Goal: Transaction & Acquisition: Obtain resource

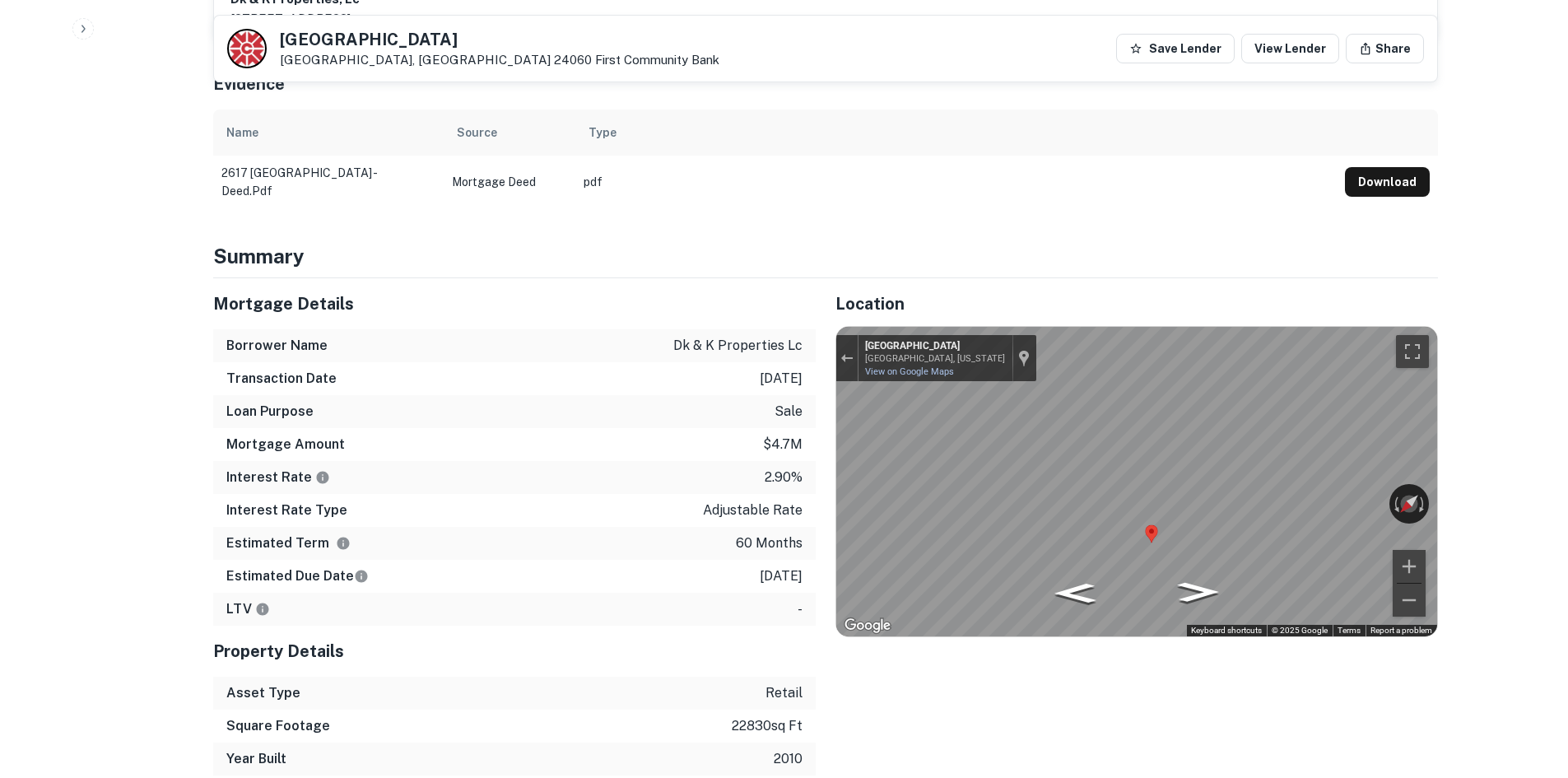
click at [302, 434] on h6 "Mortgage Amount" at bounding box center [285, 444] width 118 height 20
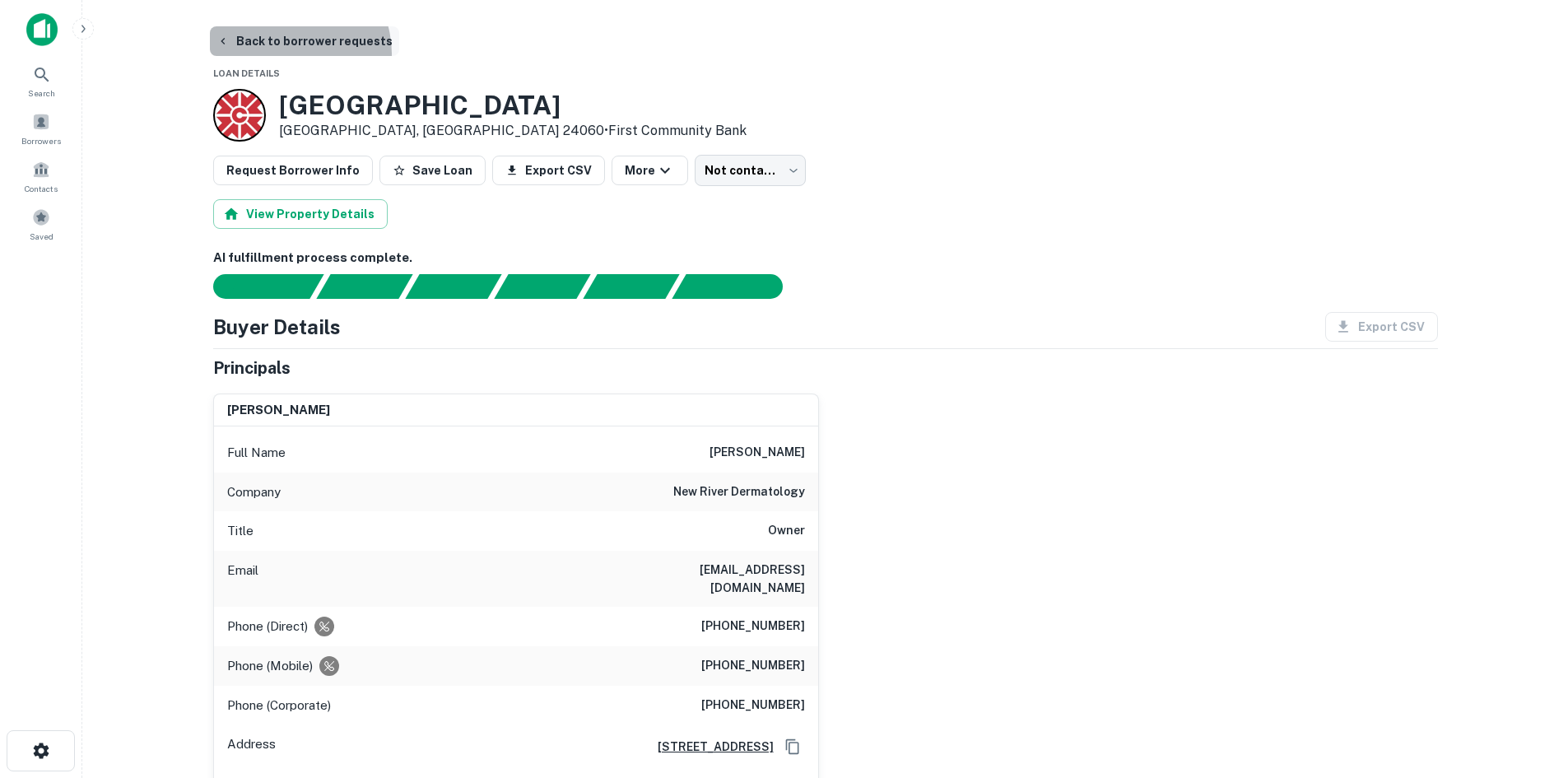
click at [284, 53] on button "Back to borrower requests" at bounding box center [305, 42] width 190 height 30
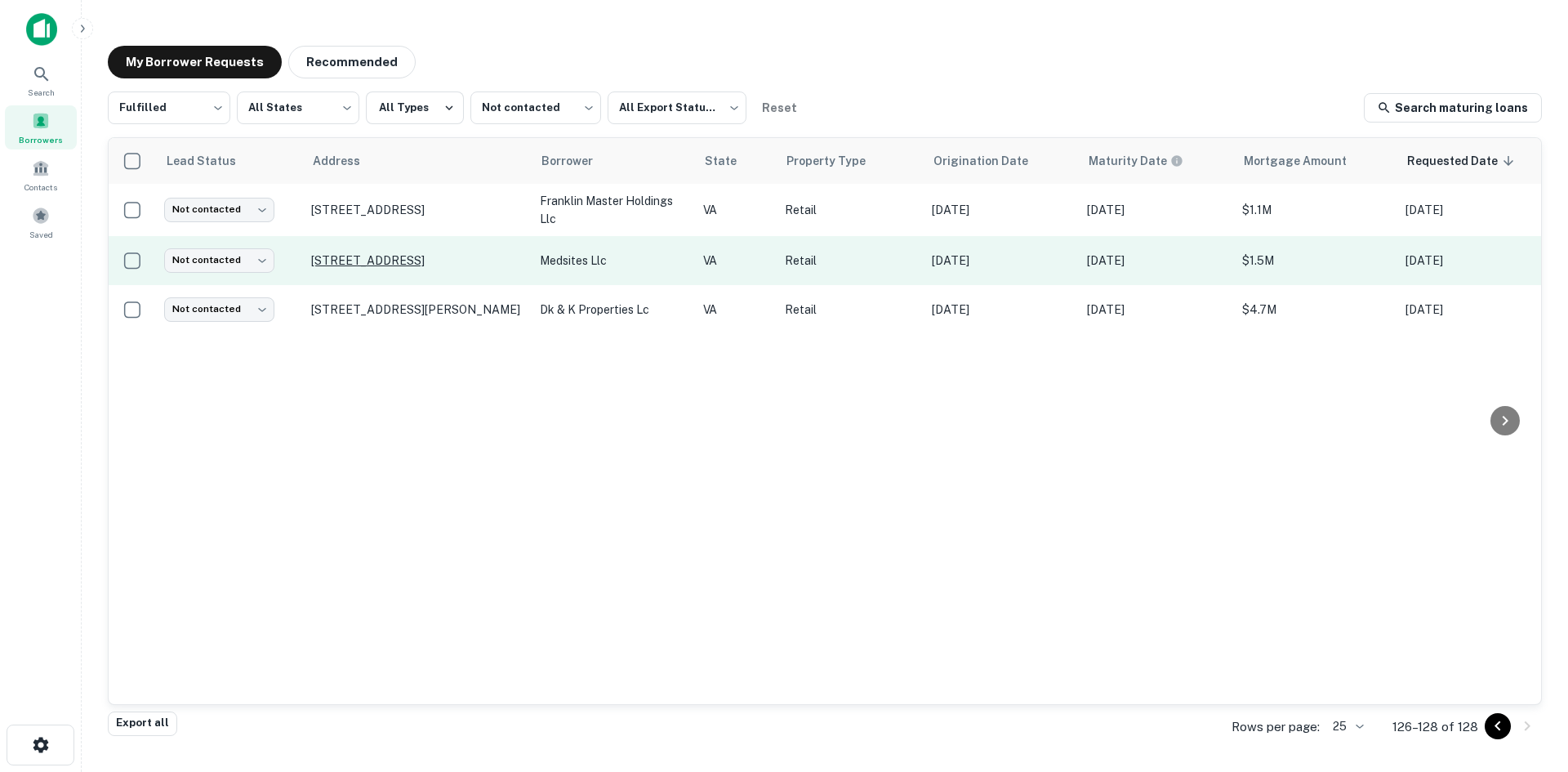
click at [455, 263] on p "[STREET_ADDRESS]" at bounding box center [417, 261] width 212 height 15
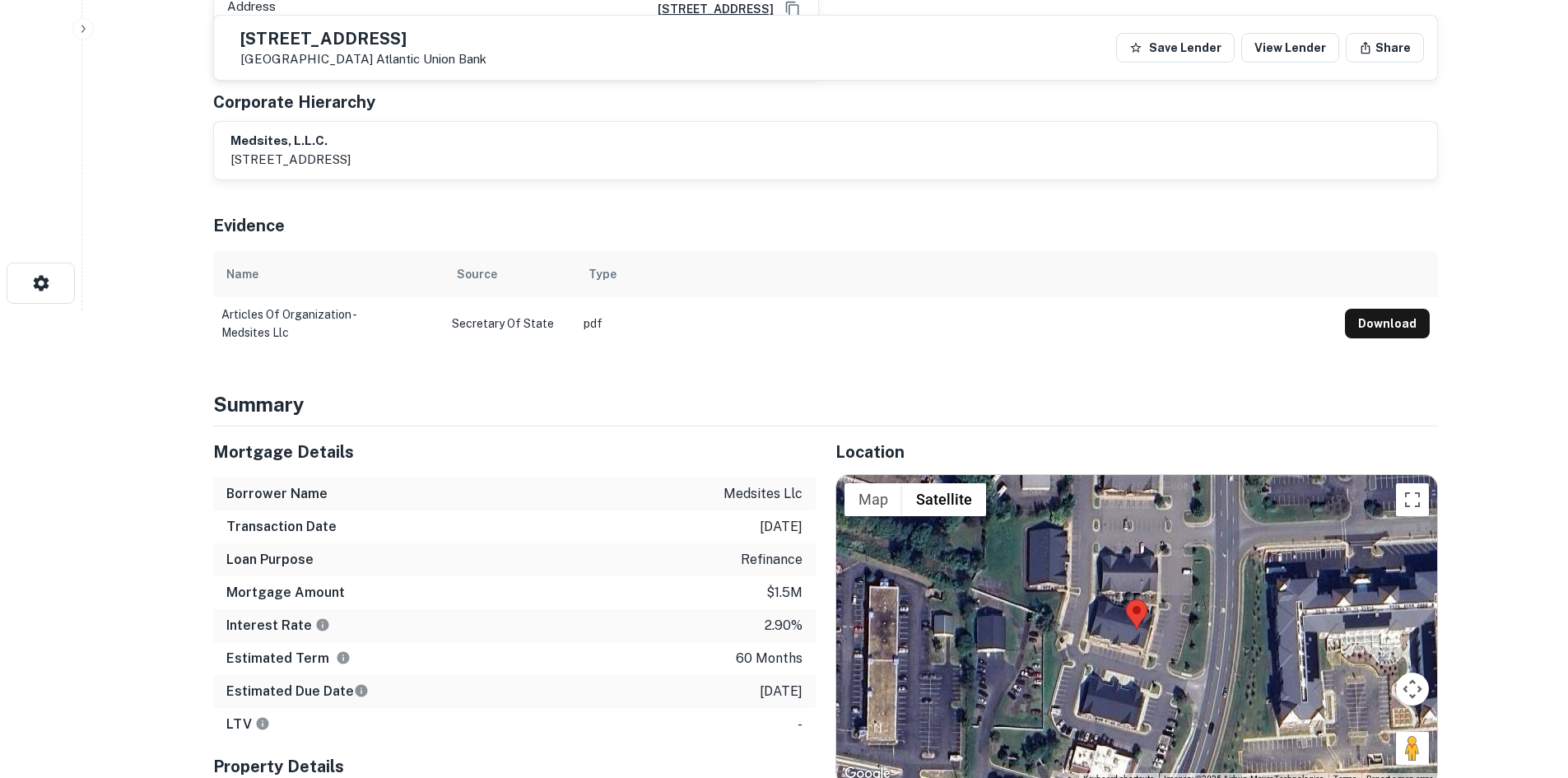
scroll to position [823, 0]
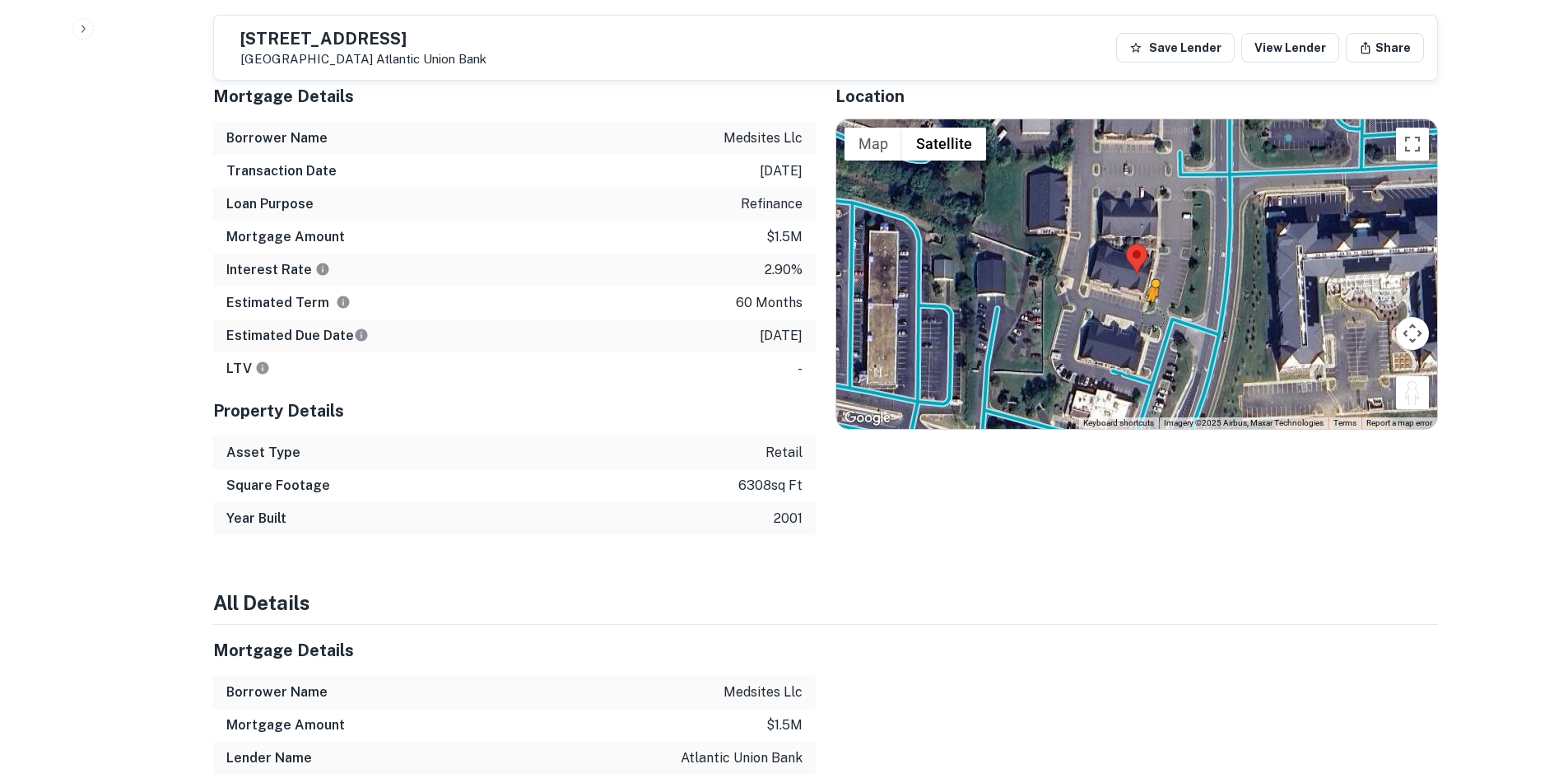
drag, startPoint x: 1320, startPoint y: 345, endPoint x: 1153, endPoint y: 323, distance: 168.4
click at [1151, 322] on div "To activate drag with keyboard, press Alt + Enter. Once in keyboard drag state,…" at bounding box center [1137, 274] width 601 height 310
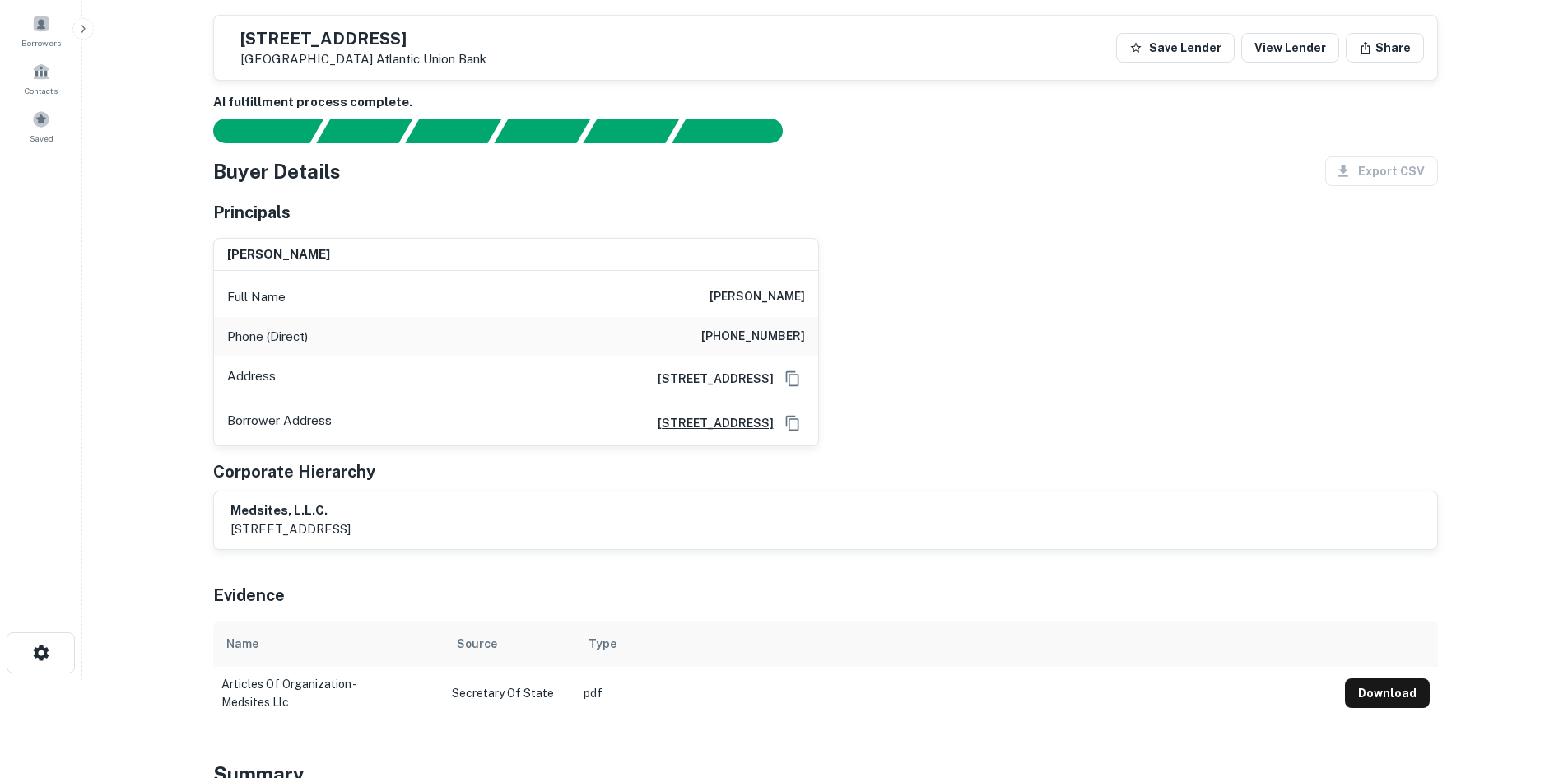
scroll to position [82, 0]
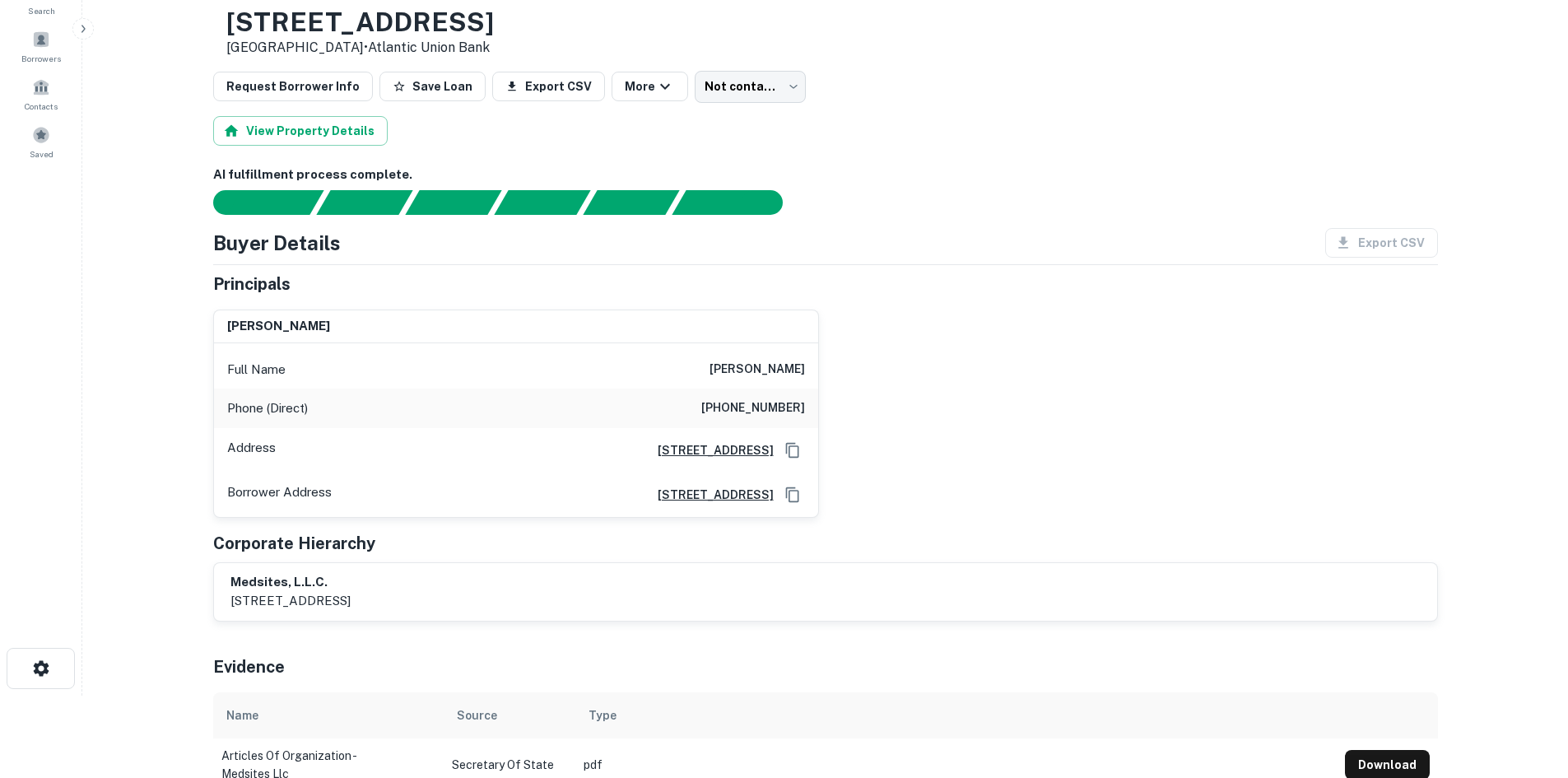
click at [749, 423] on div "Phone (Direct) (540) 582-6353" at bounding box center [516, 408] width 604 height 39
click at [753, 424] on div "Phone (Direct) (540) 582-6353" at bounding box center [516, 408] width 604 height 39
click at [754, 419] on h6 "(540) 582-6353" at bounding box center [753, 409] width 104 height 20
click at [752, 417] on h6 "(540) 582-6353" at bounding box center [753, 409] width 104 height 20
click at [750, 416] on h6 "(540) 582-6353" at bounding box center [753, 409] width 104 height 20
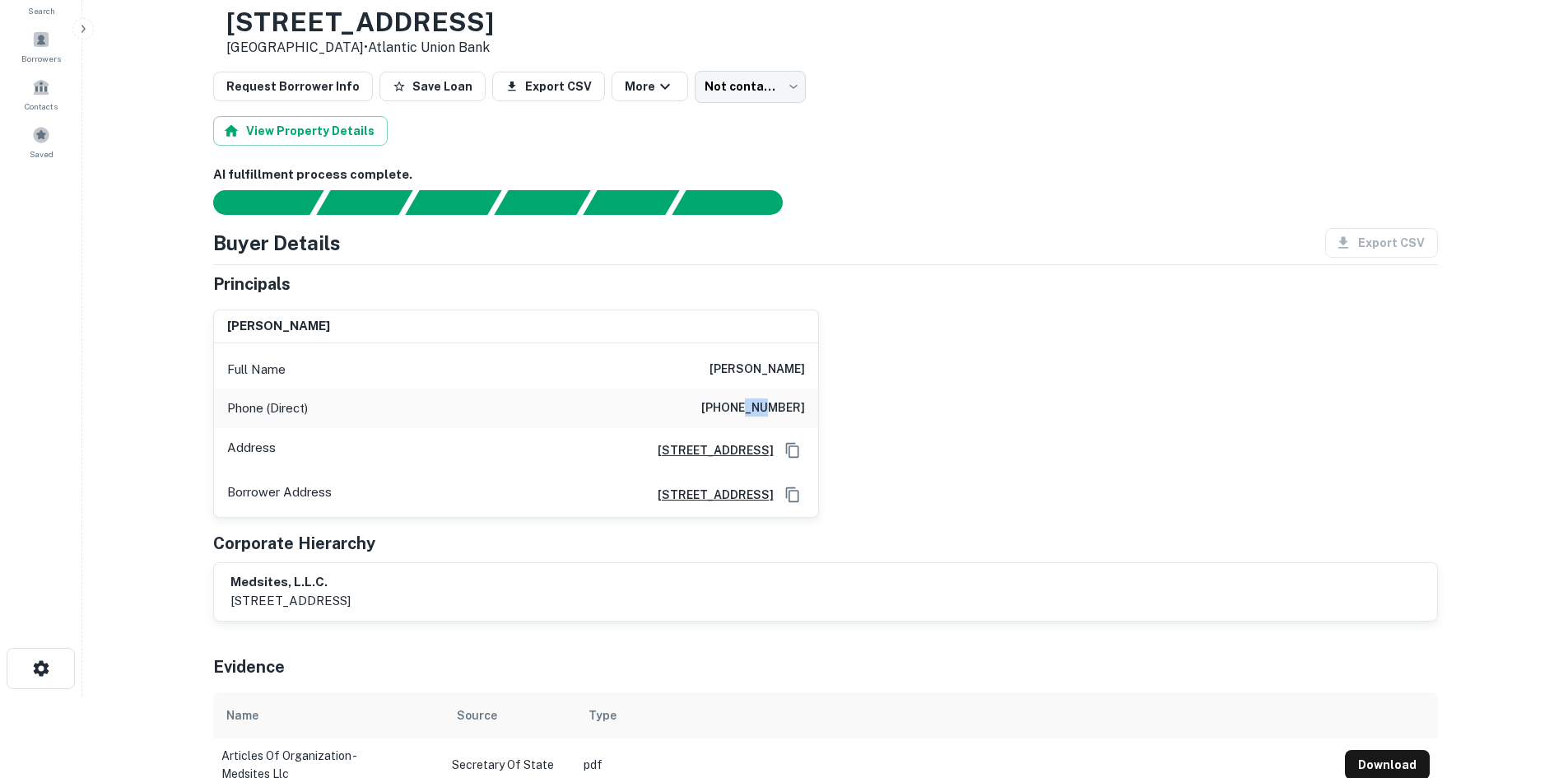
click at [750, 416] on h6 "(540) 582-6353" at bounding box center [753, 409] width 104 height 20
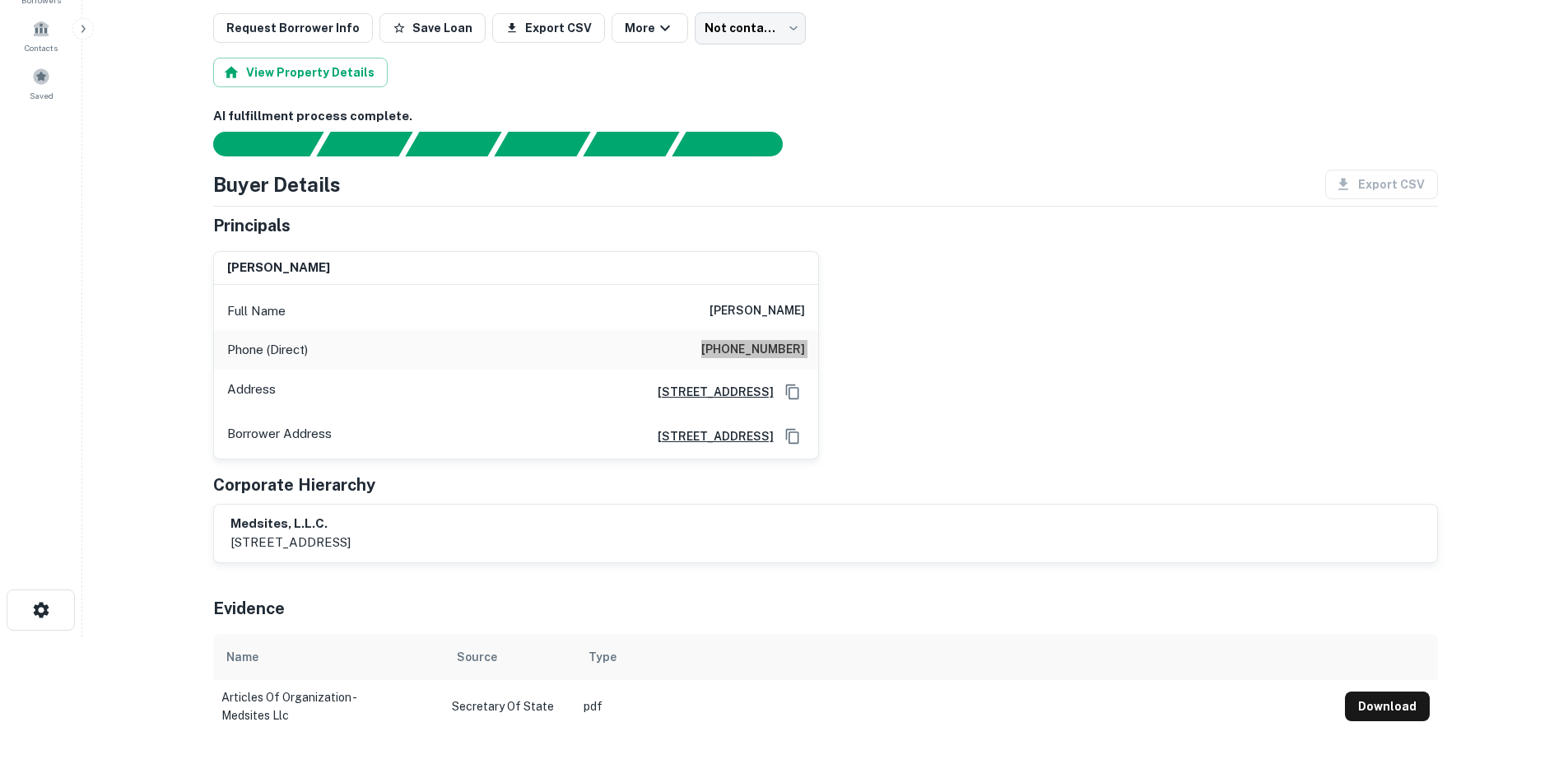
scroll to position [165, 0]
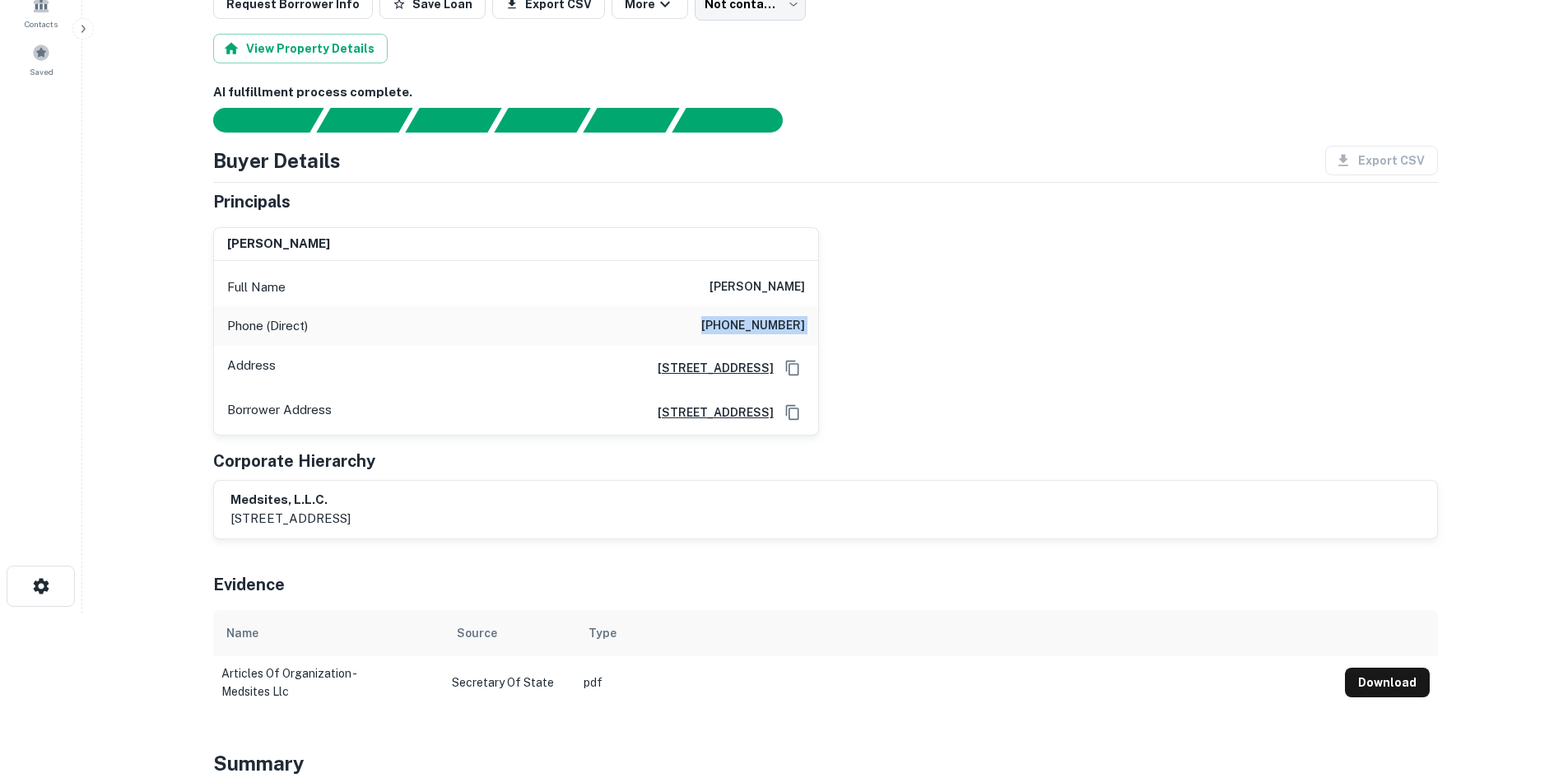
drag, startPoint x: 1000, startPoint y: 296, endPoint x: 888, endPoint y: 334, distance: 118.3
click at [1000, 296] on div "james e. jarrell, iii Full Name james e. jarrell, iii Phone (Direct) (540) 582-…" at bounding box center [819, 325] width 1238 height 221
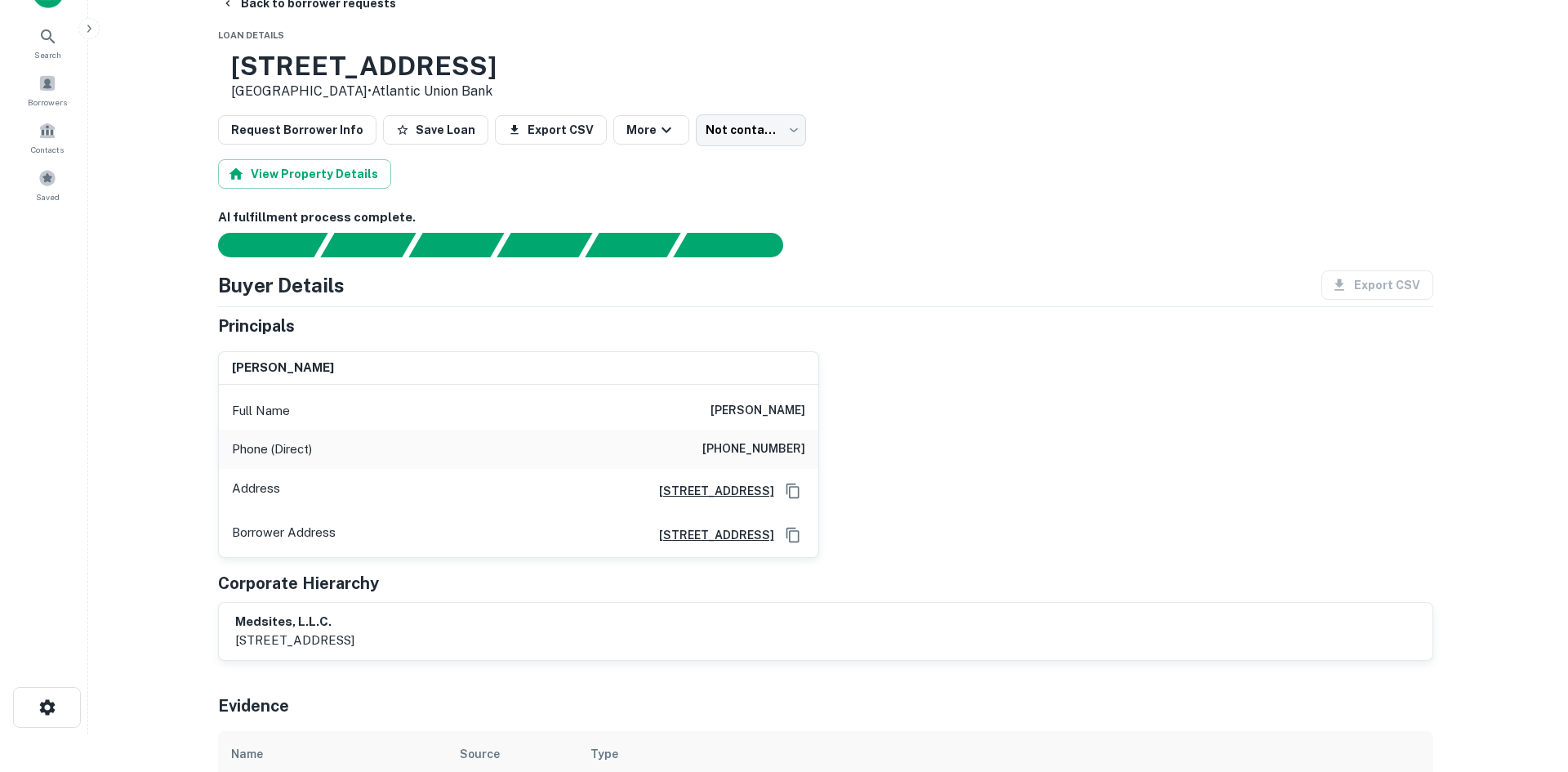
scroll to position [0, 0]
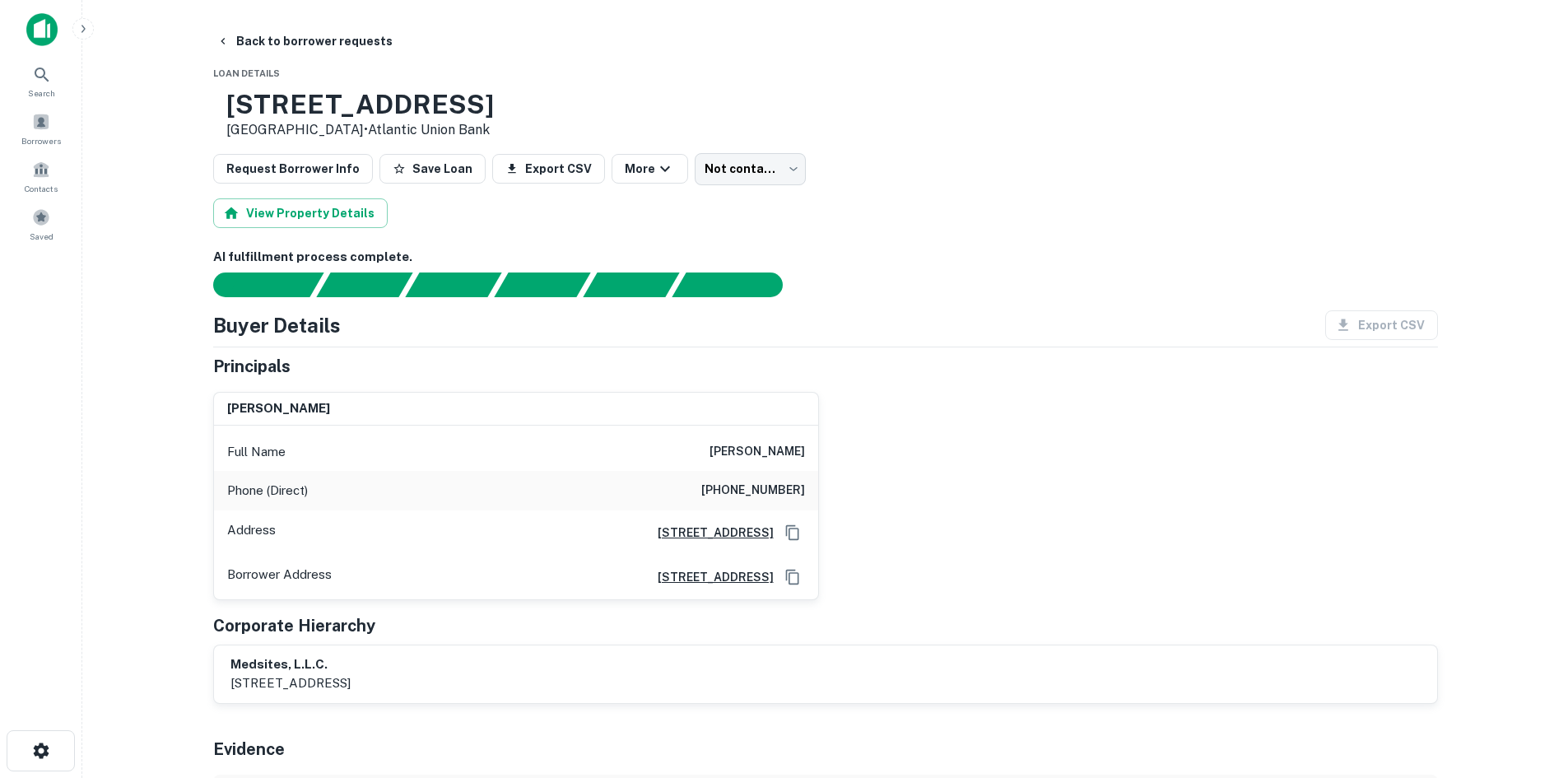
click at [744, 176] on body "Search Borrowers Contacts Saved Back to borrower requests Loan Details 10510 Sp…" at bounding box center [784, 389] width 1568 height 778
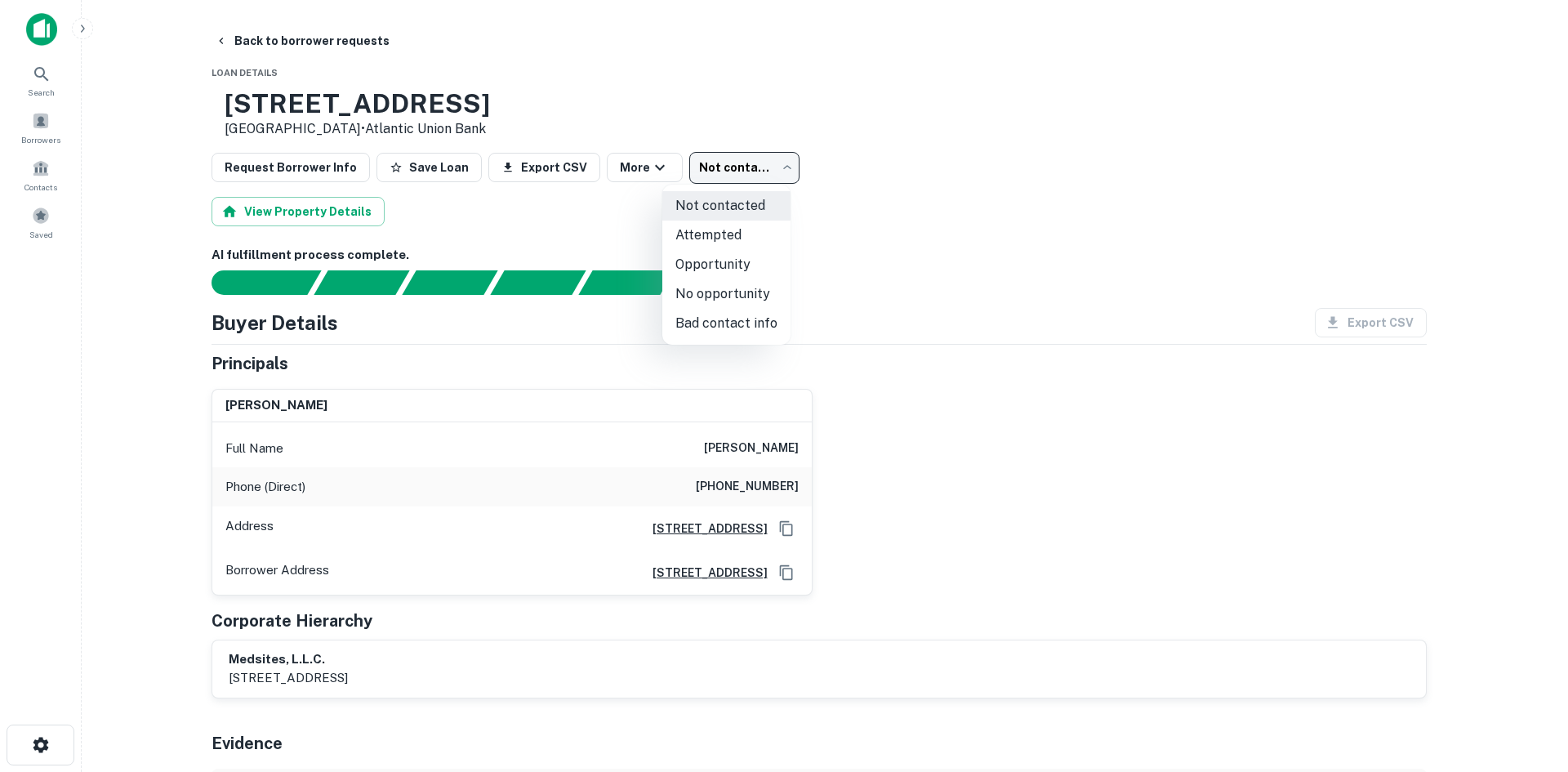
click at [736, 320] on li "Bad contact info" at bounding box center [726, 324] width 128 height 30
type input "**********"
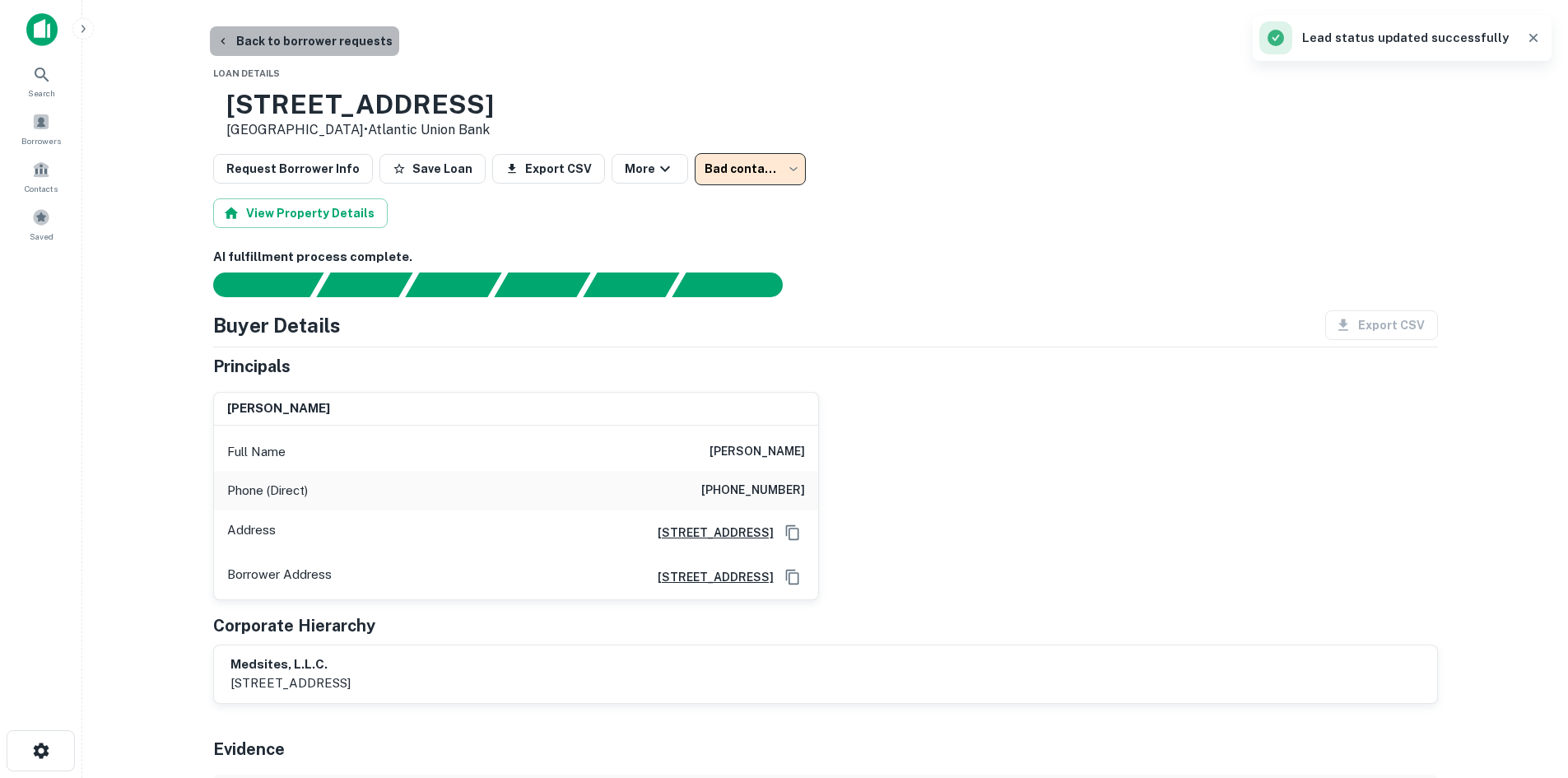
click at [329, 50] on button "Back to borrower requests" at bounding box center [305, 42] width 190 height 30
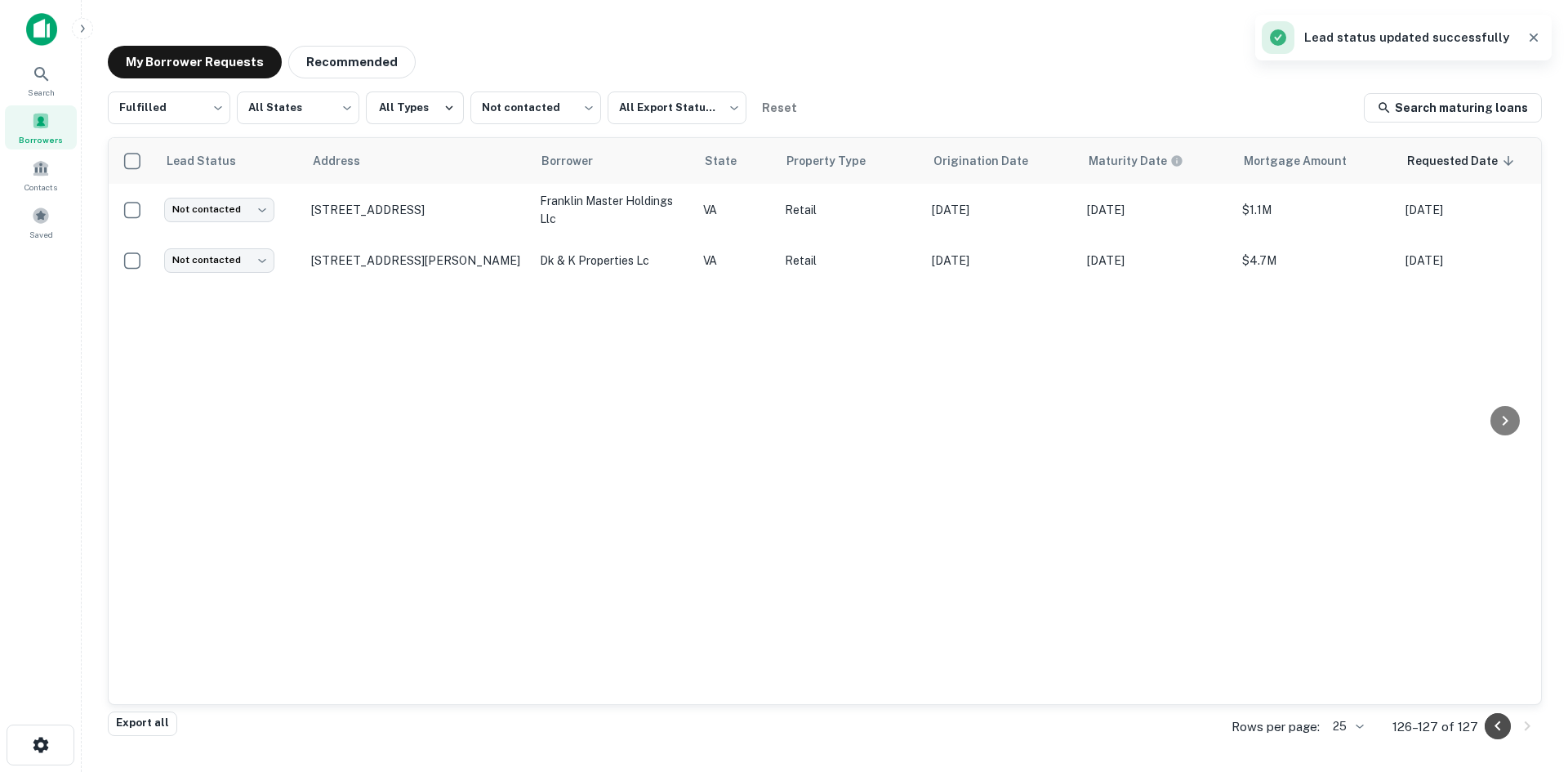
click at [1488, 722] on icon "Go to previous page" at bounding box center [1498, 727] width 20 height 20
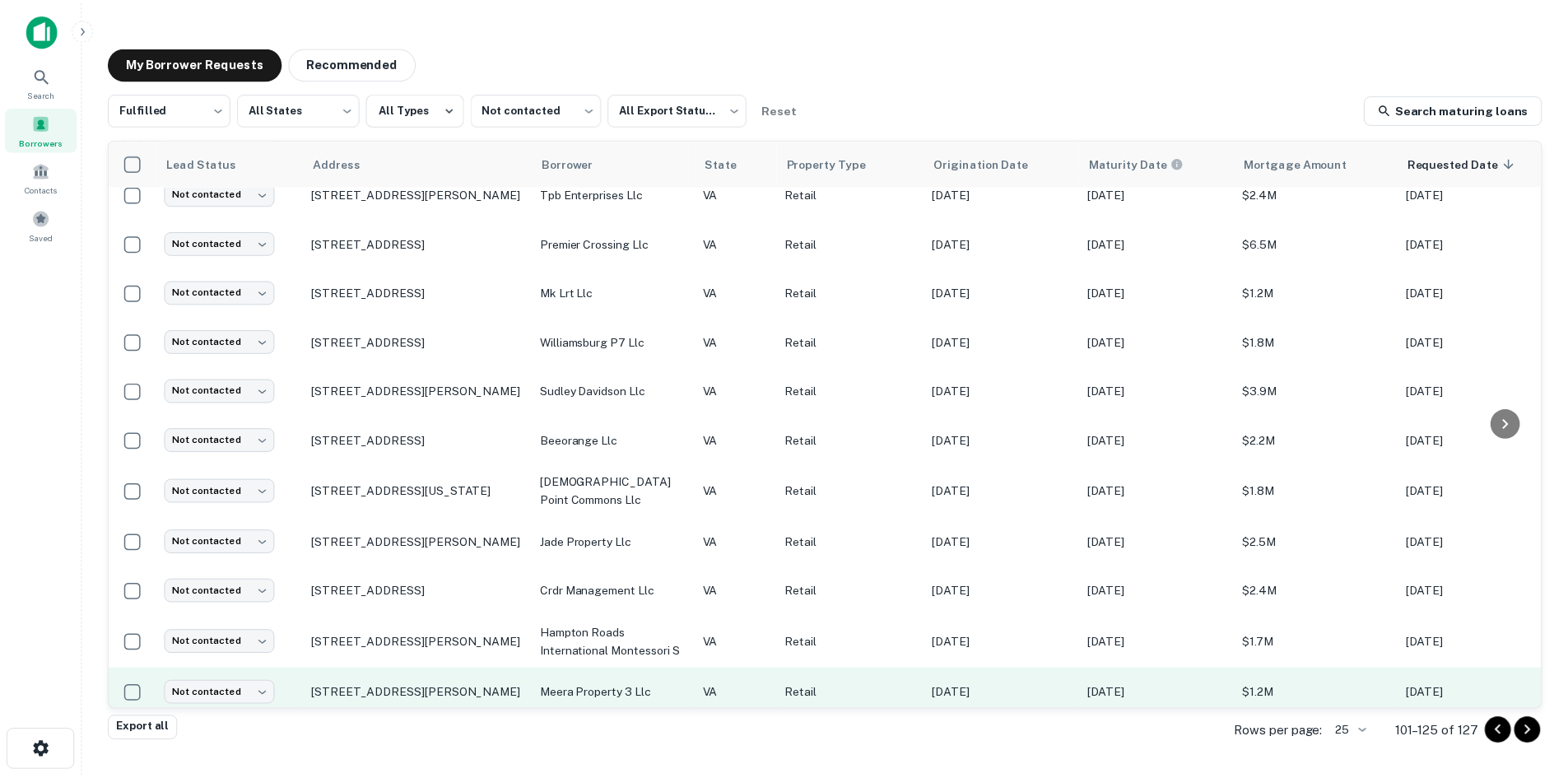
scroll to position [763, 0]
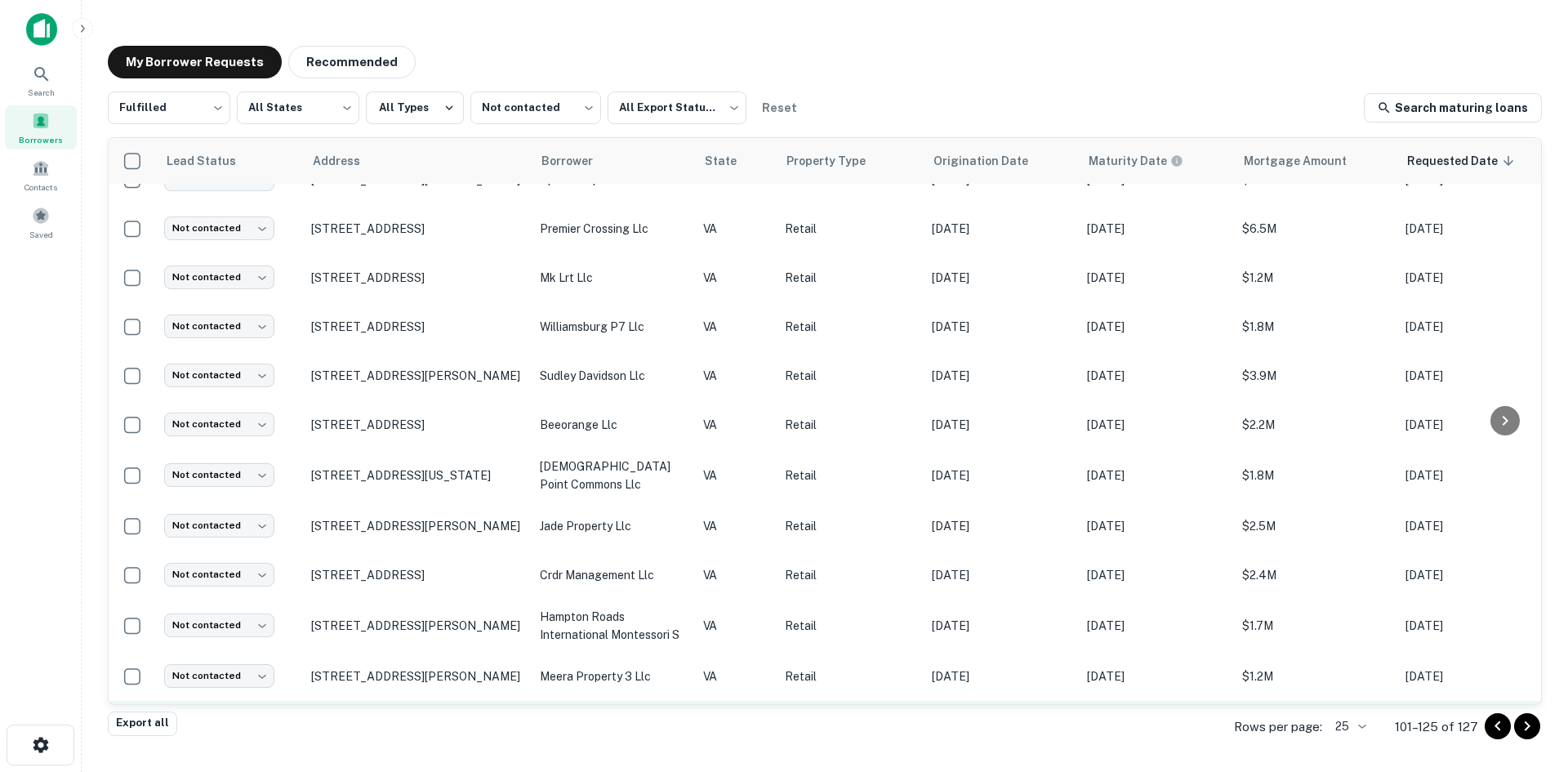
click at [410, 711] on p "12008 Old Salem Church Rd Fredericksburg, VA 22407" at bounding box center [417, 726] width 212 height 30
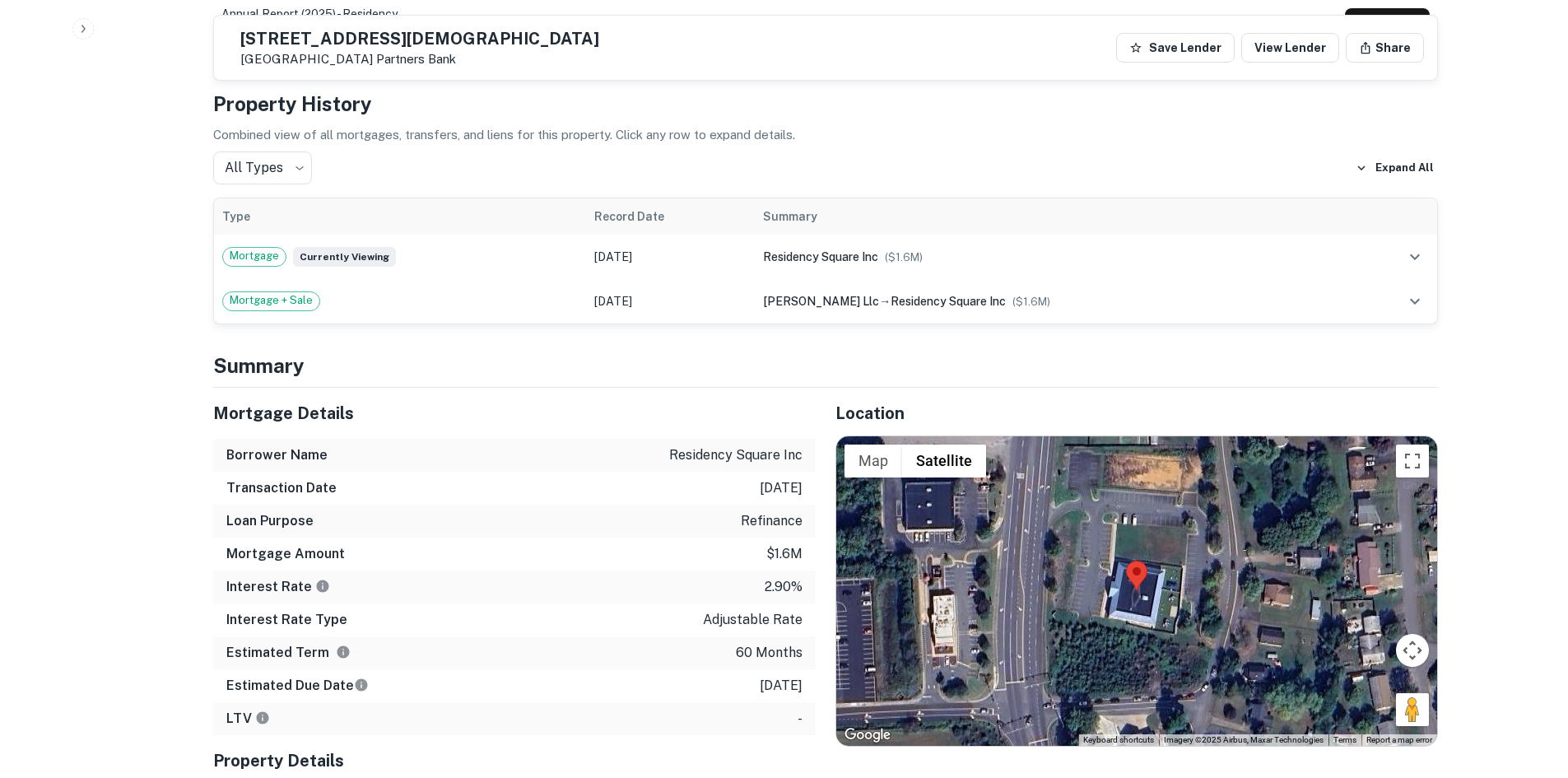
scroll to position [1728, 0]
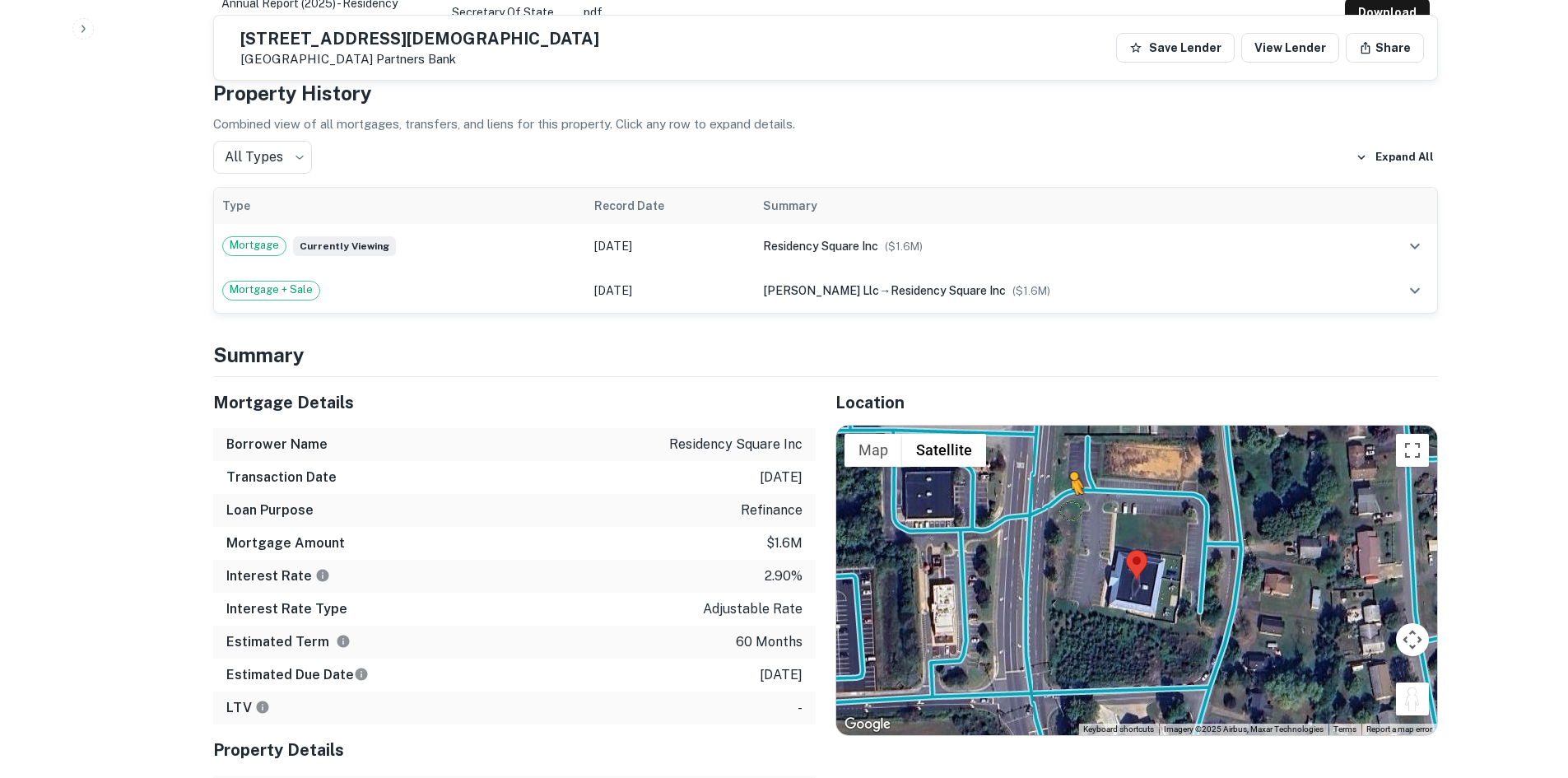
drag, startPoint x: 1419, startPoint y: 652, endPoint x: 1069, endPoint y: 458, distance: 400.2
click at [1069, 458] on div "To activate drag with keyboard, press Alt + Enter. Once in keyboard drag state,…" at bounding box center [1137, 580] width 601 height 310
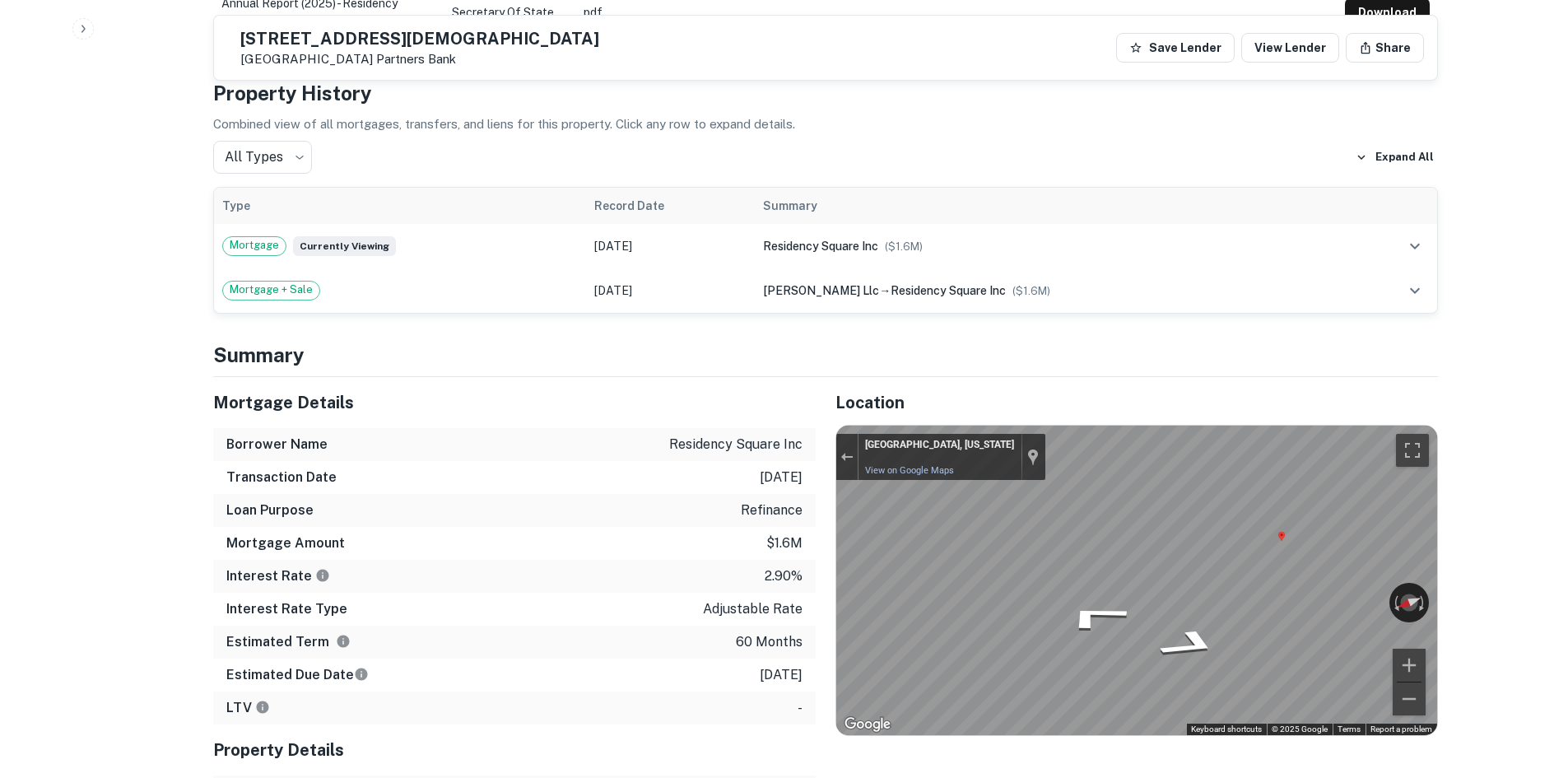
click at [717, 488] on div "Mortgage Details Borrower Name residency square inc Transaction Date 6/29/2021 …" at bounding box center [816, 625] width 1245 height 497
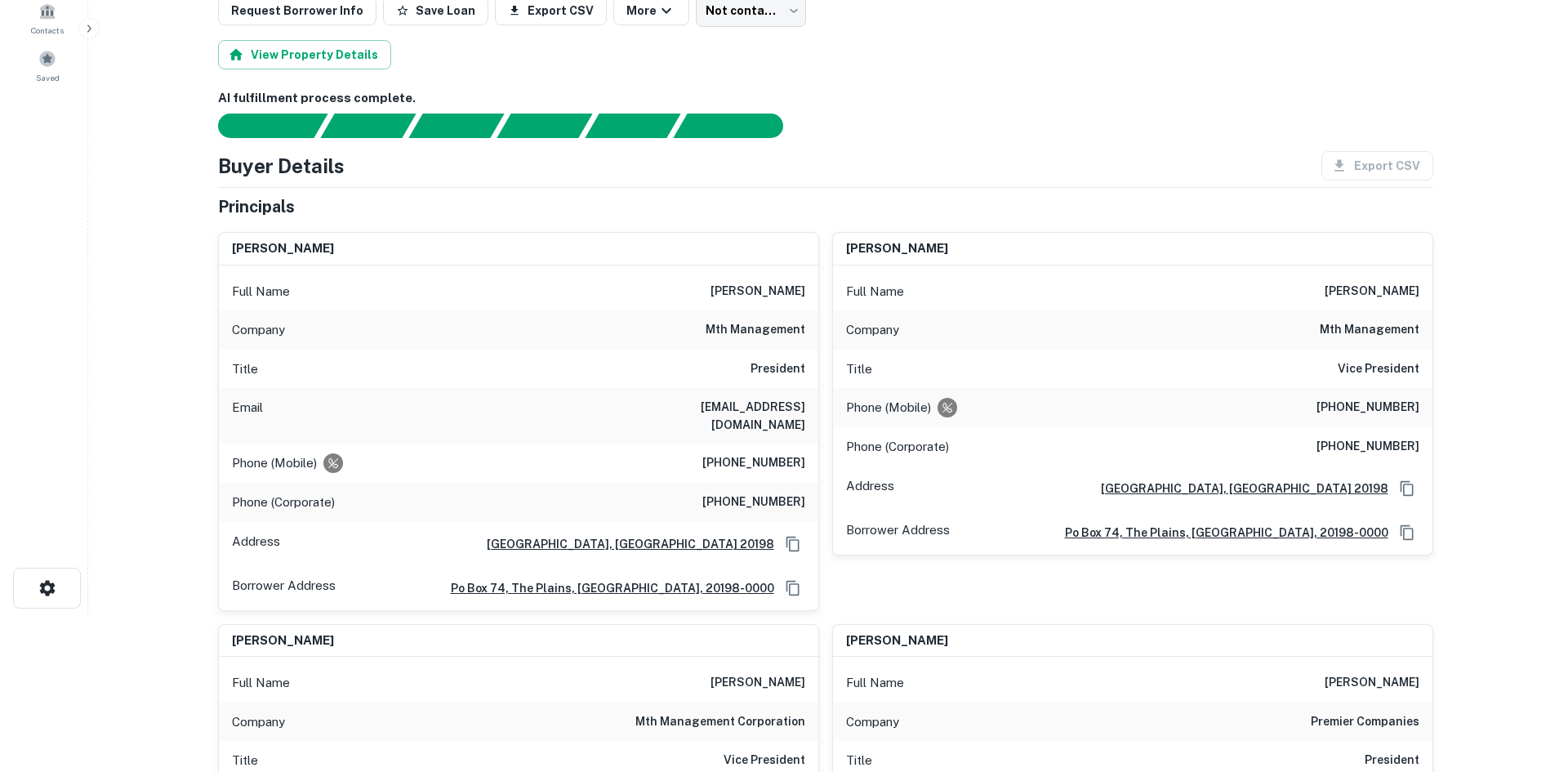
scroll to position [0, 0]
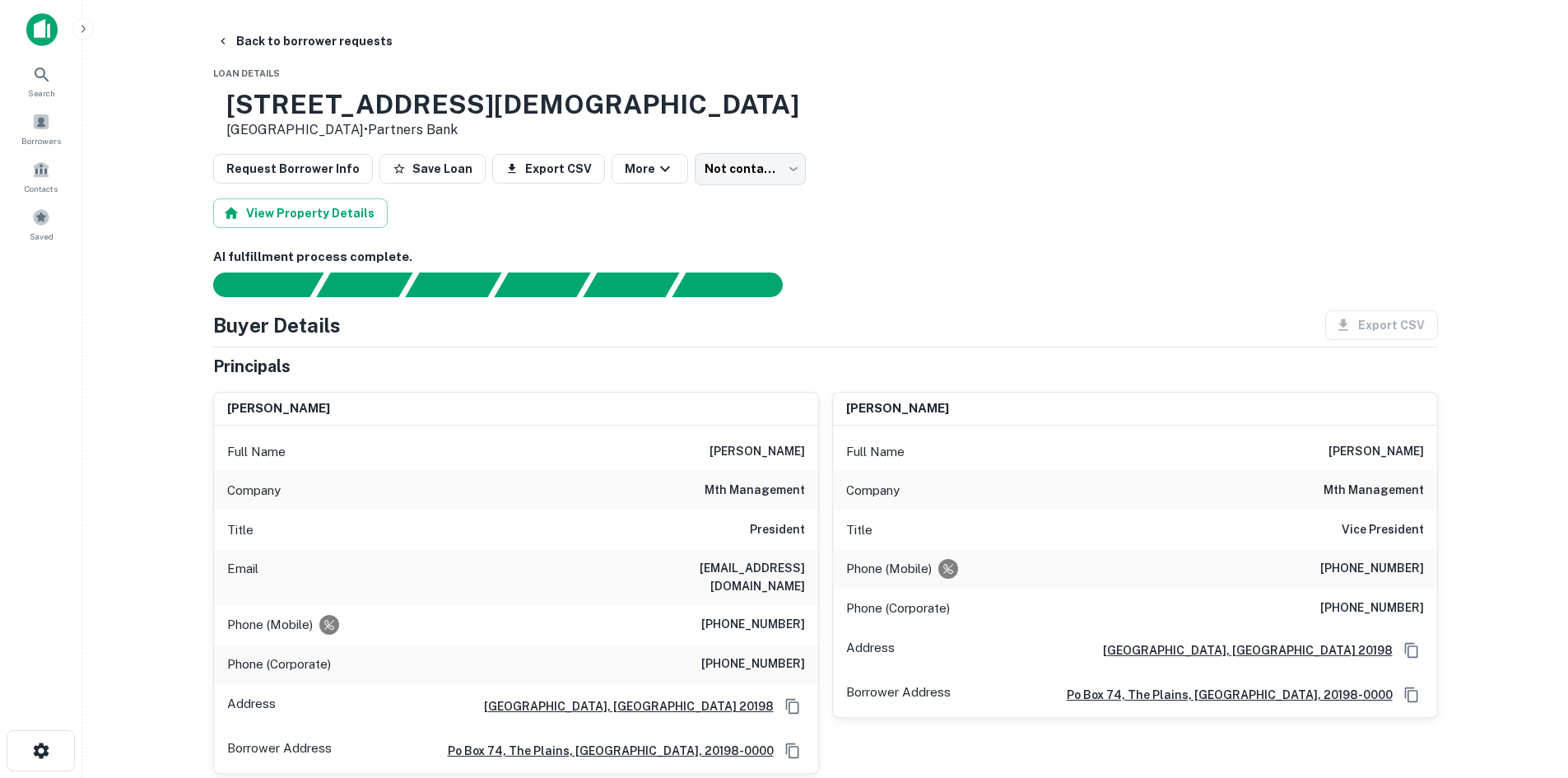
click at [777, 615] on h6 "(239) 850-0061" at bounding box center [753, 625] width 104 height 20
click at [775, 485] on h6 "mth management" at bounding box center [755, 491] width 101 height 20
click at [774, 488] on h6 "mth management" at bounding box center [755, 491] width 101 height 20
click at [774, 488] on h6 "mth management" at bounding box center [755, 491] width 101 height 20
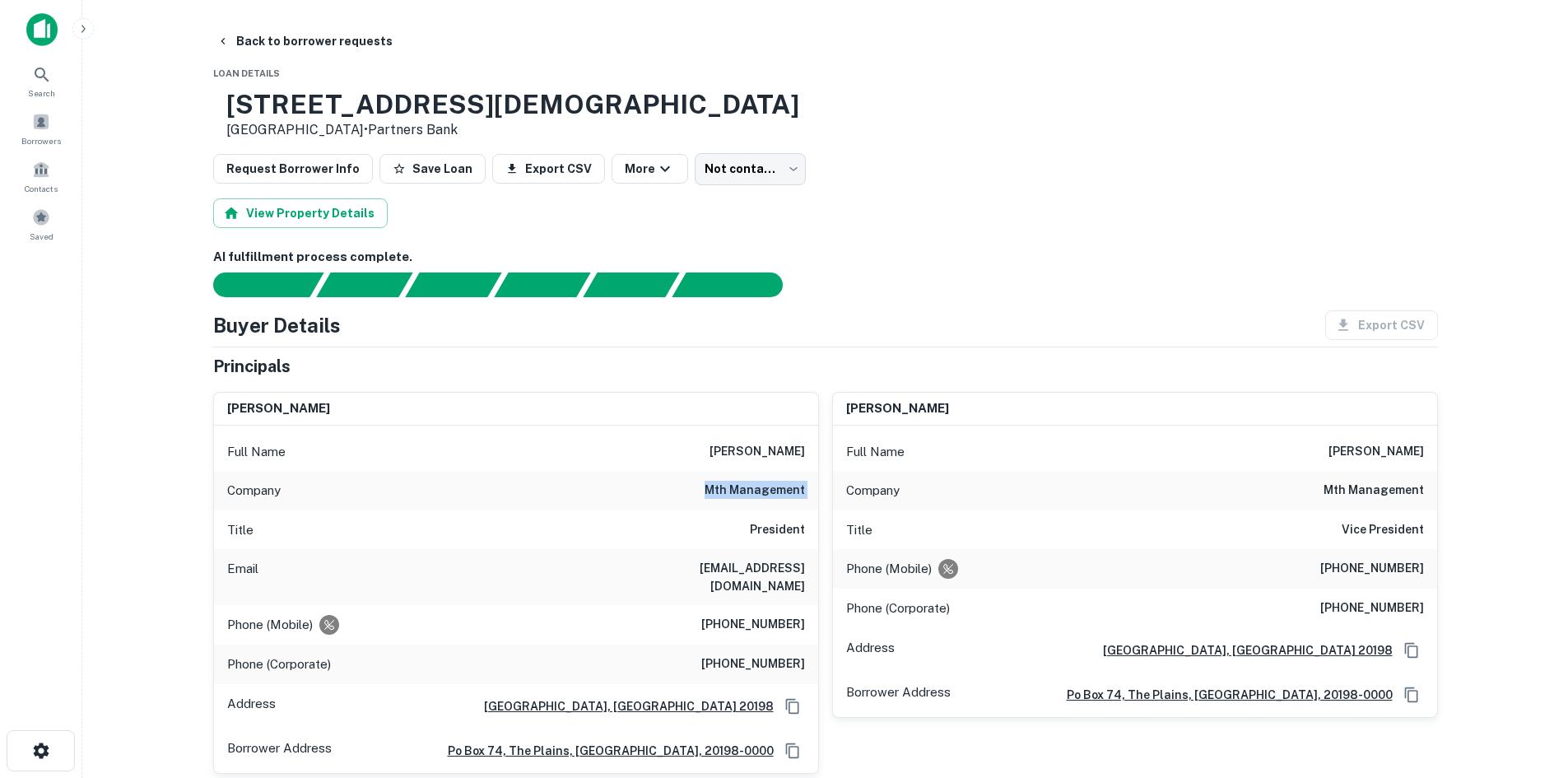
copy h6 "mth management"
click at [742, 615] on h6 "(239) 850-0061" at bounding box center [753, 625] width 104 height 20
click at [736, 615] on h6 "(239) 850-0061" at bounding box center [753, 625] width 104 height 20
click at [727, 615] on h6 "(239) 850-0061" at bounding box center [753, 625] width 104 height 20
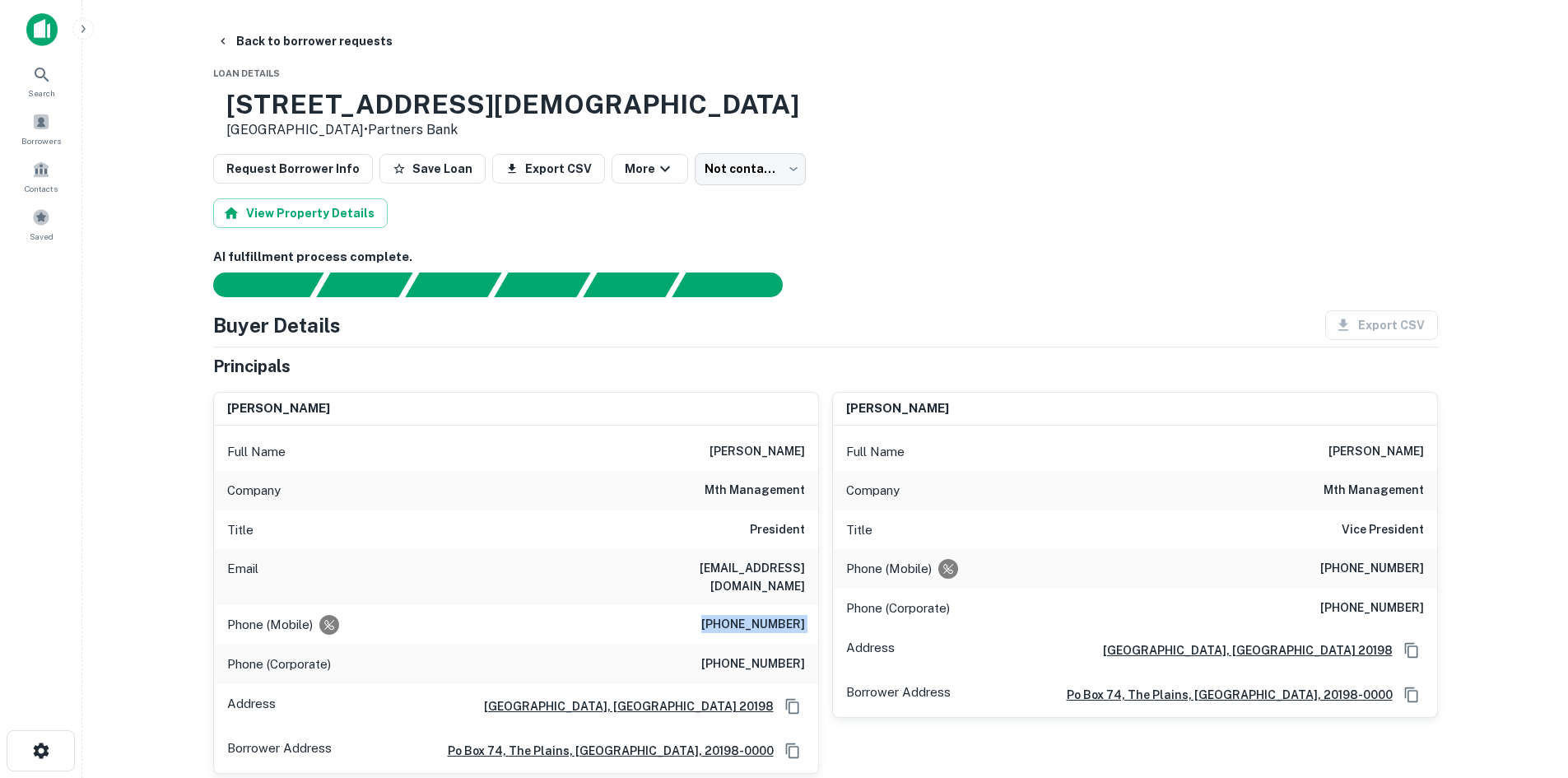
click at [727, 615] on h6 "(239) 850-0061" at bounding box center [753, 625] width 104 height 20
copy h6 "(239) 850-0061"
drag, startPoint x: 401, startPoint y: 109, endPoint x: 437, endPoint y: 136, distance: 45.0
click at [437, 136] on div "12008 Old Salem Church Rd Fredericksburg, VA 22407 • Partners Bank" at bounding box center [513, 114] width 573 height 51
click at [437, 131] on p "Fredericksburg, VA 22407 • Partners Bank" at bounding box center [513, 130] width 573 height 20
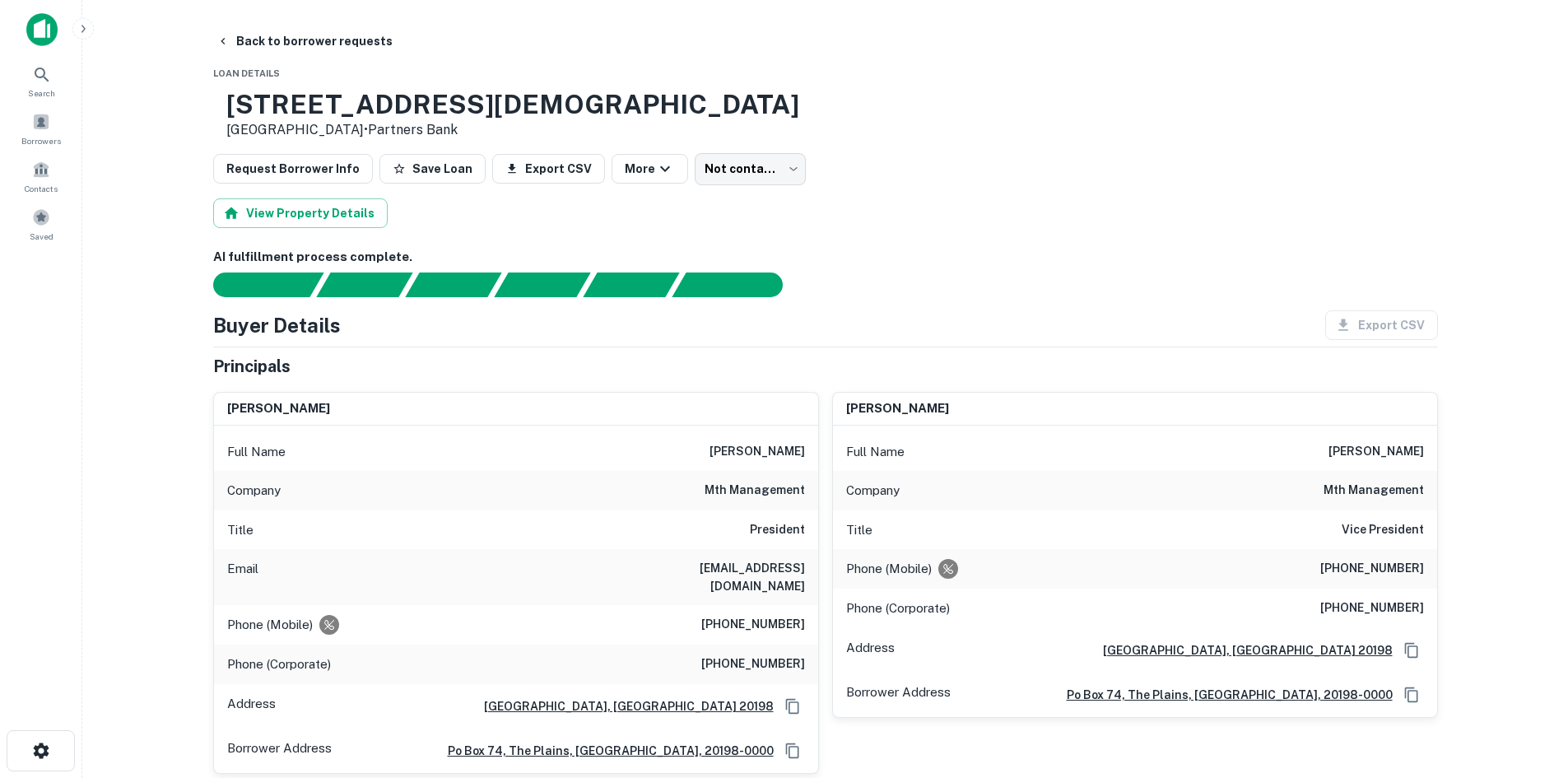
drag, startPoint x: 437, startPoint y: 131, endPoint x: 283, endPoint y: 113, distance: 155.0
click at [283, 113] on div "12008 Old Salem Church Rd Fredericksburg, VA 22407 • Partners Bank" at bounding box center [513, 114] width 573 height 51
click at [283, 113] on h3 "12008 Old Salem Church Rd" at bounding box center [513, 105] width 573 height 32
click at [319, 42] on button "Back to borrower requests" at bounding box center [305, 42] width 190 height 30
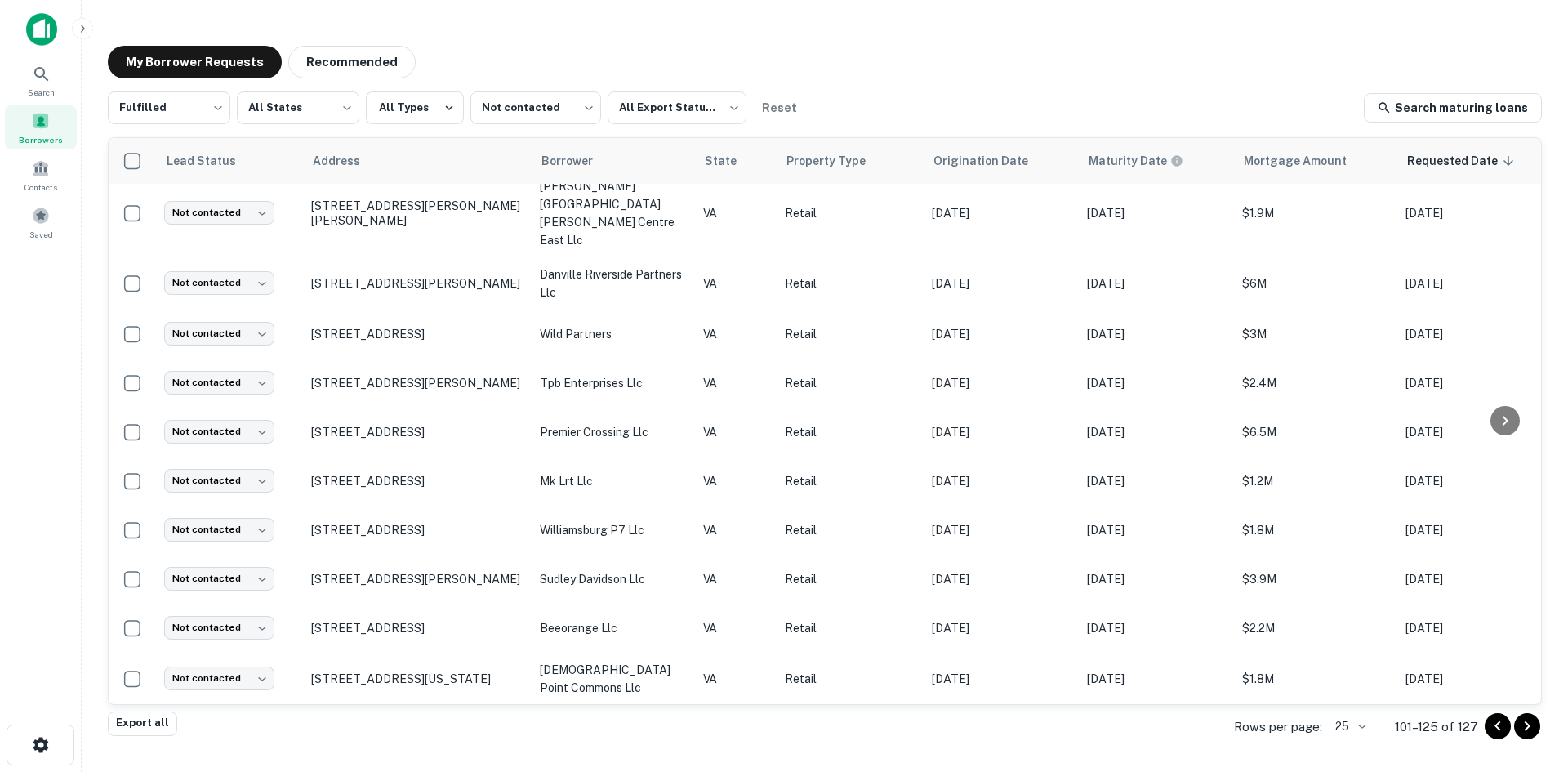
scroll to position [757, 0]
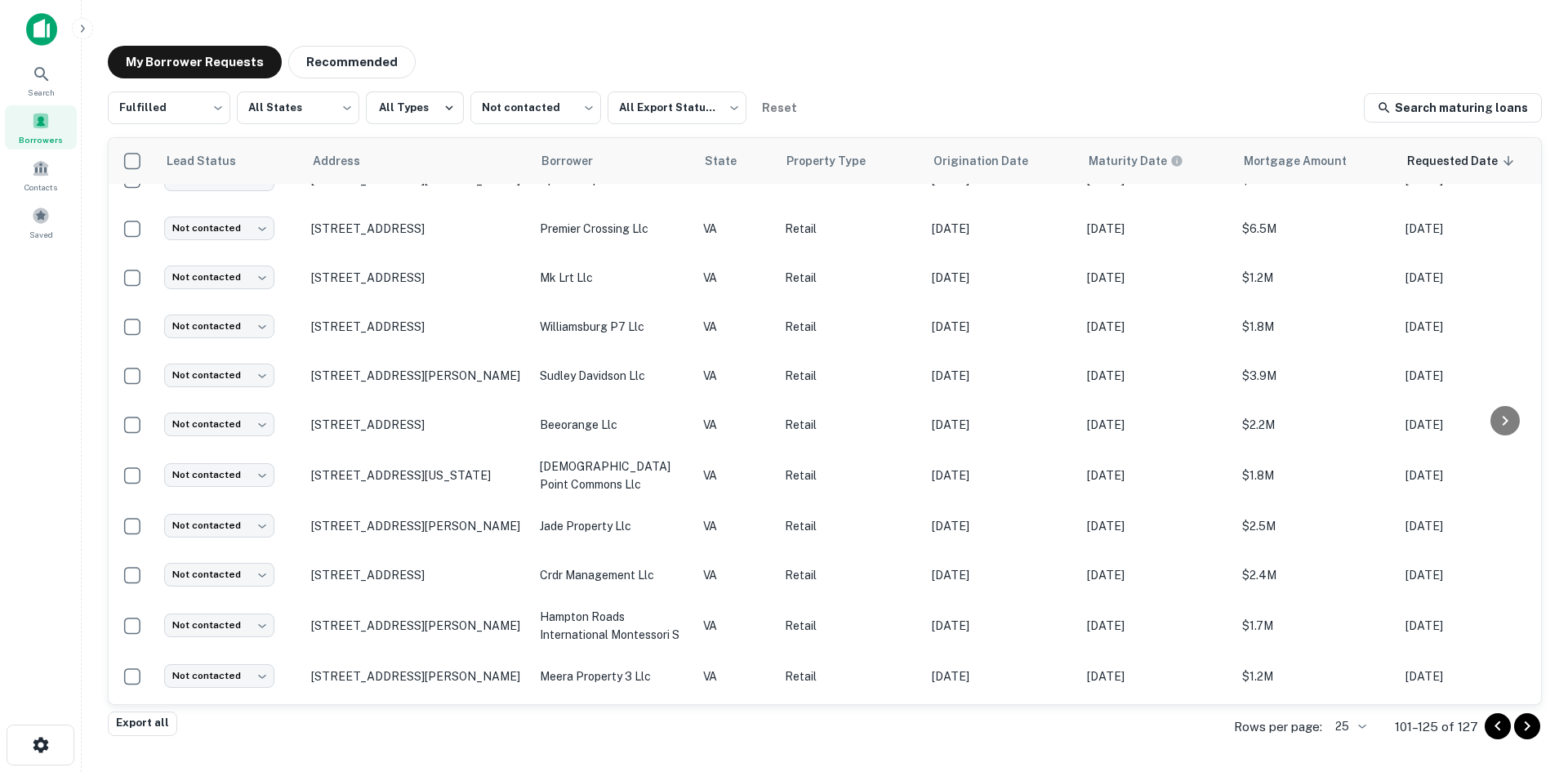
drag, startPoint x: 441, startPoint y: 673, endPoint x: 595, endPoint y: 740, distance: 167.9
click at [595, 740] on div "Export all Rows per page: 25 ** 101–125 of 127" at bounding box center [825, 727] width 1434 height 44
click at [420, 711] on p "12008 Old Salem Church Rd Fredericksburg, VA 22407" at bounding box center [417, 726] width 212 height 30
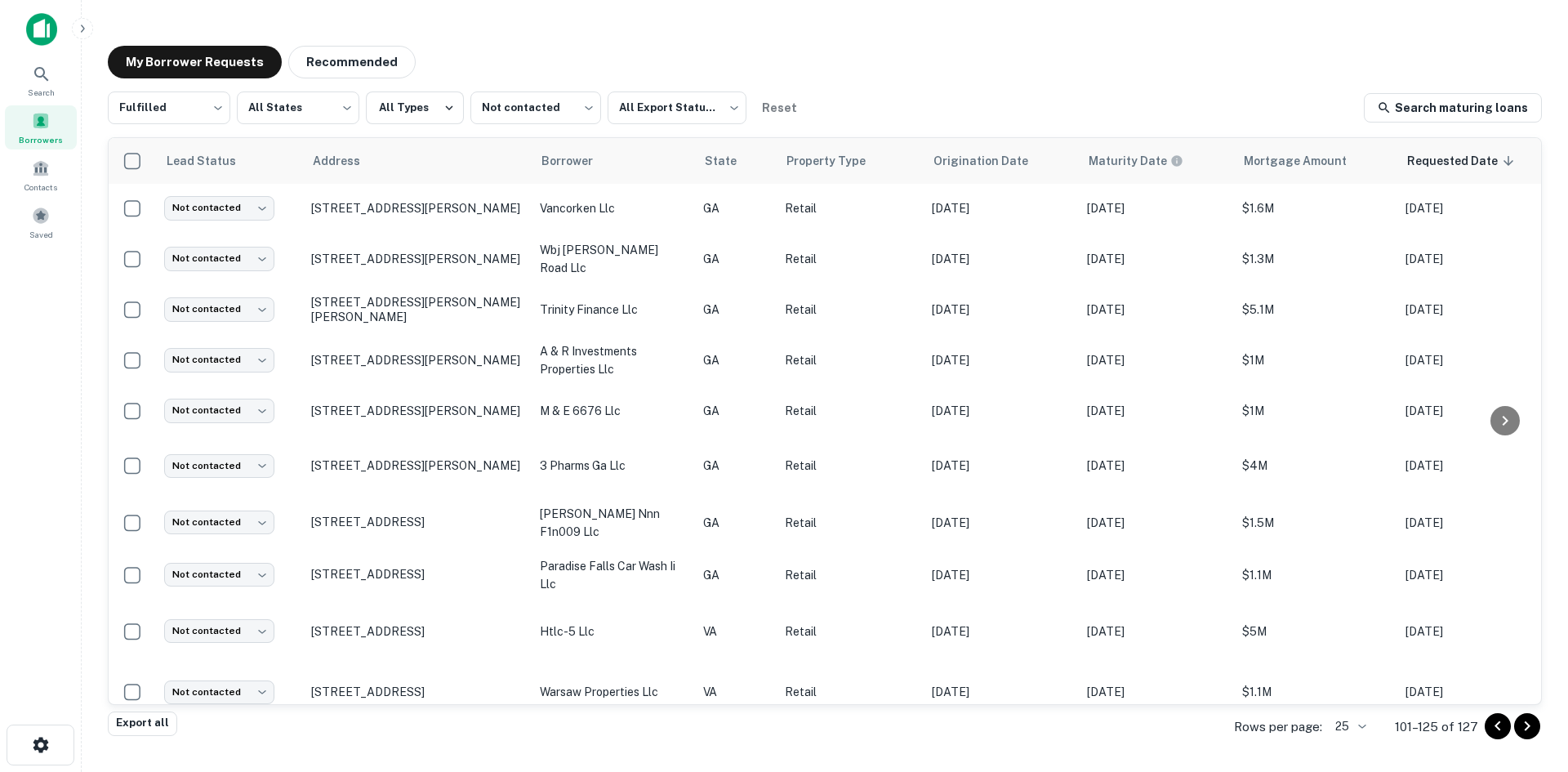
drag, startPoint x: 369, startPoint y: 669, endPoint x: 311, endPoint y: 20, distance: 651.6
click at [311, 20] on main "My Borrower Requests Recommended Fulfilled ********* ​ All States *** ​ All Typ…" at bounding box center [825, 386] width 1486 height 772
click at [562, 28] on main "My Borrower Requests Recommended Fulfilled ********* ​ All States *** ​ All Typ…" at bounding box center [825, 386] width 1486 height 772
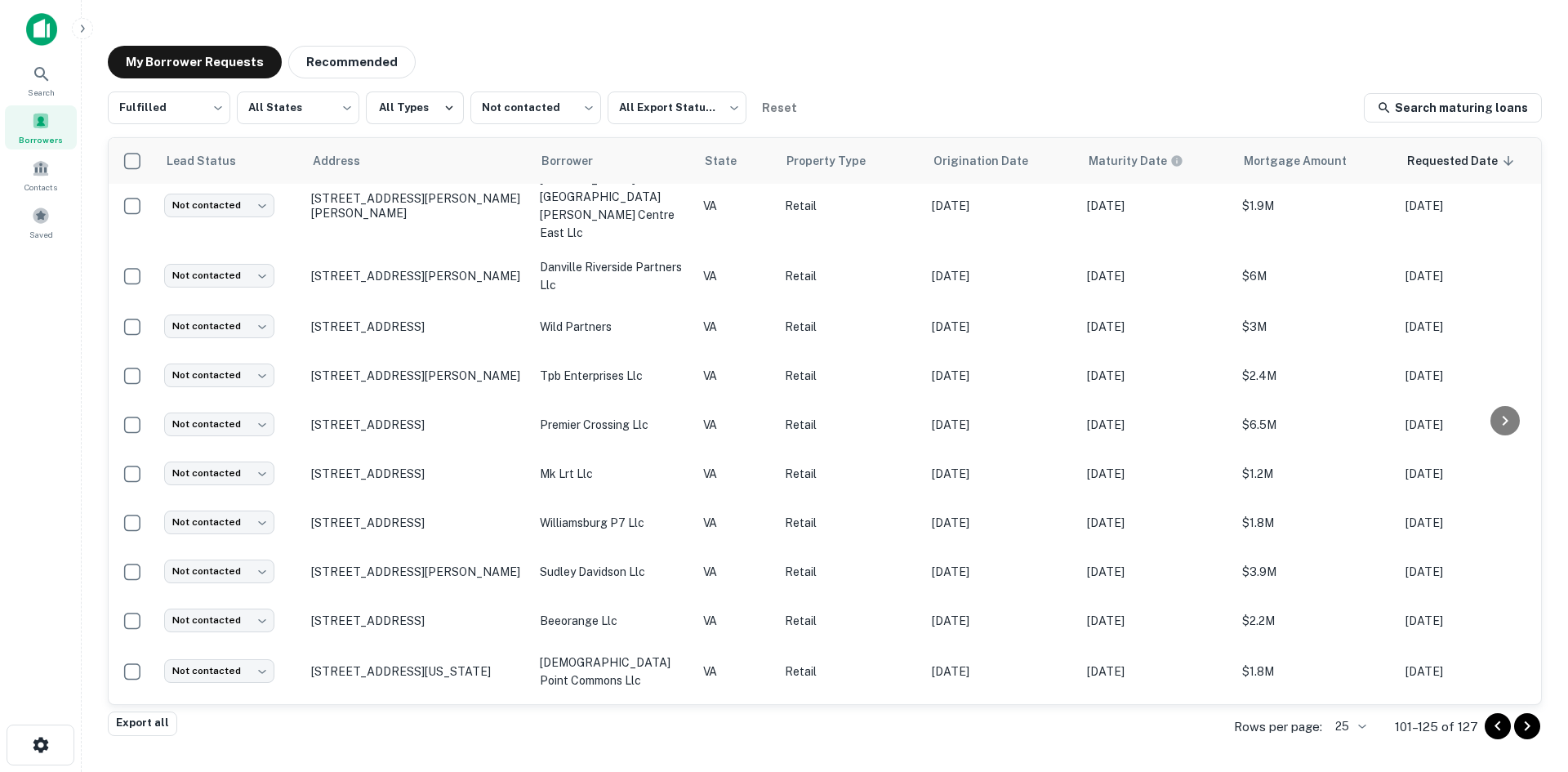
scroll to position [757, 0]
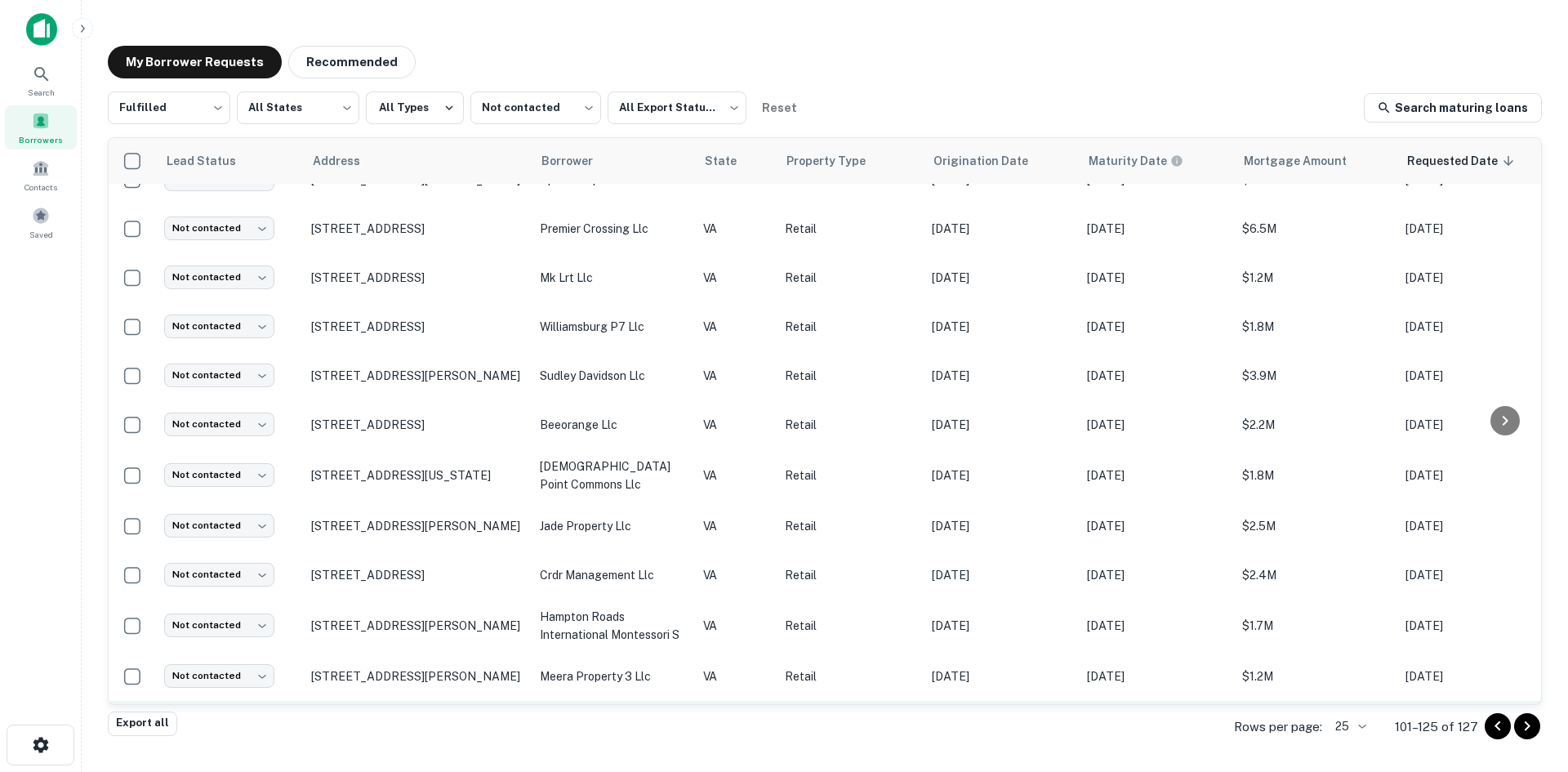
drag, startPoint x: 501, startPoint y: 665, endPoint x: 433, endPoint y: 661, distance: 68.1
drag, startPoint x: 433, startPoint y: 661, endPoint x: 534, endPoint y: 724, distance: 119.0
click at [535, 724] on div "Export all Rows per page: 25 ** 101–125 of 127" at bounding box center [825, 727] width 1434 height 44
drag, startPoint x: 339, startPoint y: 676, endPoint x: 410, endPoint y: 745, distance: 99.0
click at [400, 755] on main "My Borrower Requests Recommended Fulfilled ********* ​ All States *** ​ All Typ…" at bounding box center [825, 386] width 1486 height 772
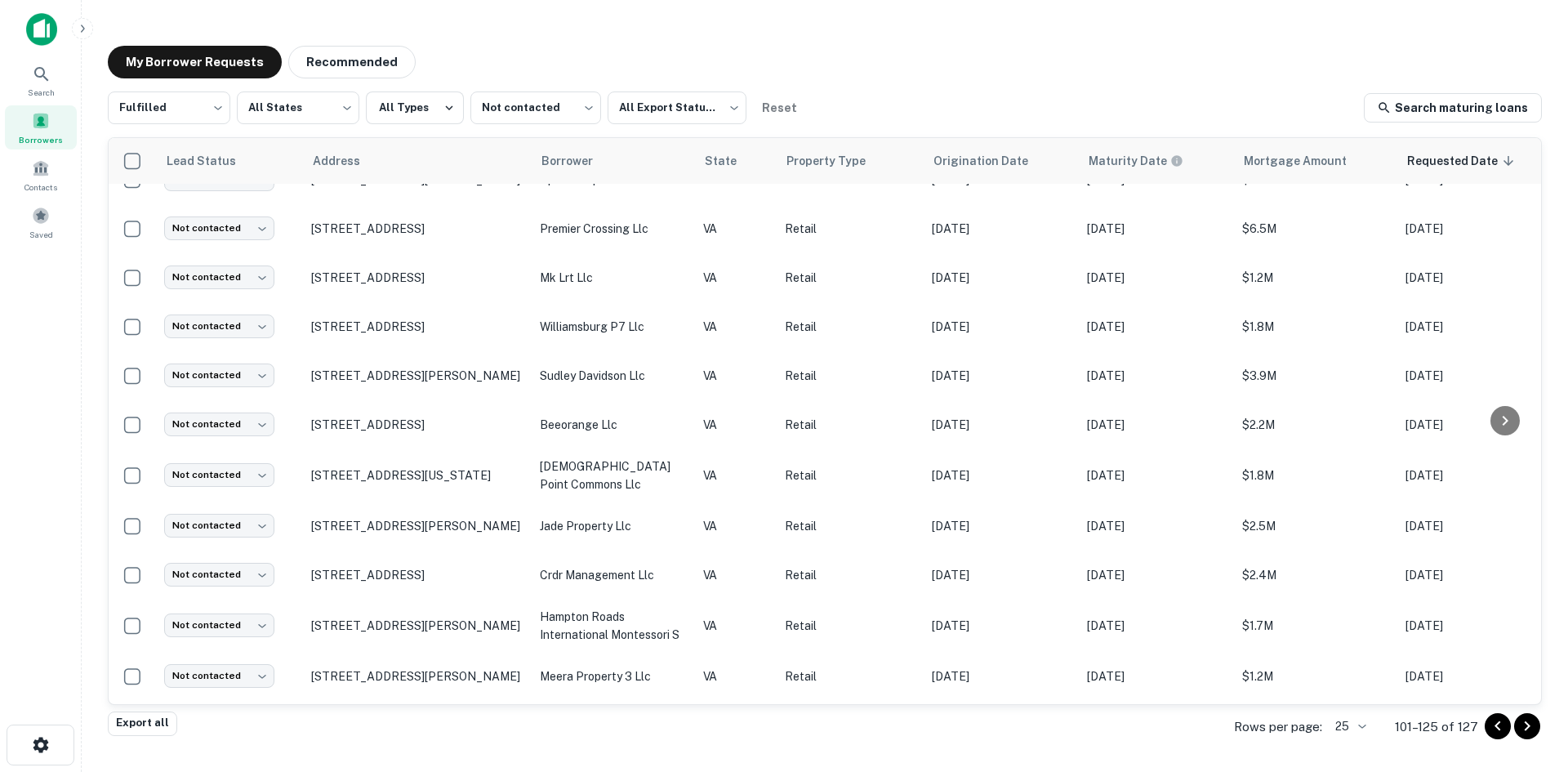
click at [422, 743] on div "Export all Rows per page: 25 ** 101–125 of 127" at bounding box center [825, 727] width 1434 height 44
drag, startPoint x: 411, startPoint y: 655, endPoint x: 599, endPoint y: 767, distance: 218.8
drag, startPoint x: 599, startPoint y: 767, endPoint x: 1419, endPoint y: 670, distance: 825.7
drag, startPoint x: 1419, startPoint y: 670, endPoint x: 1440, endPoint y: 665, distance: 21.6
click at [1440, 717] on p "Aug 14, 2025" at bounding box center [1475, 726] width 139 height 18
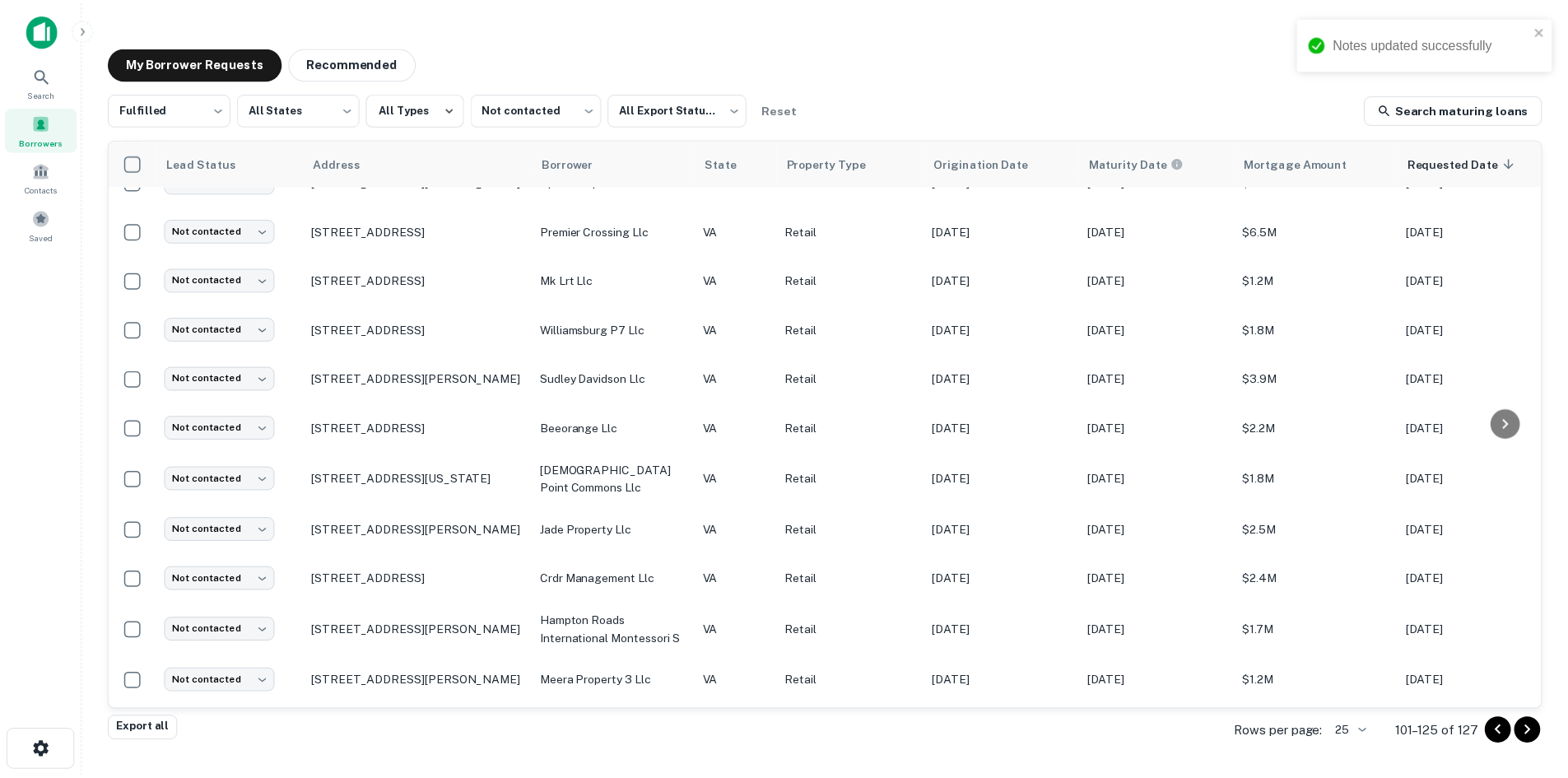
scroll to position [0, 0]
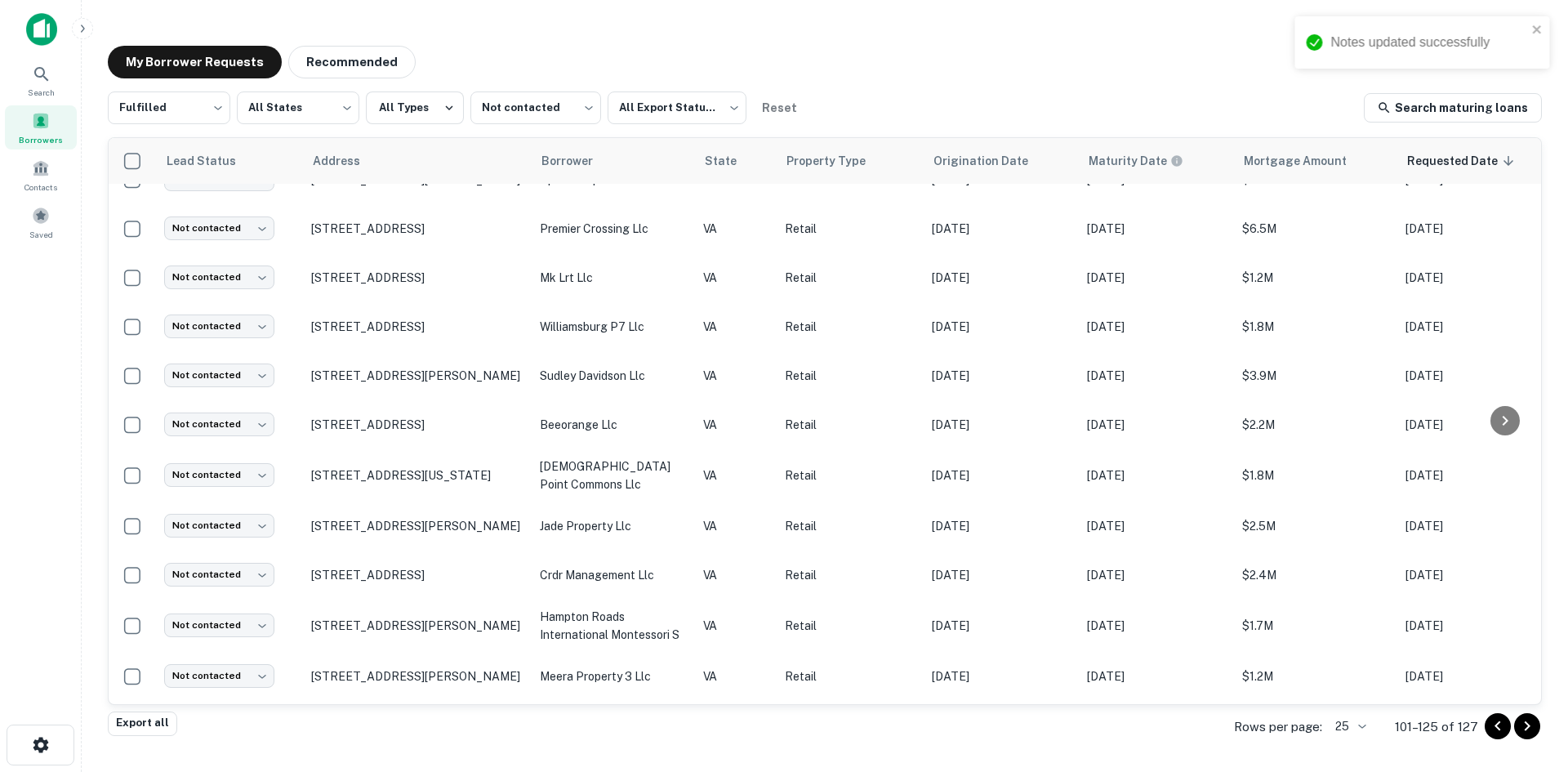
click at [410, 771] on div at bounding box center [784, 785] width 1568 height 0
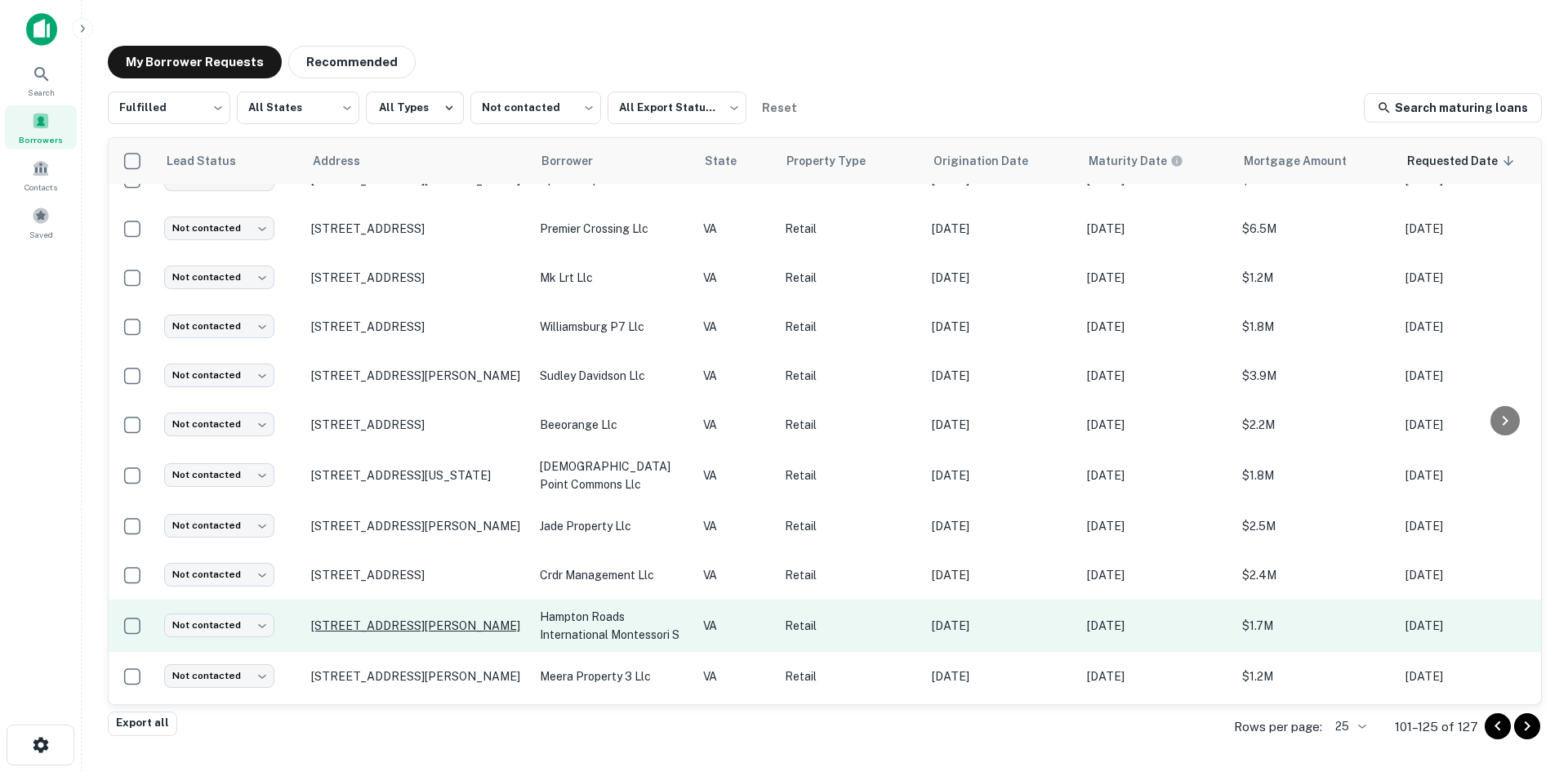
click at [416, 618] on p "23 Semple Farm Rd Hampton, VA 23666" at bounding box center [417, 626] width 212 height 15
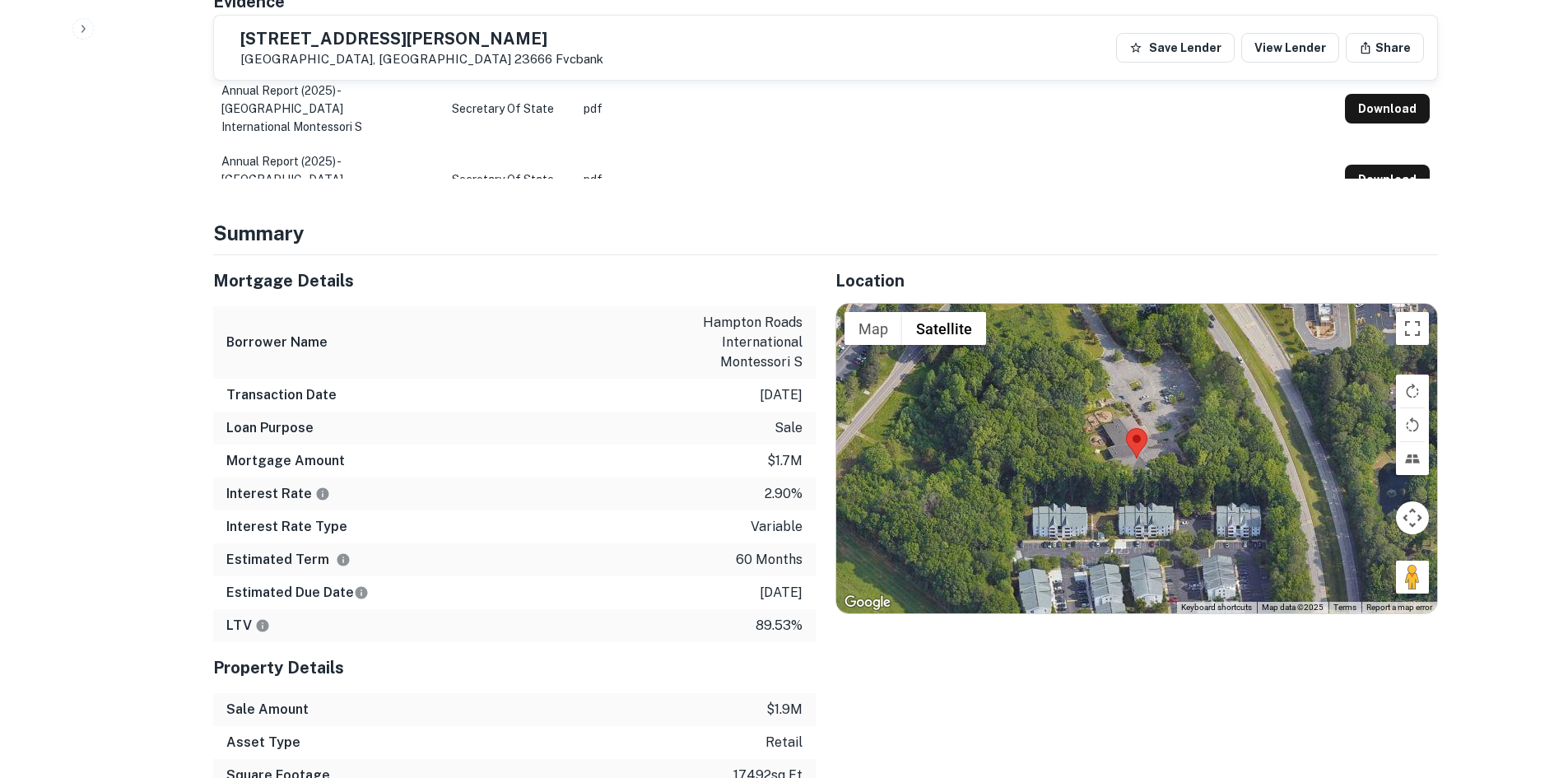
scroll to position [1235, 0]
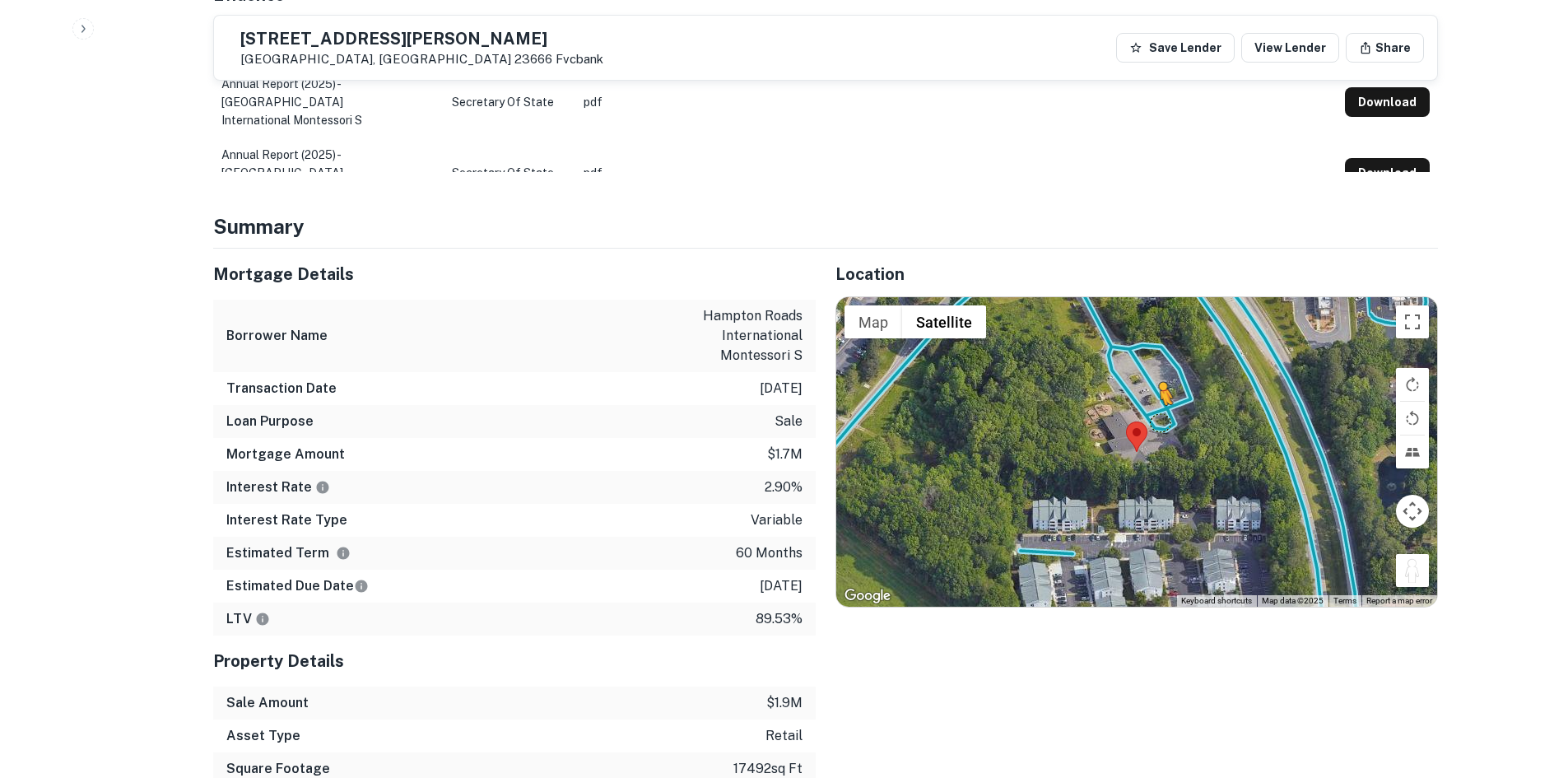
drag, startPoint x: 1401, startPoint y: 560, endPoint x: 1155, endPoint y: 402, distance: 292.4
click at [1155, 402] on div "To activate drag with keyboard, press Alt + Enter. Once in keyboard drag state,…" at bounding box center [1137, 452] width 601 height 310
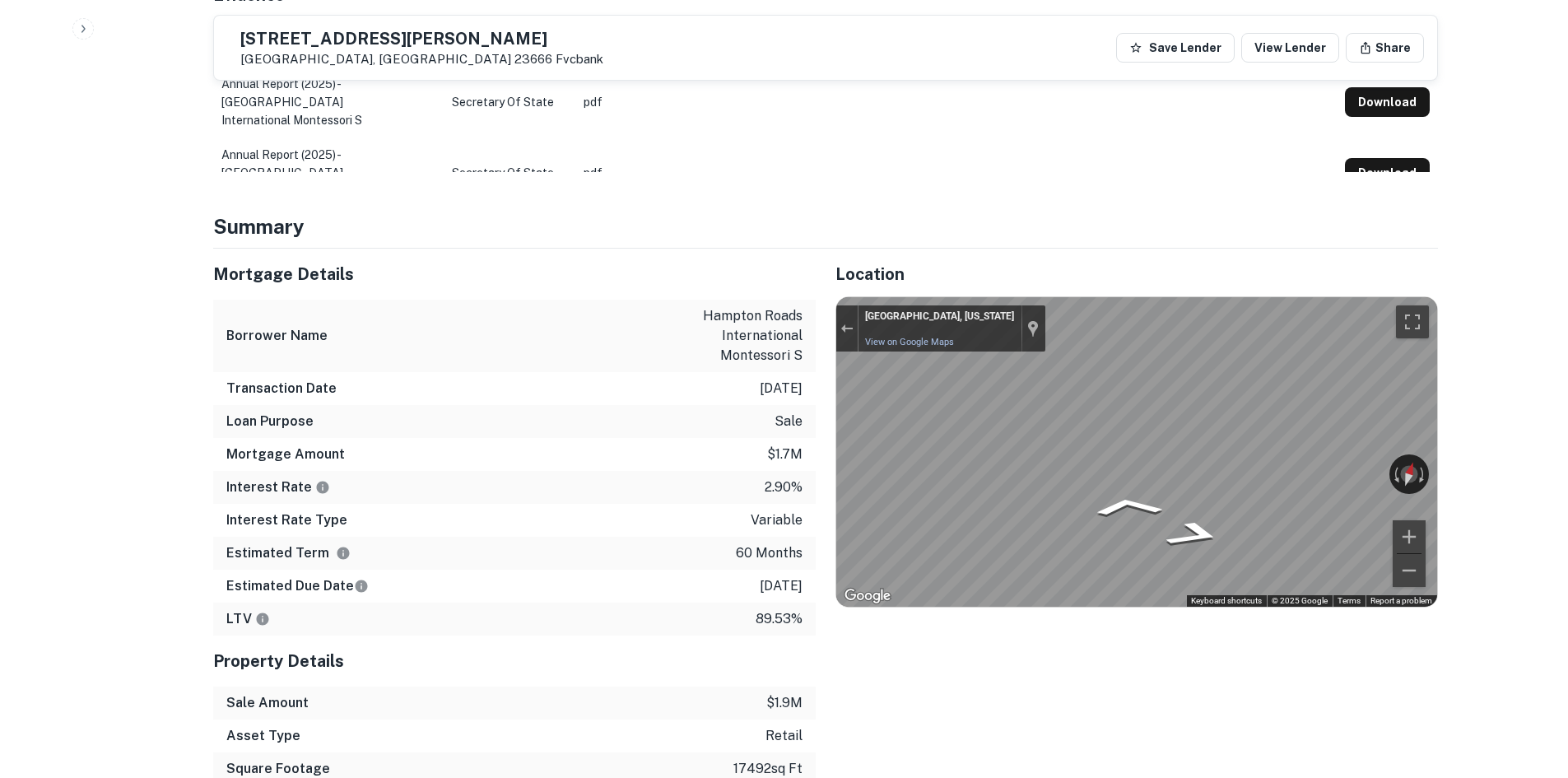
click at [593, 490] on div "Mortgage Details Borrower Name hampton roads international montessori s Transac…" at bounding box center [816, 533] width 1245 height 570
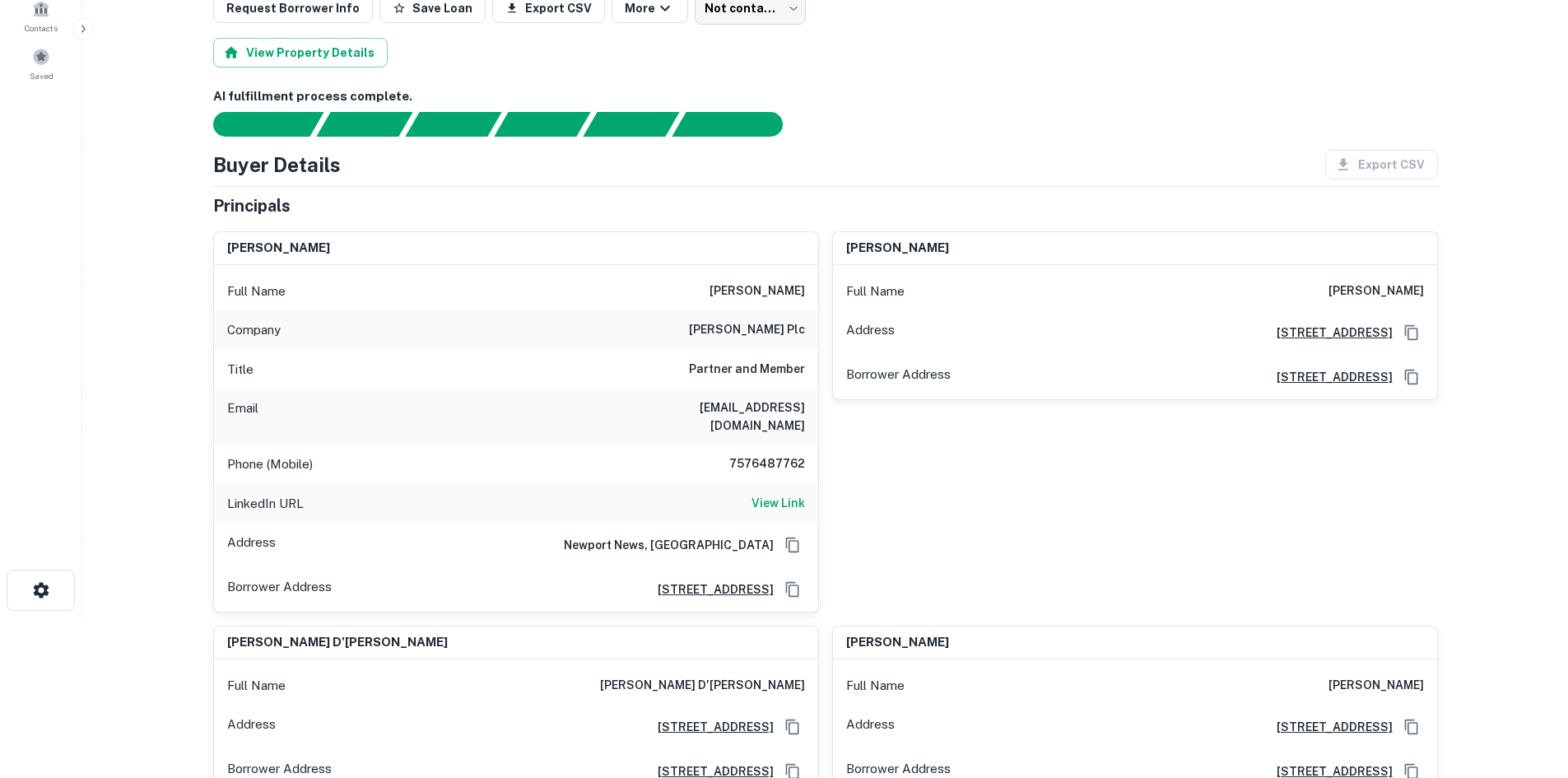
scroll to position [0, 0]
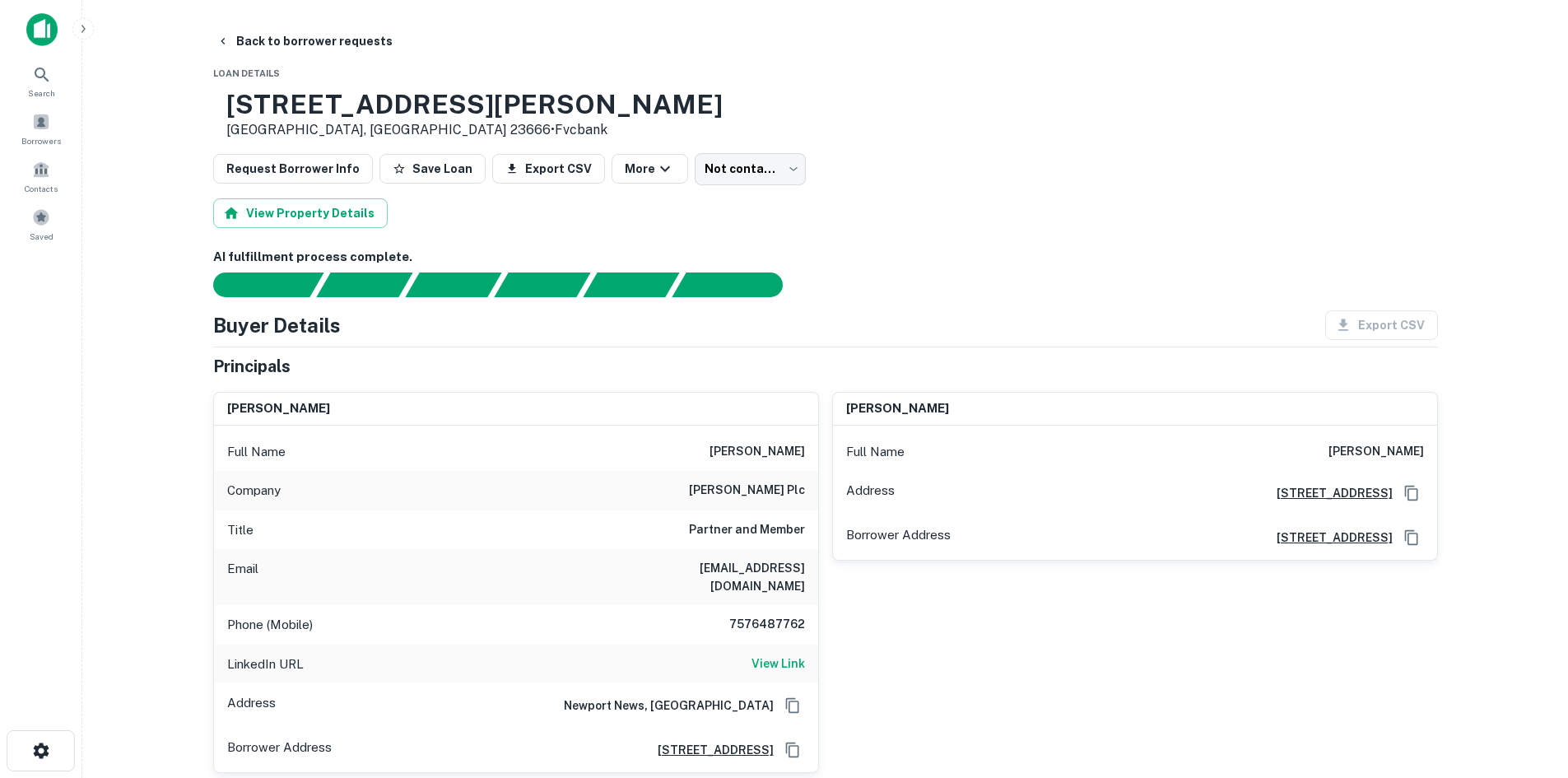
click at [769, 615] on h6 "7576487762" at bounding box center [756, 625] width 99 height 20
copy h6 "7576487762"
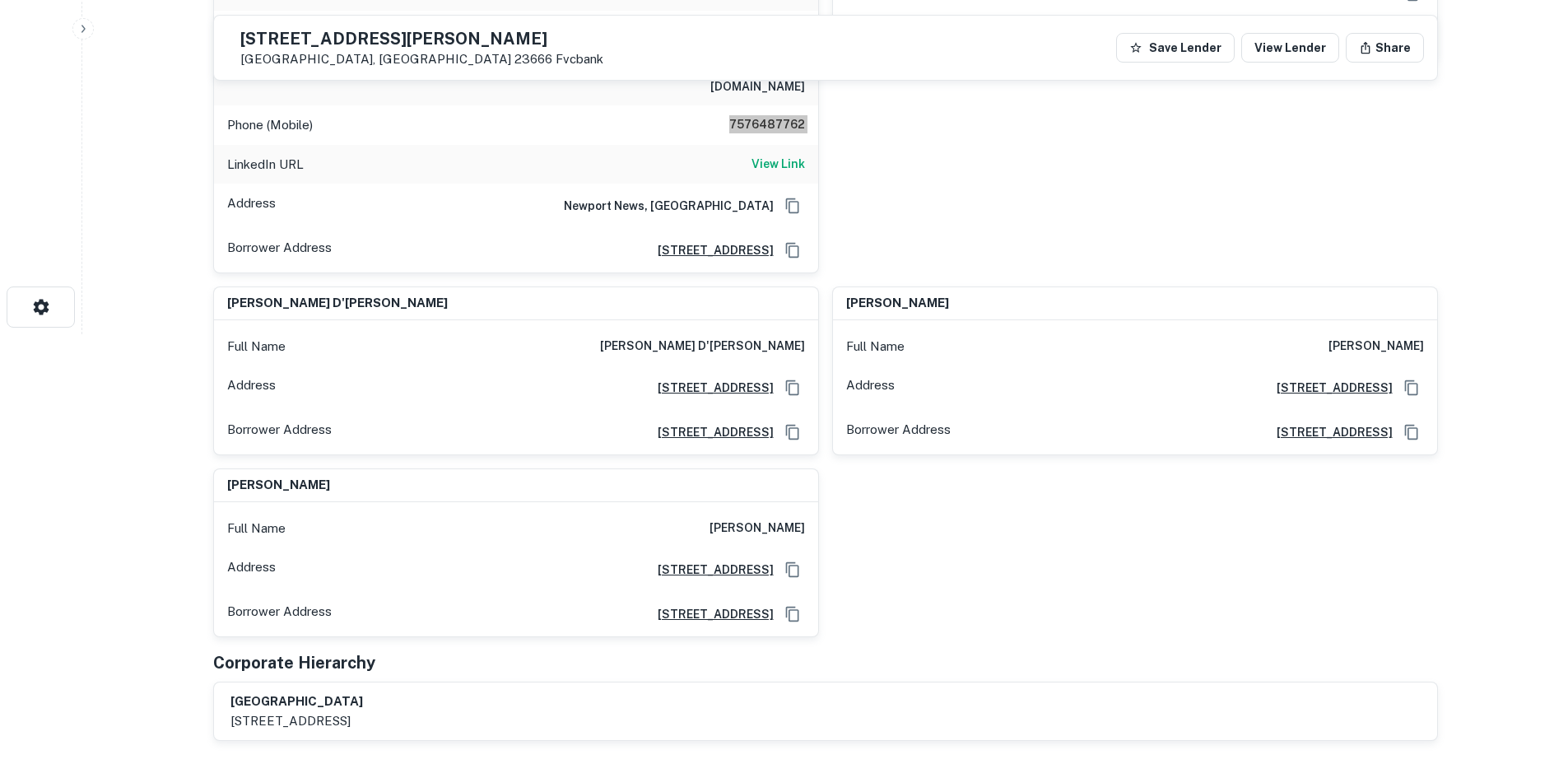
scroll to position [165, 0]
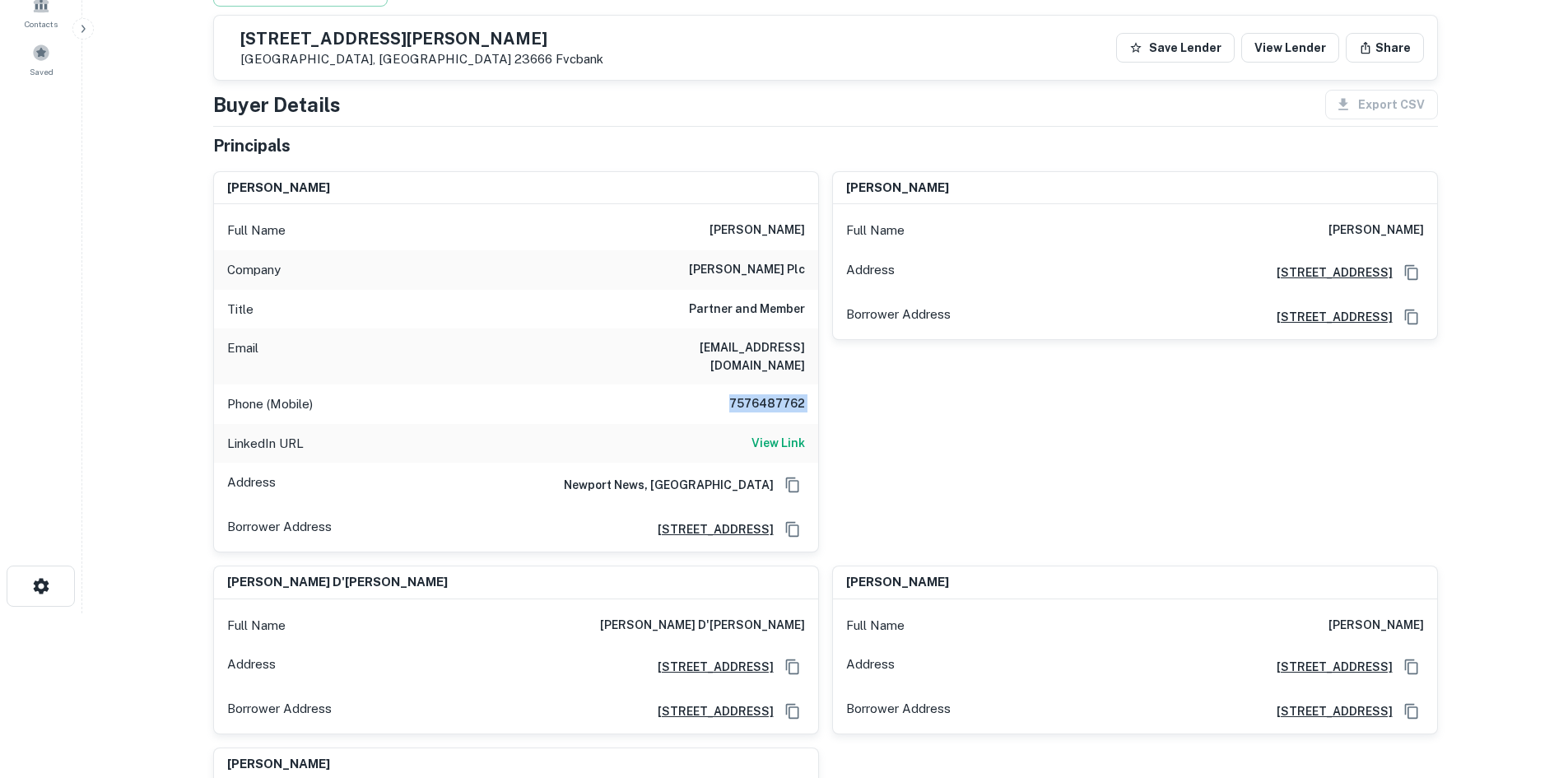
click at [1074, 355] on div "lindsey boyer Full Name lindsey boyer Address 11790 Jefferson Ave Ste 200, Newp…" at bounding box center [1129, 355] width 619 height 394
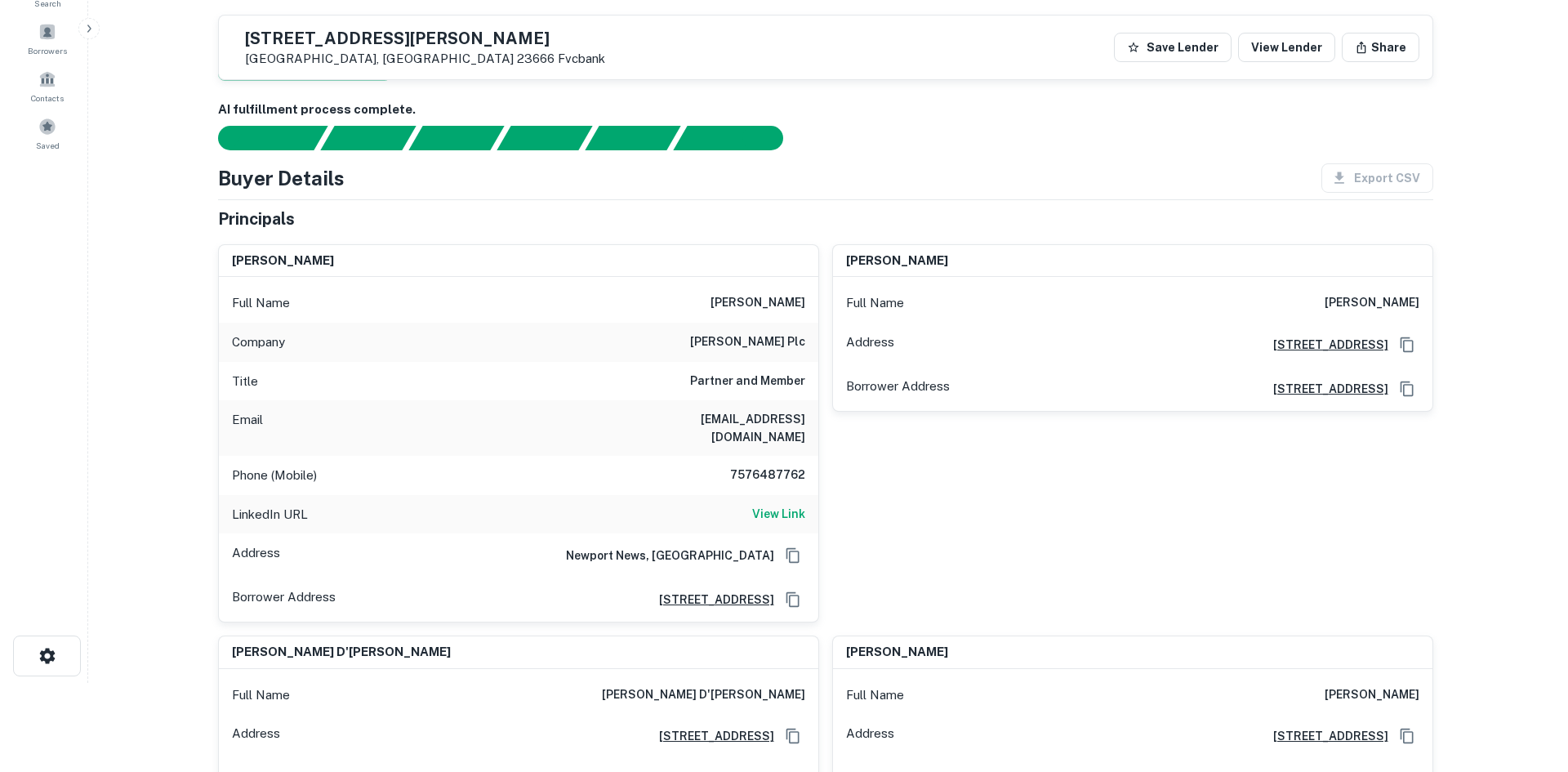
scroll to position [0, 0]
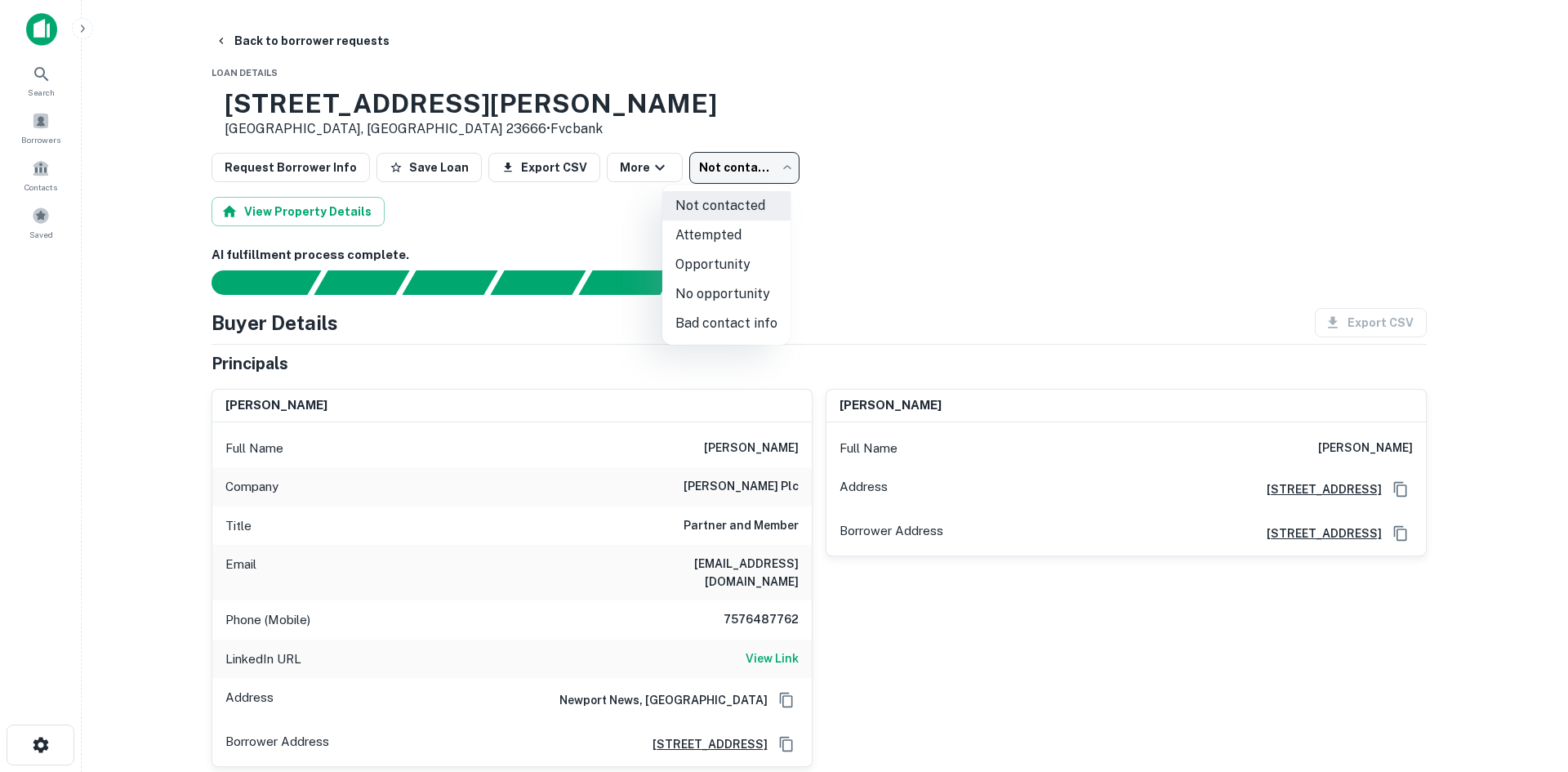
click at [743, 181] on body "Search Borrowers Contacts Saved Back to borrower requests Loan Details 23 Sempl…" at bounding box center [784, 386] width 1568 height 772
click at [746, 317] on li "Bad contact info" at bounding box center [726, 324] width 128 height 30
type input "**********"
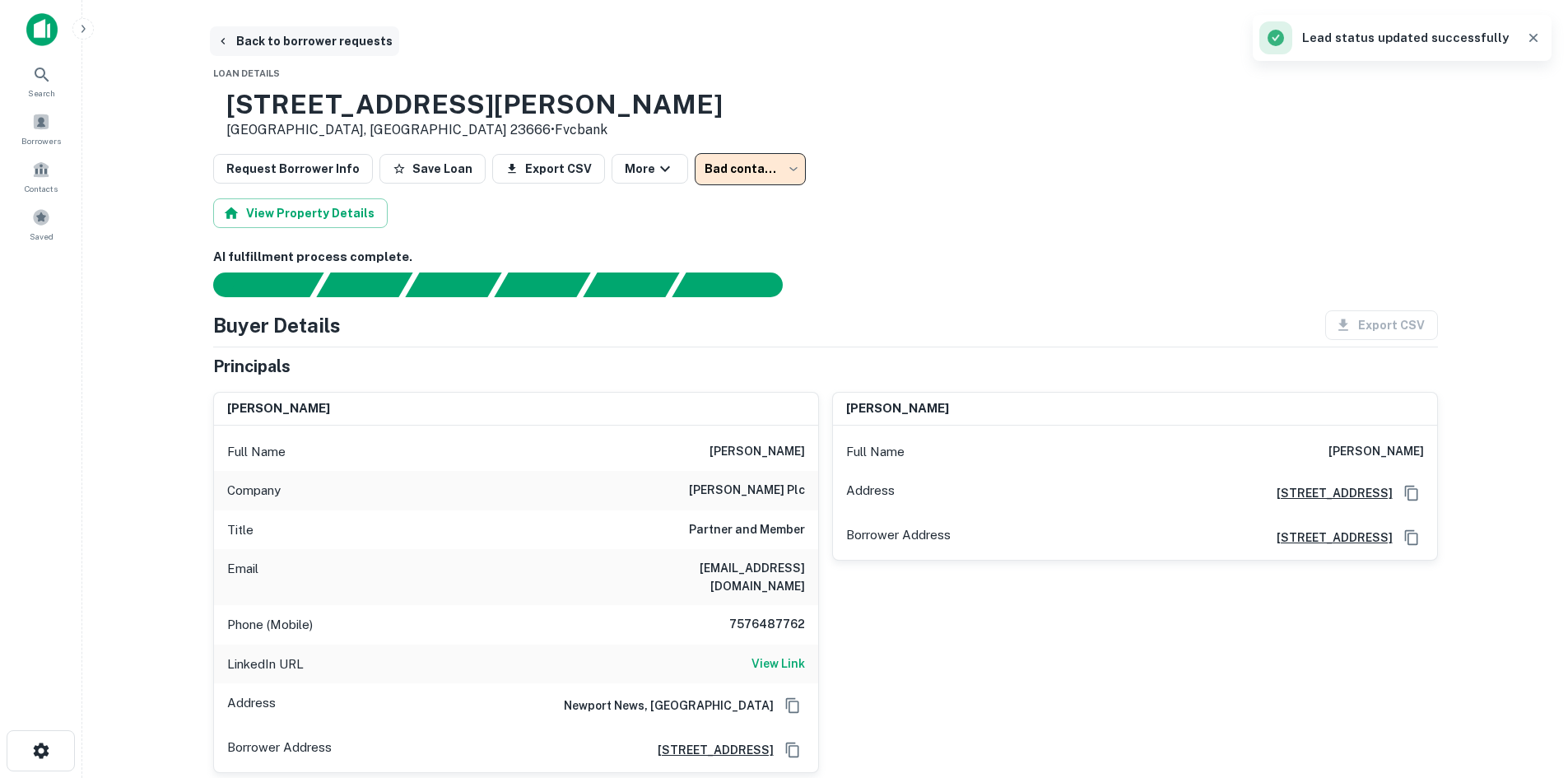
click at [314, 51] on button "Back to borrower requests" at bounding box center [305, 42] width 190 height 30
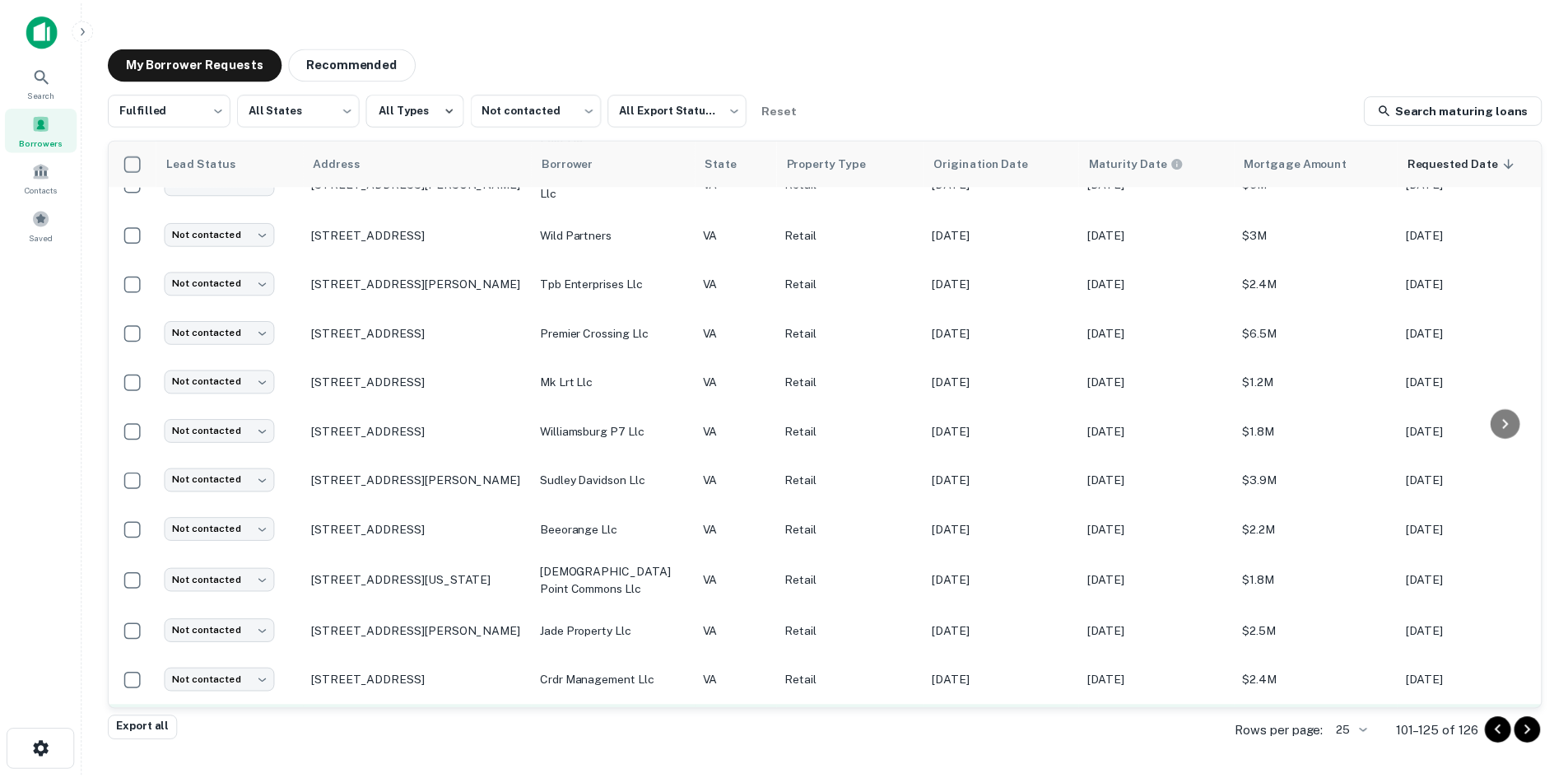
scroll to position [763, 0]
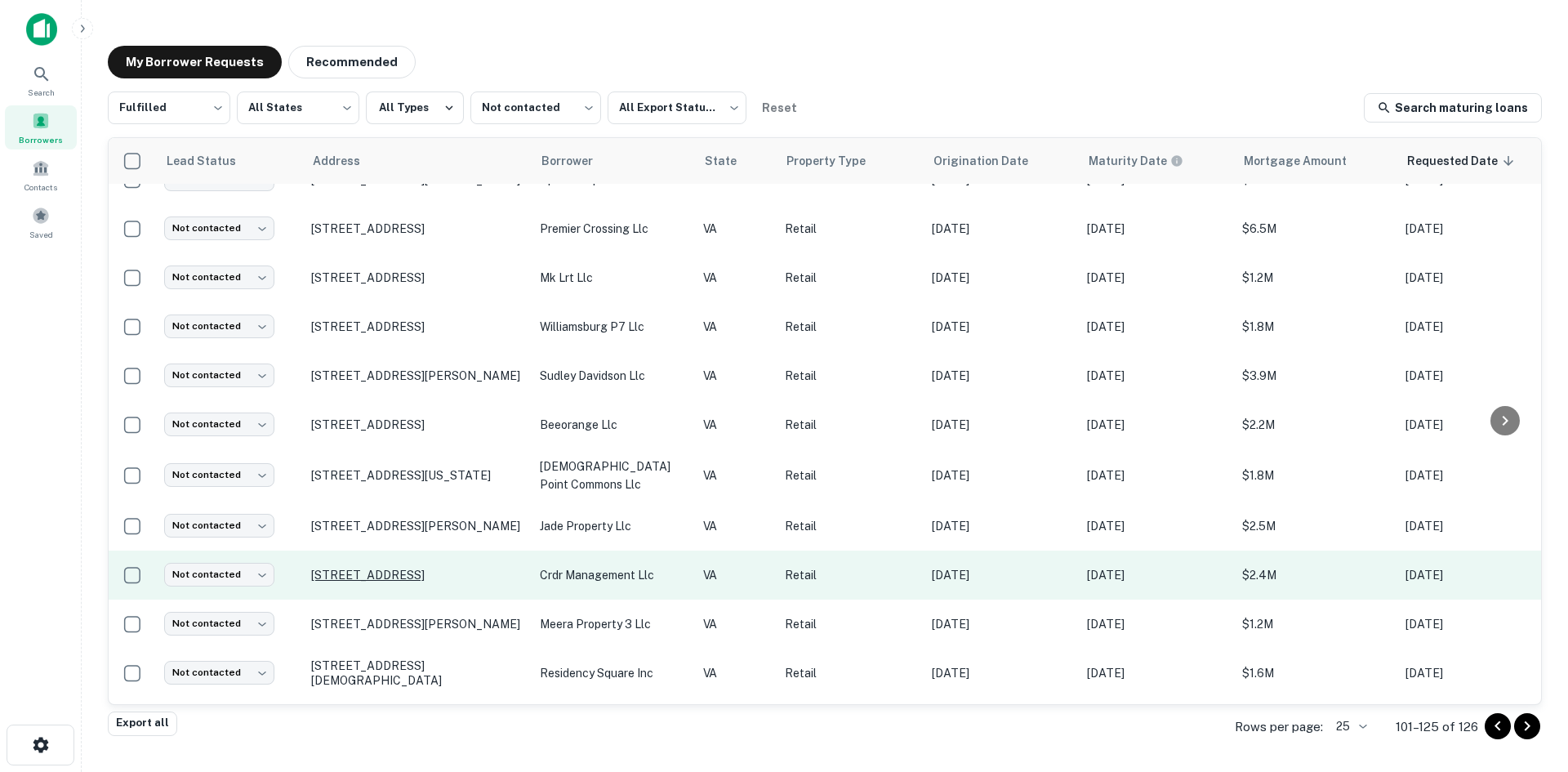
click at [415, 567] on p "6801 Woodlake Commons Loop Midlothian, VA 23112" at bounding box center [417, 575] width 212 height 15
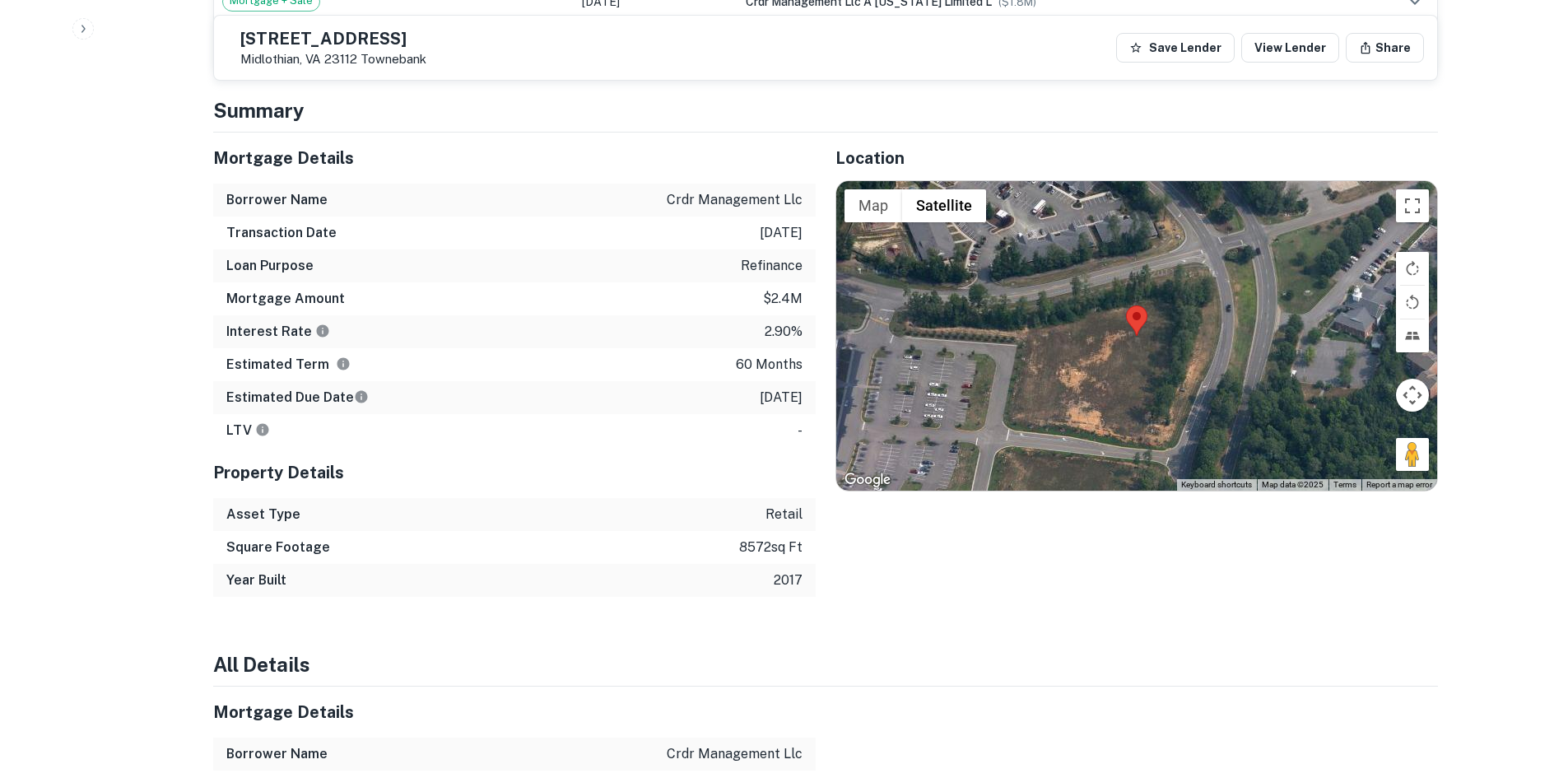
scroll to position [1317, 0]
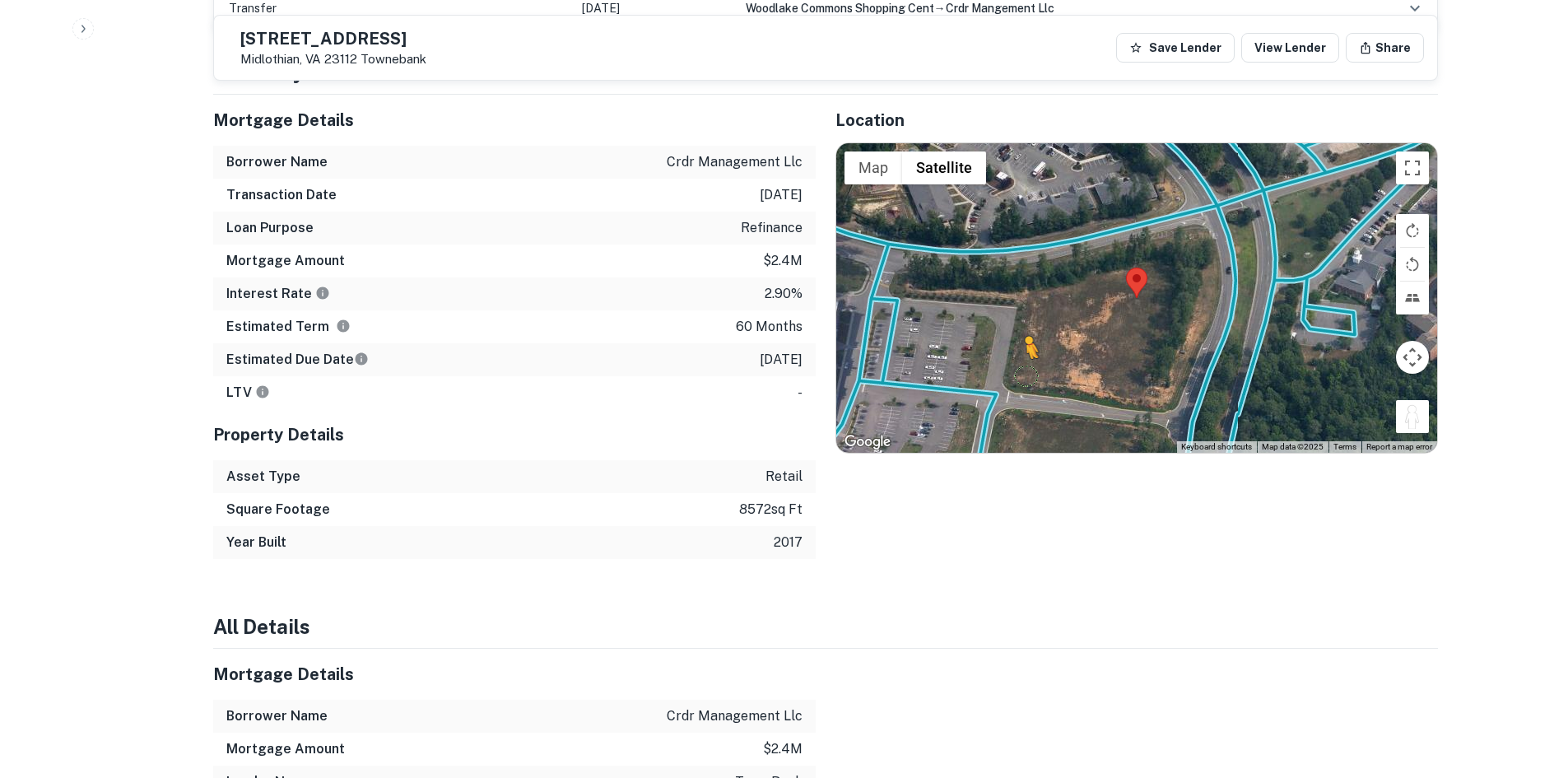
drag, startPoint x: 1340, startPoint y: 357, endPoint x: 1005, endPoint y: 335, distance: 335.7
click at [1005, 335] on div "To activate drag with keyboard, press Alt + Enter. Once in keyboard drag state,…" at bounding box center [1137, 298] width 601 height 310
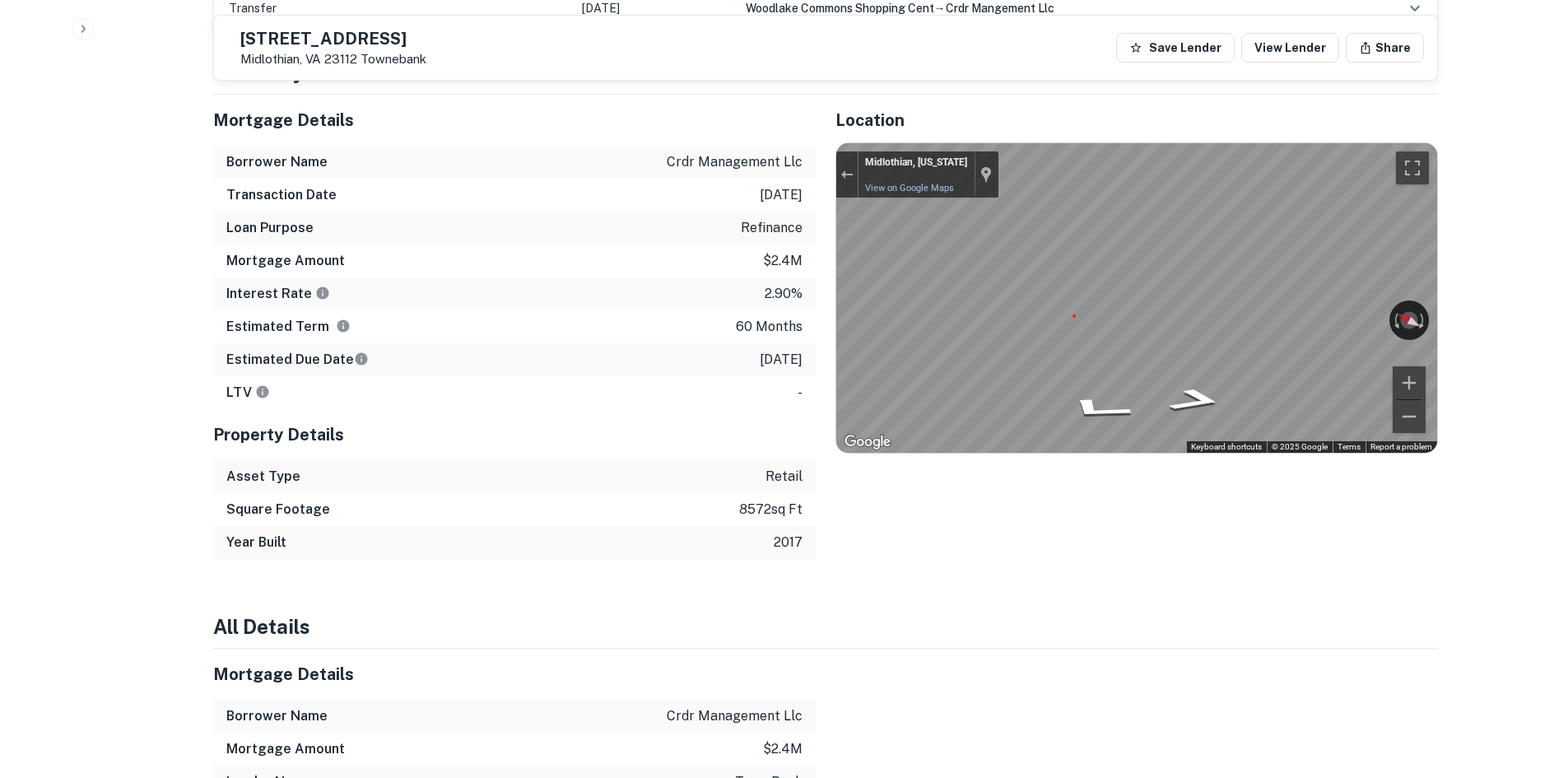
click at [821, 280] on div "Location ← Move left → Move right ↑ Move up ↓ Move down + Zoom in - Zoom out Ho…" at bounding box center [1127, 327] width 623 height 464
click at [837, 163] on button "Exit the Street View" at bounding box center [847, 174] width 22 height 22
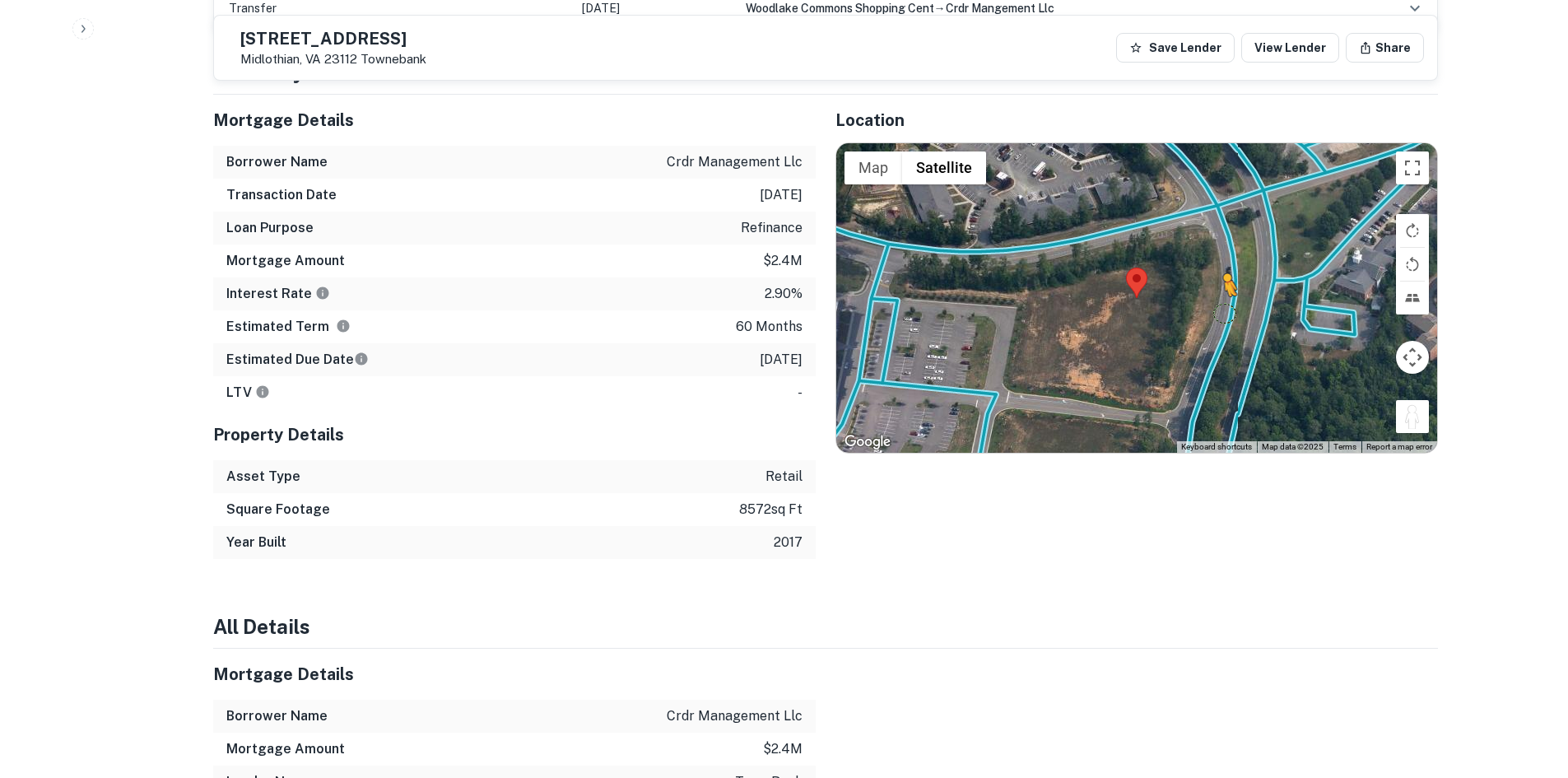
drag, startPoint x: 1422, startPoint y: 379, endPoint x: 1219, endPoint y: 267, distance: 231.8
click at [1222, 268] on div "To activate drag with keyboard, press Alt + Enter. Once in keyboard drag state,…" at bounding box center [1137, 298] width 601 height 310
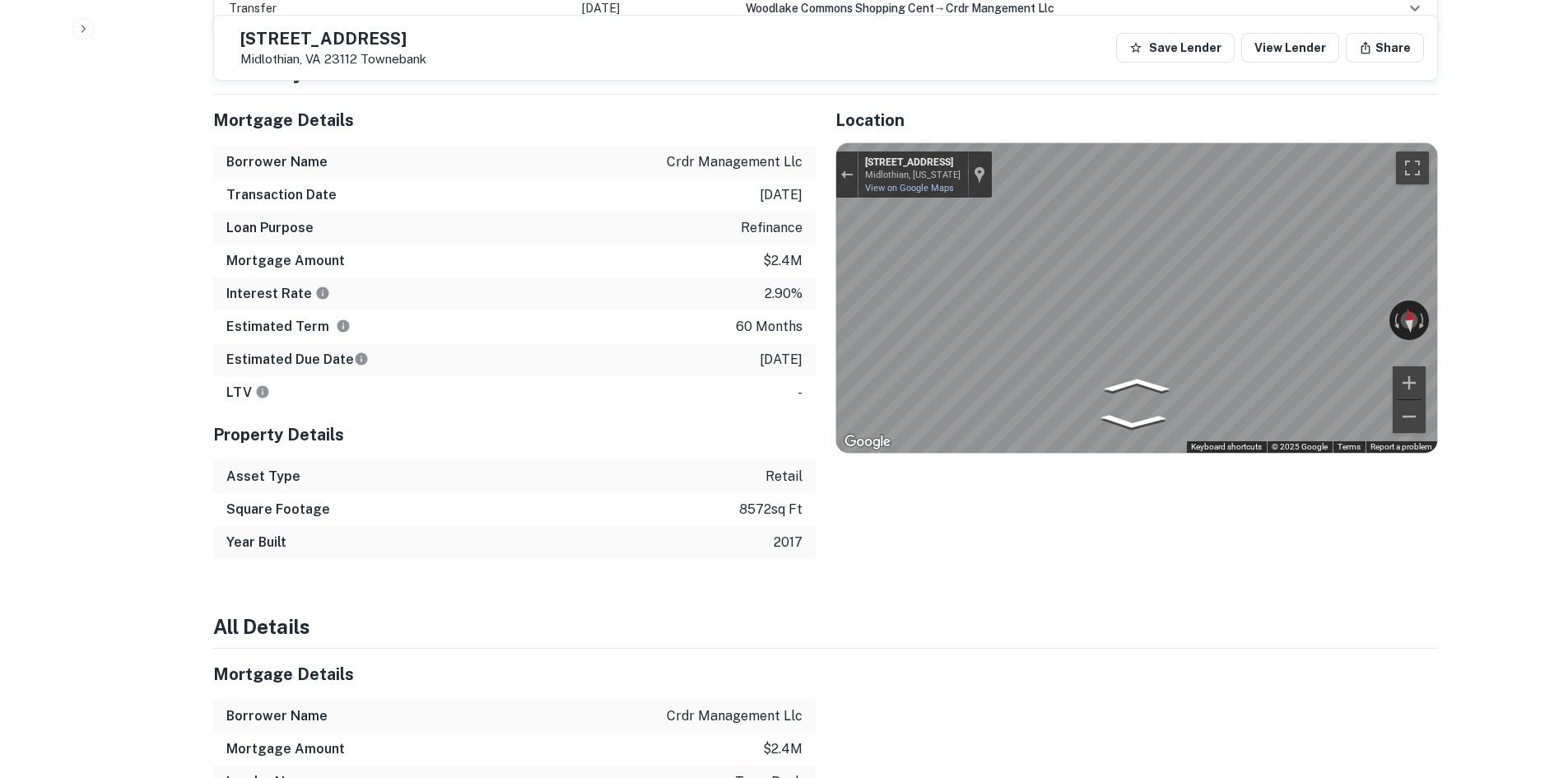
click at [842, 170] on div "Exit the Street View" at bounding box center [846, 175] width 12 height 10
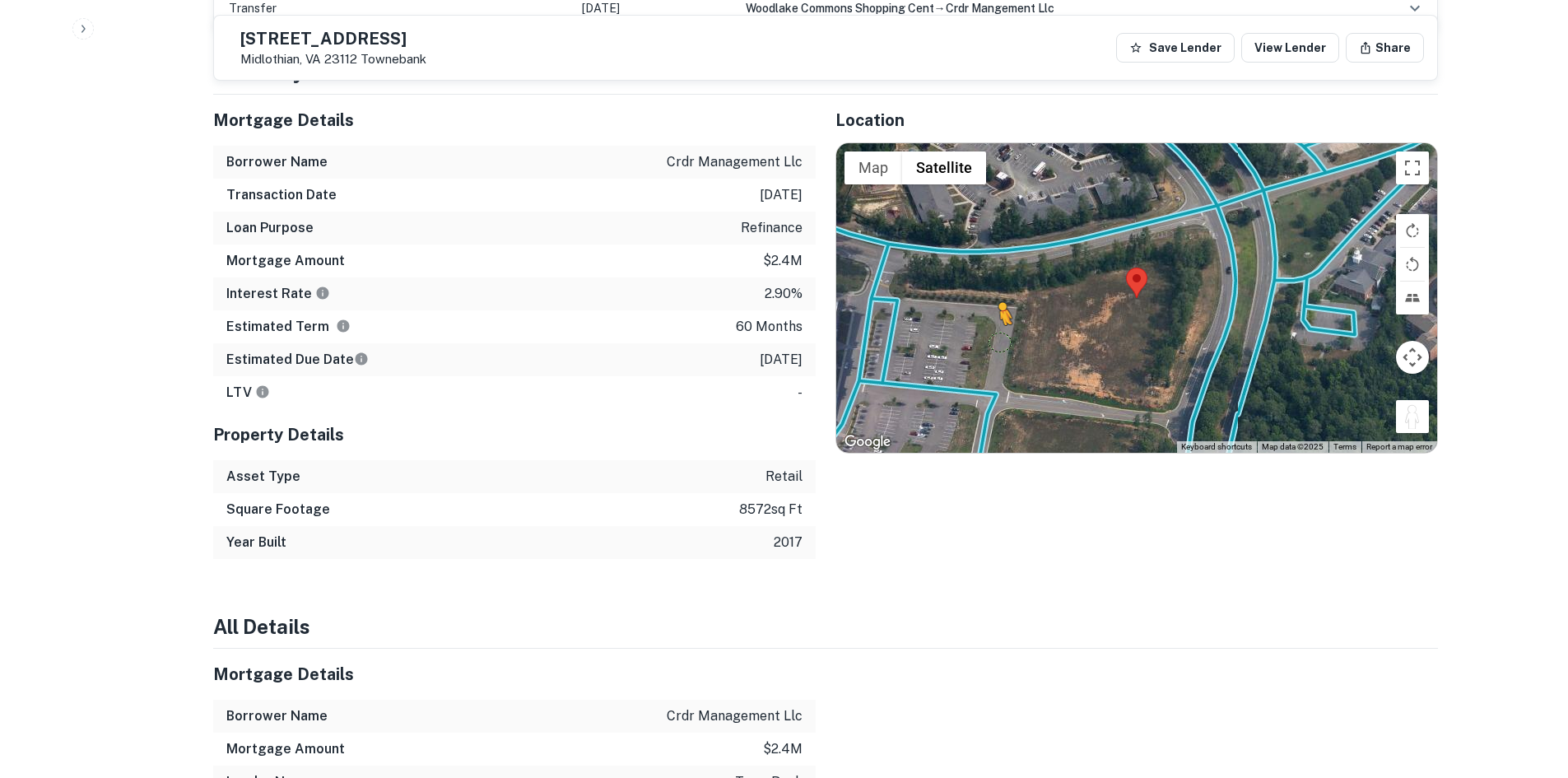
drag, startPoint x: 1404, startPoint y: 376, endPoint x: 1009, endPoint y: 273, distance: 408.2
click at [1009, 275] on div "To activate drag with keyboard, press Alt + Enter. Once in keyboard drag state,…" at bounding box center [1137, 298] width 601 height 310
drag, startPoint x: 1416, startPoint y: 374, endPoint x: 1024, endPoint y: 330, distance: 394.5
click at [1024, 330] on div "To activate drag with keyboard, press Alt + Enter. Once in keyboard drag state,…" at bounding box center [1137, 298] width 601 height 310
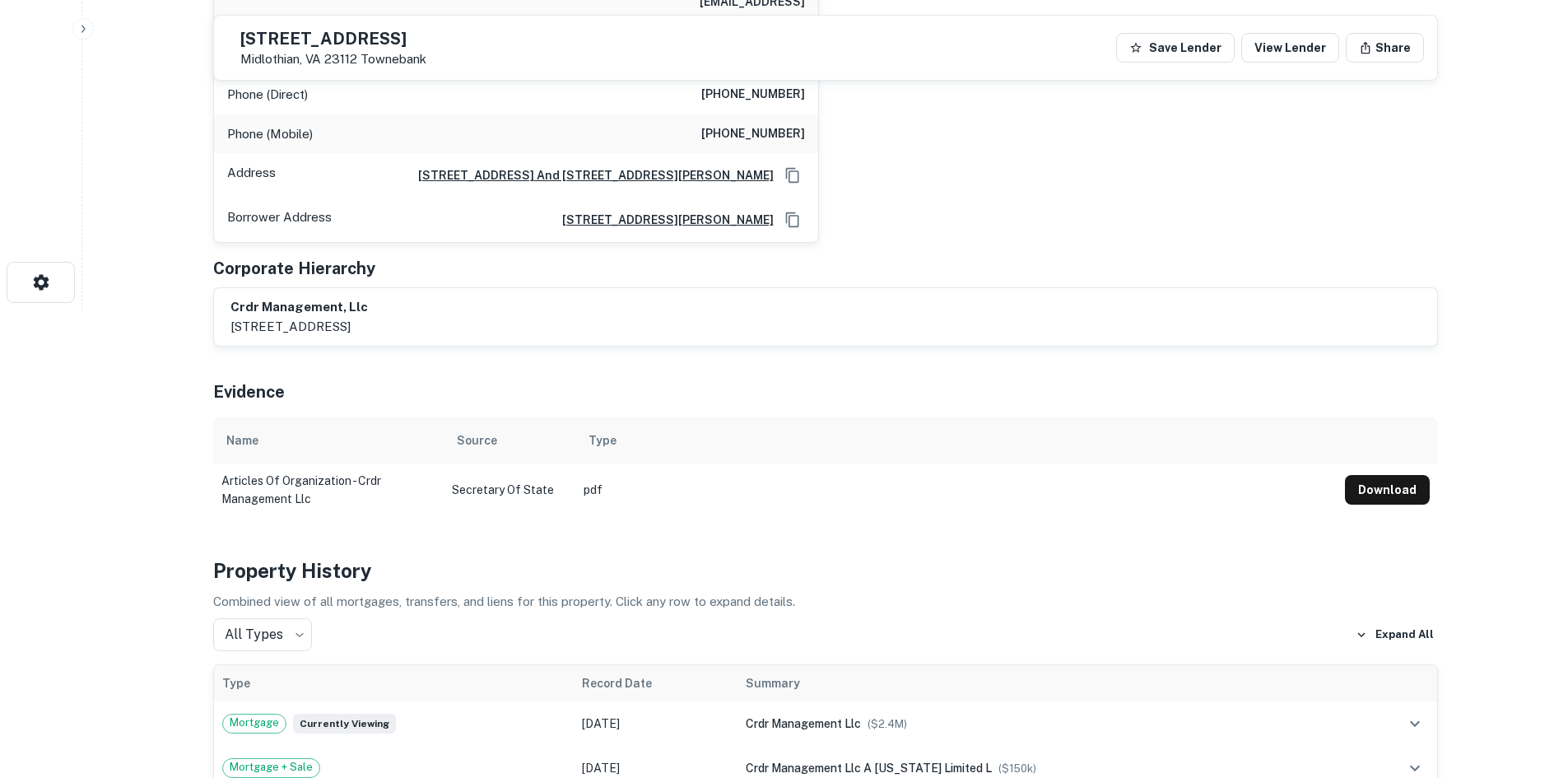
scroll to position [82, 0]
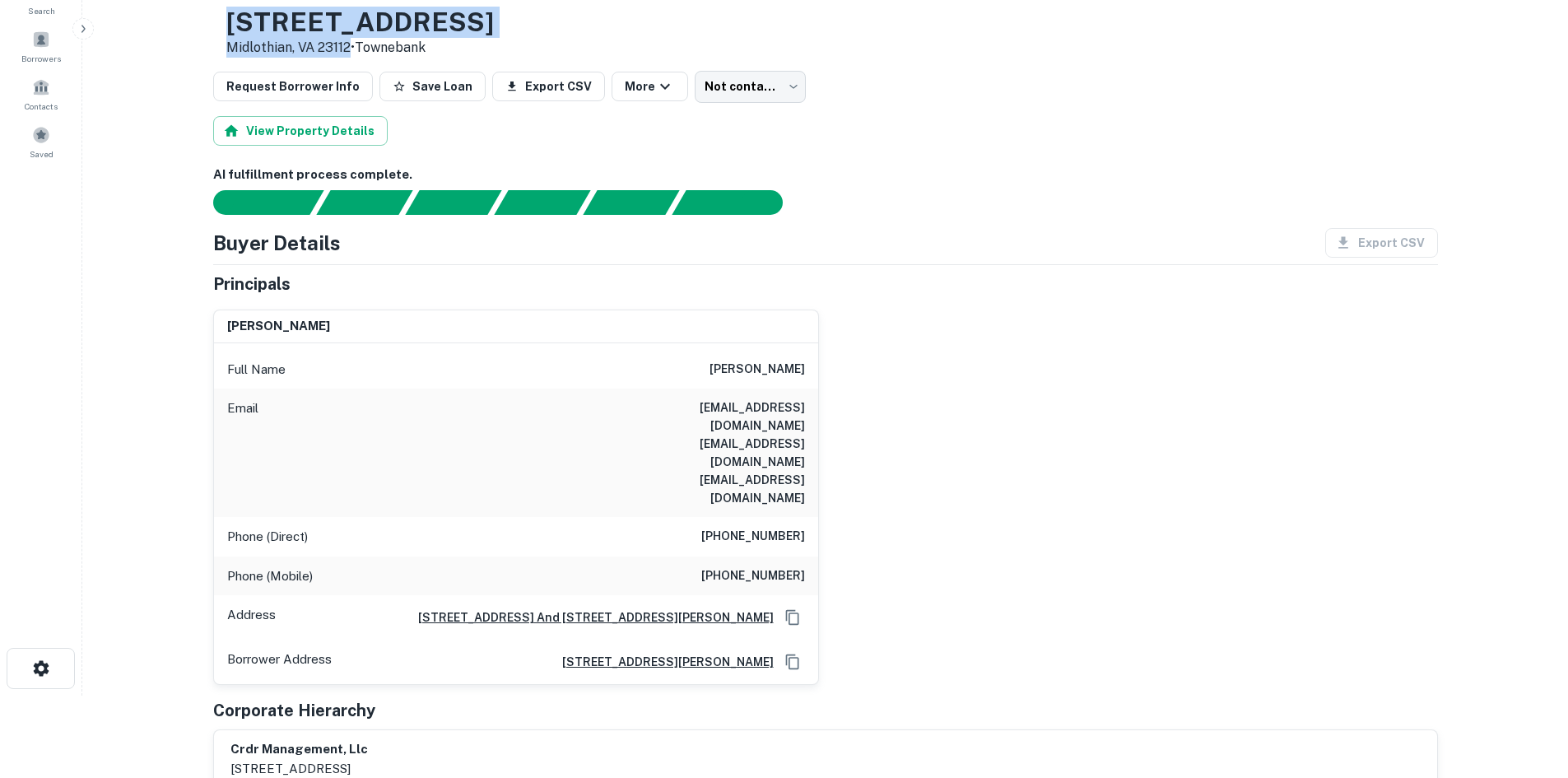
drag, startPoint x: 275, startPoint y: 24, endPoint x: 404, endPoint y: 49, distance: 131.4
click at [404, 49] on div "6801 Woodlake Commons Loop Midlothian, VA 23112 • Townebank" at bounding box center [353, 32] width 280 height 51
copy div "6801 Woodlake Commons Loop Midlothian, VA 23112"
click at [775, 527] on h6 "(732) 463-8903" at bounding box center [753, 537] width 104 height 20
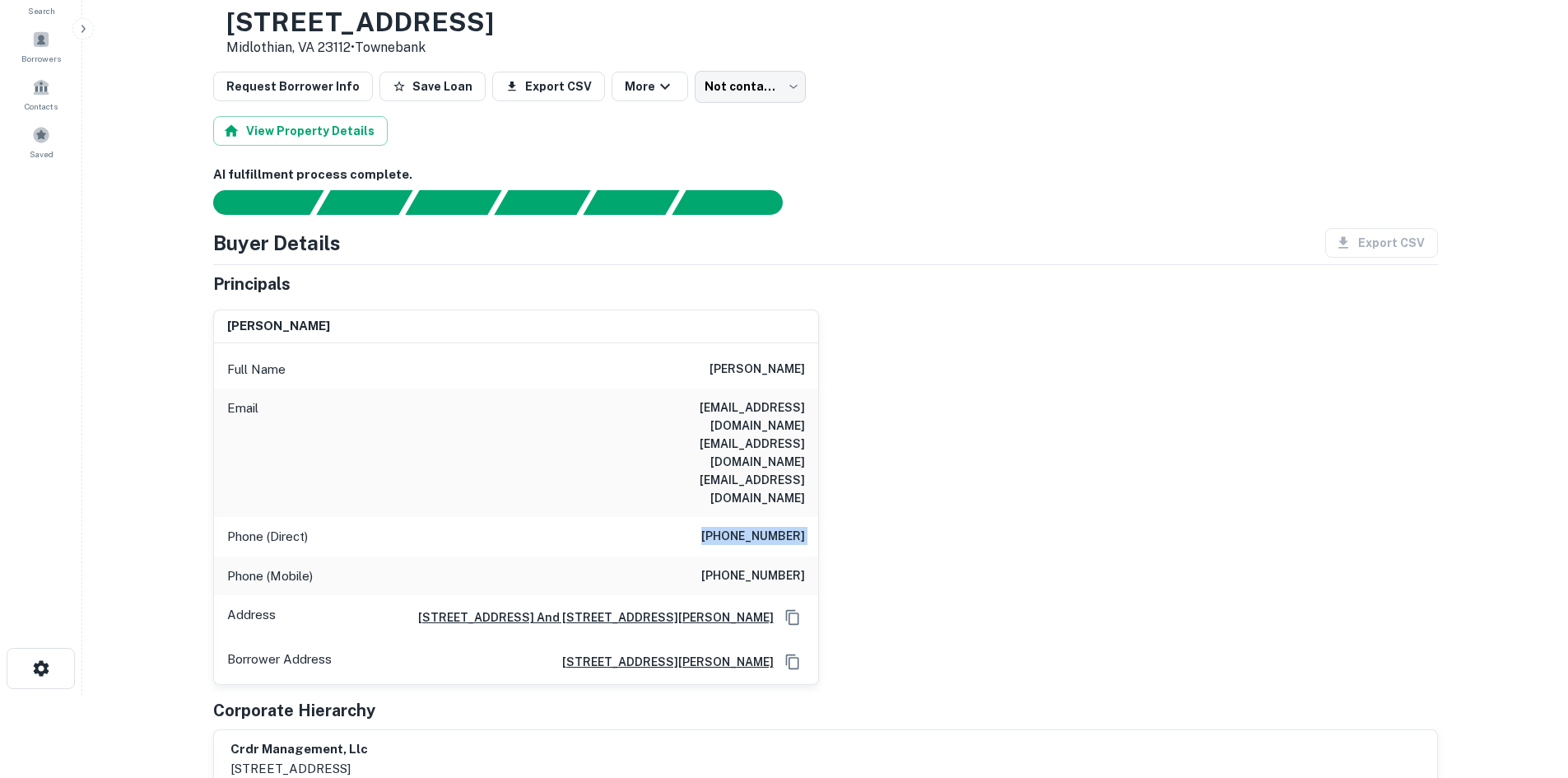
click at [775, 527] on h6 "(732) 463-8903" at bounding box center [753, 537] width 104 height 20
copy h6 "(732) 463-8903"
click at [732, 527] on h6 "(732) 463-8903" at bounding box center [753, 537] width 104 height 20
click at [743, 567] on h6 "(201) 433-9777" at bounding box center [753, 577] width 104 height 20
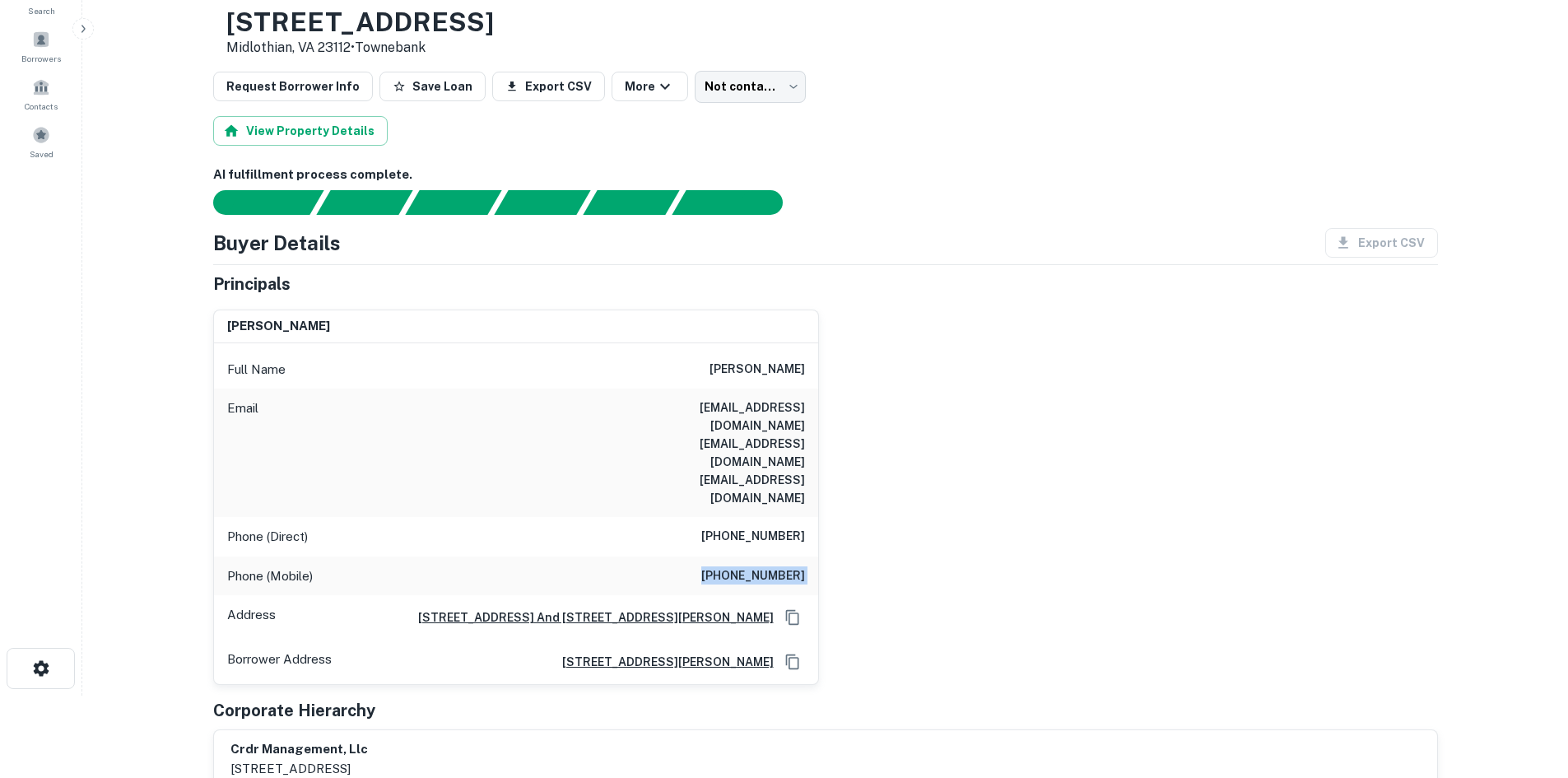
click at [743, 567] on h6 "(201) 433-9777" at bounding box center [753, 577] width 104 height 20
copy h6 "(201) 433-9777"
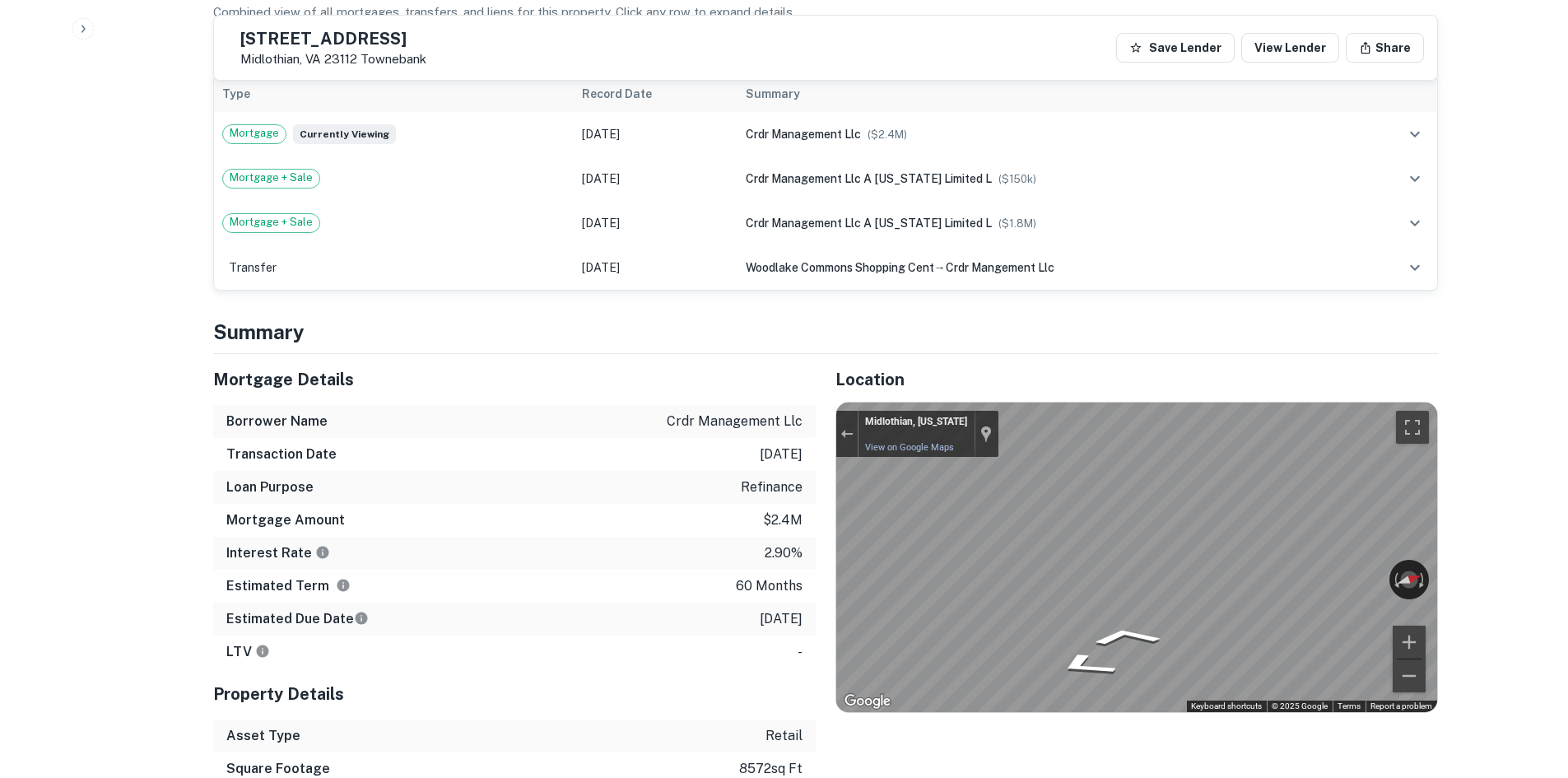
scroll to position [1317, 0]
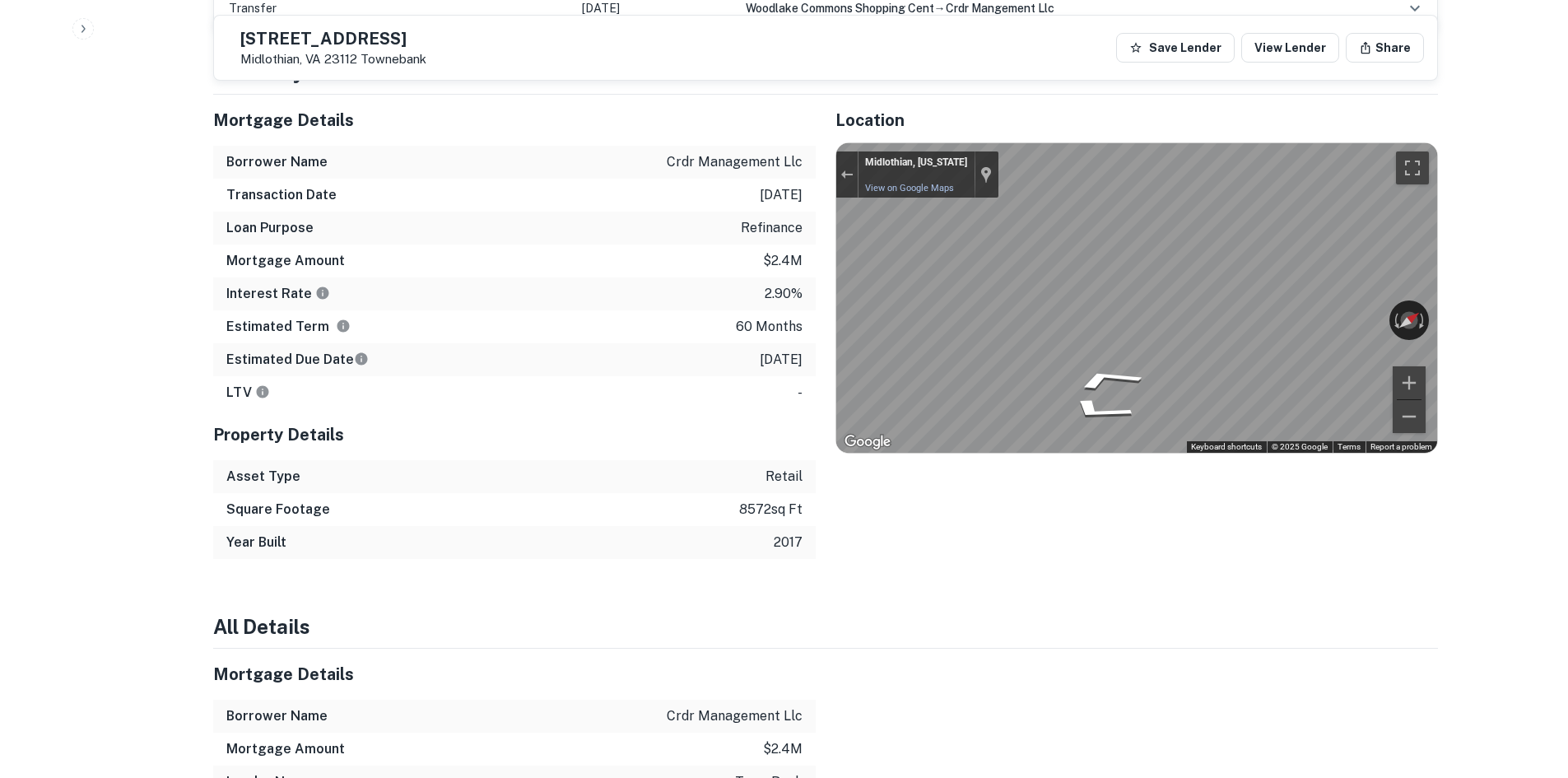
click at [725, 266] on div "Mortgage Details Borrower Name crdr management llc Transaction Date 6/30/2021 L…" at bounding box center [816, 327] width 1245 height 464
click at [767, 275] on div "Mortgage Details Borrower Name crdr management llc Transaction Date 6/30/2021 L…" at bounding box center [816, 327] width 1245 height 464
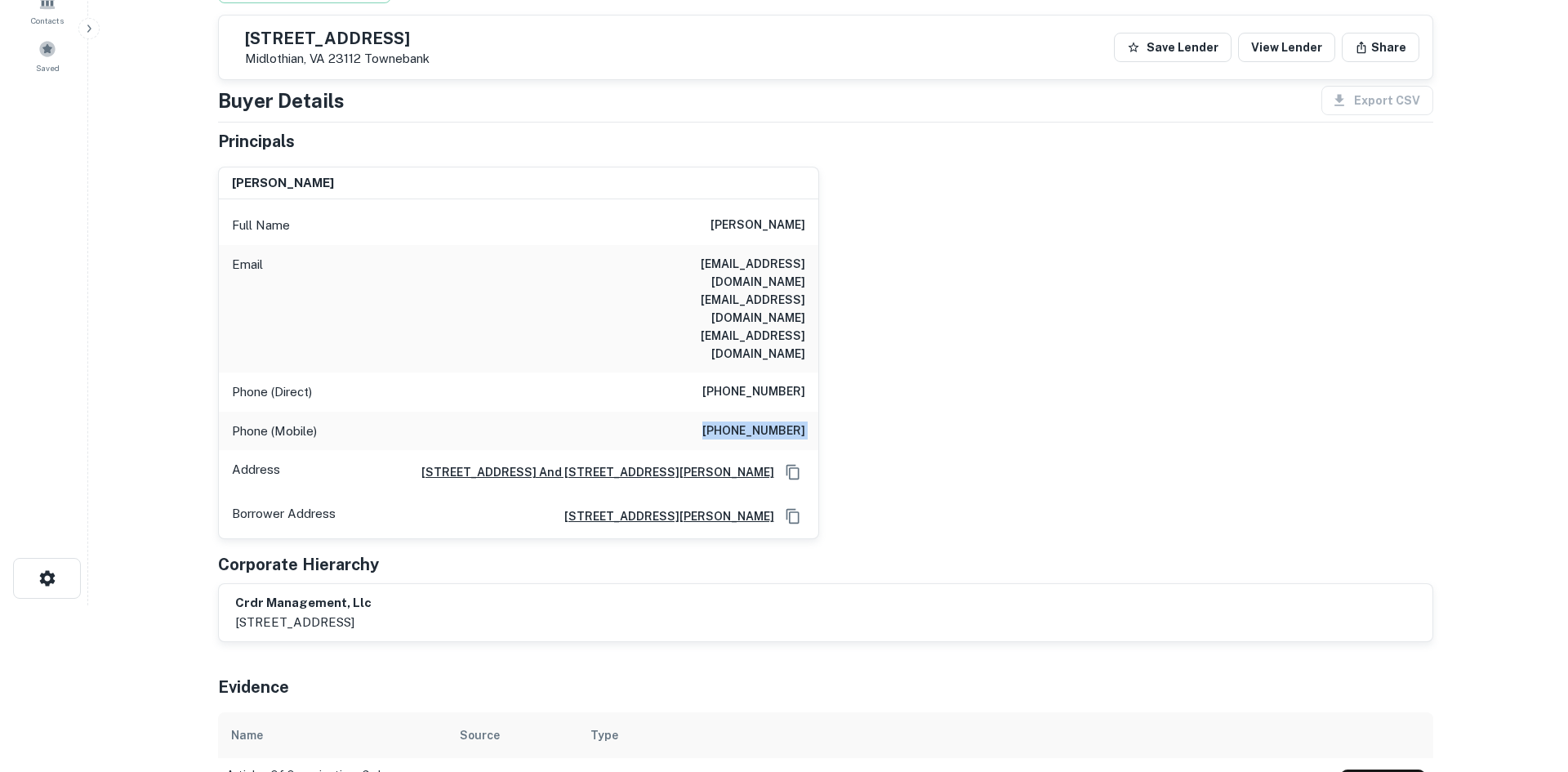
scroll to position [0, 0]
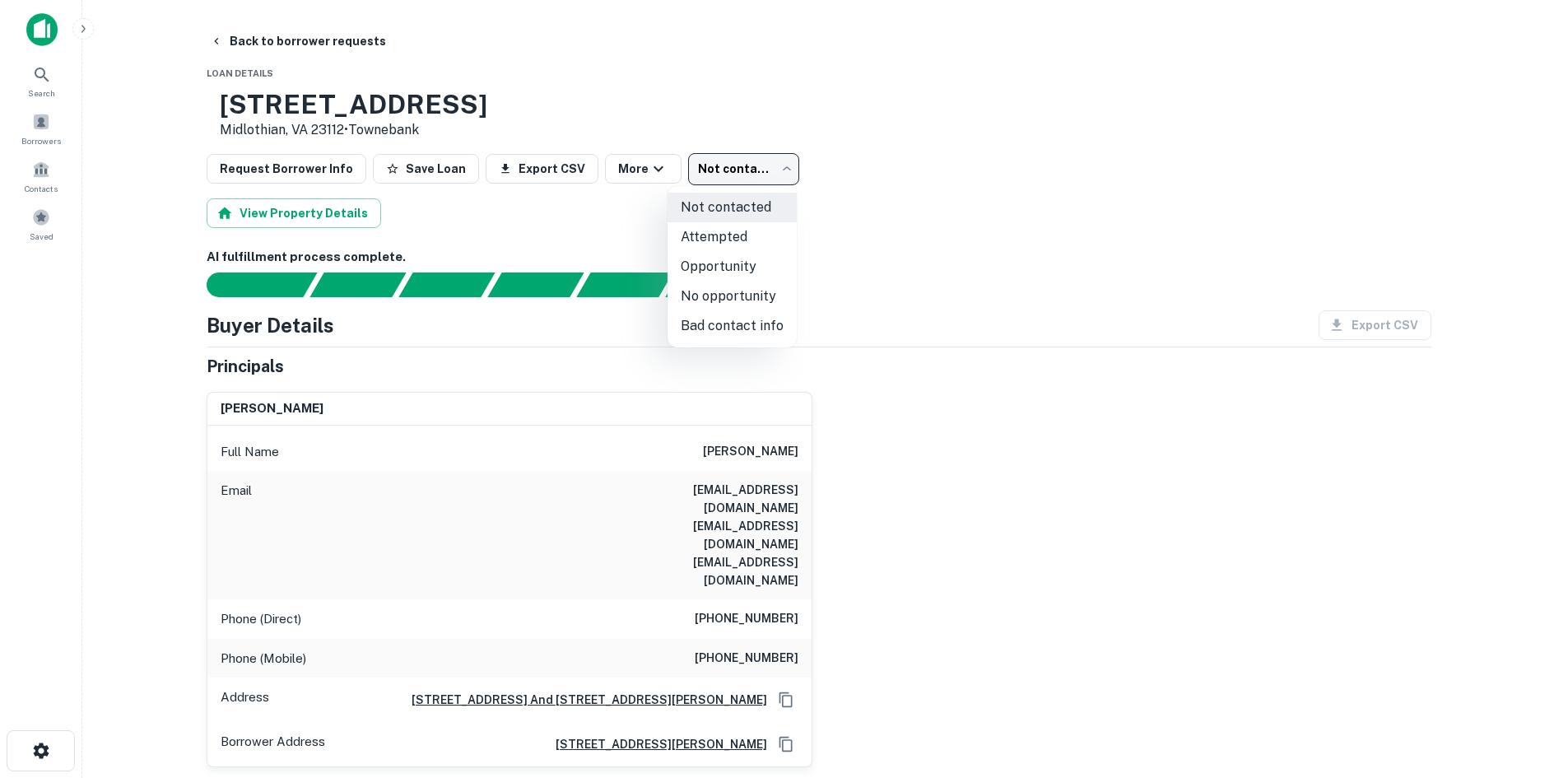
click at [752, 171] on body "Search Borrowers Contacts Saved Back to borrower requests Loan Details 6801 Woo…" at bounding box center [784, 389] width 1568 height 778
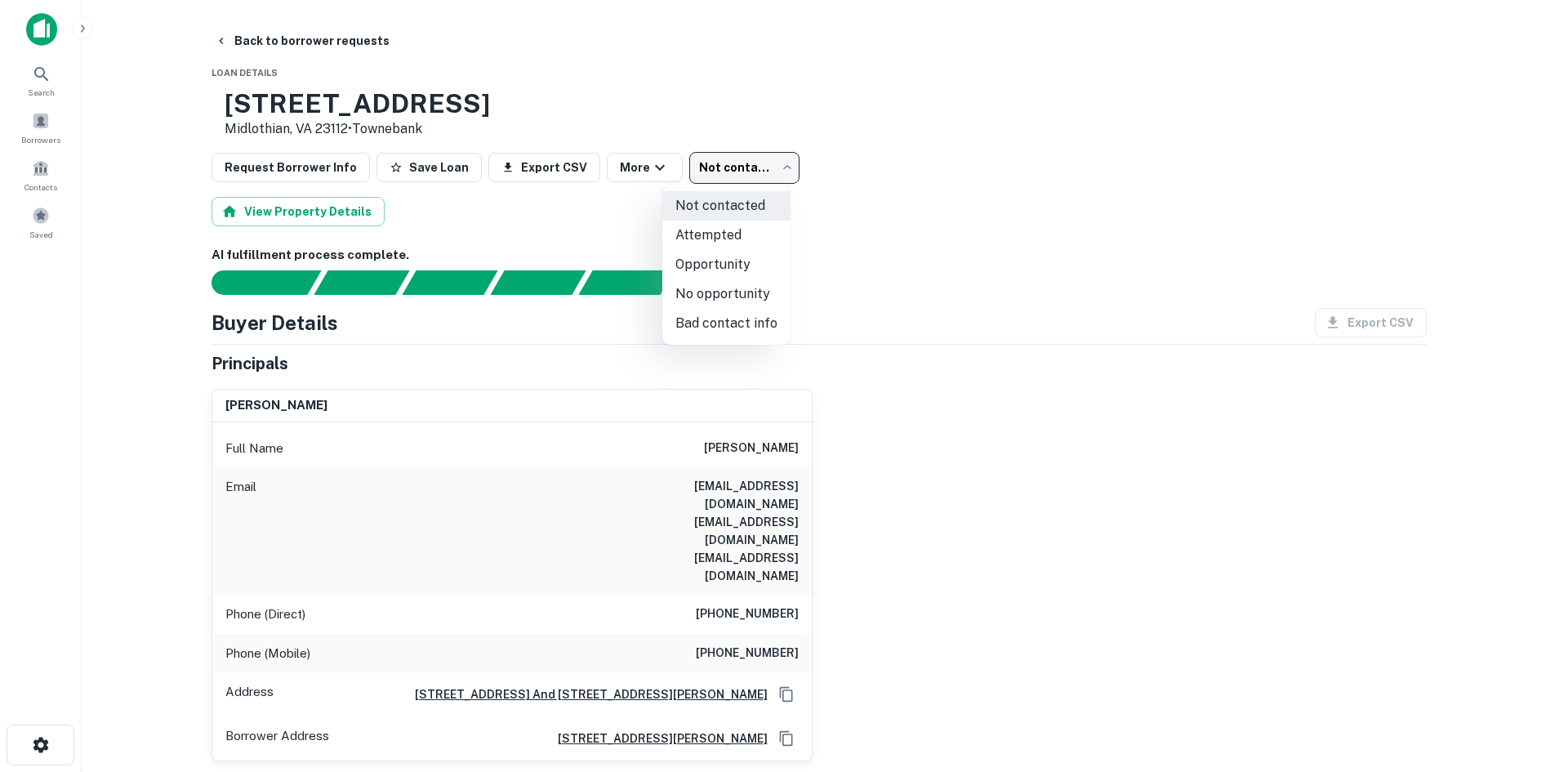
click at [731, 329] on li "Bad contact info" at bounding box center [726, 324] width 128 height 30
type input "**********"
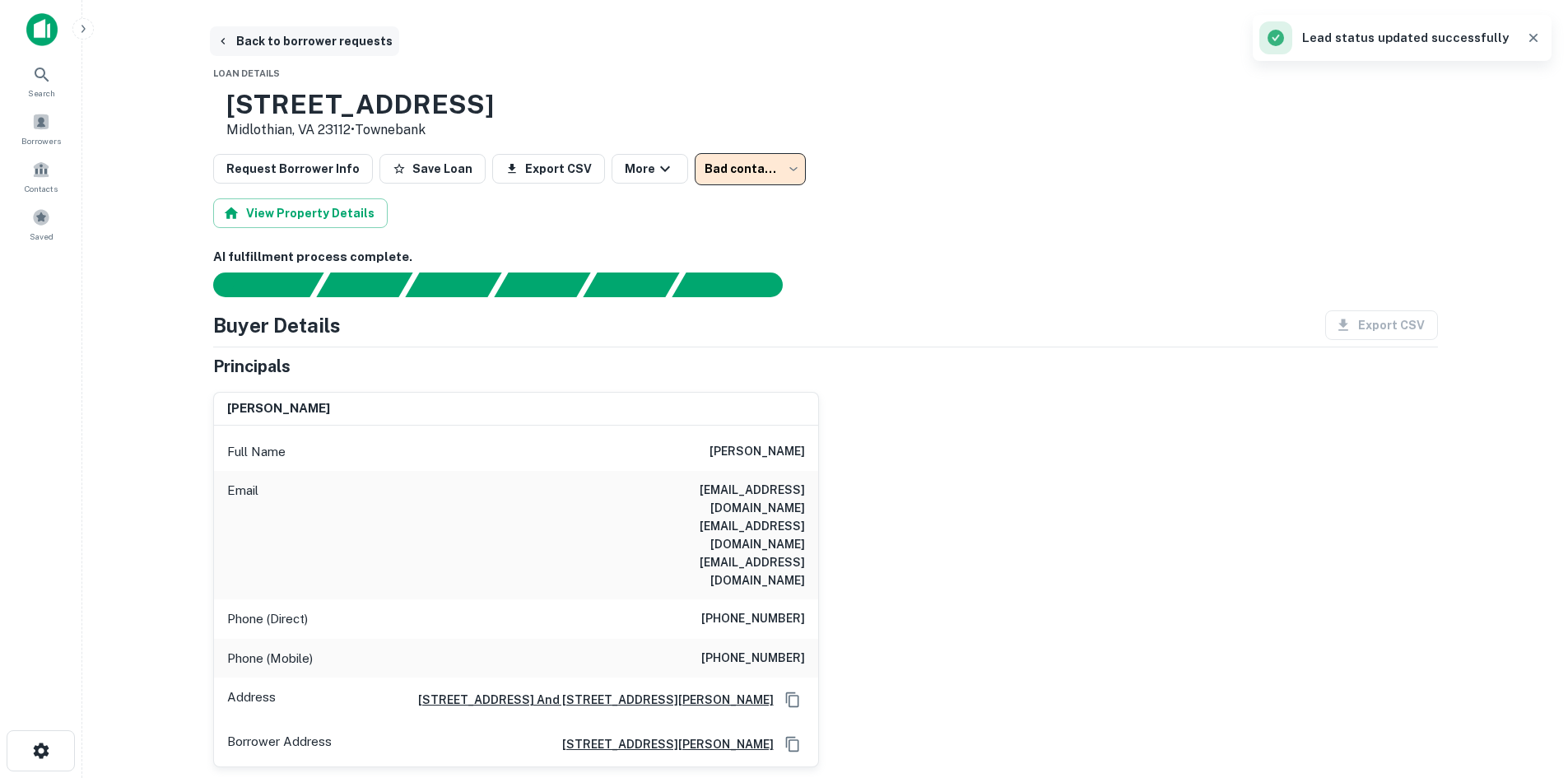
click at [343, 52] on button "Back to borrower requests" at bounding box center [305, 42] width 190 height 30
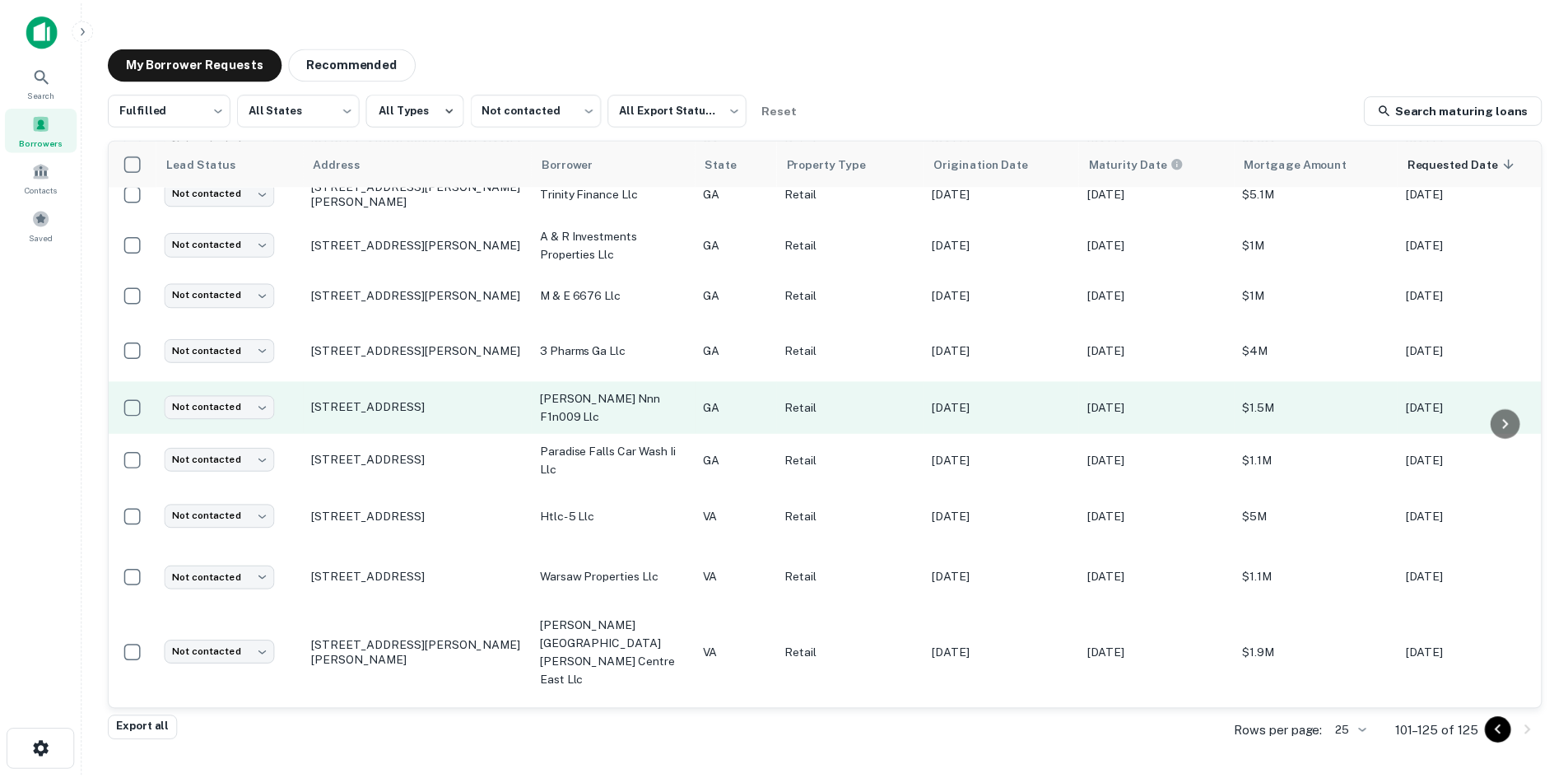
scroll to position [105, 0]
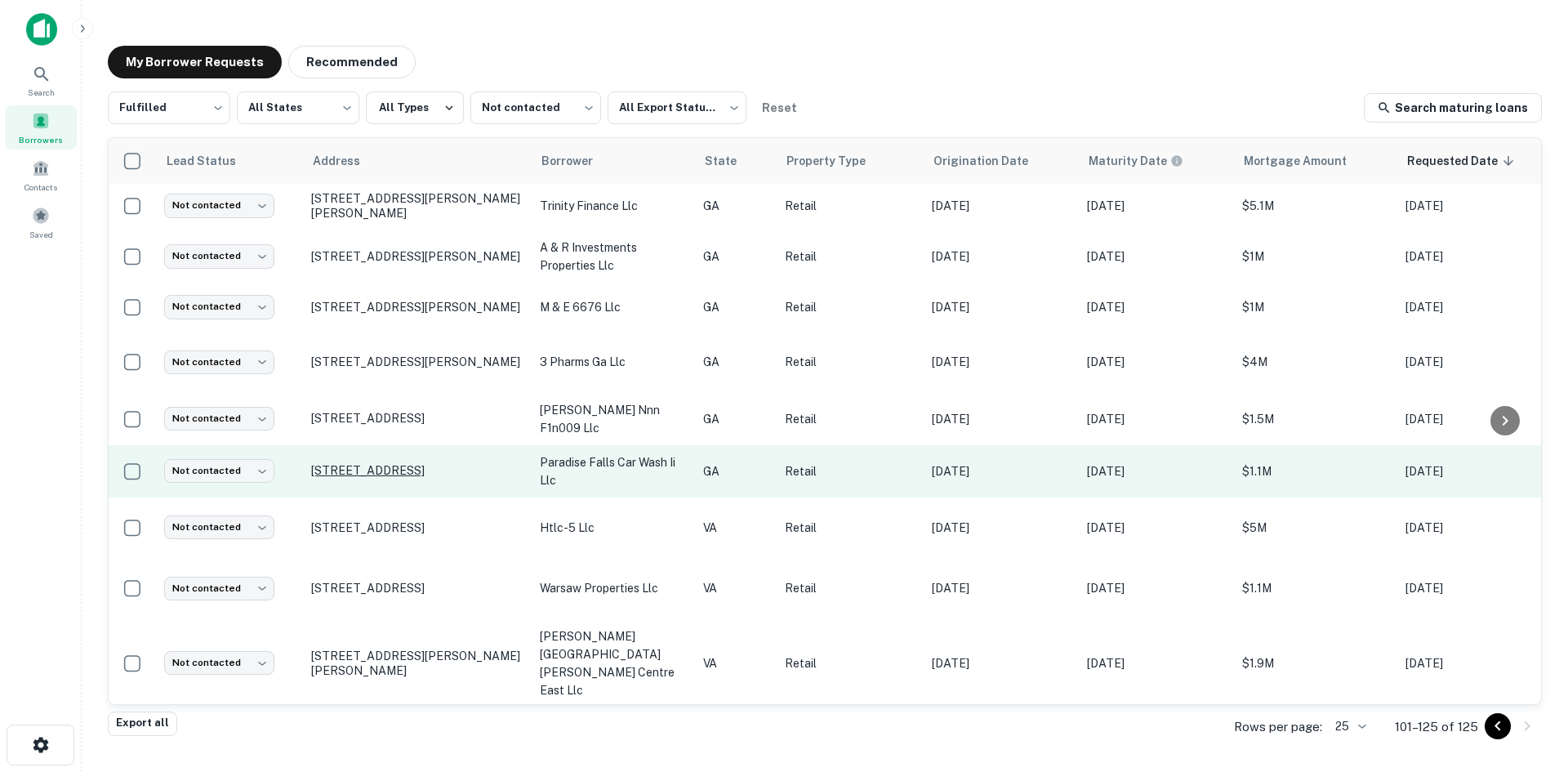
click at [448, 463] on p "4350 Austell Rd Austell, GA 30106" at bounding box center [417, 471] width 212 height 15
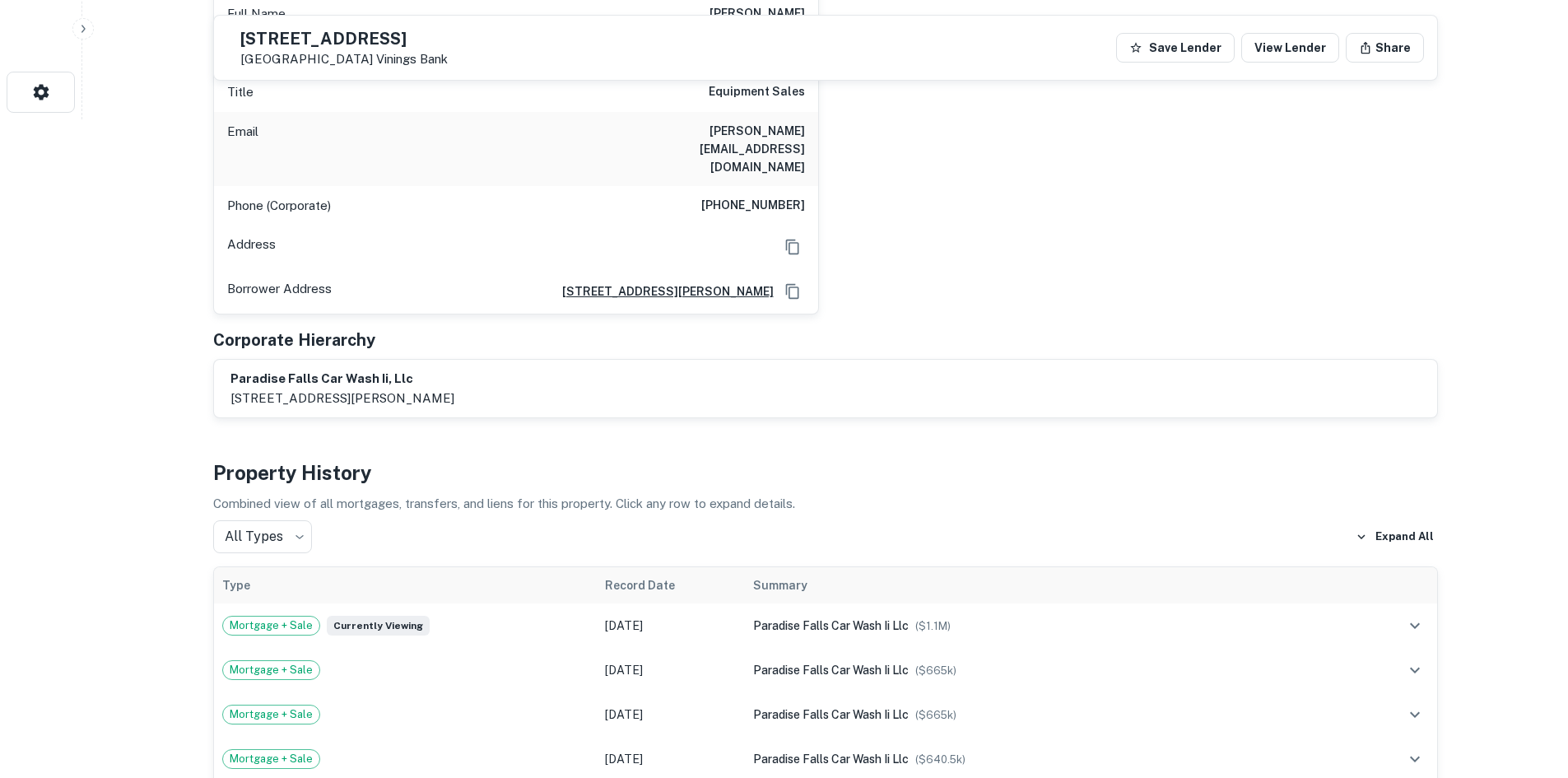
scroll to position [1235, 0]
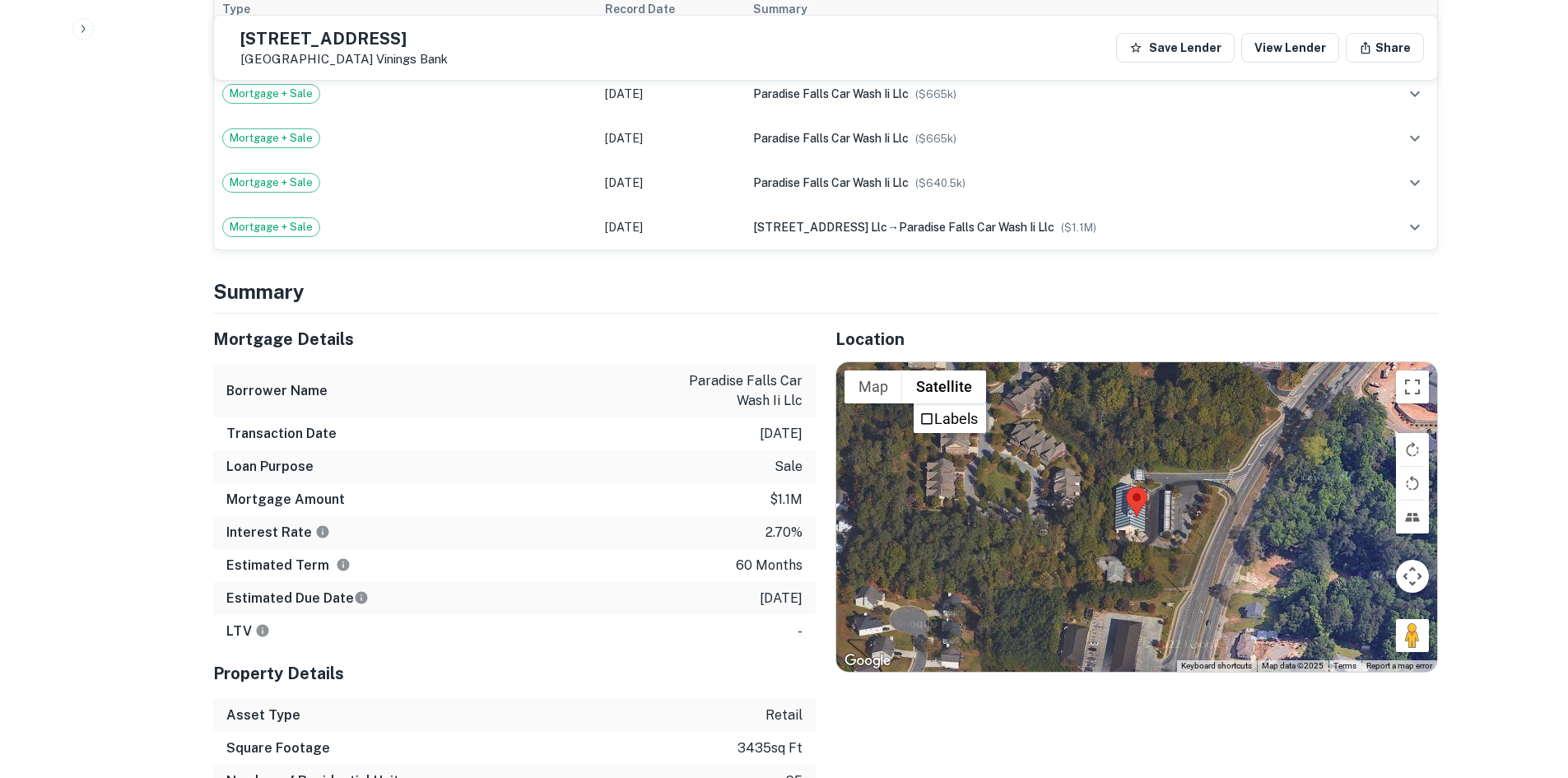
click at [603, 418] on div "Transaction Date 6/22/2021" at bounding box center [514, 434] width 603 height 33
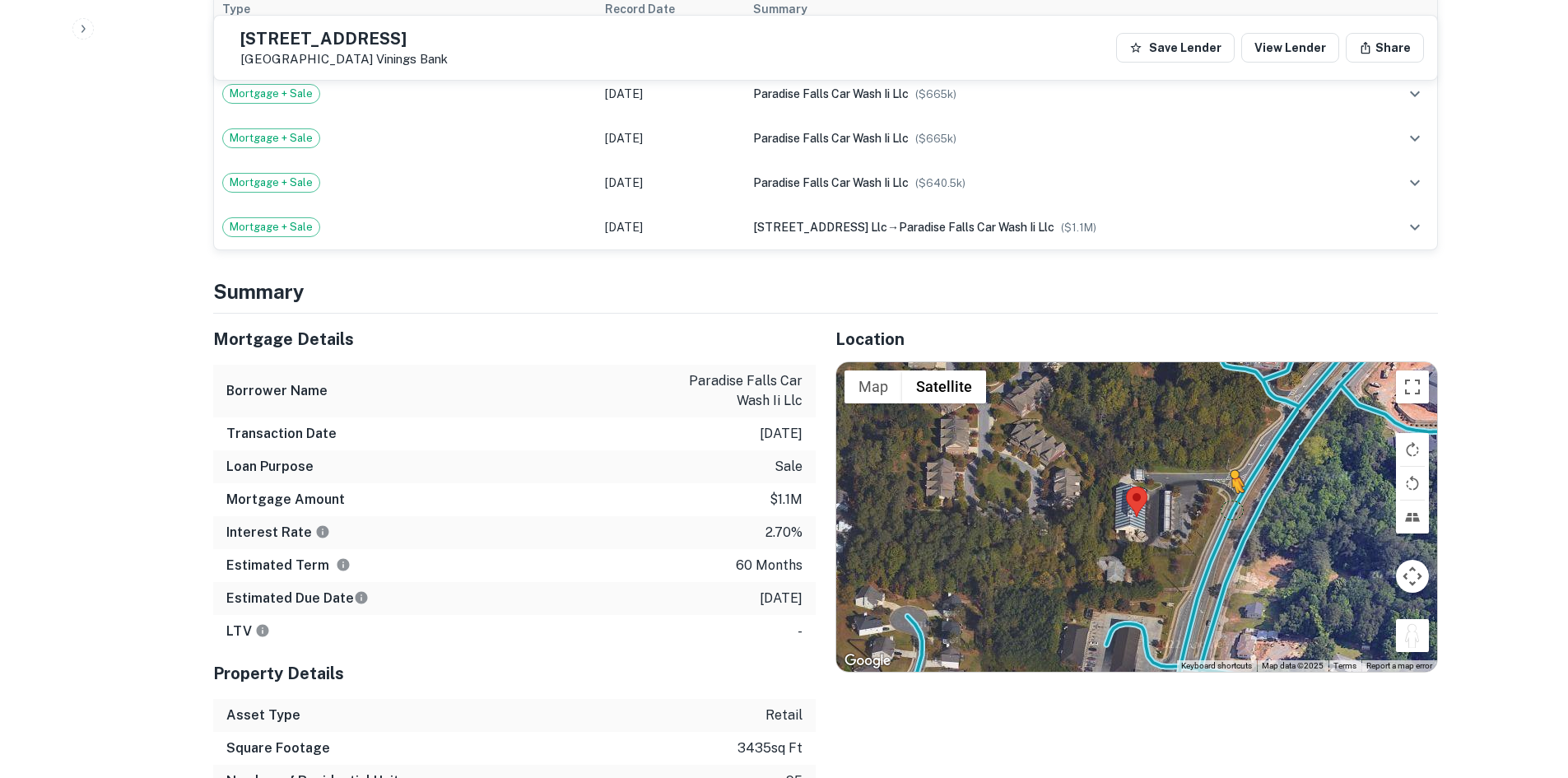
drag, startPoint x: 1416, startPoint y: 585, endPoint x: 1214, endPoint y: 445, distance: 245.8
click at [1214, 445] on div "To activate drag with keyboard, press Alt + Enter. Once in keyboard drag state,…" at bounding box center [1137, 517] width 601 height 310
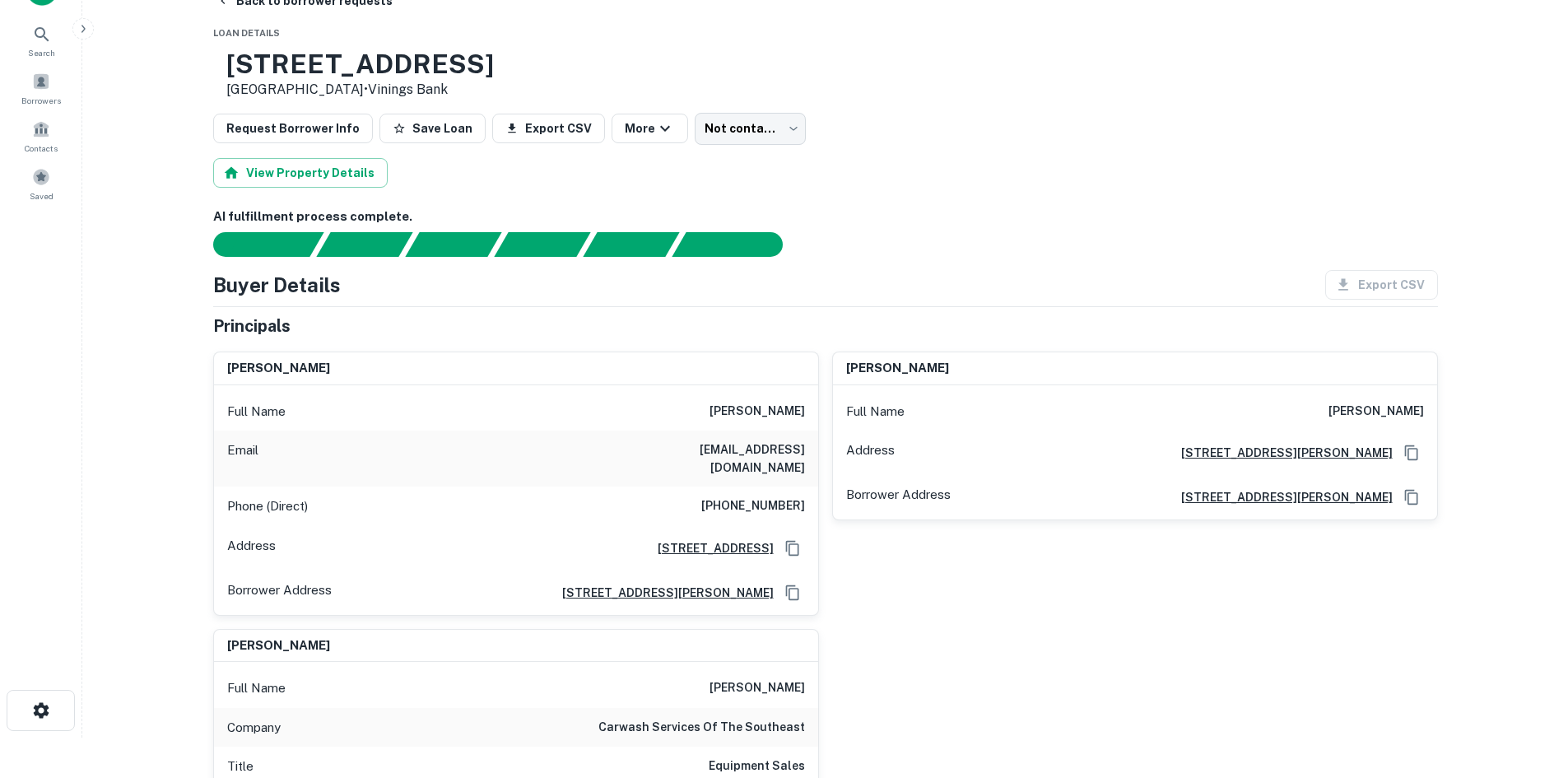
scroll to position [0, 0]
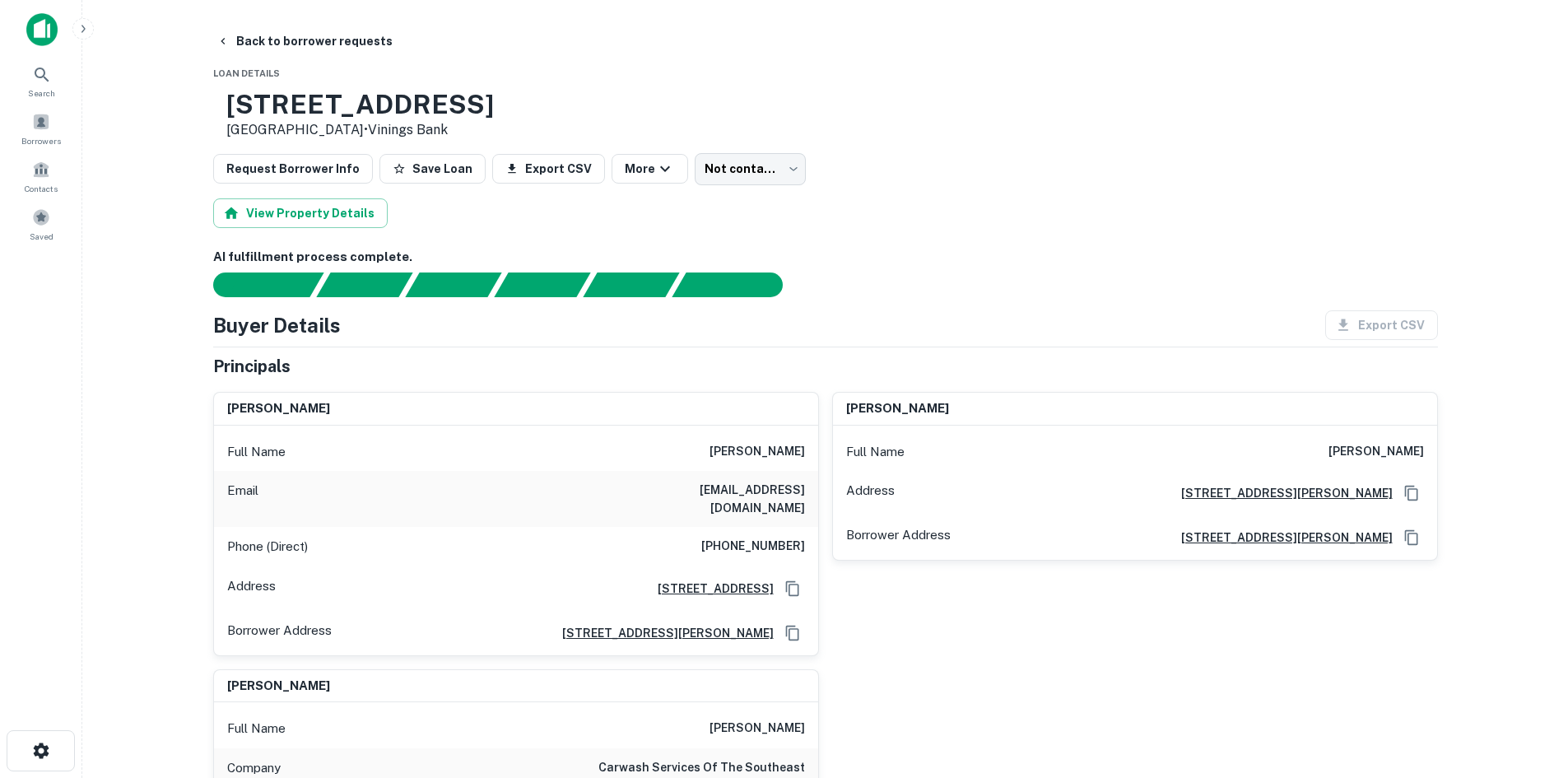
click at [796, 537] on h6 "(404) 973-7402" at bounding box center [753, 547] width 104 height 20
copy h6 "(404) 973-7402"
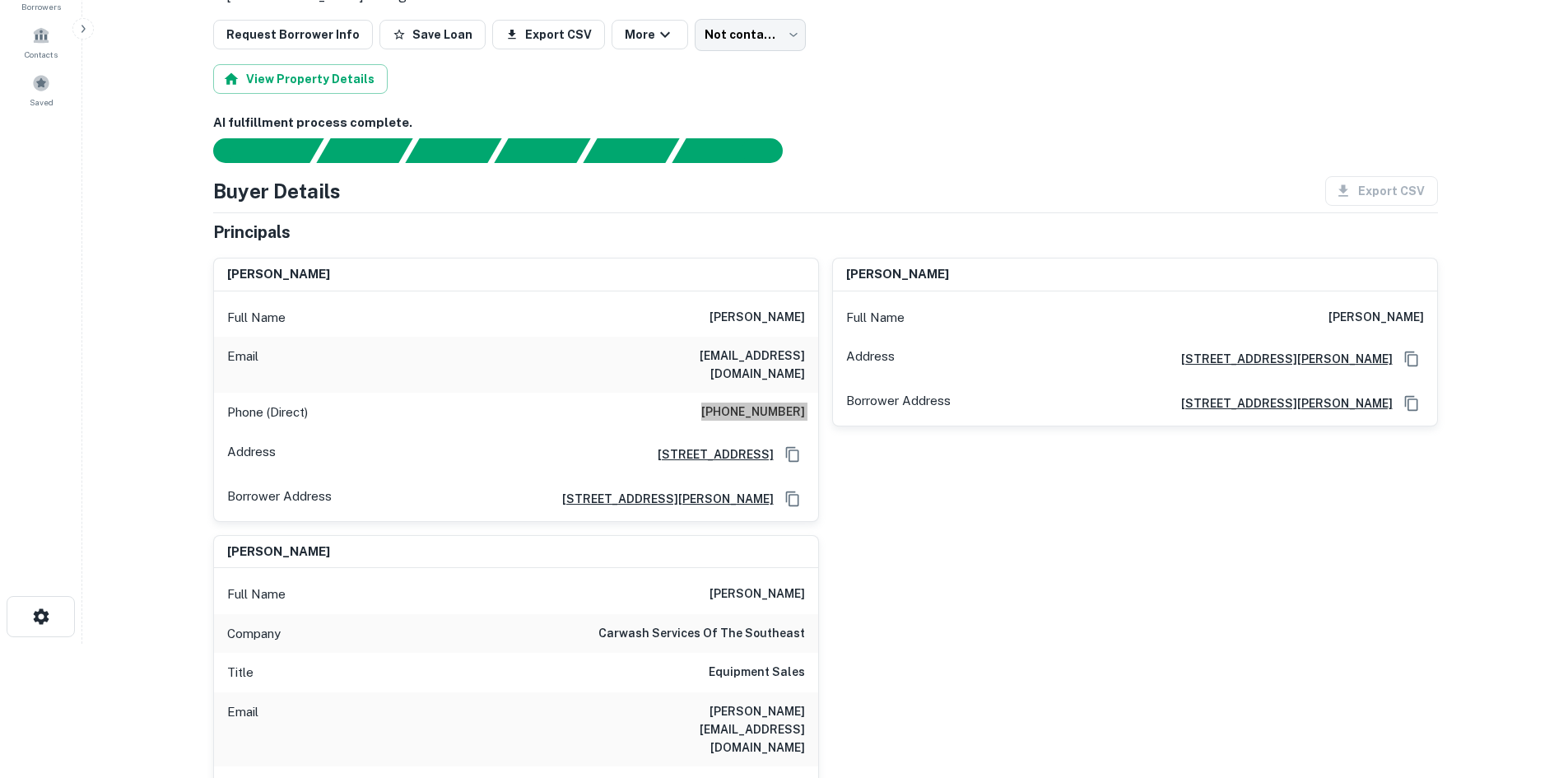
scroll to position [165, 0]
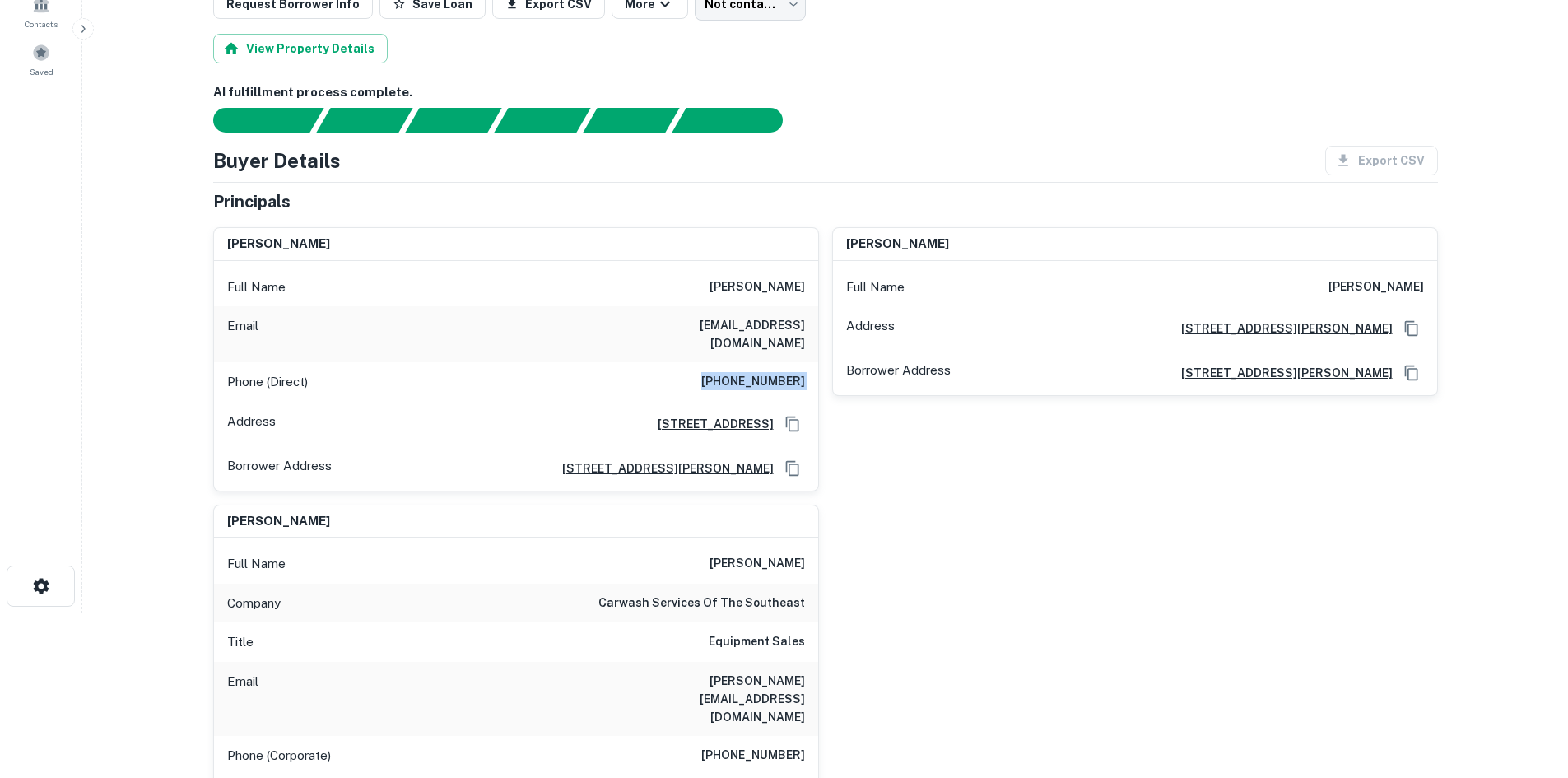
drag, startPoint x: 1224, startPoint y: 533, endPoint x: 952, endPoint y: 494, distance: 274.8
click at [1223, 534] on div "bruce baggarly Full Name bruce baggarly Email bbaggarly@sbcglobal.net Phone (Di…" at bounding box center [819, 538] width 1238 height 650
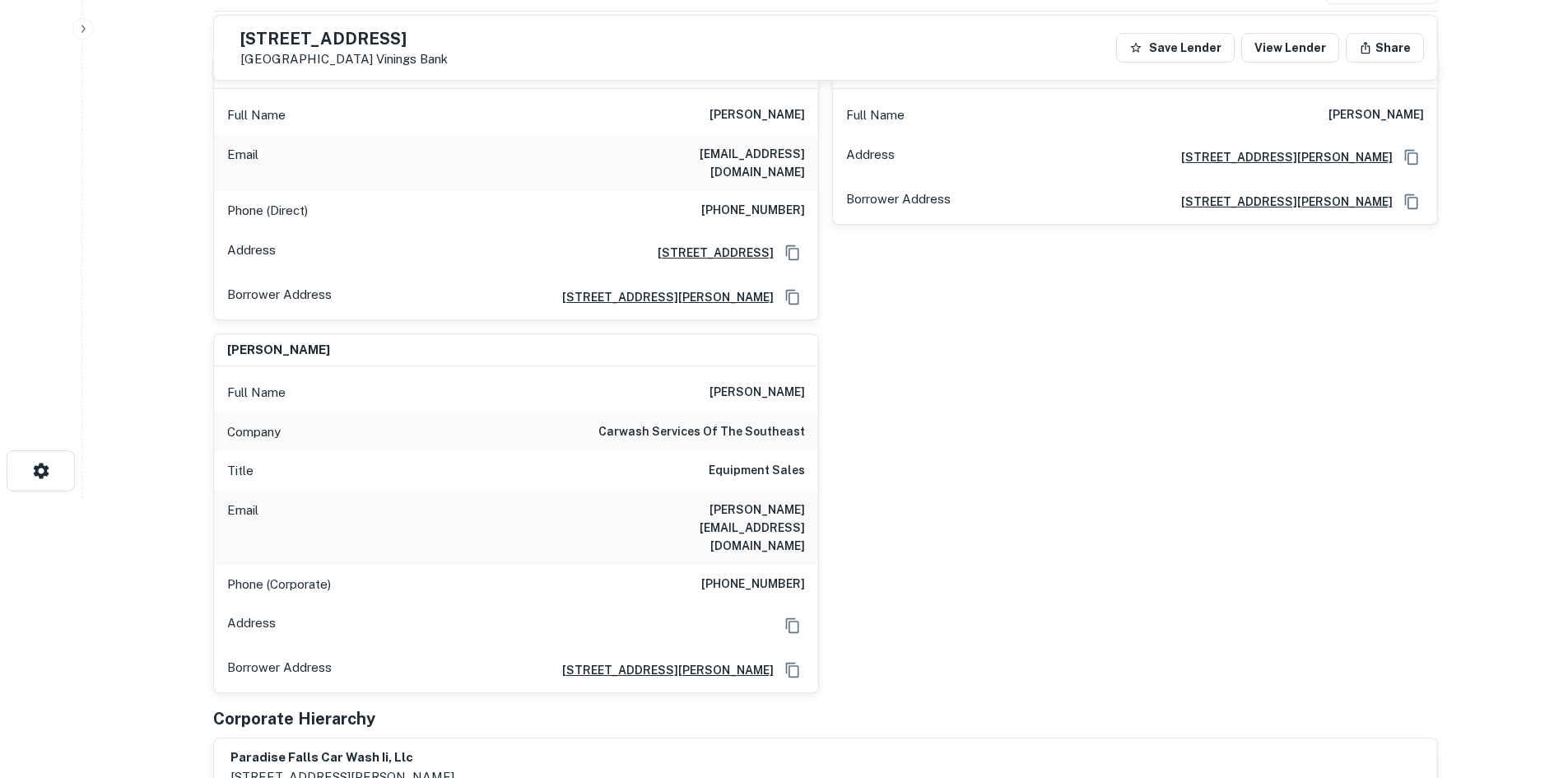
scroll to position [330, 0]
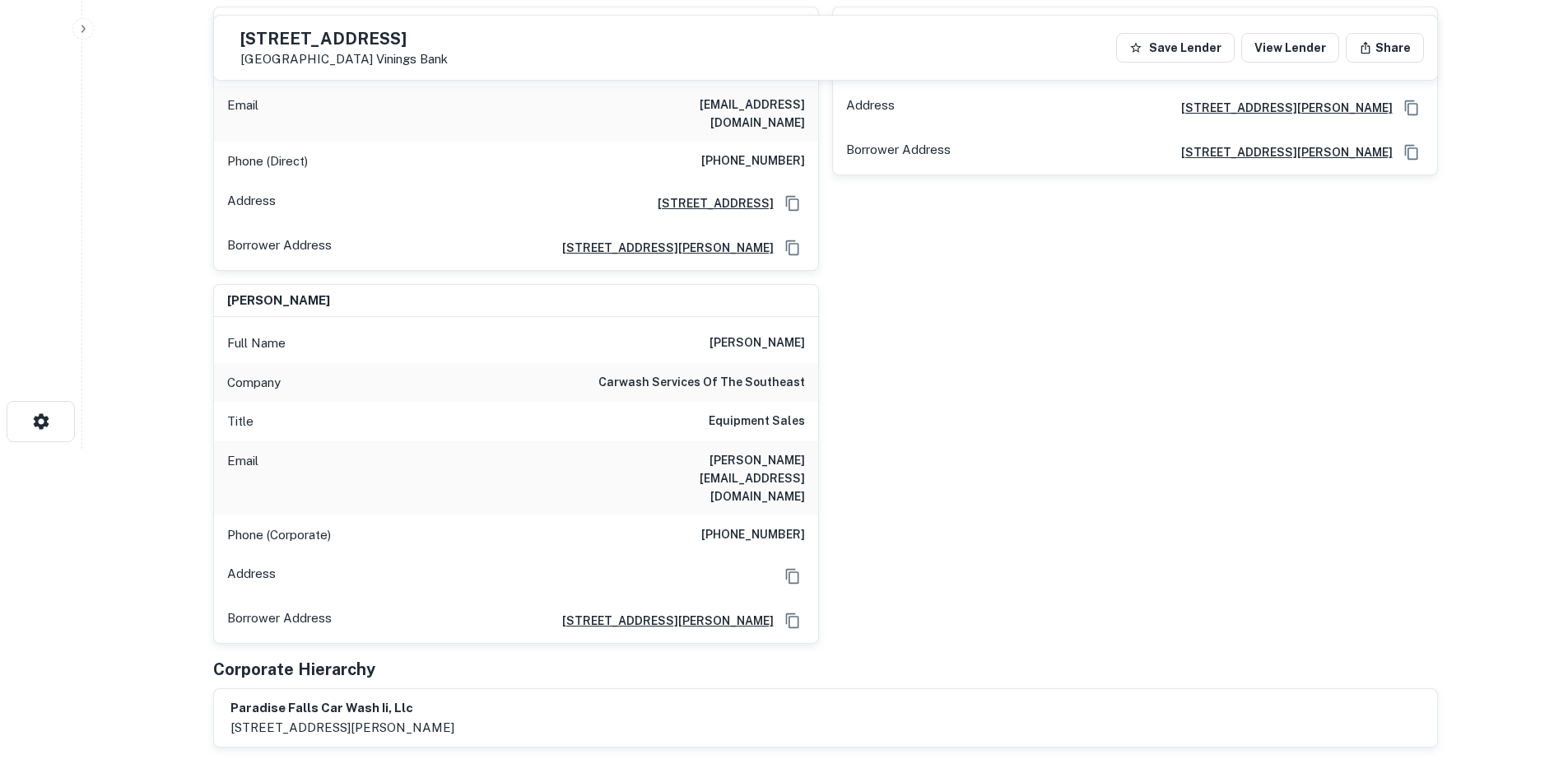
click at [748, 461] on div "Email chad.dearborn@cwsse.com" at bounding box center [516, 478] width 604 height 74
click at [747, 525] on h6 "(888) 995-5989" at bounding box center [753, 535] width 104 height 20
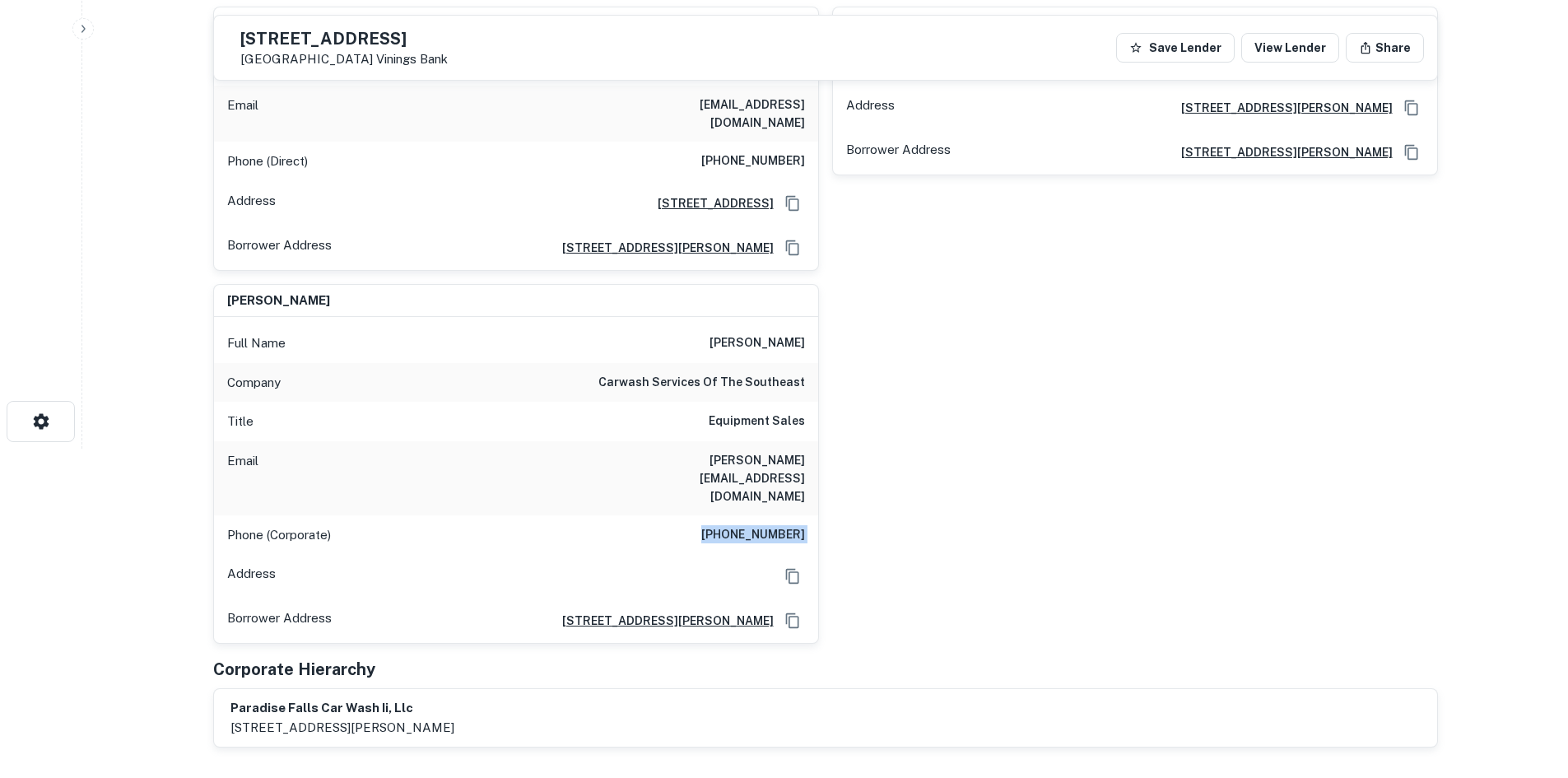
copy h6 "(888) 995-5989"
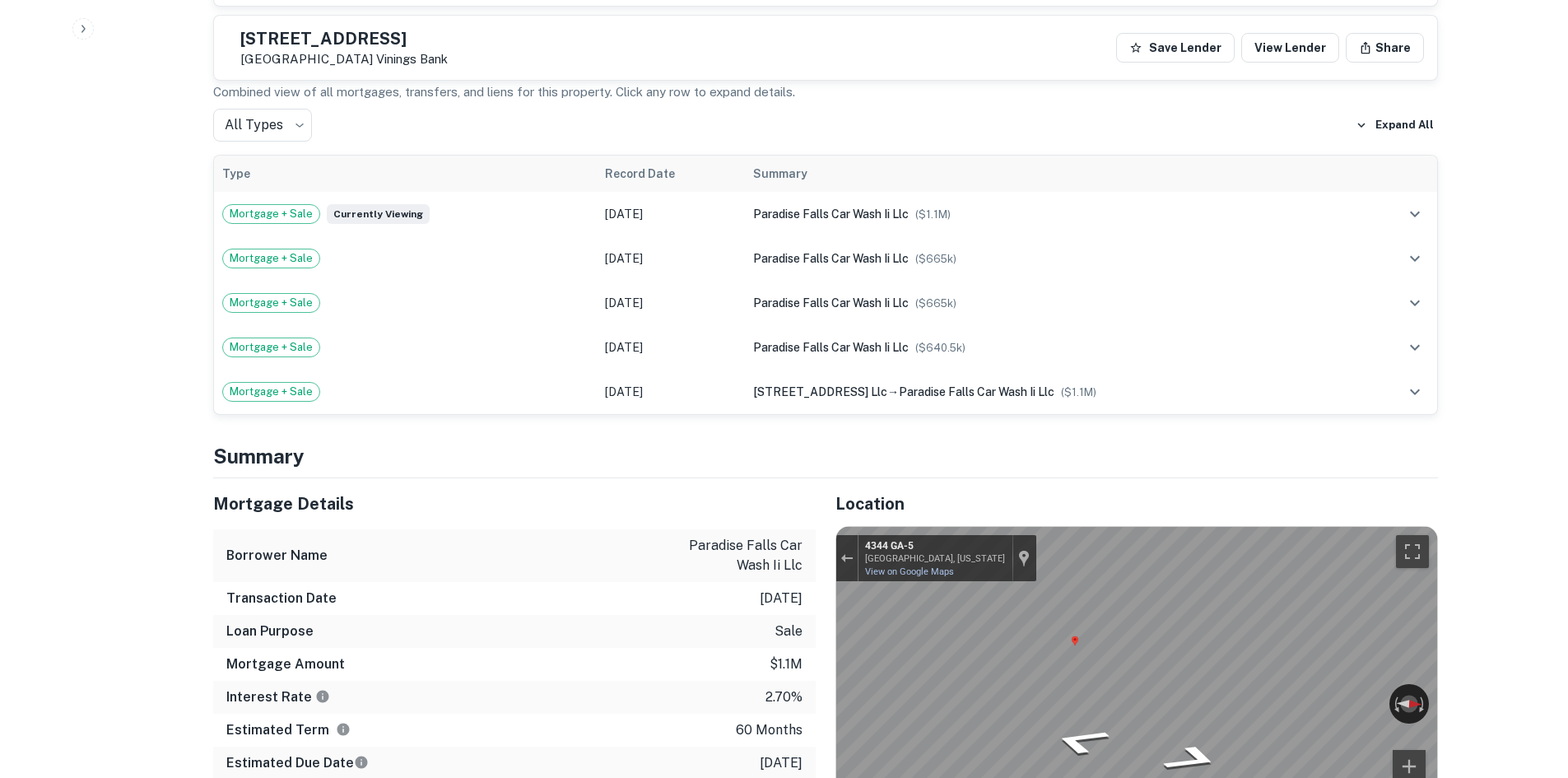
scroll to position [1078, 0]
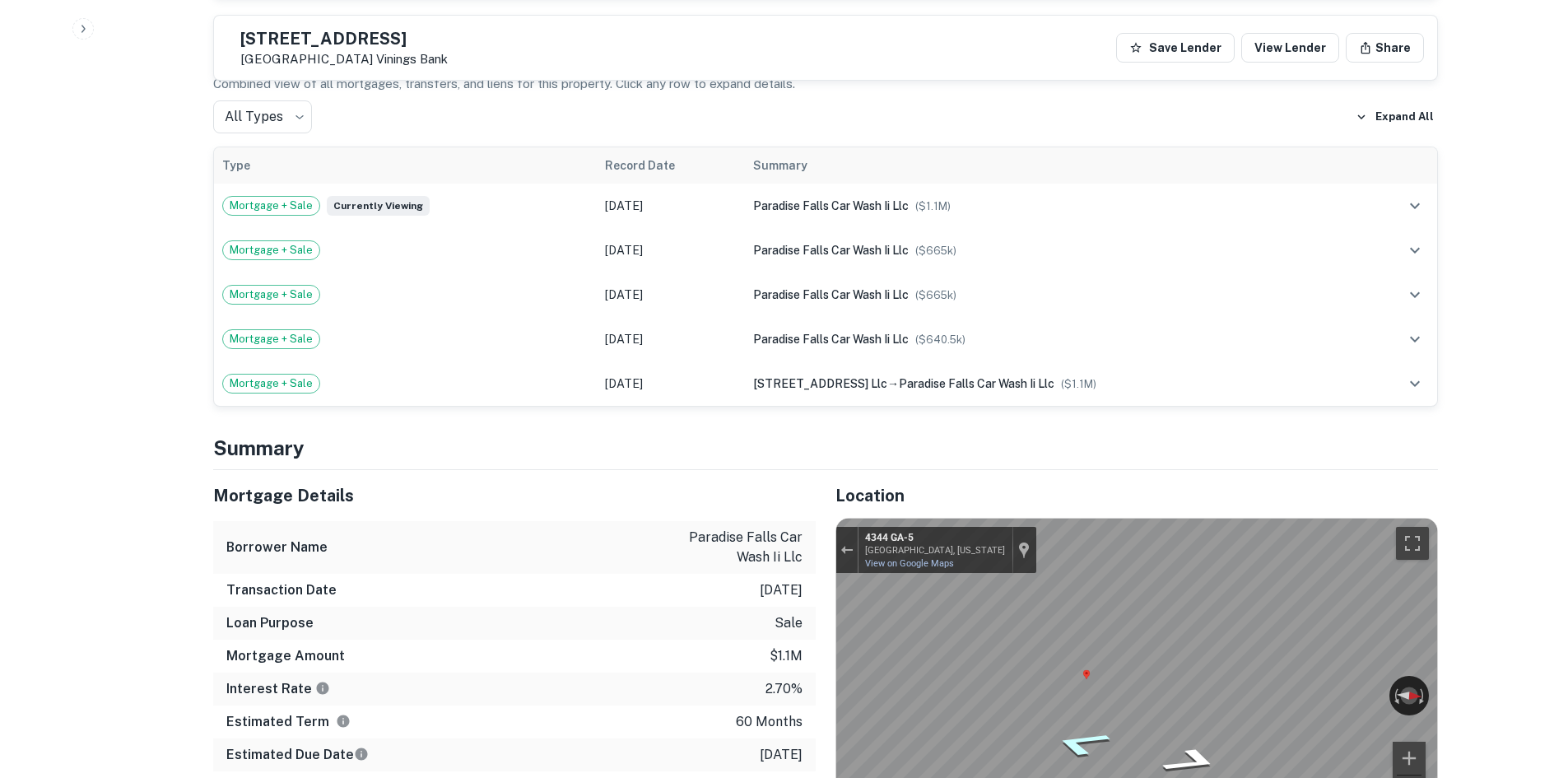
click at [1121, 693] on div "Map" at bounding box center [1137, 673] width 601 height 310
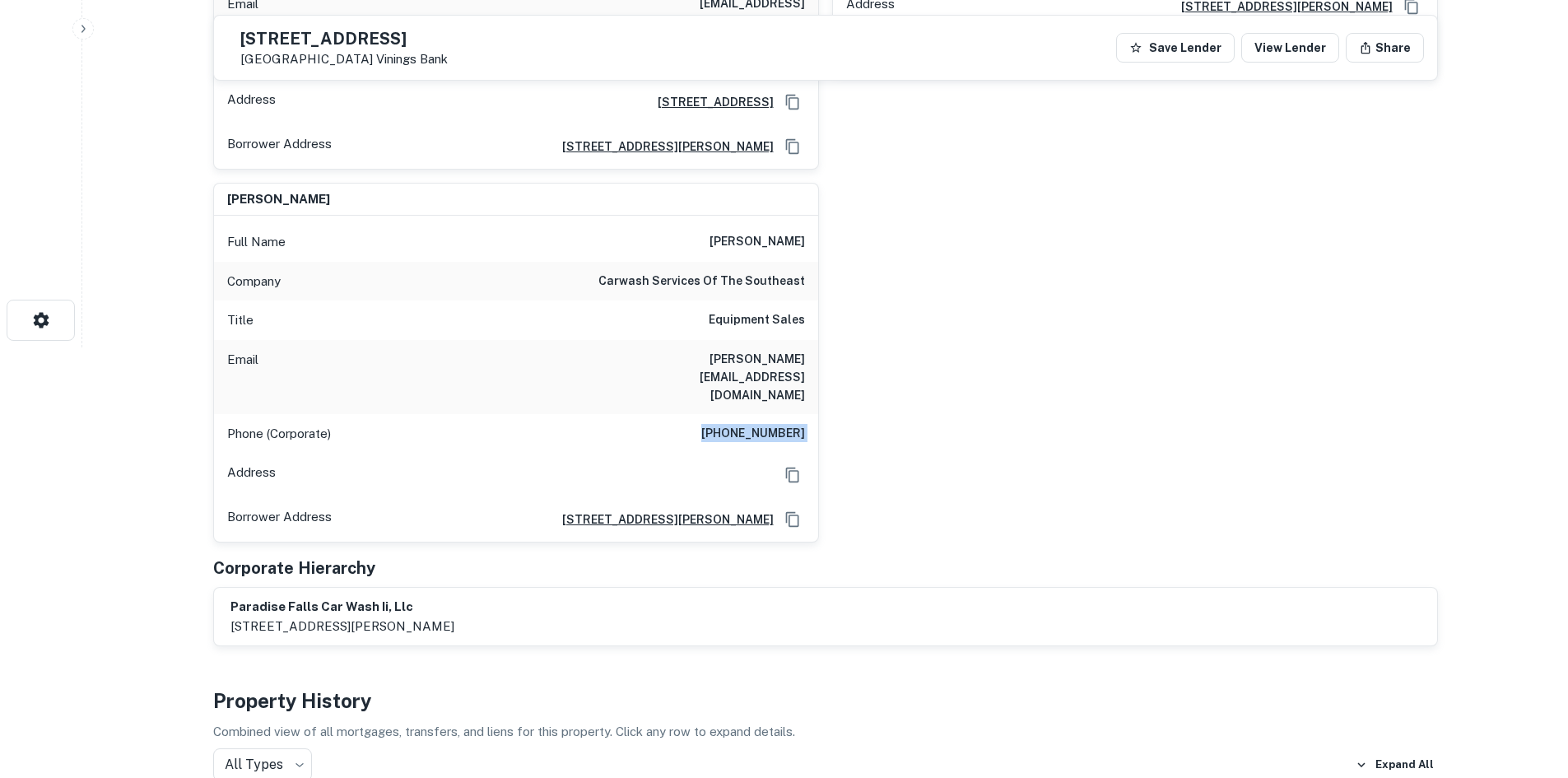
scroll to position [419, 0]
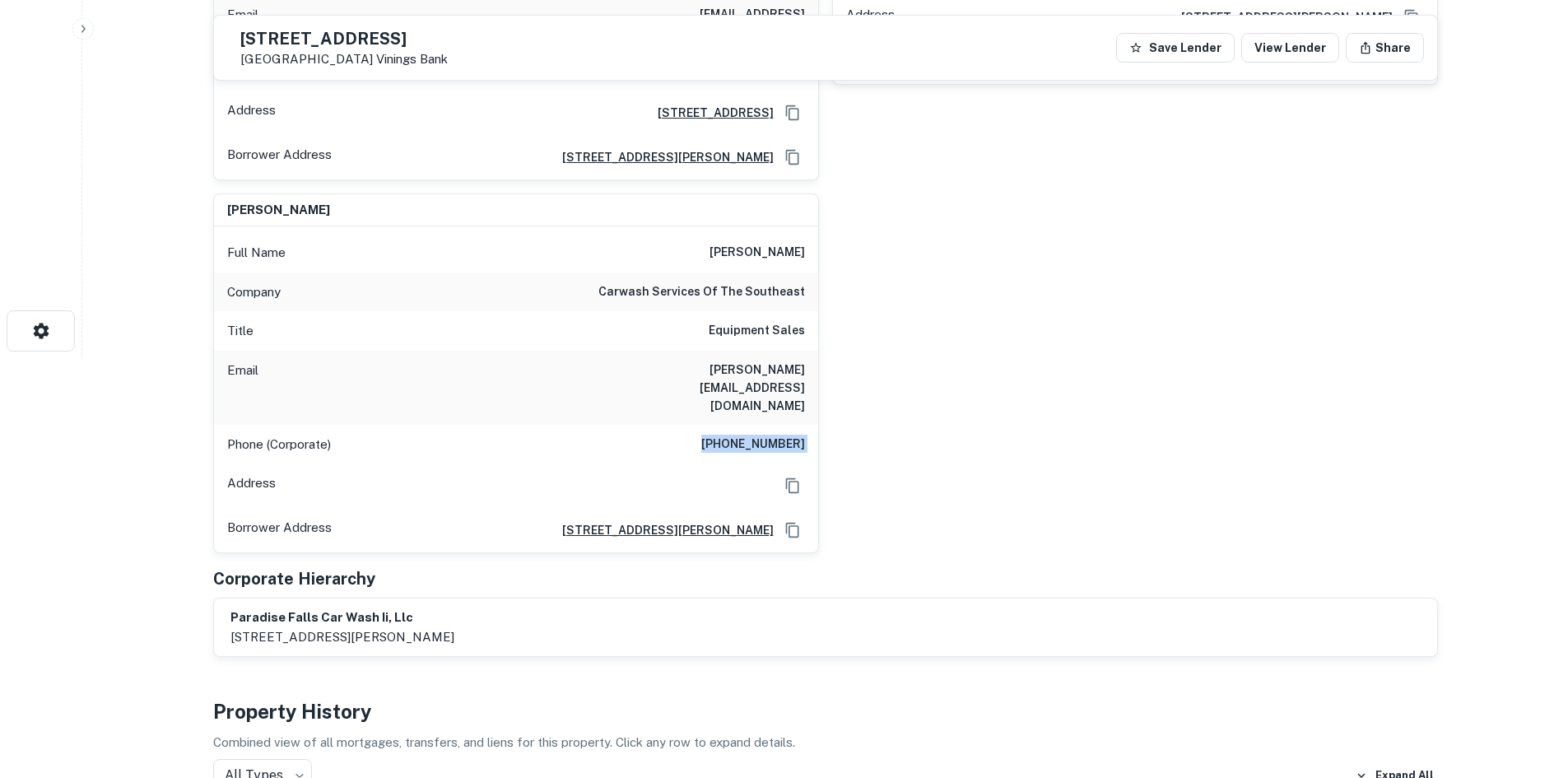
drag, startPoint x: 610, startPoint y: 270, endPoint x: 628, endPoint y: 295, distance: 30.8
click at [624, 295] on div "Full Name chad dearborn Company carwash services of the southeast Title Equipme…" at bounding box center [516, 389] width 604 height 326
click at [638, 284] on h6 "carwash services of the southeast" at bounding box center [702, 292] width 206 height 20
click at [640, 282] on h6 "carwash services of the southeast" at bounding box center [702, 292] width 206 height 20
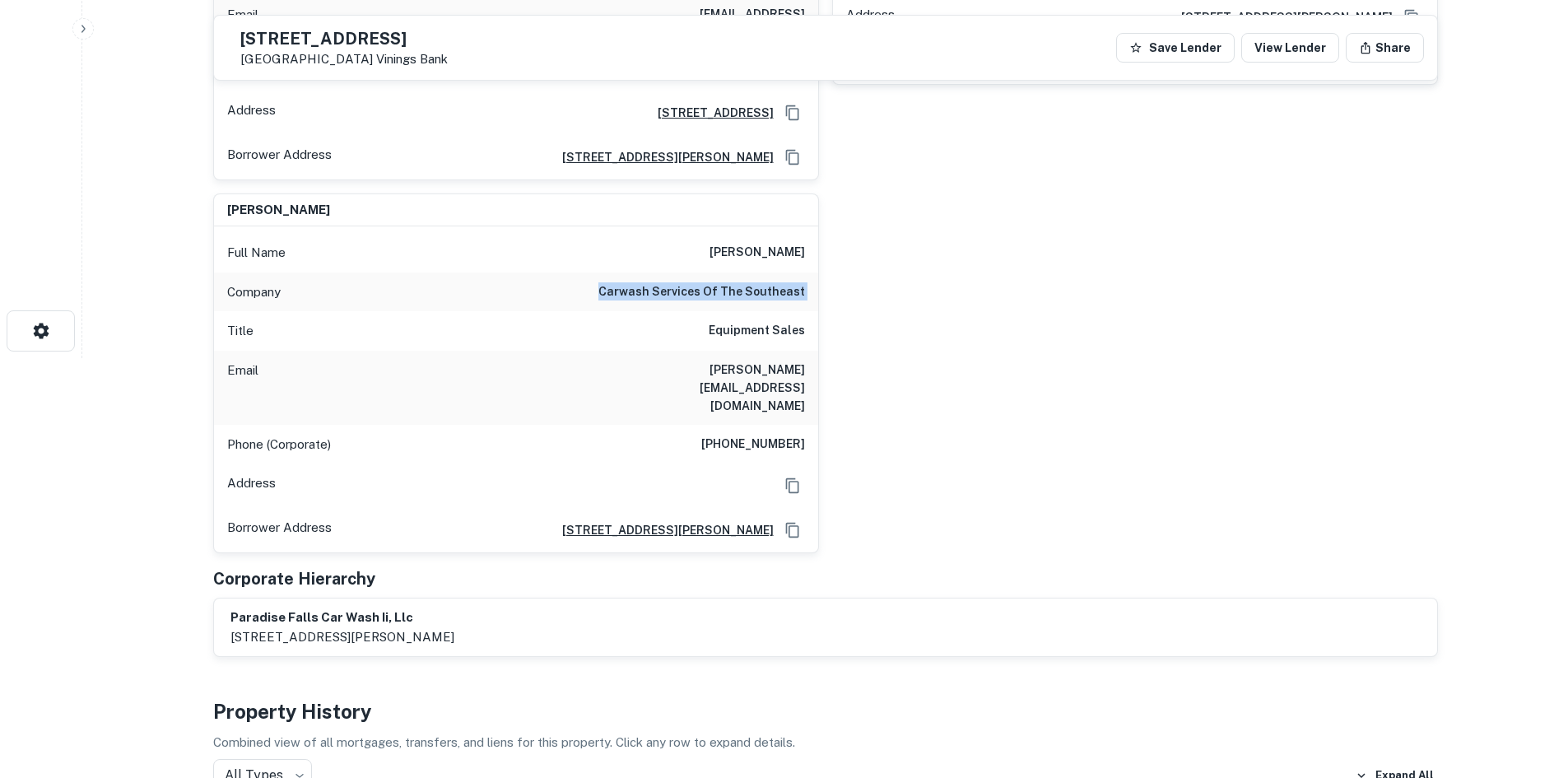
click at [640, 282] on h6 "carwash services of the southeast" at bounding box center [702, 292] width 206 height 20
copy h6 "carwash services of the southeast"
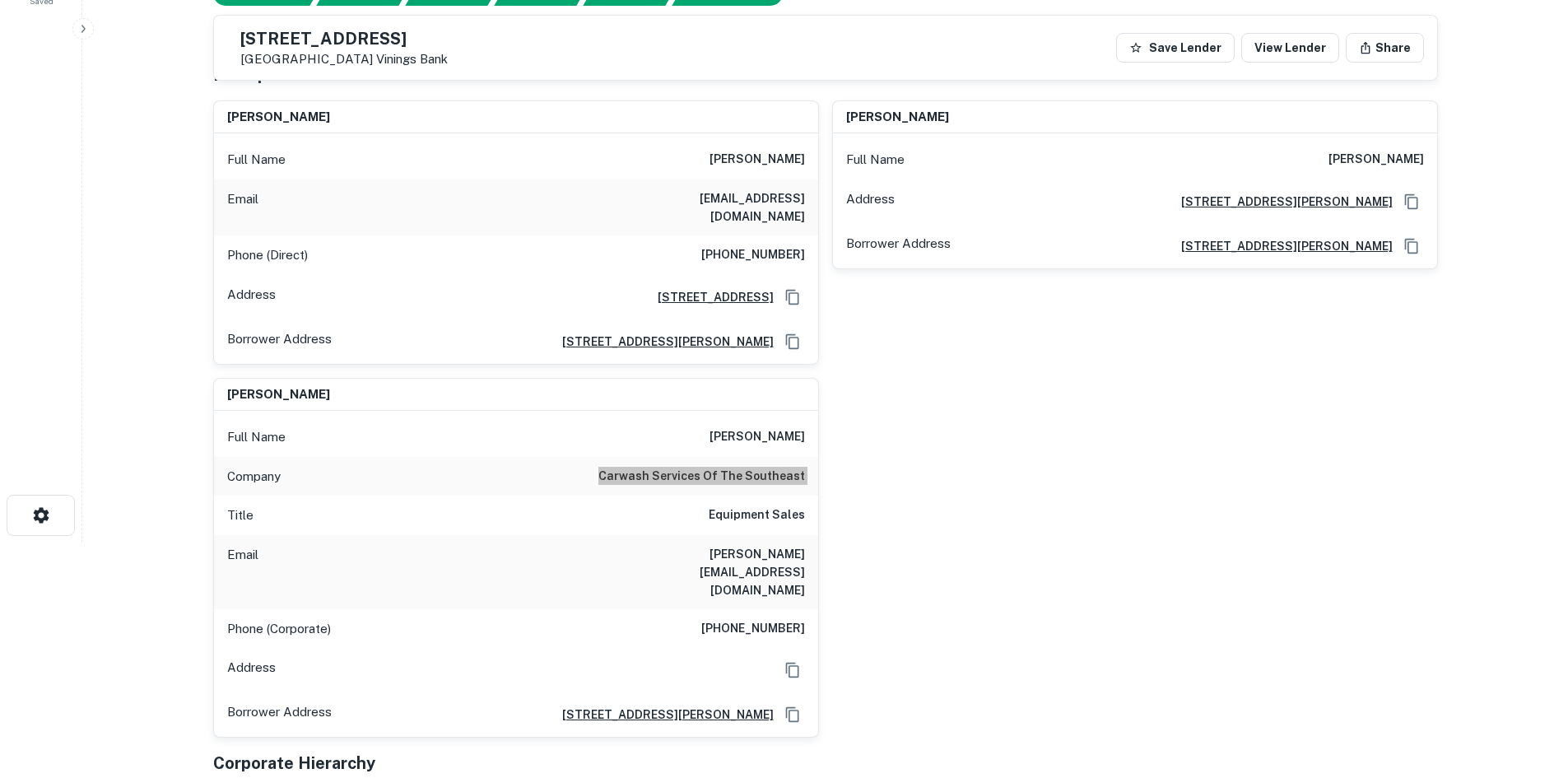
scroll to position [91, 0]
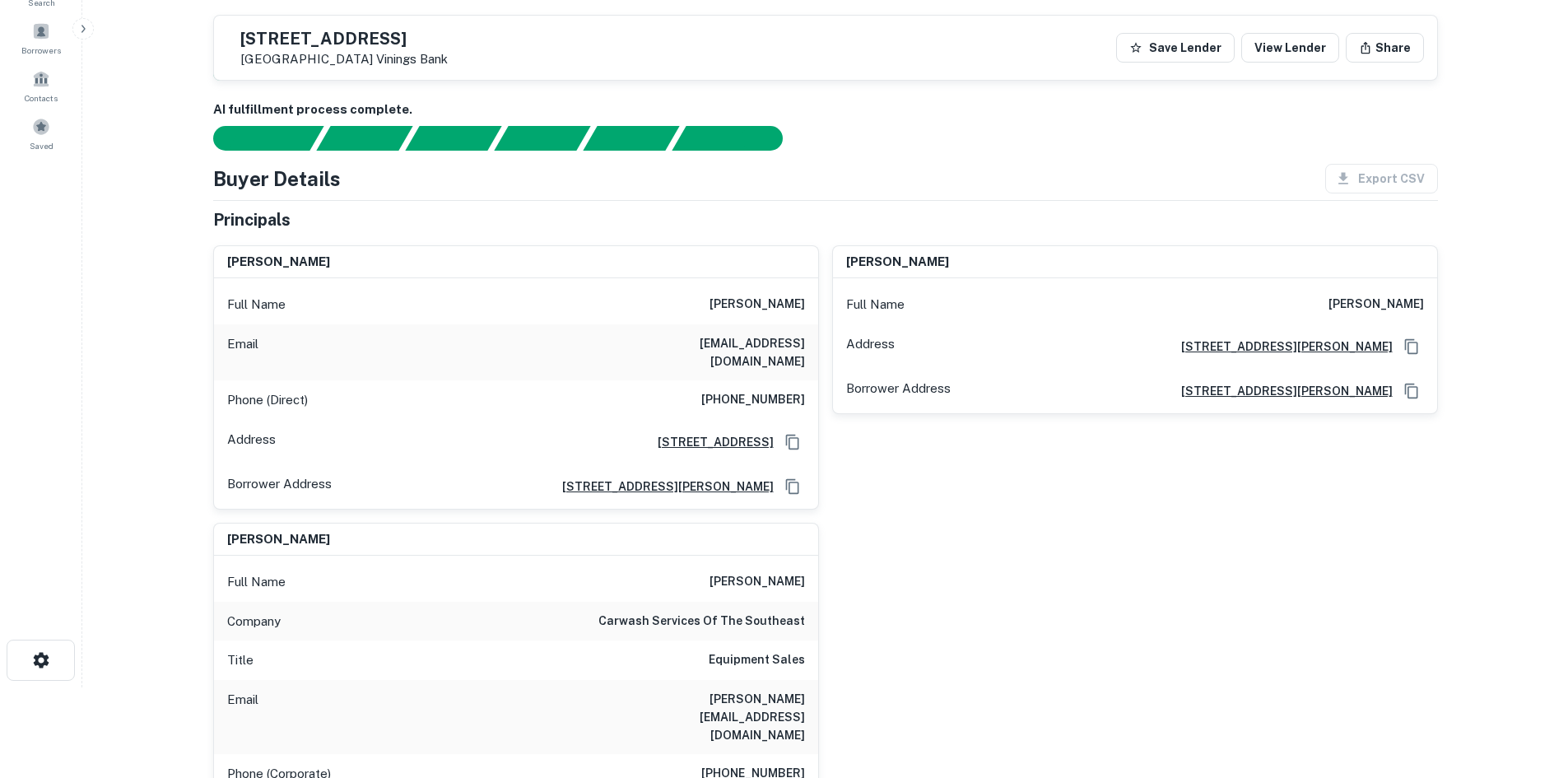
click at [784, 310] on h6 "bruce baggarly" at bounding box center [757, 305] width 96 height 20
copy h6 "bruce baggarly"
drag, startPoint x: 856, startPoint y: 518, endPoint x: 851, endPoint y: 478, distance: 40.3
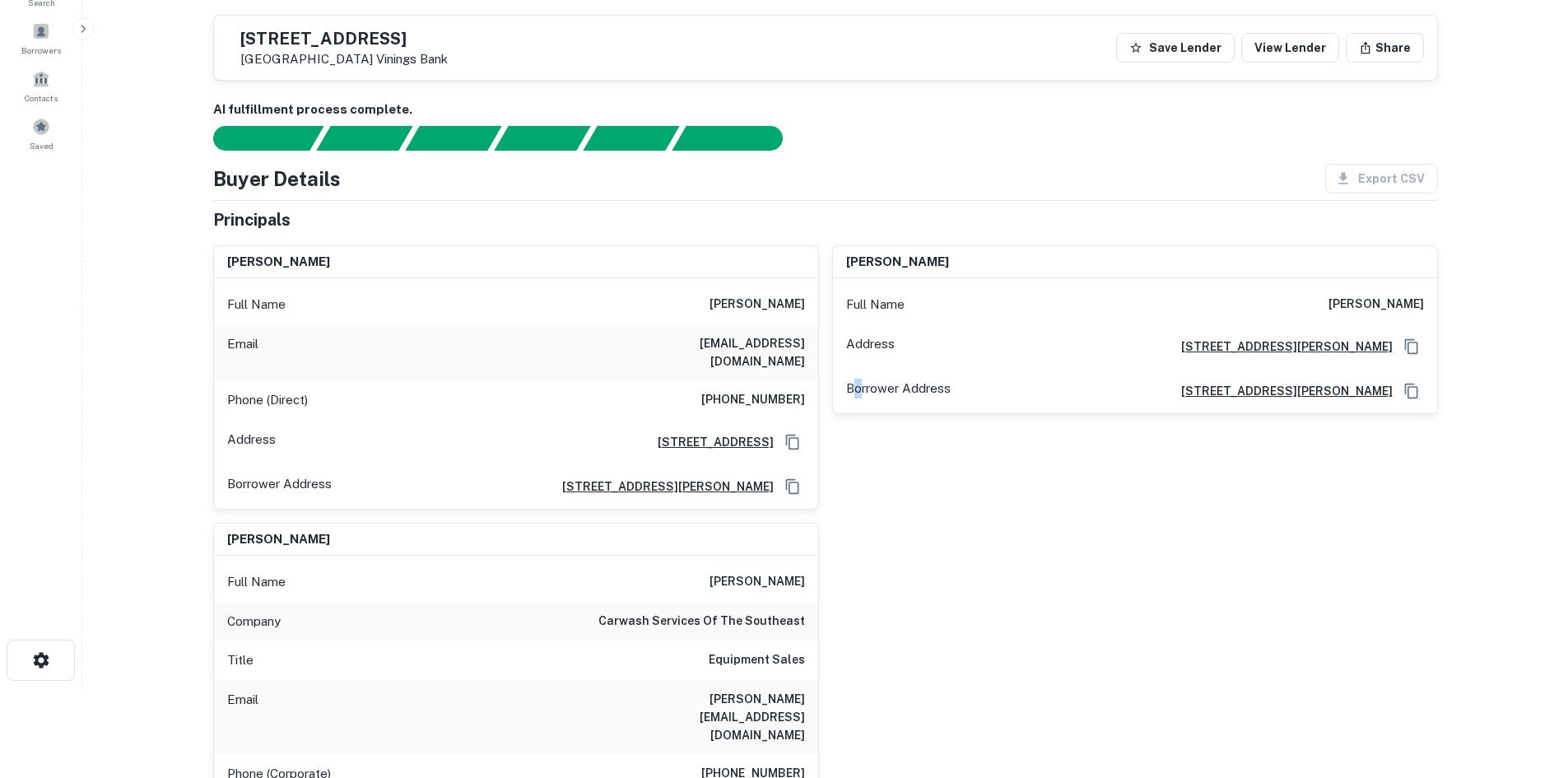
click at [858, 521] on div "bruce baggarly Full Name bruce baggarly Email bbaggarly@sbcglobal.net Phone (Di…" at bounding box center [819, 557] width 1238 height 650
click at [788, 293] on div "Full Name bruce baggarly" at bounding box center [516, 304] width 604 height 39
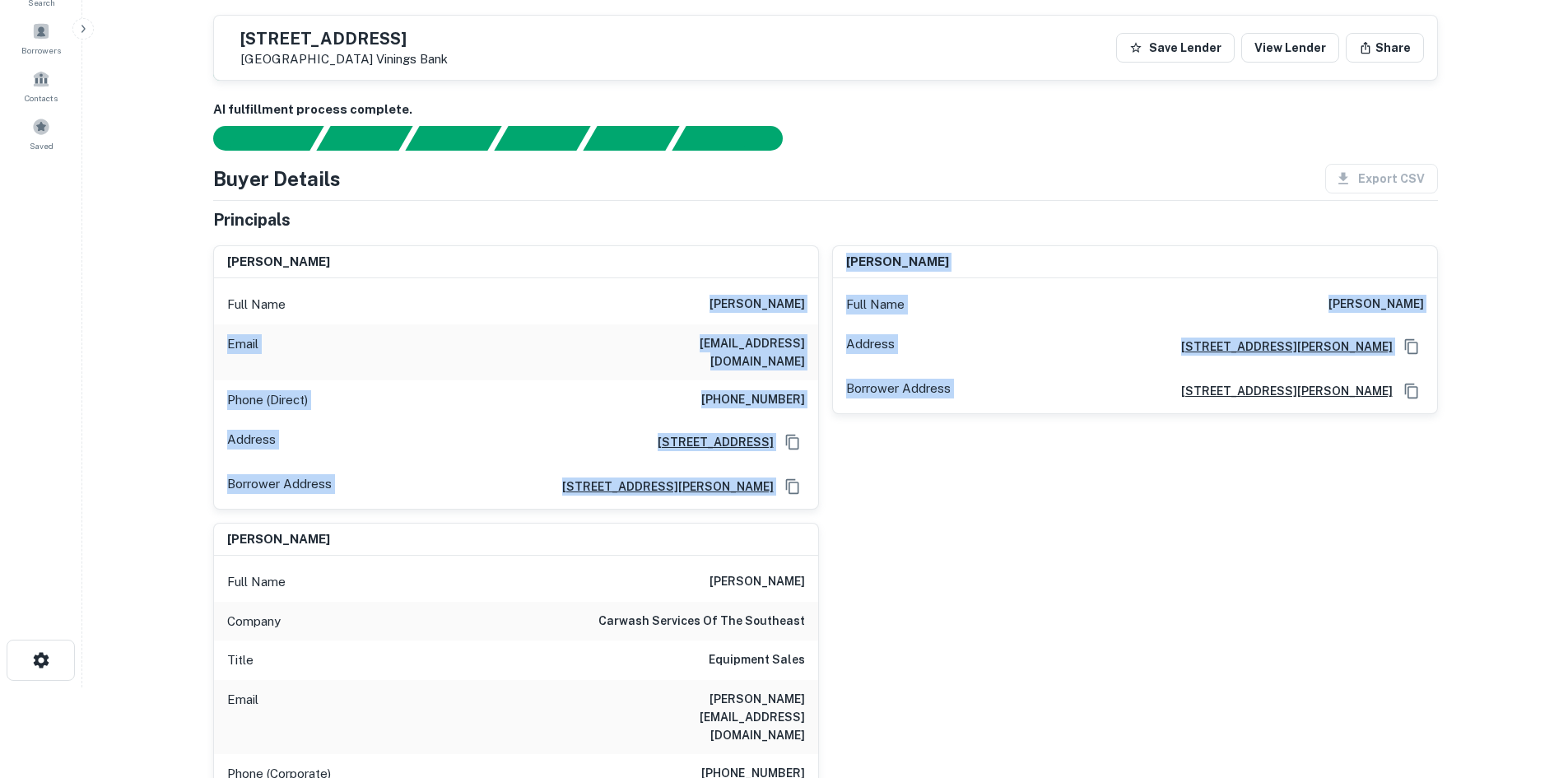
drag, startPoint x: 698, startPoint y: 314, endPoint x: 1098, endPoint y: 453, distance: 423.5
click at [1098, 453] on div "bruce baggarly Full Name bruce baggarly Email bbaggarly@sbcglobal.net Phone (Di…" at bounding box center [819, 557] width 1238 height 650
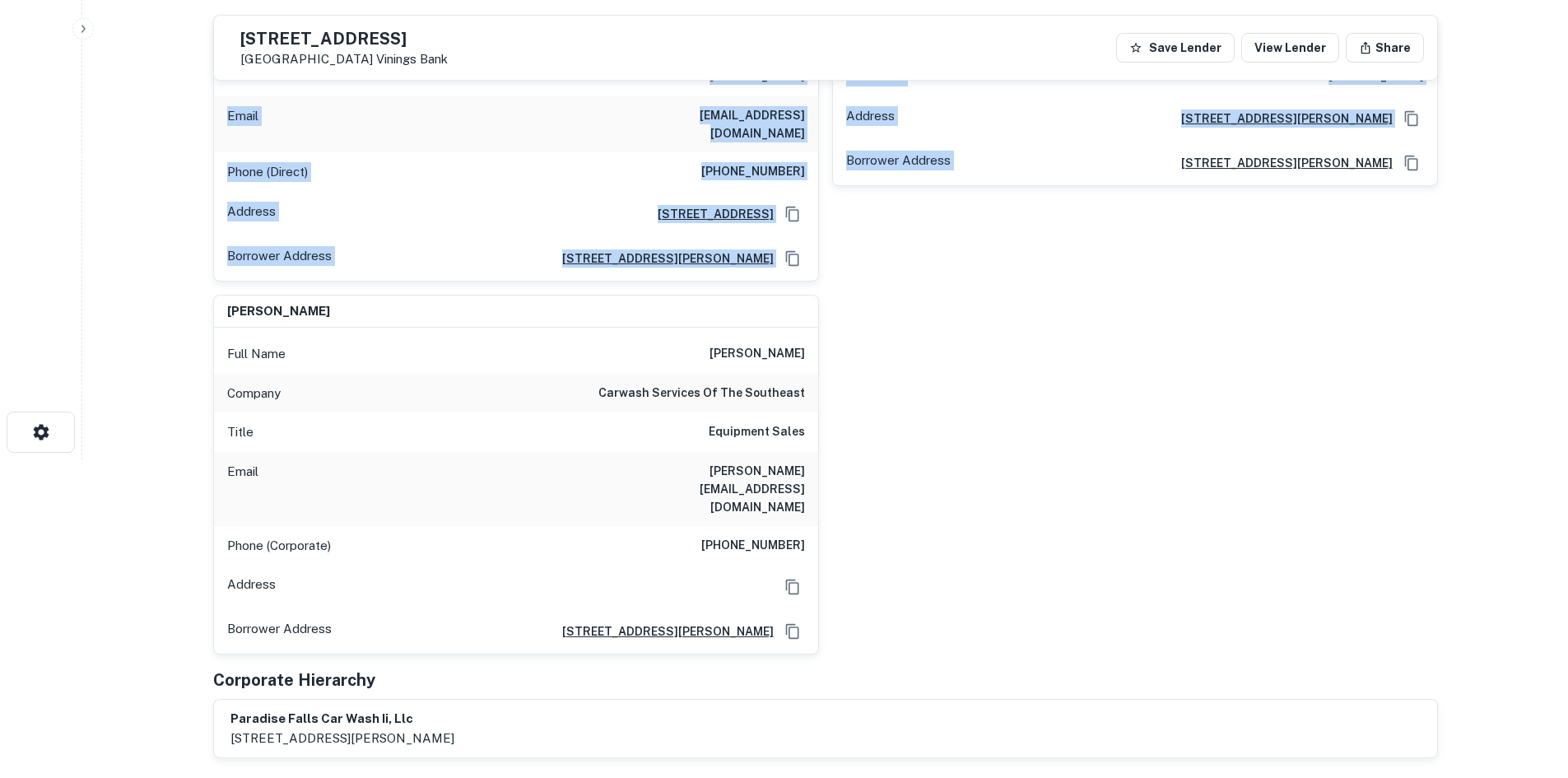
scroll to position [338, 0]
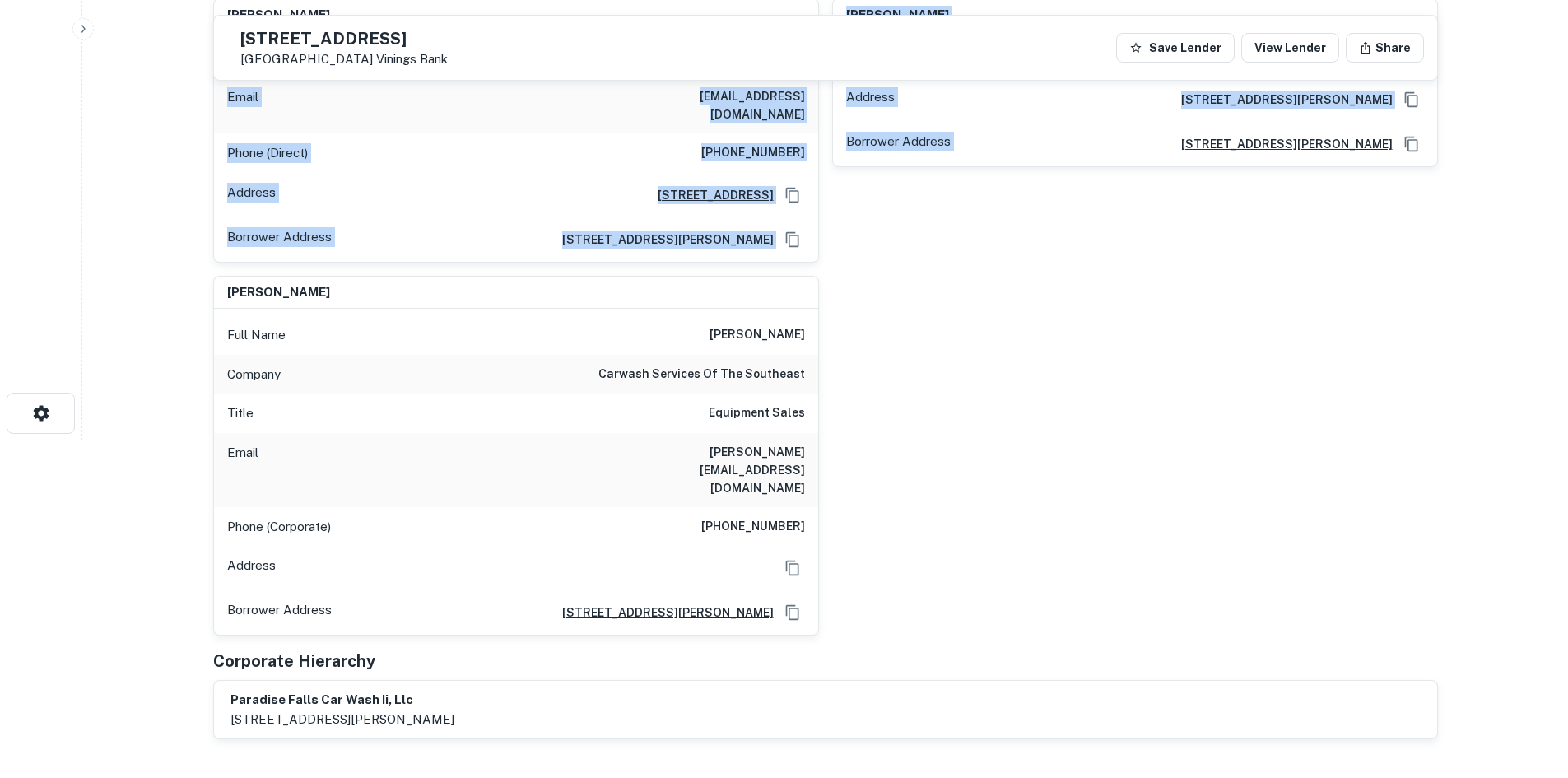
click at [417, 138] on div "Phone (Direct) (404) 973-7402" at bounding box center [516, 152] width 604 height 39
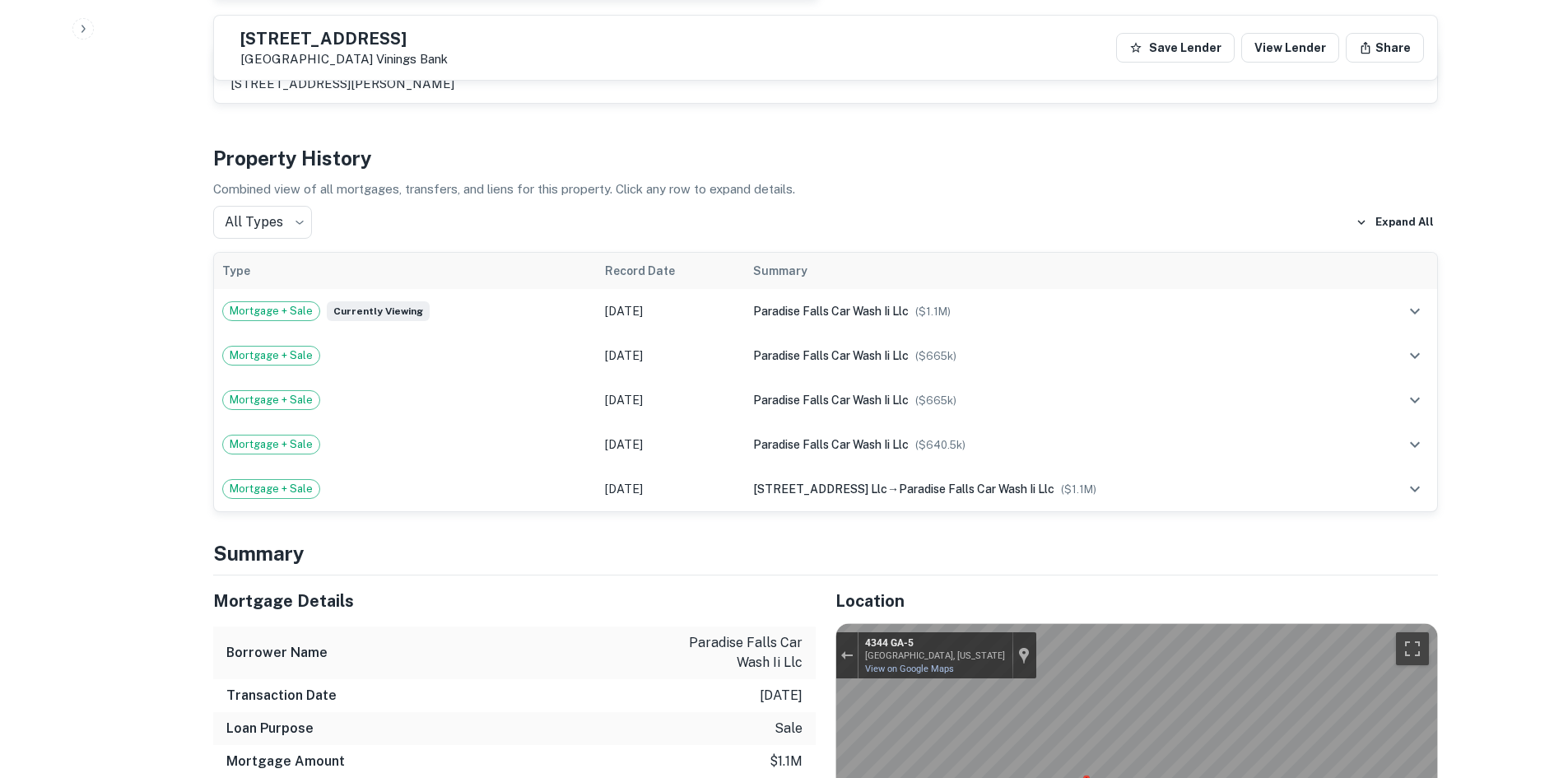
scroll to position [1243, 0]
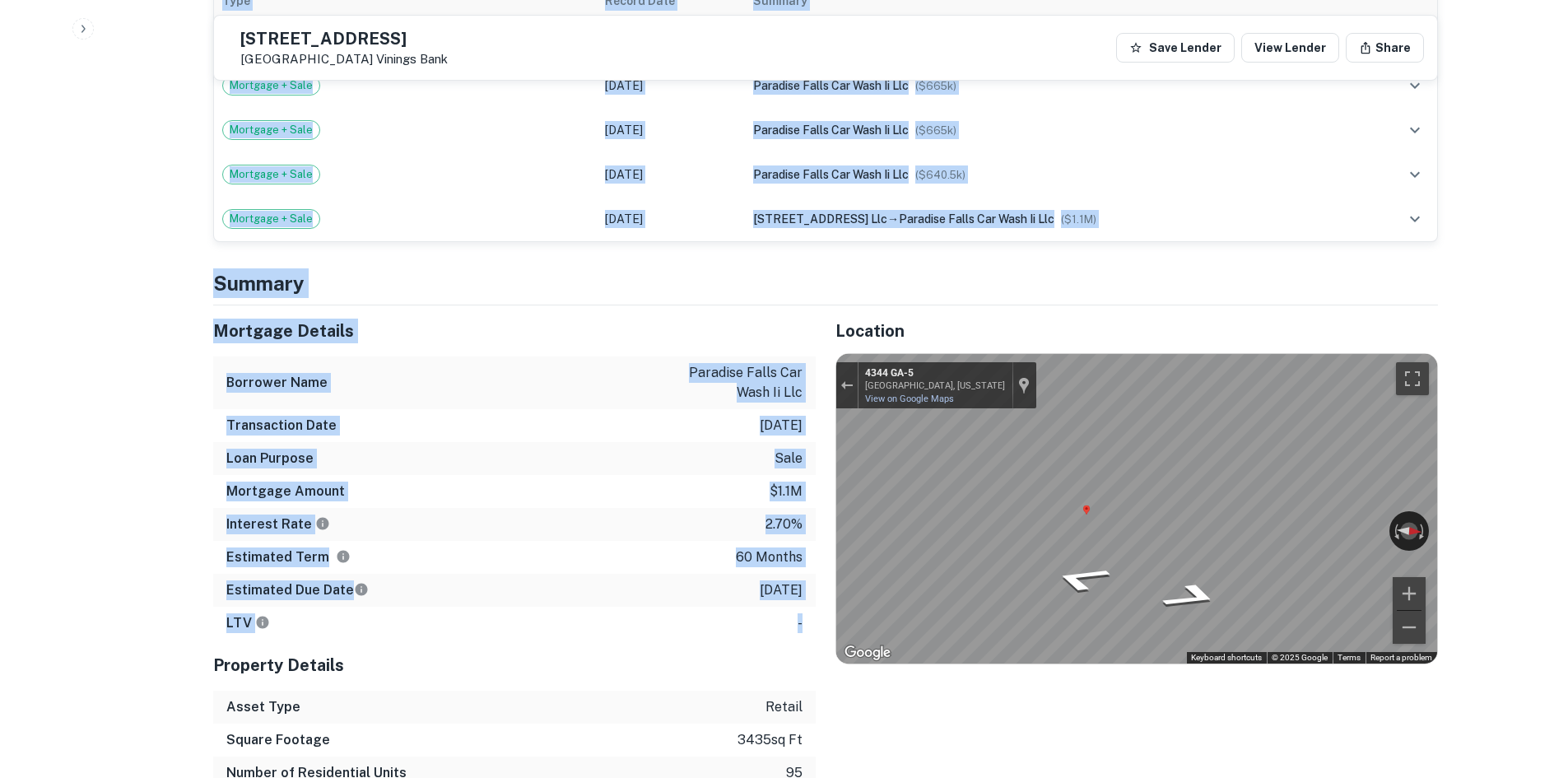
drag, startPoint x: 186, startPoint y: 241, endPoint x: 808, endPoint y: 571, distance: 704.1
click at [703, 607] on div "LTV -" at bounding box center [514, 623] width 603 height 33
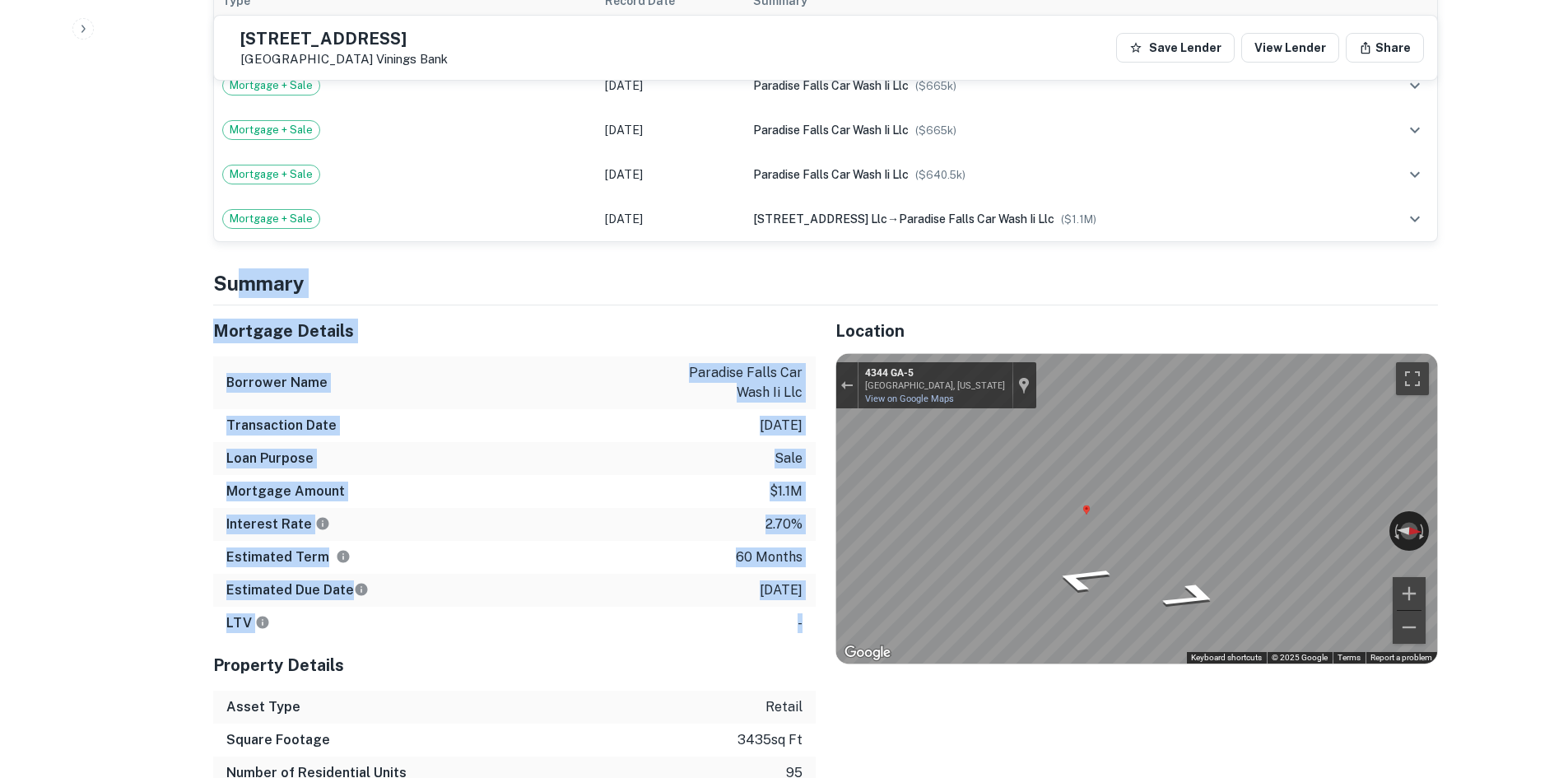
drag, startPoint x: 744, startPoint y: 522, endPoint x: 246, endPoint y: 238, distance: 573.3
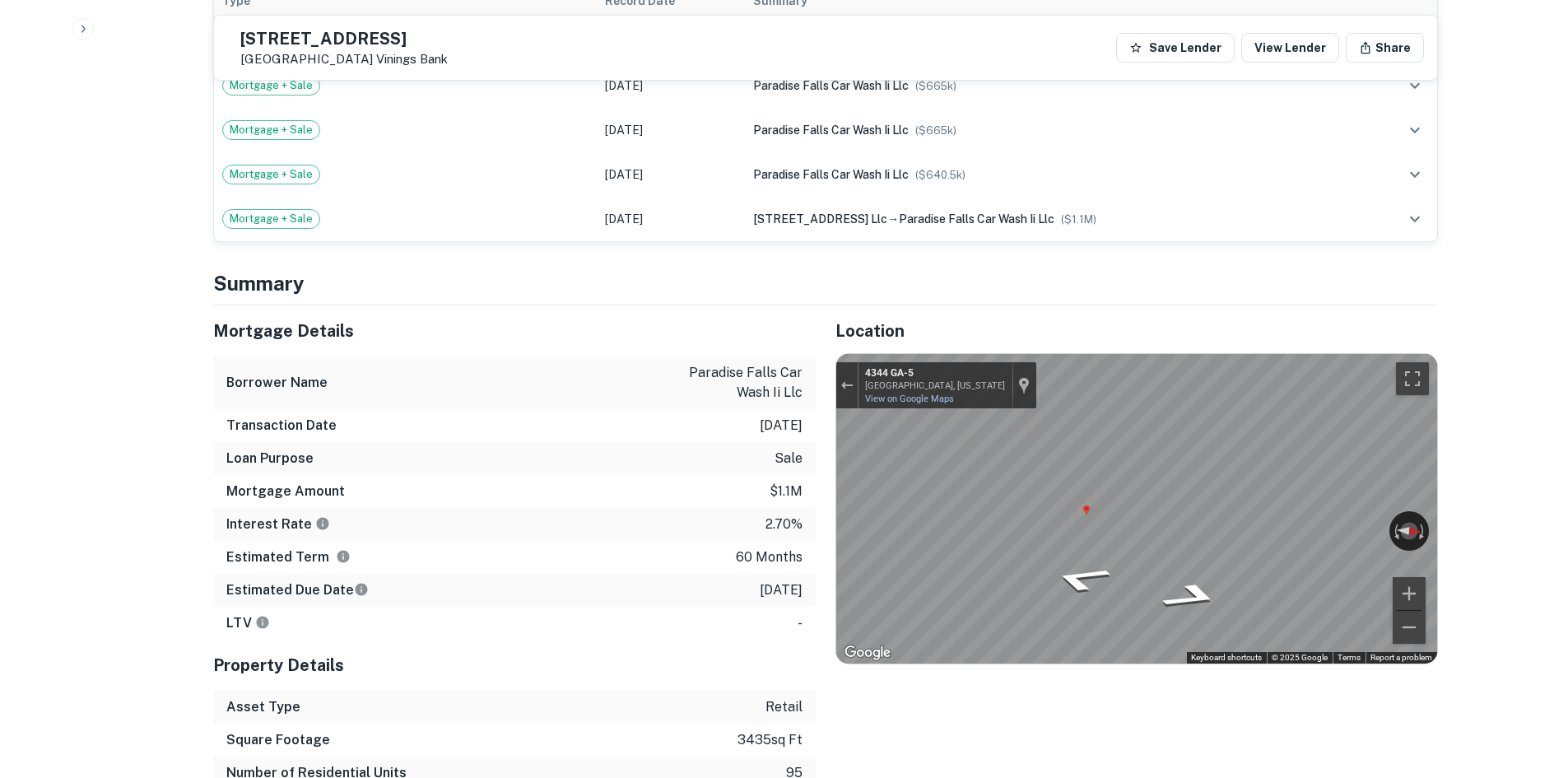
click at [193, 246] on div "Back to borrower requests 4350 Austell Rd Austell, GA 30106 Vinings Bank Save L…" at bounding box center [825, 654] width 1264 height 3742
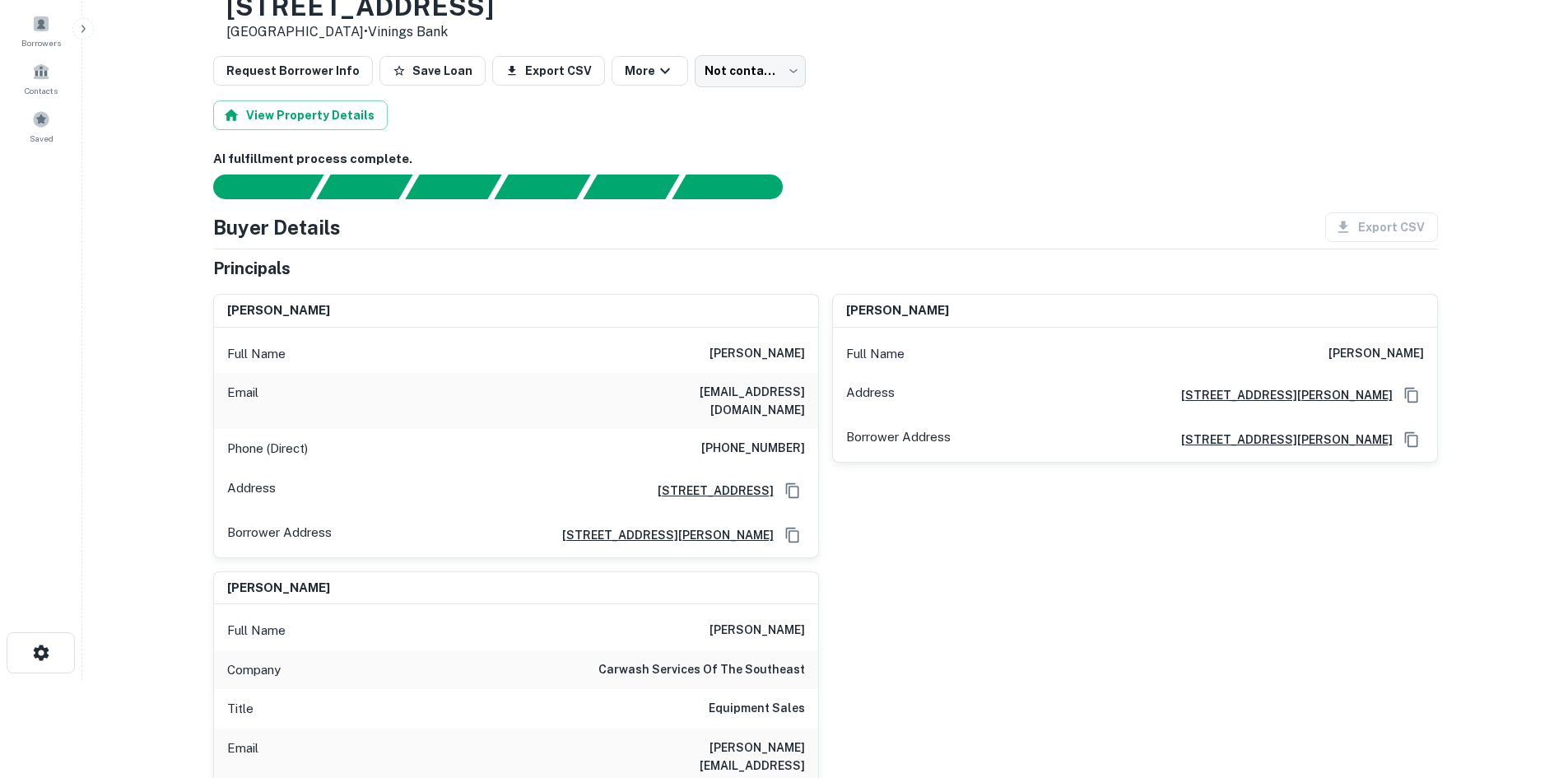
scroll to position [0, 0]
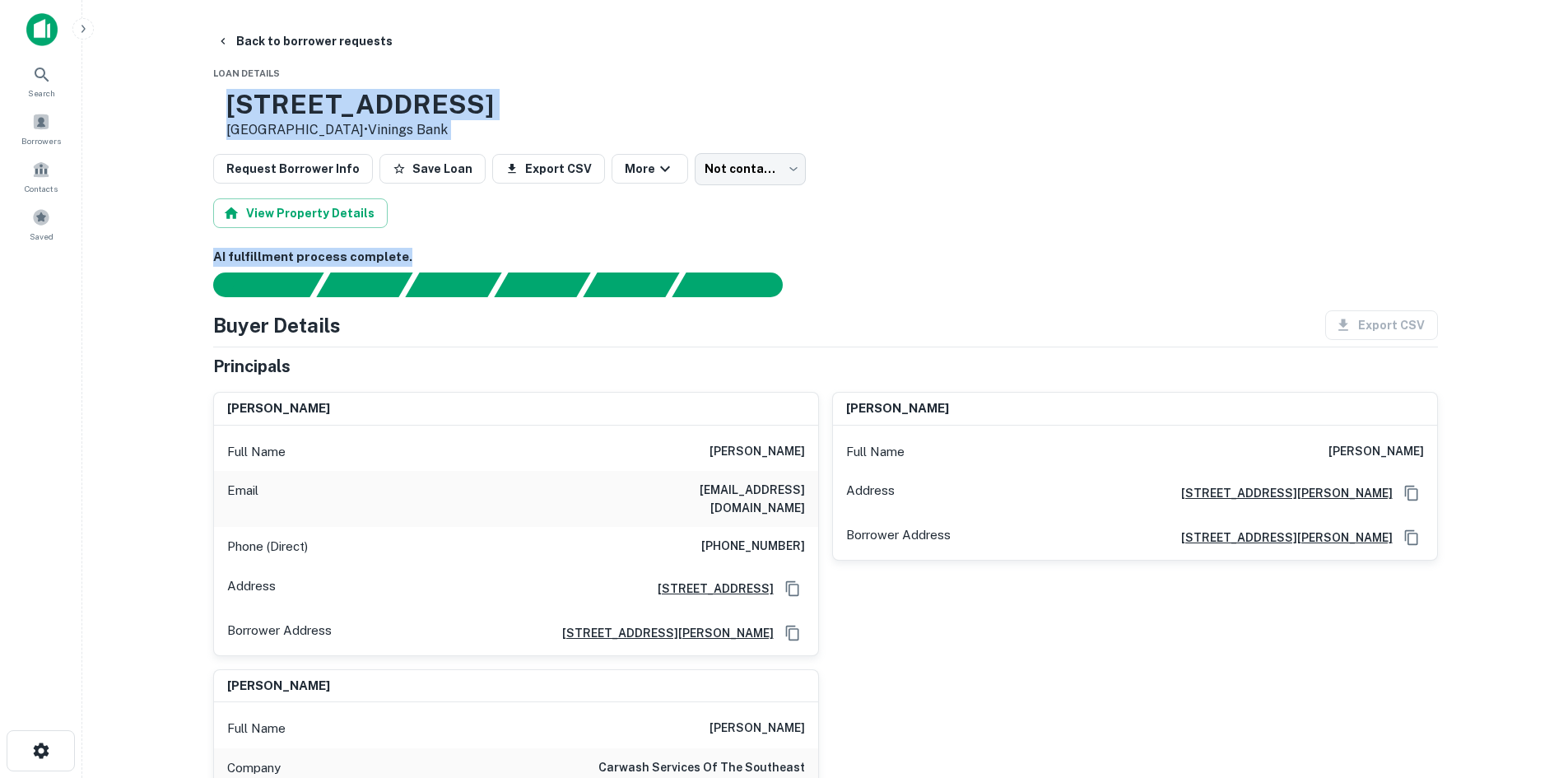
drag, startPoint x: 267, startPoint y: 103, endPoint x: 909, endPoint y: 239, distance: 656.2
drag, startPoint x: 270, startPoint y: 99, endPoint x: 669, endPoint y: 131, distance: 400.3
click at [669, 131] on div "4350 Austell Rd Austell, GA 30106 • Vinings Bank" at bounding box center [826, 114] width 1225 height 51
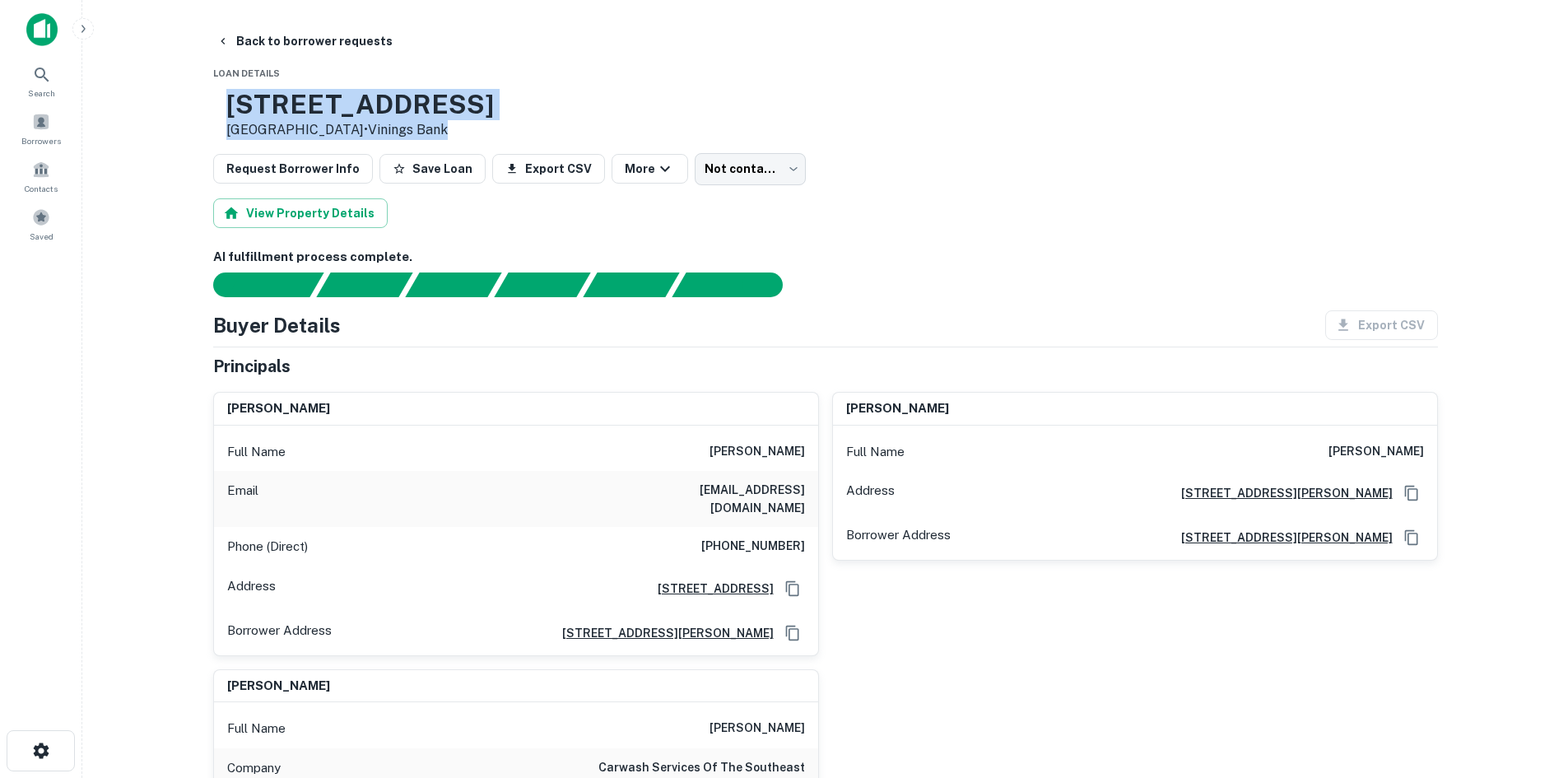
click at [663, 113] on div "4350 Austell Rd Austell, GA 30106 • Vinings Bank" at bounding box center [826, 114] width 1225 height 51
drag, startPoint x: 270, startPoint y: 107, endPoint x: 387, endPoint y: 135, distance: 120.3
click at [387, 135] on div "4350 Austell Rd Austell, GA 30106 • Vinings Bank" at bounding box center [353, 114] width 280 height 51
click at [389, 129] on p "Austell, GA 30106 • Vinings Bank" at bounding box center [360, 130] width 267 height 20
drag, startPoint x: 389, startPoint y: 130, endPoint x: 278, endPoint y: 94, distance: 116.7
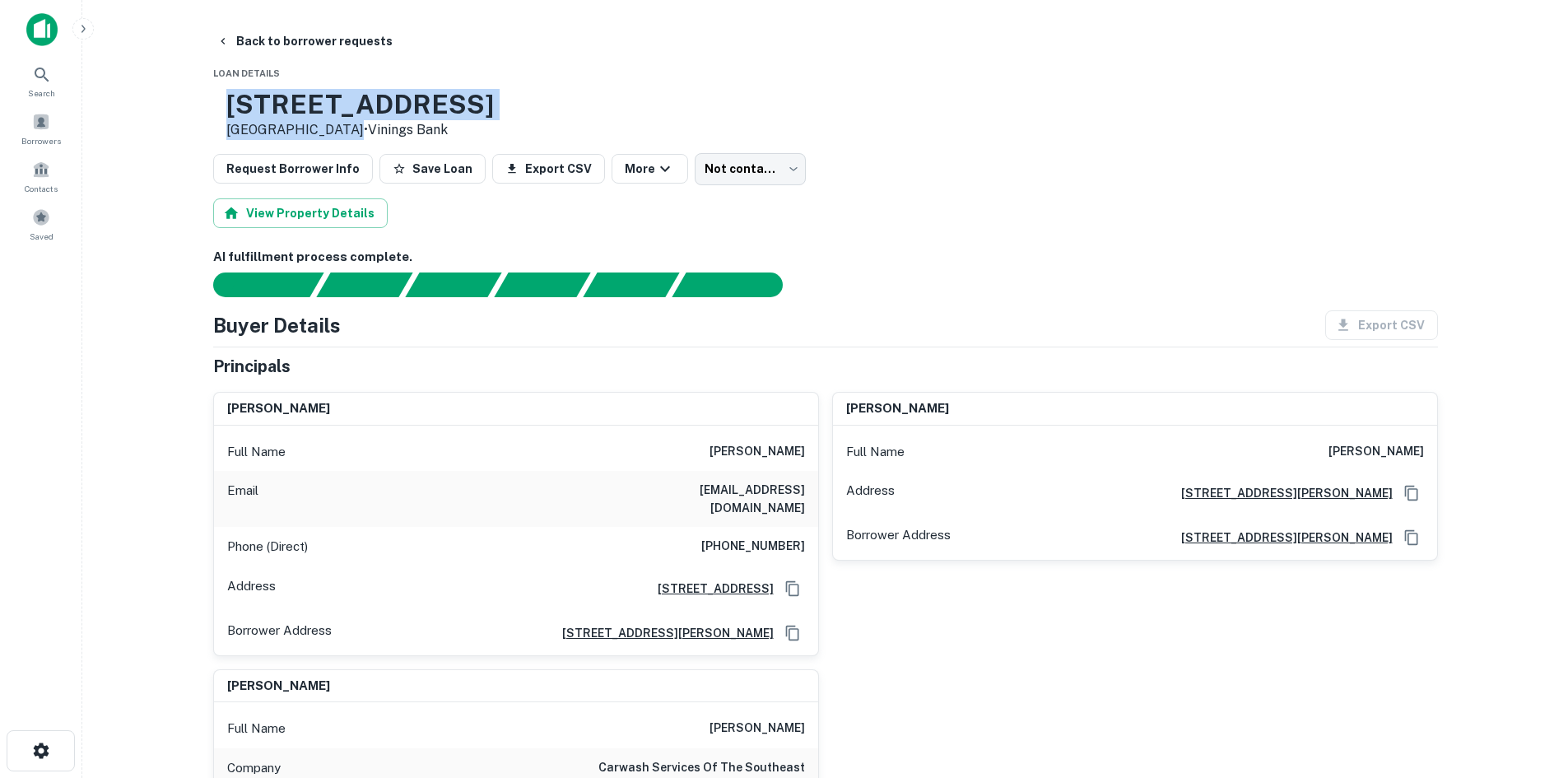
click at [278, 98] on div "4350 Austell Rd Austell, GA 30106 • Vinings Bank" at bounding box center [360, 114] width 267 height 51
drag, startPoint x: 190, startPoint y: 62, endPoint x: 598, endPoint y: 121, distance: 412.2
click at [586, 124] on main "Back to borrower requests Loan Details 4350 Austell Rd Austell, GA 30106 • Vini…" at bounding box center [825, 389] width 1486 height 778
click at [624, 122] on div "4350 Austell Rd Austell, GA 30106 • Vinings Bank" at bounding box center [826, 114] width 1225 height 51
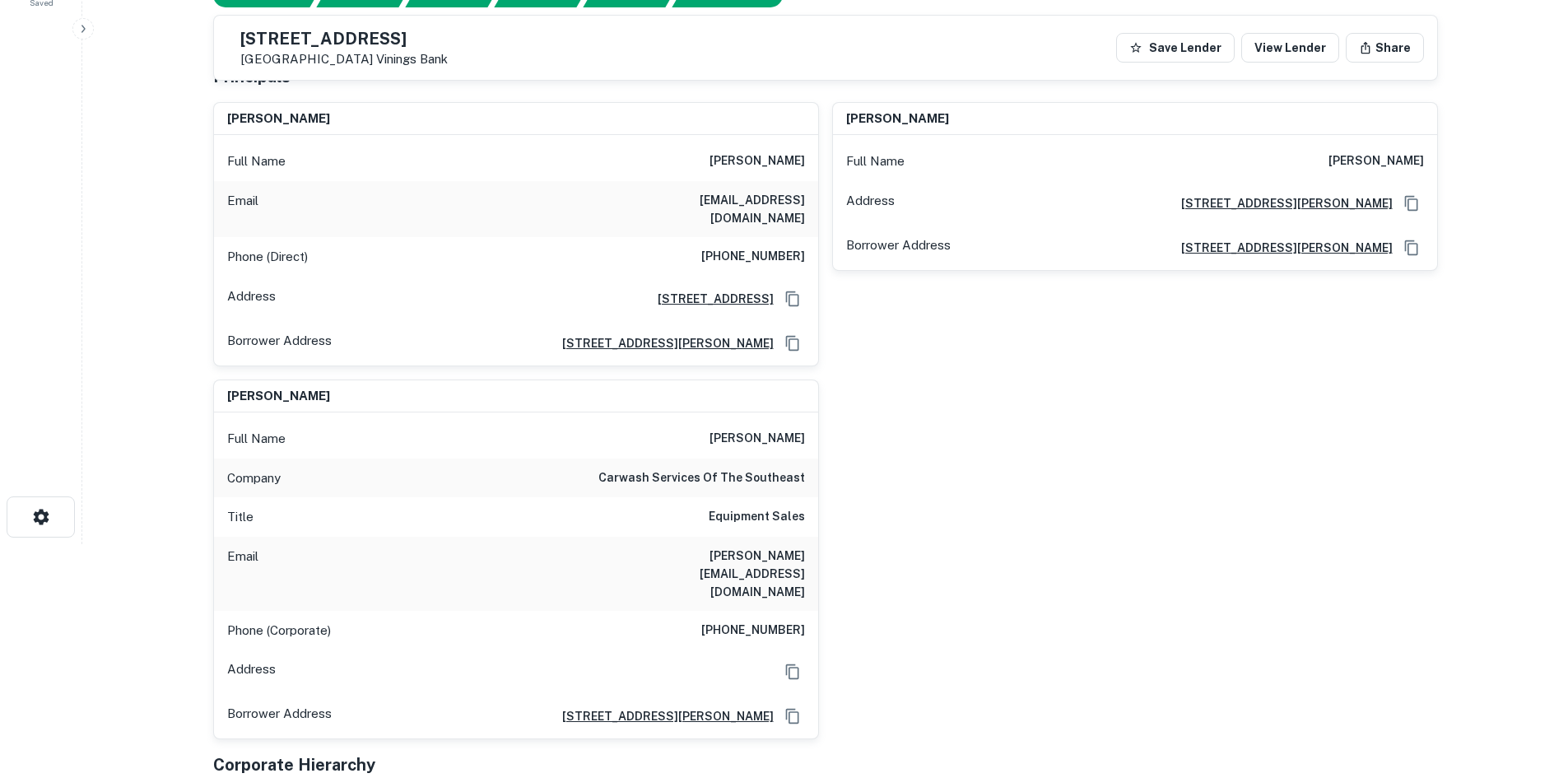
scroll to position [82, 0]
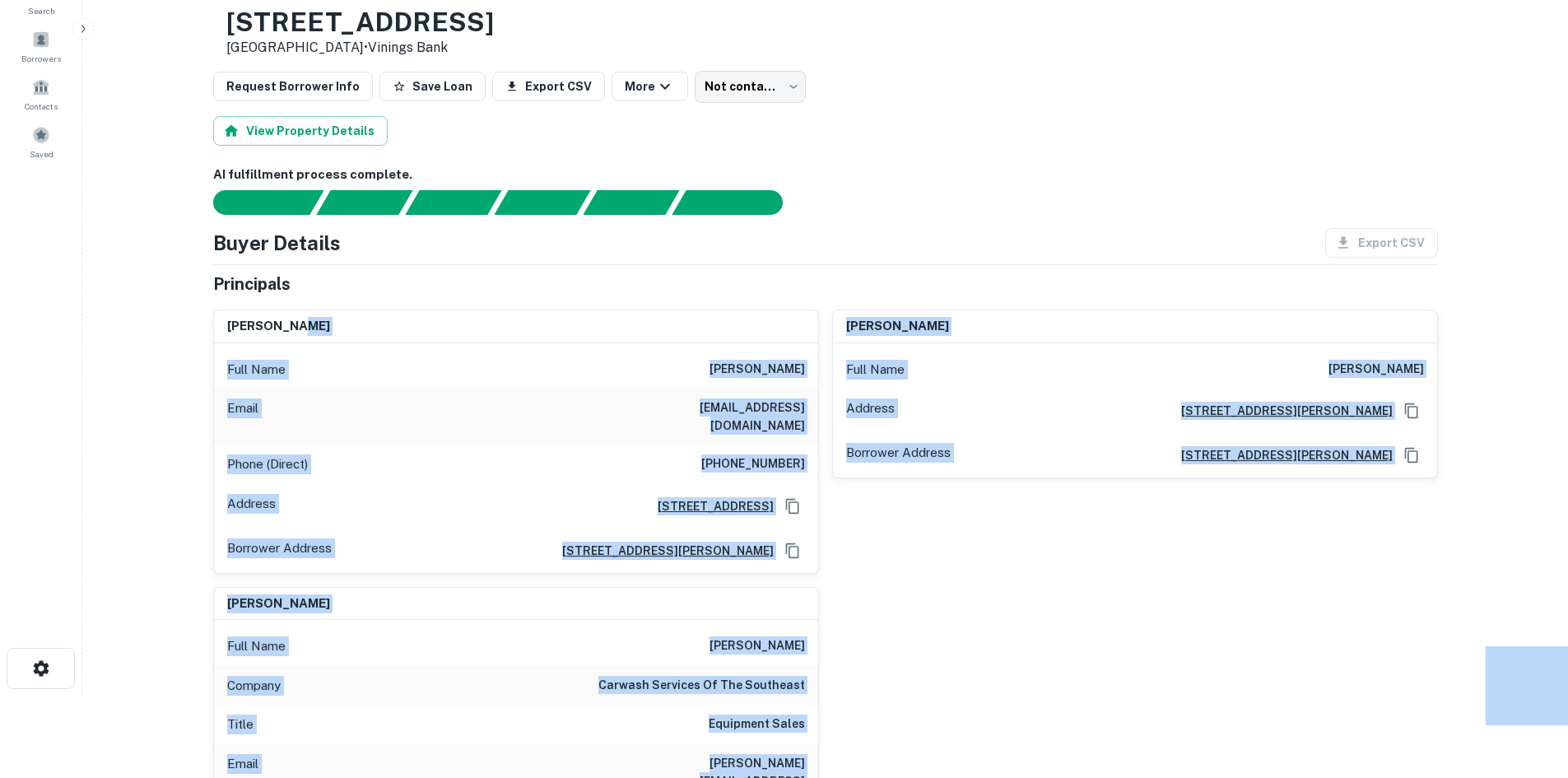
drag, startPoint x: 198, startPoint y: 191, endPoint x: 302, endPoint y: 305, distance: 154.3
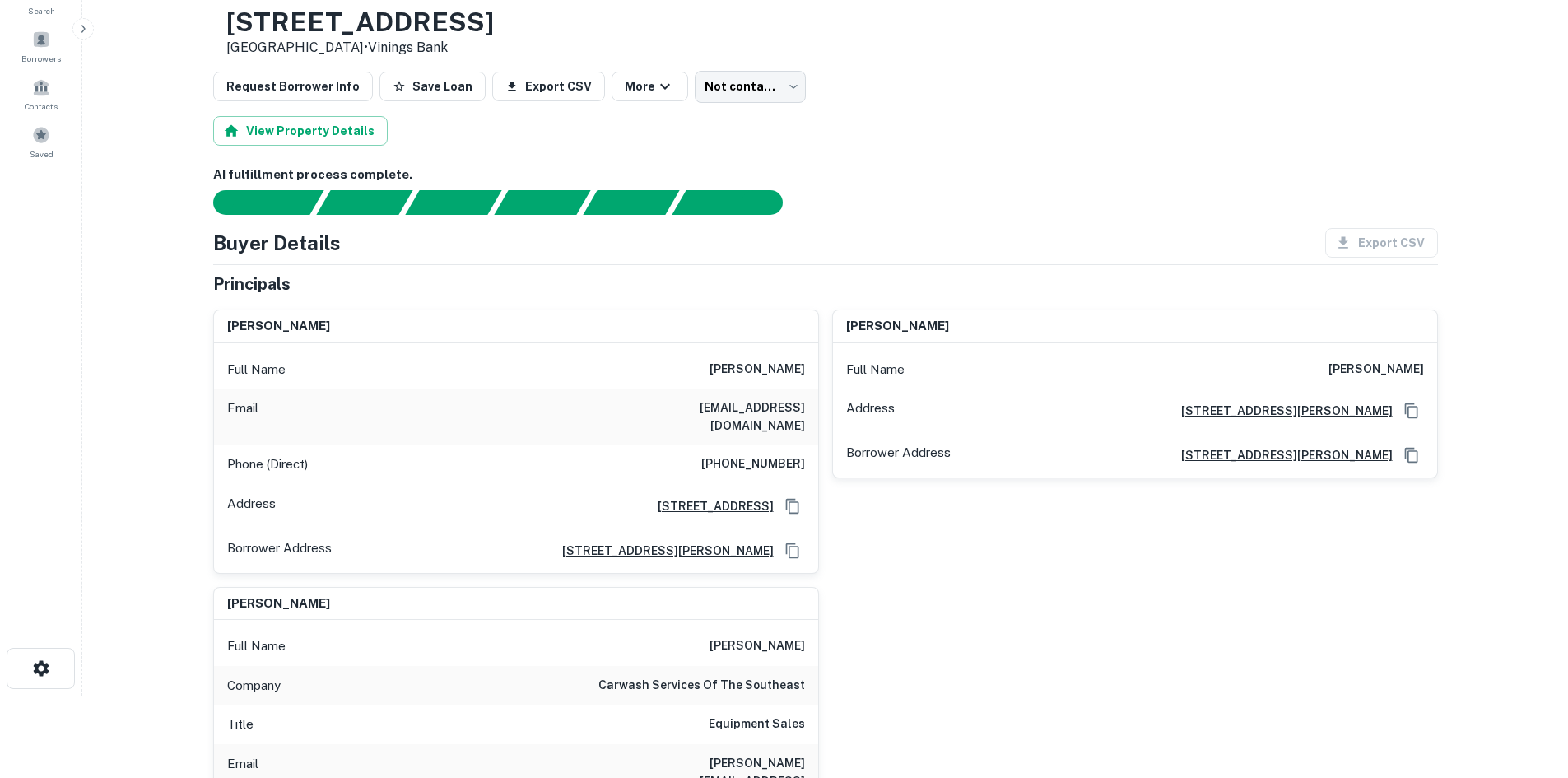
click at [390, 268] on div "Buyer Details Export CSV Principals bruce baggarly Full Name bruce baggarly Ema…" at bounding box center [826, 639] width 1225 height 822
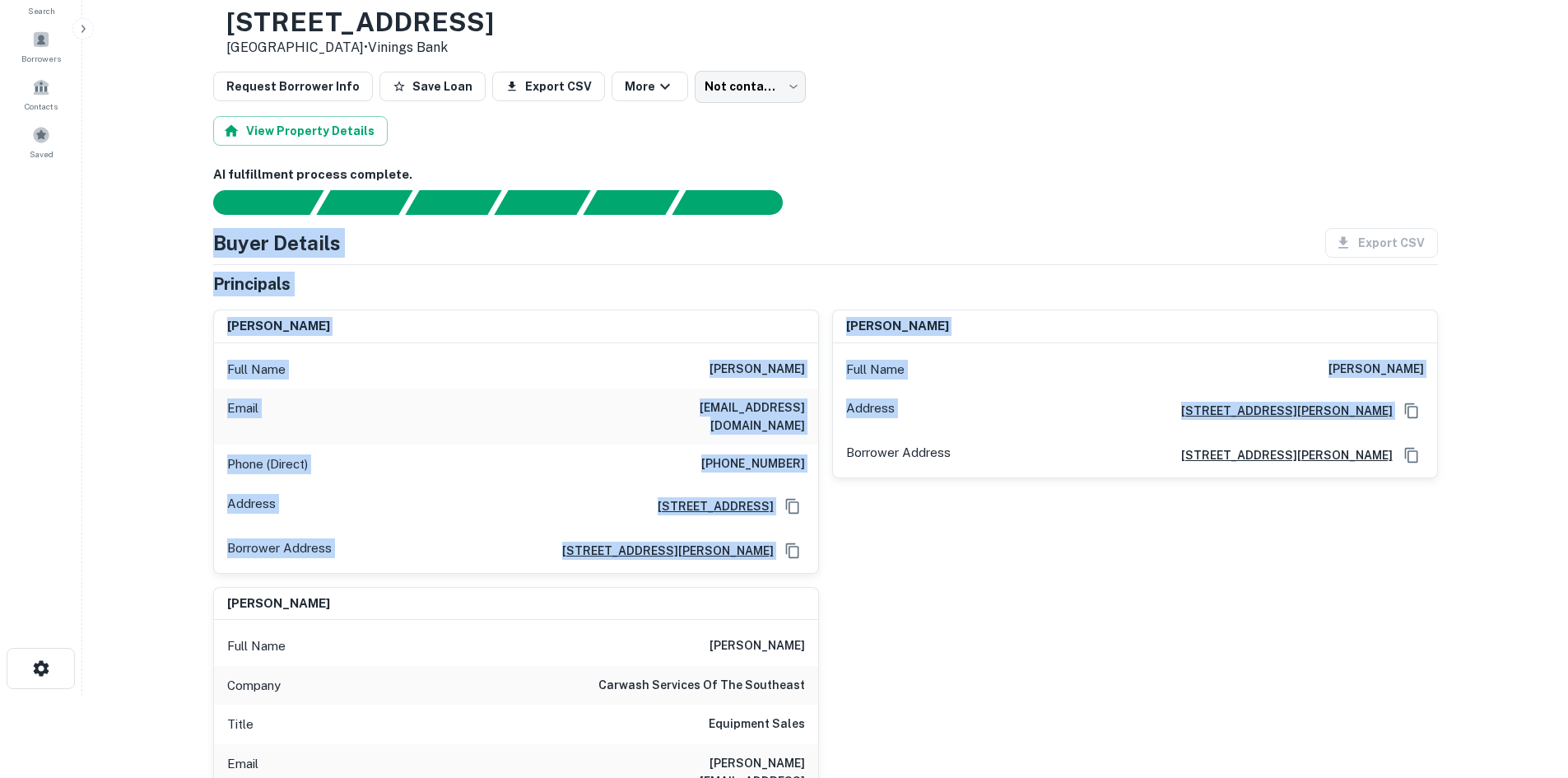
drag, startPoint x: 192, startPoint y: 243, endPoint x: 838, endPoint y: 518, distance: 702.1
click at [845, 535] on div "keith newby Full Name keith newby Address 60 Dorys Way, Dallas, GA 30157 Borrow…" at bounding box center [1129, 434] width 619 height 277
drag, startPoint x: 836, startPoint y: 552, endPoint x: 229, endPoint y: 233, distance: 685.7
click at [229, 233] on div "Buyer Details Export CSV Principals bruce baggarly Full Name bruce baggarly Ema…" at bounding box center [826, 639] width 1225 height 822
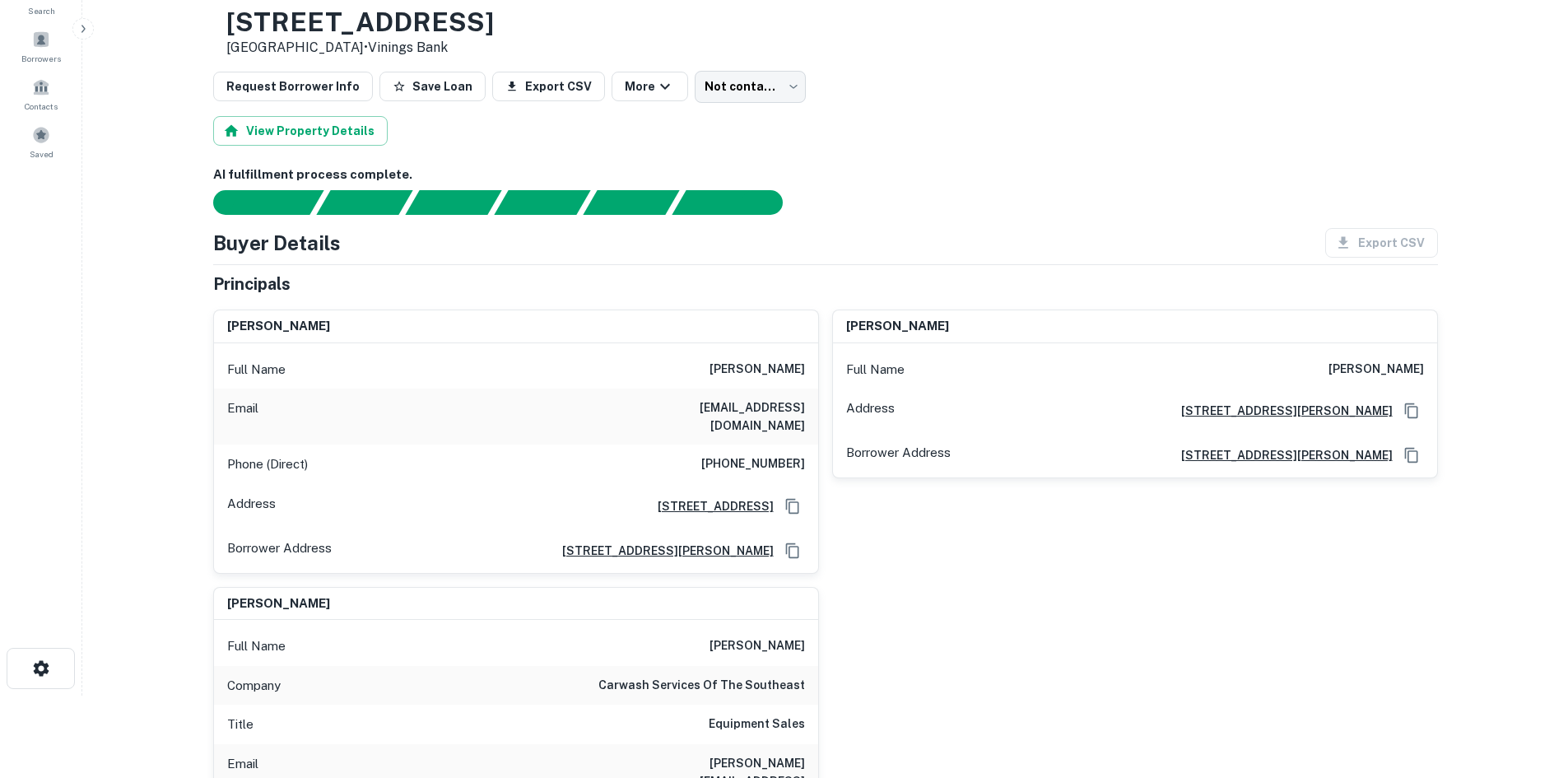
click at [213, 245] on h4 "Buyer Details" at bounding box center [276, 243] width 127 height 30
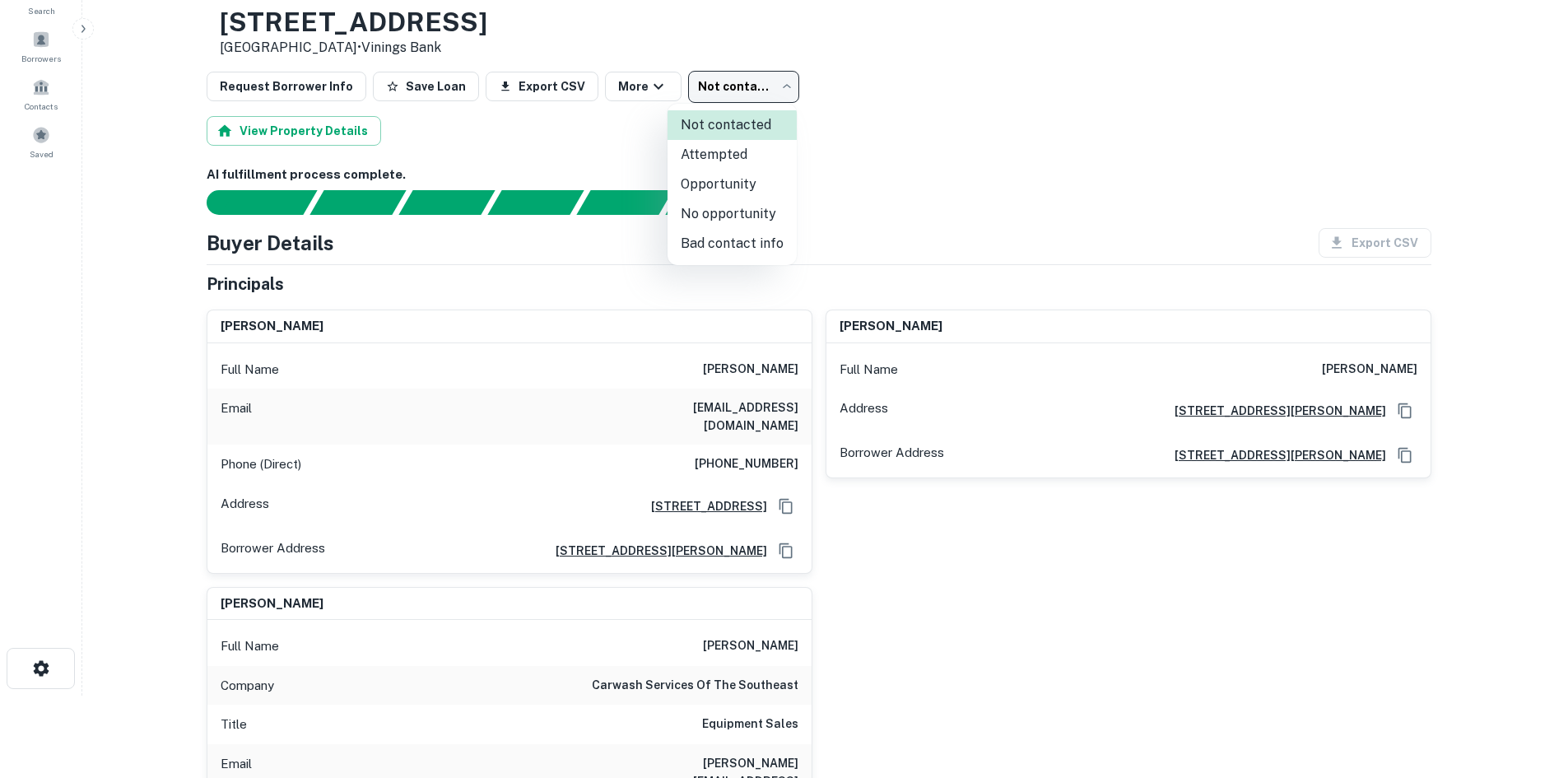
click at [722, 100] on body "Search Borrowers Contacts Saved Back to borrower requests Loan Details 4350 Aus…" at bounding box center [784, 306] width 1568 height 778
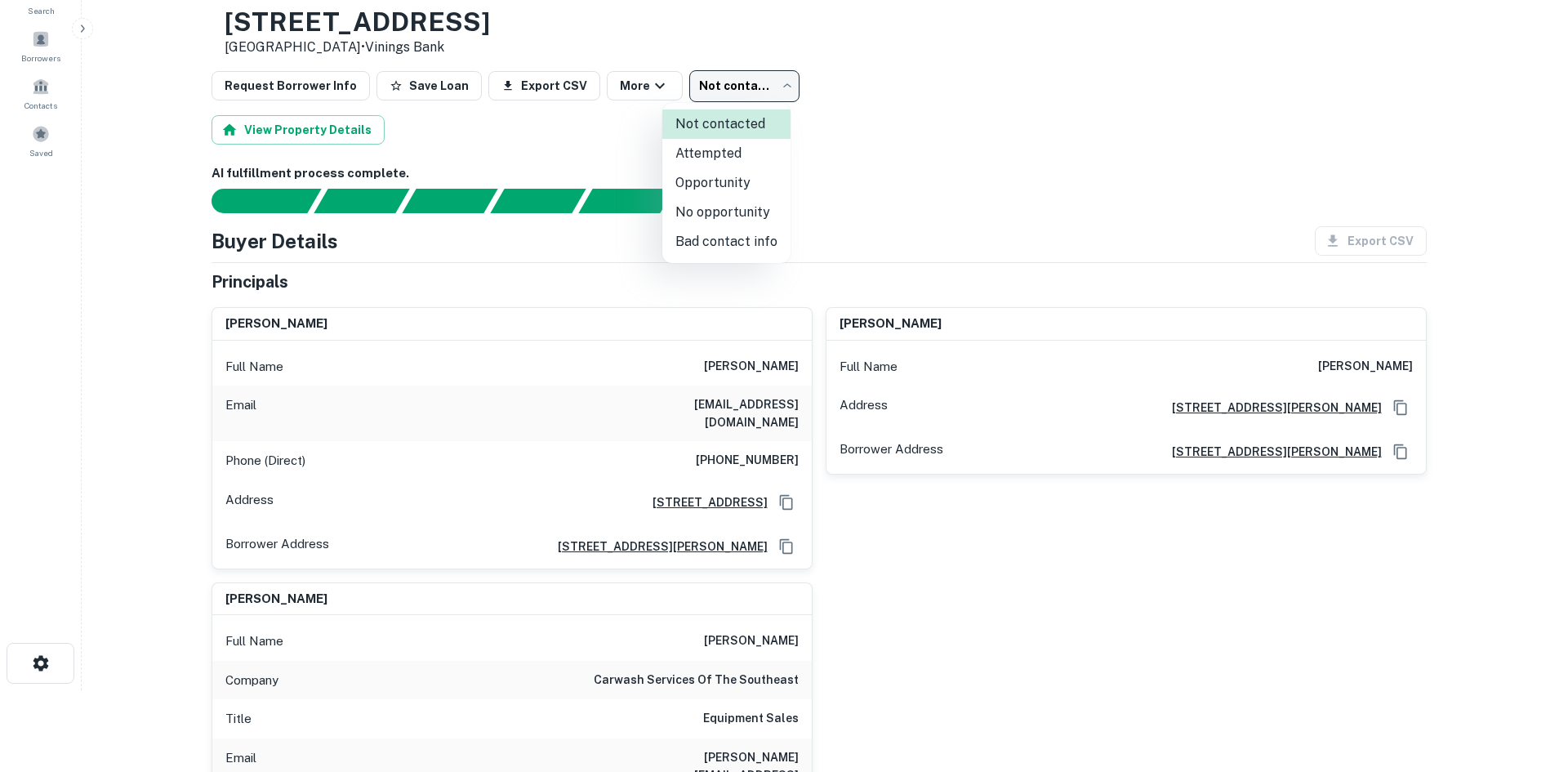
click at [753, 219] on li "No opportunity" at bounding box center [726, 212] width 128 height 30
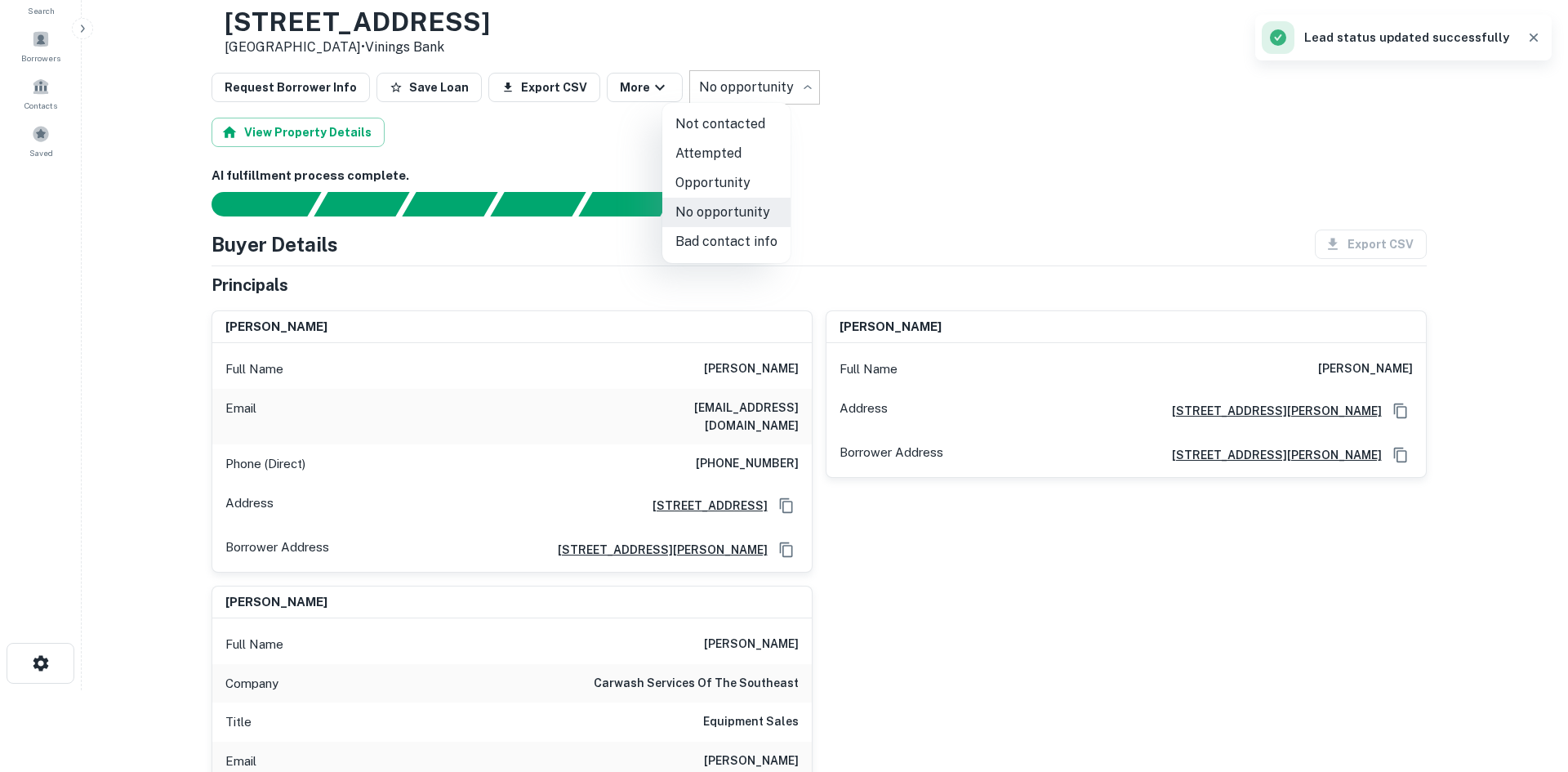
click at [732, 86] on body "**********" at bounding box center [784, 304] width 1568 height 772
click at [744, 229] on li "Bad contact info" at bounding box center [726, 242] width 128 height 30
type input "**********"
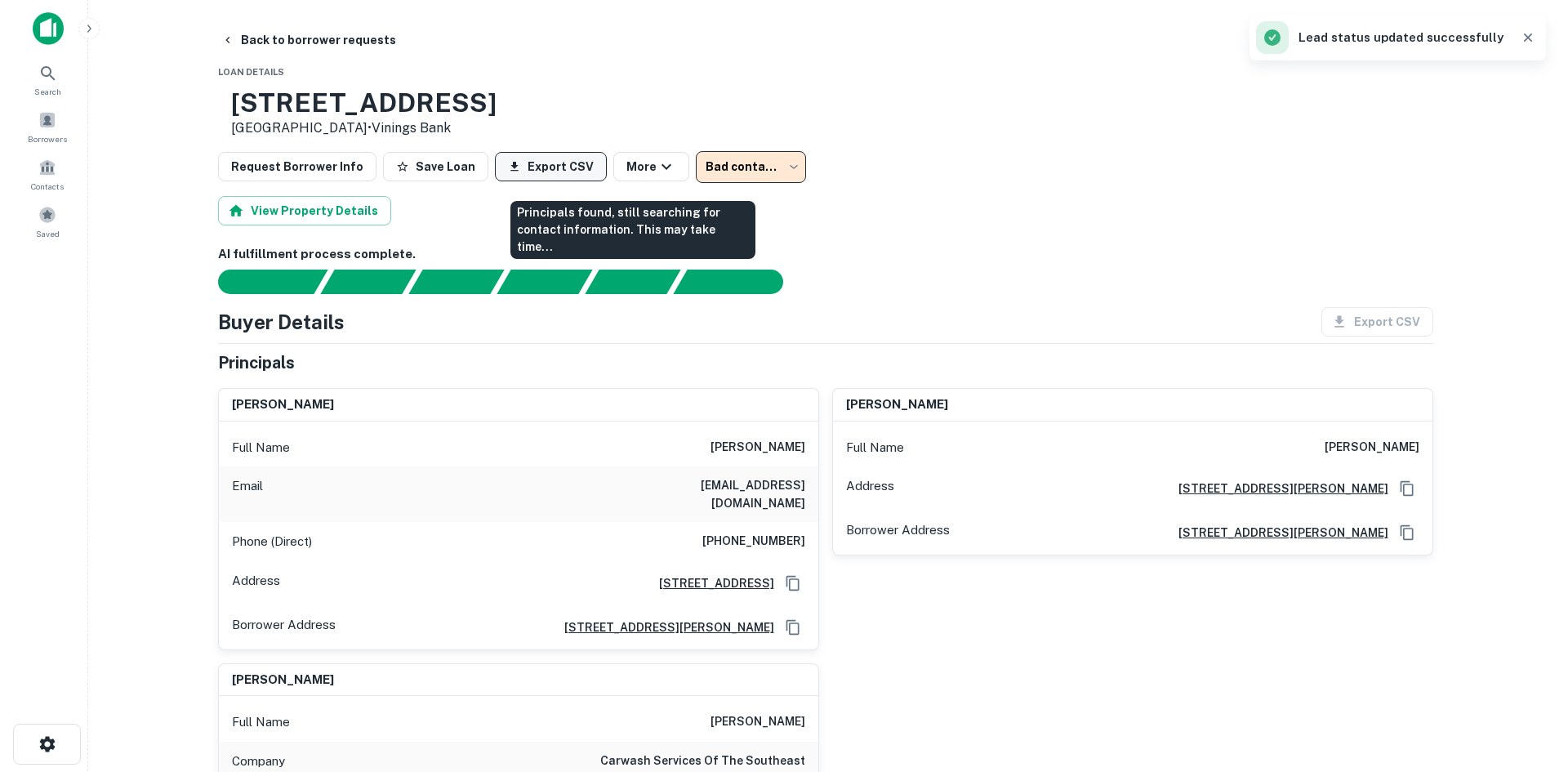
scroll to position [0, 0]
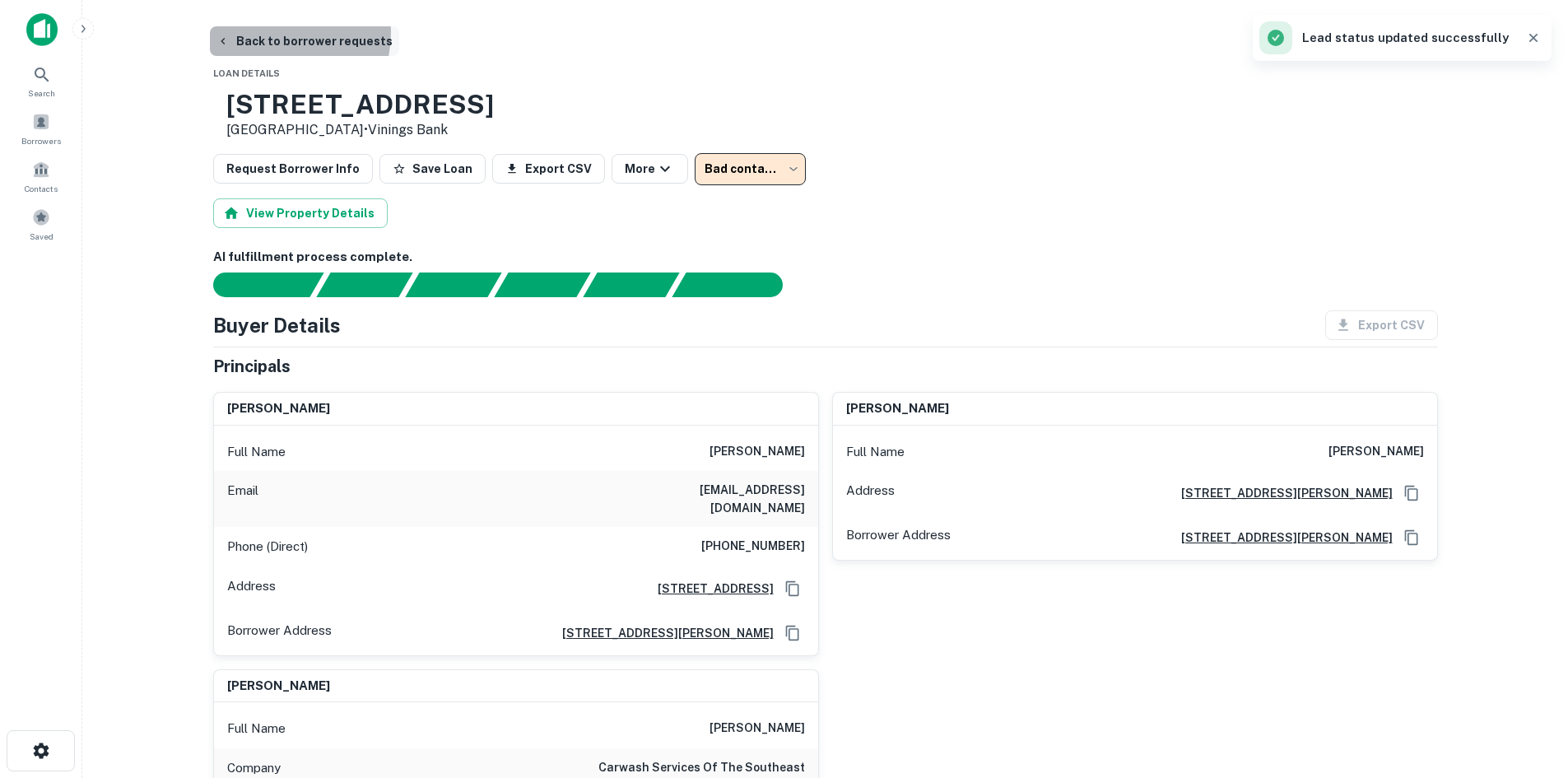
click at [275, 33] on button "Back to borrower requests" at bounding box center [305, 42] width 190 height 30
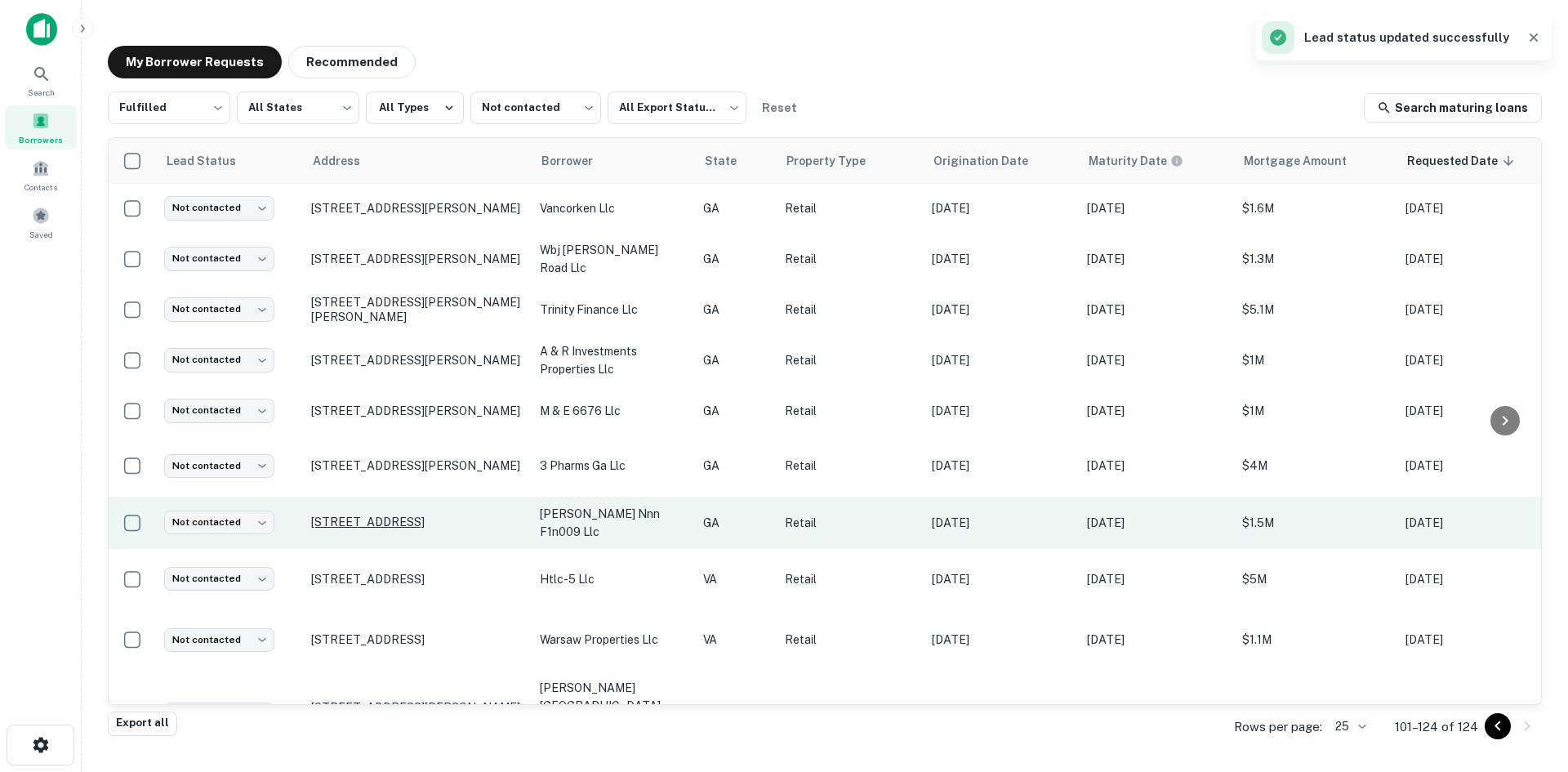
click at [321, 514] on p "1265 Powder Springs St Marietta, GA 30064" at bounding box center [417, 522] width 212 height 15
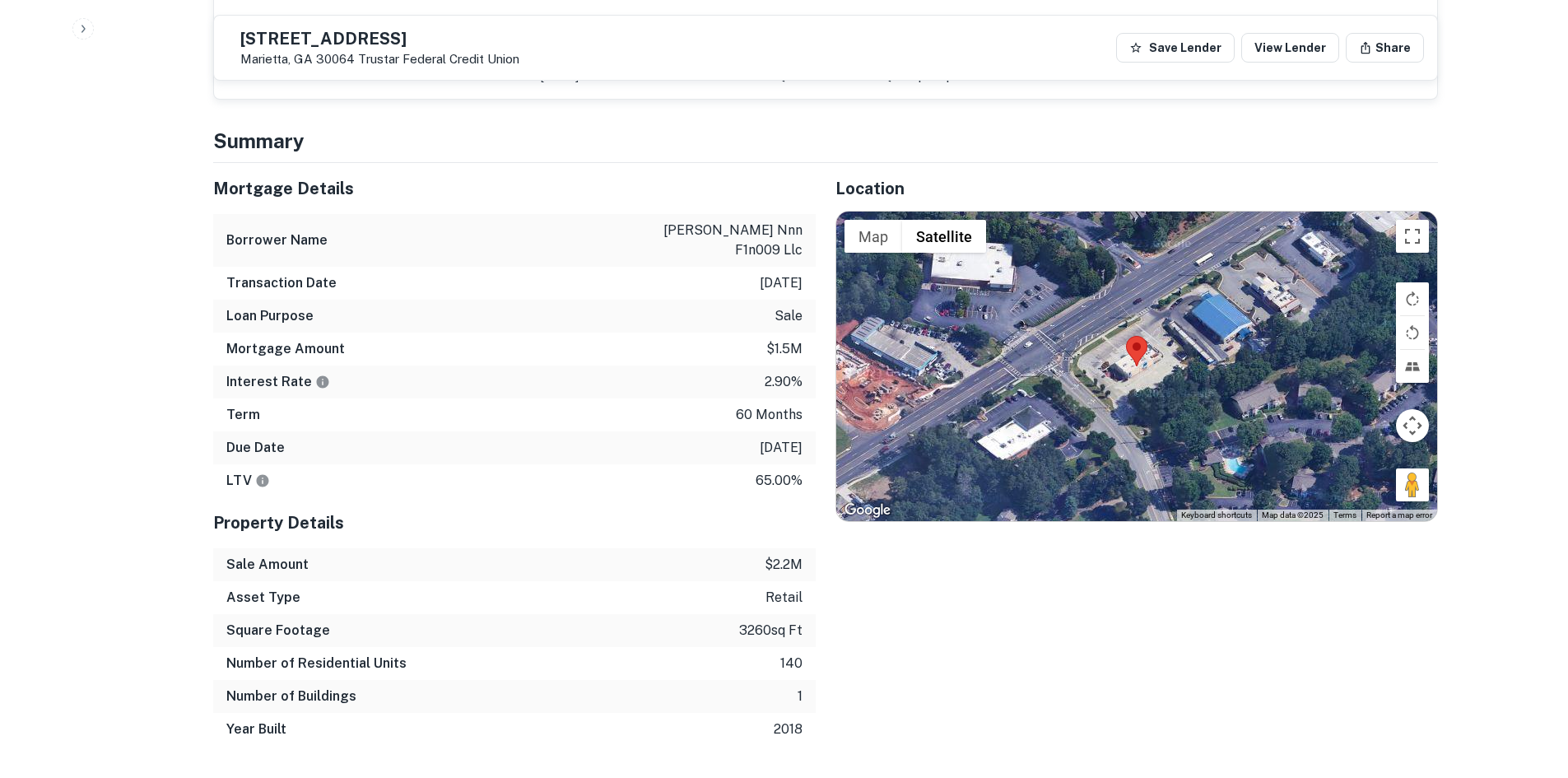
scroll to position [1152, 0]
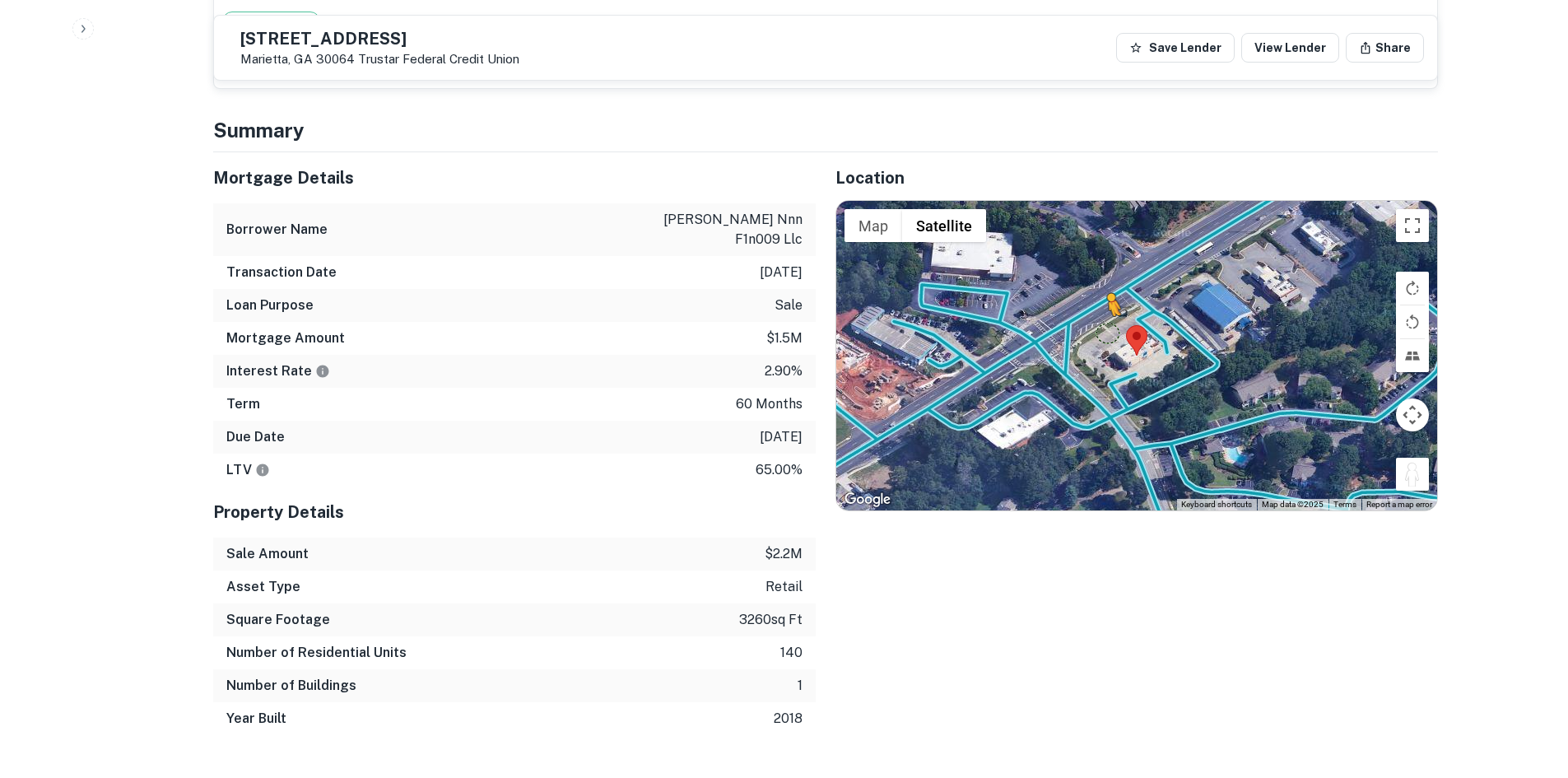
drag, startPoint x: 1418, startPoint y: 445, endPoint x: 1101, endPoint y: 297, distance: 349.8
click at [1101, 297] on div "To activate drag with keyboard, press Alt + Enter. Once in keyboard drag state,…" at bounding box center [1137, 355] width 601 height 310
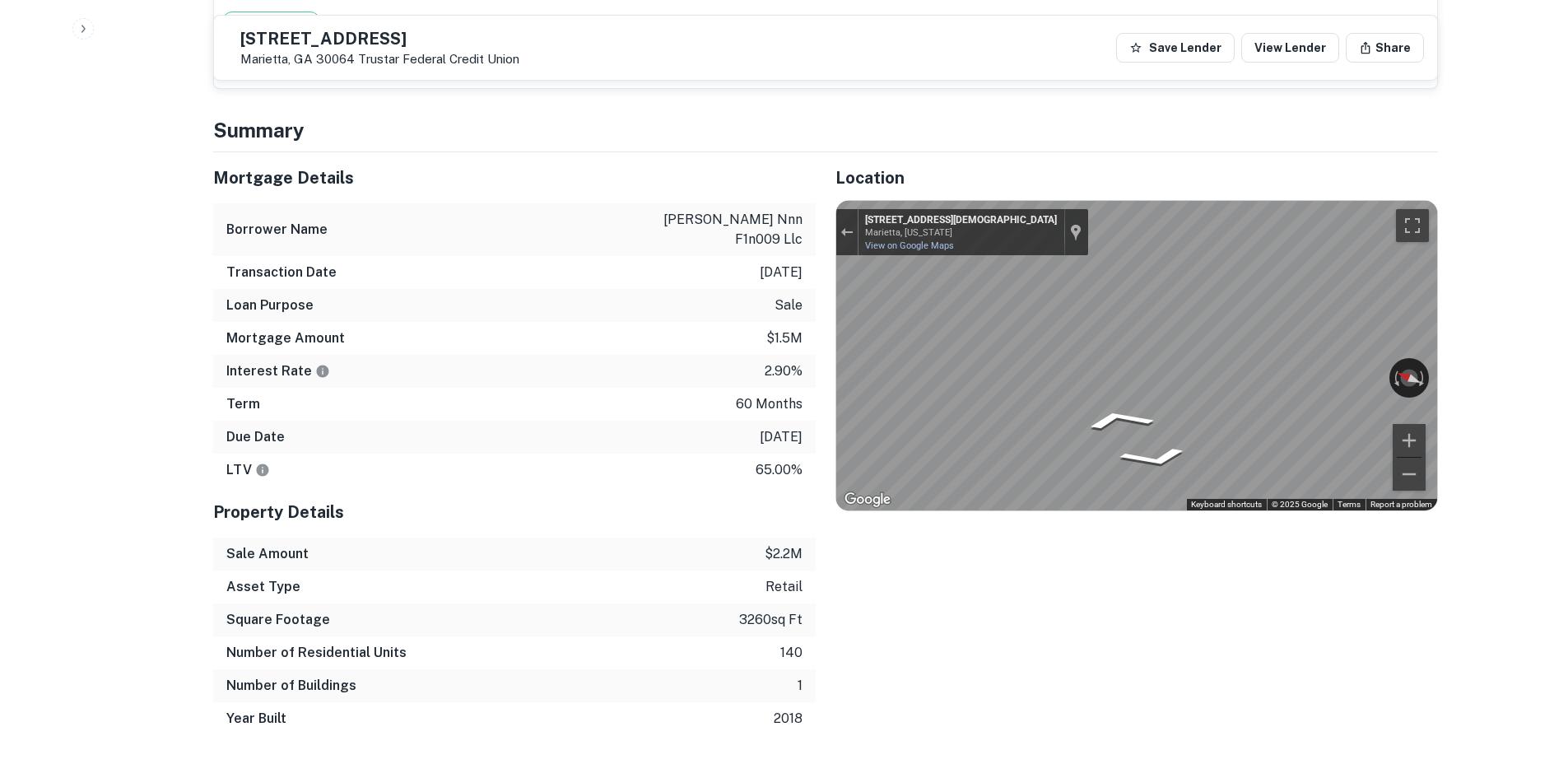
click at [816, 320] on div "Location ← Move left → Move right ↑ Move up ↓ Move down + Zoom in - Zoom out Ho…" at bounding box center [1127, 444] width 623 height 582
click at [945, 324] on div "← Move left → Move right ↑ Move up ↓ Move down + Zoom in - Zoom out 1258 Powder…" at bounding box center [1137, 355] width 601 height 310
drag, startPoint x: 1297, startPoint y: 336, endPoint x: 794, endPoint y: 354, distance: 503.3
click at [794, 354] on div "Mortgage Details Borrower Name greenleaf nnn f1n009 llc Transaction Date 6/24/2…" at bounding box center [816, 444] width 1245 height 582
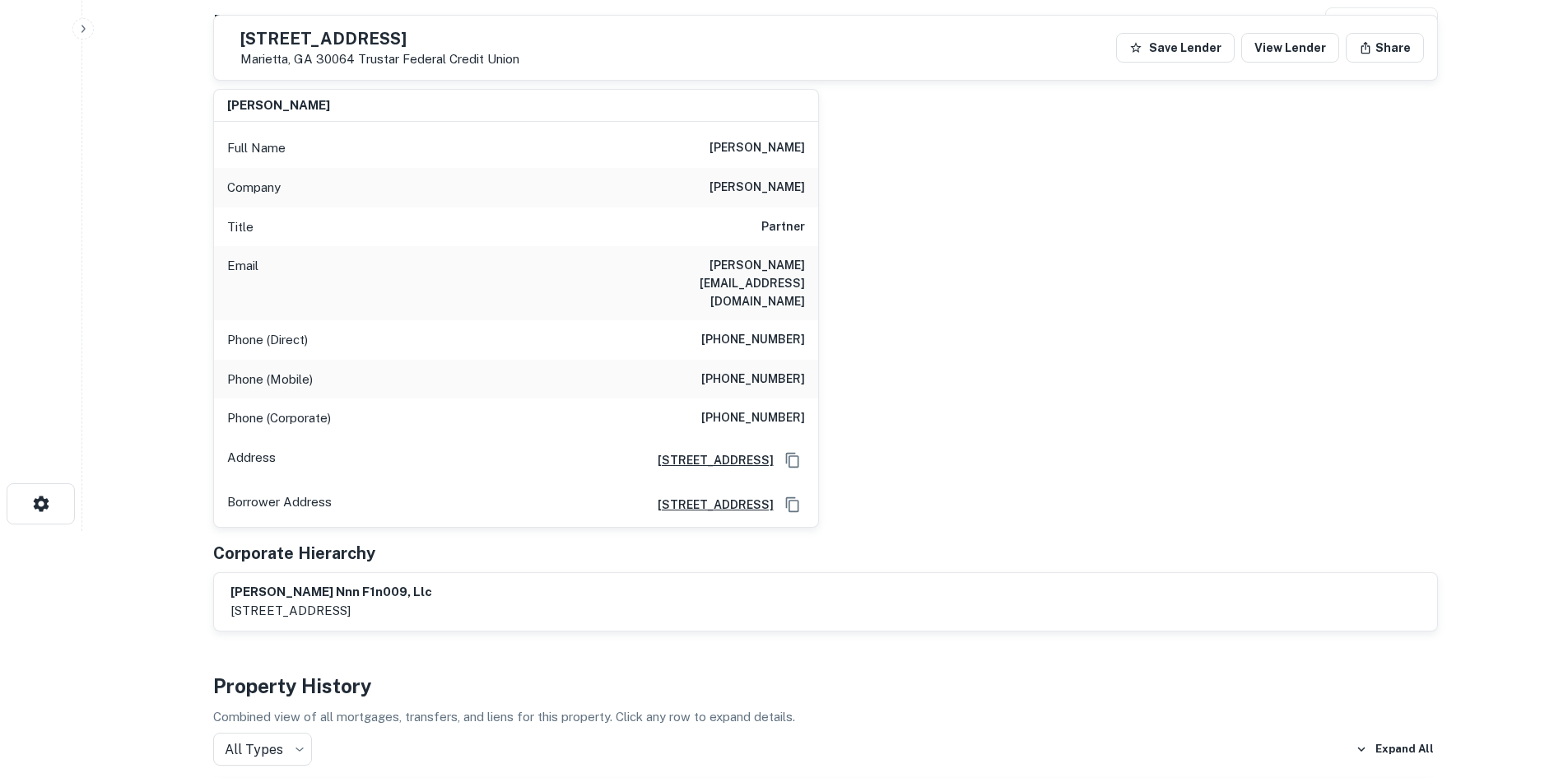
scroll to position [165, 0]
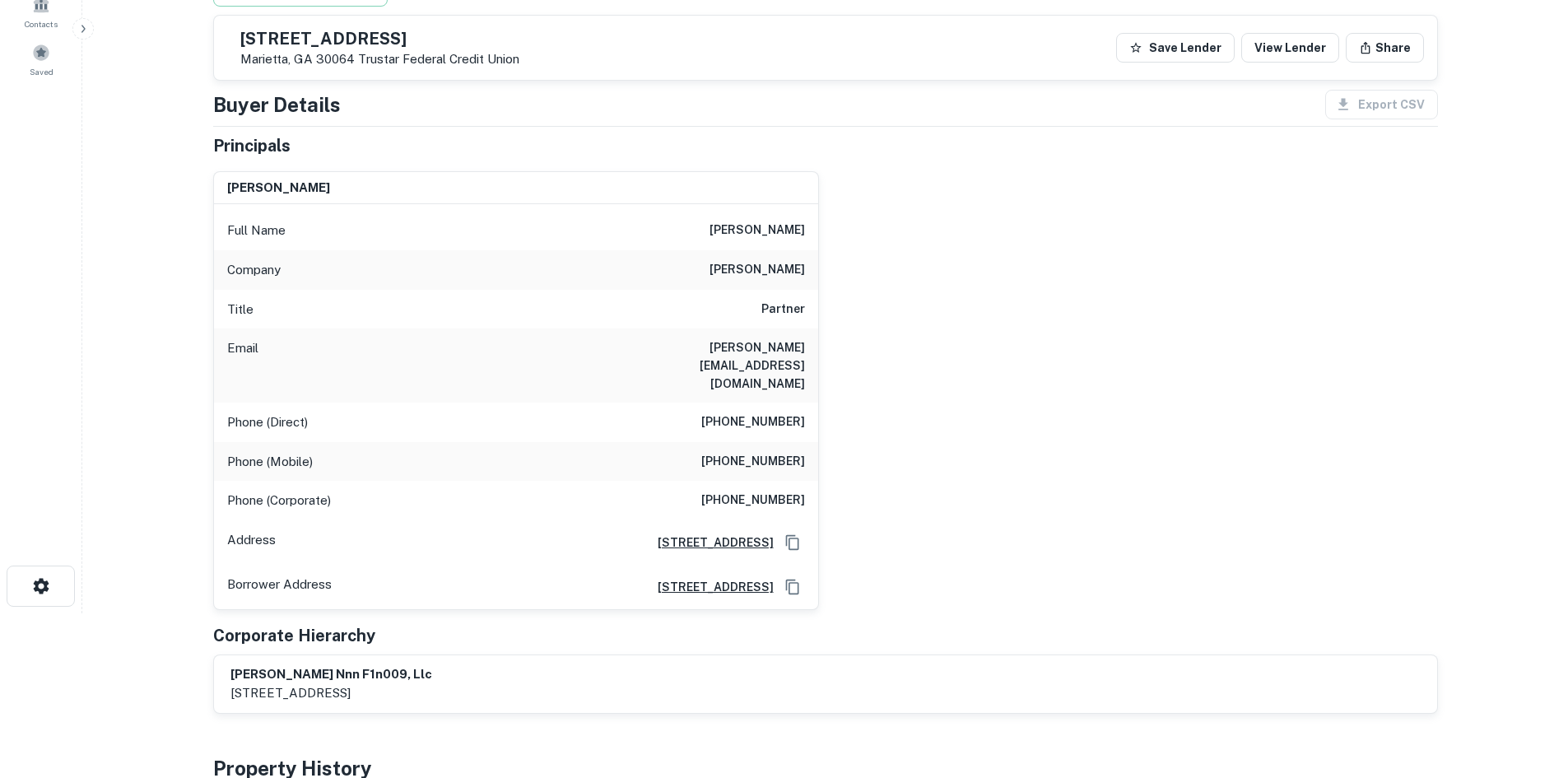
click at [769, 265] on h6 "greenleaf" at bounding box center [757, 270] width 96 height 20
drag, startPoint x: 928, startPoint y: 392, endPoint x: 773, endPoint y: 393, distance: 155.0
click at [924, 378] on div "david codrea Full Name david codrea Company greenleaf Title Partner Email dave@…" at bounding box center [819, 384] width 1238 height 452
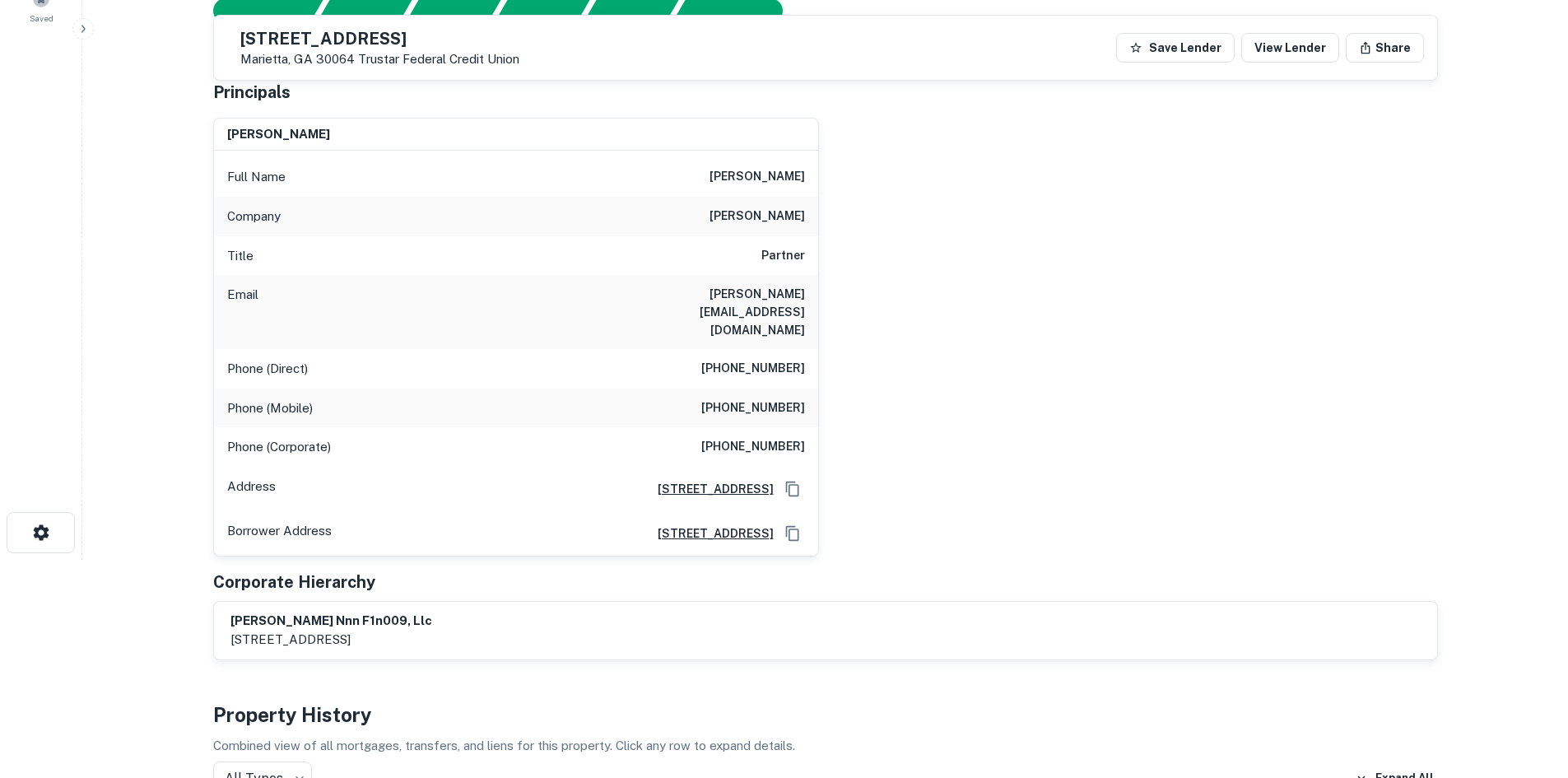
scroll to position [247, 0]
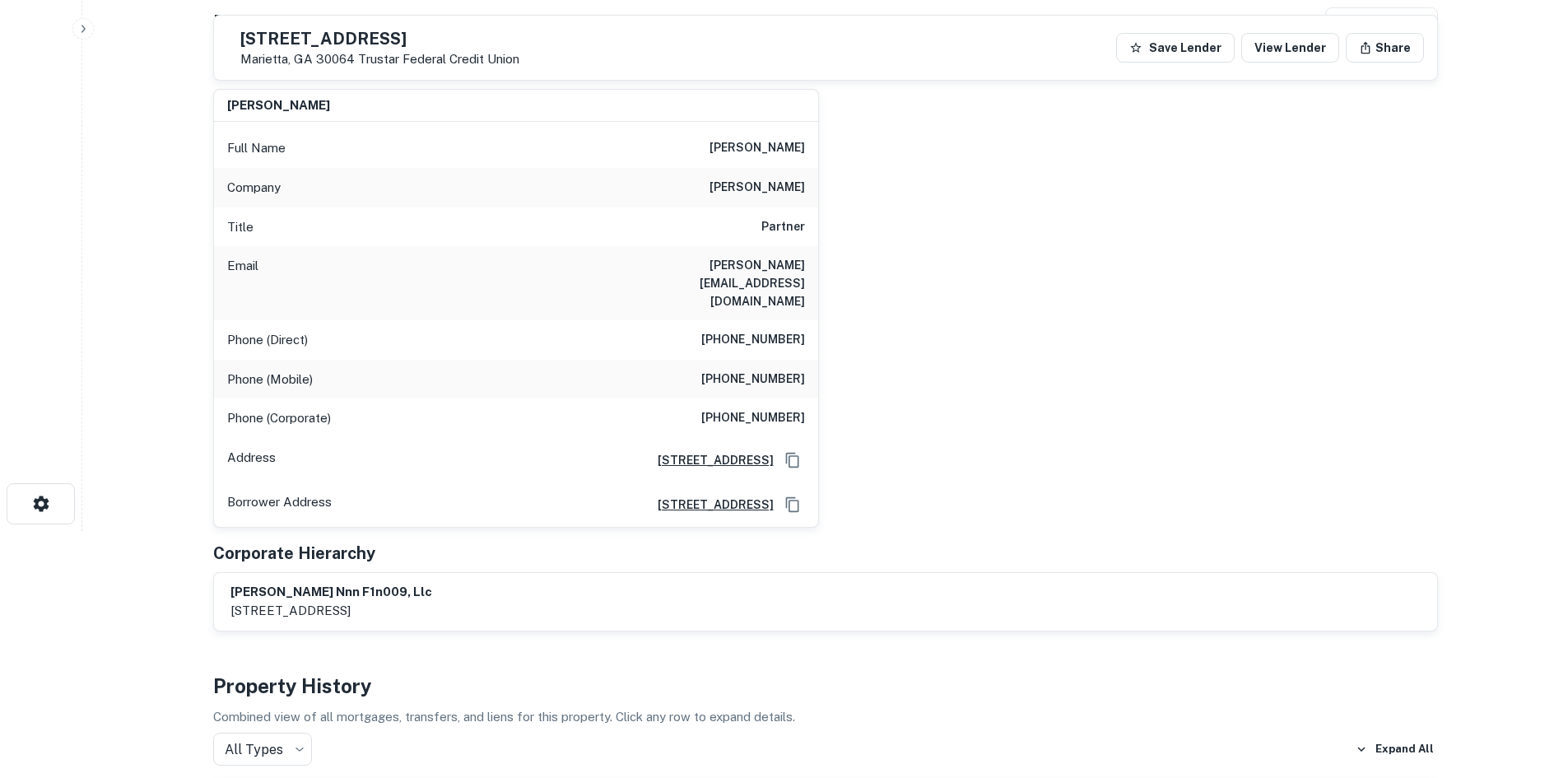
click at [757, 330] on h6 "(404) 601-6877" at bounding box center [753, 340] width 104 height 20
click at [725, 359] on div "Phone (Mobile) (404) 984-4364" at bounding box center [516, 379] width 604 height 39
click at [725, 369] on h6 "(404) 984-4364" at bounding box center [753, 379] width 104 height 20
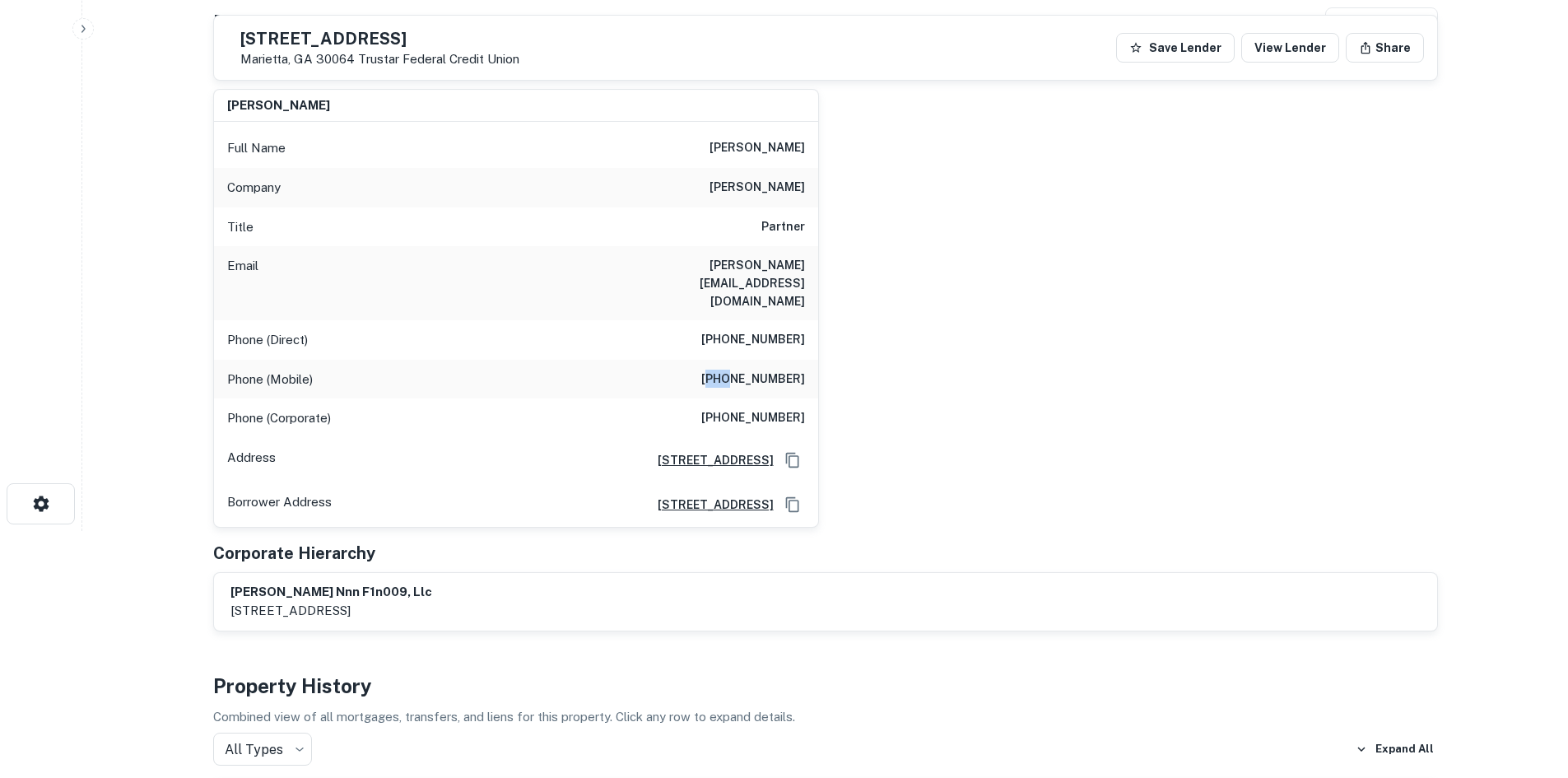
click at [725, 369] on h6 "(404) 984-4364" at bounding box center [753, 379] width 104 height 20
click at [789, 241] on div "Title Partner" at bounding box center [516, 226] width 604 height 39
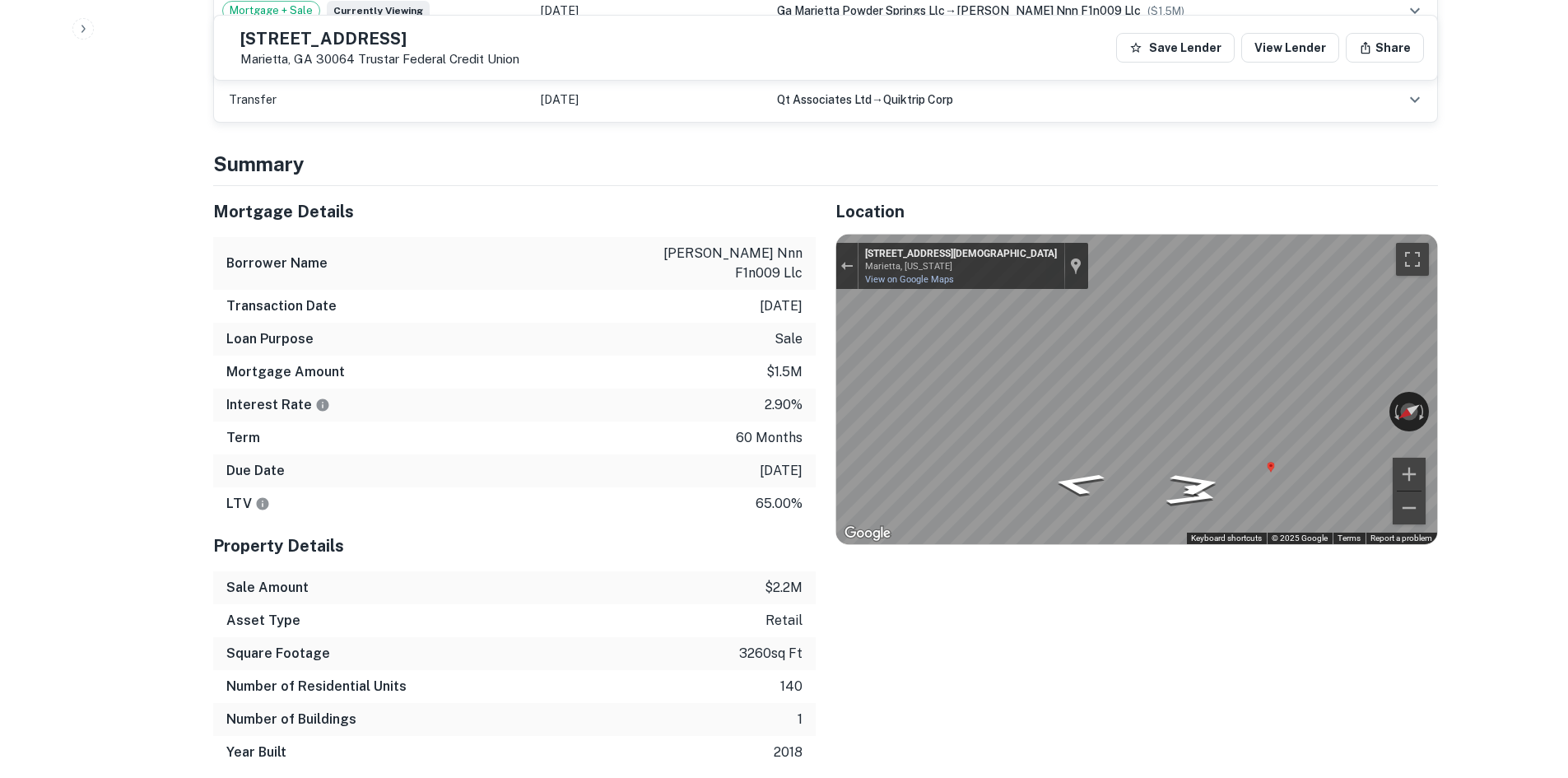
scroll to position [1152, 0]
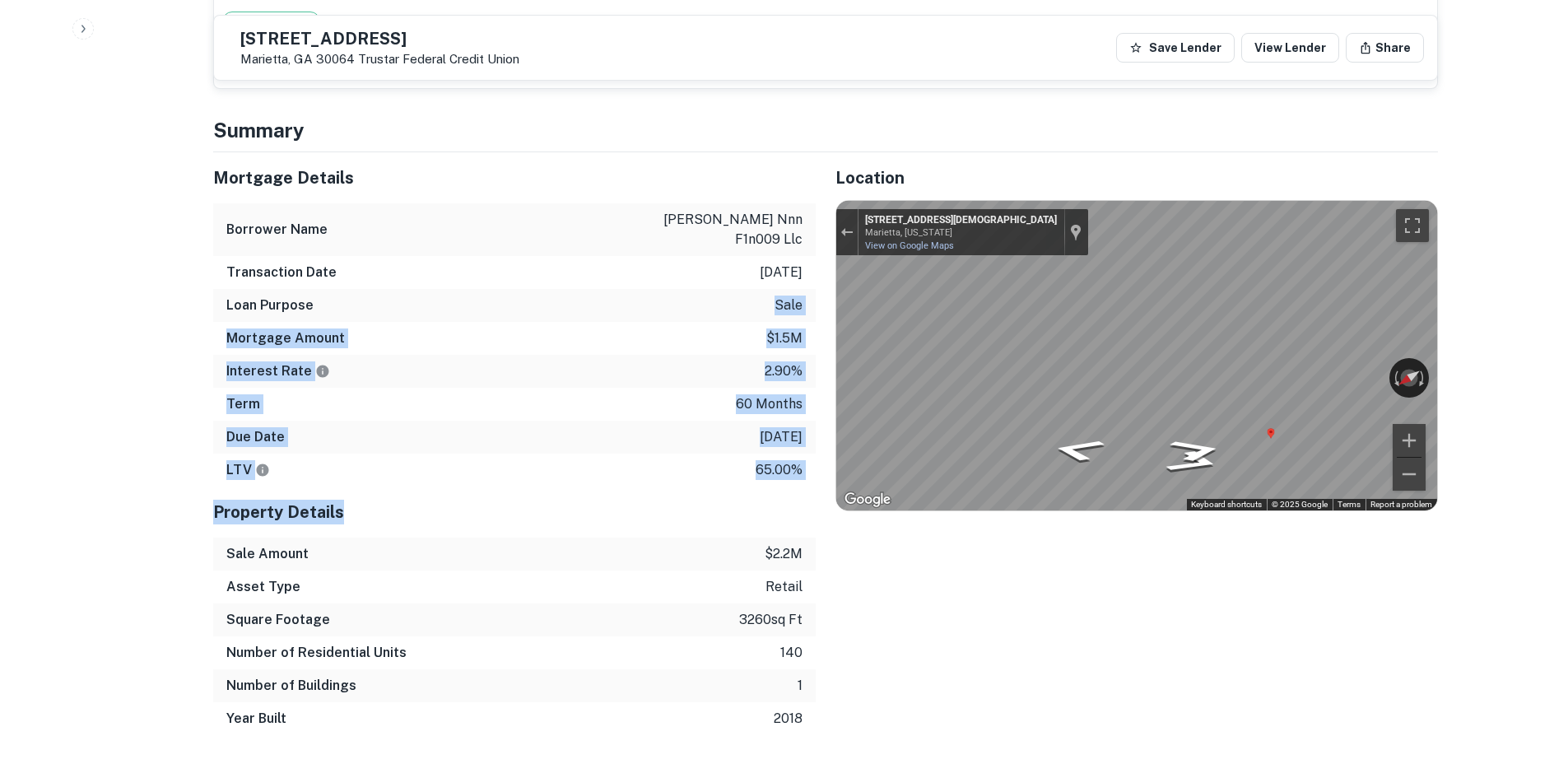
drag, startPoint x: 756, startPoint y: 498, endPoint x: 370, endPoint y: 247, distance: 460.4
click at [370, 249] on div "Mortgage Details Borrower Name greenleaf nnn f1n009 llc Transaction Date 6/24/2…" at bounding box center [514, 444] width 603 height 582
click at [367, 256] on div "Transaction Date 6/24/2021" at bounding box center [514, 273] width 603 height 33
click at [566, 320] on div "Mortgage Details Borrower Name greenleaf nnn f1n009 llc Transaction Date 6/24/2…" at bounding box center [514, 320] width 603 height 334
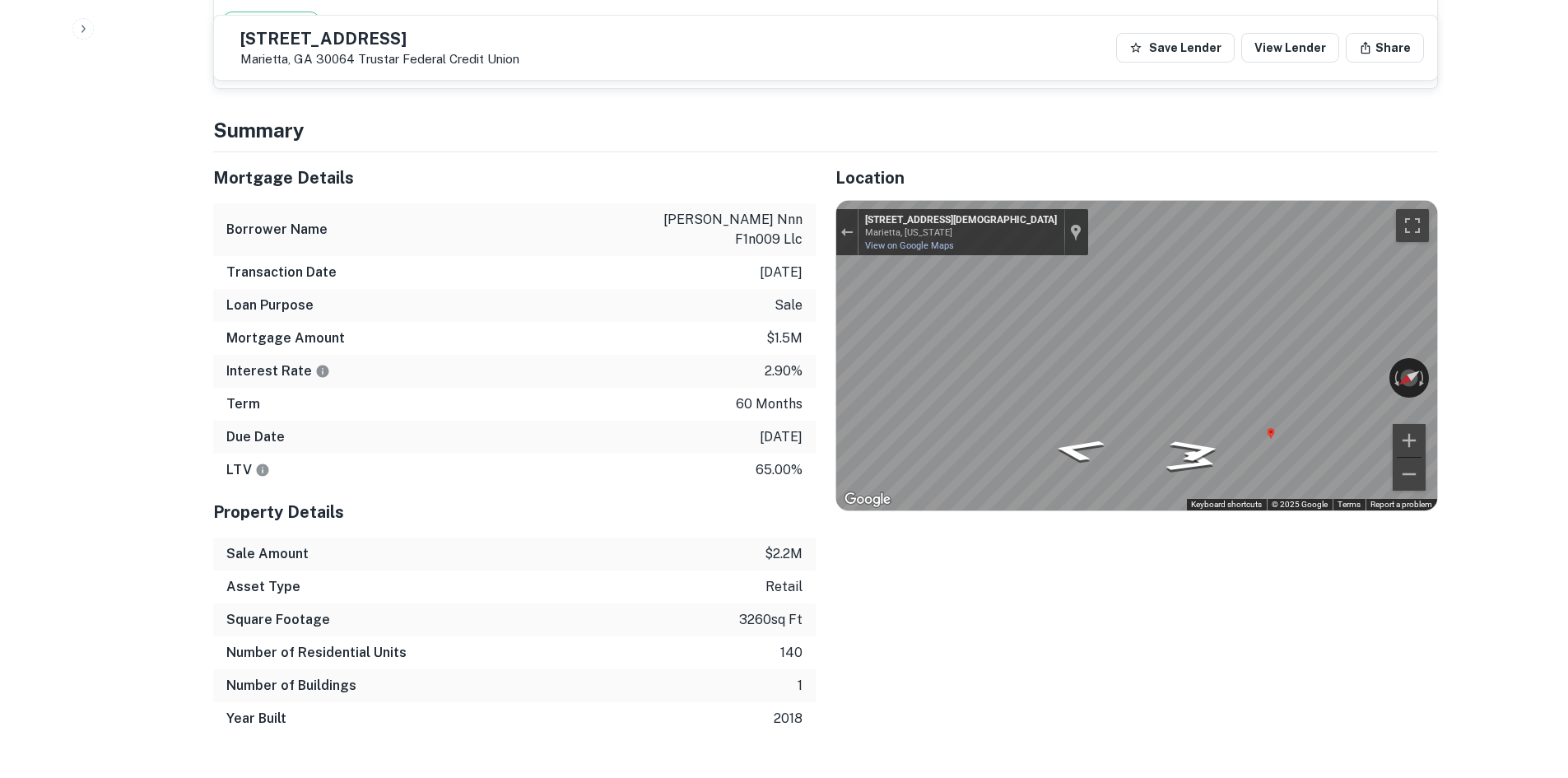
drag, startPoint x: 816, startPoint y: 330, endPoint x: 738, endPoint y: 340, distance: 78.6
click at [813, 330] on div "Mortgage Details Borrower Name greenleaf nnn f1n009 llc Transaction Date 6/24/2…" at bounding box center [816, 444] width 1245 height 582
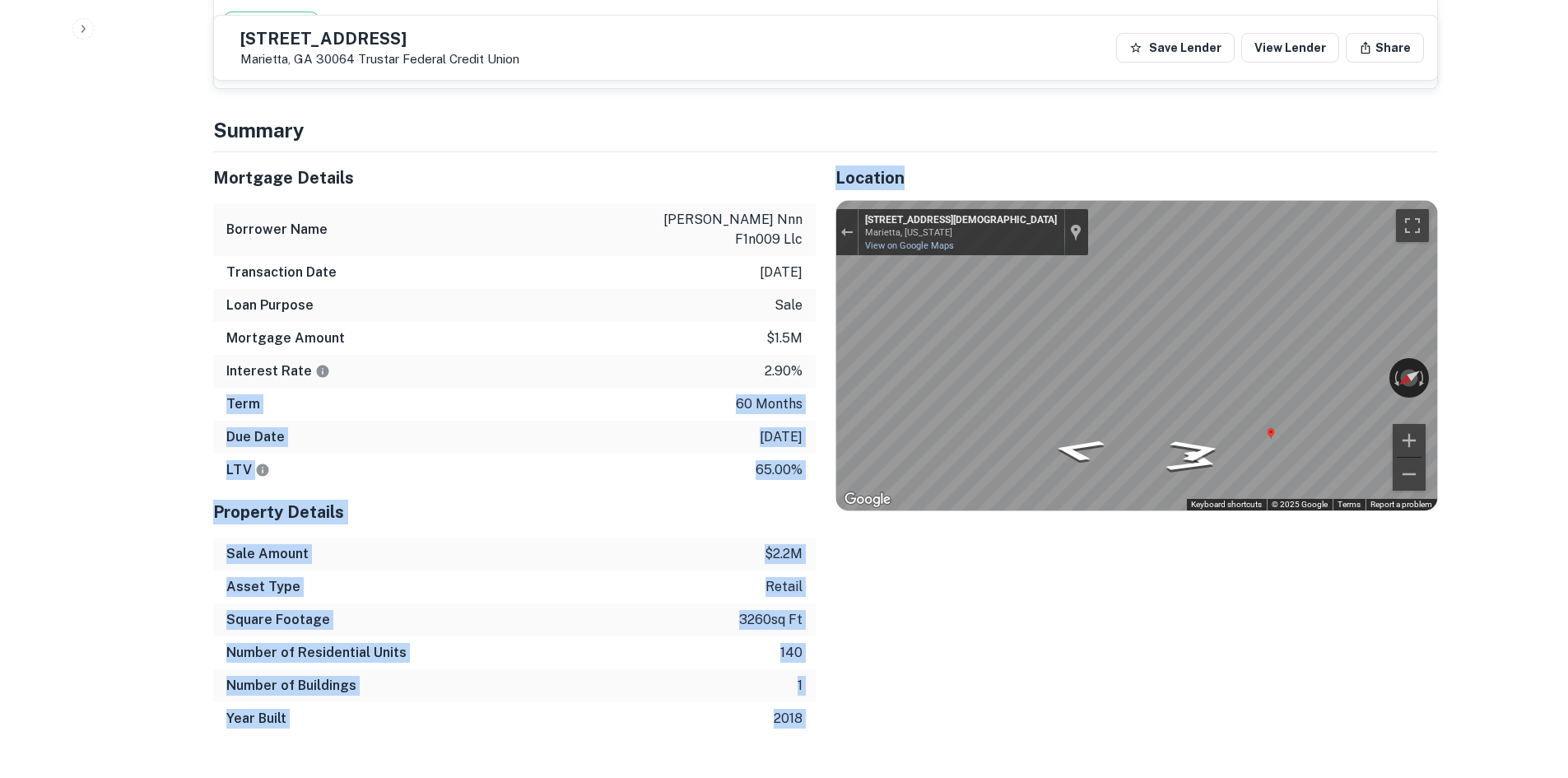
click at [749, 388] on div "Term 60 months" at bounding box center [514, 404] width 603 height 33
click at [718, 420] on div "Due Date 6/22/2026" at bounding box center [514, 437] width 603 height 33
click at [767, 427] on p "6/22/2026" at bounding box center [781, 437] width 42 height 20
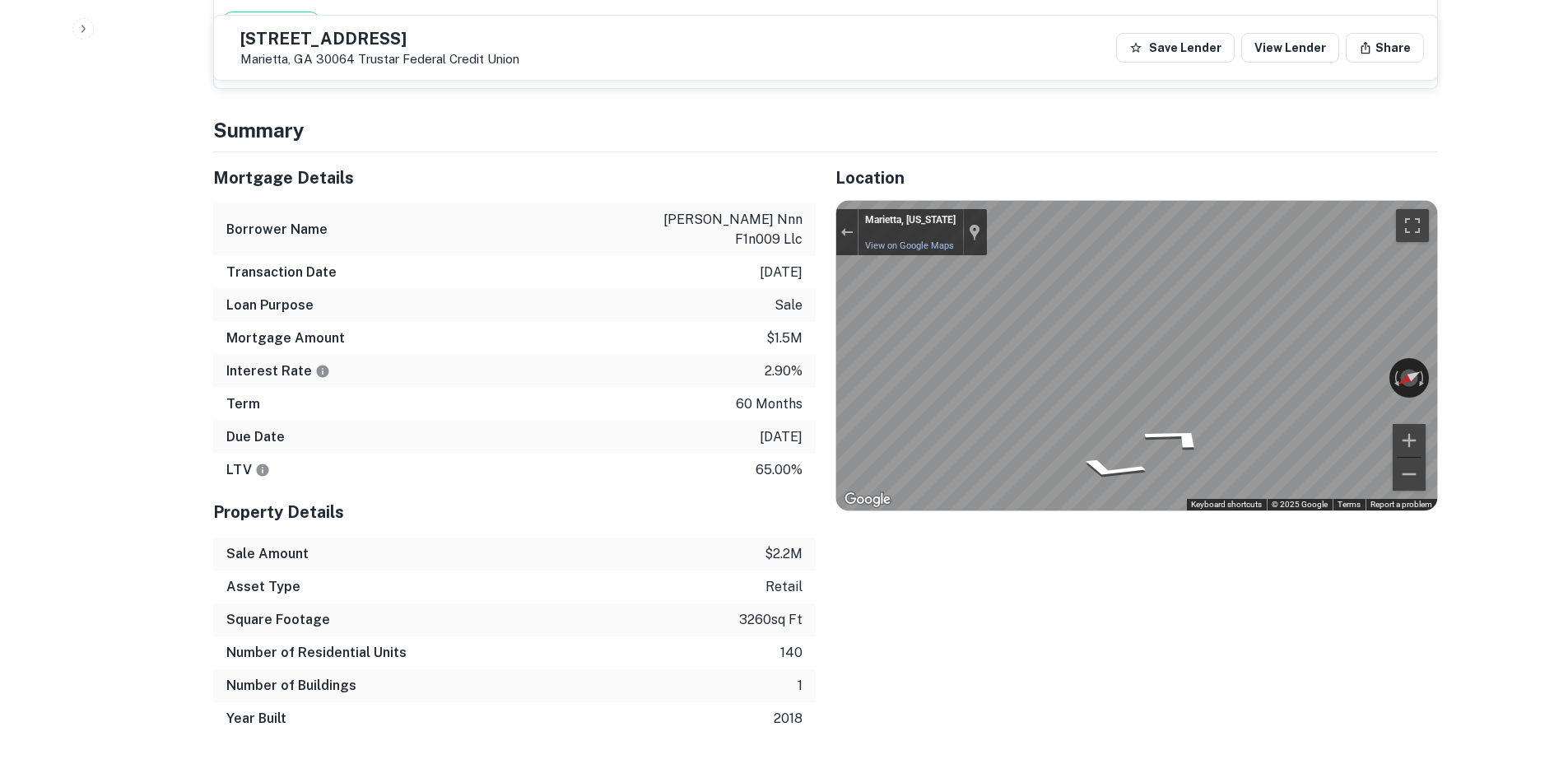
click at [640, 363] on div "Mortgage Details Borrower Name greenleaf nnn f1n009 llc Transaction Date 6/24/2…" at bounding box center [816, 444] width 1245 height 582
click at [677, 325] on div "Mortgage Details Borrower Name greenleaf nnn f1n009 llc Transaction Date 6/24/2…" at bounding box center [816, 444] width 1245 height 582
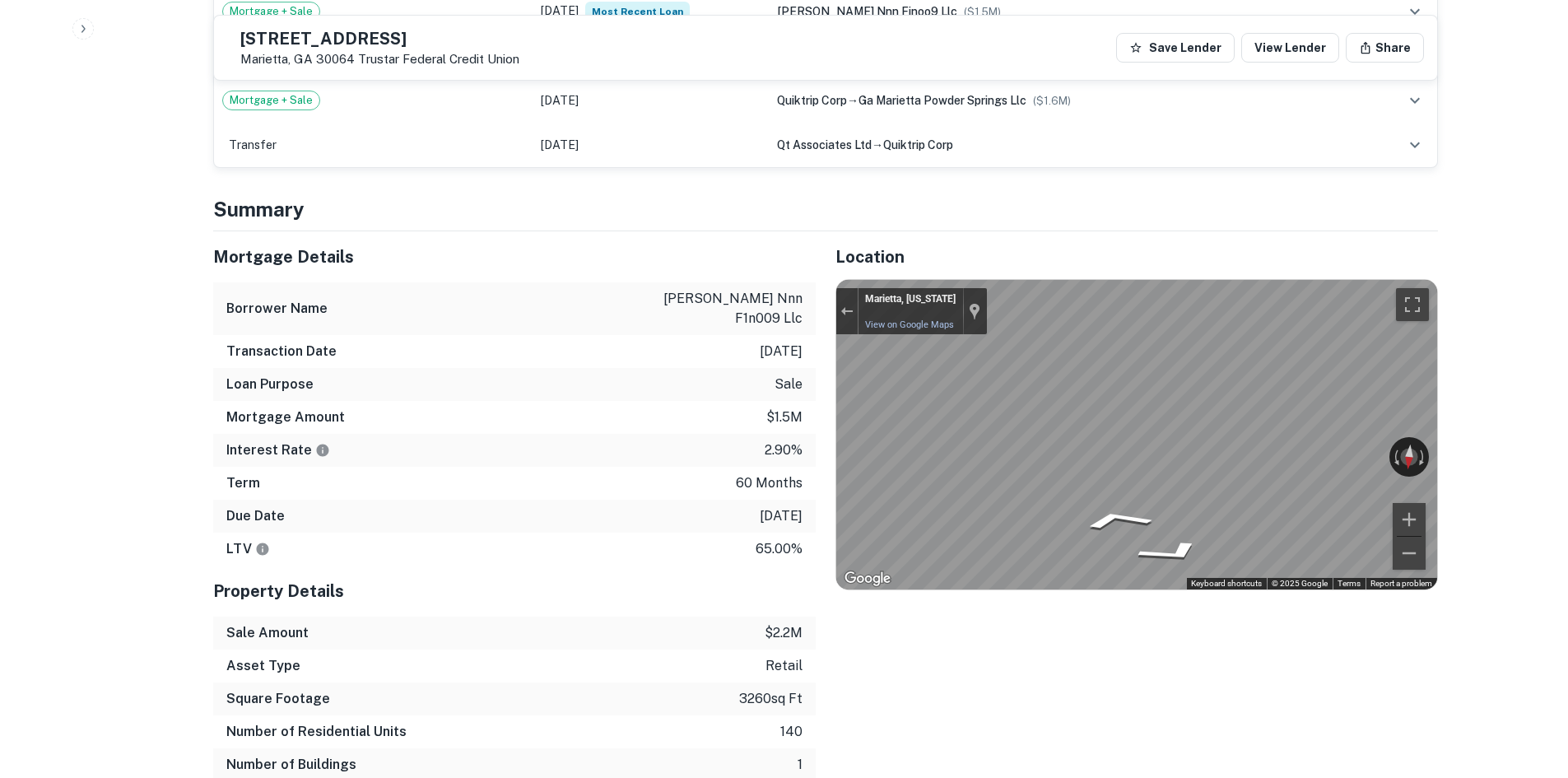
scroll to position [1070, 0]
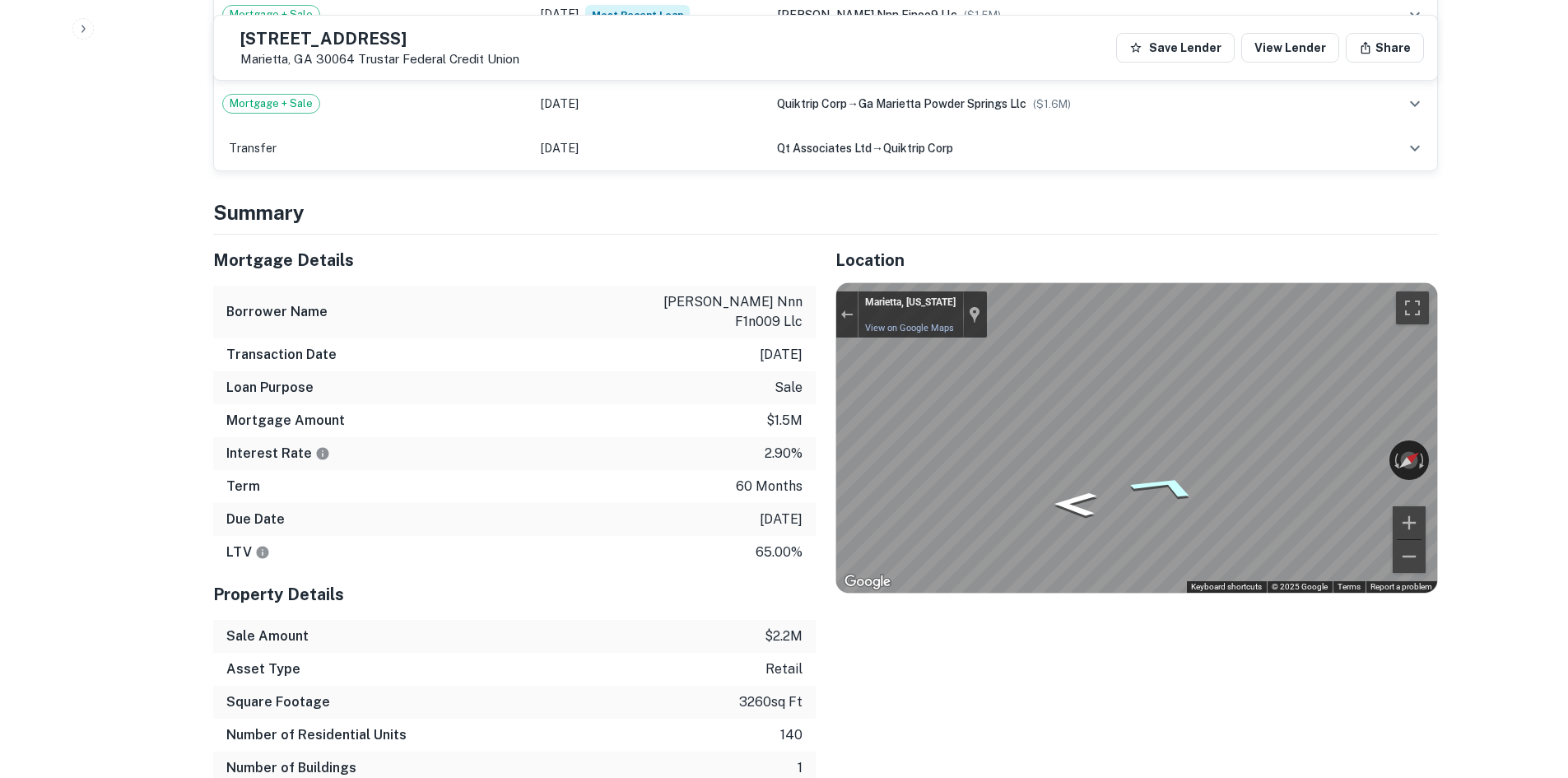
click at [1175, 468] on icon "Go Northwest" at bounding box center [1164, 487] width 122 height 38
click at [1189, 475] on icon "Go North" at bounding box center [1191, 496] width 111 height 42
click at [1448, 412] on div "Back to borrower requests 1265 Powder Springs St Marietta, GA 30064 Trustar Fed…" at bounding box center [825, 689] width 1264 height 3465
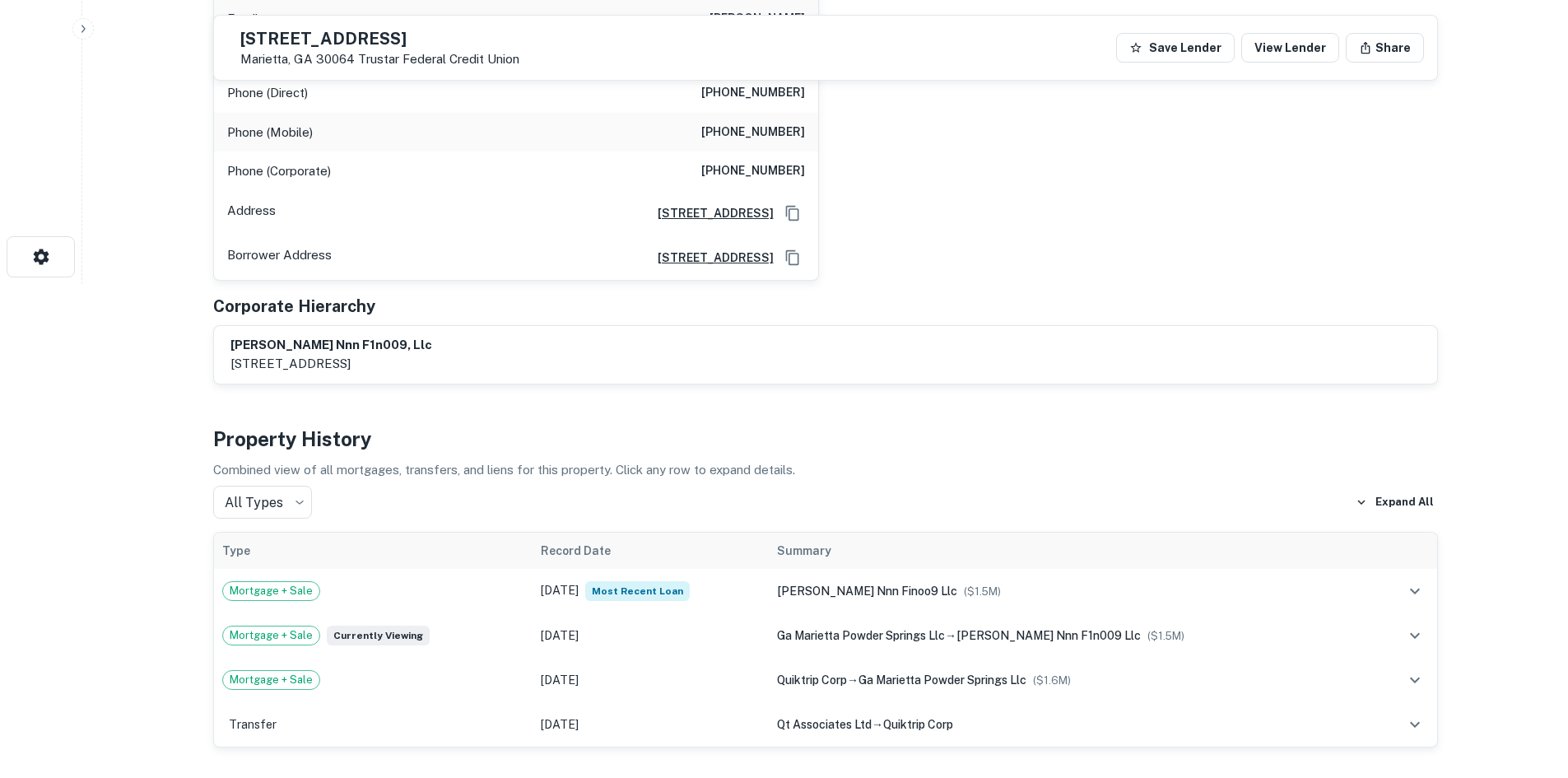
scroll to position [330, 0]
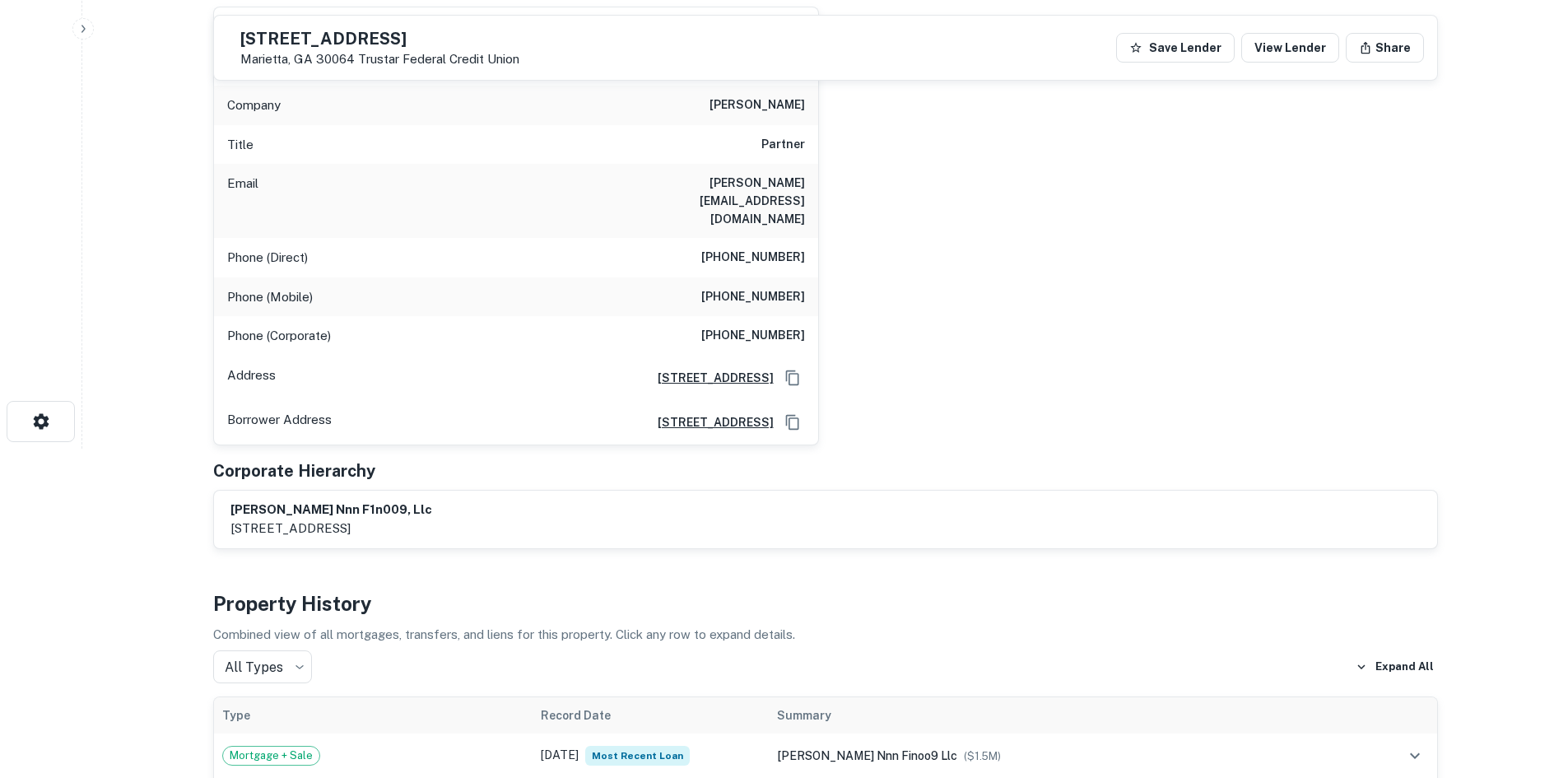
click at [778, 287] on h6 "(404) 984-4364" at bounding box center [753, 297] width 104 height 20
click at [775, 287] on h6 "(404) 984-4364" at bounding box center [753, 297] width 104 height 20
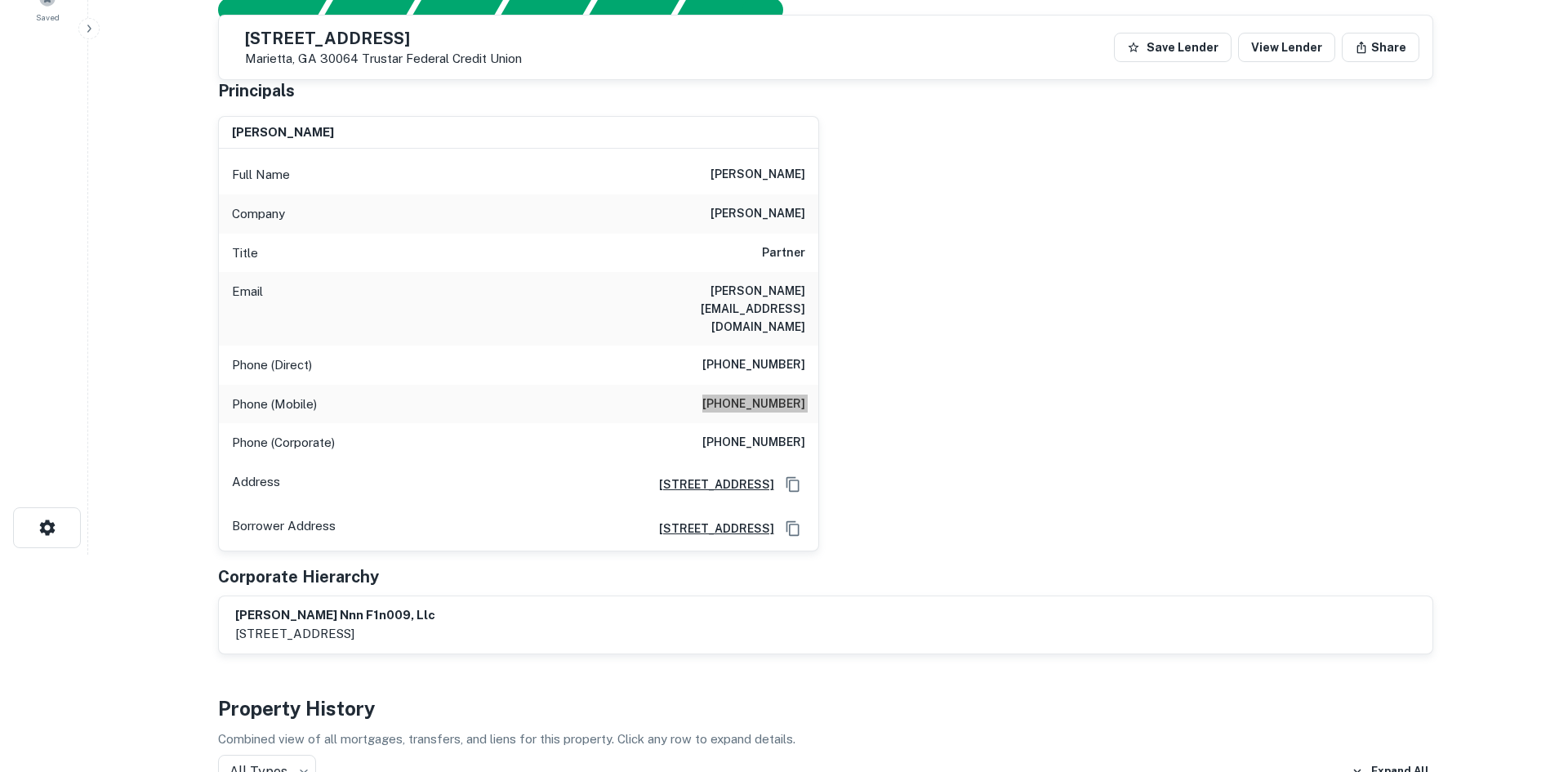
scroll to position [0, 0]
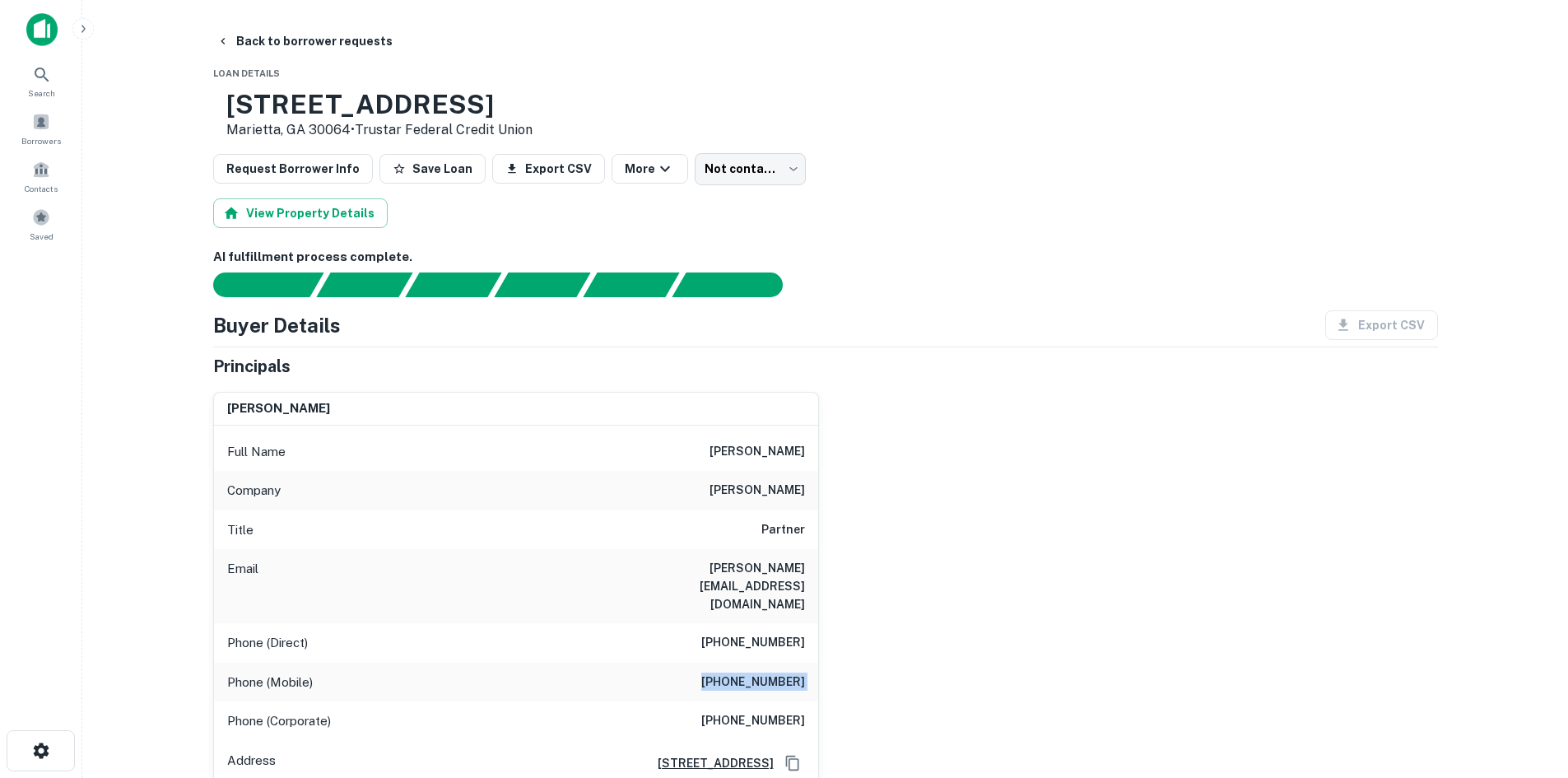
click at [796, 161] on div "Request Borrower Info Save Loan Export CSV More Not contacted **** ​" at bounding box center [826, 169] width 1225 height 32
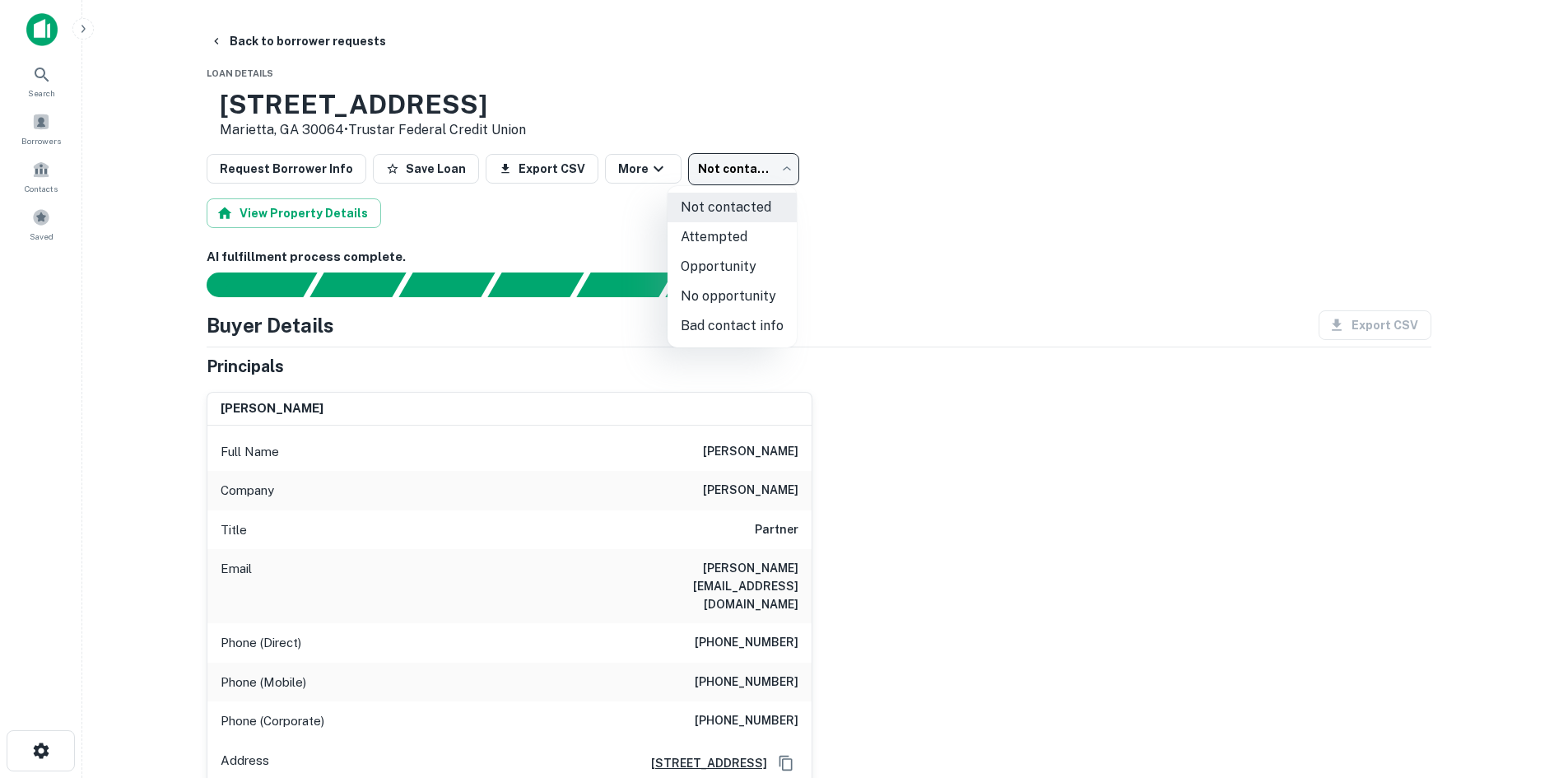
click at [758, 175] on body "Search Borrowers Contacts Saved Back to borrower requests Loan Details 1265 Pow…" at bounding box center [784, 389] width 1568 height 778
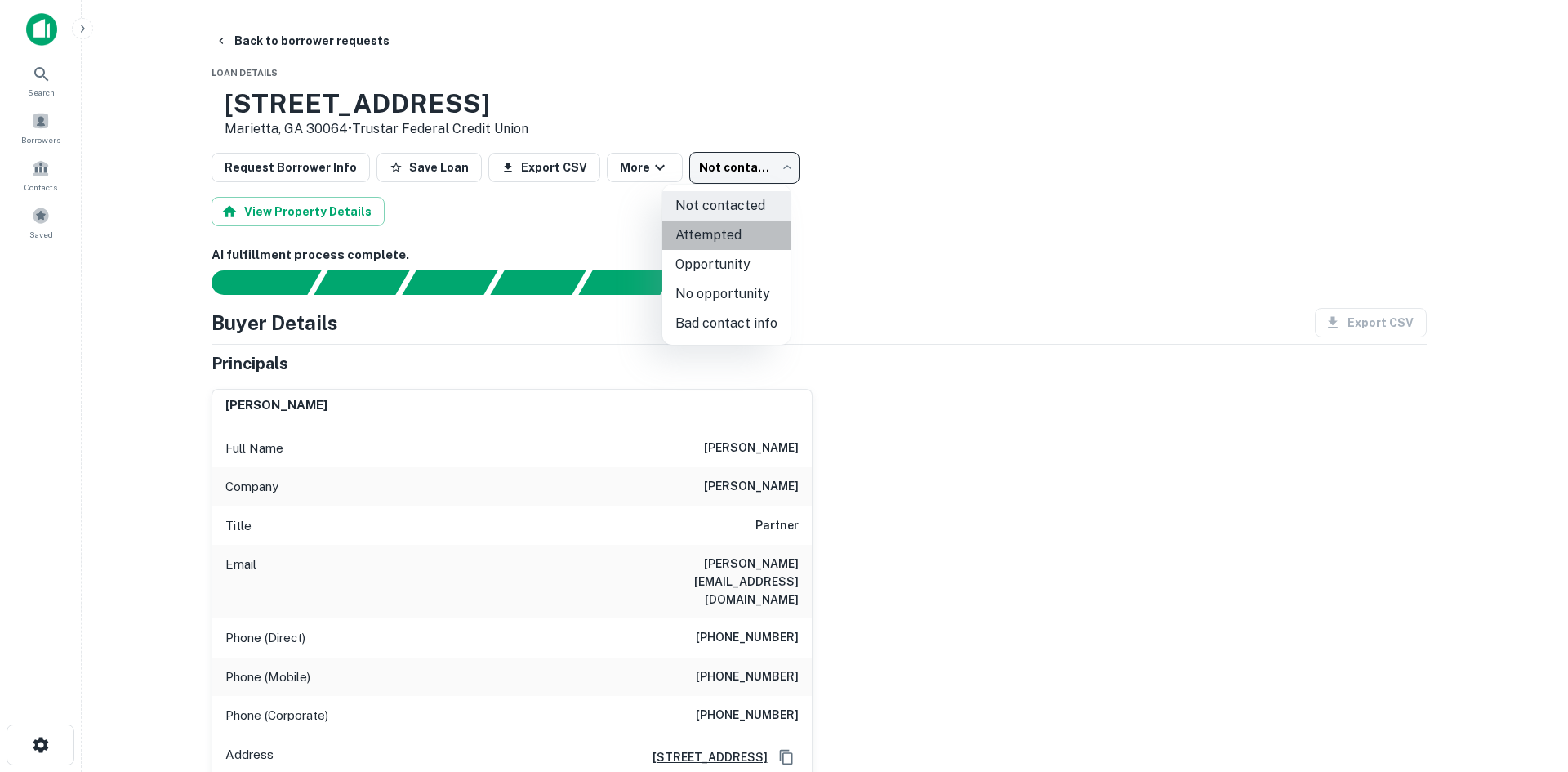
click at [746, 235] on li "Attempted" at bounding box center [726, 235] width 128 height 30
type input "*********"
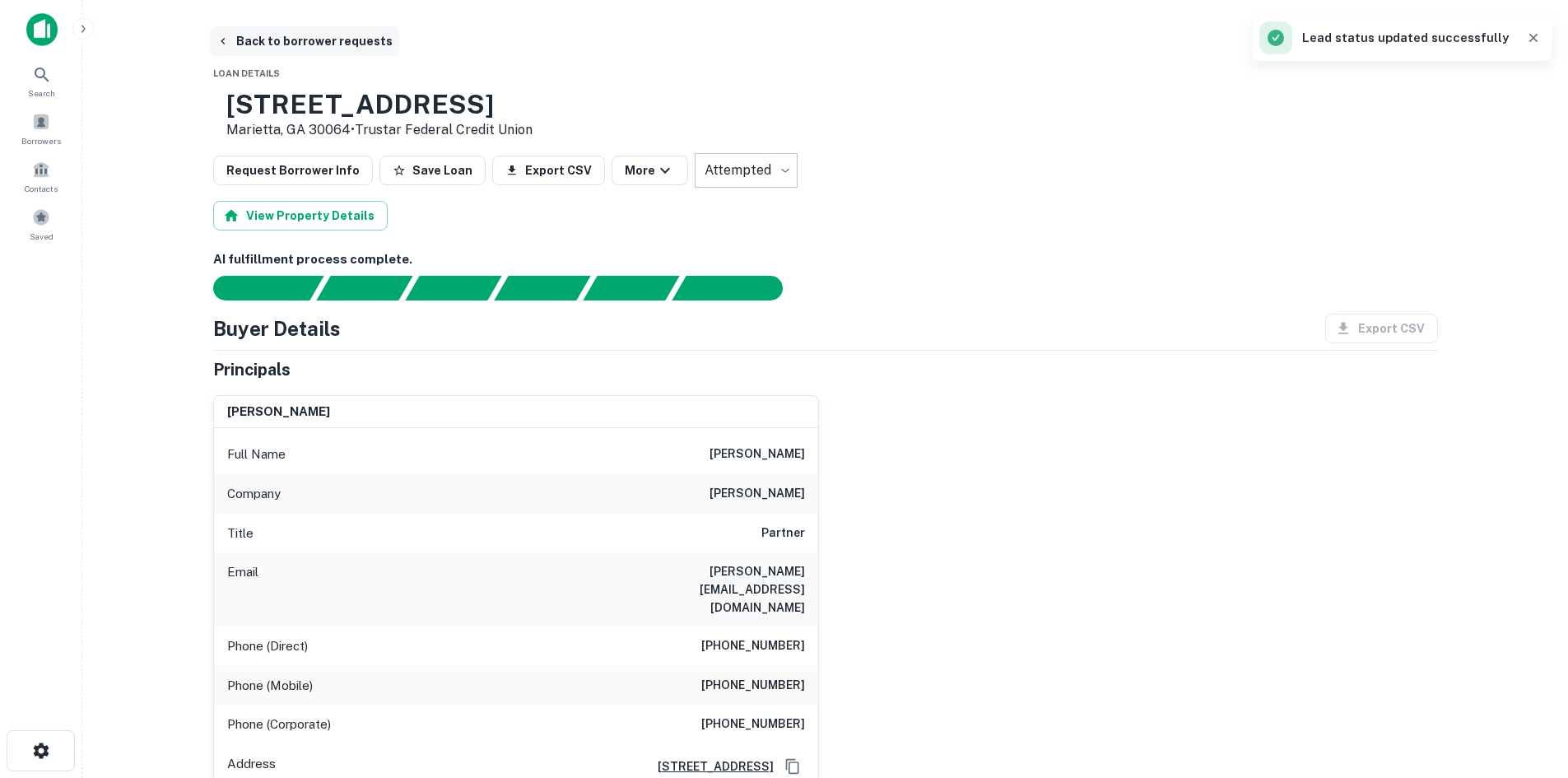
click at [320, 42] on button "Back to borrower requests" at bounding box center [305, 42] width 190 height 30
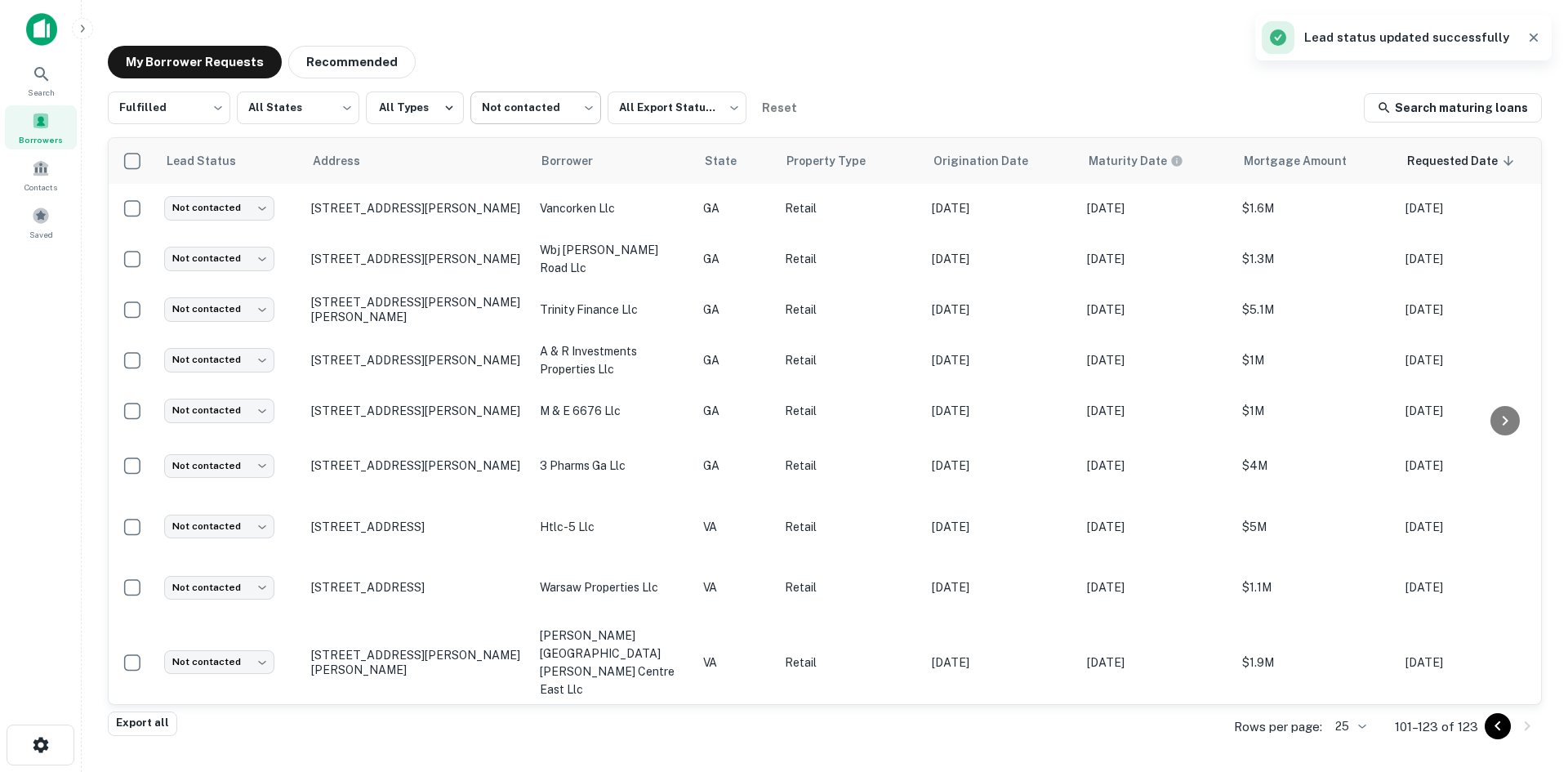
click at [523, 104] on body "Search Borrowers Contacts Saved My Borrower Requests Recommended Fulfilled ****…" at bounding box center [784, 386] width 1568 height 772
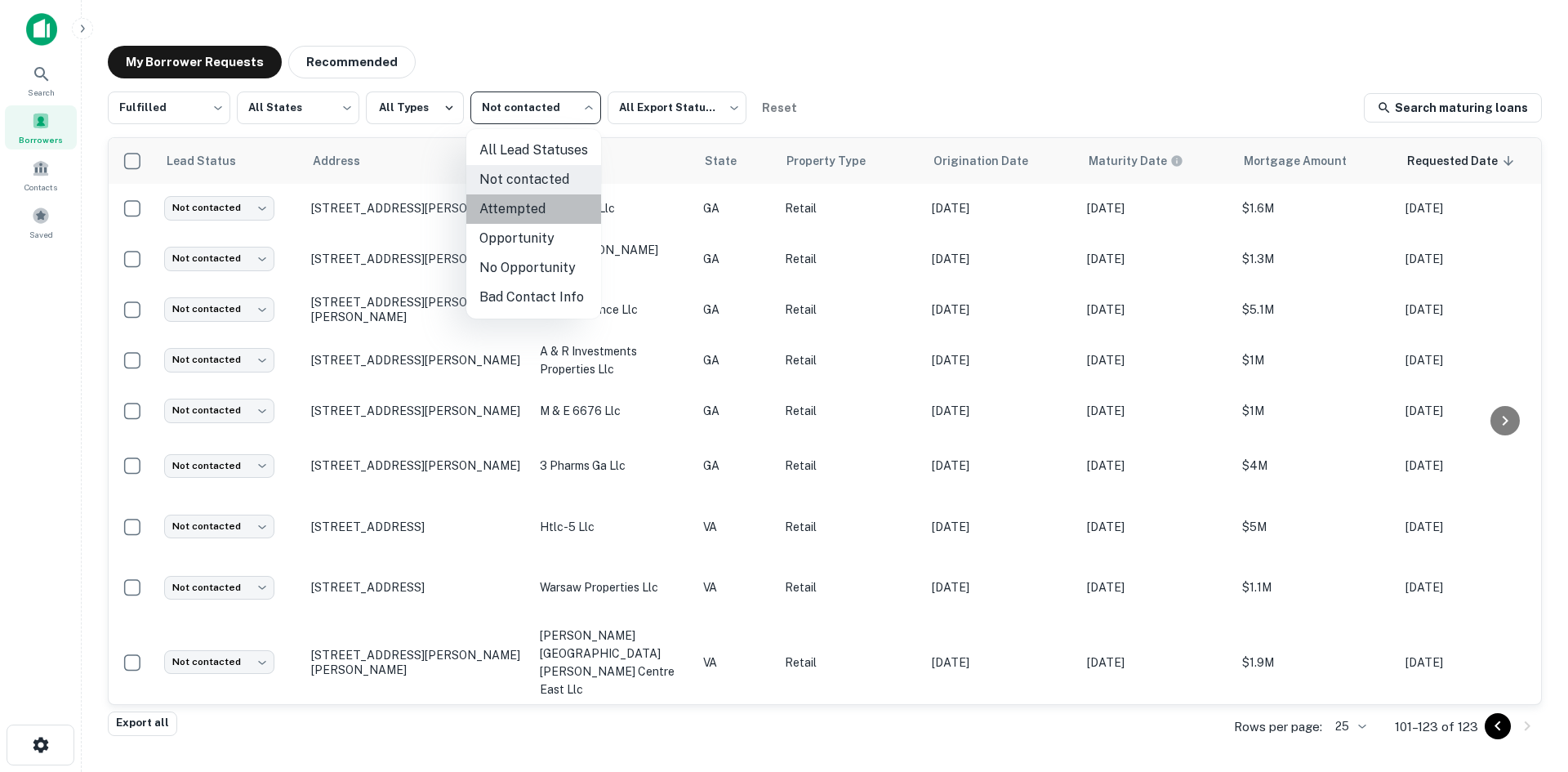
click at [546, 214] on li "Attempted" at bounding box center [533, 209] width 135 height 30
type input "*********"
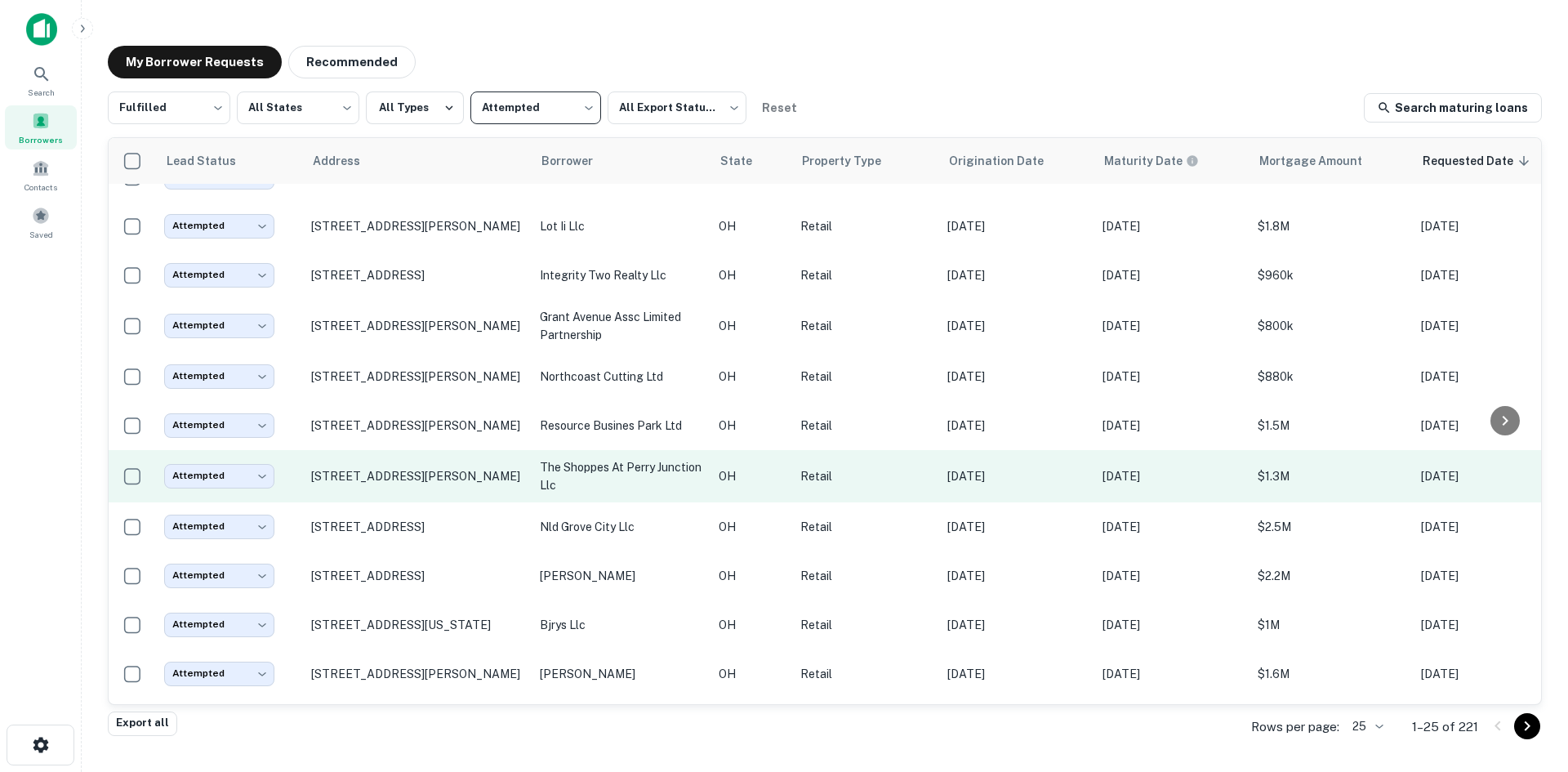
scroll to position [766, 0]
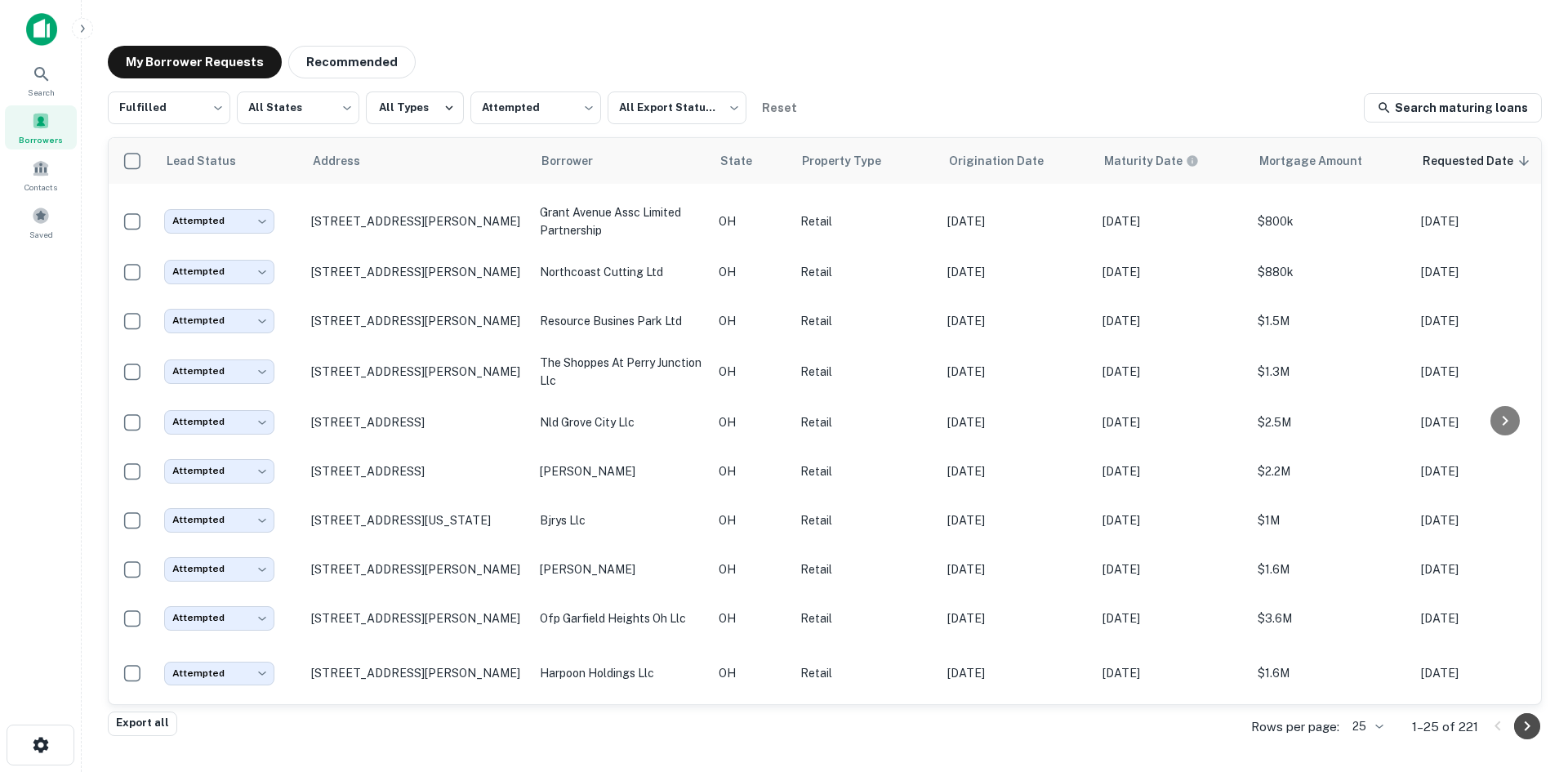
click at [1518, 730] on icon "Go to next page" at bounding box center [1528, 727] width 20 height 20
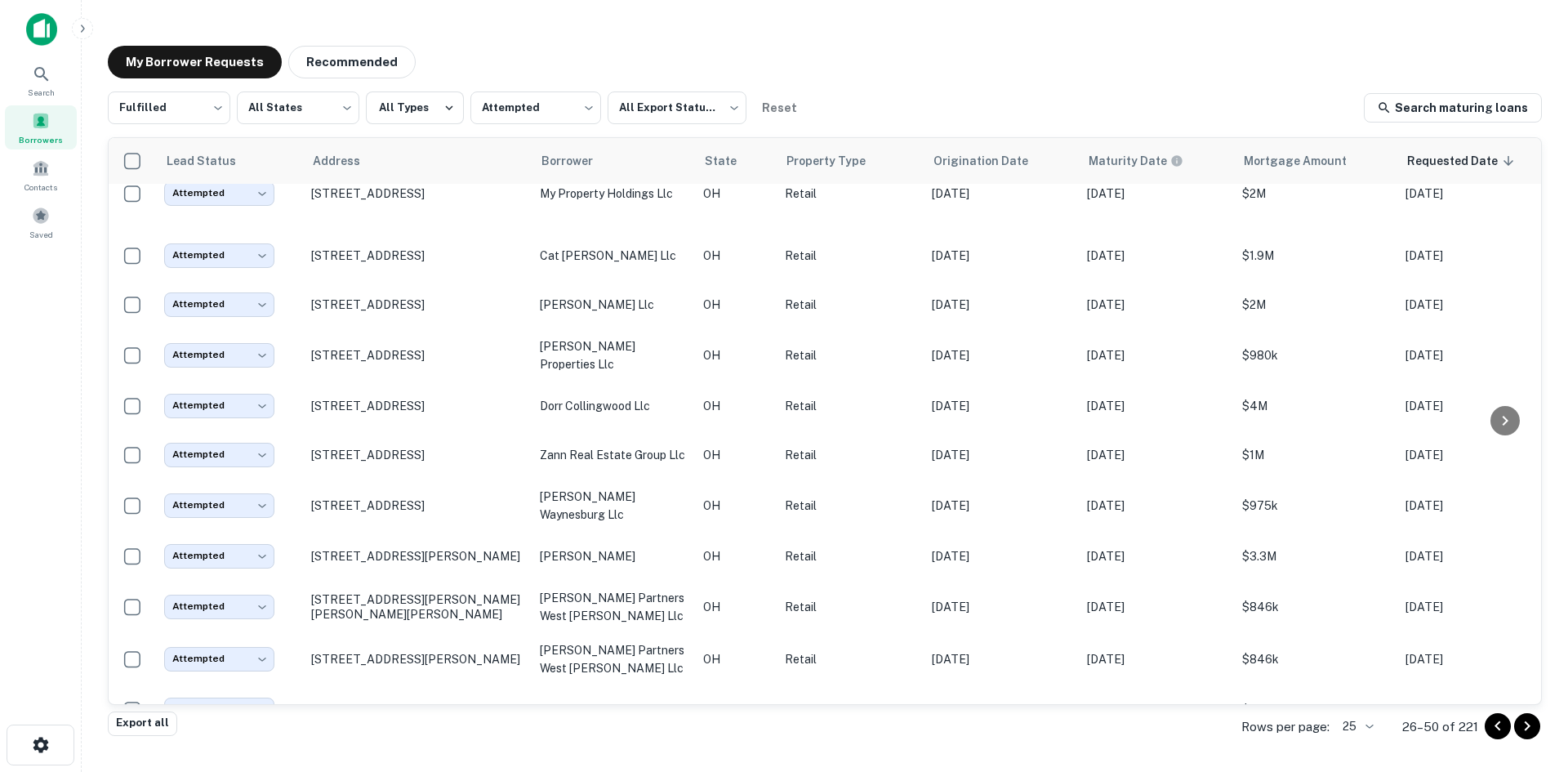
scroll to position [653, 0]
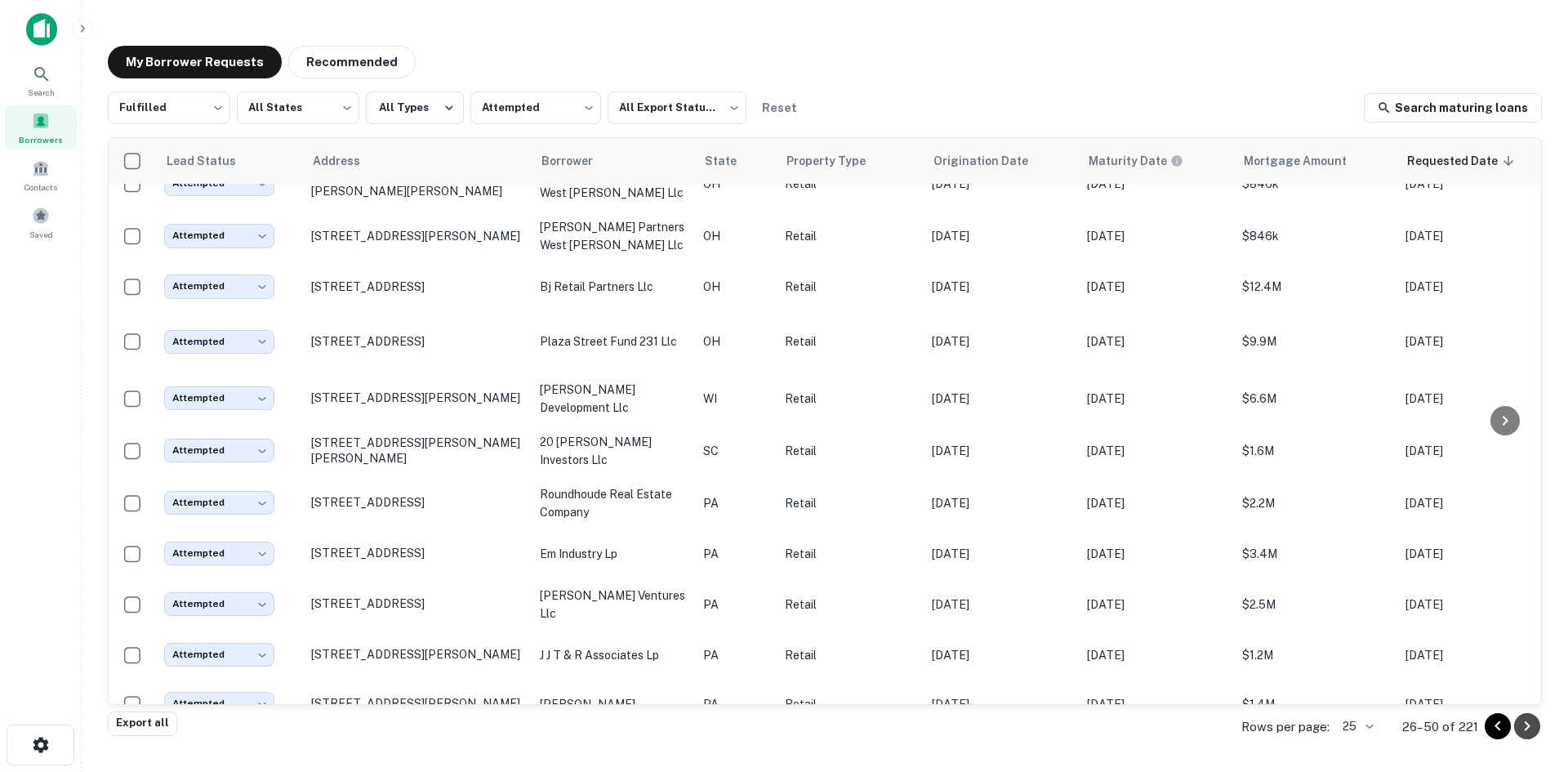
click at [1530, 729] on icon "Go to next page" at bounding box center [1528, 727] width 20 height 20
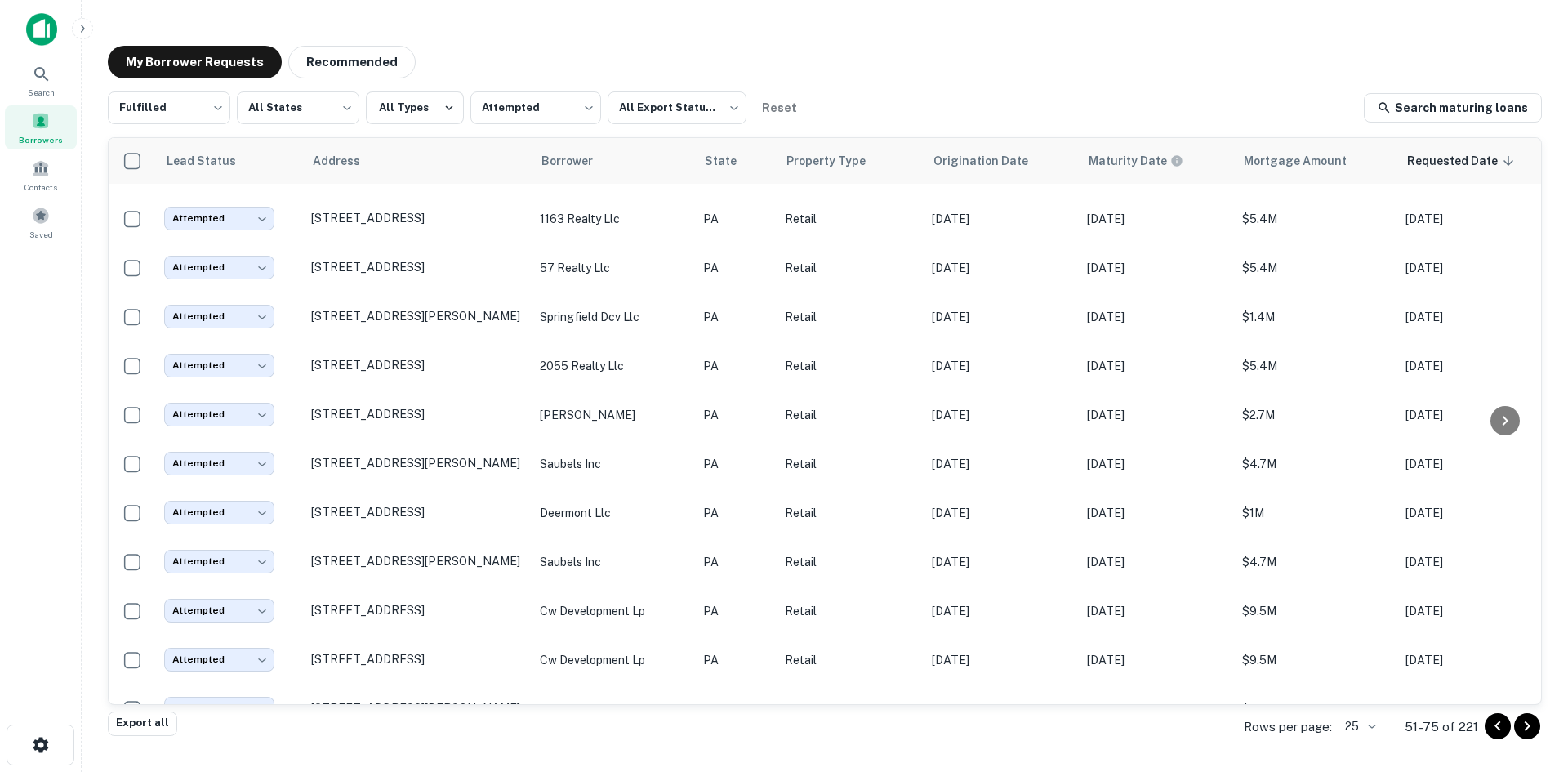
scroll to position [653, 0]
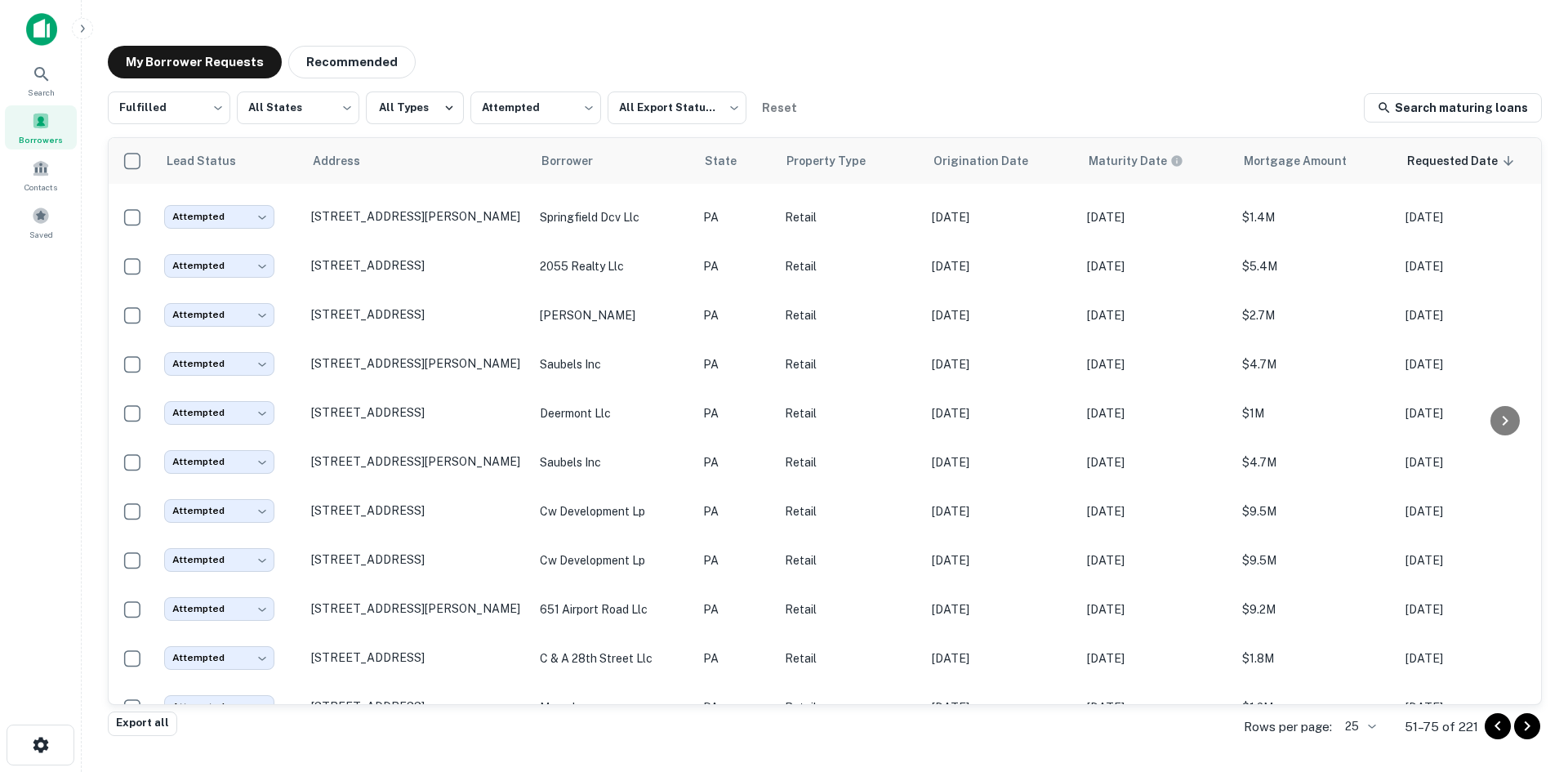
click at [1533, 722] on icon "Go to next page" at bounding box center [1528, 727] width 20 height 20
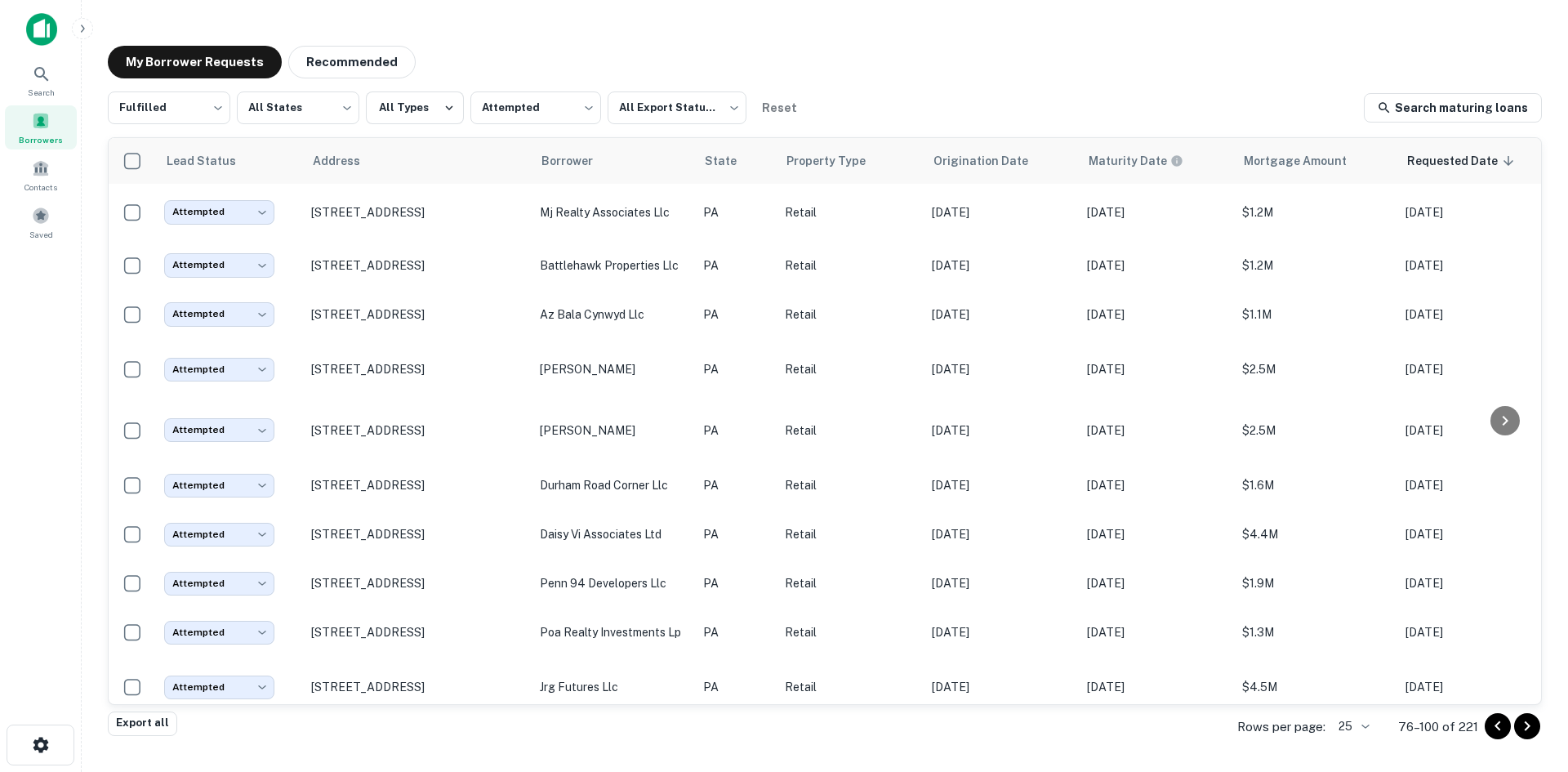
scroll to position [571, 0]
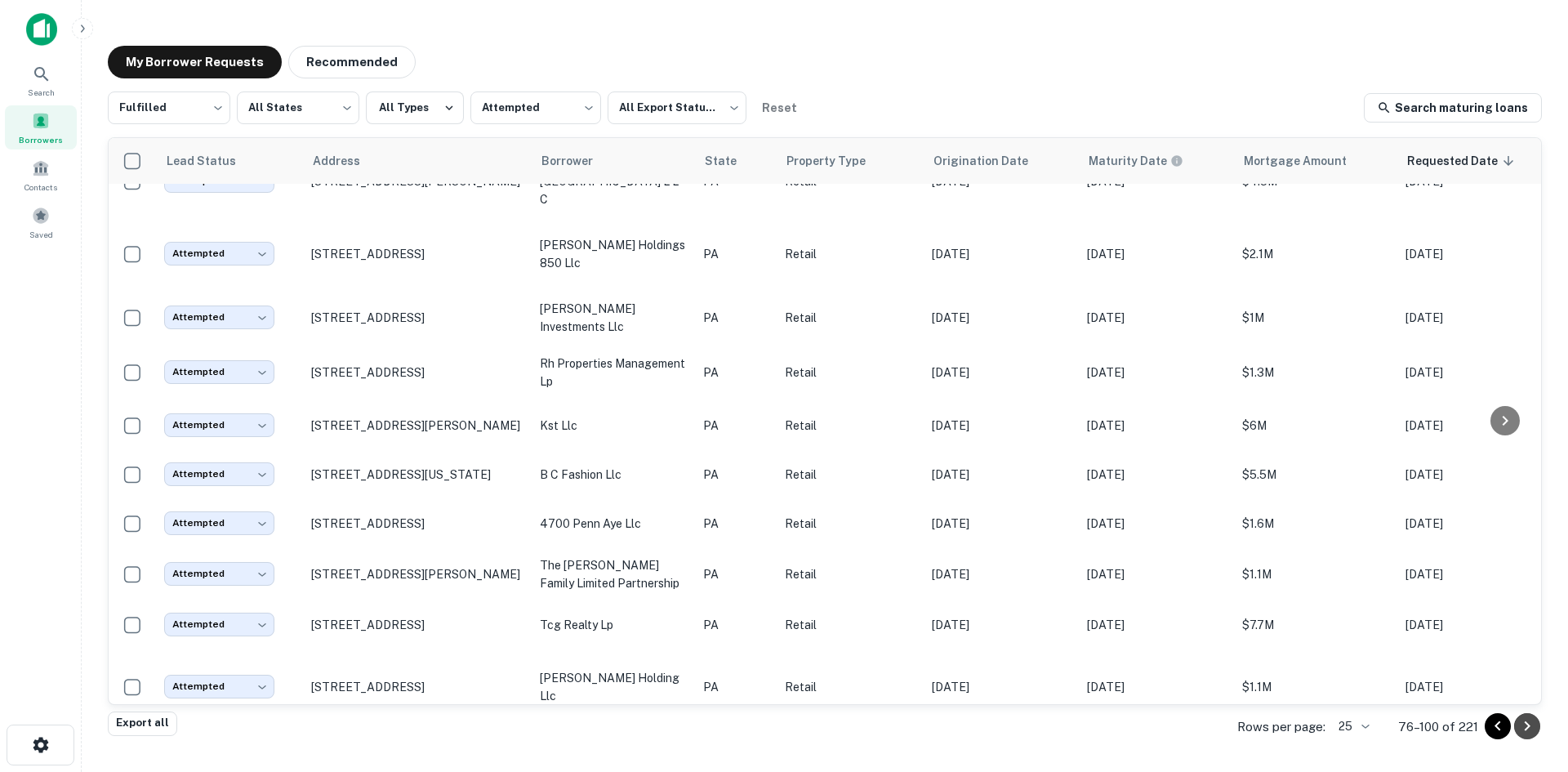
click at [1519, 724] on icon "Go to next page" at bounding box center [1528, 727] width 20 height 20
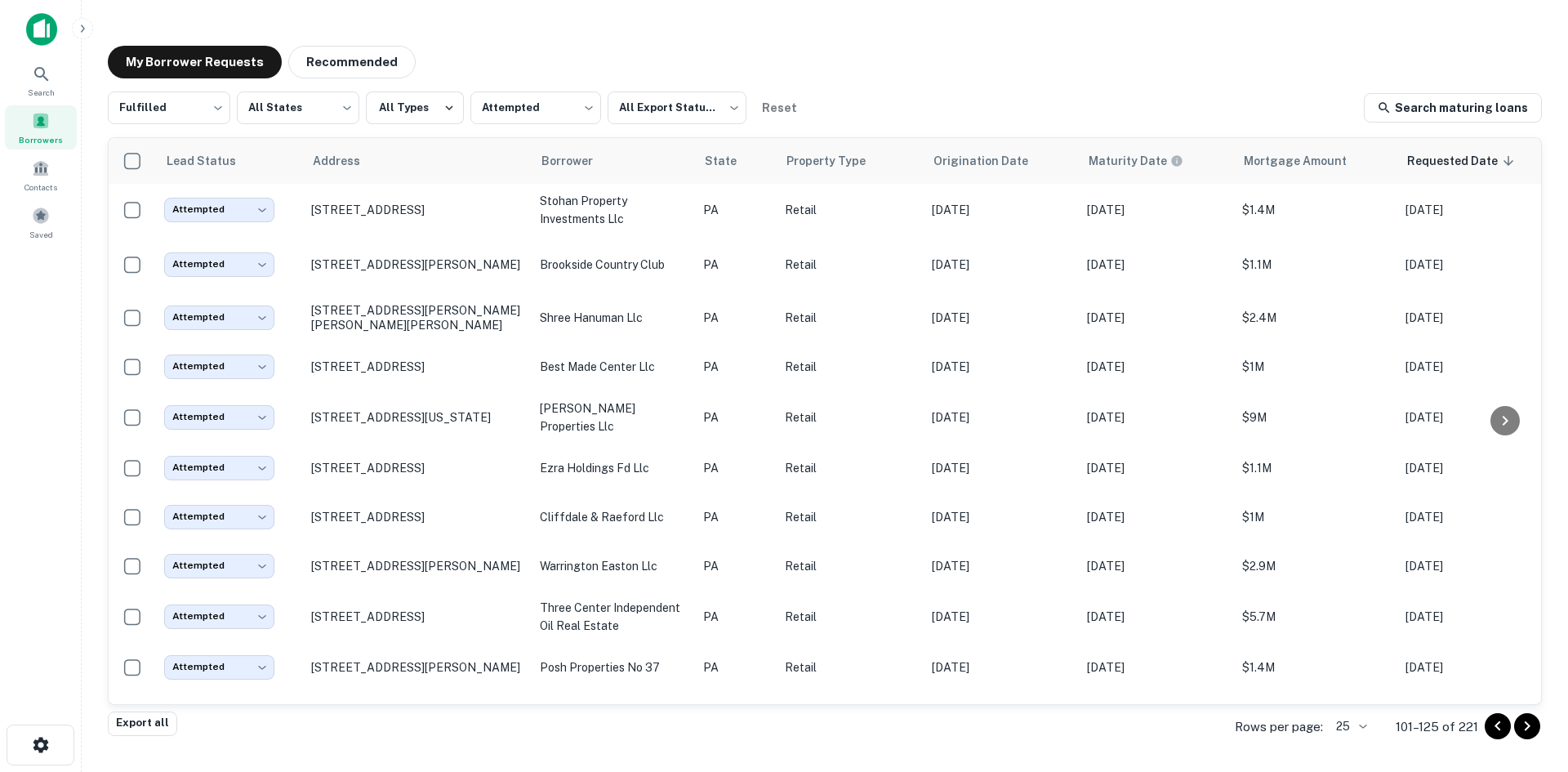
scroll to position [653, 0]
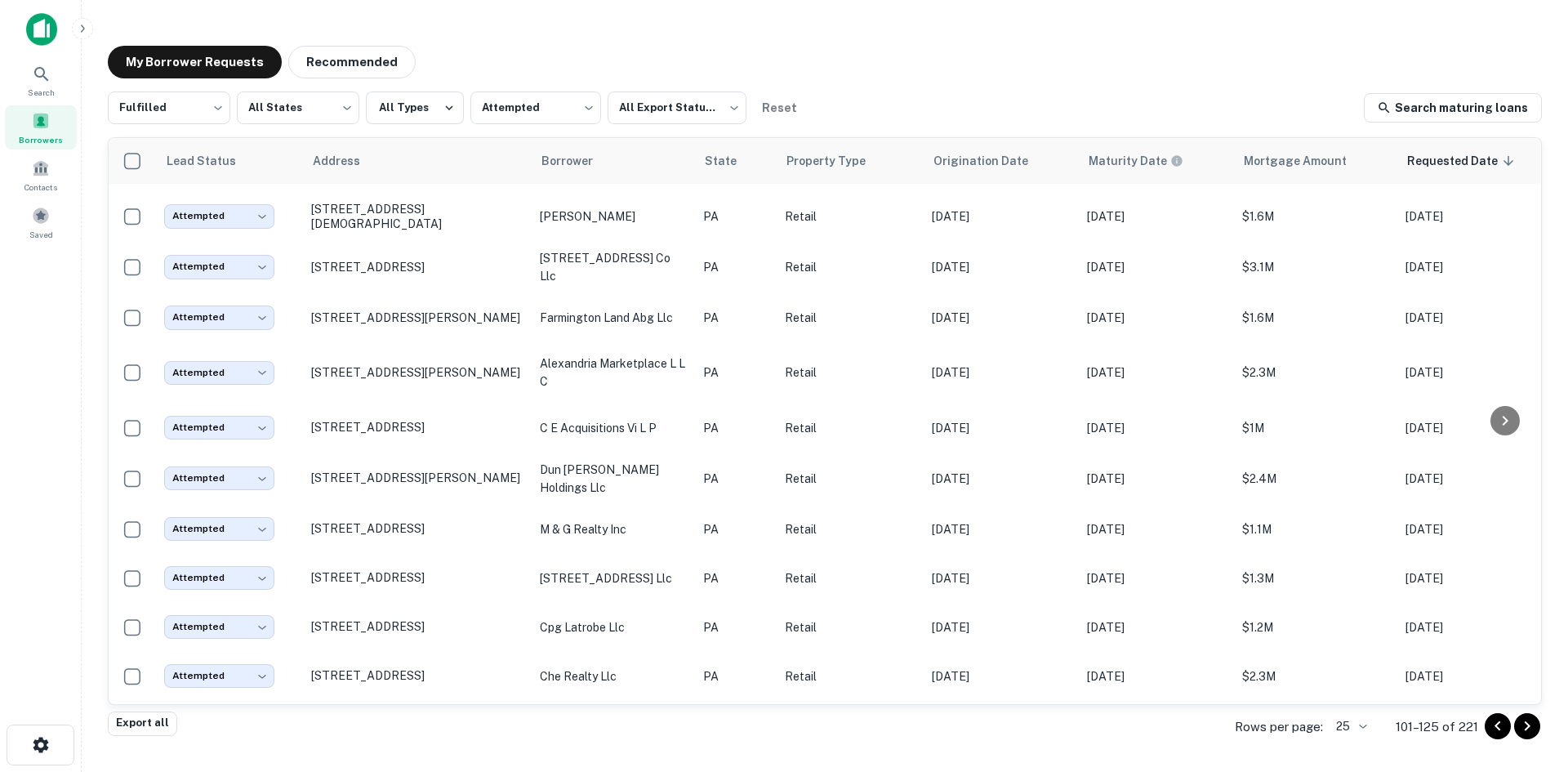
click at [1522, 728] on icon "Go to next page" at bounding box center [1528, 727] width 20 height 20
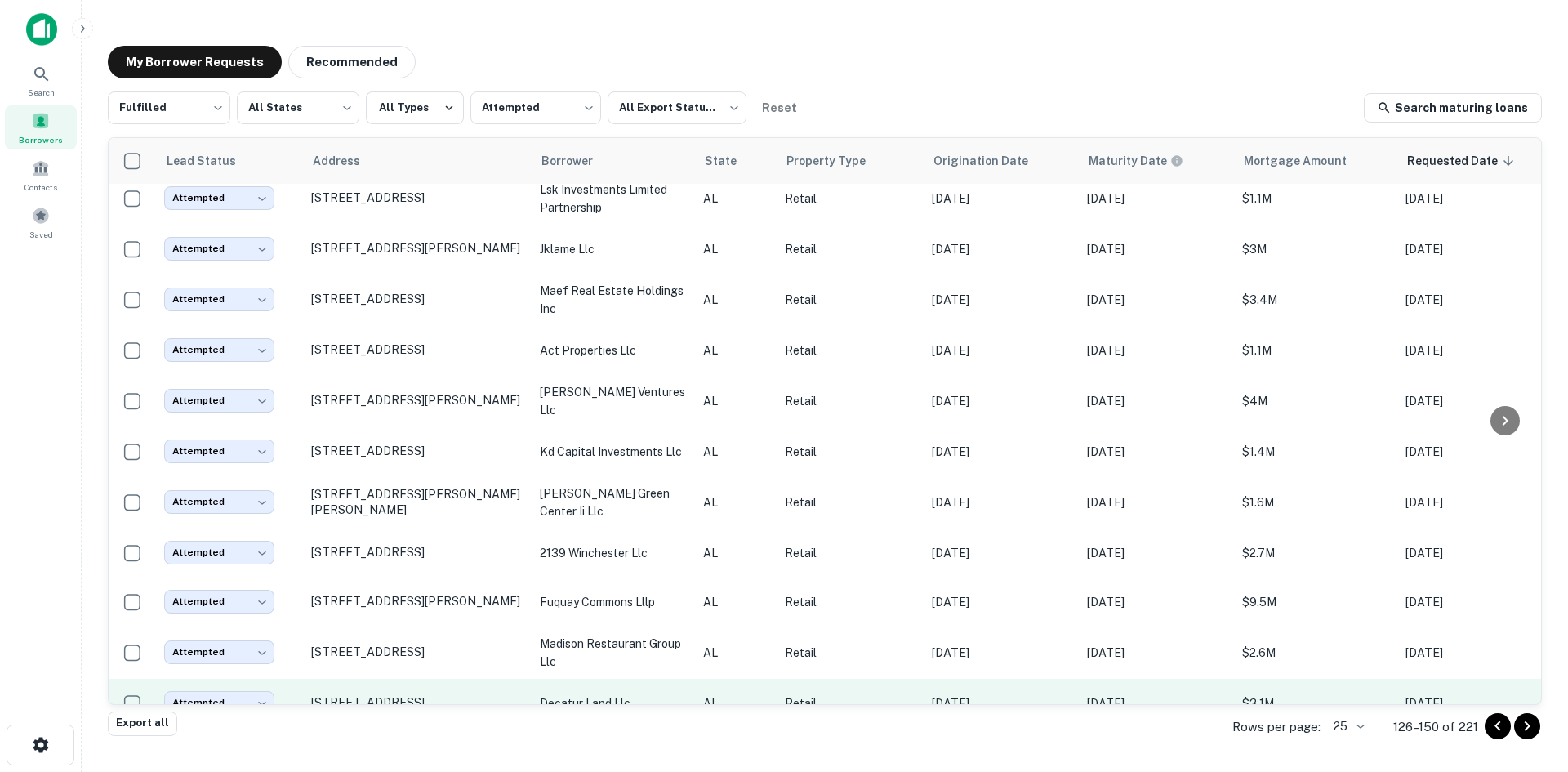
scroll to position [245, 0]
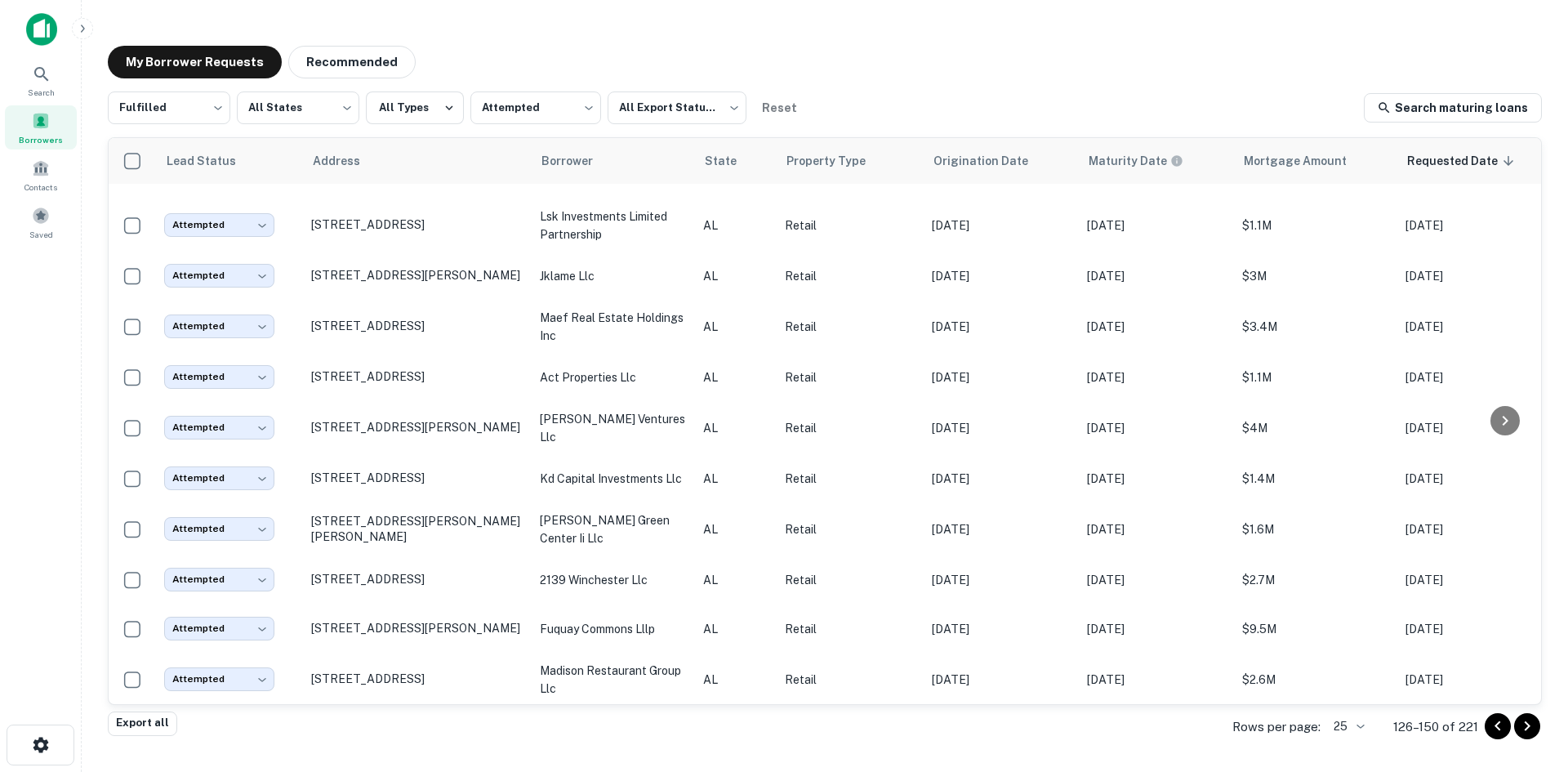
click at [1519, 728] on icon "Go to next page" at bounding box center [1528, 727] width 20 height 20
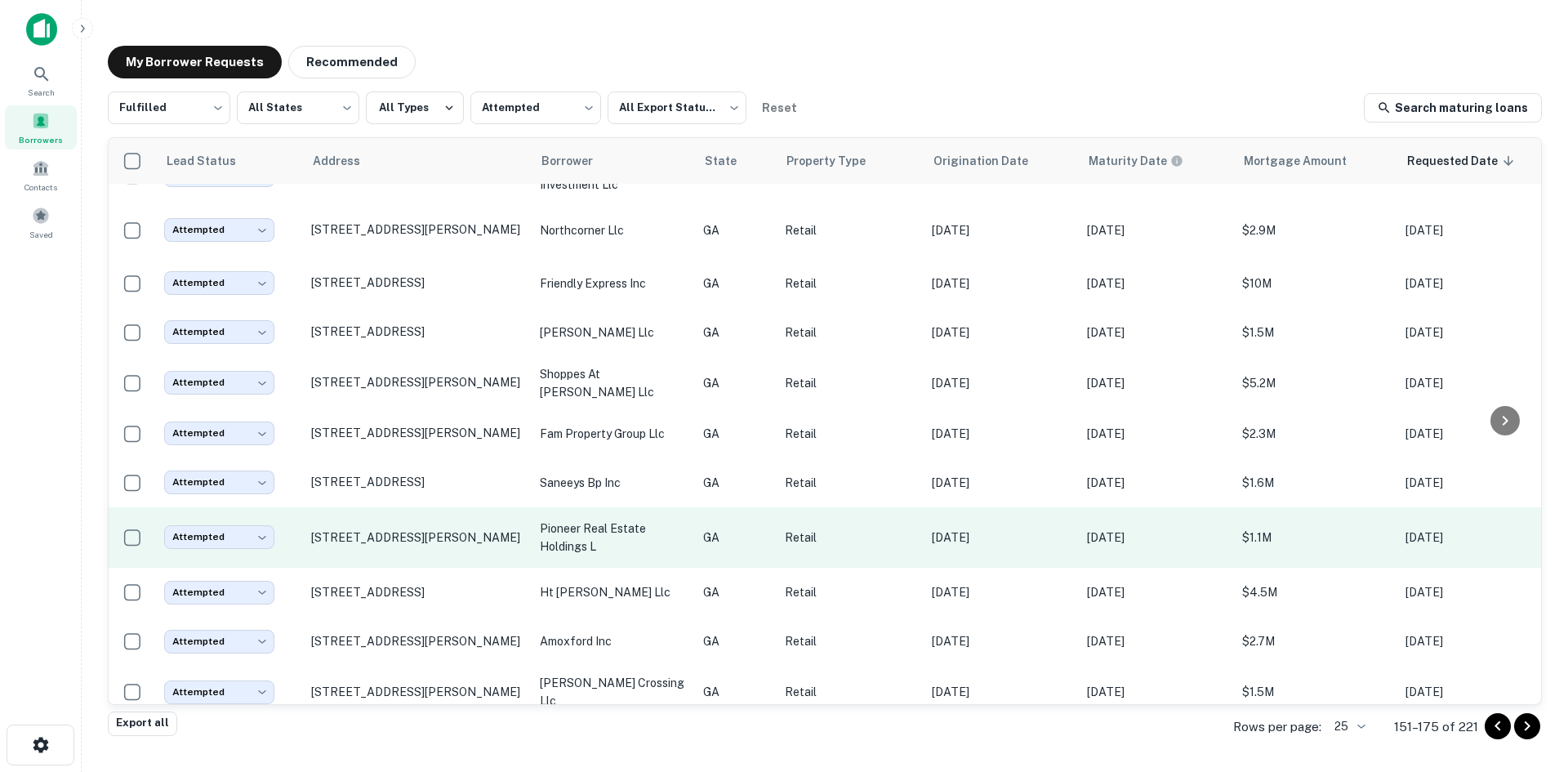
scroll to position [490, 0]
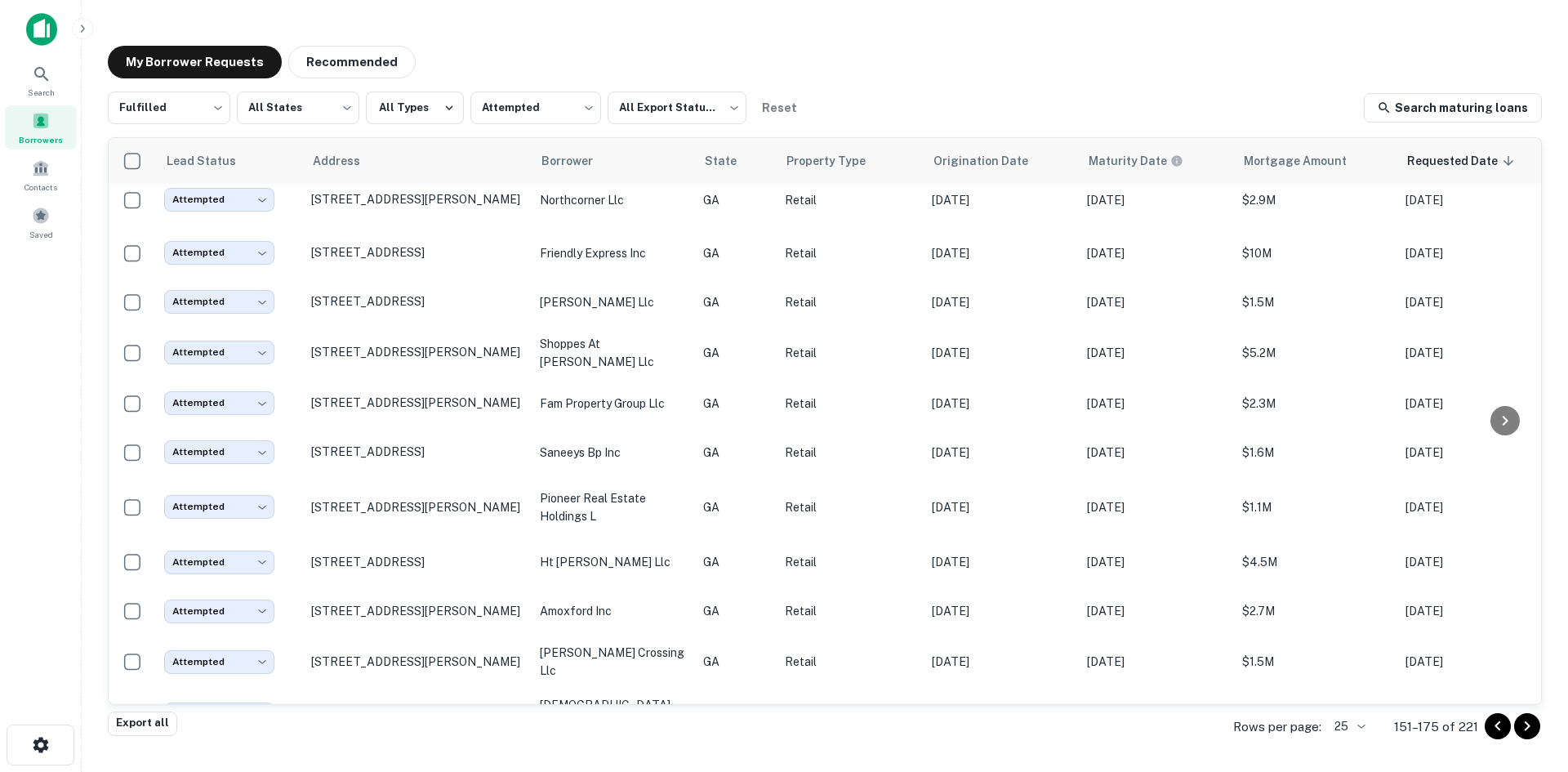
drag, startPoint x: 1532, startPoint y: 730, endPoint x: 1512, endPoint y: 719, distance: 22.8
click at [1530, 730] on icon "Go to next page" at bounding box center [1528, 727] width 20 height 20
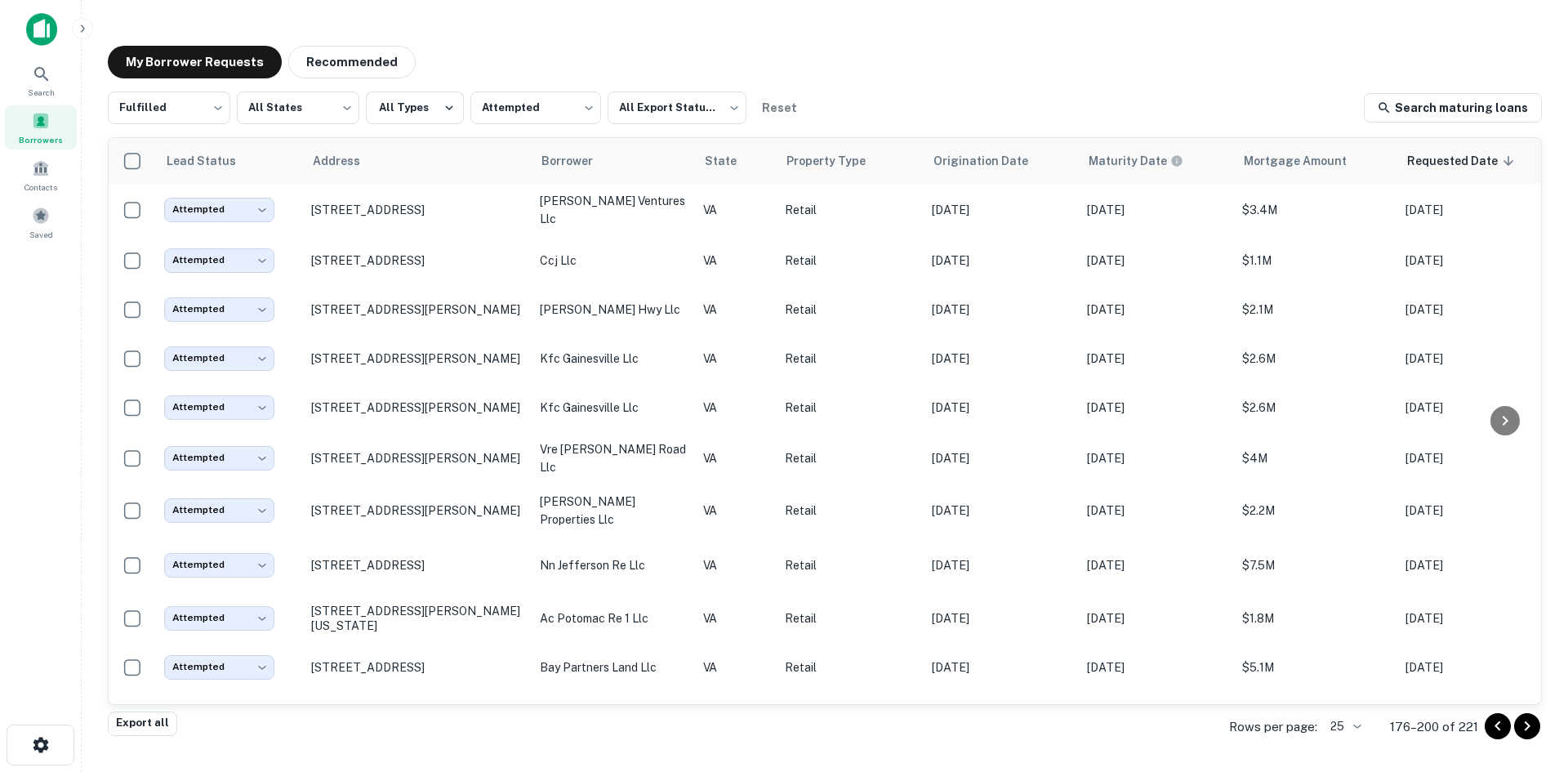
click at [1532, 726] on icon "Go to next page" at bounding box center [1528, 727] width 20 height 20
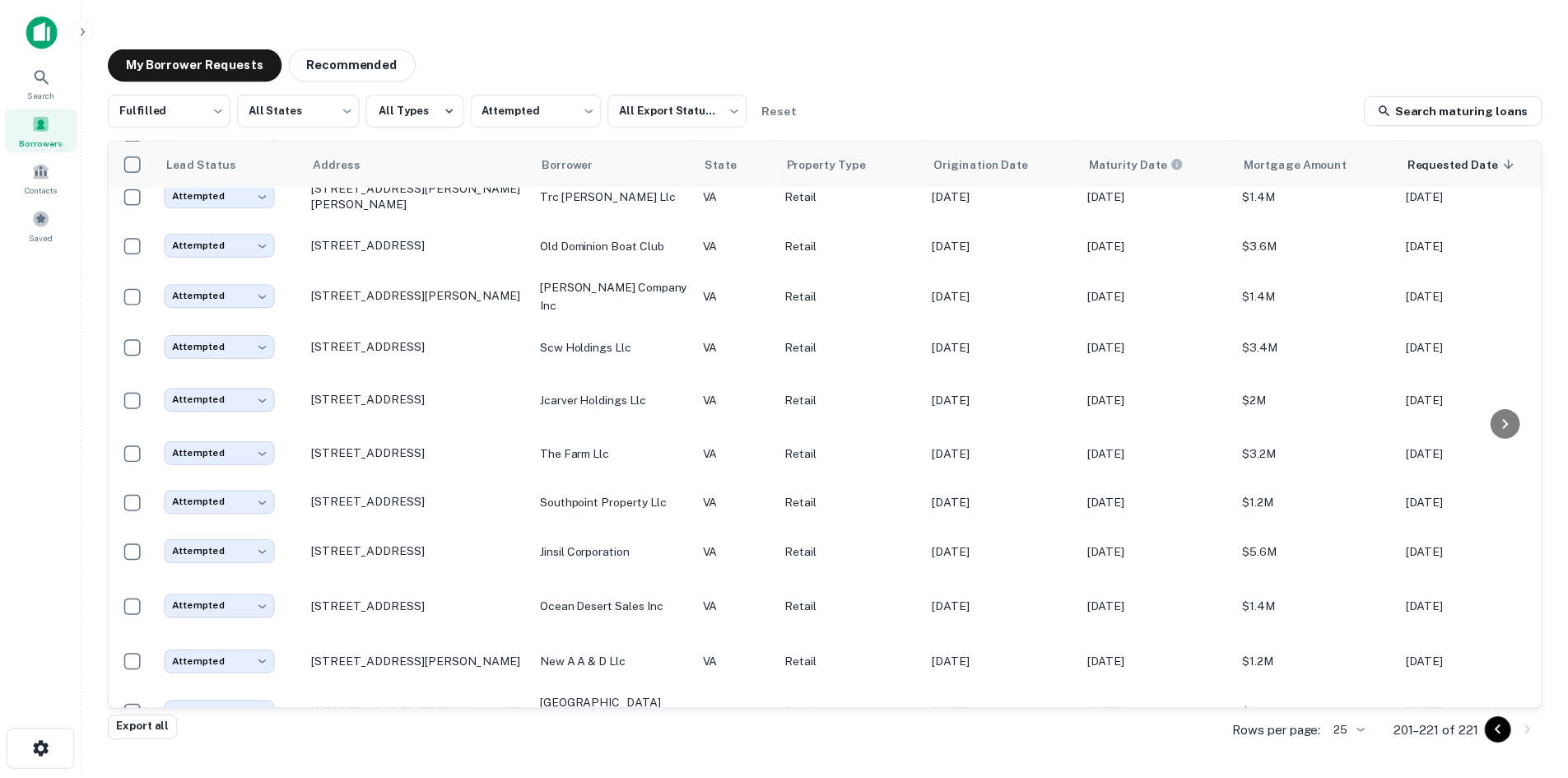
scroll to position [567, 0]
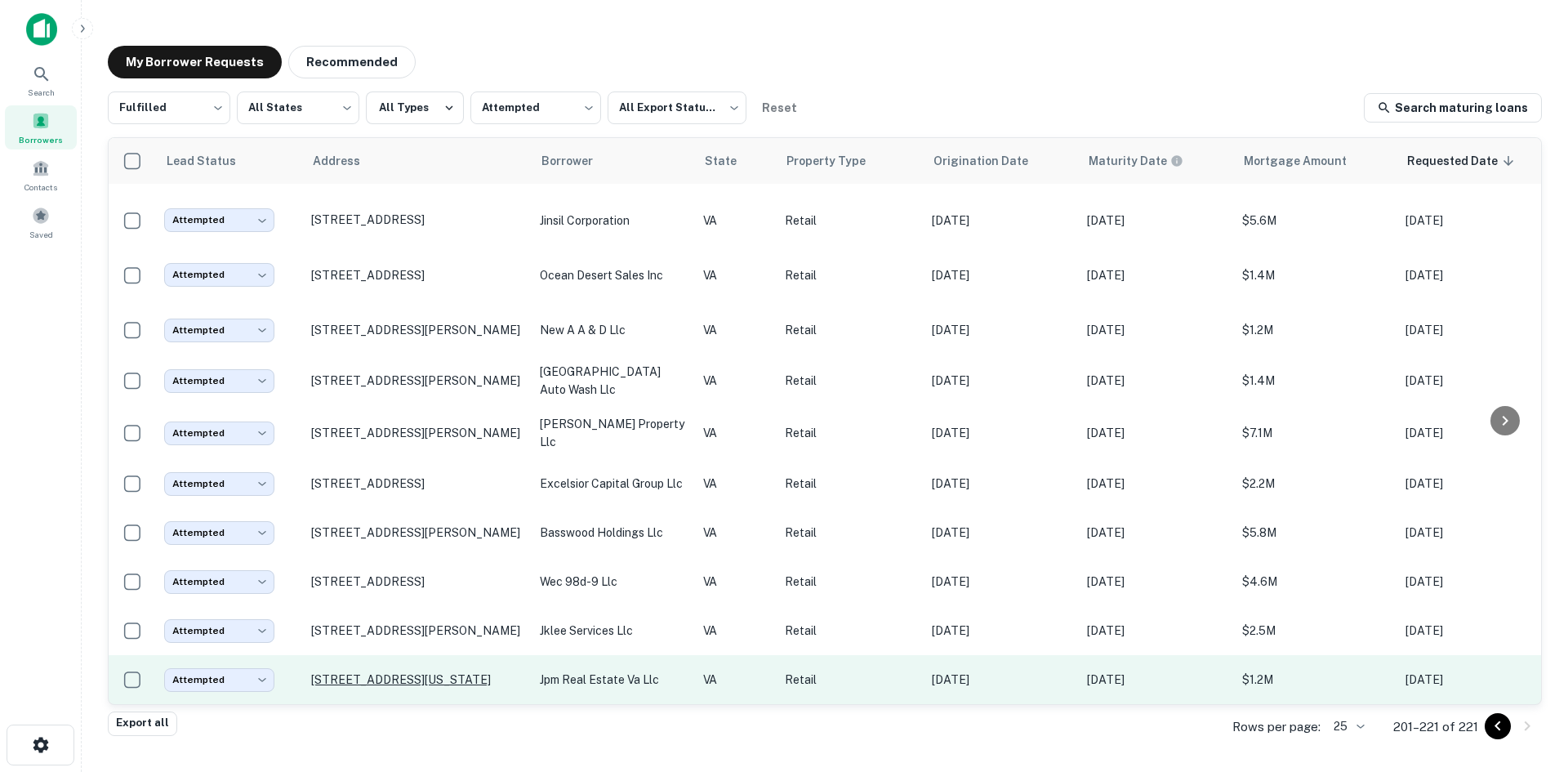
click at [474, 672] on p "208 N Birdneck Rd Virginia Beach, VA 23451" at bounding box center [417, 680] width 212 height 15
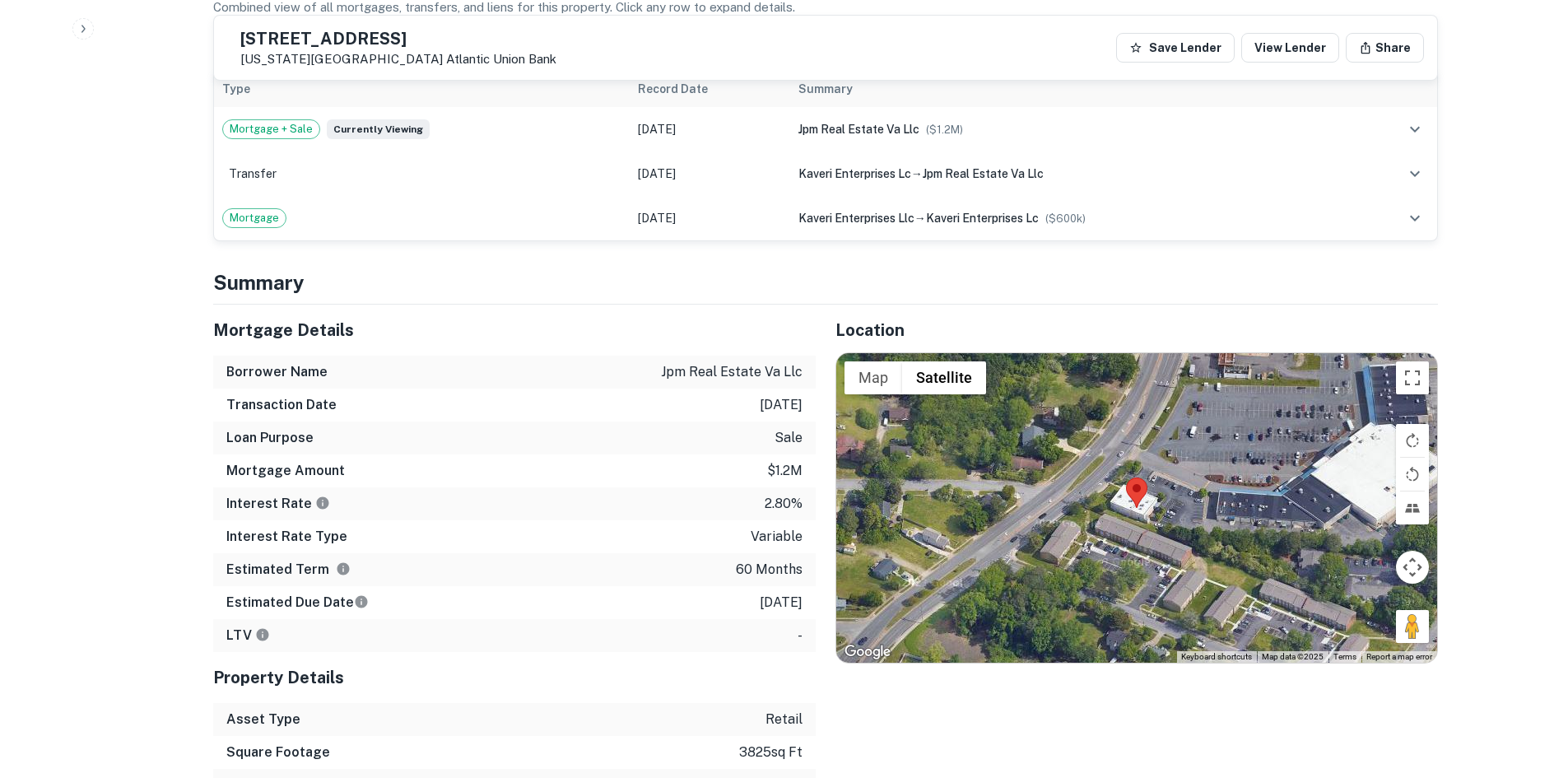
scroll to position [1728, 0]
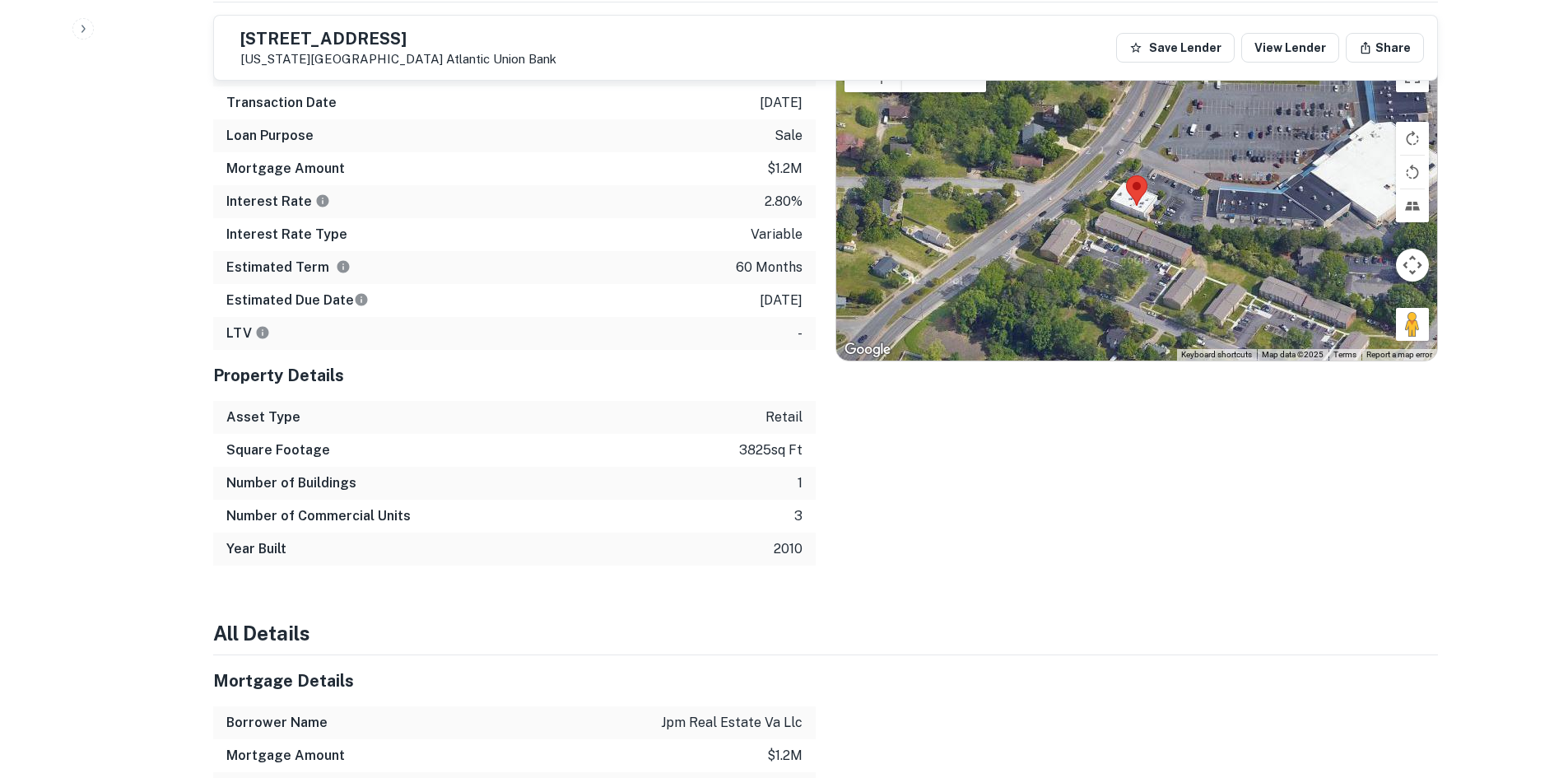
drag, startPoint x: 1399, startPoint y: 287, endPoint x: 1090, endPoint y: 150, distance: 338.0
click at [1090, 150] on div "Map Terrain Satellite Labels Keyboard shortcuts Map Data Map data ©2025 Map dat…" at bounding box center [1137, 206] width 601 height 310
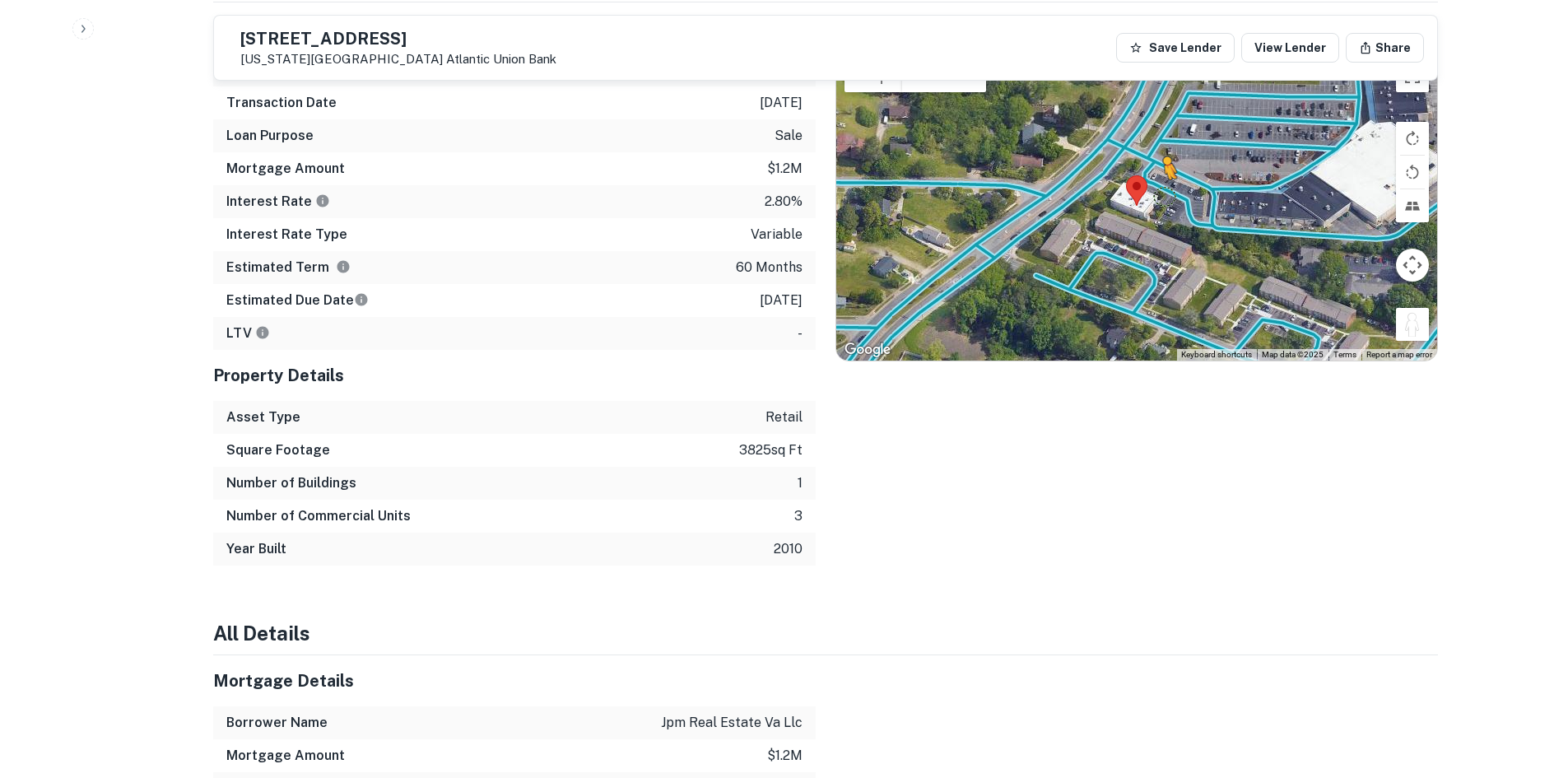
drag, startPoint x: 1413, startPoint y: 293, endPoint x: 1151, endPoint y: 138, distance: 304.4
click at [1154, 144] on div "To activate drag with keyboard, press Alt + Enter. Once in keyboard drag state,…" at bounding box center [1137, 206] width 601 height 310
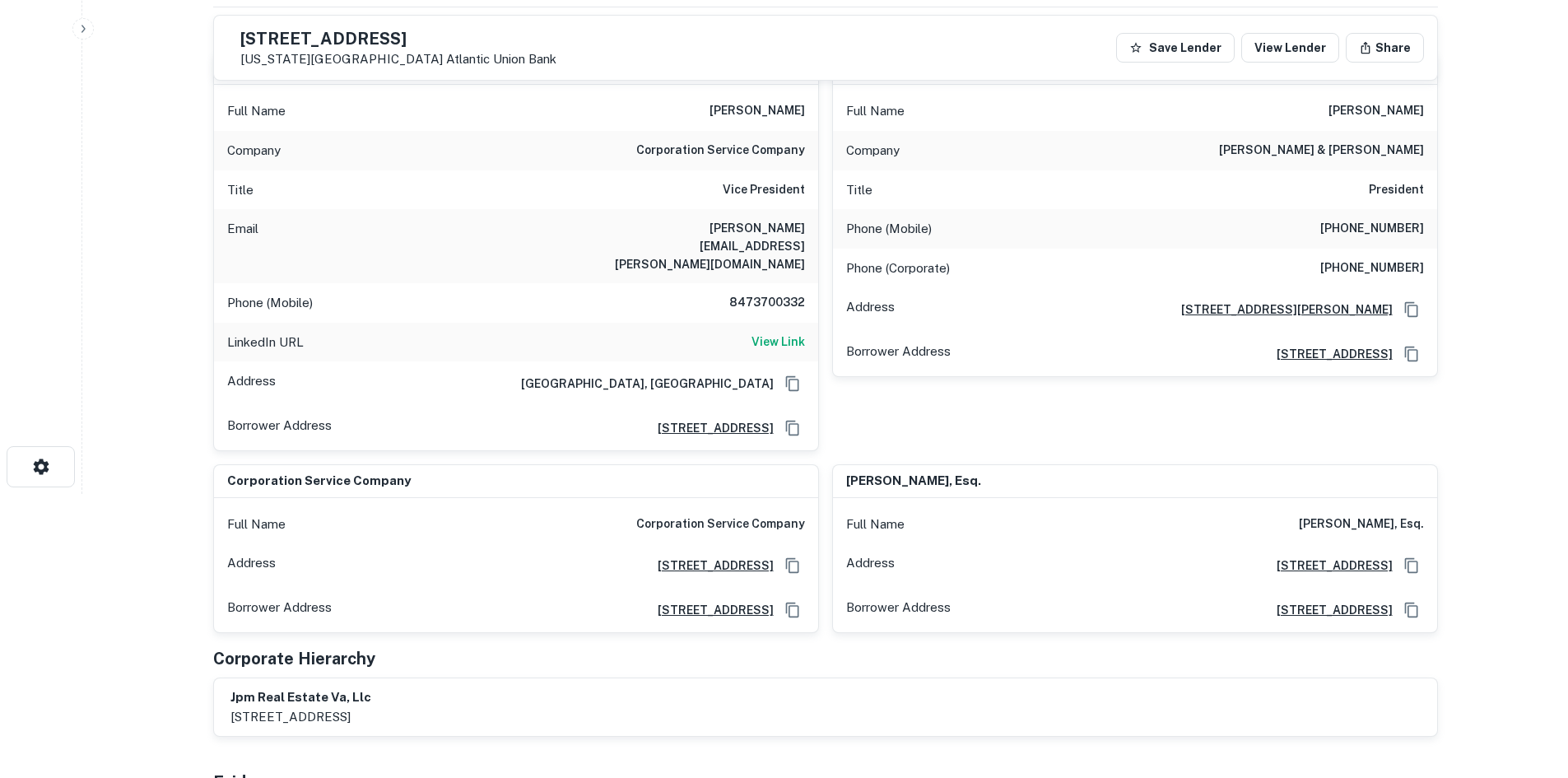
scroll to position [82, 0]
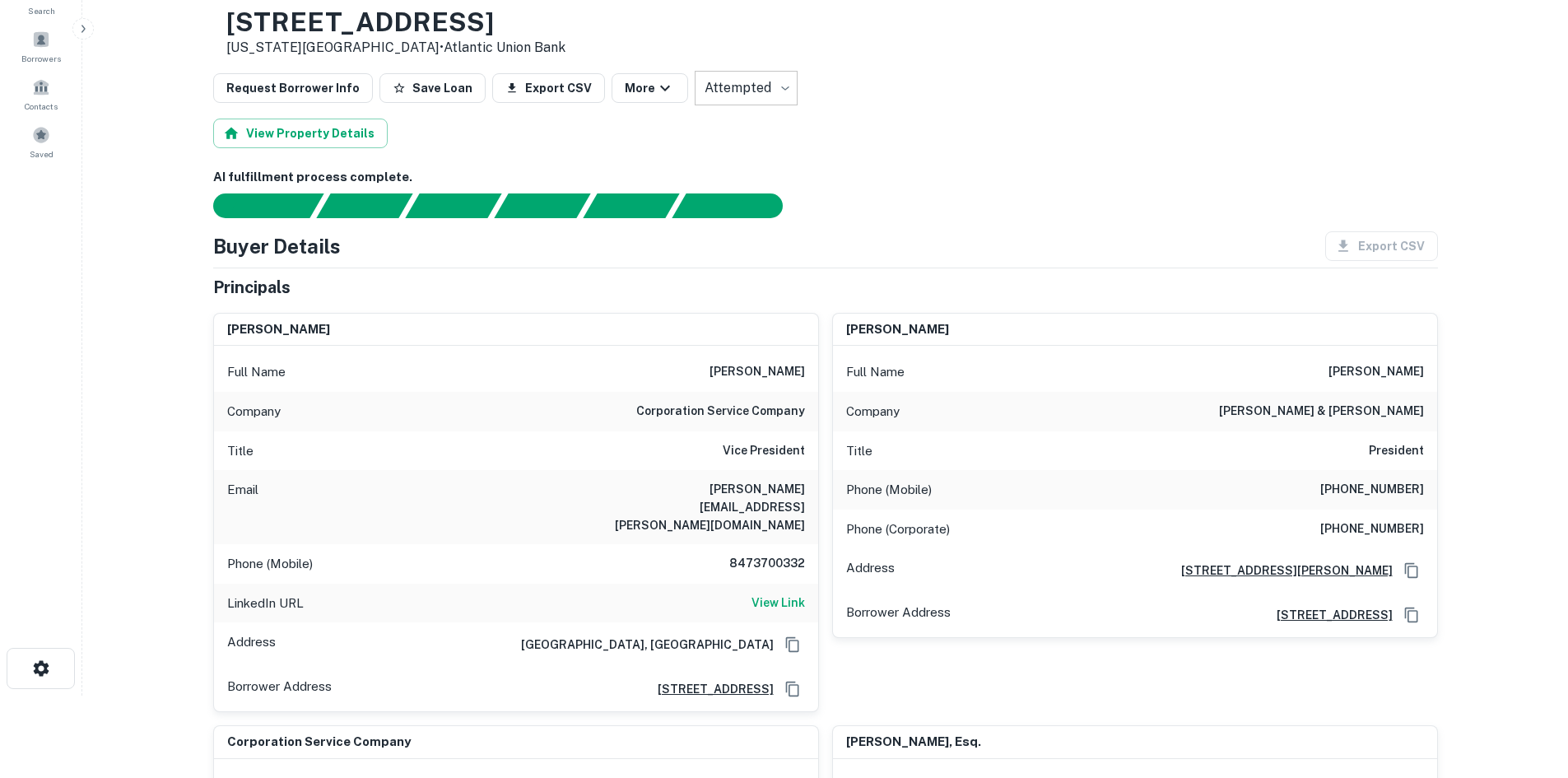
click at [772, 554] on h6 "8473700332" at bounding box center [756, 564] width 99 height 20
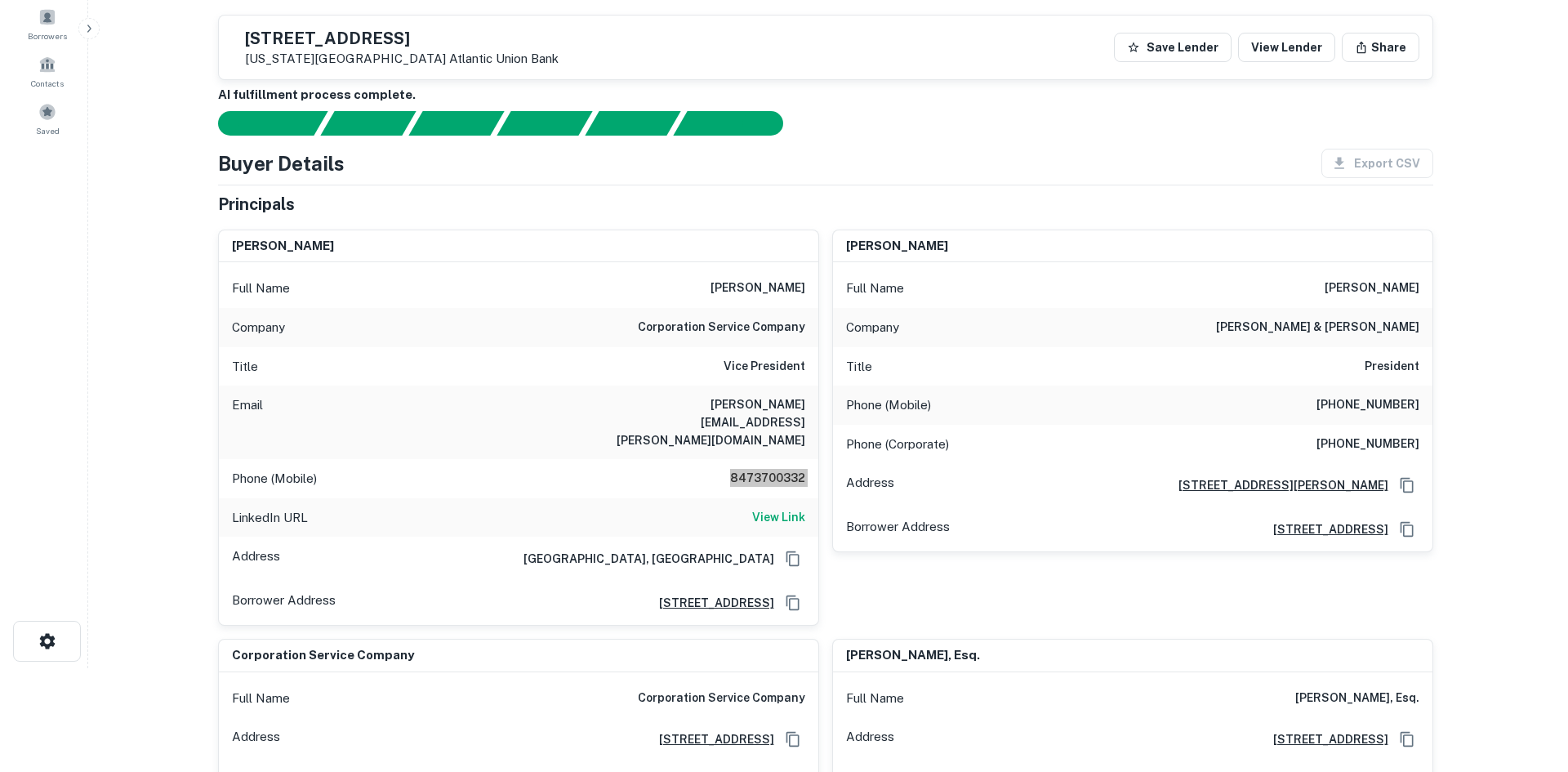
scroll to position [0, 0]
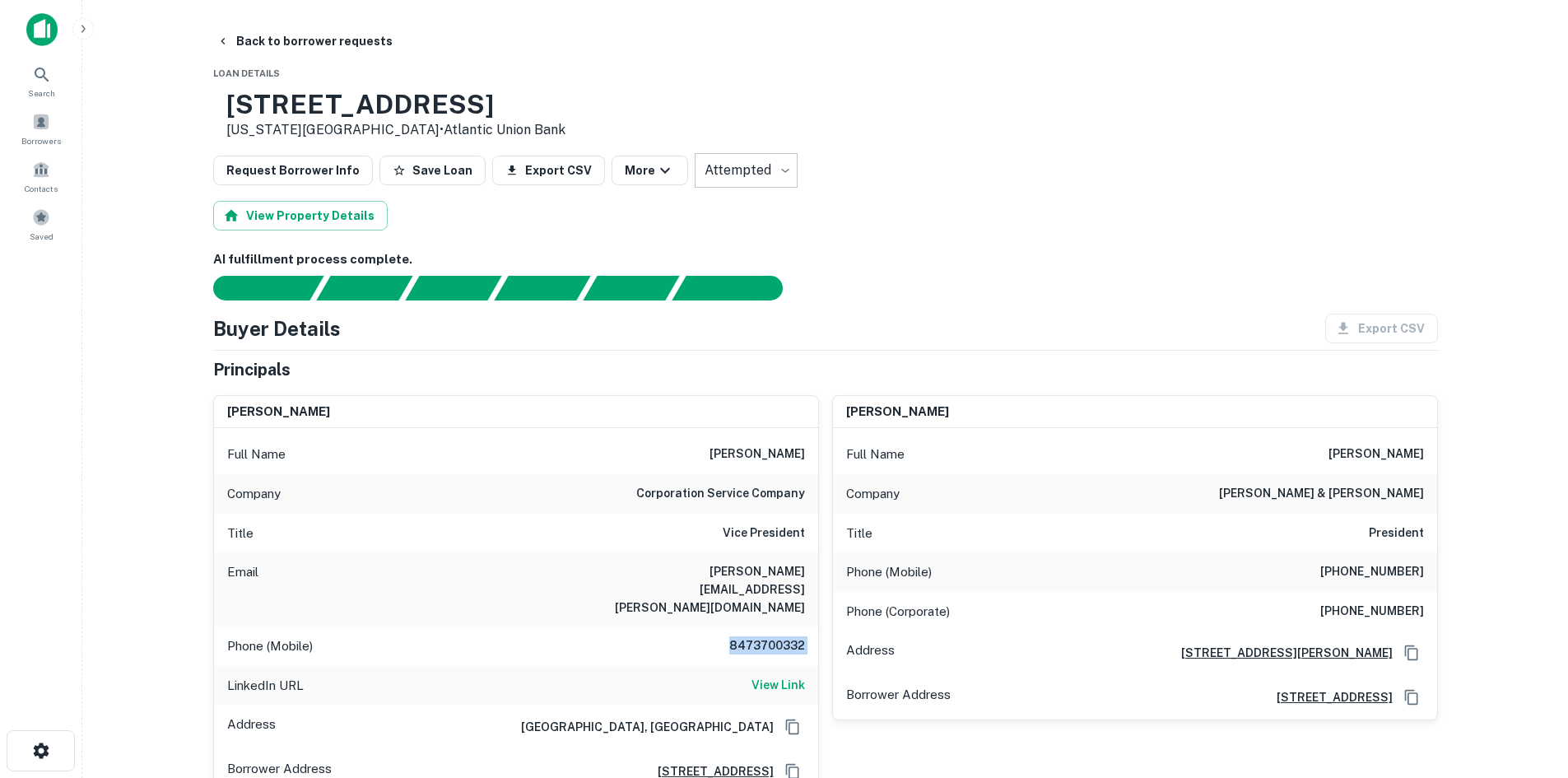
click at [715, 171] on body "Search Borrowers Contacts Saved Back to borrower requests Loan Details 208 N Bi…" at bounding box center [784, 389] width 1568 height 778
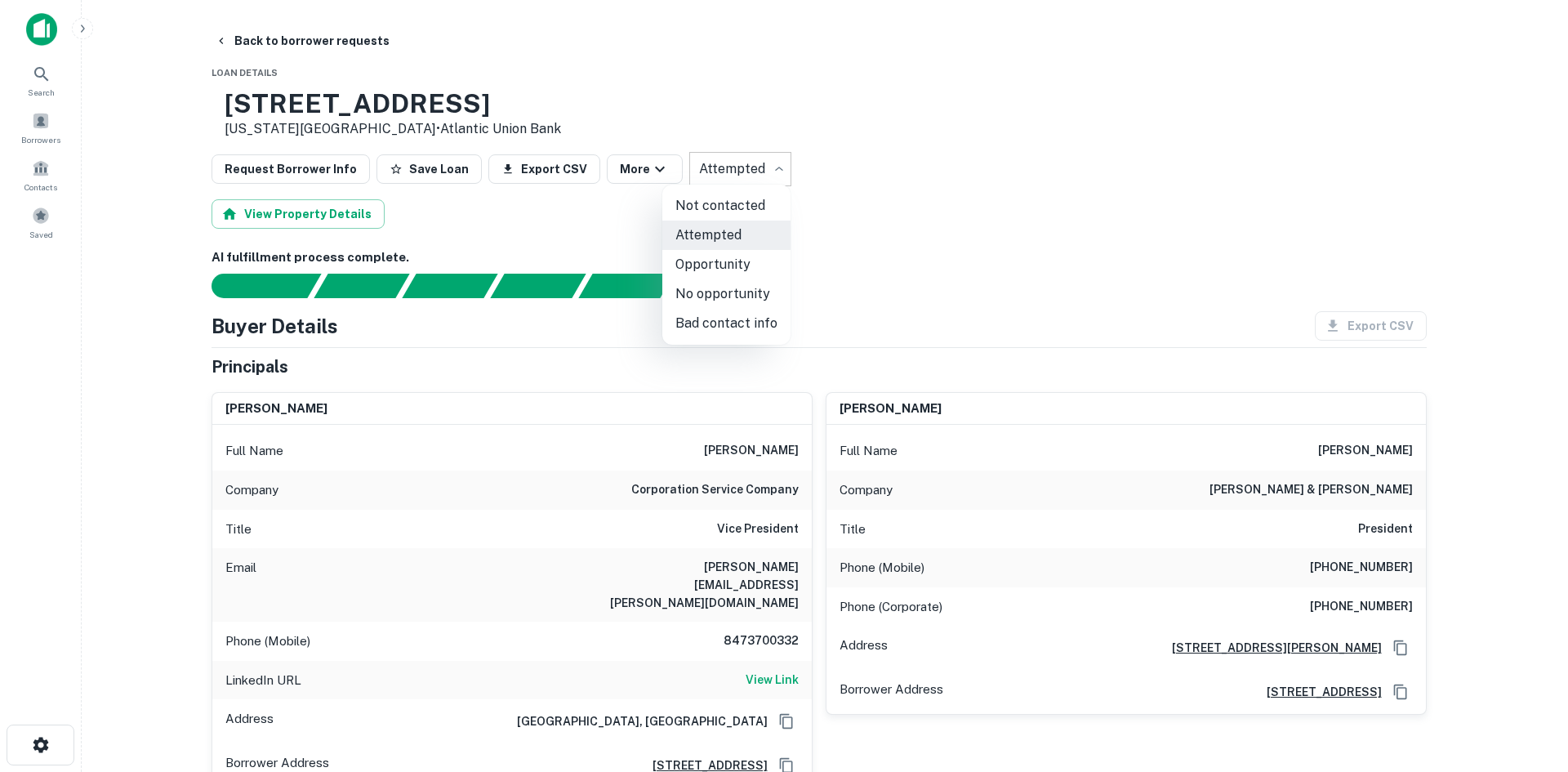
click at [709, 169] on div at bounding box center [784, 386] width 1568 height 772
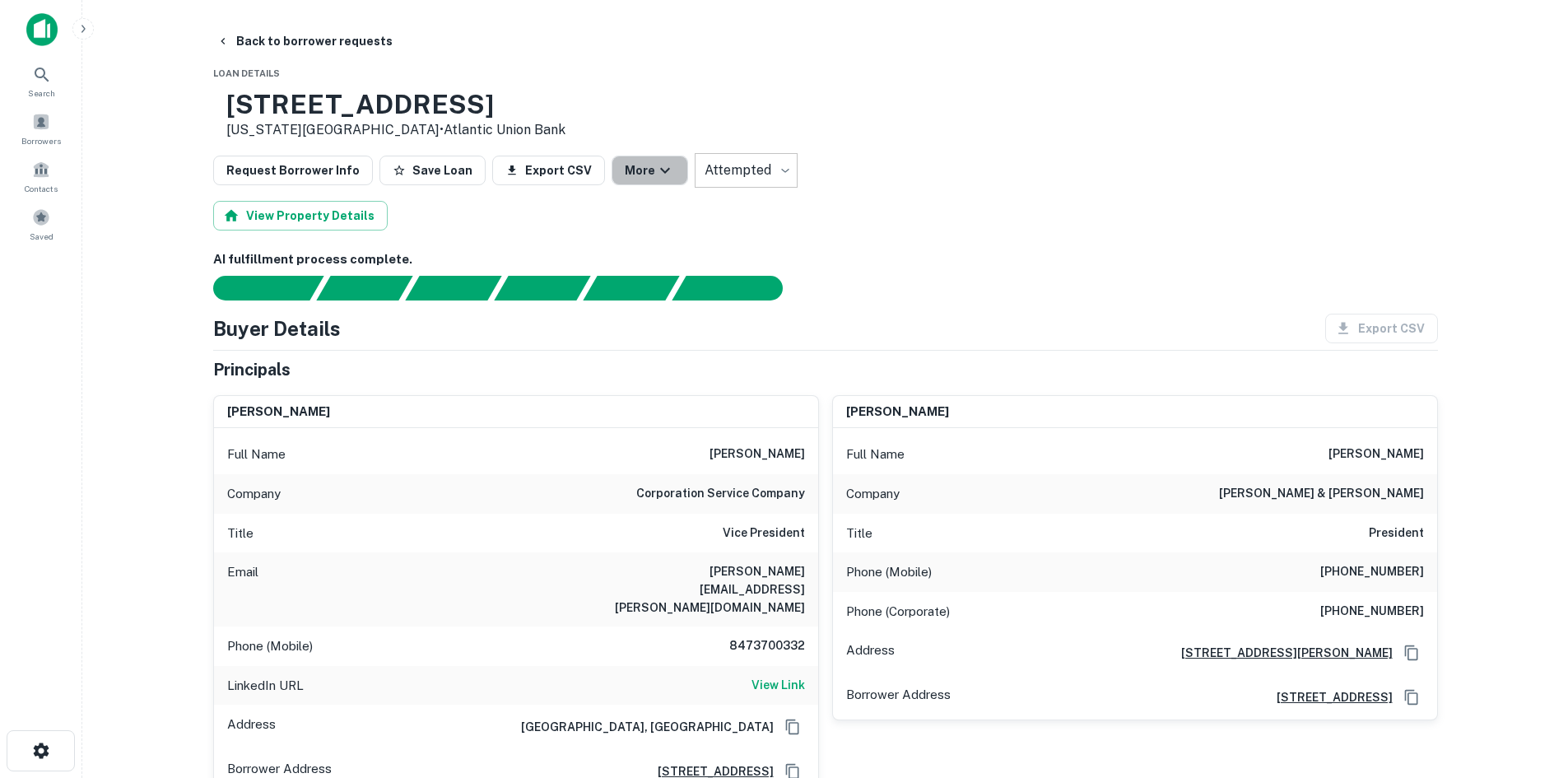
click at [647, 156] on button "More" at bounding box center [650, 171] width 77 height 30
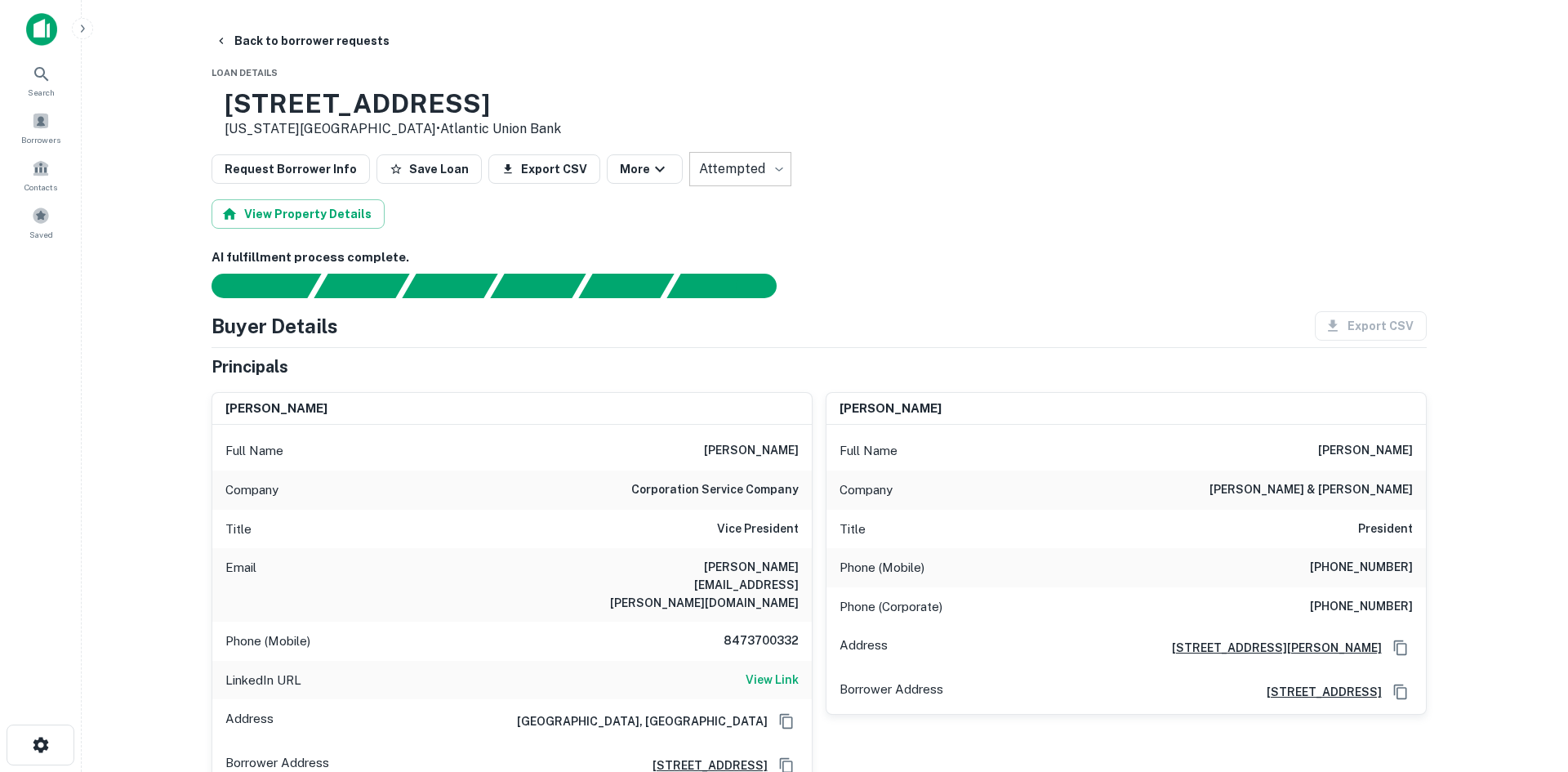
click at [641, 167] on div at bounding box center [784, 386] width 1568 height 772
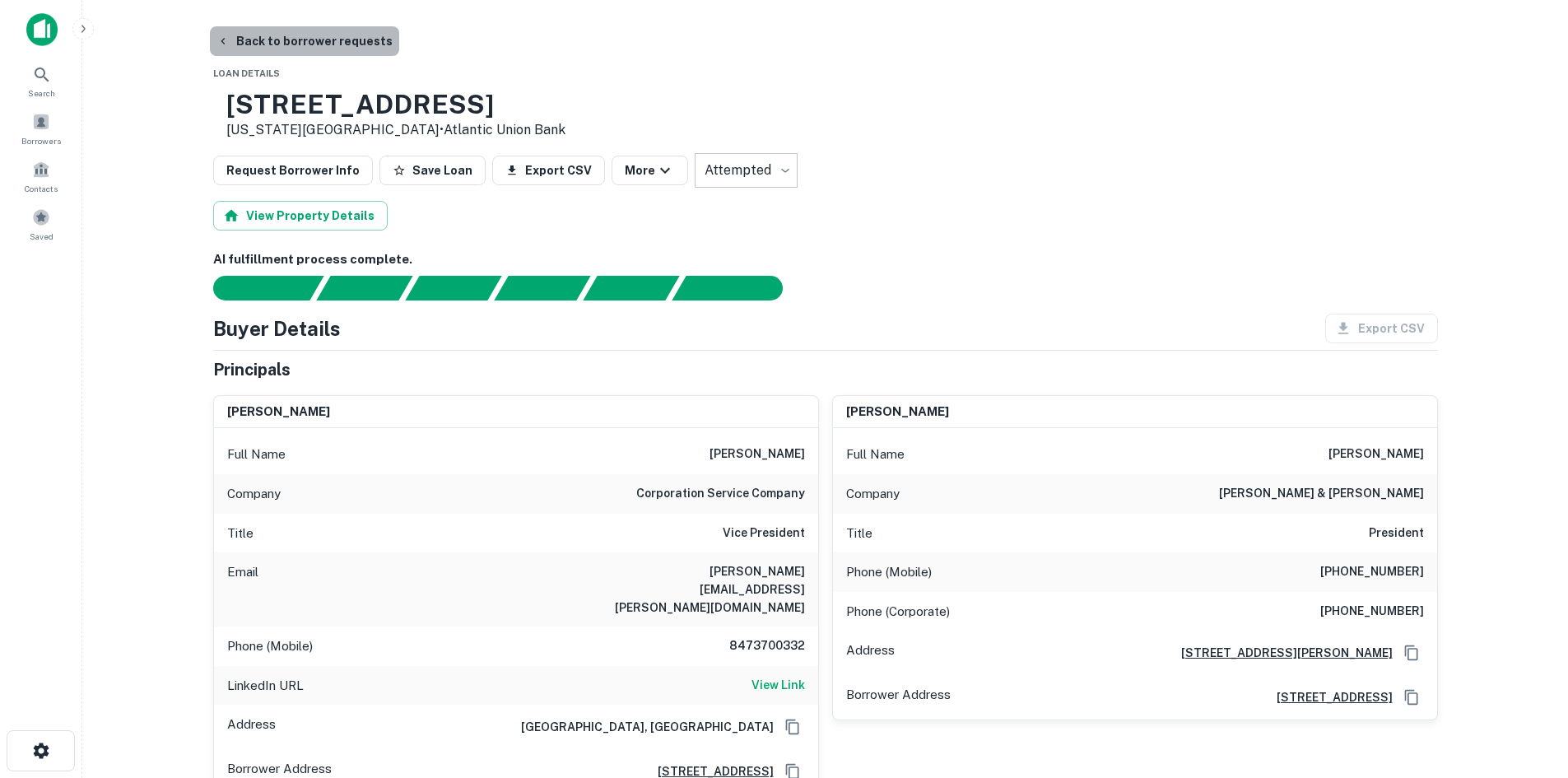
click at [311, 55] on button "Back to borrower requests" at bounding box center [305, 42] width 190 height 30
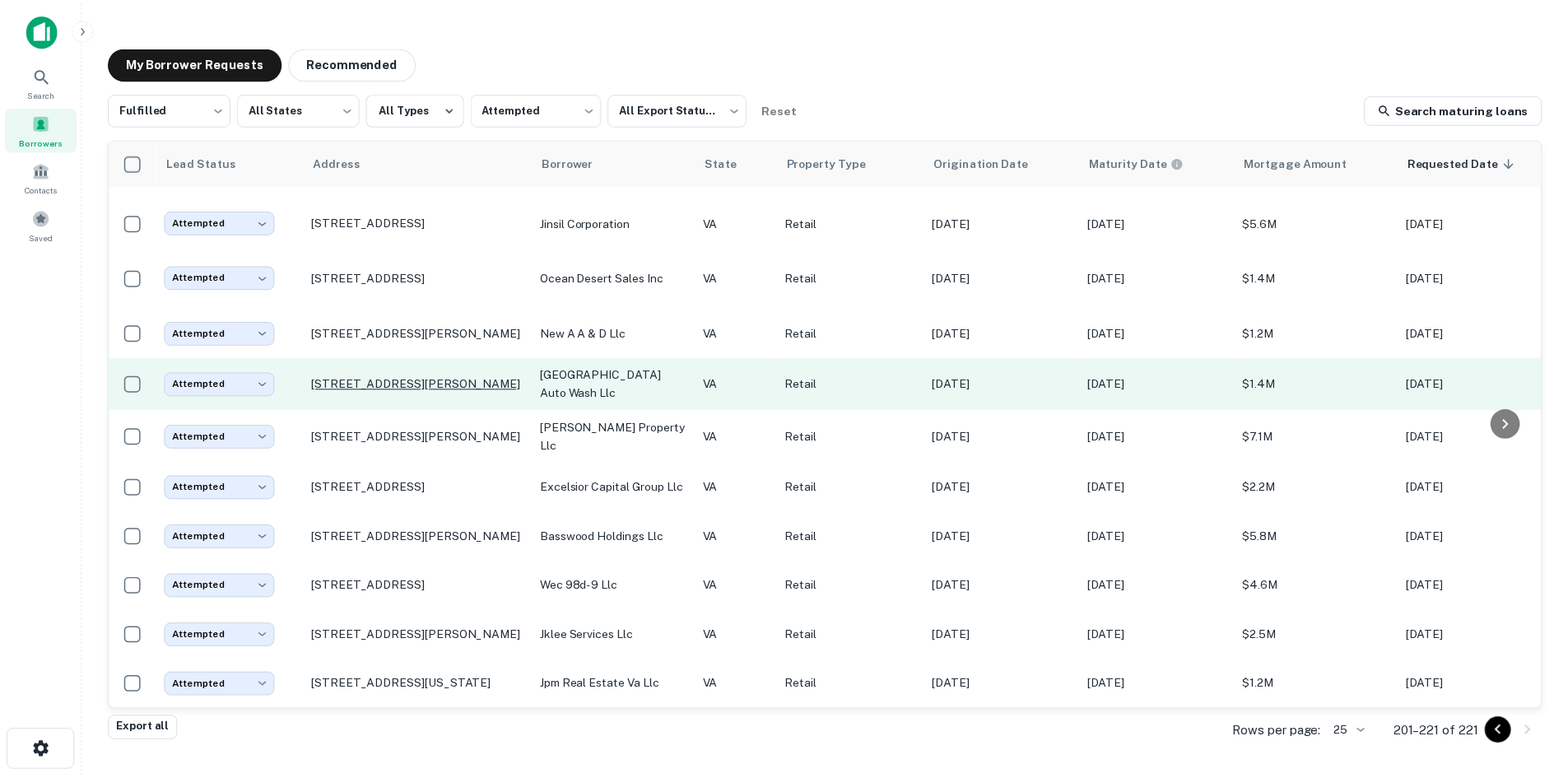
scroll to position [567, 0]
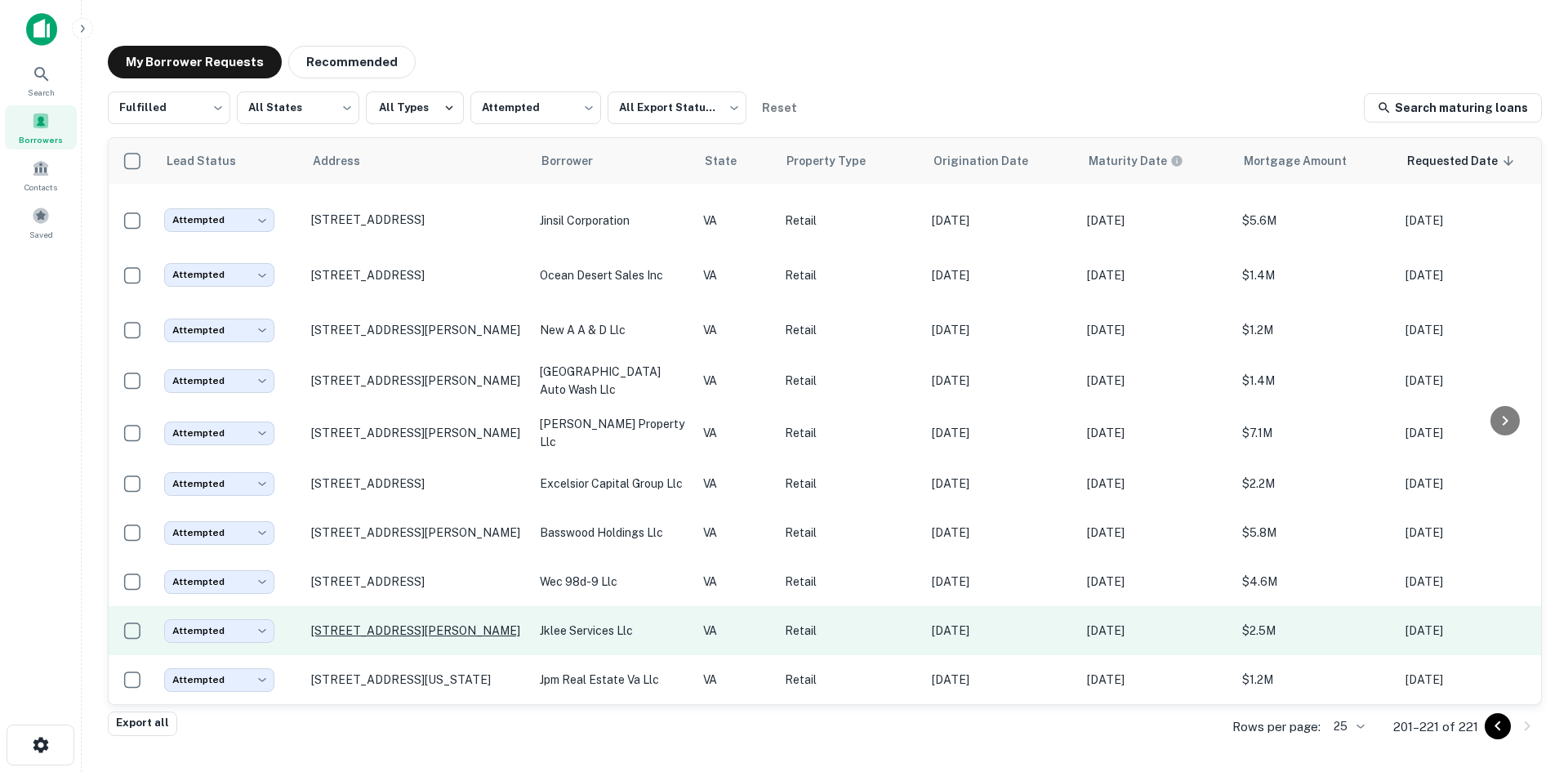
click at [428, 625] on p "2270 Valor Dr Winchester, VA 22601" at bounding box center [417, 631] width 212 height 15
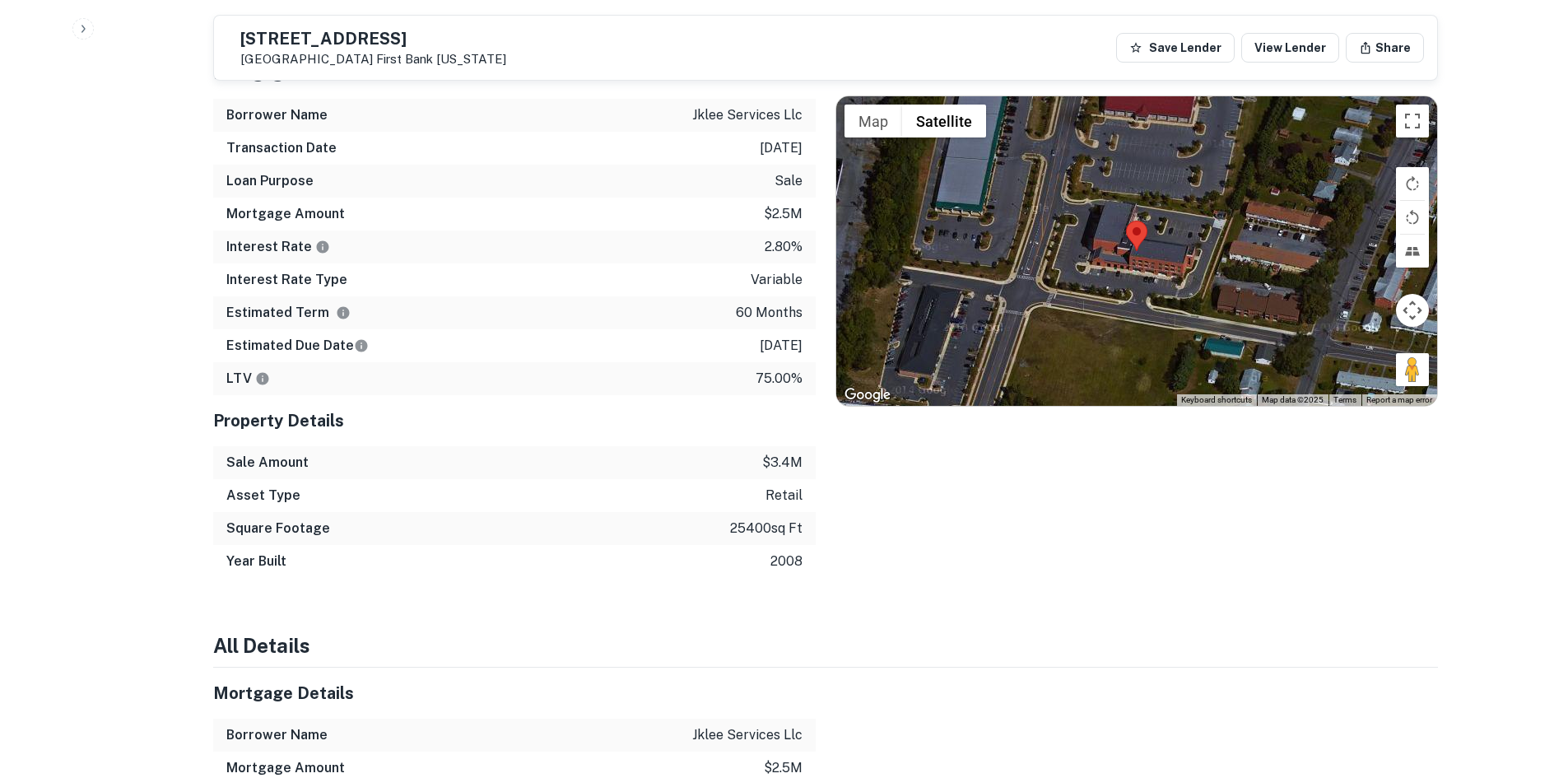
scroll to position [1152, 0]
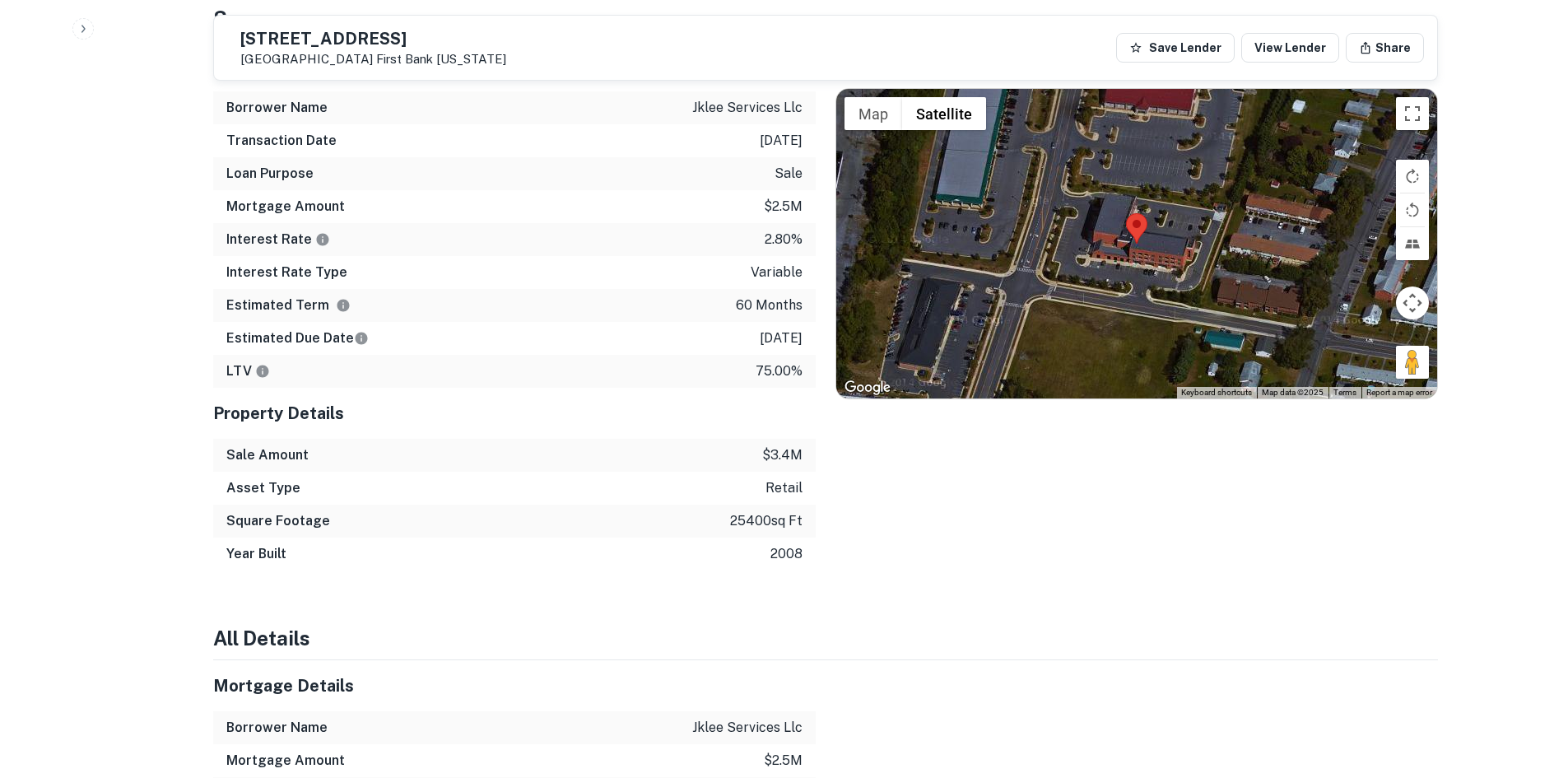
drag, startPoint x: 1404, startPoint y: 373, endPoint x: 1154, endPoint y: 285, distance: 265.0
click at [1121, 279] on div "Map Terrain Satellite Labels Keyboard shortcuts Map Data Map data ©2025 Map dat…" at bounding box center [1137, 244] width 601 height 310
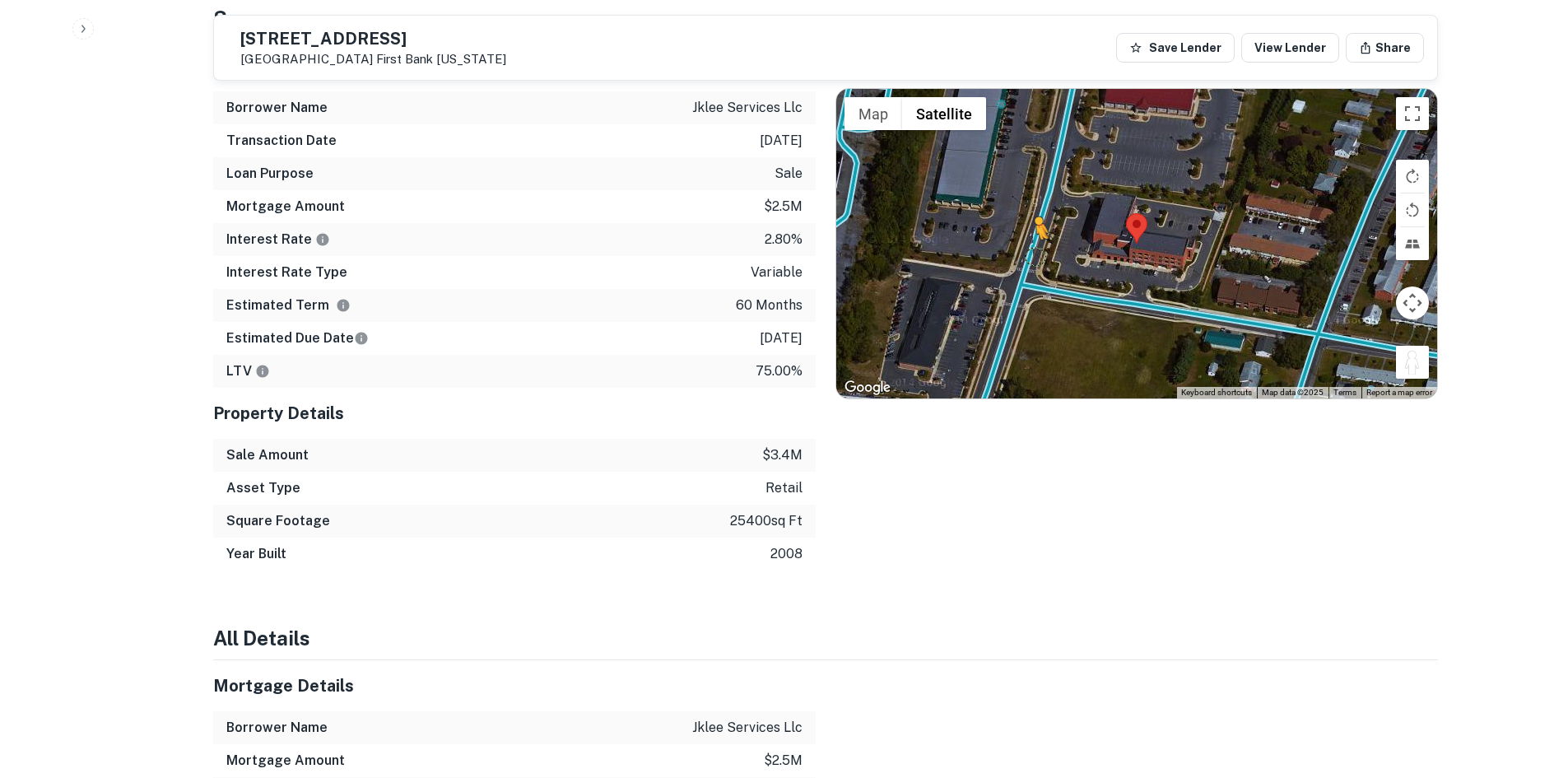
drag, startPoint x: 1408, startPoint y: 369, endPoint x: 1020, endPoint y: 255, distance: 404.4
click at [1019, 255] on div "To activate drag with keyboard, press Alt + Enter. Once in keyboard drag state,…" at bounding box center [1137, 244] width 601 height 310
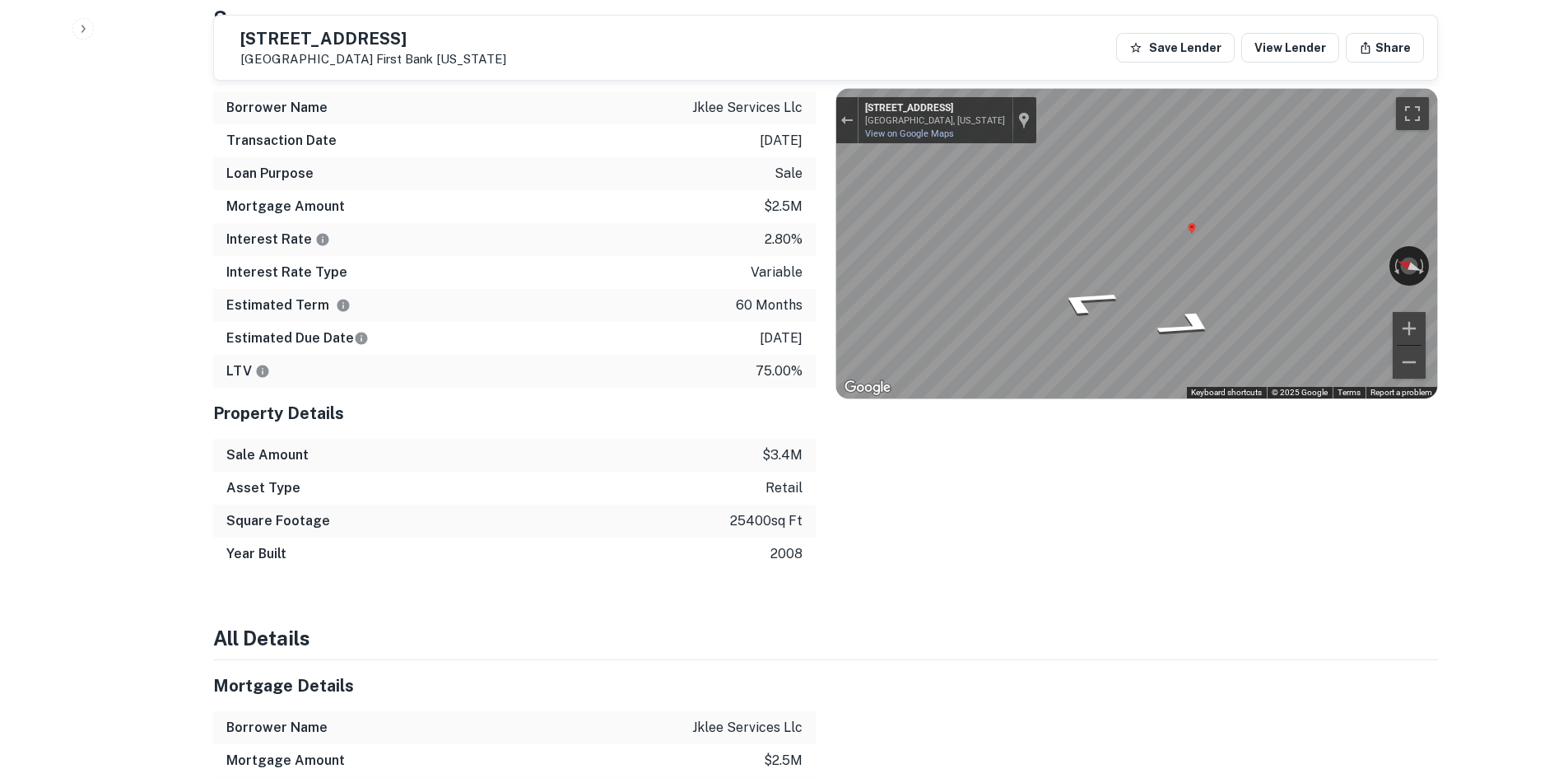
click at [777, 220] on div "Mortgage Details Borrower Name jklee services llc Transaction Date 12/6/2020 Lo…" at bounding box center [816, 305] width 1245 height 530
click at [1108, 304] on icon "Go North, Valor Dr" at bounding box center [1084, 304] width 114 height 41
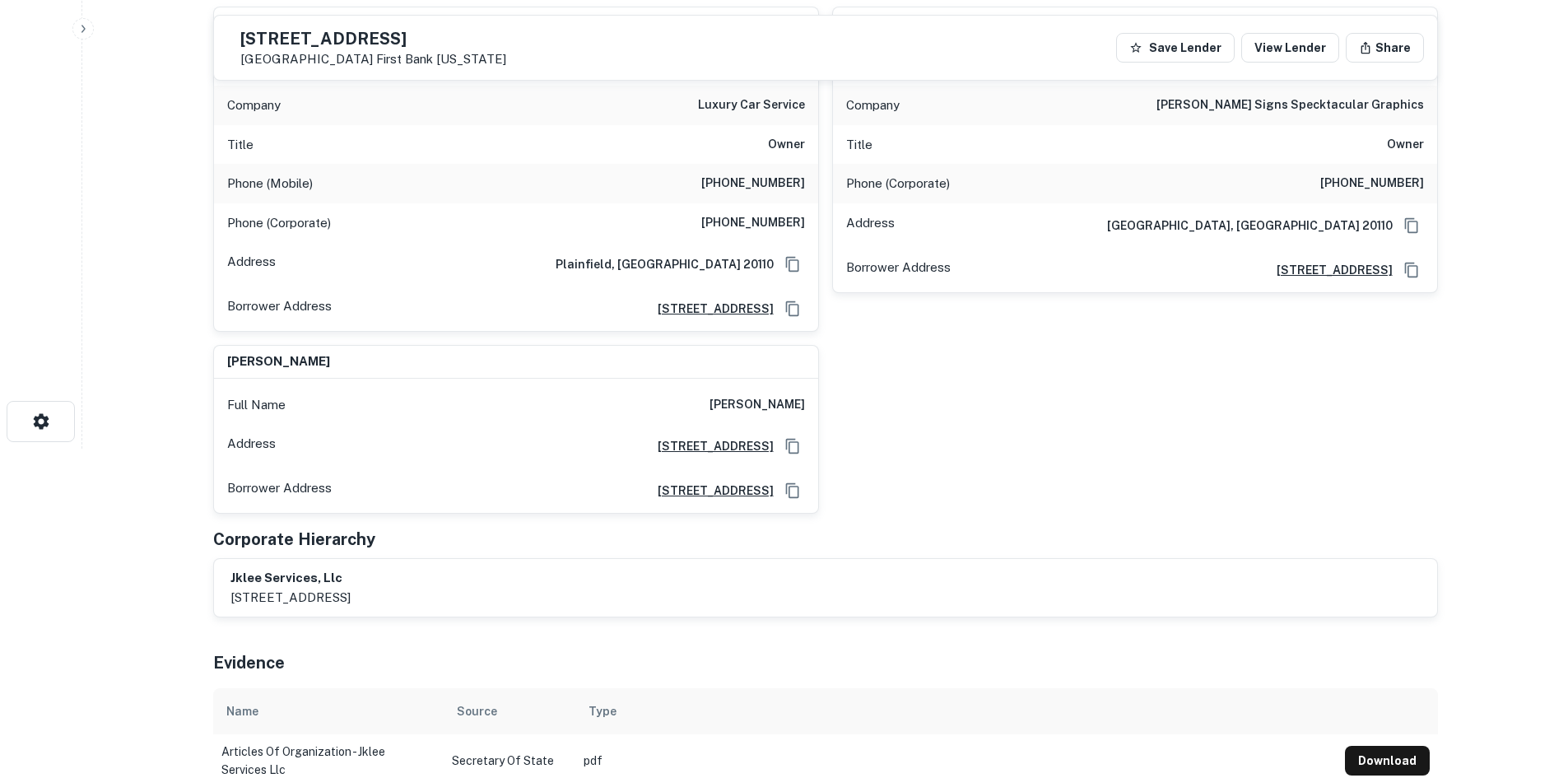
scroll to position [0, 0]
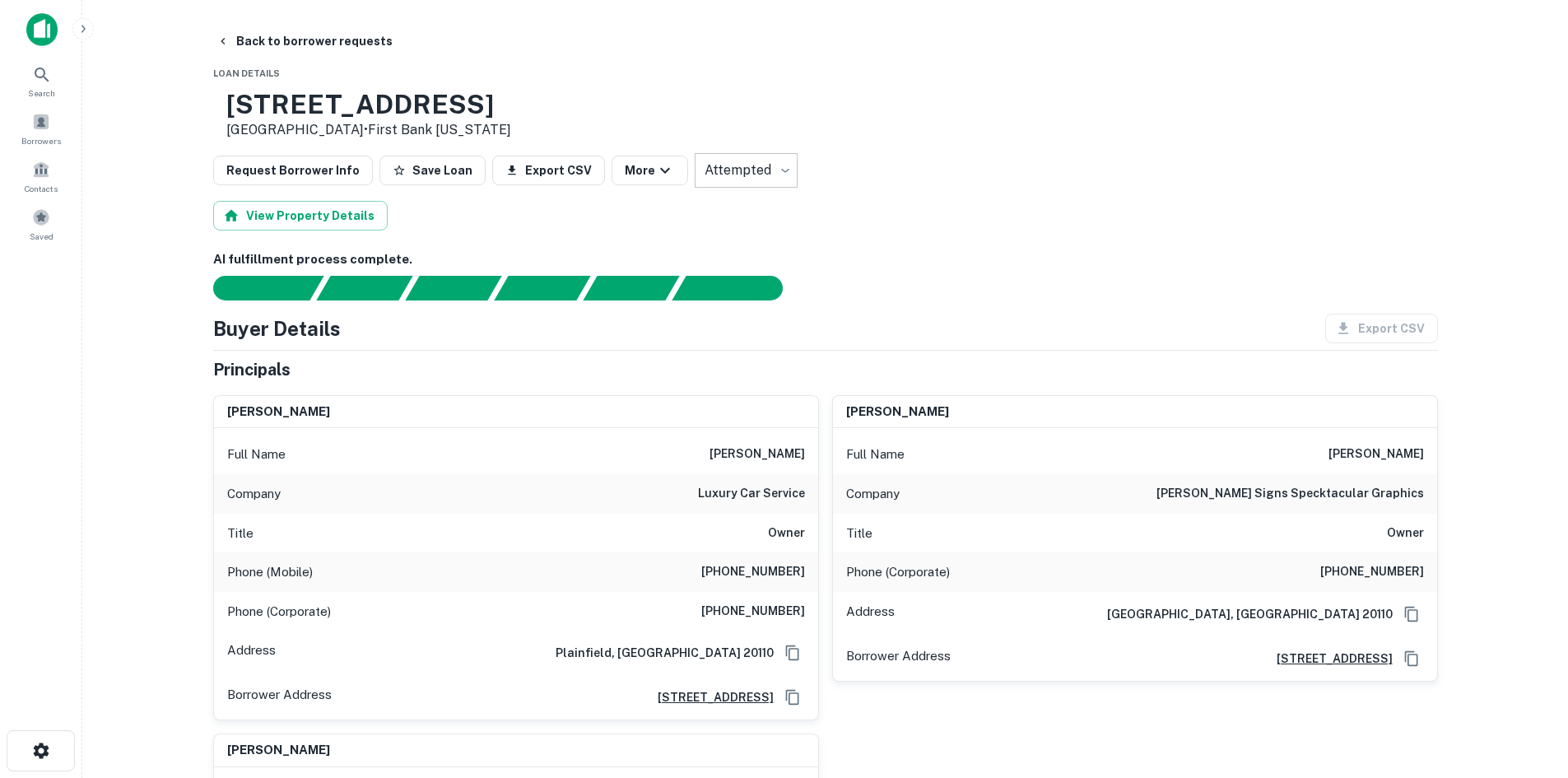
click at [768, 562] on h6 "(630) 710-0202" at bounding box center [753, 572] width 104 height 20
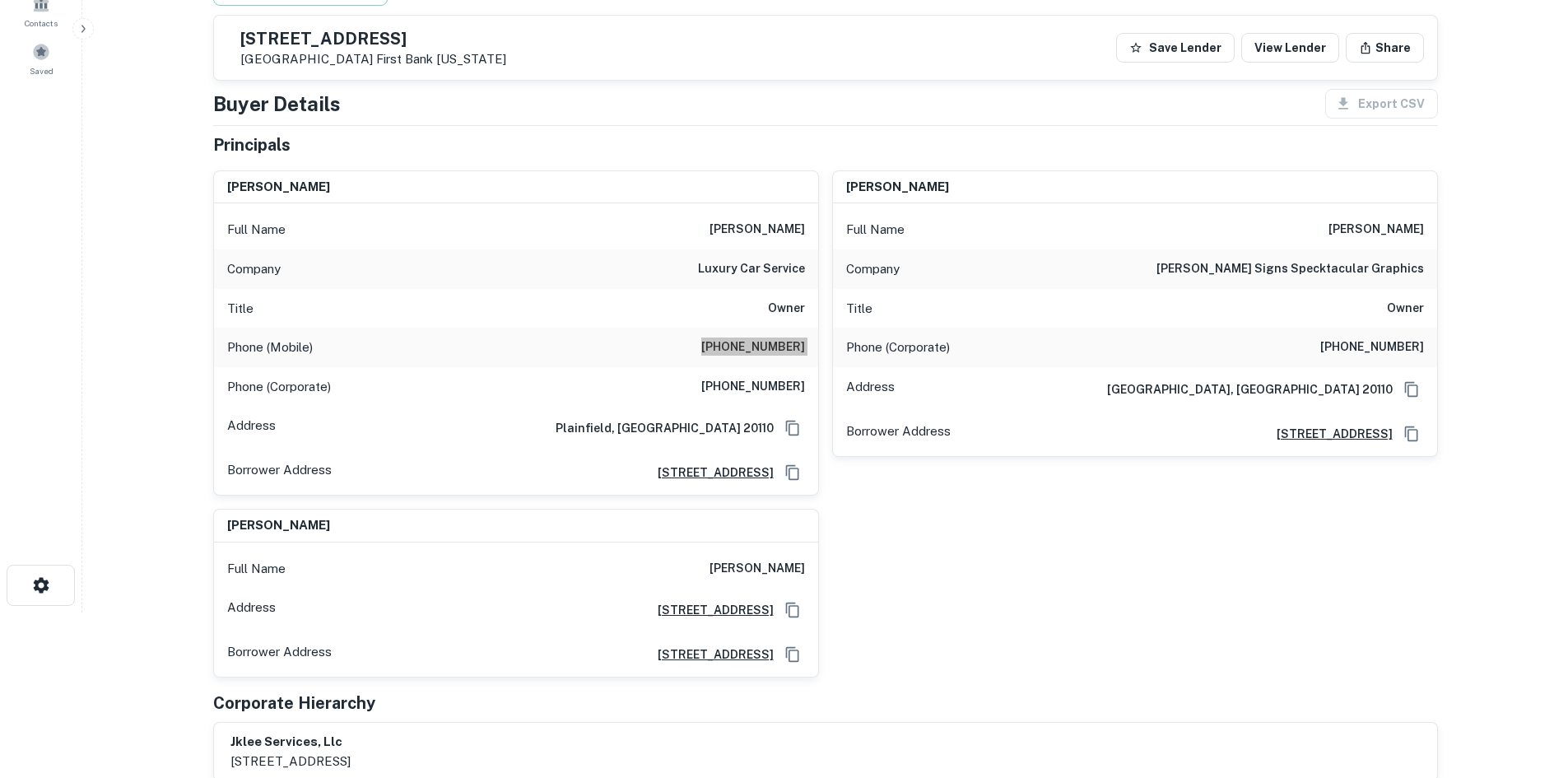
scroll to position [165, 0]
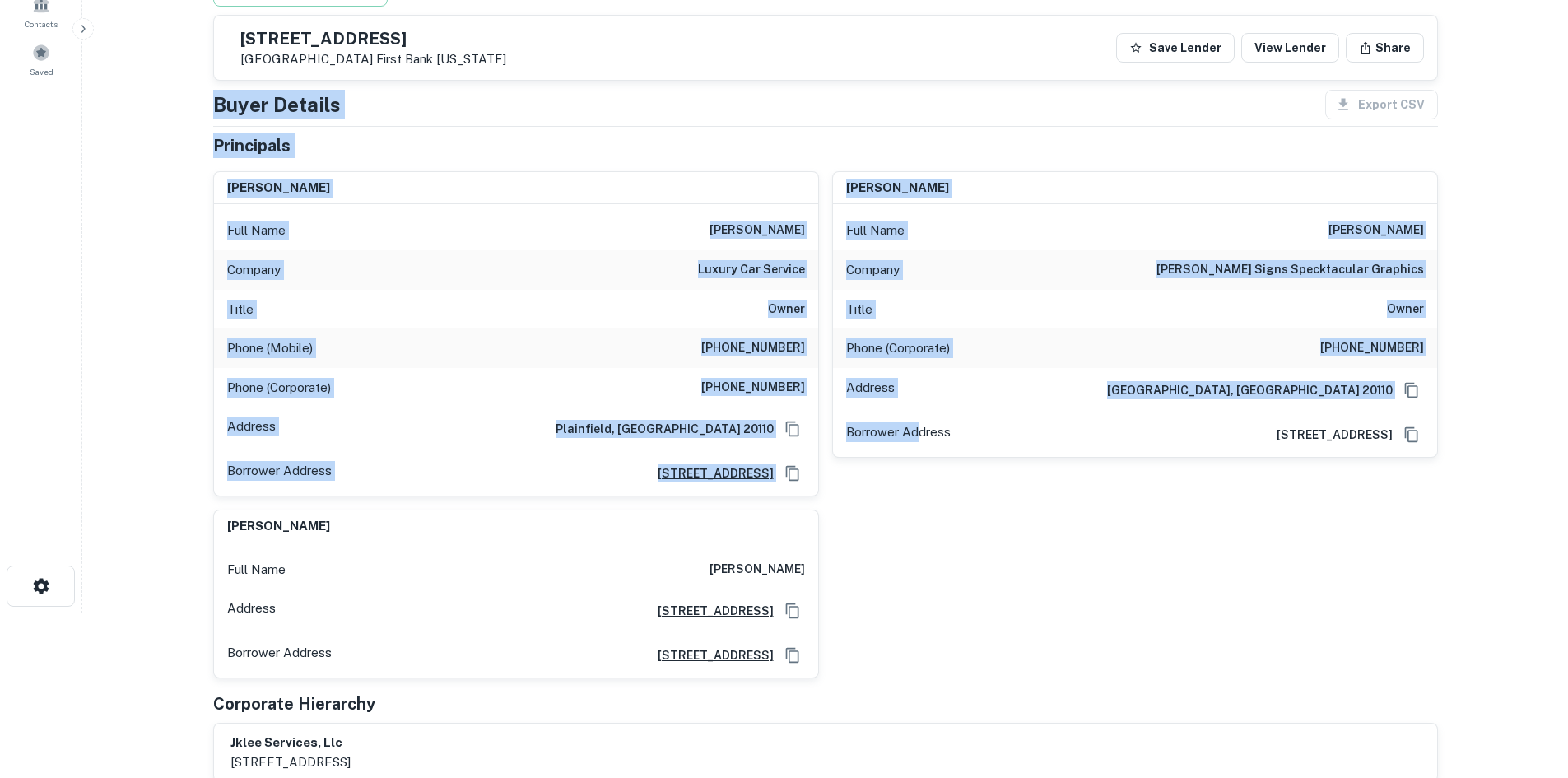
drag, startPoint x: 191, startPoint y: 106, endPoint x: 920, endPoint y: 559, distance: 858.3
click at [919, 557] on main "Back to borrower requests 2270 Valor Dr Winchester, VA 22601 First Bank Iowa Sa…" at bounding box center [825, 224] width 1486 height 778
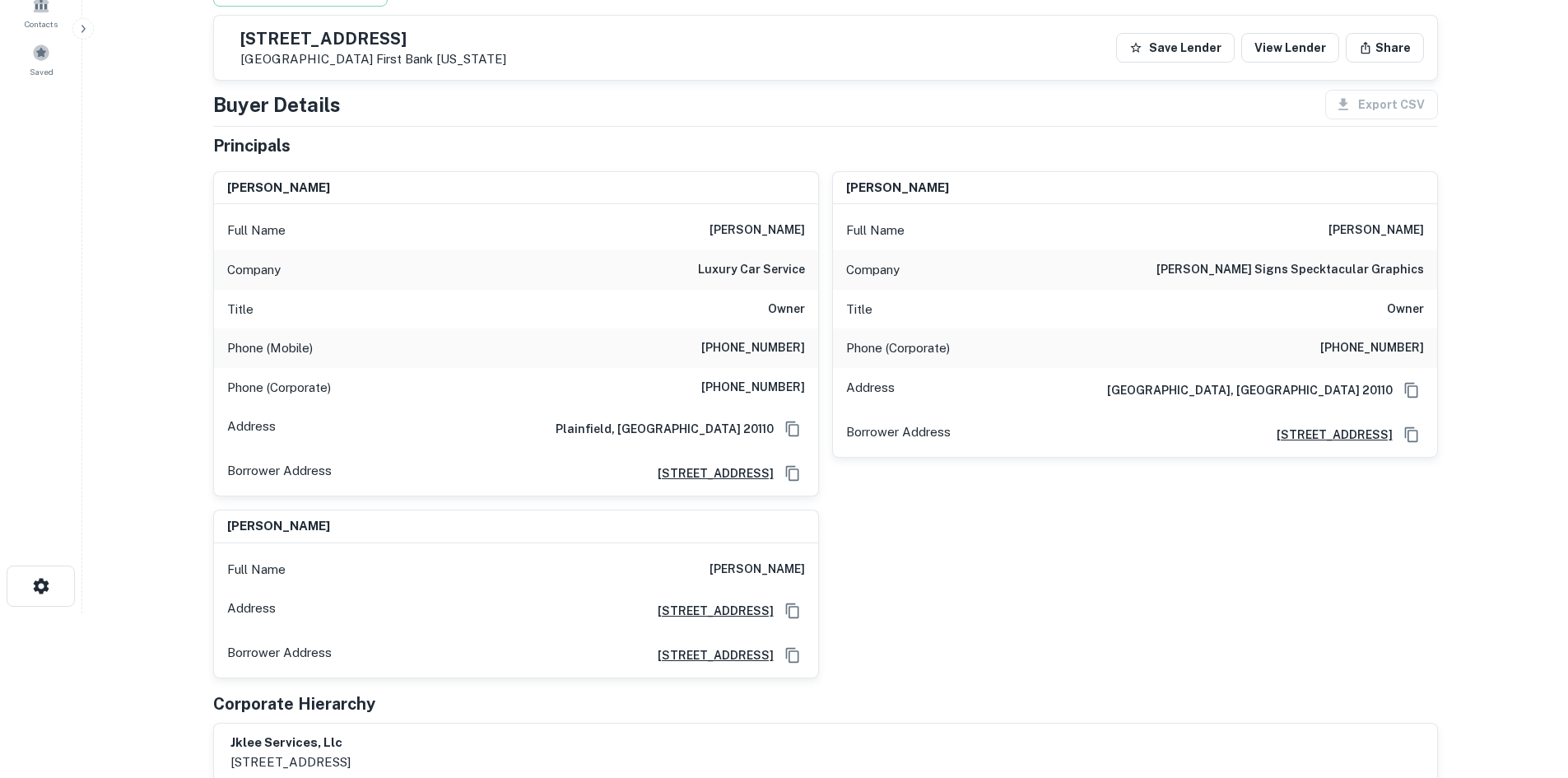
click at [1006, 547] on div "jerry lee Full Name jerry lee Company luxury car service Title Owner Phone (Mob…" at bounding box center [819, 418] width 1238 height 520
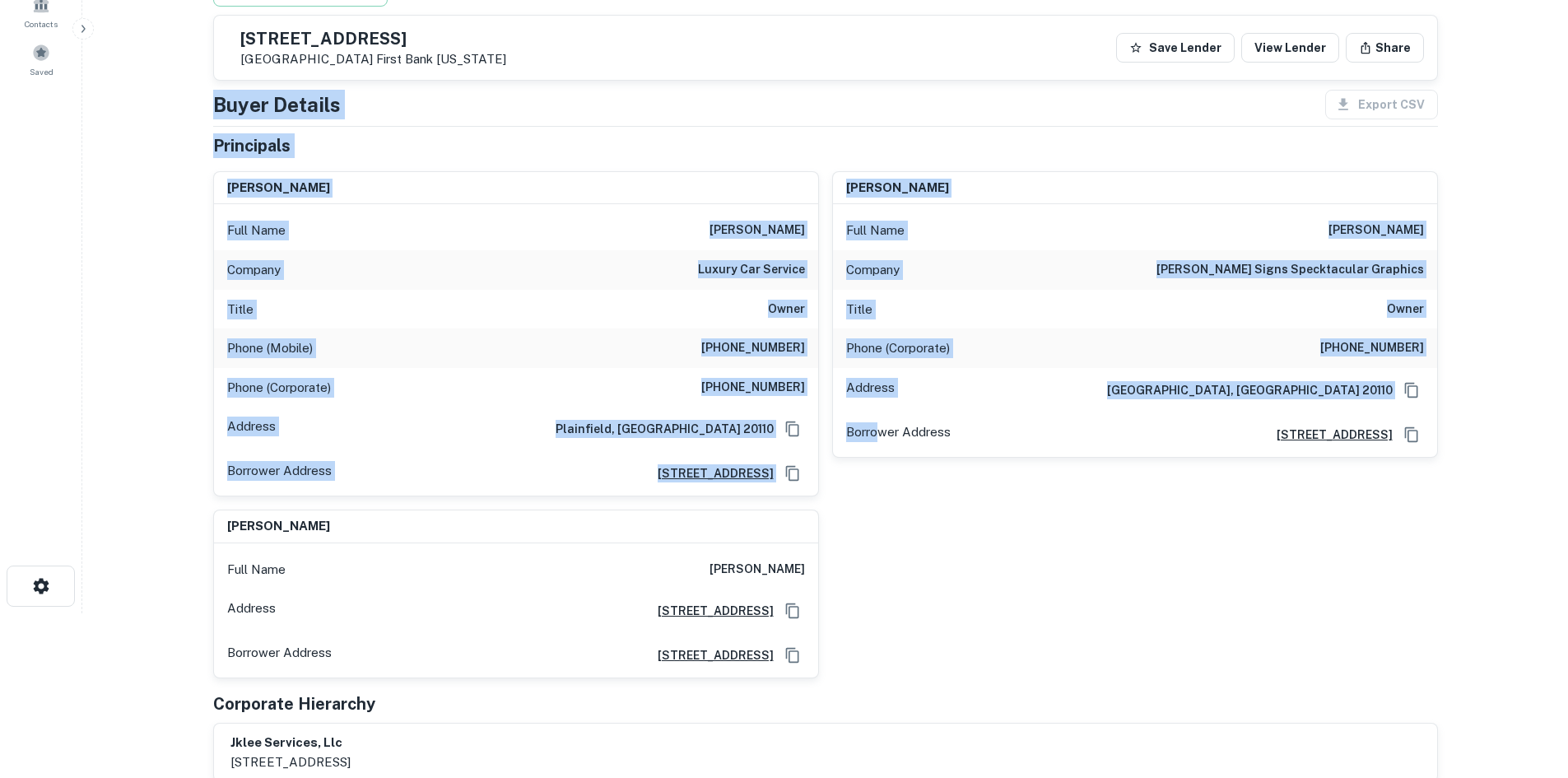
drag, startPoint x: 876, startPoint y: 499, endPoint x: 212, endPoint y: 97, distance: 776.2
click at [213, 97] on div "Buyer Details Export CSV Principals jerry lee Full Name jerry lee Company luxur…" at bounding box center [826, 436] width 1225 height 692
drag, startPoint x: 202, startPoint y: 96, endPoint x: 831, endPoint y: 488, distance: 741.2
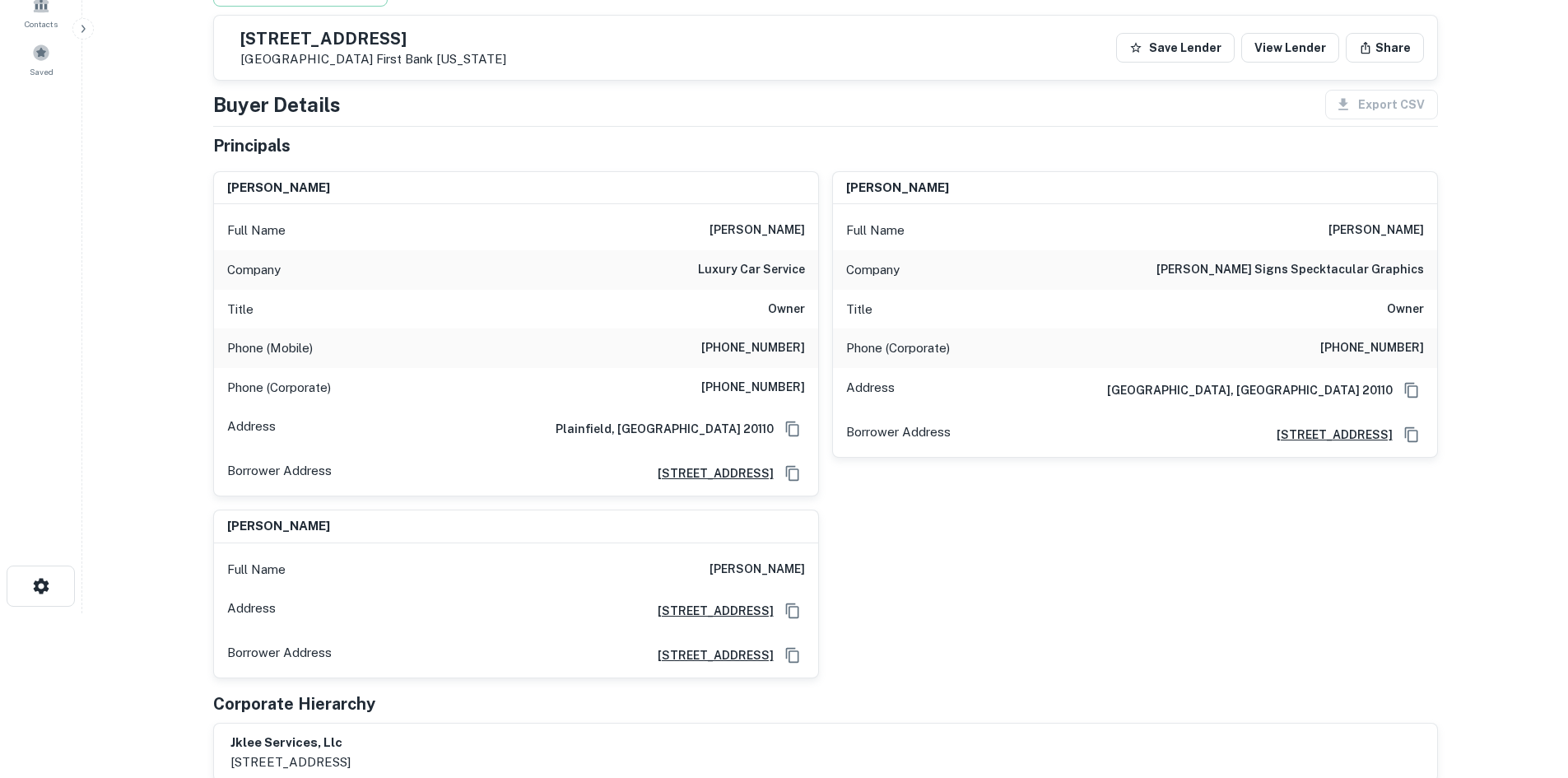
click at [855, 498] on div "jerry lee Full Name jerry lee Company luxury car service Title Owner Phone (Mob…" at bounding box center [819, 418] width 1238 height 520
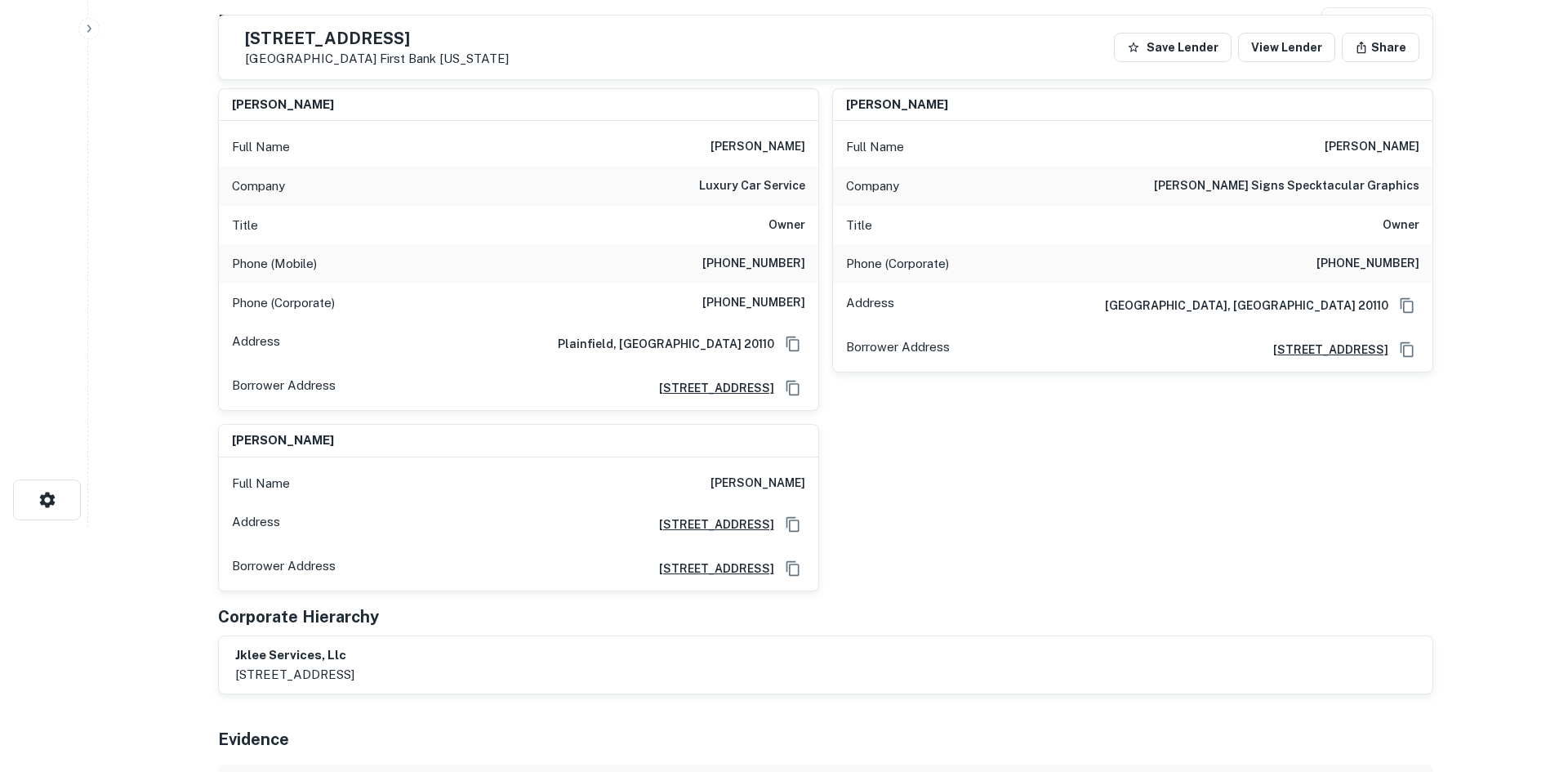
scroll to position [0, 0]
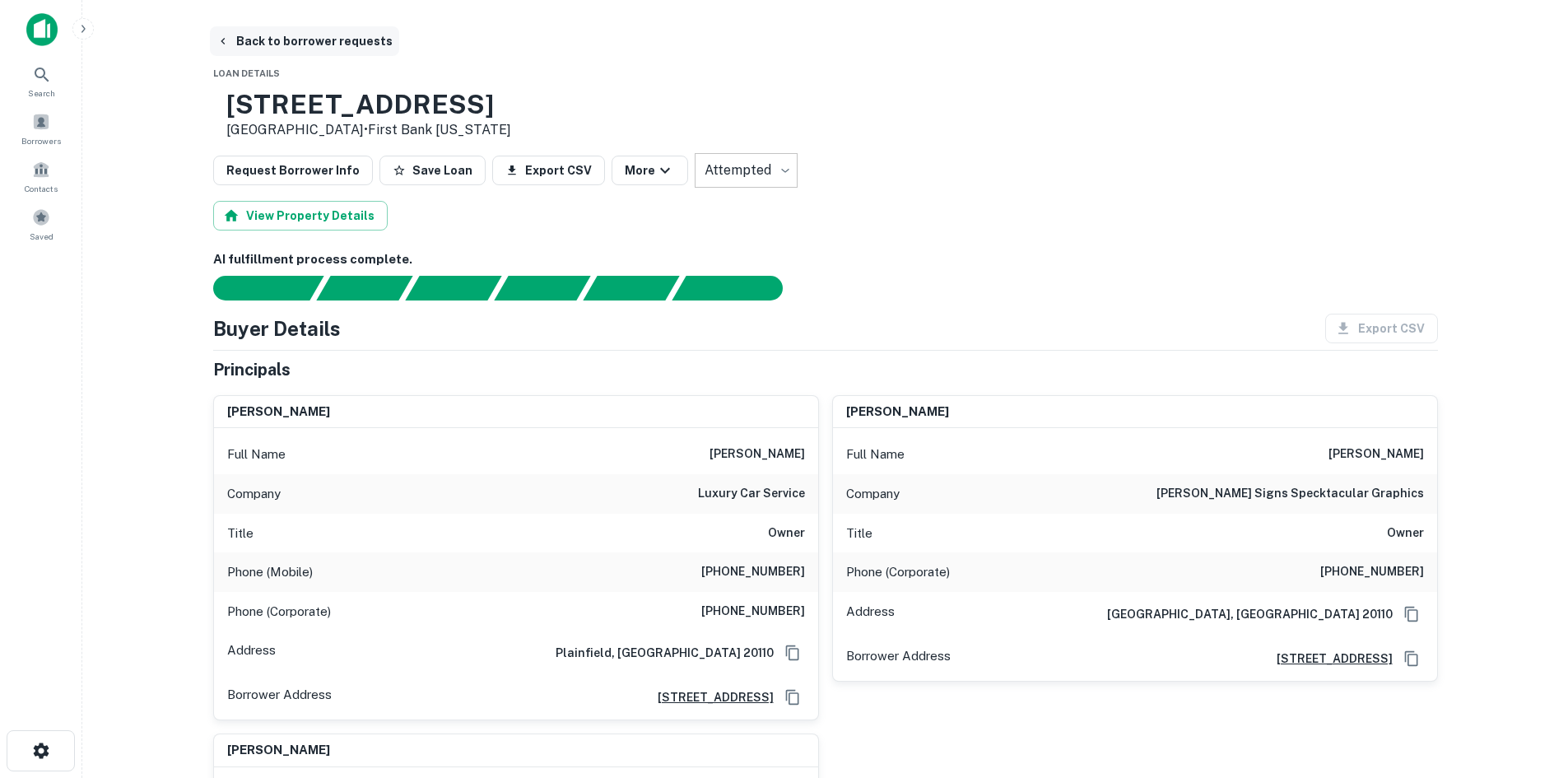
click at [327, 52] on button "Back to borrower requests" at bounding box center [305, 42] width 190 height 30
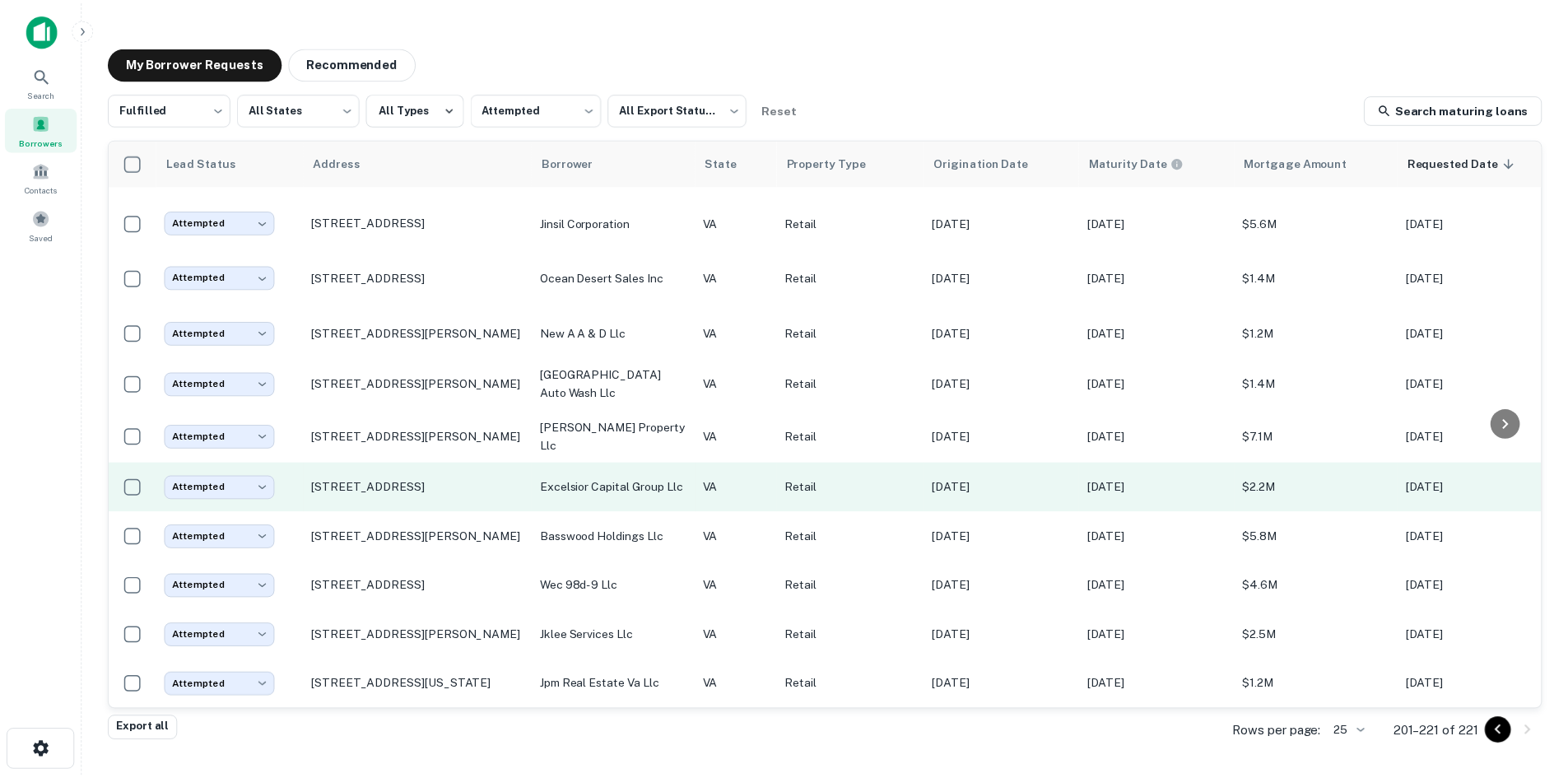
scroll to position [567, 0]
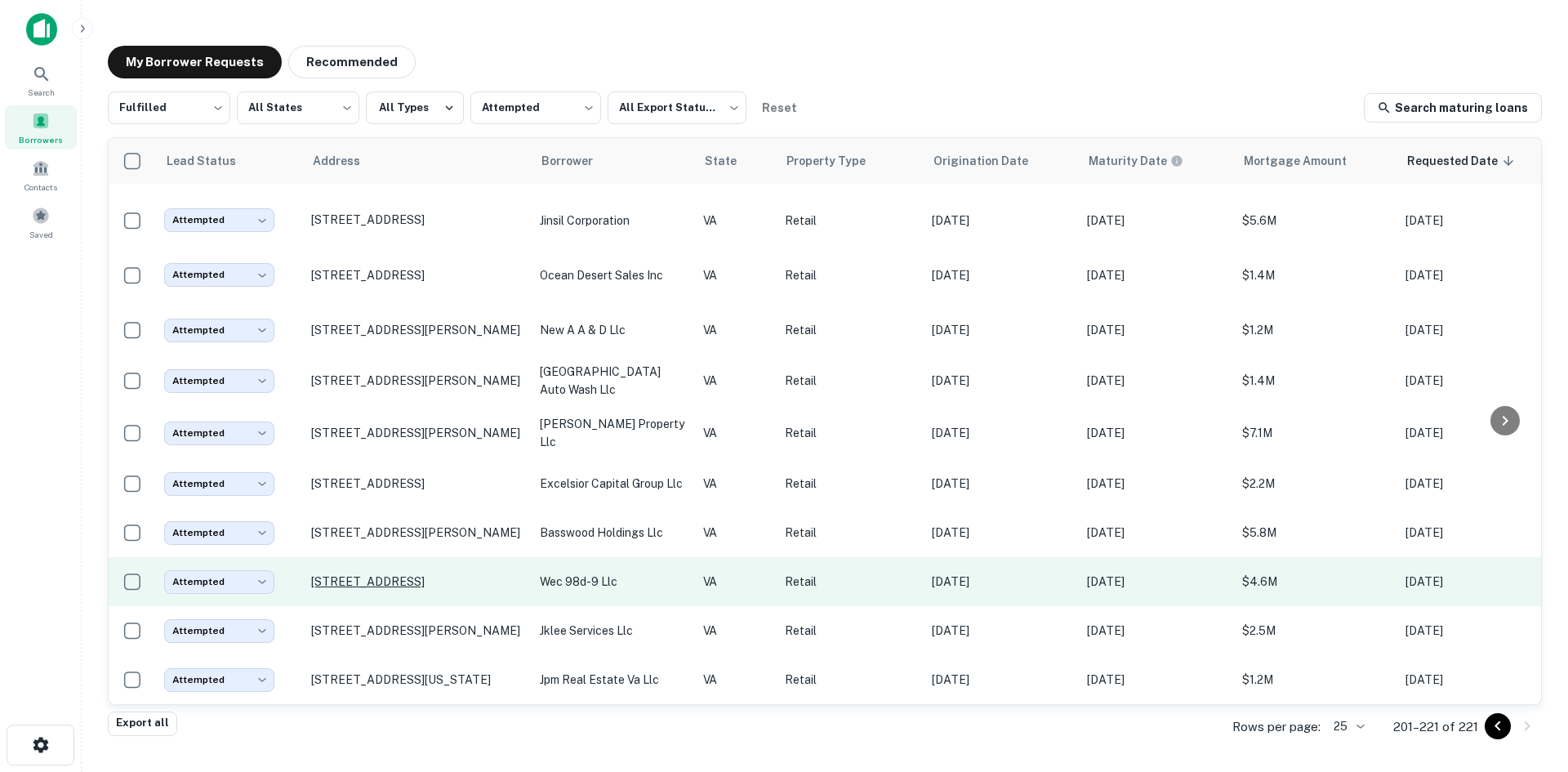
click at [452, 574] on p "6130 Chesapeake Blvd Norfolk, VA 23513" at bounding box center [417, 581] width 212 height 15
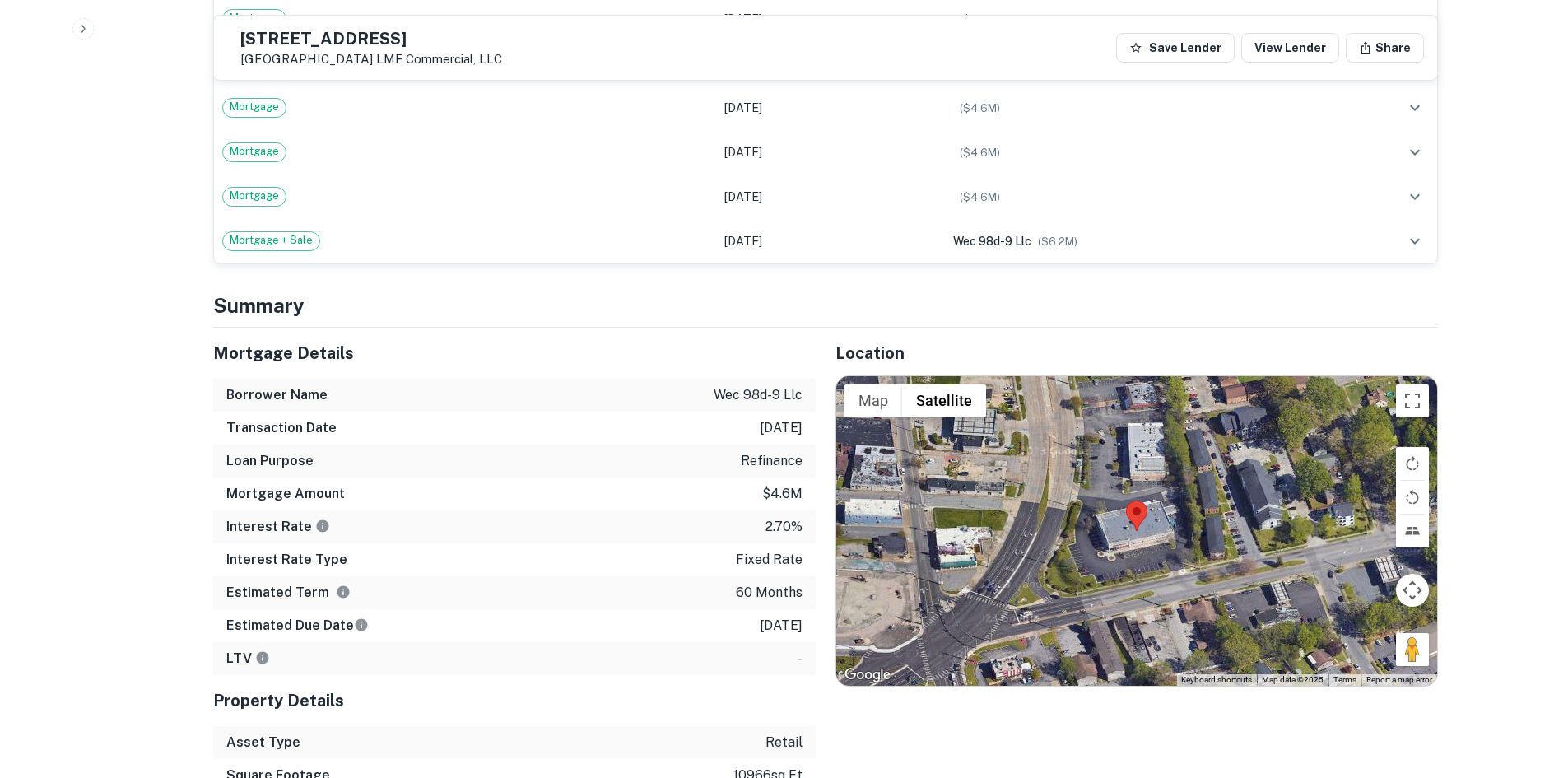
scroll to position [1482, 0]
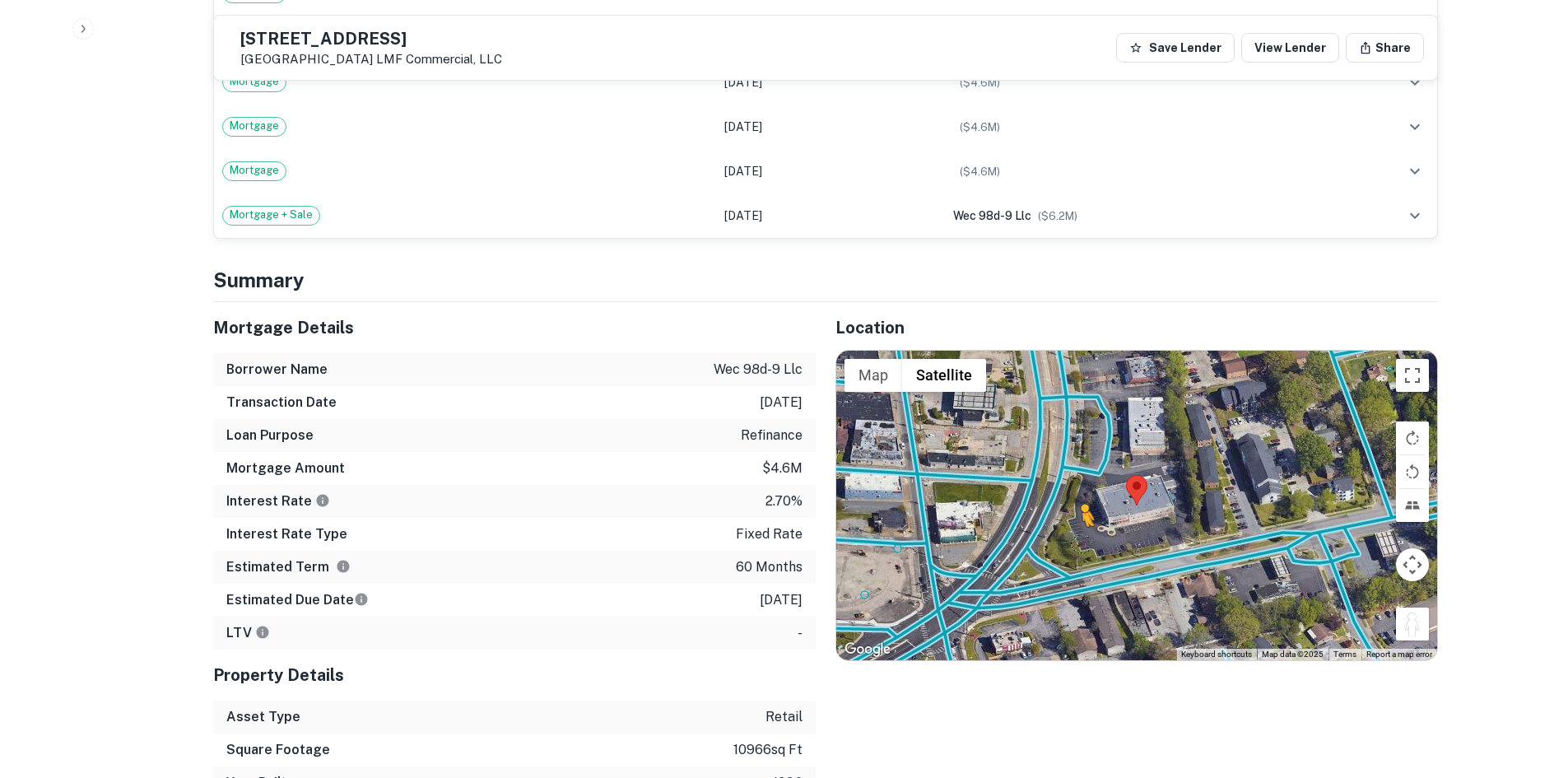
drag, startPoint x: 1419, startPoint y: 603, endPoint x: 1081, endPoint y: 529, distance: 346.0
click at [1081, 529] on div "To activate drag with keyboard, press Alt + Enter. Once in keyboard drag state,…" at bounding box center [1137, 505] width 601 height 310
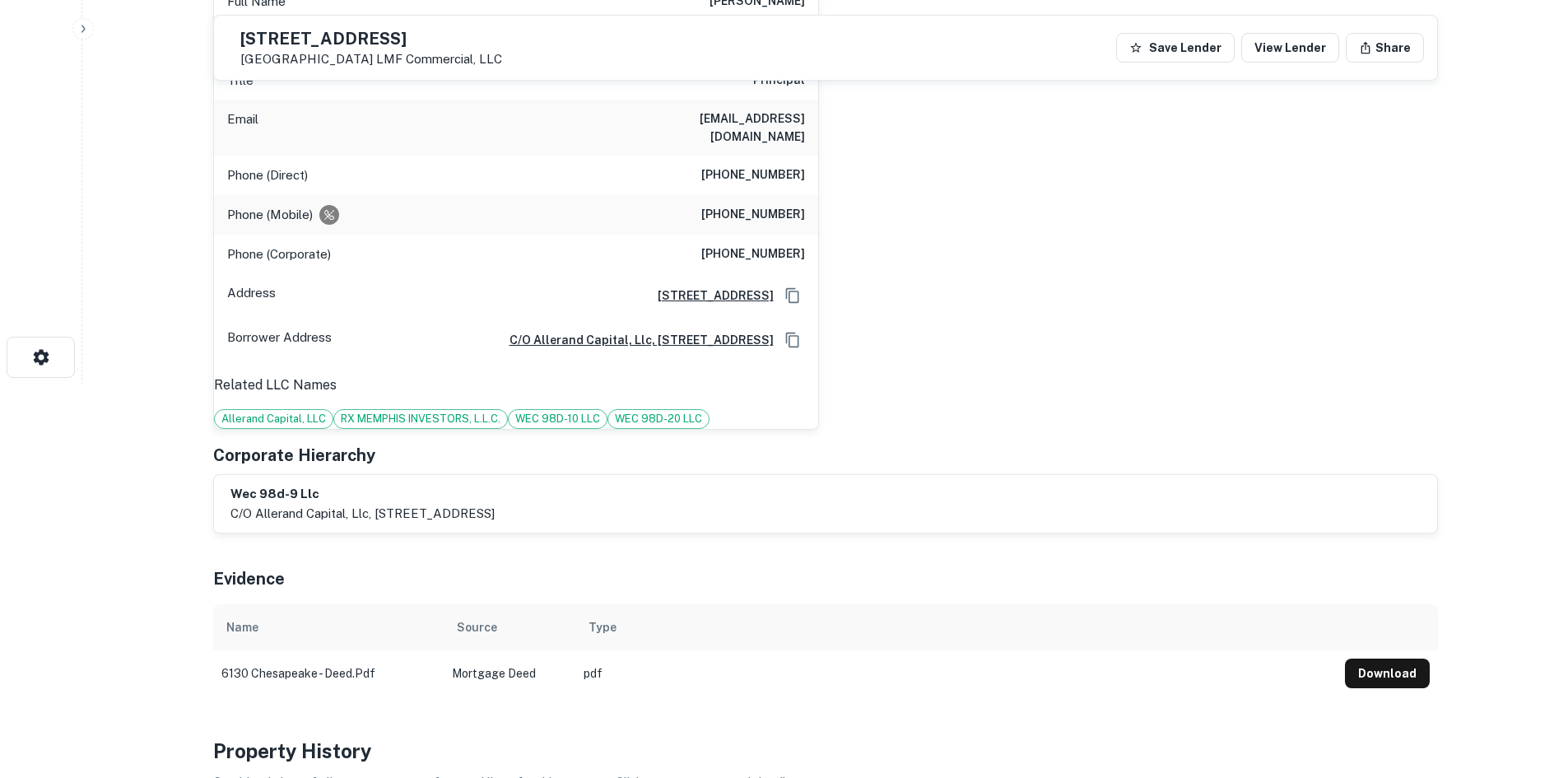
scroll to position [165, 0]
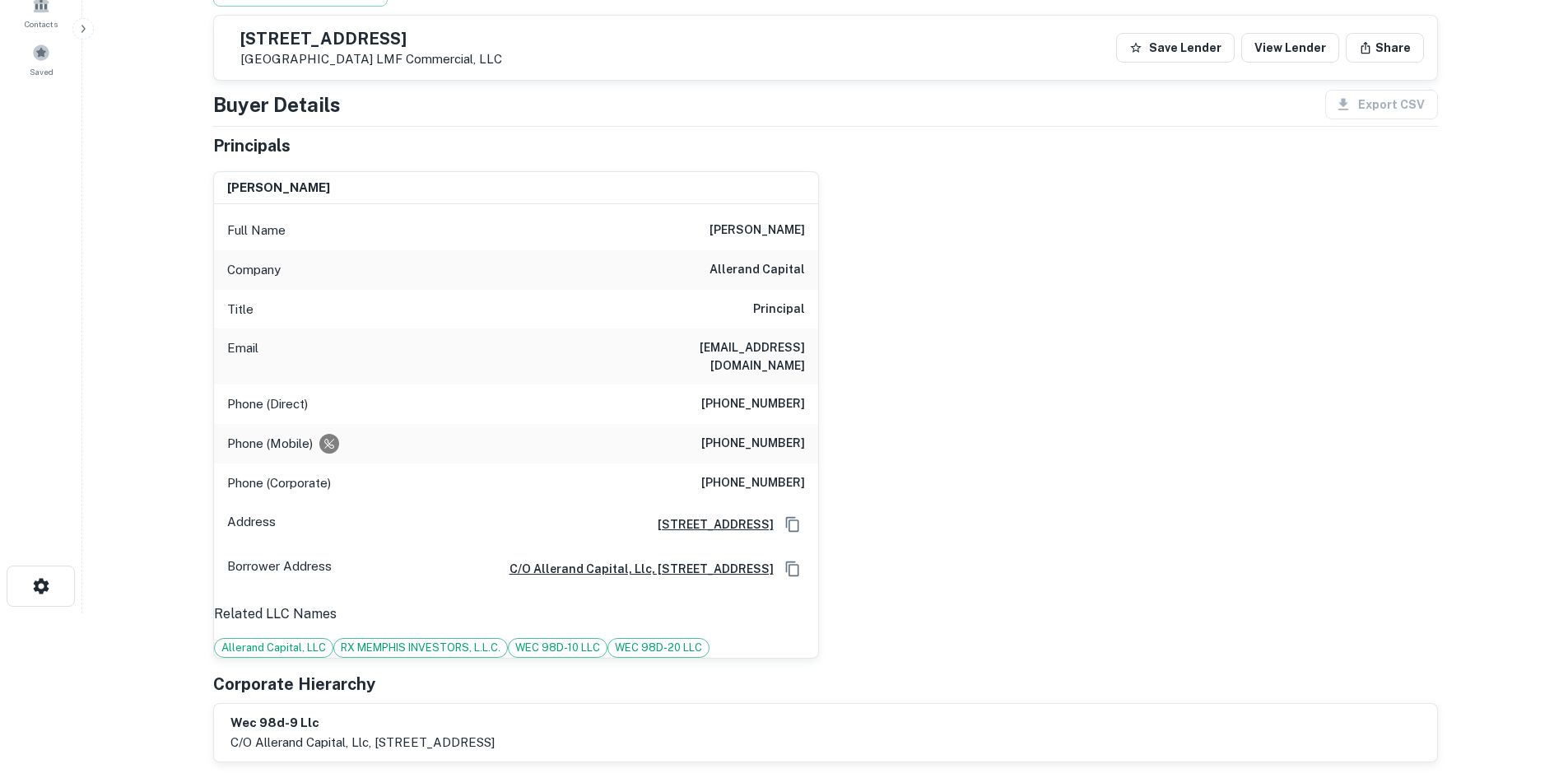
click at [787, 396] on h6 "(561) 427-6565" at bounding box center [753, 404] width 104 height 20
click at [917, 561] on div "richard j. sabella Full Name richard j. sabella Company allerand capital Title …" at bounding box center [819, 408] width 1238 height 500
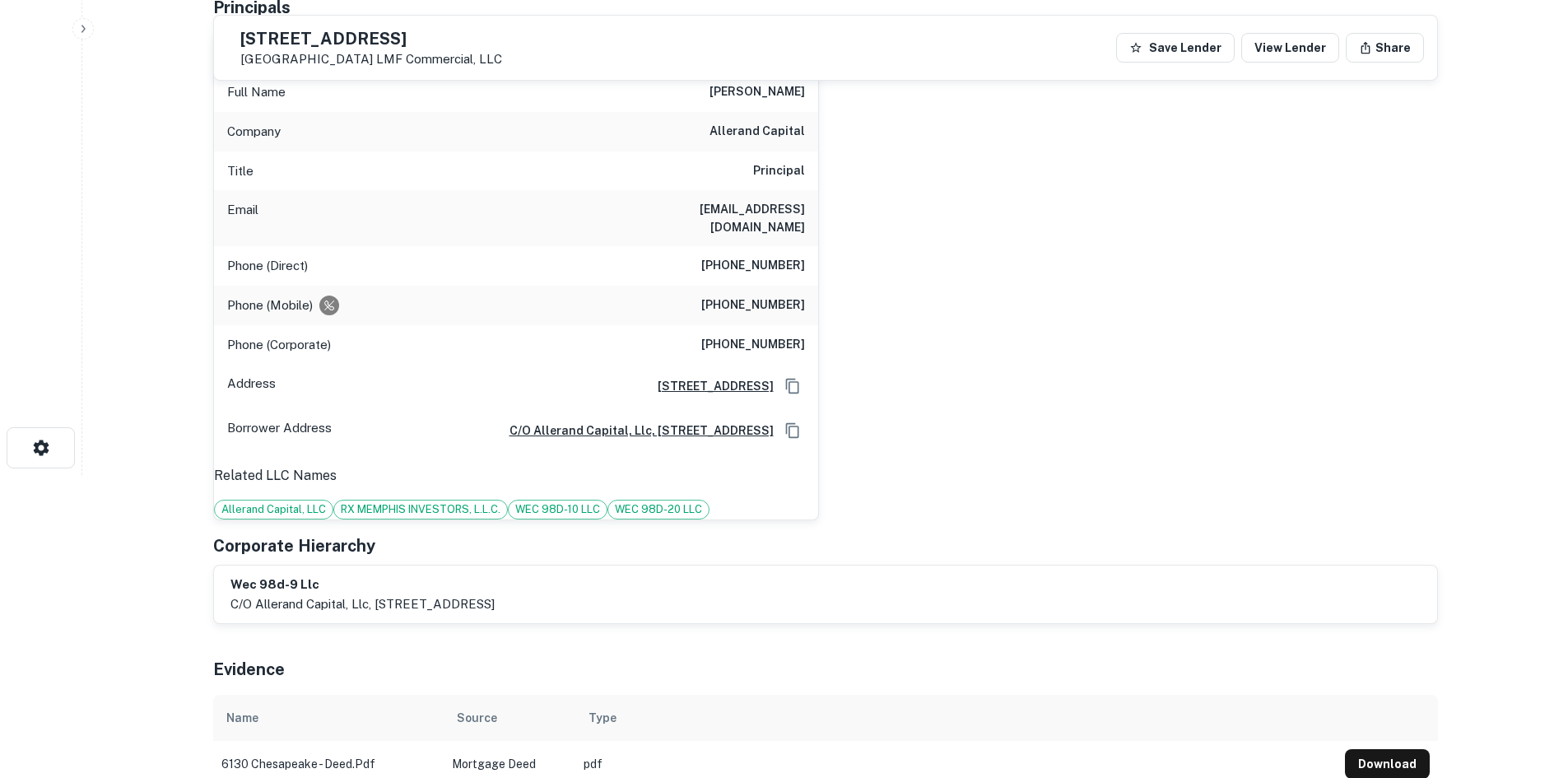
scroll to position [247, 0]
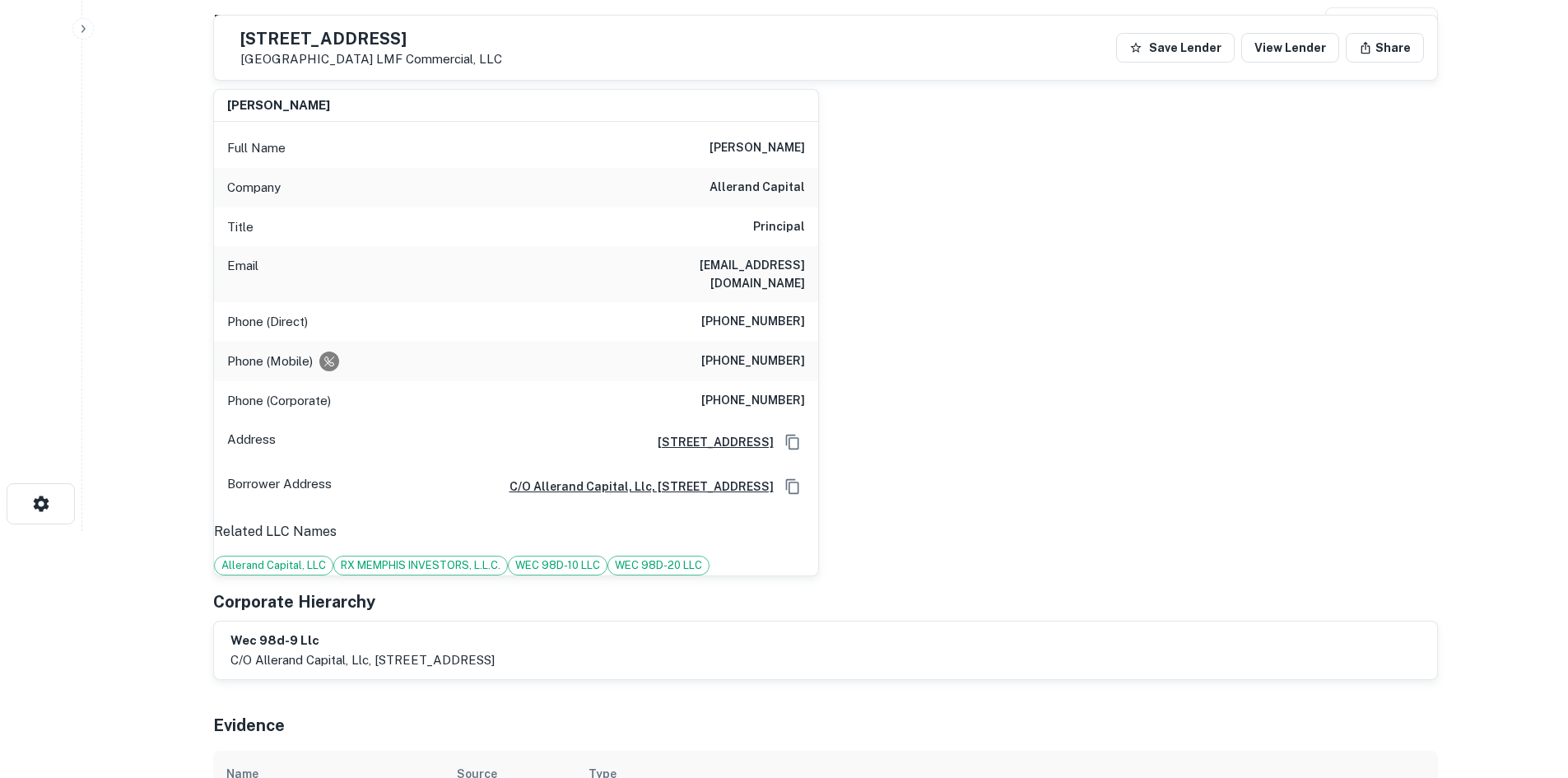
click at [783, 351] on h6 "(561) 373-9141" at bounding box center [753, 361] width 104 height 20
click at [782, 351] on h6 "(561) 373-9141" at bounding box center [753, 361] width 104 height 20
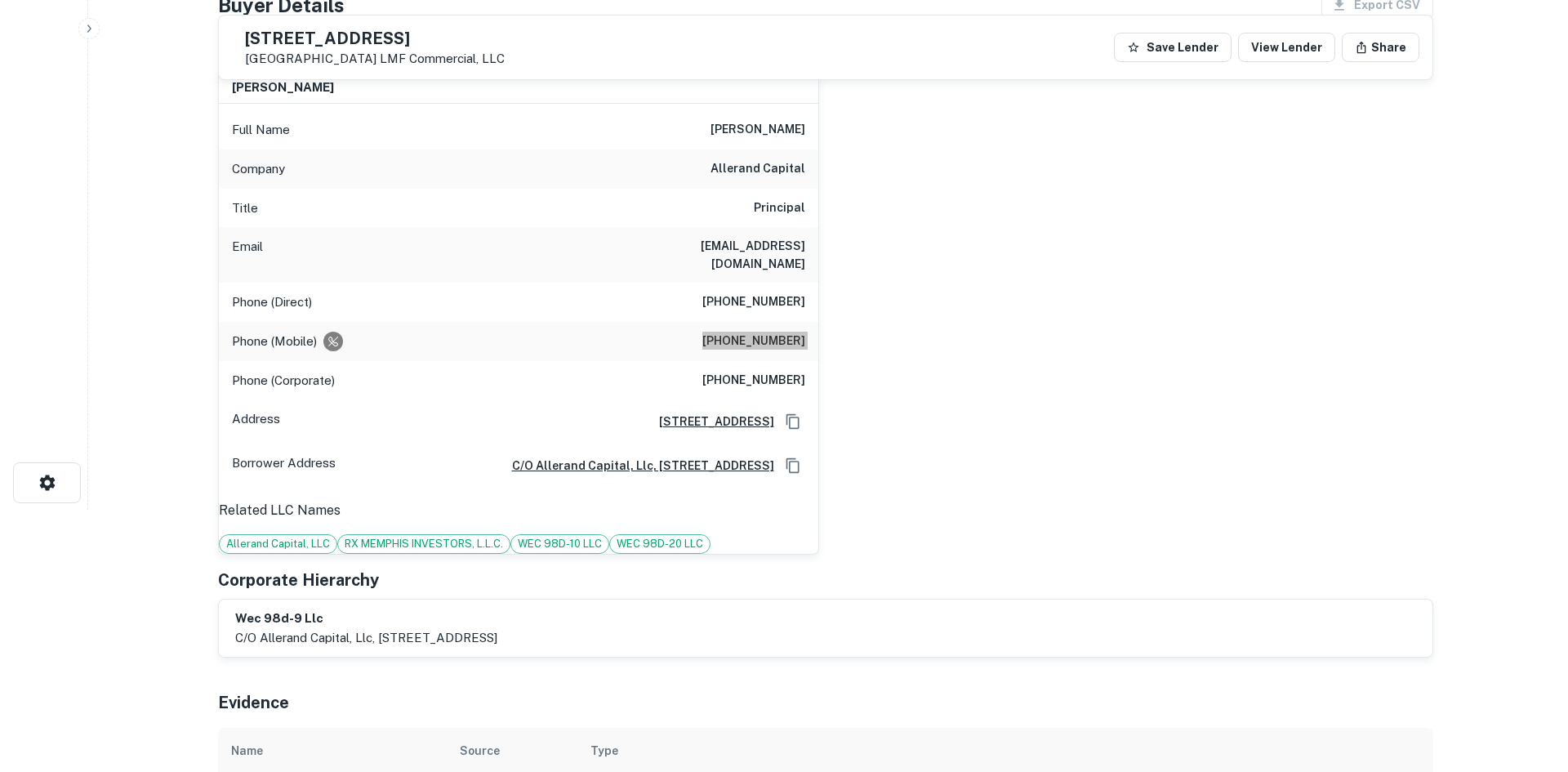
scroll to position [0, 0]
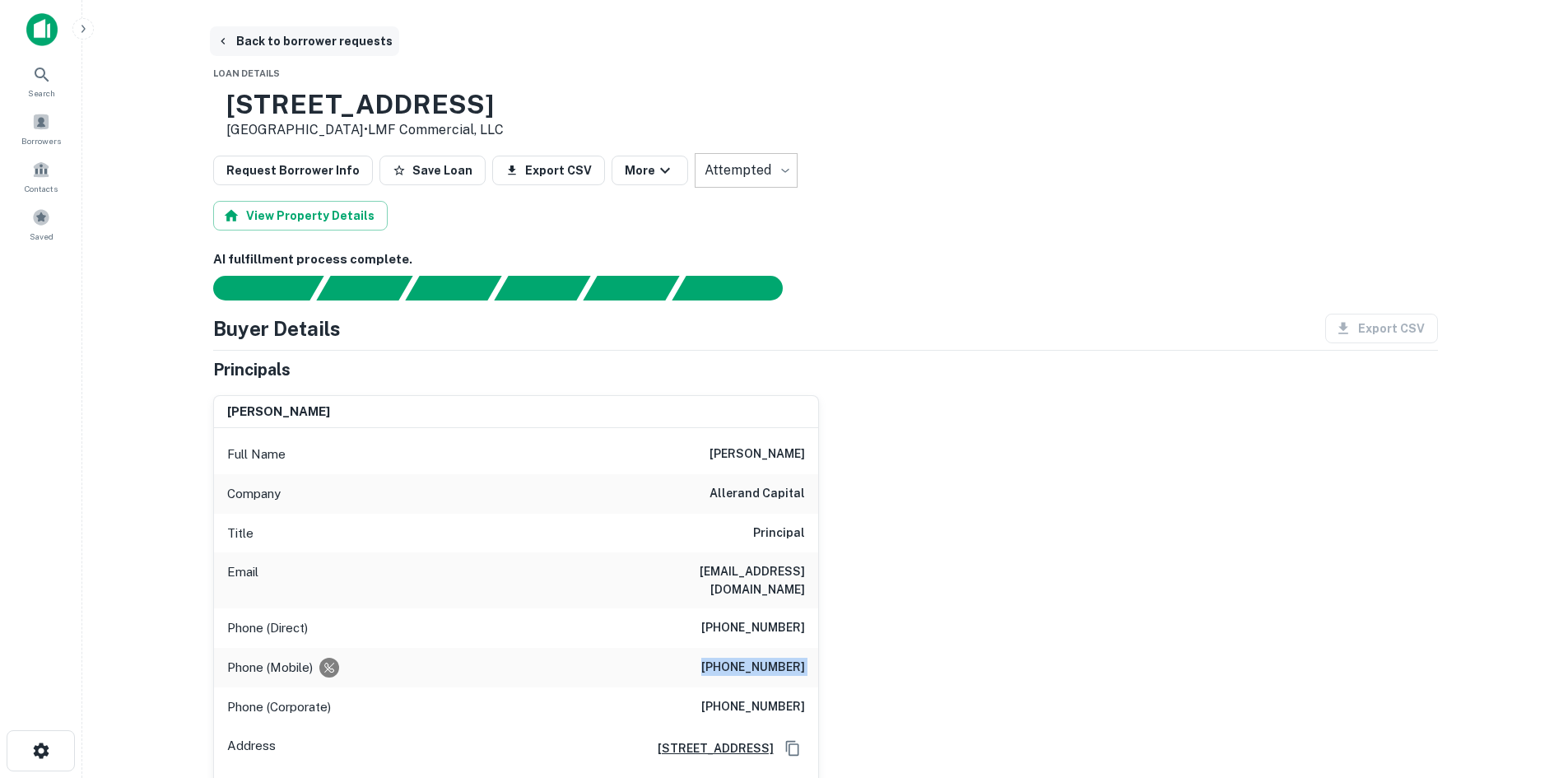
click at [291, 49] on button "Back to borrower requests" at bounding box center [305, 42] width 190 height 30
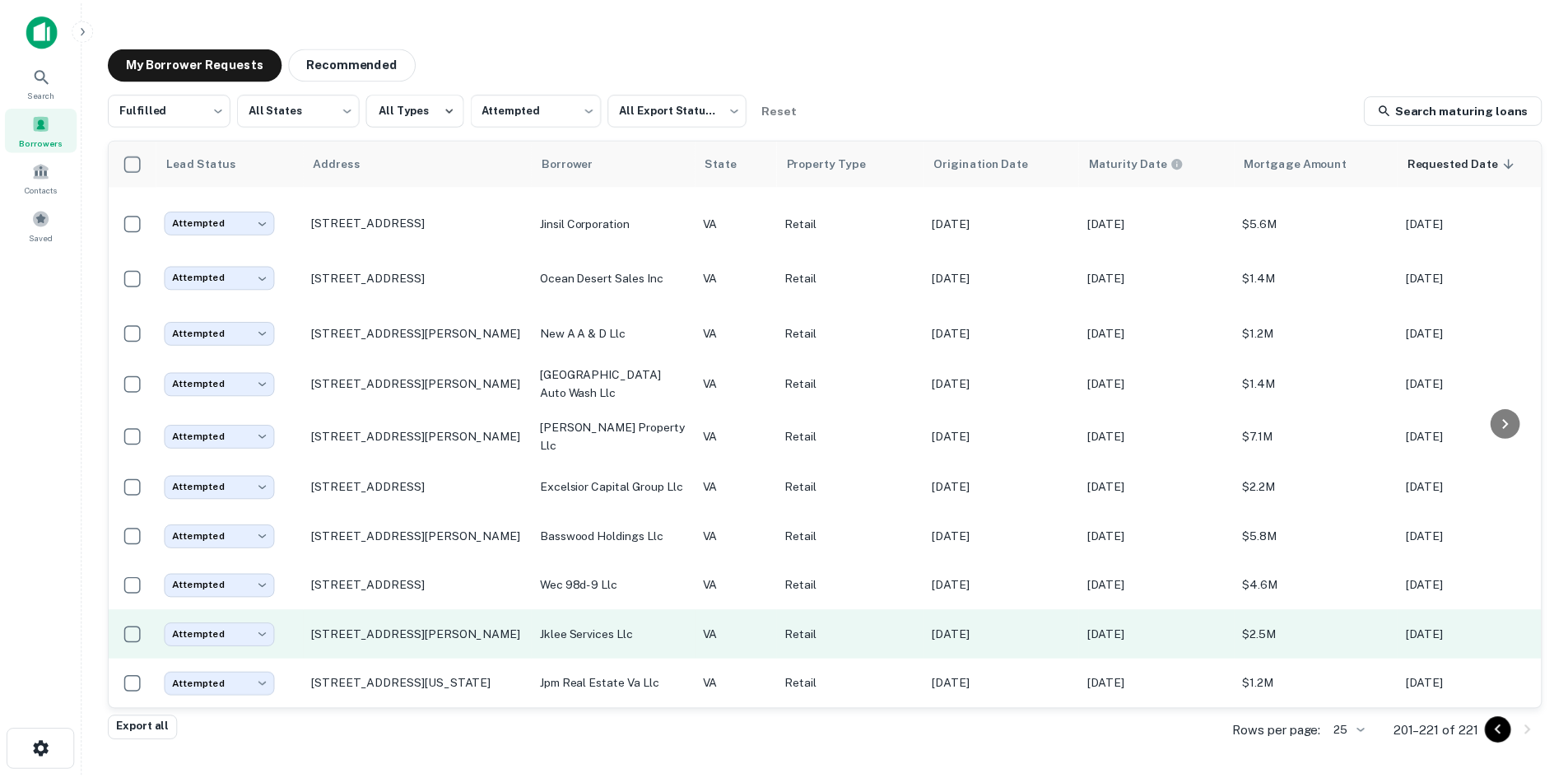
scroll to position [567, 0]
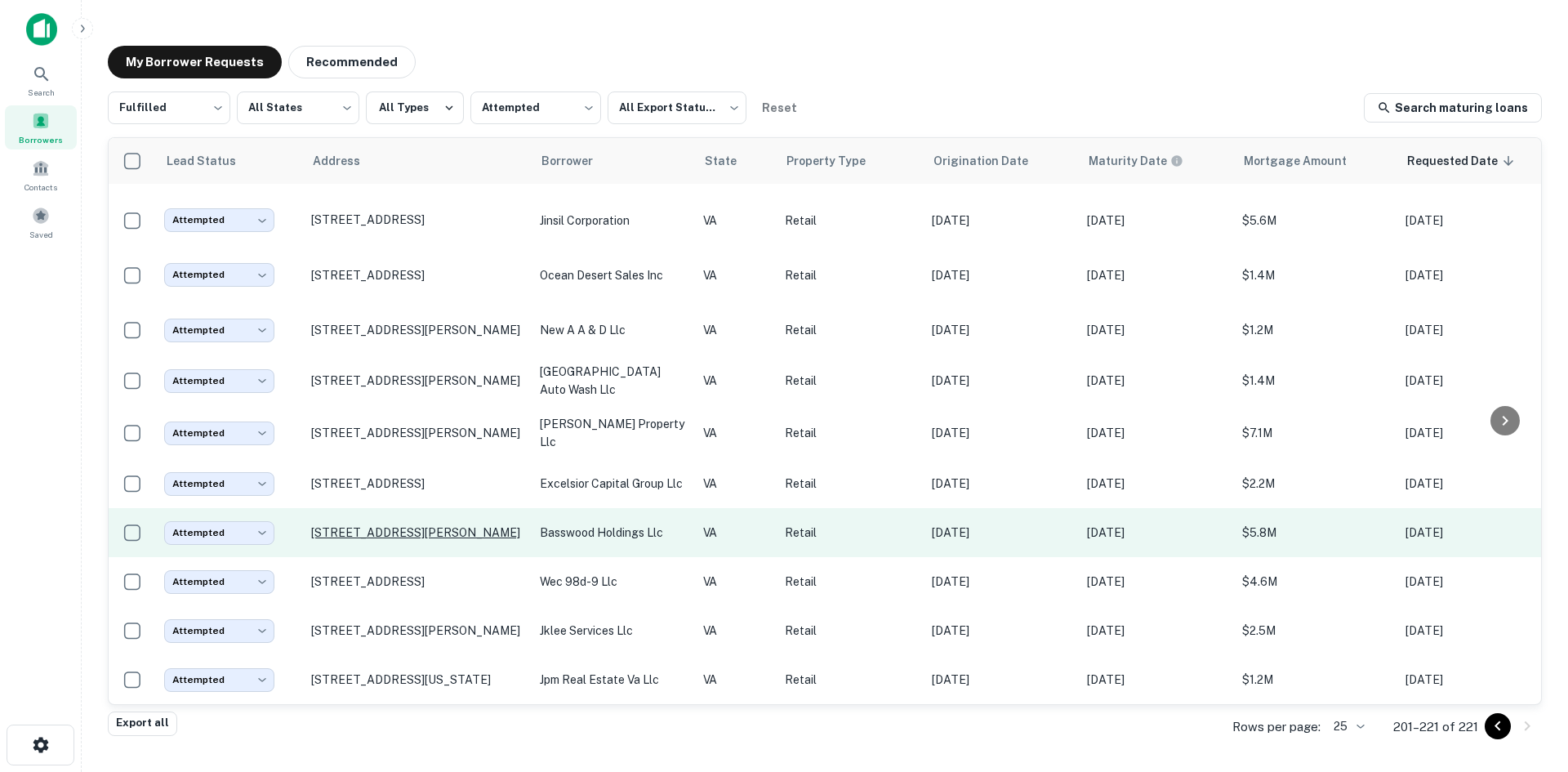
click at [465, 525] on p "457 Charles H Dimmock Pkwy Colonial Heights, VA 23834" at bounding box center [417, 533] width 212 height 15
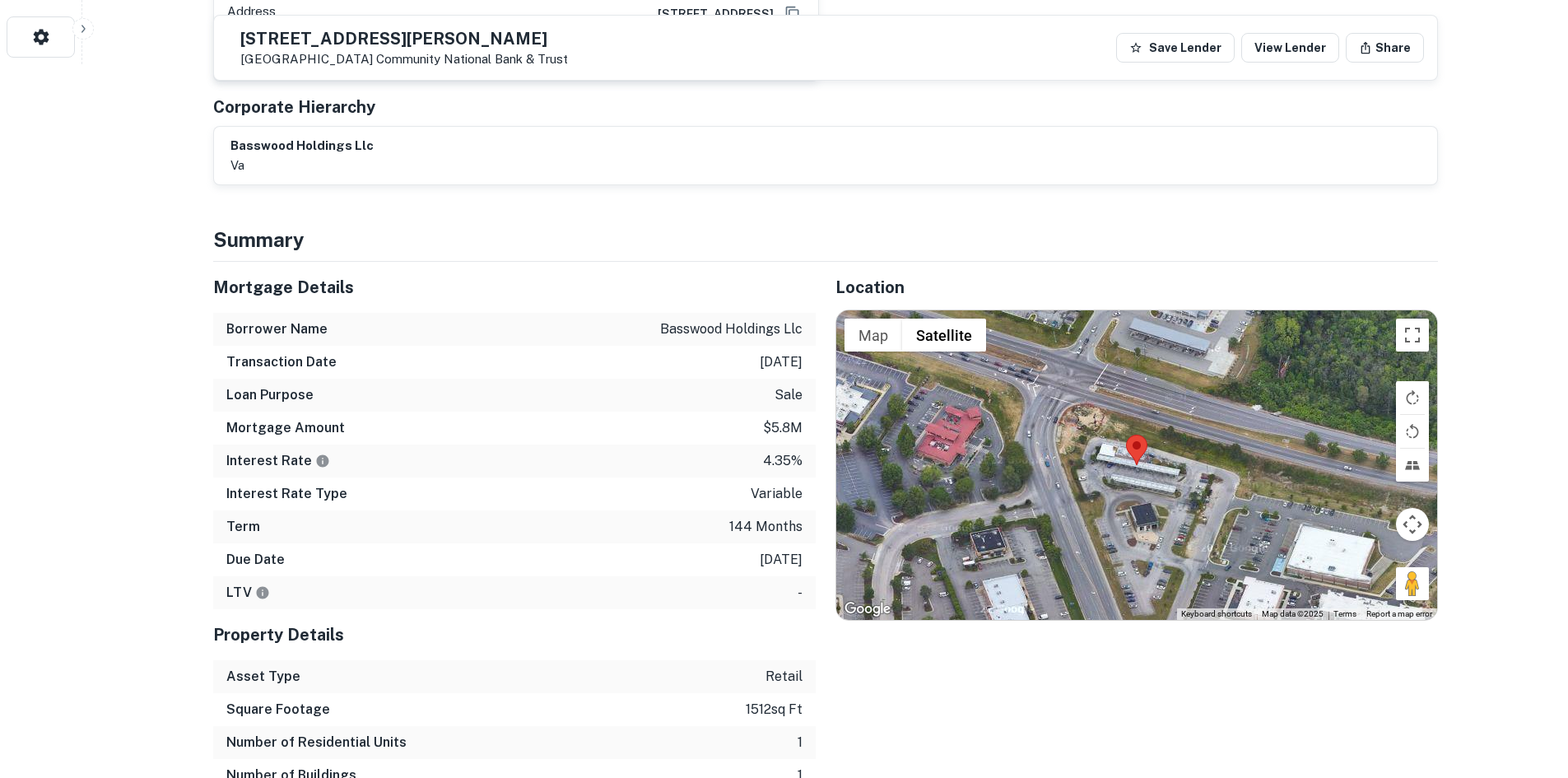
scroll to position [741, 0]
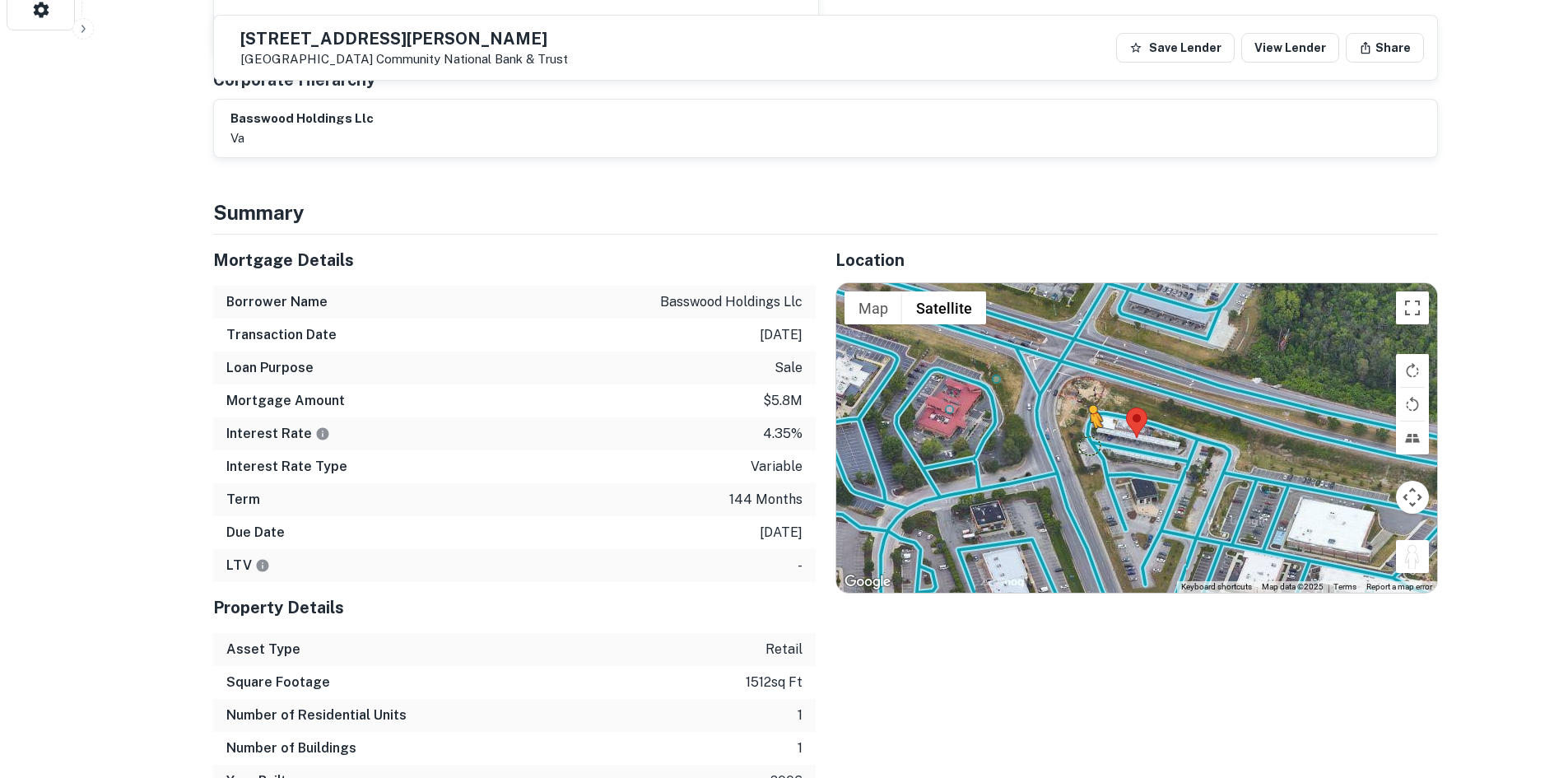
drag, startPoint x: 1406, startPoint y: 542, endPoint x: 1086, endPoint y: 428, distance: 339.7
click at [1086, 428] on div "To activate drag with keyboard, press Alt + Enter. Once in keyboard drag state,…" at bounding box center [1137, 438] width 601 height 310
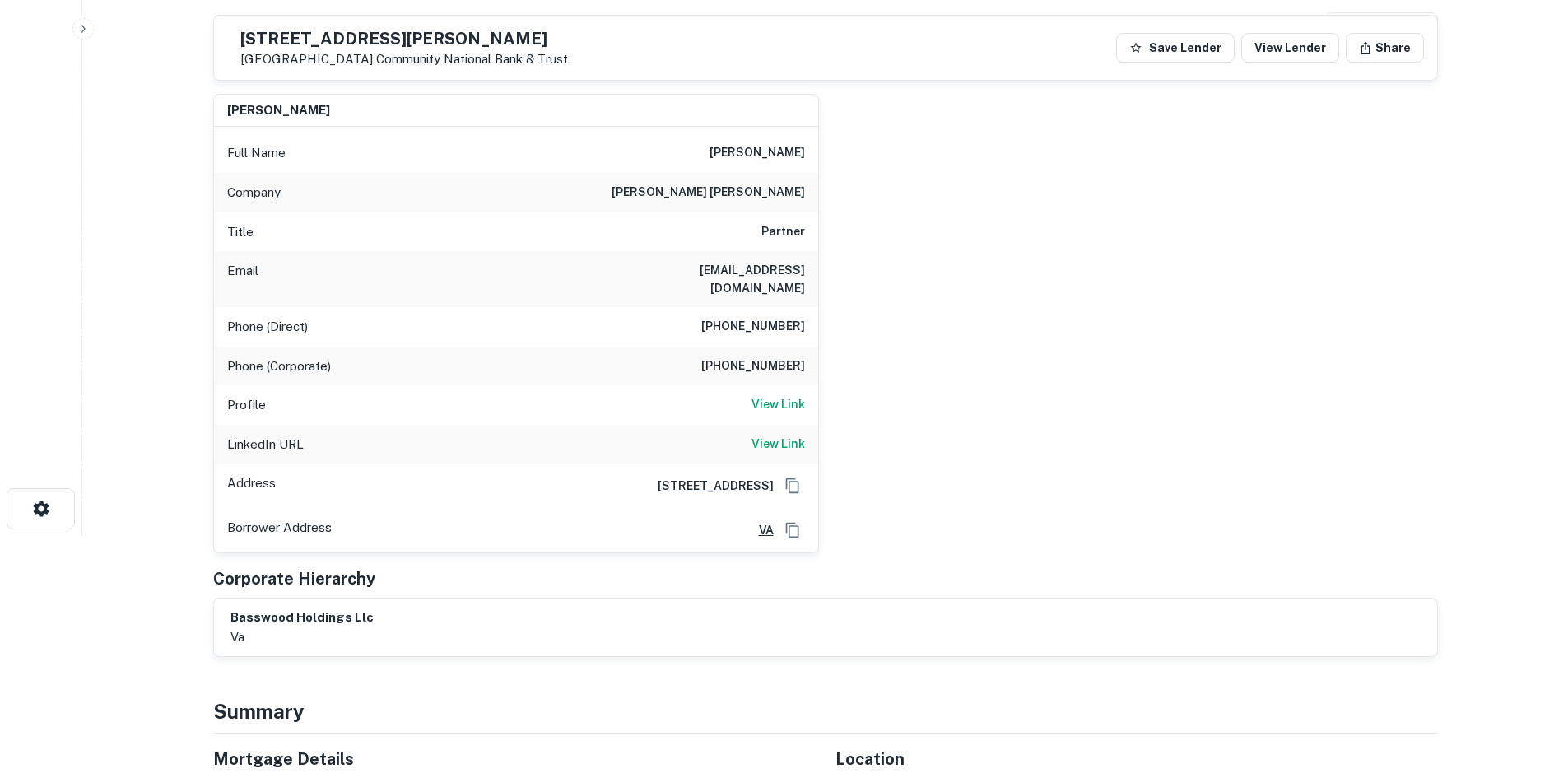
scroll to position [0, 0]
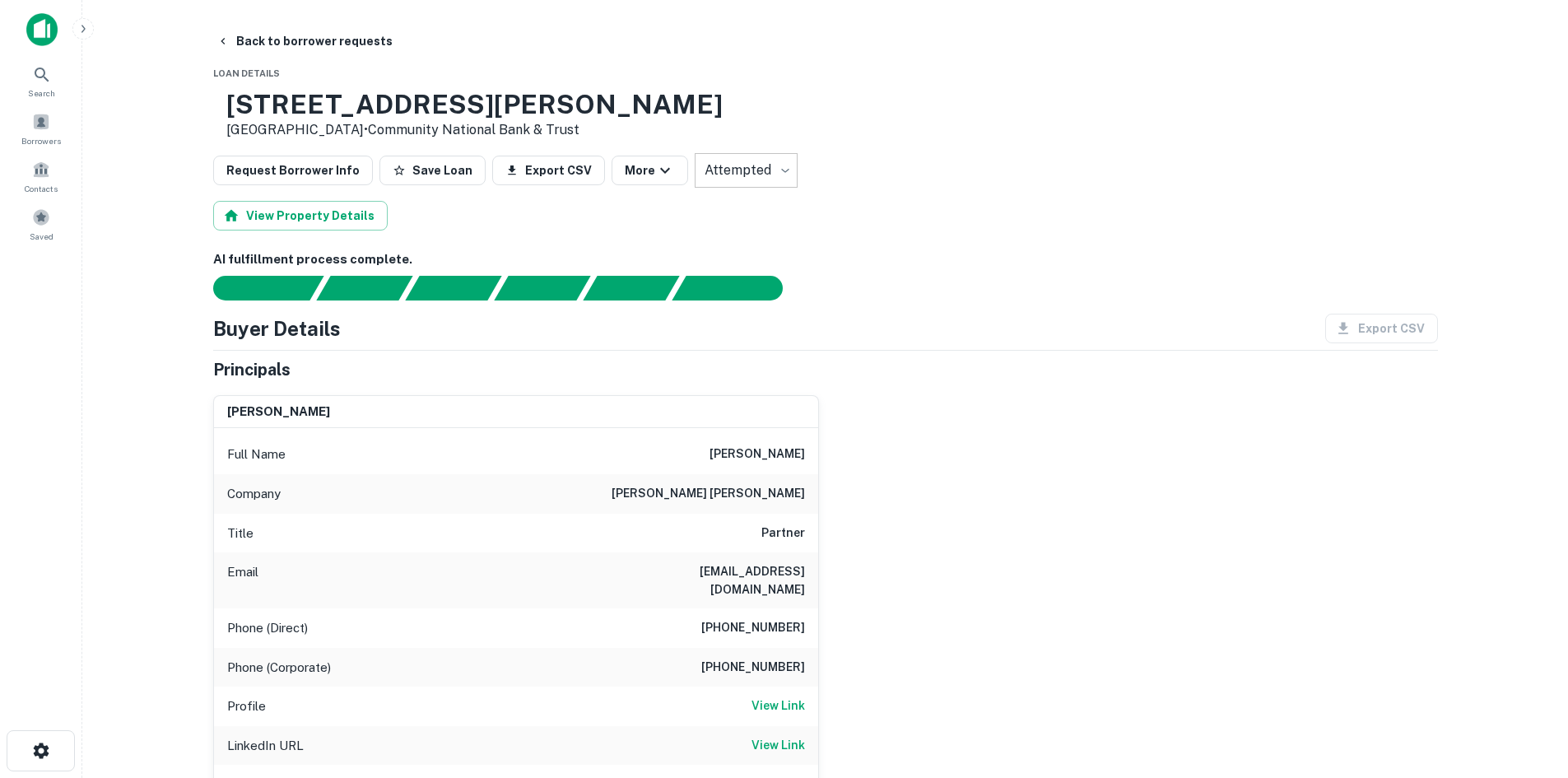
click at [757, 618] on h6 "(804) 420-6443" at bounding box center [753, 628] width 104 height 20
click at [756, 618] on h6 "(804) 420-6443" at bounding box center [753, 628] width 104 height 20
drag, startPoint x: 756, startPoint y: 604, endPoint x: 750, endPoint y: 454, distance: 150.1
click at [851, 382] on div "john m. mercer Full Name john m. mercer Company williams mullen Title Partner E…" at bounding box center [819, 618] width 1238 height 473
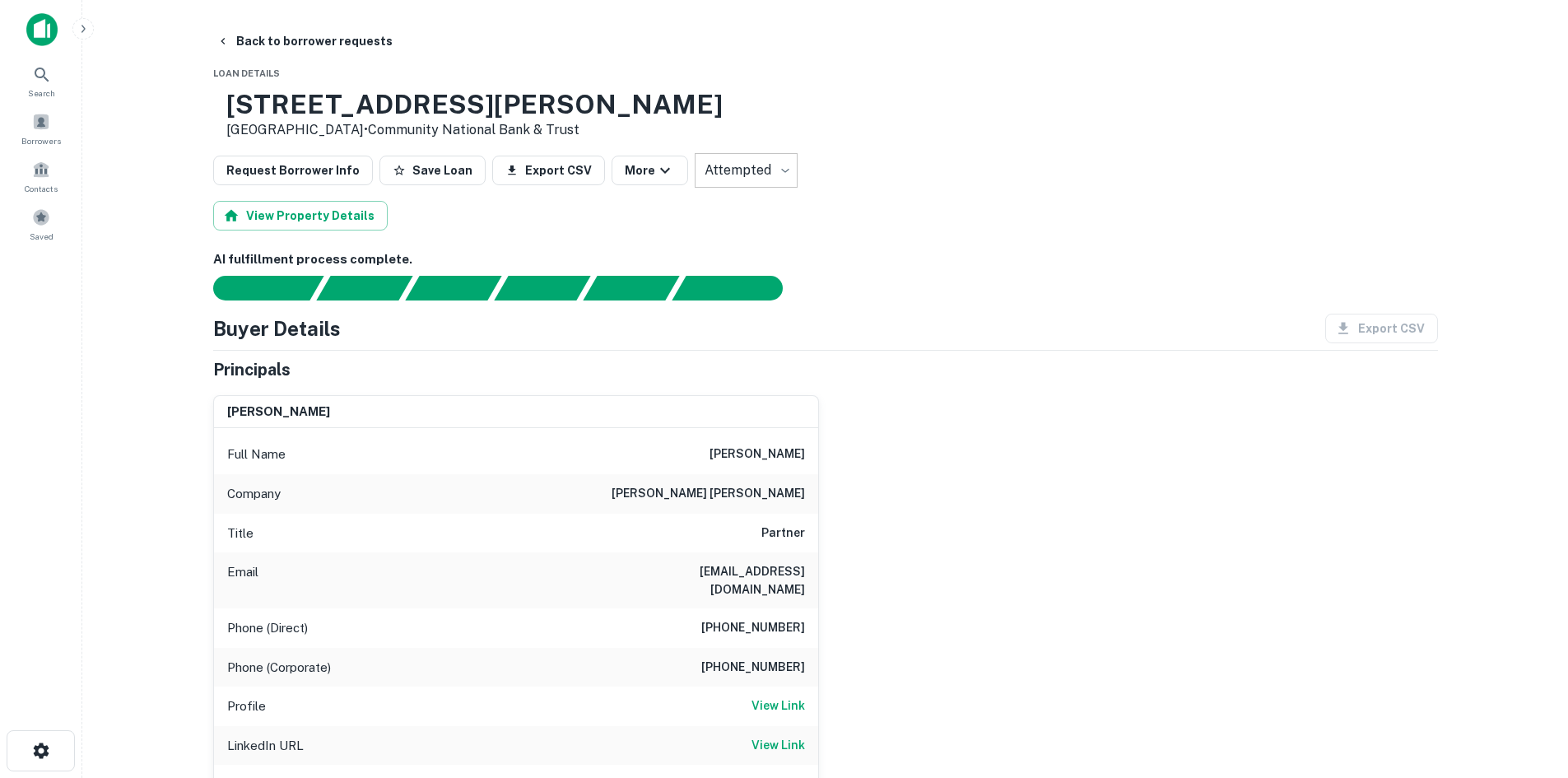
click at [779, 618] on h6 "(804) 420-6443" at bounding box center [753, 628] width 104 height 20
click at [778, 618] on h6 "(804) 420-6443" at bounding box center [753, 628] width 104 height 20
click at [220, 38] on icon "button" at bounding box center [223, 42] width 13 height 13
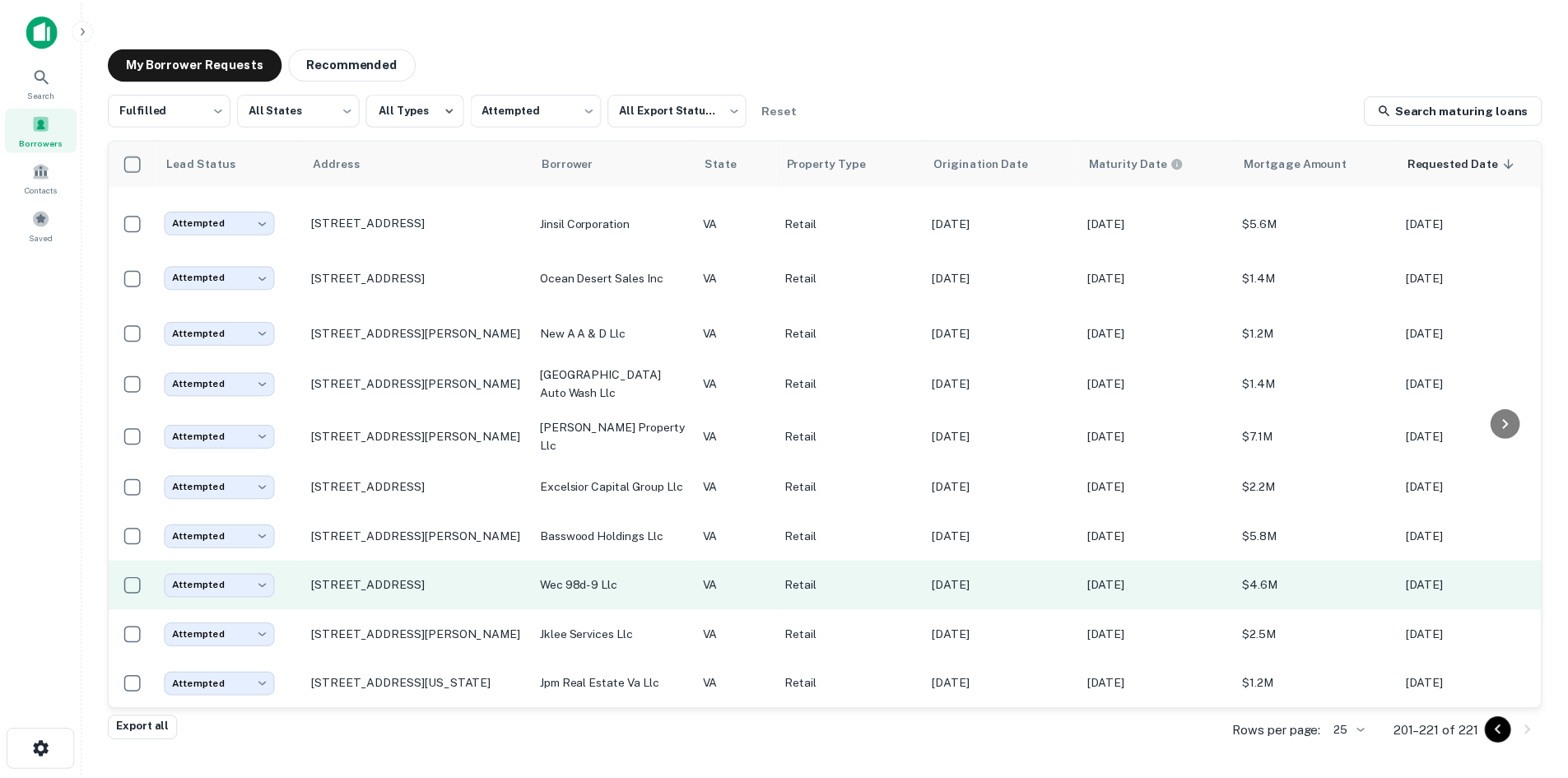
scroll to position [567, 0]
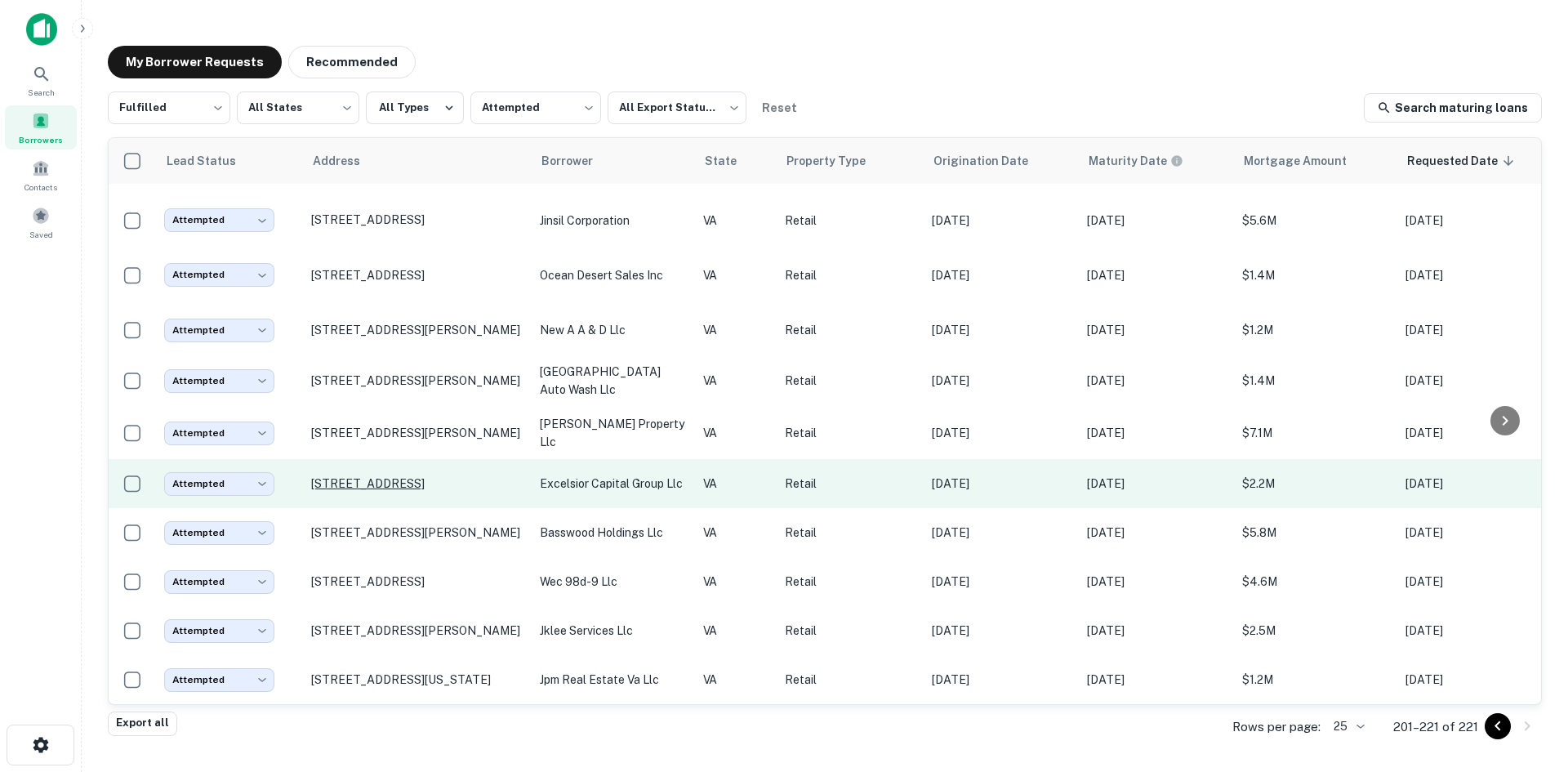
click at [443, 476] on p "1011 Care Way Fredericksburg, VA 22401" at bounding box center [417, 484] width 212 height 15
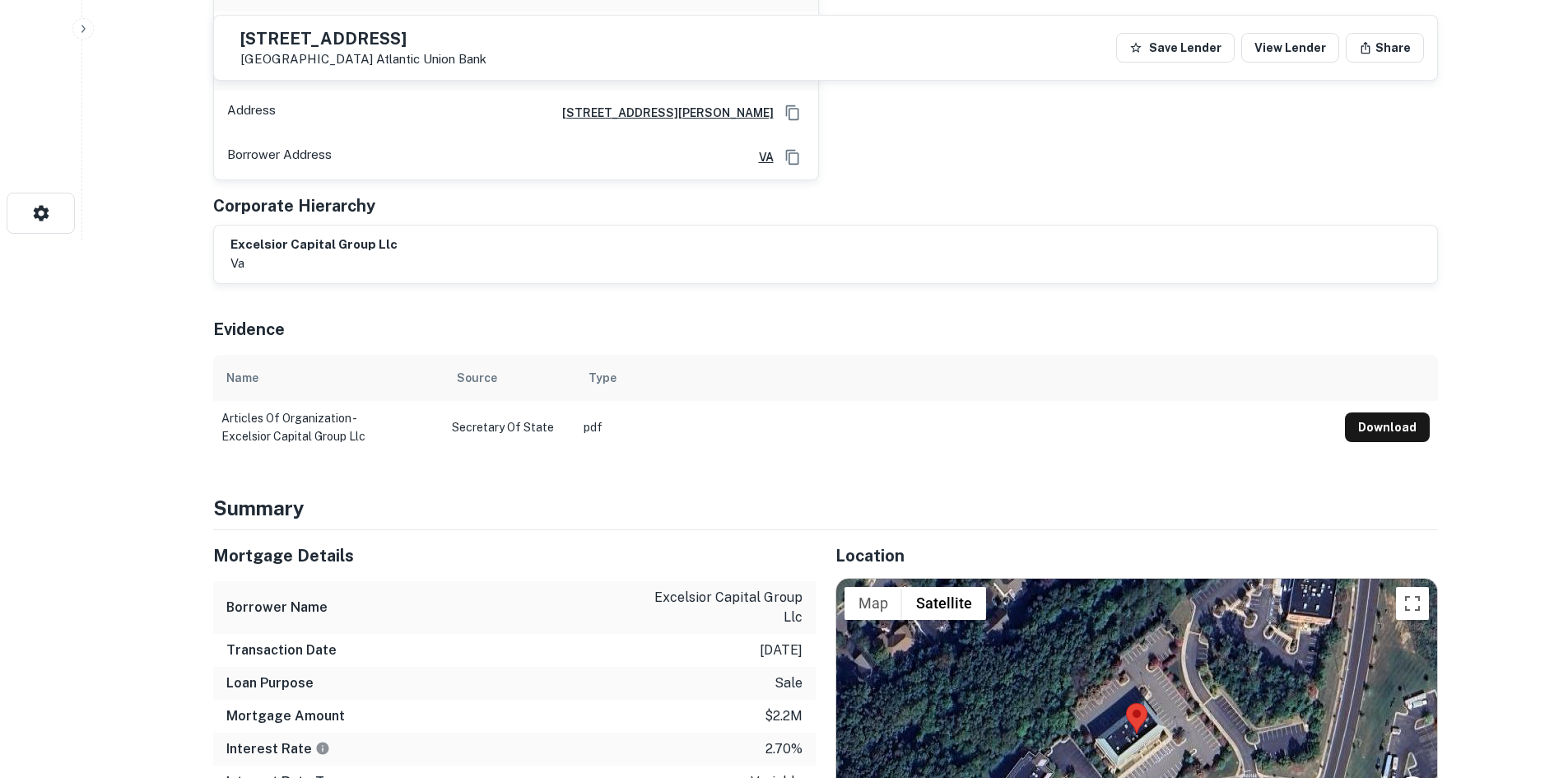
scroll to position [741, 0]
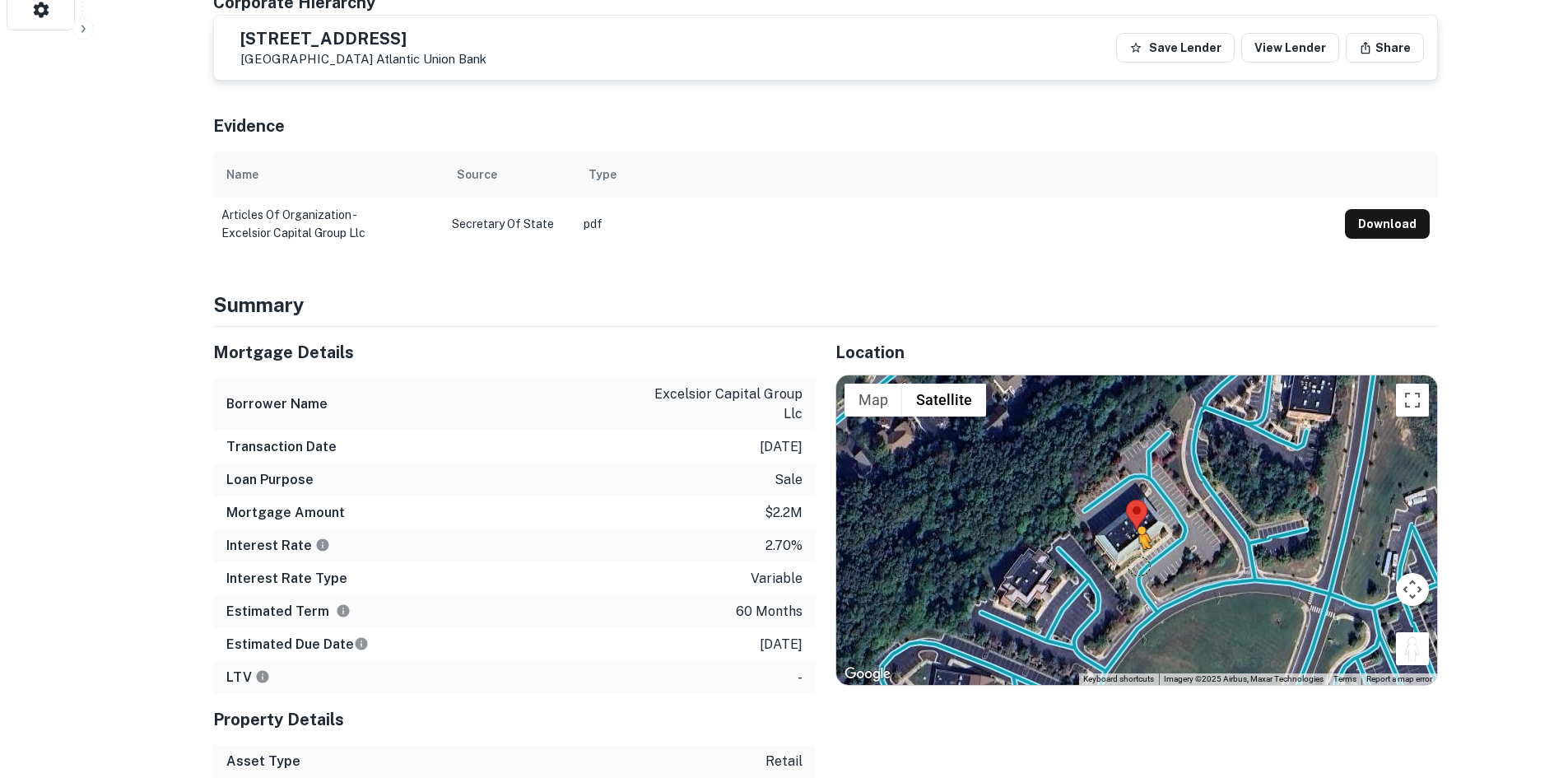
drag, startPoint x: 1420, startPoint y: 642, endPoint x: 1136, endPoint y: 548, distance: 299.2
click at [1136, 548] on div "To activate drag with keyboard, press Alt + Enter. Once in keyboard drag state,…" at bounding box center [1137, 530] width 601 height 310
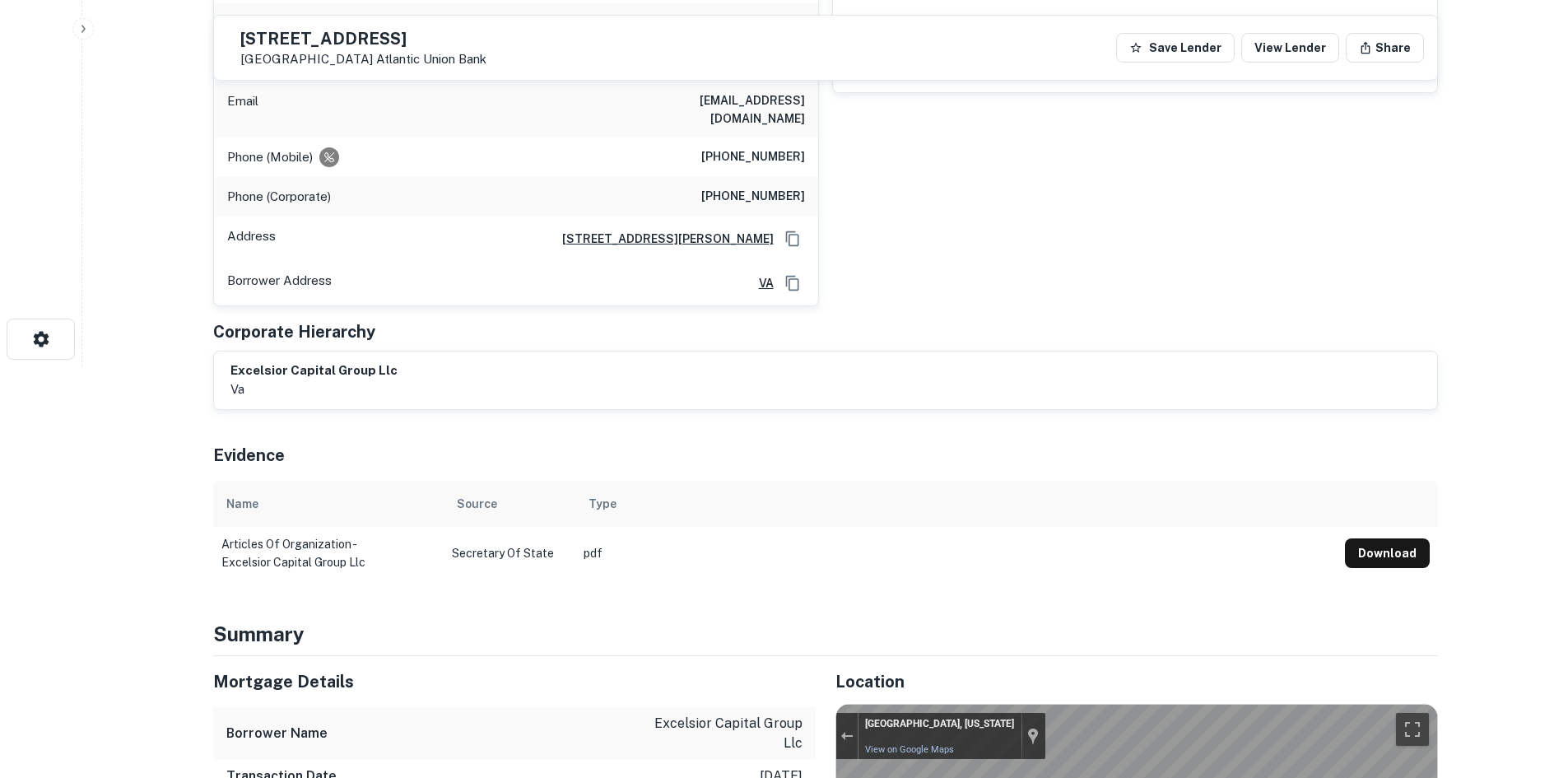
scroll to position [0, 0]
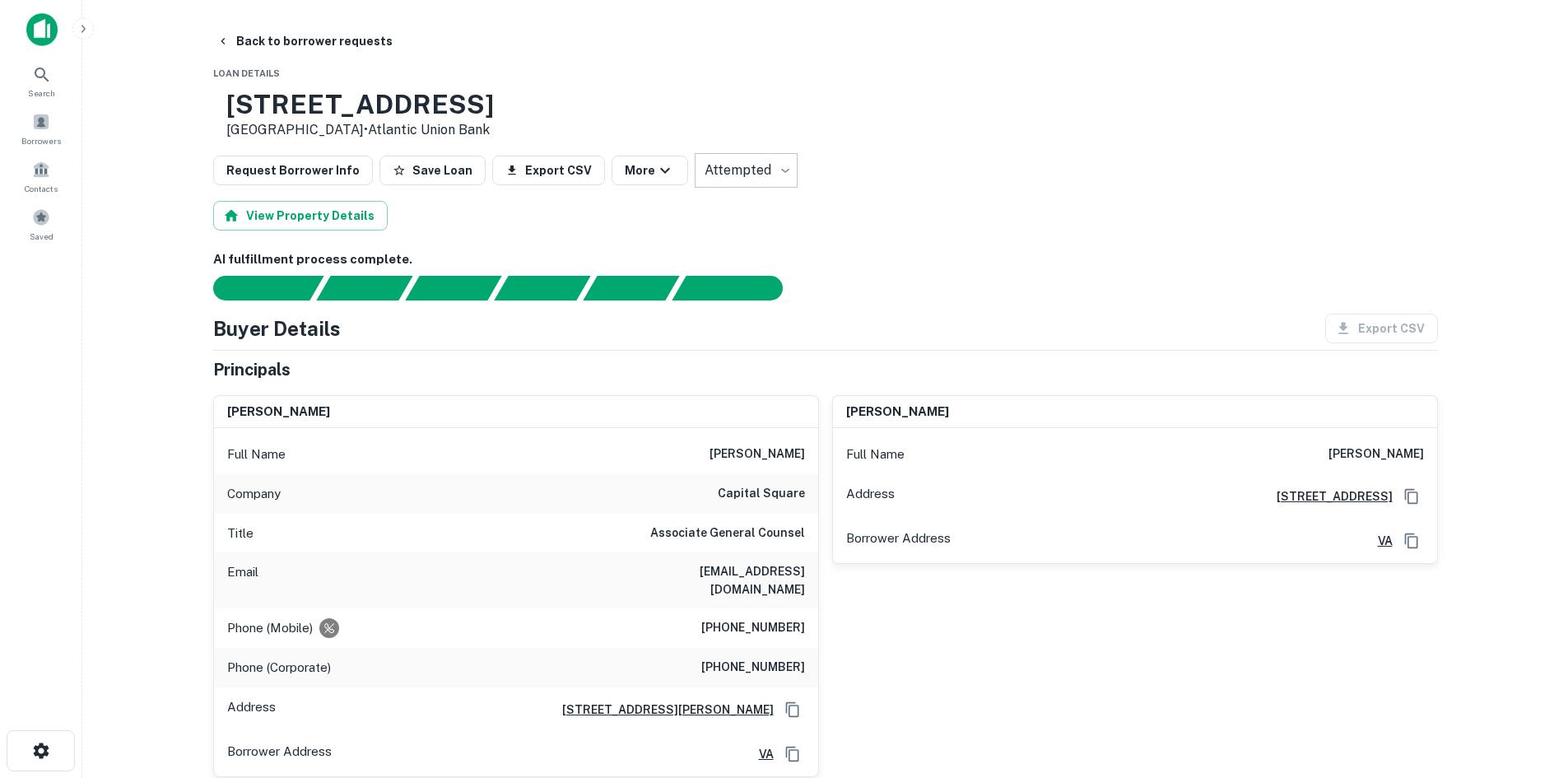
click at [777, 618] on h6 "(804) 263-4699" at bounding box center [753, 628] width 104 height 20
click at [757, 618] on h6 "(804) 263-4699" at bounding box center [753, 628] width 104 height 20
click at [757, 618] on h6 "(804) 263-4699" at bounding box center [753, 628] width 104 height 20
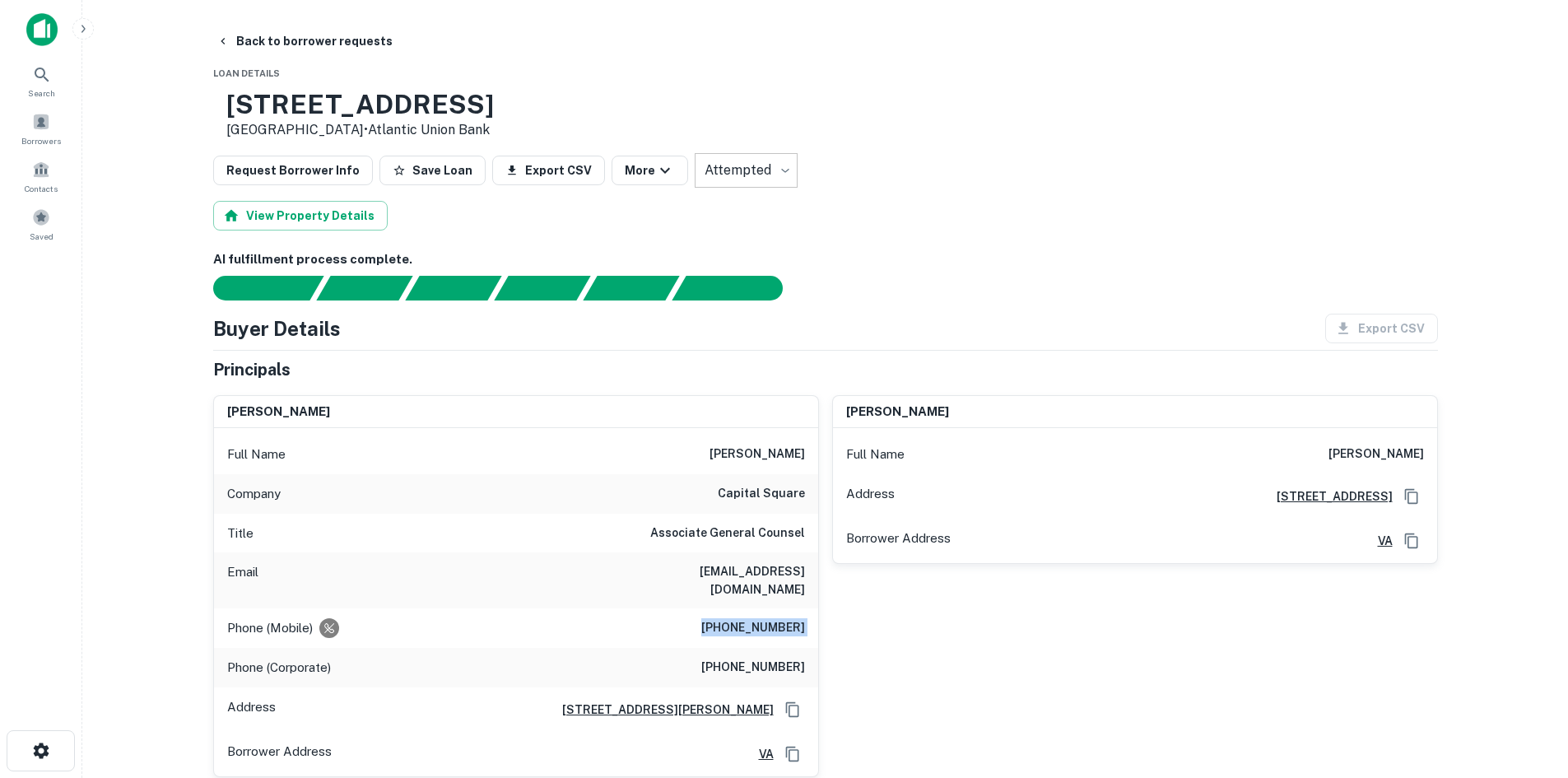
click at [757, 618] on h6 "(804) 263-4699" at bounding box center [753, 628] width 104 height 20
drag, startPoint x: 996, startPoint y: 174, endPoint x: 881, endPoint y: 170, distance: 115.1
click at [996, 174] on div "Request Borrower Info Save Loan Export CSV More Attempted ********* ​" at bounding box center [826, 171] width 1225 height 35
click at [275, 37] on button "Back to borrower requests" at bounding box center [305, 42] width 190 height 30
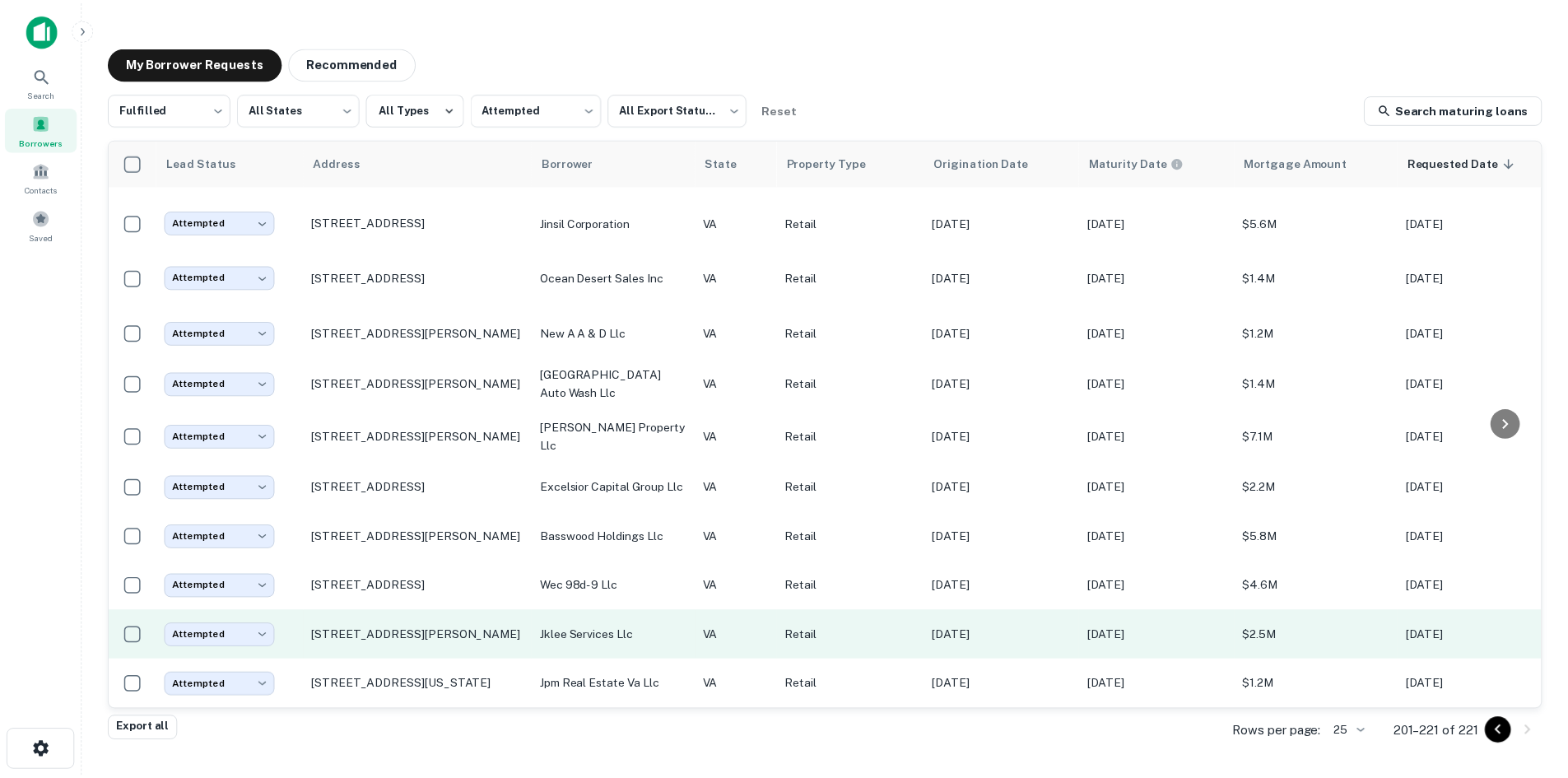
scroll to position [567, 0]
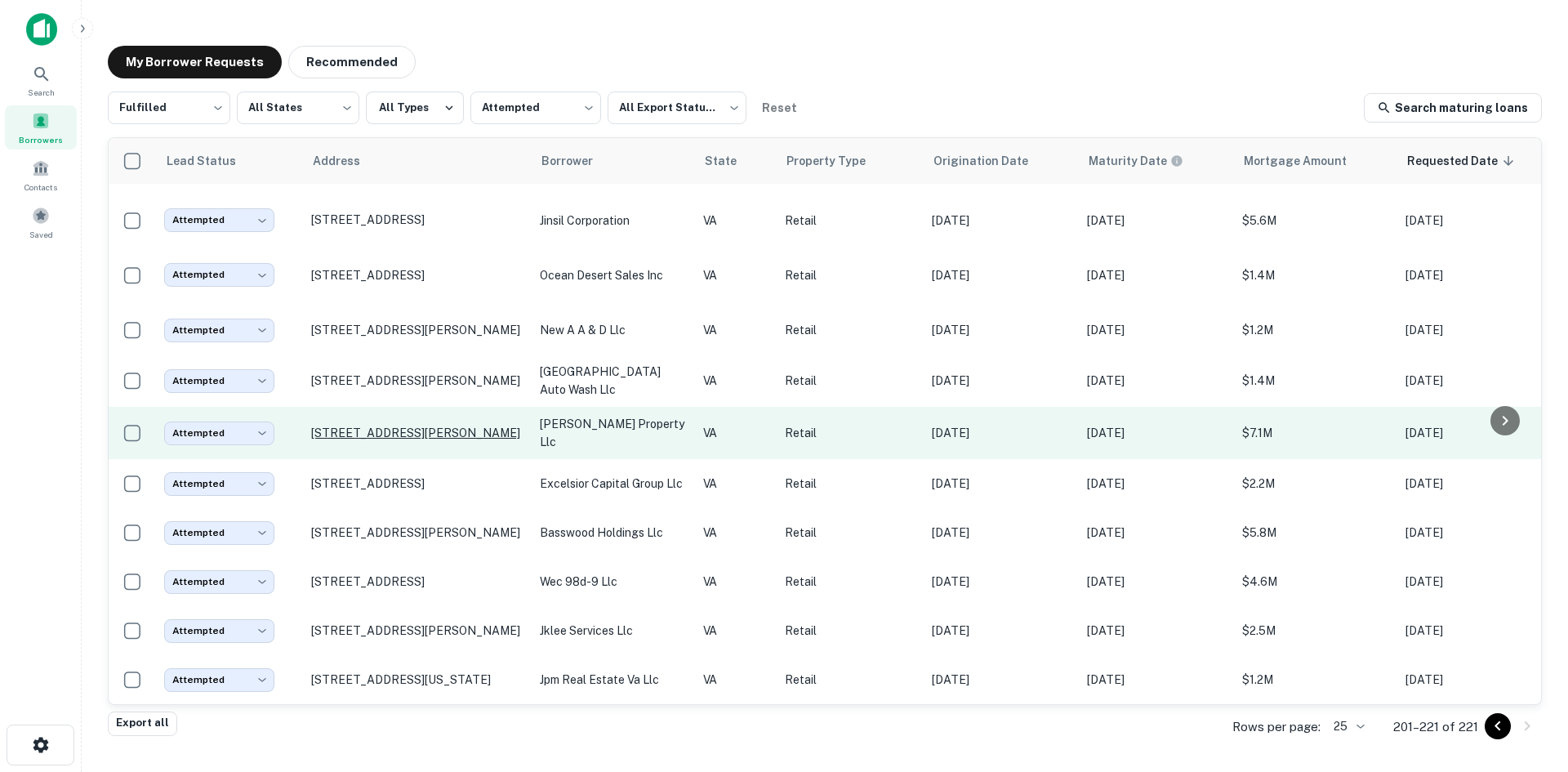
click at [390, 425] on p "1 Coachman Cir Stafford, VA 22554" at bounding box center [417, 433] width 212 height 15
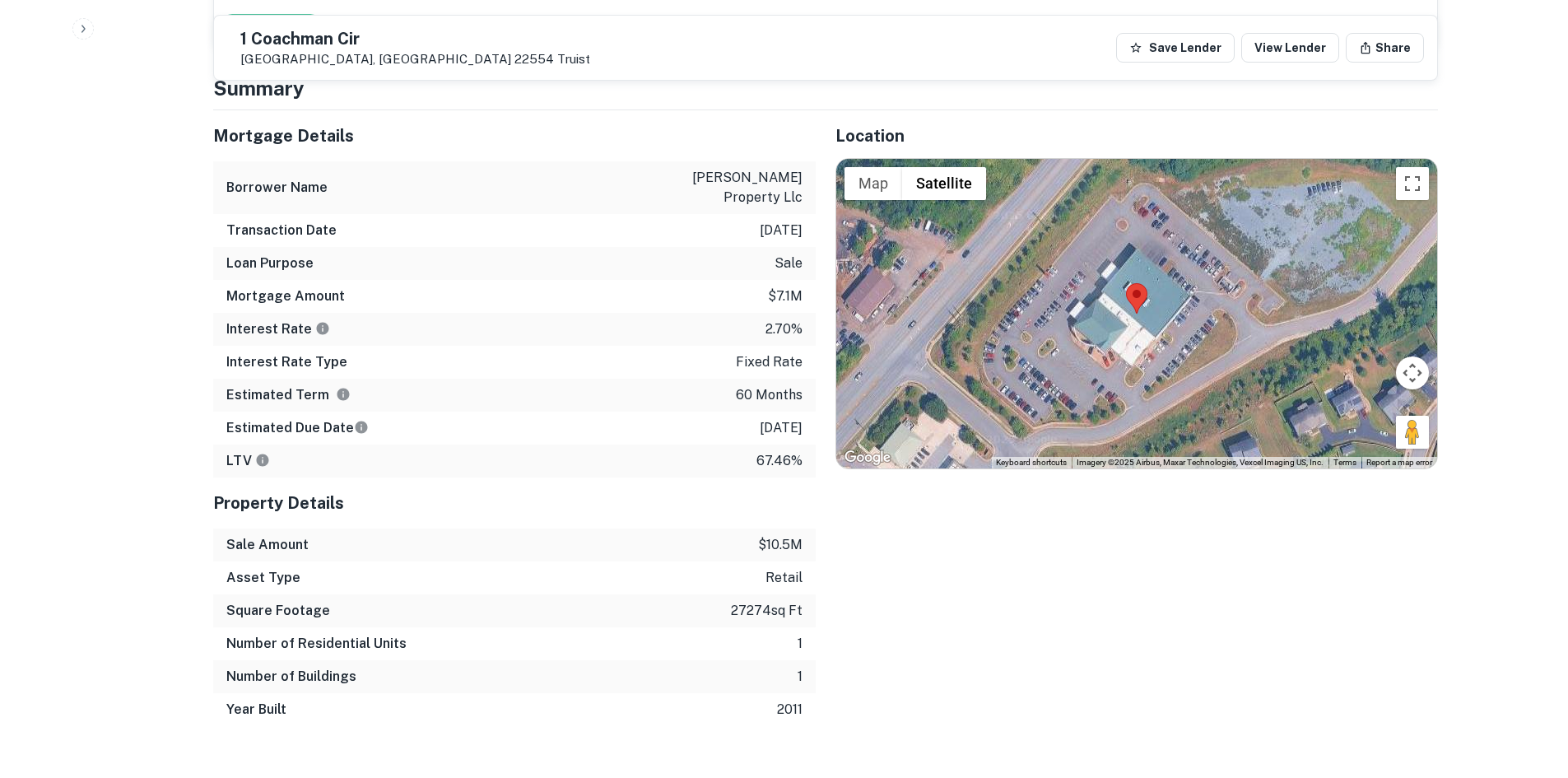
scroll to position [1235, 0]
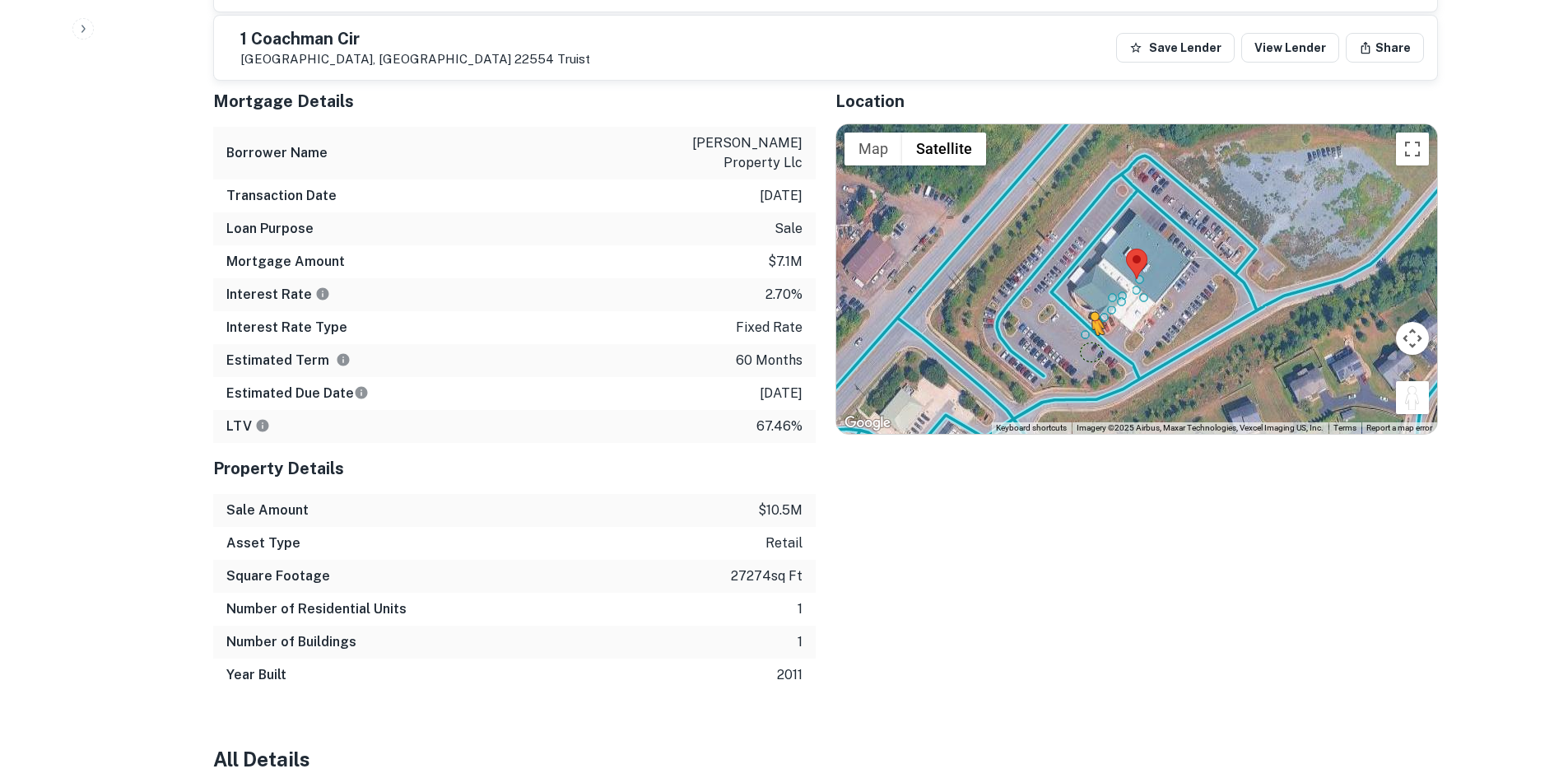
drag, startPoint x: 1417, startPoint y: 370, endPoint x: 1086, endPoint y: 315, distance: 335.5
click at [1086, 315] on div "To activate drag with keyboard, press Alt + Enter. Once in keyboard drag state,…" at bounding box center [1137, 279] width 601 height 310
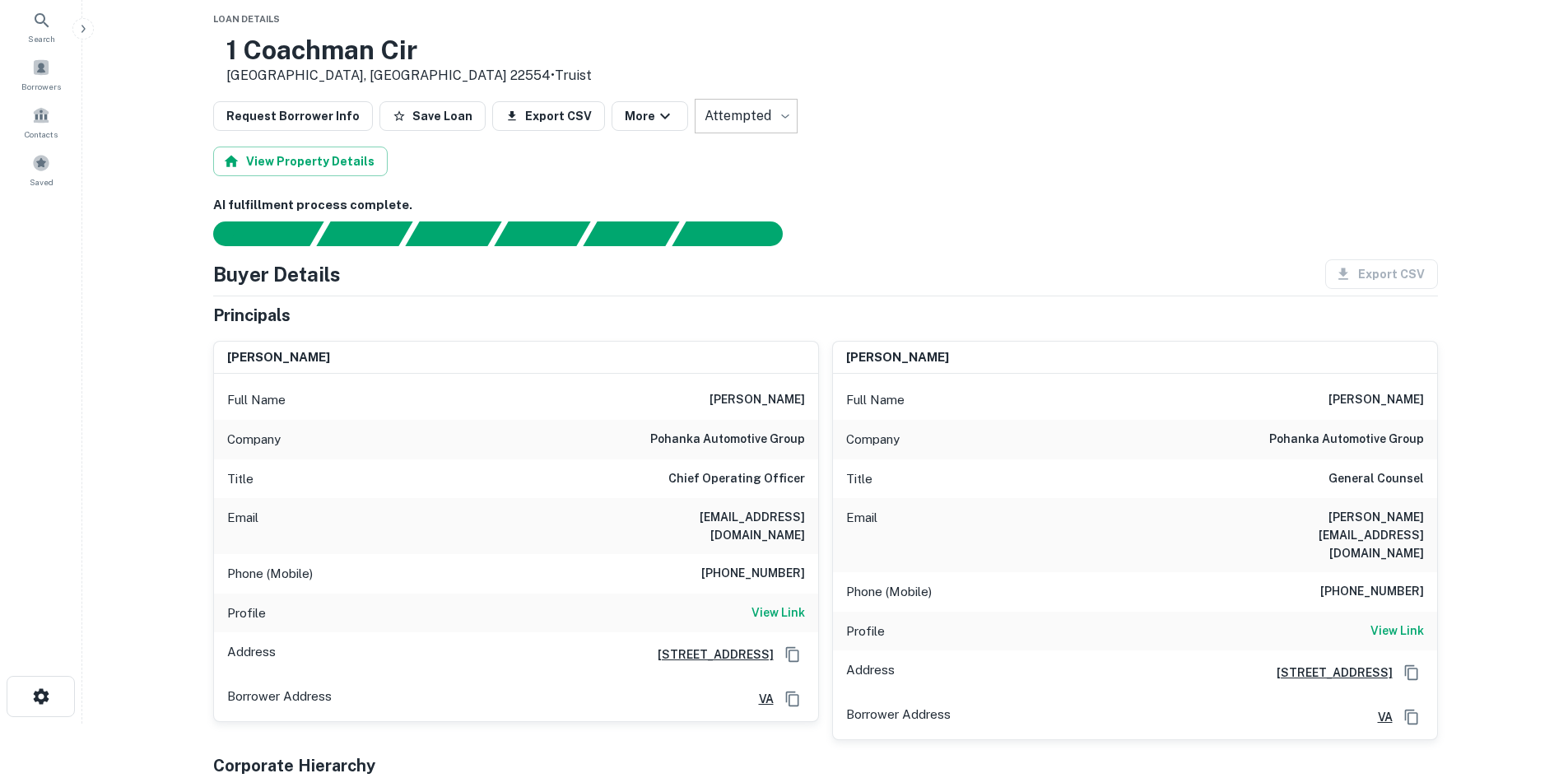
scroll to position [0, 0]
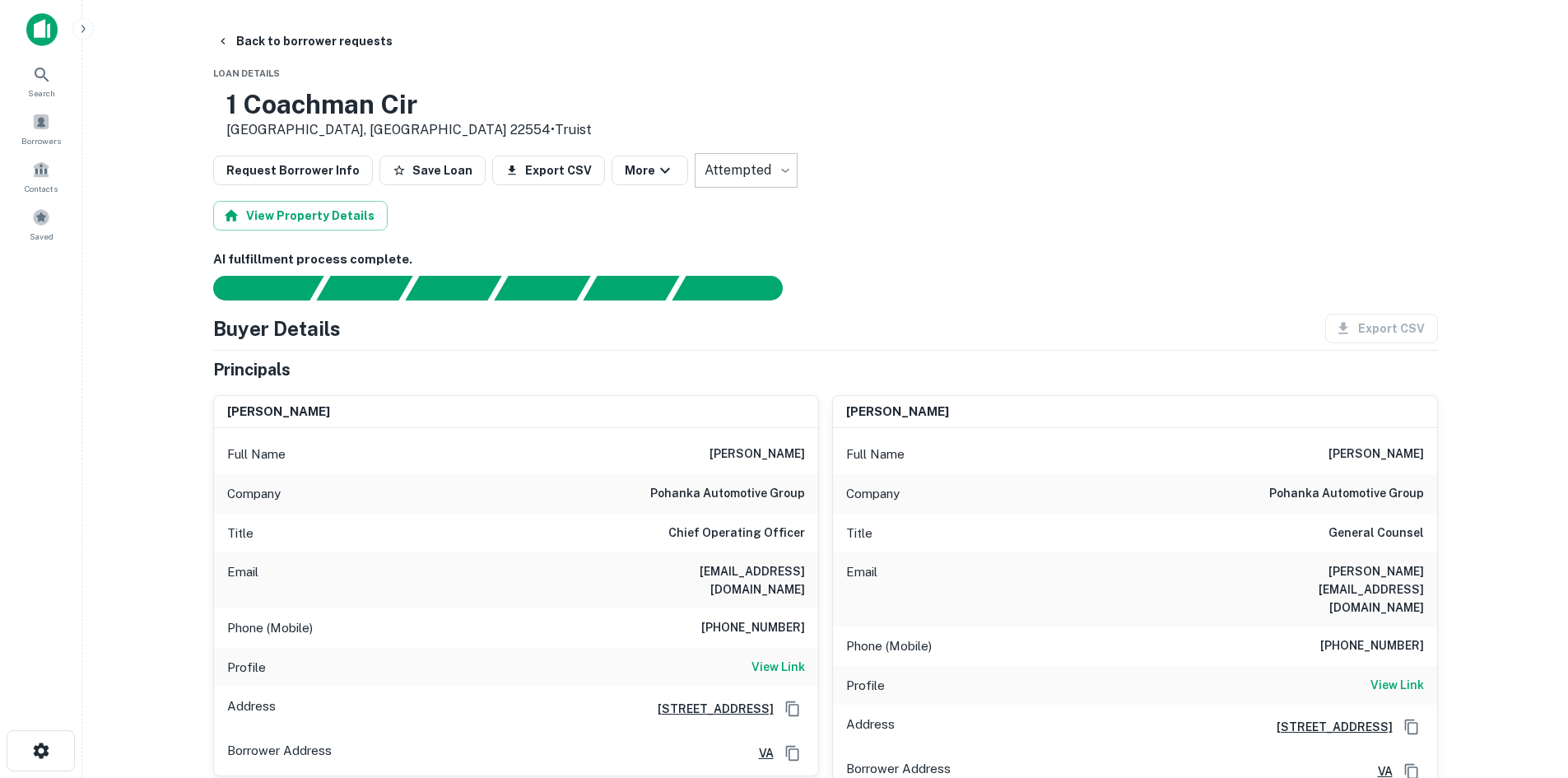
click at [769, 618] on h6 "(202) 255-0003" at bounding box center [753, 628] width 104 height 20
click at [771, 618] on h6 "(202) 255-0003" at bounding box center [753, 628] width 104 height 20
click at [778, 608] on div "Phone (Mobile) (202) 255-0003" at bounding box center [516, 627] width 604 height 39
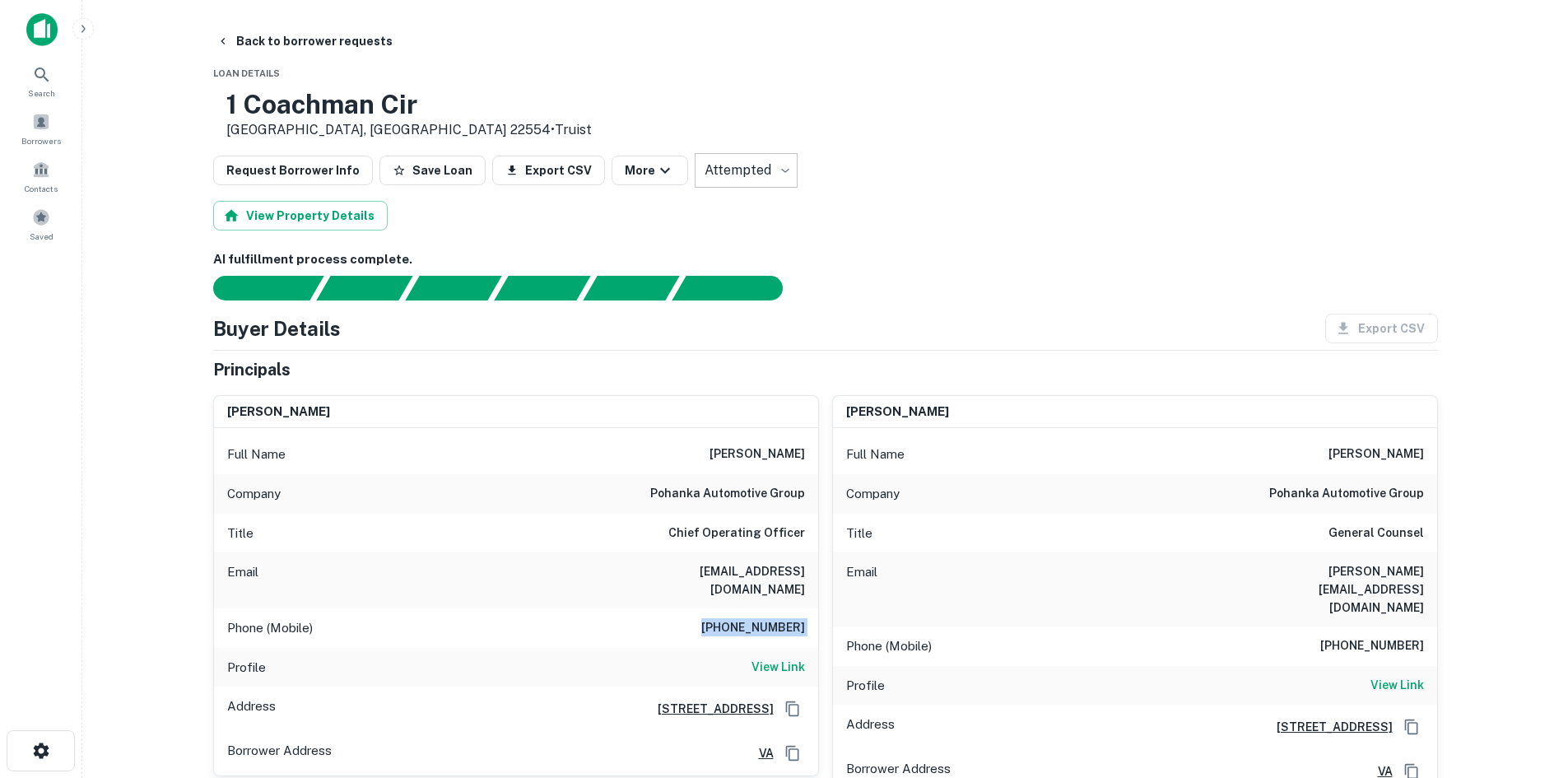
click at [772, 374] on div "Principals" at bounding box center [826, 369] width 1225 height 25
click at [258, 54] on button "Back to borrower requests" at bounding box center [305, 42] width 190 height 30
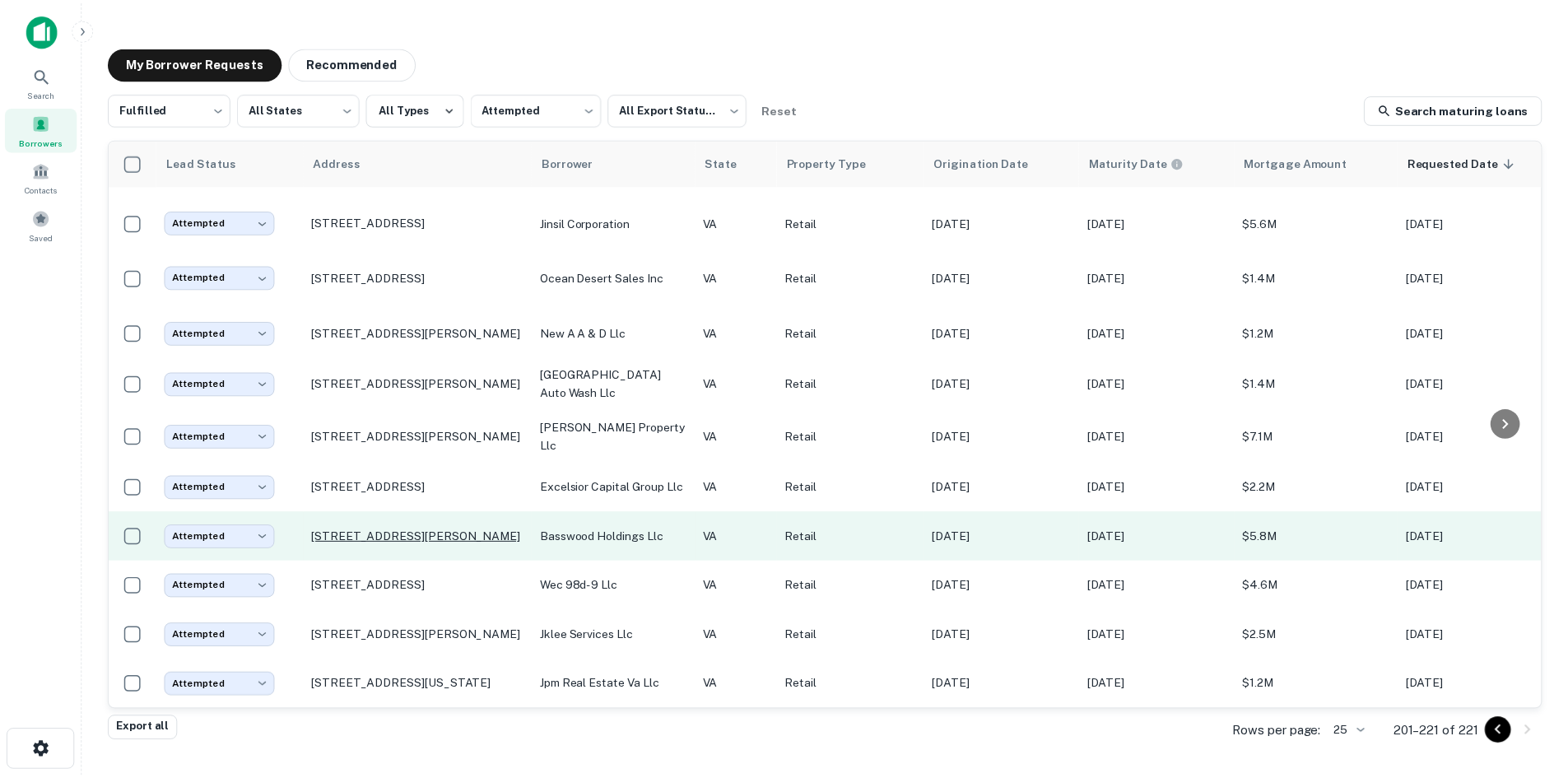
scroll to position [567, 0]
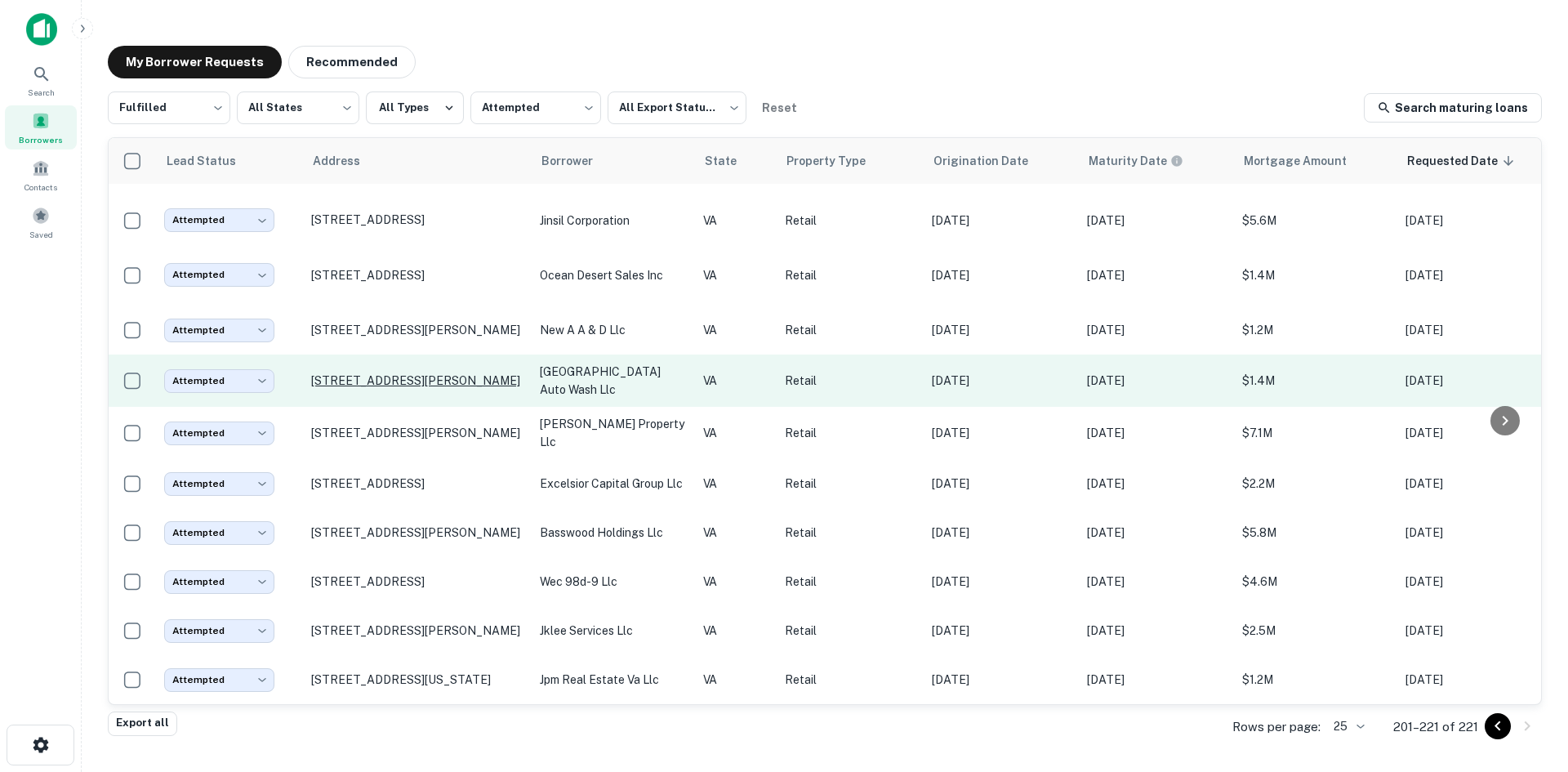
click at [400, 373] on p "11790 Sudley Manor Dr Manassas, VA 20109" at bounding box center [417, 381] width 212 height 15
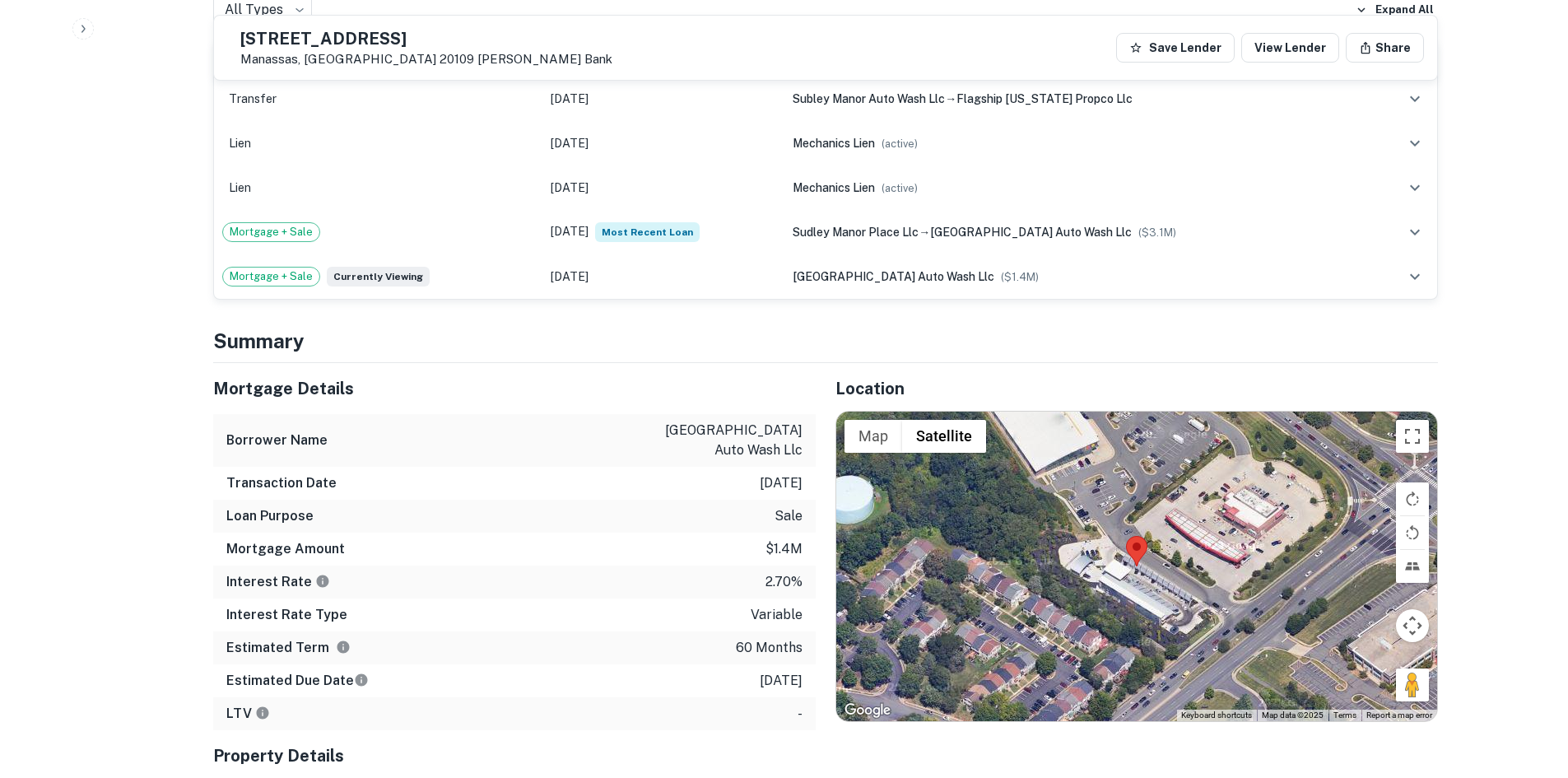
scroll to position [1317, 0]
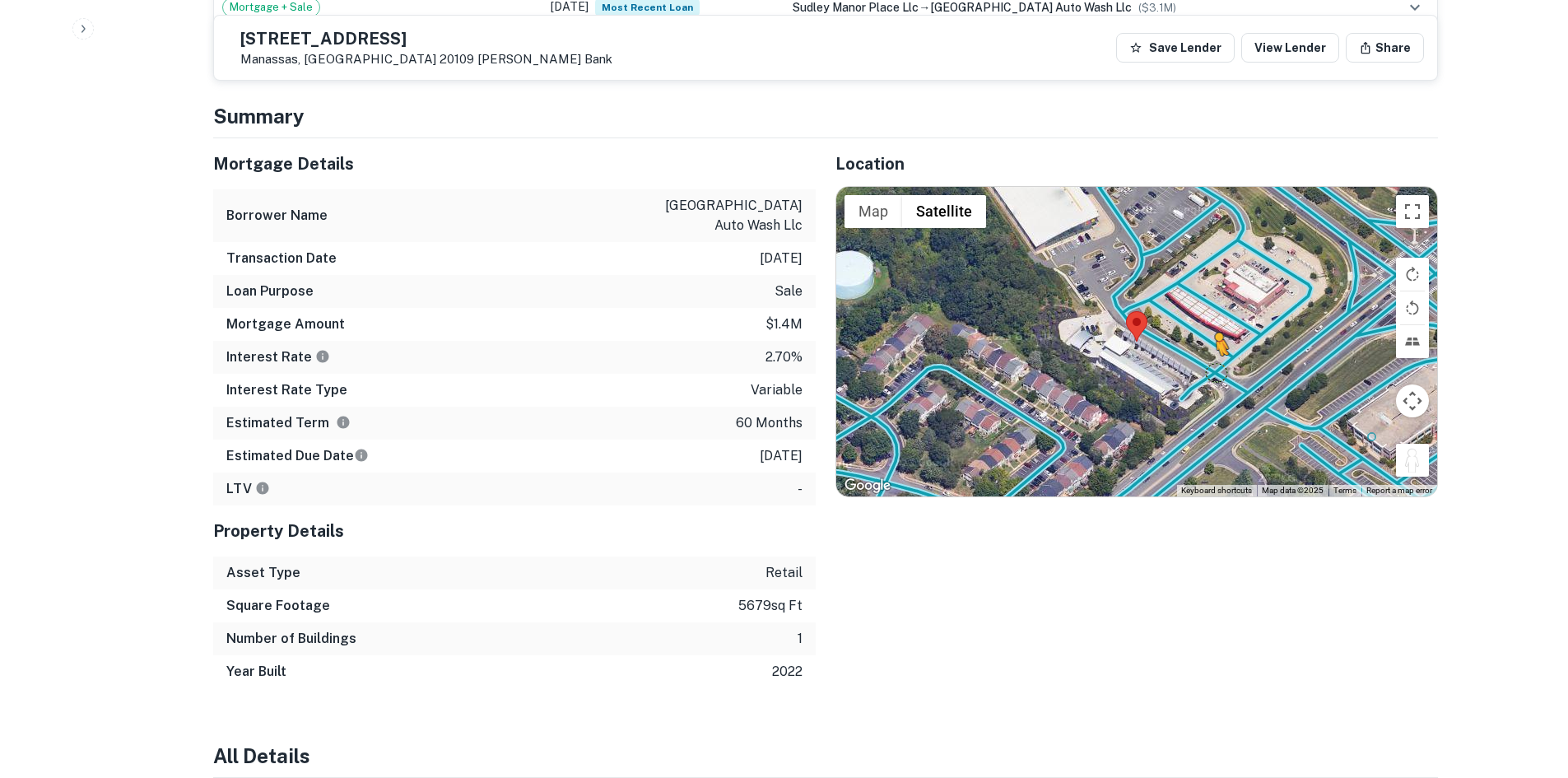
drag, startPoint x: 1412, startPoint y: 444, endPoint x: 1203, endPoint y: 352, distance: 228.4
click at [1203, 352] on div "To activate drag with keyboard, press Alt + Enter. Once in keyboard drag state,…" at bounding box center [1137, 342] width 601 height 310
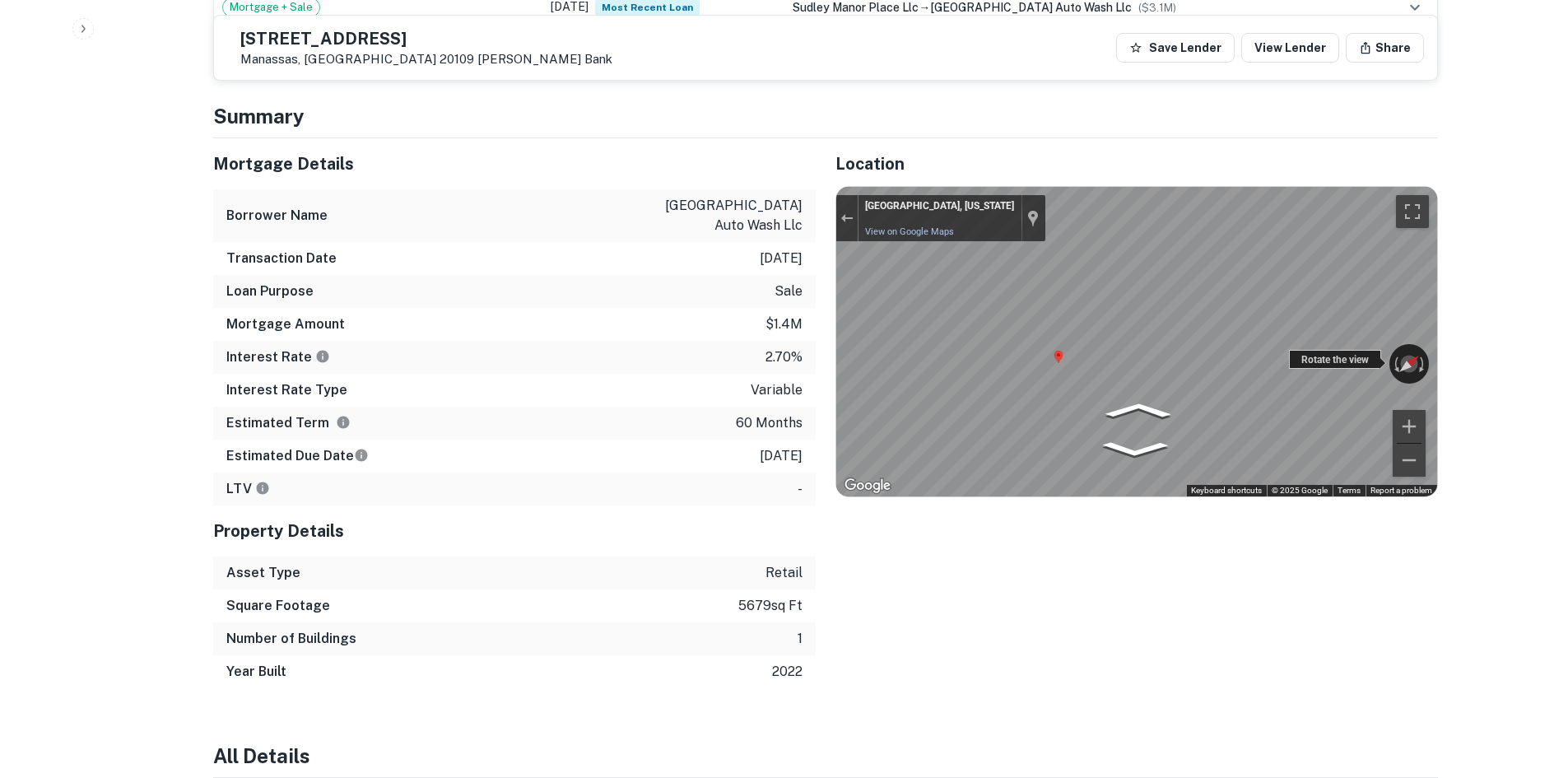
click at [1322, 339] on div "← Move left → Move right ↑ Move up ↓ Move down + Zoom in - Zoom out Manassas, V…" at bounding box center [1137, 342] width 601 height 310
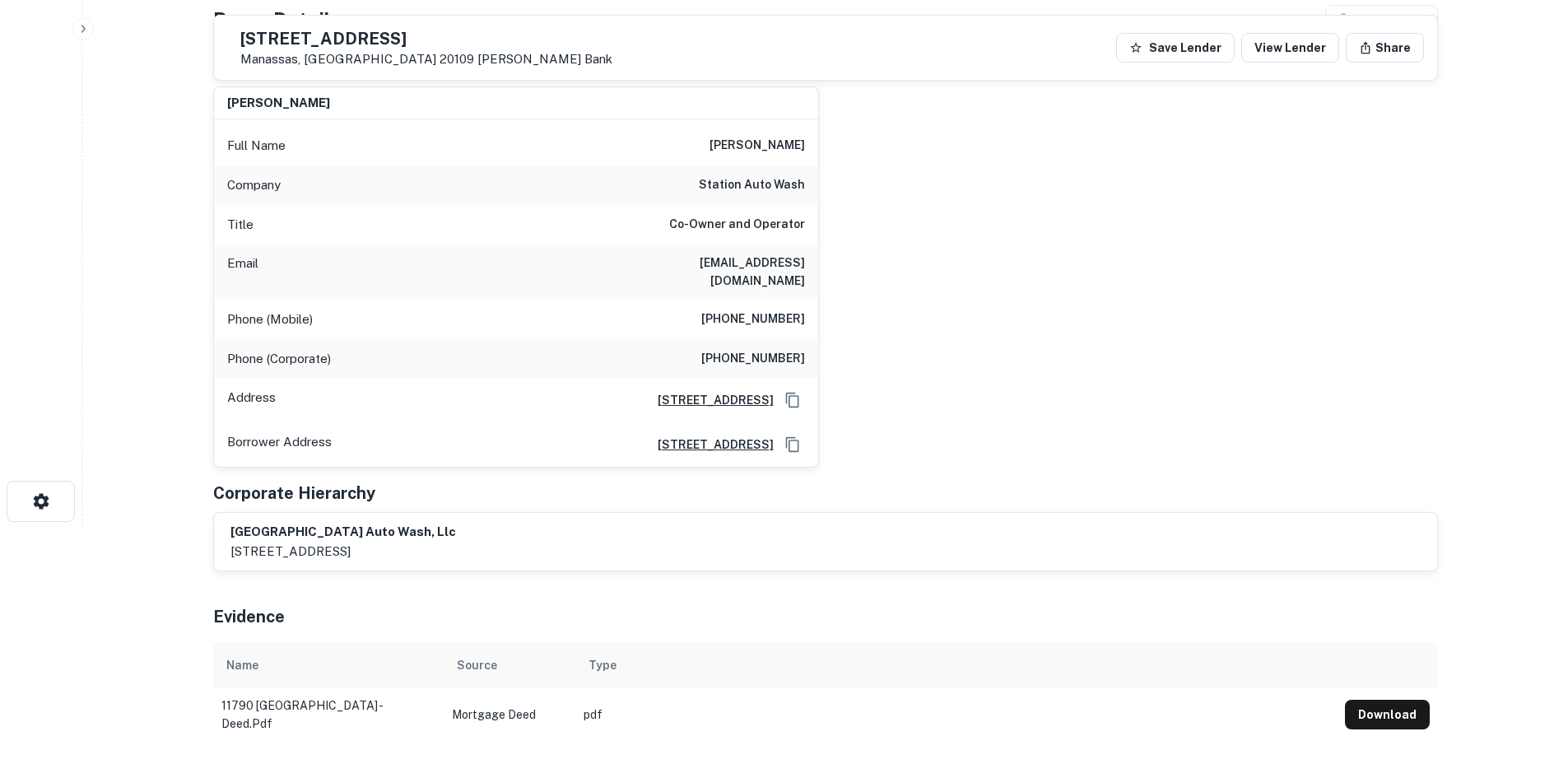
scroll to position [247, 0]
click at [759, 312] on h6 "(703) 927-4405" at bounding box center [753, 322] width 104 height 20
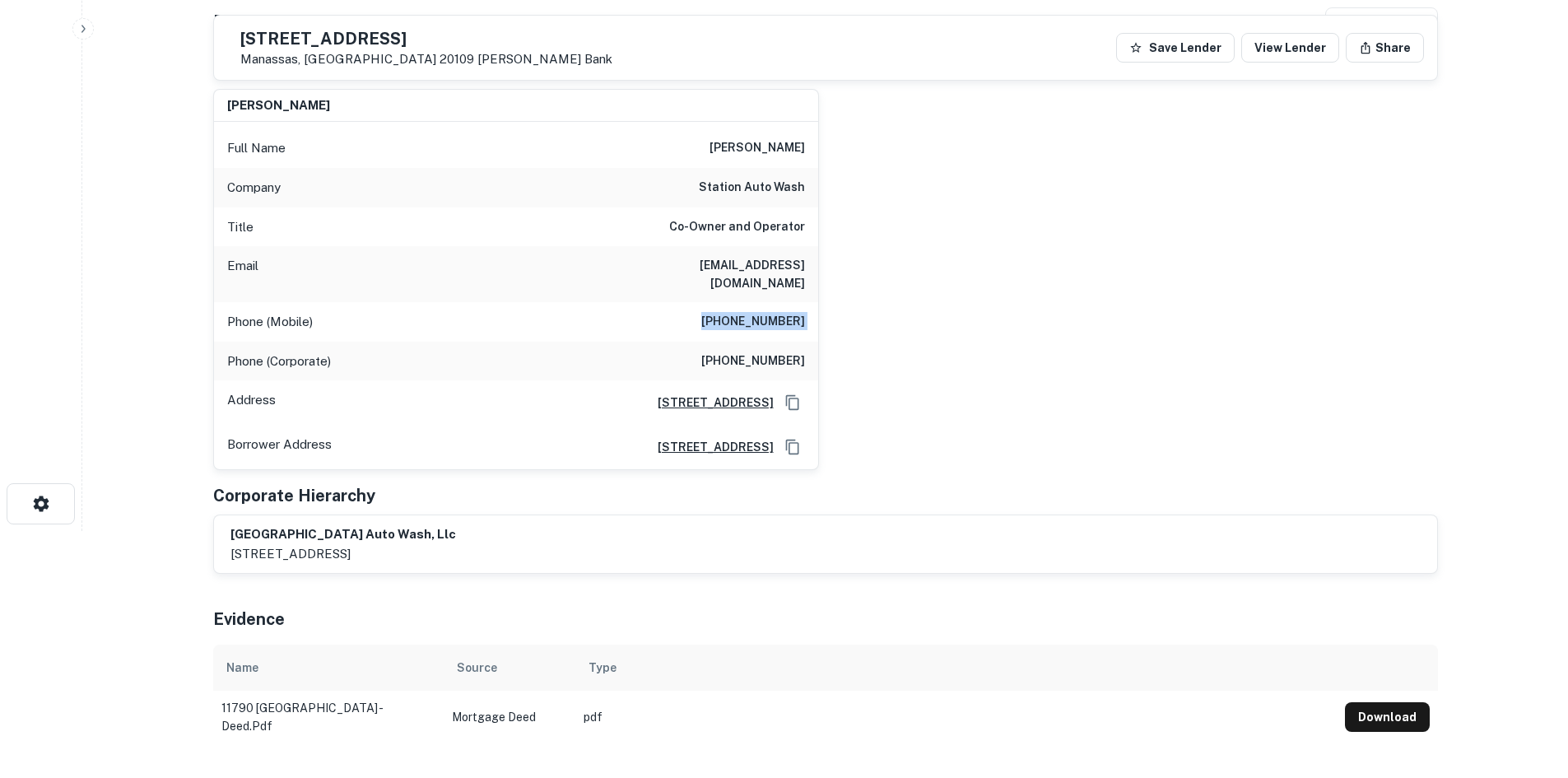
click at [759, 312] on h6 "(703) 927-4405" at bounding box center [753, 322] width 104 height 20
click at [1031, 350] on div "ryan magazzine Full Name ryan magazzine Company station auto wash Title Co-Owne…" at bounding box center [819, 273] width 1238 height 394
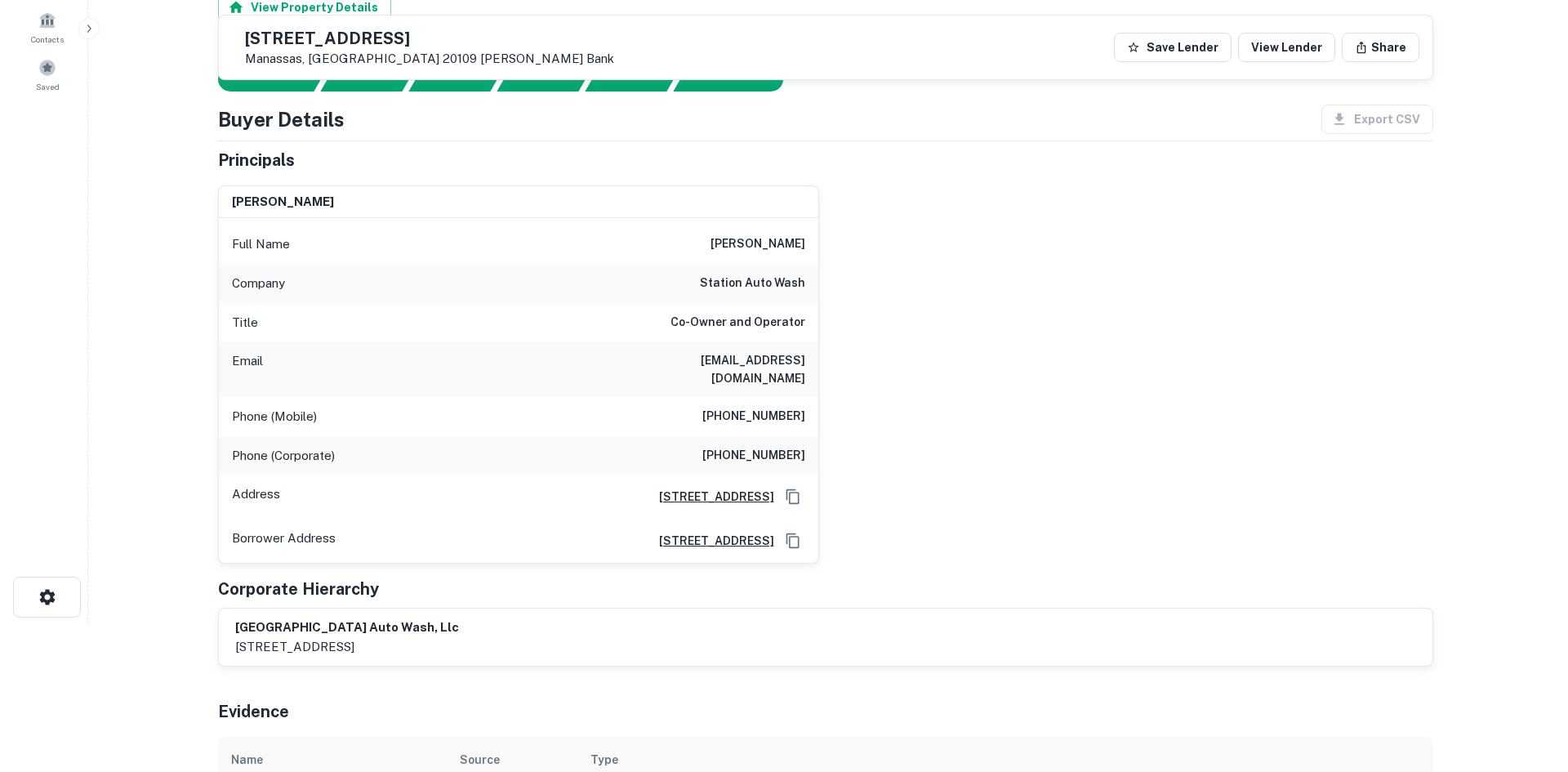
scroll to position [0, 0]
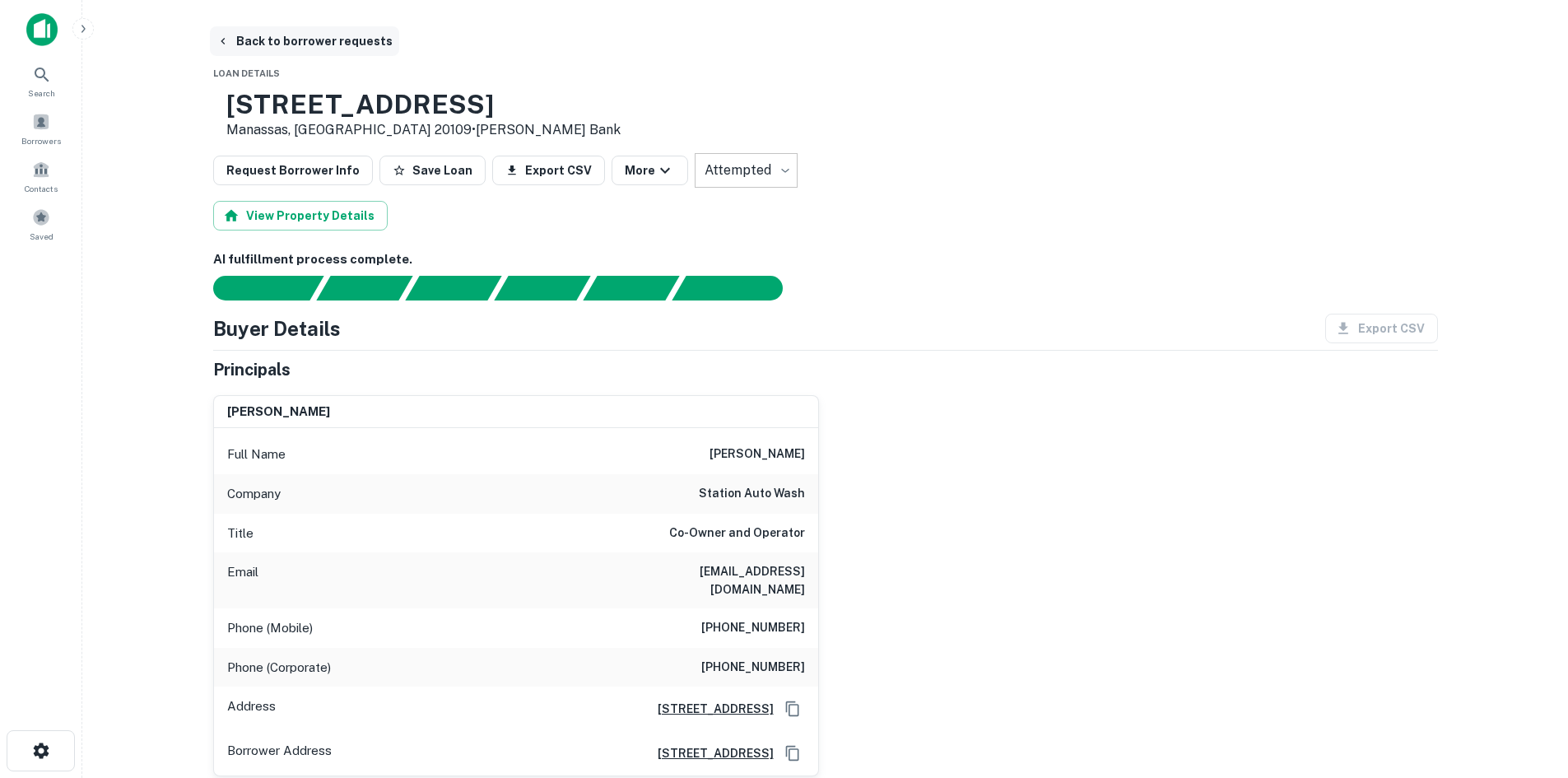
click at [356, 52] on button "Back to borrower requests" at bounding box center [305, 42] width 190 height 30
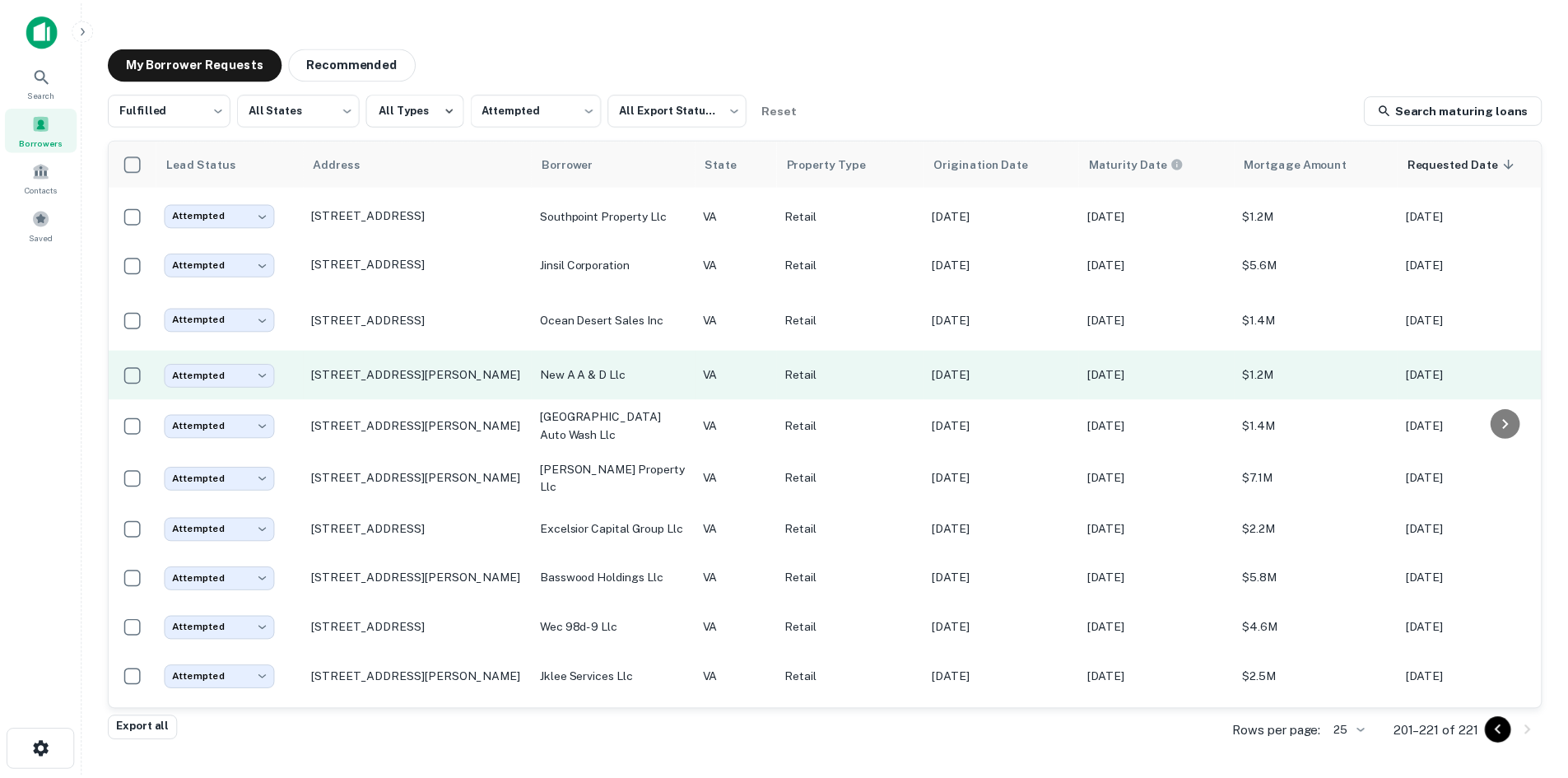
scroll to position [476, 0]
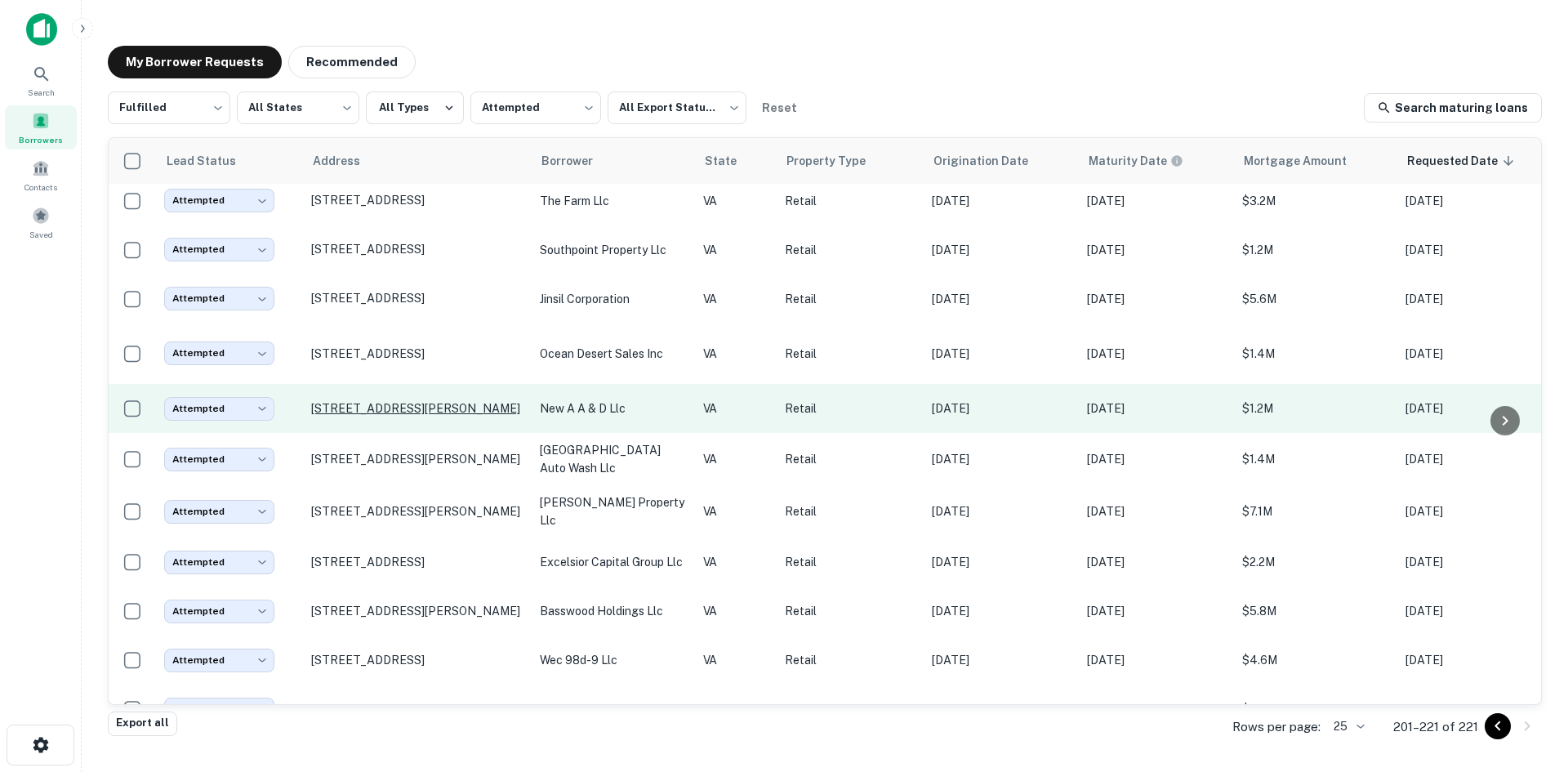
click at [442, 401] on p "139 W Craig St Craigsville, VA 24430" at bounding box center [417, 409] width 212 height 15
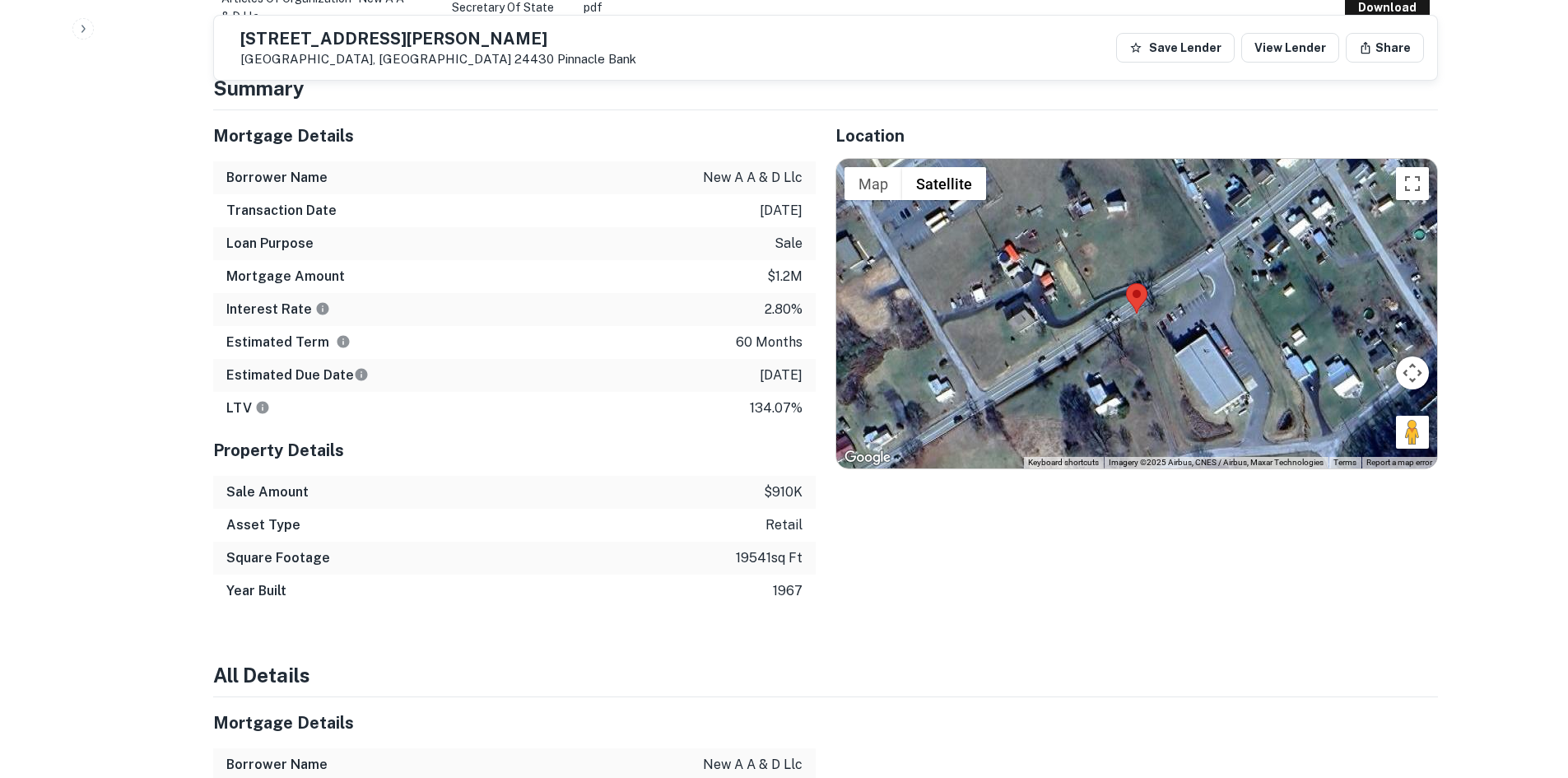
scroll to position [905, 0]
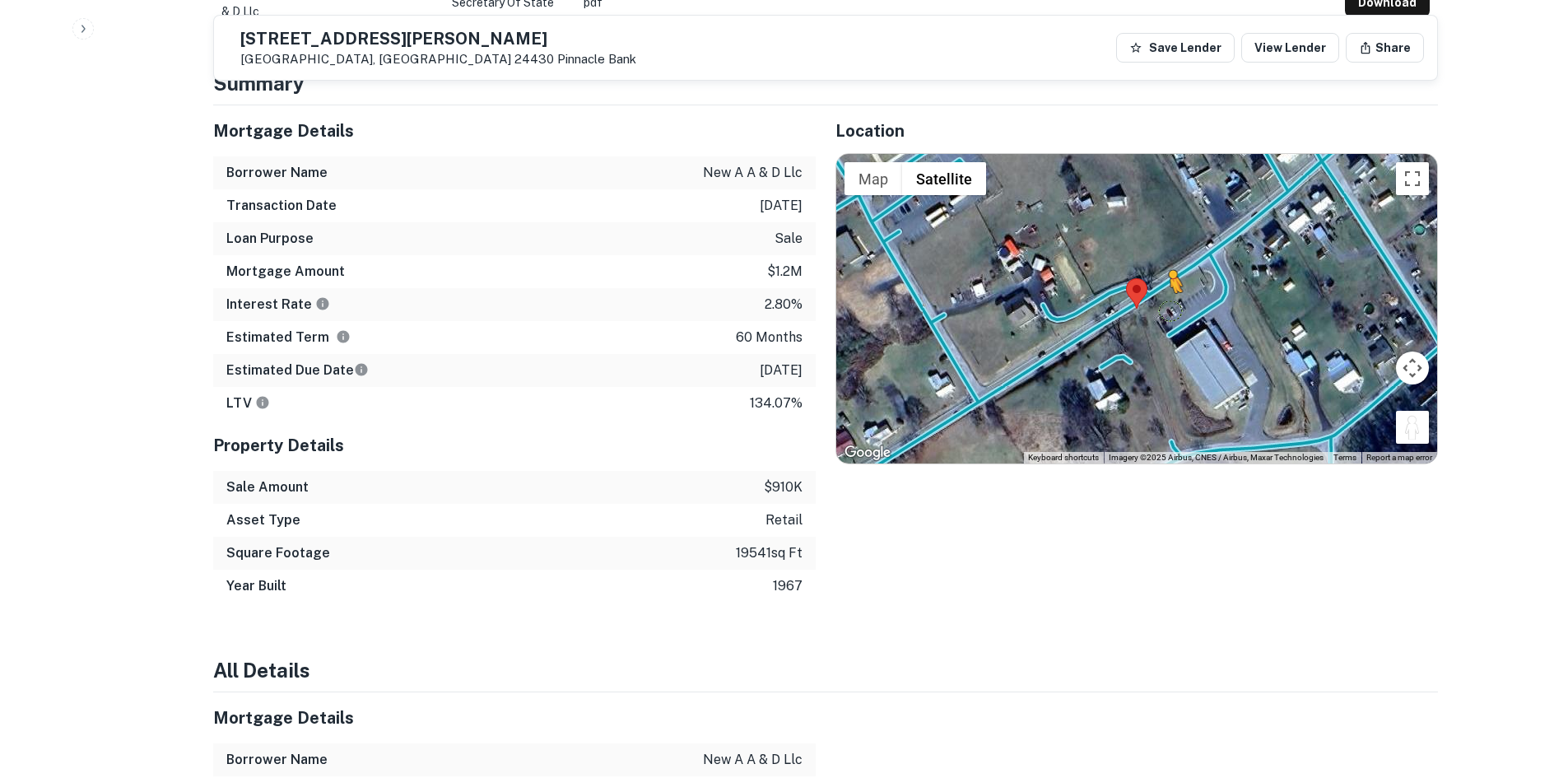
drag, startPoint x: 1412, startPoint y: 430, endPoint x: 1171, endPoint y: 311, distance: 268.8
click at [1171, 311] on div "To activate drag with keyboard, press Alt + Enter. Once in keyboard drag state,…" at bounding box center [1137, 309] width 601 height 310
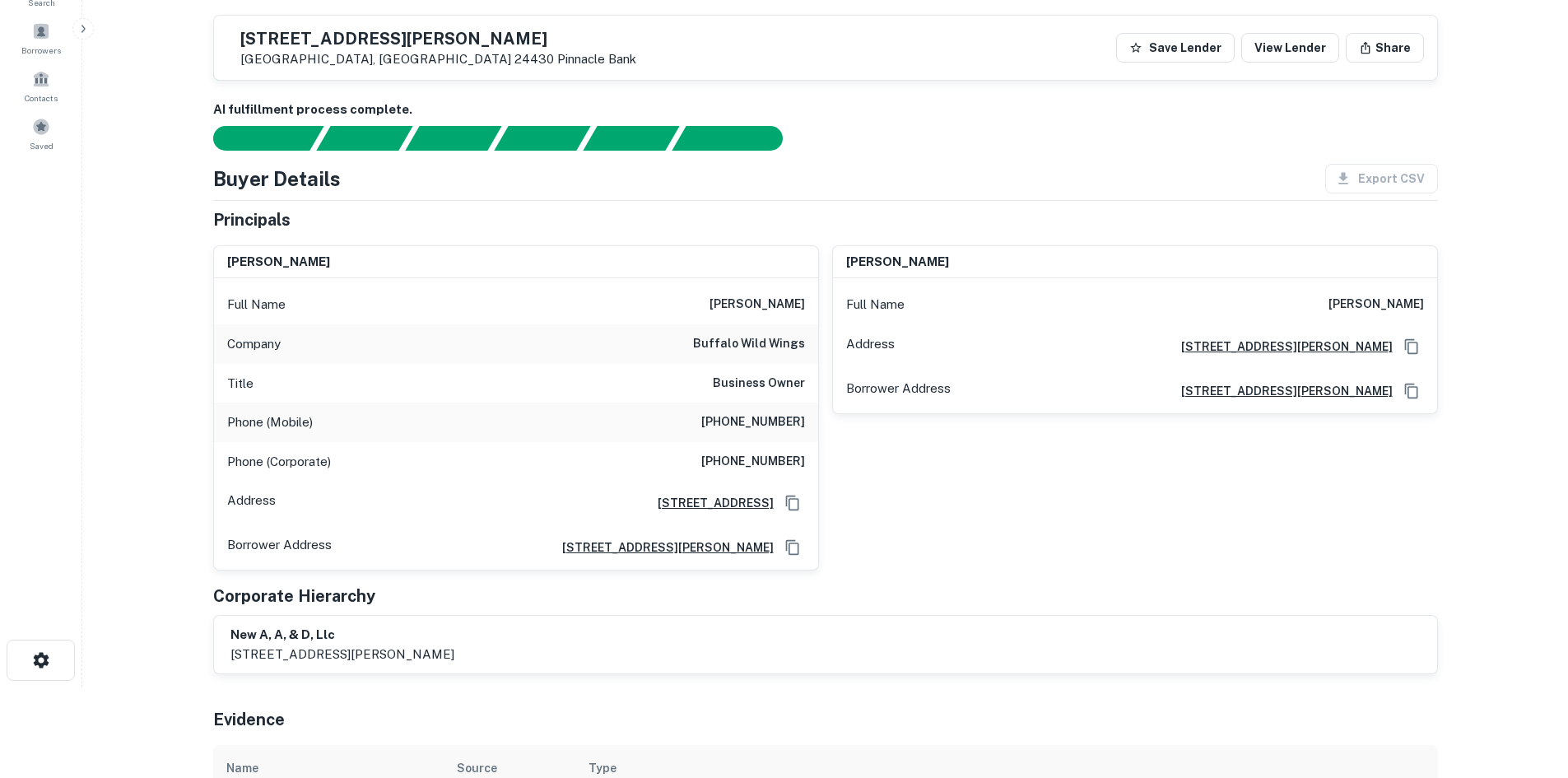
scroll to position [82, 0]
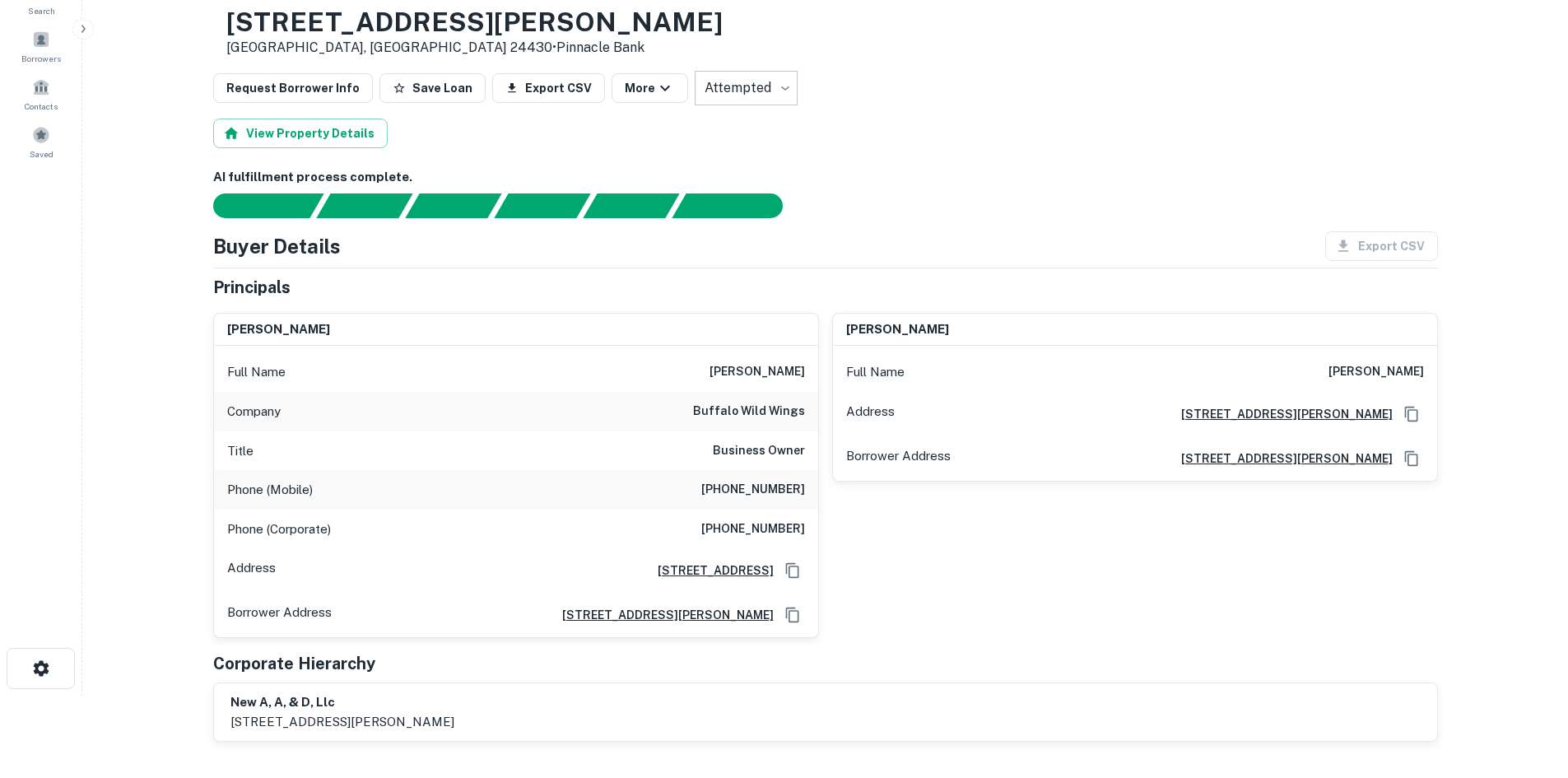
click at [764, 493] on h6 "(617) 899-9451" at bounding box center [753, 490] width 104 height 20
click at [763, 492] on h6 "(617) 899-9451" at bounding box center [753, 490] width 104 height 20
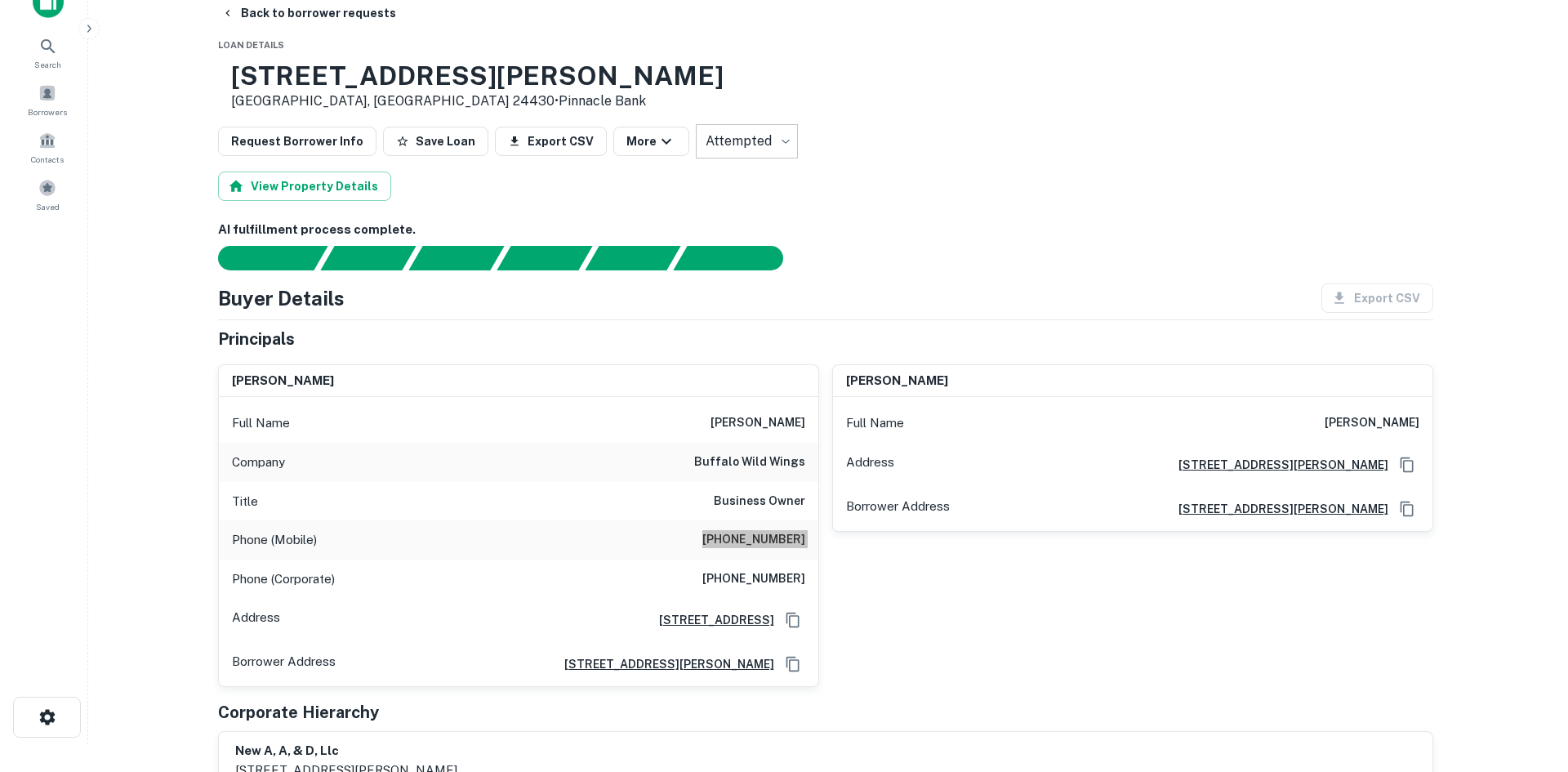
scroll to position [0, 0]
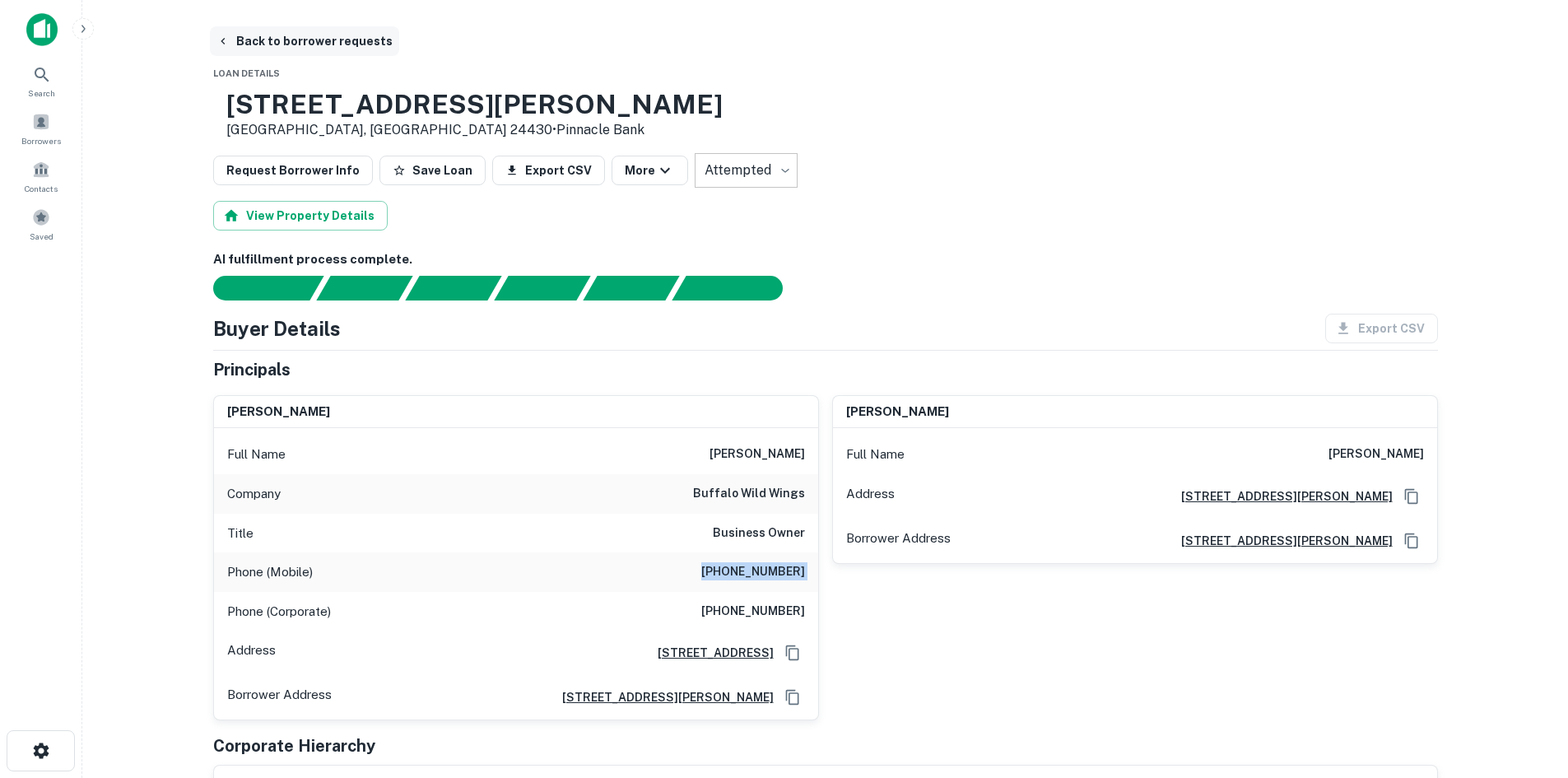
click at [294, 46] on button "Back to borrower requests" at bounding box center [305, 42] width 190 height 30
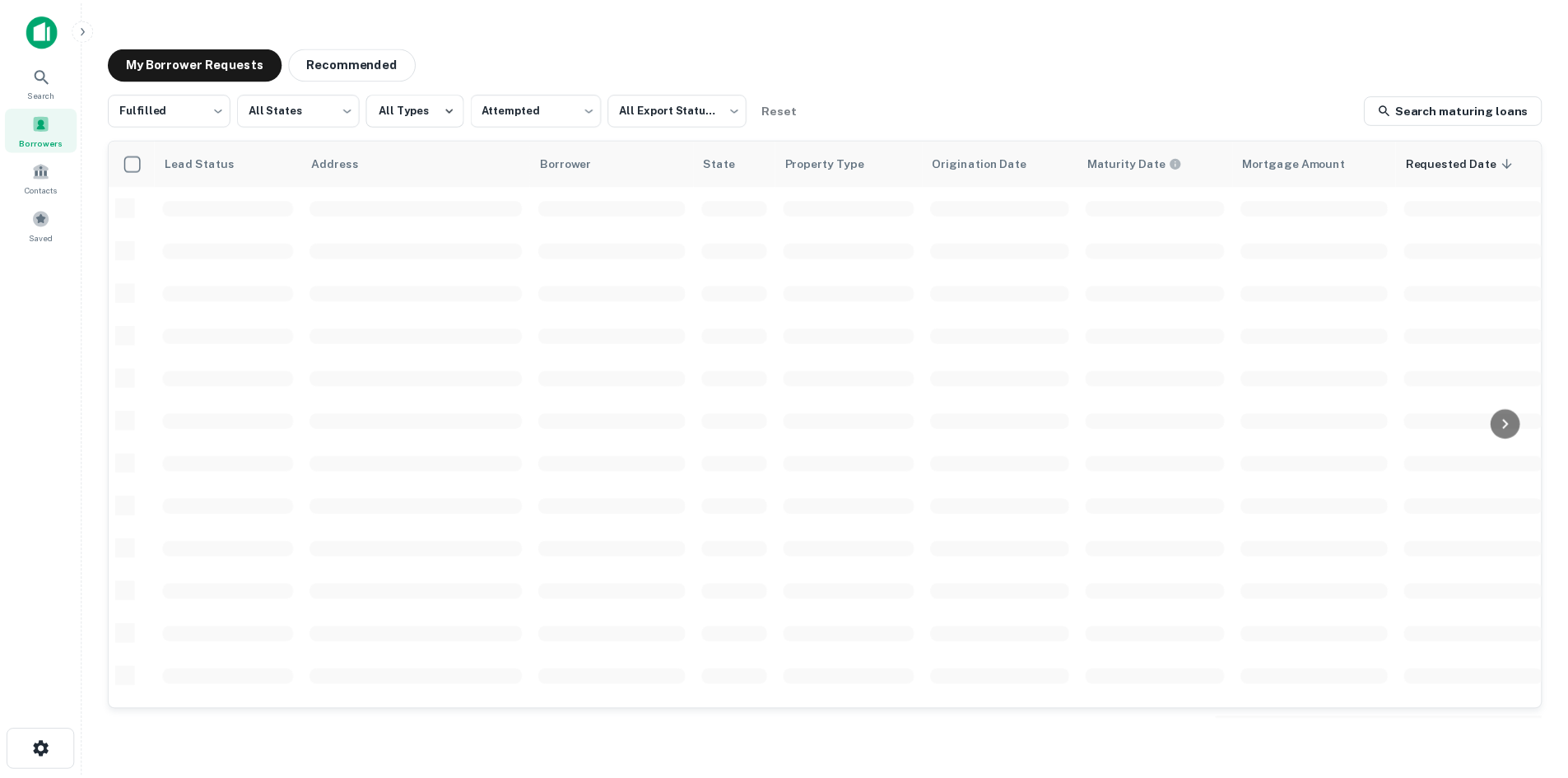
scroll to position [476, 0]
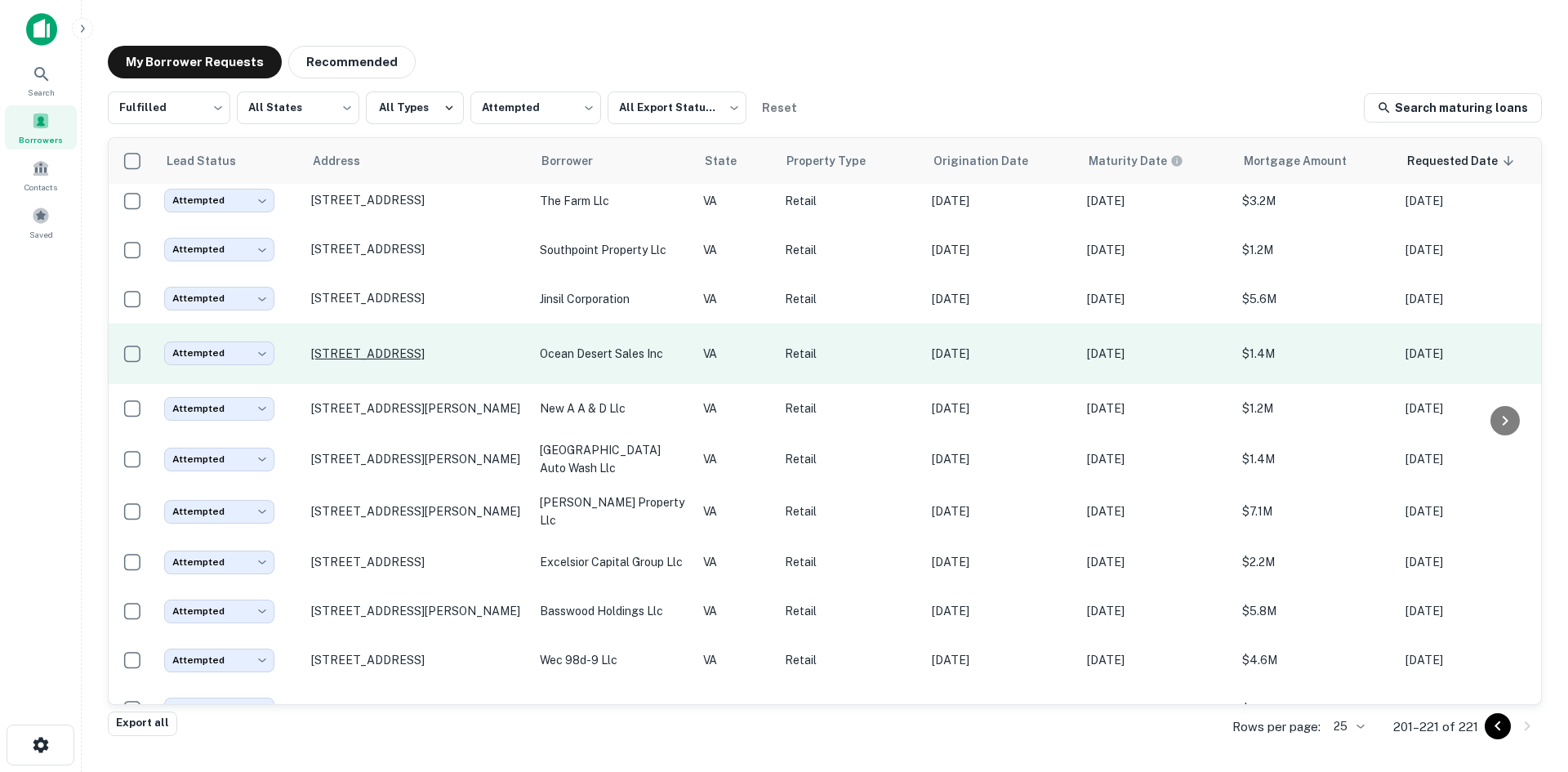
click at [383, 350] on p "11235 Midlothian Tpke North Chesterfield, VA 23235" at bounding box center [417, 353] width 212 height 15
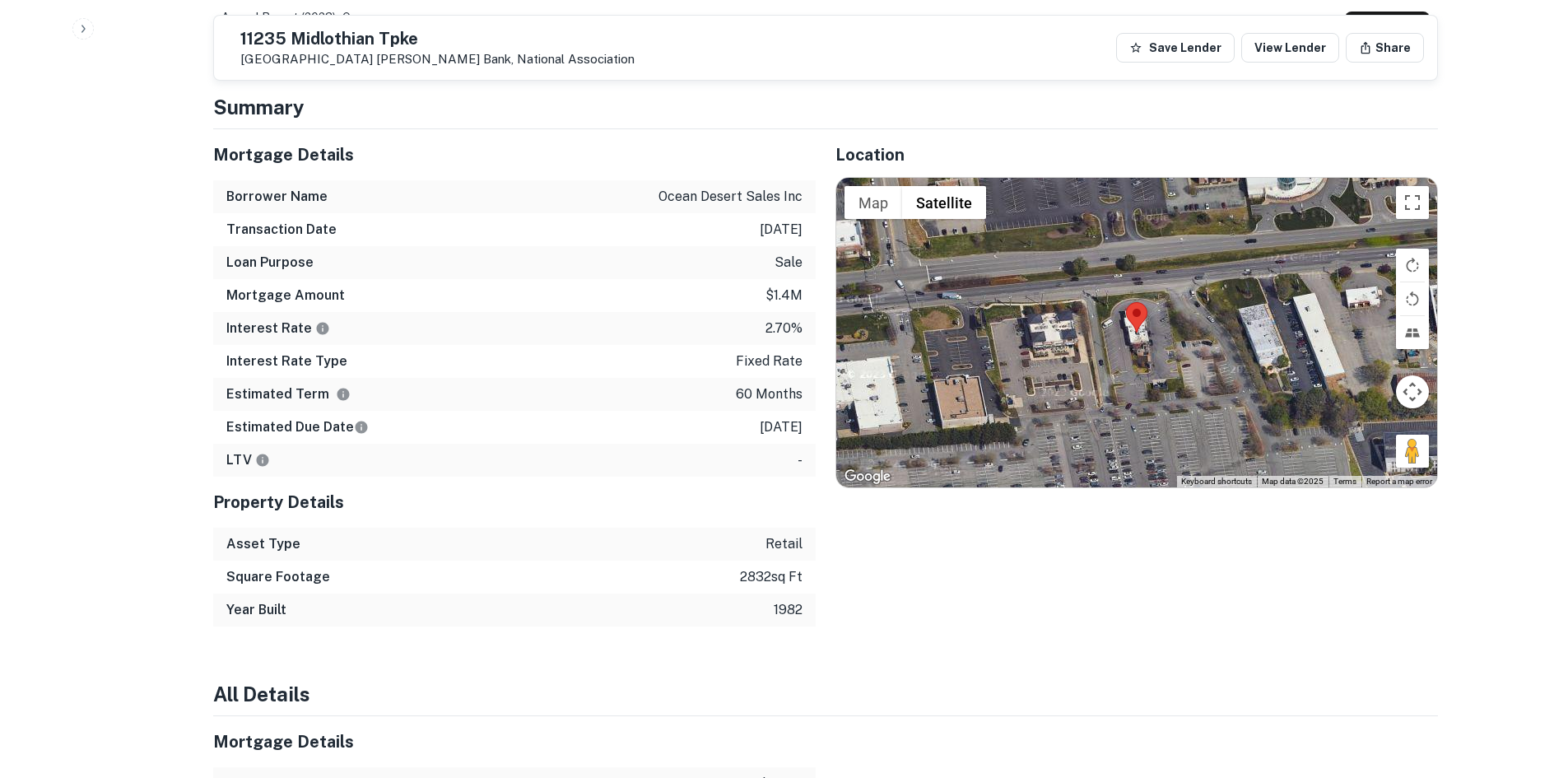
scroll to position [1152, 0]
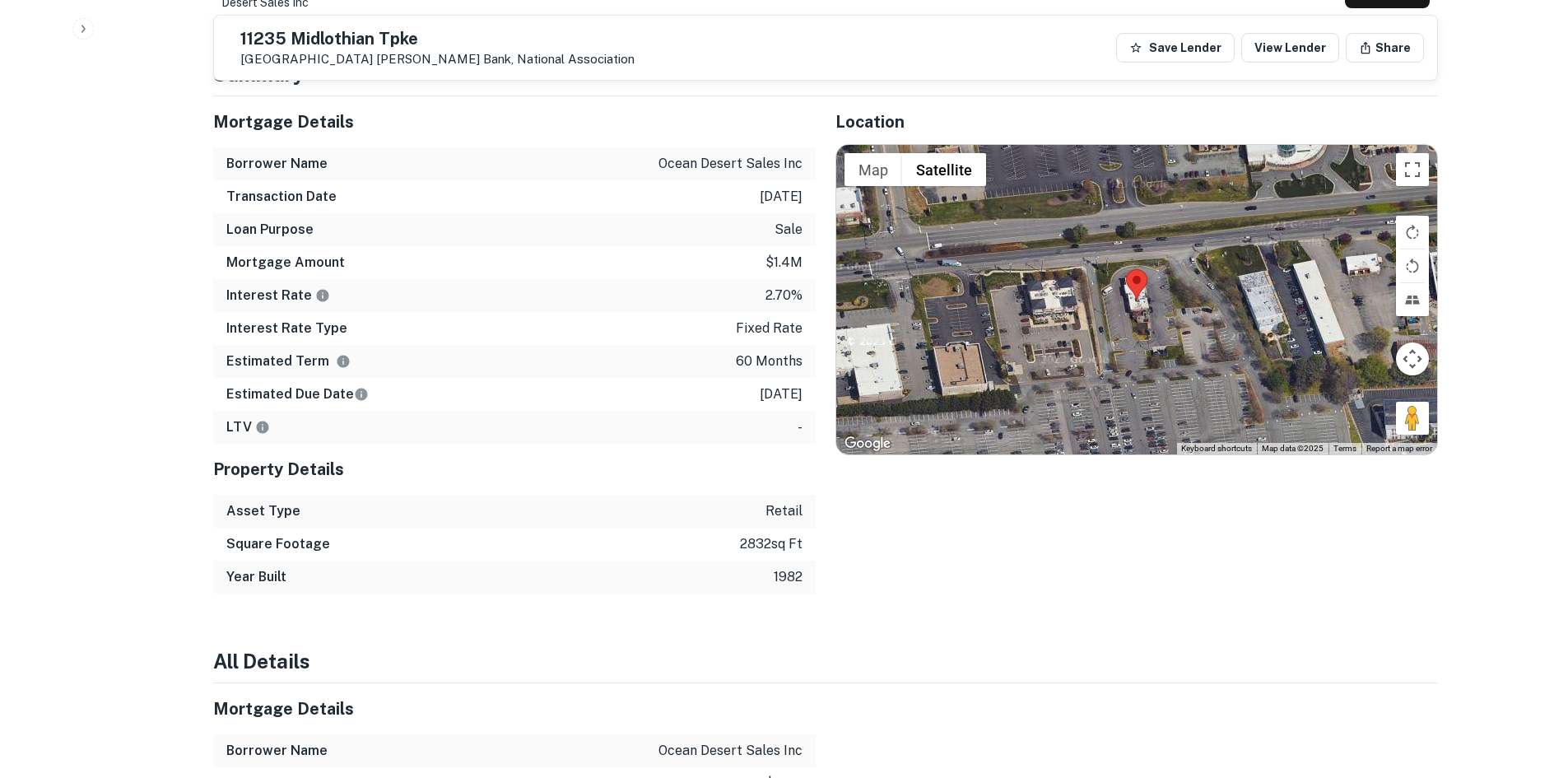
drag, startPoint x: 1397, startPoint y: 410, endPoint x: 1232, endPoint y: 343, distance: 178.1
click at [1232, 343] on div "Map Terrain Satellite Labels Keyboard shortcuts Map Data Map data ©2025 Map dat…" at bounding box center [1137, 300] width 601 height 310
drag, startPoint x: 1398, startPoint y: 408, endPoint x: 1344, endPoint y: 396, distance: 55.3
click at [1223, 325] on div "Map Terrain Satellite Labels Keyboard shortcuts Map Data Map data ©2025 Map dat…" at bounding box center [1137, 300] width 601 height 310
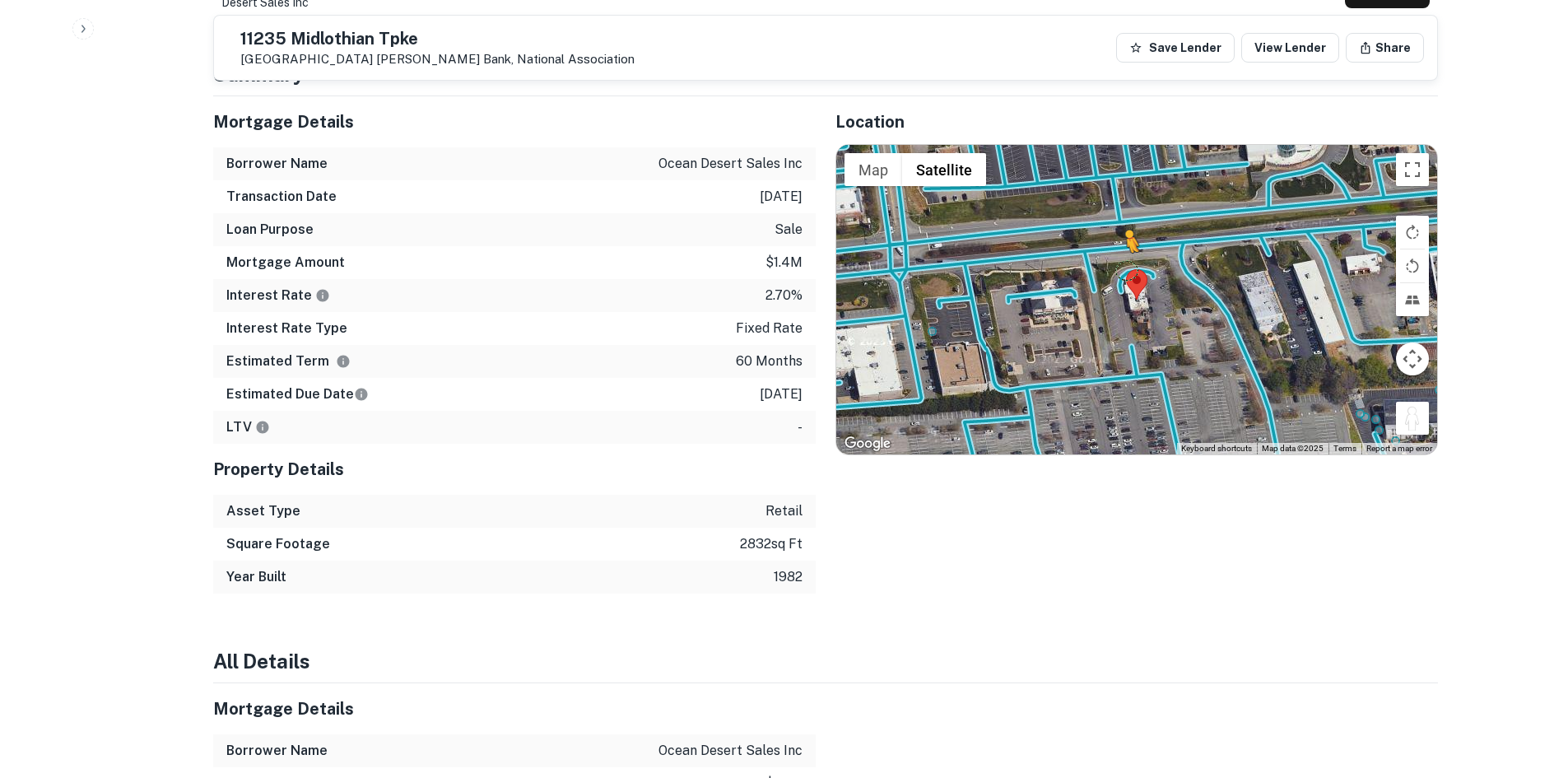
drag, startPoint x: 1421, startPoint y: 414, endPoint x: 1125, endPoint y: 253, distance: 337.0
click at [1125, 253] on div "To activate drag with keyboard, press Alt + Enter. Once in keyboard drag state,…" at bounding box center [1137, 300] width 601 height 310
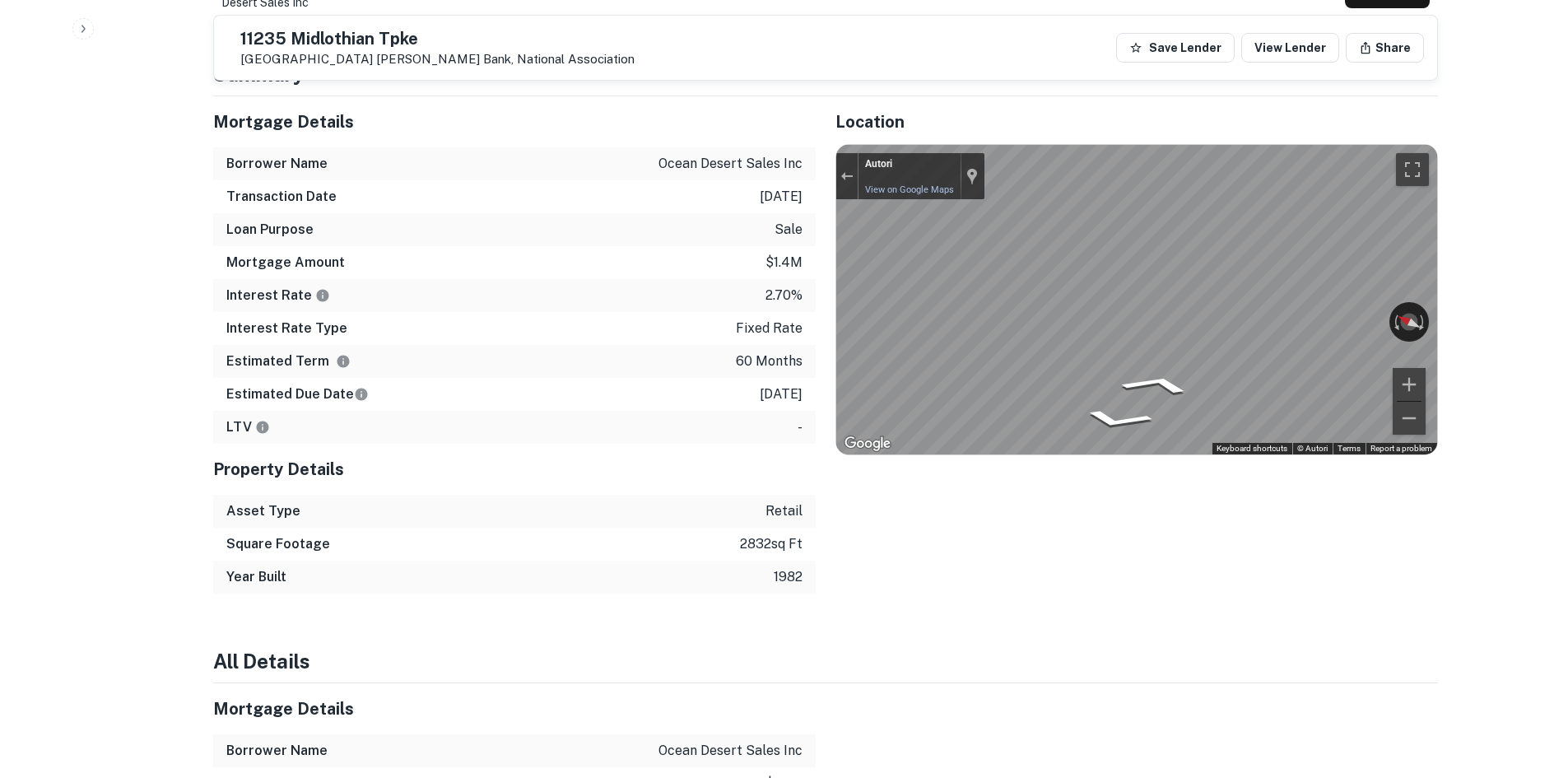
click at [796, 282] on div "Mortgage Details Borrower Name ocean desert sales inc Transaction Date 12/27/20…" at bounding box center [816, 344] width 1245 height 497
click at [780, 289] on div "Mortgage Details Borrower Name ocean desert sales inc Transaction Date 12/27/20…" at bounding box center [816, 344] width 1245 height 497
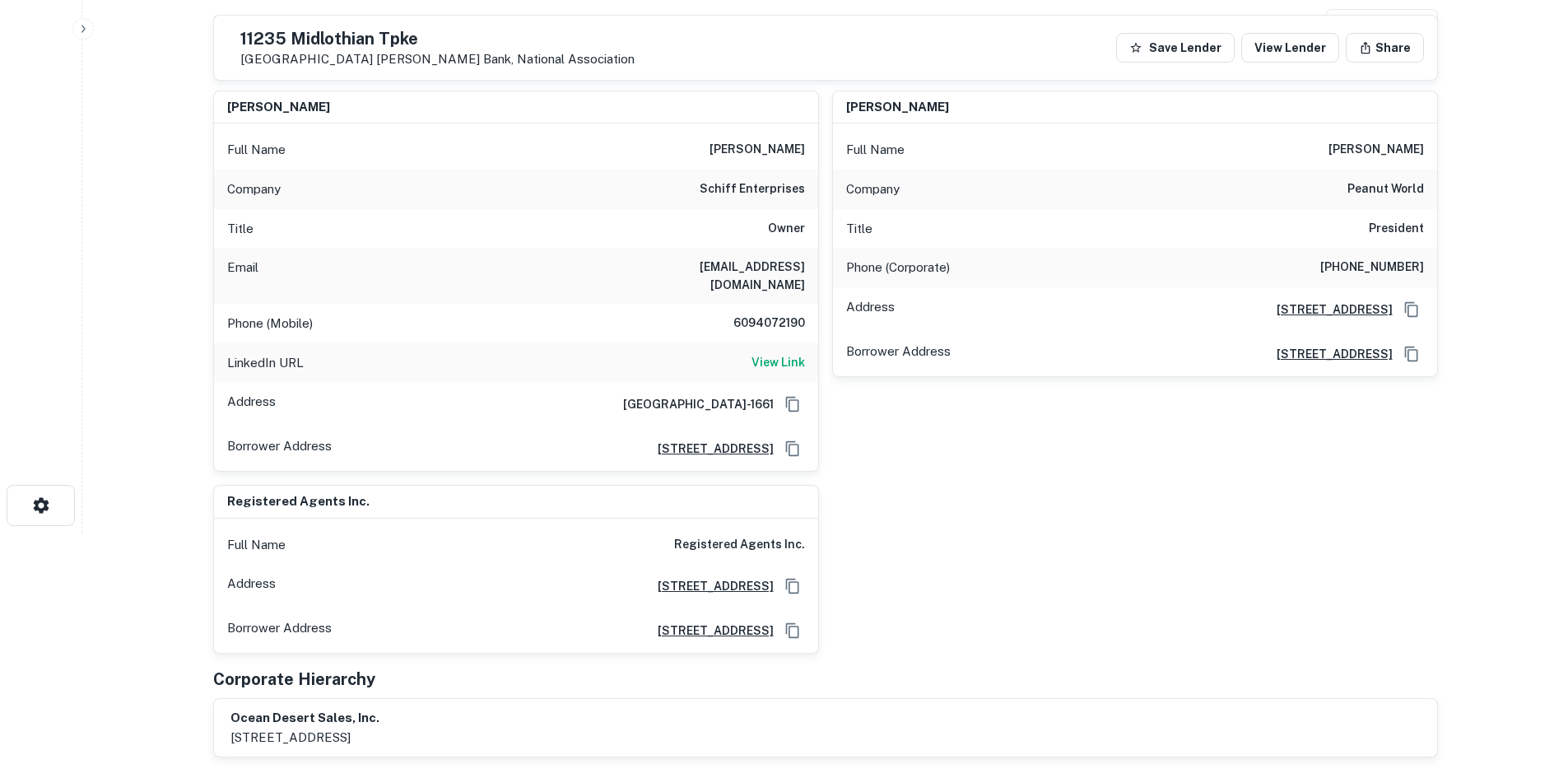
scroll to position [165, 0]
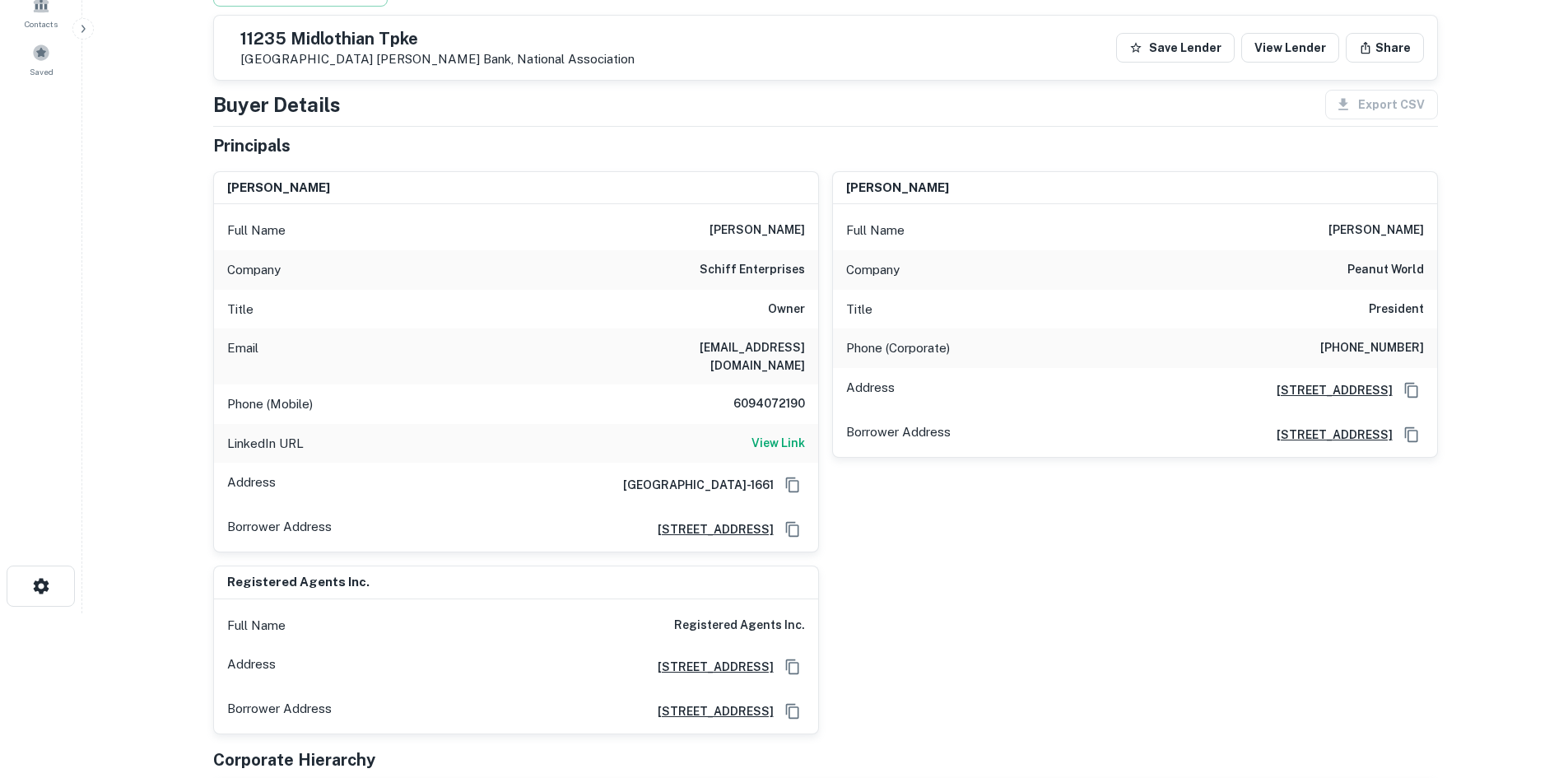
click at [782, 394] on h6 "6094072190" at bounding box center [756, 404] width 99 height 20
click at [779, 394] on h6 "6094072190" at bounding box center [756, 404] width 99 height 20
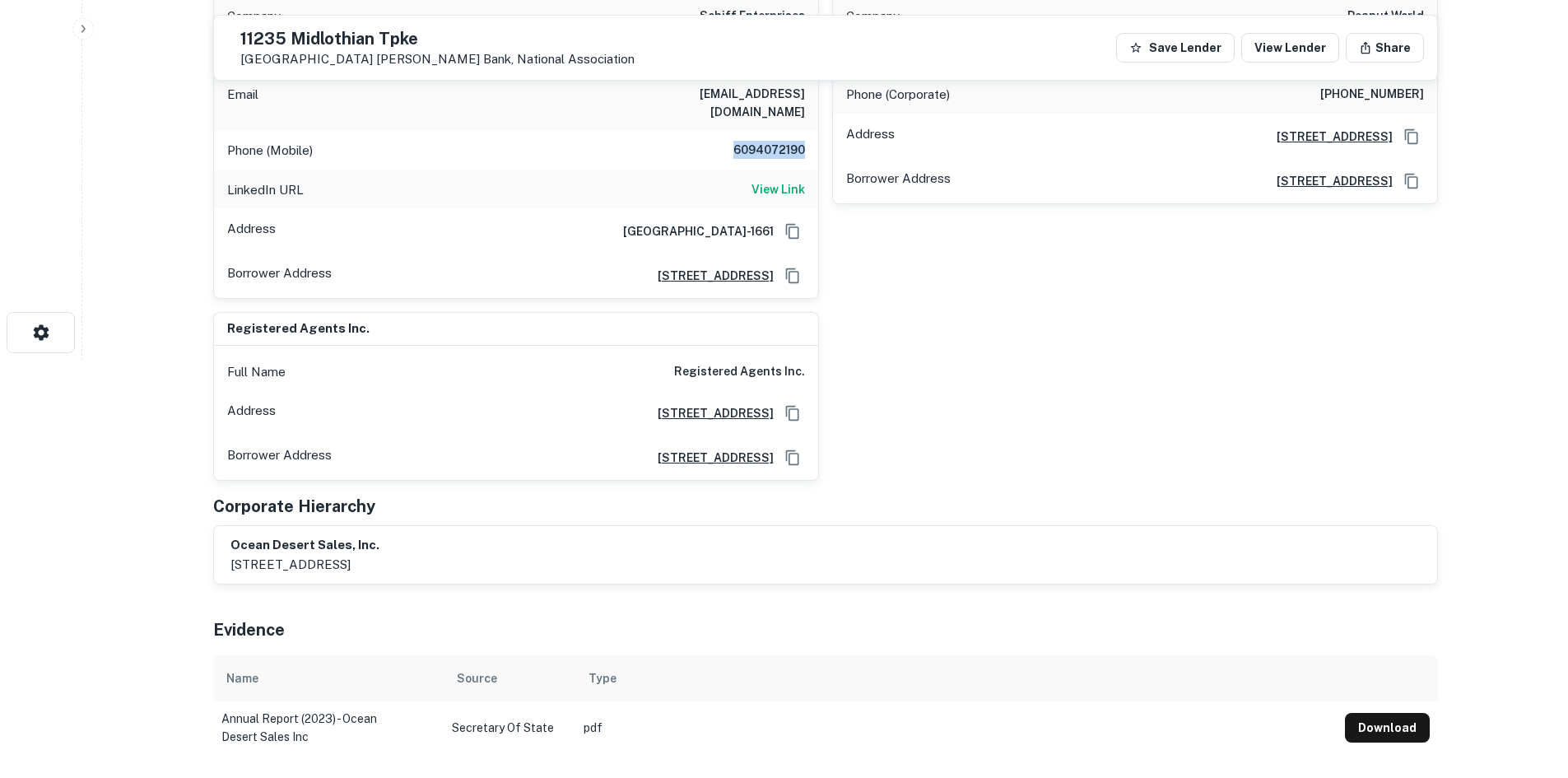
scroll to position [247, 0]
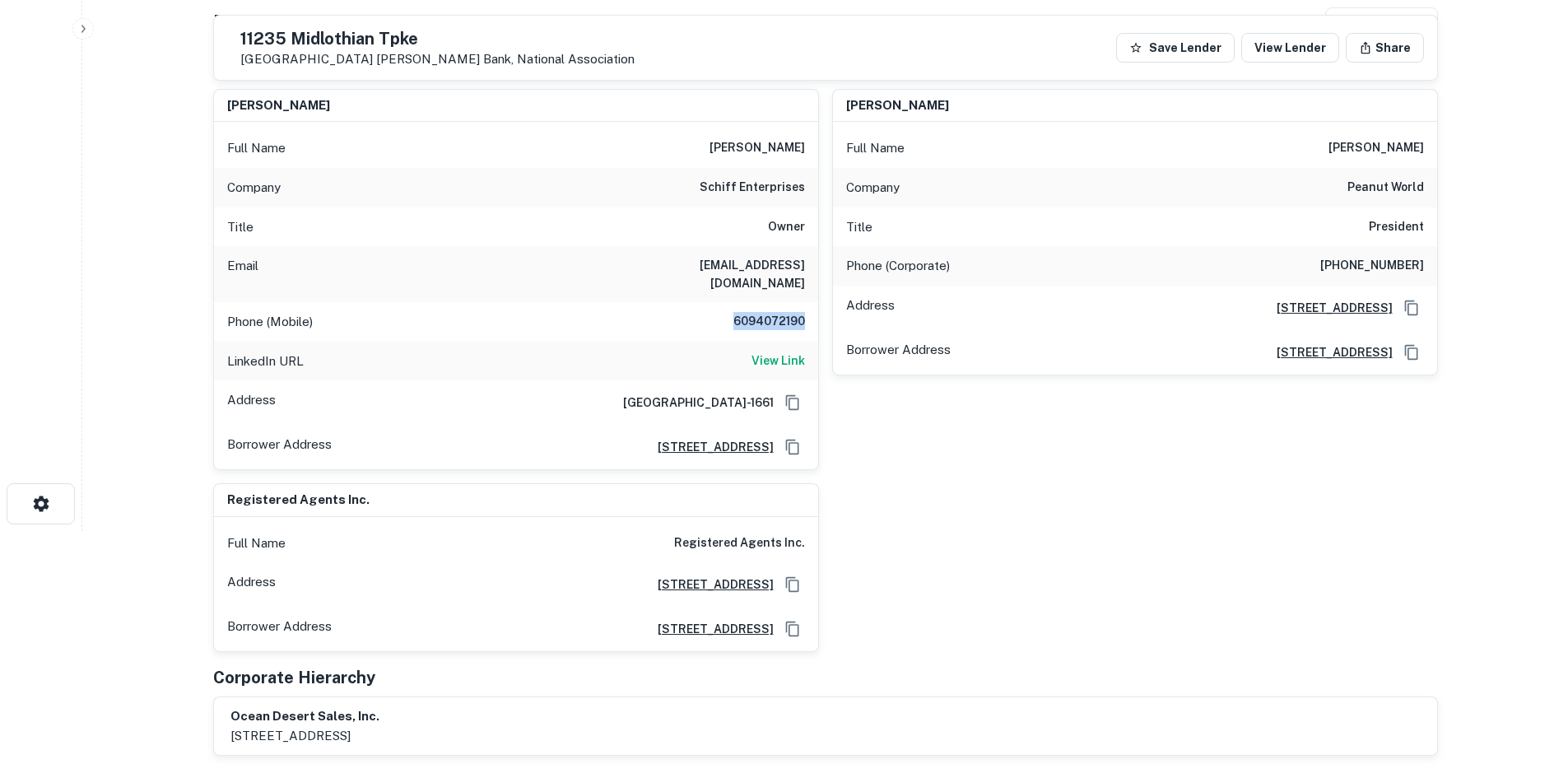
click at [782, 312] on h6 "6094072190" at bounding box center [756, 322] width 99 height 20
drag, startPoint x: 744, startPoint y: 297, endPoint x: 780, endPoint y: 301, distance: 36.2
click at [780, 312] on h6 "6094072190" at bounding box center [756, 322] width 99 height 20
drag, startPoint x: 727, startPoint y: 306, endPoint x: 786, endPoint y: 310, distance: 59.1
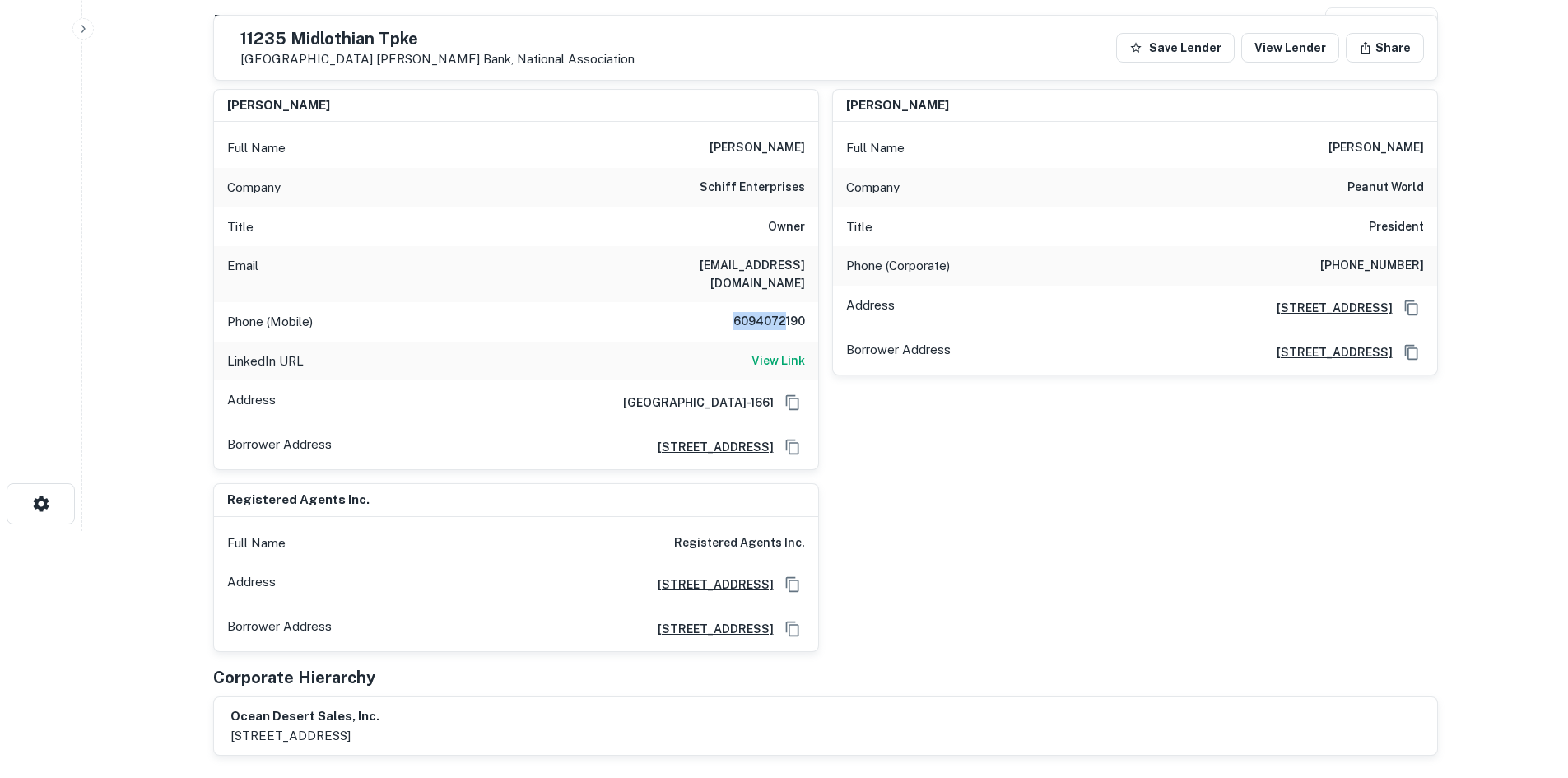
click at [786, 312] on h6 "6094072190" at bounding box center [756, 322] width 99 height 20
click at [798, 312] on h6 "6094072190" at bounding box center [756, 322] width 99 height 20
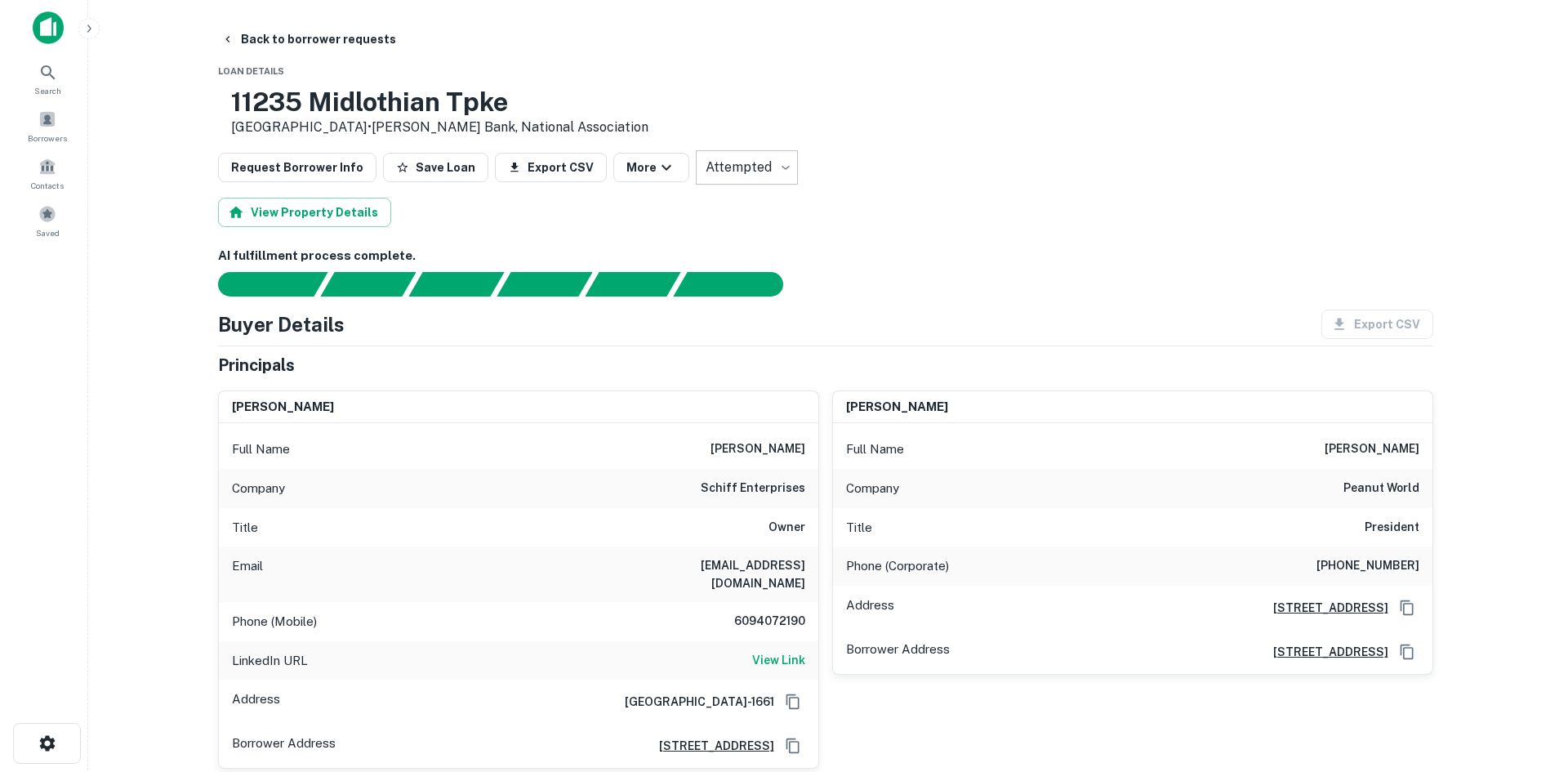
scroll to position [0, 0]
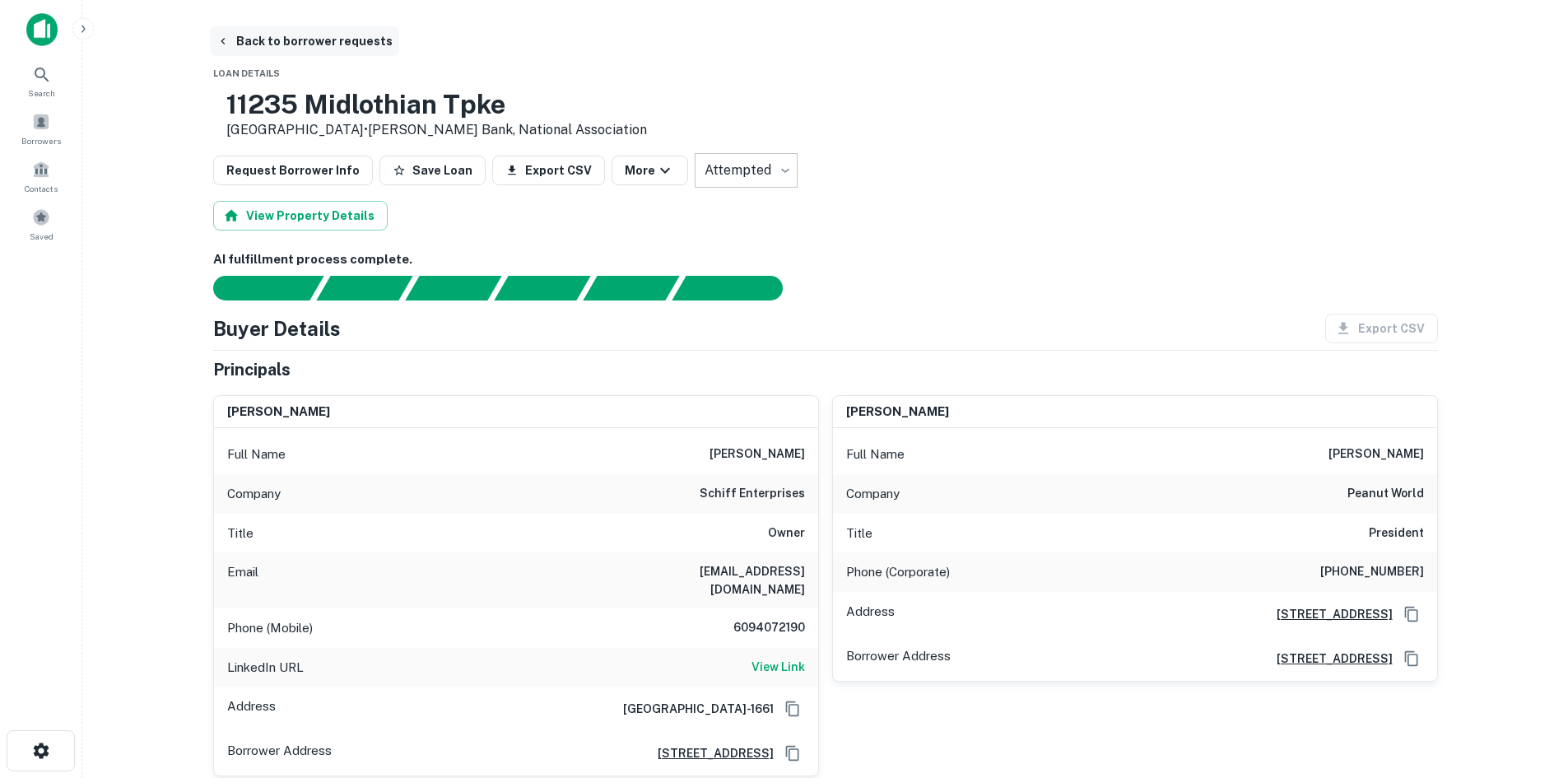
click at [265, 43] on button "Back to borrower requests" at bounding box center [305, 42] width 190 height 30
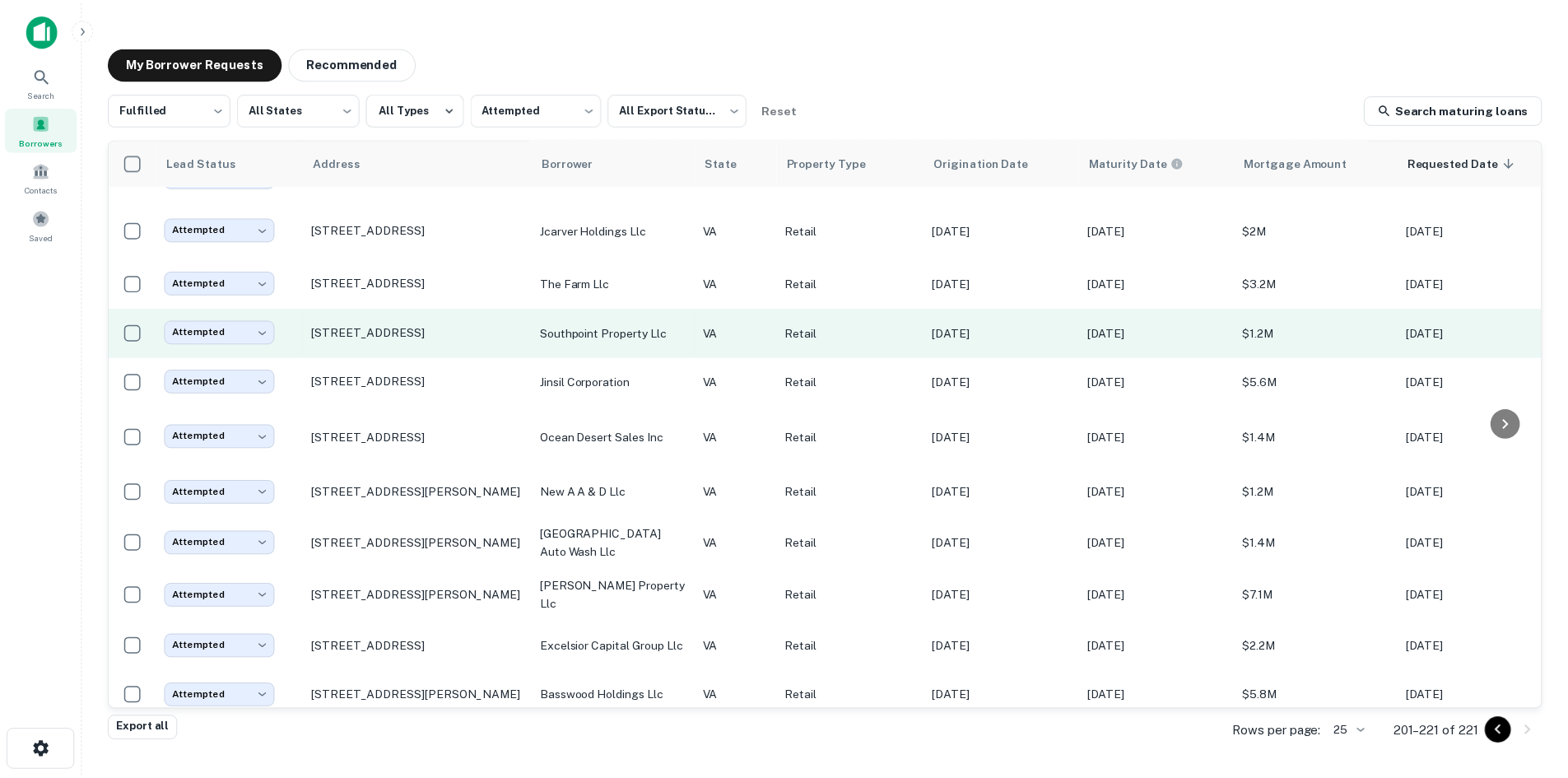
scroll to position [394, 0]
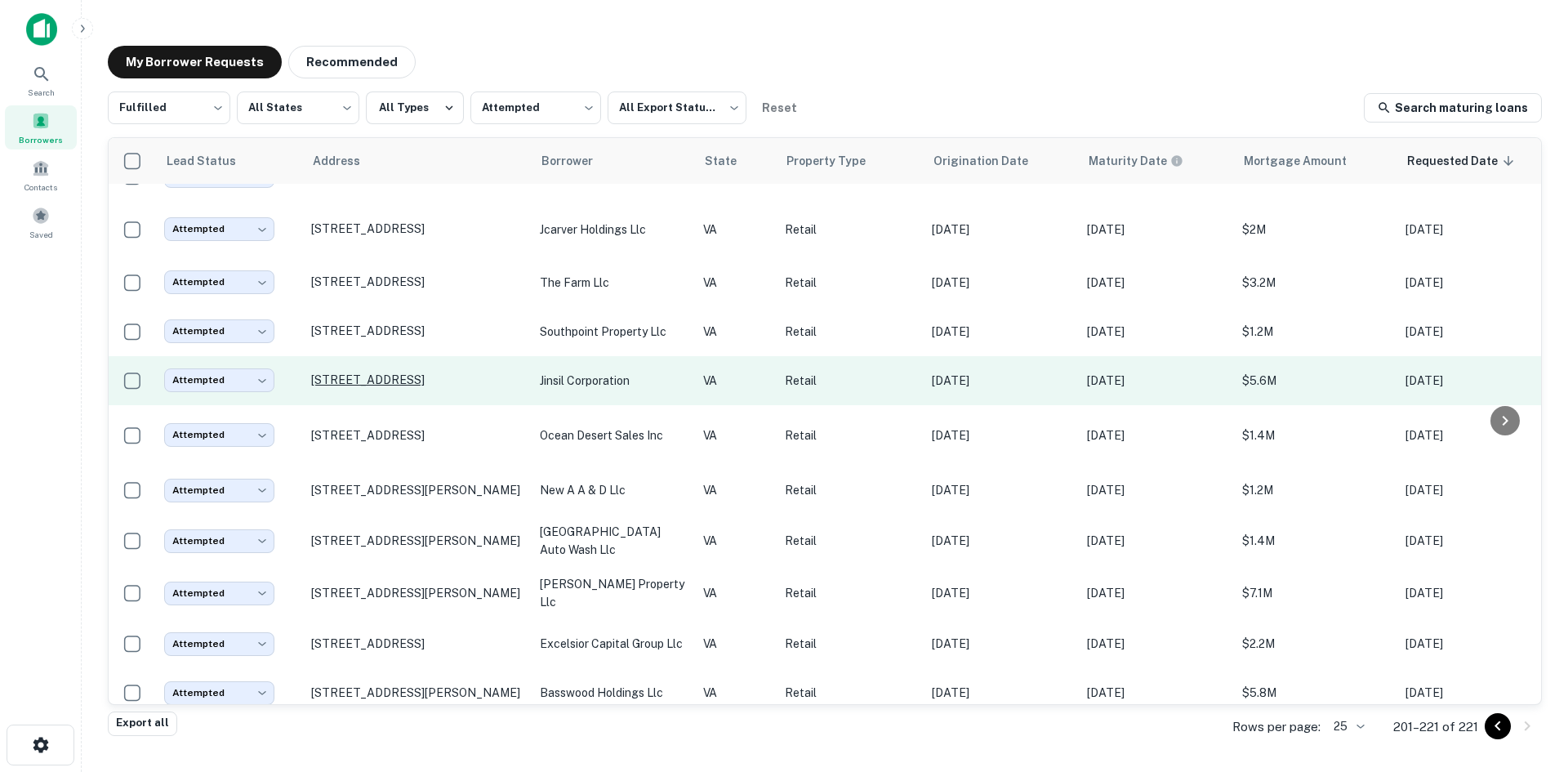
click at [371, 373] on p "13661 Route 50 Chantilly, VA 20151" at bounding box center [417, 380] width 212 height 15
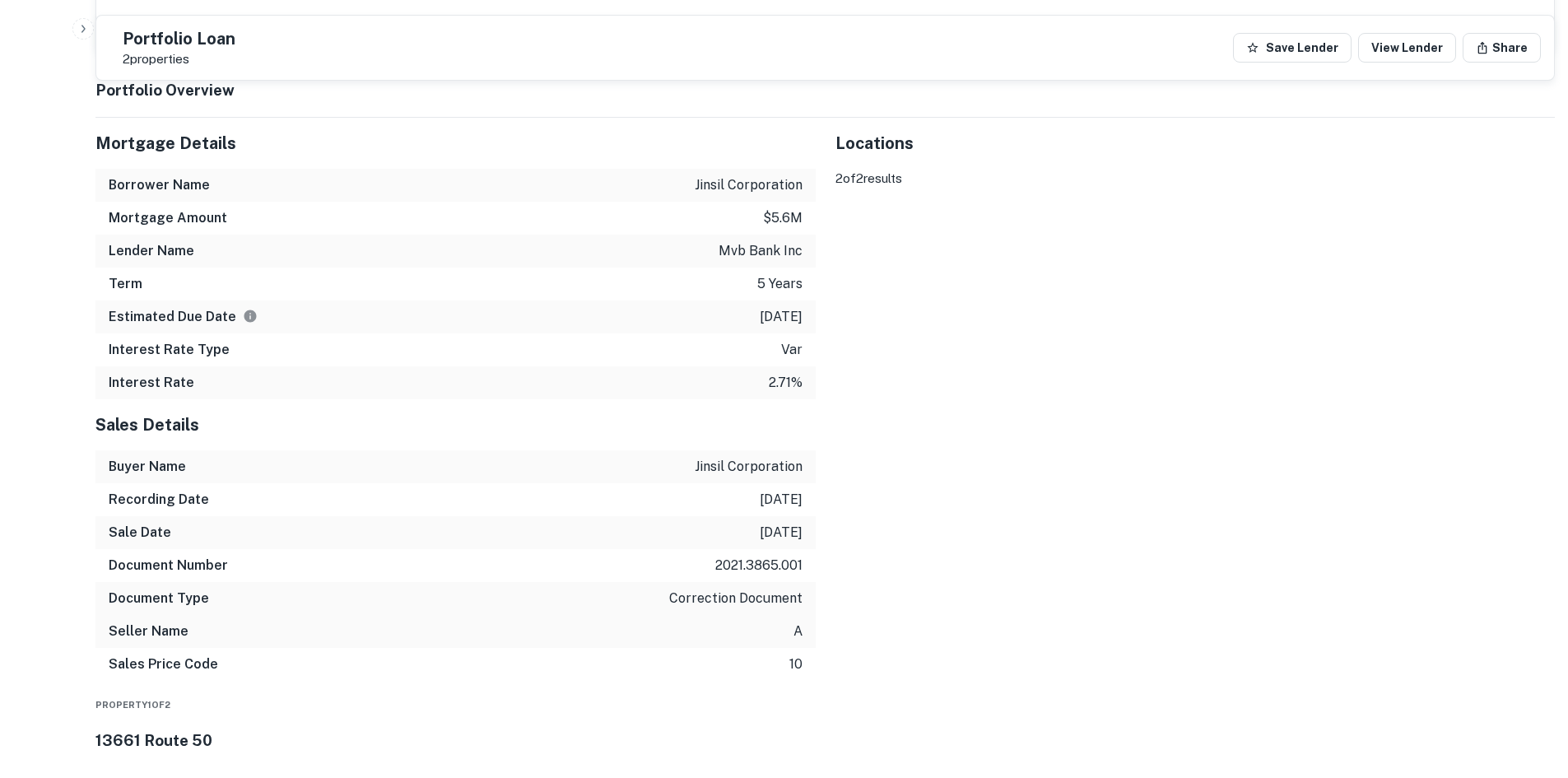
scroll to position [1235, 0]
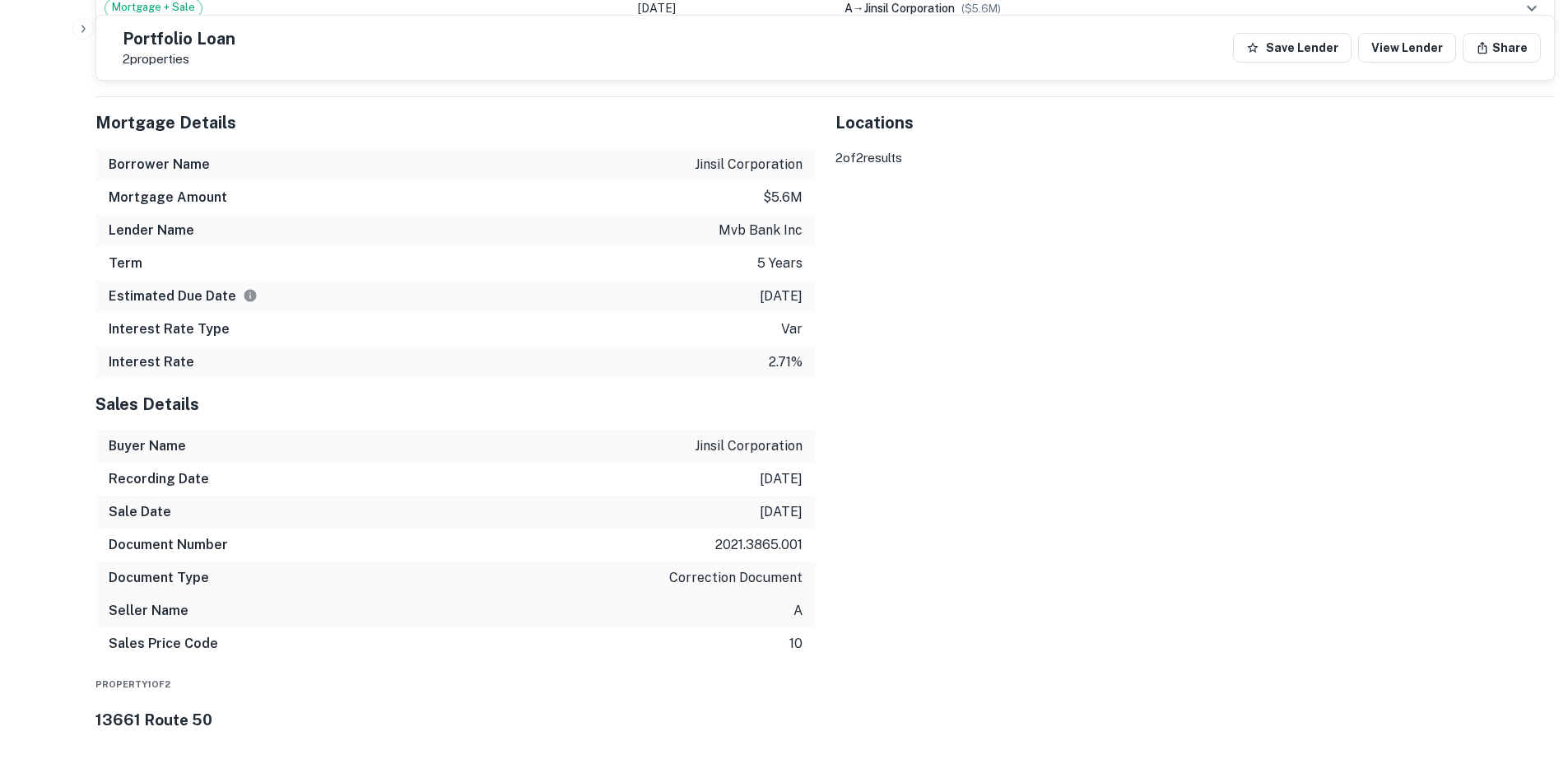
drag, startPoint x: 1418, startPoint y: 645, endPoint x: 1216, endPoint y: 271, distance: 425.1
click at [1216, 148] on div "To activate drag with keyboard, press Alt + Enter. Once in keyboard drag state,…" at bounding box center [1196, 148] width 721 height 0
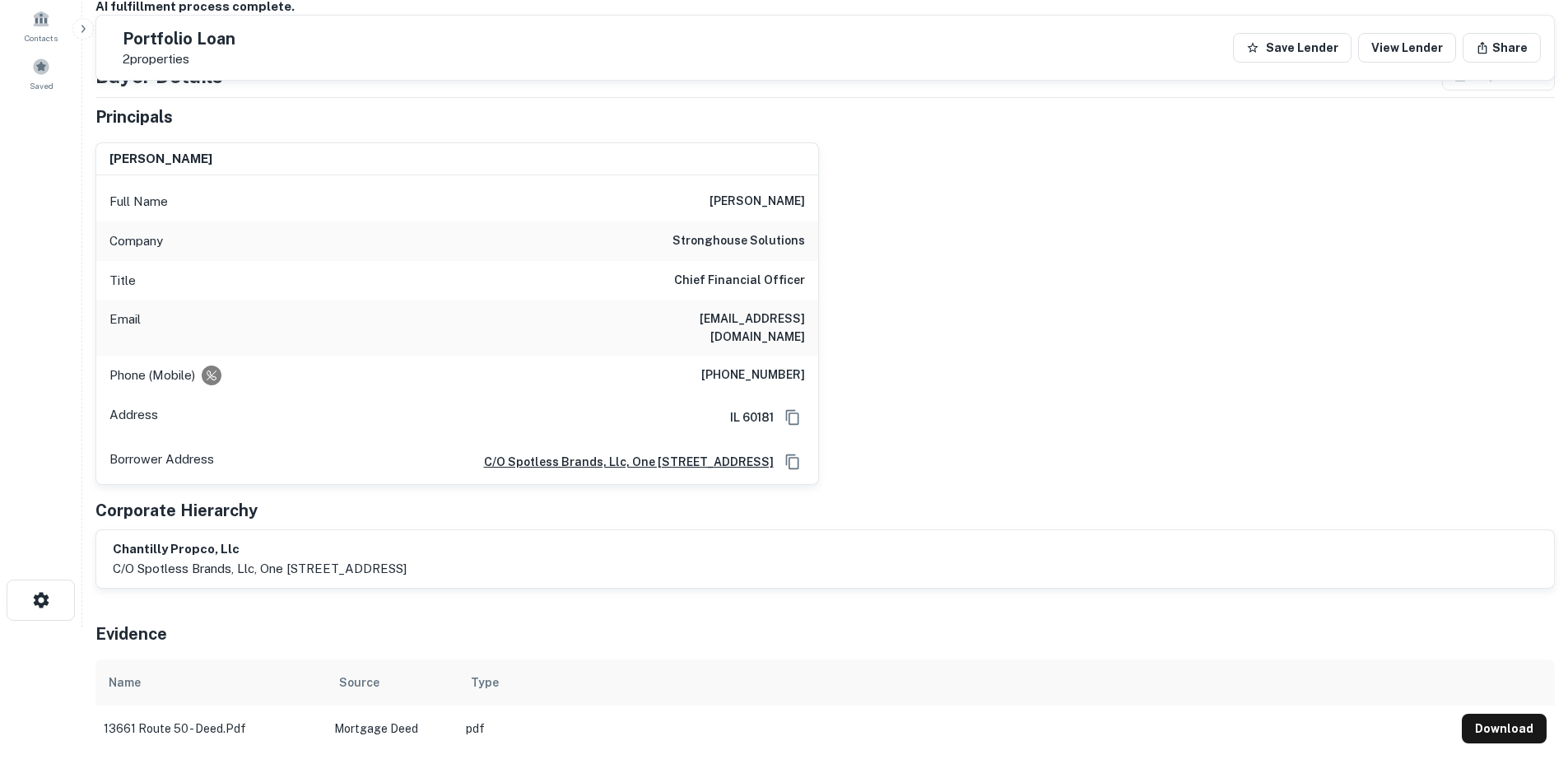
scroll to position [0, 0]
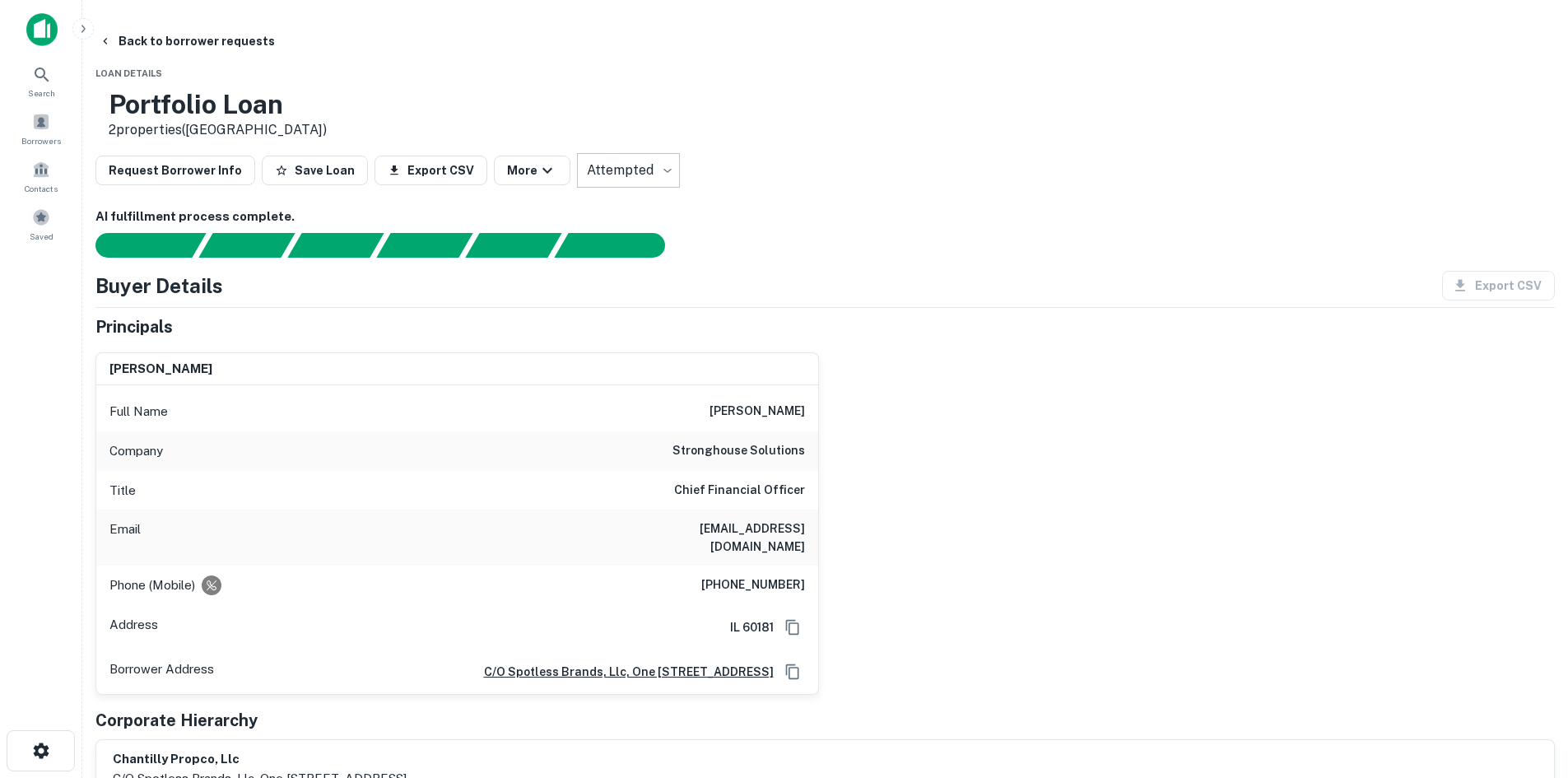
click at [757, 575] on h6 "(312) 286-0259" at bounding box center [753, 585] width 104 height 20
click at [755, 575] on h6 "(312) 286-0259" at bounding box center [753, 585] width 104 height 20
click at [754, 575] on h6 "(312) 286-0259" at bounding box center [753, 585] width 104 height 20
click at [281, 47] on button "Back to borrower requests" at bounding box center [187, 42] width 190 height 30
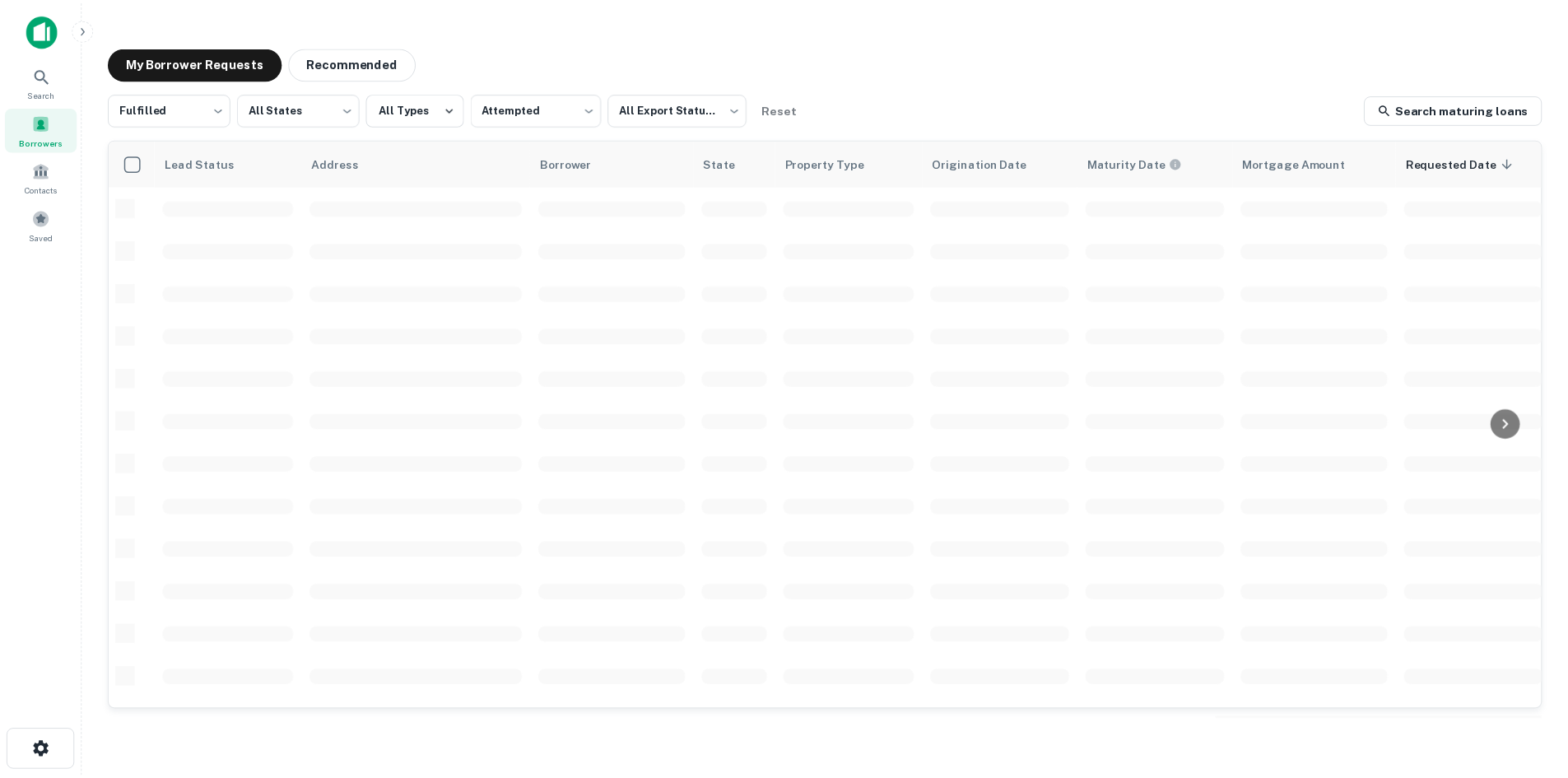
scroll to position [394, 0]
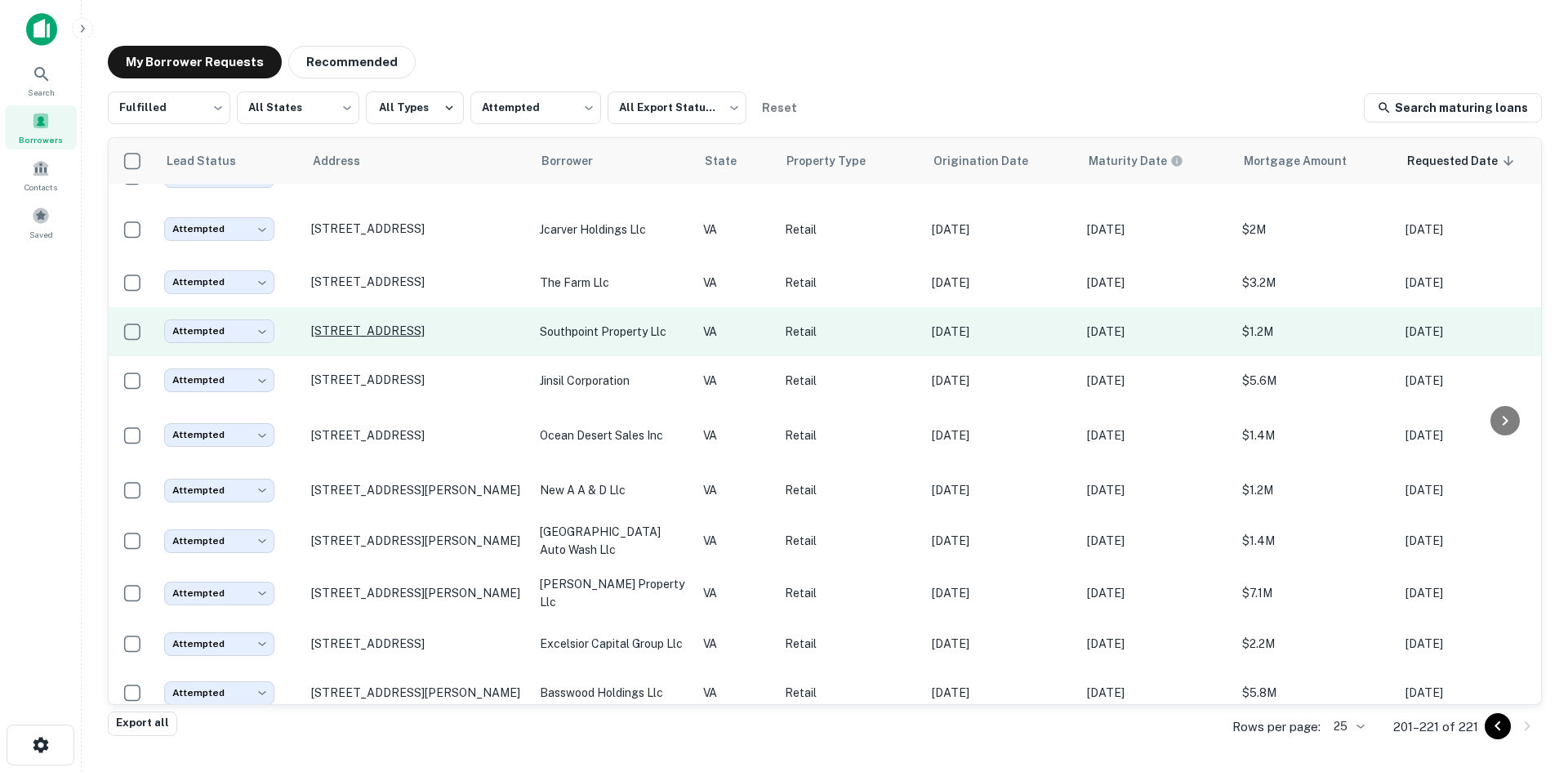
click at [353, 324] on p "9901 Southpoint Pkwy Fredericksburg, VA 22407" at bounding box center [417, 331] width 212 height 15
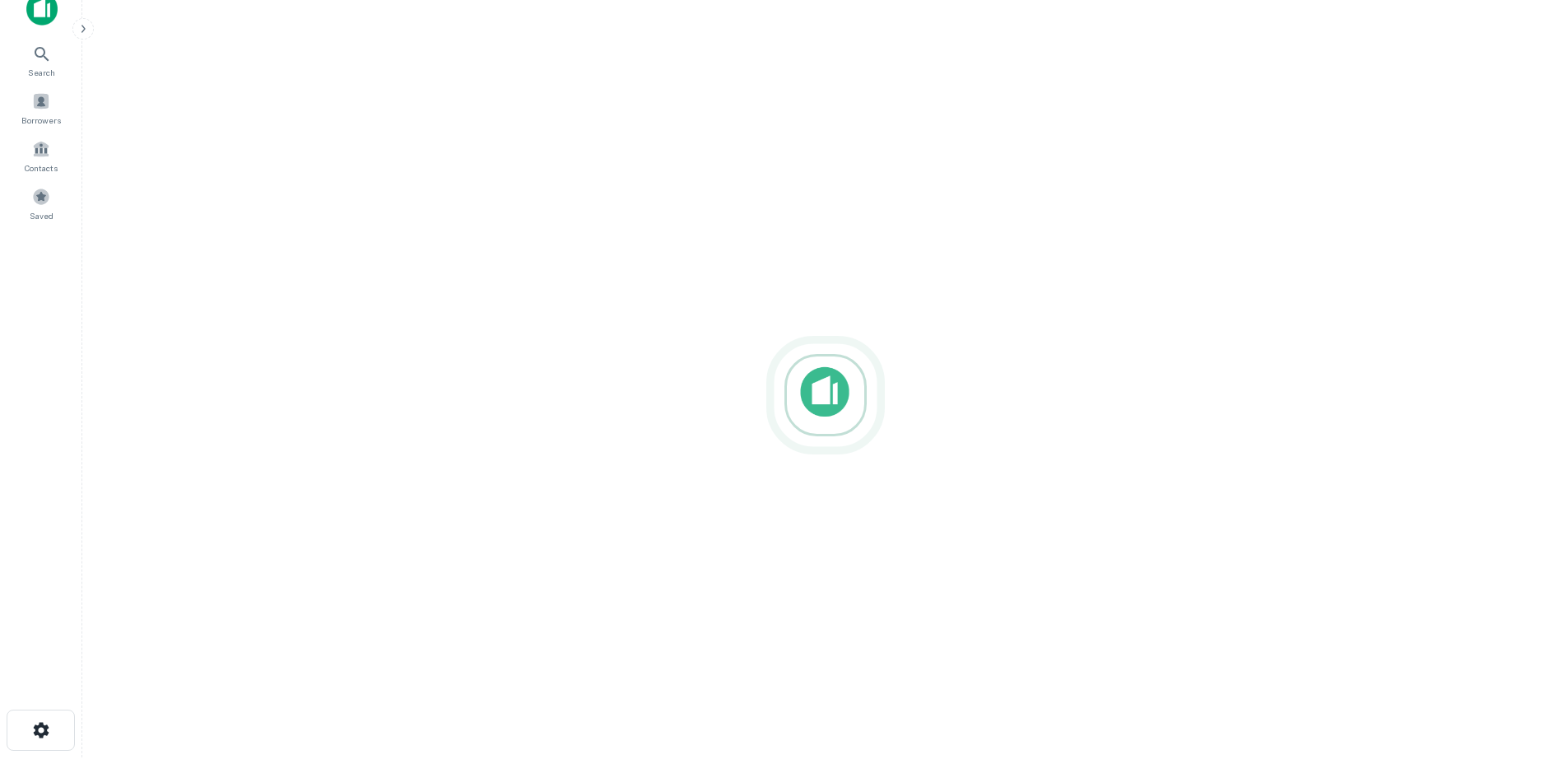
scroll to position [27, 0]
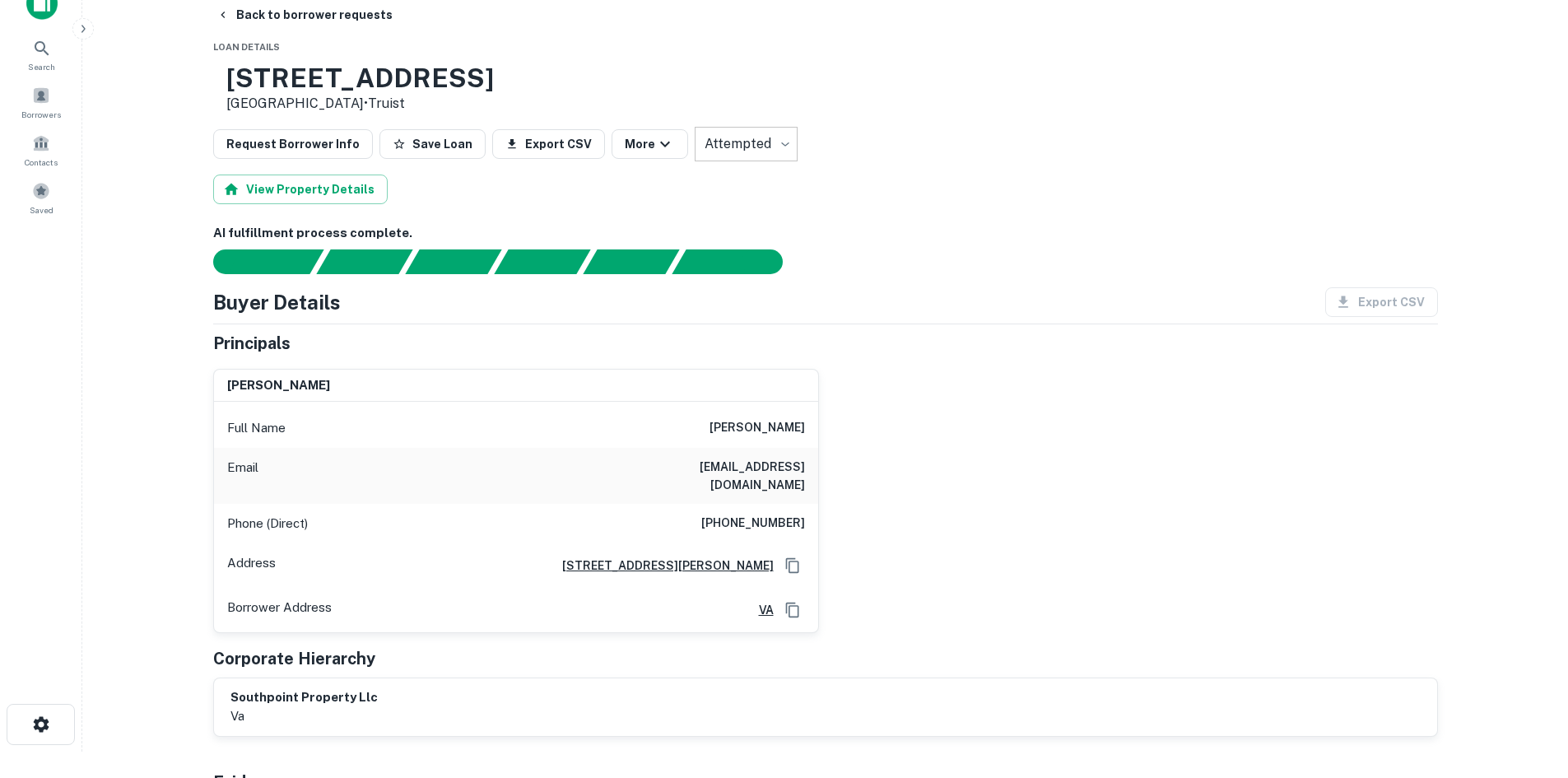
click at [762, 513] on h6 "(540) 850-4900" at bounding box center [753, 523] width 104 height 20
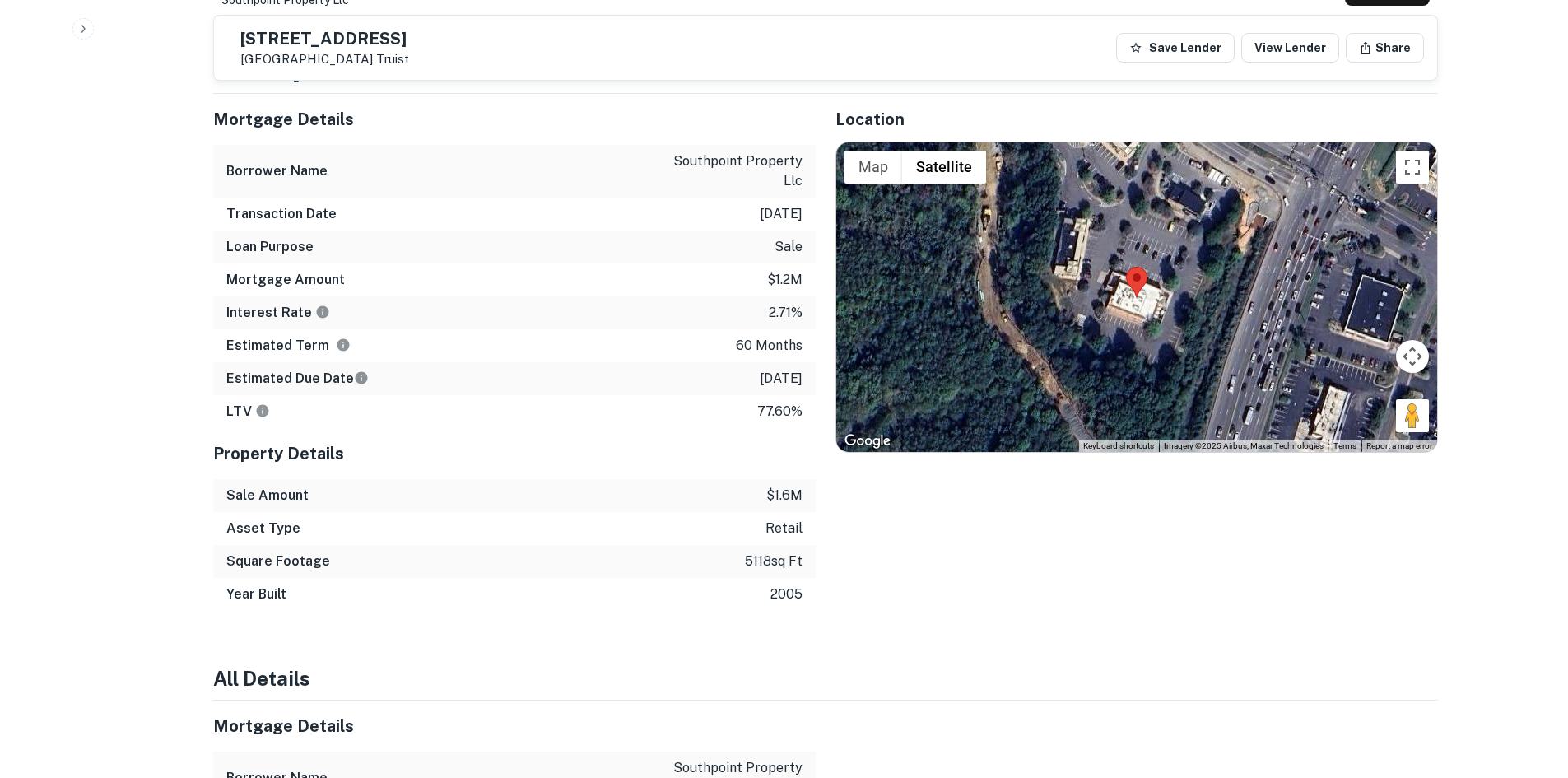
scroll to position [850, 0]
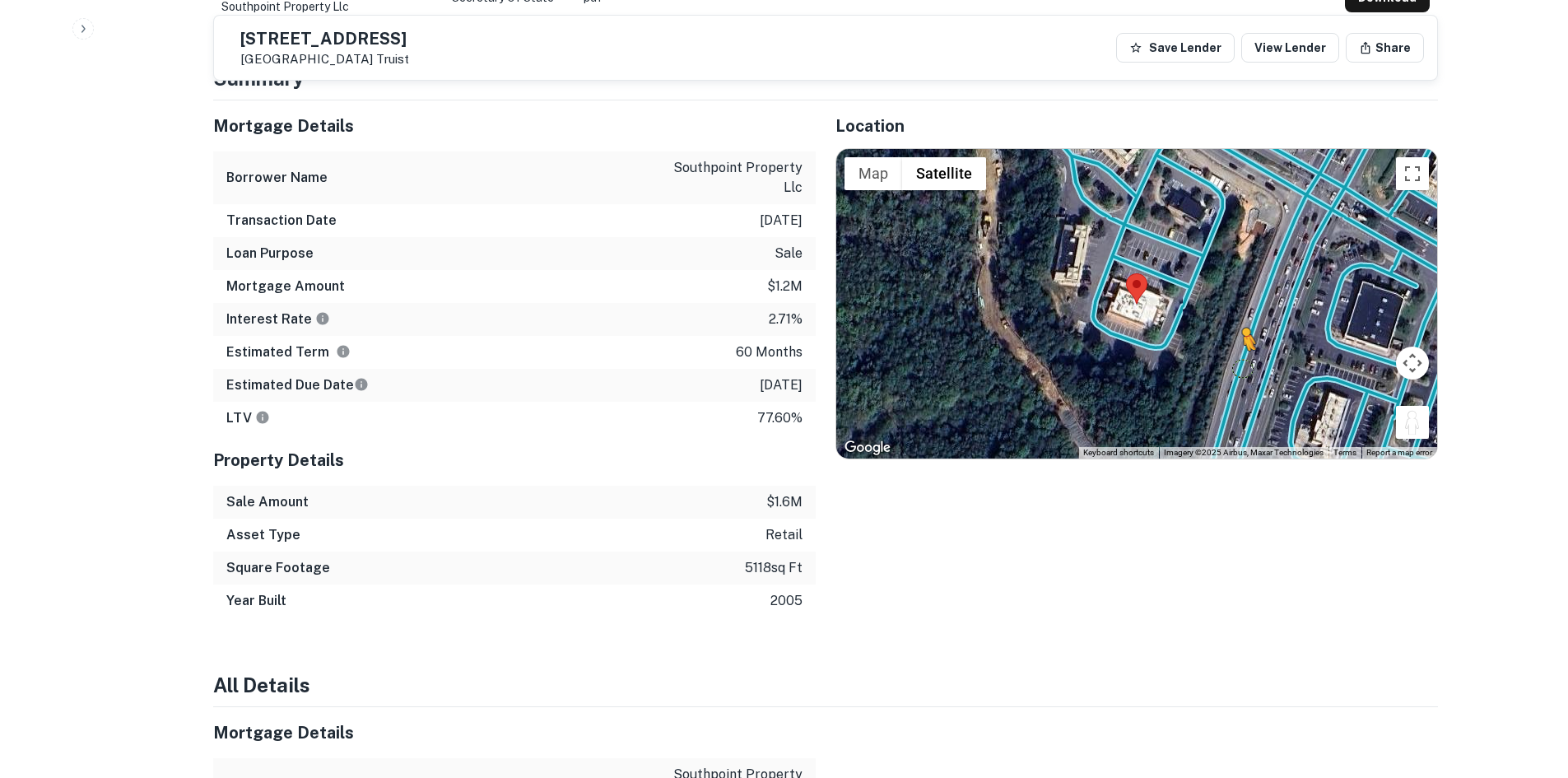
drag, startPoint x: 1410, startPoint y: 419, endPoint x: 1167, endPoint y: 324, distance: 260.9
click at [1186, 329] on div "To activate drag with keyboard, press Alt + Enter. Once in keyboard drag state,…" at bounding box center [1137, 304] width 601 height 310
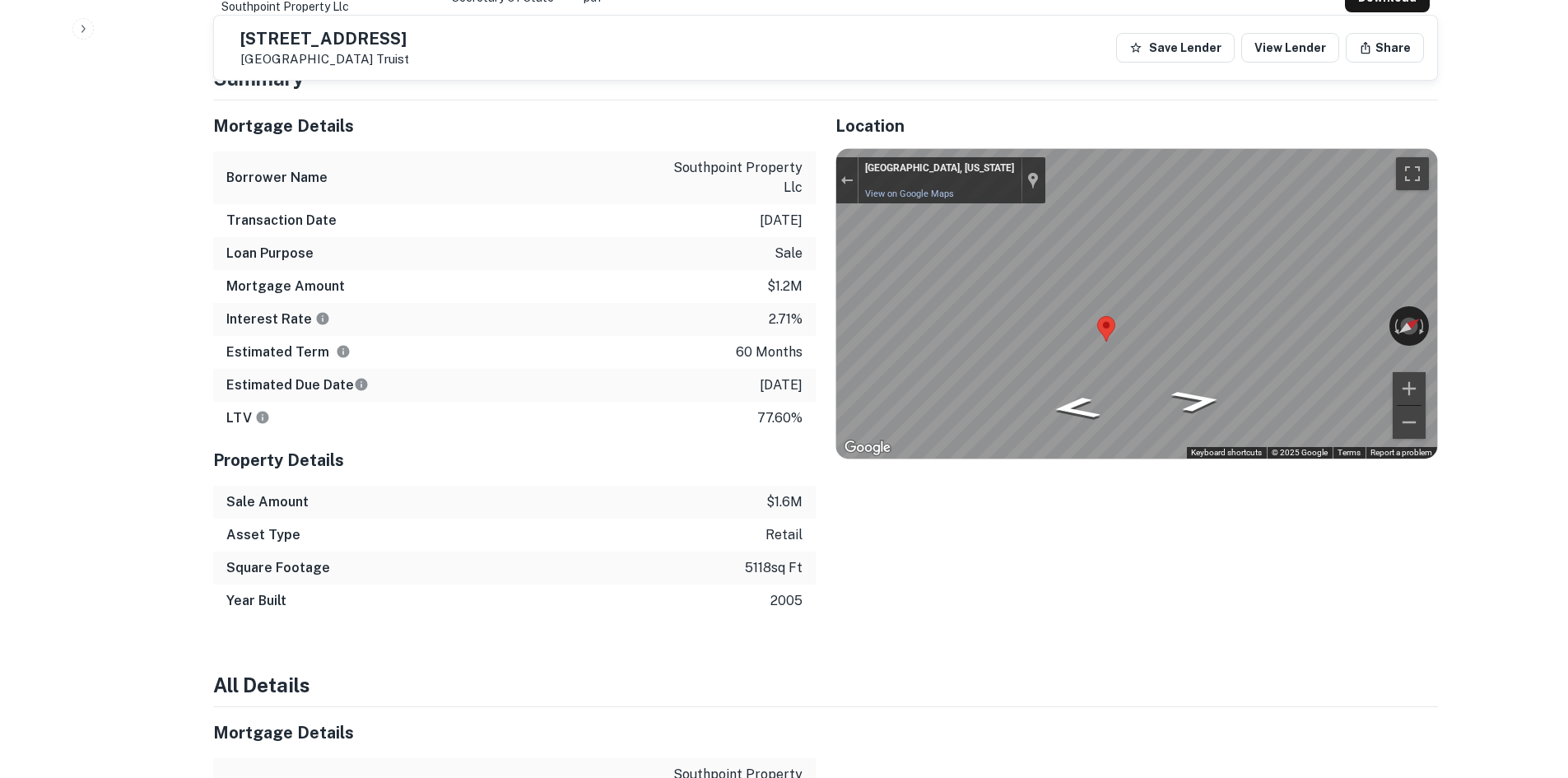
click at [1206, 384] on icon "Go North" at bounding box center [1197, 400] width 95 height 34
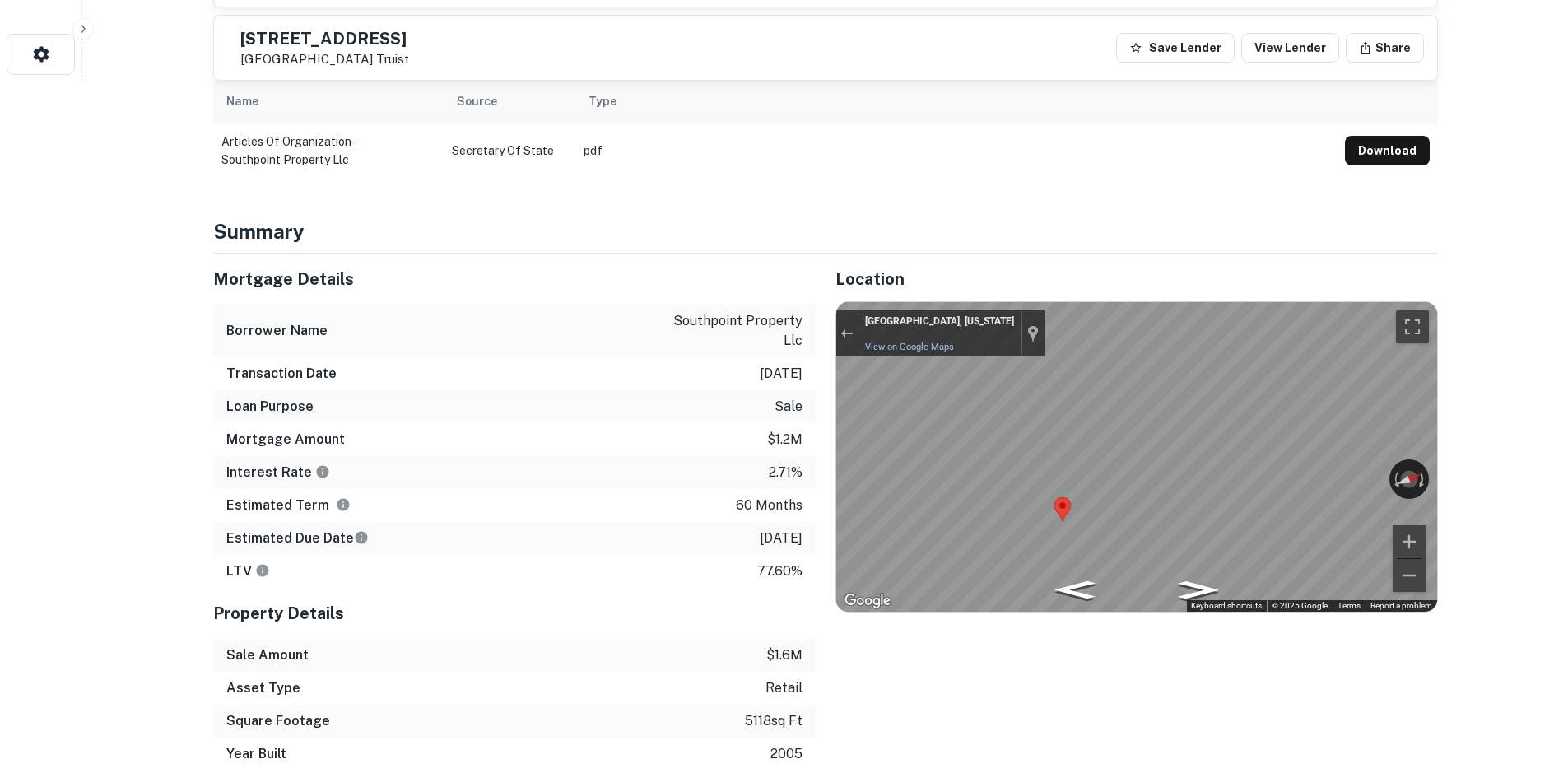
scroll to position [685, 0]
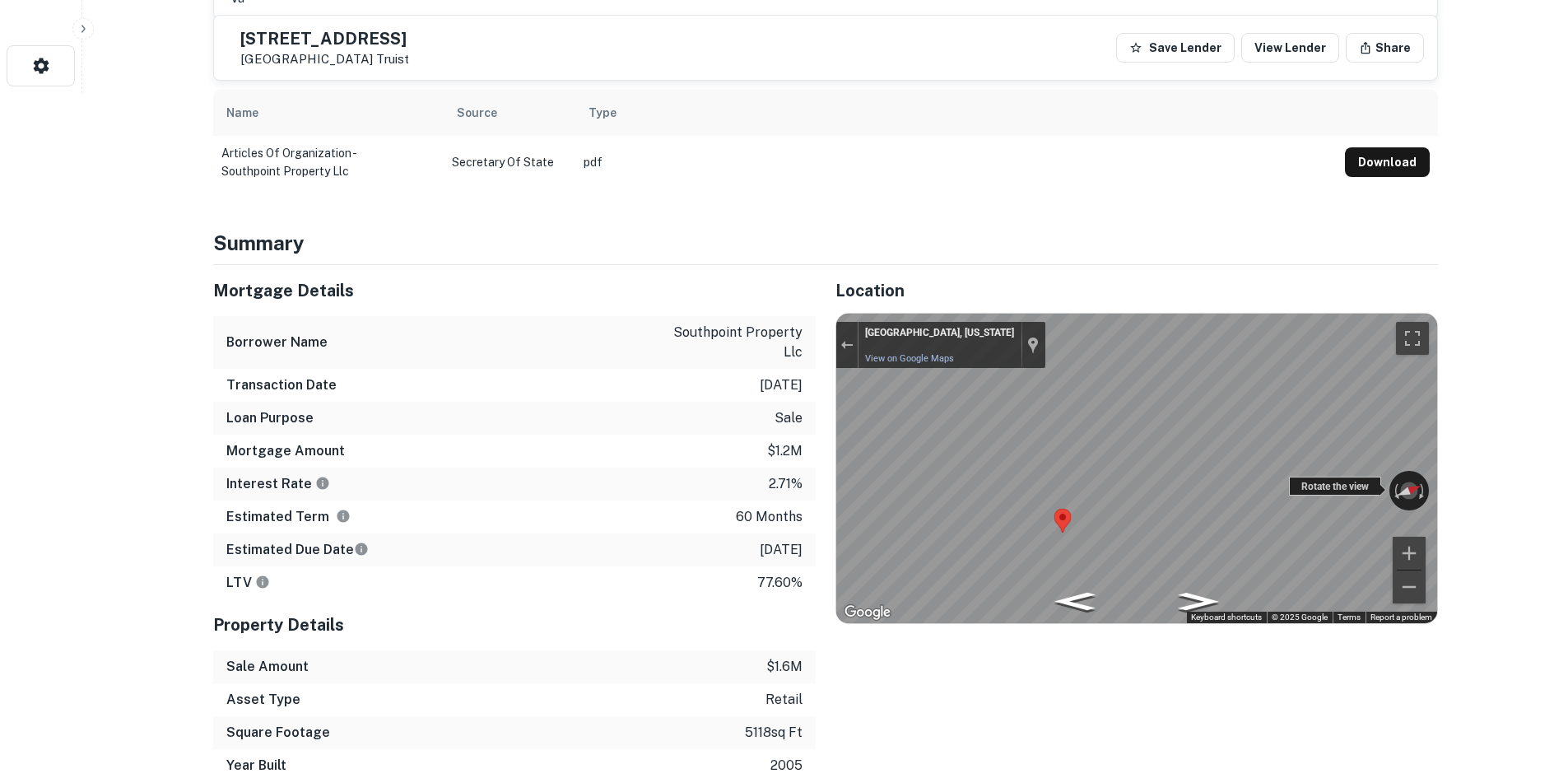
drag, startPoint x: 1066, startPoint y: 494, endPoint x: 1327, endPoint y: 473, distance: 261.8
click at [1327, 473] on div "← Move left → Move right ↑ Move up ↓ Move down + Zoom in - Zoom out Fredericksb…" at bounding box center [1137, 468] width 601 height 310
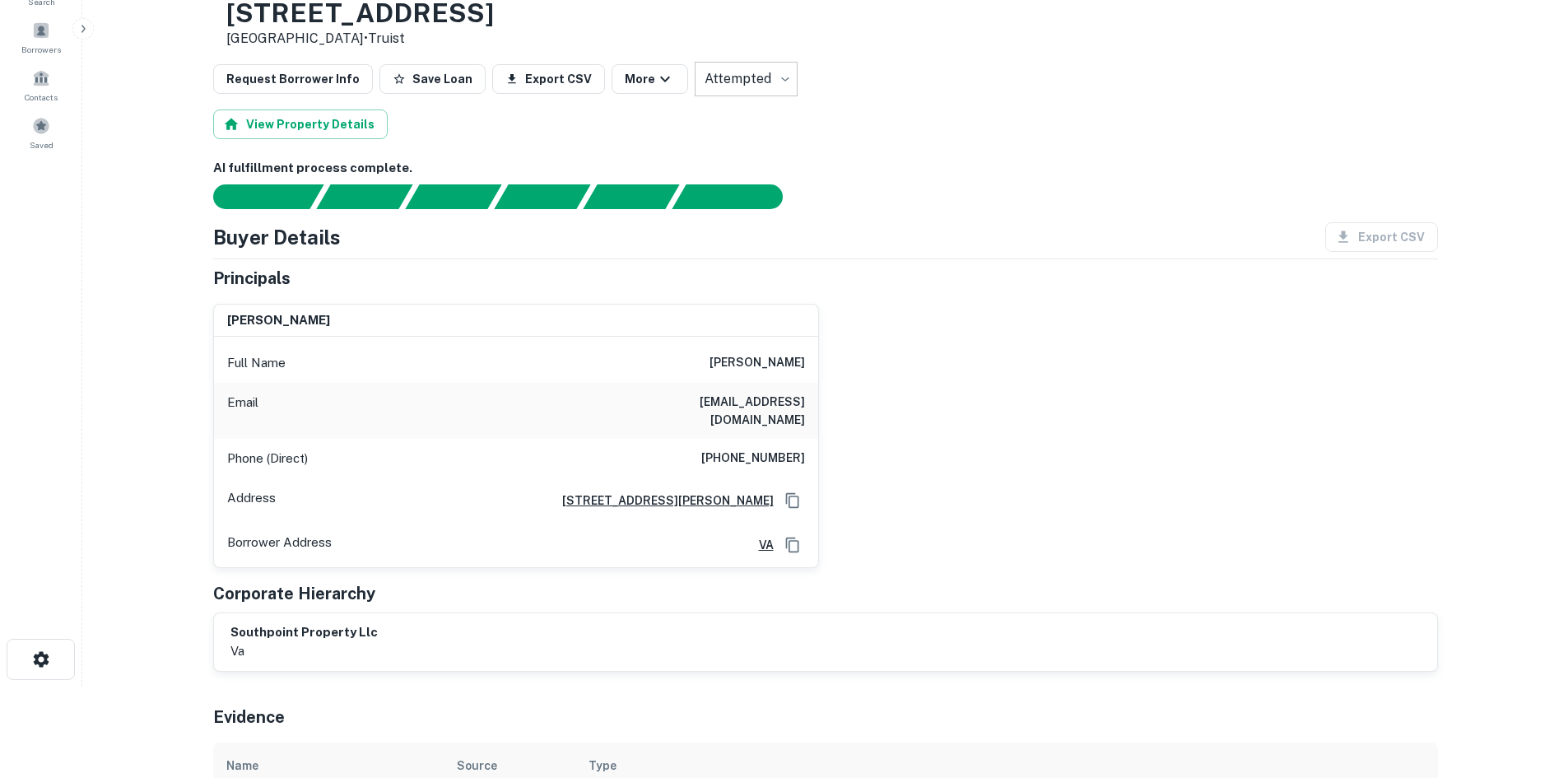
scroll to position [0, 0]
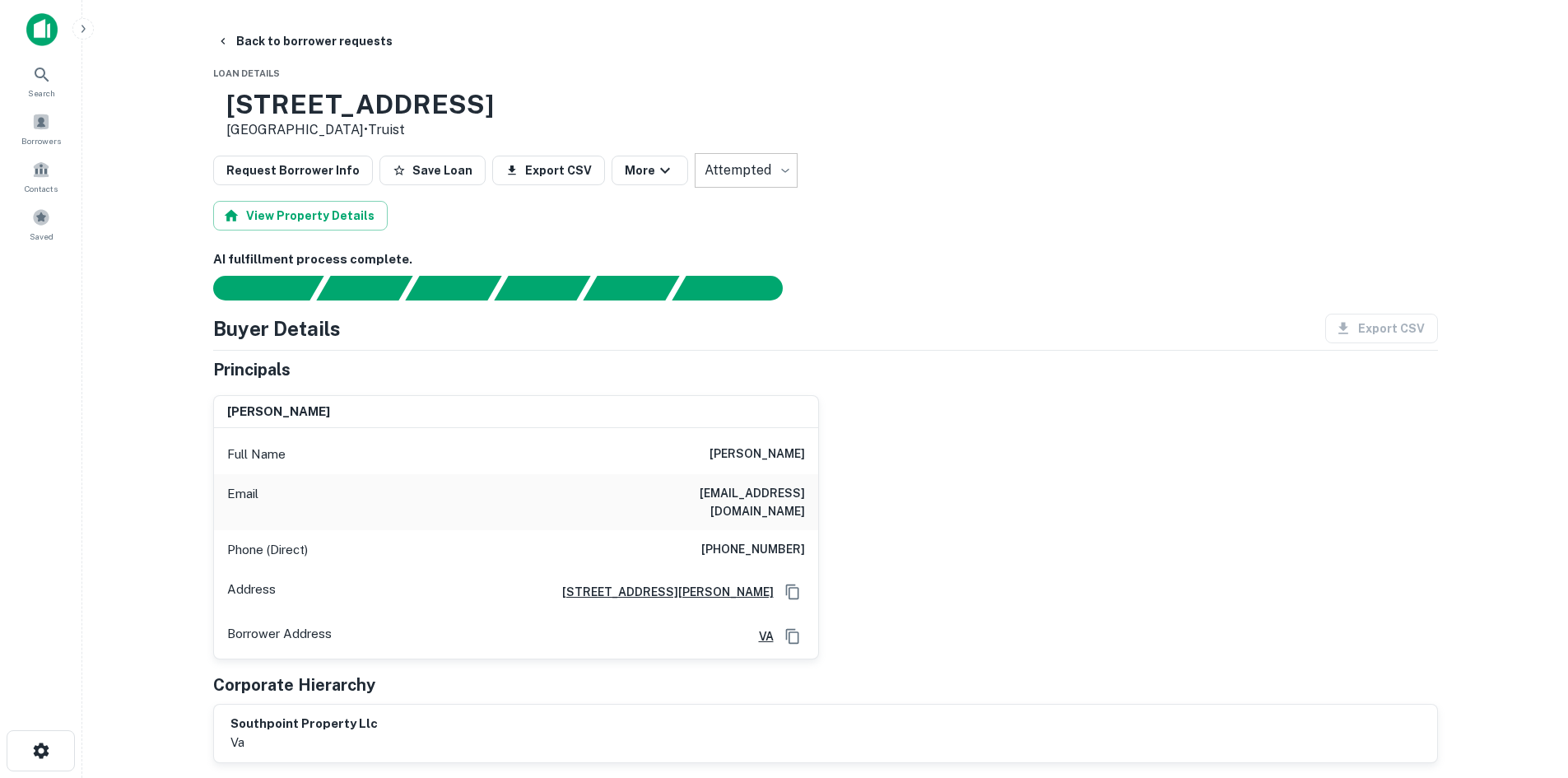
drag, startPoint x: 962, startPoint y: 517, endPoint x: 830, endPoint y: 382, distance: 188.8
click at [962, 516] on div "nancy b kamel Full Name nancy b kamel Email michealkamel86@yahoo.com Phone (Dir…" at bounding box center [819, 520] width 1238 height 277
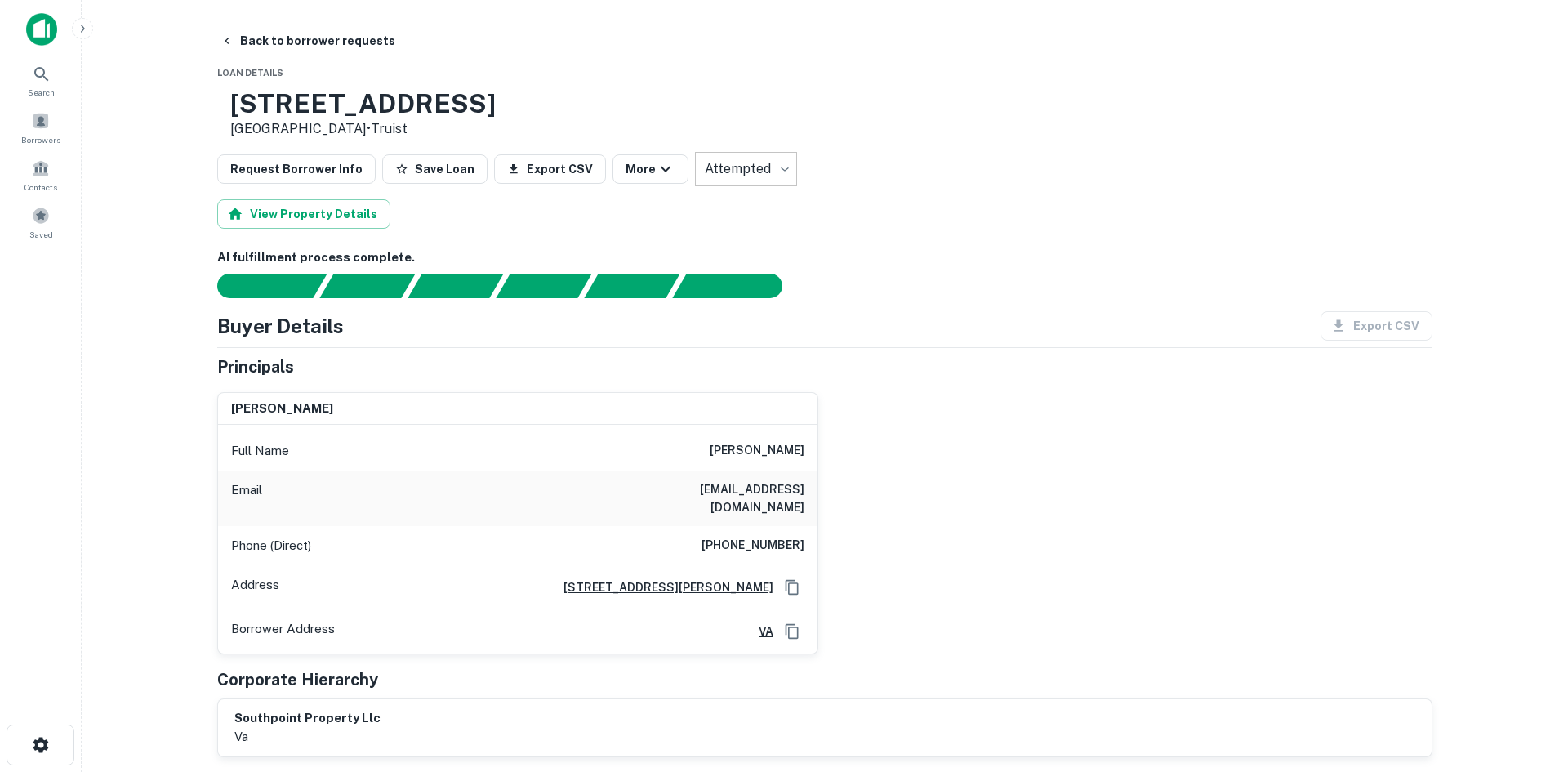
click at [759, 177] on body "Search Borrowers Contacts Saved Back to borrower requests Loan Details 9901 Sou…" at bounding box center [784, 386] width 1568 height 772
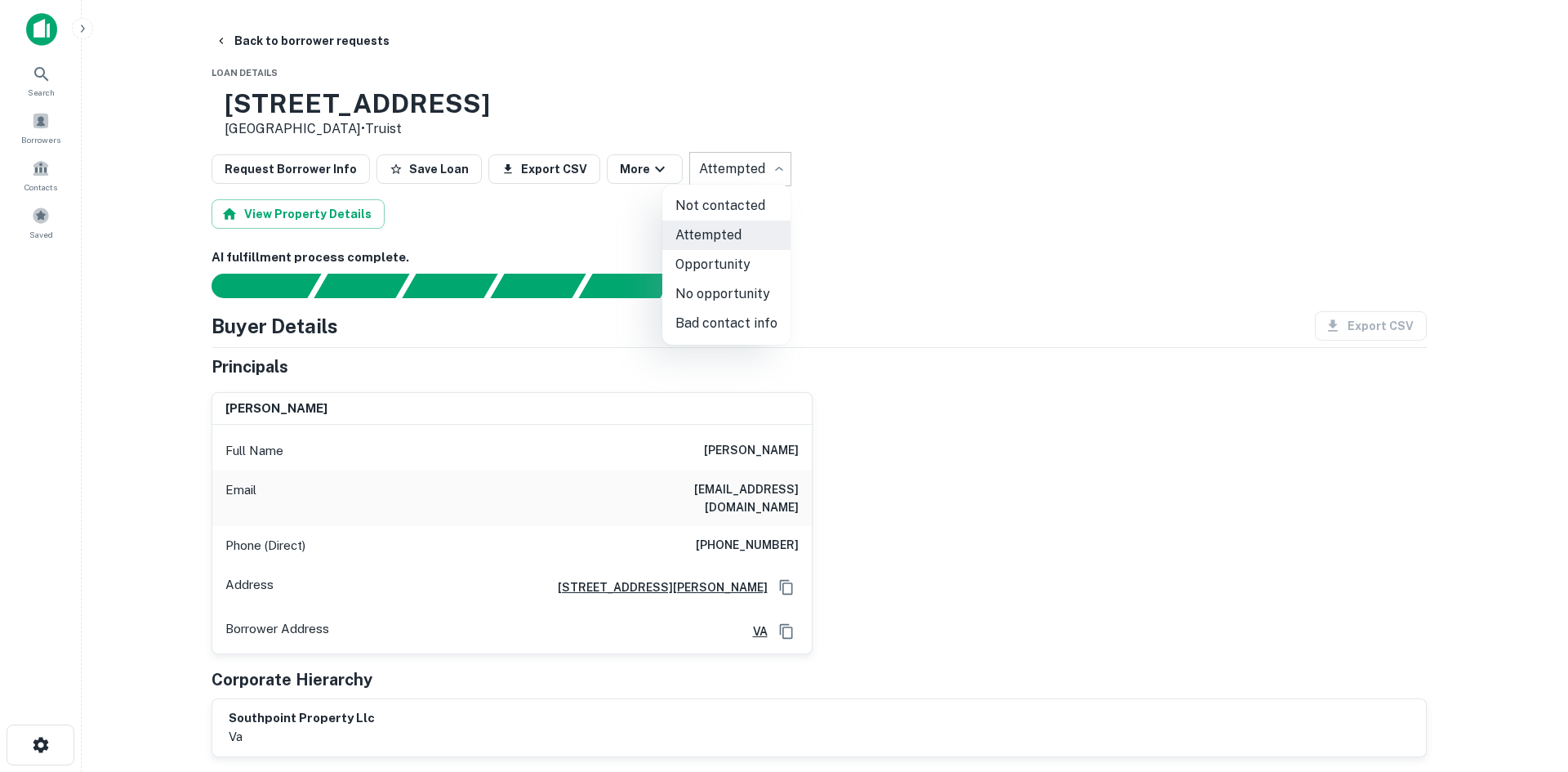
click at [873, 272] on div at bounding box center [784, 386] width 1568 height 772
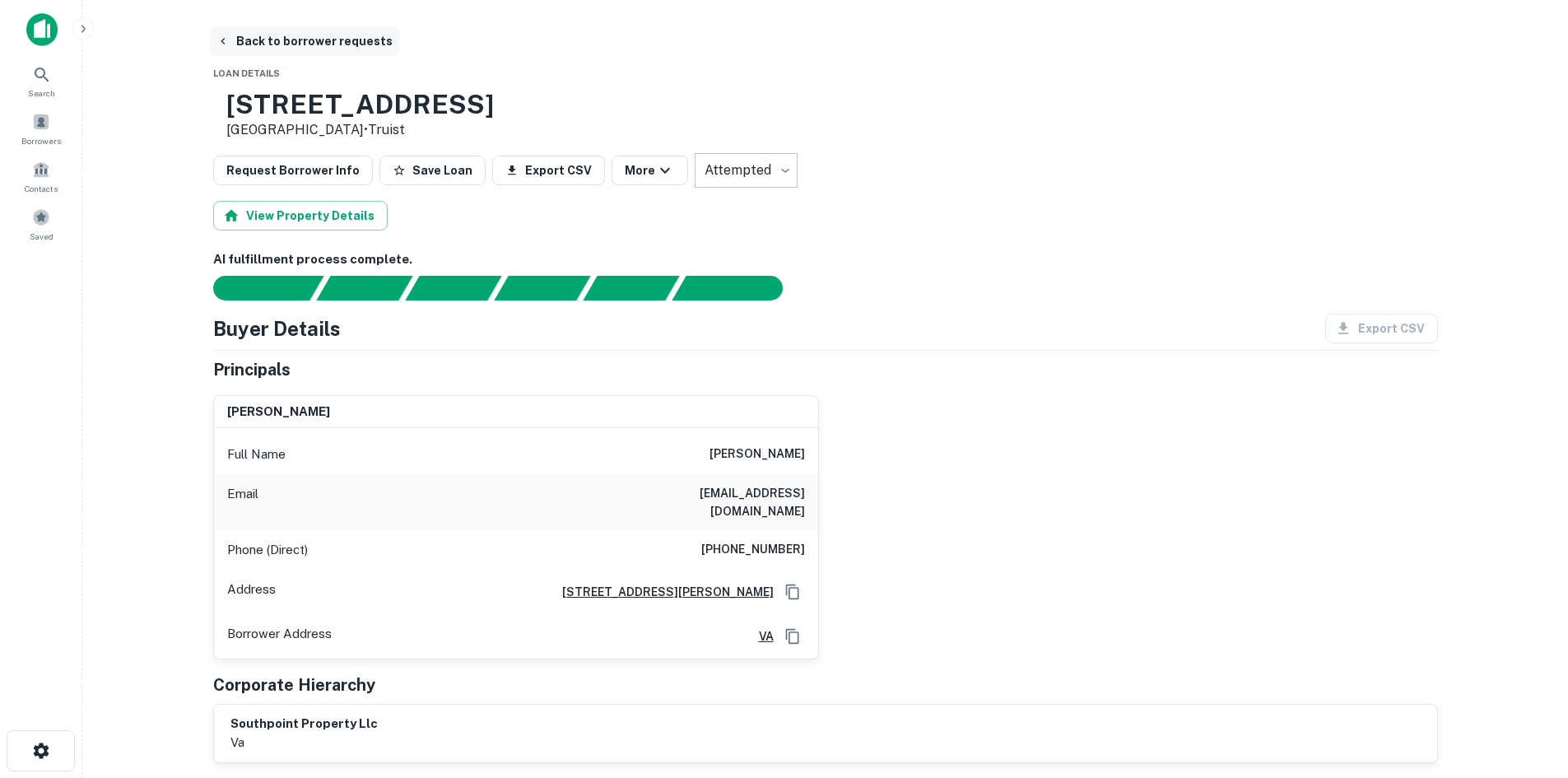
click at [343, 37] on button "Back to borrower requests" at bounding box center [305, 42] width 190 height 30
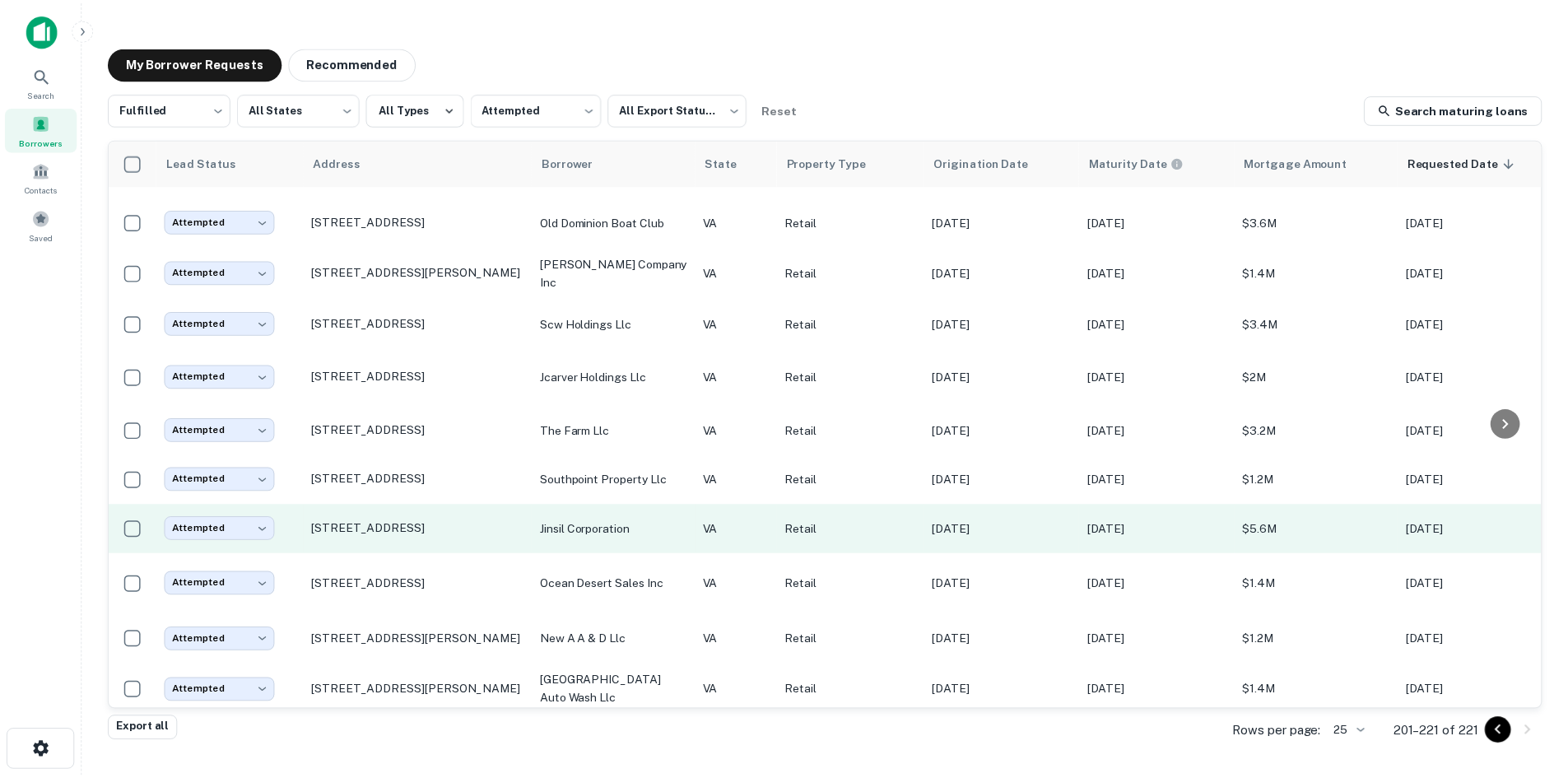
scroll to position [229, 0]
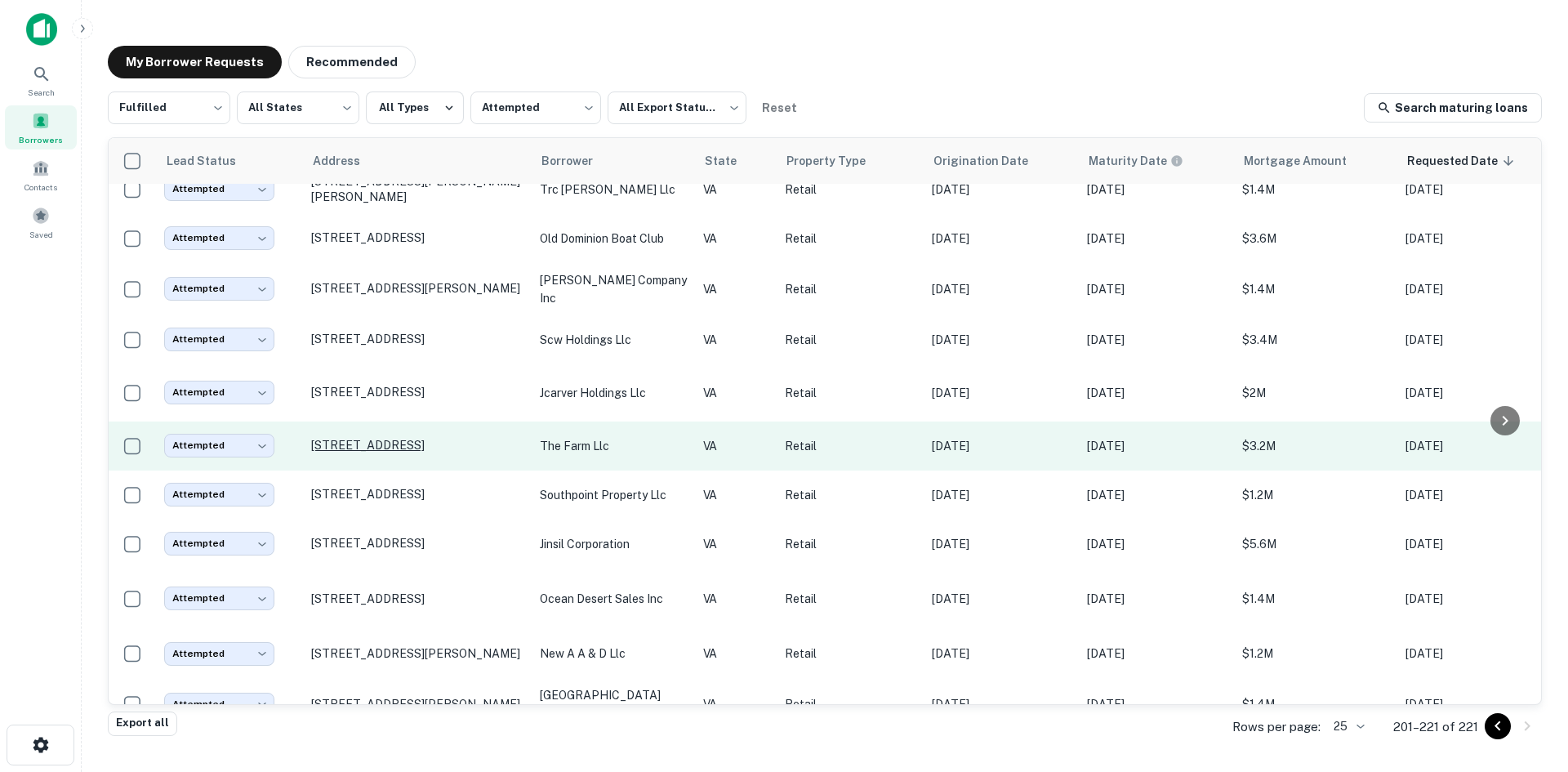
click at [486, 438] on p "13356 Minnieville Rd Woodbridge, VA 22192" at bounding box center [417, 445] width 212 height 15
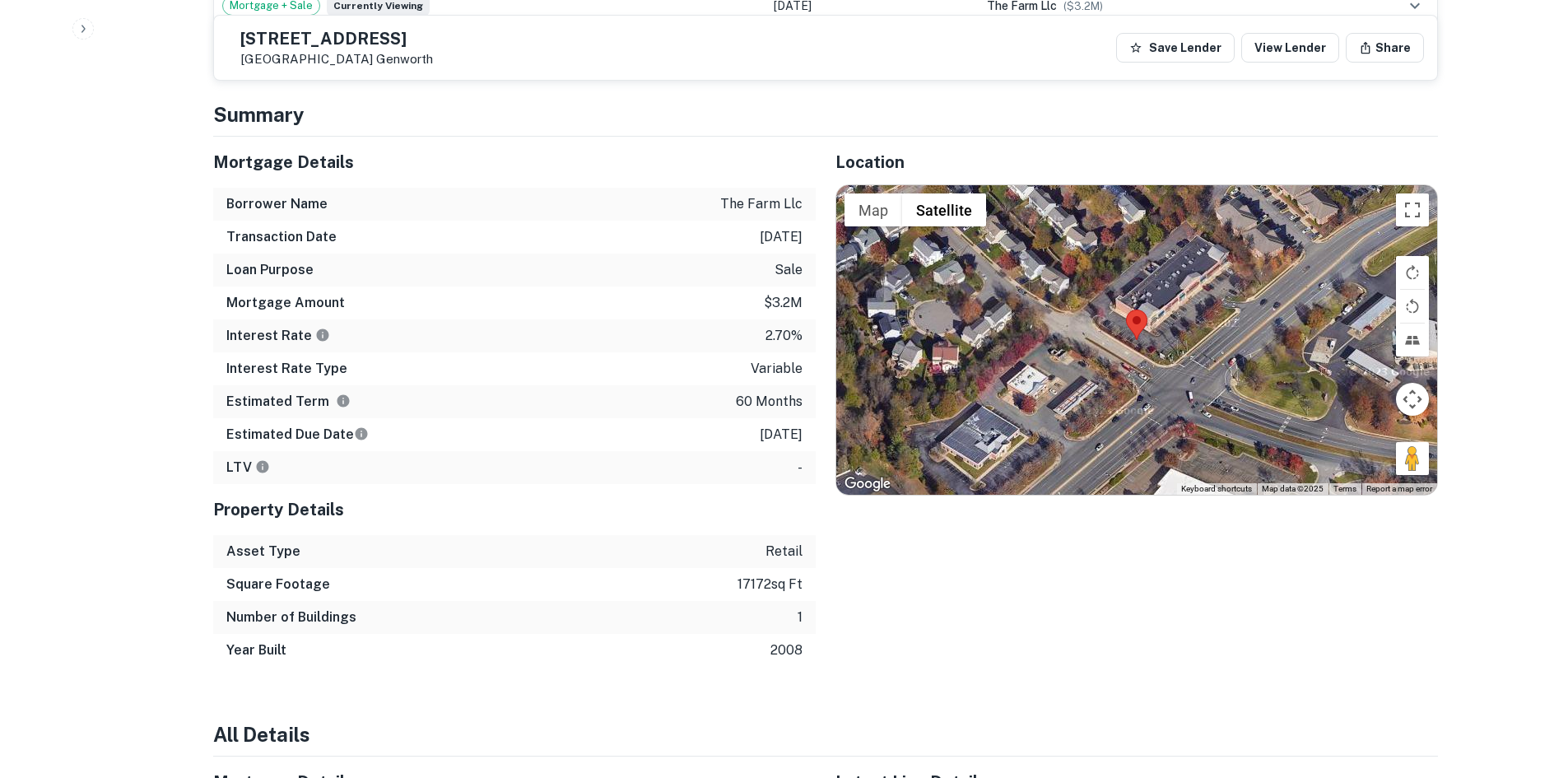
scroll to position [1317, 0]
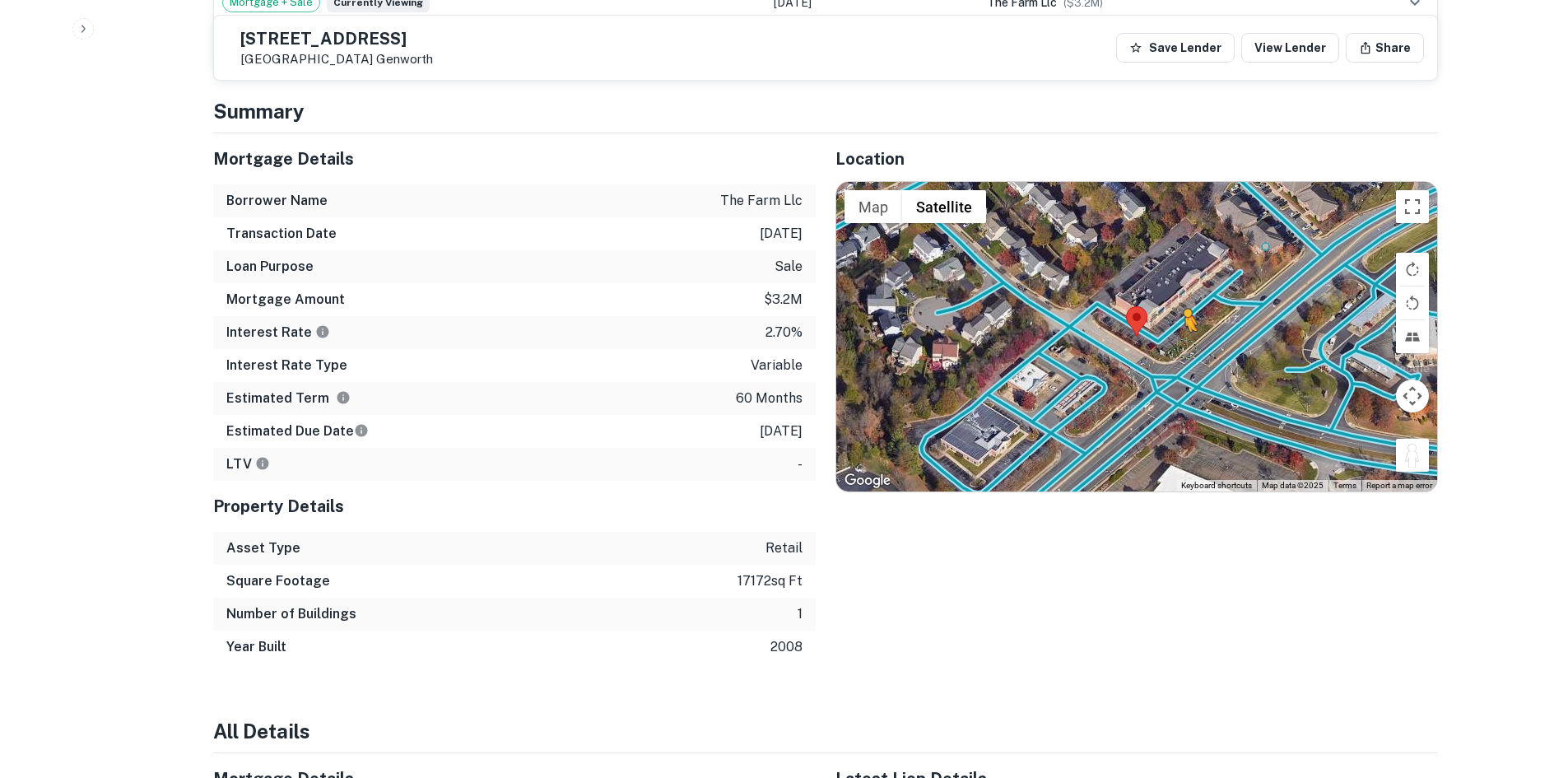
drag, startPoint x: 1407, startPoint y: 444, endPoint x: 1179, endPoint y: 314, distance: 262.5
click at [1179, 314] on div "To activate drag with keyboard, press Alt + Enter. Once in keyboard drag state,…" at bounding box center [1137, 337] width 601 height 310
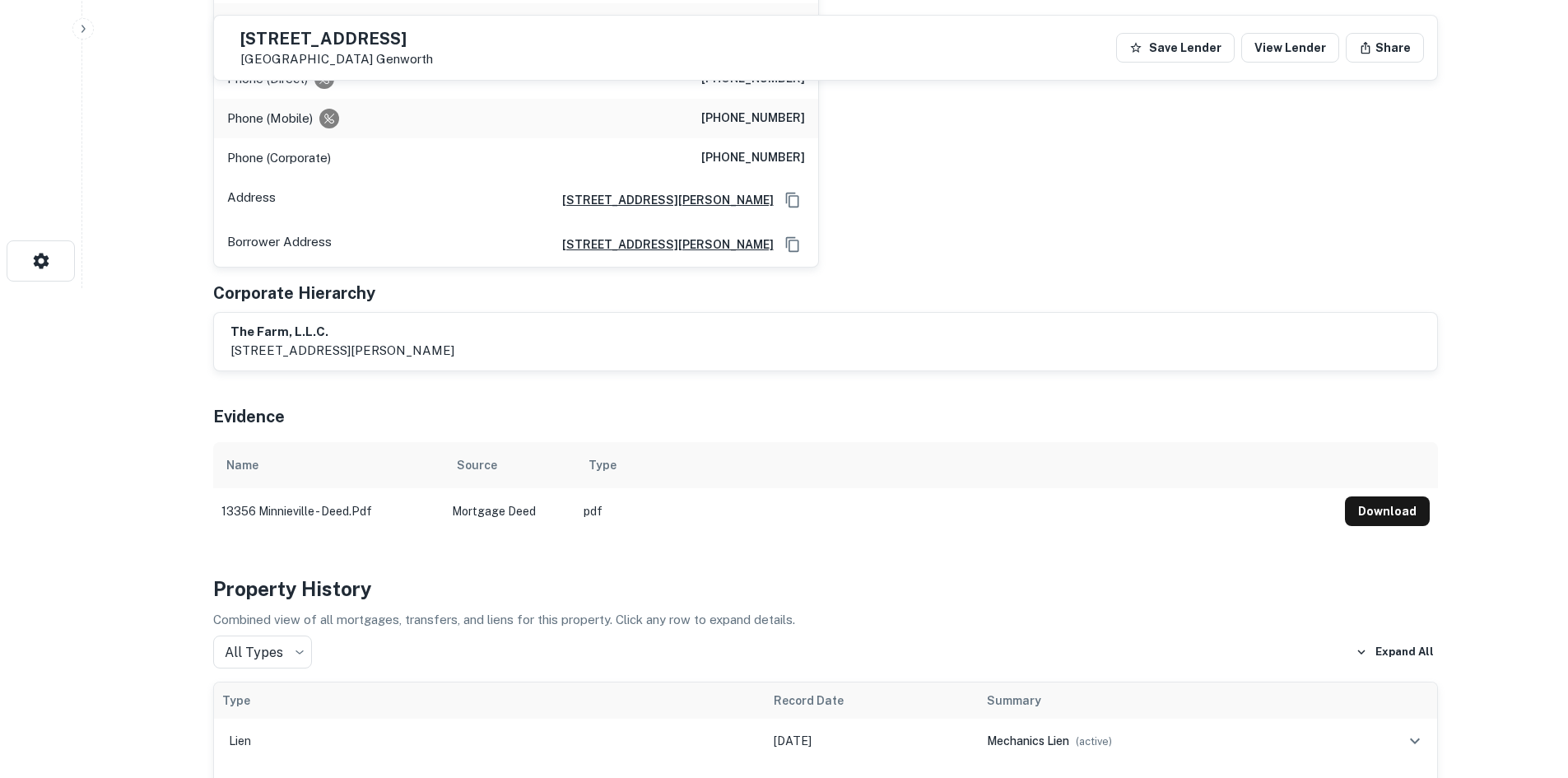
scroll to position [247, 0]
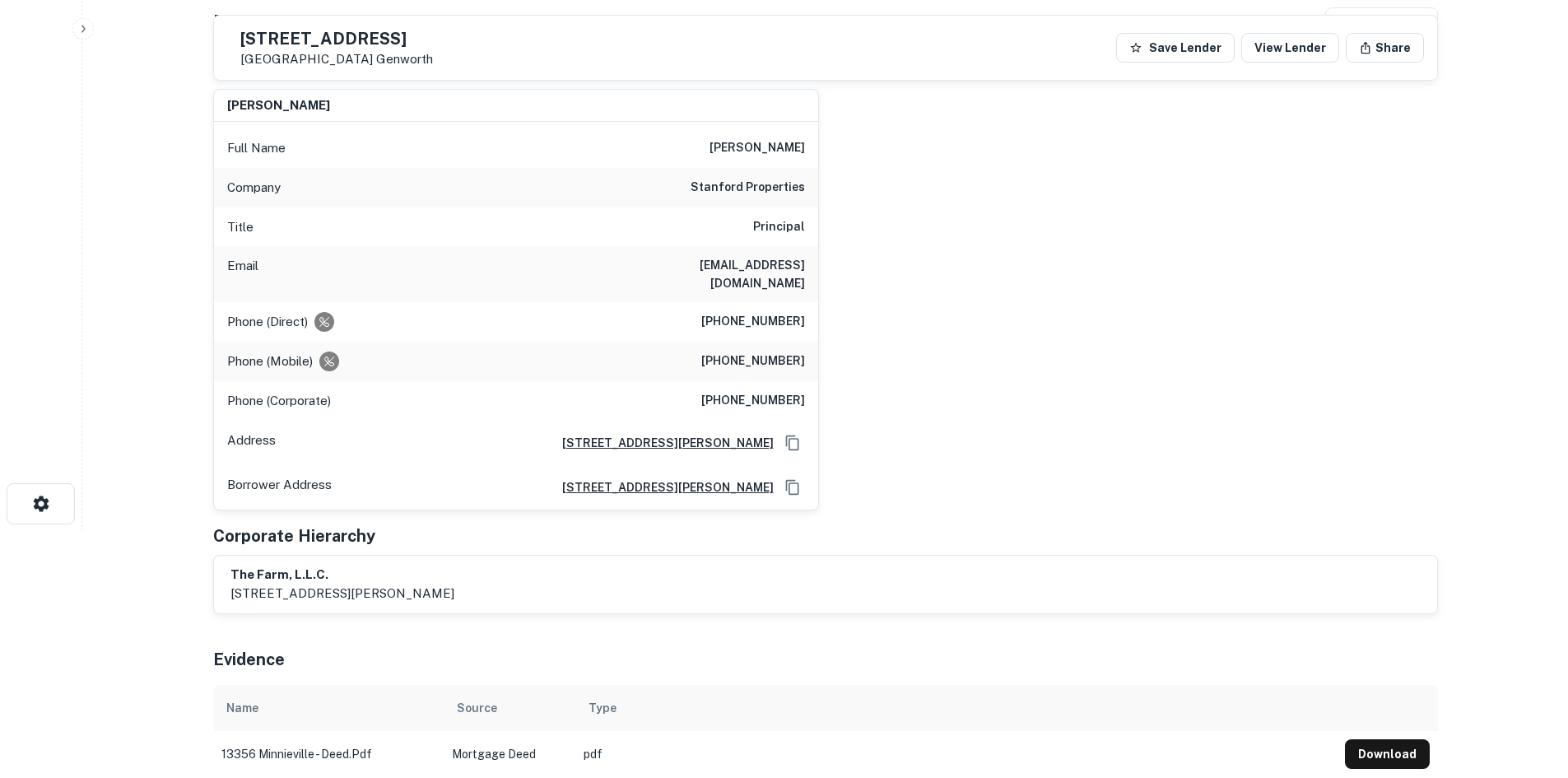
click at [773, 351] on h6 "(301) 806-8494" at bounding box center [753, 361] width 104 height 20
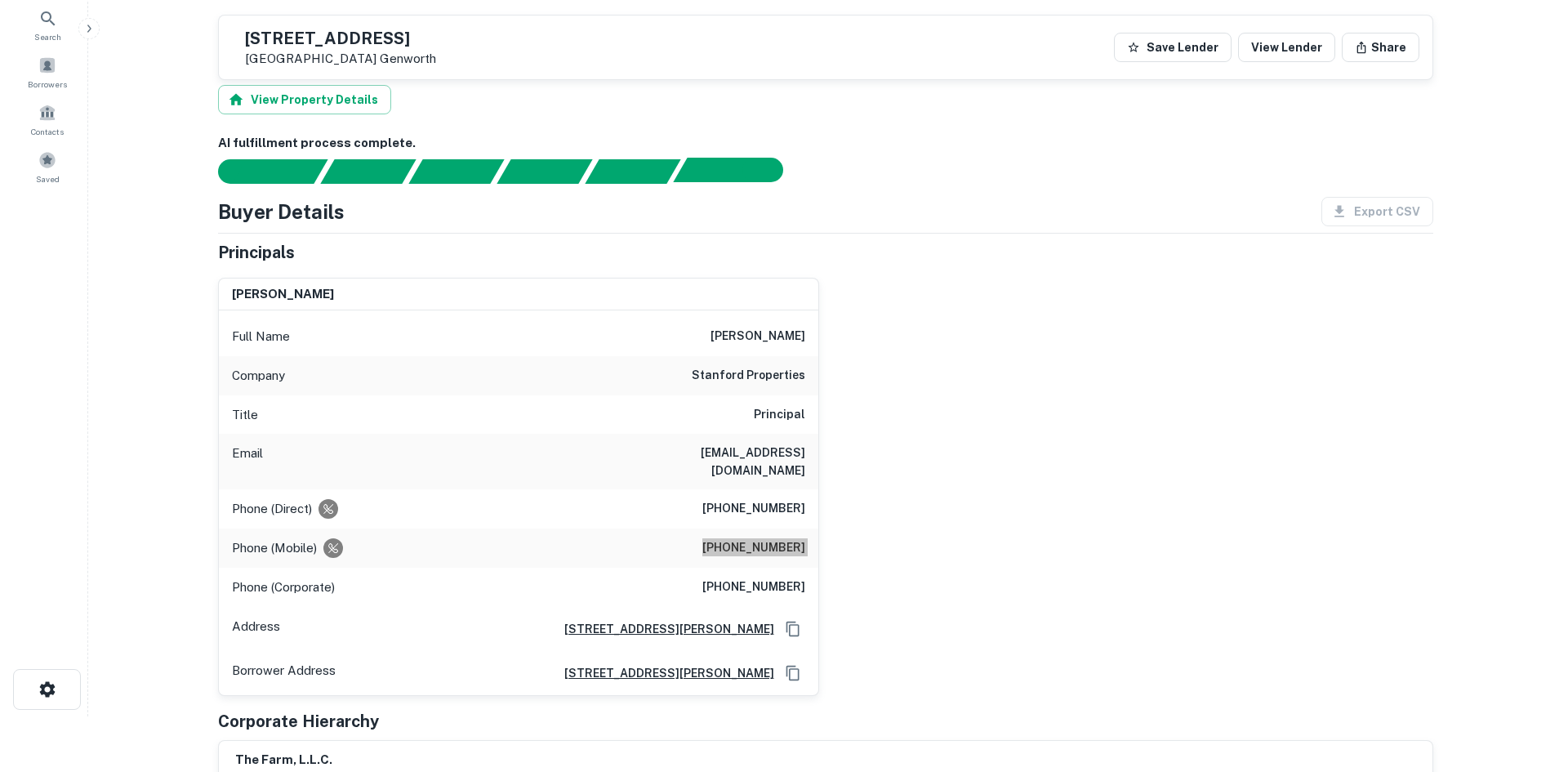
scroll to position [0, 0]
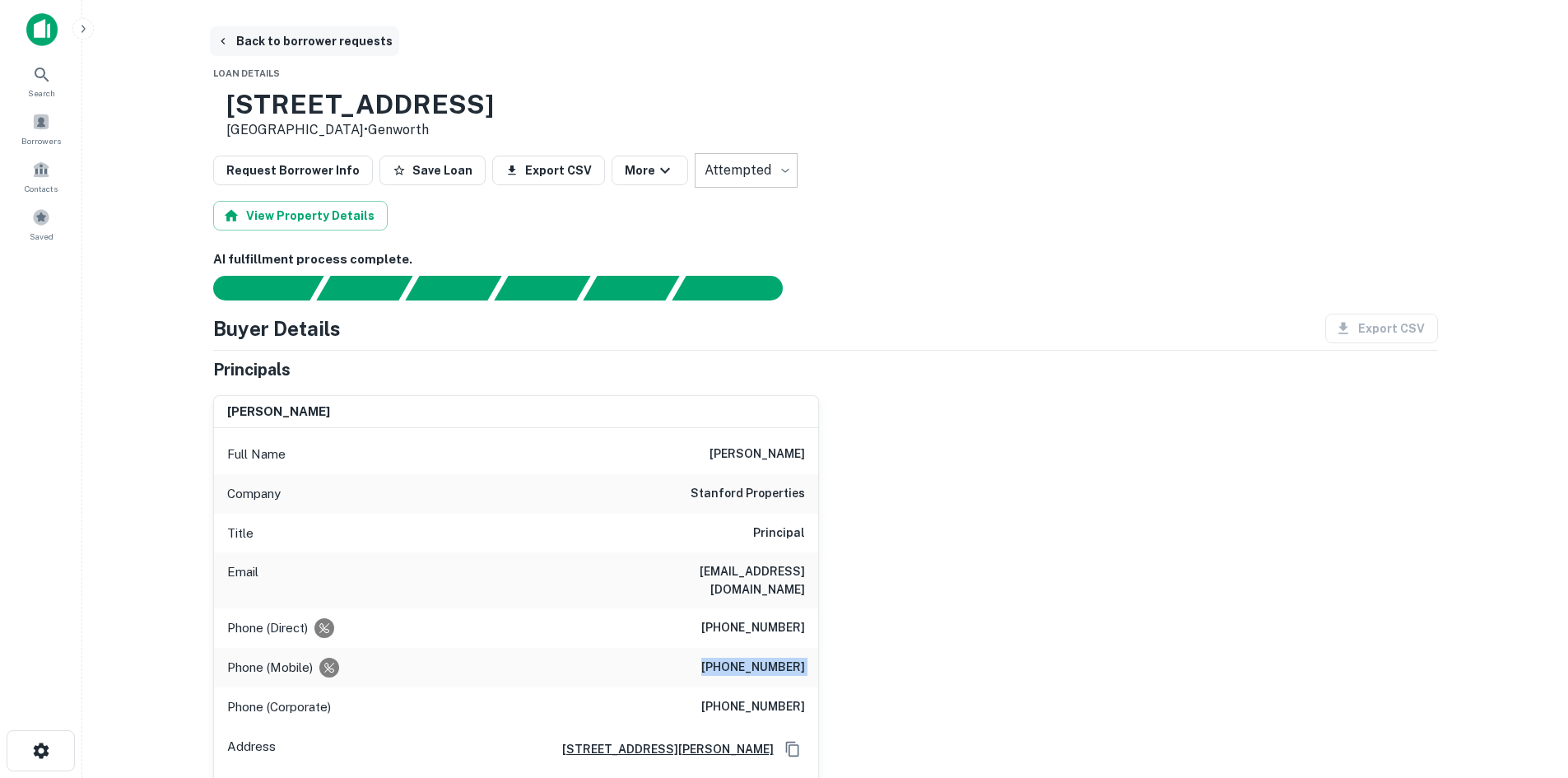
click at [348, 52] on button "Back to borrower requests" at bounding box center [305, 42] width 190 height 30
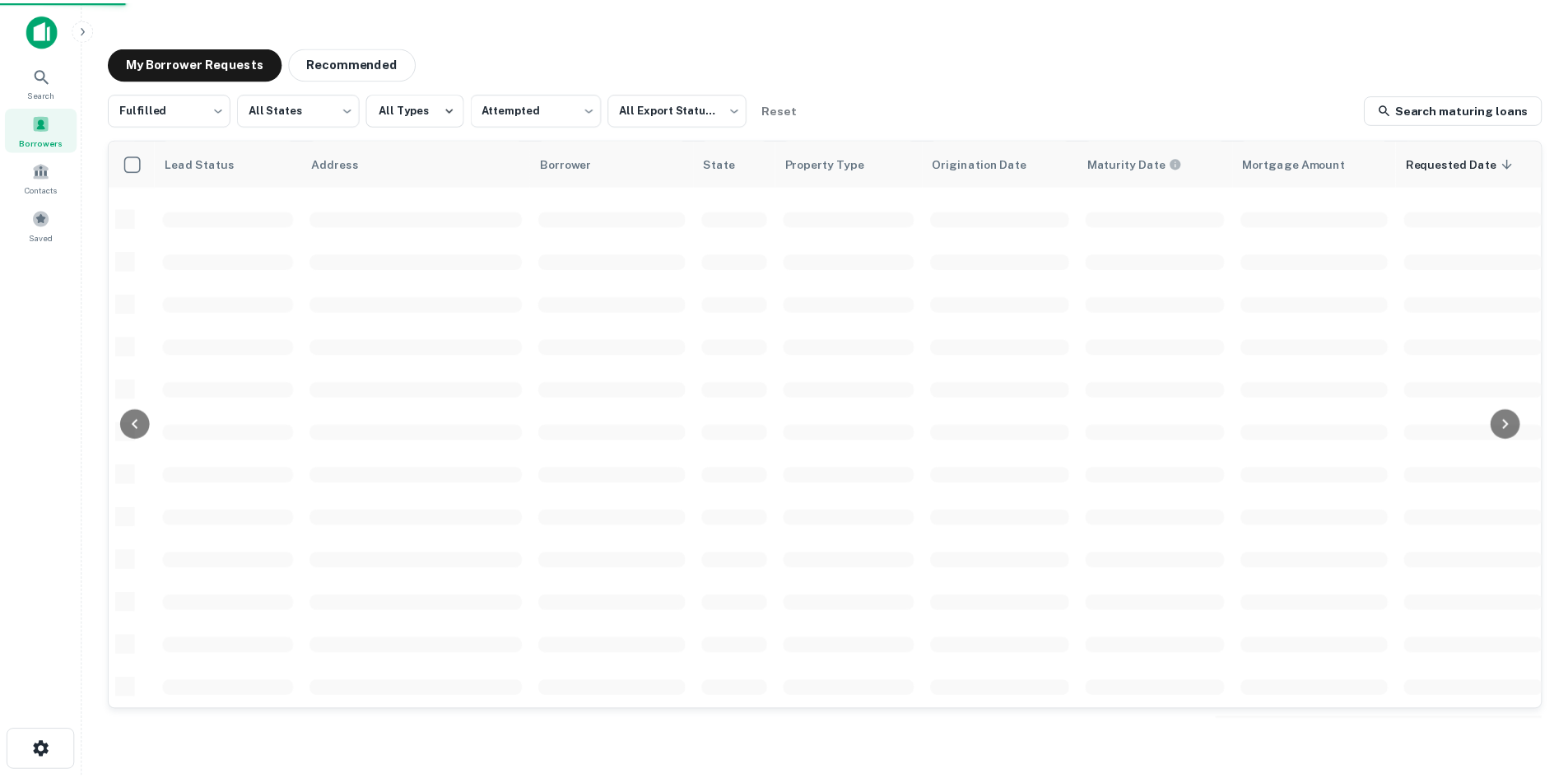
scroll to position [229, 0]
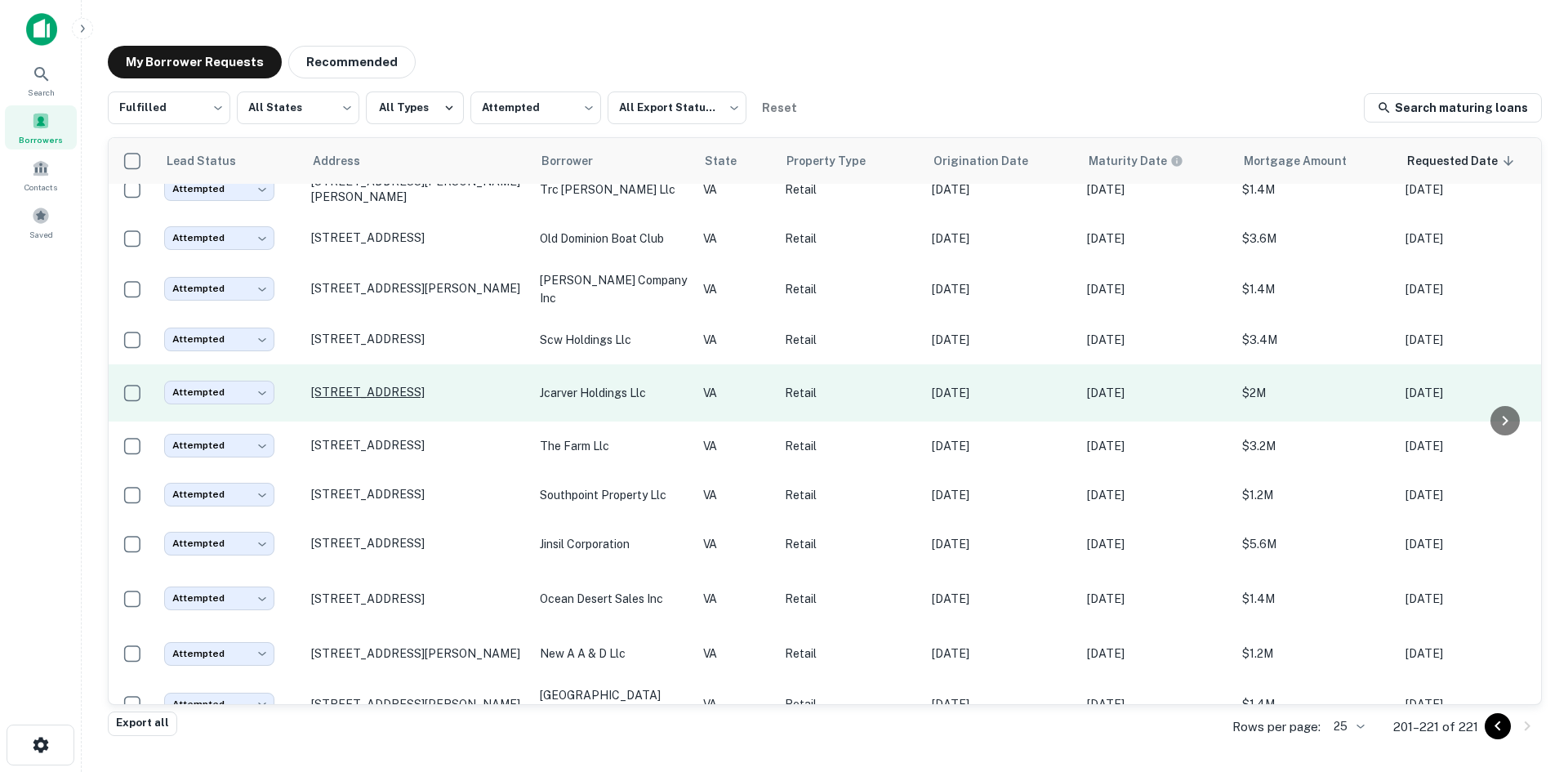
click at [467, 385] on p "1134 W Mercury Blvd Hampton, VA 23666" at bounding box center [417, 392] width 212 height 15
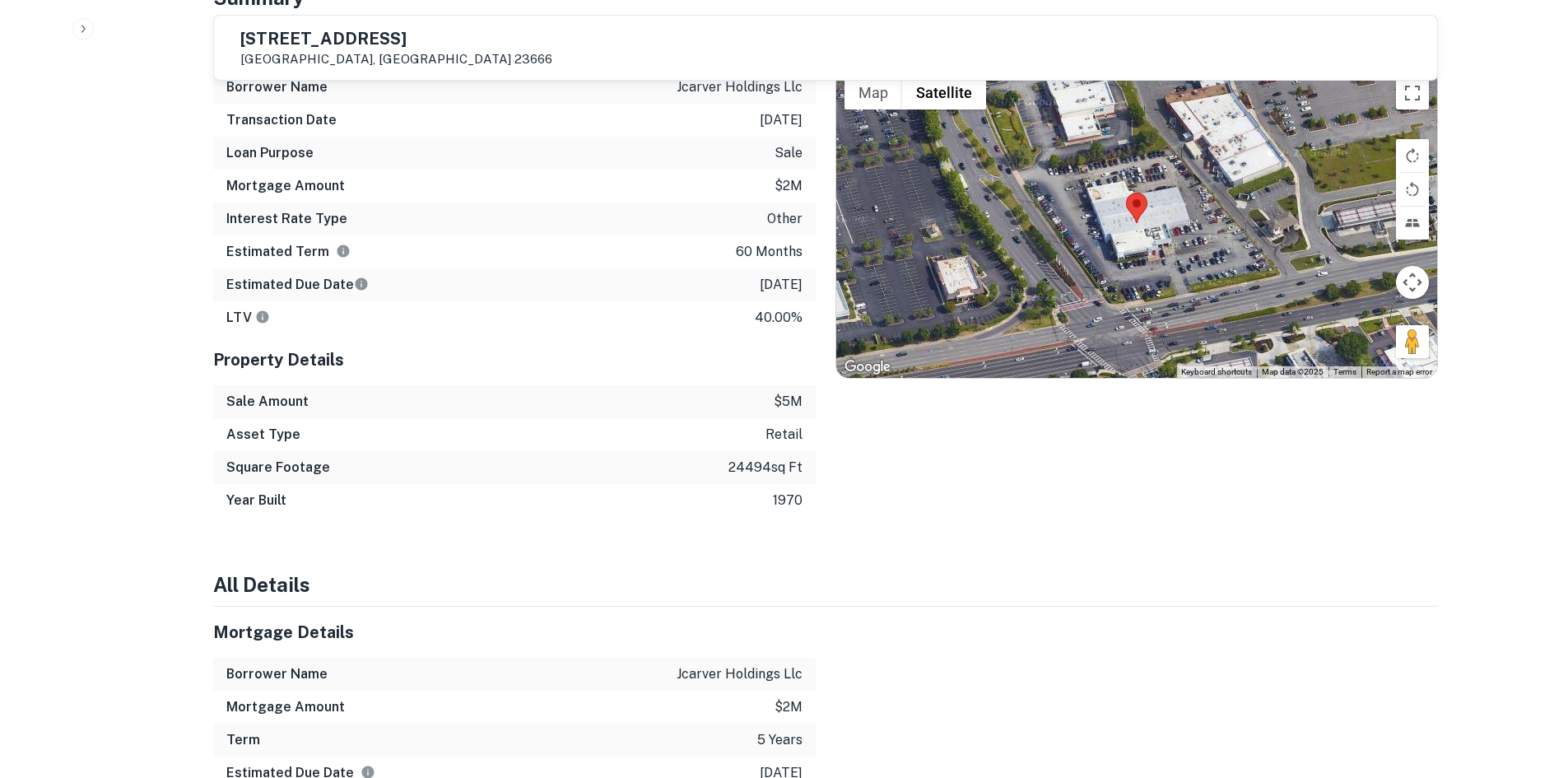
scroll to position [1400, 0]
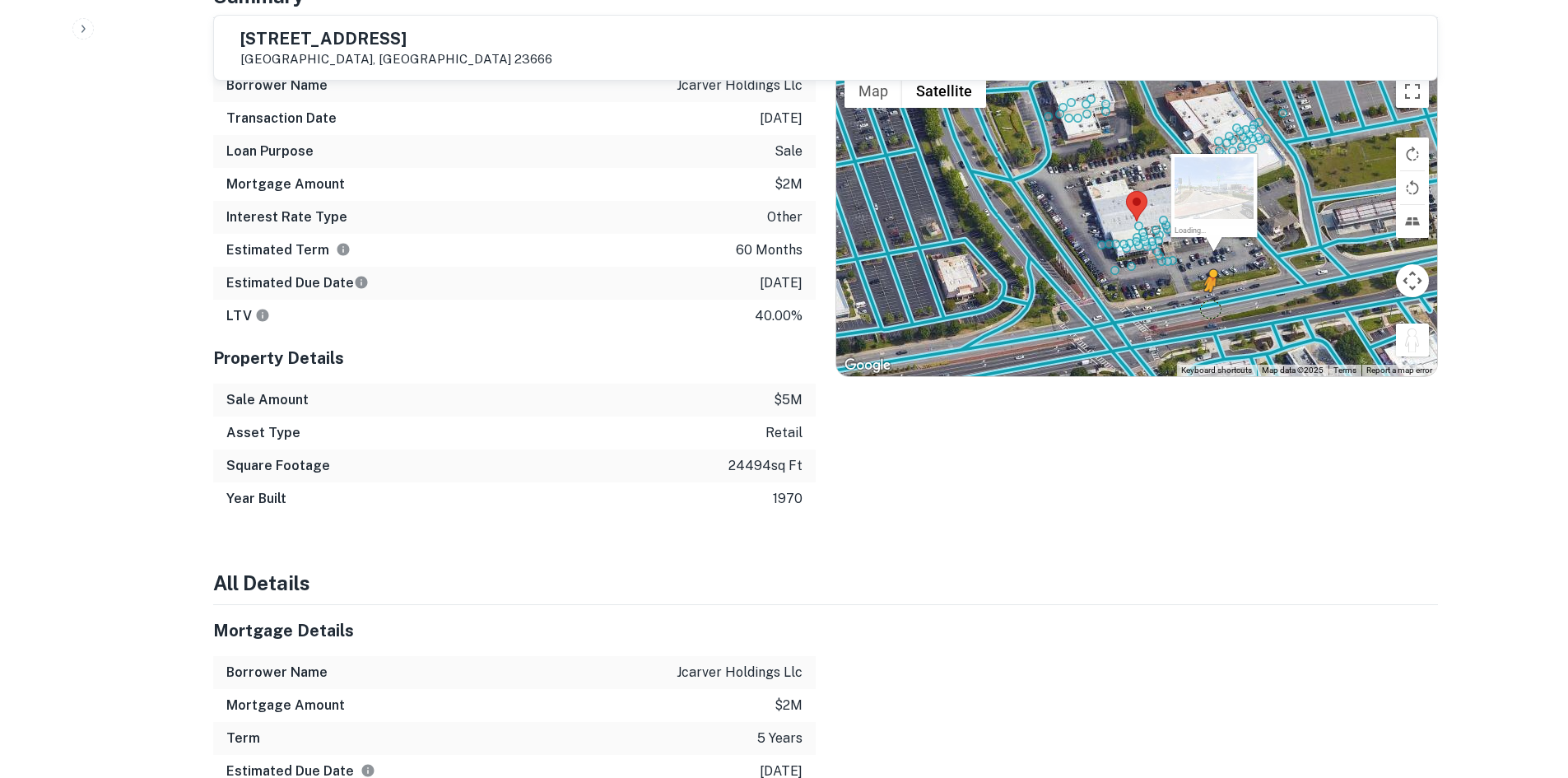
drag, startPoint x: 1407, startPoint y: 331, endPoint x: 1209, endPoint y: 290, distance: 202.2
click at [1209, 290] on div "To activate drag with keyboard, press Alt + Enter. Once in keyboard drag state,…" at bounding box center [1137, 221] width 601 height 310
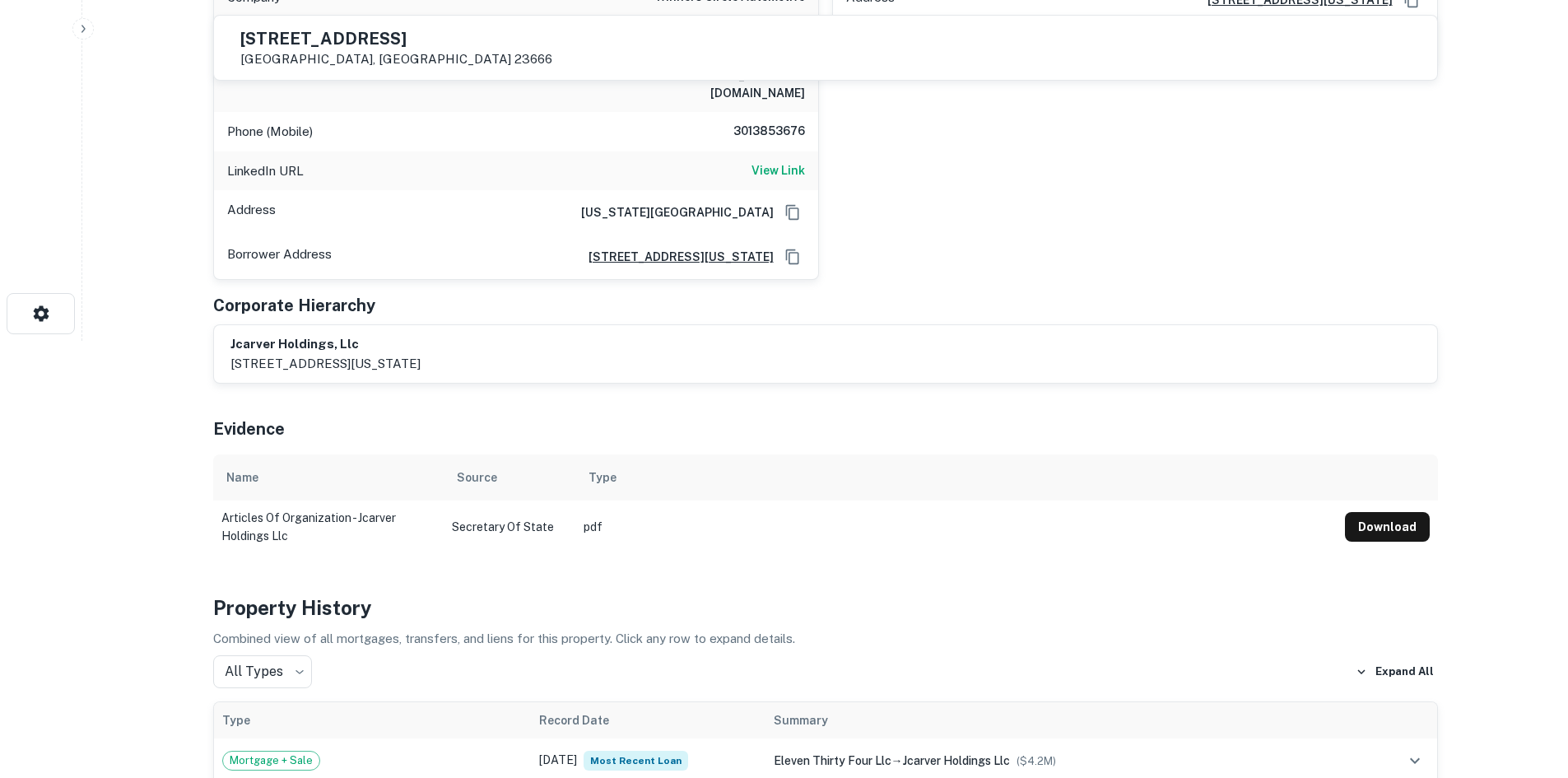
scroll to position [247, 0]
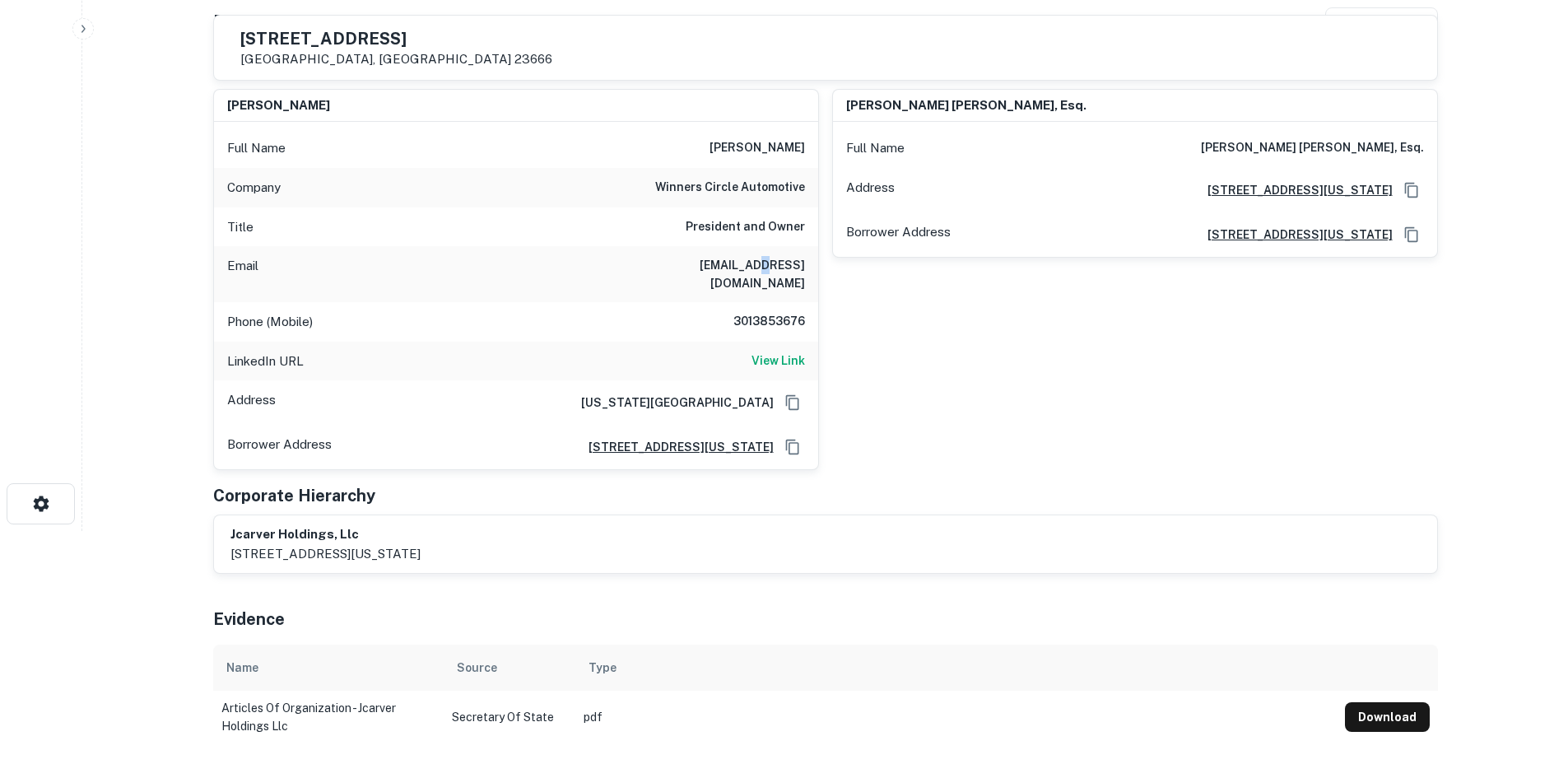
drag, startPoint x: 766, startPoint y: 257, endPoint x: 768, endPoint y: 265, distance: 8.2
click at [768, 265] on div "Email jarrydac@me.com" at bounding box center [516, 274] width 604 height 56
click at [774, 312] on h6 "3013853676" at bounding box center [756, 322] width 99 height 20
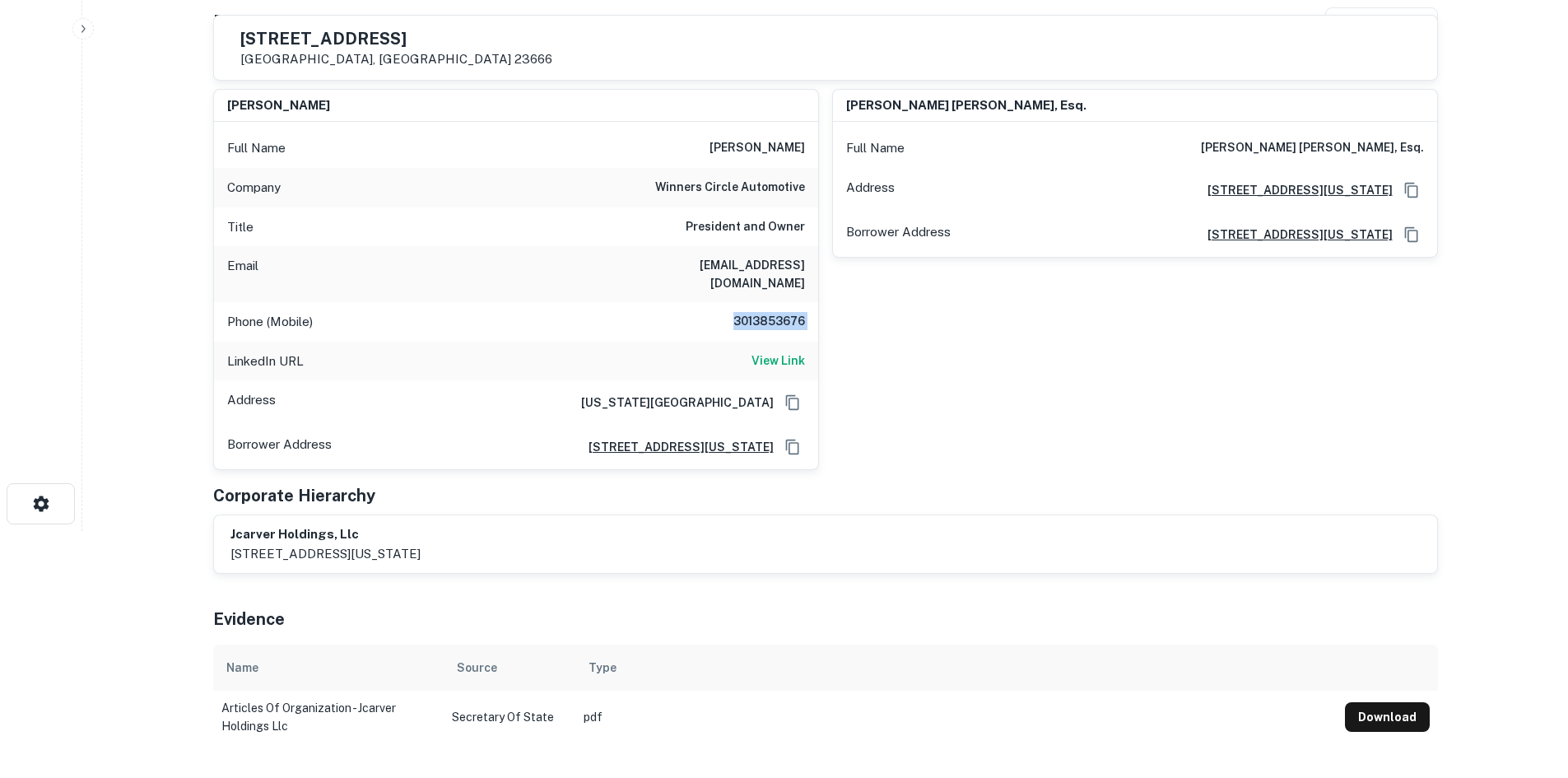
click at [862, 409] on div "j. gregory humphries, esq. Full Name j. gregory humphries, esq. Address 4545 Co…" at bounding box center [1129, 273] width 619 height 394
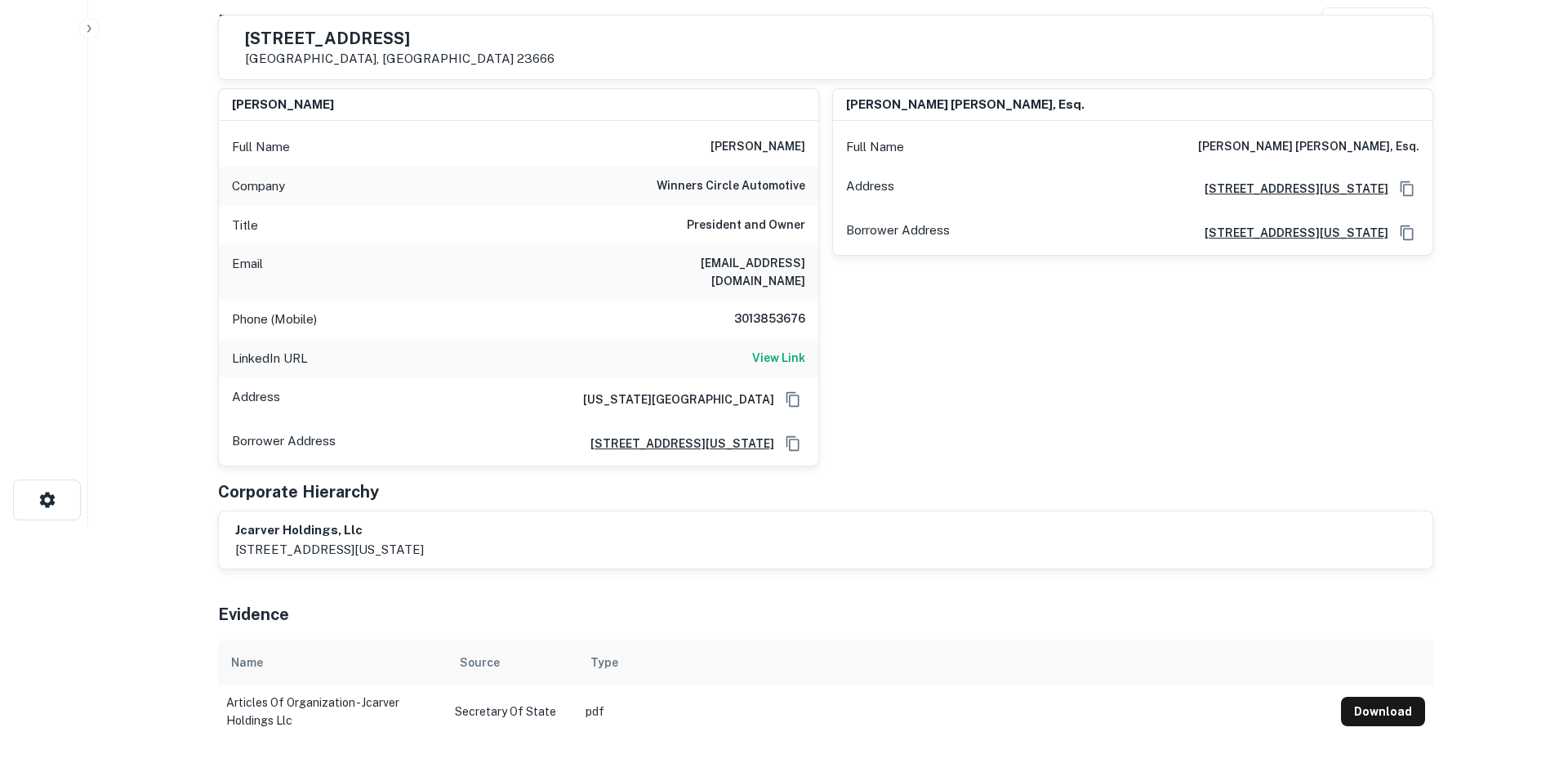
scroll to position [0, 0]
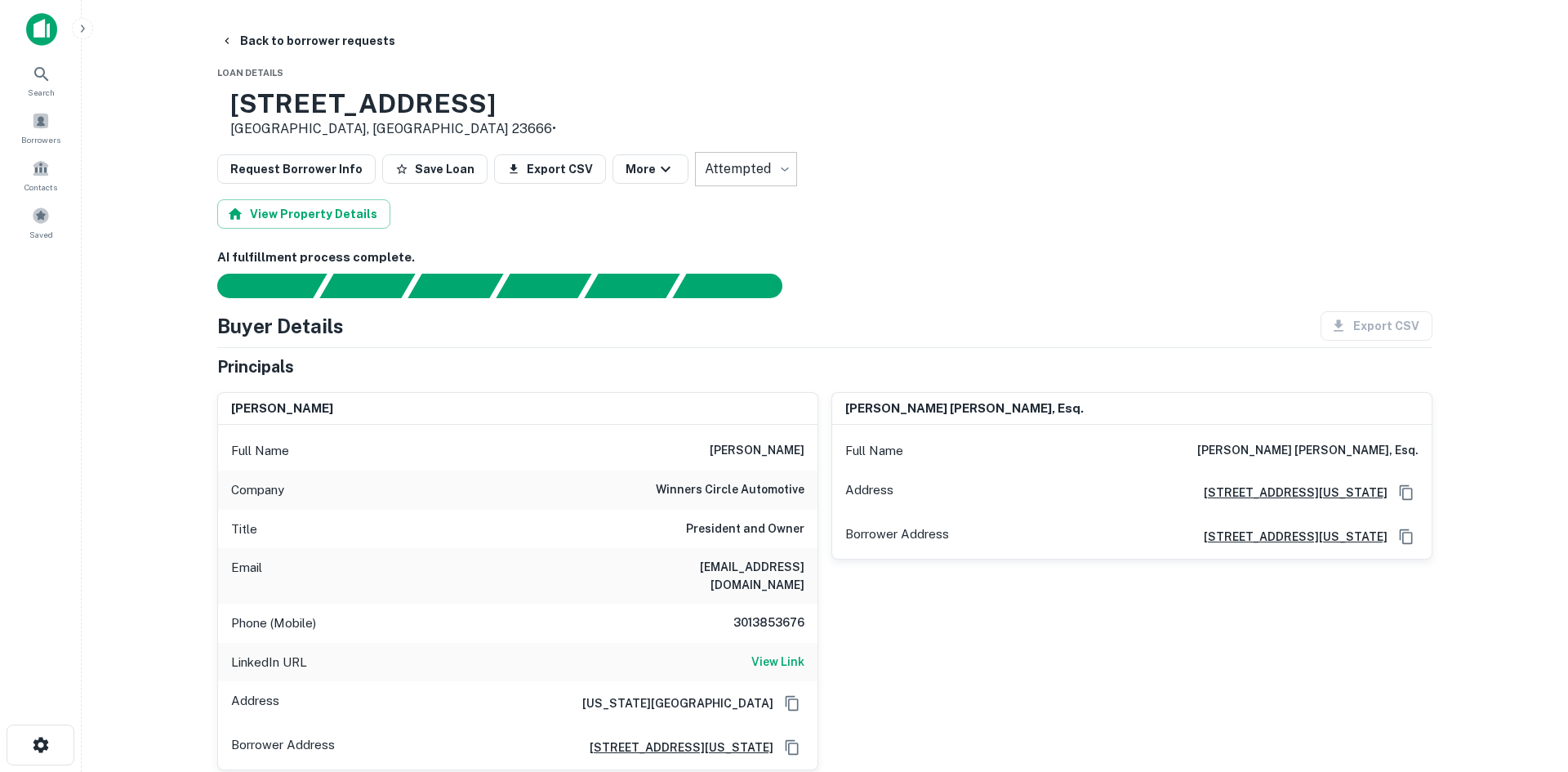
click at [751, 169] on body "Search Borrowers Contacts Saved Back to borrower requests Loan Details 1134 W M…" at bounding box center [784, 386] width 1568 height 772
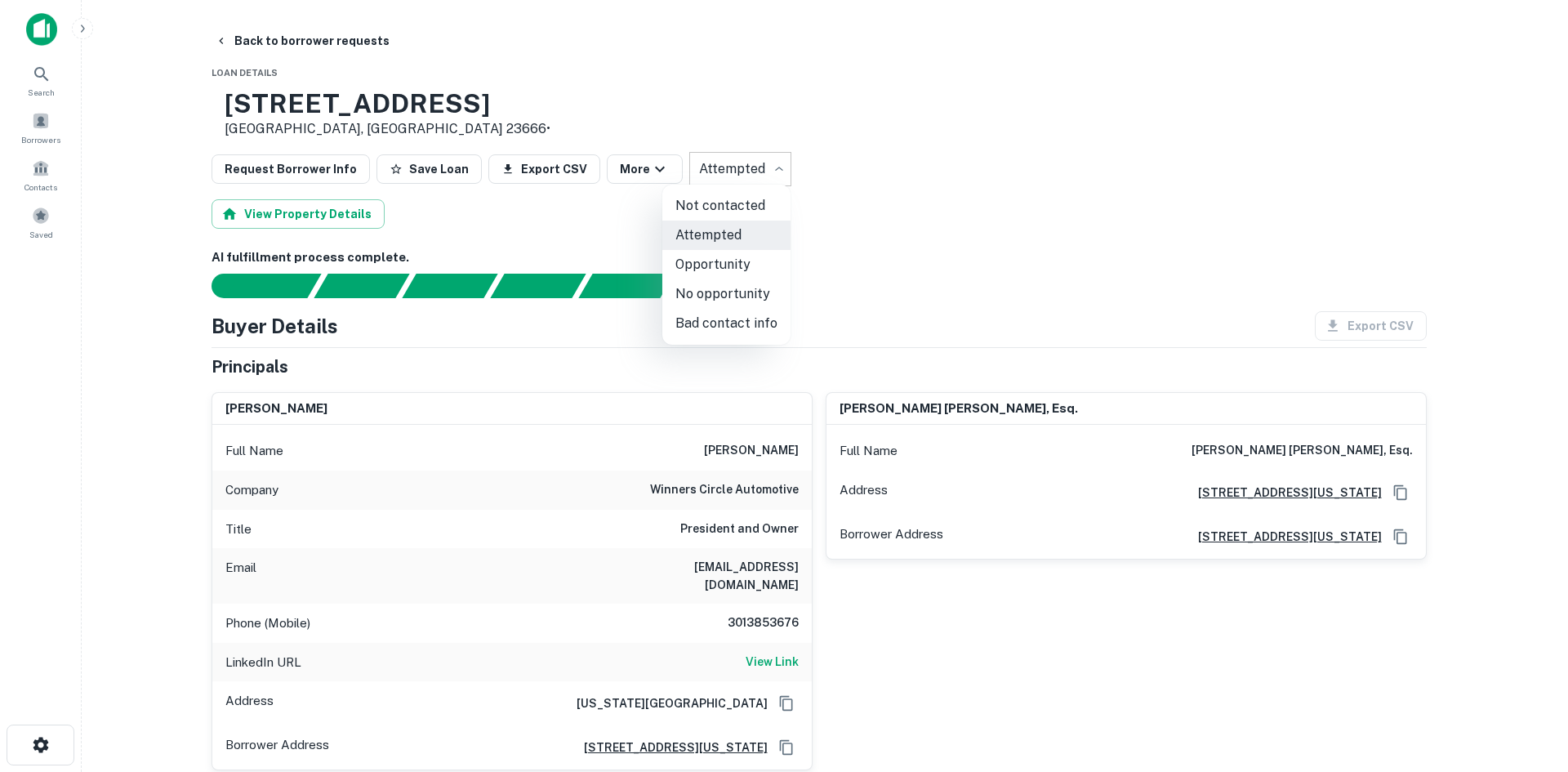
click at [321, 42] on div at bounding box center [784, 386] width 1568 height 772
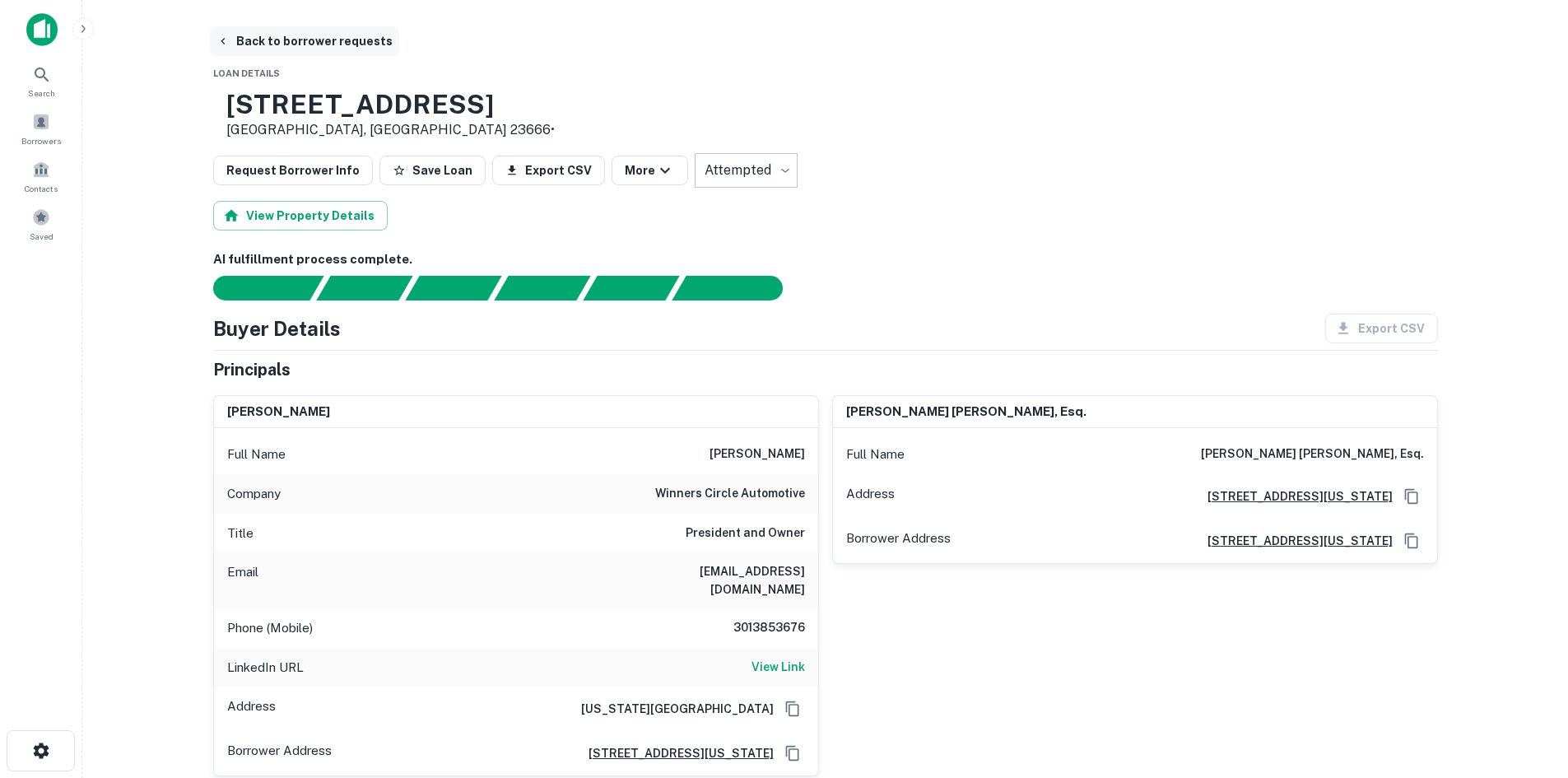
click at [330, 39] on button "Back to borrower requests" at bounding box center [305, 42] width 190 height 30
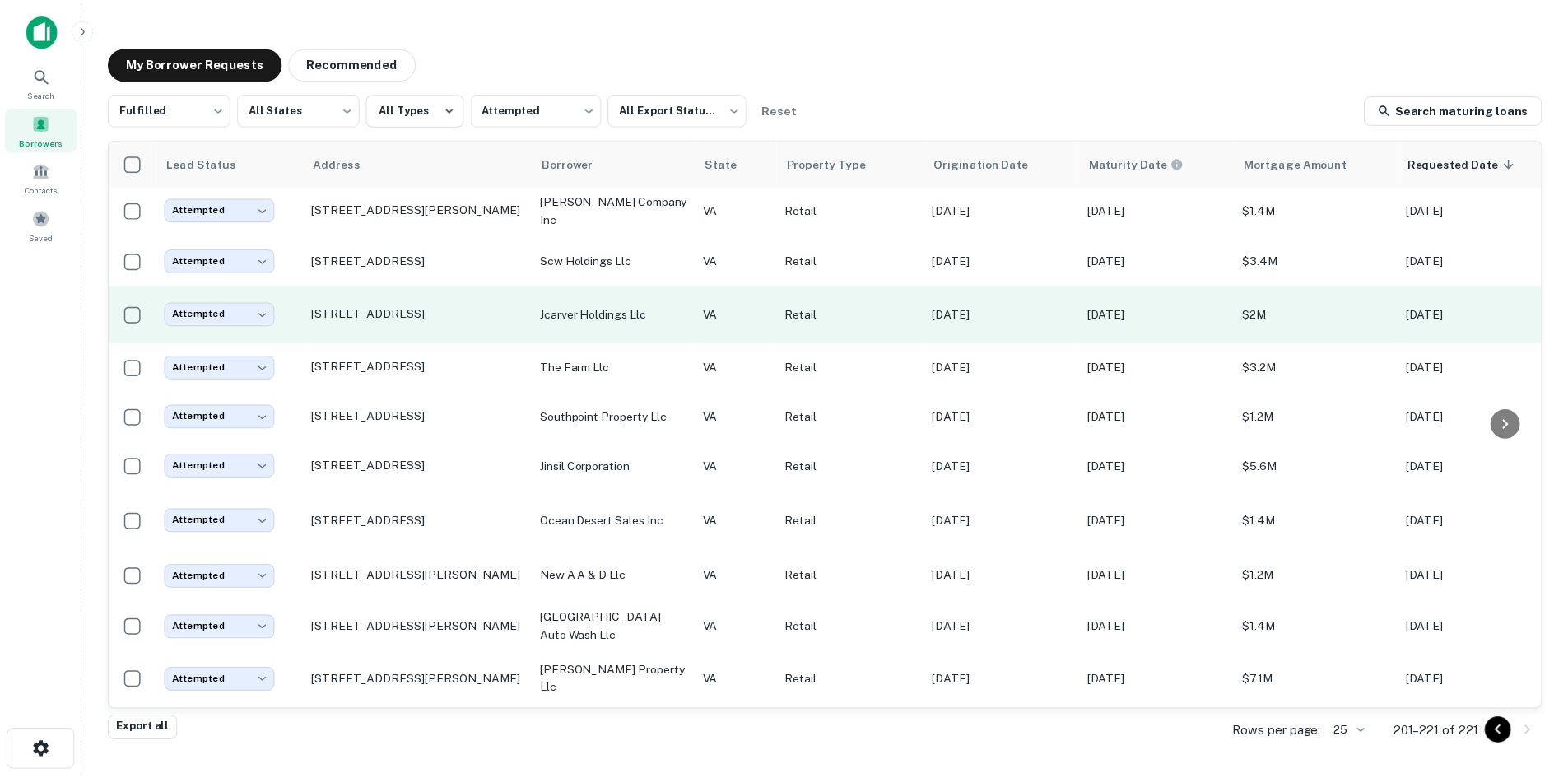
scroll to position [229, 0]
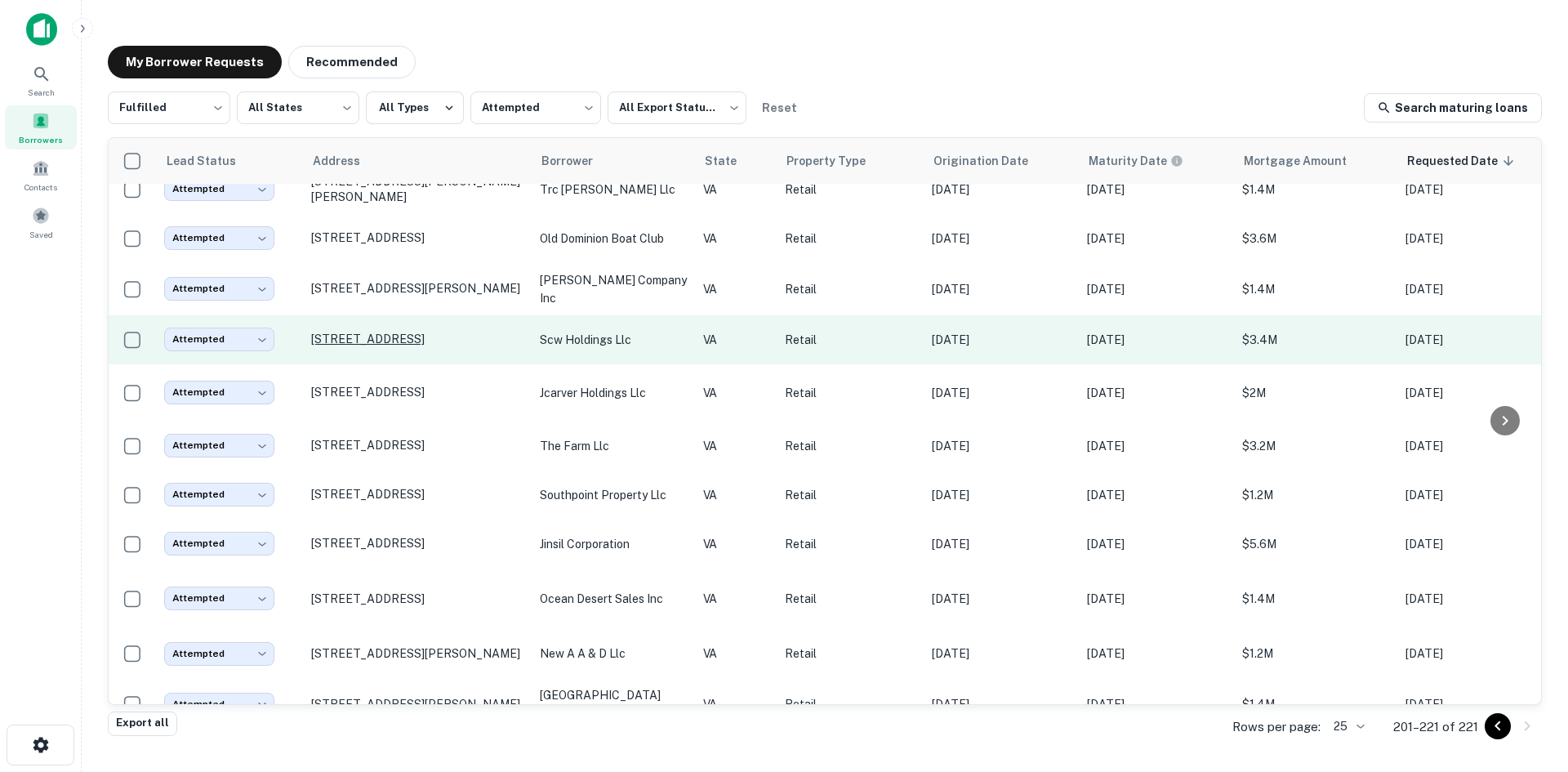
click at [445, 332] on p "8129 Sudley Rd Manassas, VA 20109" at bounding box center [417, 339] width 212 height 15
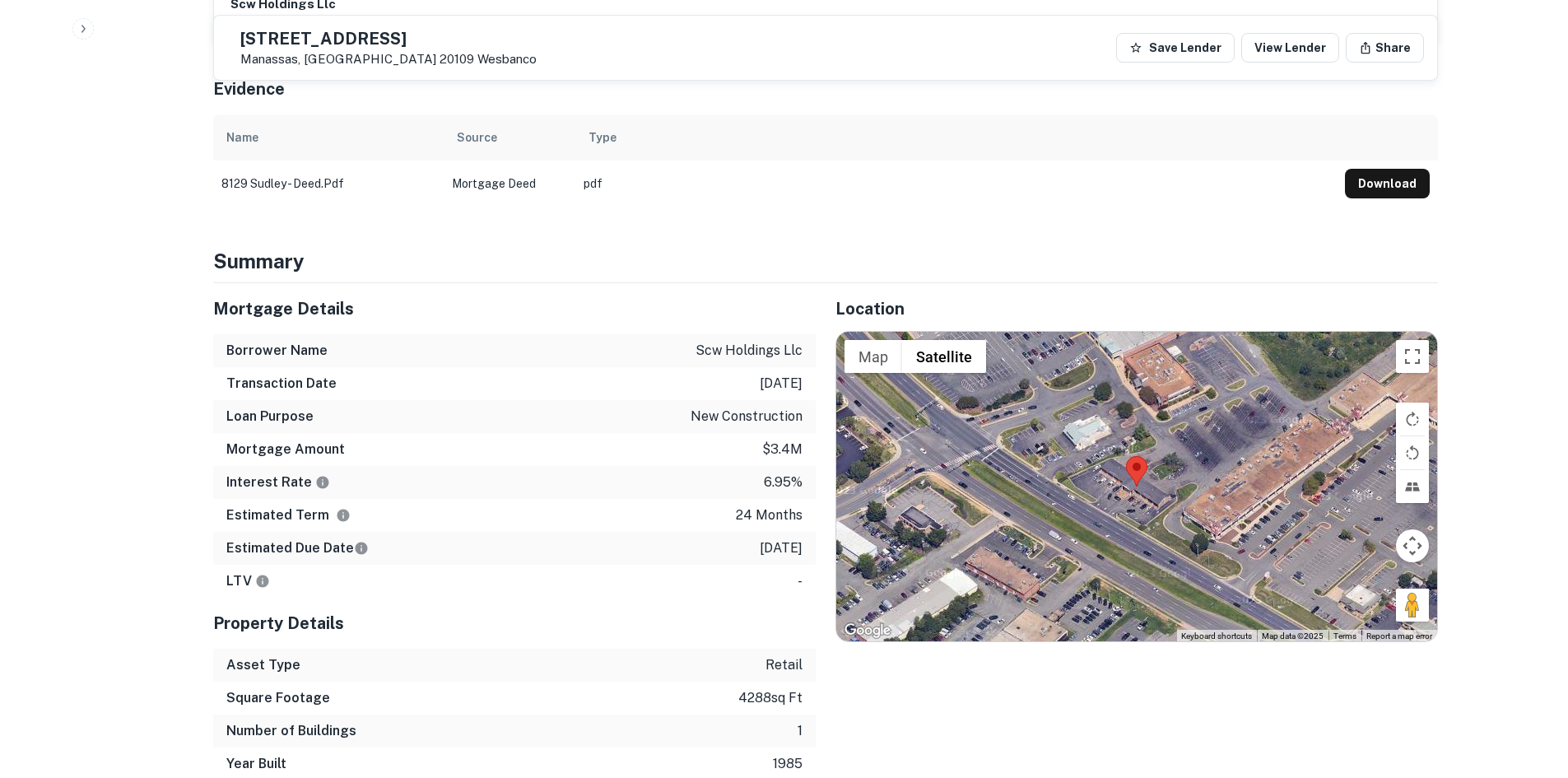
scroll to position [1152, 0]
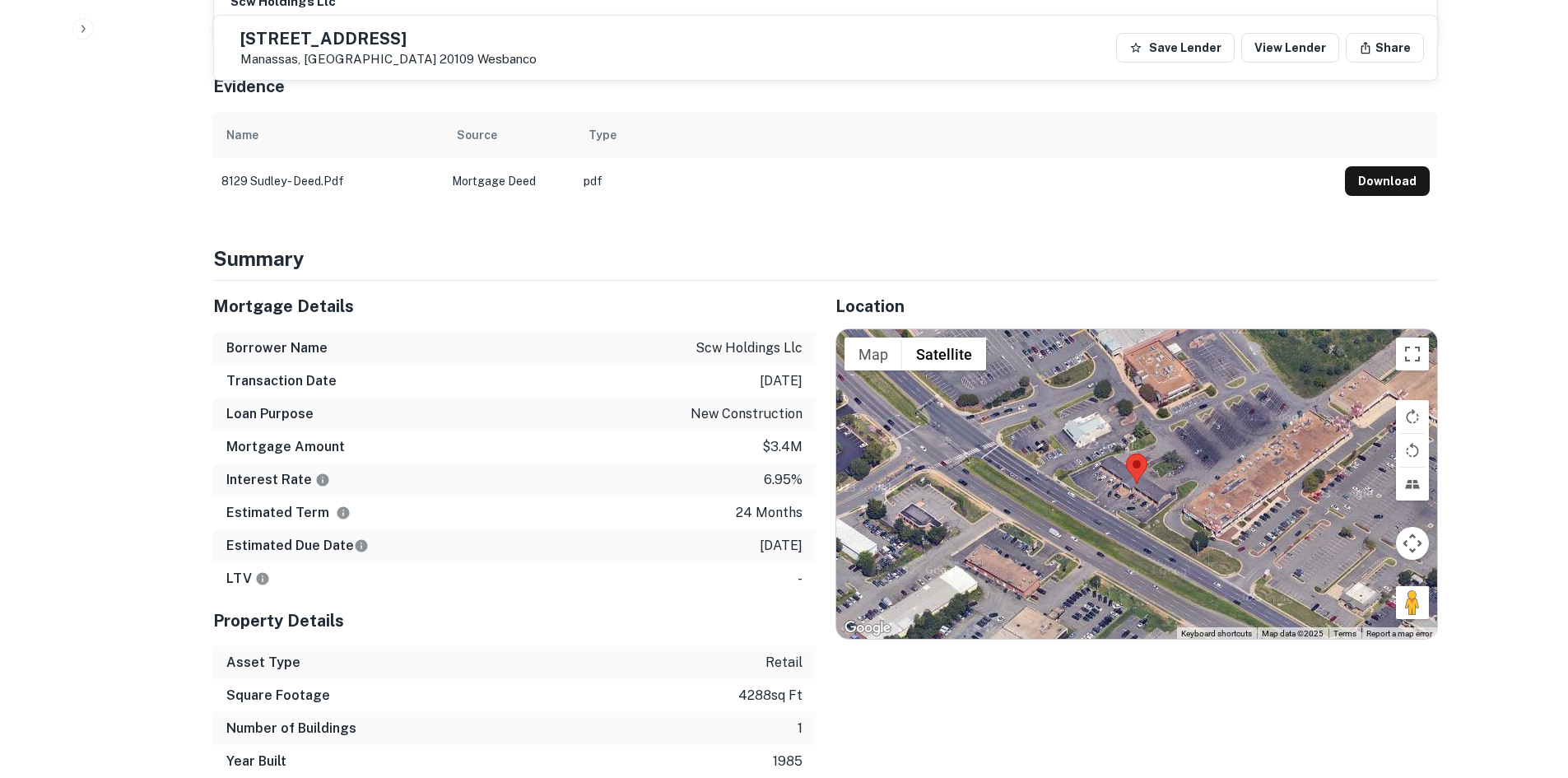
drag, startPoint x: 1407, startPoint y: 578, endPoint x: 1141, endPoint y: 468, distance: 287.8
click at [1092, 459] on div "Map Terrain Satellite Labels Keyboard shortcuts Map Data Map data ©2025 Map dat…" at bounding box center [1137, 484] width 601 height 310
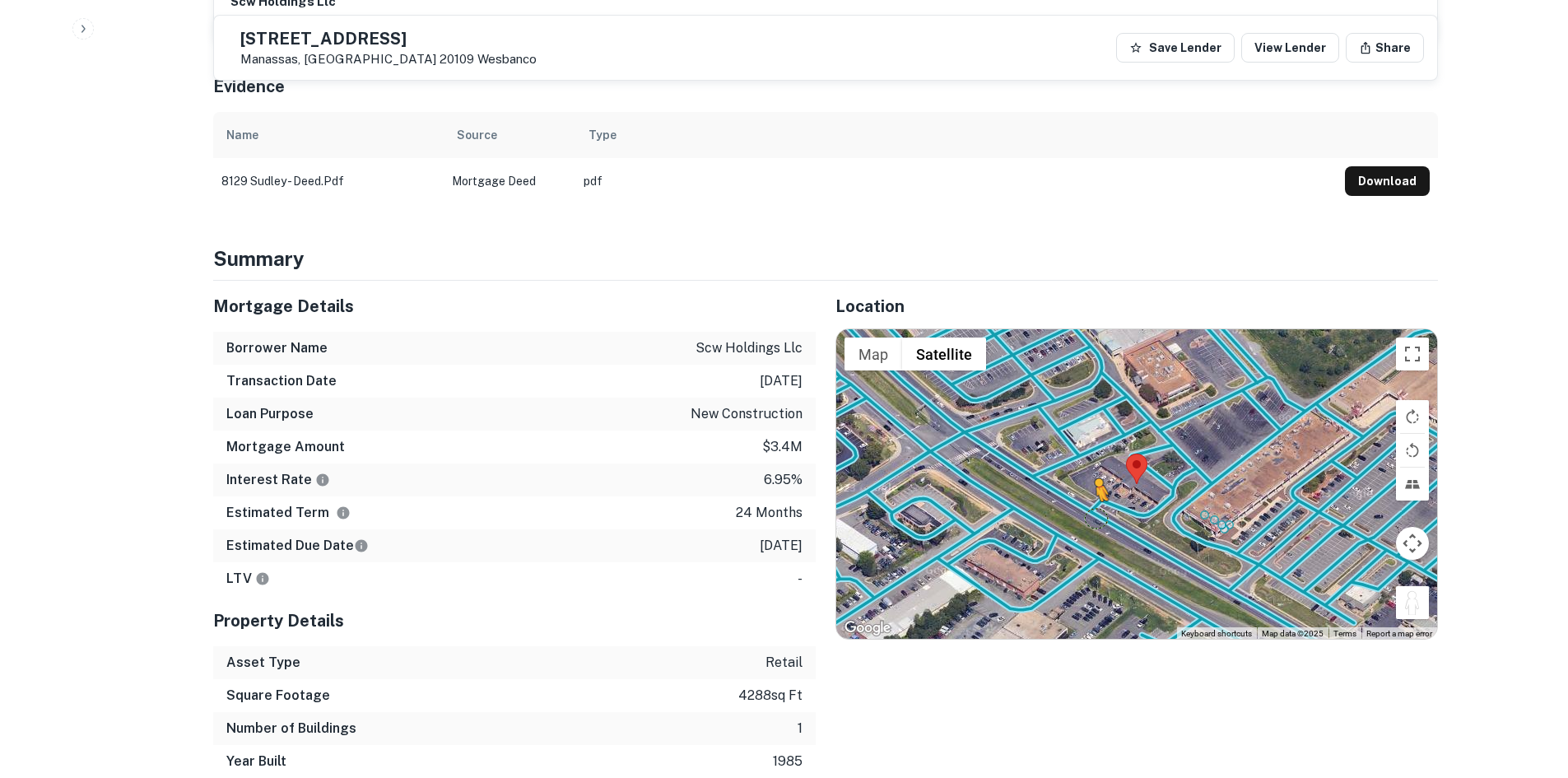
drag, startPoint x: 1415, startPoint y: 571, endPoint x: 1079, endPoint y: 460, distance: 353.9
click at [1079, 460] on div "To activate drag with keyboard, press Alt + Enter. Once in keyboard drag state,…" at bounding box center [1137, 484] width 601 height 310
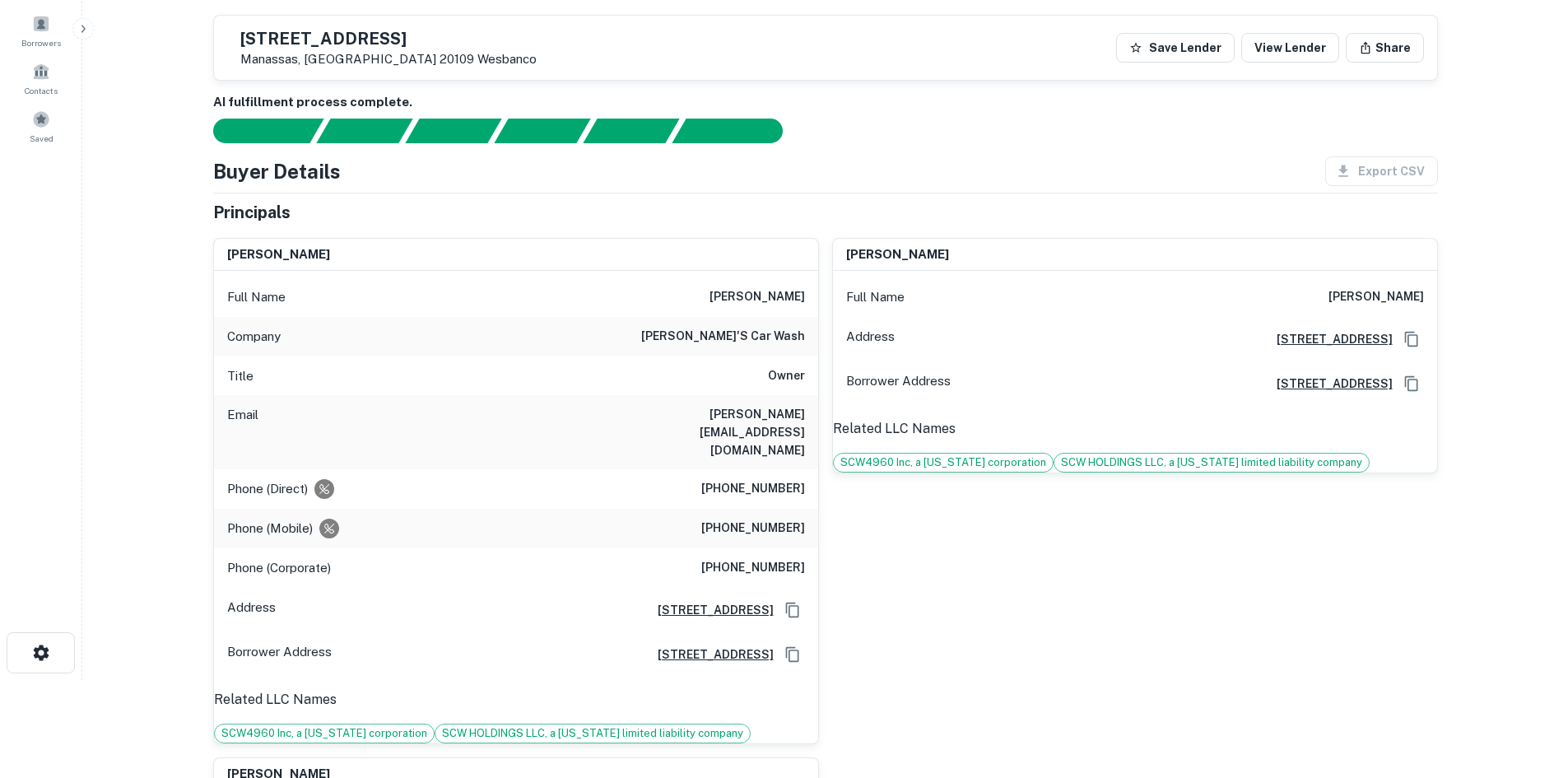
scroll to position [82, 0]
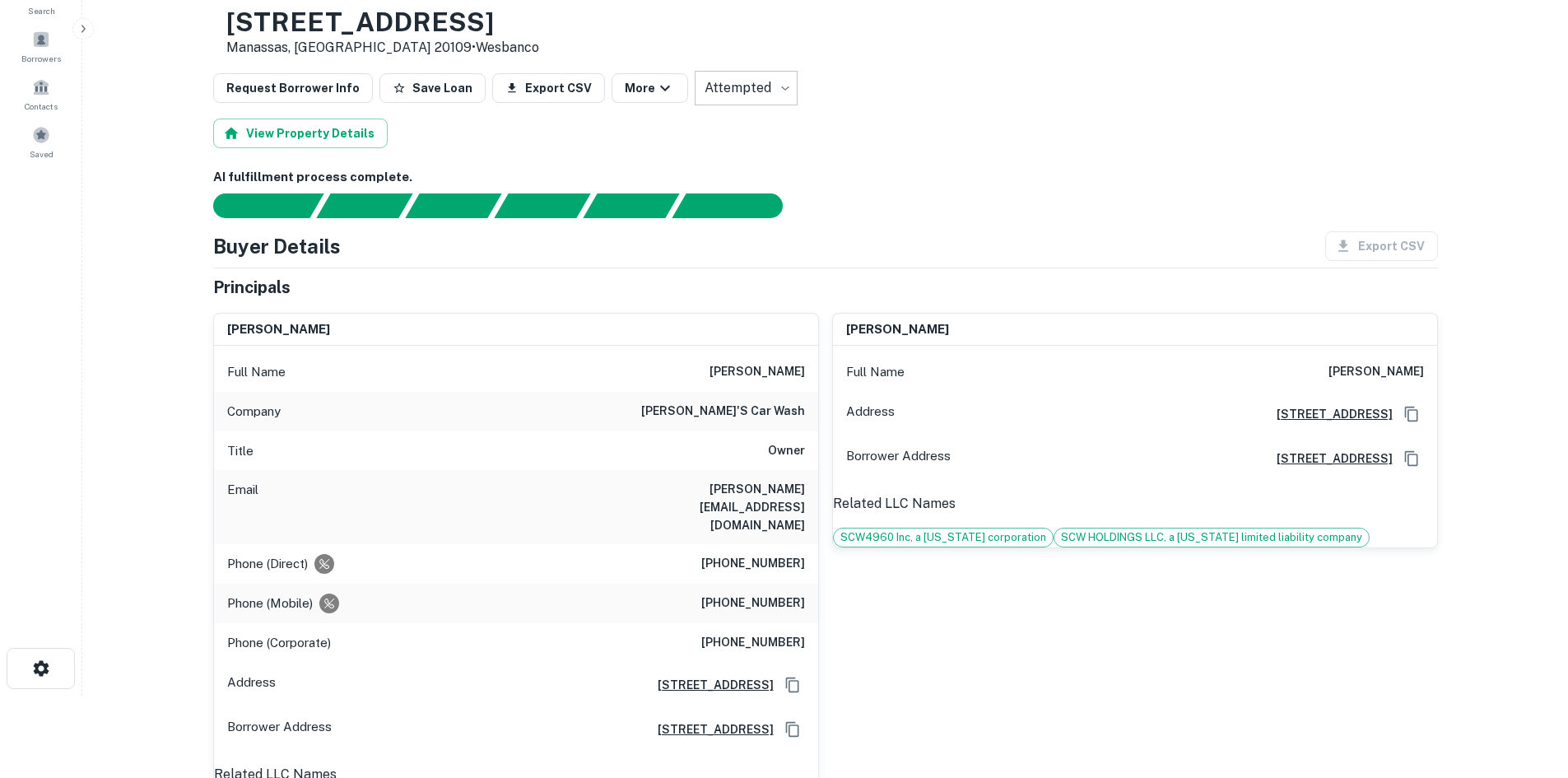
click at [785, 554] on h6 "(301) 894-3100" at bounding box center [753, 564] width 104 height 20
click at [784, 593] on h6 "(301) 802-7797" at bounding box center [753, 603] width 104 height 20
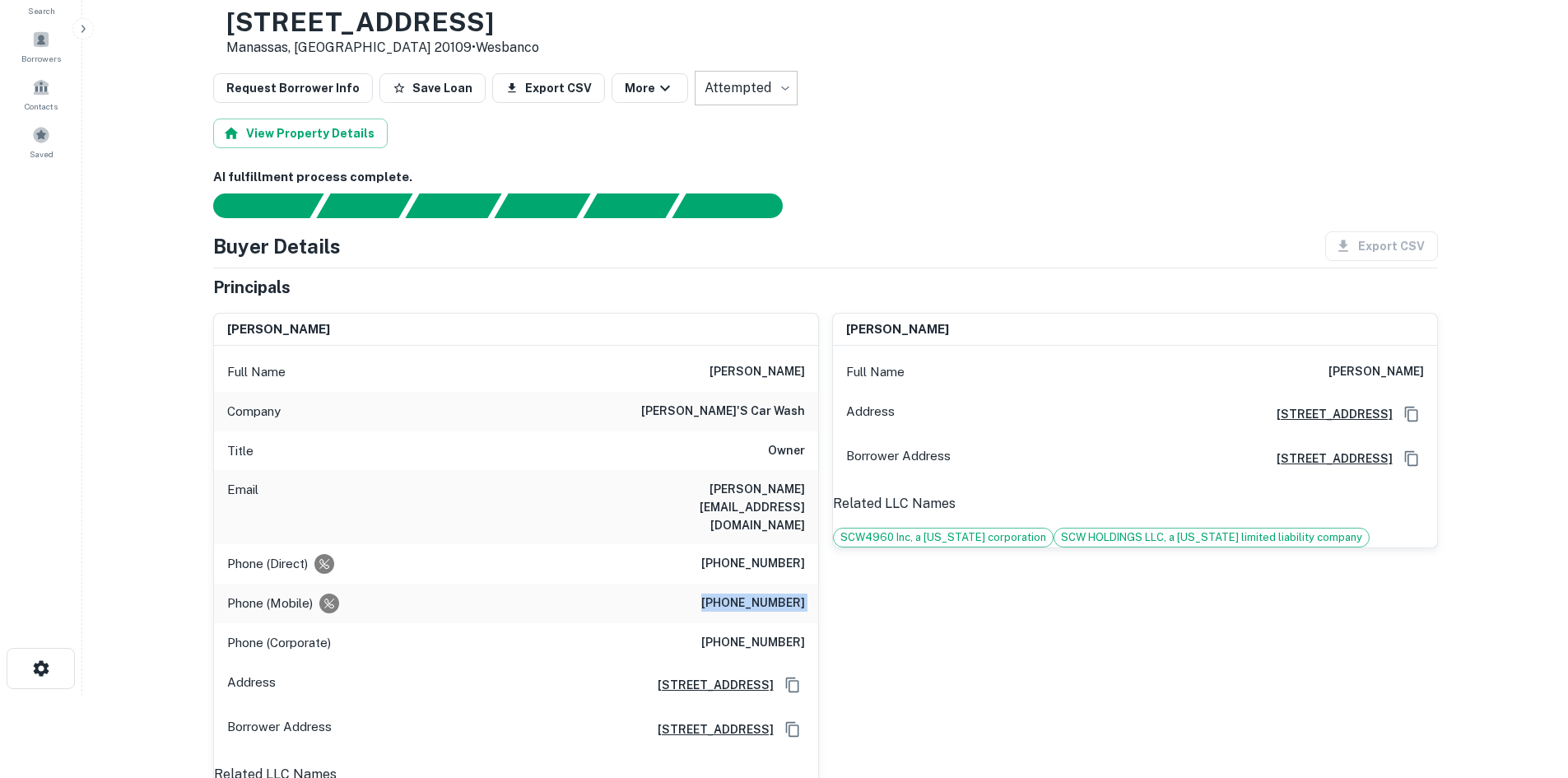
click at [784, 593] on h6 "(301) 802-7797" at bounding box center [753, 603] width 104 height 20
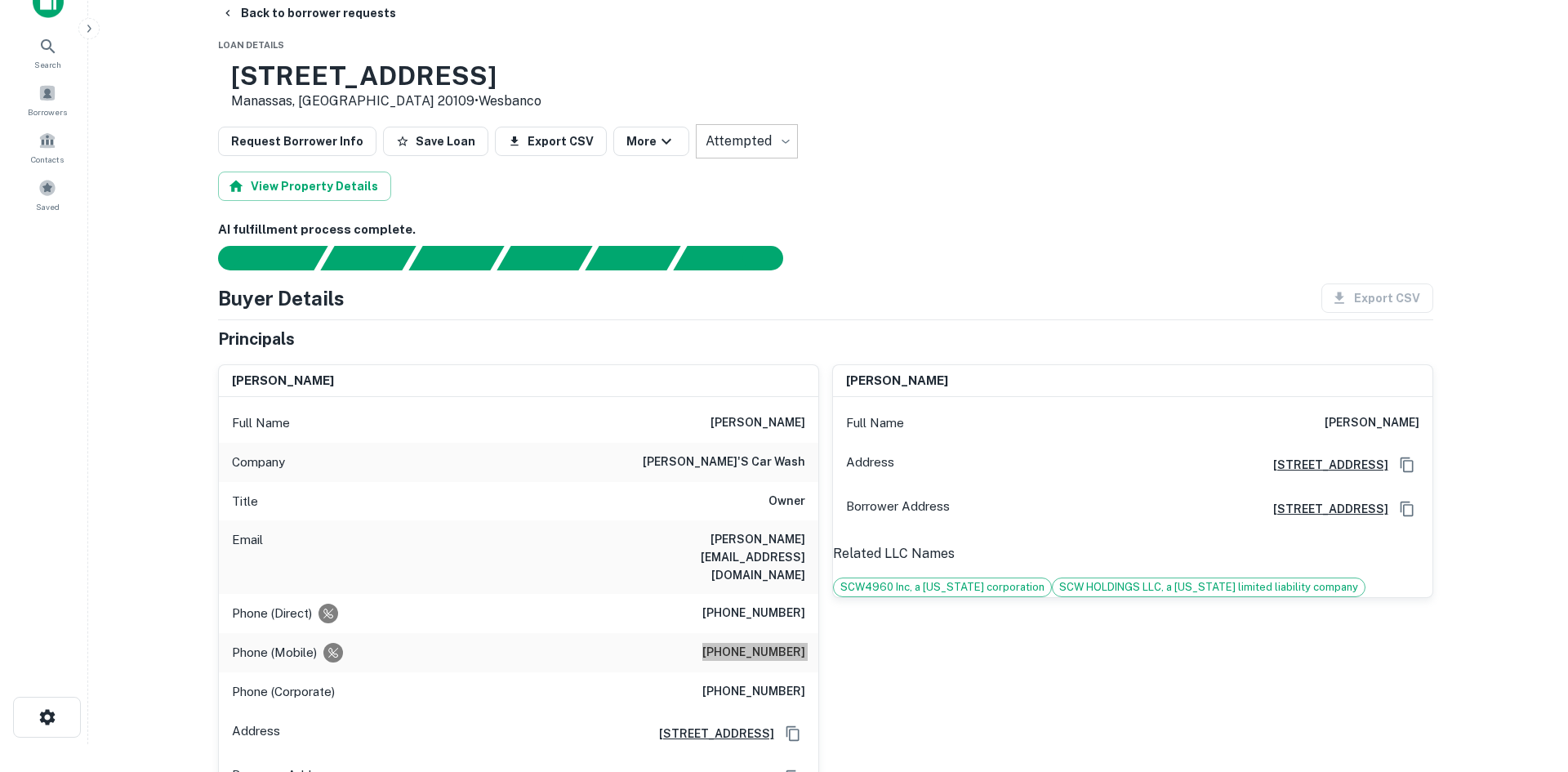
scroll to position [0, 0]
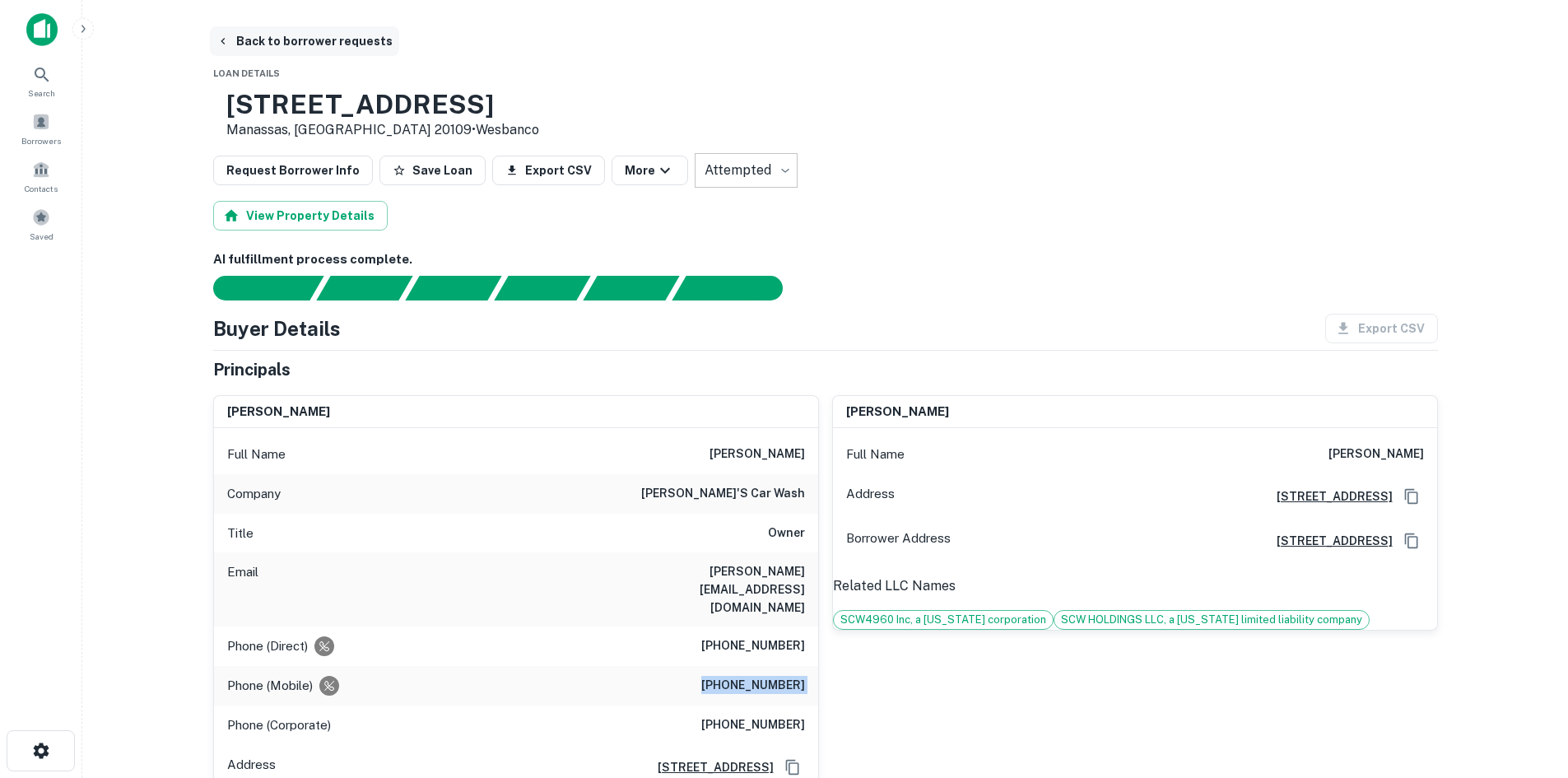
click at [295, 42] on button "Back to borrower requests" at bounding box center [305, 42] width 190 height 30
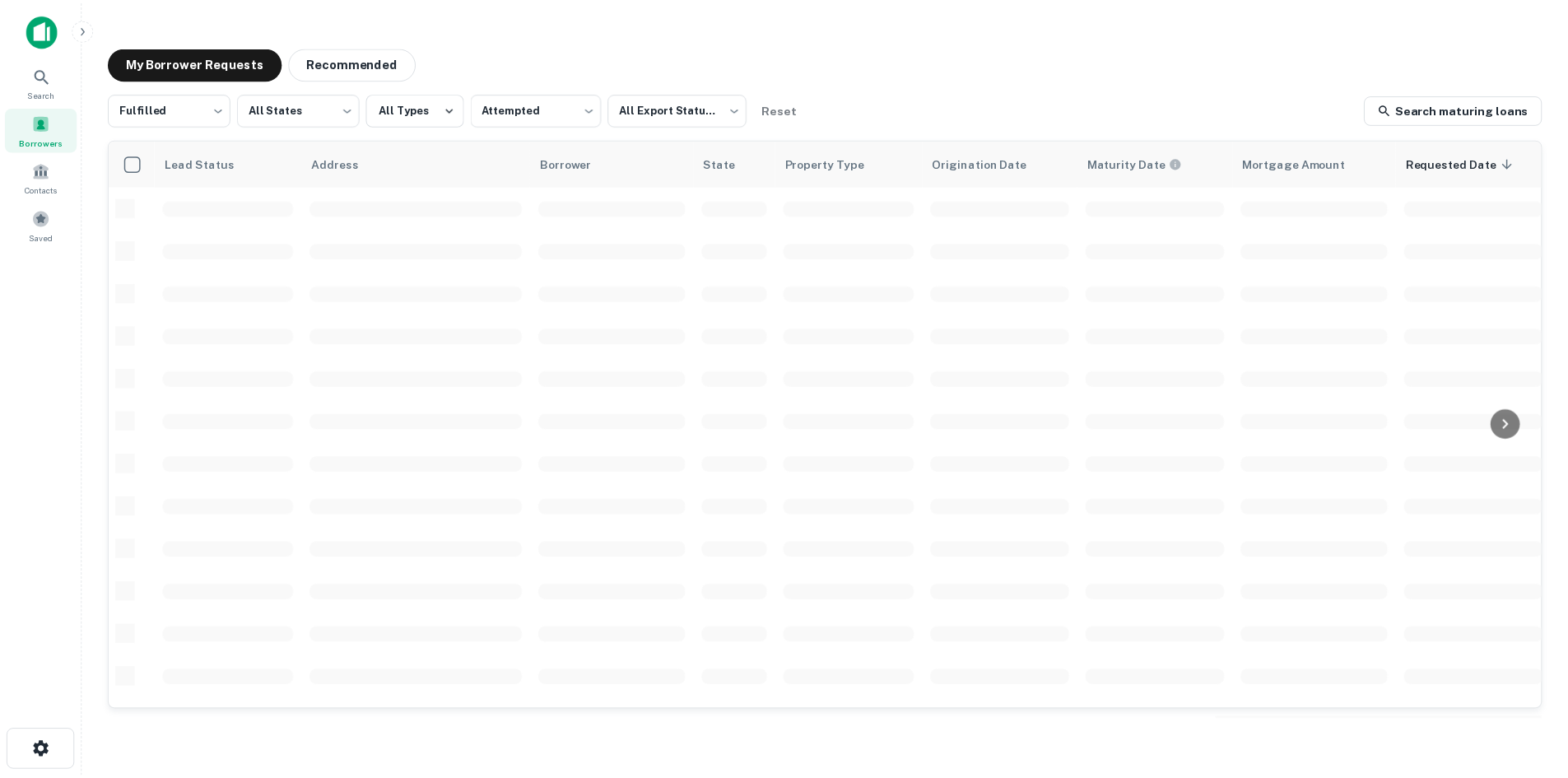
scroll to position [229, 0]
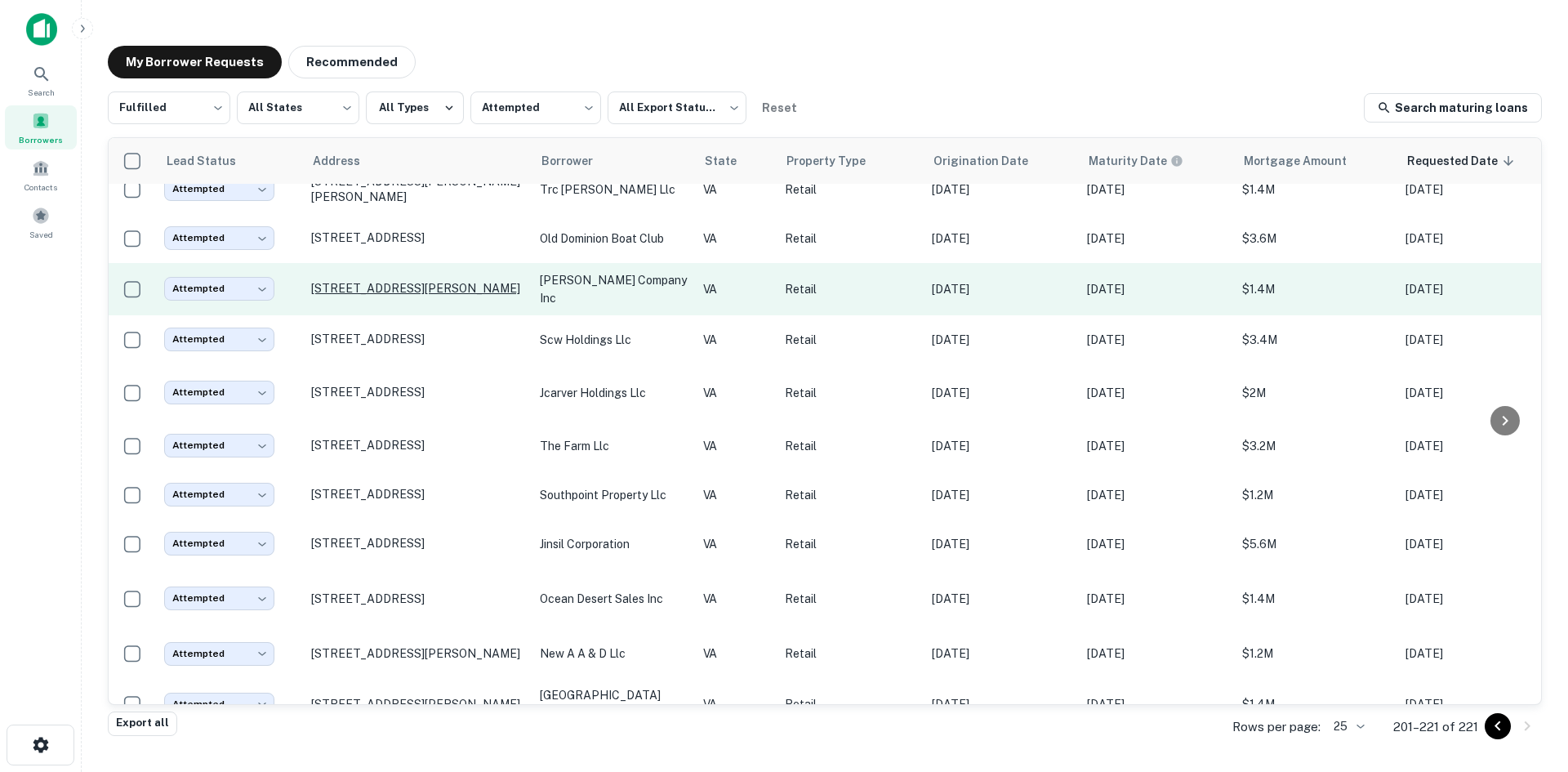
click at [459, 281] on p "6656 N Frederick Pike Cross Junction, VA 22625" at bounding box center [417, 288] width 212 height 15
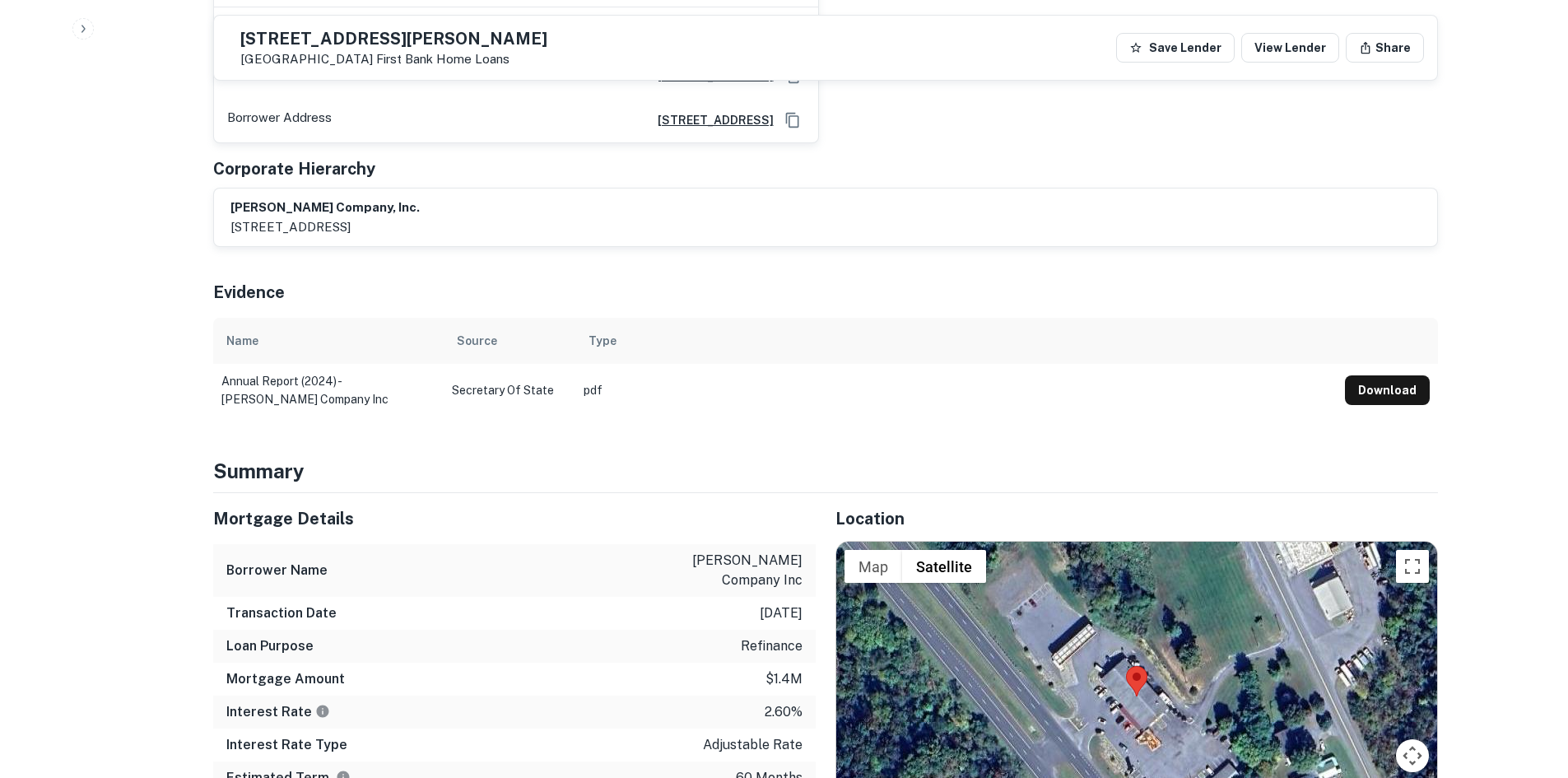
scroll to position [1400, 0]
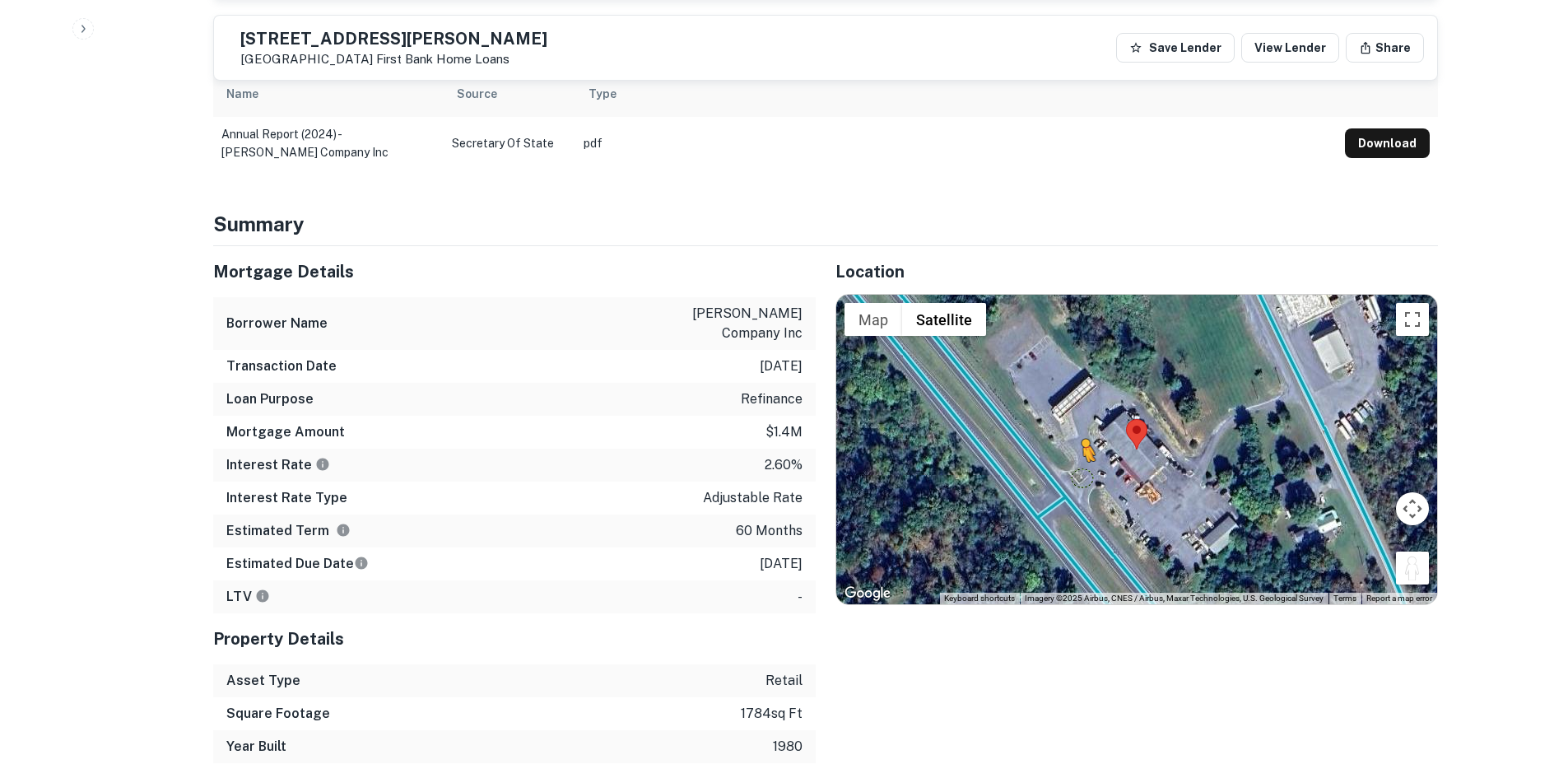
drag, startPoint x: 1408, startPoint y: 543, endPoint x: 1074, endPoint y: 454, distance: 345.7
click at [1074, 454] on div "To activate drag with keyboard, press Alt + Enter. Once in keyboard drag state,…" at bounding box center [1137, 449] width 601 height 310
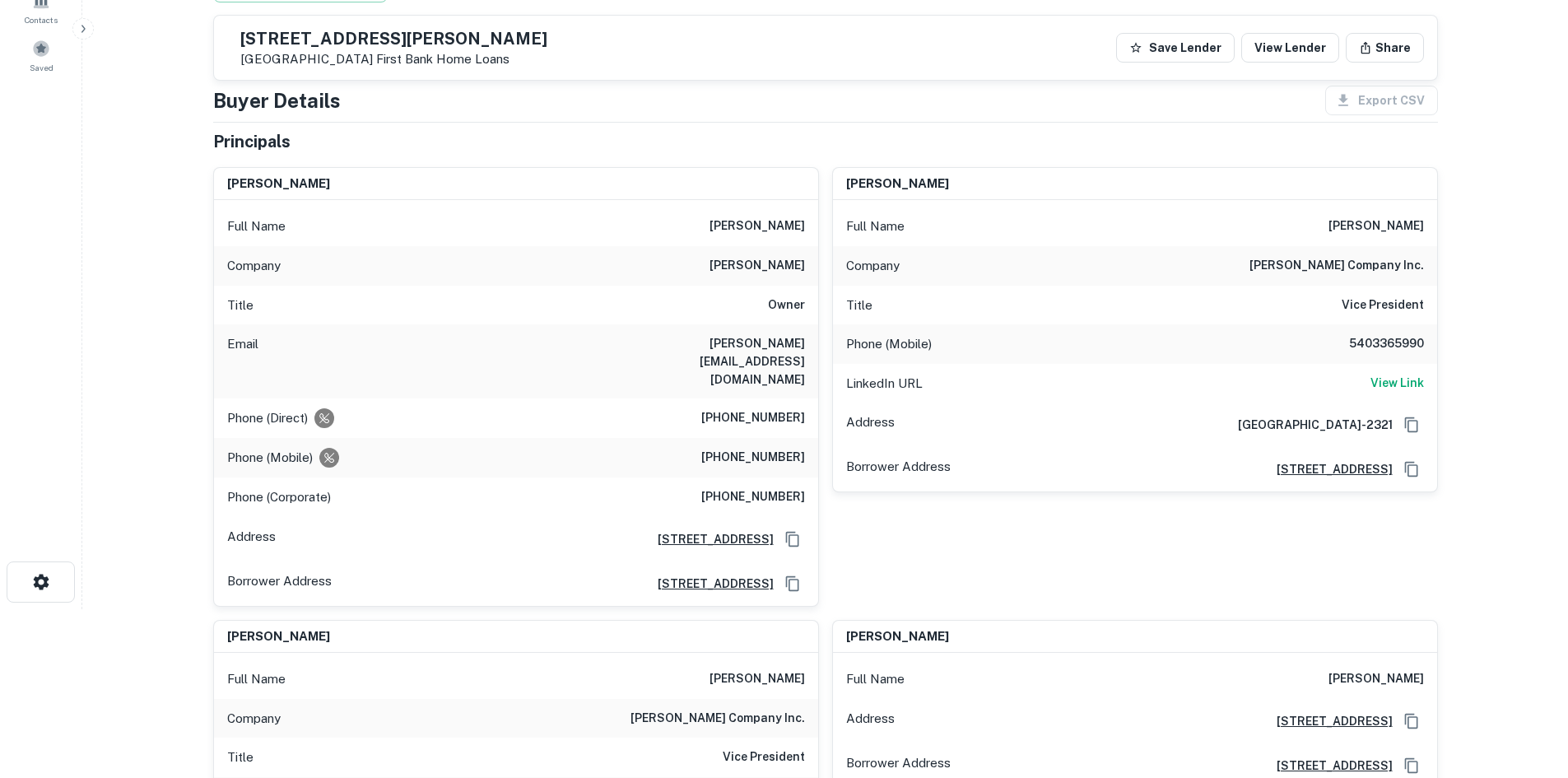
scroll to position [165, 0]
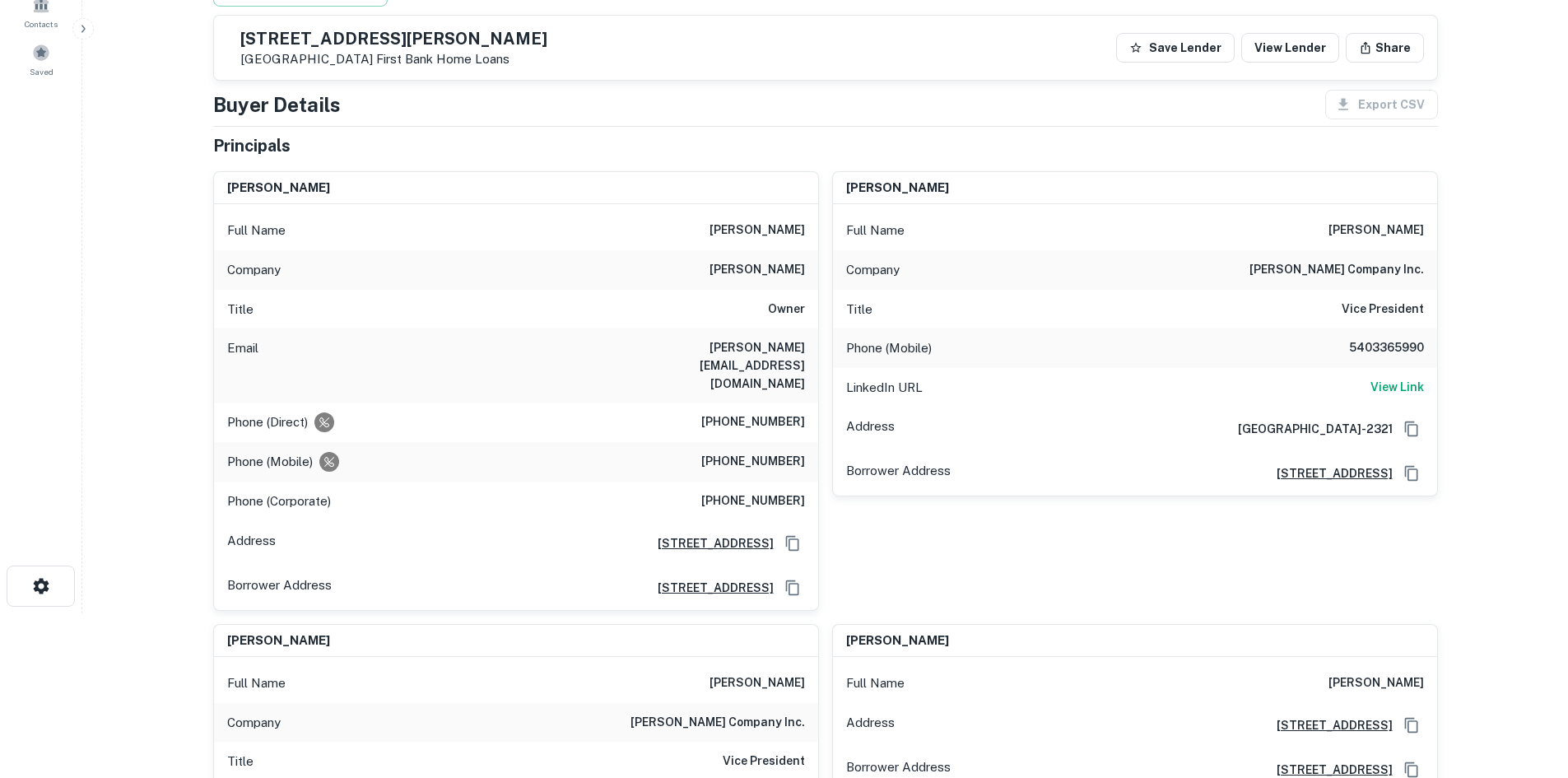
click at [777, 452] on h6 "(540) 336-5989" at bounding box center [753, 462] width 104 height 20
click at [789, 413] on h6 "(540) 888-3429" at bounding box center [753, 423] width 104 height 20
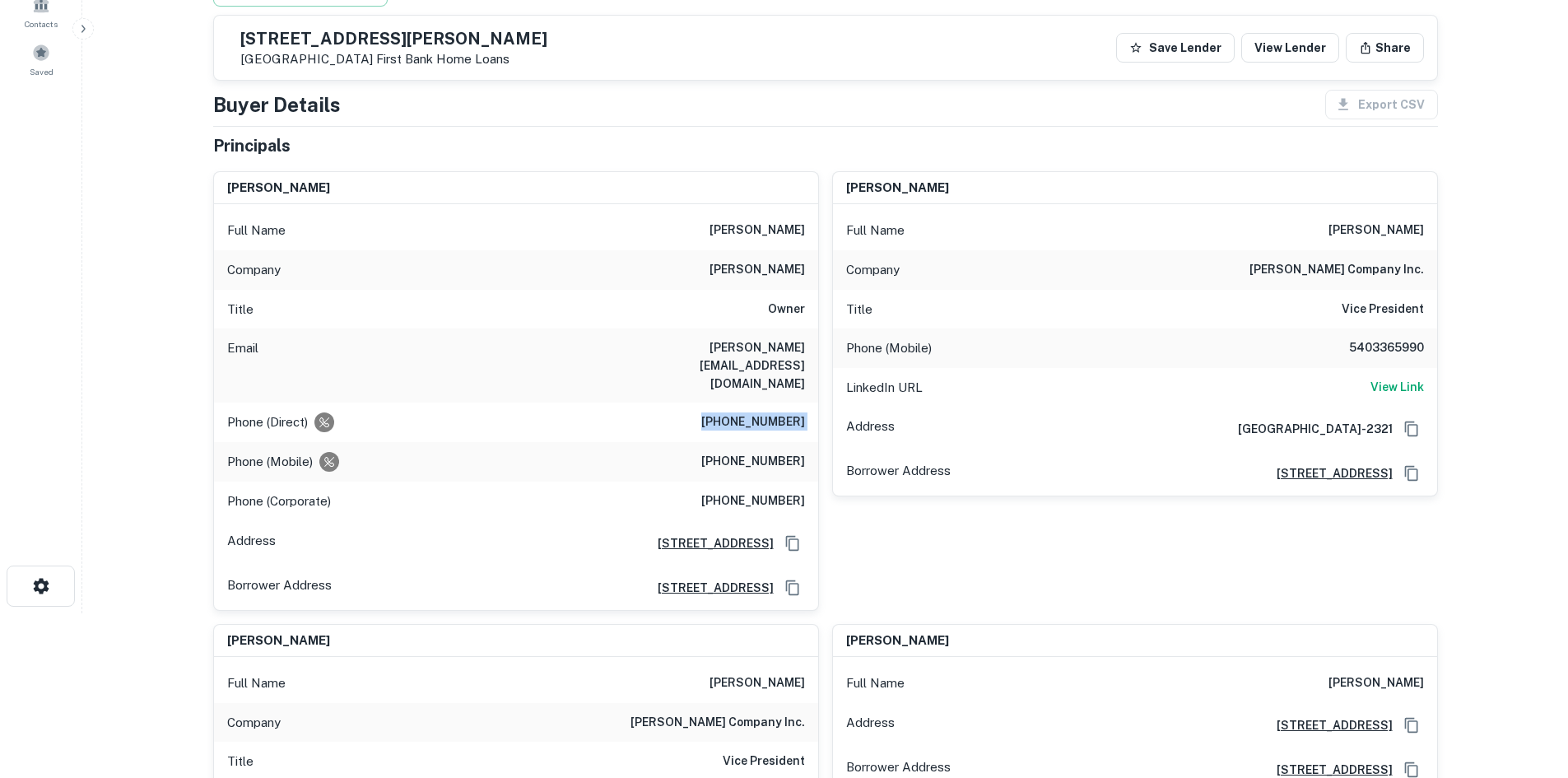
click at [789, 413] on h6 "(540) 888-3429" at bounding box center [753, 423] width 104 height 20
click at [792, 452] on h6 "(540) 336-5989" at bounding box center [753, 462] width 104 height 20
click at [791, 452] on h6 "(540) 336-5989" at bounding box center [753, 462] width 104 height 20
click at [752, 452] on h6 "(540) 336-5989" at bounding box center [753, 462] width 104 height 20
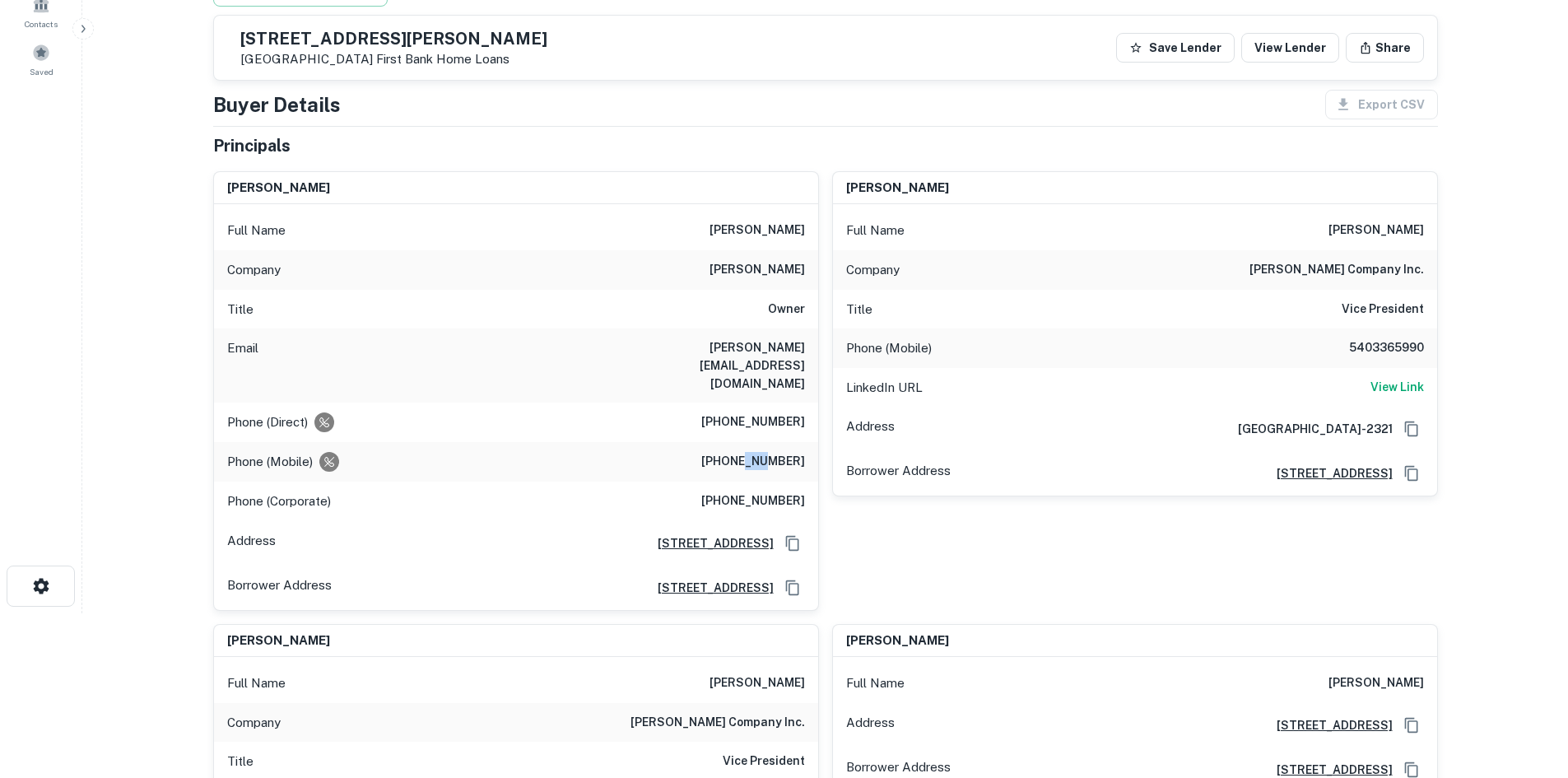
click at [752, 452] on h6 "(540) 336-5989" at bounding box center [753, 462] width 104 height 20
click at [1364, 347] on h6 "5403365990" at bounding box center [1375, 349] width 99 height 20
click at [1363, 346] on h6 "5403365990" at bounding box center [1375, 349] width 99 height 20
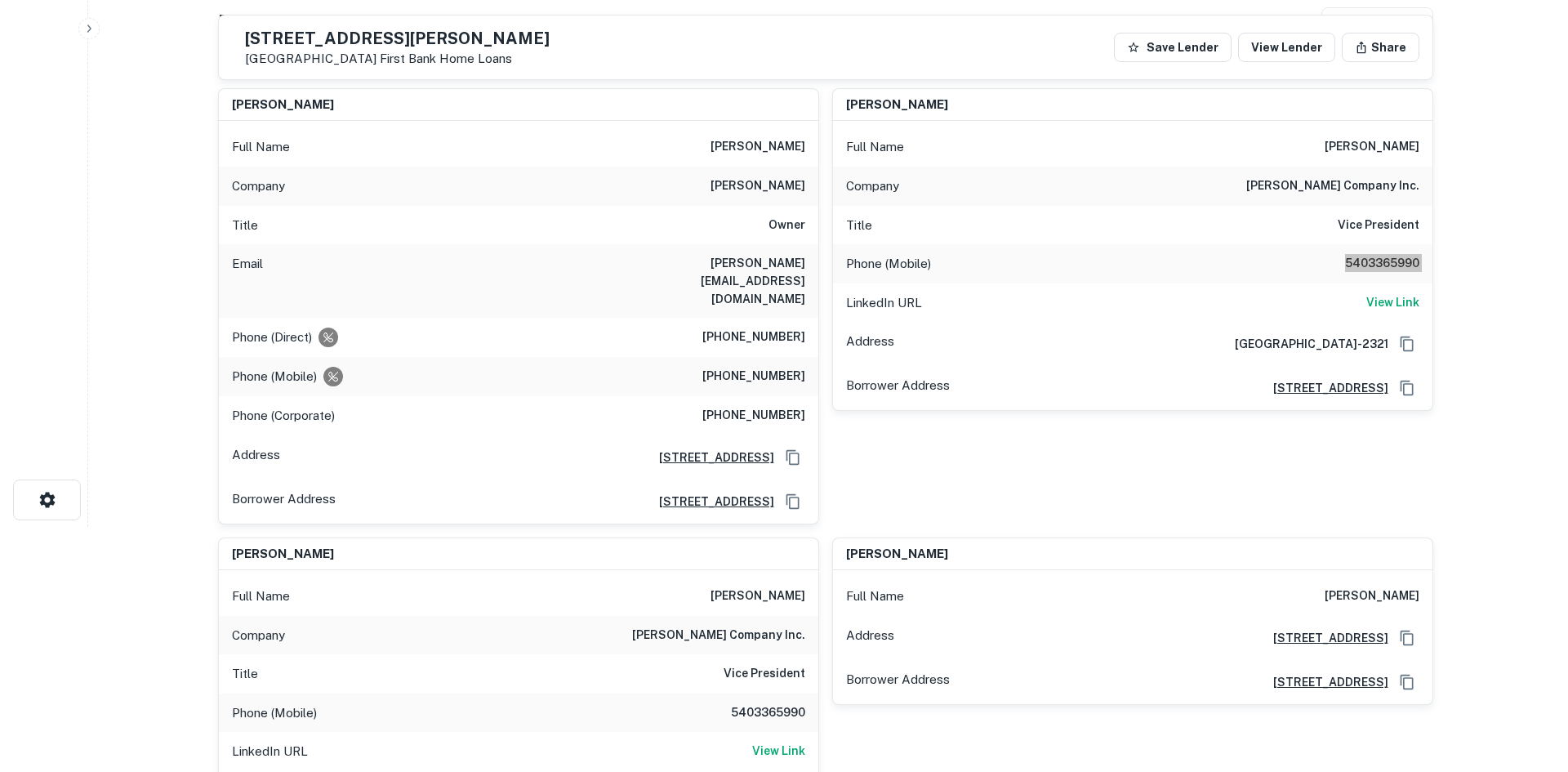
scroll to position [0, 0]
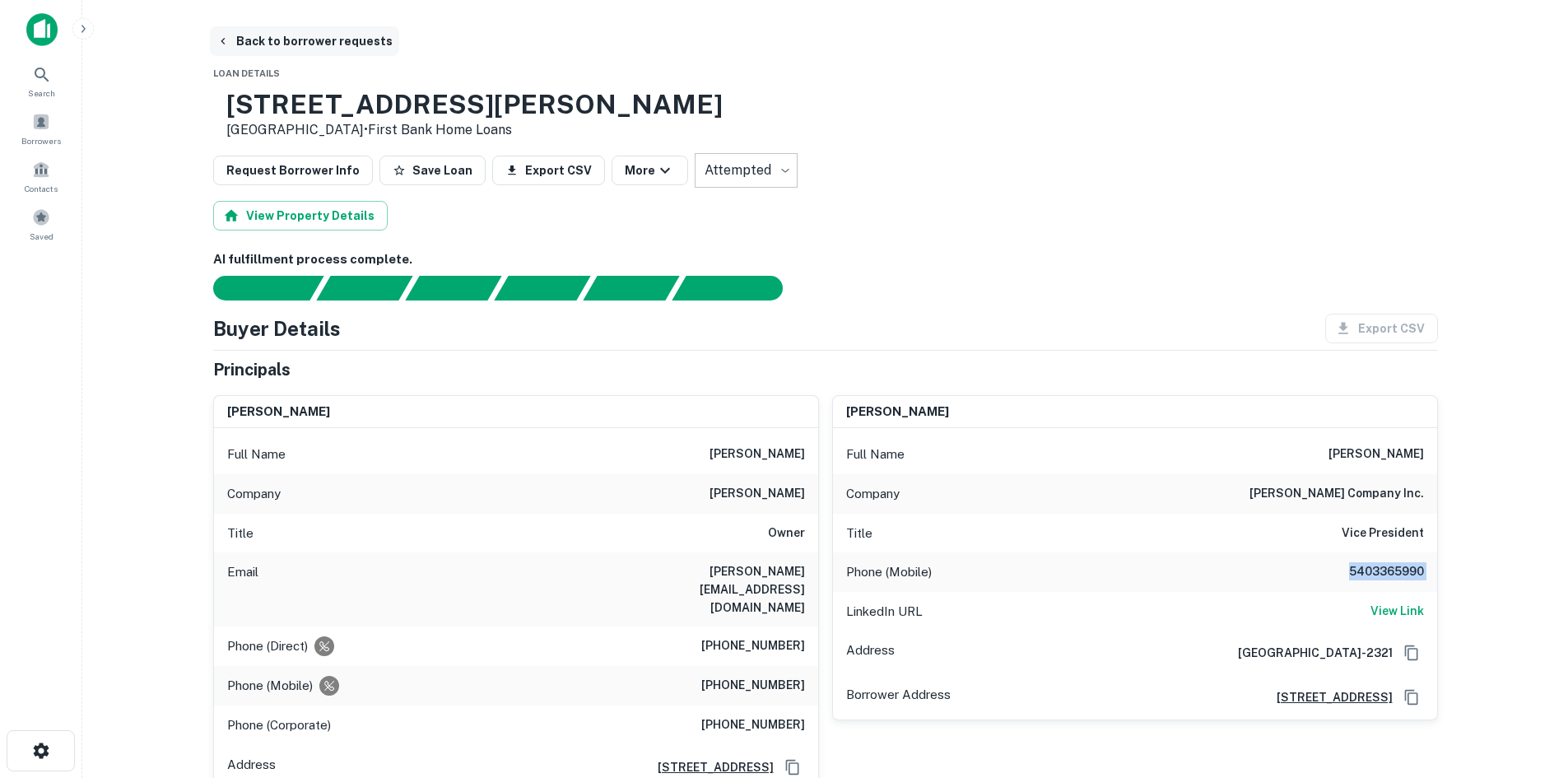
click at [355, 29] on button "Back to borrower requests" at bounding box center [305, 42] width 190 height 30
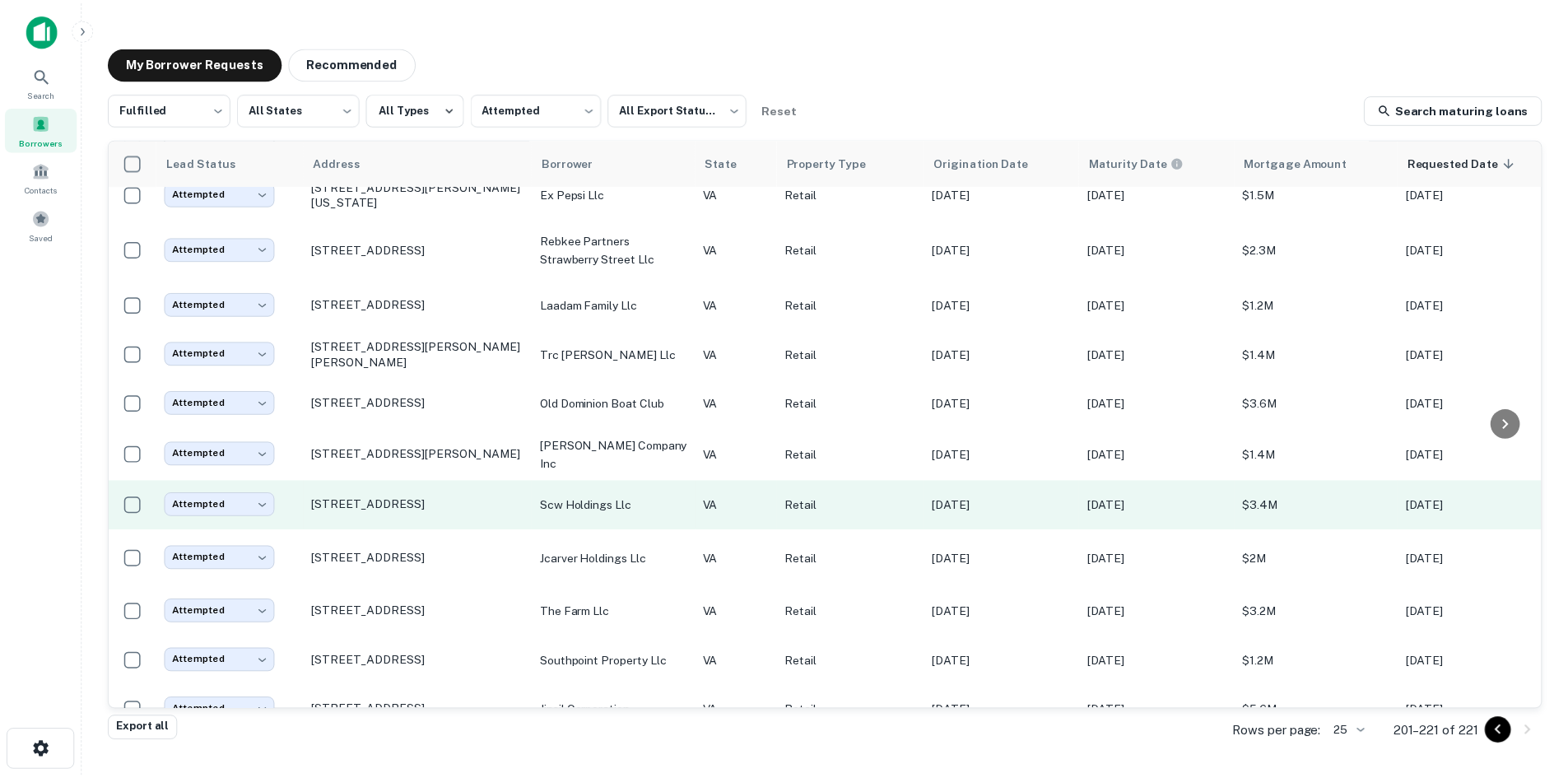
scroll to position [64, 0]
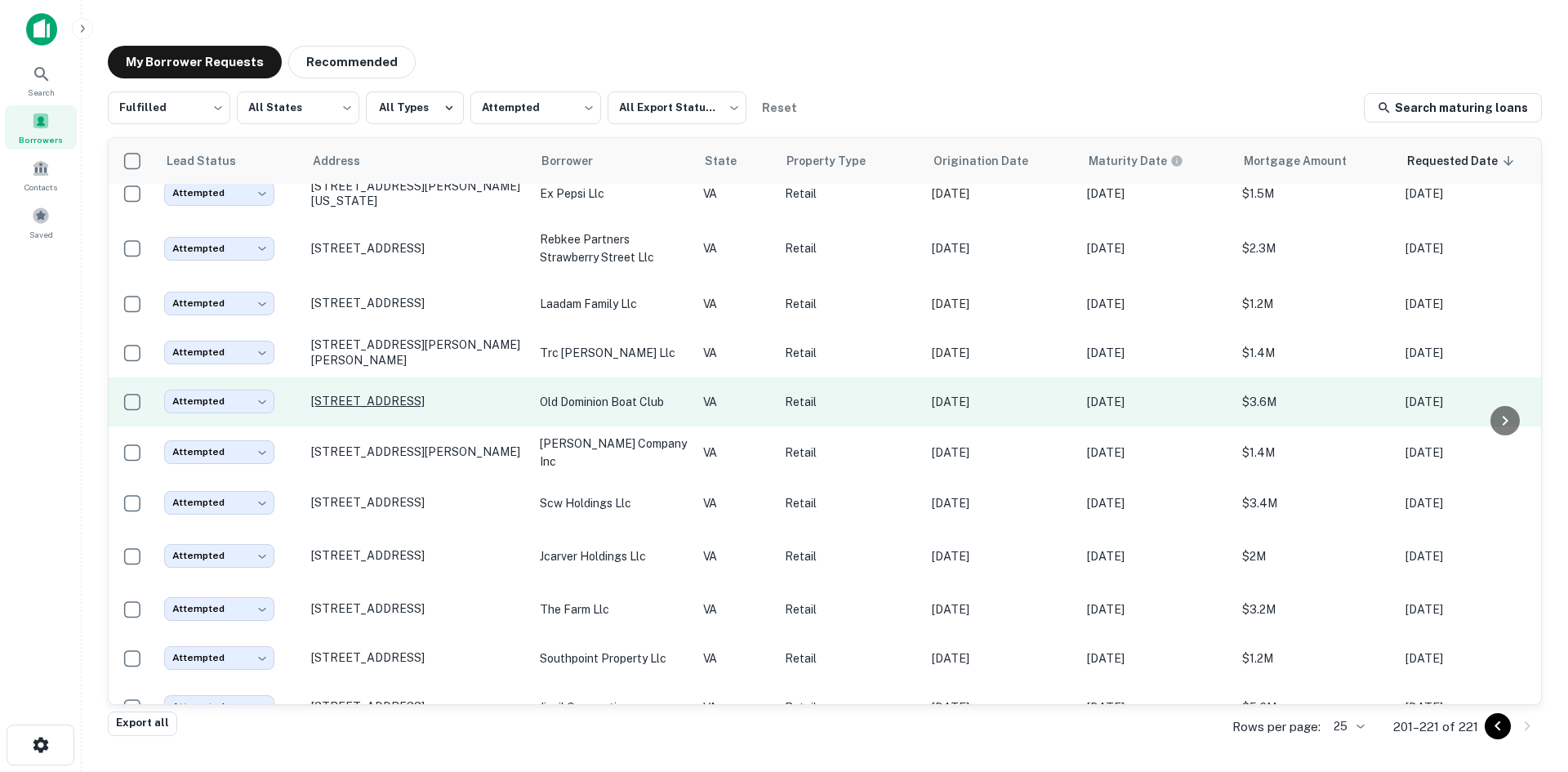
click at [459, 399] on p "200 Strand St Alexandria, VA 22314" at bounding box center [417, 401] width 212 height 15
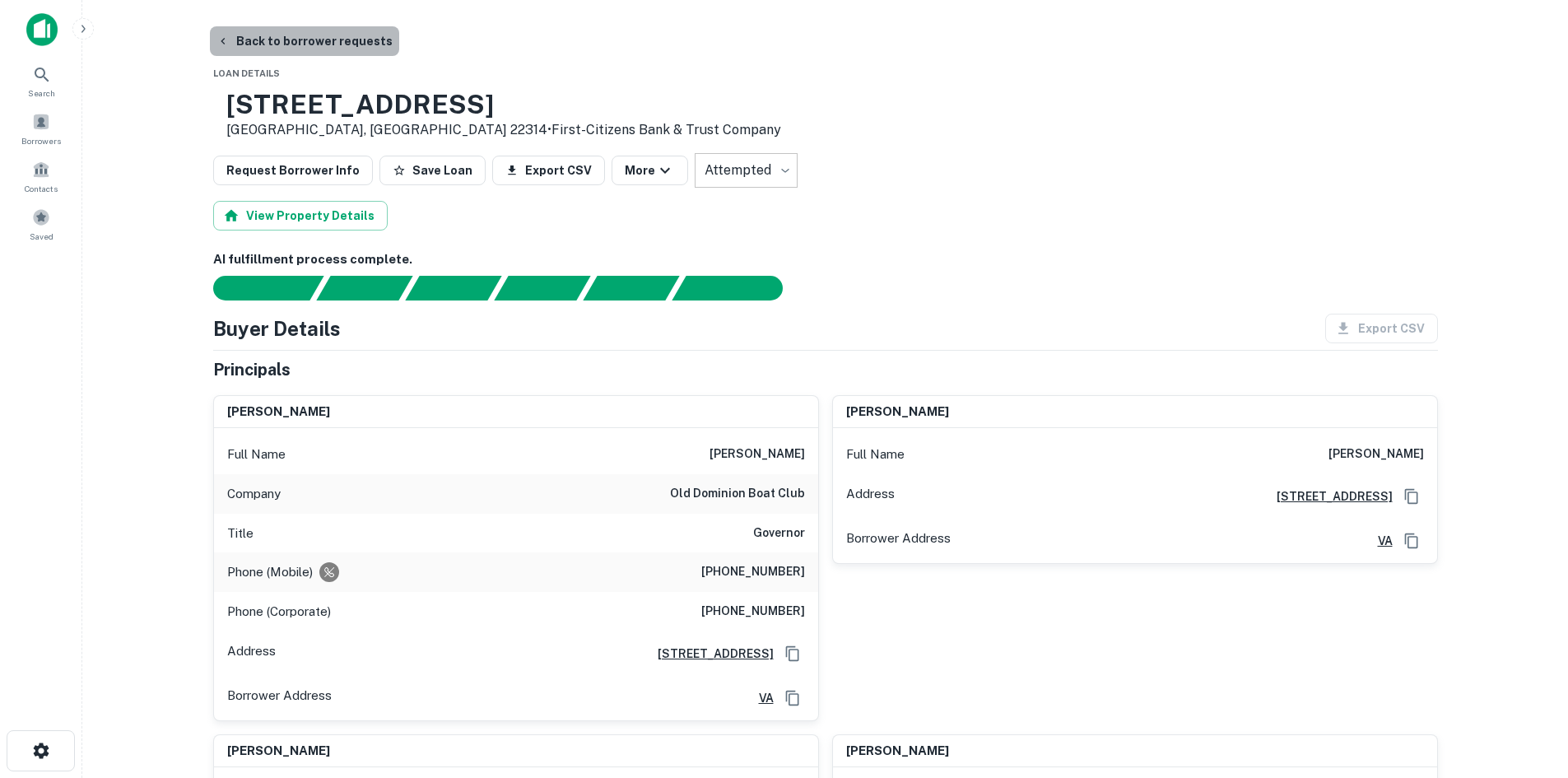
click at [374, 47] on button "Back to borrower requests" at bounding box center [305, 42] width 190 height 30
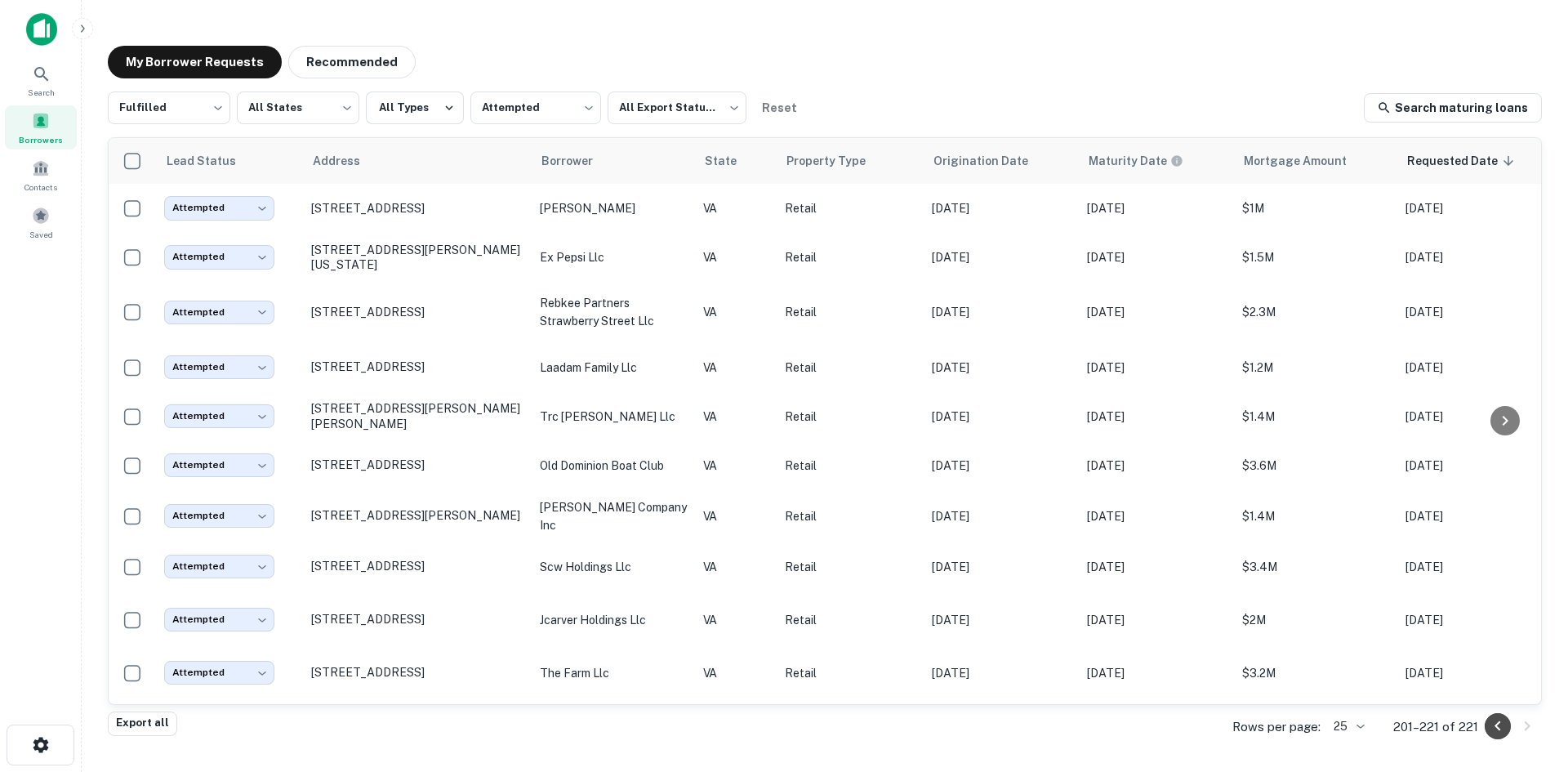
click at [1490, 727] on icon "Go to previous page" at bounding box center [1498, 727] width 20 height 20
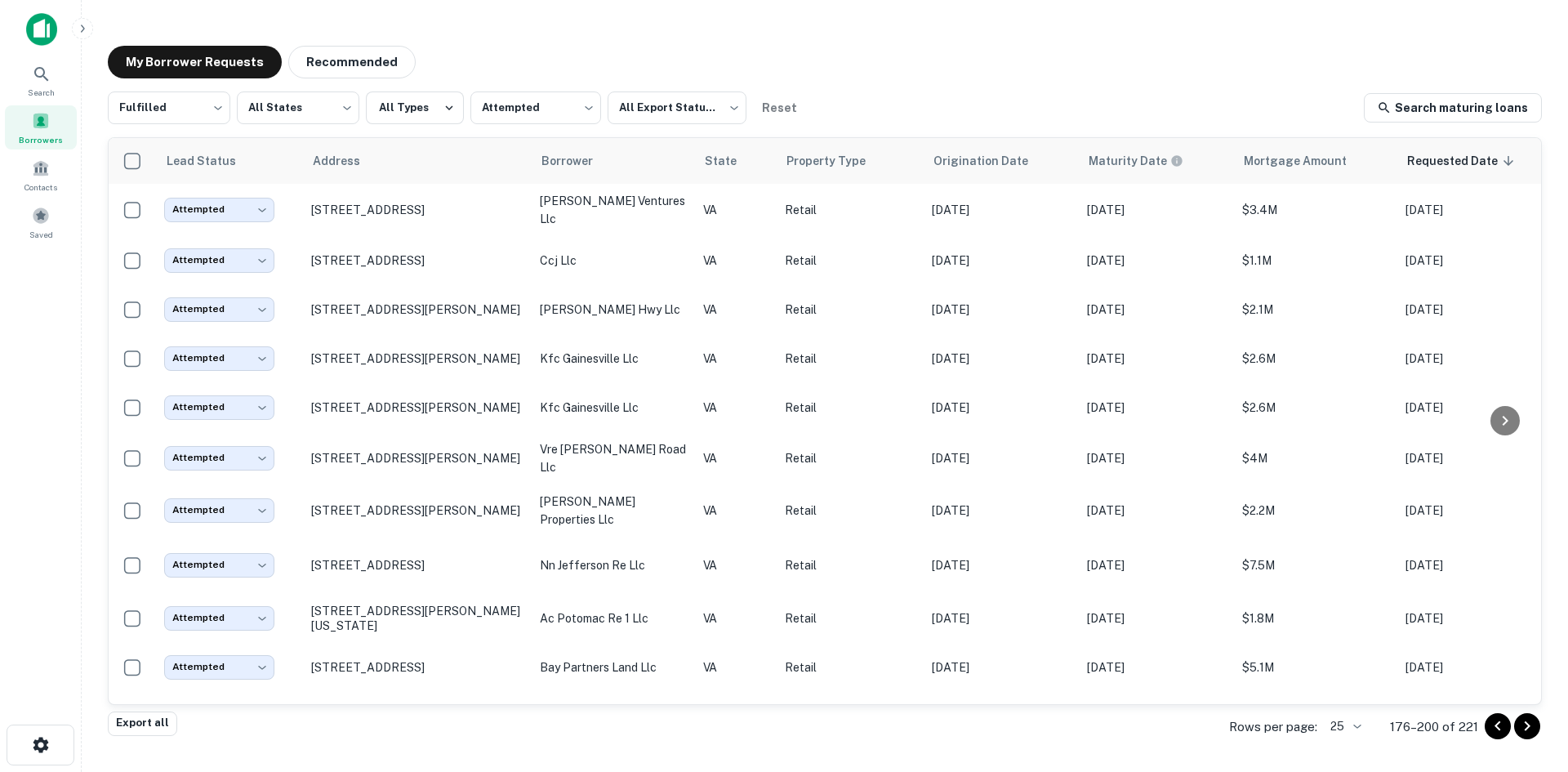
click at [1499, 726] on icon "Go to previous page" at bounding box center [1498, 727] width 20 height 20
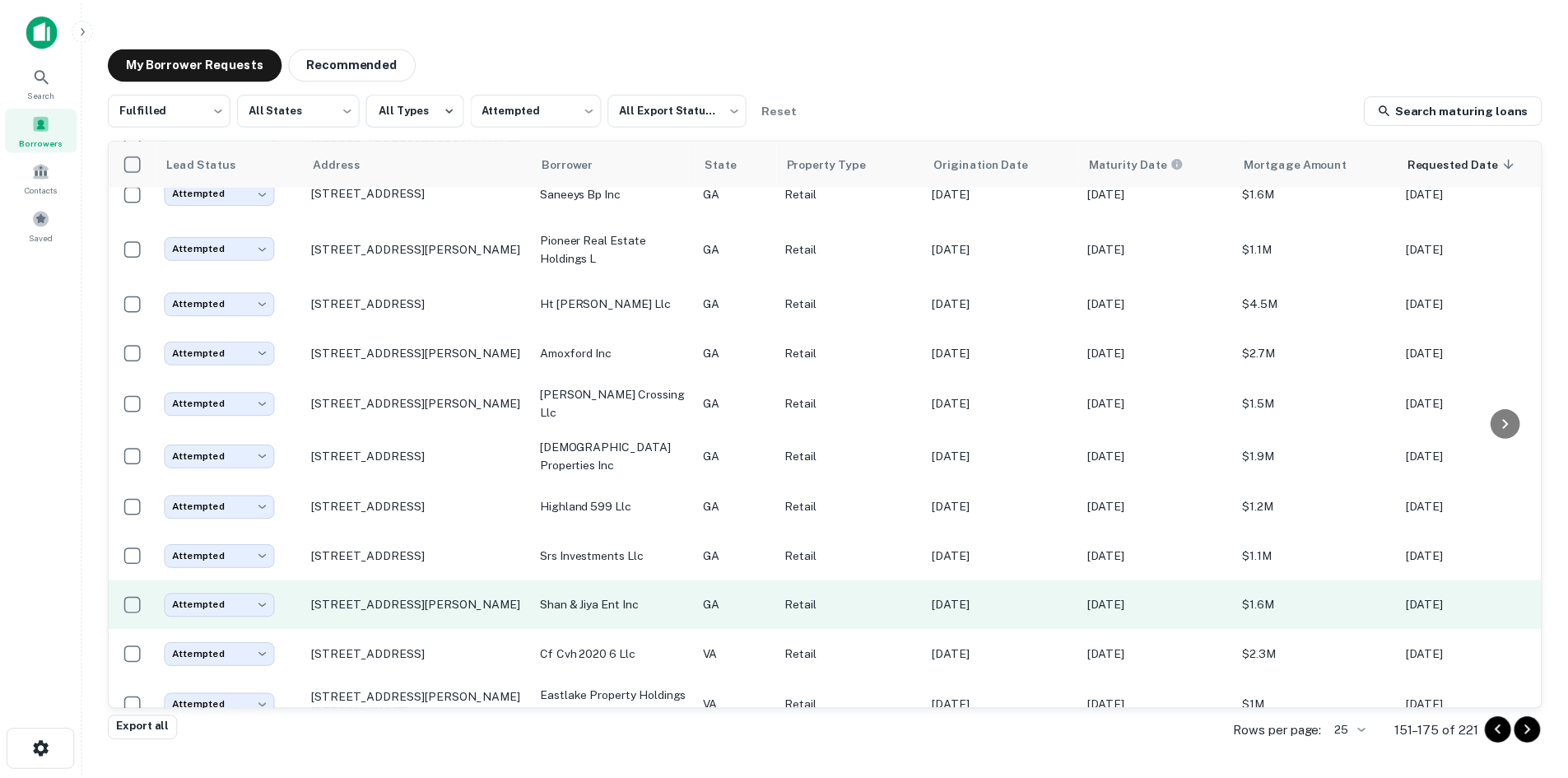
scroll to position [762, 0]
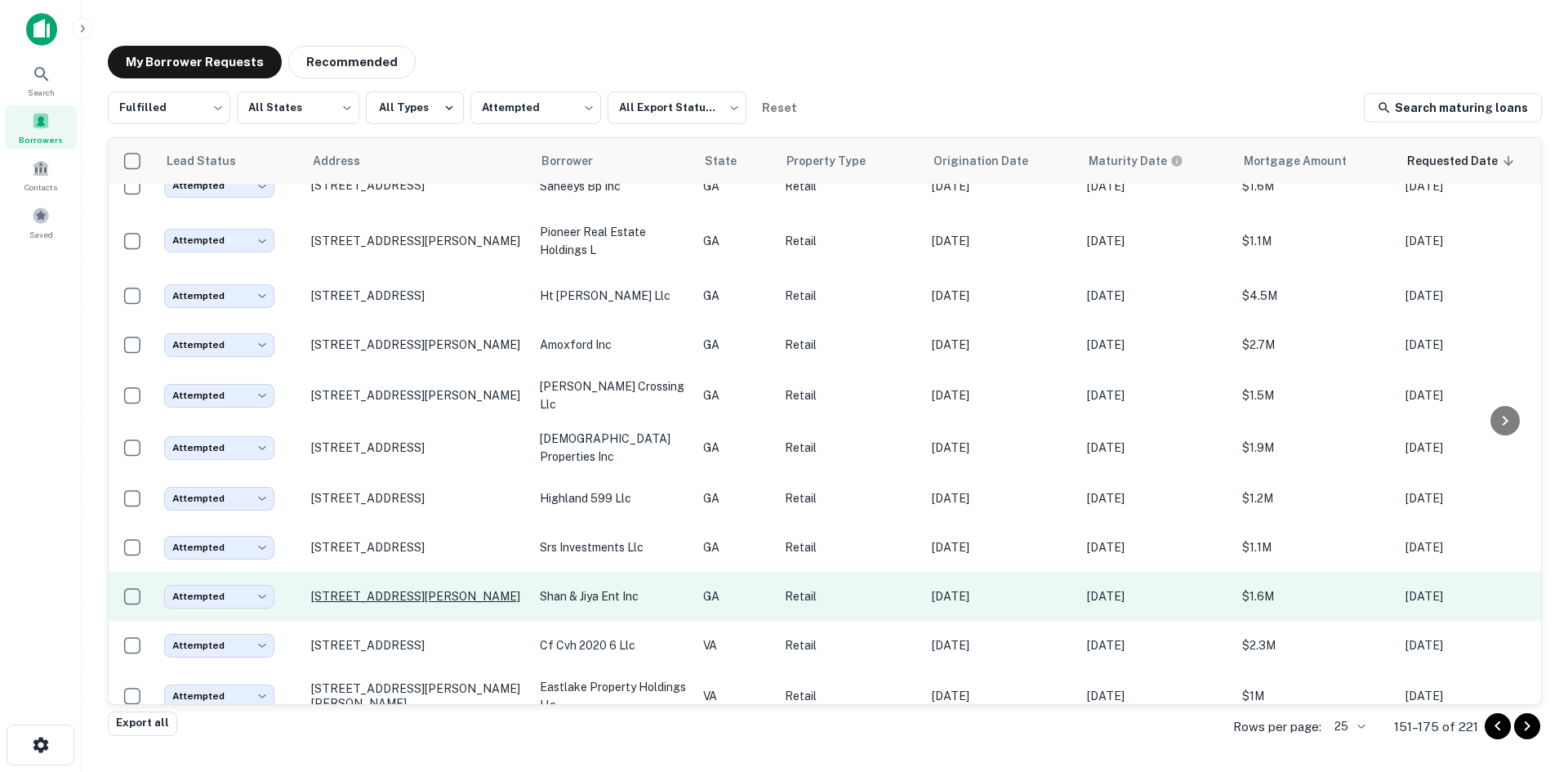
click at [502, 589] on p "334 Cobb Pkwy S Marietta, GA 30060" at bounding box center [417, 596] width 212 height 15
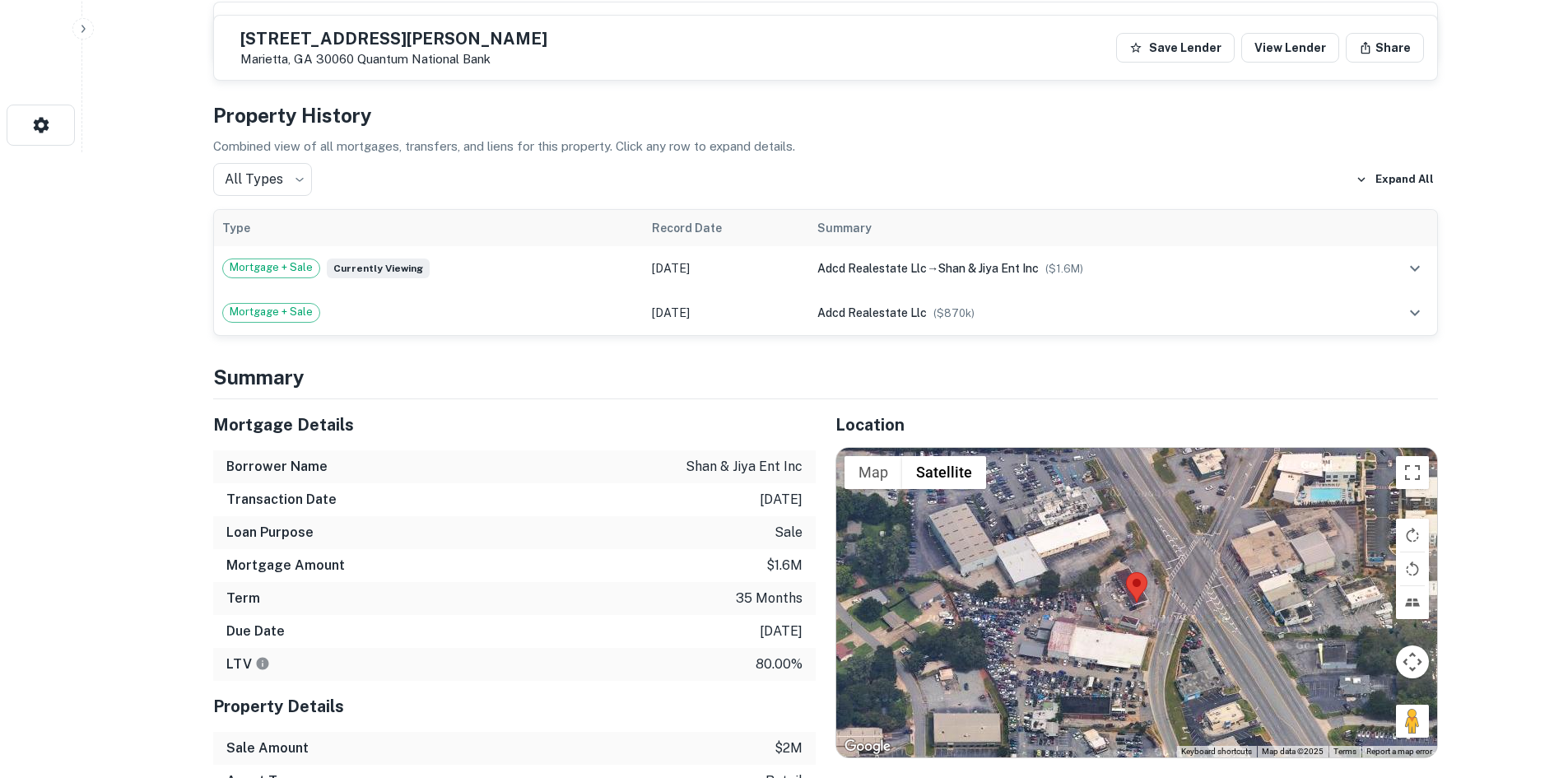
scroll to position [905, 0]
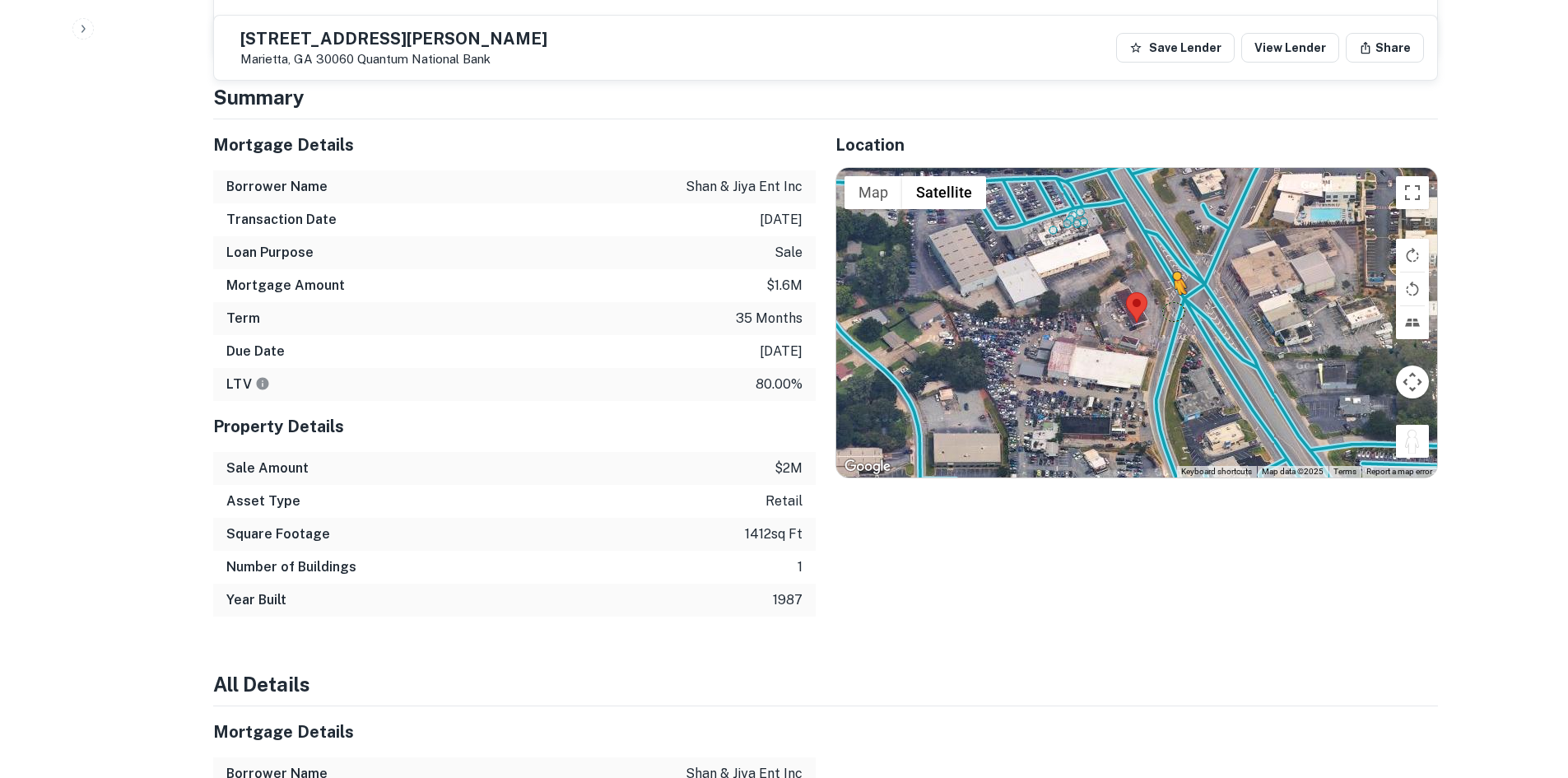
drag, startPoint x: 1411, startPoint y: 446, endPoint x: 1173, endPoint y: 311, distance: 273.6
click at [1173, 311] on div "To activate drag with keyboard, press Alt + Enter. Once in keyboard drag state,…" at bounding box center [1137, 323] width 601 height 310
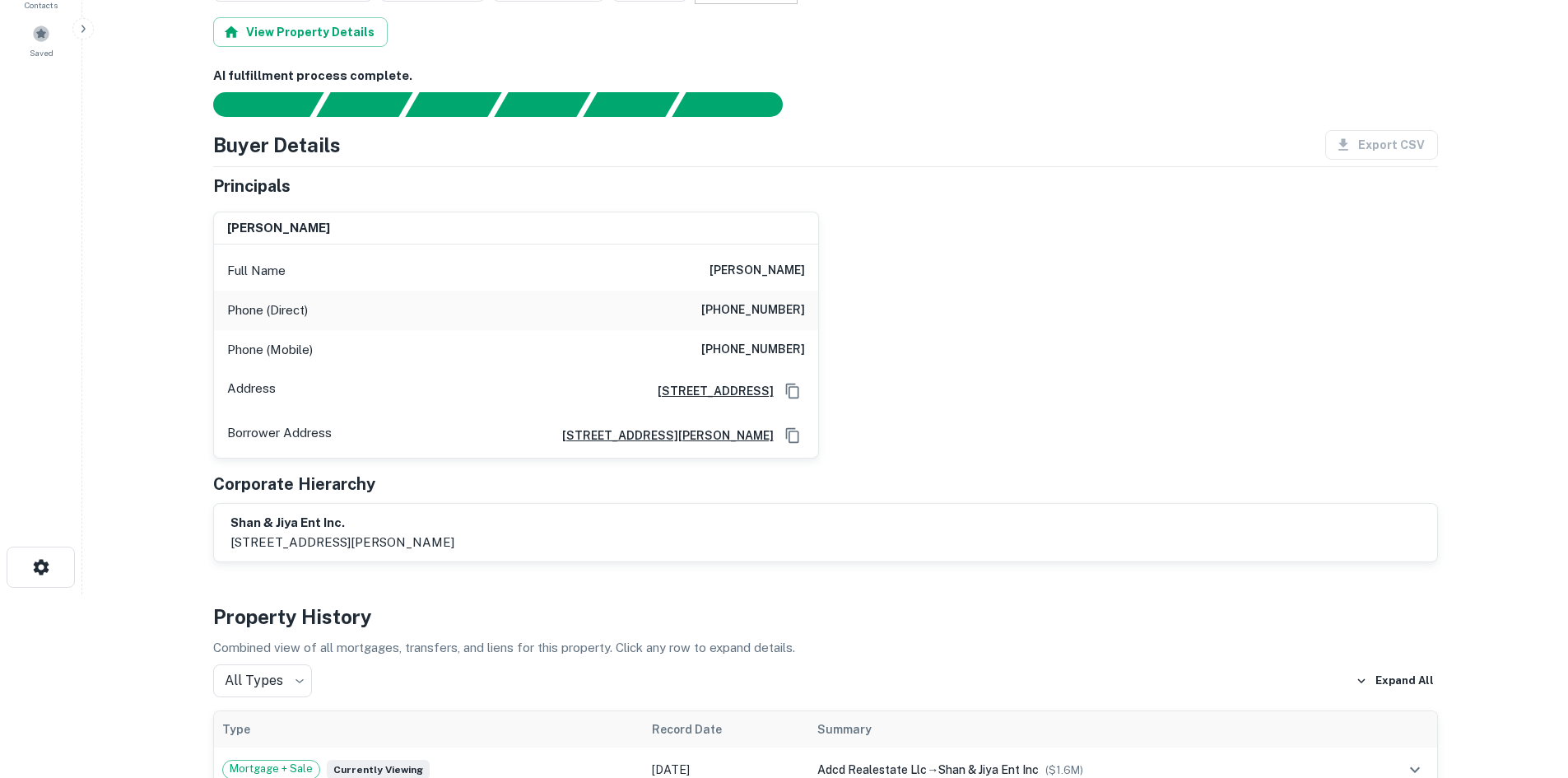
scroll to position [0, 0]
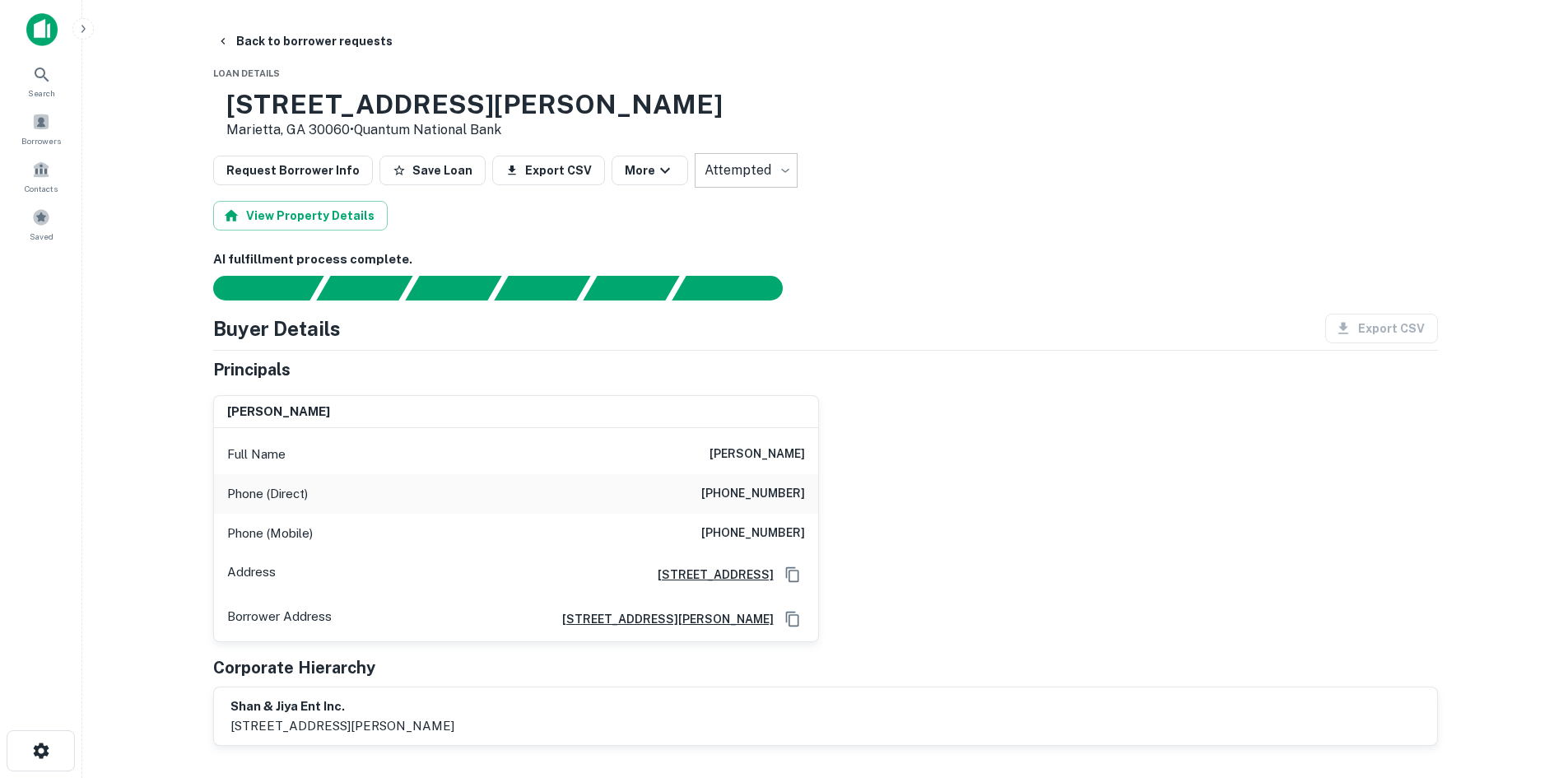
click at [773, 513] on div "Phone (Mobile) (678) 662-4659" at bounding box center [516, 533] width 604 height 39
click at [774, 493] on h6 "(770) 979-1579" at bounding box center [753, 494] width 104 height 20
click at [806, 533] on div "Phone (Mobile) (678) 662-4659" at bounding box center [516, 533] width 604 height 39
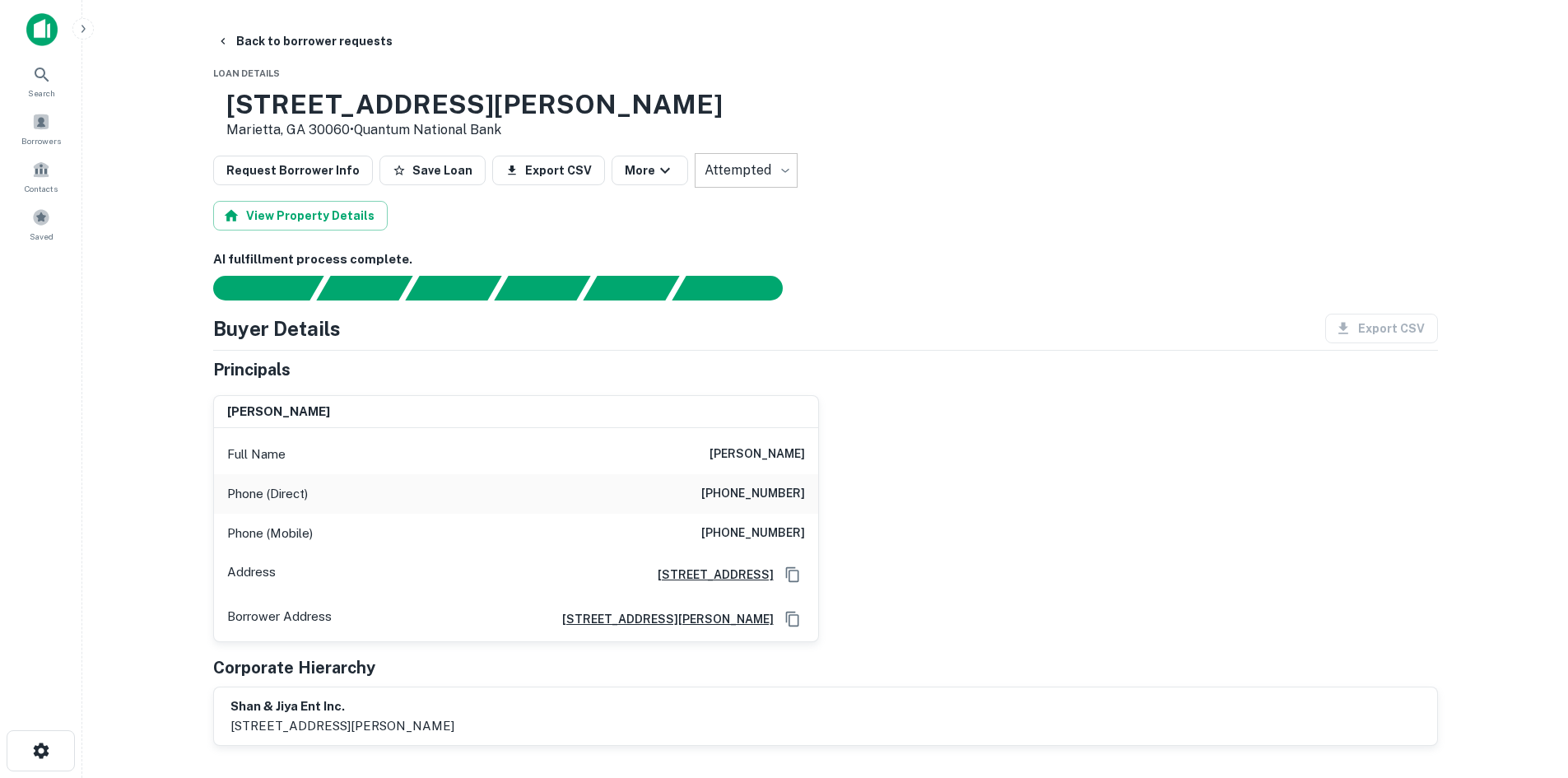
click at [804, 534] on div "Phone (Mobile) (678) 662-4659" at bounding box center [516, 533] width 604 height 39
click at [804, 524] on h6 "(678) 662-4659" at bounding box center [753, 533] width 104 height 20
click at [345, 42] on button "Back to borrower requests" at bounding box center [305, 42] width 190 height 30
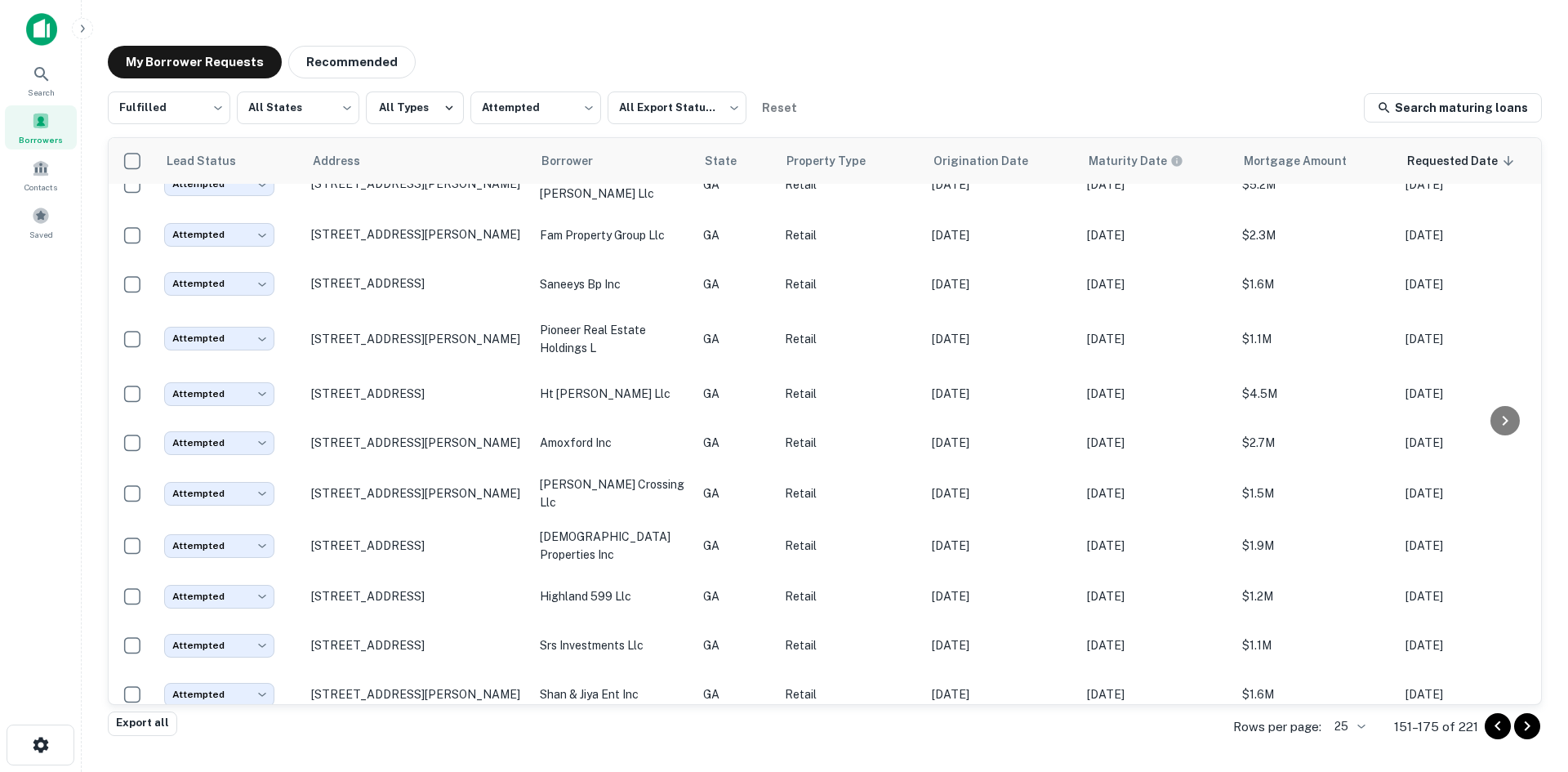
scroll to position [756, 0]
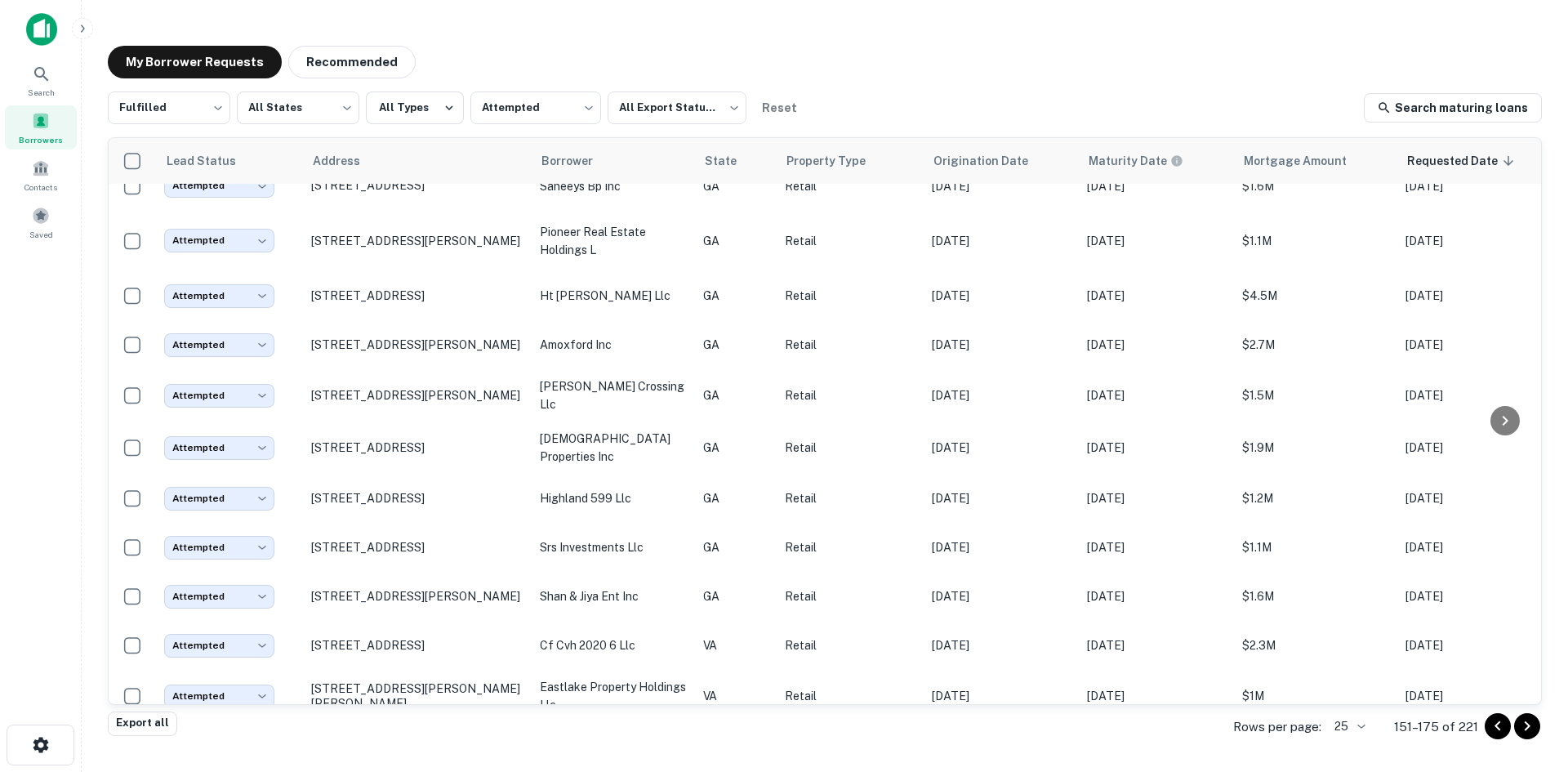
click at [1521, 730] on icon "Go to next page" at bounding box center [1528, 727] width 20 height 20
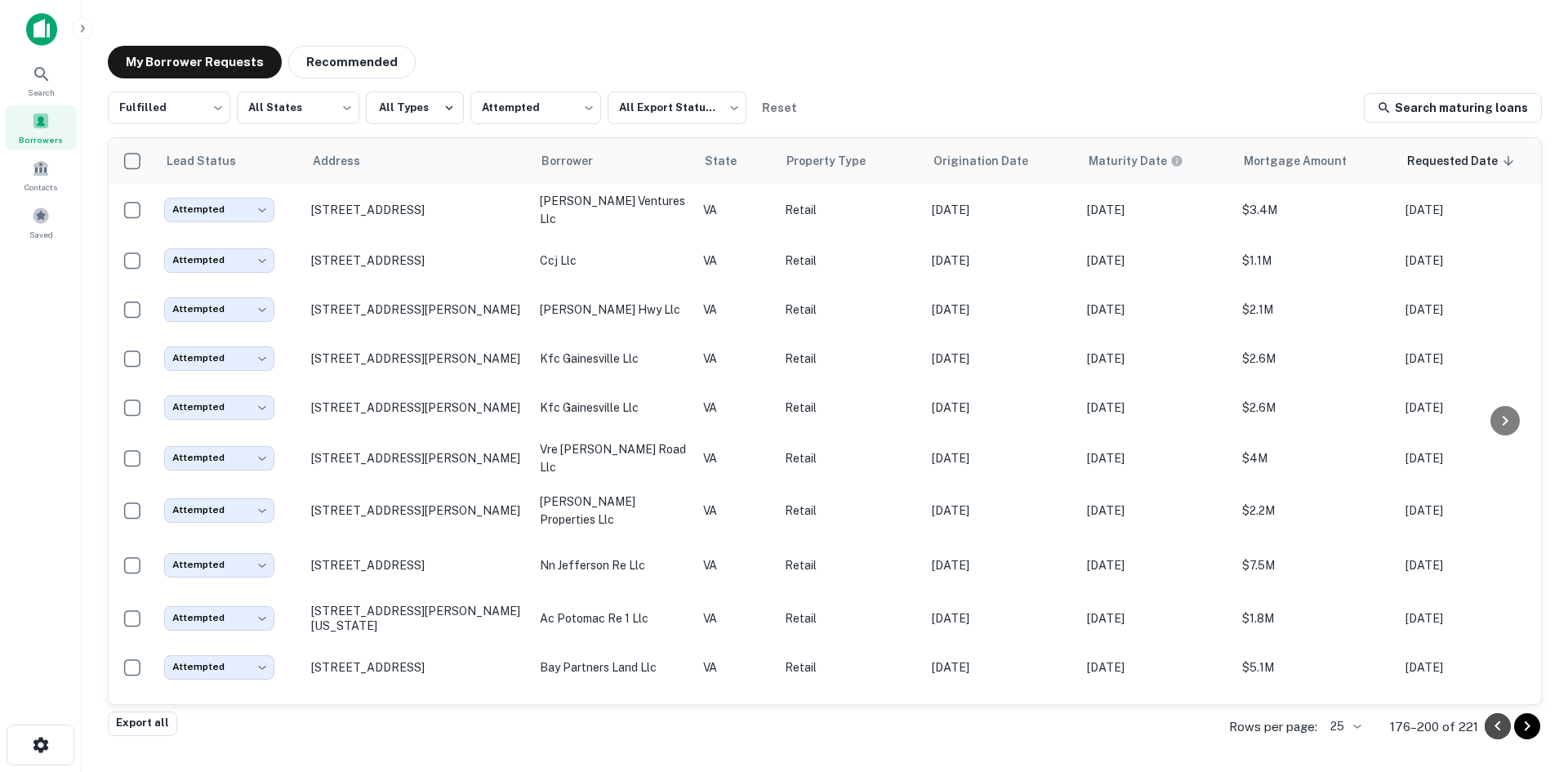
click at [1495, 732] on icon "Go to previous page" at bounding box center [1498, 727] width 20 height 20
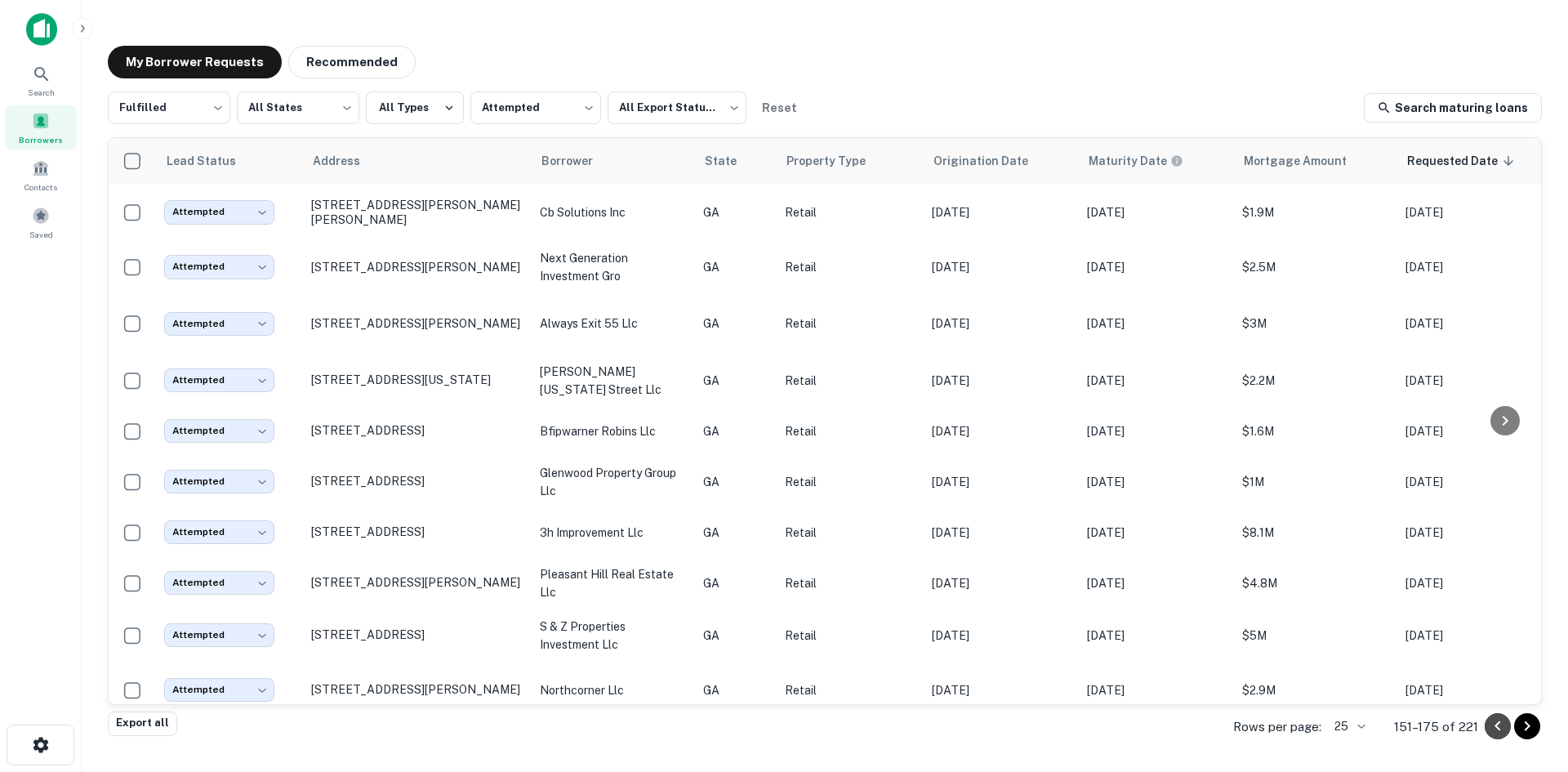
click at [1497, 728] on icon "Go to previous page" at bounding box center [1498, 727] width 20 height 20
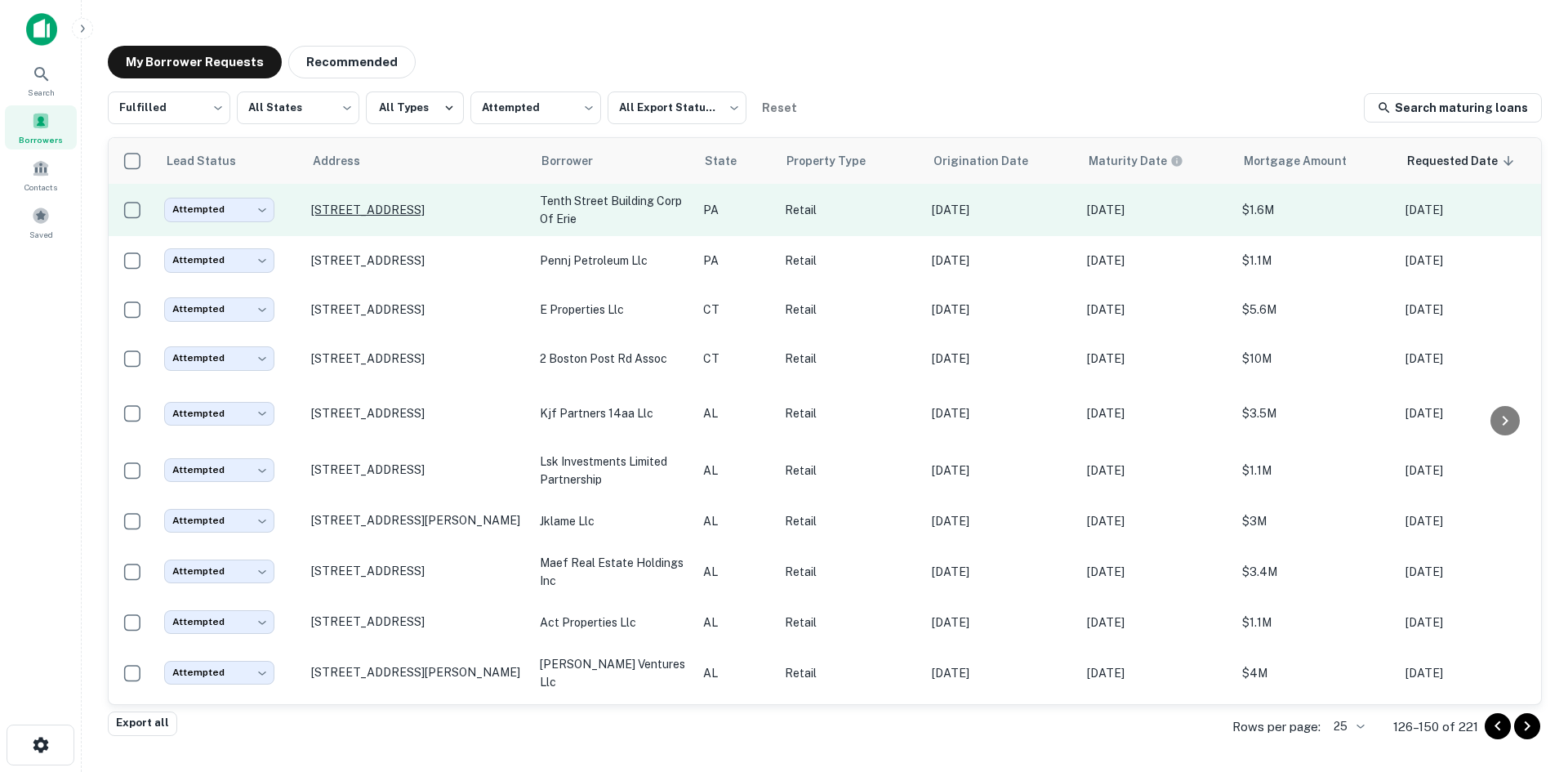
click at [421, 215] on p "7501 Peach St Erie, PA 16509" at bounding box center [417, 210] width 212 height 15
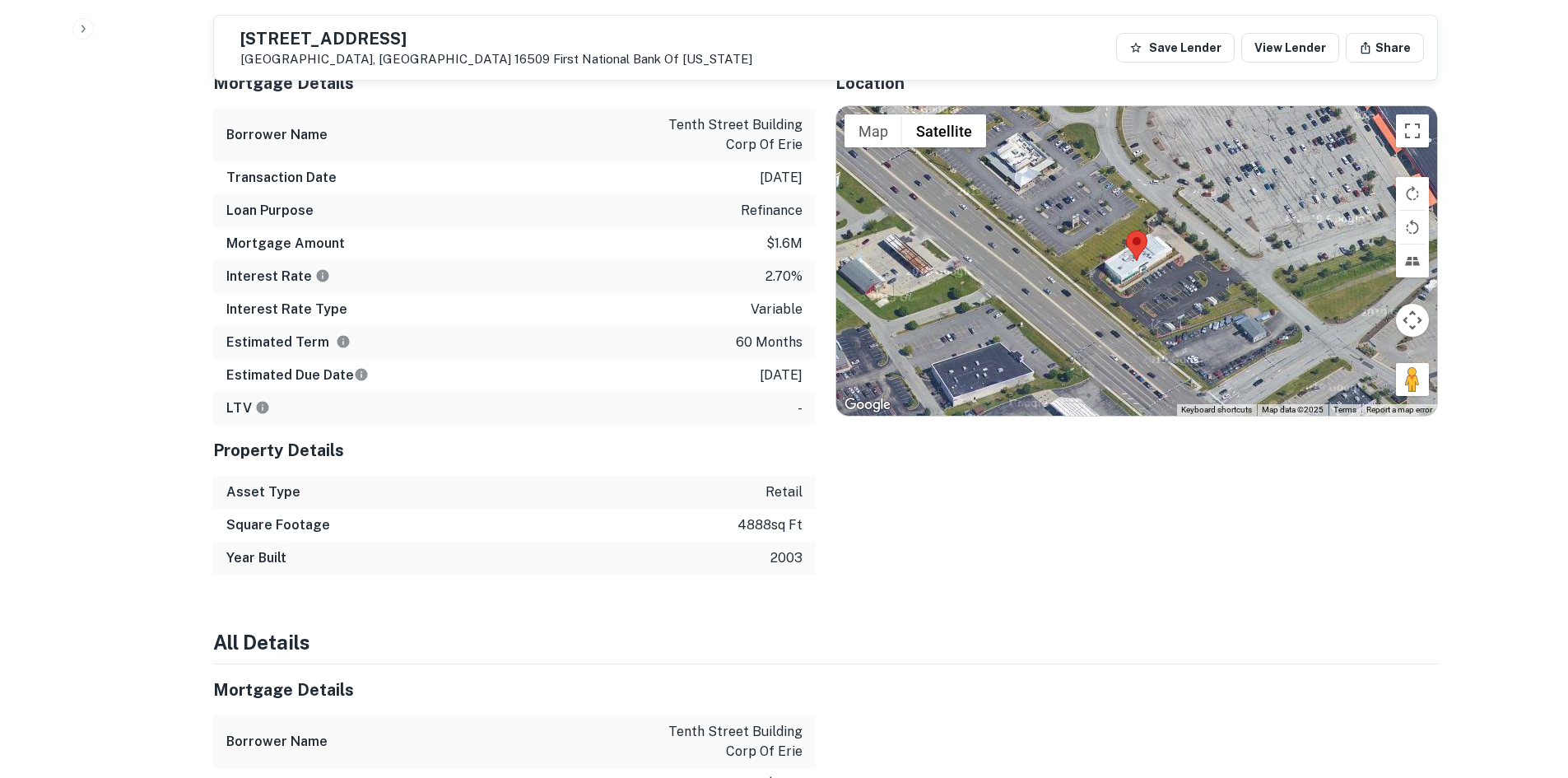
scroll to position [823, 0]
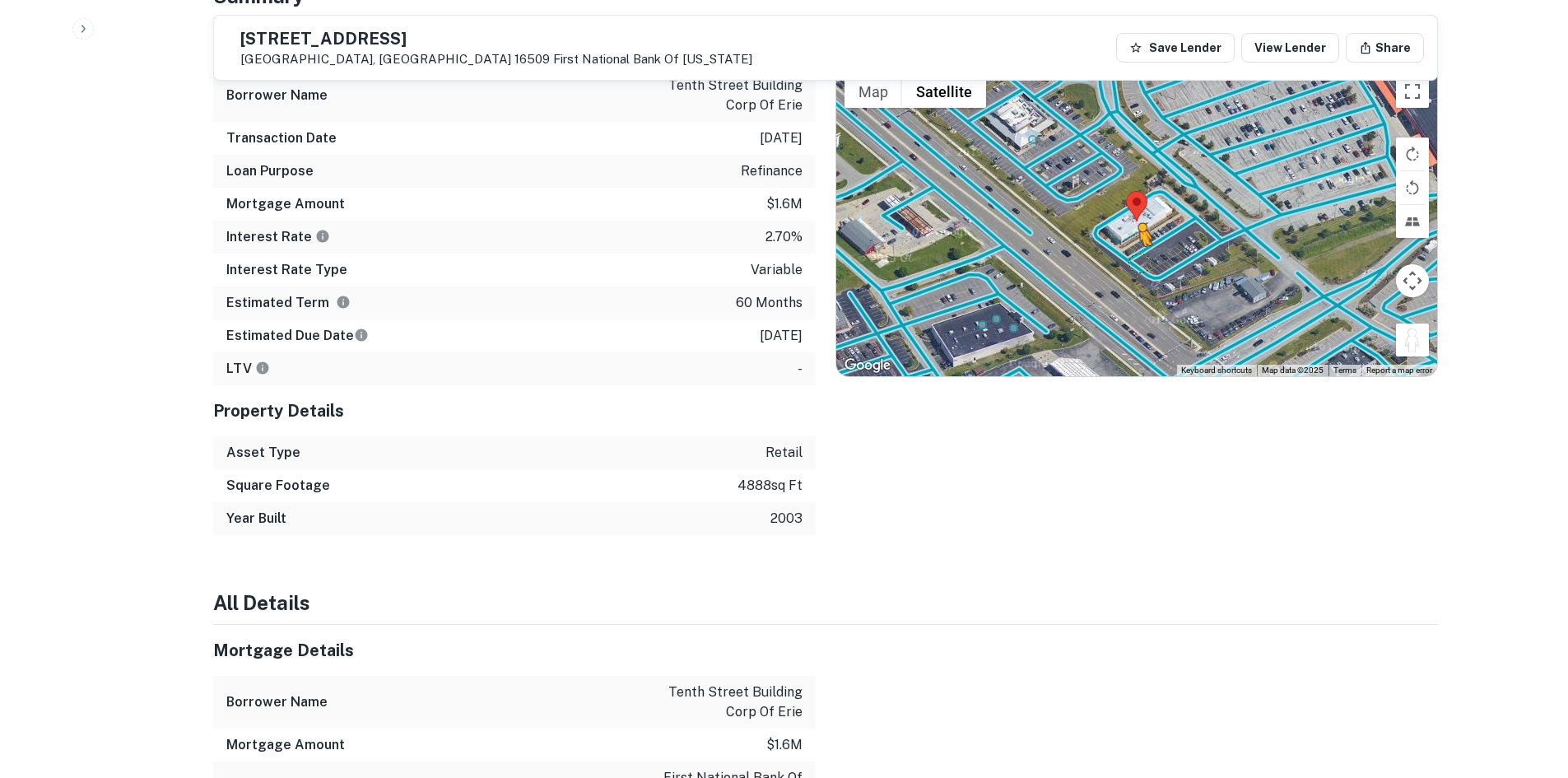
drag, startPoint x: 1416, startPoint y: 347, endPoint x: 1138, endPoint y: 265, distance: 289.8
click at [1138, 265] on div "To activate drag with keyboard, press Alt + Enter. Once in keyboard drag state,…" at bounding box center [1137, 221] width 601 height 310
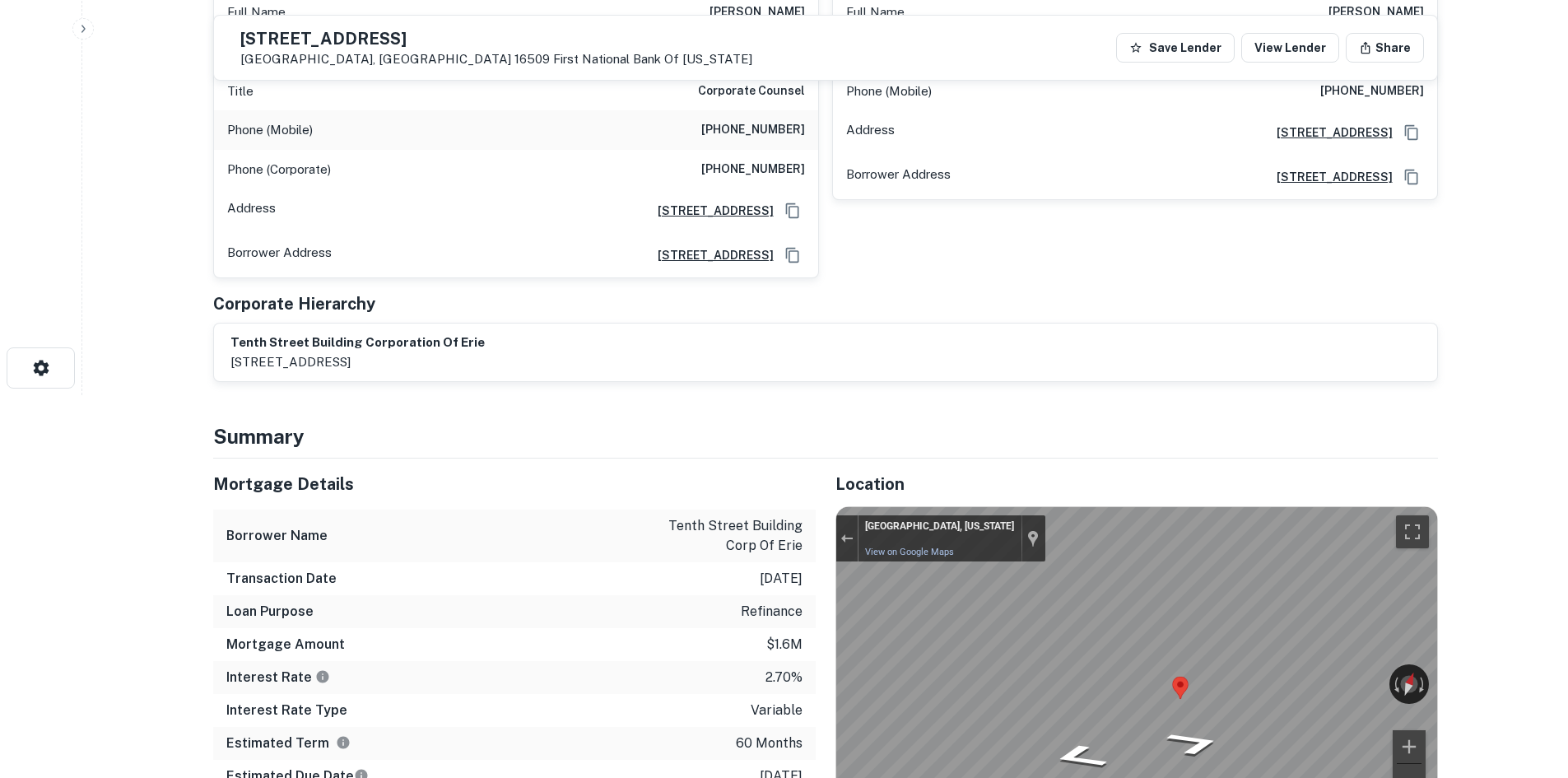
scroll to position [0, 0]
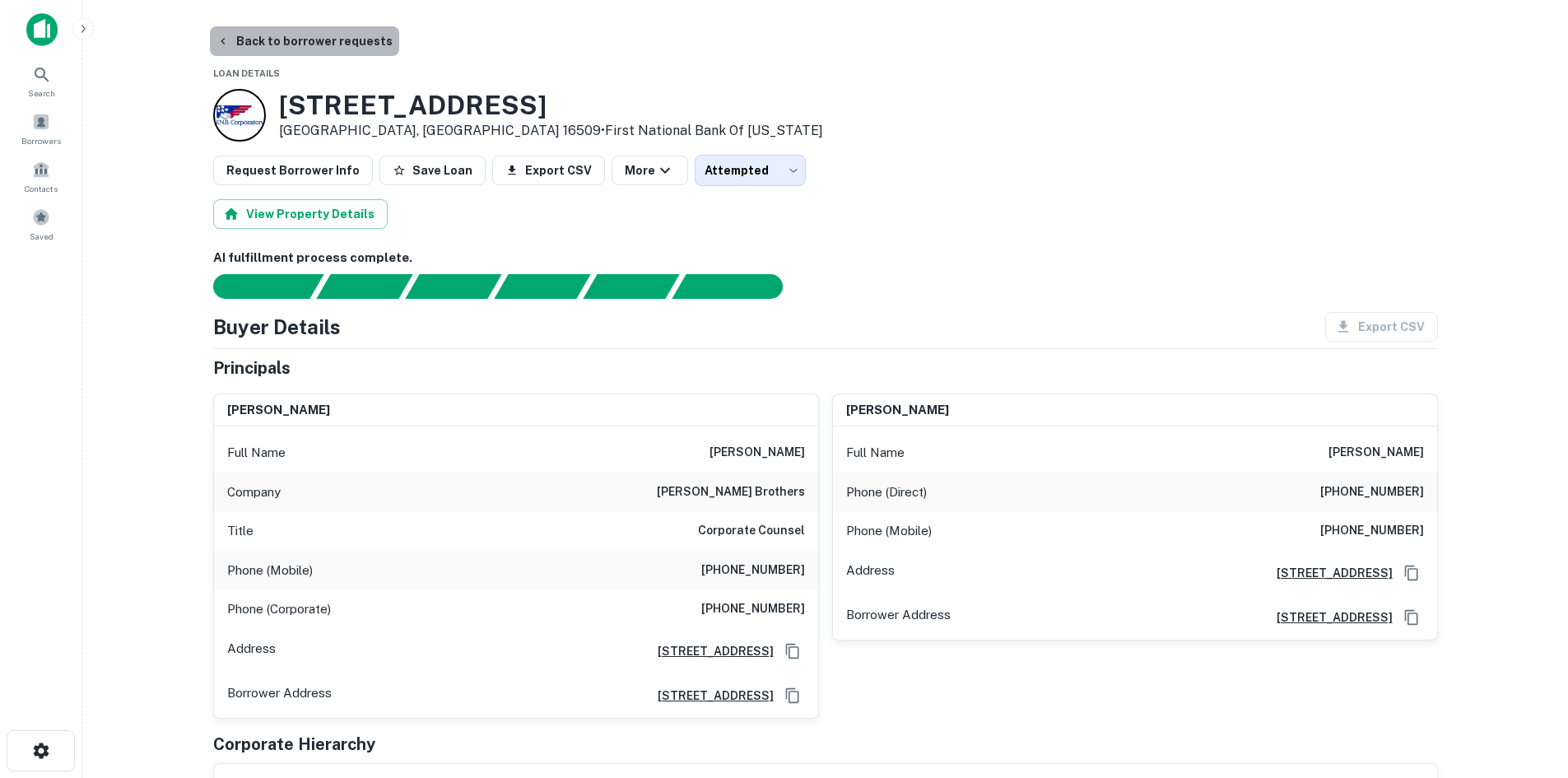
click at [320, 50] on button "Back to borrower requests" at bounding box center [305, 42] width 190 height 30
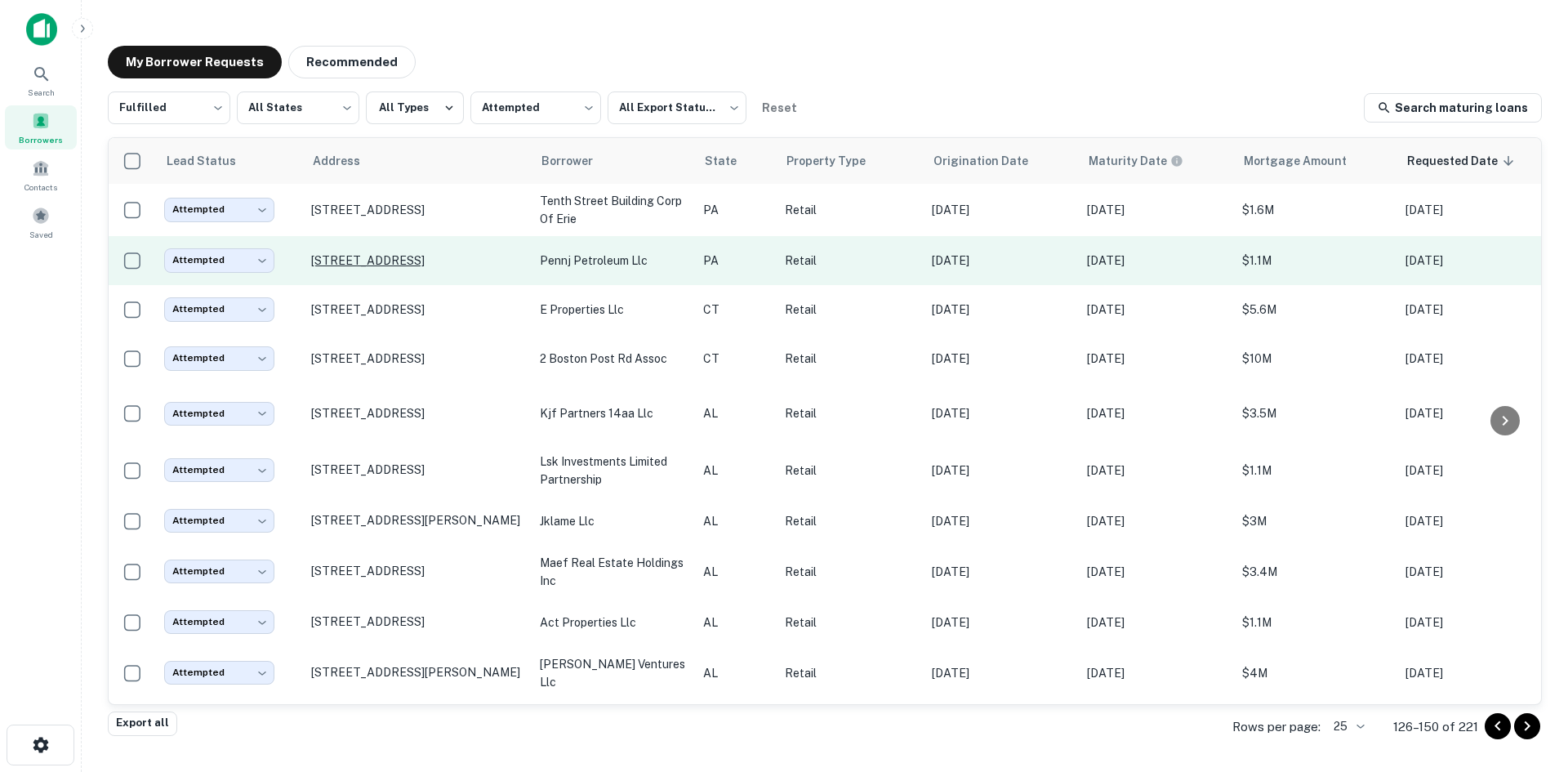
click at [451, 253] on p "[STREET_ADDRESS]" at bounding box center [417, 261] width 212 height 15
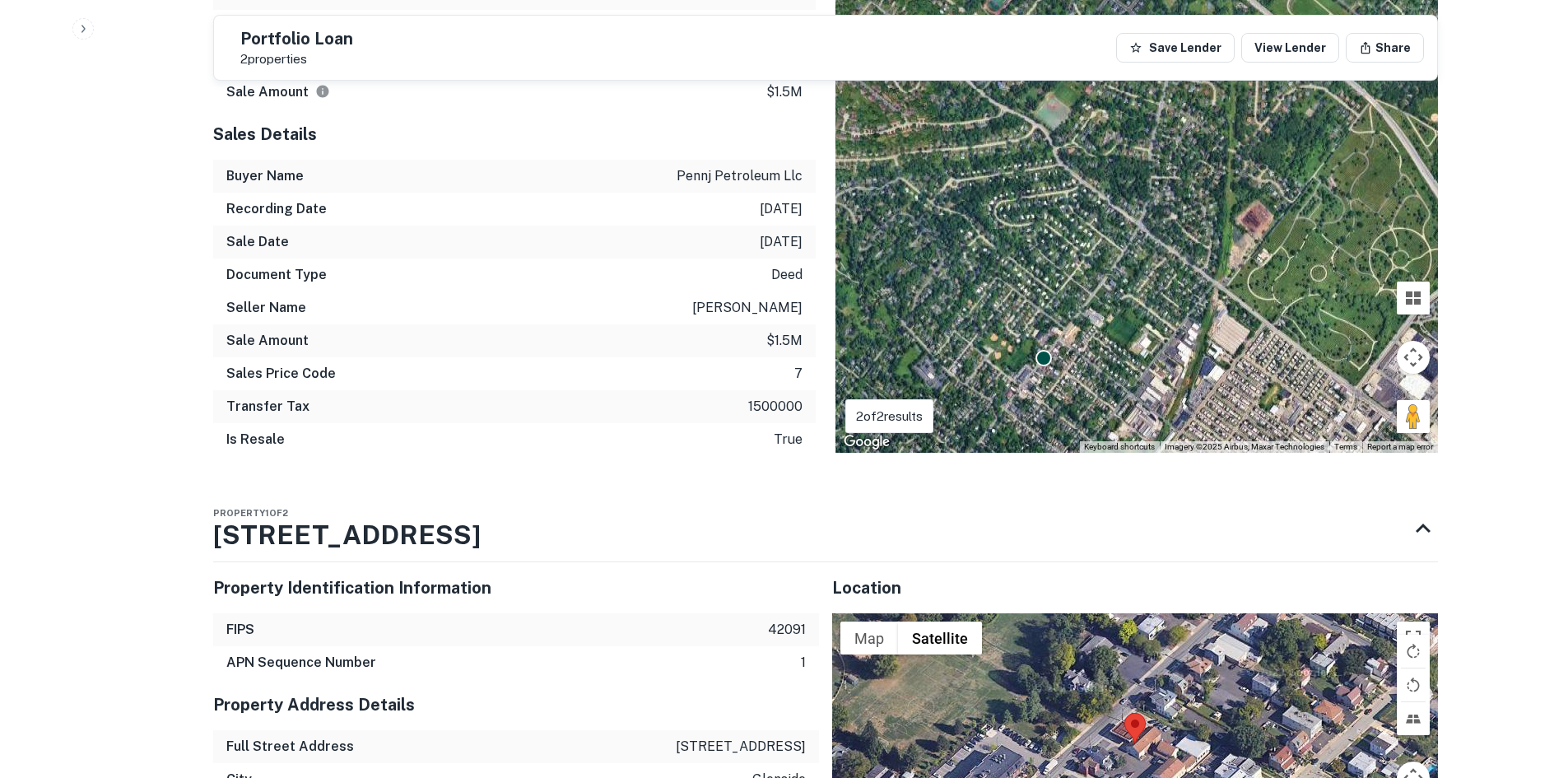
scroll to position [2058, 0]
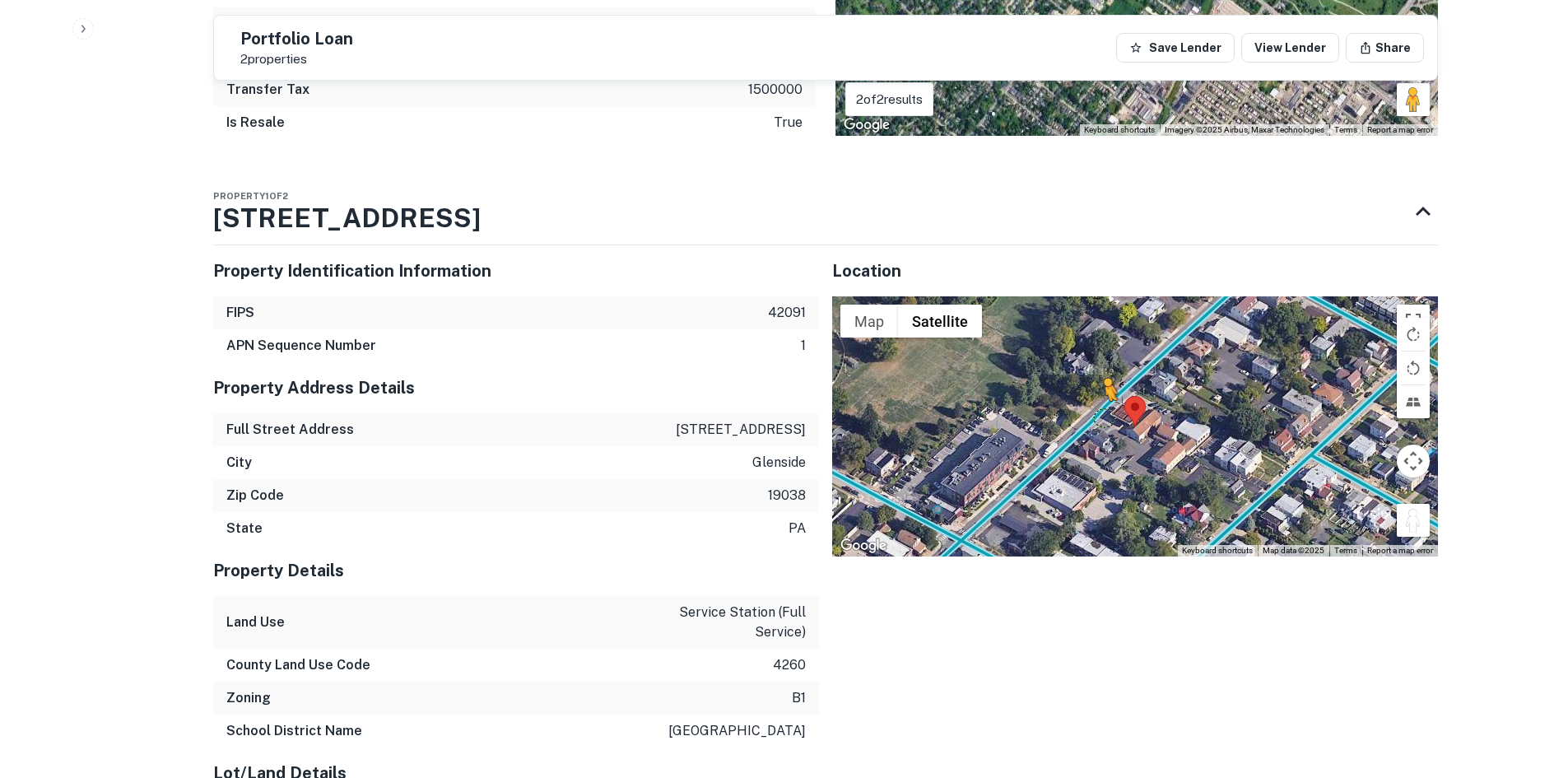
drag, startPoint x: 1417, startPoint y: 515, endPoint x: 1104, endPoint y: 401, distance: 333.1
click at [1104, 401] on div "To activate drag with keyboard, press Alt + Enter. Once in keyboard drag state,…" at bounding box center [1135, 426] width 606 height 260
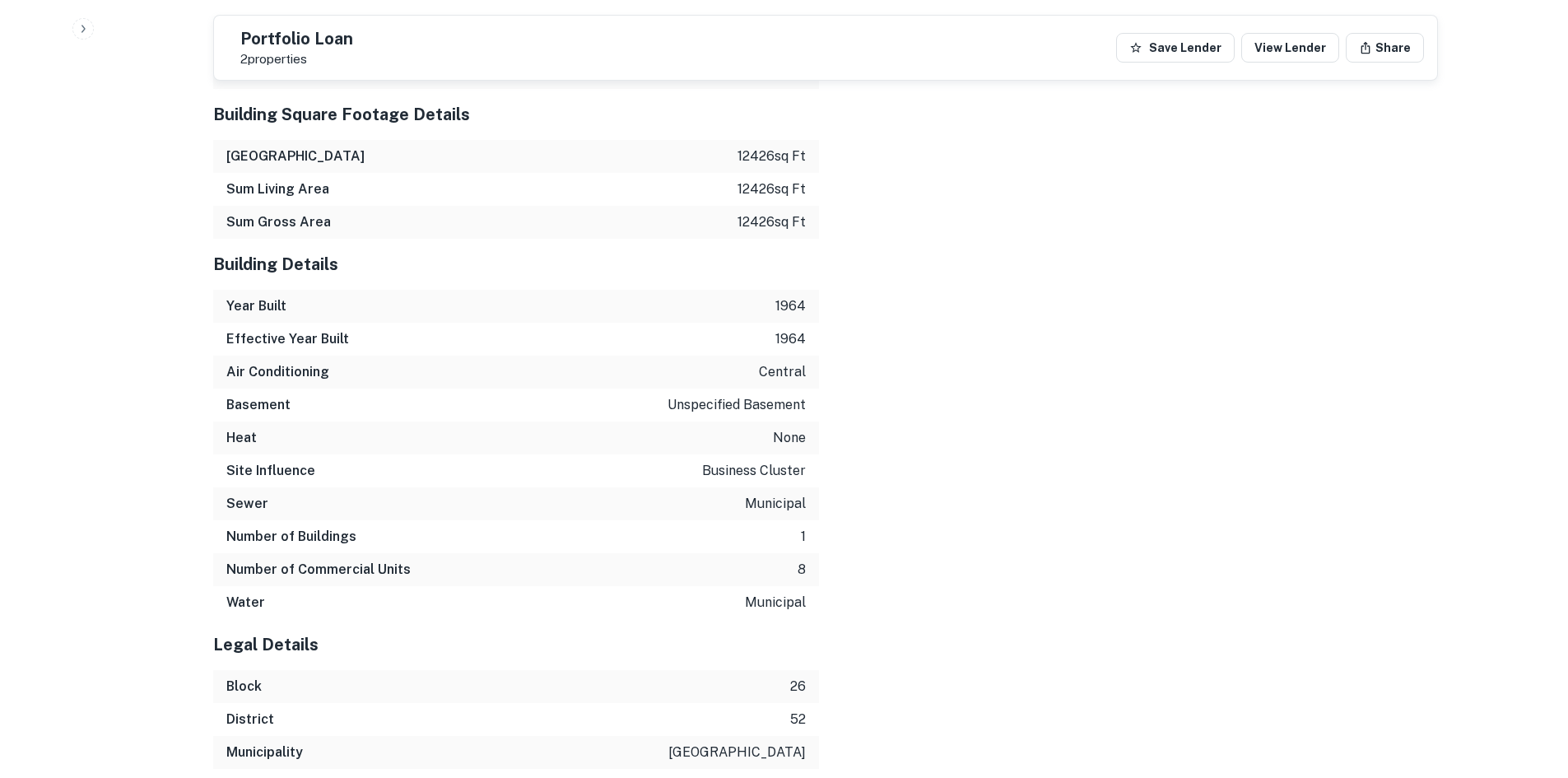
scroll to position [2980, 0]
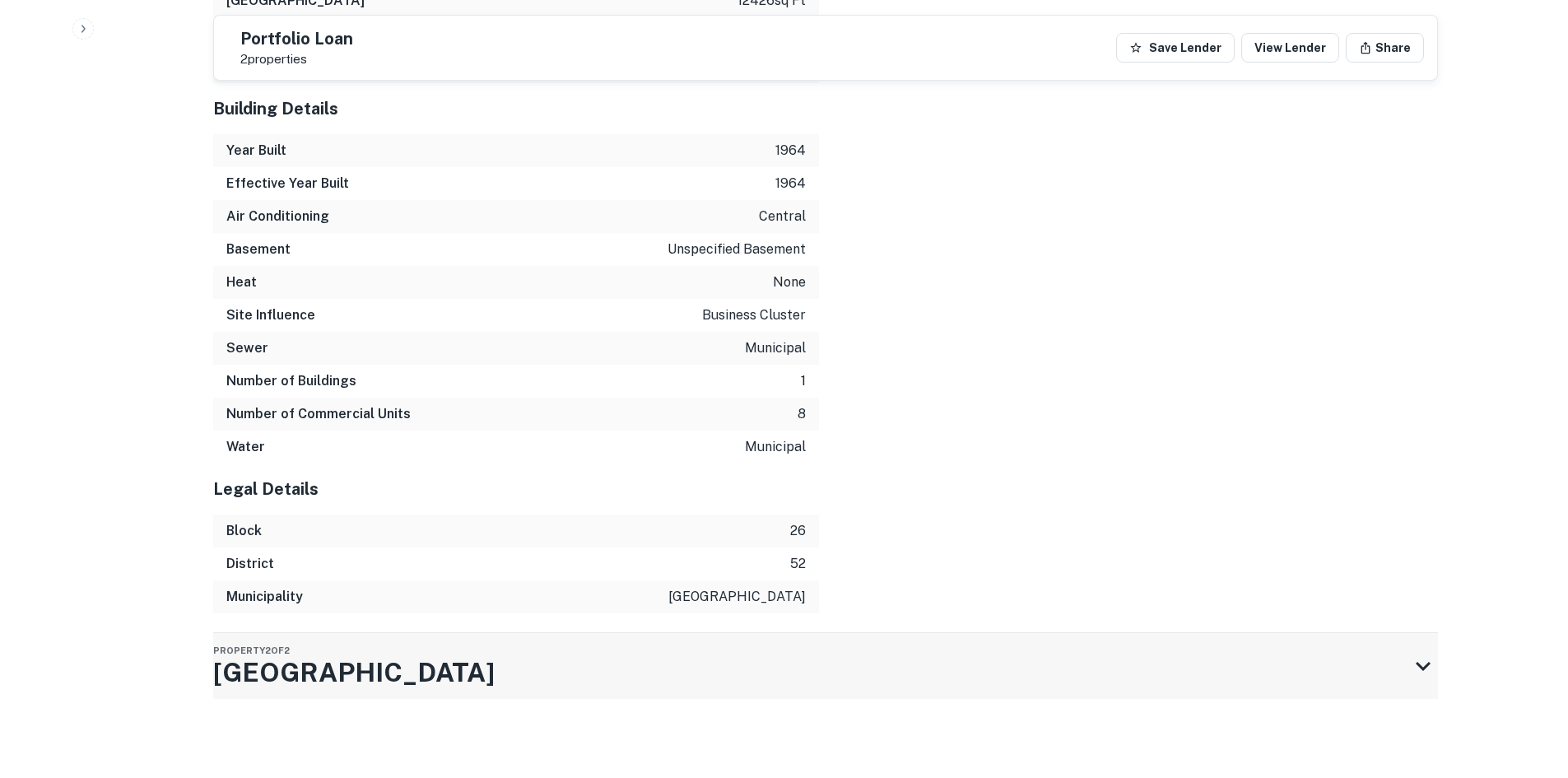
click at [531, 691] on div "Property [GEOGRAPHIC_DATA][STREET_ADDRESS]" at bounding box center [811, 666] width 1195 height 66
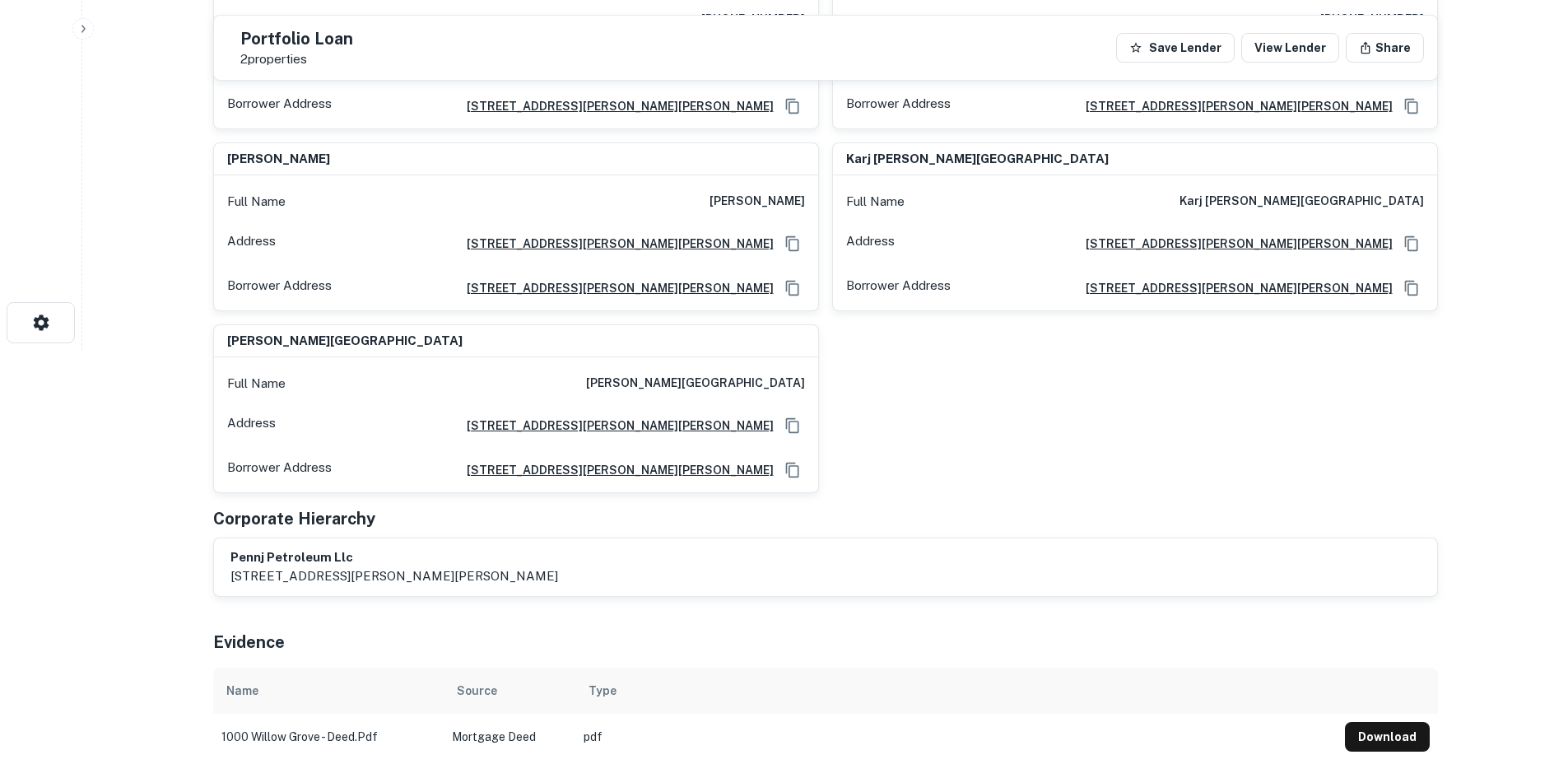
scroll to position [99, 0]
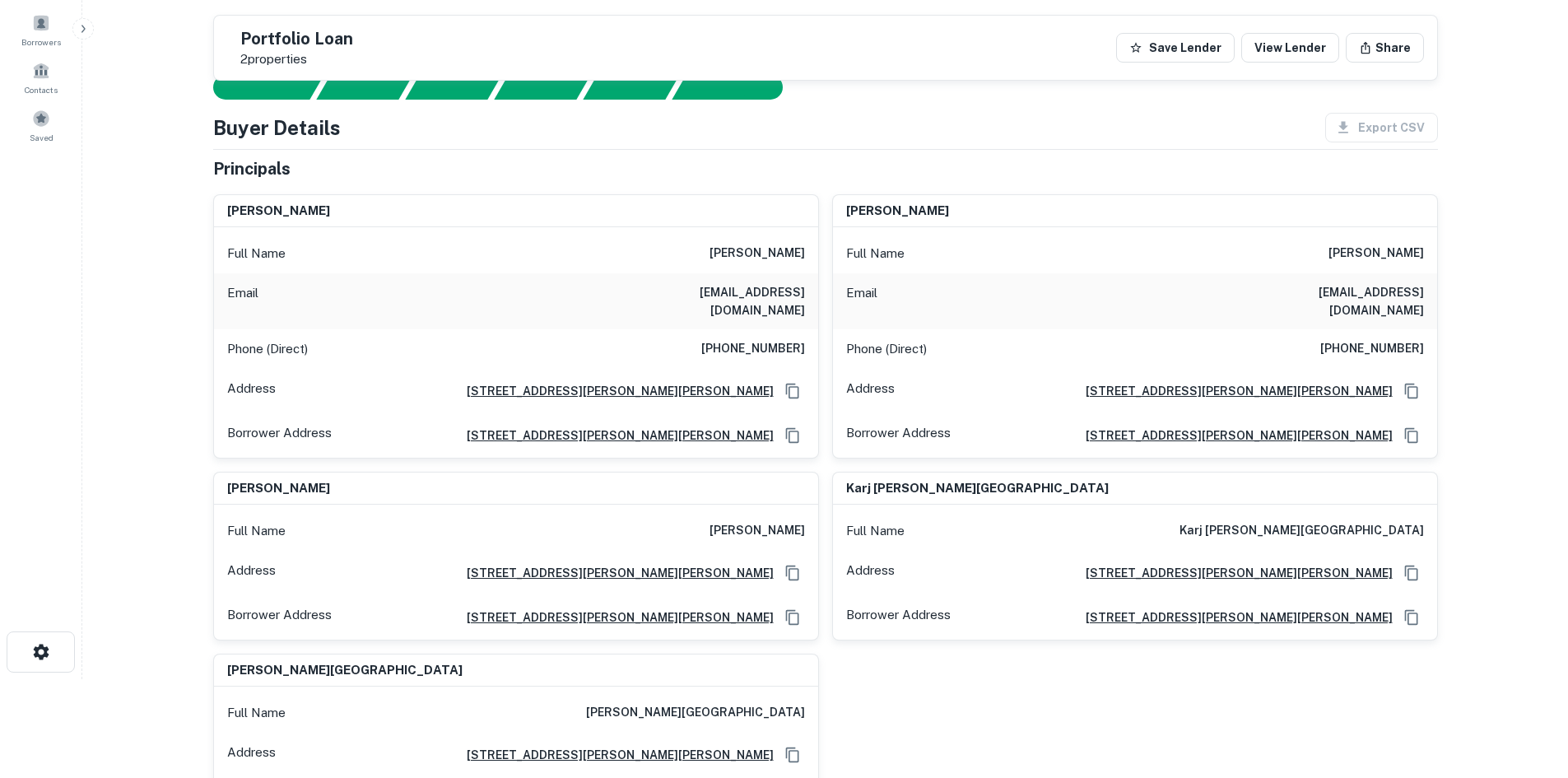
click at [721, 339] on h6 "[PHONE_NUMBER]" at bounding box center [753, 349] width 104 height 20
click at [721, 339] on h6 "(215) 285-7770" at bounding box center [753, 349] width 104 height 20
click at [719, 339] on h6 "(215) 285-7770" at bounding box center [753, 349] width 104 height 20
click at [738, 339] on h6 "(215) 285-7770" at bounding box center [753, 349] width 104 height 20
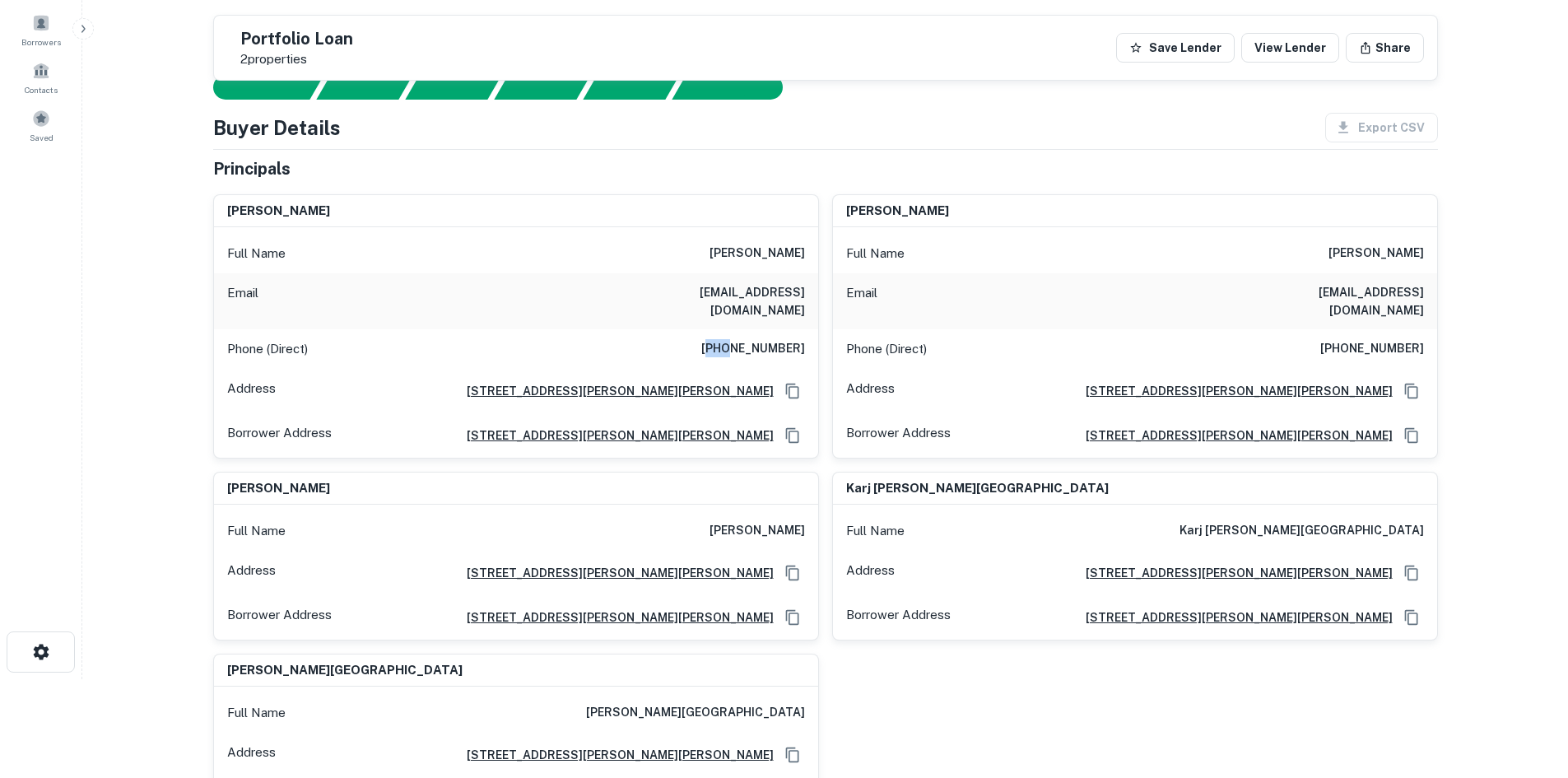
click at [738, 339] on h6 "(215) 285-7770" at bounding box center [753, 349] width 104 height 20
copy h6 "(215) 285-7770"
click at [1364, 339] on h6 "(215) 802-1750" at bounding box center [1372, 349] width 104 height 20
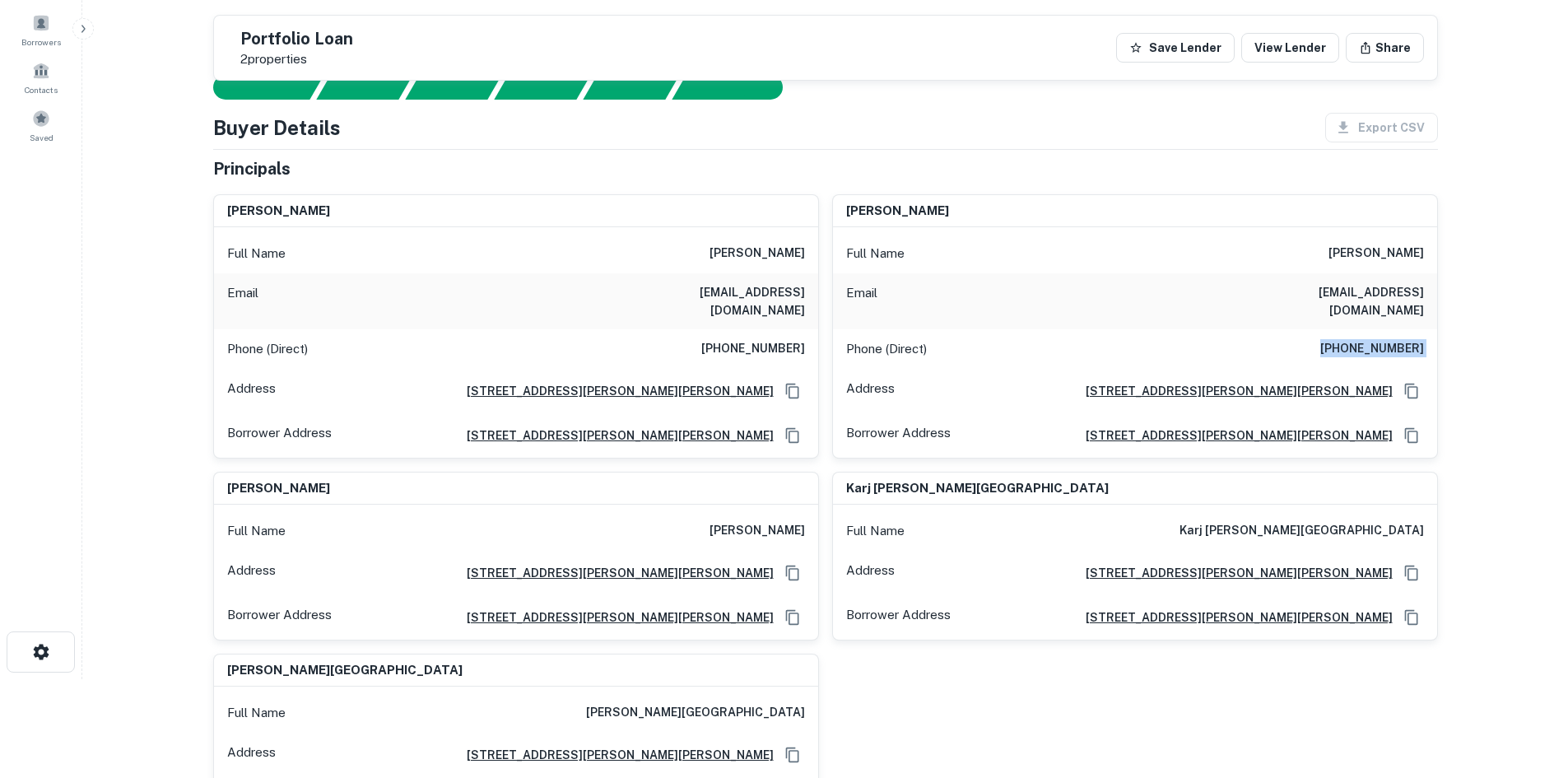
click at [1364, 339] on h6 "(215) 802-1750" at bounding box center [1372, 349] width 104 height 20
copy h6 "(215) 802-1750"
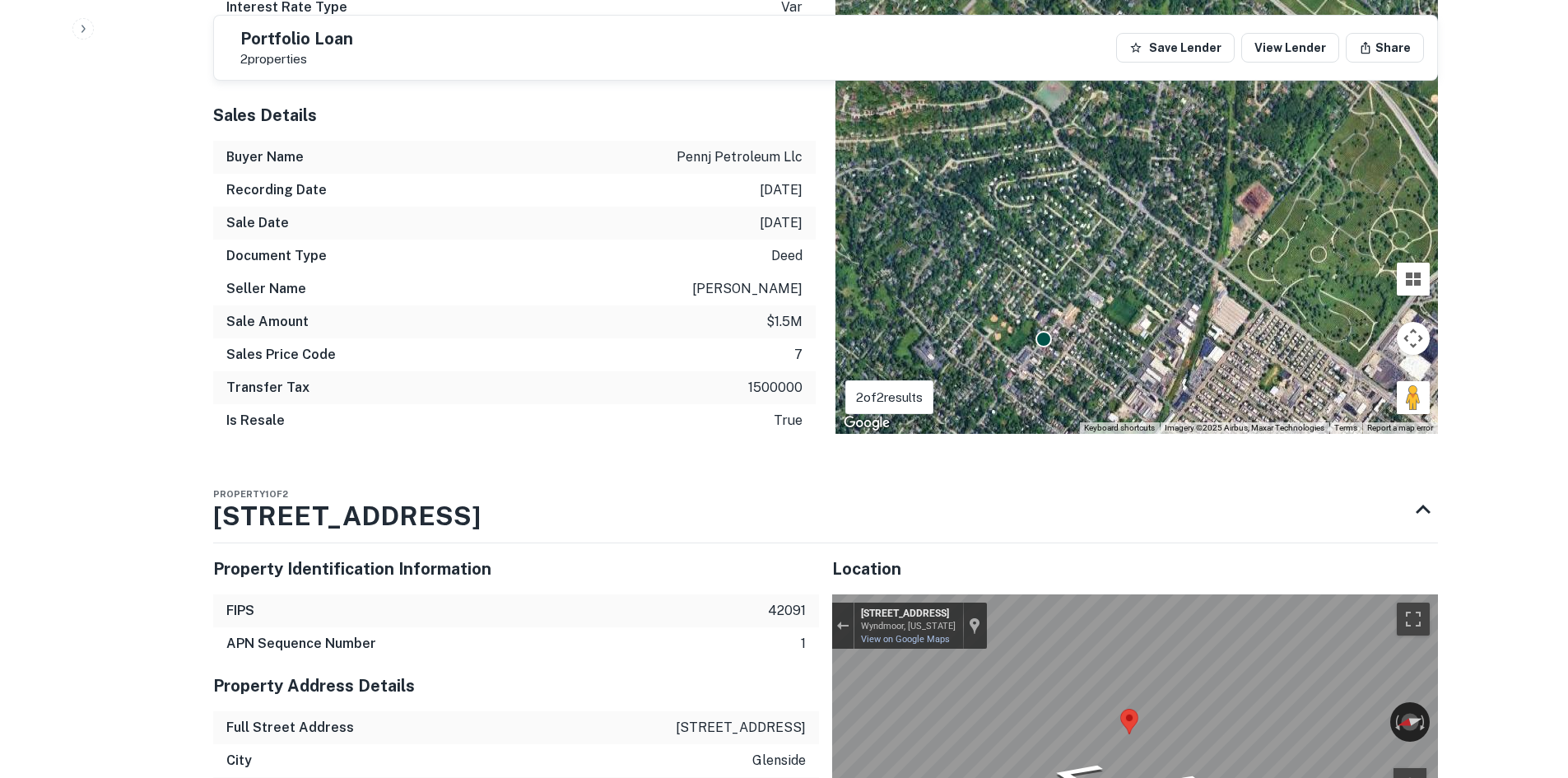
scroll to position [1975, 0]
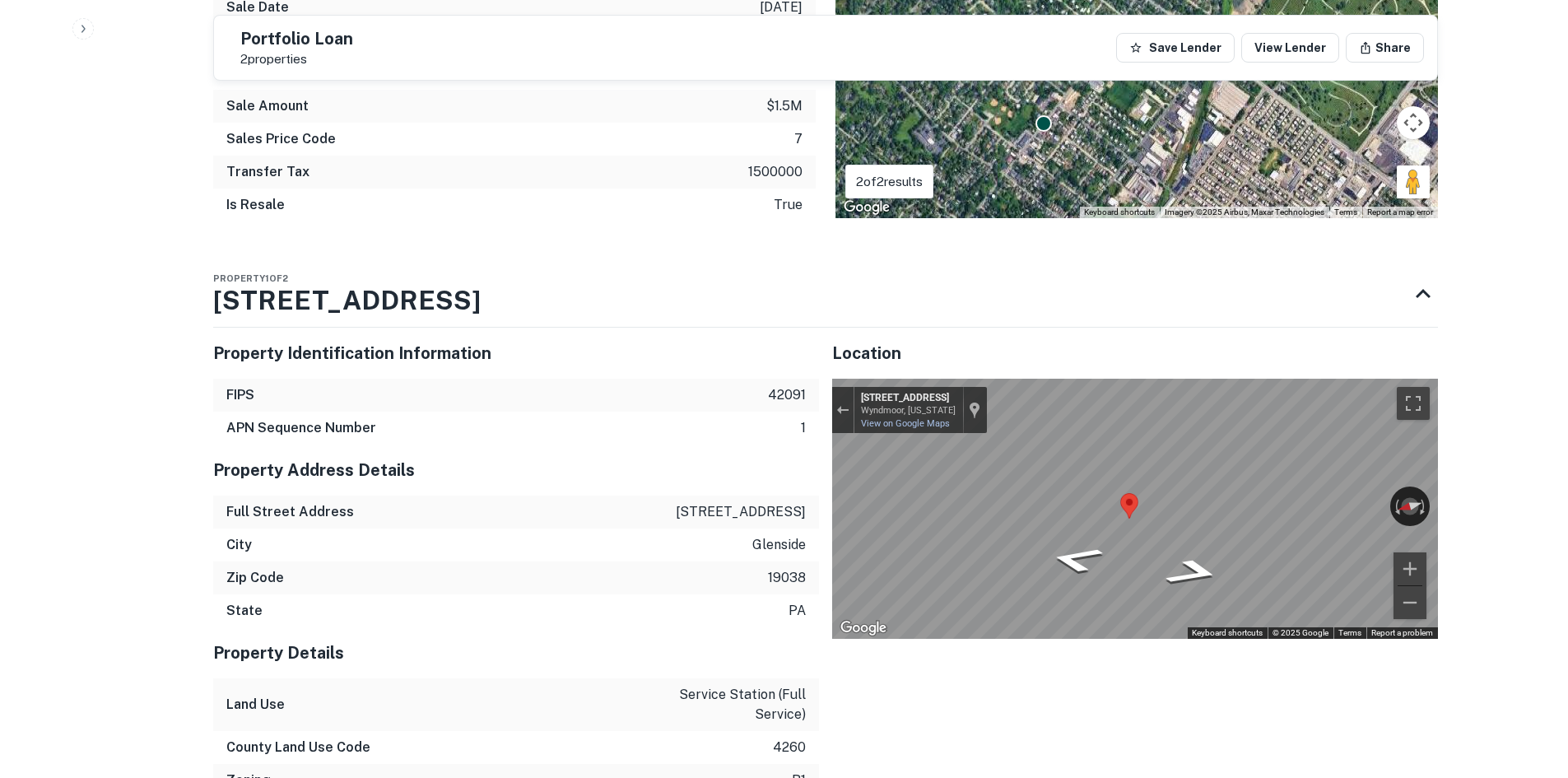
drag, startPoint x: 1491, startPoint y: 375, endPoint x: 1458, endPoint y: 389, distance: 35.8
click at [651, 549] on div "City glenside" at bounding box center [516, 545] width 606 height 33
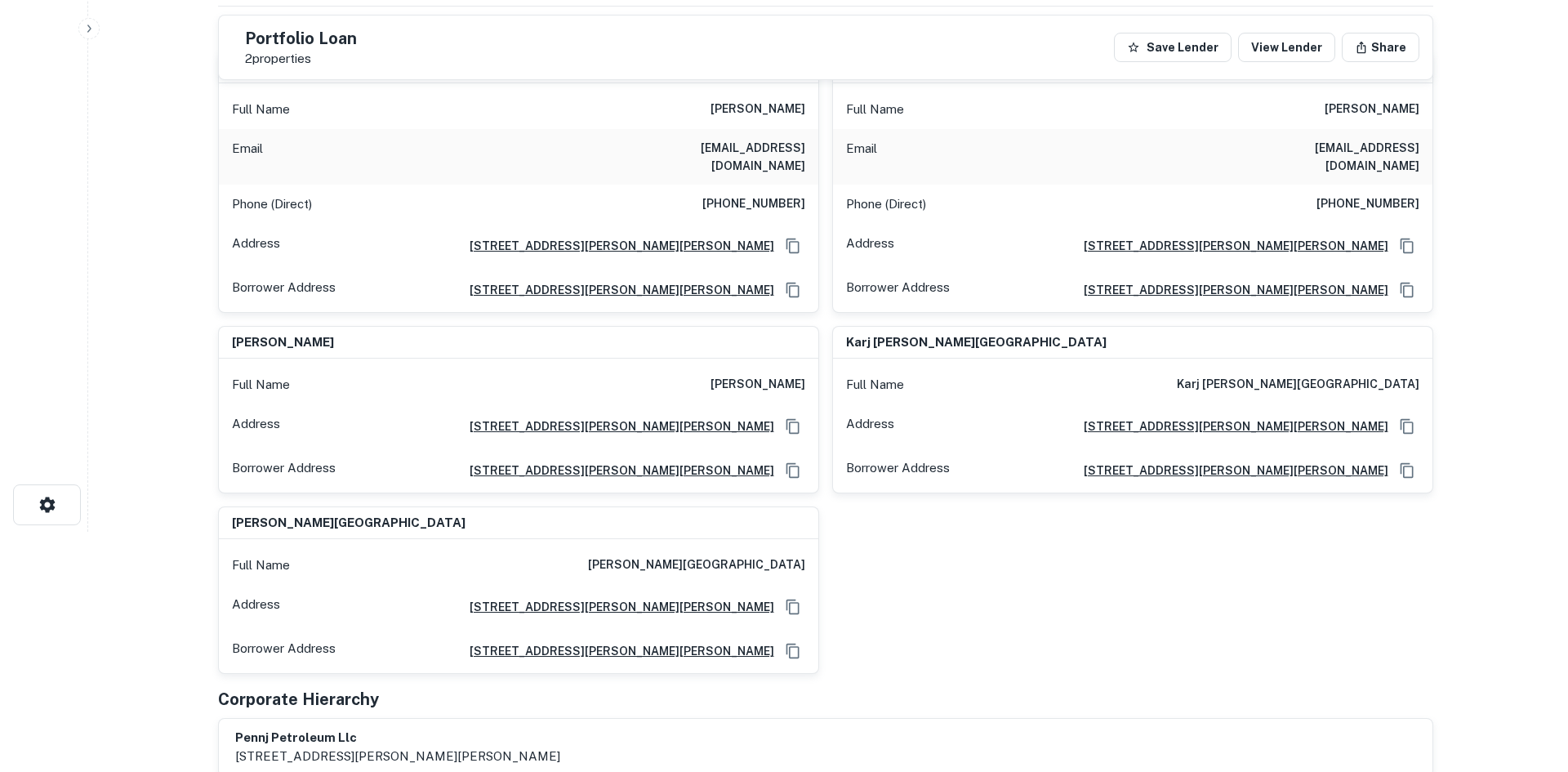
scroll to position [0, 0]
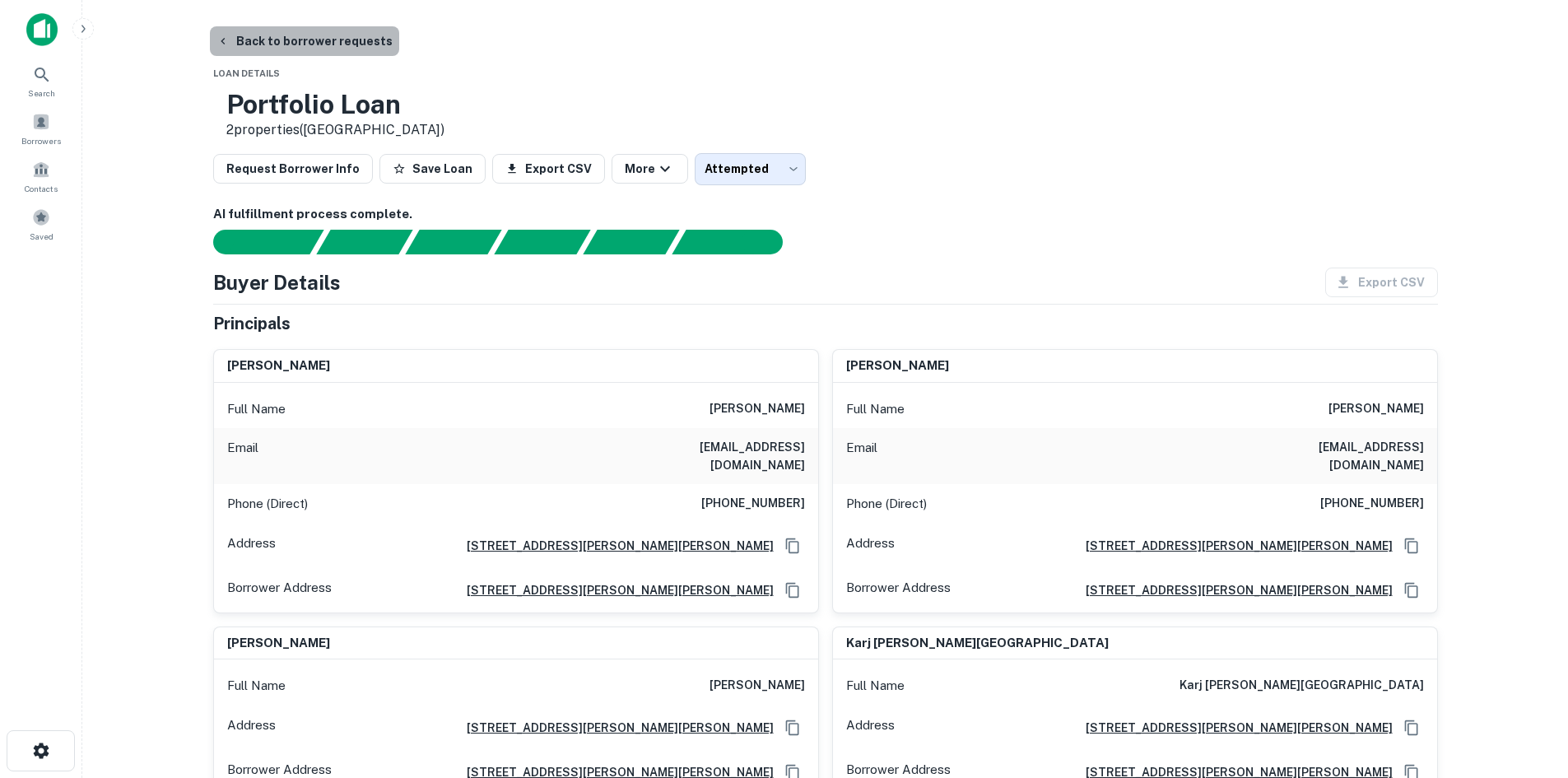
click at [311, 39] on button "Back to borrower requests" at bounding box center [305, 42] width 190 height 30
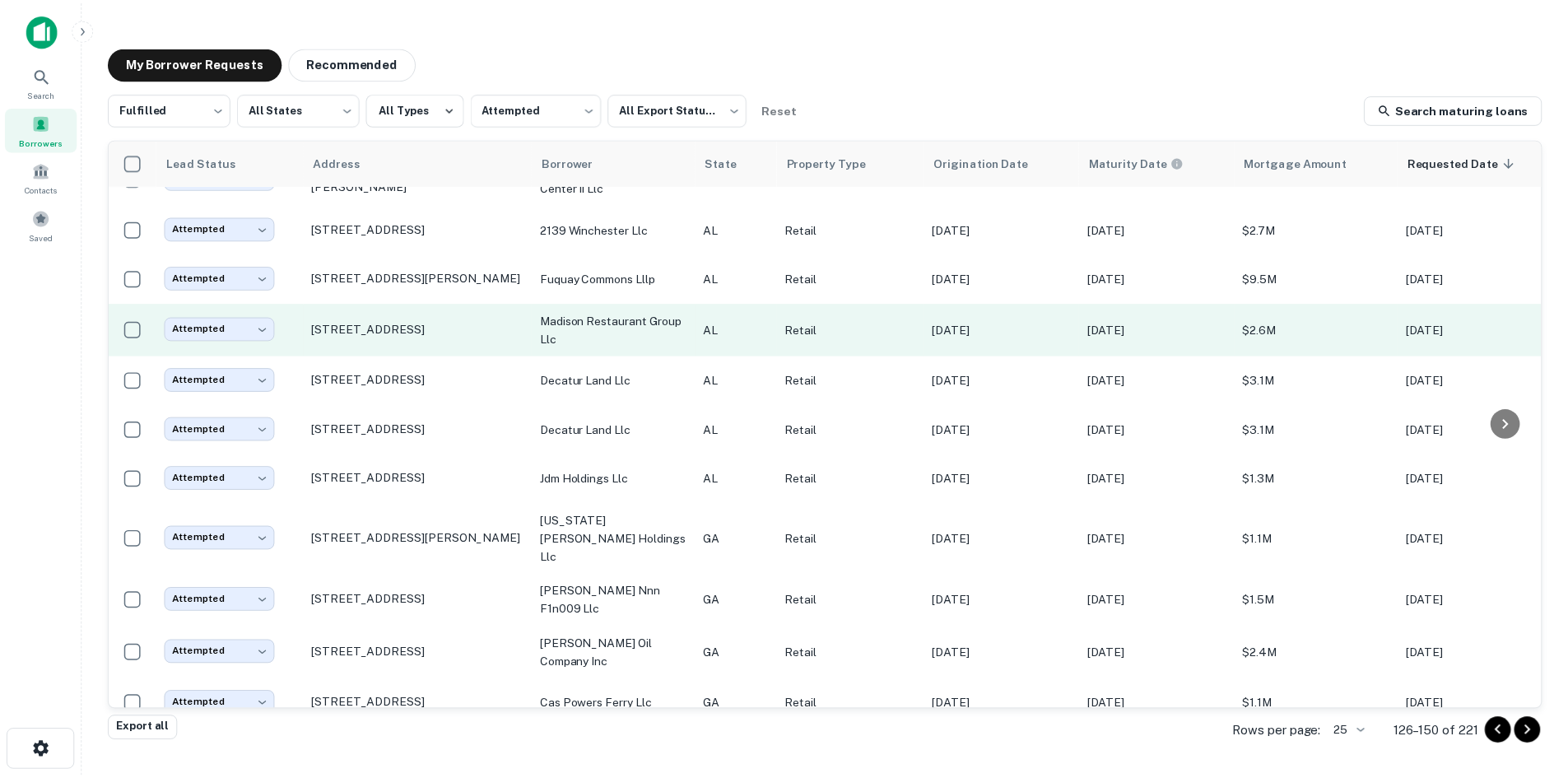
scroll to position [658, 0]
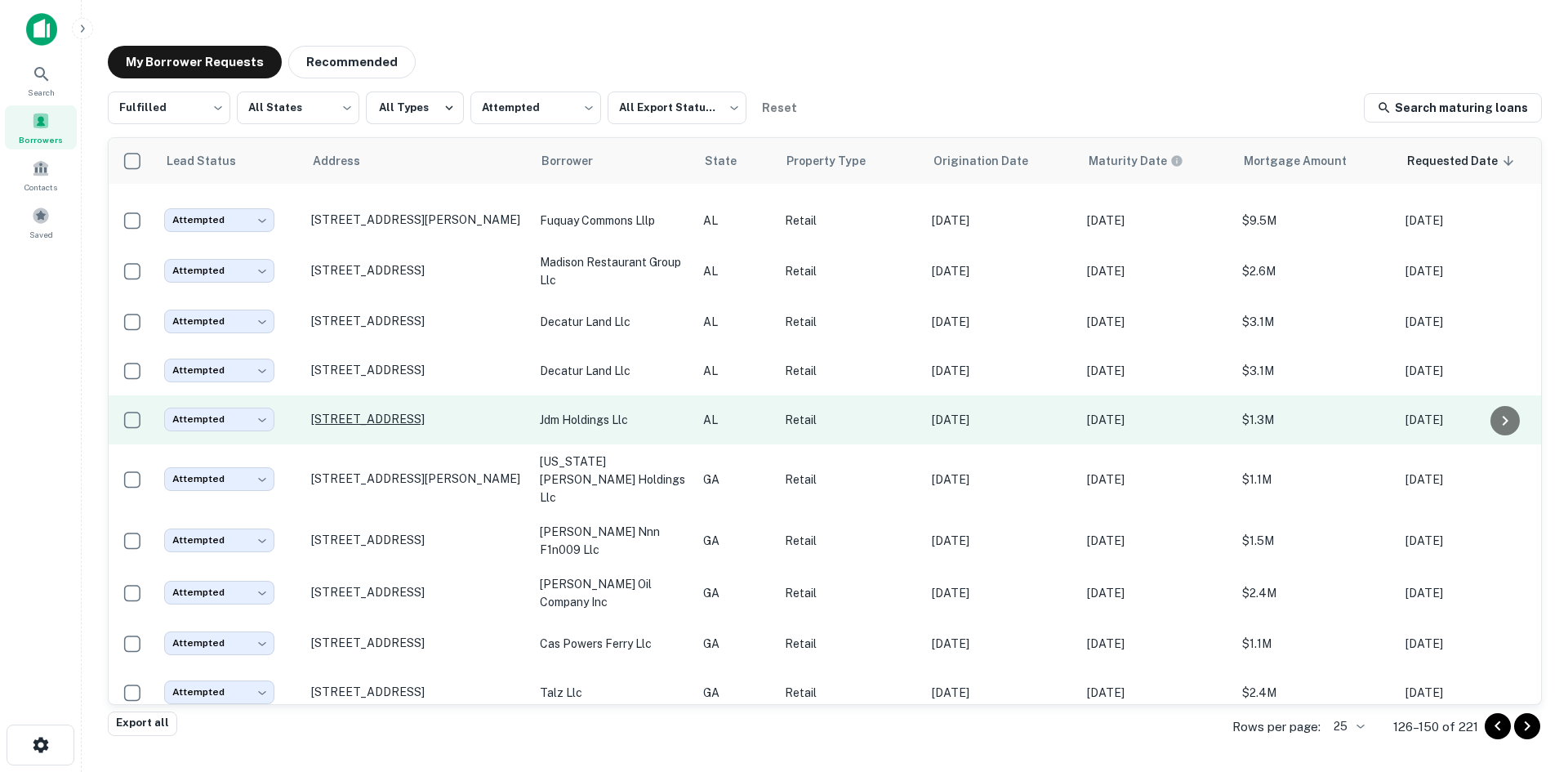
click at [426, 426] on p "9213 Parkway E Birmingham, AL 35206" at bounding box center [417, 419] width 212 height 15
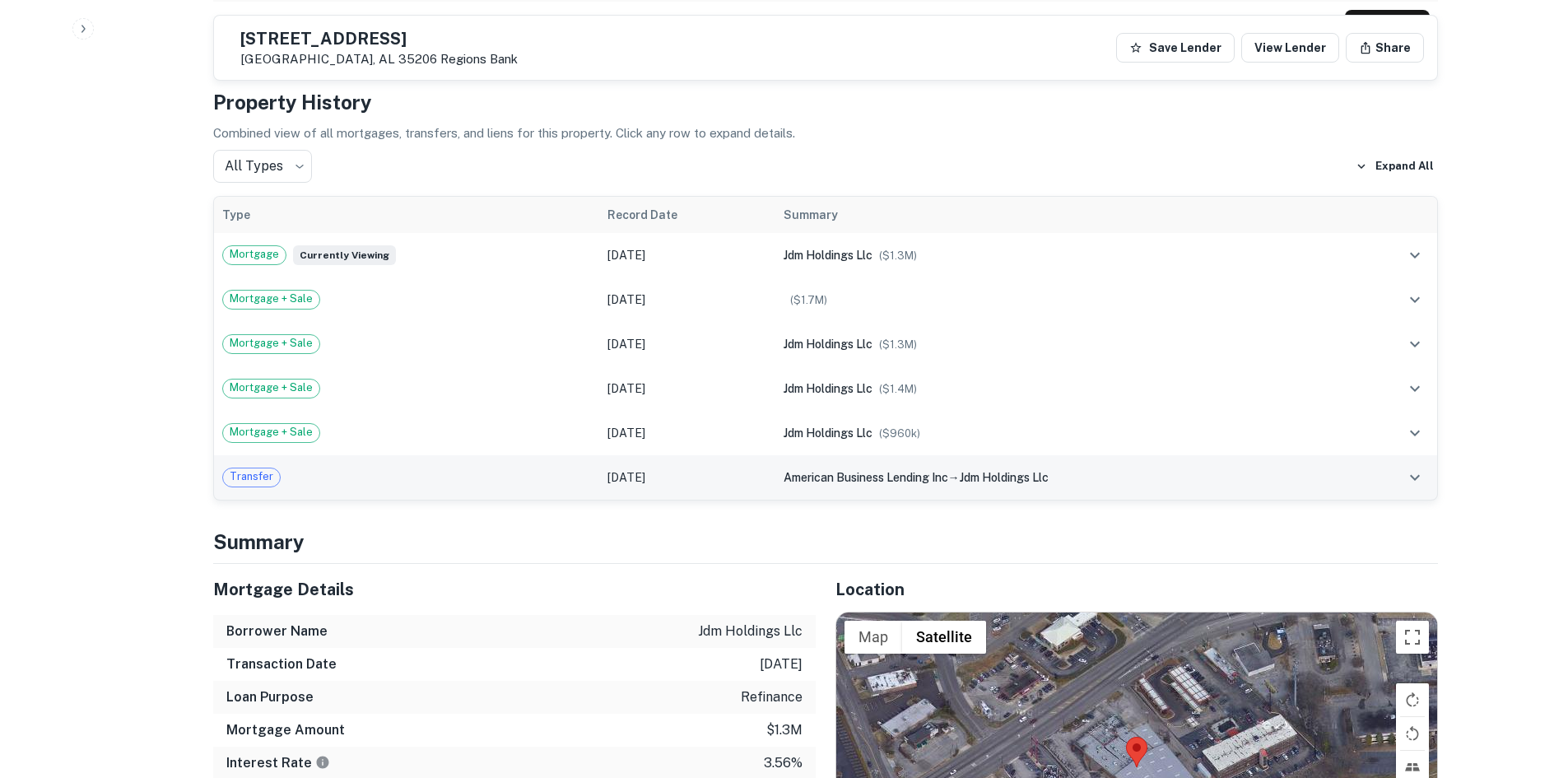
scroll to position [1235, 0]
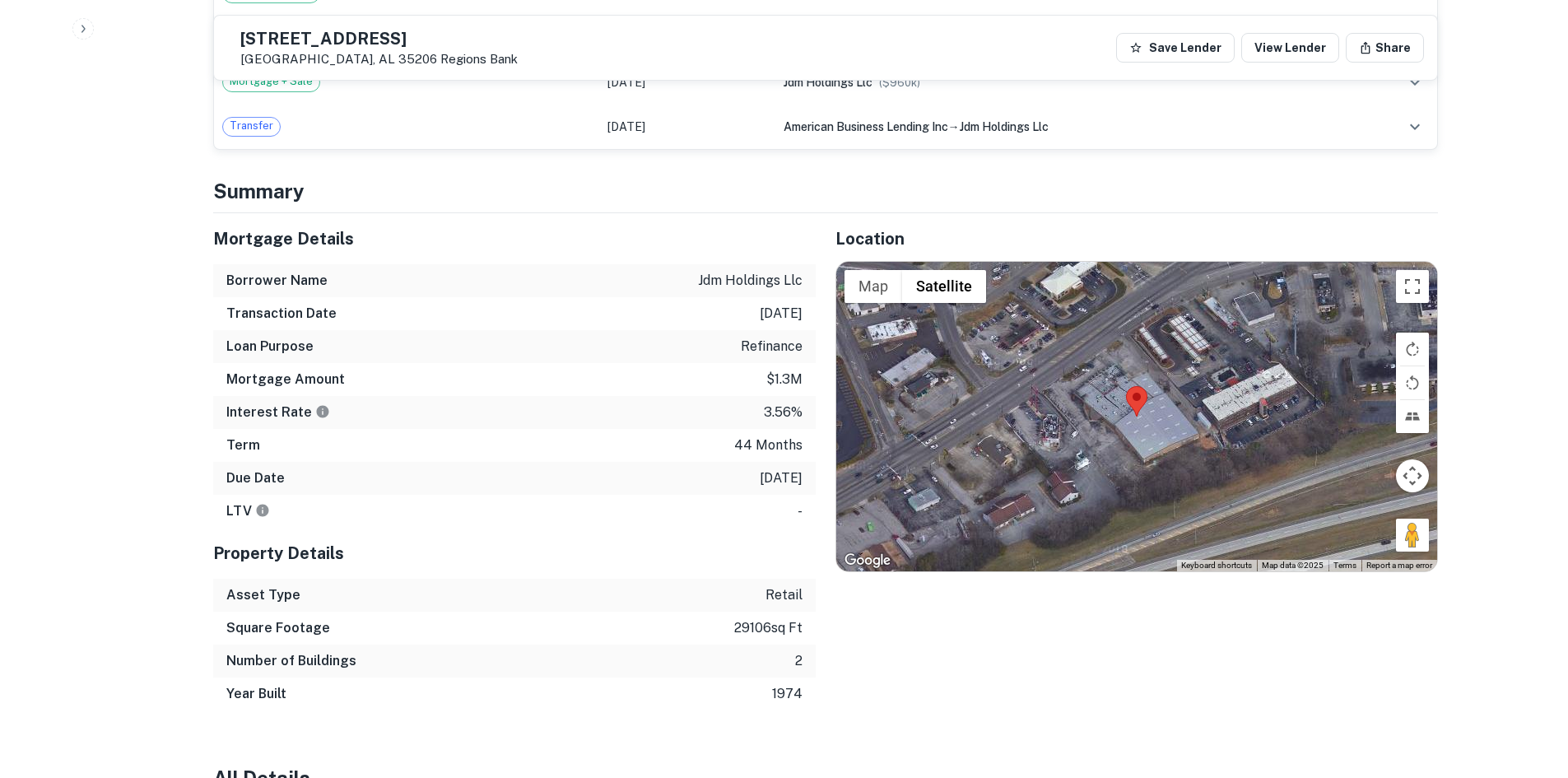
drag, startPoint x: 1402, startPoint y: 524, endPoint x: 1407, endPoint y: 446, distance: 78.2
click at [1105, 355] on div "Map Terrain Satellite Labels Keyboard shortcuts Map Data Map data ©2025 Map dat…" at bounding box center [1137, 417] width 601 height 310
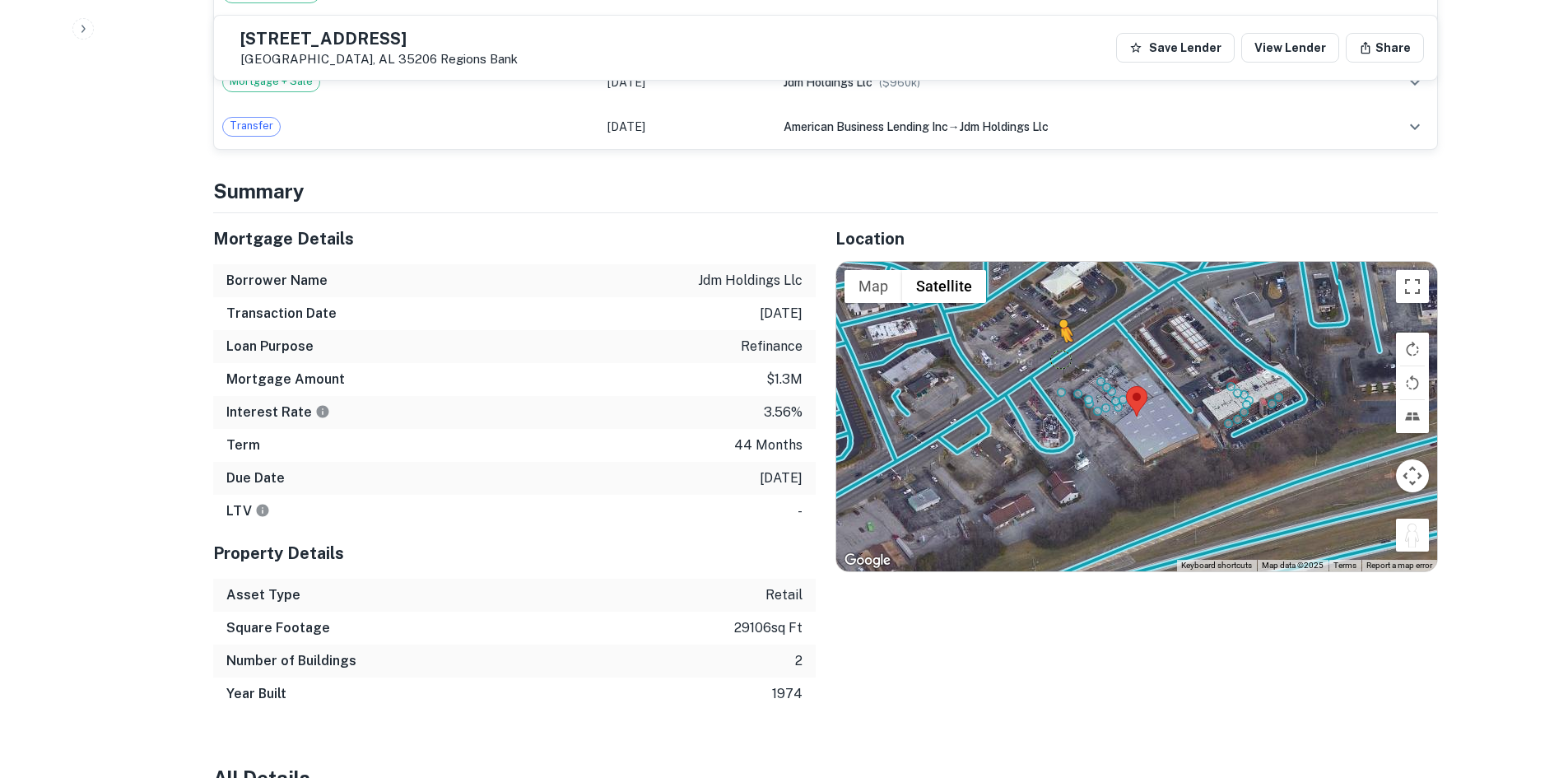
drag, startPoint x: 1407, startPoint y: 519, endPoint x: 1057, endPoint y: 339, distance: 393.6
click at [1057, 339] on div "To activate drag with keyboard, press Alt + Enter. Once in keyboard drag state,…" at bounding box center [1137, 417] width 601 height 310
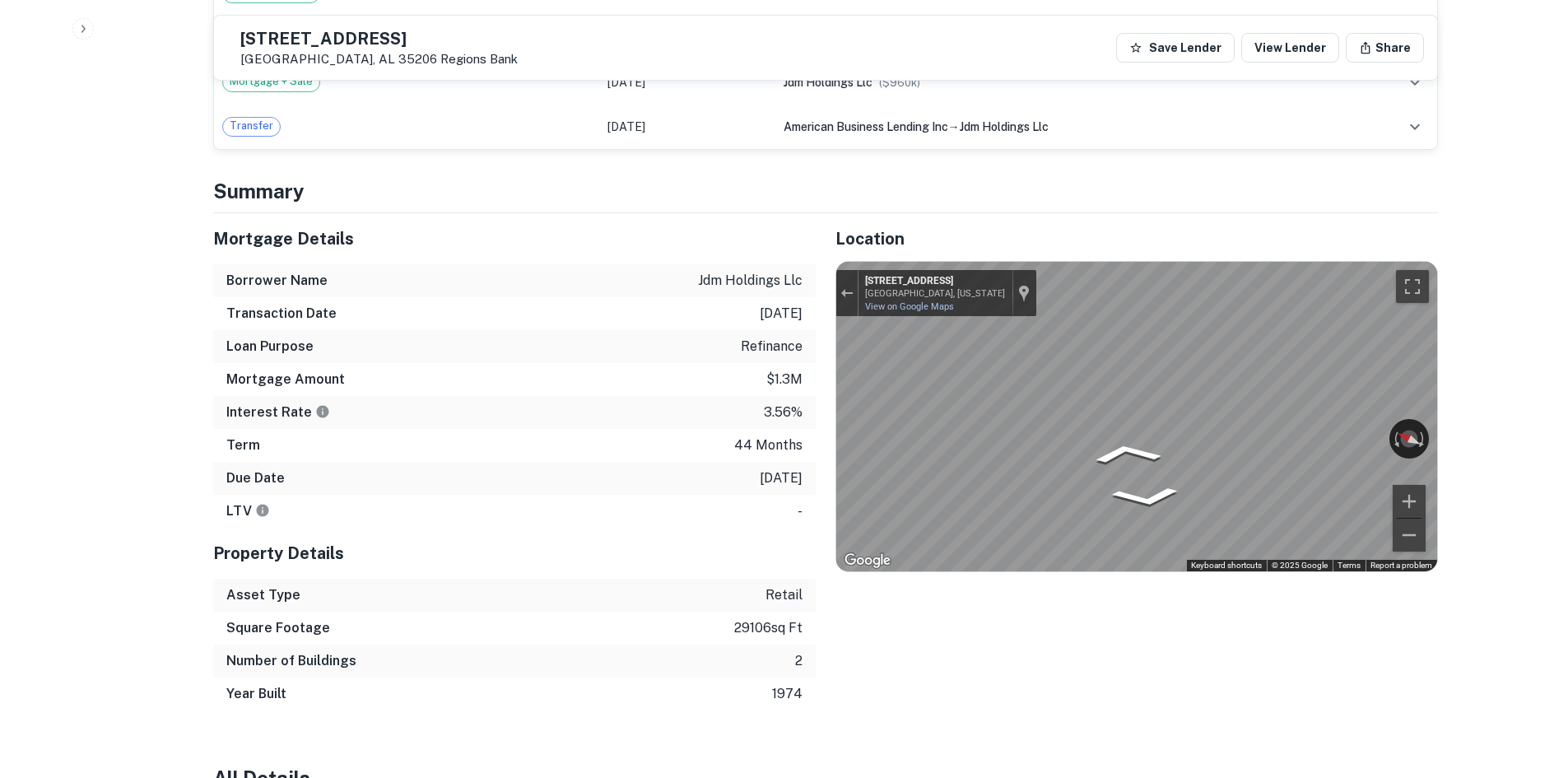
click at [568, 314] on div "Mortgage Details Borrower Name jdm holdings llc Transaction Date 5/22/2022 Loan…" at bounding box center [816, 461] width 1245 height 497
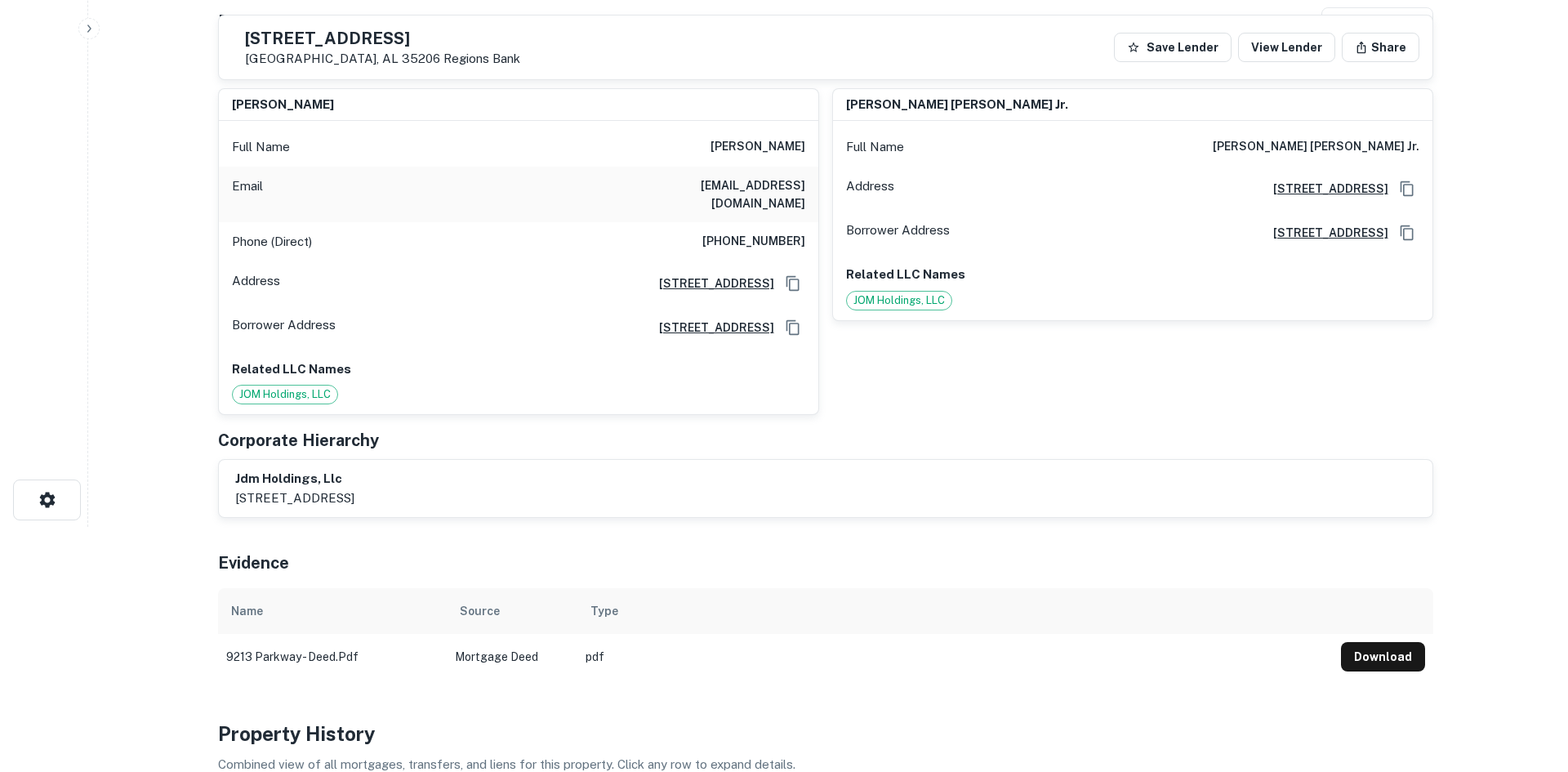
scroll to position [0, 0]
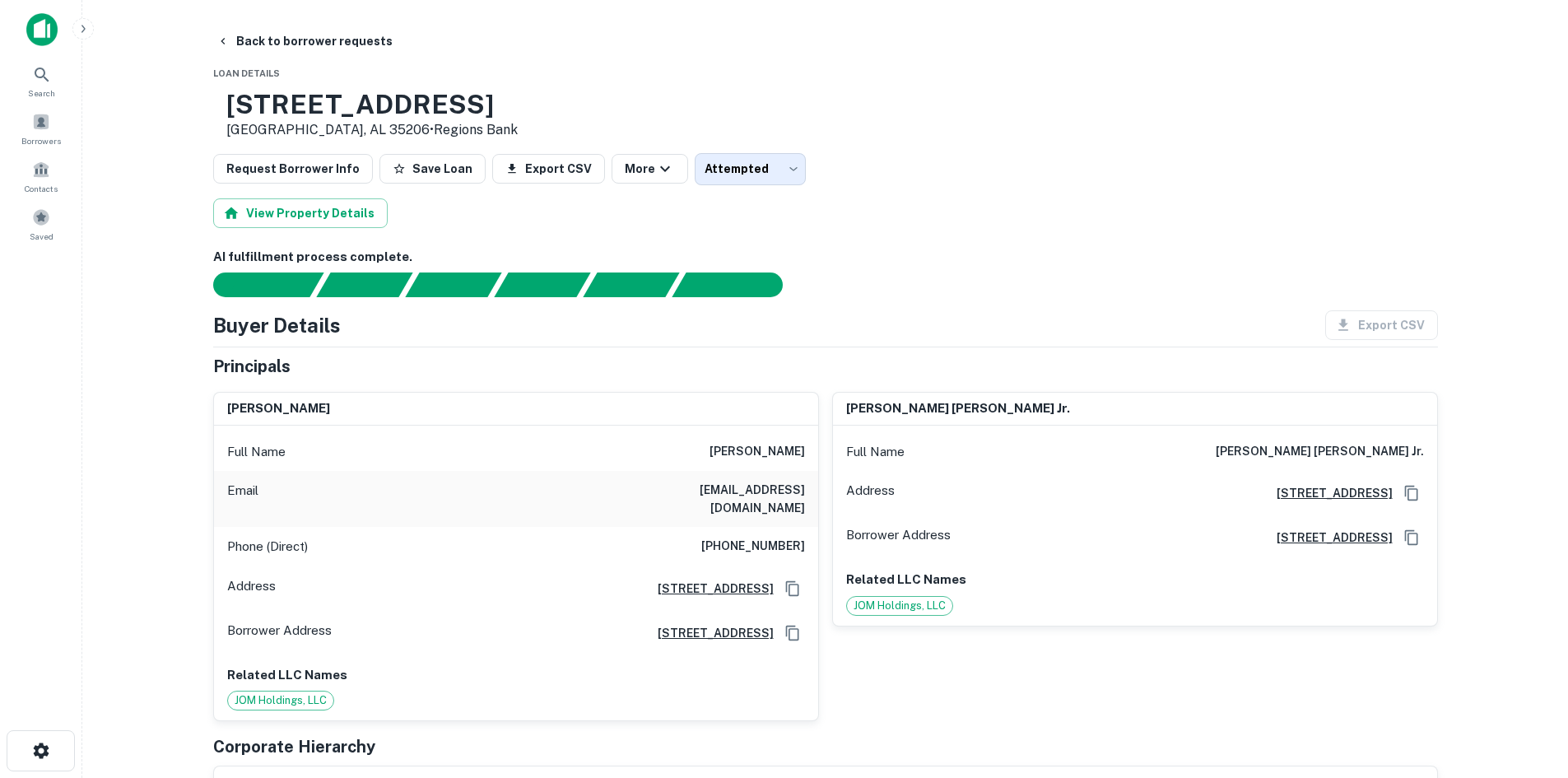
click at [752, 537] on h6 "(989) 980-5227" at bounding box center [753, 547] width 104 height 20
copy h6 "(989) 980-5227"
click at [285, 42] on button "Back to borrower requests" at bounding box center [305, 42] width 190 height 30
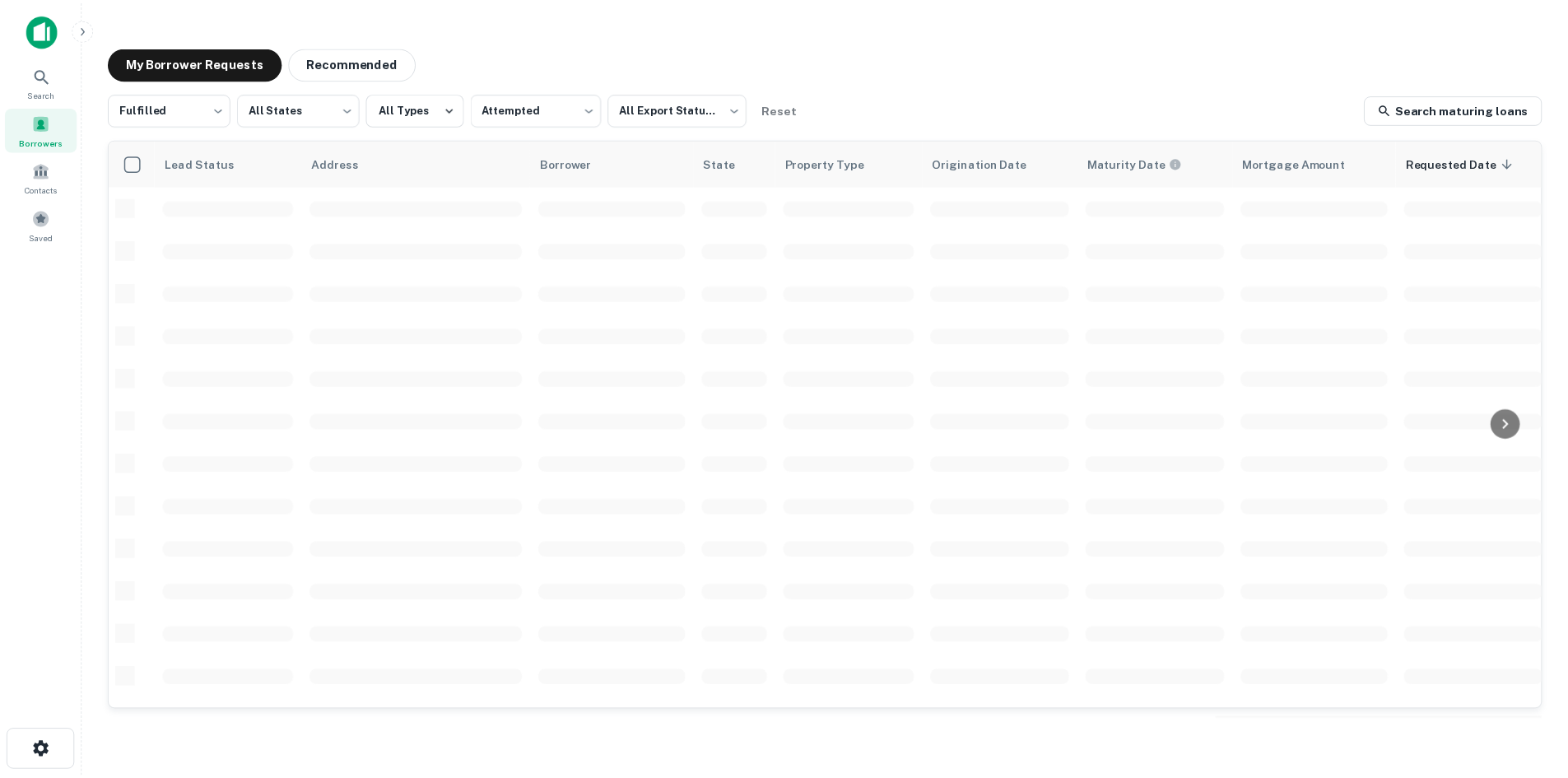
scroll to position [558, 0]
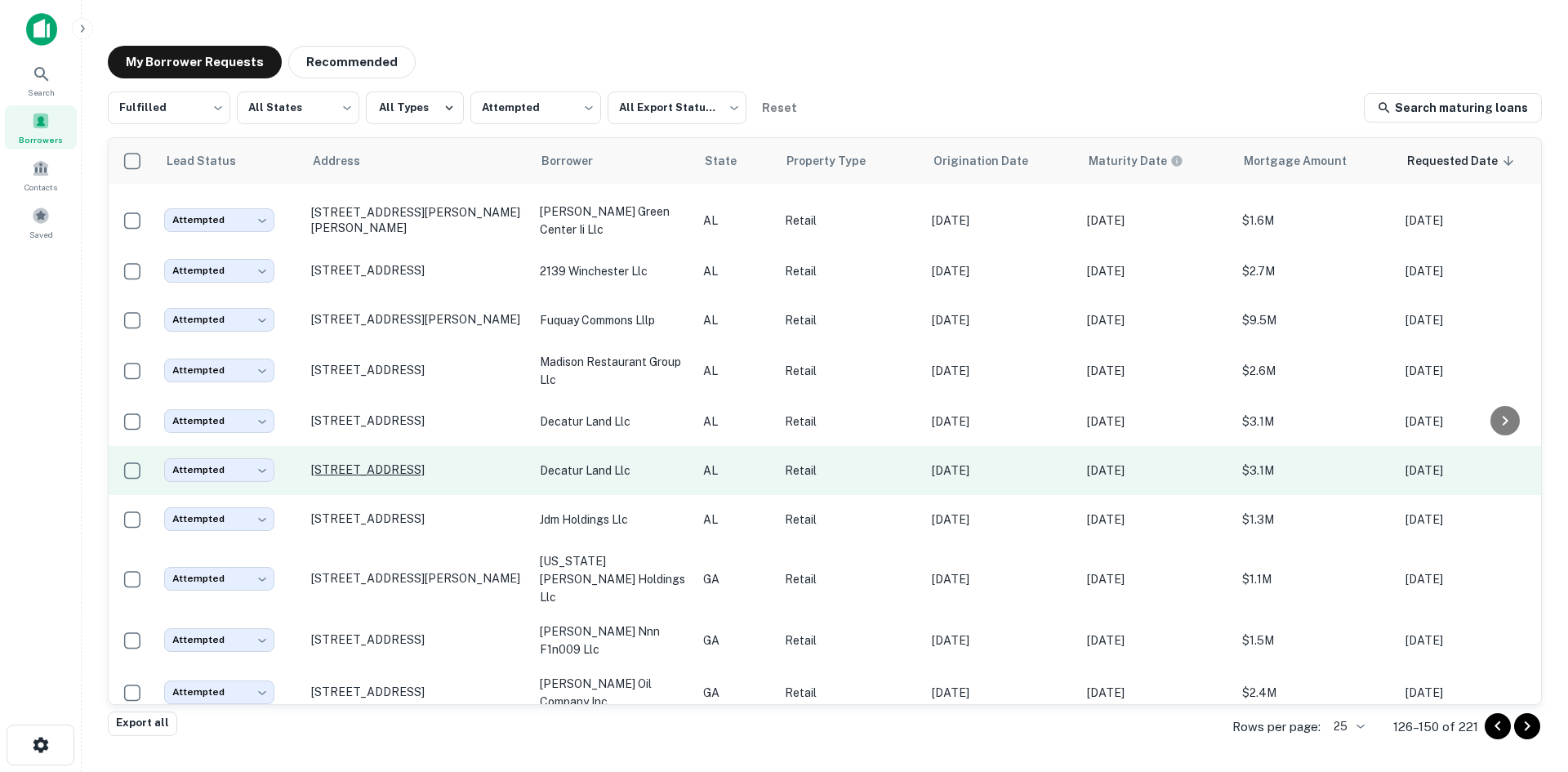
click at [405, 477] on p "1211 Beltline Rd Sw Decatur, AL 35601" at bounding box center [417, 470] width 212 height 15
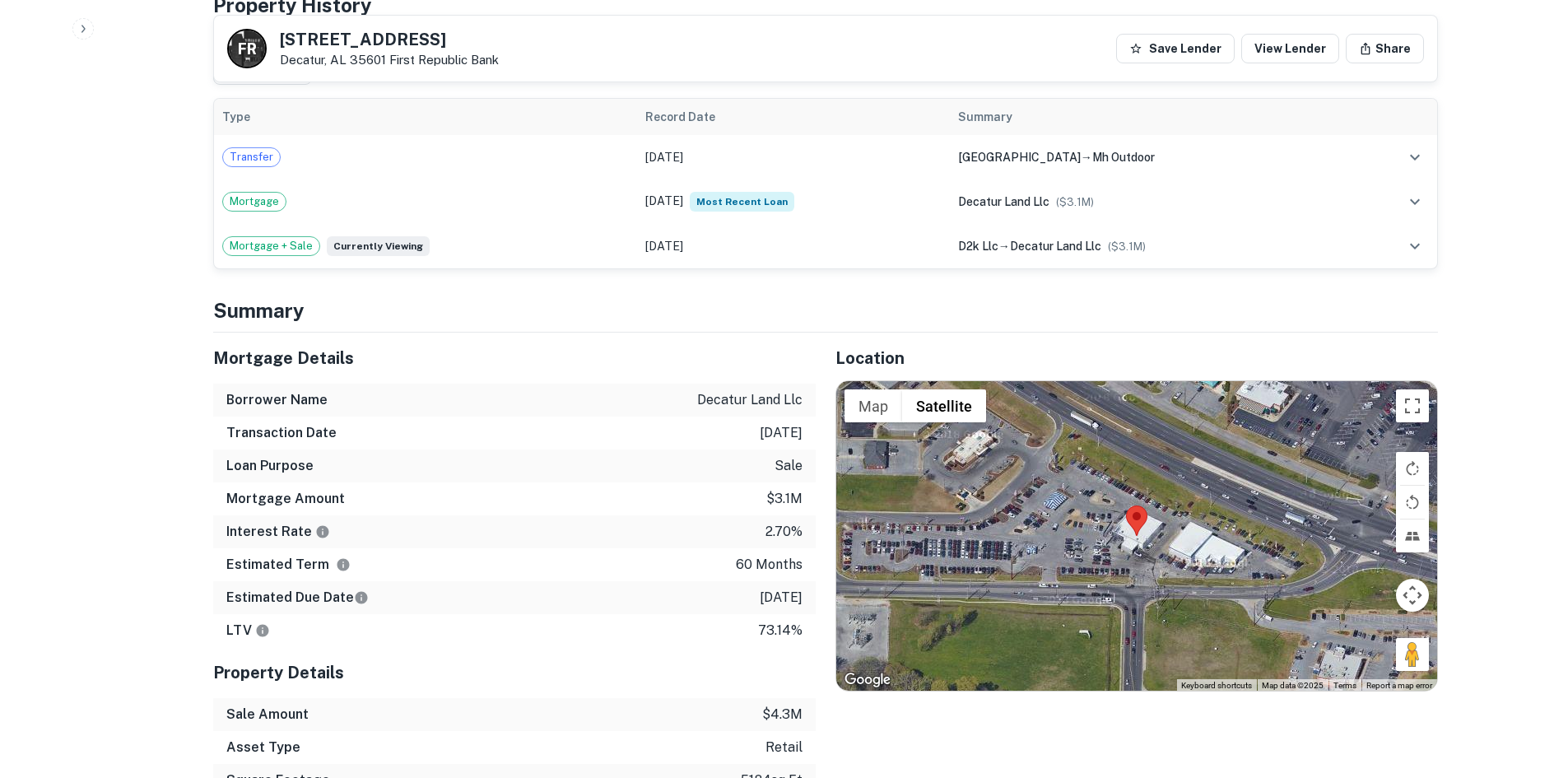
scroll to position [1152, 0]
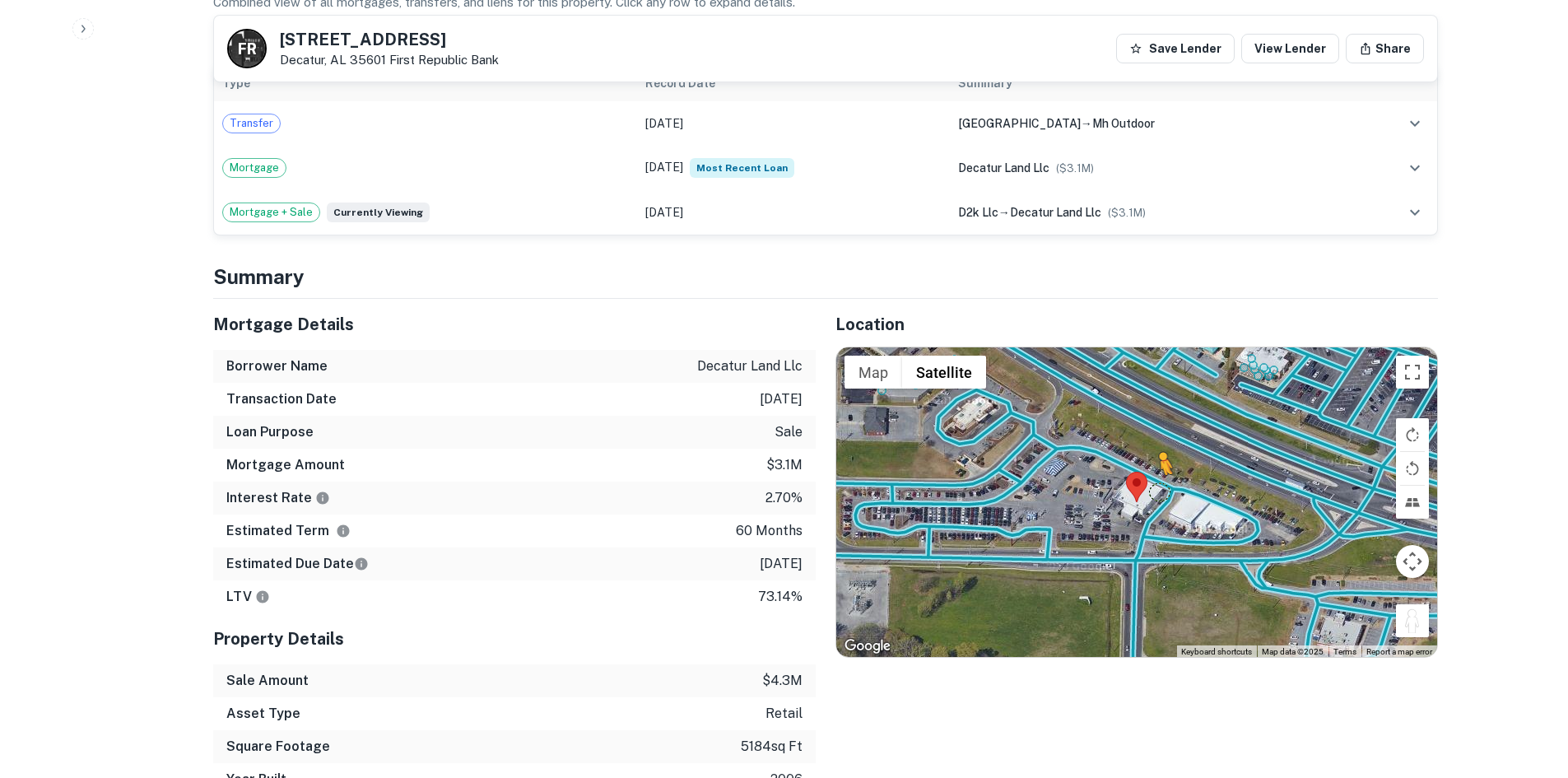
drag, startPoint x: 1416, startPoint y: 600, endPoint x: 1149, endPoint y: 448, distance: 307.2
click at [1154, 452] on div "To activate drag with keyboard, press Alt + Enter. Once in keyboard drag state,…" at bounding box center [1137, 502] width 601 height 310
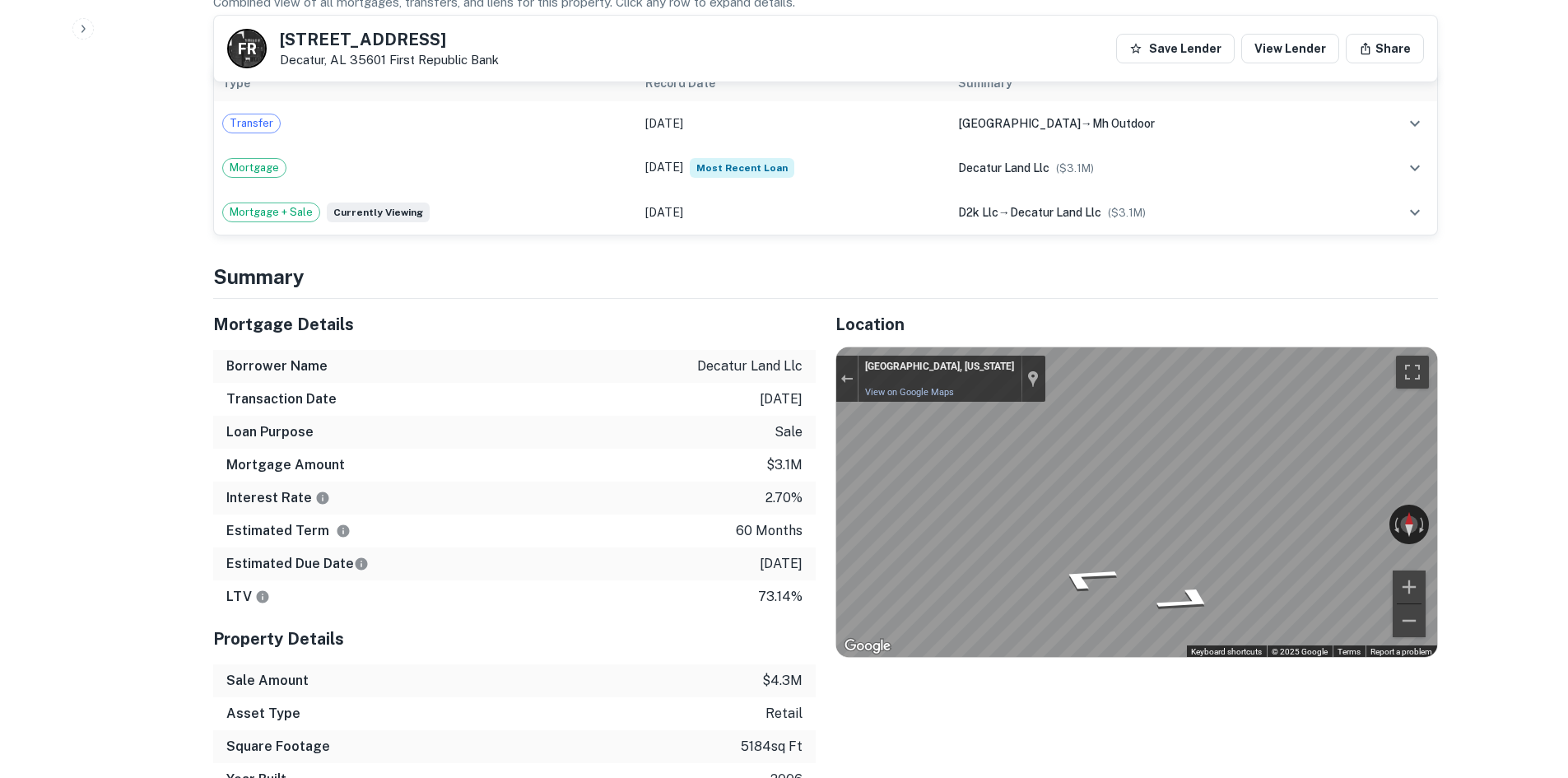
click at [1350, 480] on div "← Move left → Move right ↑ Move up ↓ Move down + Zoom in - Zoom out Decatur, Al…" at bounding box center [1137, 502] width 601 height 310
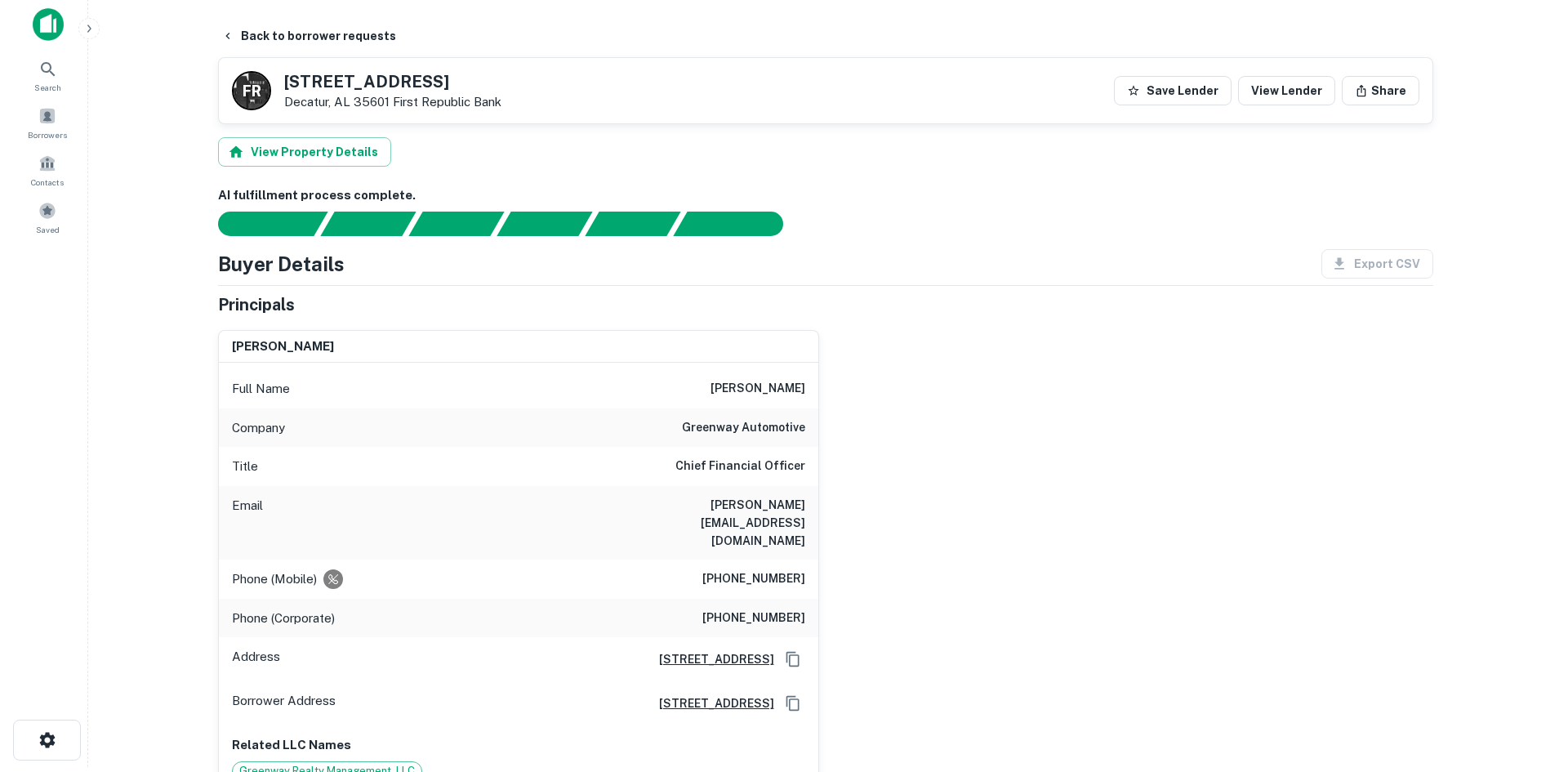
scroll to position [0, 0]
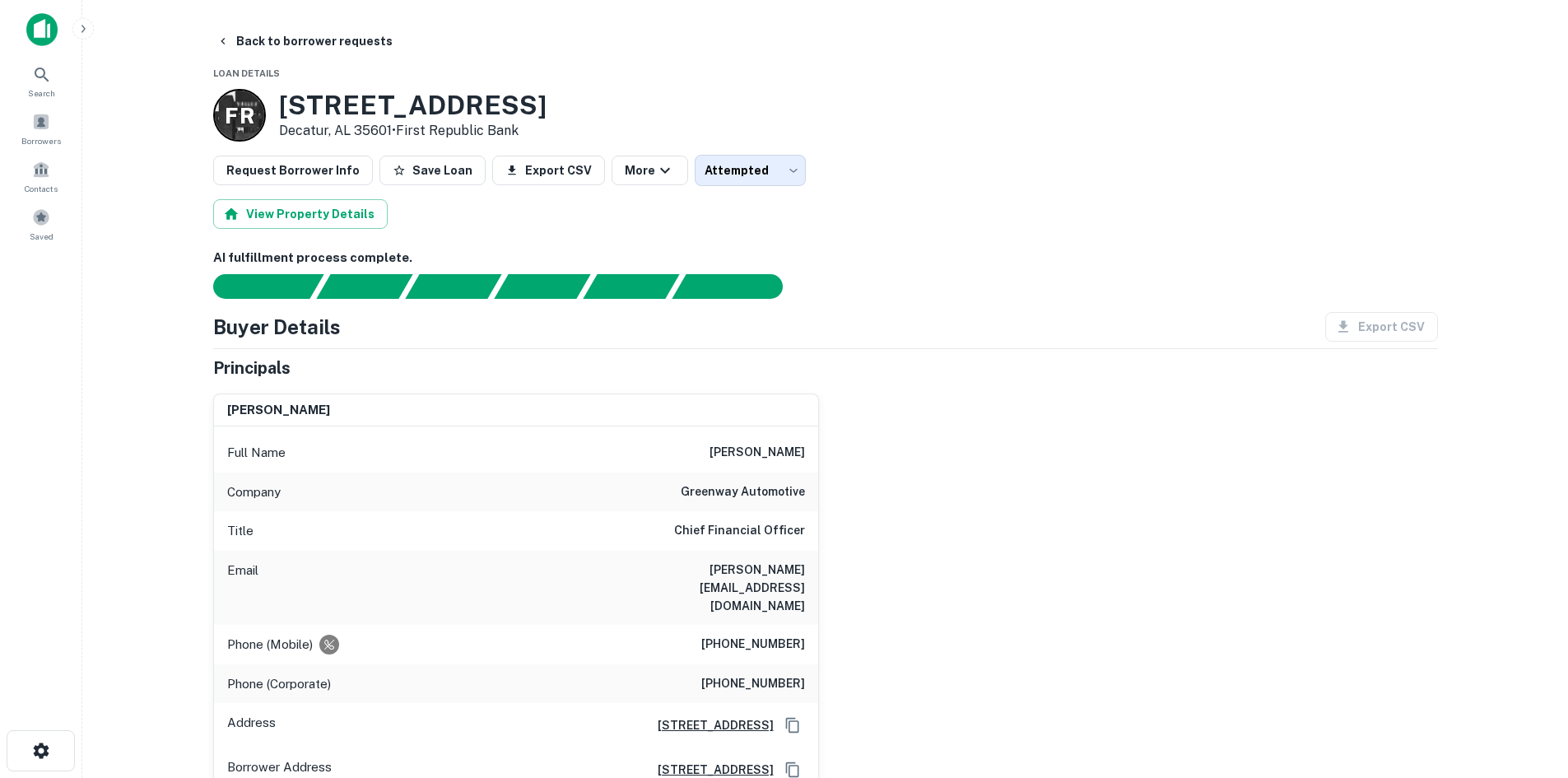
click at [773, 625] on div "Phone (Mobile) (512) 917-7505" at bounding box center [516, 644] width 604 height 39
copy h6 "(512) 917-7505"
drag, startPoint x: 233, startPoint y: 46, endPoint x: 322, endPoint y: 56, distance: 89.6
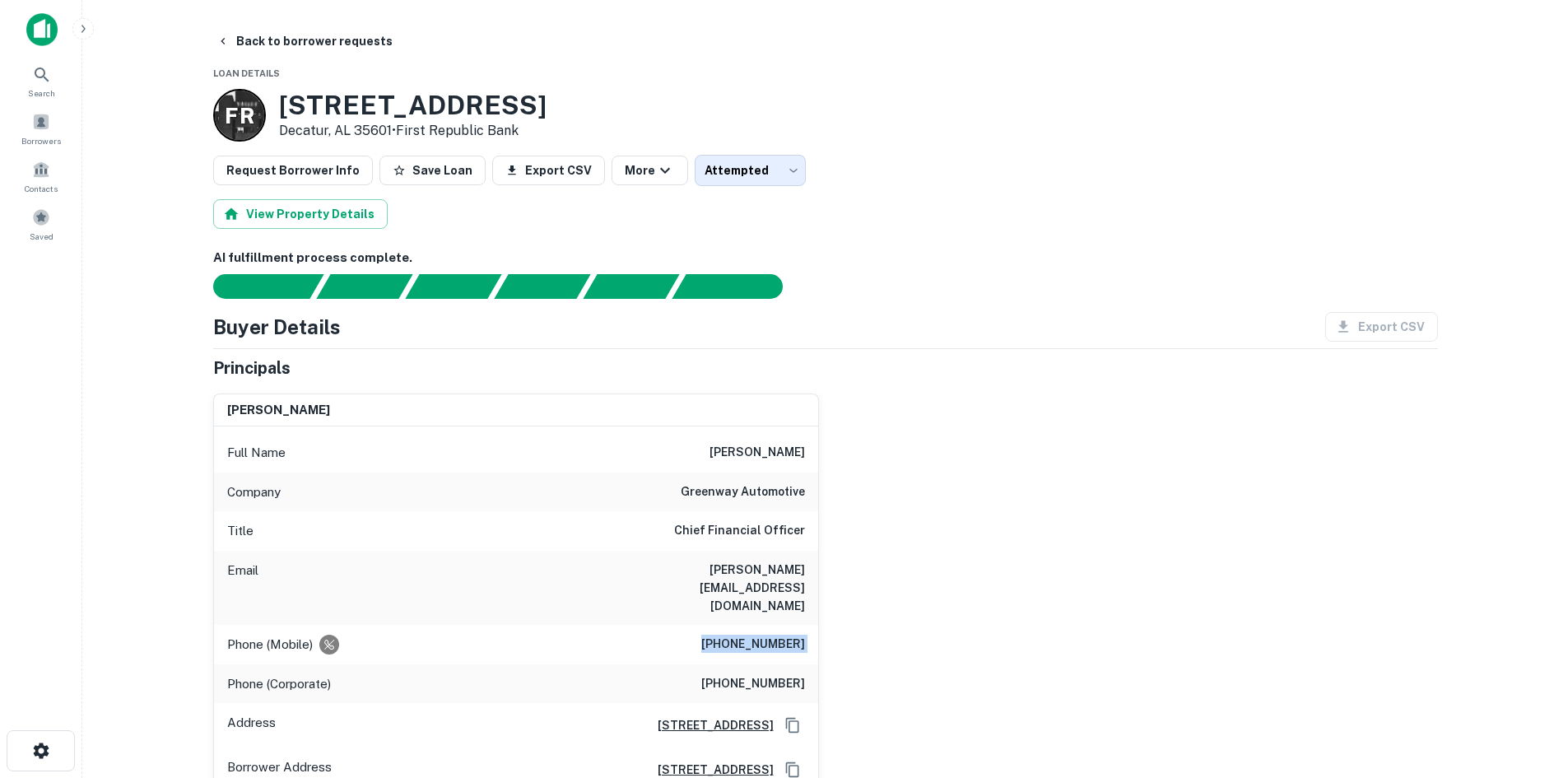
click at [233, 46] on button "Back to borrower requests" at bounding box center [305, 42] width 190 height 30
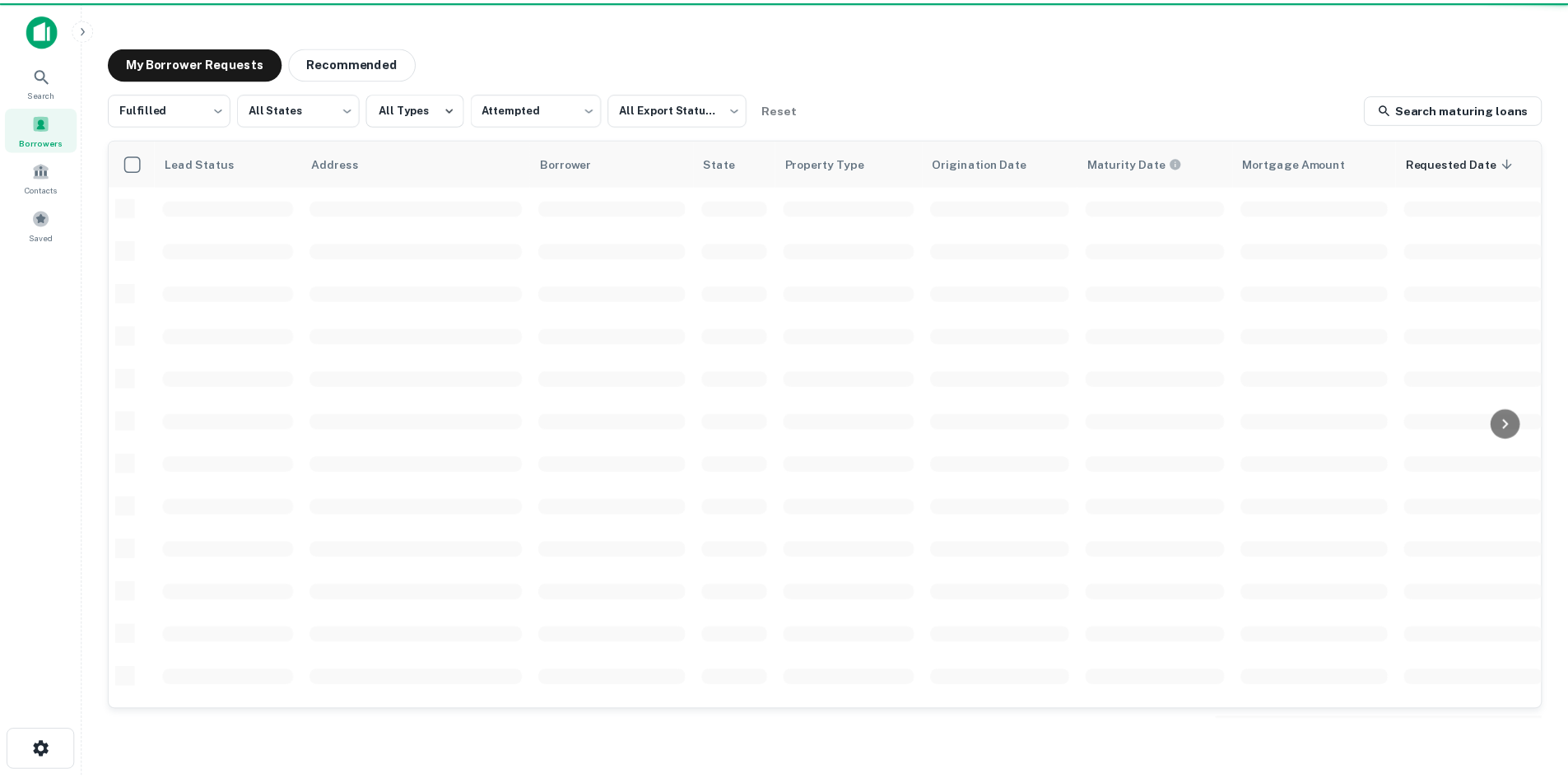
scroll to position [558, 0]
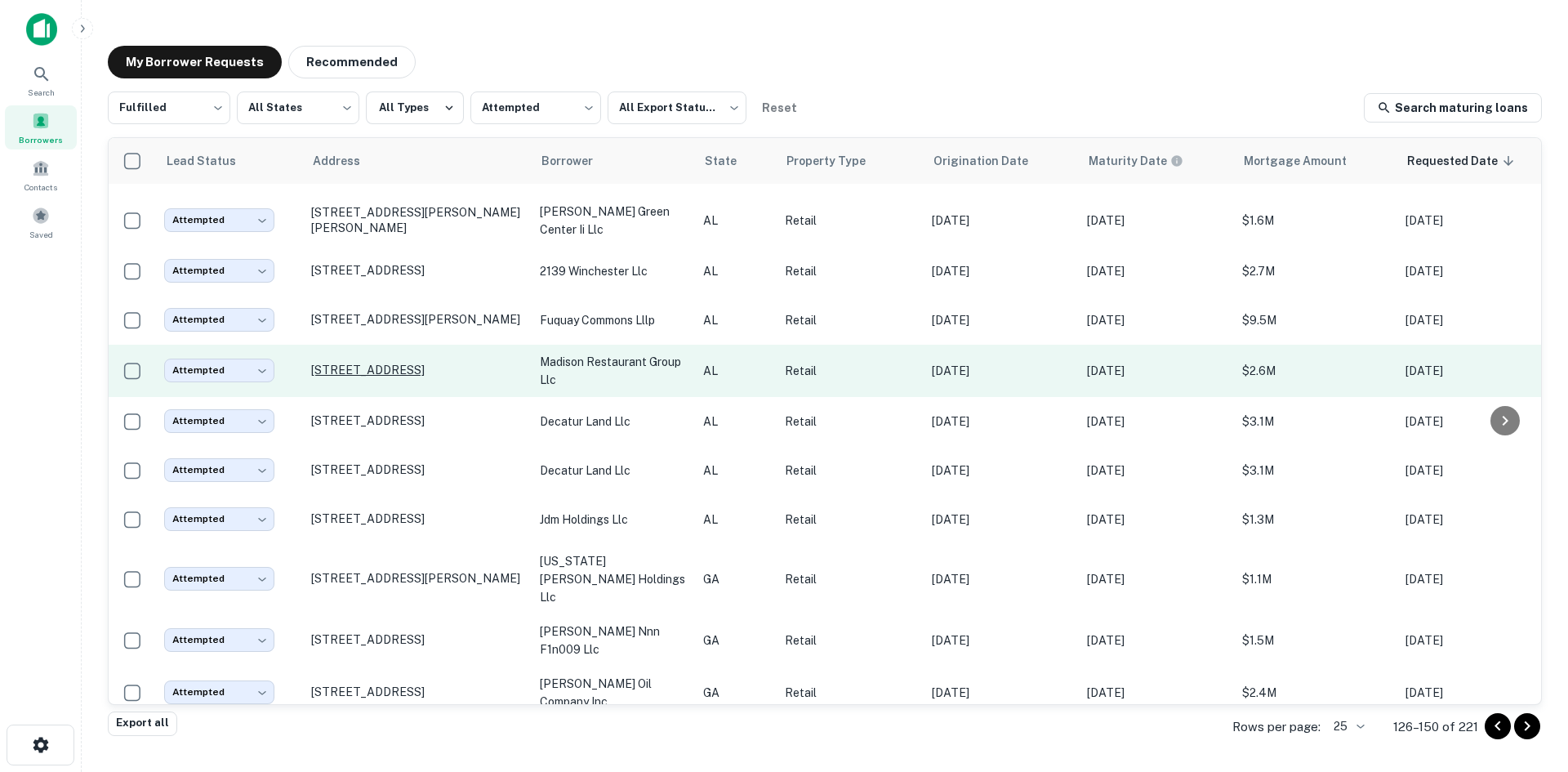
click at [400, 377] on p "7785 Highway 72 W Madison, AL 35758" at bounding box center [417, 370] width 212 height 15
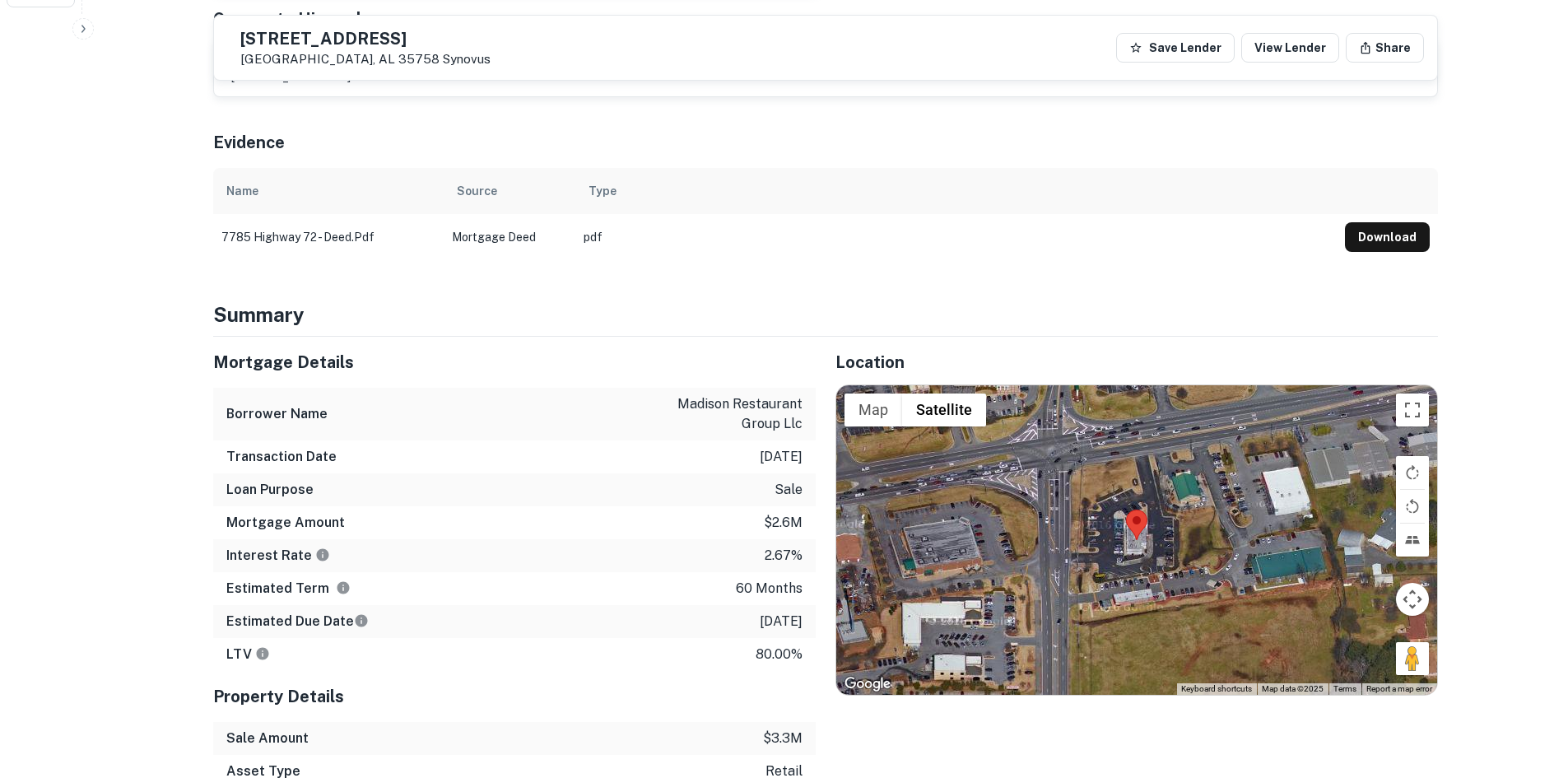
scroll to position [823, 0]
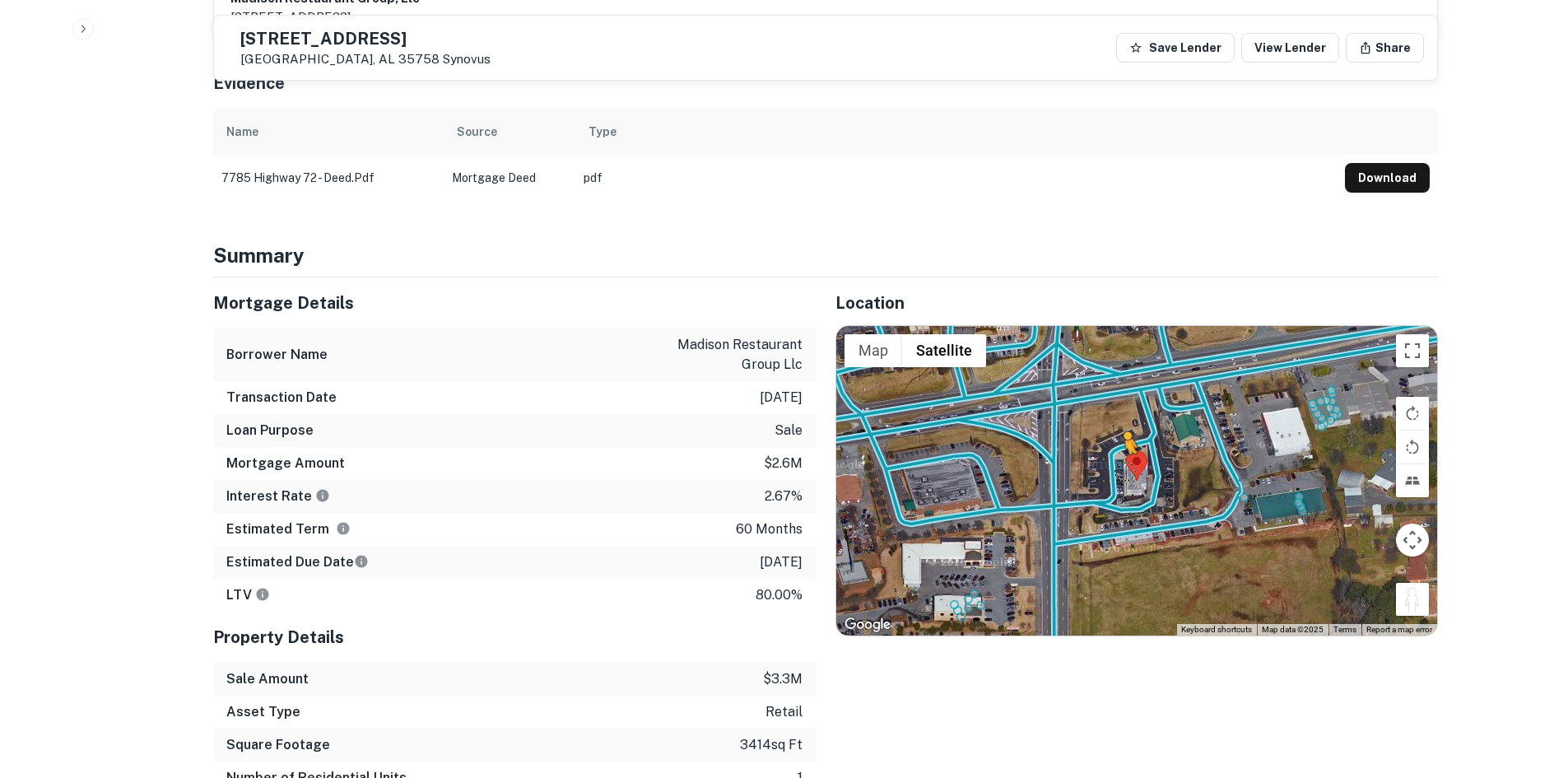
drag, startPoint x: 1422, startPoint y: 586, endPoint x: 1119, endPoint y: 453, distance: 330.9
click at [1119, 453] on div "To activate drag with keyboard, press Alt + Enter. Once in keyboard drag state,…" at bounding box center [1137, 481] width 601 height 310
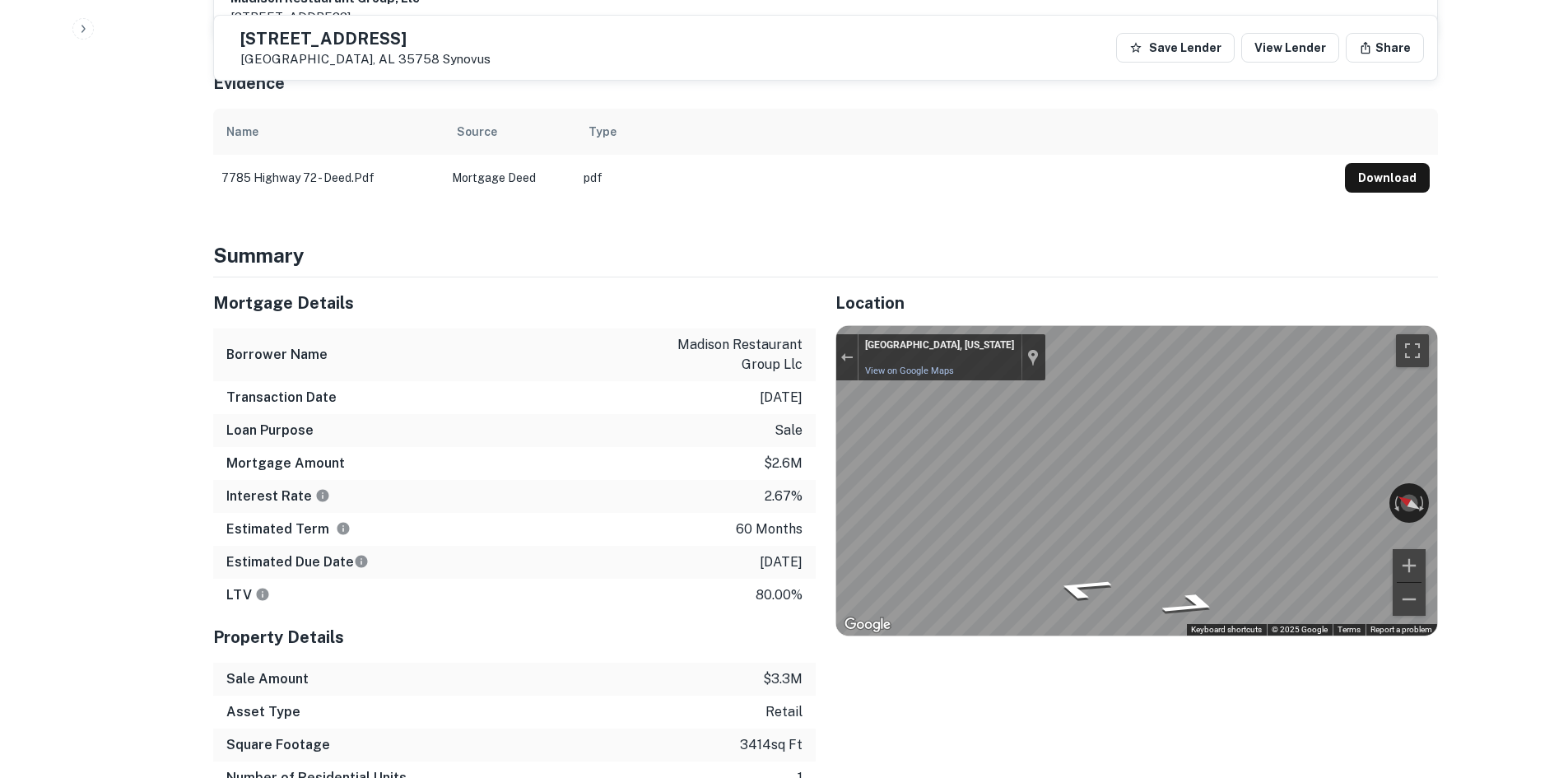
click at [711, 493] on div "Mortgage Details Borrower Name madison restaurant group llc Transaction Date 2/…" at bounding box center [816, 552] width 1245 height 550
drag, startPoint x: 1325, startPoint y: 473, endPoint x: 714, endPoint y: 358, distance: 621.7
click at [714, 358] on div "Mortgage Details Borrower Name madison restaurant group llc Transaction Date 2/…" at bounding box center [816, 552] width 1245 height 550
click at [813, 407] on div "Mortgage Details Borrower Name madison restaurant group llc Transaction Date 2/…" at bounding box center [816, 552] width 1245 height 550
click at [562, 478] on div "Mortgage Details Borrower Name madison restaurant group llc Transaction Date 2/…" at bounding box center [816, 552] width 1245 height 550
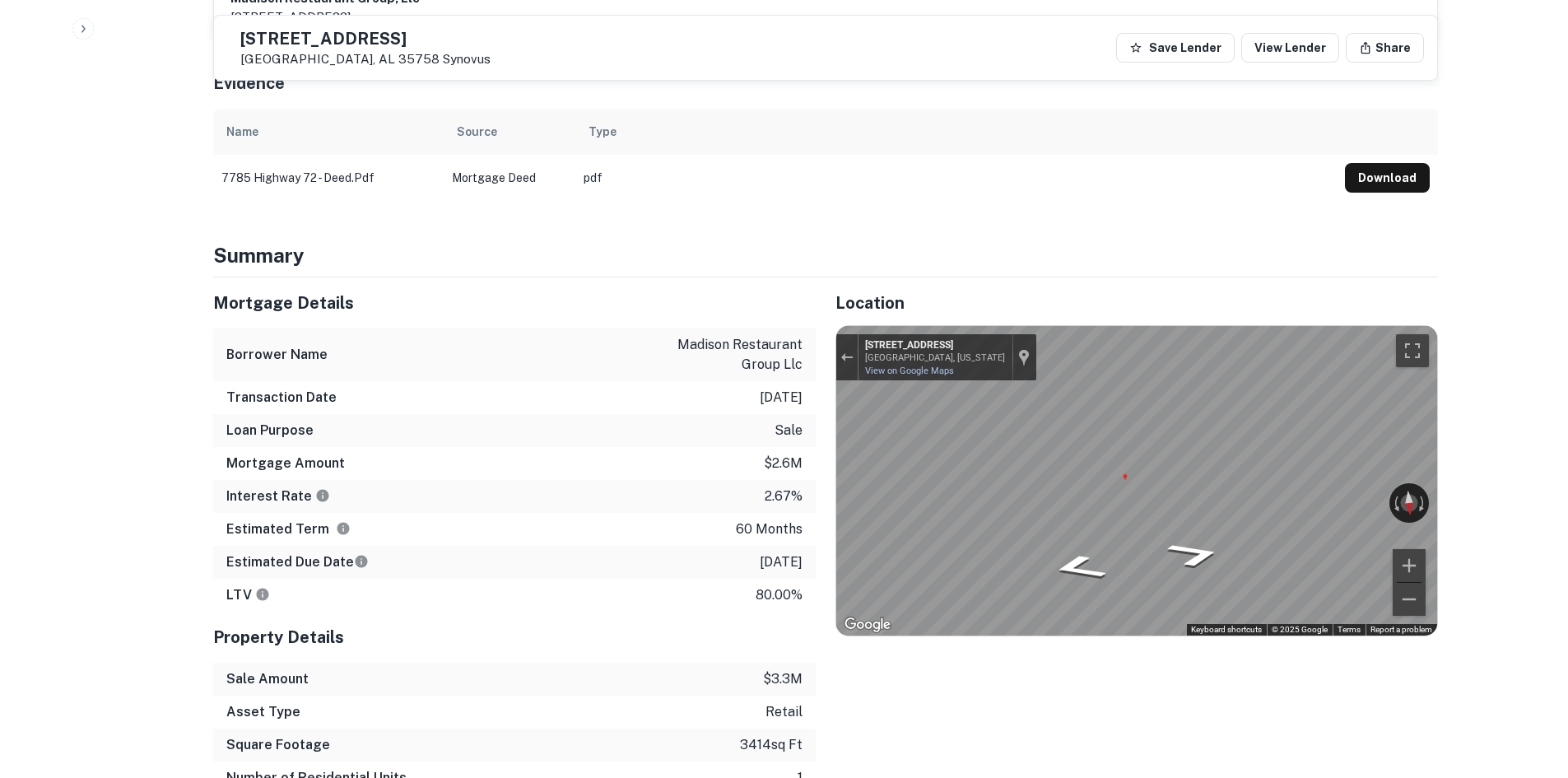
click at [792, 487] on div "Mortgage Details Borrower Name madison restaurant group llc Transaction Date 2/…" at bounding box center [816, 552] width 1245 height 550
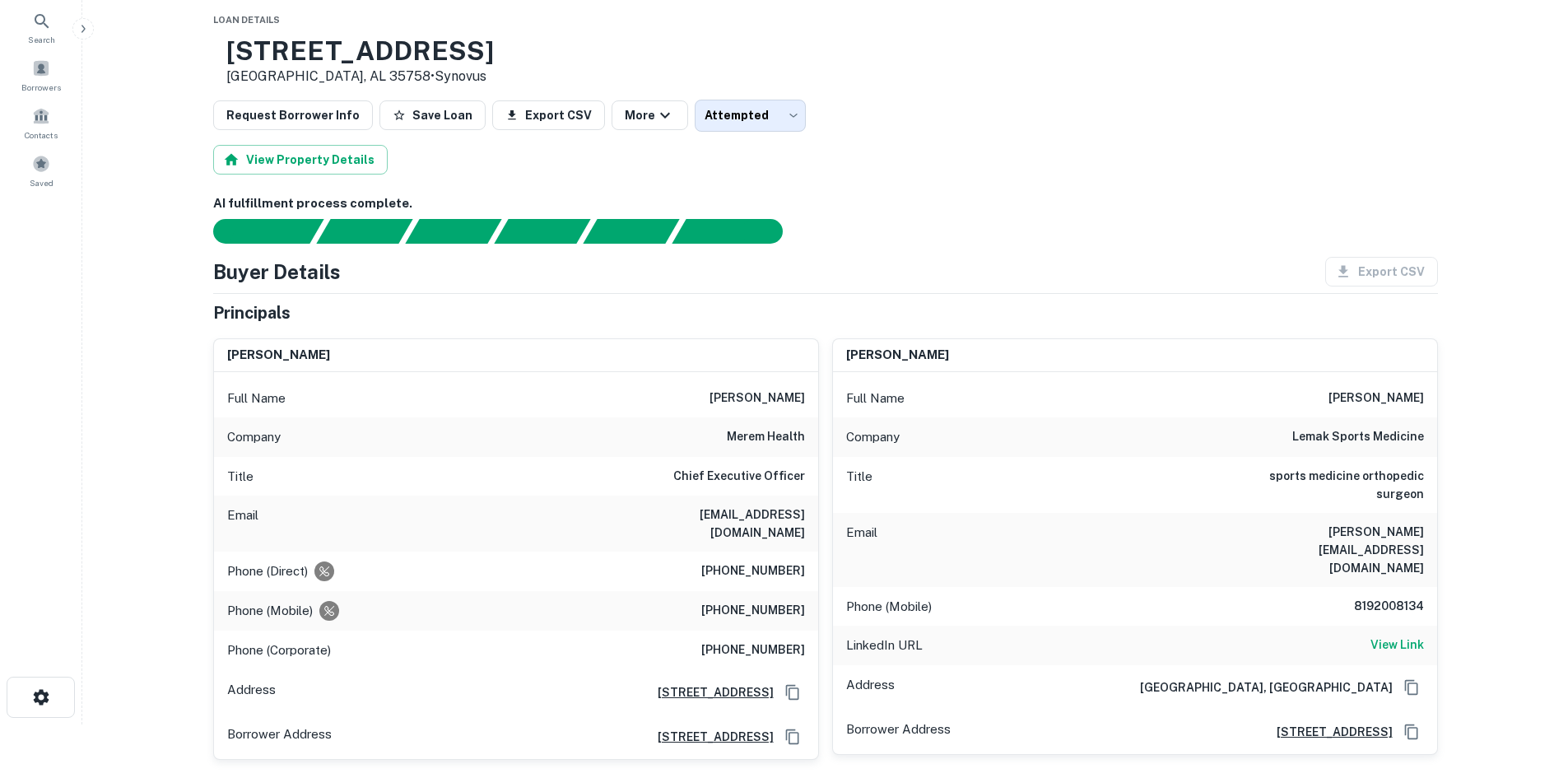
scroll to position [82, 0]
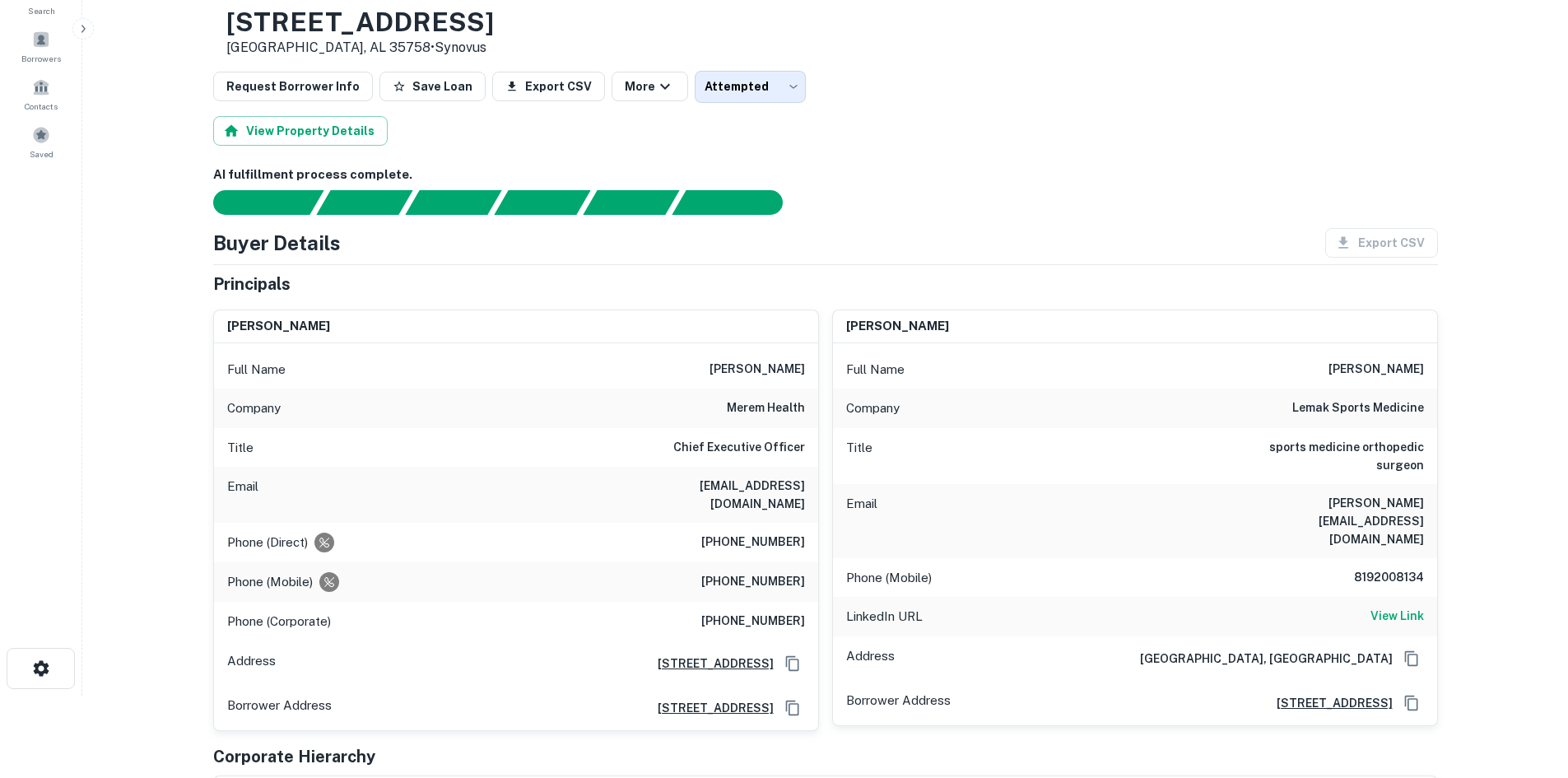
click at [773, 572] on h6 "(205) 212-8798" at bounding box center [753, 582] width 104 height 20
click at [774, 533] on h6 "(205) 329-7500" at bounding box center [753, 543] width 104 height 20
copy h6 "(205) 329-7500"
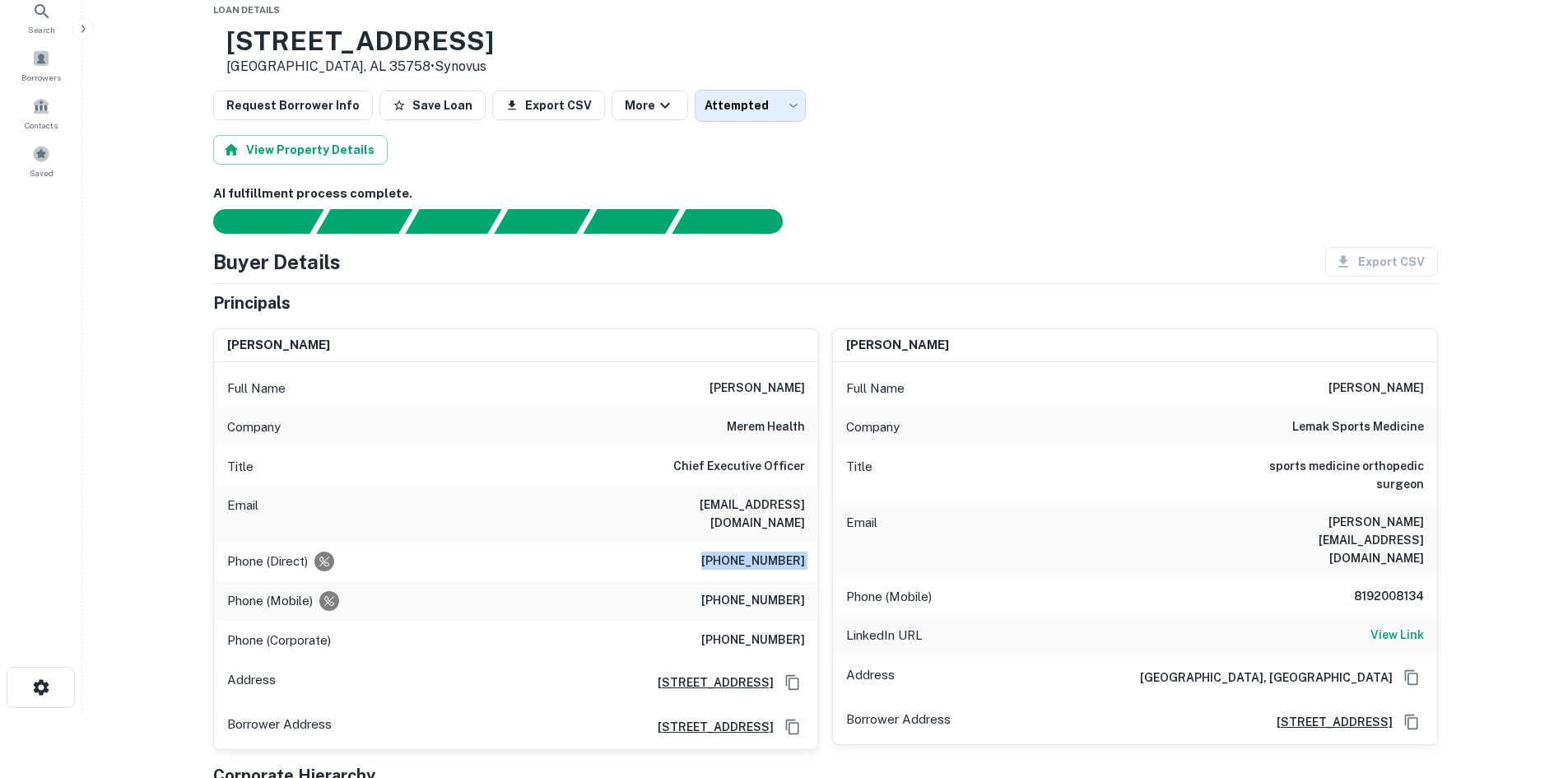
scroll to position [165, 0]
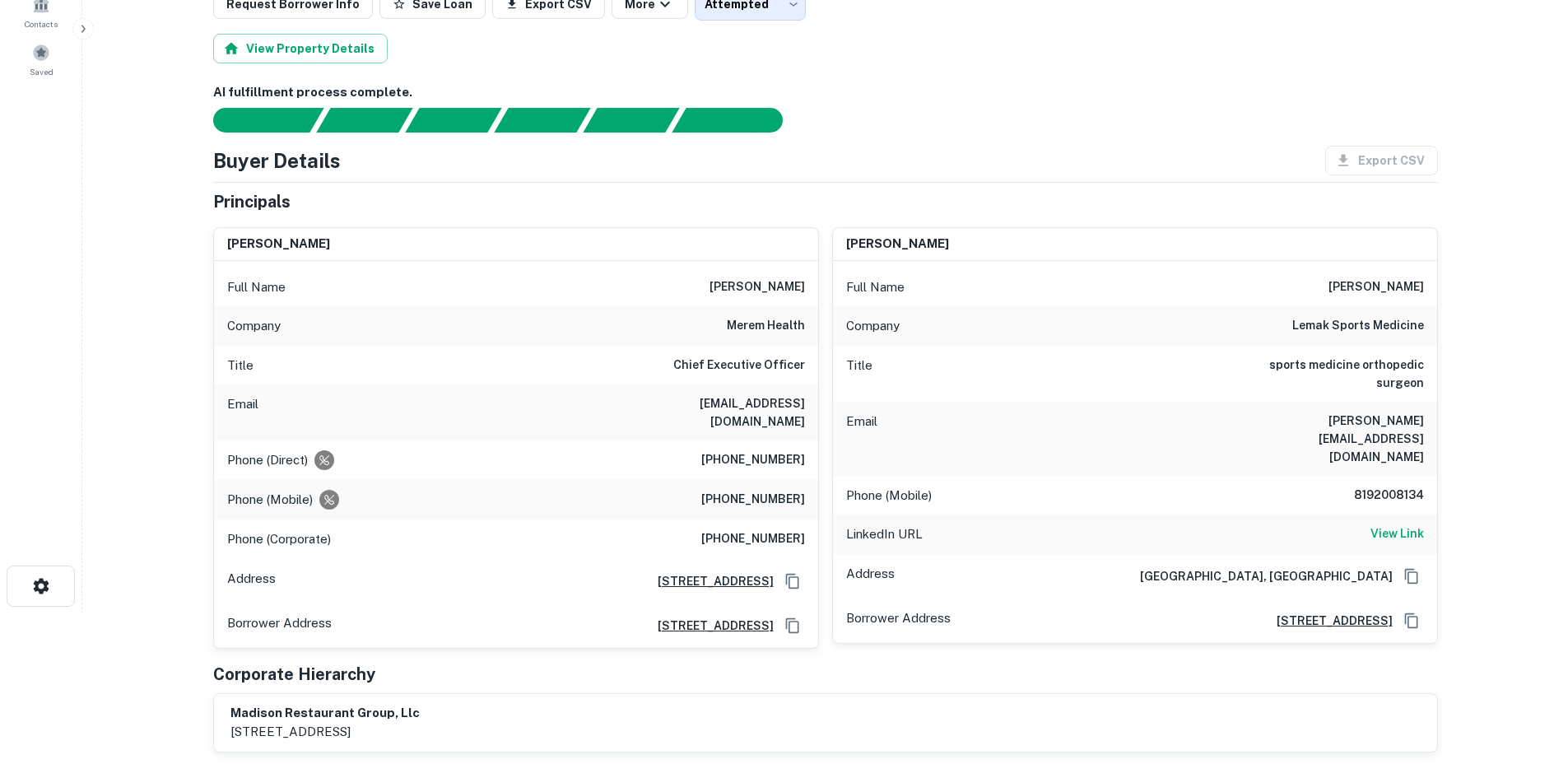
click at [766, 492] on h6 "(205) 212-8798" at bounding box center [753, 500] width 104 height 20
copy h6 "(205) 212-8798"
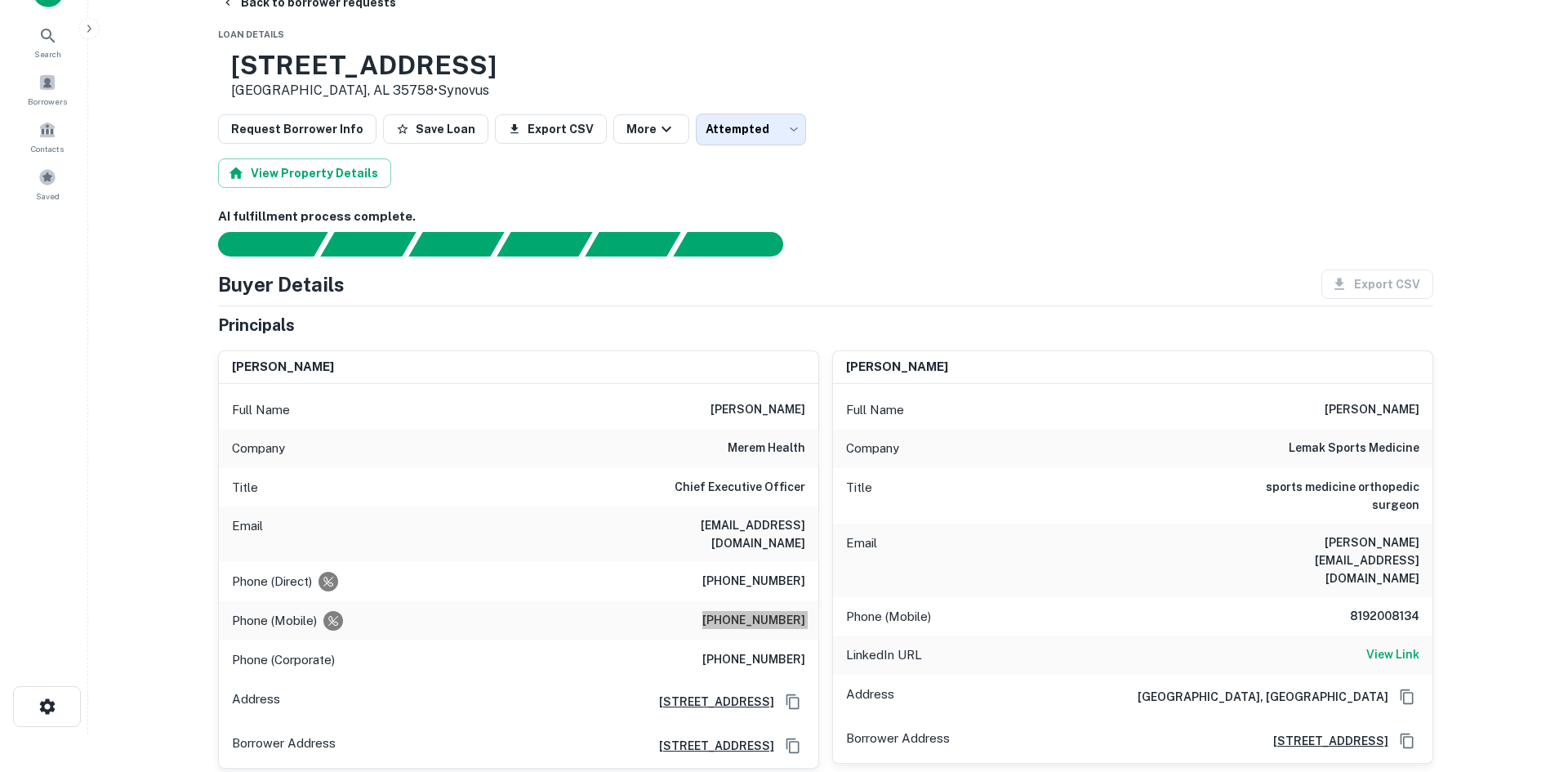
scroll to position [0, 0]
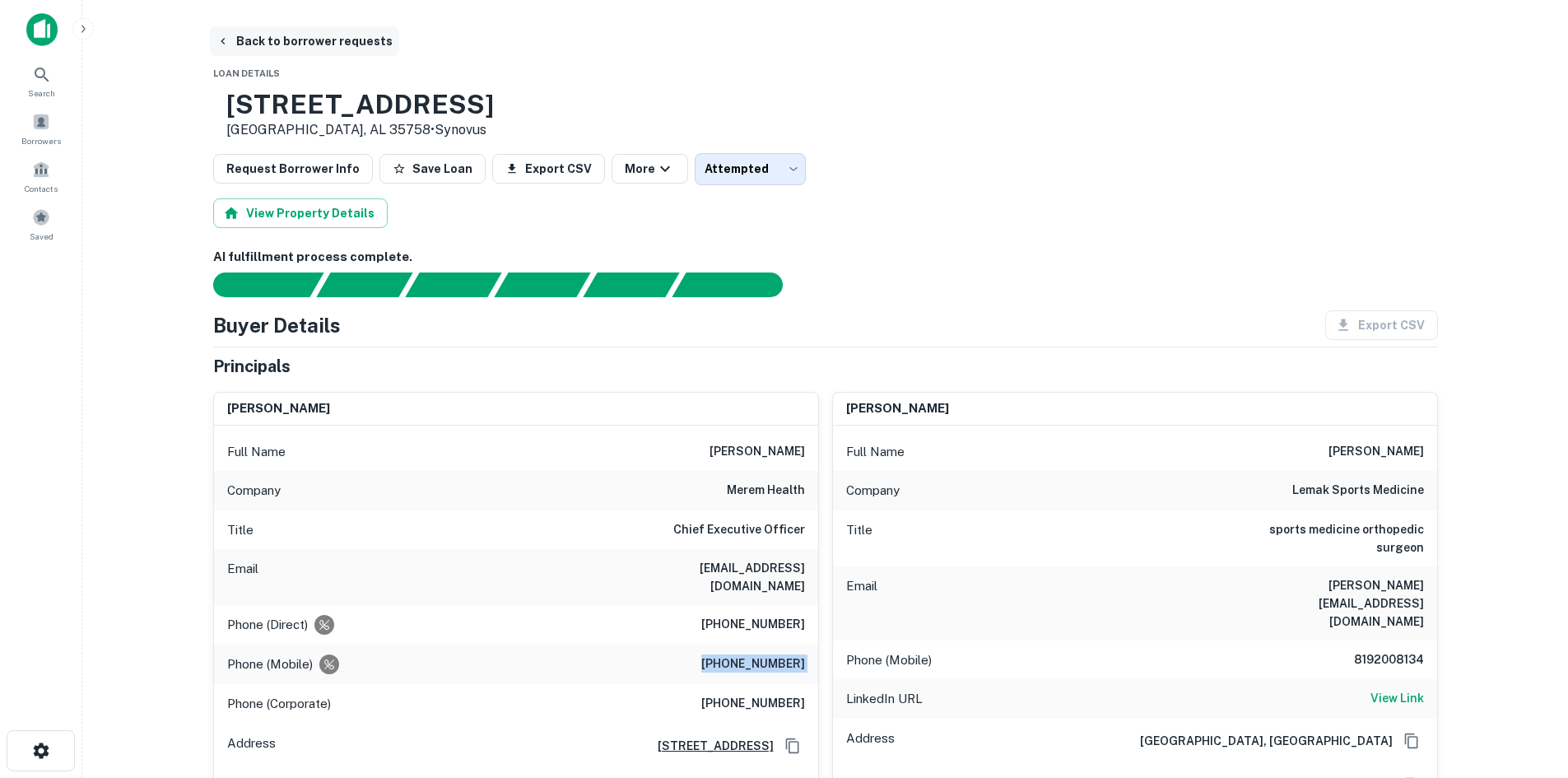
click at [358, 38] on button "Back to borrower requests" at bounding box center [305, 42] width 190 height 30
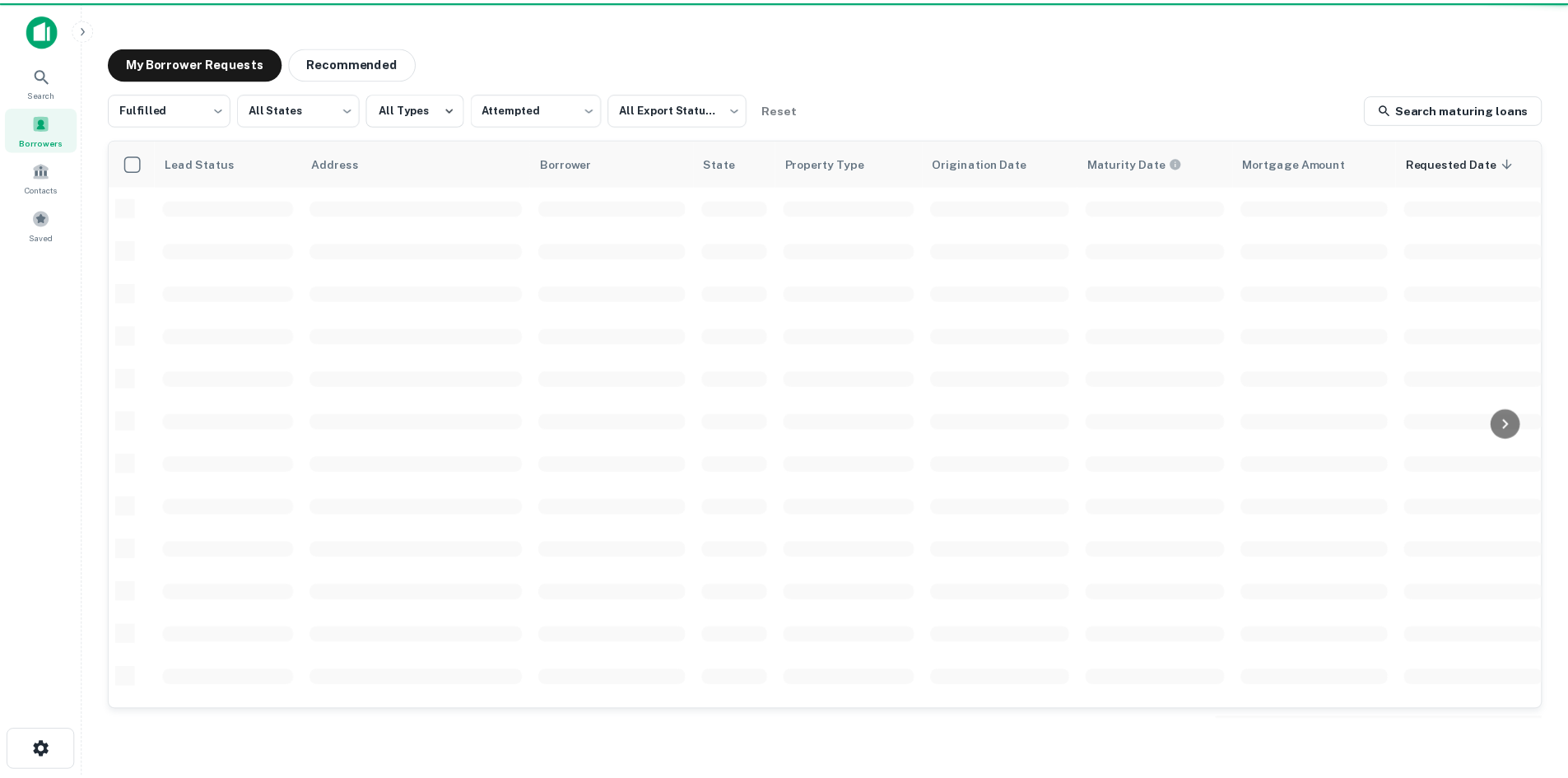
scroll to position [558, 0]
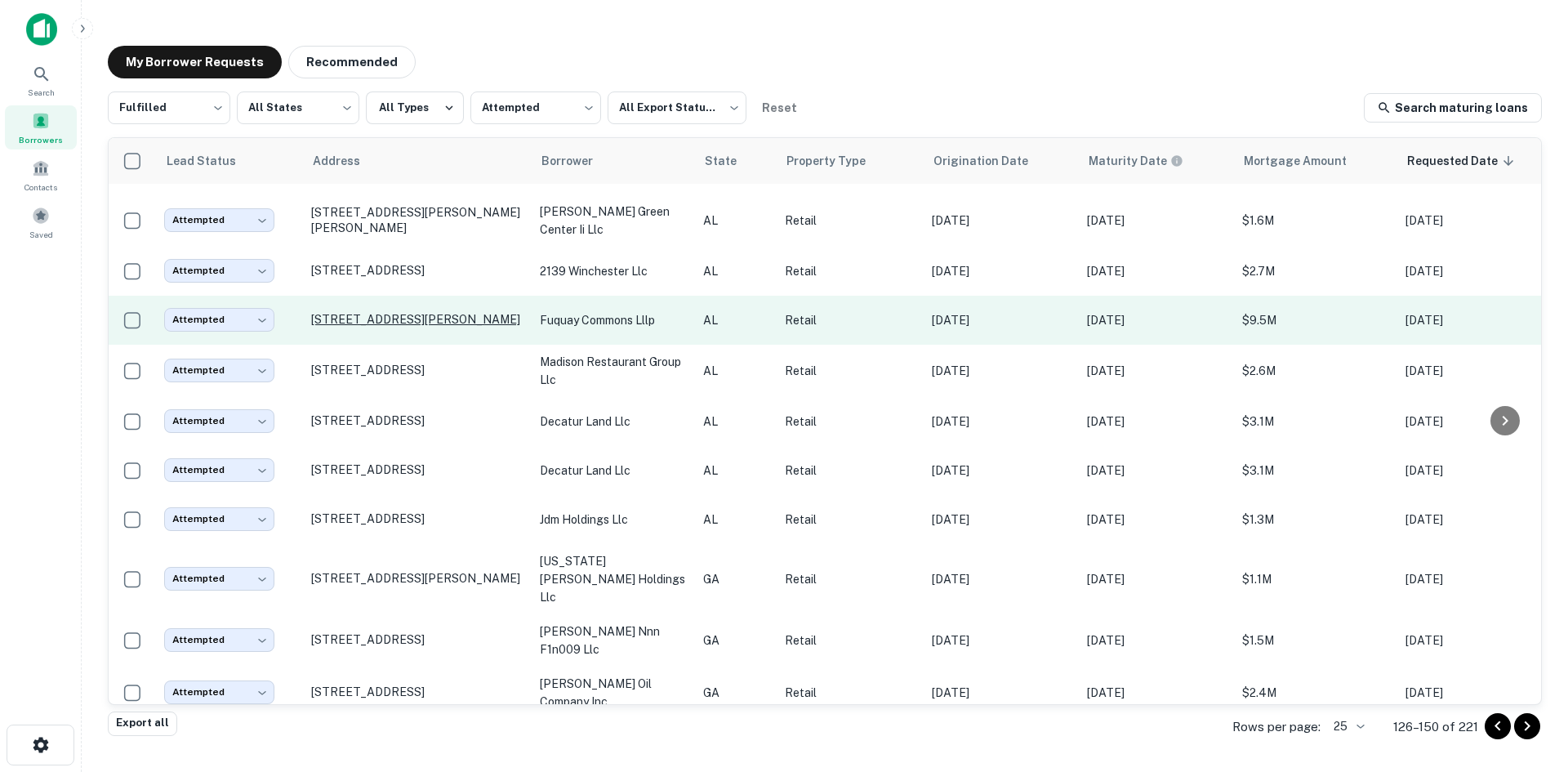
click at [410, 327] on p "2286 Zierdt Rd Sw Huntsville, AL 35824" at bounding box center [417, 320] width 212 height 15
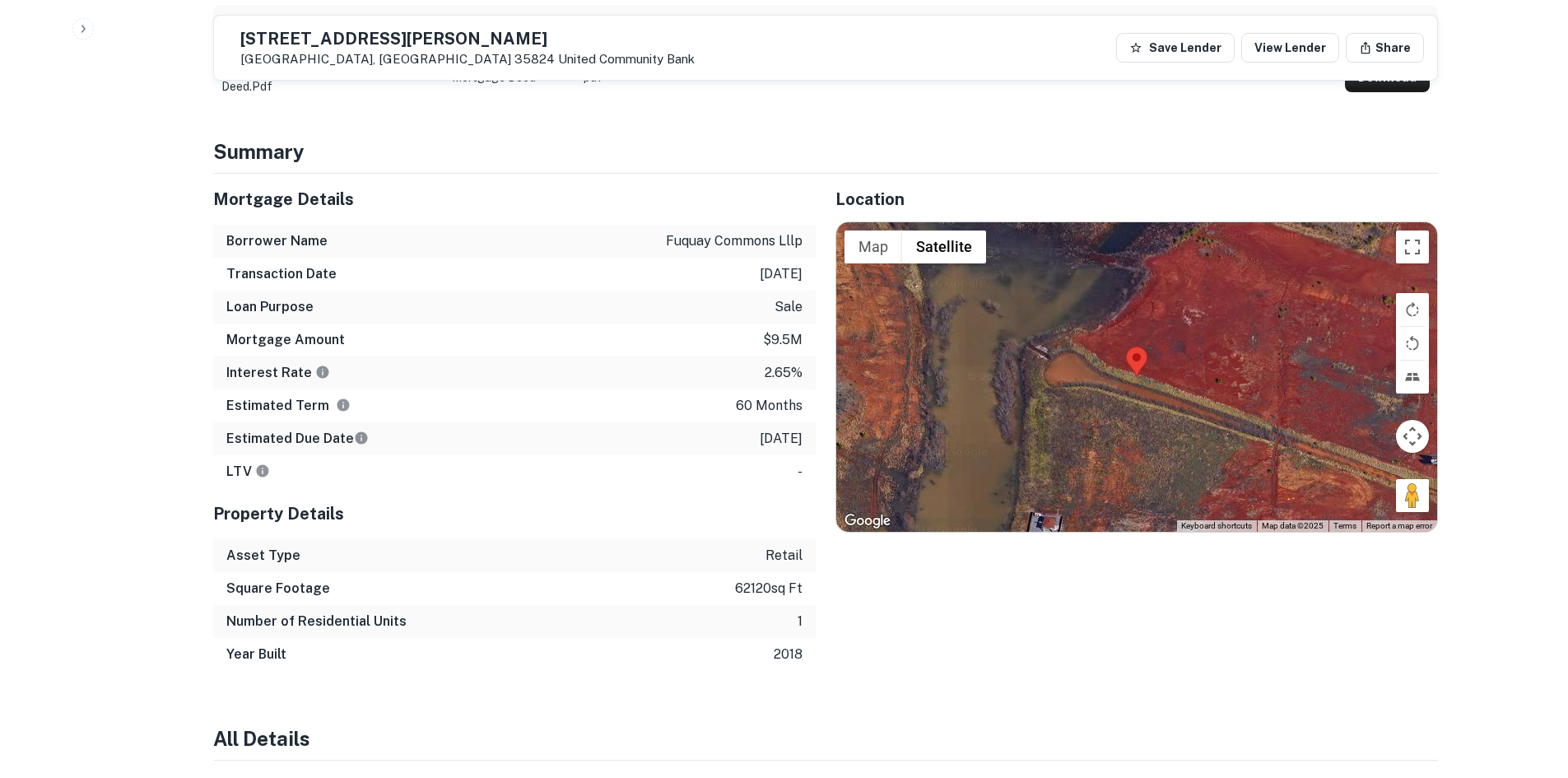
scroll to position [988, 0]
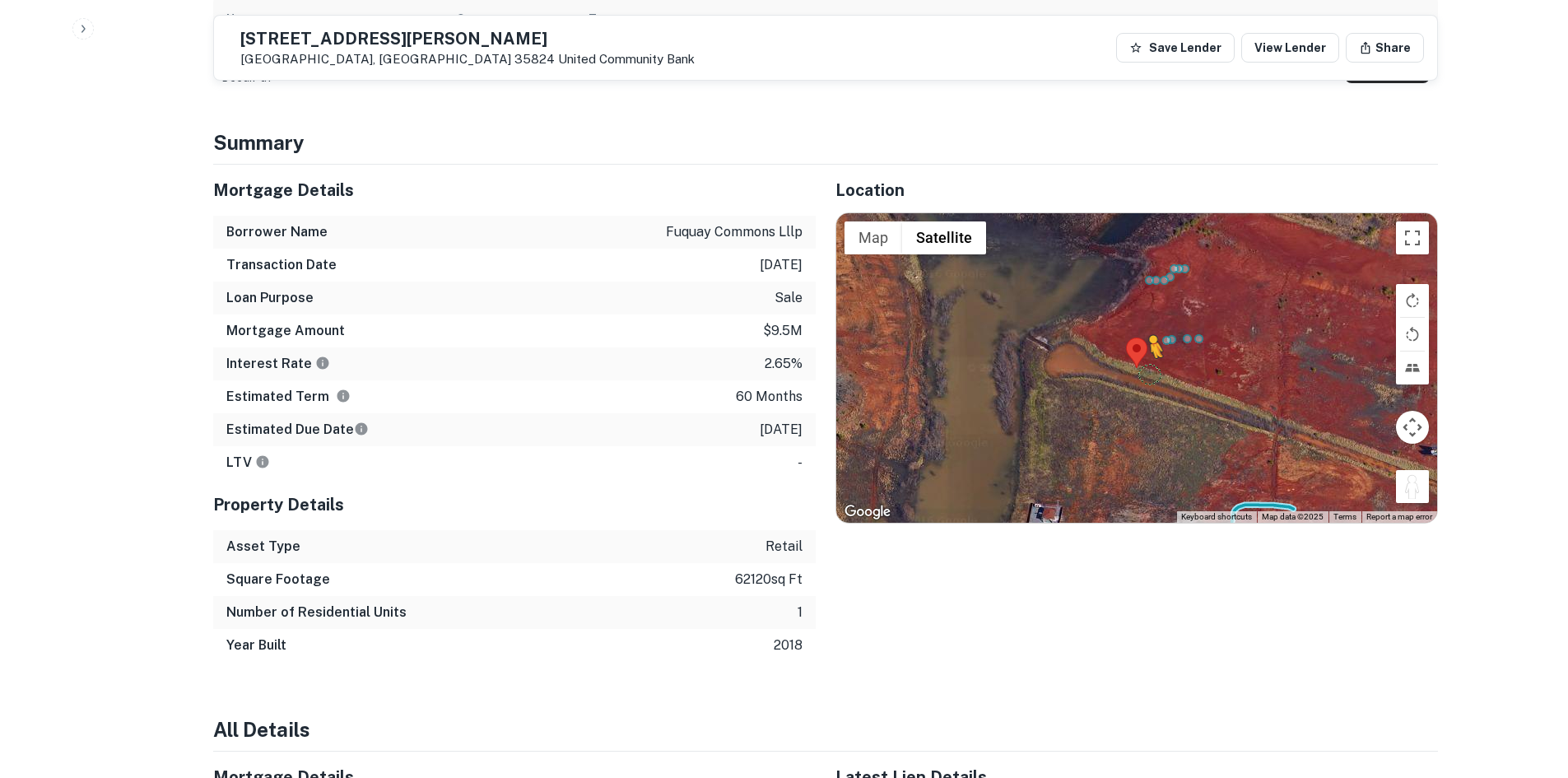
drag, startPoint x: 1409, startPoint y: 488, endPoint x: 1149, endPoint y: 375, distance: 283.5
click at [1149, 375] on div "To activate drag with keyboard, press Alt + Enter. Once in keyboard drag state,…" at bounding box center [1137, 368] width 601 height 310
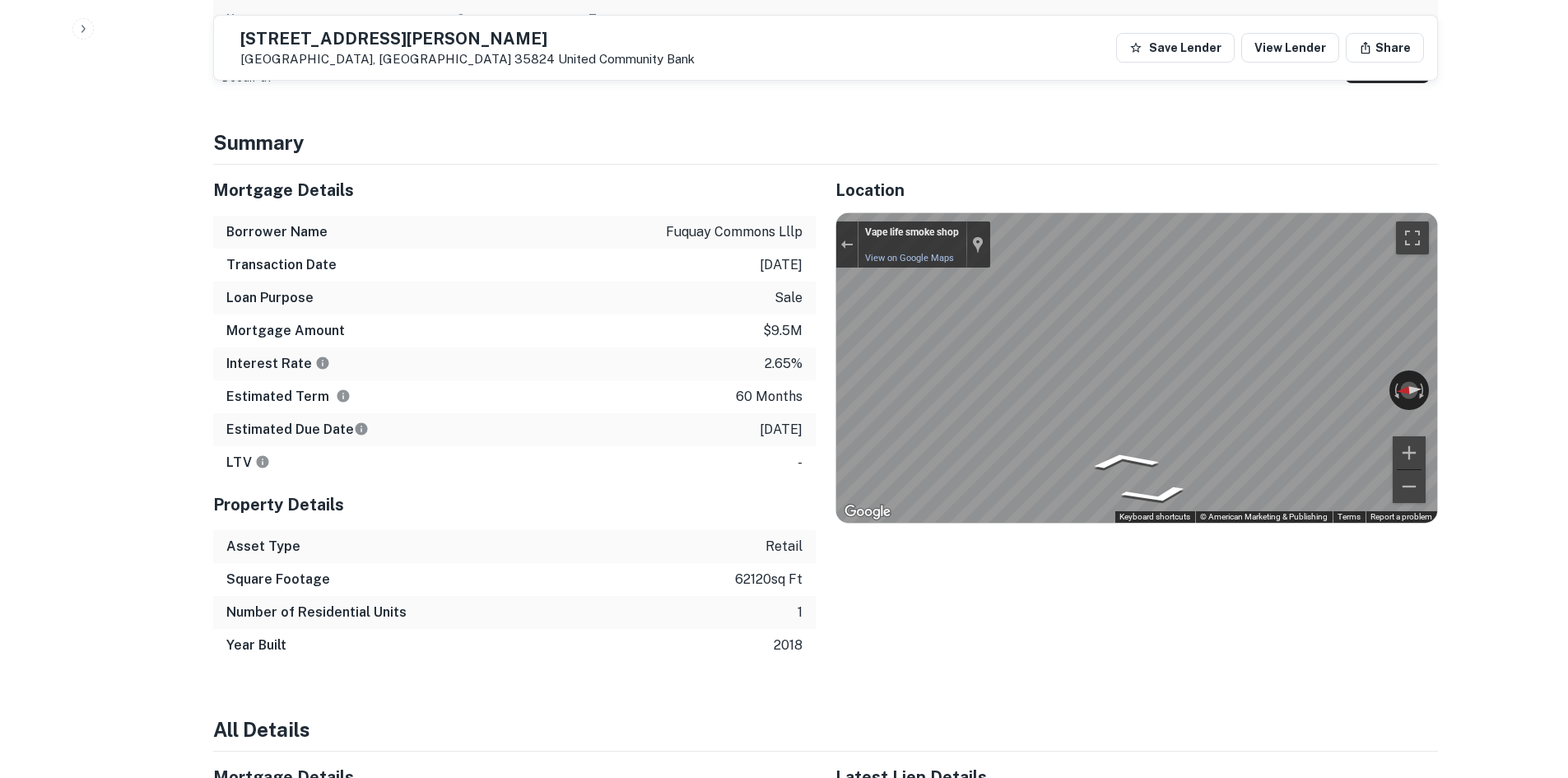
click at [842, 233] on div at bounding box center [847, 244] width 22 height 46
click at [854, 245] on button "Exit the Street View" at bounding box center [847, 244] width 22 height 22
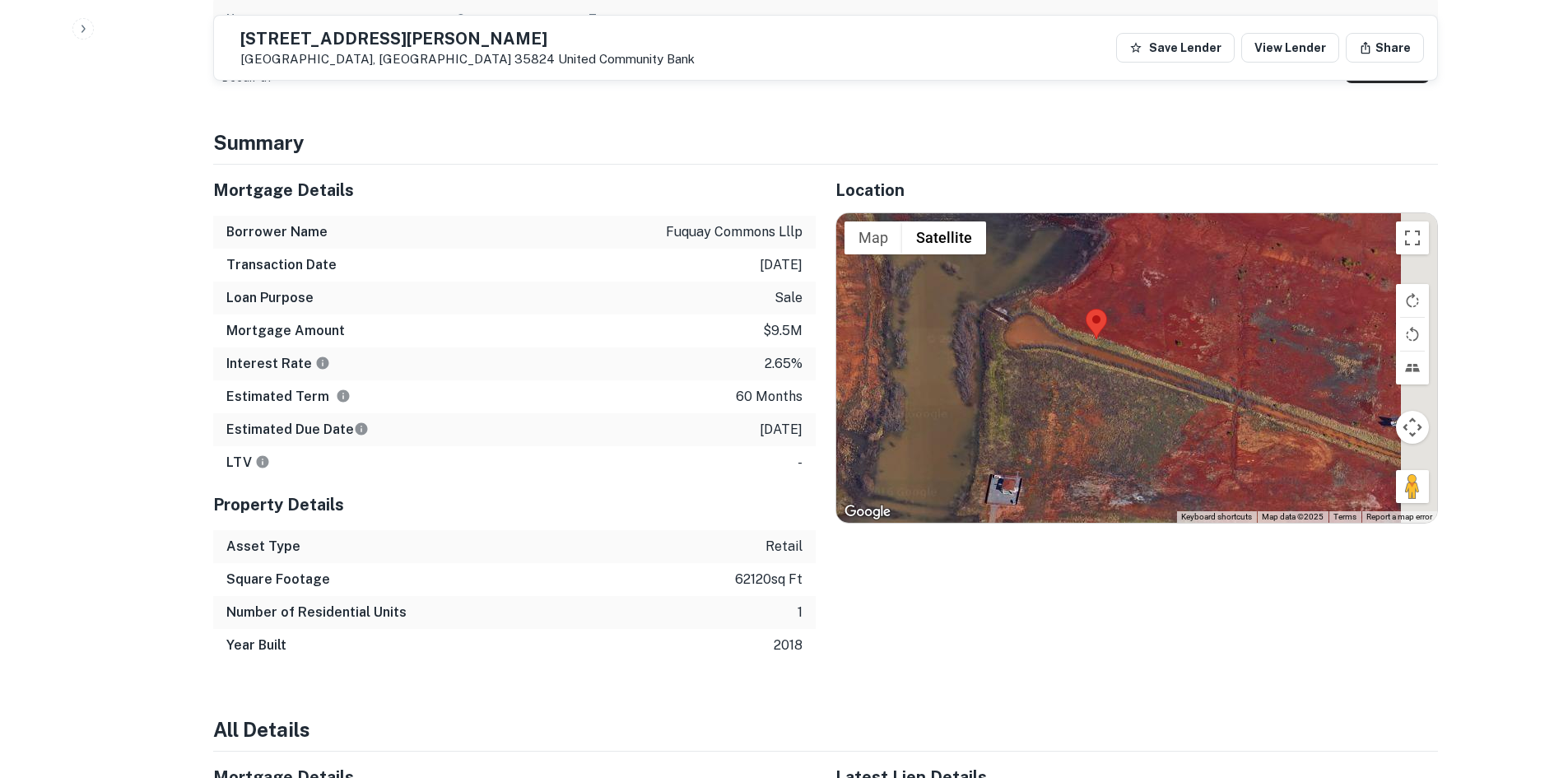
drag, startPoint x: 1347, startPoint y: 466, endPoint x: 1264, endPoint y: 394, distance: 109.9
click at [1264, 394] on div "Loading..." at bounding box center [1137, 368] width 601 height 310
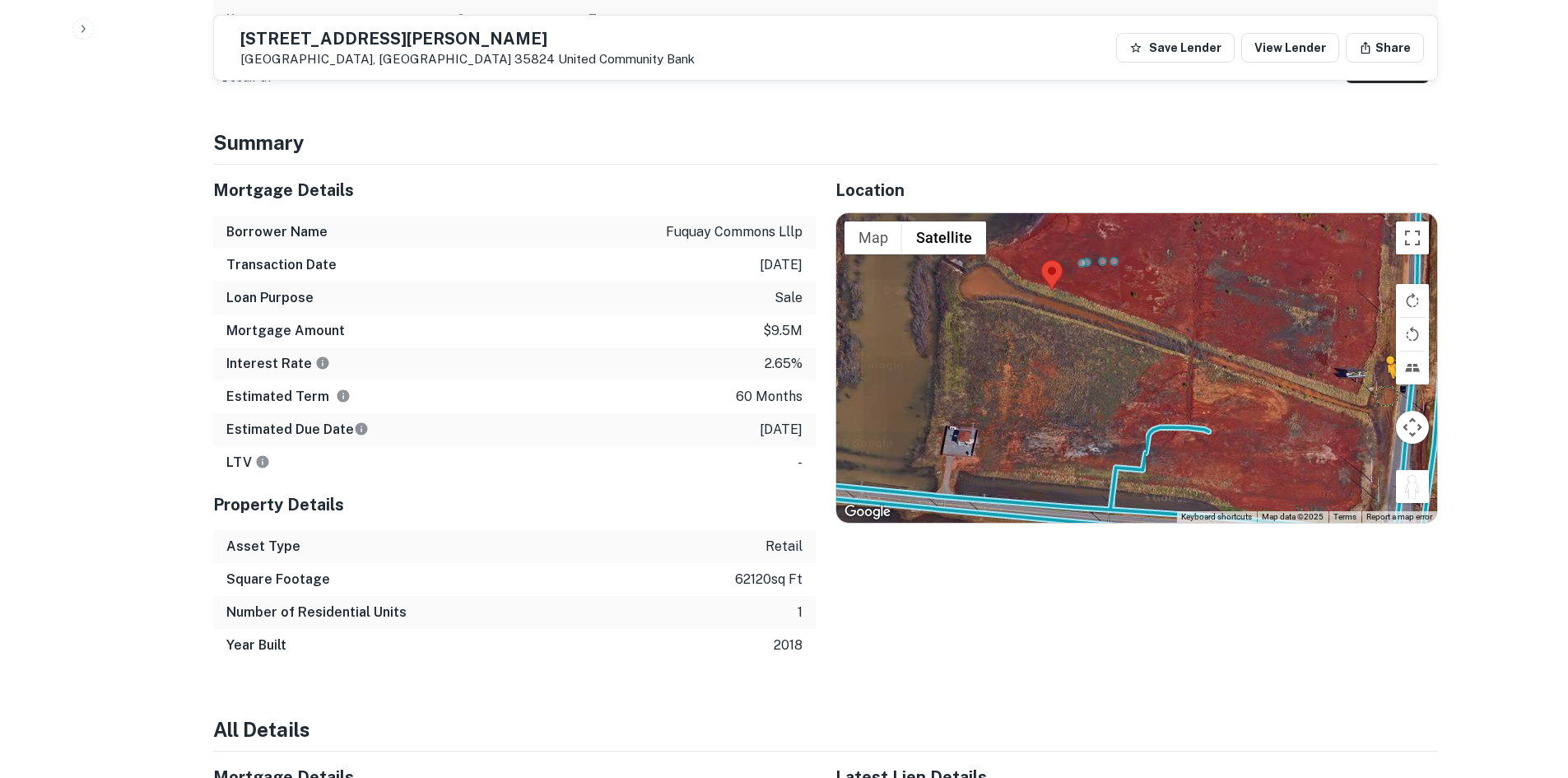
drag, startPoint x: 1415, startPoint y: 493, endPoint x: 1388, endPoint y: 389, distance: 107.4
click at [1388, 389] on div "To activate drag with keyboard, press Alt + Enter. Once in keyboard drag state,…" at bounding box center [1137, 368] width 601 height 310
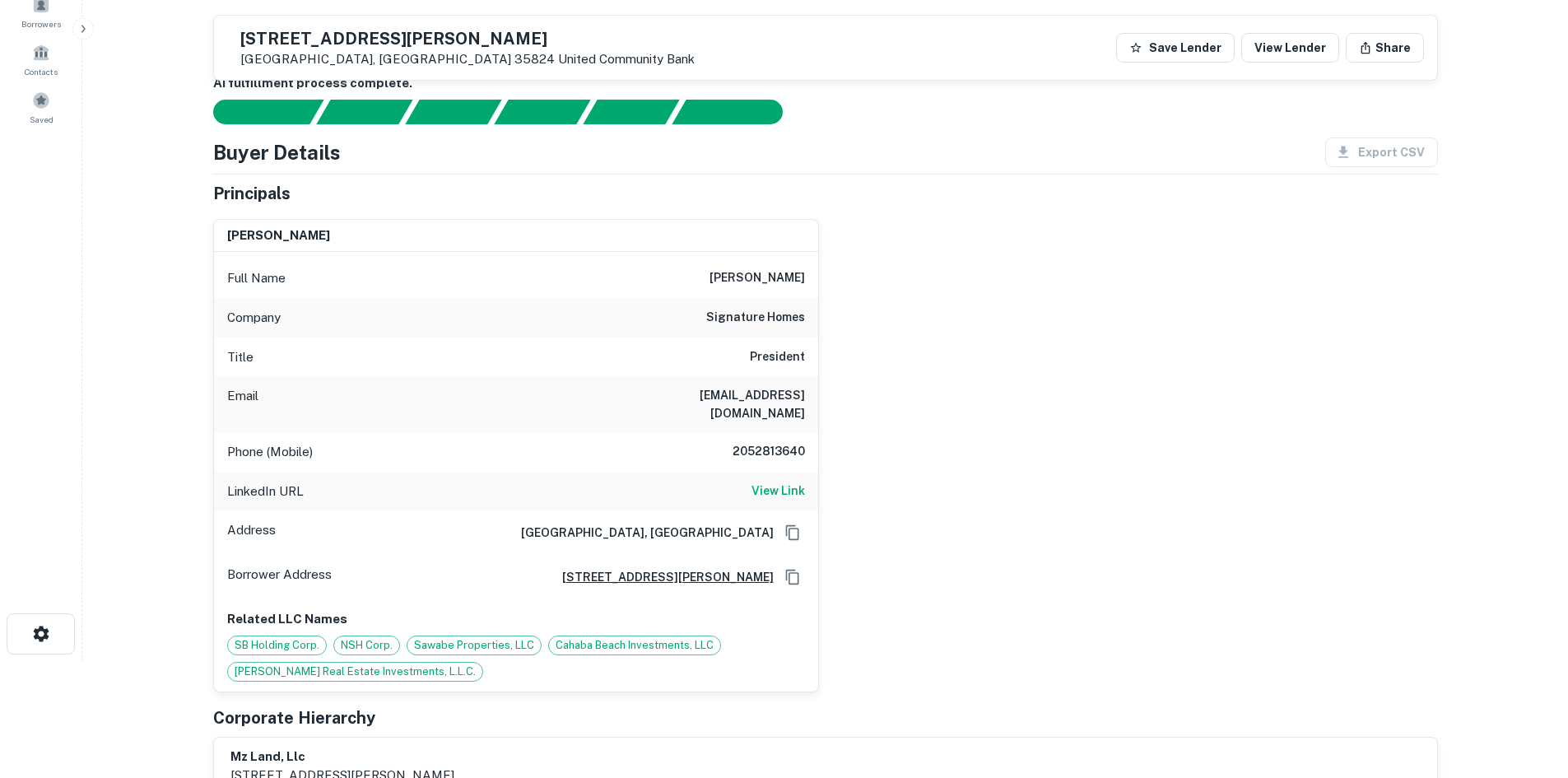
scroll to position [0, 0]
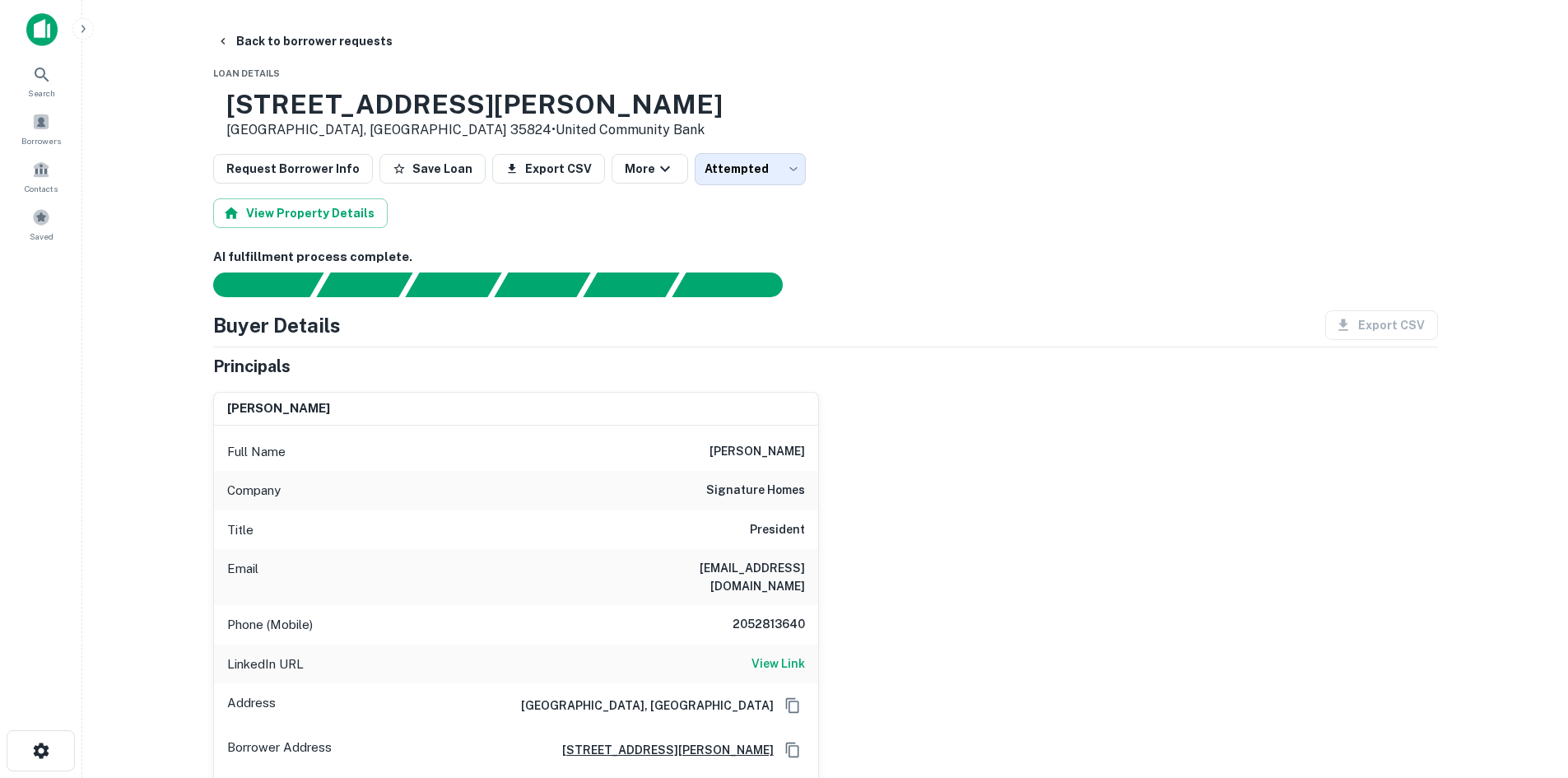
click at [794, 621] on h6 "2052813640" at bounding box center [756, 625] width 99 height 20
copy h6 "2052813640"
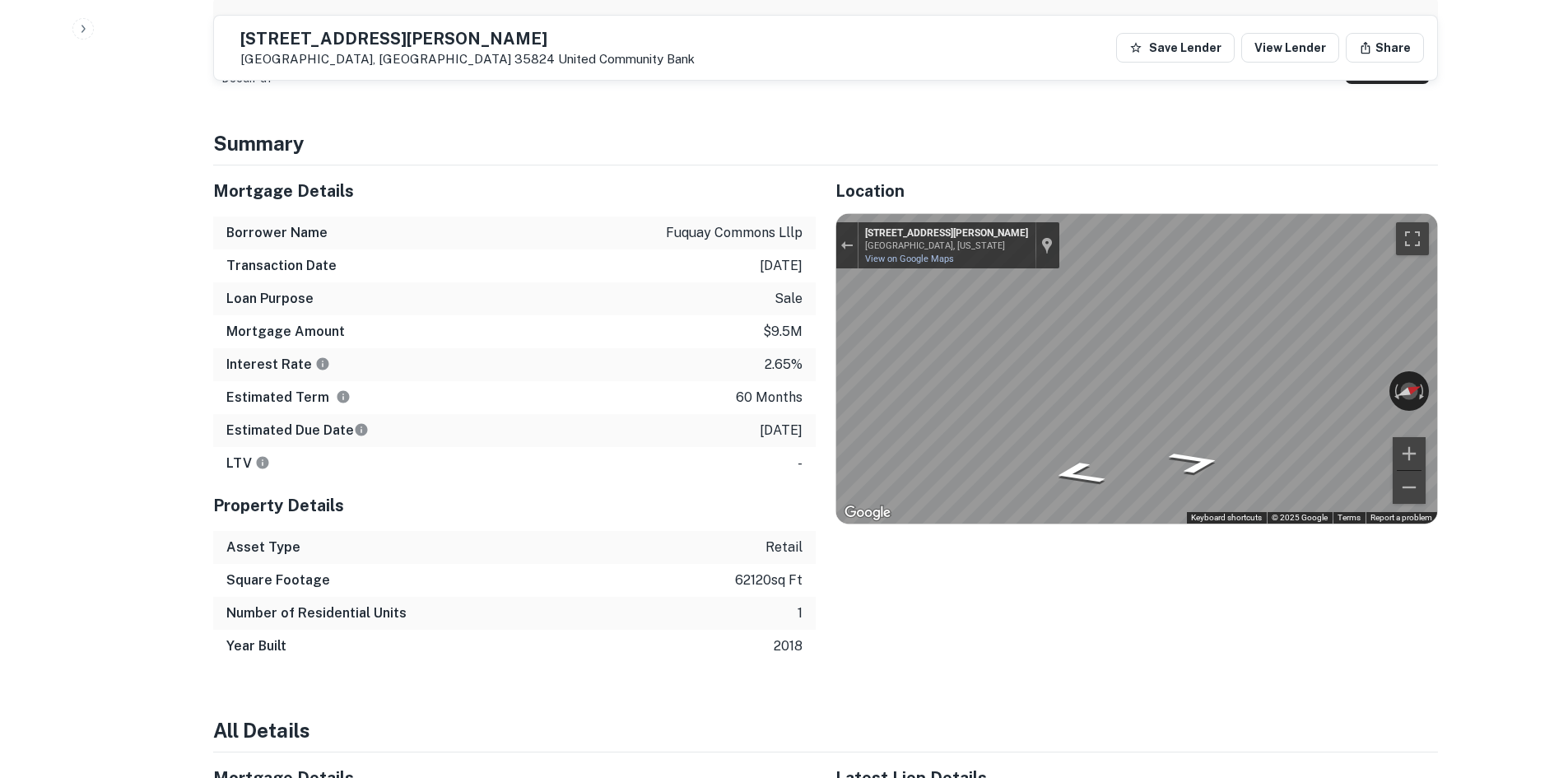
scroll to position [988, 0]
click at [1194, 442] on icon "Go North, Zierdt Rd" at bounding box center [1198, 452] width 82 height 33
click at [1194, 442] on icon "Go North, Zierdt Rd" at bounding box center [1198, 451] width 83 height 34
click at [1194, 442] on icon "Go North, Zierdt Rd" at bounding box center [1198, 450] width 86 height 34
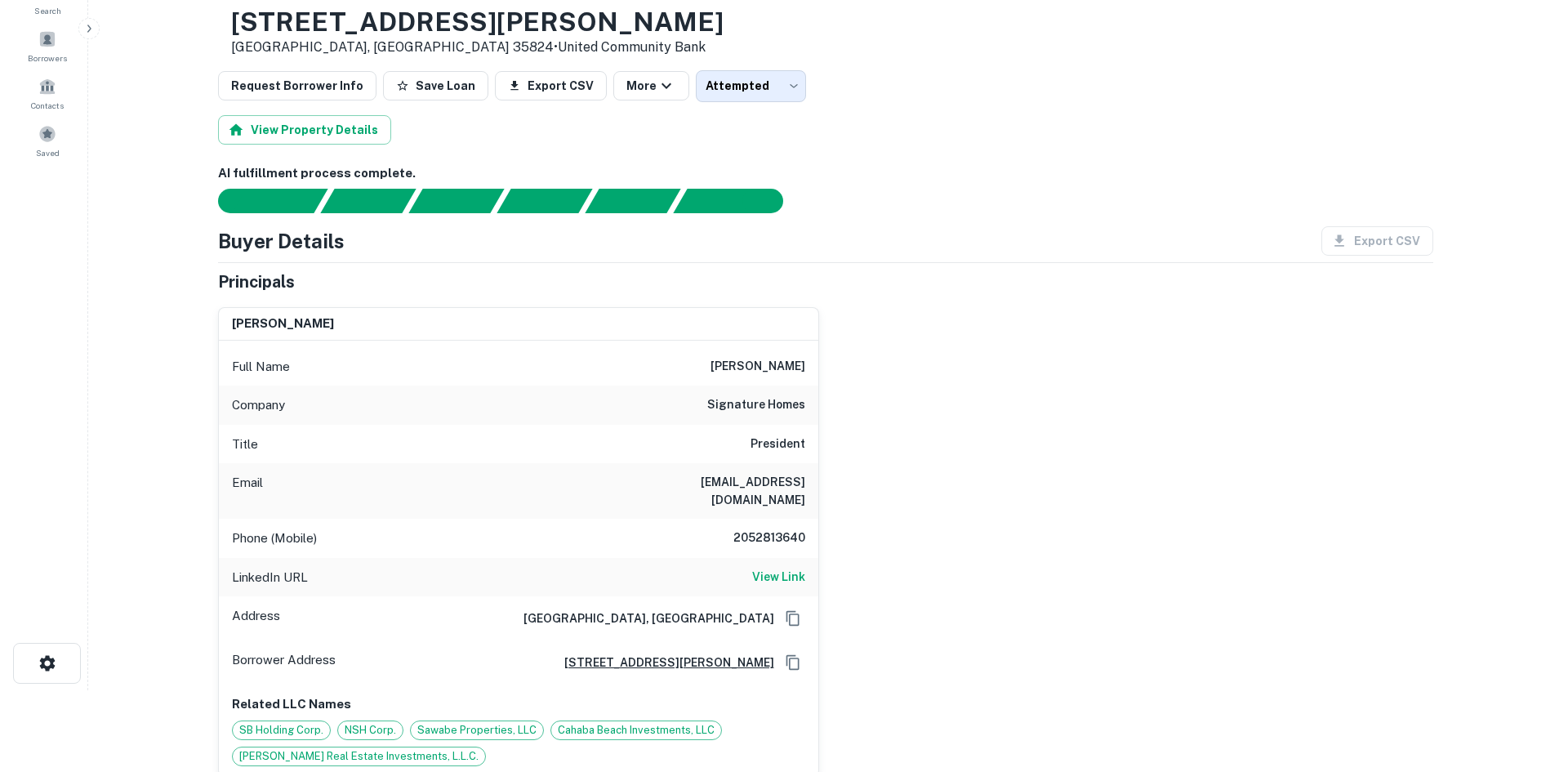
scroll to position [0, 0]
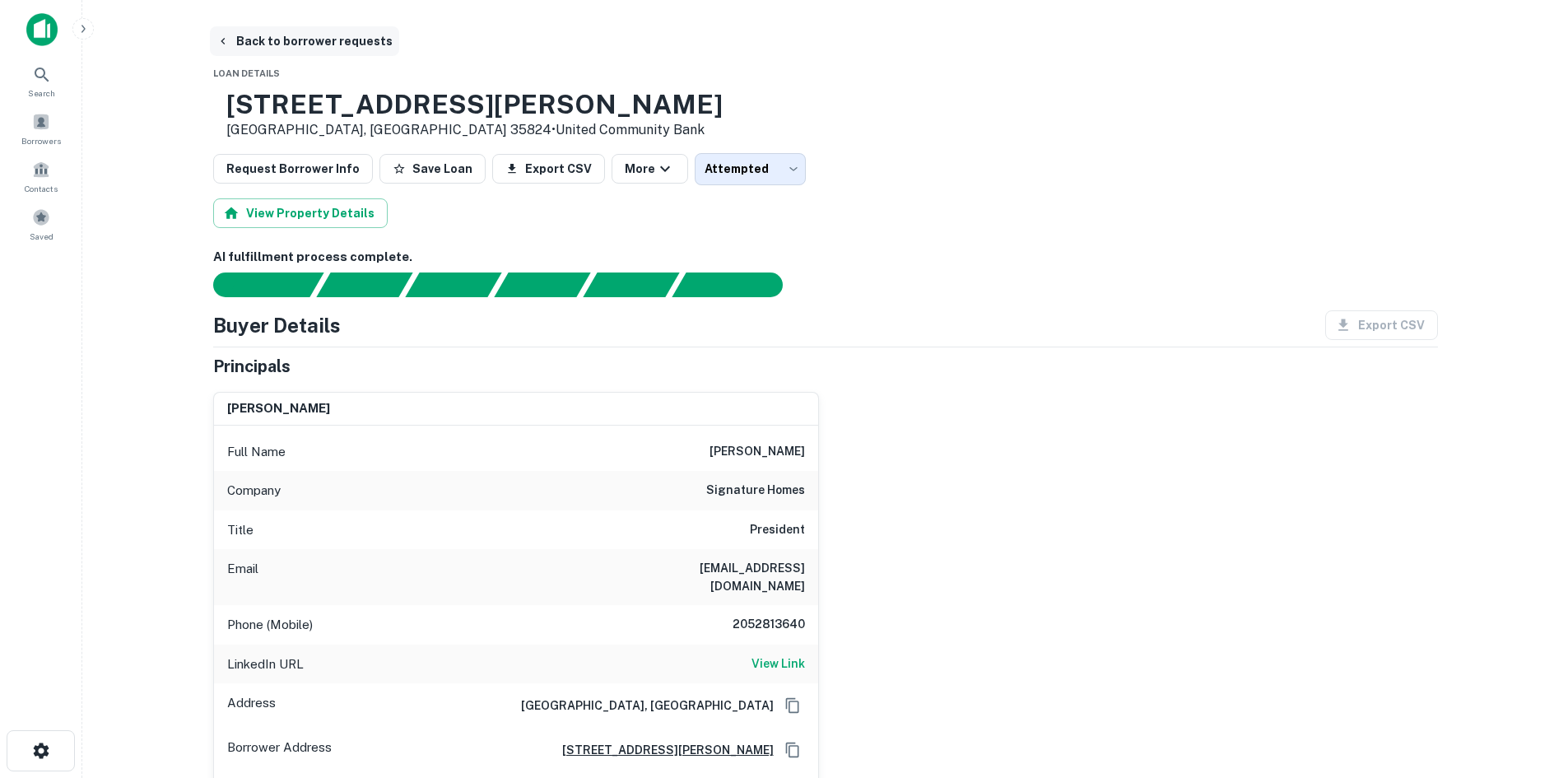
click at [355, 50] on button "Back to borrower requests" at bounding box center [305, 42] width 190 height 30
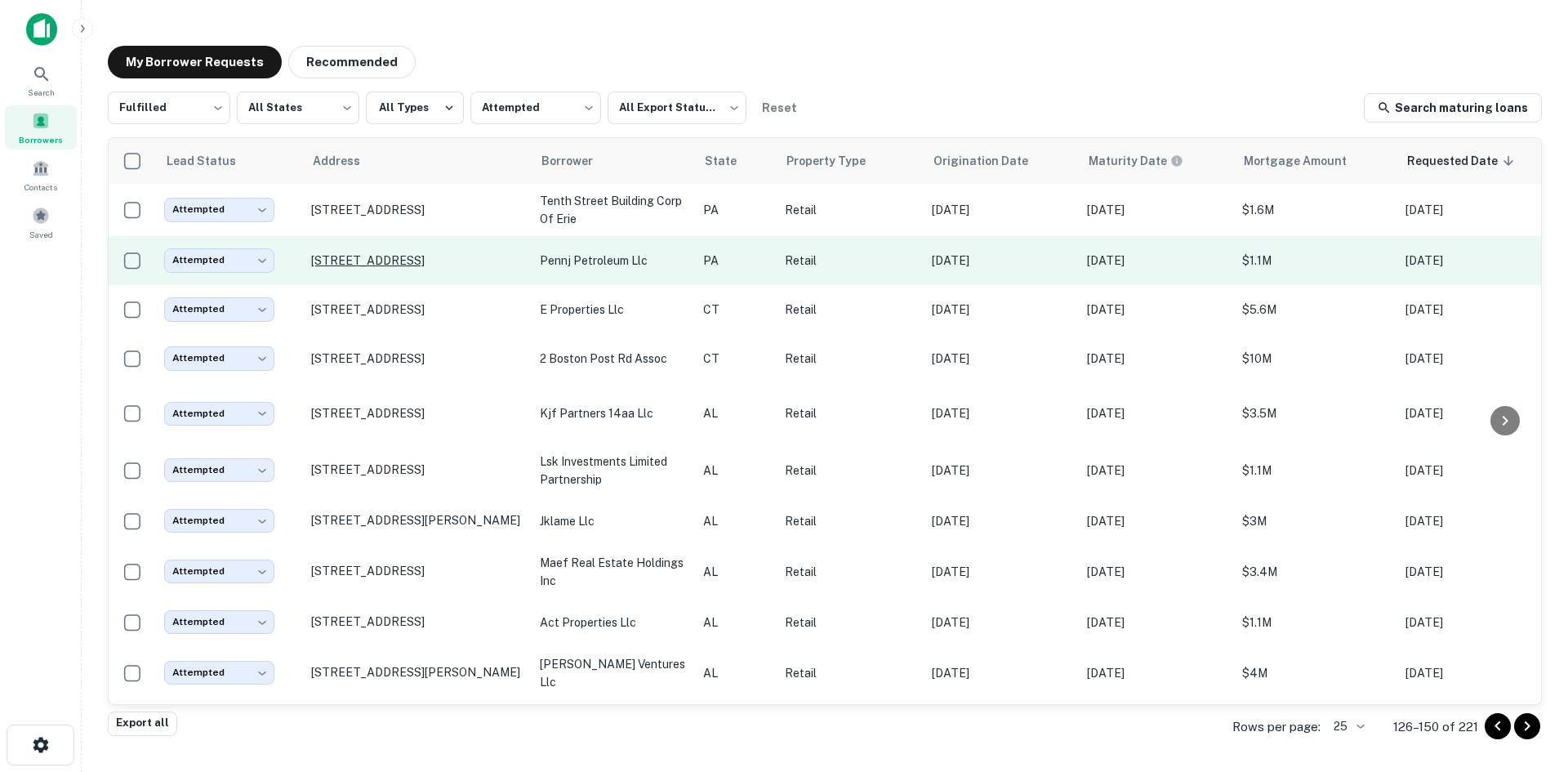
click at [416, 264] on p "1000 E Willow Grove Ave Glenside, PA 19038" at bounding box center [417, 261] width 212 height 15
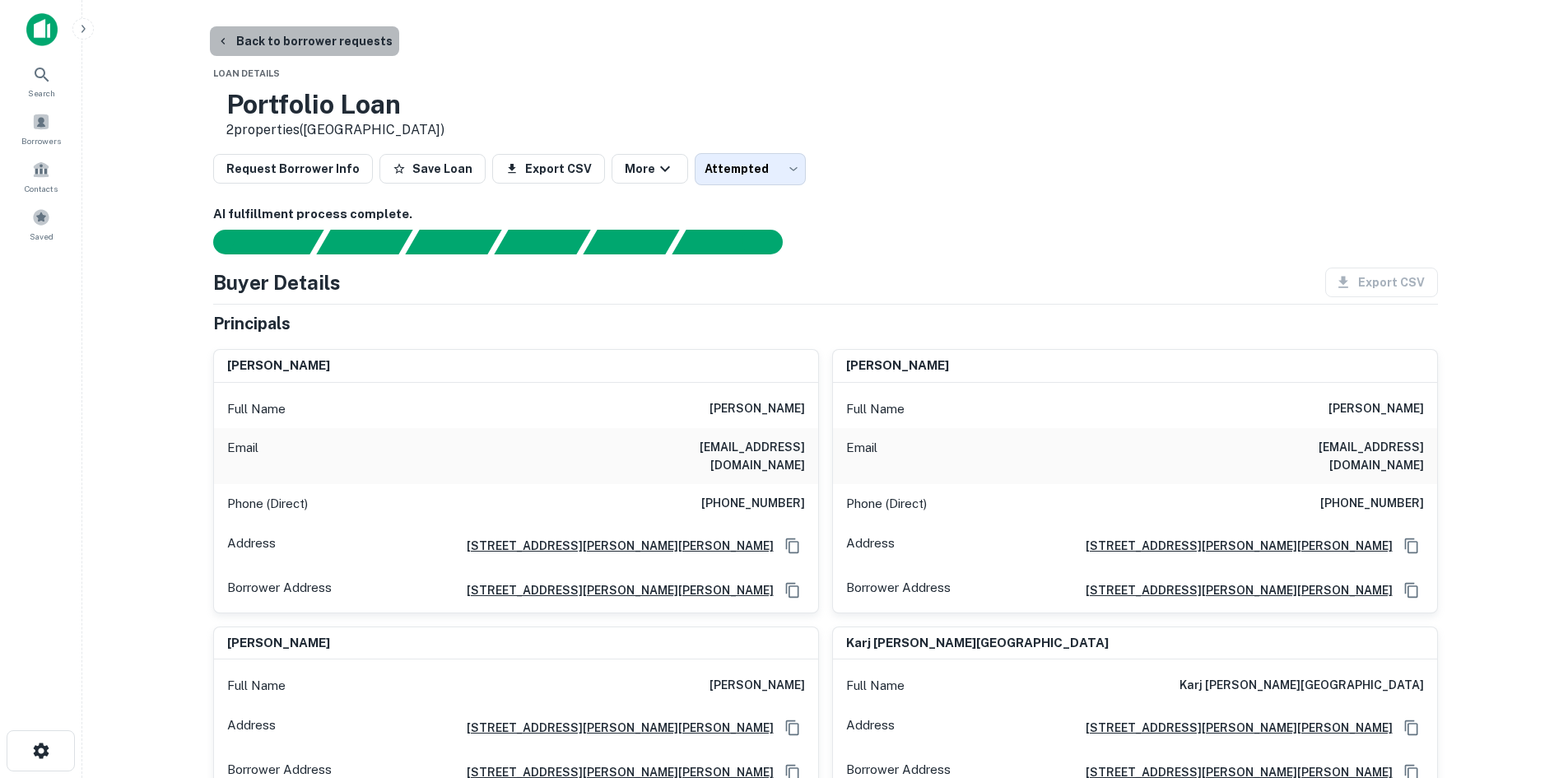
click at [357, 48] on button "Back to borrower requests" at bounding box center [305, 42] width 190 height 30
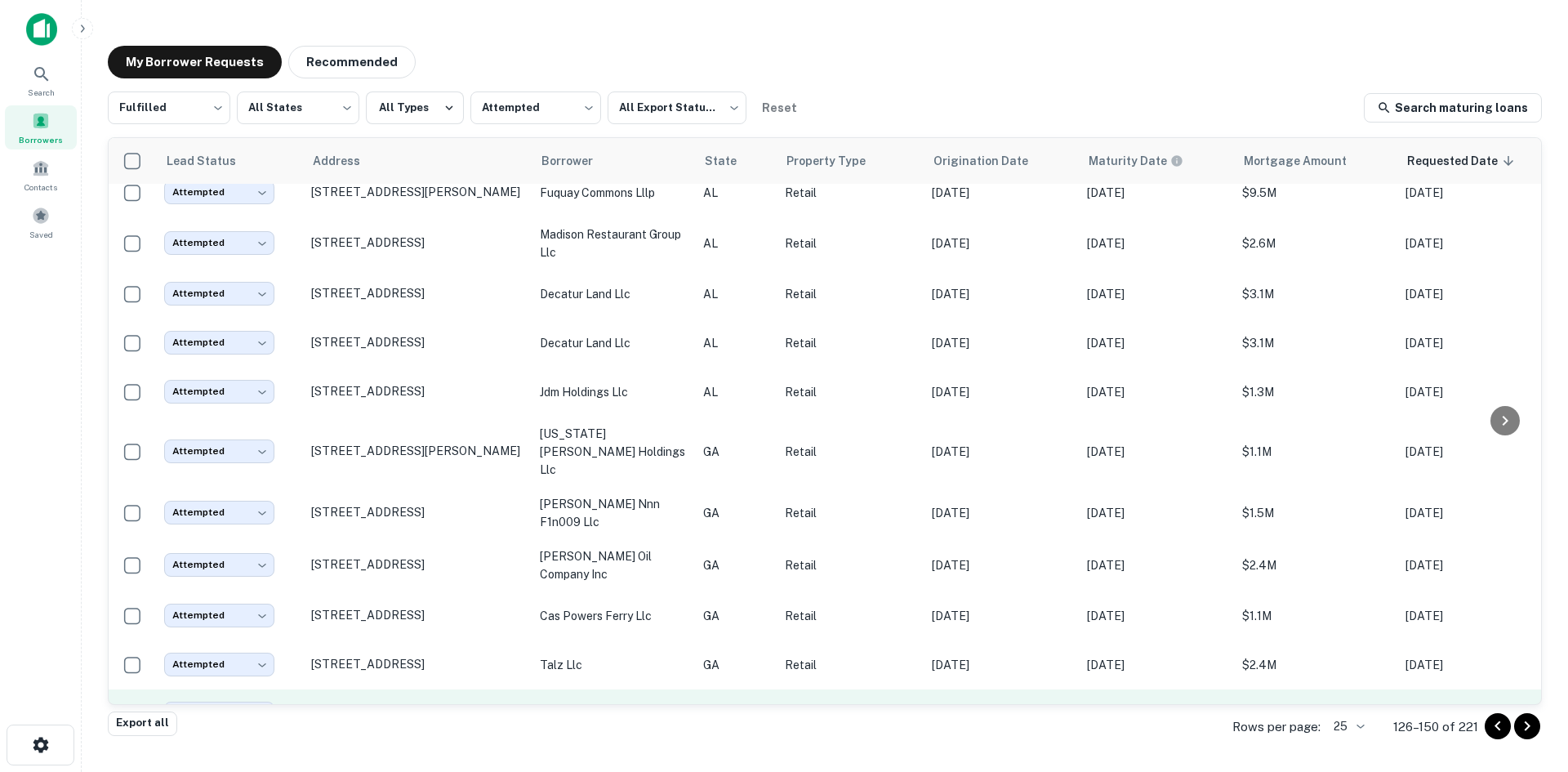
scroll to position [809, 0]
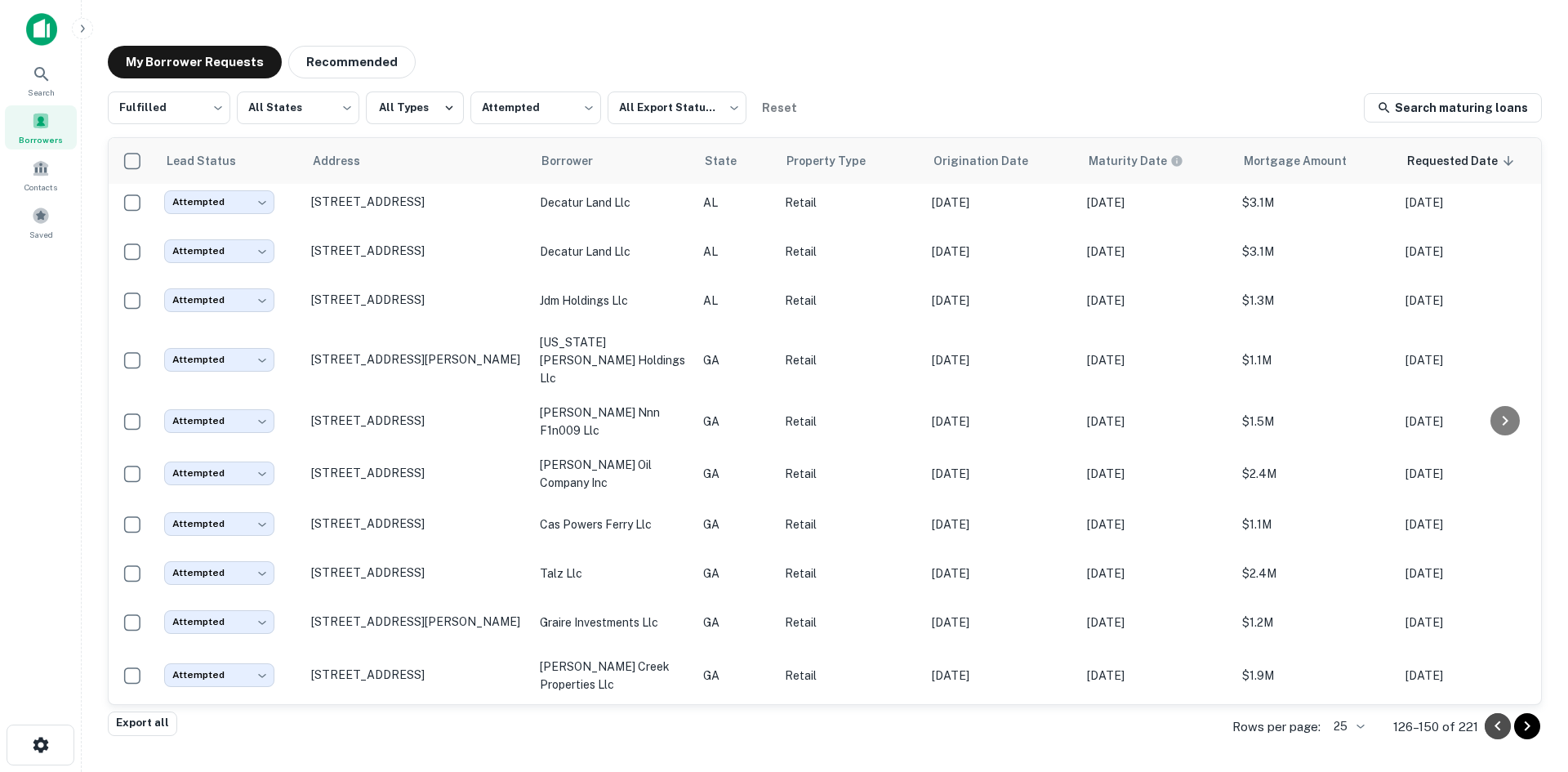
click at [1501, 727] on icon "Go to previous page" at bounding box center [1498, 727] width 20 height 20
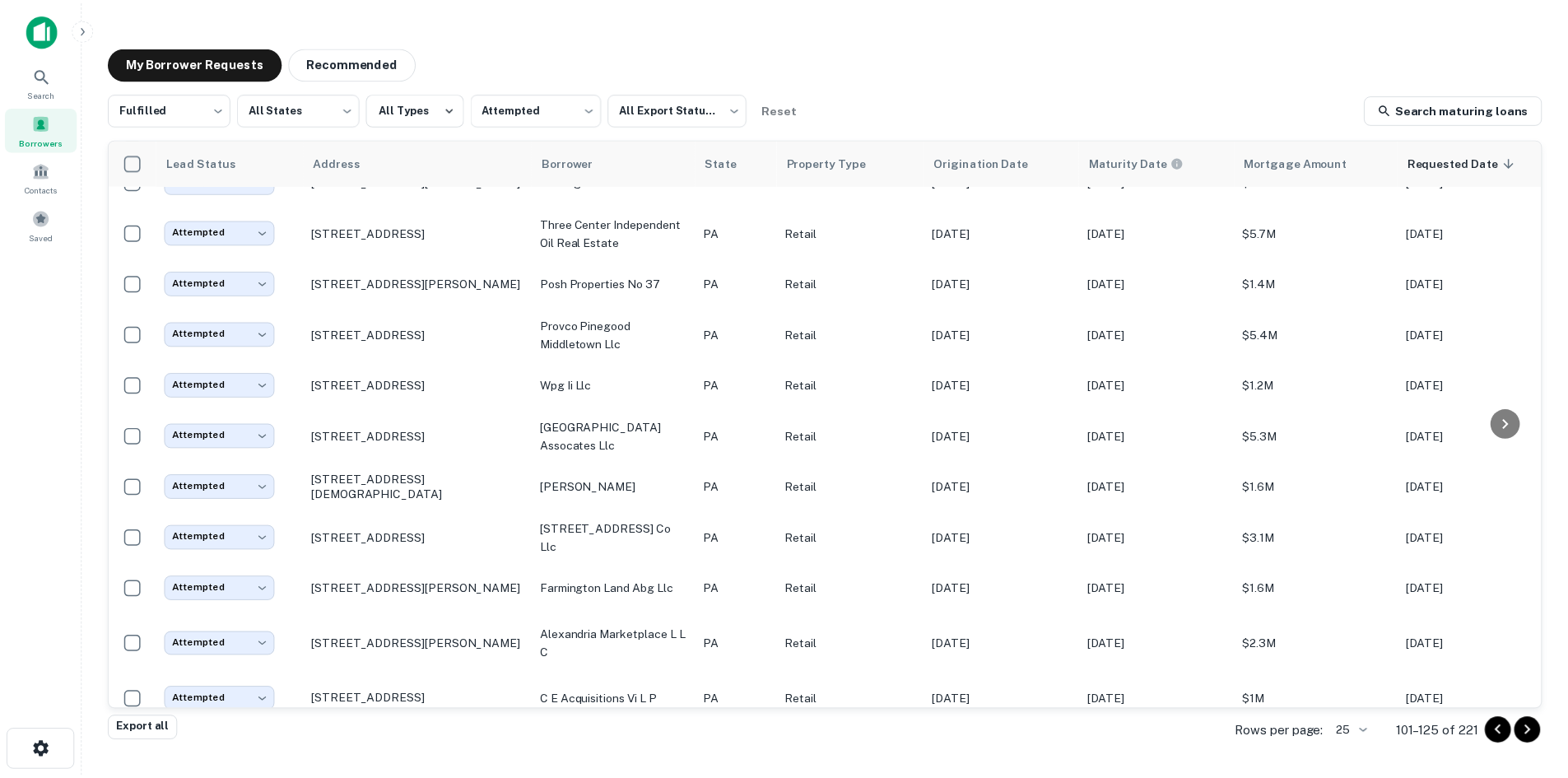
scroll to position [760, 0]
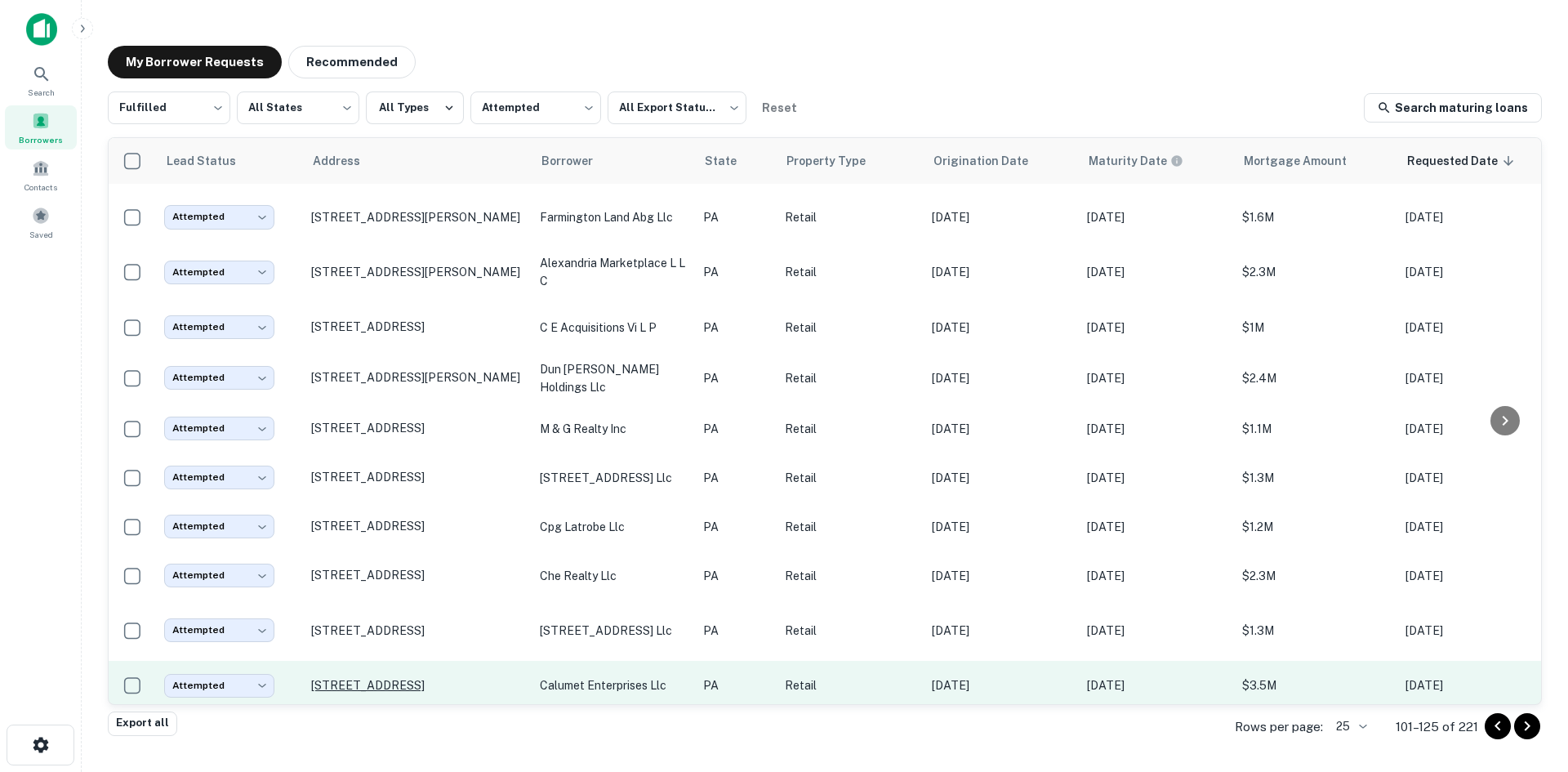
click at [397, 678] on p "845 Woodland Rd Reading, PA 19610" at bounding box center [417, 685] width 212 height 15
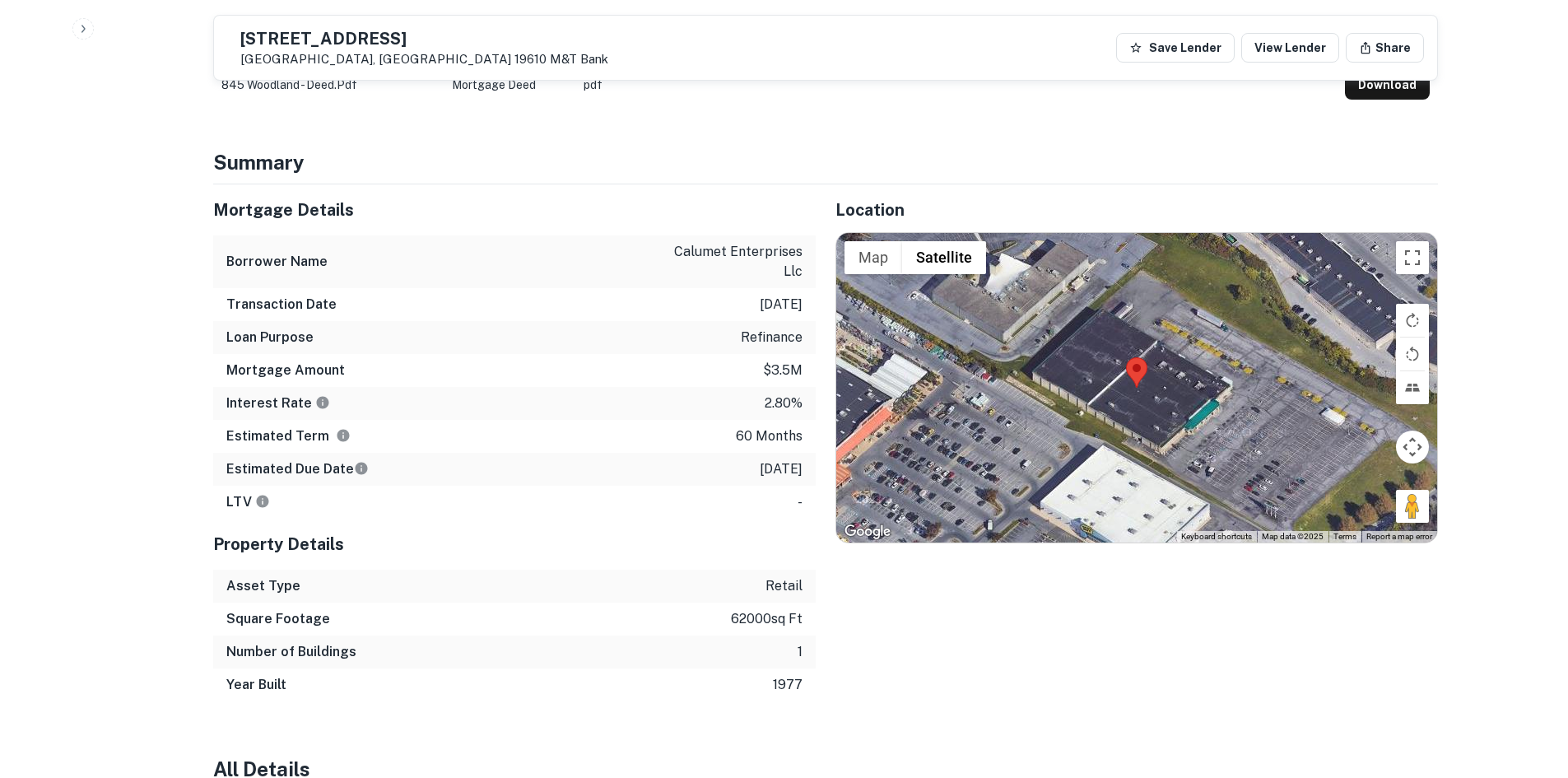
scroll to position [1400, 0]
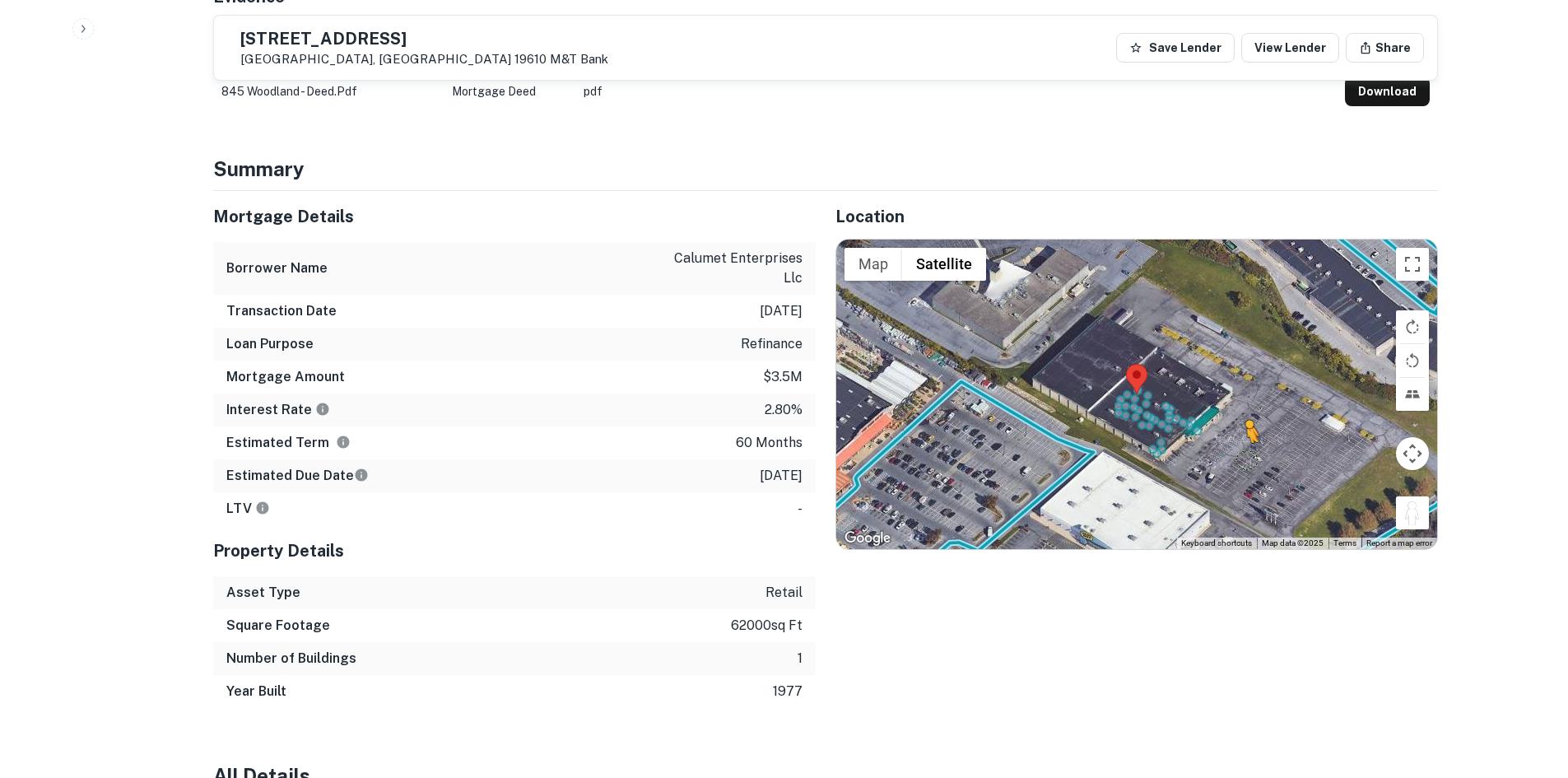
drag, startPoint x: 1419, startPoint y: 463, endPoint x: 1239, endPoint y: 412, distance: 187.1
click at [1239, 412] on div "To activate drag with keyboard, press Alt + Enter. Once in keyboard drag state,…" at bounding box center [1137, 394] width 601 height 310
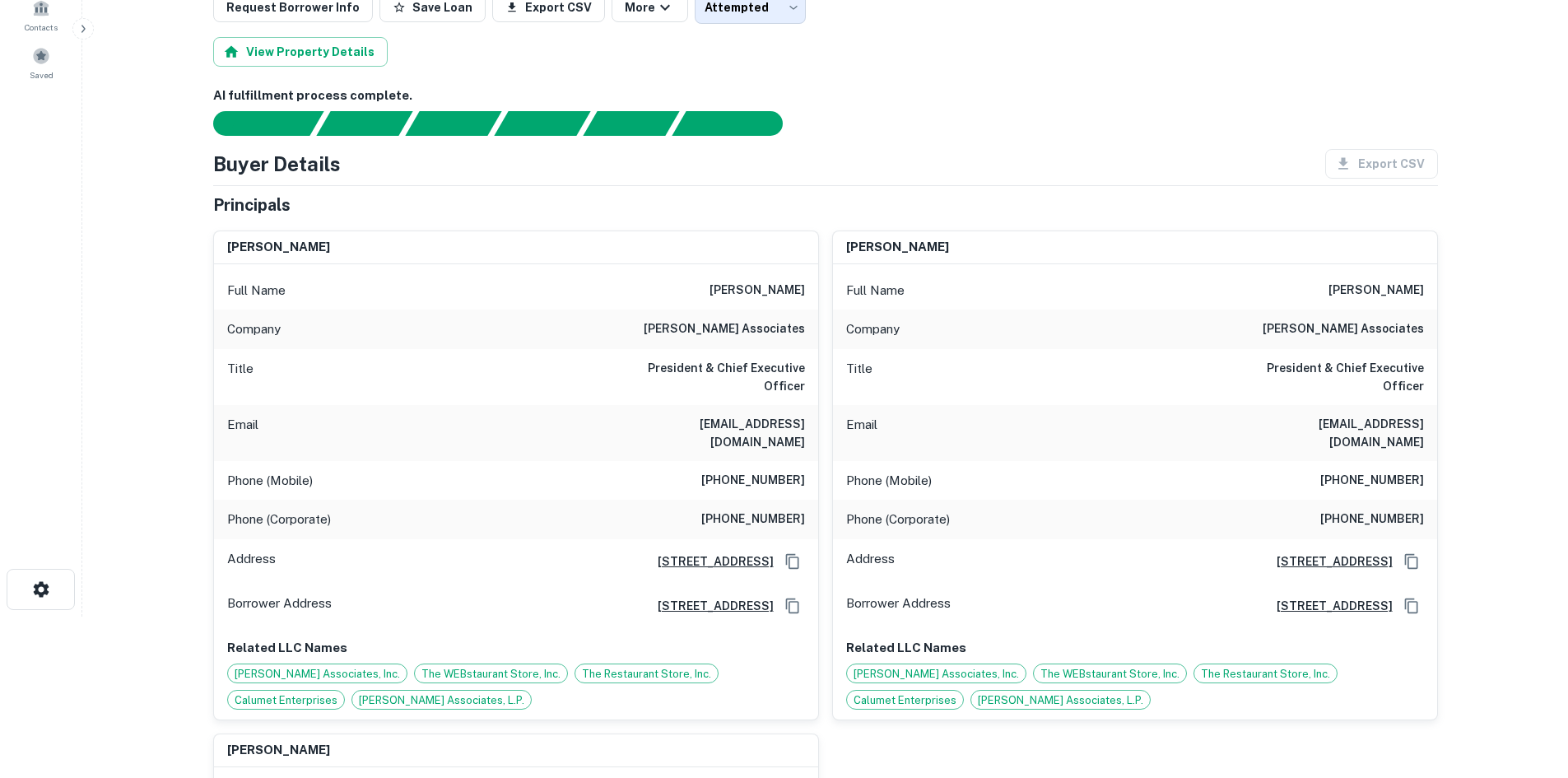
scroll to position [165, 0]
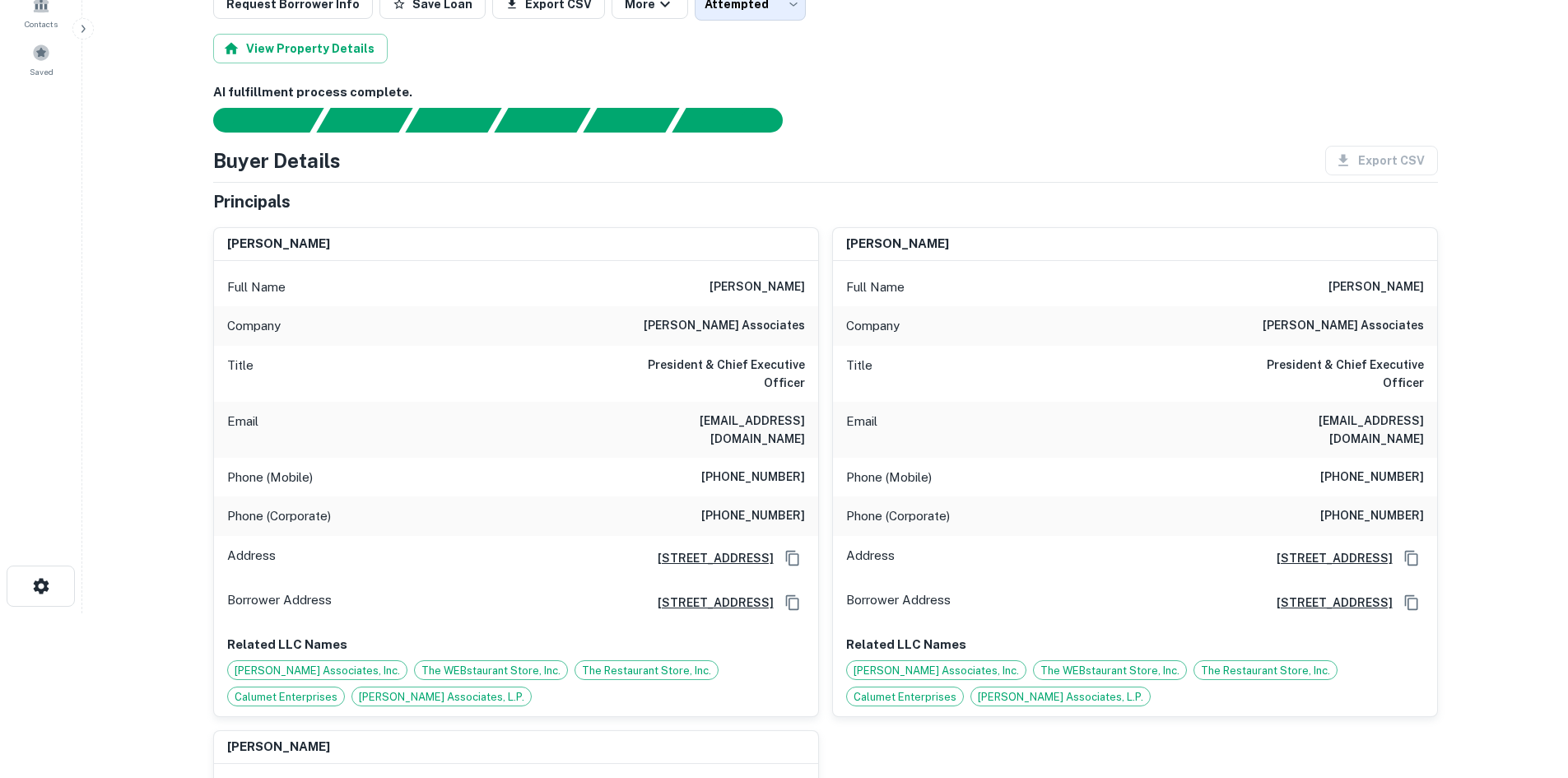
click at [777, 412] on h6 "fclark@clarkinc.biz" at bounding box center [706, 430] width 197 height 37
click at [763, 468] on h6 "(717) 286-3744" at bounding box center [753, 478] width 104 height 20
copy h6 "(717) 286-3744"
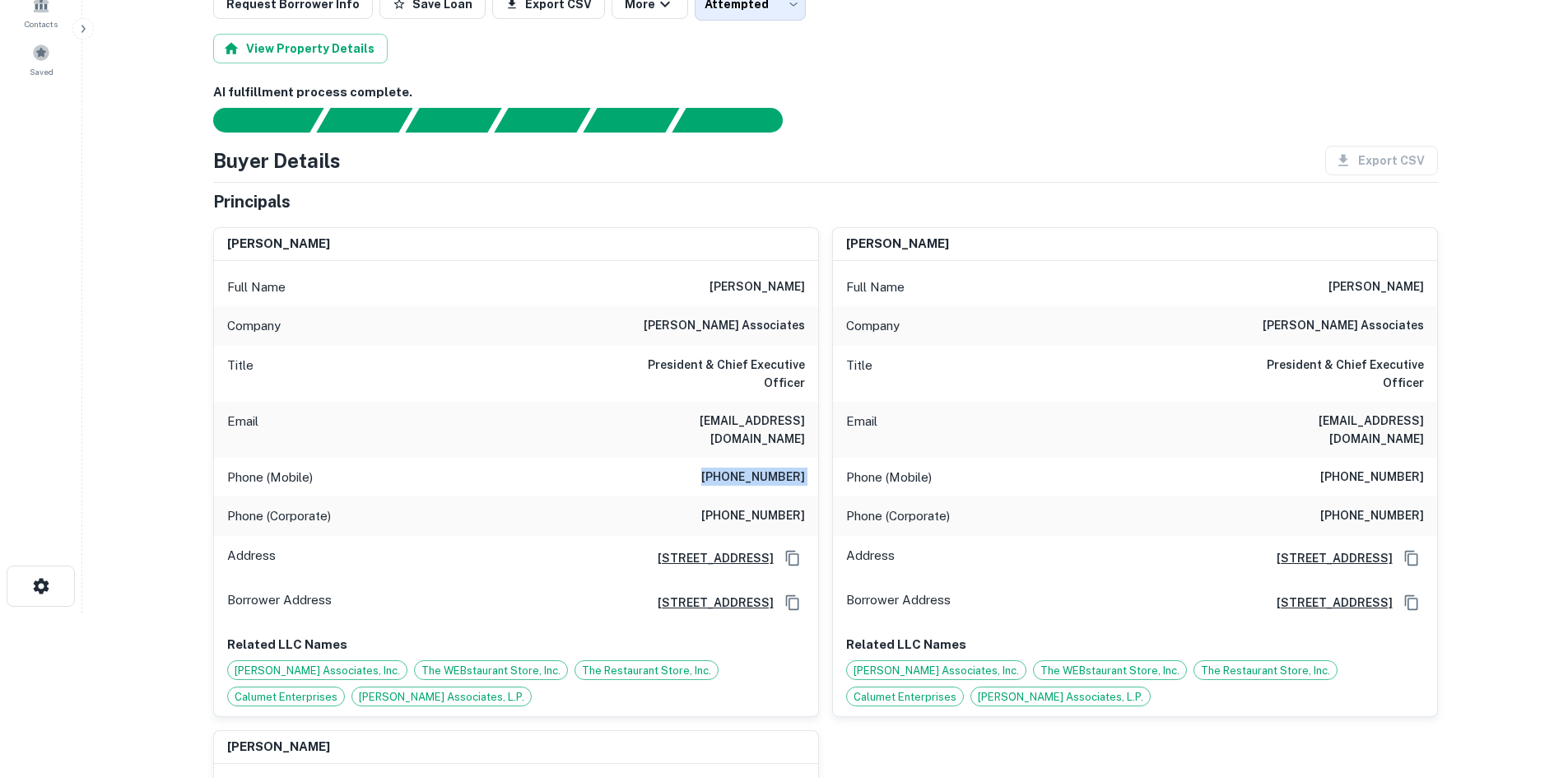
click at [821, 361] on div "fred e. clark Full Name fred e. clark Company clark associates Title President …" at bounding box center [1129, 465] width 619 height 503
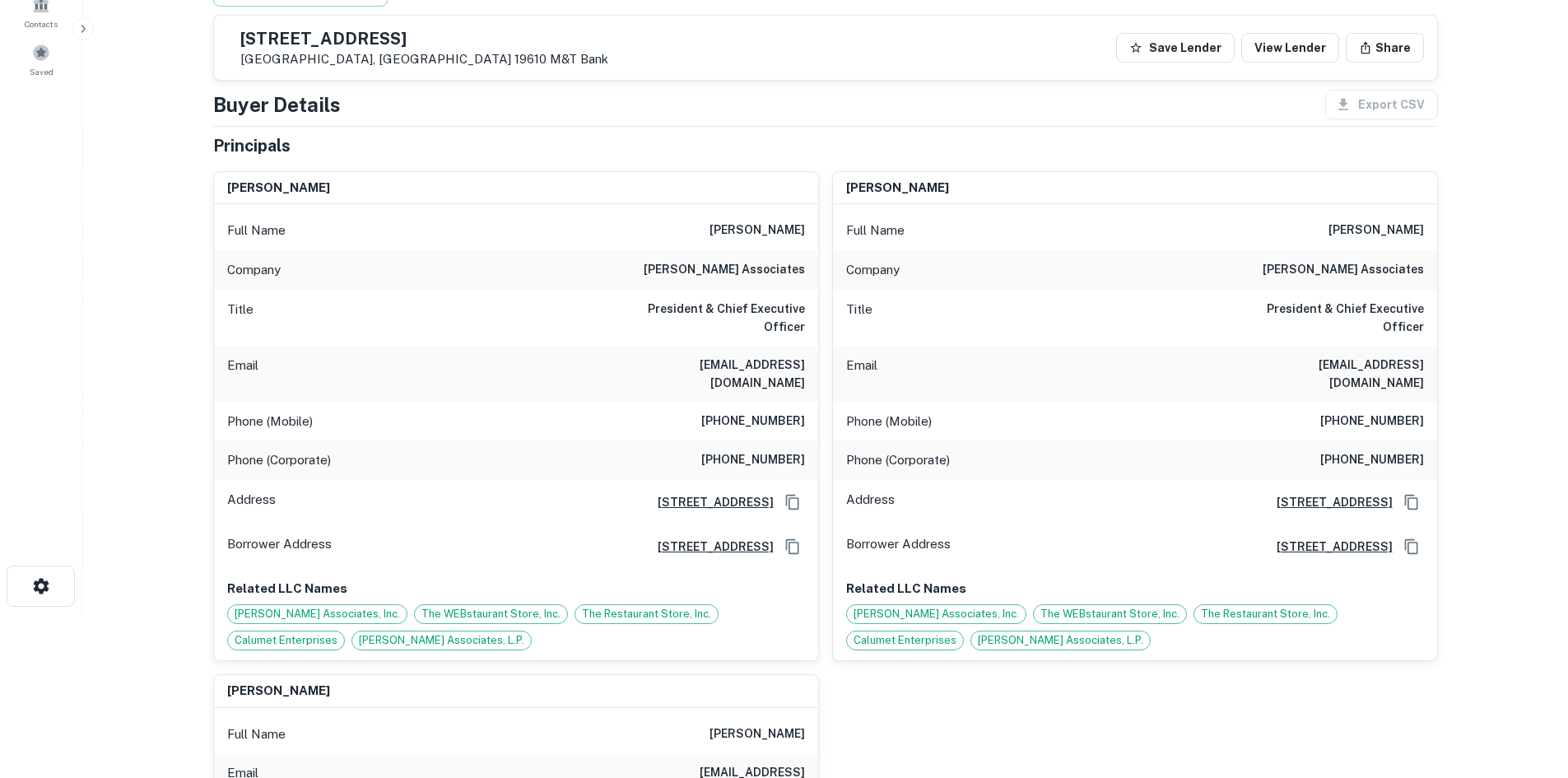
click at [796, 402] on div "Phone (Mobile) (717) 286-3744" at bounding box center [516, 421] width 604 height 39
copy h6 "(717) 286-3744"
click at [813, 402] on div "Phone (Mobile) (717) 286-3744" at bounding box center [516, 421] width 604 height 39
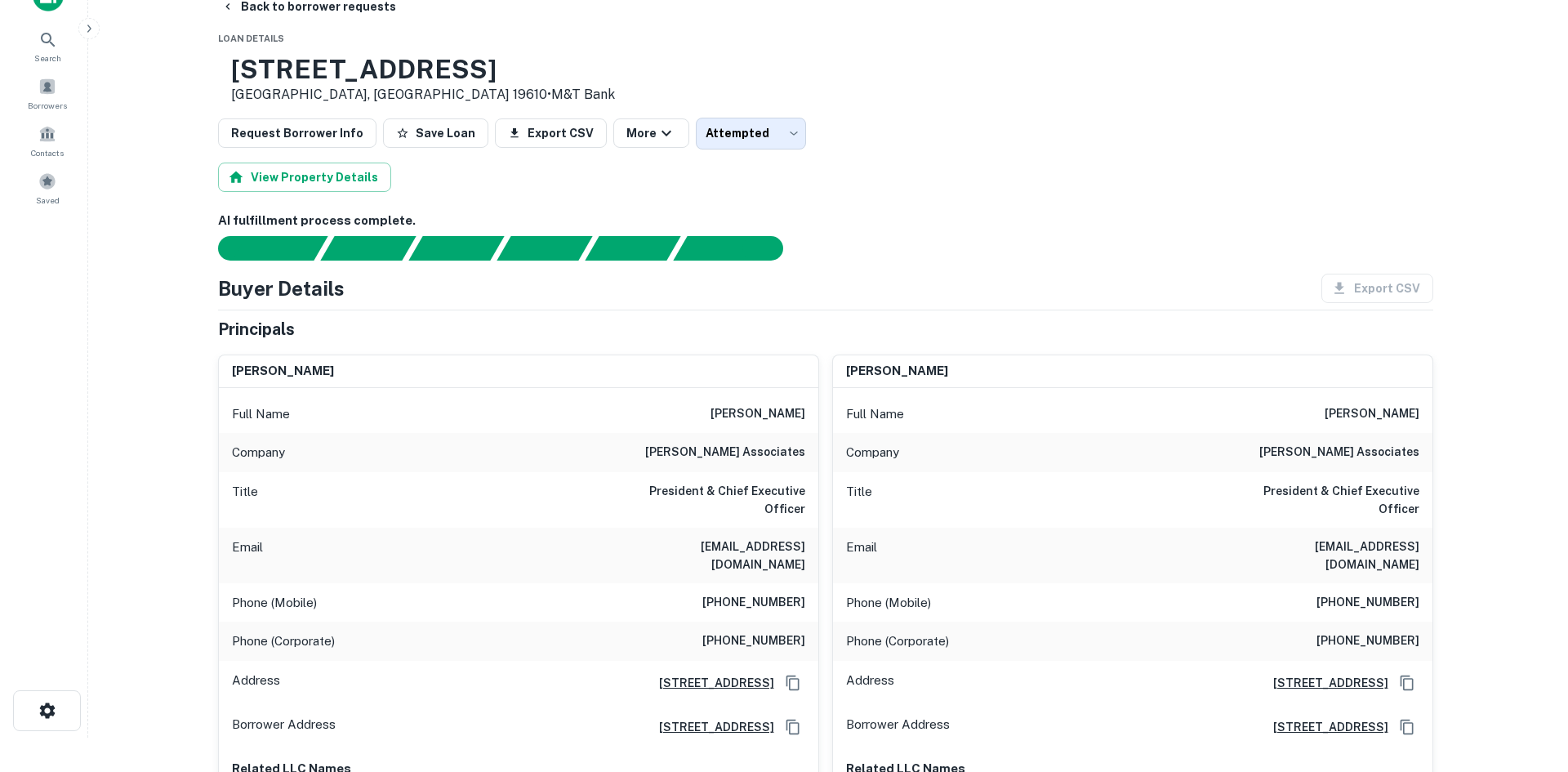
scroll to position [0, 0]
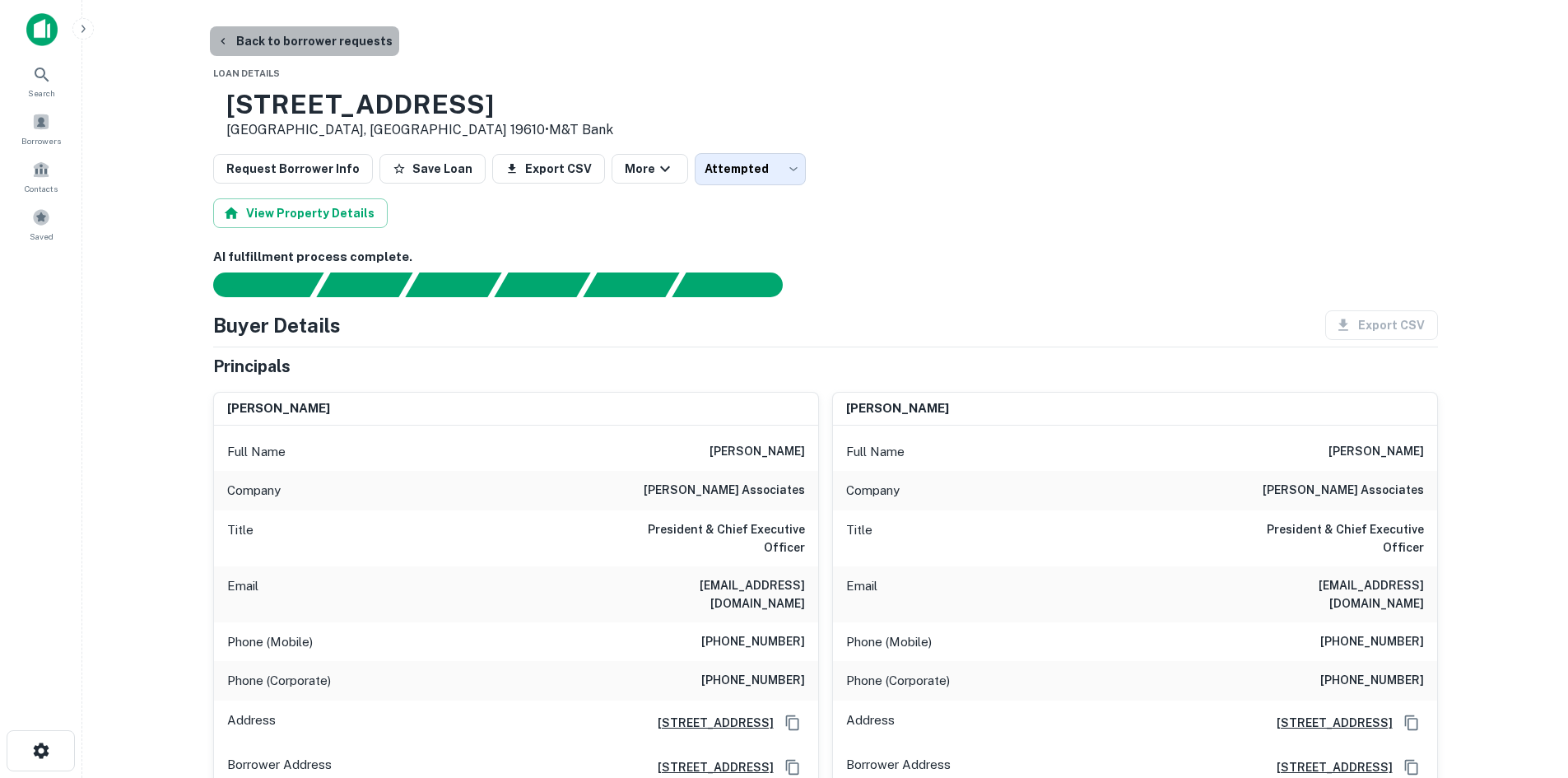
click at [353, 38] on button "Back to borrower requests" at bounding box center [305, 42] width 190 height 30
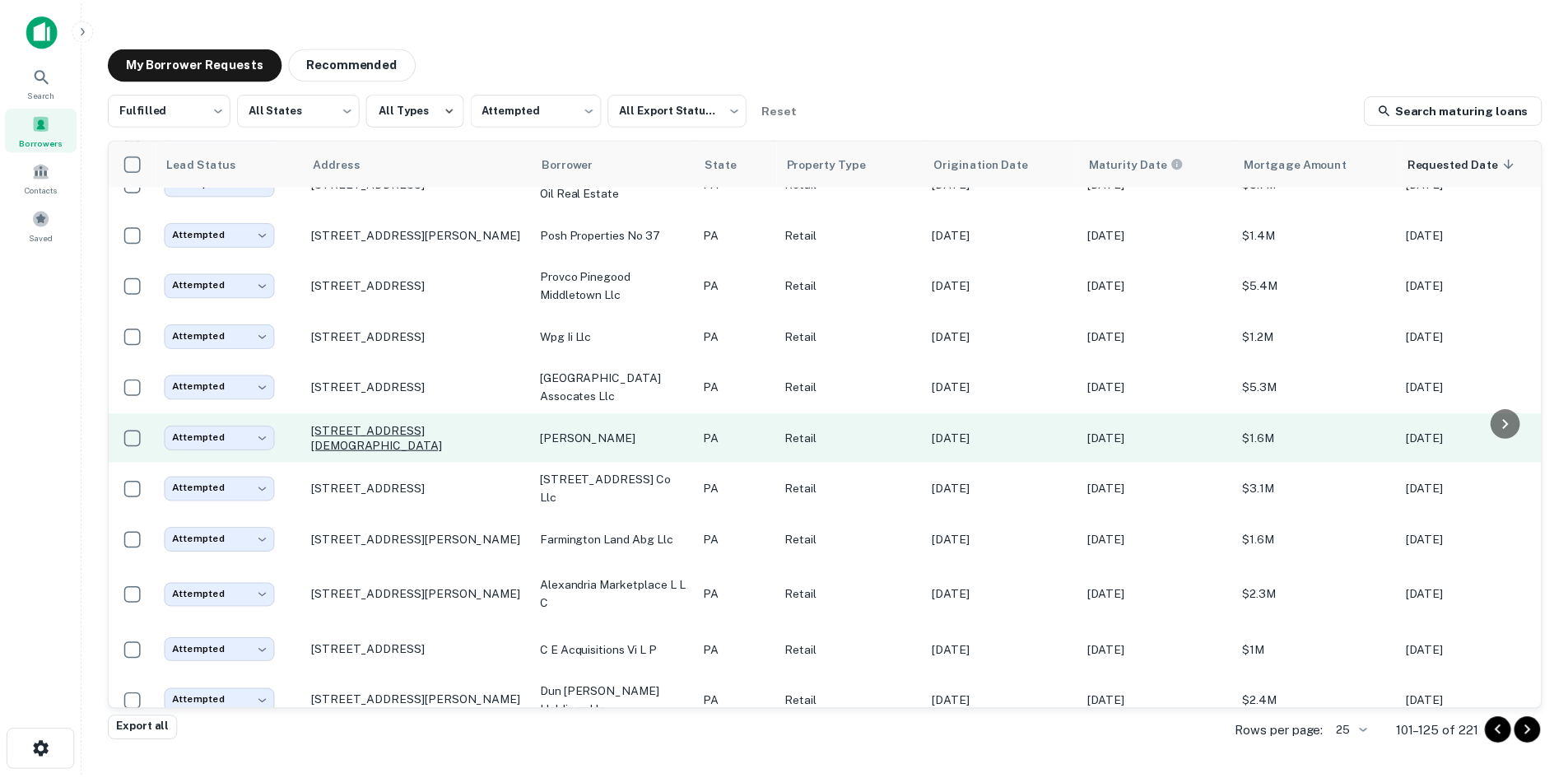
scroll to position [760, 0]
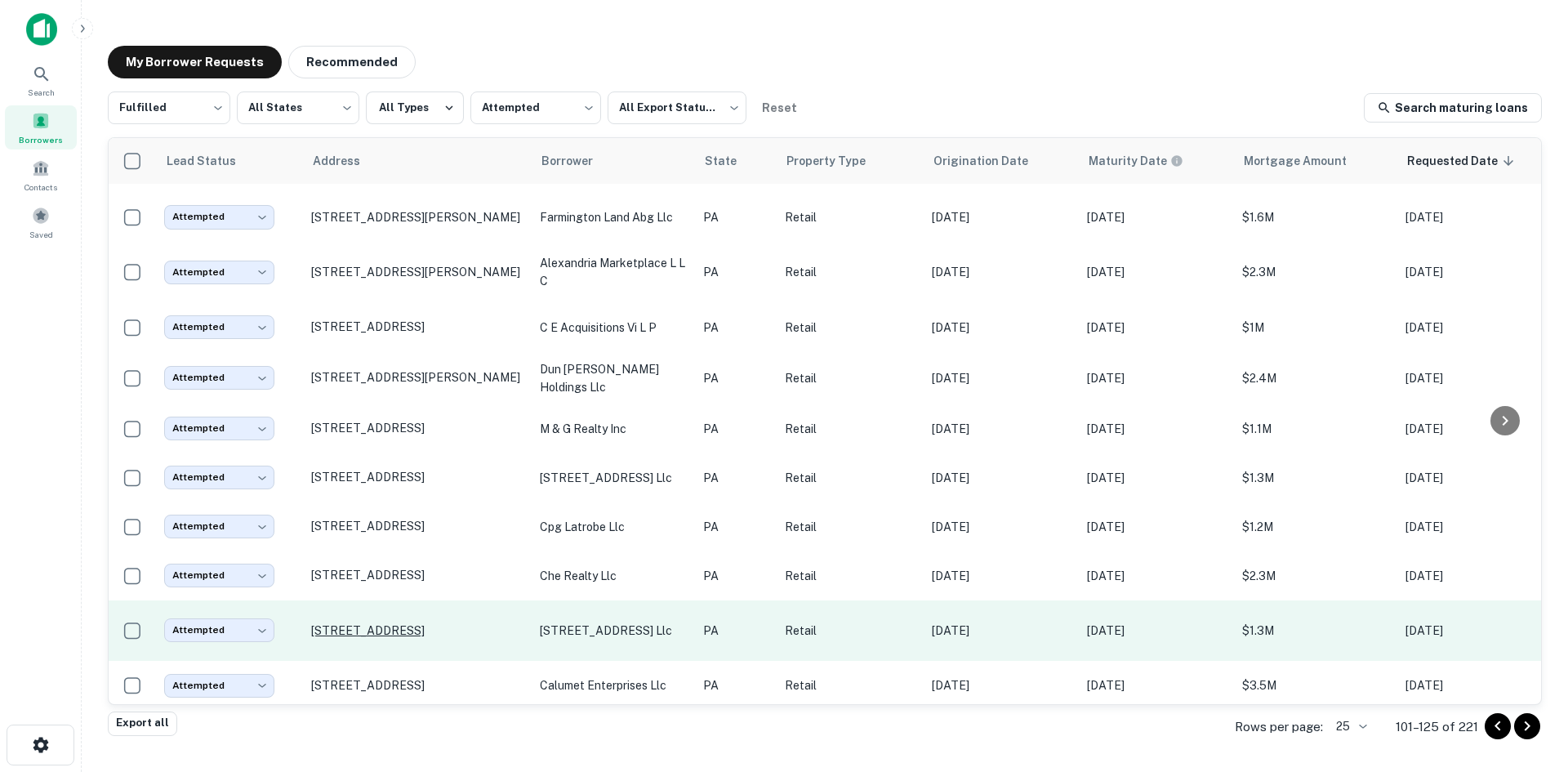
click at [404, 623] on p "917 Norland Ave Chambersburg, PA 17201" at bounding box center [417, 631] width 212 height 15
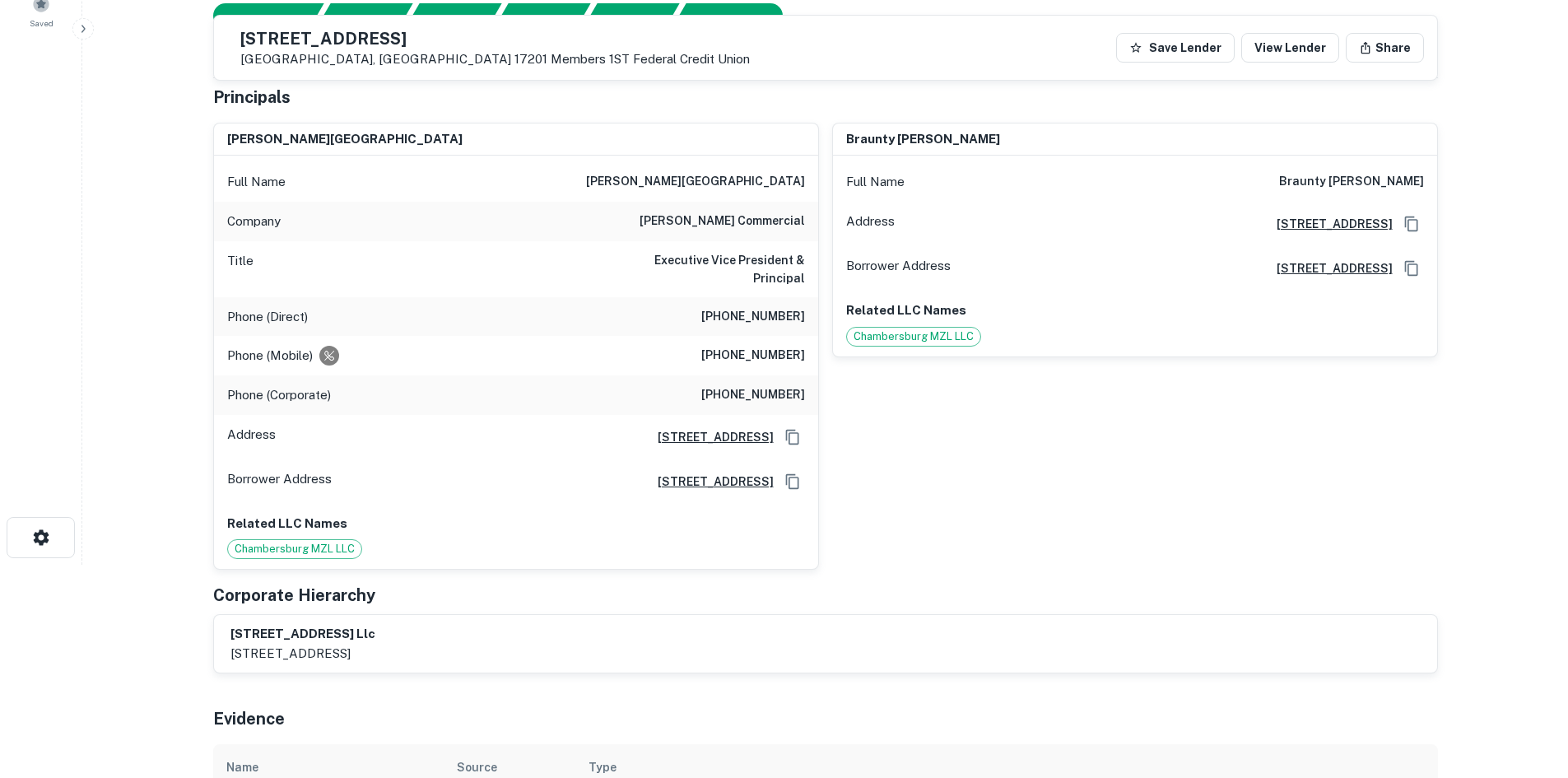
scroll to position [247, 0]
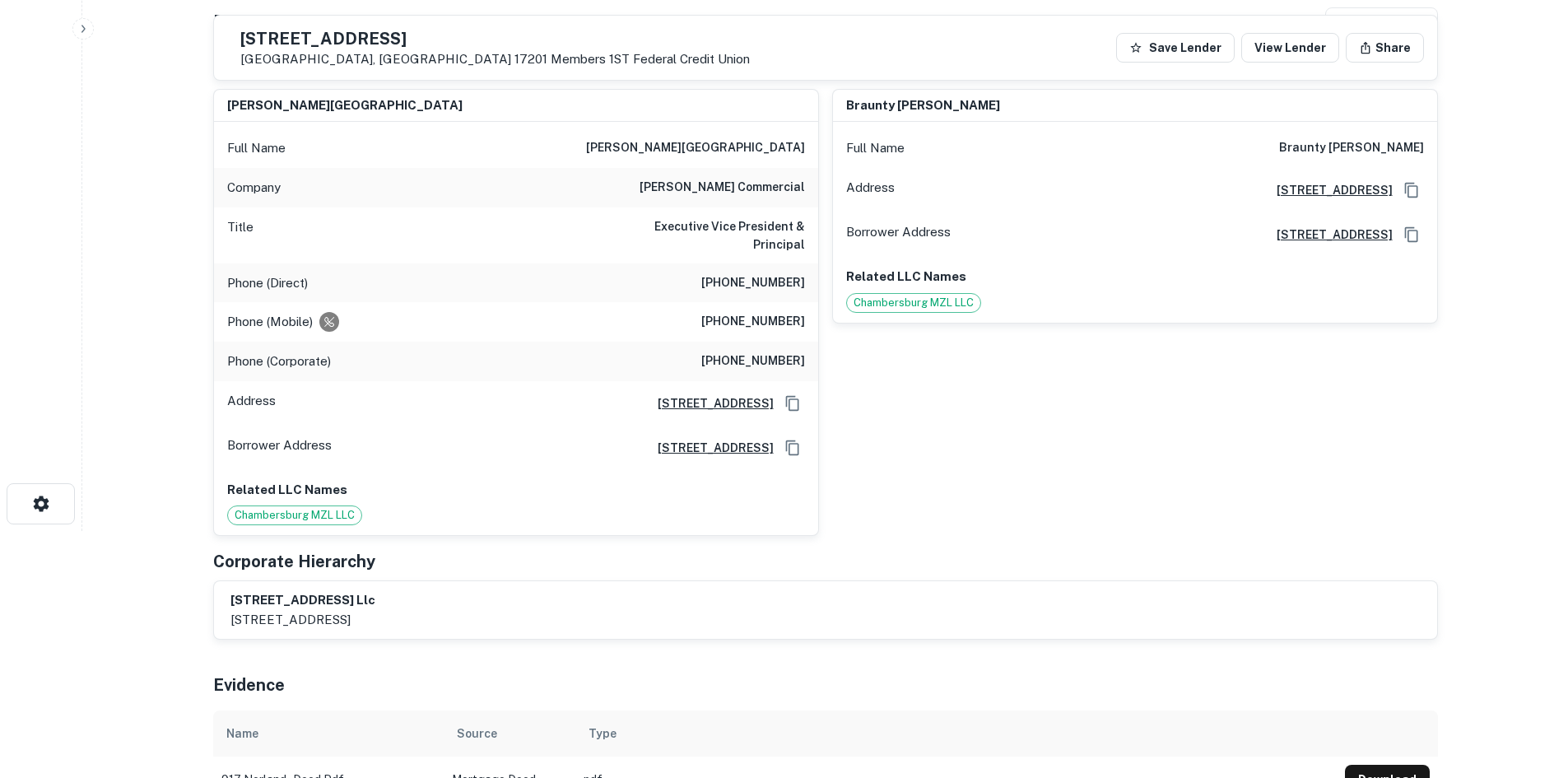
click at [787, 273] on h6 "(717) 852-4191" at bounding box center [753, 283] width 104 height 20
copy h6 "(717) 852-4191"
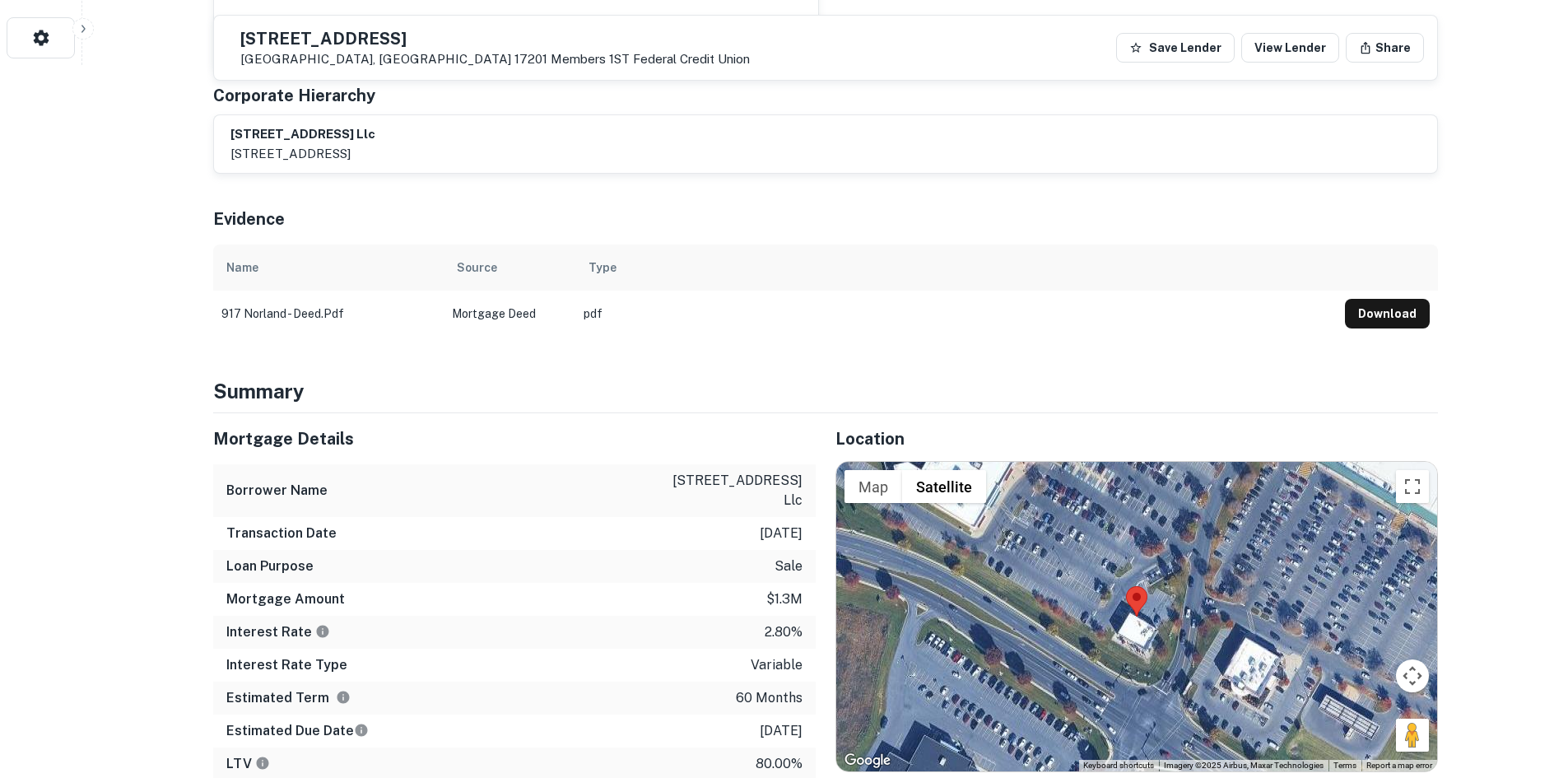
scroll to position [741, 0]
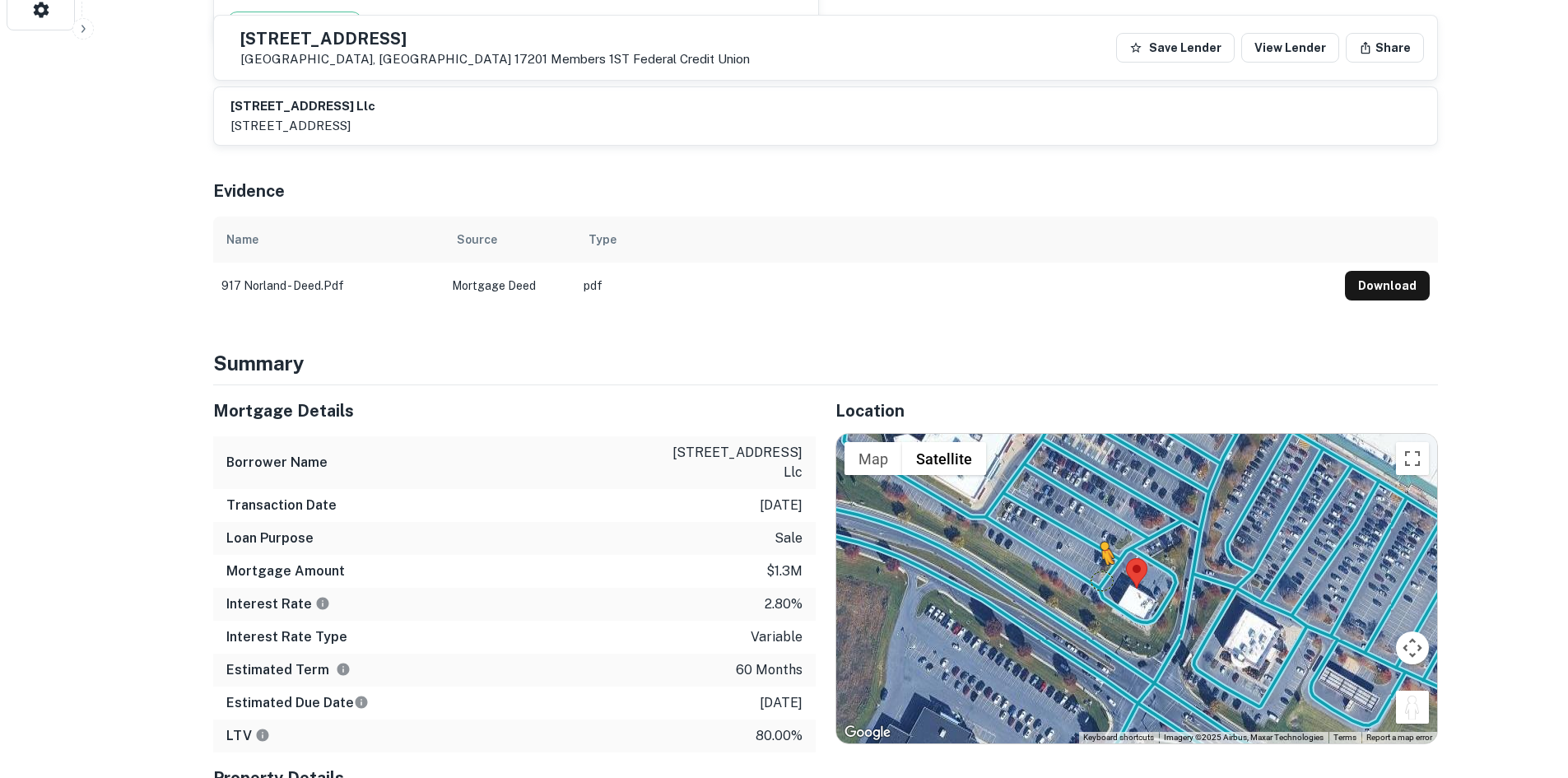
drag, startPoint x: 1412, startPoint y: 691, endPoint x: 1089, endPoint y: 554, distance: 350.9
click at [1089, 554] on div "To activate drag with keyboard, press Alt + Enter. Once in keyboard drag state,…" at bounding box center [1137, 588] width 601 height 310
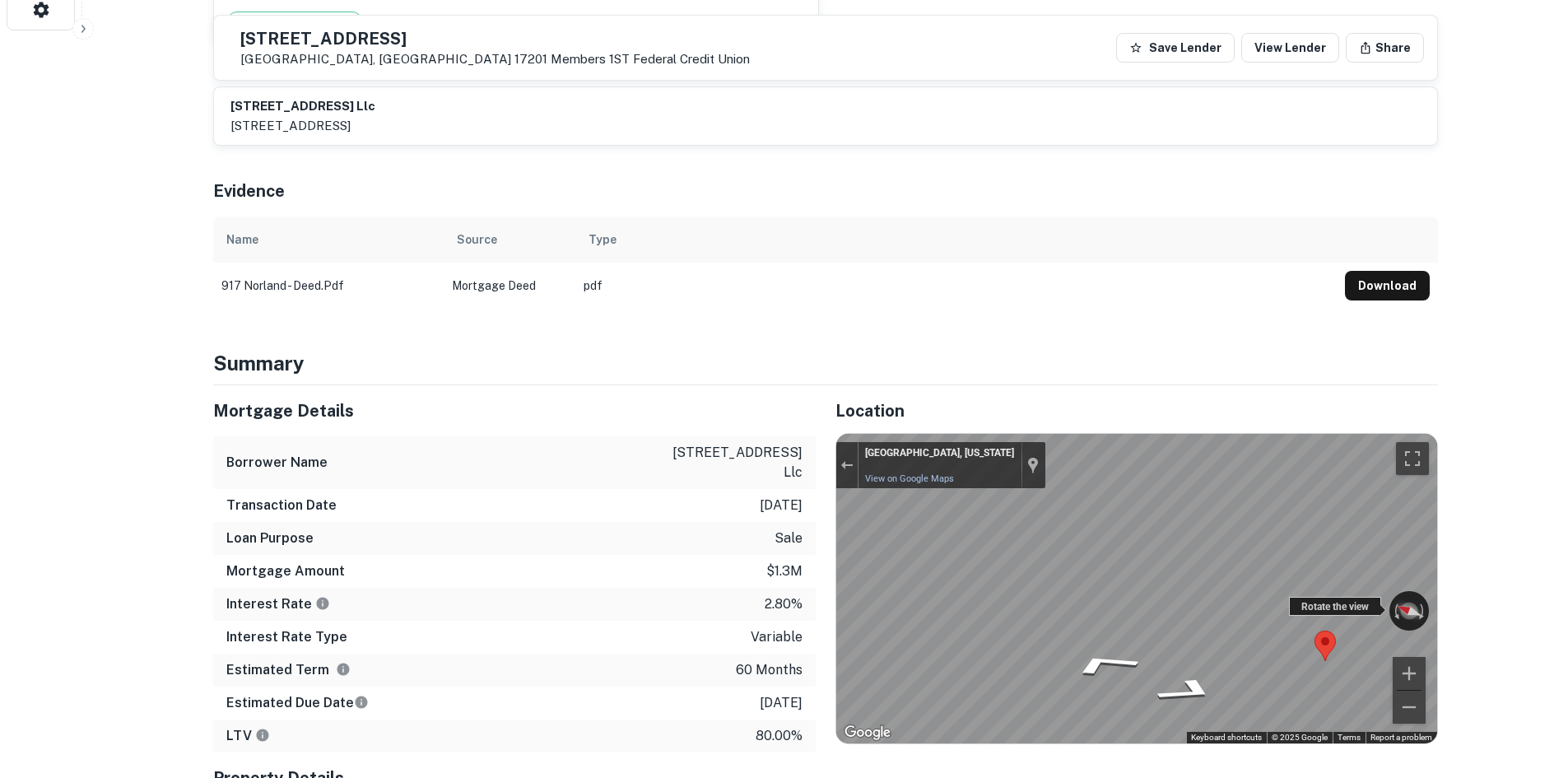
click at [1100, 582] on div "← Move left → Move right ↑ Move up ↓ Move down + Zoom in - Zoom out Chambersbur…" at bounding box center [1137, 588] width 601 height 310
drag, startPoint x: 1388, startPoint y: 596, endPoint x: 733, endPoint y: 559, distance: 656.0
click at [733, 559] on div "Mortgage Details Borrower Name 917 norland avenue llc Transaction Date 12/6/202…" at bounding box center [816, 627] width 1245 height 484
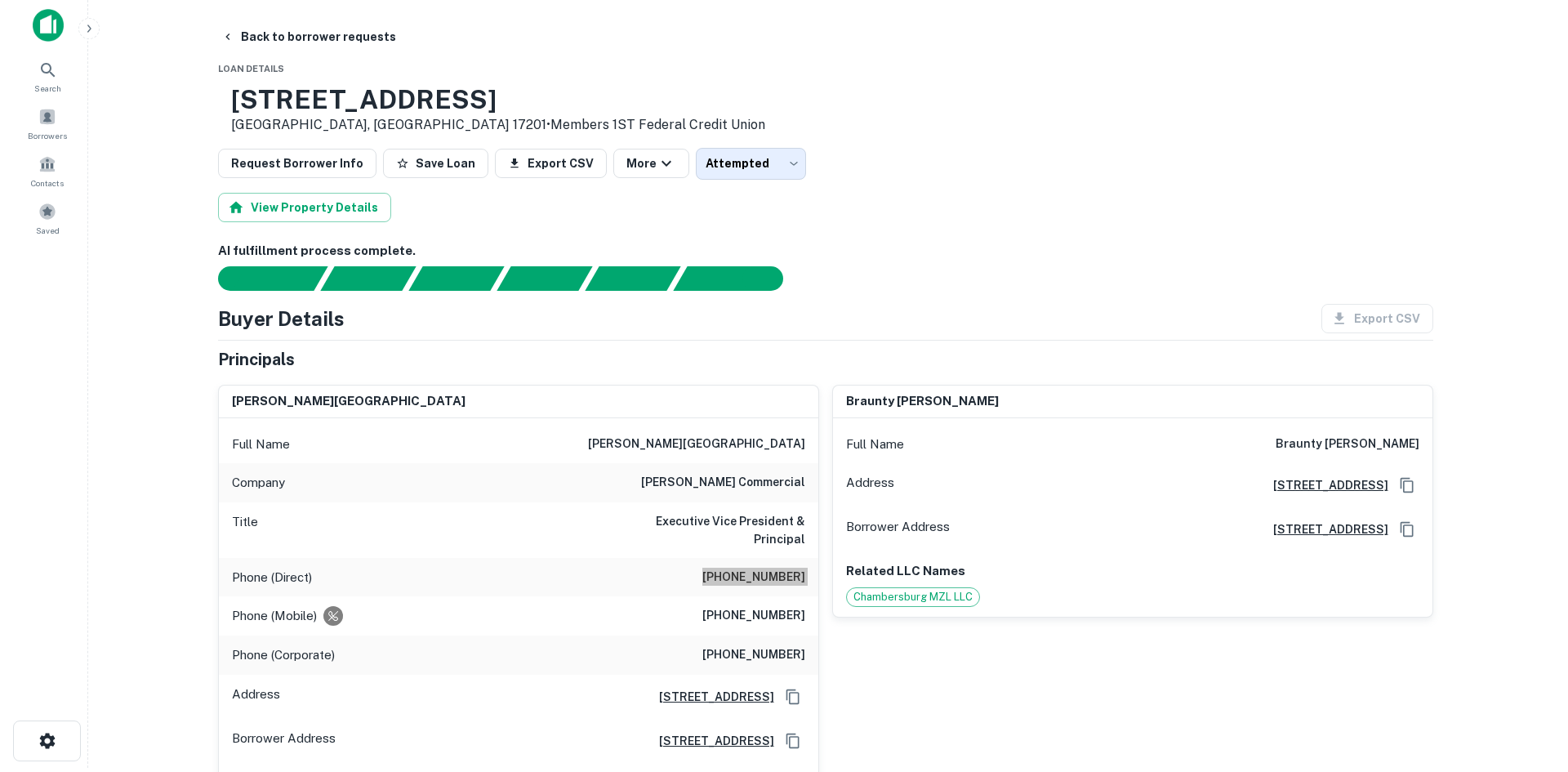
scroll to position [0, 0]
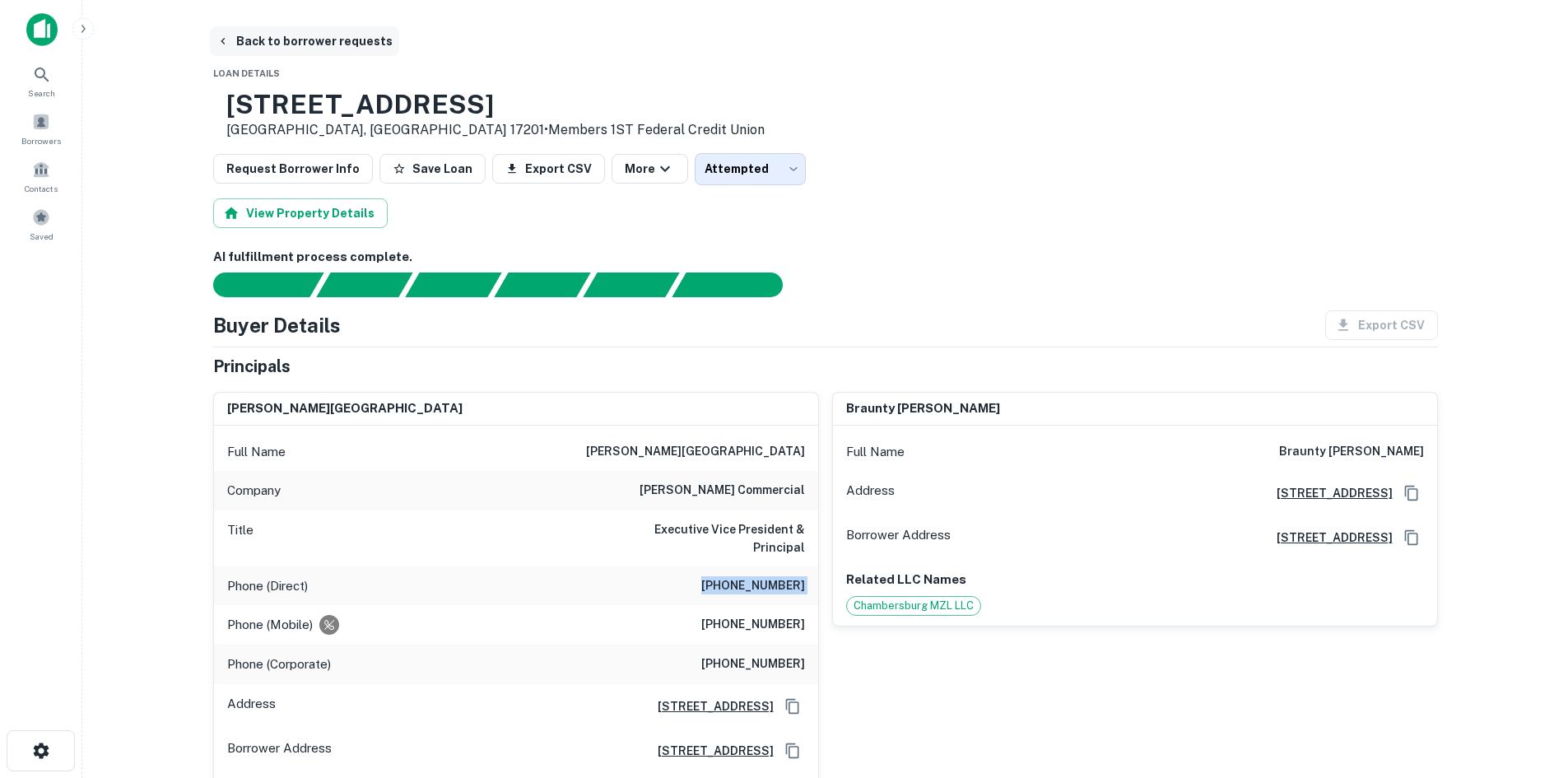
click at [366, 39] on button "Back to borrower requests" at bounding box center [305, 42] width 190 height 30
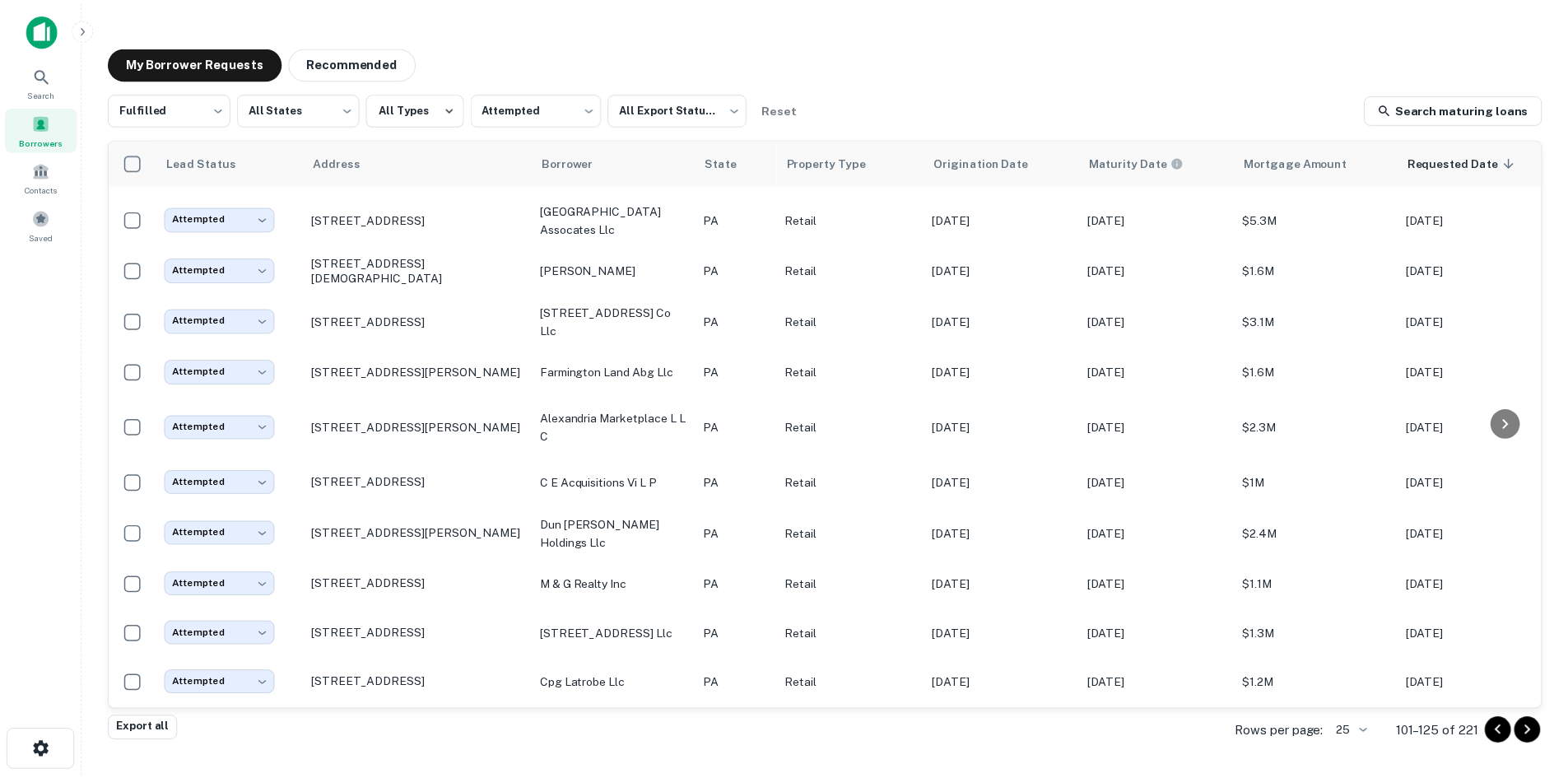
scroll to position [760, 0]
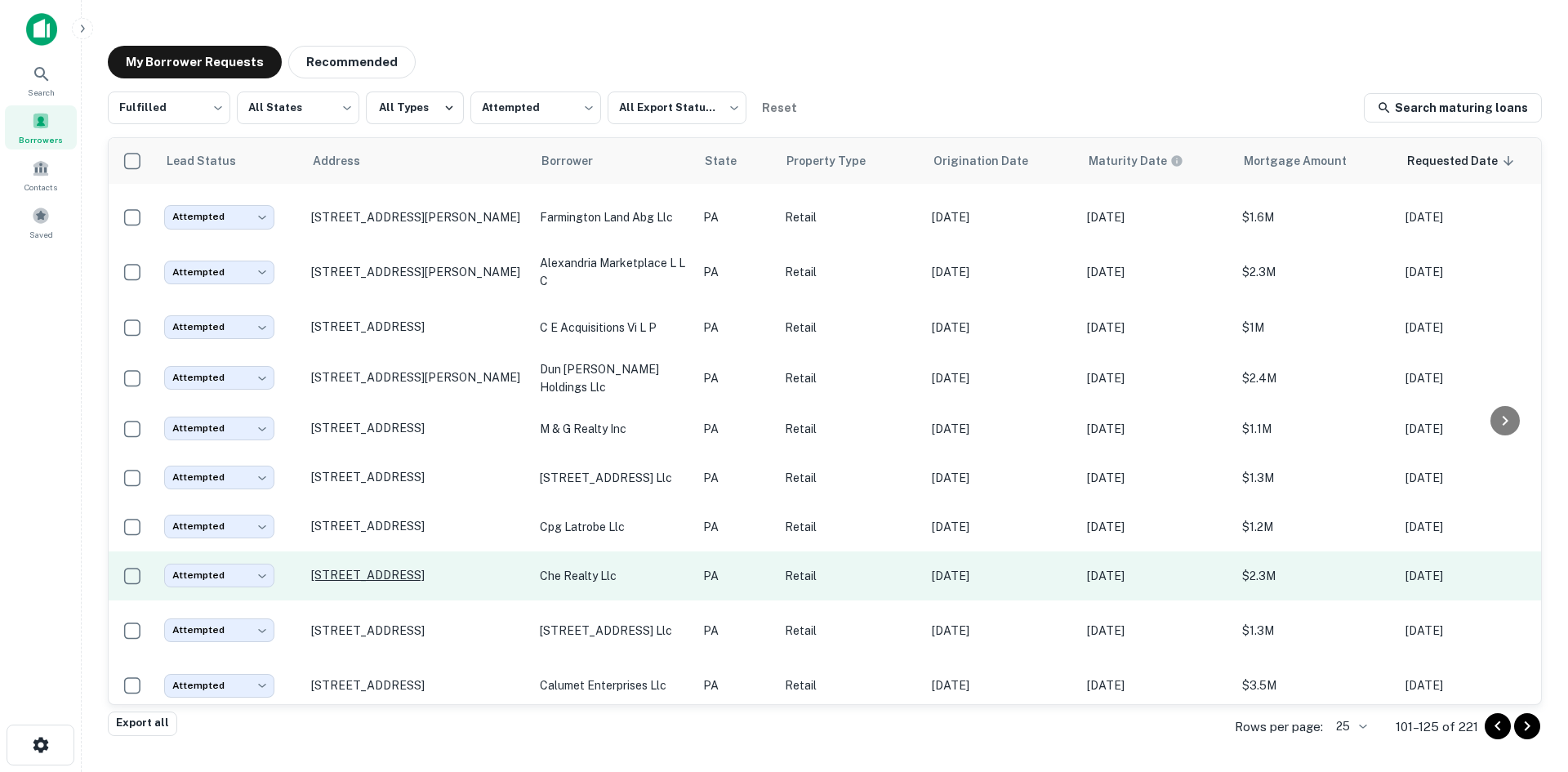
click at [461, 567] on p "8282 State Route 22 New Alexandria, PA 15670" at bounding box center [417, 575] width 212 height 15
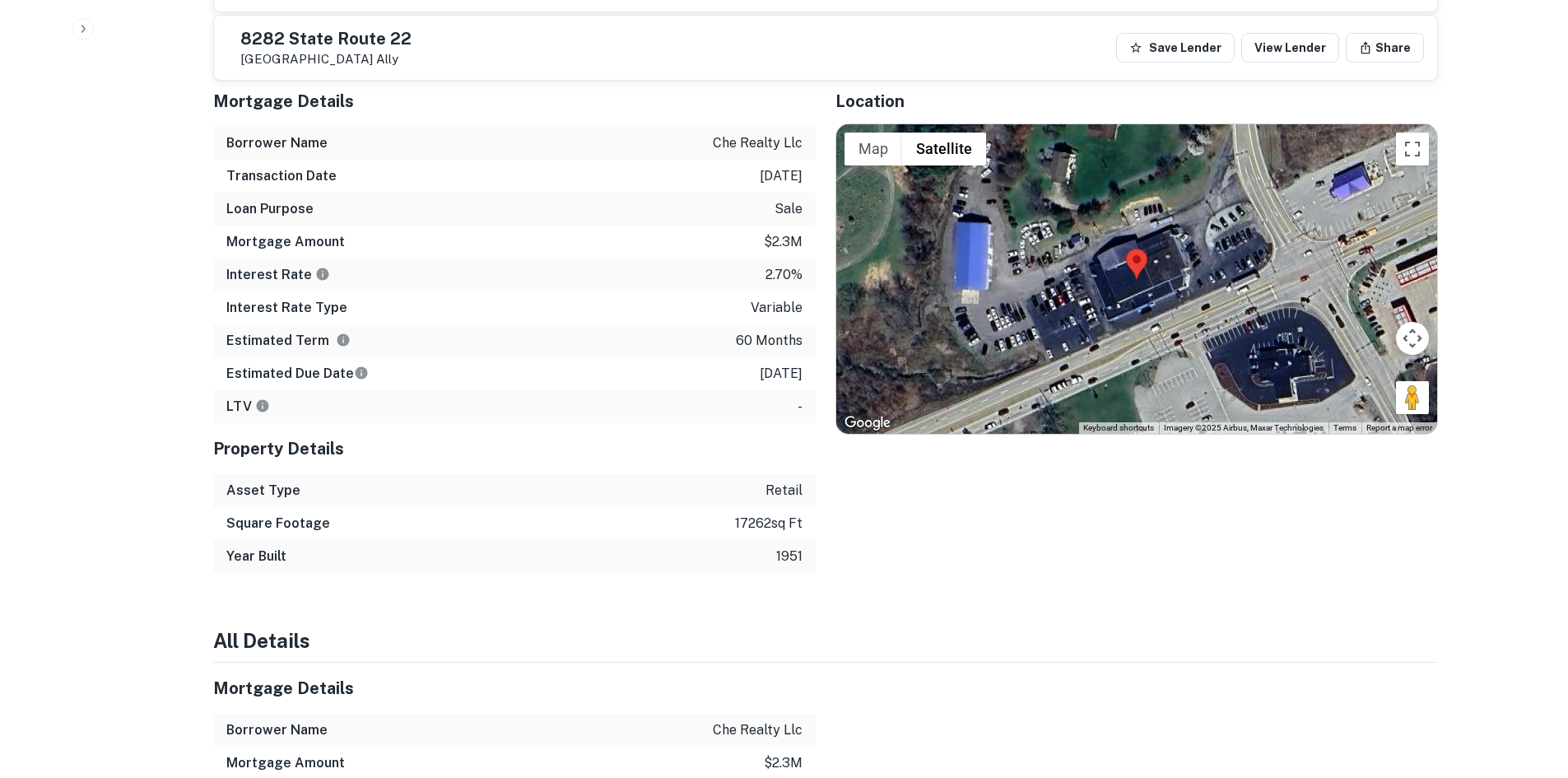
scroll to position [1400, 0]
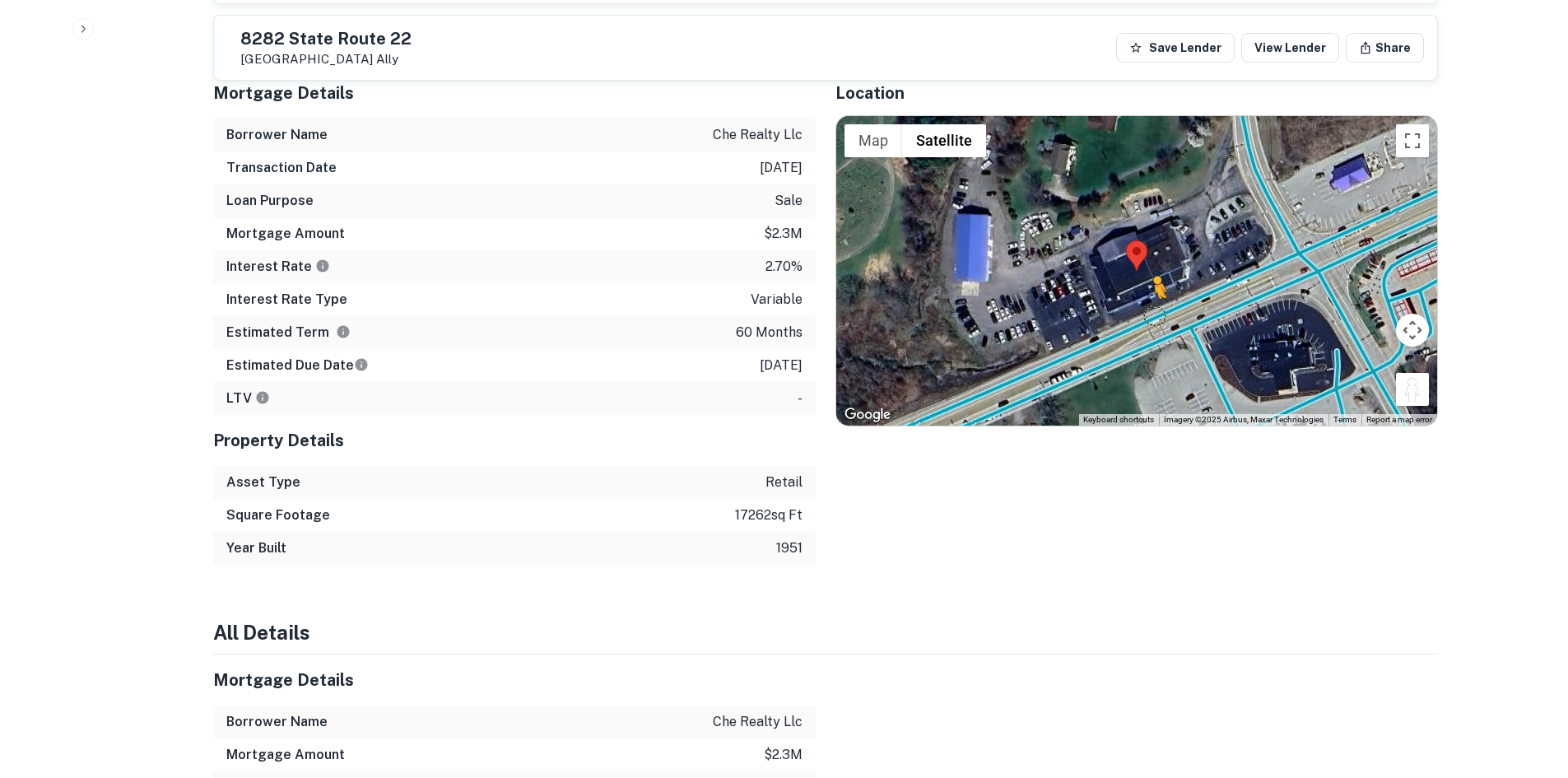
drag, startPoint x: 1416, startPoint y: 355, endPoint x: 1151, endPoint y: 273, distance: 277.4
click at [1151, 273] on div "To activate drag with keyboard, press Alt + Enter. Once in keyboard drag state,…" at bounding box center [1137, 270] width 601 height 310
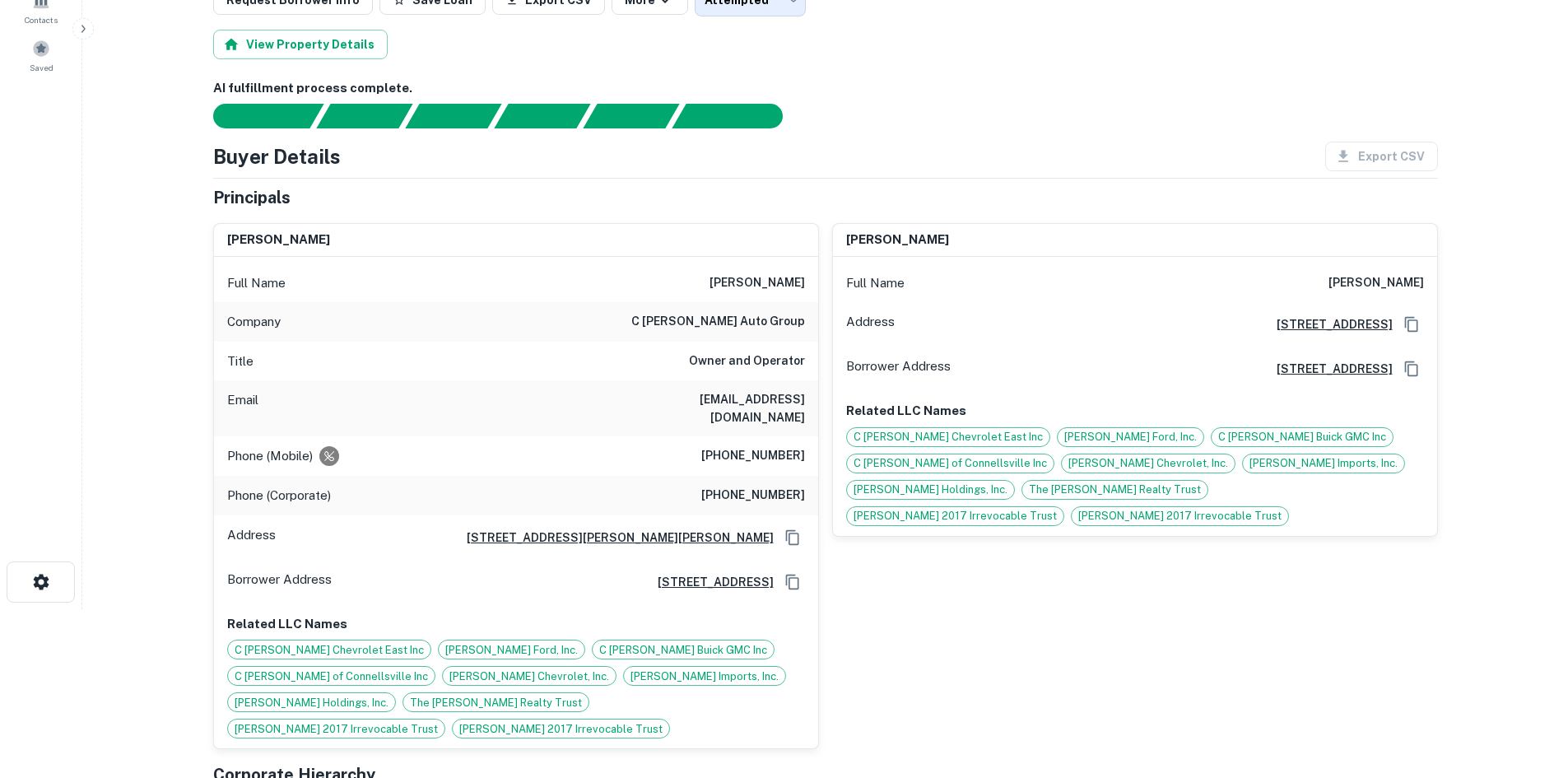
scroll to position [0, 0]
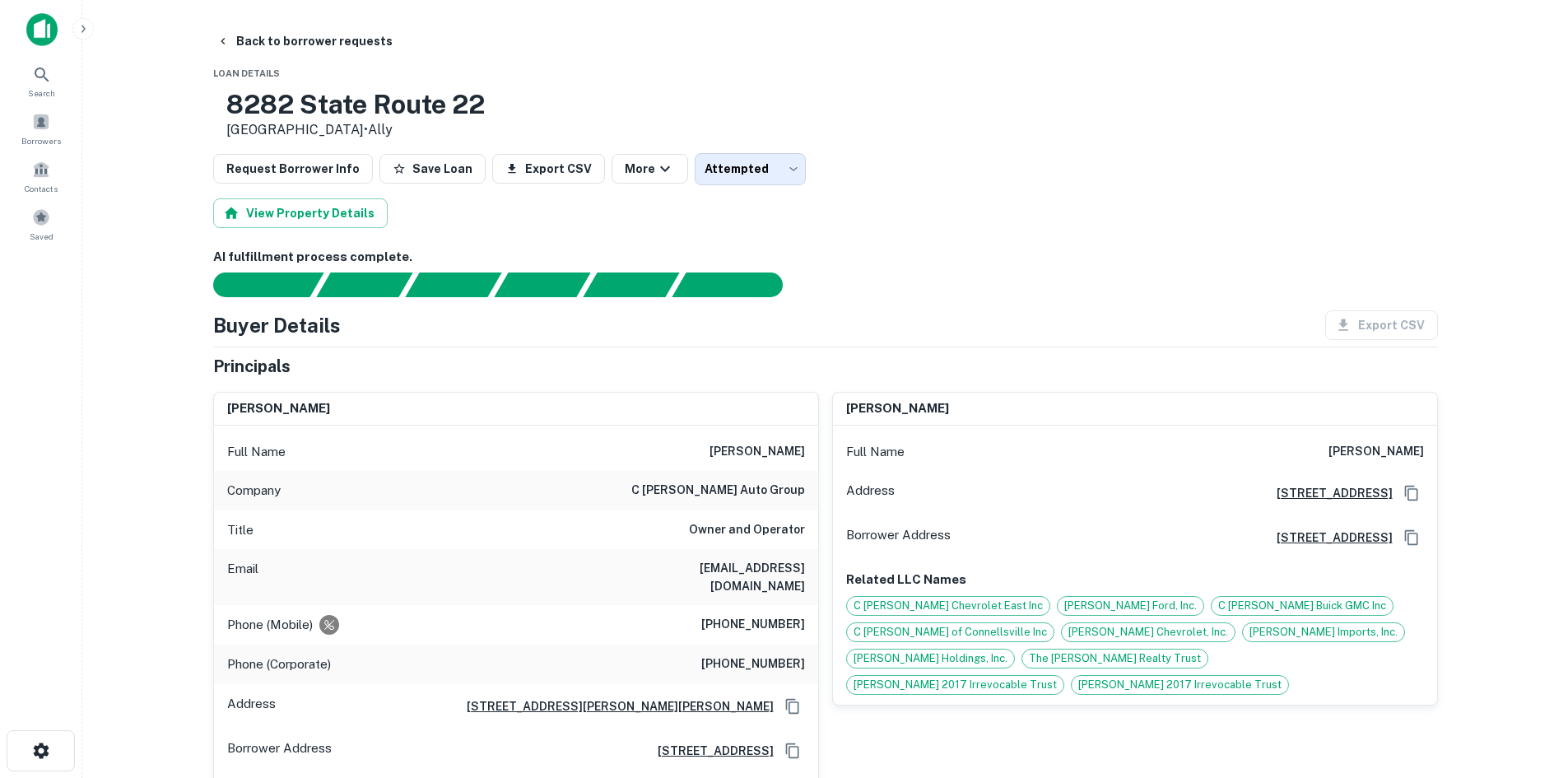
click at [856, 280] on div at bounding box center [816, 285] width 1245 height 25
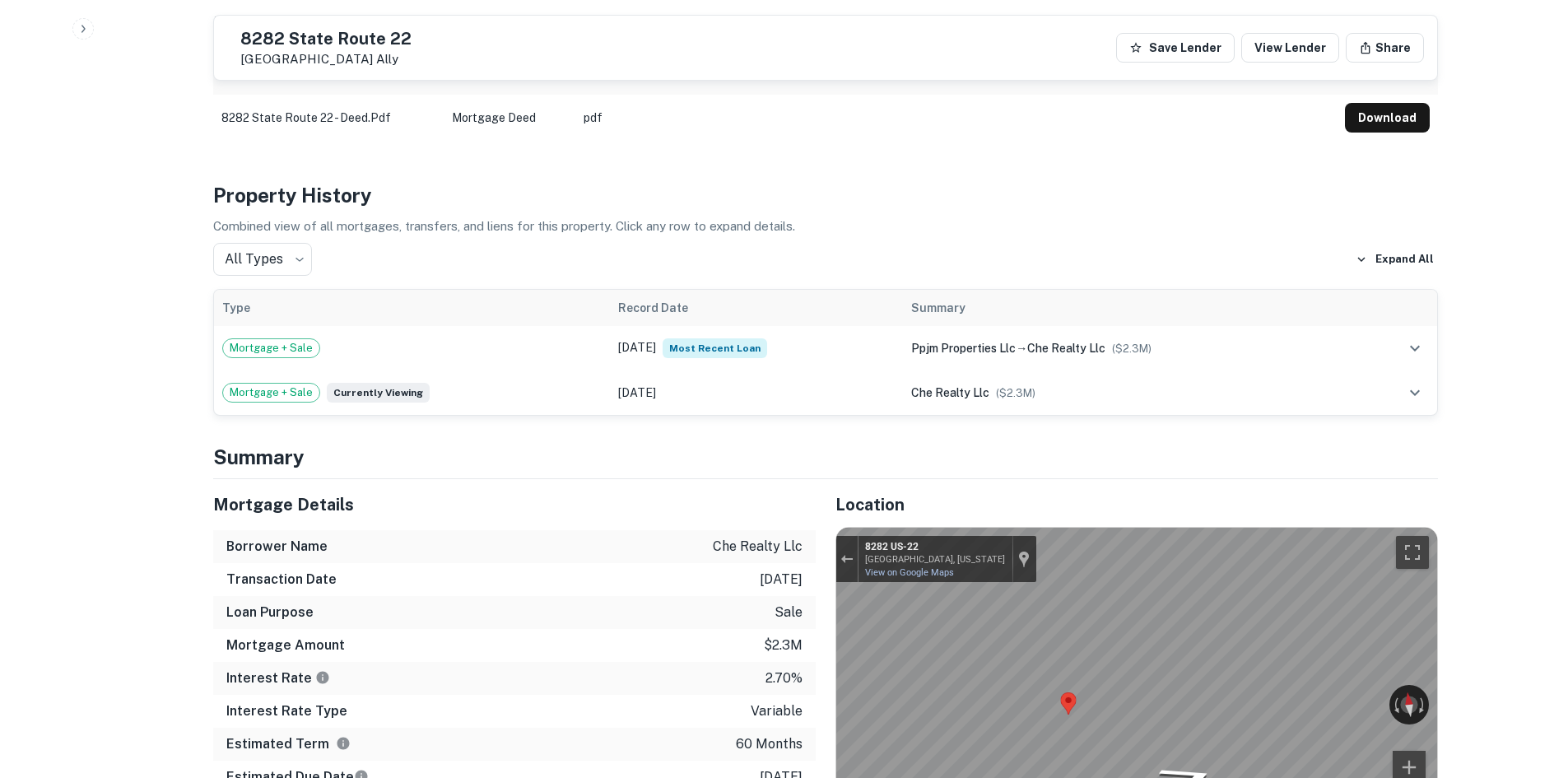
scroll to position [1317, 0]
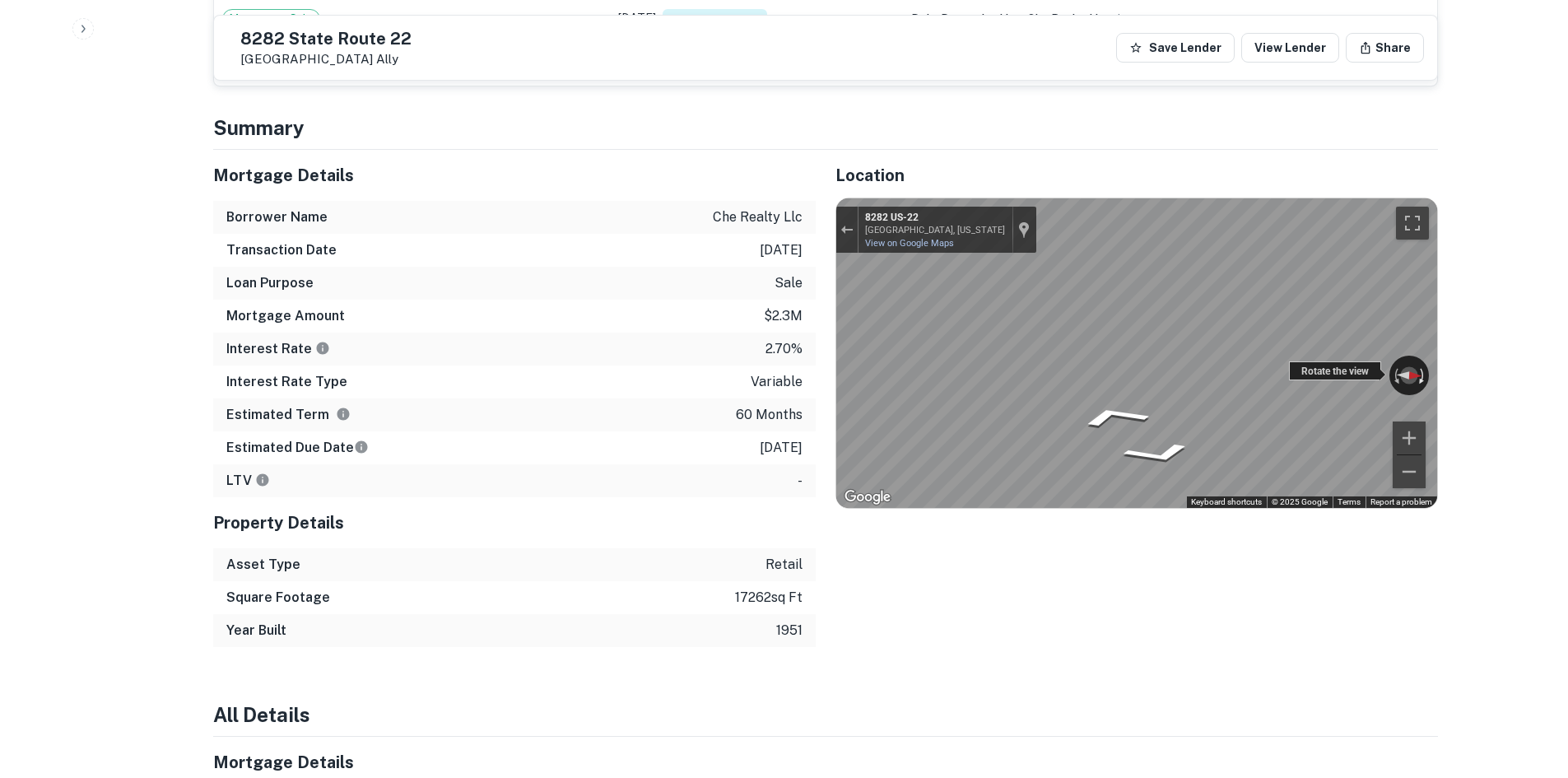
click at [1422, 333] on div "← Move left → Move right ↑ Move up ↓ Move down + Zoom in - Zoom out 8282 US-22 …" at bounding box center [1137, 353] width 601 height 310
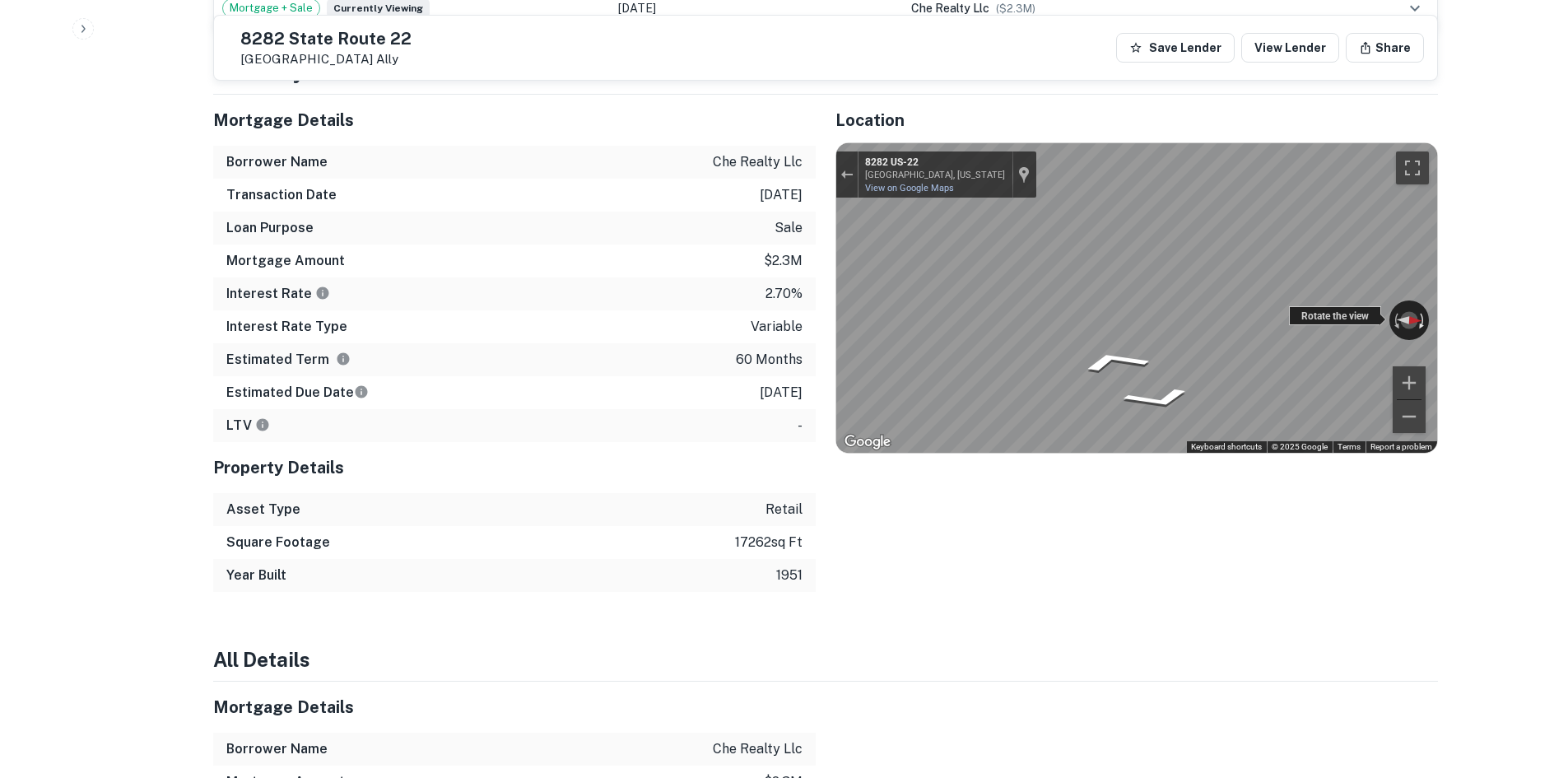
scroll to position [1400, 0]
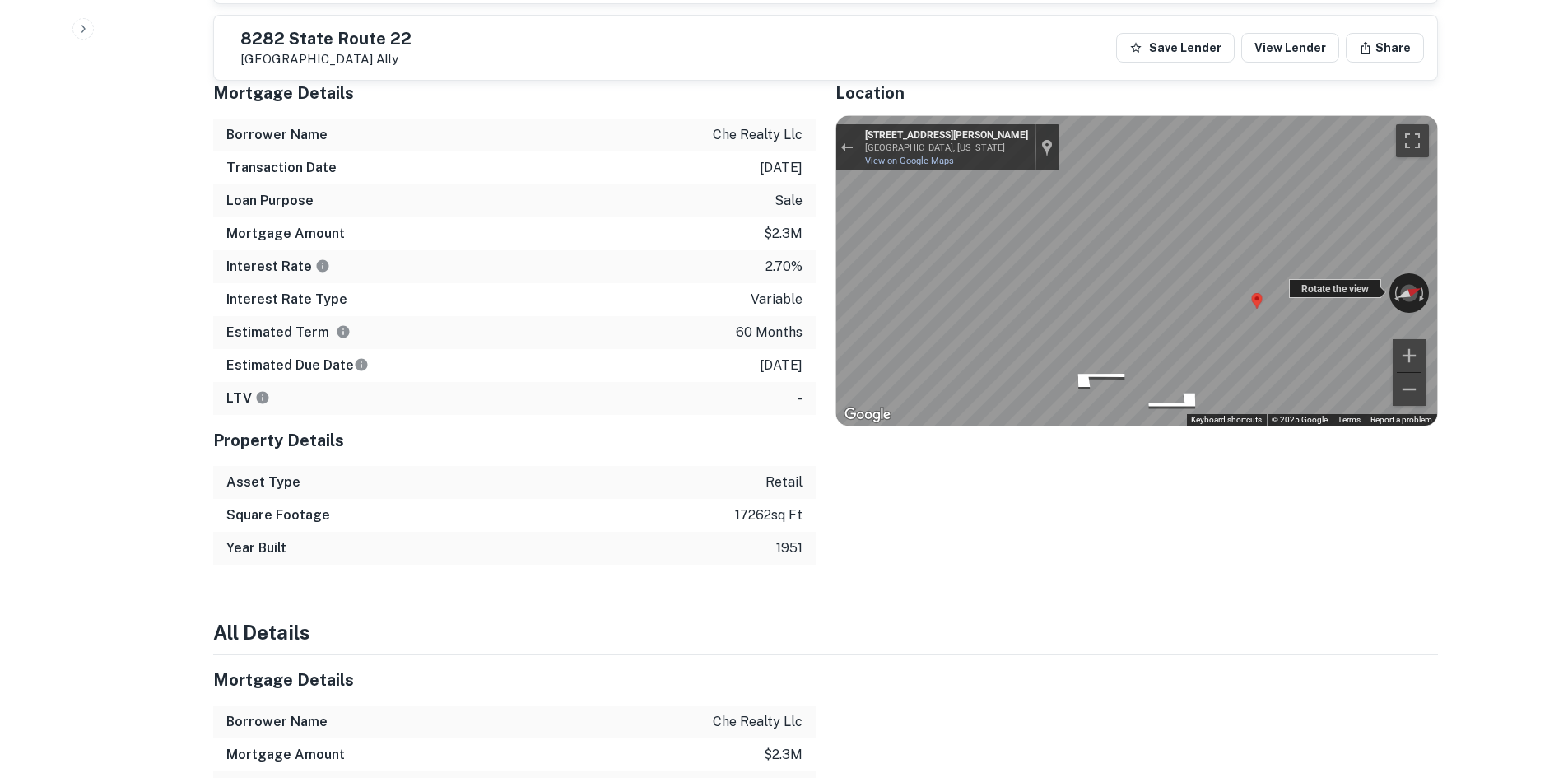
click at [1298, 241] on div "← Move left → Move right ↑ Move up ↓ Move down + Zoom in - Zoom out 8281 Willia…" at bounding box center [1137, 270] width 601 height 310
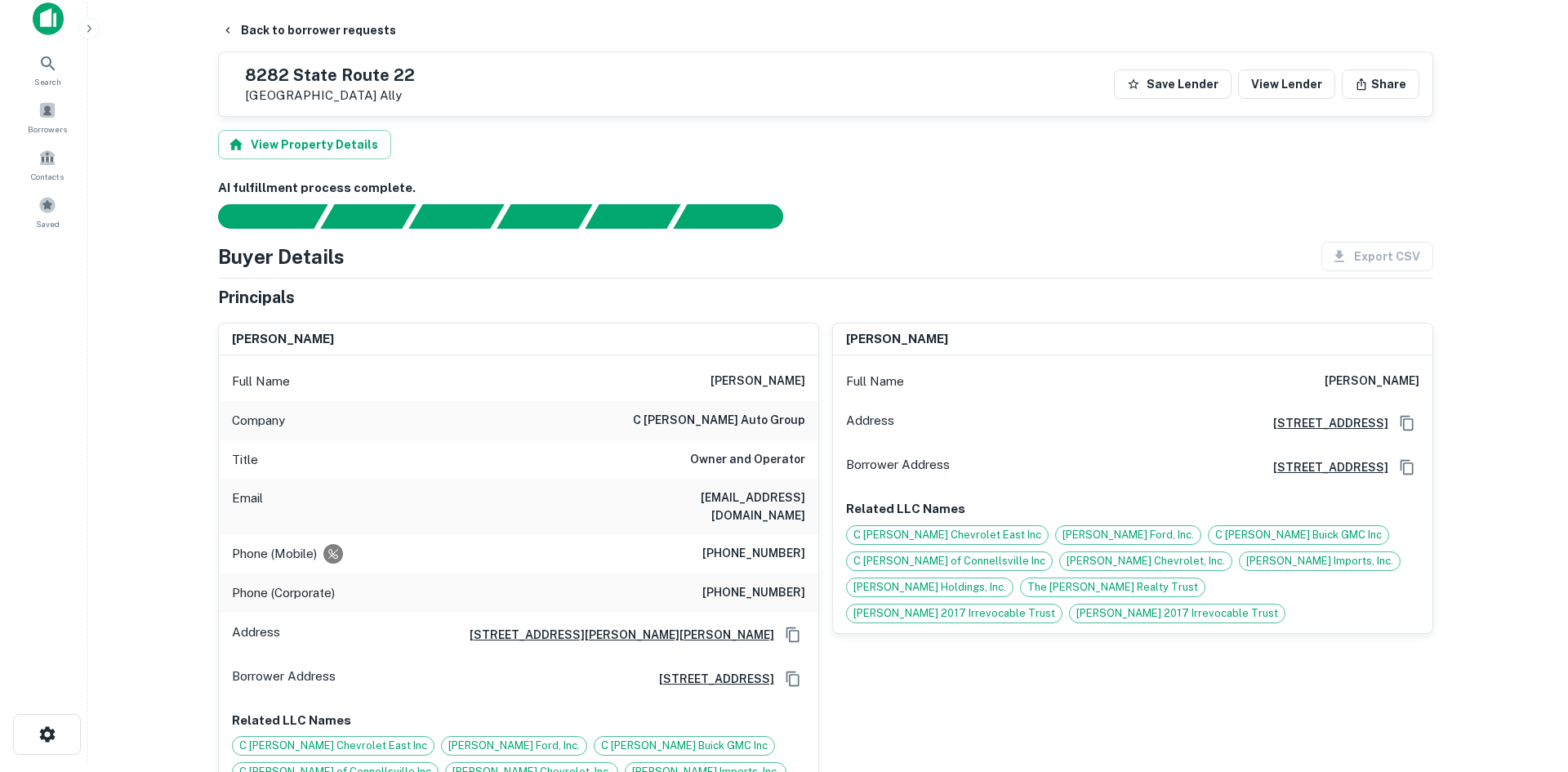
scroll to position [0, 0]
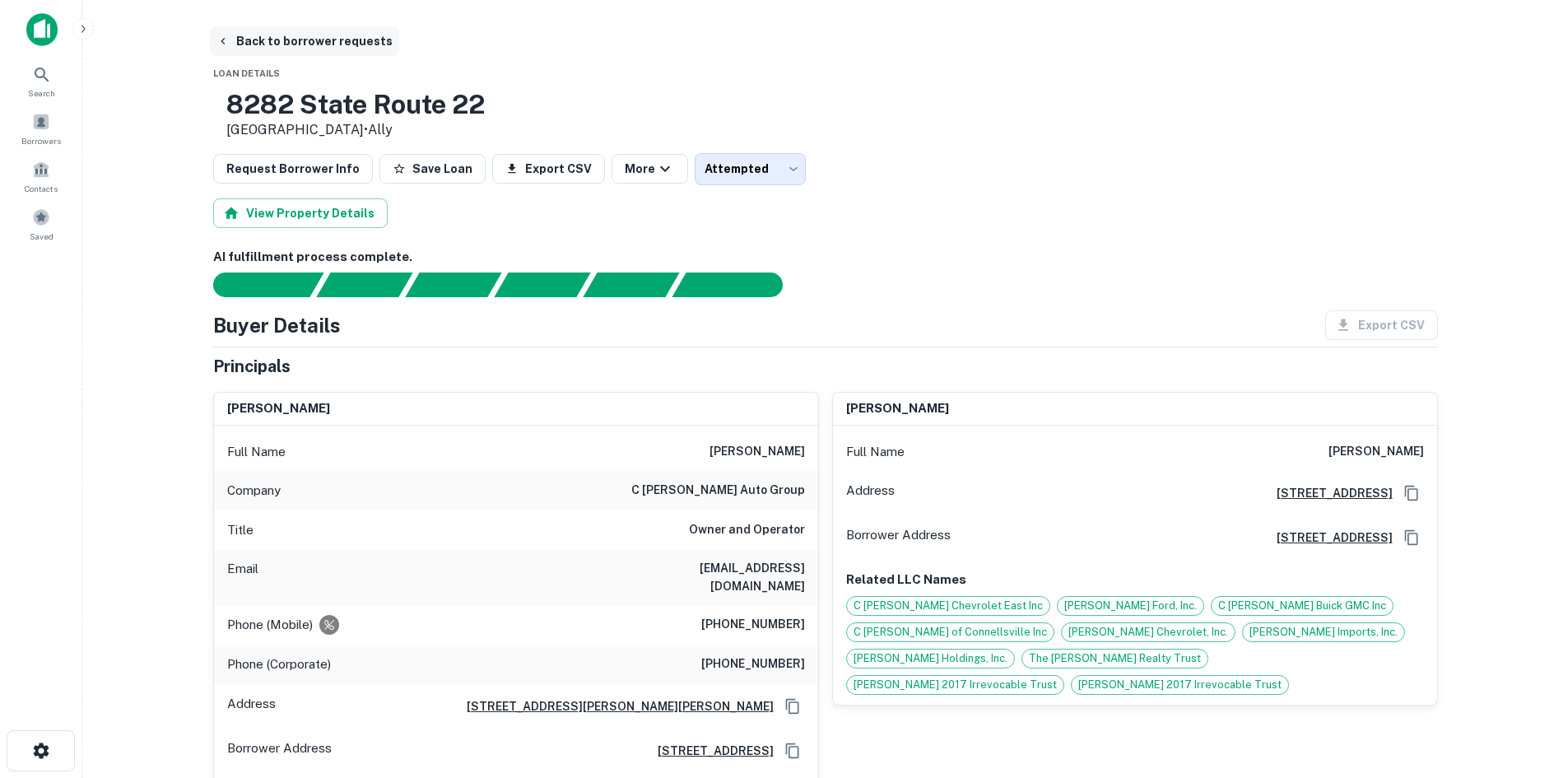
click at [320, 47] on button "Back to borrower requests" at bounding box center [305, 42] width 190 height 30
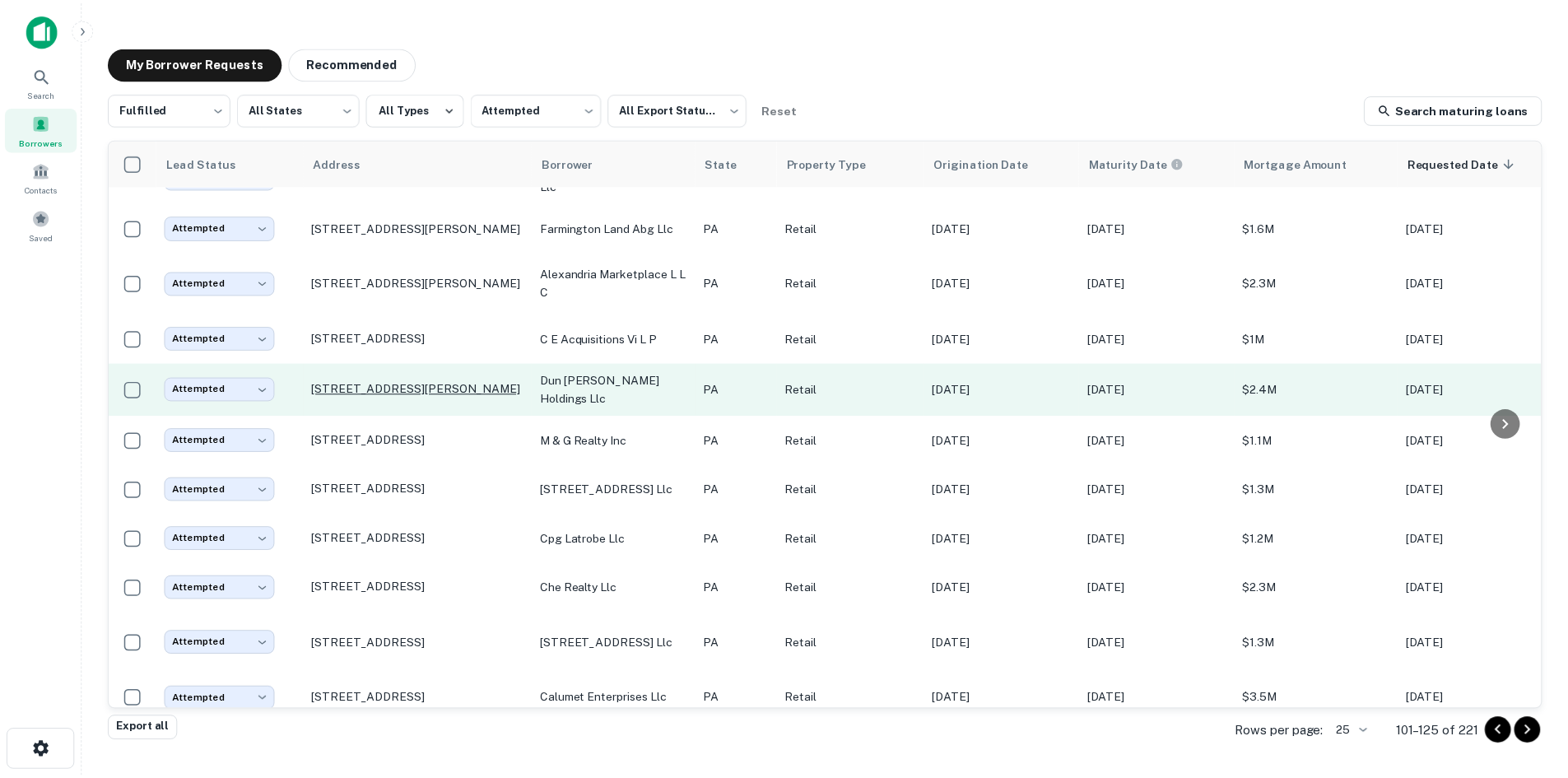
scroll to position [760, 0]
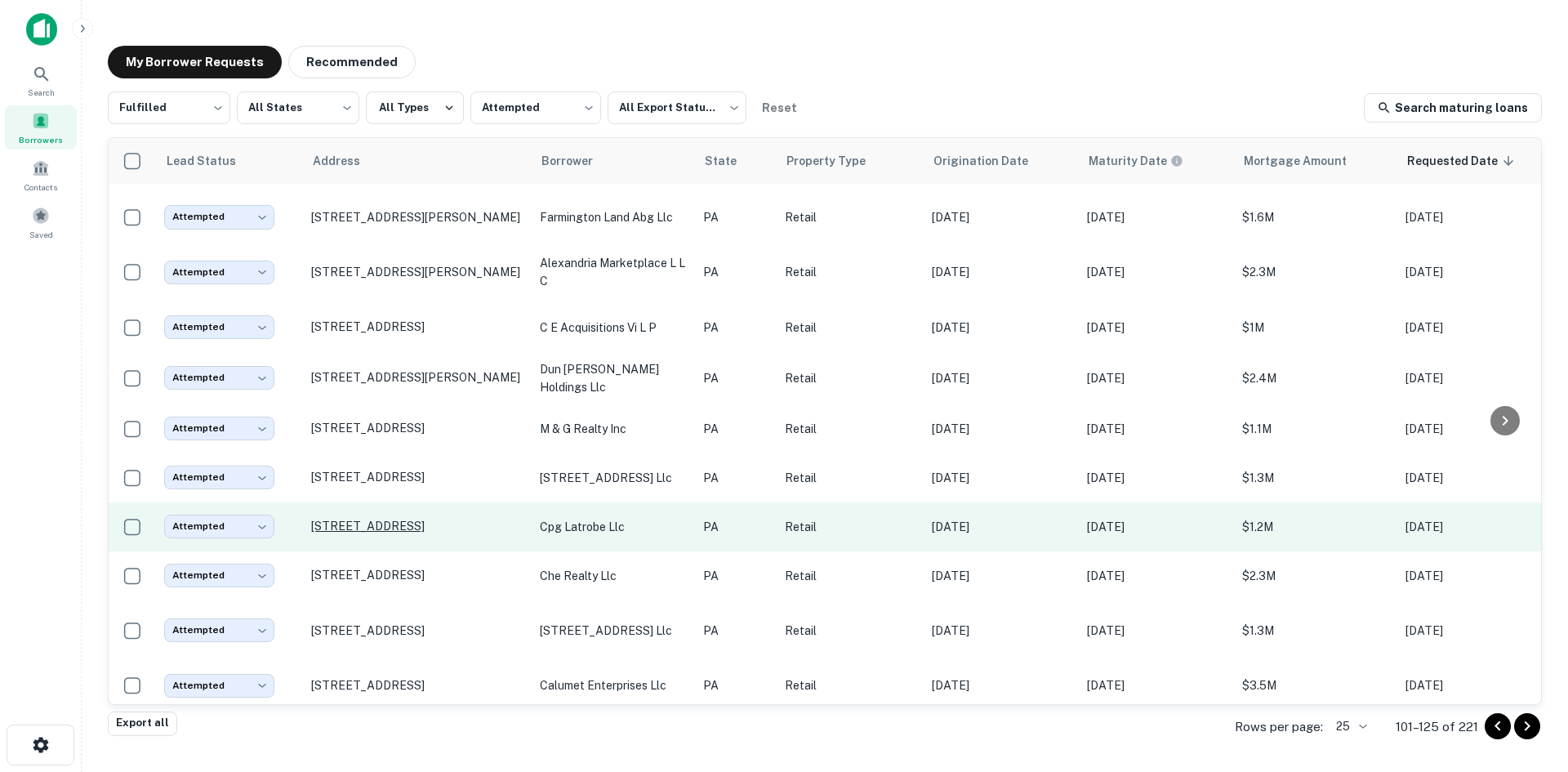
click at [469, 519] on p "304 Depot St Latrobe, PA 15650" at bounding box center [417, 526] width 212 height 15
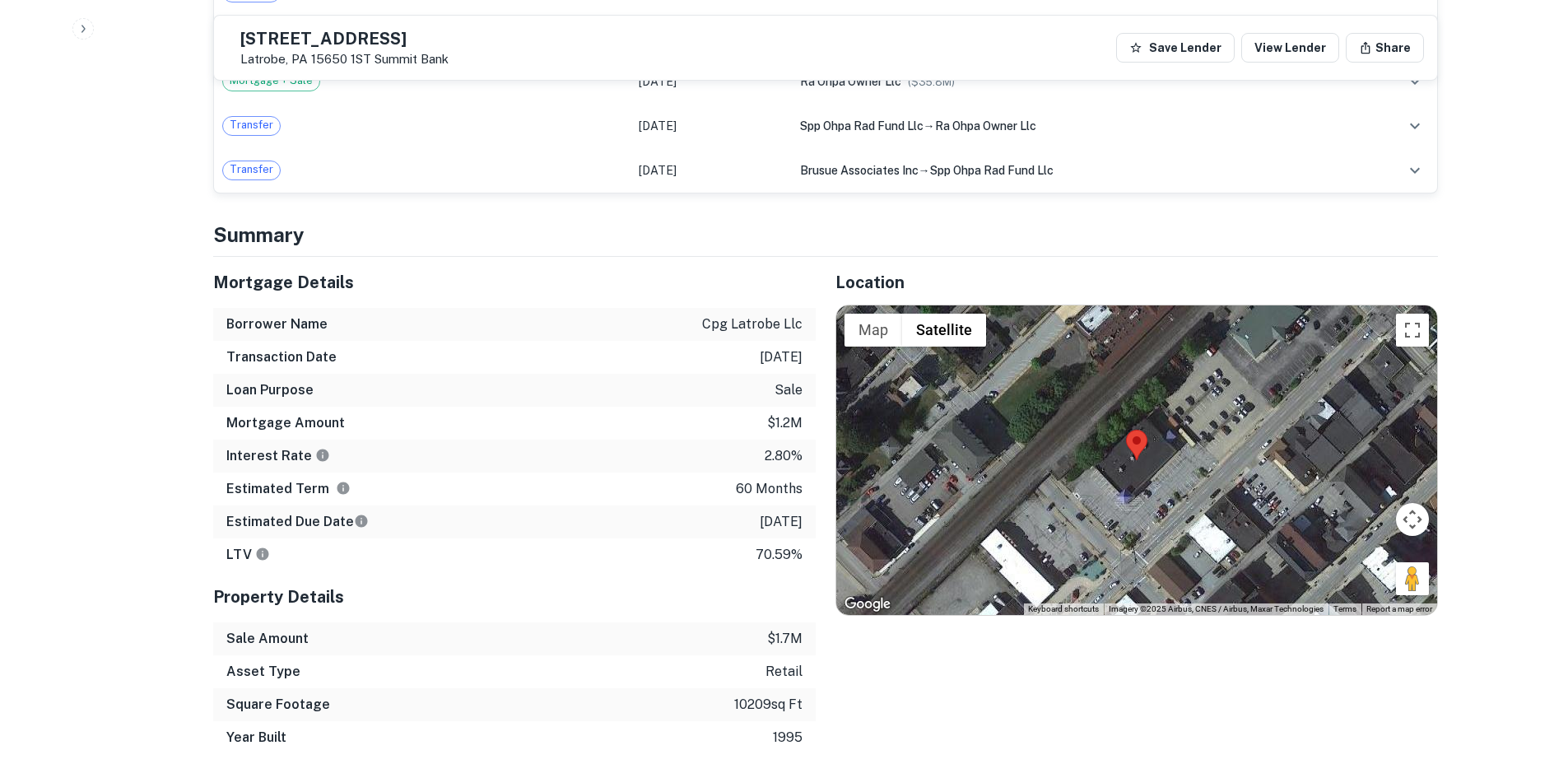
scroll to position [1070, 0]
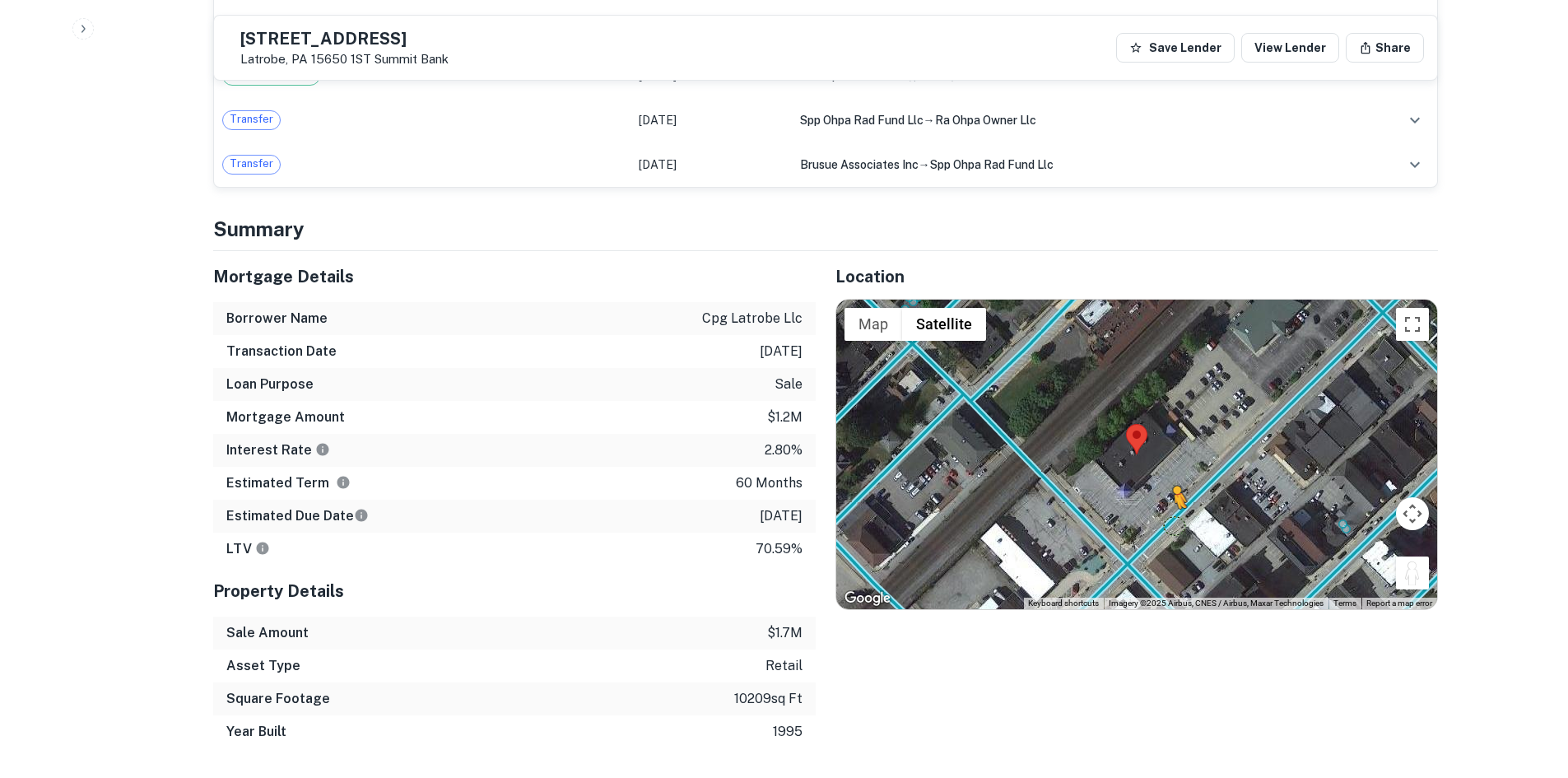
drag, startPoint x: 1408, startPoint y: 568, endPoint x: 1169, endPoint y: 523, distance: 243.2
click at [1169, 523] on div "To activate drag with keyboard, press Alt + Enter. Once in keyboard drag state,…" at bounding box center [1137, 454] width 601 height 310
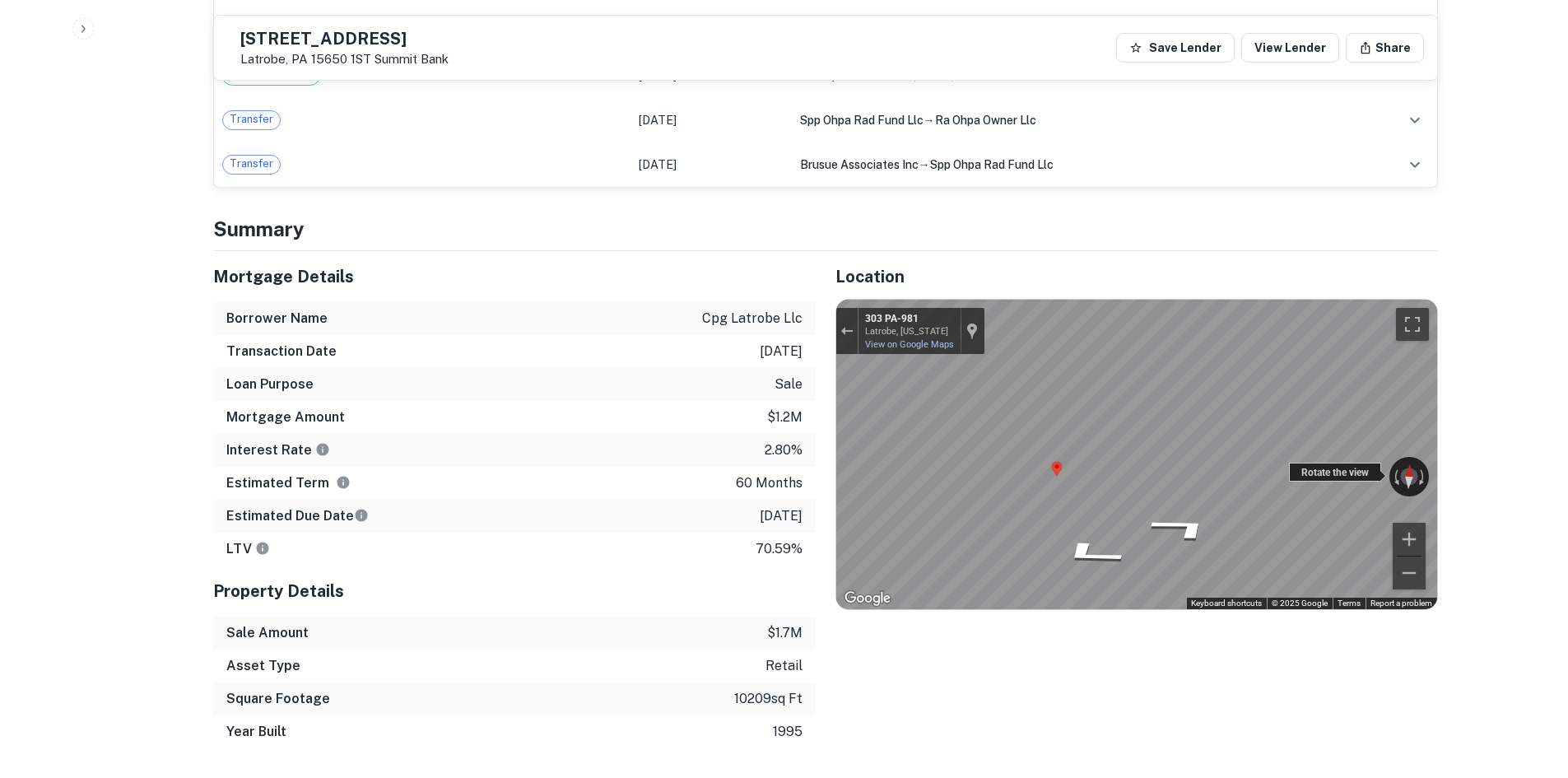
click at [1315, 465] on div "← Move left → Move right ↑ Move up ↓ Move down + Zoom in - Zoom out 303 PA-981 …" at bounding box center [1137, 454] width 601 height 310
click at [1066, 546] on icon "Go Southwest, PA-981" at bounding box center [1074, 538] width 87 height 35
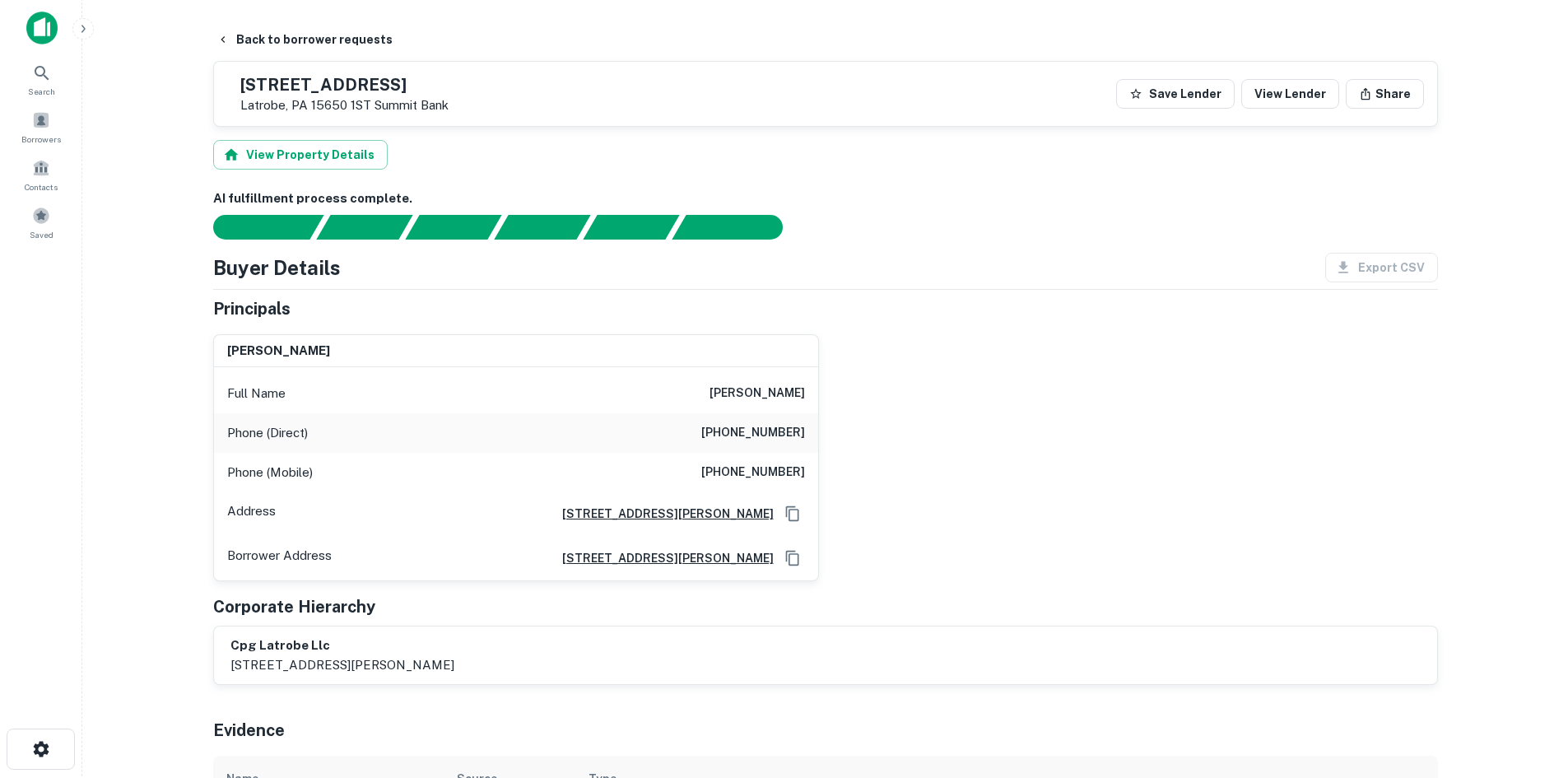
scroll to position [0, 0]
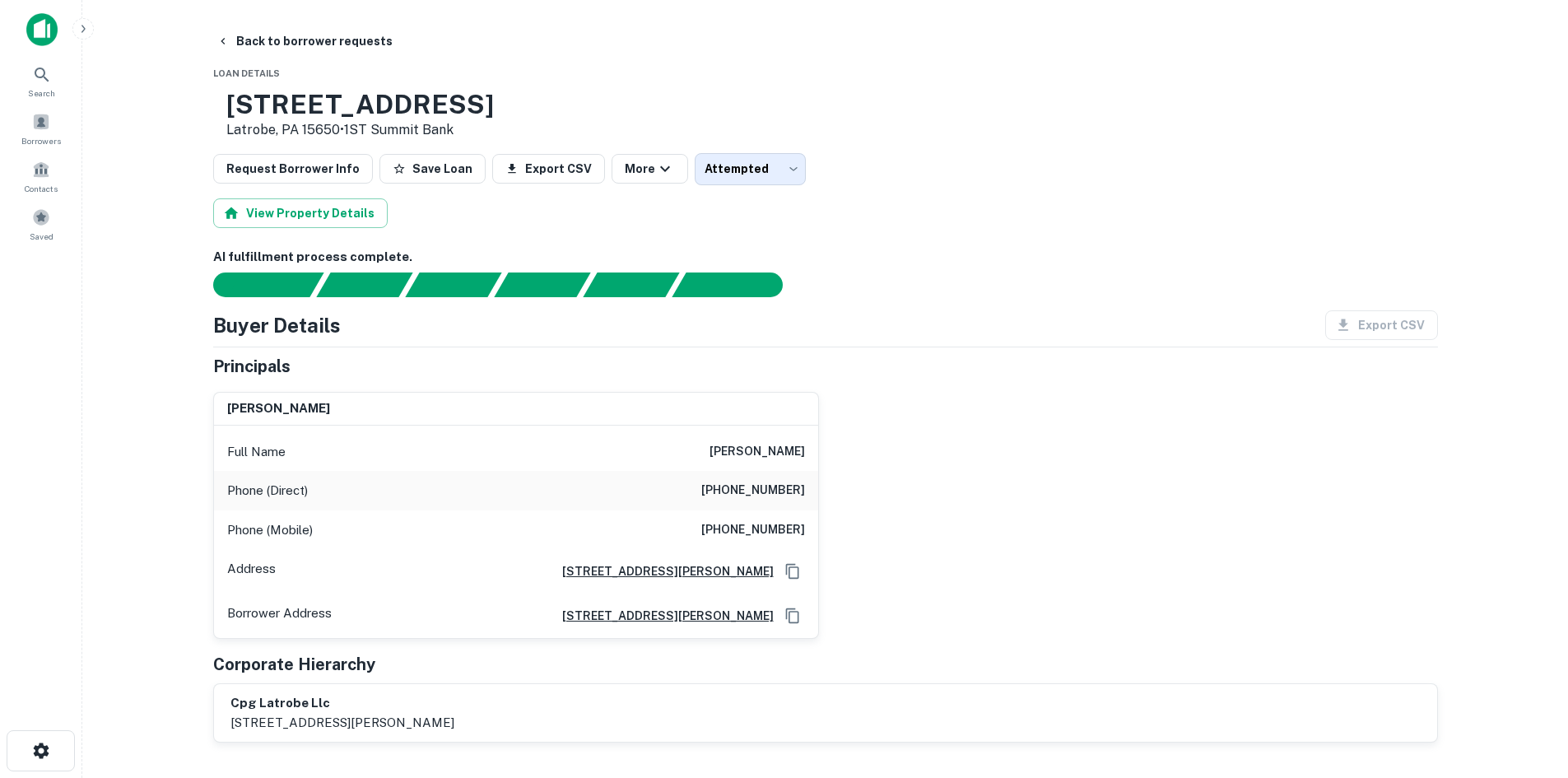
click at [738, 494] on h6 "(603) 893-9243" at bounding box center [753, 491] width 104 height 20
drag, startPoint x: 277, startPoint y: 110, endPoint x: 393, endPoint y: 126, distance: 117.1
click at [393, 126] on div "304 Depot St Latrobe, PA 15650 • 1ST Summit Bank" at bounding box center [353, 114] width 280 height 51
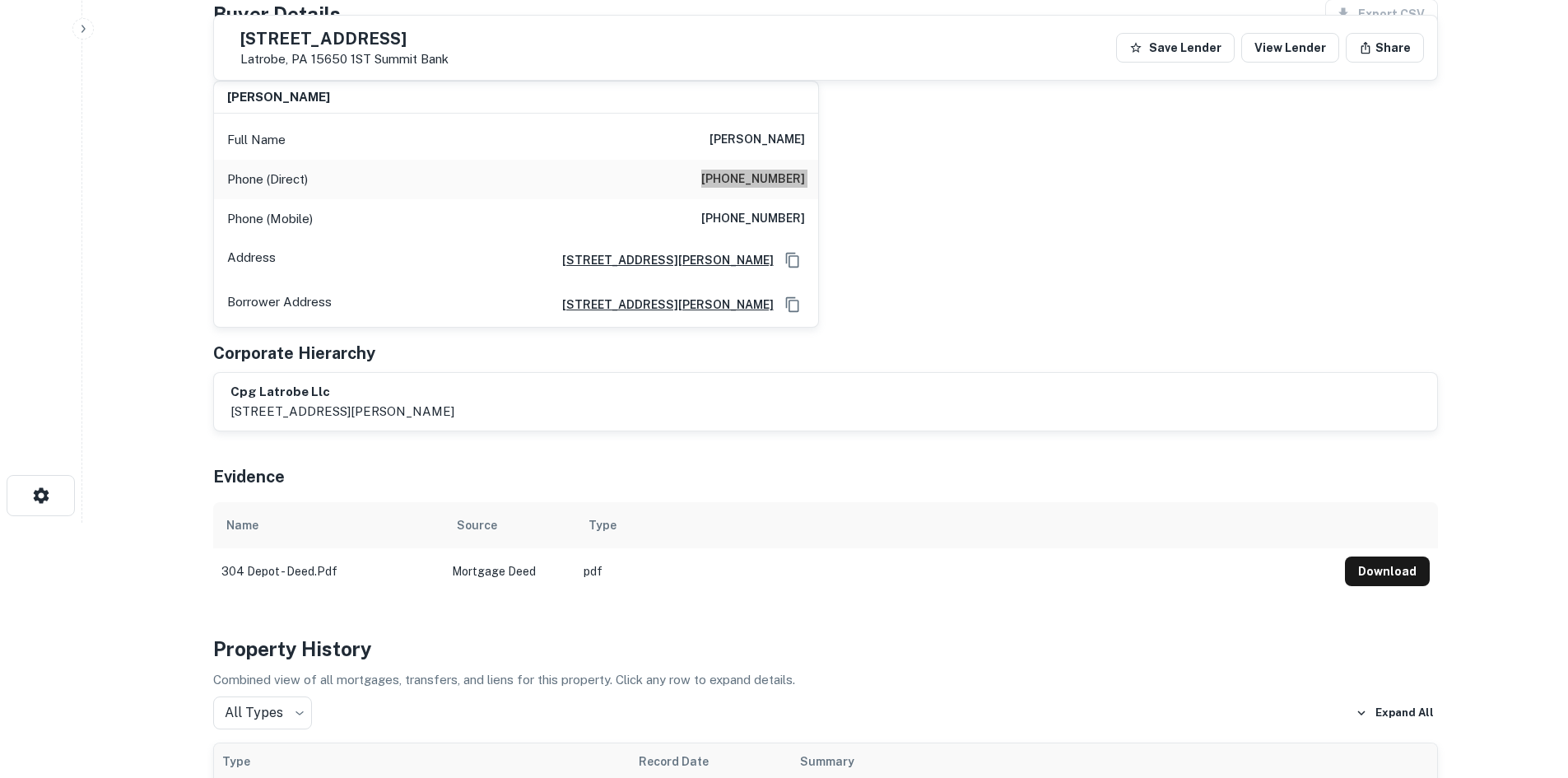
scroll to position [247, 0]
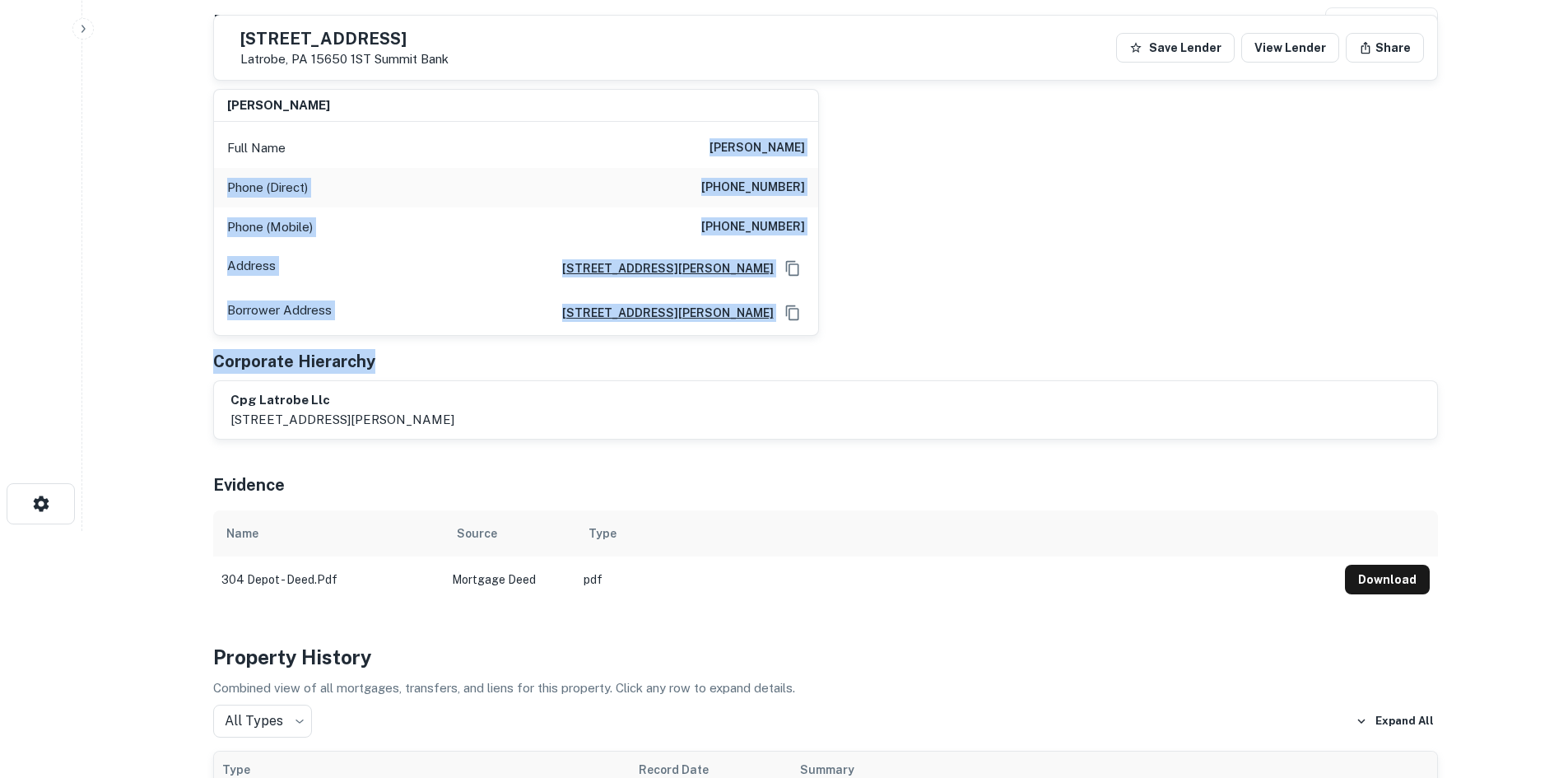
drag, startPoint x: 879, startPoint y: 347, endPoint x: 640, endPoint y: 128, distance: 324.2
click at [640, 128] on div "Principals michael s feehan Full Name michael s feehan Phone (Direct) (603) 893…" at bounding box center [826, 245] width 1225 height 389
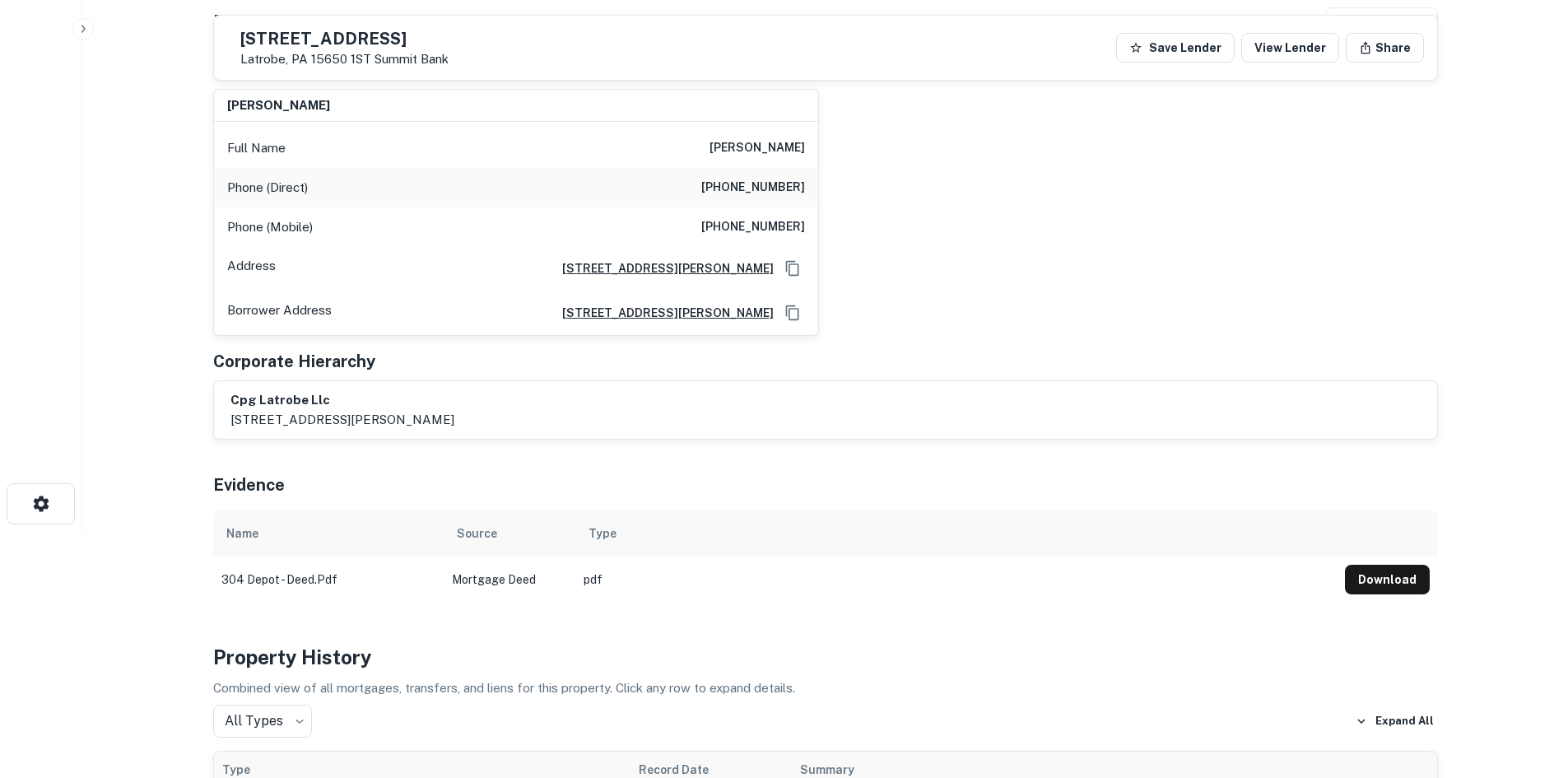
click at [996, 38] on div "304 Depot St Latrobe, PA 15650 1ST Summit Bank Save Lender View Lender Share" at bounding box center [826, 47] width 1223 height 64
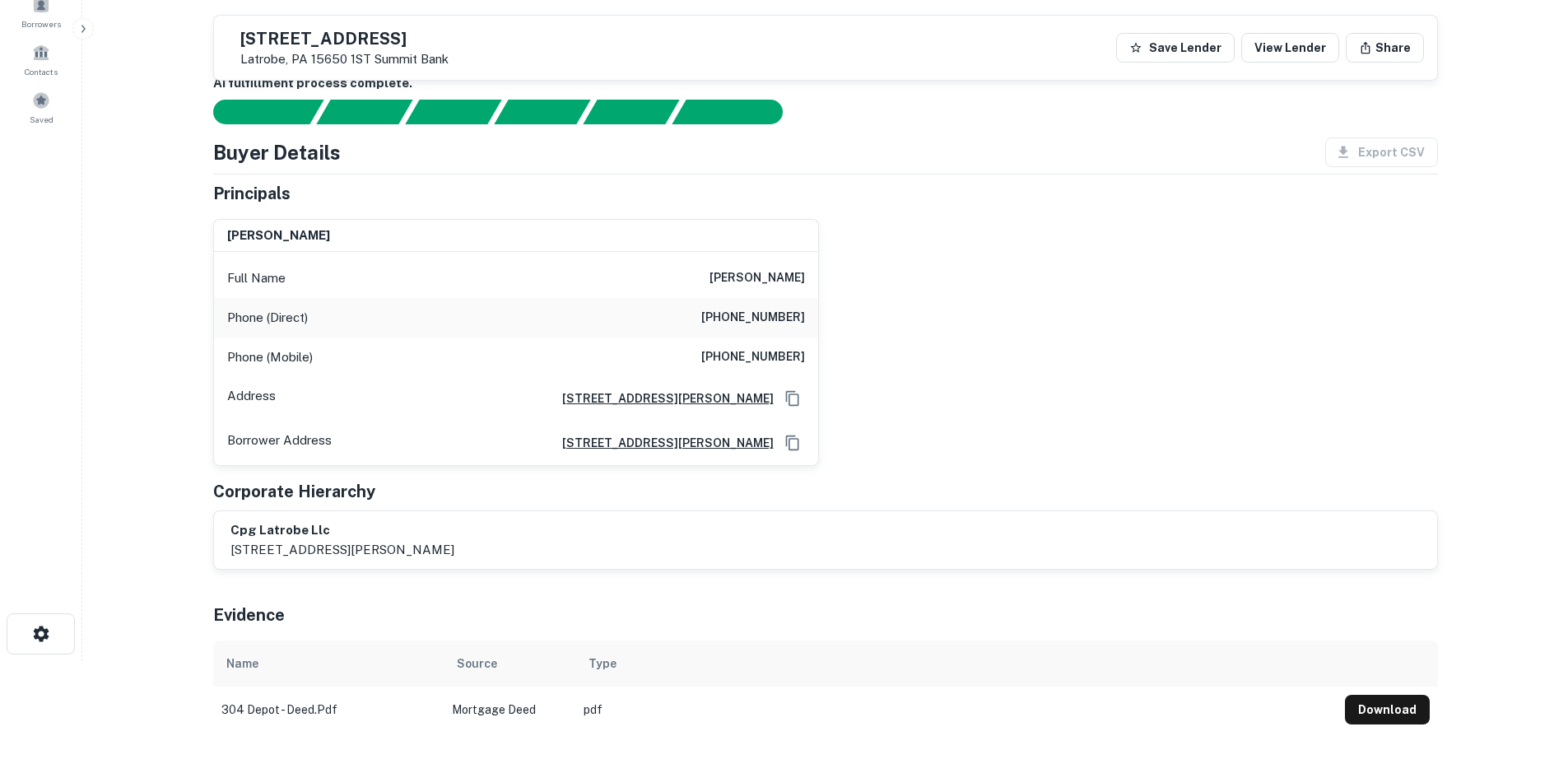
scroll to position [0, 0]
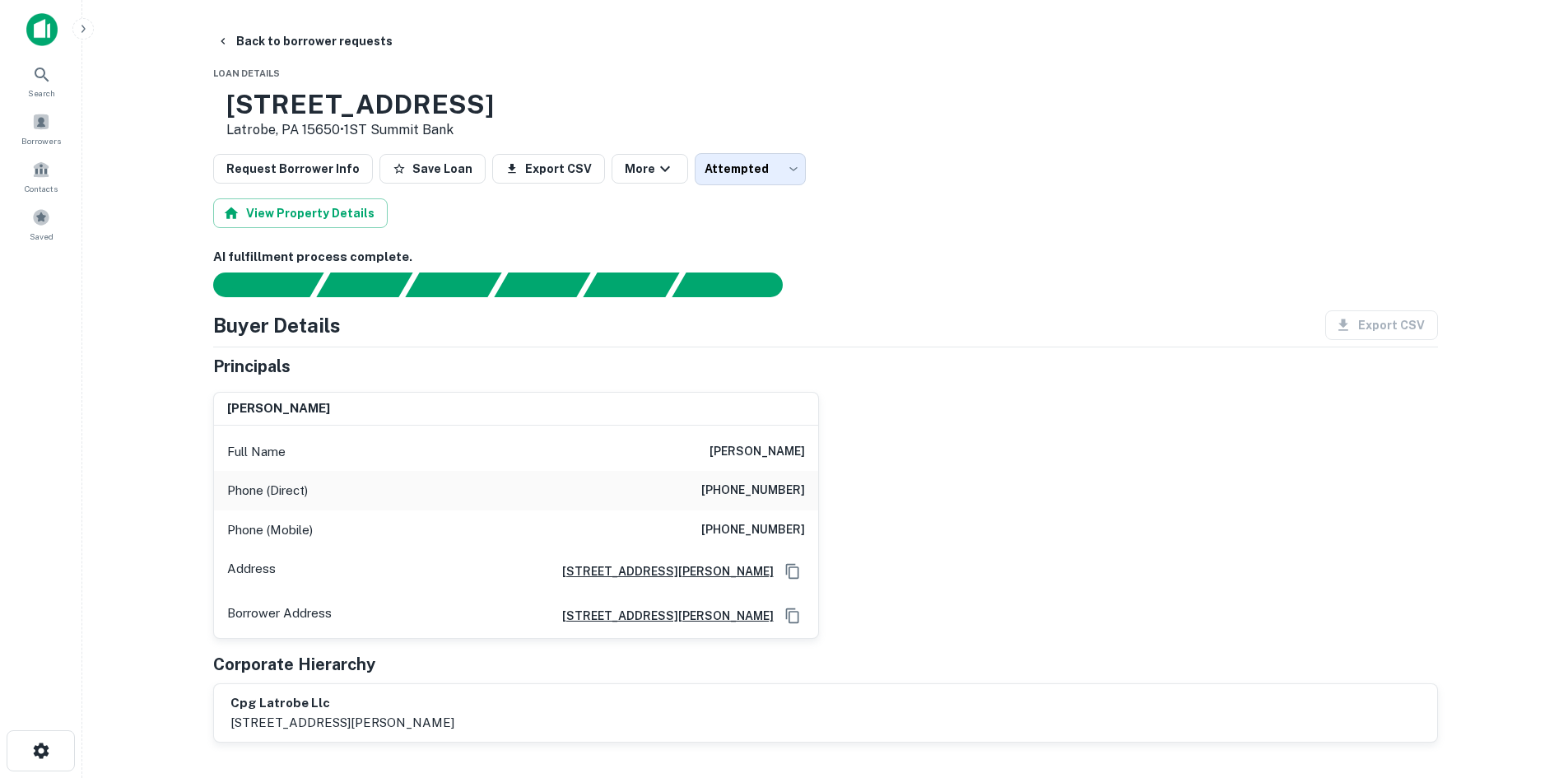
click at [774, 537] on h6 "(201) 388-6226" at bounding box center [753, 530] width 104 height 20
click at [773, 537] on h6 "(201) 388-6226" at bounding box center [753, 530] width 104 height 20
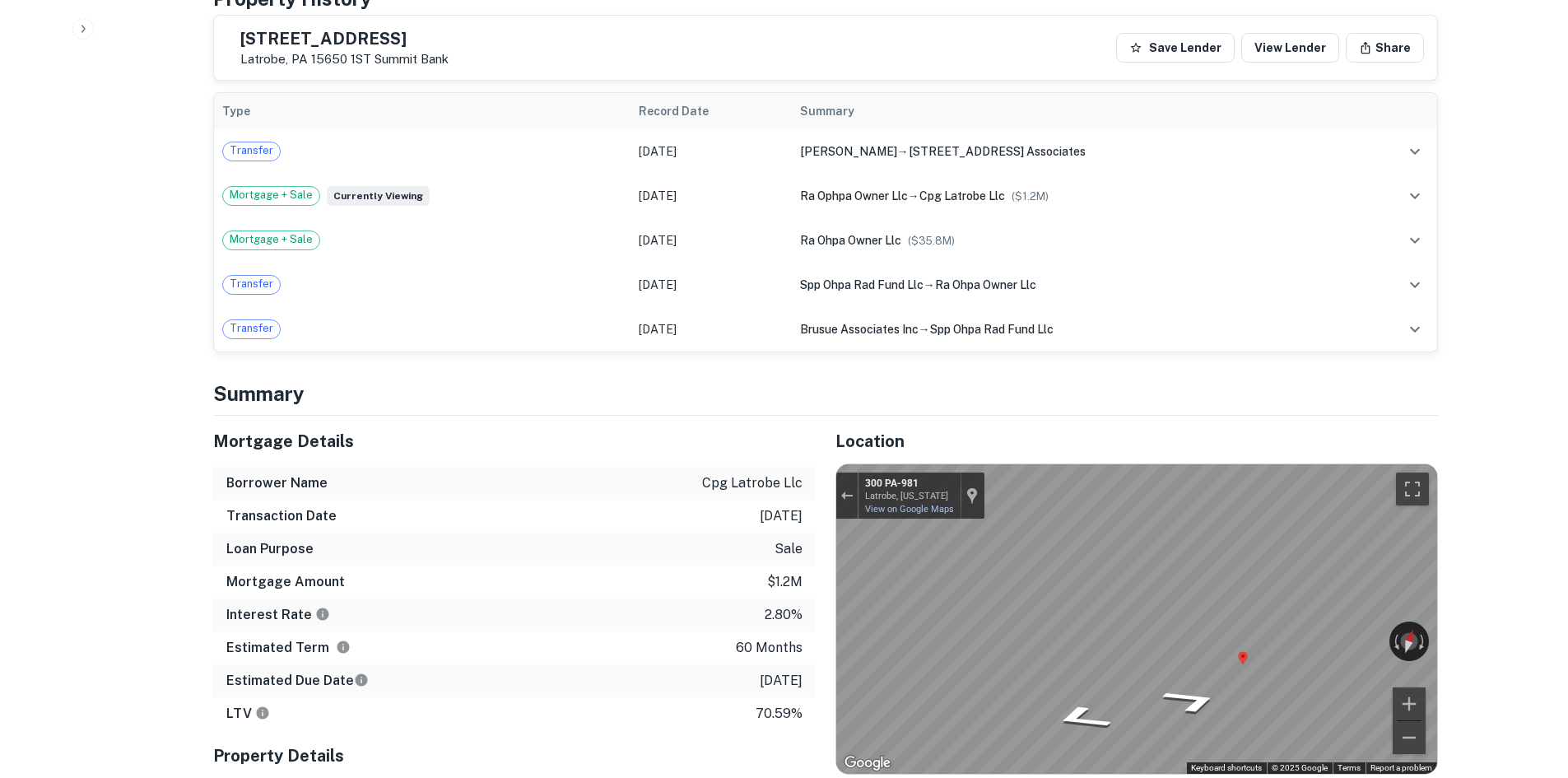
scroll to position [1152, 0]
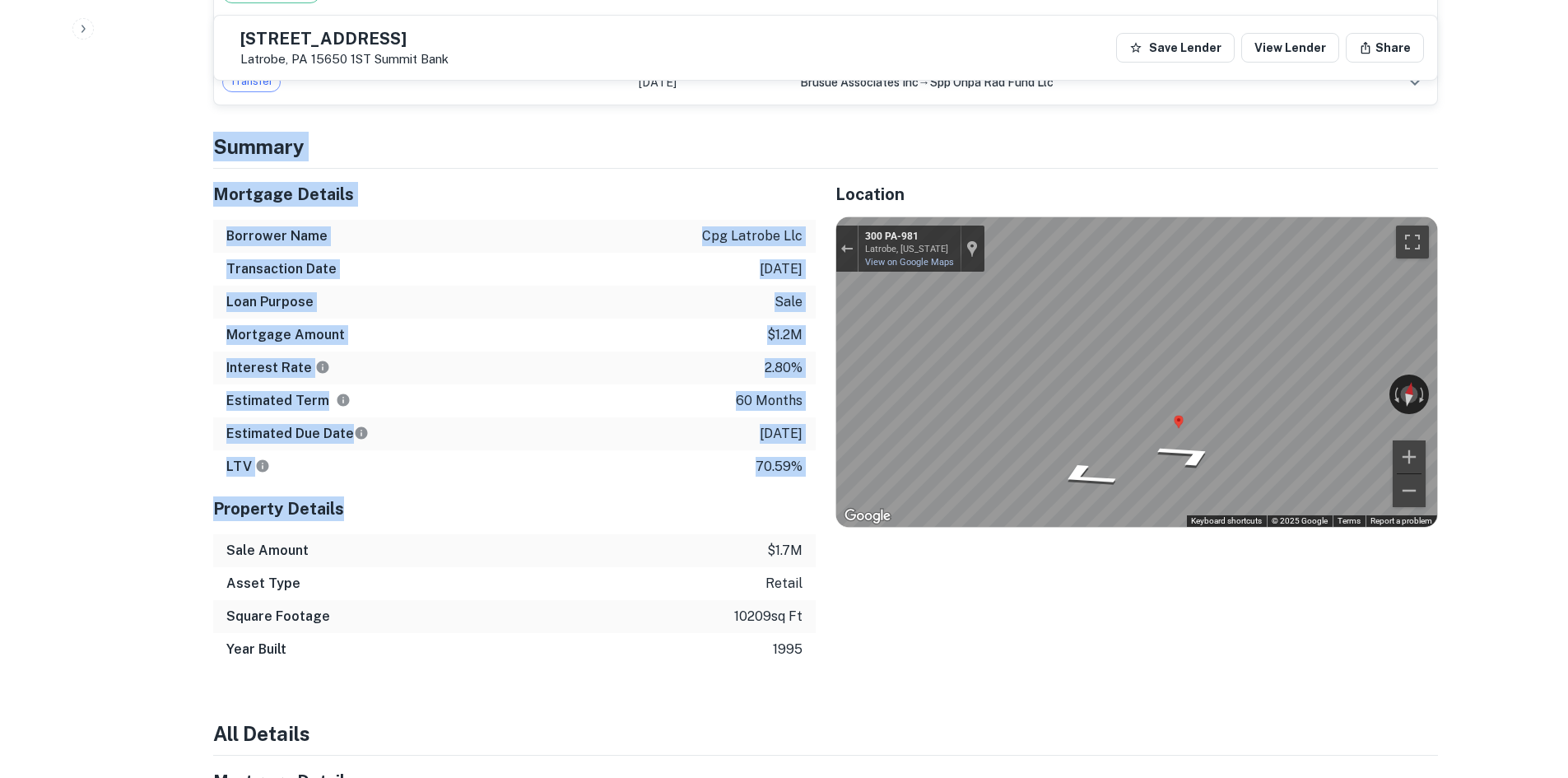
drag, startPoint x: 192, startPoint y: 127, endPoint x: 646, endPoint y: 504, distance: 590.1
click at [646, 504] on div "Back to borrower requests 304 Depot St Latrobe, PA 15650 1ST Summit Bank Save L…" at bounding box center [825, 480] width 1264 height 3212
click at [708, 475] on div "LTV 70.59%" at bounding box center [514, 467] width 603 height 33
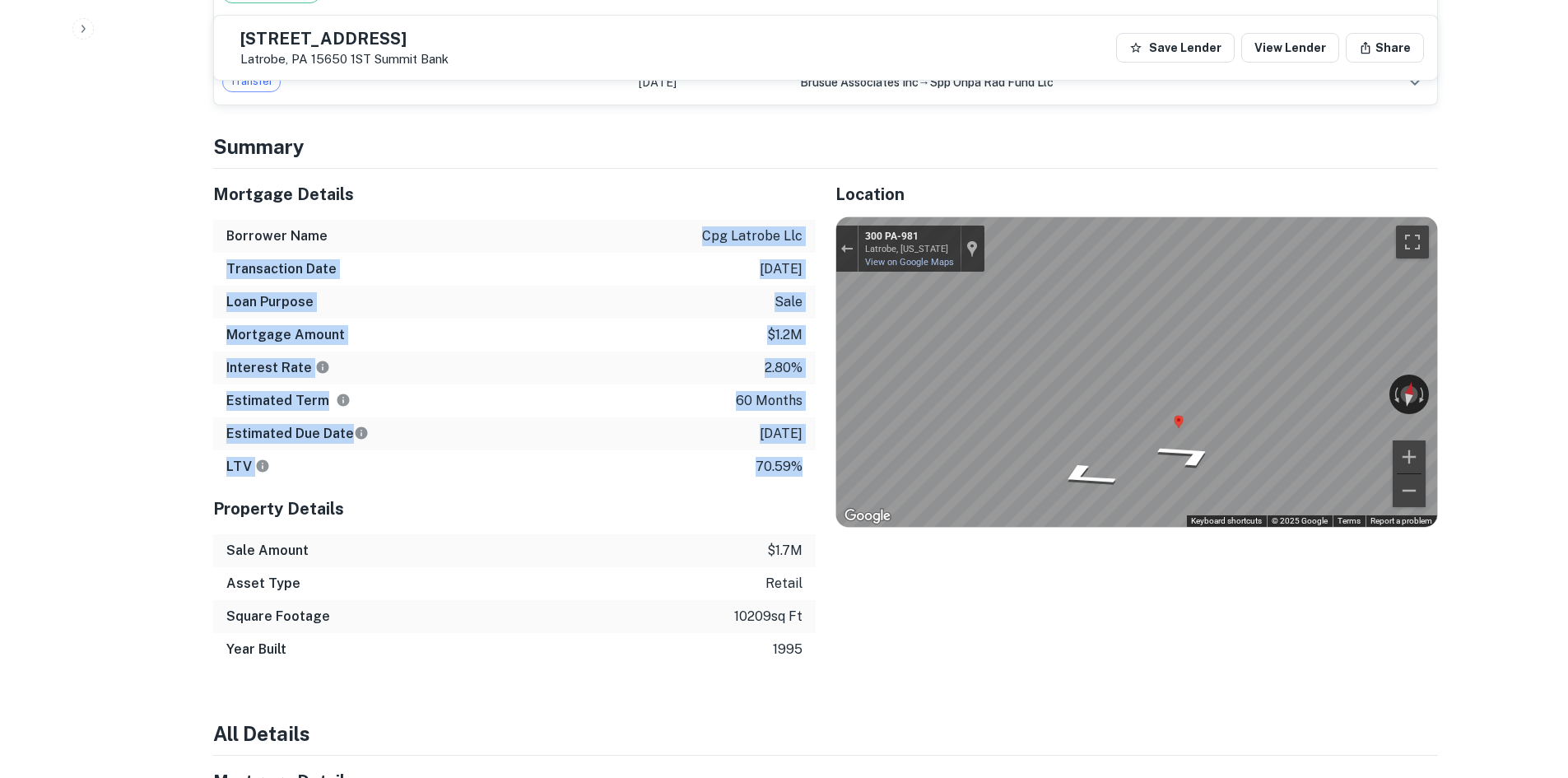
drag, startPoint x: 805, startPoint y: 468, endPoint x: 447, endPoint y: 222, distance: 434.4
click at [447, 222] on div "Mortgage Details Borrower Name cpg latrobe llc Transaction Date 12/7/2020 Loan …" at bounding box center [514, 326] width 603 height 315
click at [390, 155] on h4 "Summary" at bounding box center [826, 146] width 1225 height 30
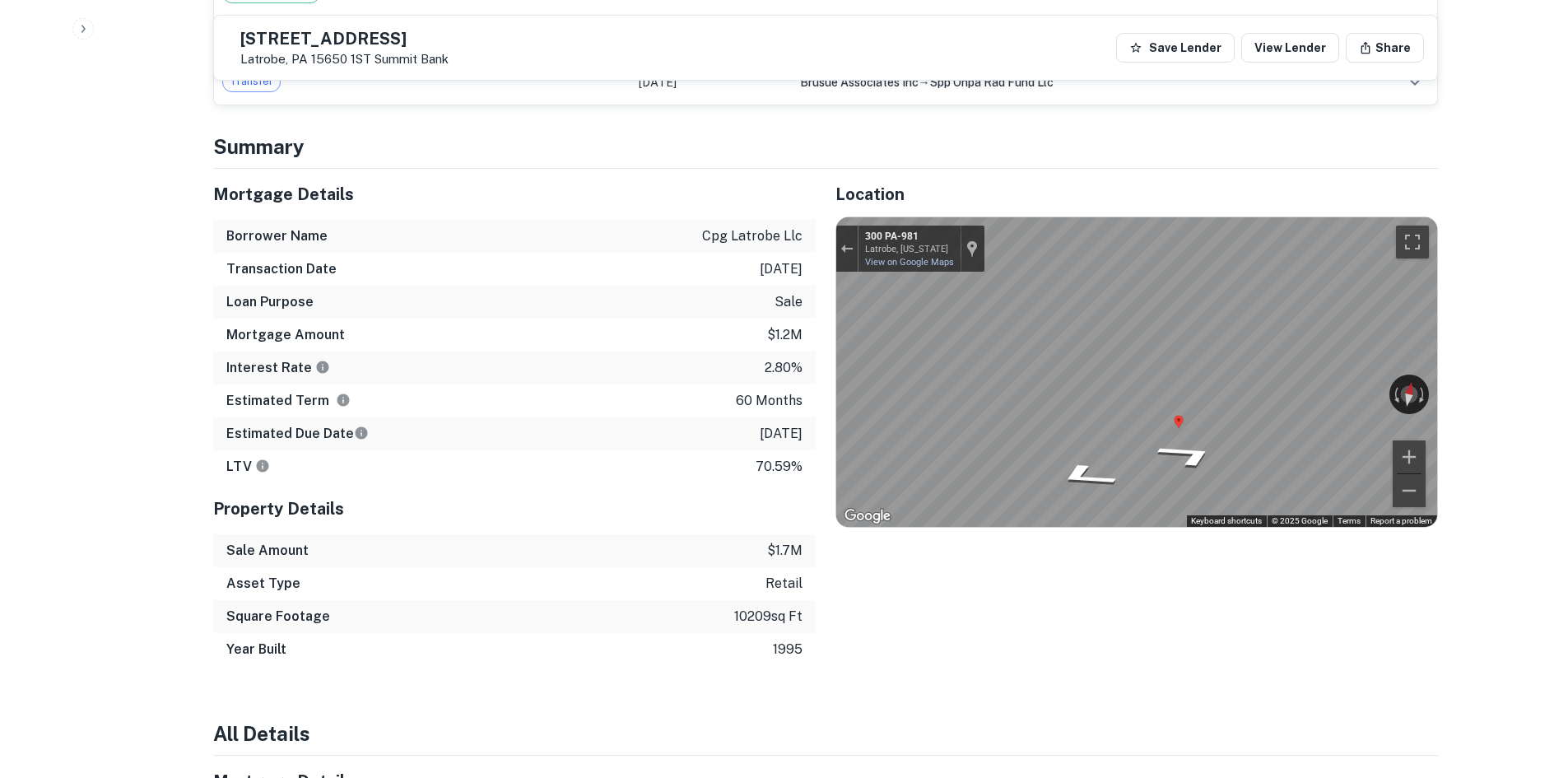
drag, startPoint x: 225, startPoint y: 142, endPoint x: 807, endPoint y: 444, distance: 655.7
click at [807, 444] on div "Estimated Due Date 12/7/2025" at bounding box center [514, 434] width 603 height 33
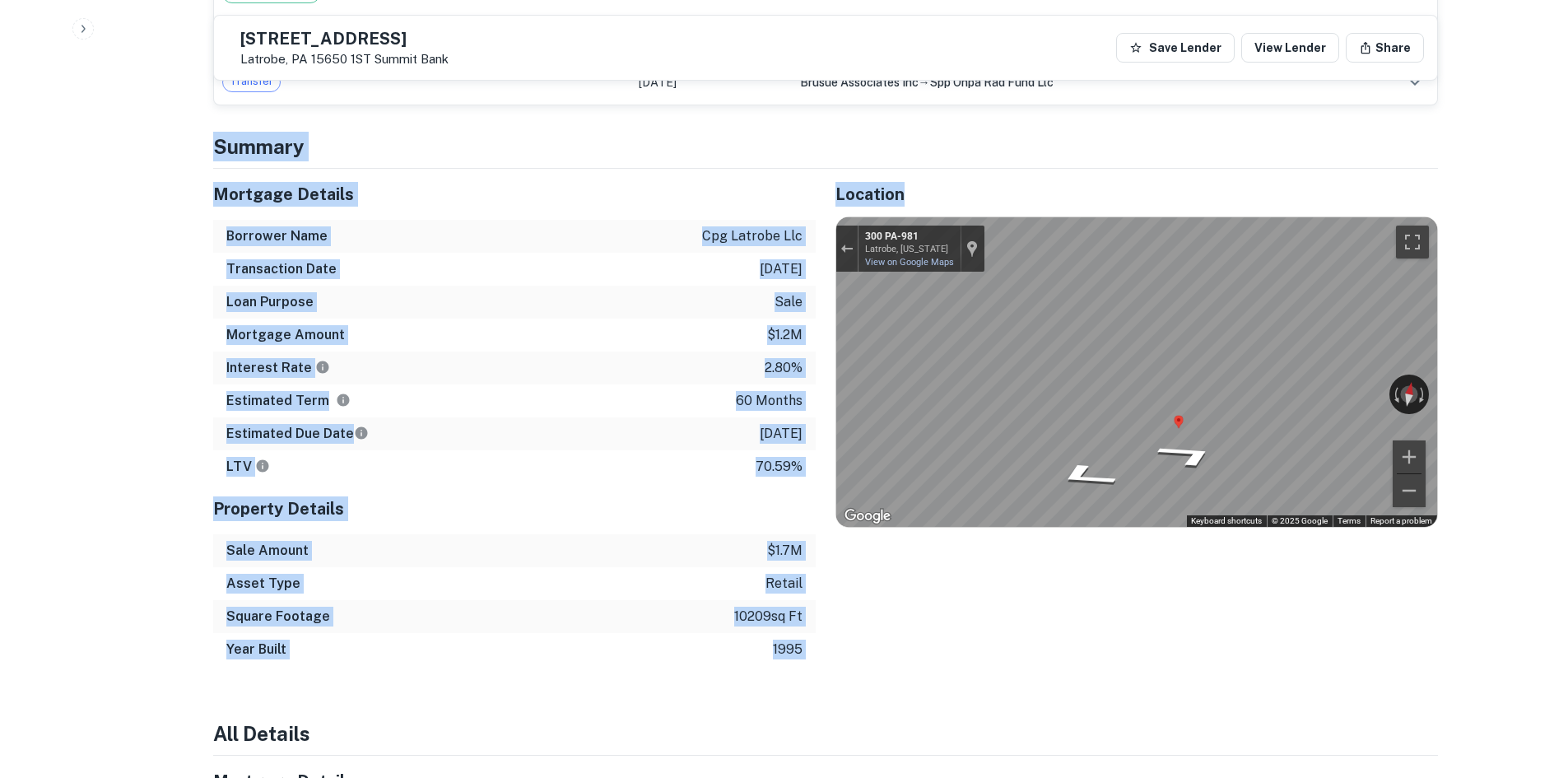
drag, startPoint x: 819, startPoint y: 458, endPoint x: 199, endPoint y: 166, distance: 685.3
click at [199, 166] on div "Back to borrower requests 304 Depot St Latrobe, PA 15650 1ST Summit Bank Save L…" at bounding box center [825, 480] width 1264 height 3212
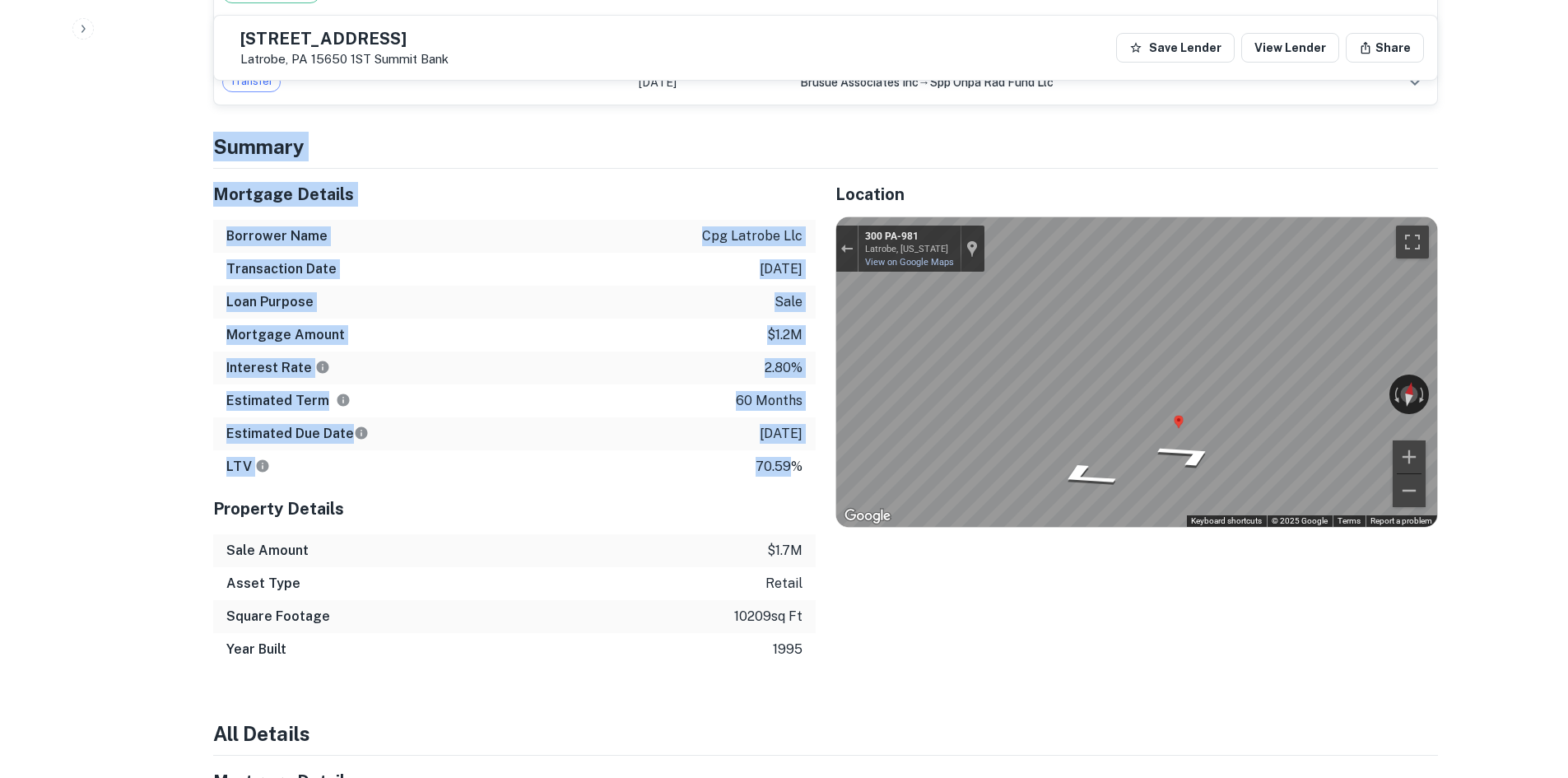
drag, startPoint x: 205, startPoint y: 140, endPoint x: 790, endPoint y: 459, distance: 666.3
click at [790, 459] on div "Back to borrower requests 304 Depot St Latrobe, PA 15650 1ST Summit Bank Save L…" at bounding box center [825, 480] width 1264 height 3212
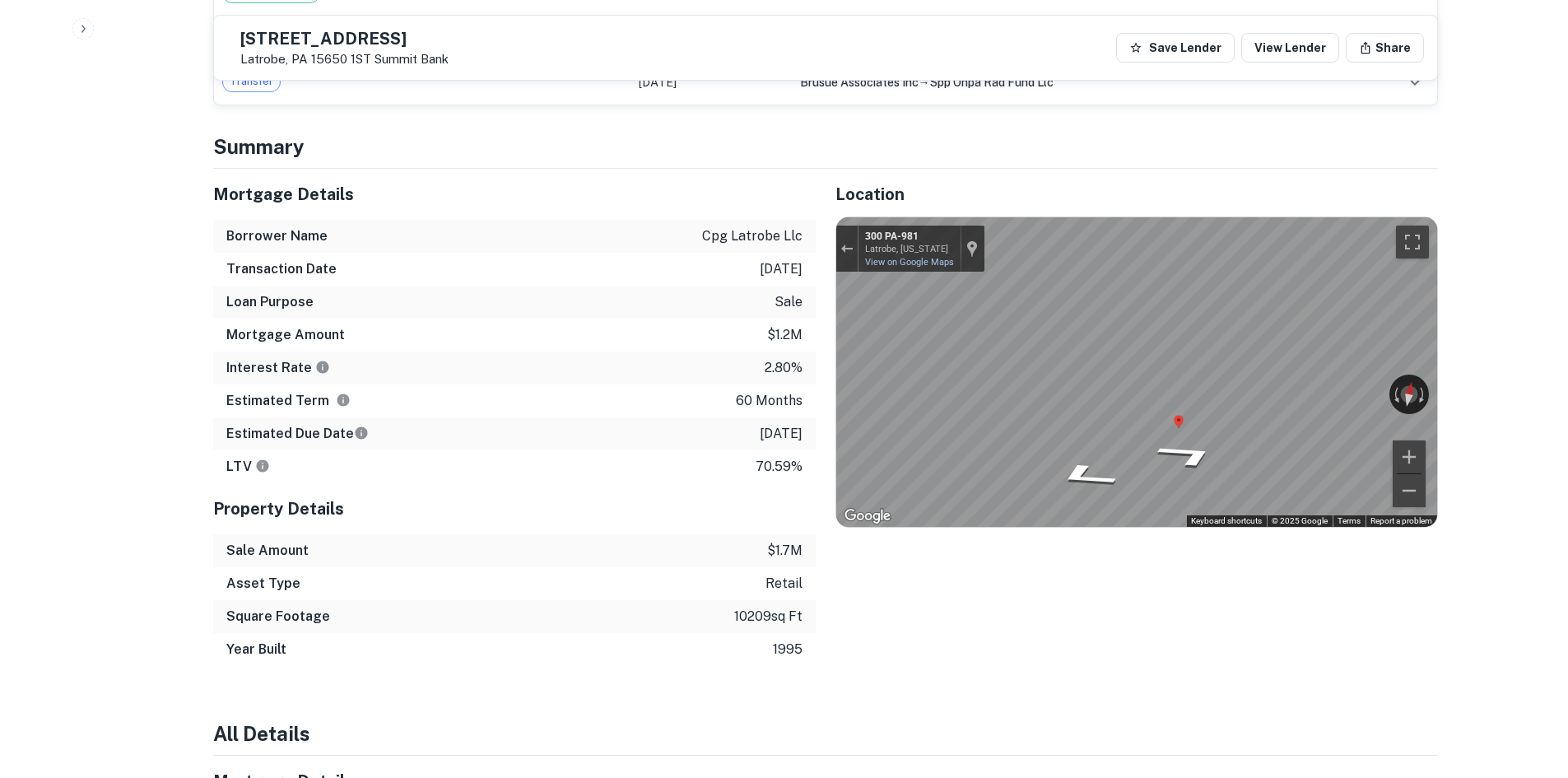
click at [804, 463] on div "LTV 70.59%" at bounding box center [514, 467] width 603 height 33
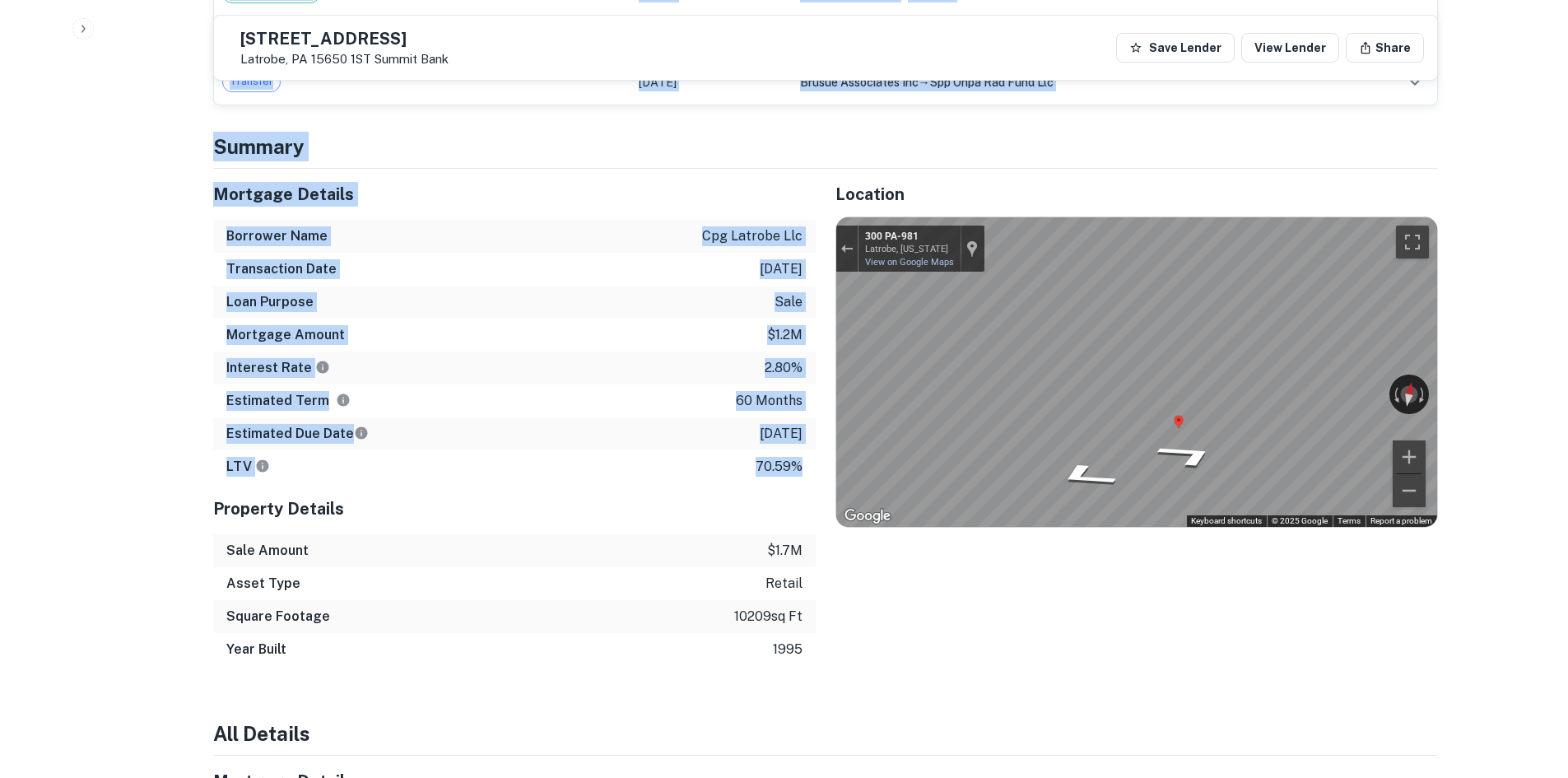
drag, startPoint x: 806, startPoint y: 465, endPoint x: 151, endPoint y: 151, distance: 726.4
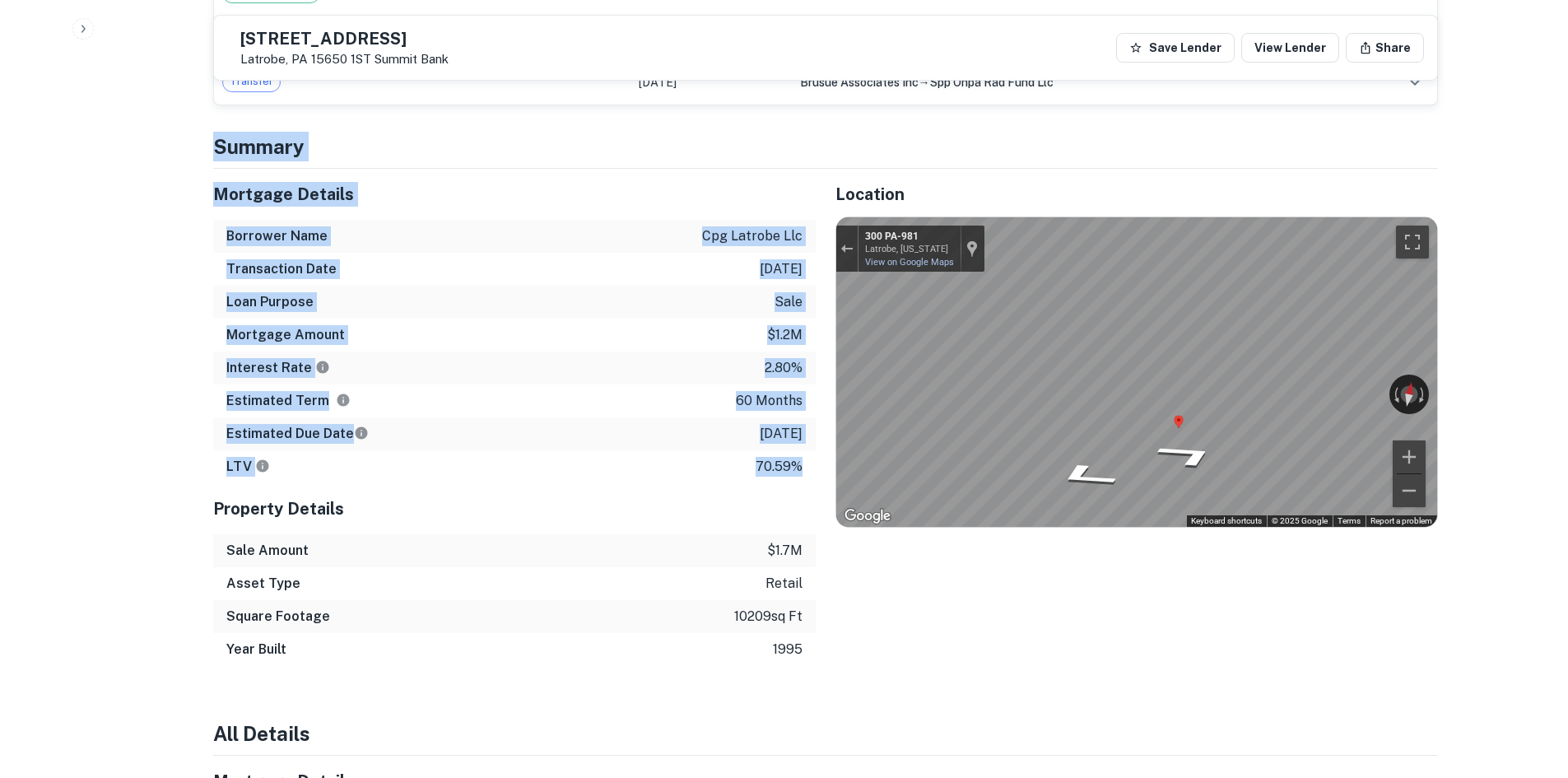
drag, startPoint x: 262, startPoint y: 163, endPoint x: 801, endPoint y: 470, distance: 620.3
click at [801, 470] on div "Back to borrower requests 304 Depot St Latrobe, PA 15650 1ST Summit Bank Save L…" at bounding box center [825, 480] width 1264 height 3212
click at [803, 470] on div "LTV 70.59%" at bounding box center [514, 467] width 603 height 33
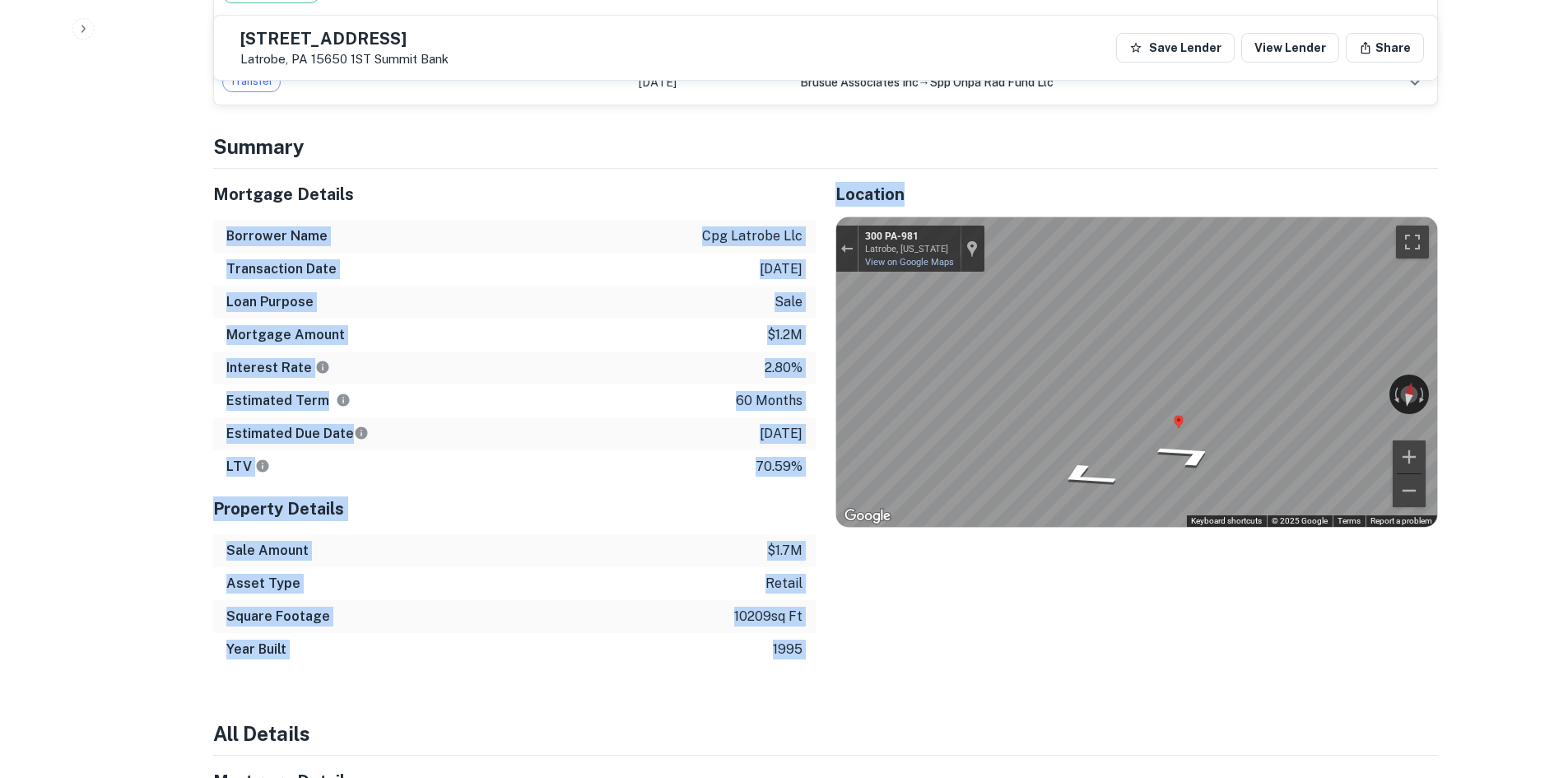
drag, startPoint x: 825, startPoint y: 483, endPoint x: 310, endPoint y: 184, distance: 595.5
click at [341, 184] on div "Mortgage Details Borrower Name cpg latrobe llc Transaction Date 12/7/2020 Loan …" at bounding box center [816, 417] width 1245 height 497
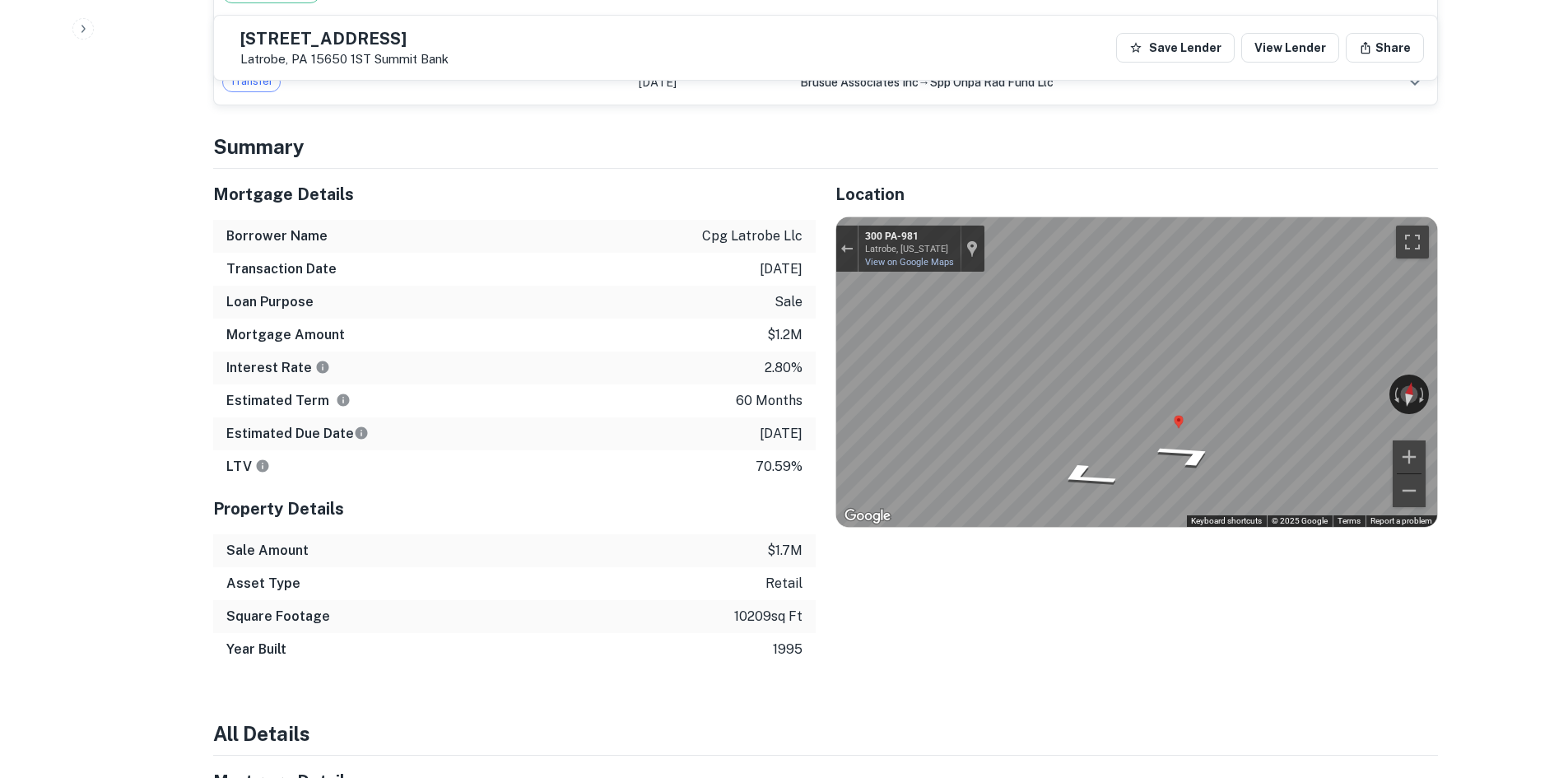
click at [213, 193] on h5 "Mortgage Details" at bounding box center [514, 195] width 603 height 25
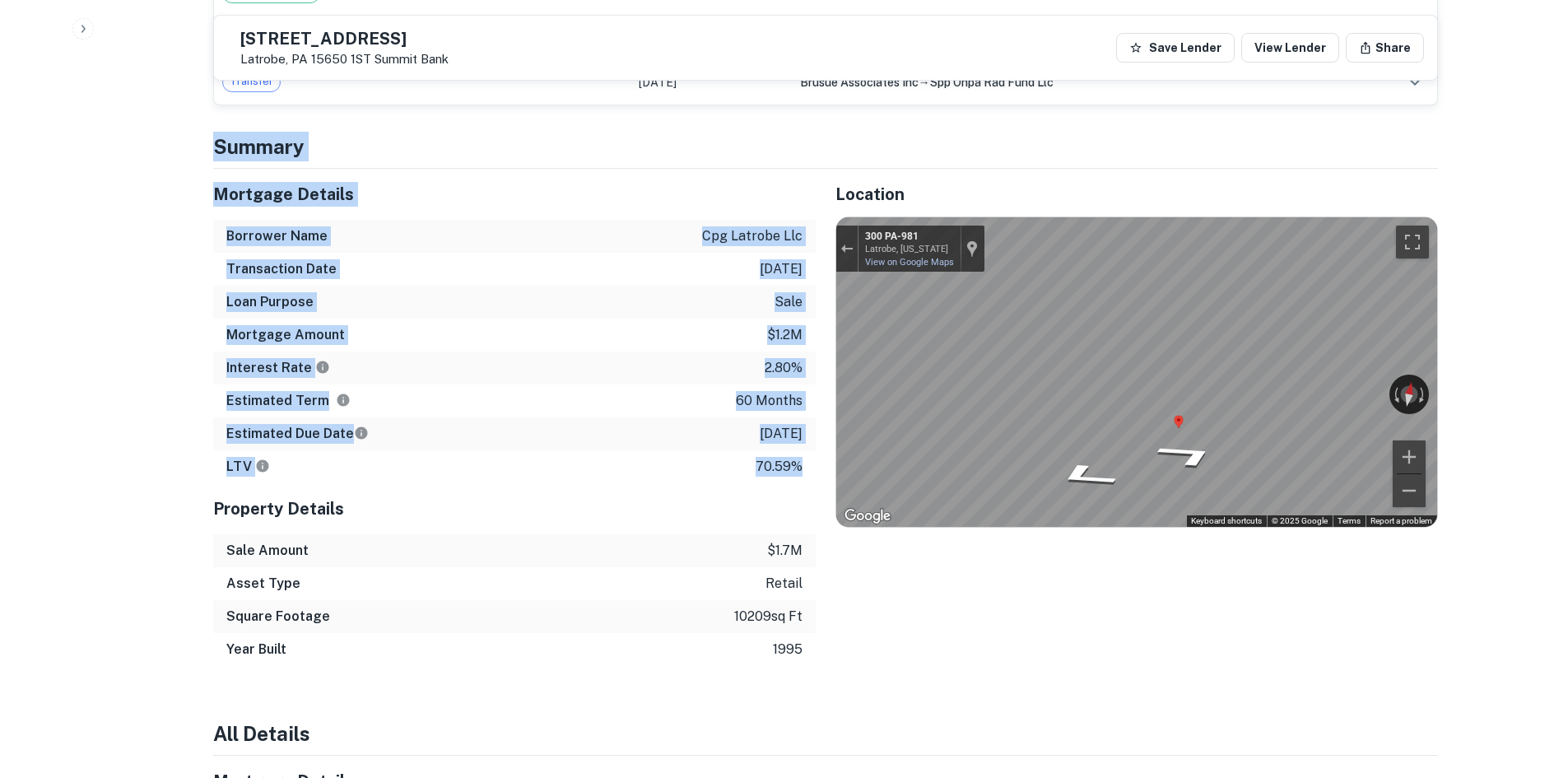
drag, startPoint x: 210, startPoint y: 160, endPoint x: 803, endPoint y: 469, distance: 668.7
click at [803, 469] on div "Back to borrower requests 304 Depot St Latrobe, PA 15650 1ST Summit Bank Save L…" at bounding box center [825, 480] width 1264 height 3212
click at [802, 469] on div "LTV 70.59%" at bounding box center [514, 467] width 603 height 33
drag, startPoint x: 808, startPoint y: 469, endPoint x: 212, endPoint y: 194, distance: 656.4
click at [213, 194] on div "Mortgage Details Borrower Name cpg latrobe llc Transaction Date 12/7/2020 Loan …" at bounding box center [514, 326] width 603 height 315
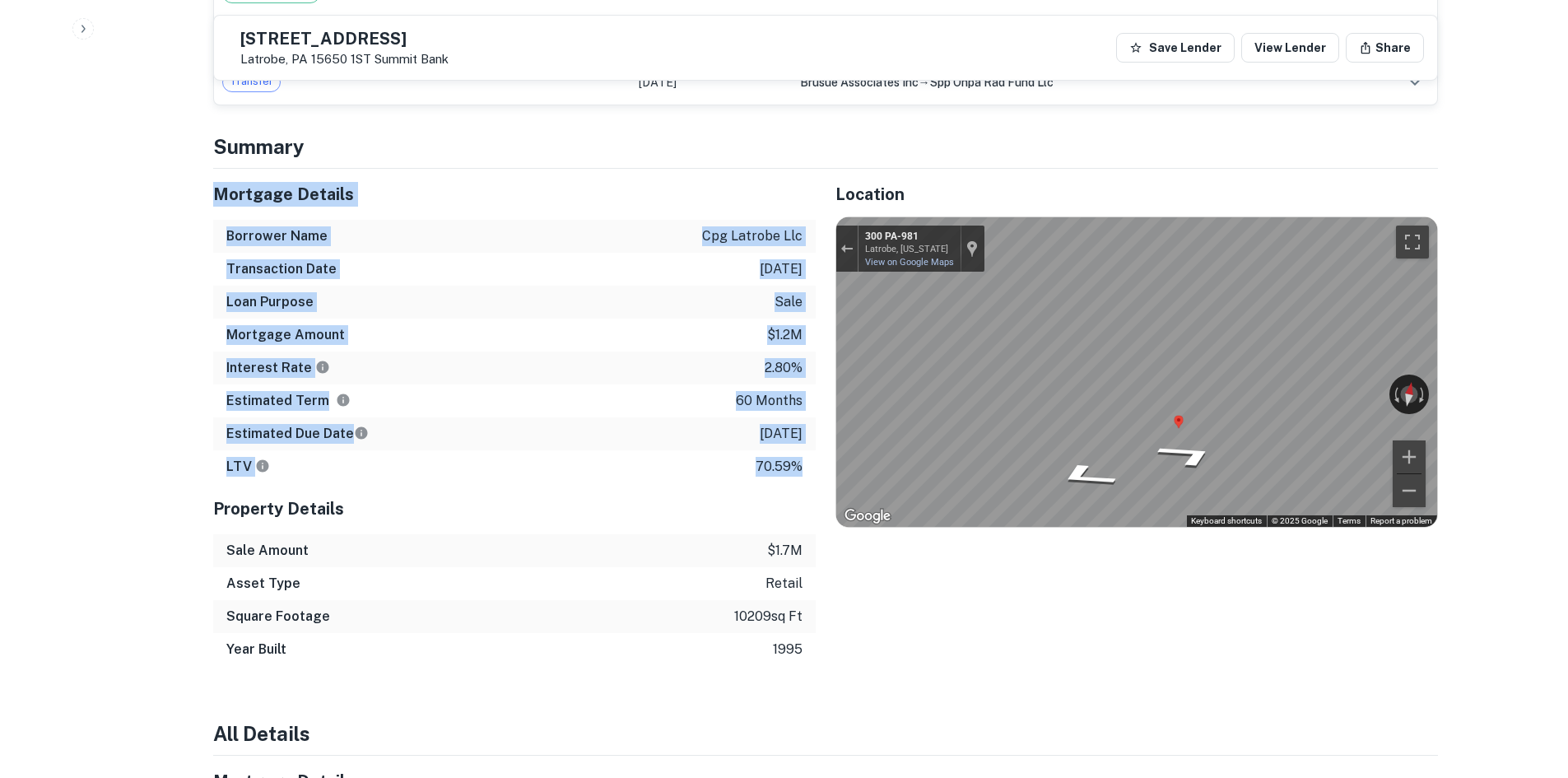
click at [213, 193] on h5 "Mortgage Details" at bounding box center [514, 195] width 603 height 25
drag, startPoint x: 207, startPoint y: 159, endPoint x: 766, endPoint y: 484, distance: 646.6
click at [764, 485] on div "Back to borrower requests 304 Depot St Latrobe, PA 15650 1ST Summit Bank Save L…" at bounding box center [825, 480] width 1264 height 3212
click at [770, 481] on div "LTV 70.59%" at bounding box center [514, 467] width 603 height 33
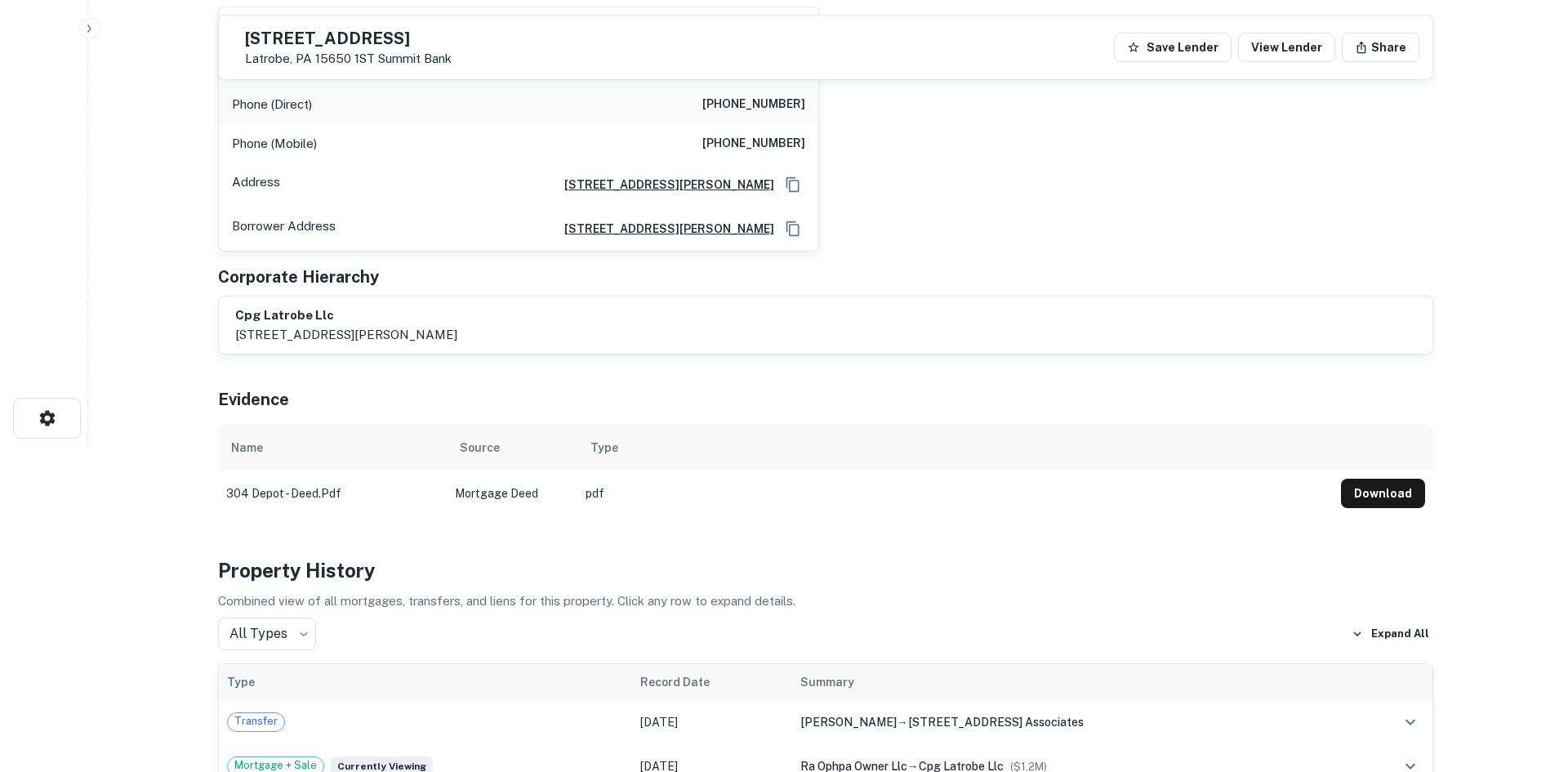
scroll to position [0, 0]
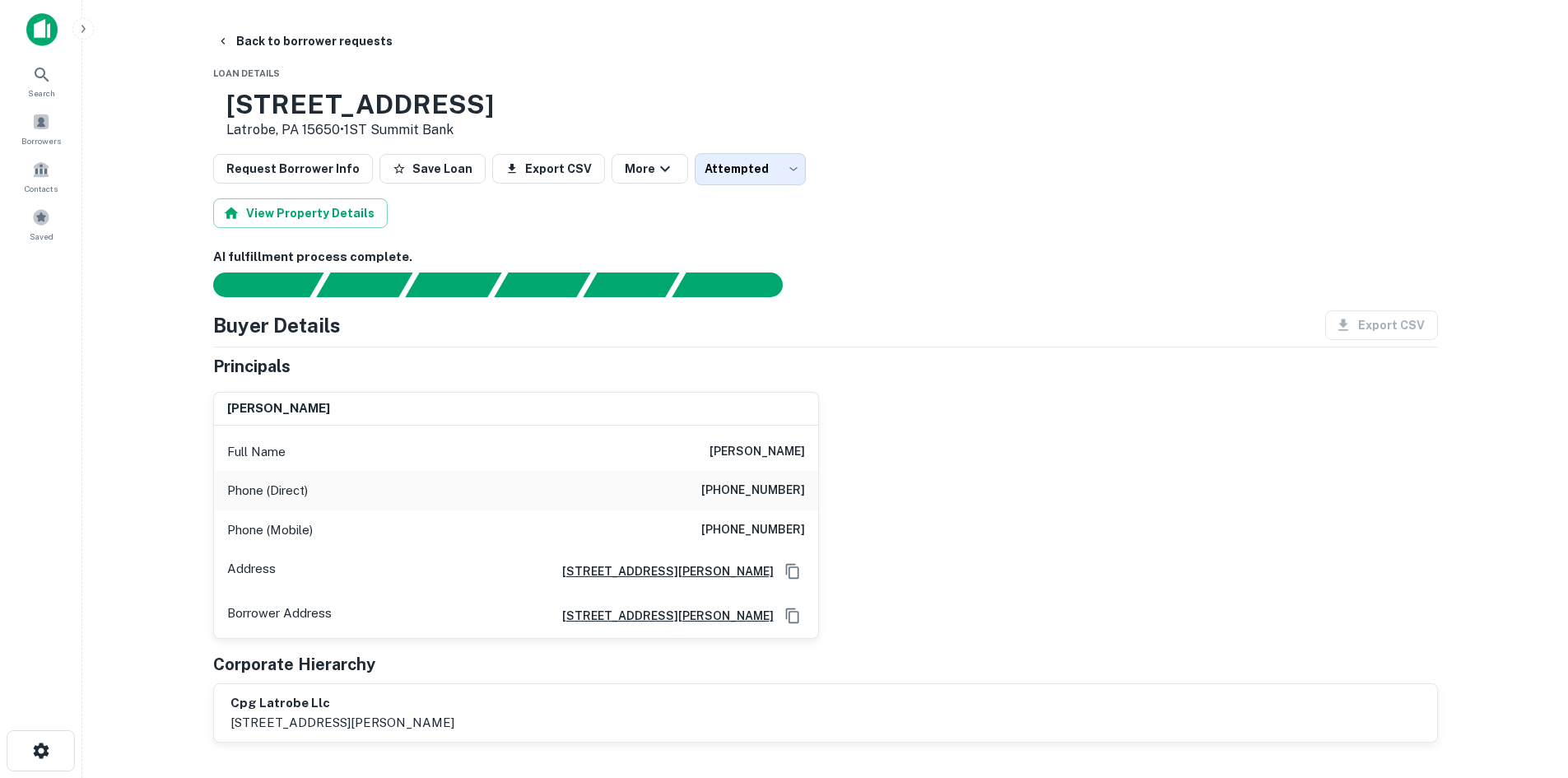
click at [732, 168] on body "Search Borrowers Contacts Saved Back to borrower requests Loan Details 304 Depo…" at bounding box center [784, 389] width 1568 height 778
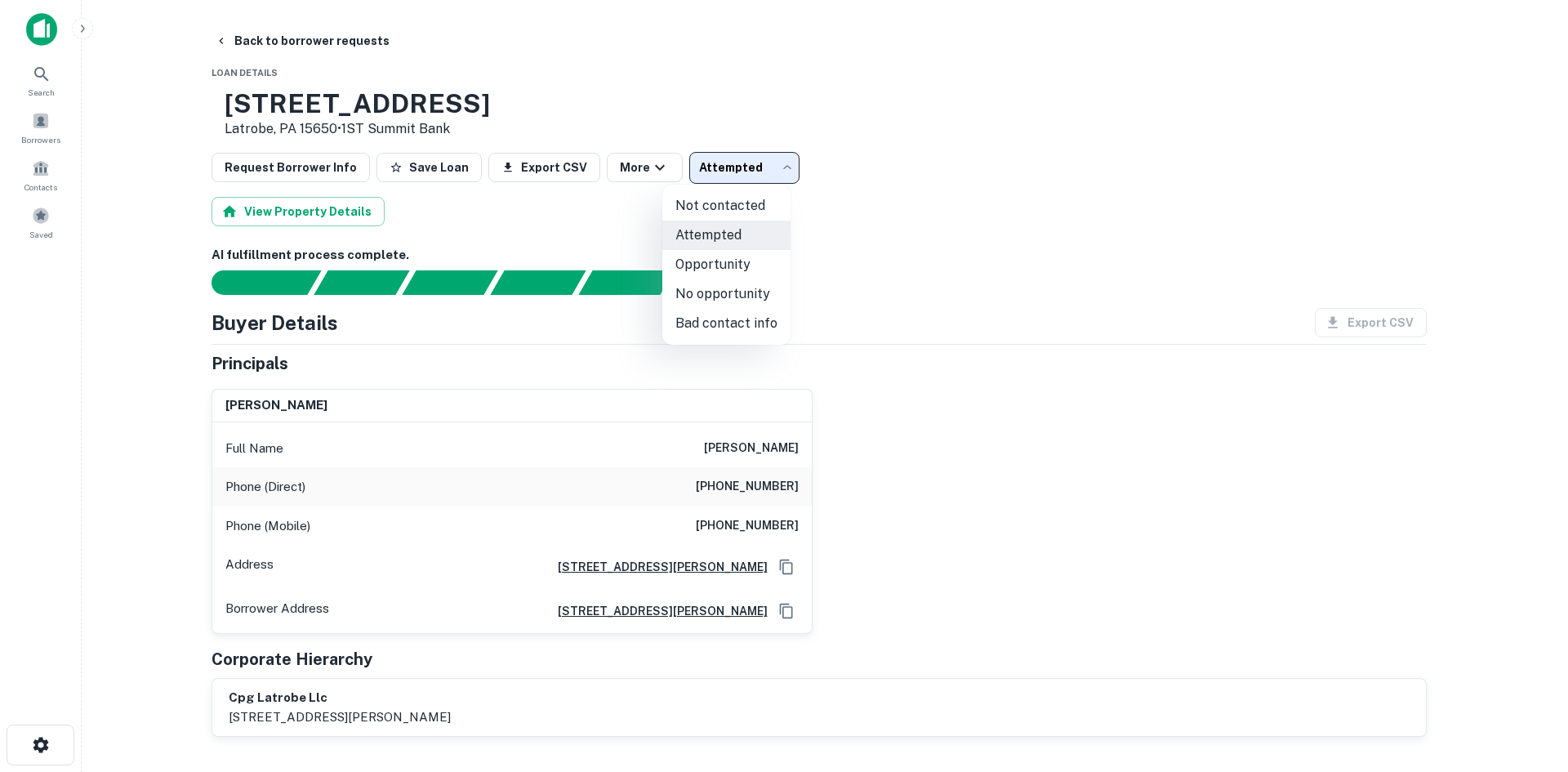
click at [728, 264] on li "Opportunity" at bounding box center [726, 265] width 128 height 30
type input "**********"
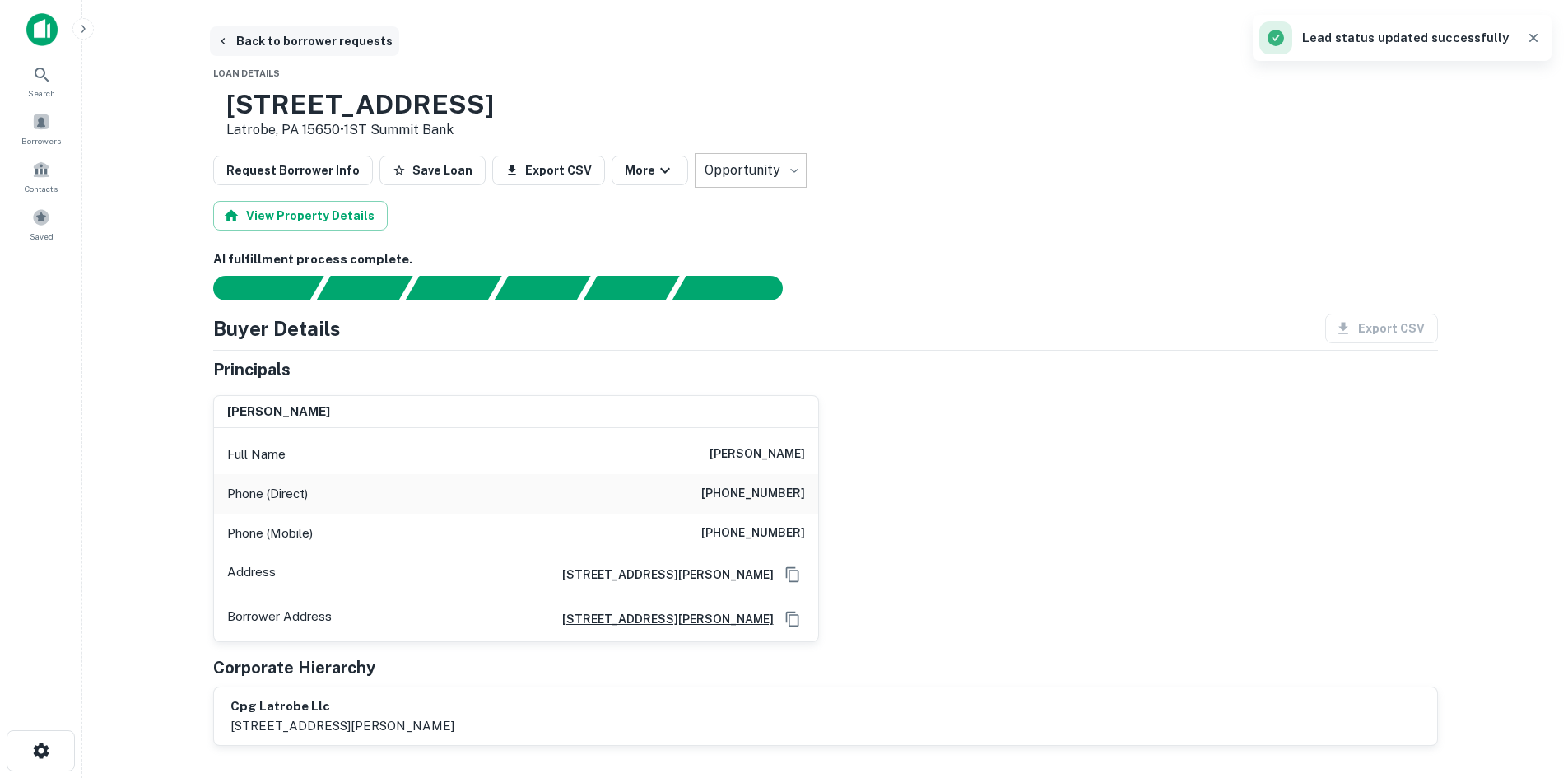
click at [280, 45] on button "Back to borrower requests" at bounding box center [305, 42] width 190 height 30
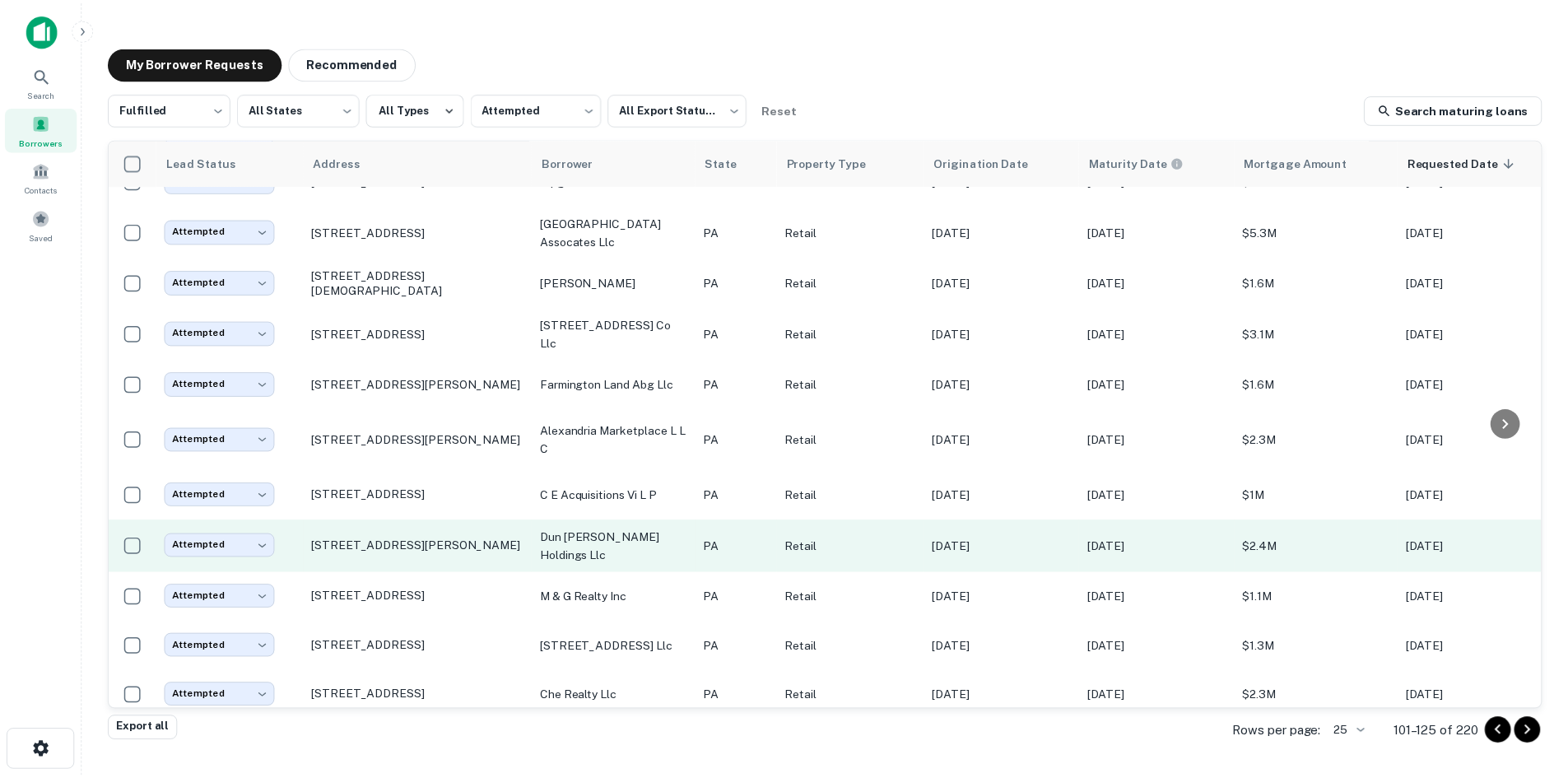
scroll to position [763, 0]
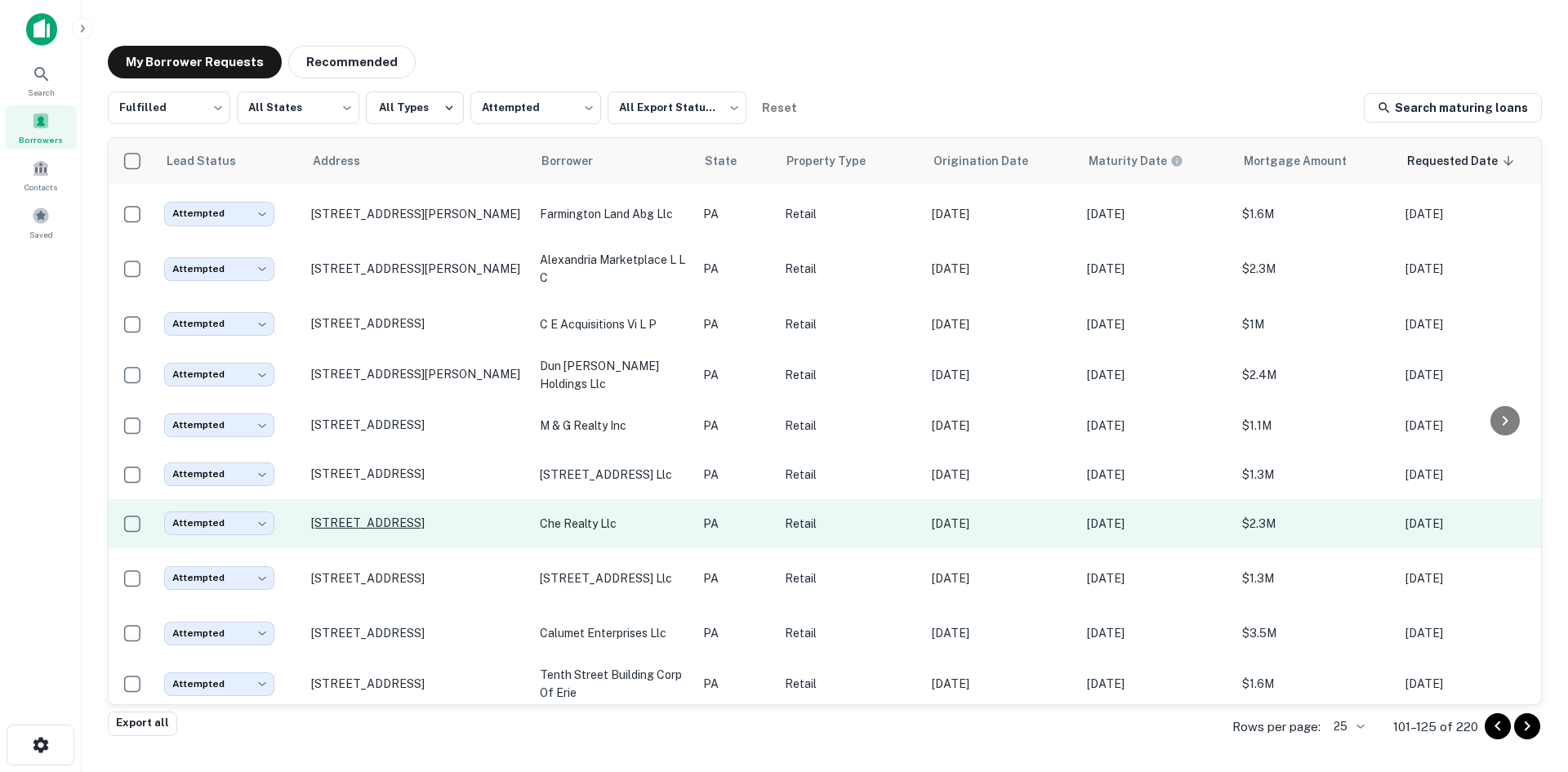
click at [432, 515] on p "8282 State Route 22 New Alexandria, PA 15670" at bounding box center [417, 523] width 212 height 15
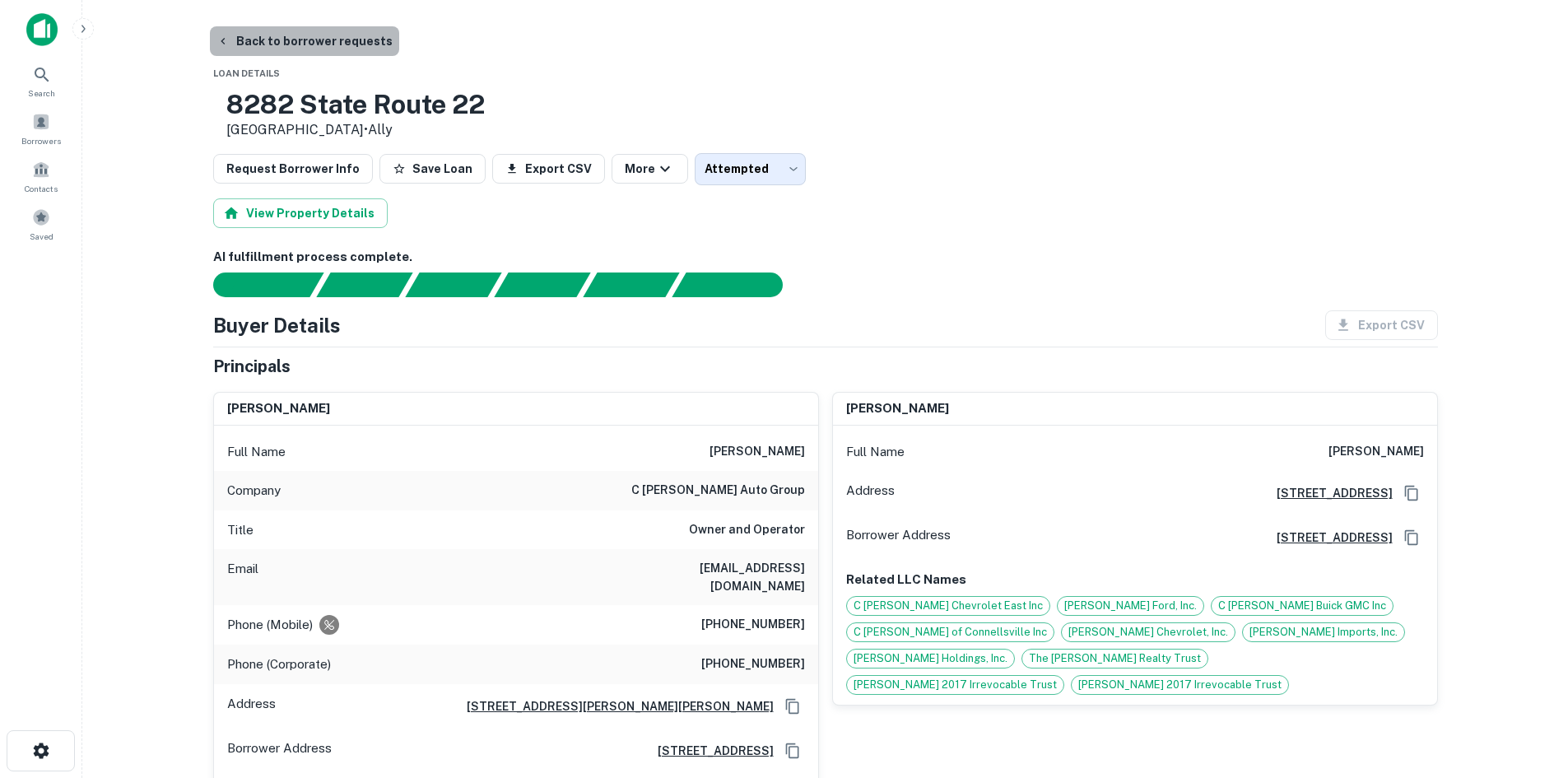
click at [336, 29] on button "Back to borrower requests" at bounding box center [305, 42] width 190 height 30
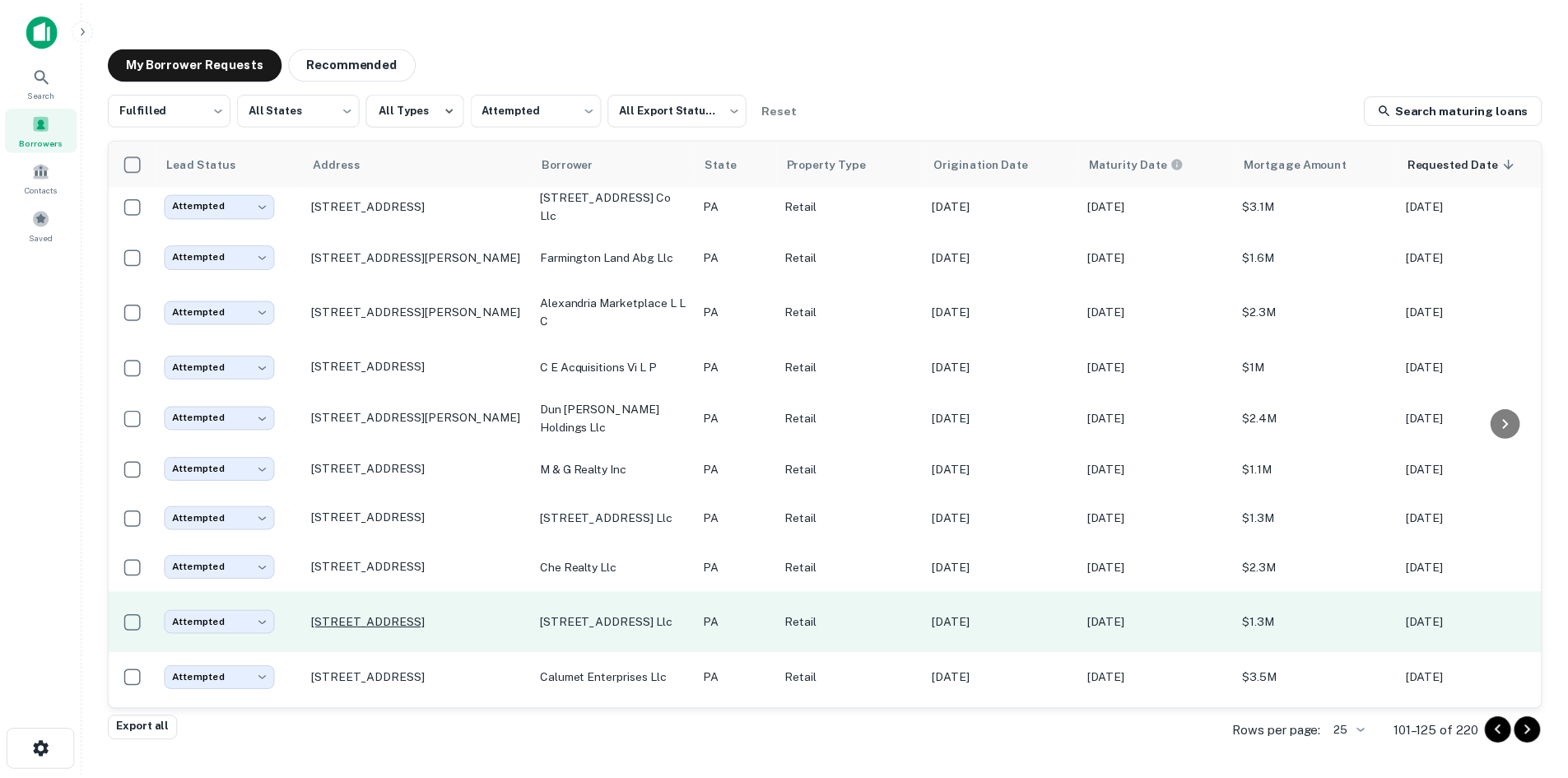
scroll to position [763, 0]
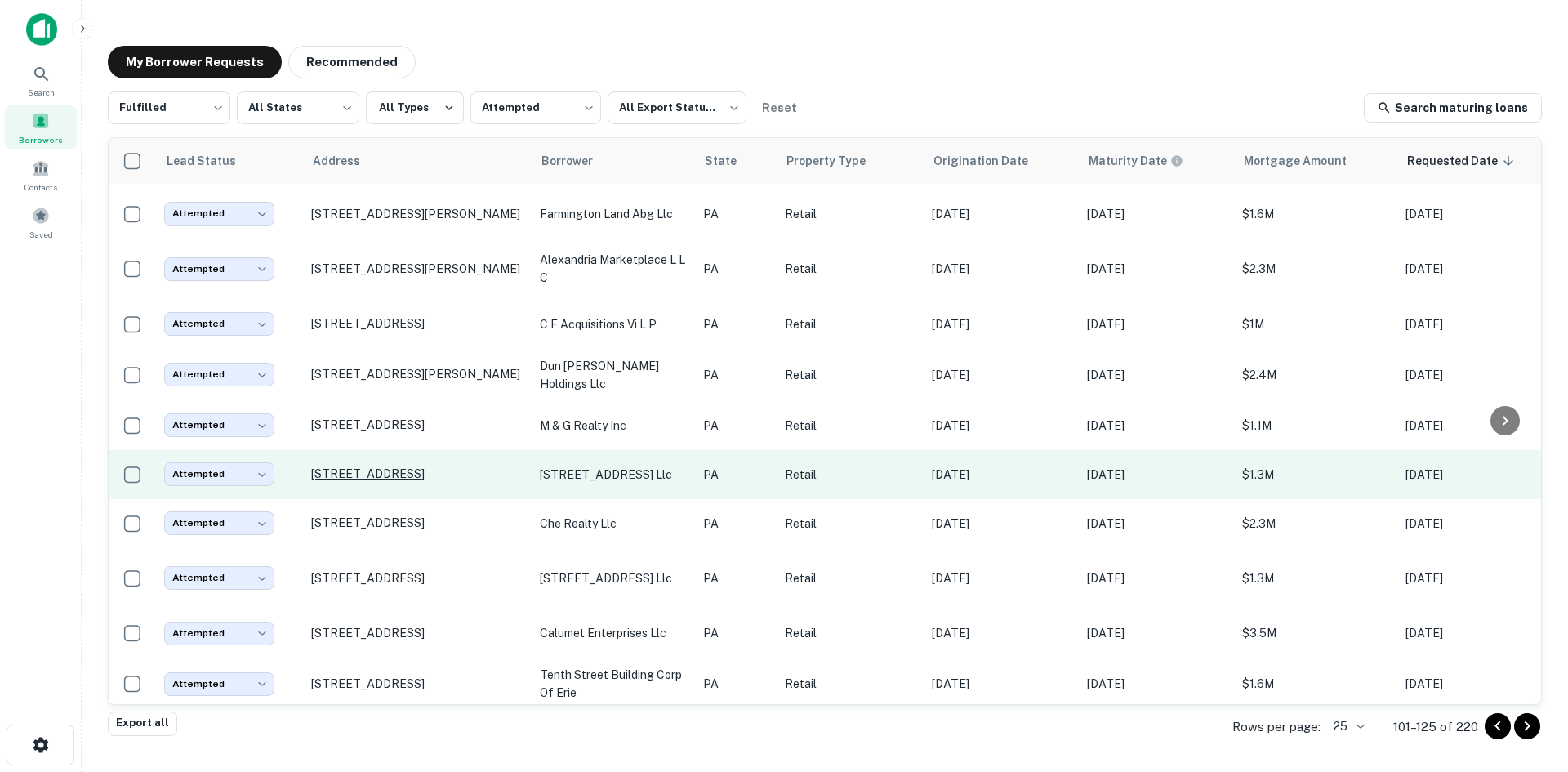
click at [438, 467] on p "231 N Main St York, PA 17408" at bounding box center [417, 474] width 212 height 15
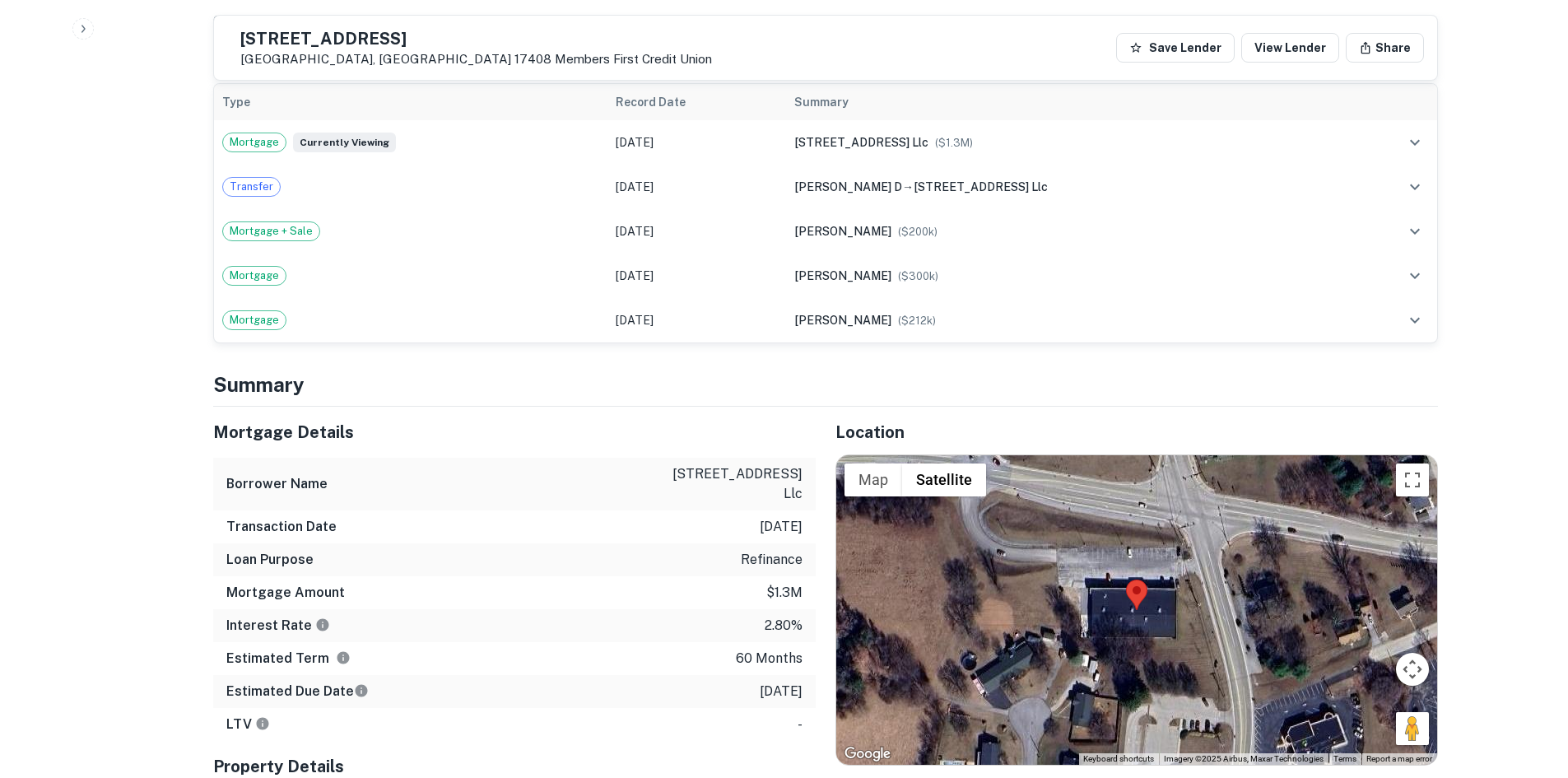
scroll to position [1235, 0]
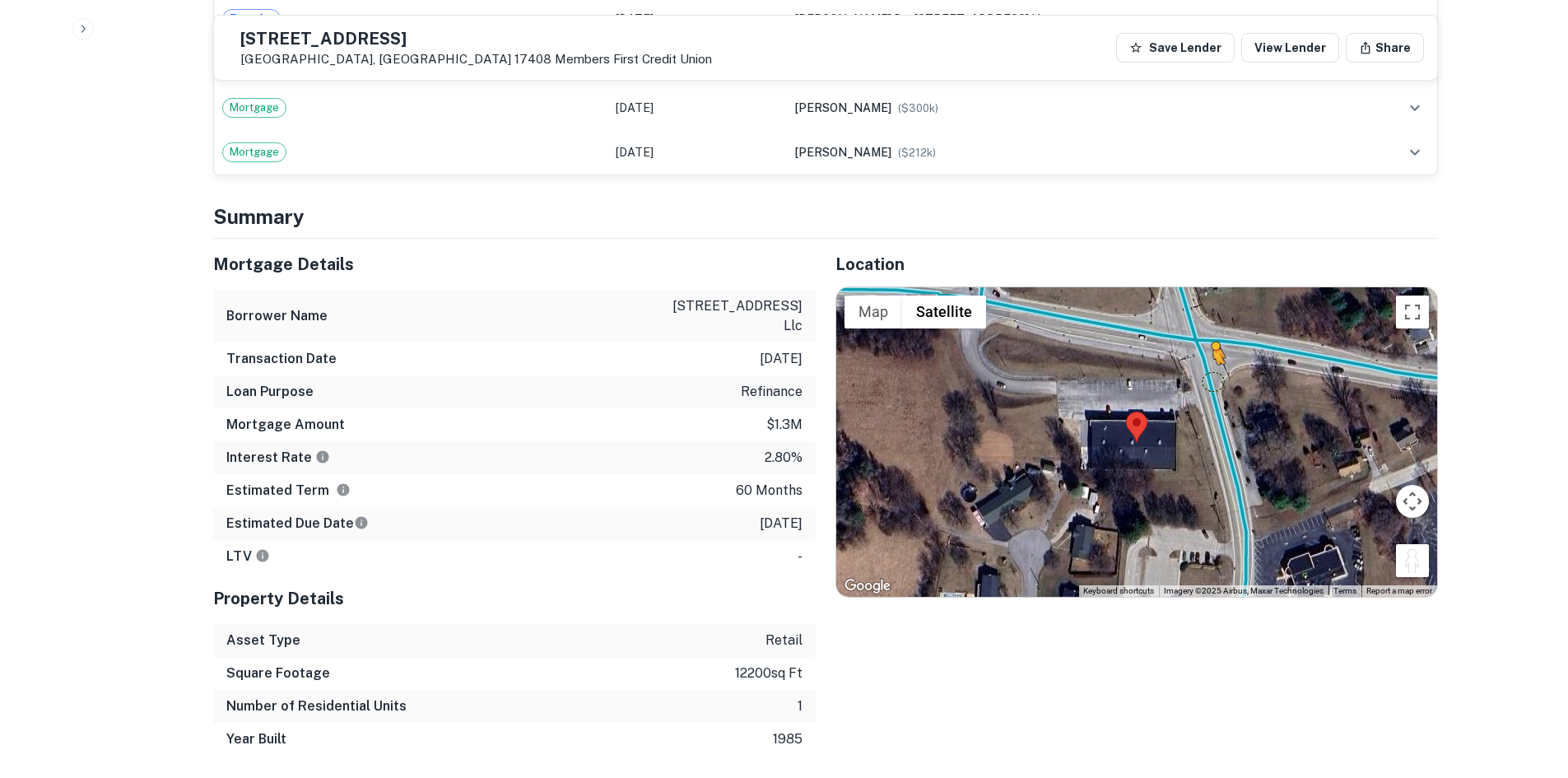
drag, startPoint x: 1402, startPoint y: 524, endPoint x: 1202, endPoint y: 346, distance: 267.7
click at [1202, 346] on div "To activate drag with keyboard, press Alt + Enter. Once in keyboard drag state,…" at bounding box center [1137, 442] width 601 height 310
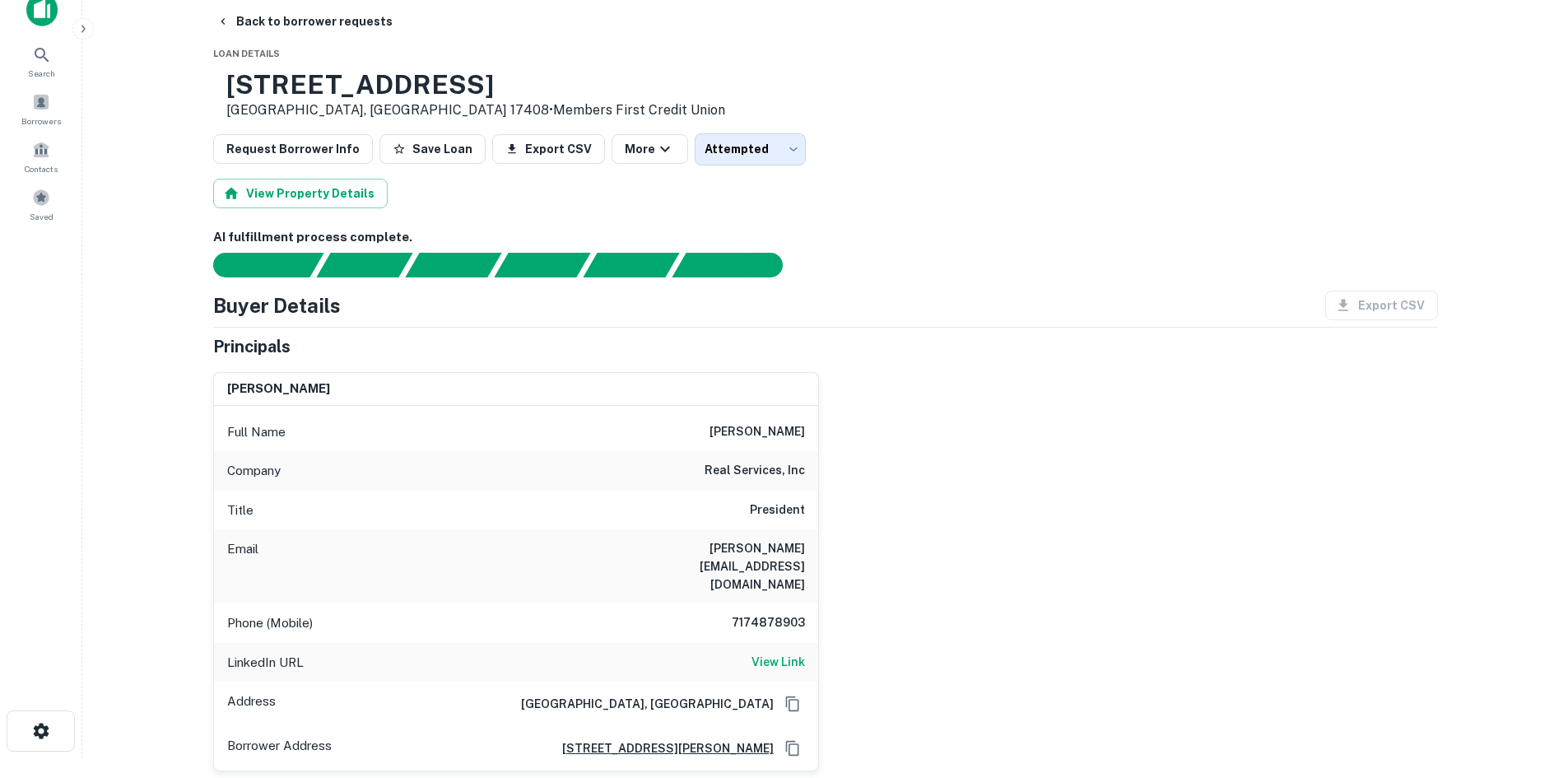
scroll to position [0, 0]
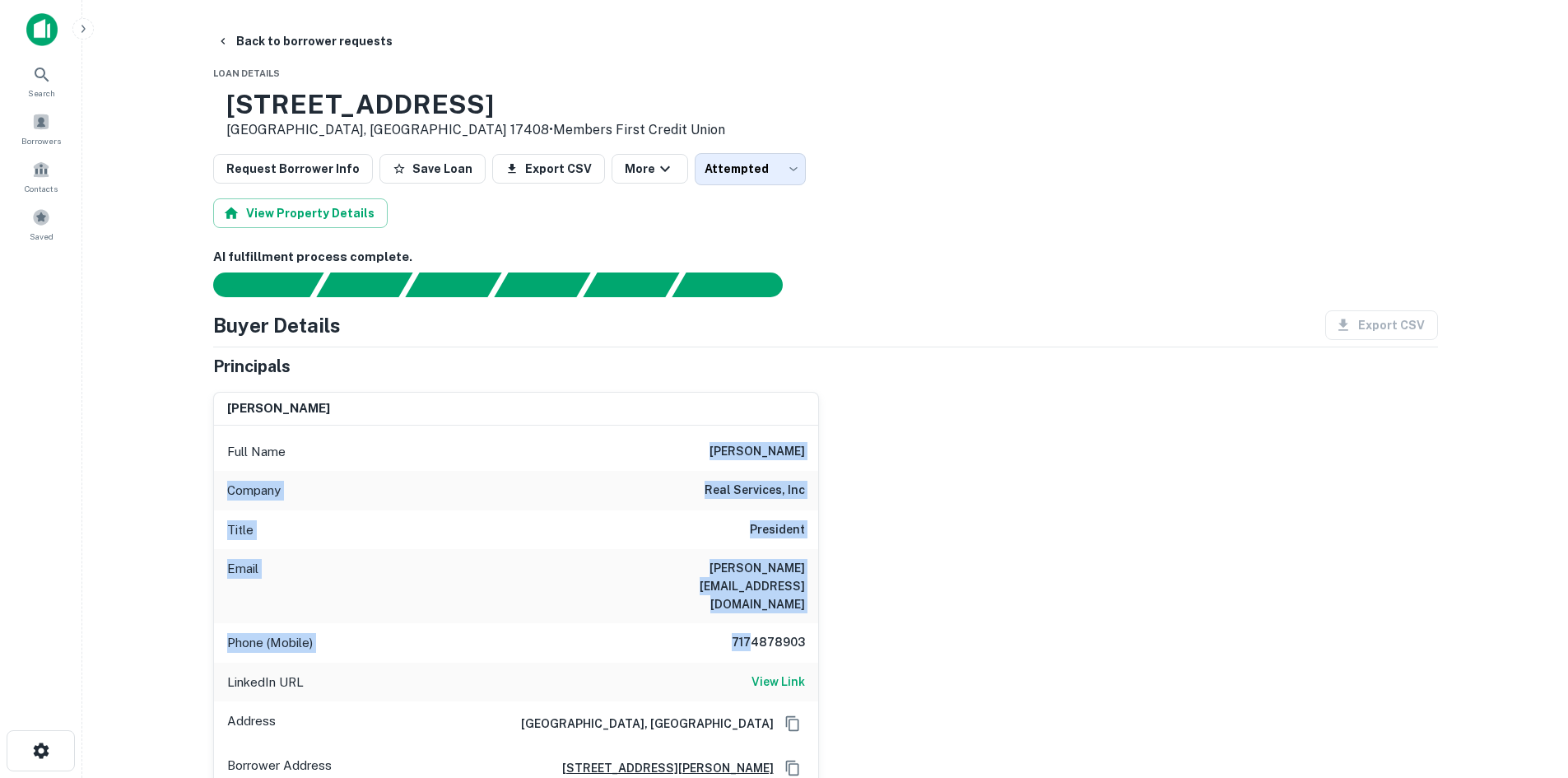
drag, startPoint x: 707, startPoint y: 443, endPoint x: 757, endPoint y: 602, distance: 166.7
click at [757, 602] on div "Full Name john woodward Company real services, inc Title President Email john@r…" at bounding box center [516, 607] width 604 height 365
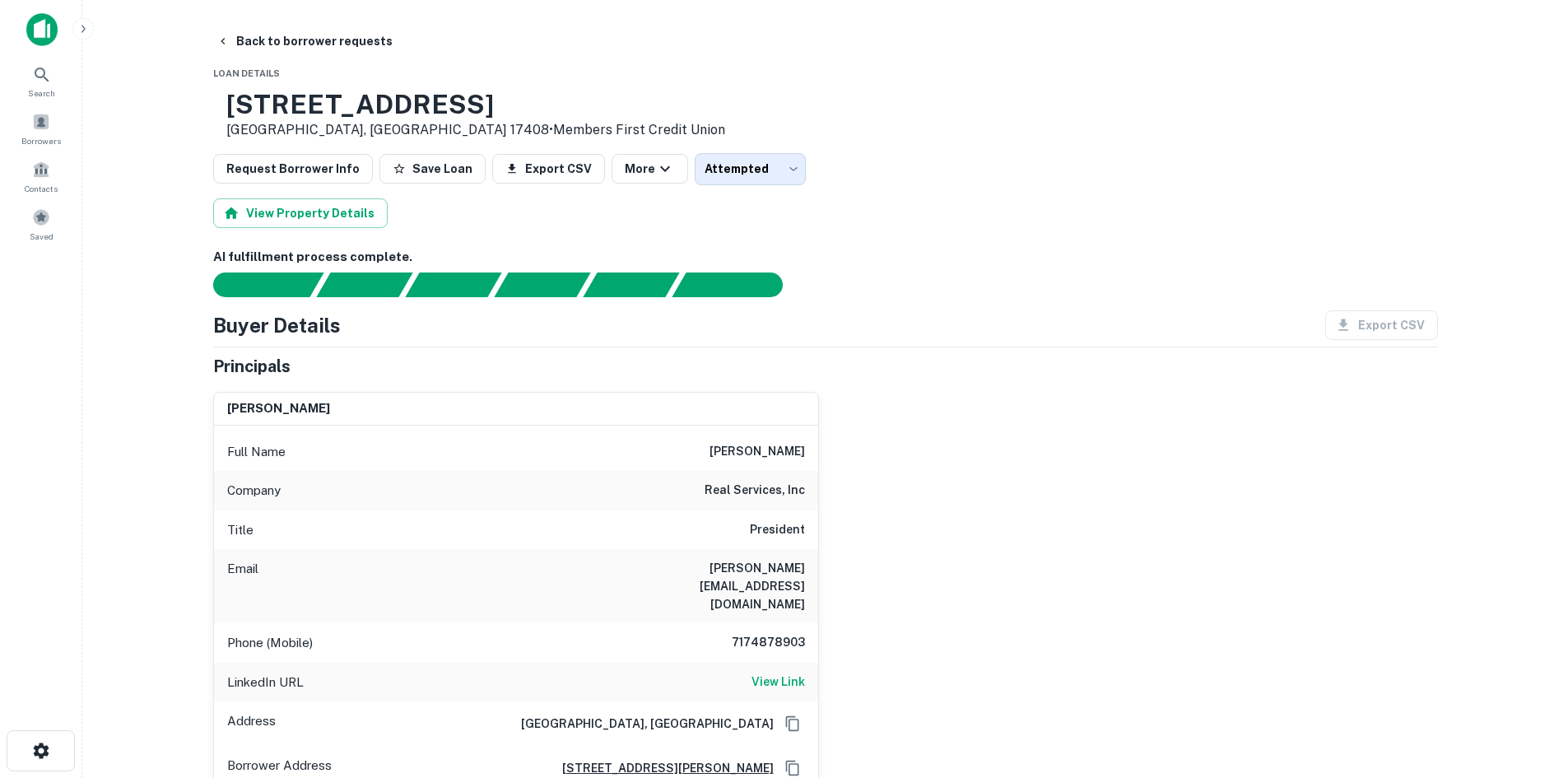
click at [992, 615] on div "john woodward Full Name john woodward Company real services, inc Title Presiden…" at bounding box center [819, 585] width 1238 height 413
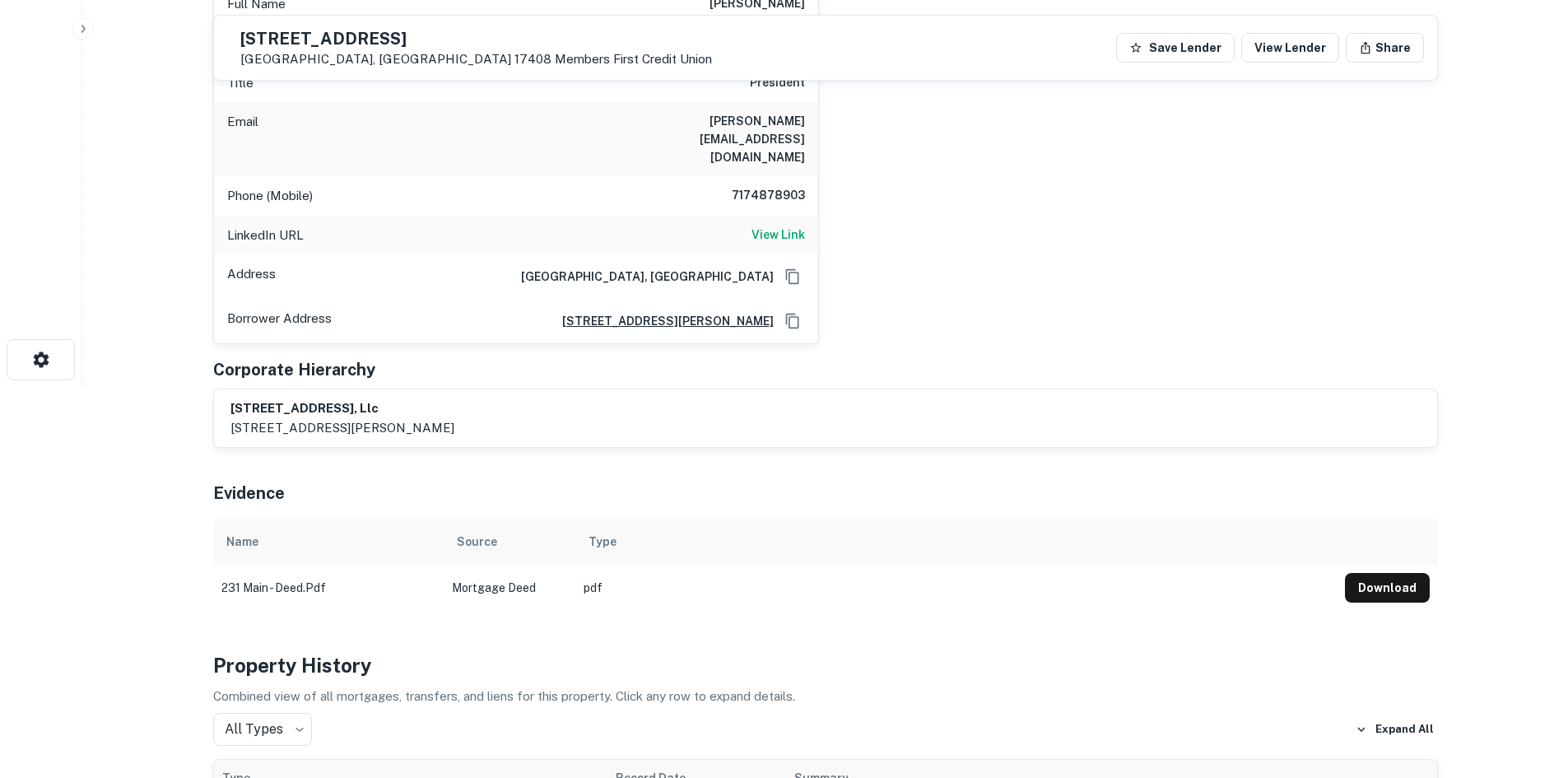
scroll to position [247, 0]
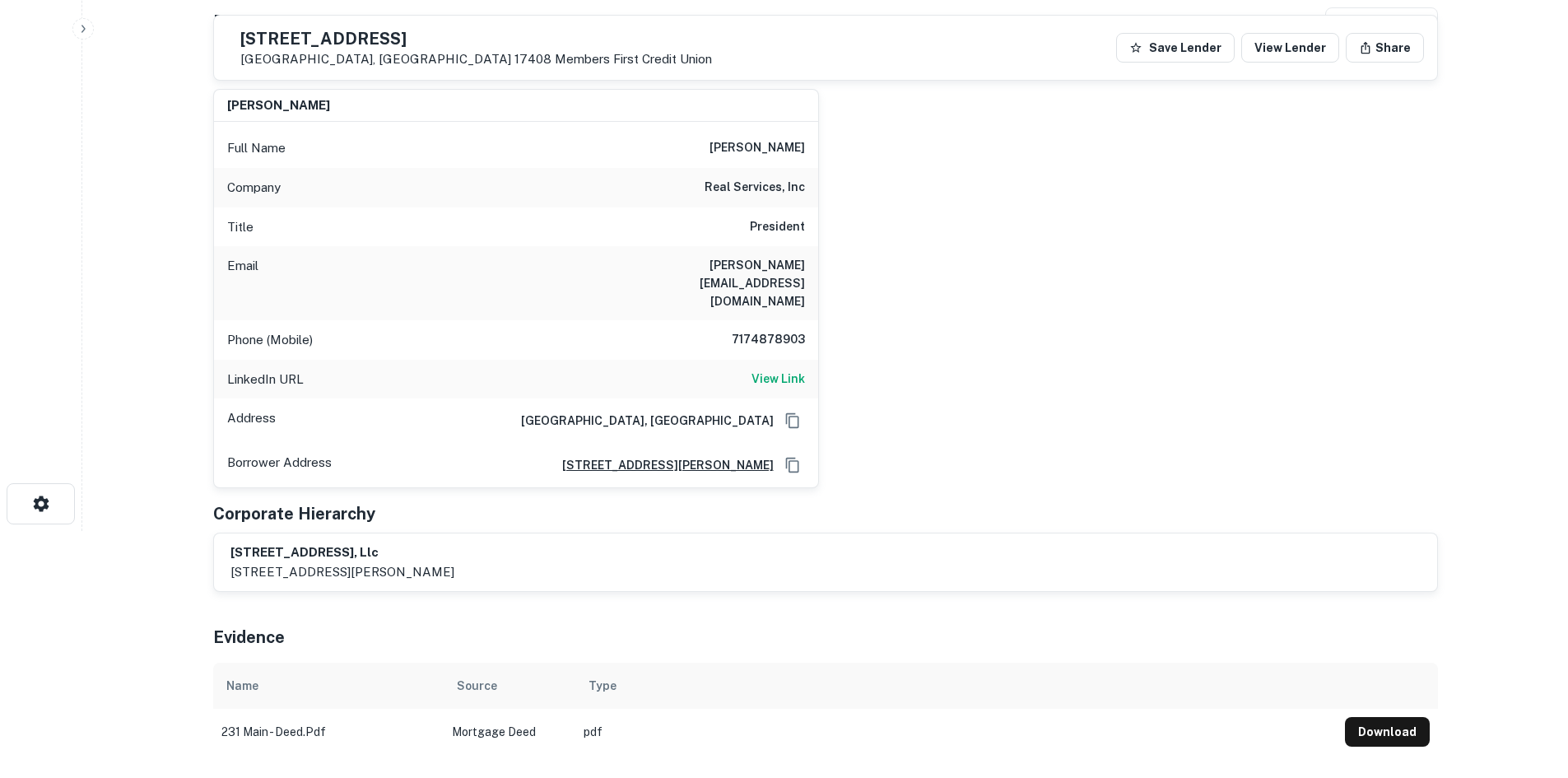
click at [747, 320] on div "Phone (Mobile) 7174878903" at bounding box center [516, 339] width 604 height 39
click at [747, 330] on h6 "7174878903" at bounding box center [756, 340] width 99 height 20
click at [747, 330] on h6 "7174878903" at bounding box center [756, 340] width 99 height 20
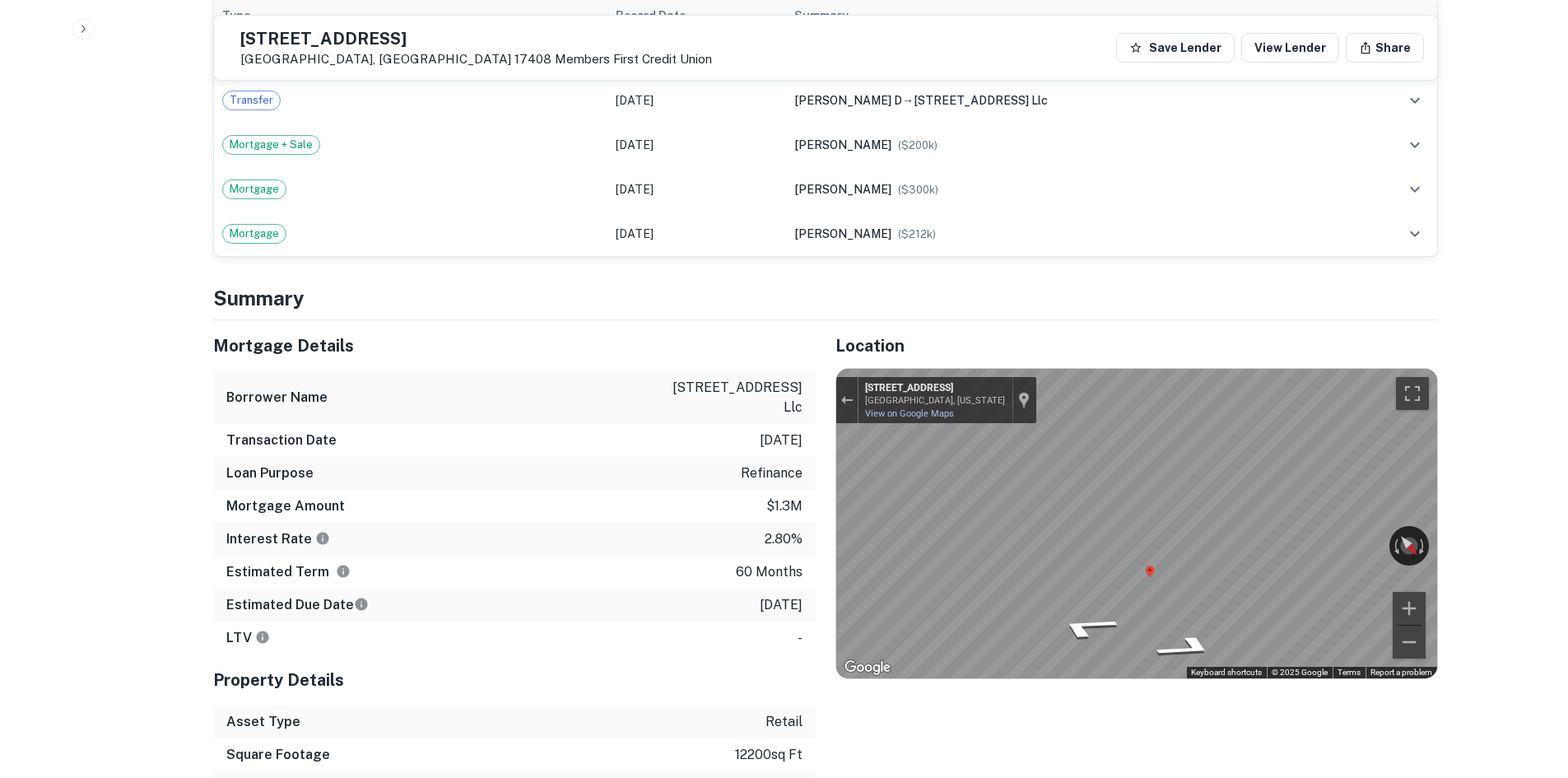
scroll to position [1152, 0]
click at [961, 518] on div "Map" at bounding box center [1137, 524] width 601 height 310
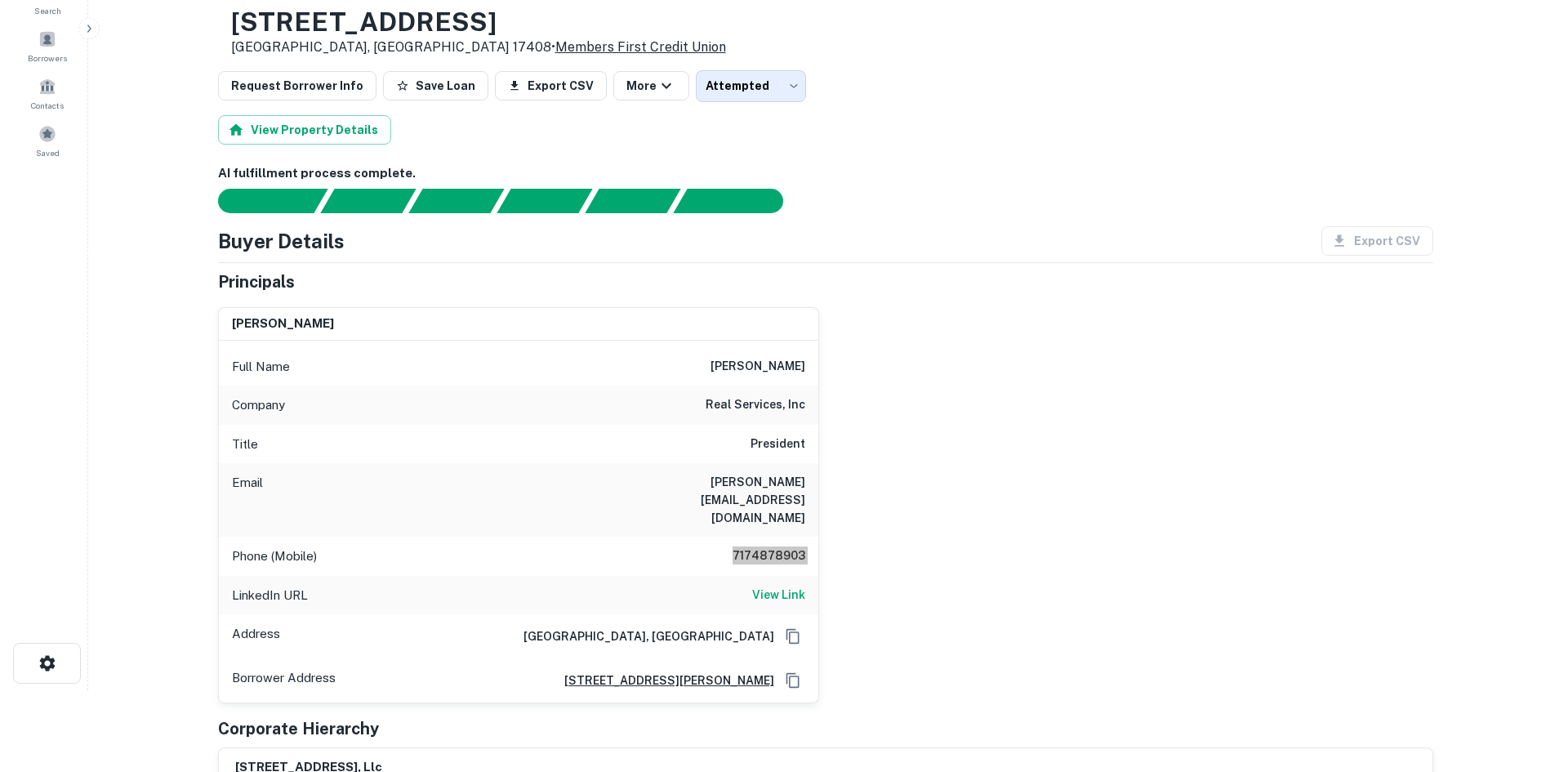
scroll to position [0, 0]
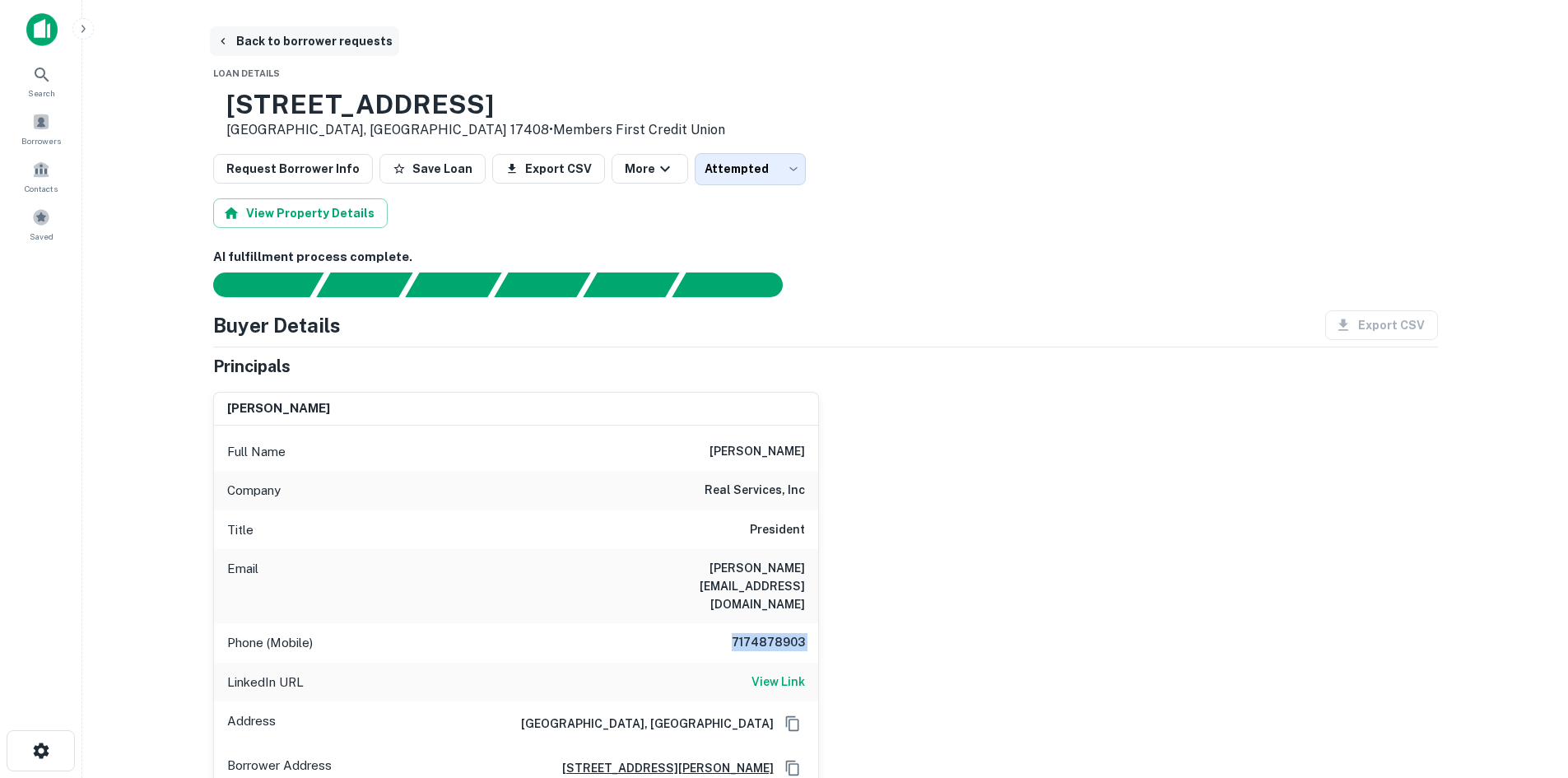
click at [344, 37] on button "Back to borrower requests" at bounding box center [305, 42] width 190 height 30
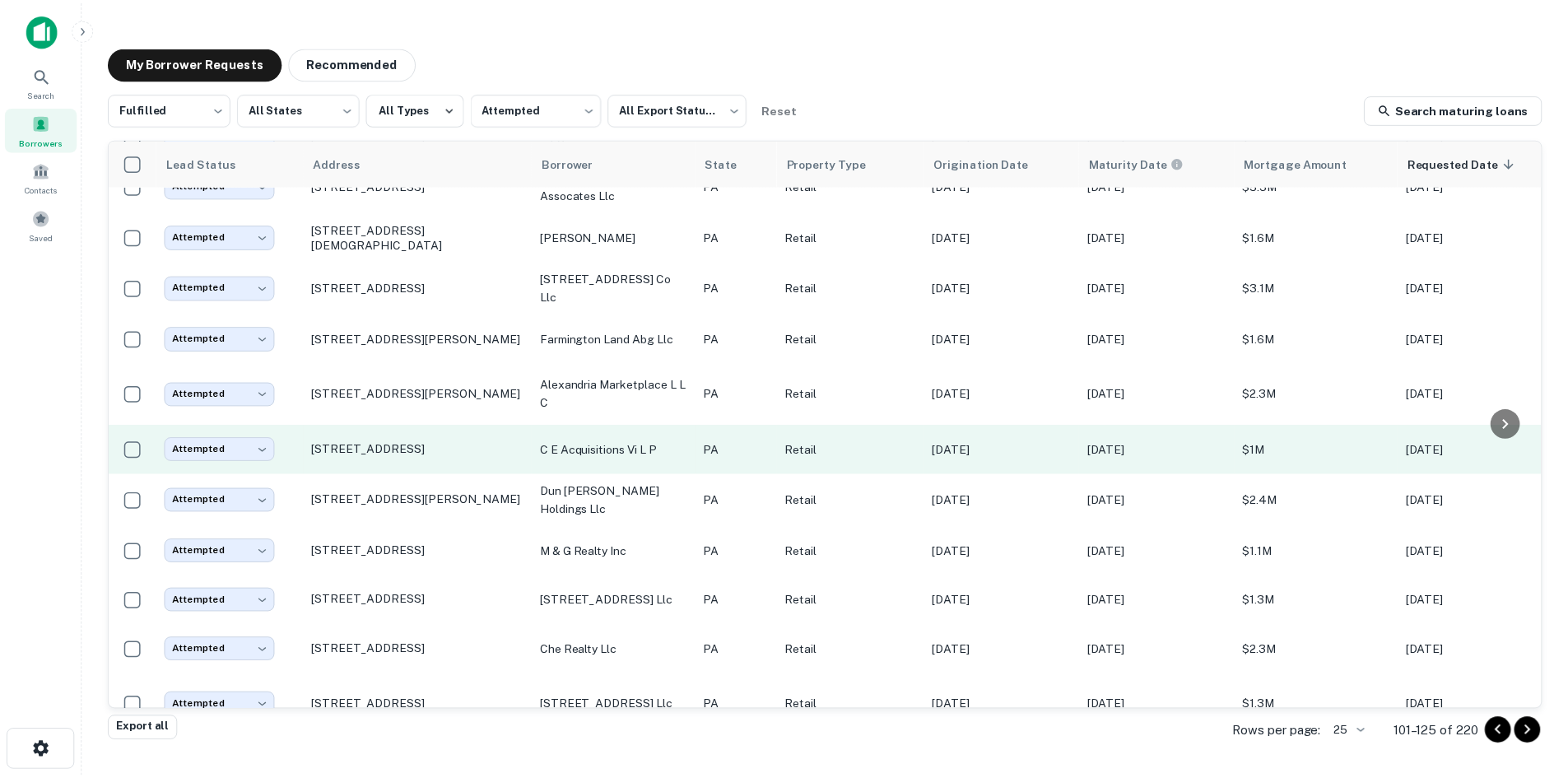
scroll to position [763, 0]
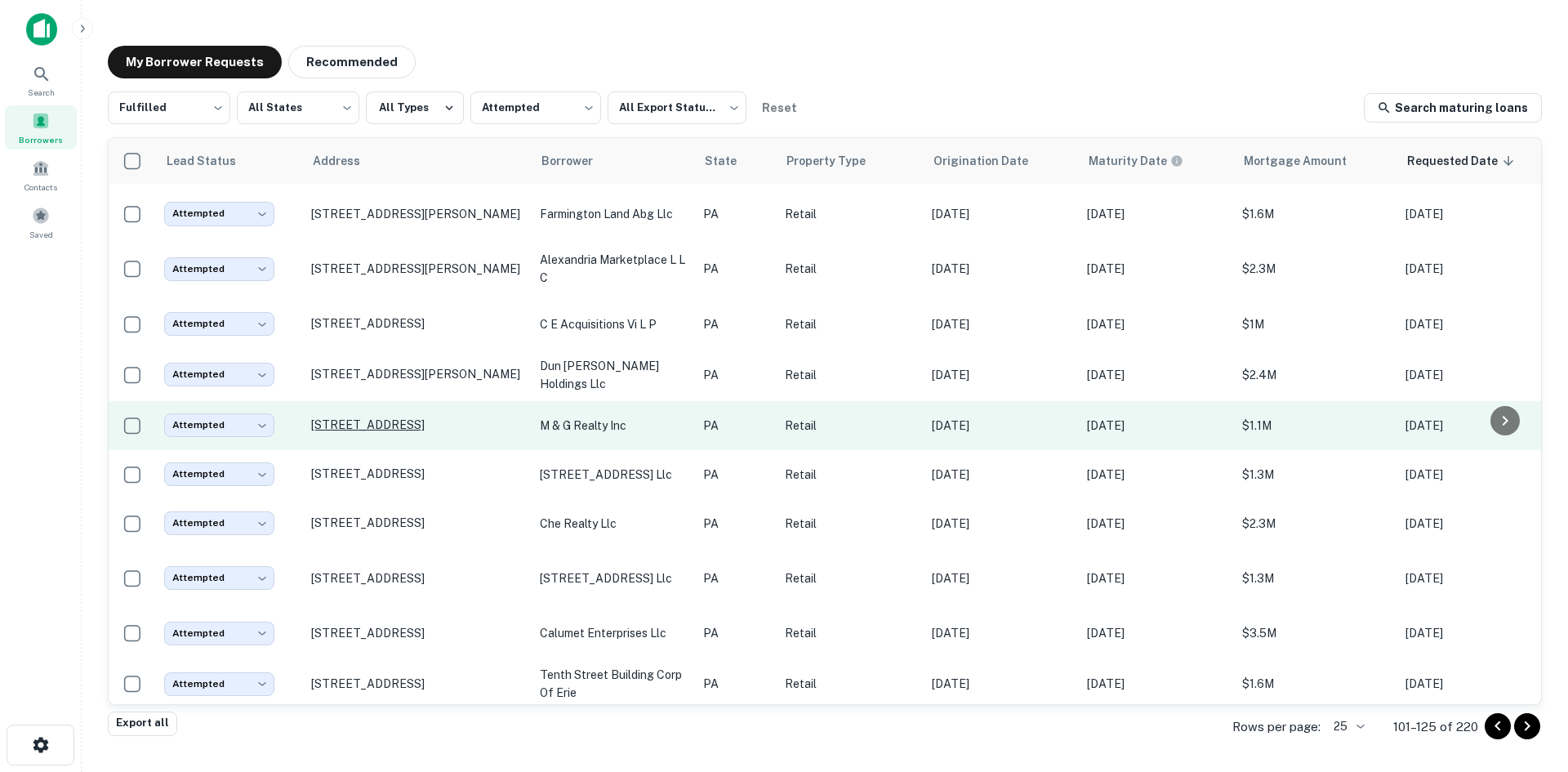
click at [429, 417] on p "1655 W Cumberland St Lebanon, PA 17042" at bounding box center [417, 424] width 212 height 15
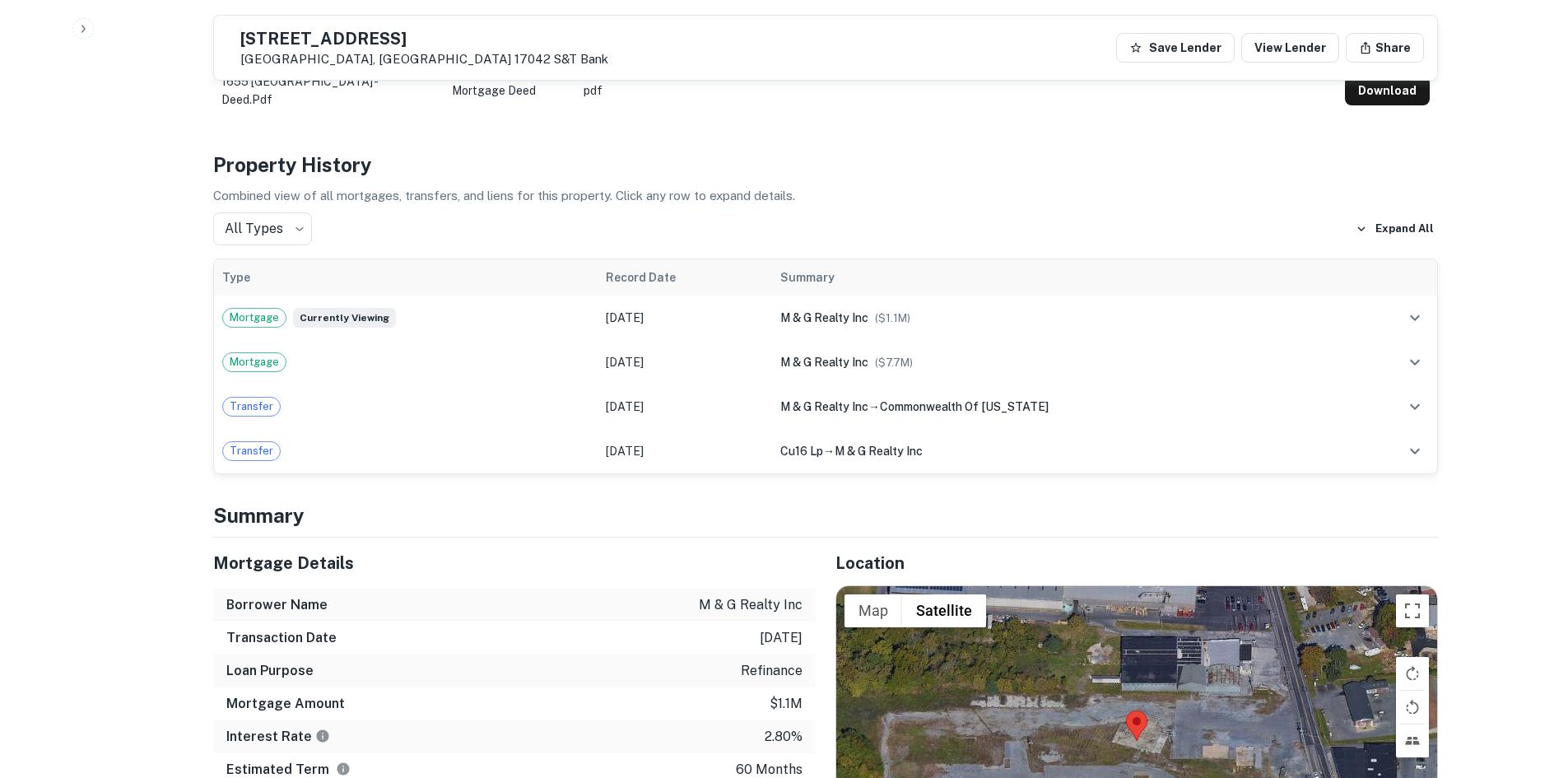
scroll to position [1317, 0]
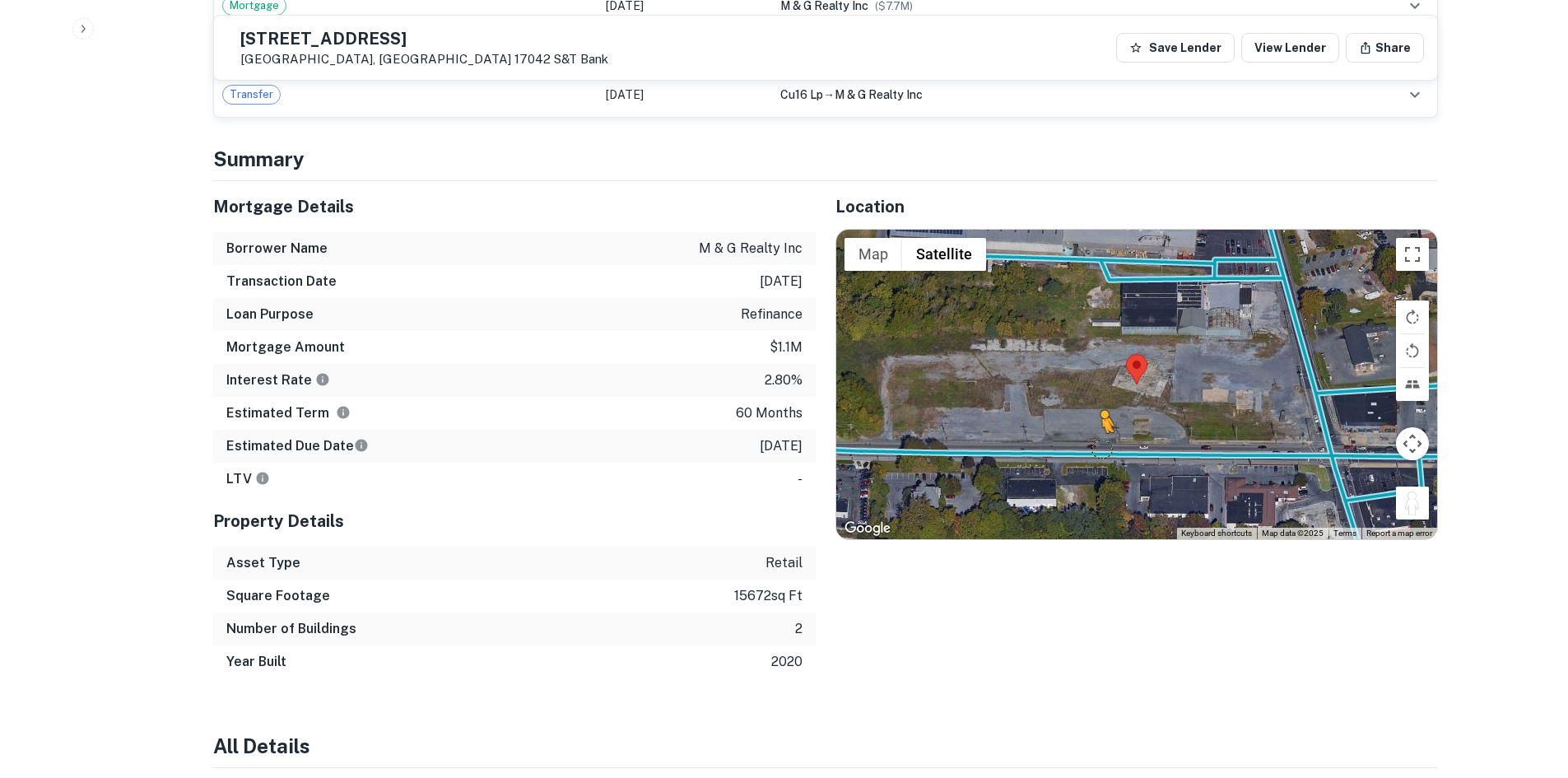
drag, startPoint x: 1417, startPoint y: 517, endPoint x: 1099, endPoint y: 446, distance: 325.8
click at [1099, 446] on div "To activate drag with keyboard, press Alt + Enter. Once in keyboard drag state,…" at bounding box center [1137, 384] width 601 height 310
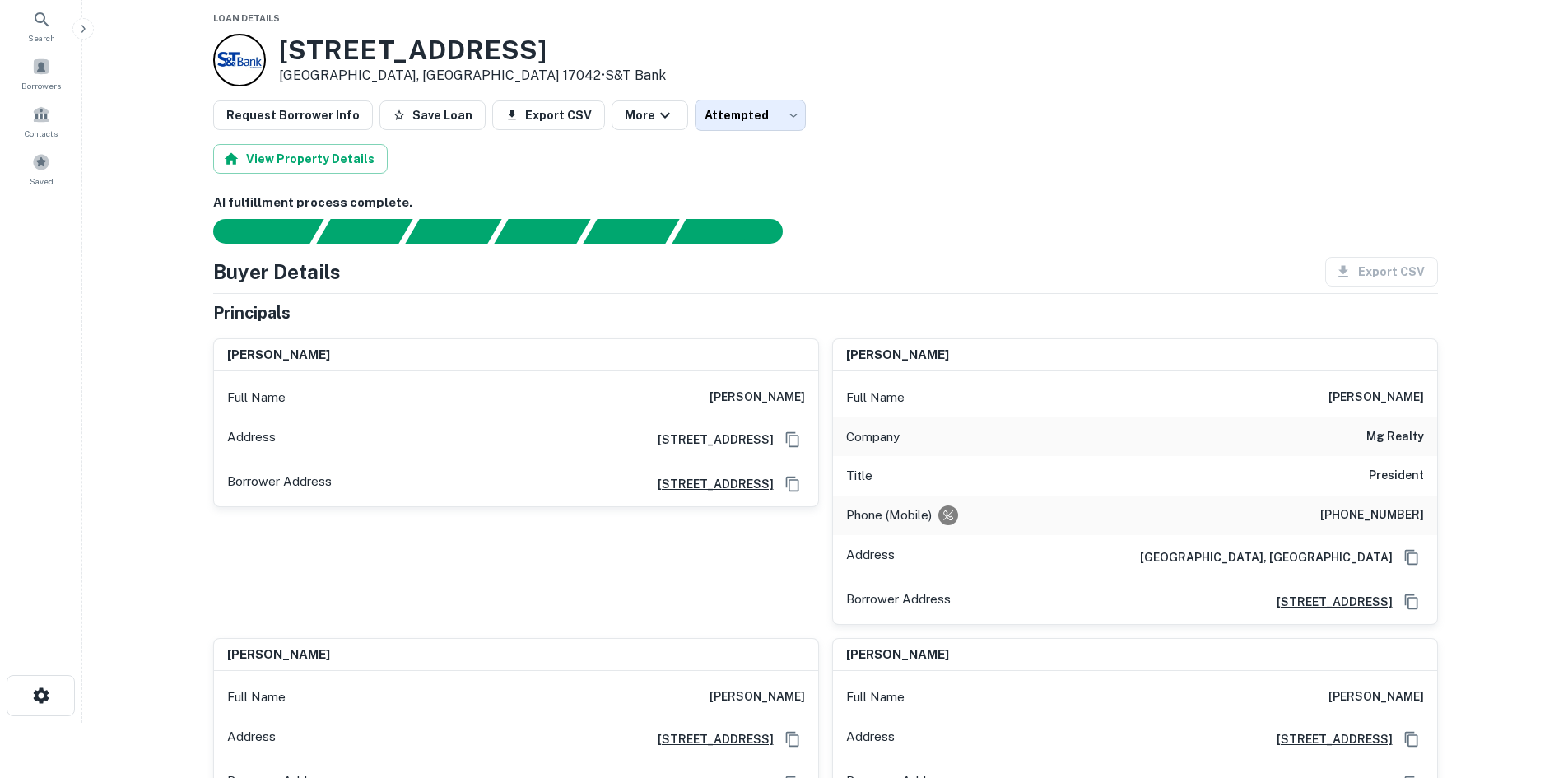
scroll to position [82, 0]
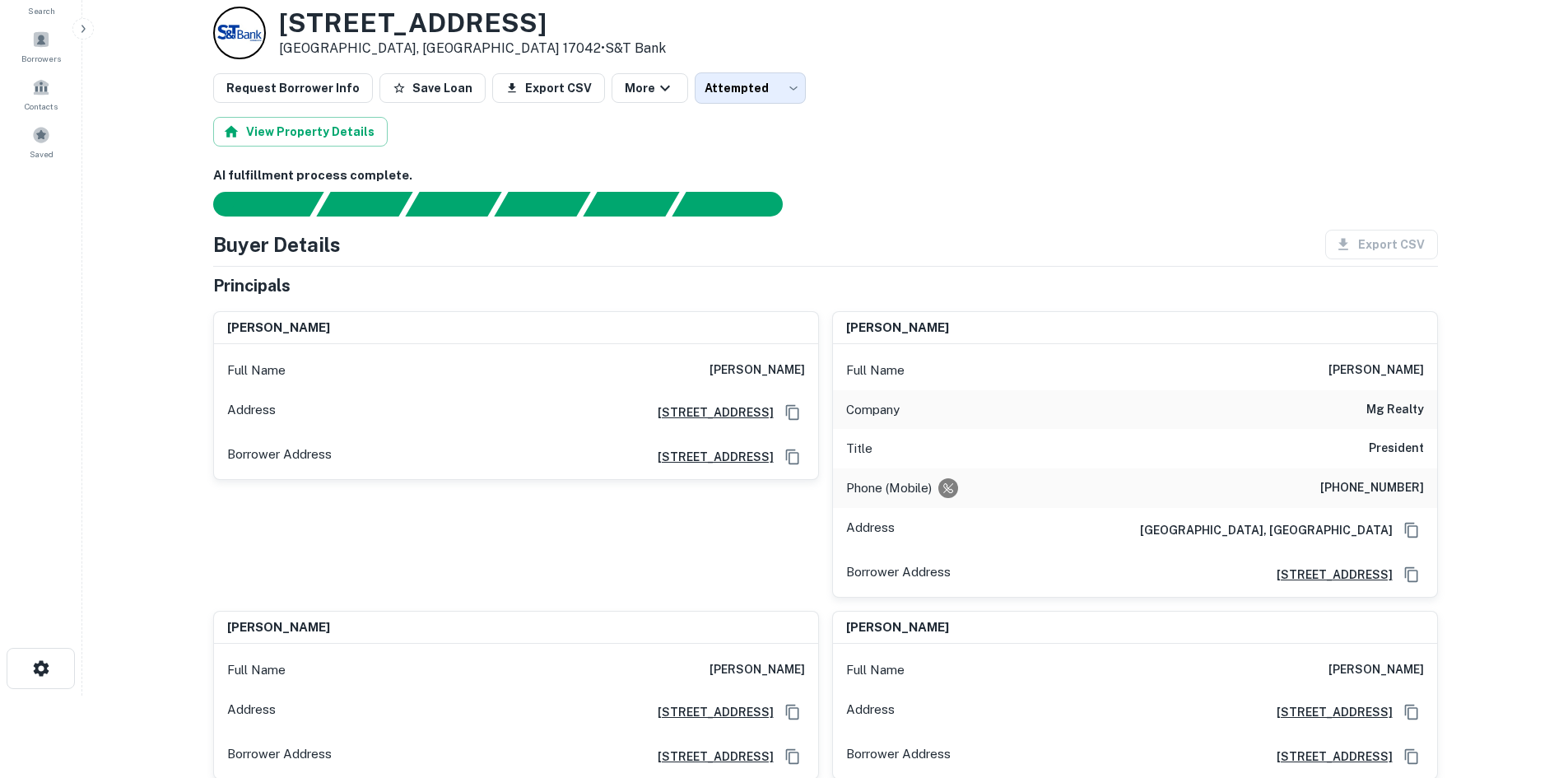
click at [1460, 492] on main "Back to borrower requests Loan Details [STREET_ADDRESS] • S&T Bank Request Borr…" at bounding box center [825, 306] width 1486 height 778
click at [1379, 492] on h6 "(717) 542-3659" at bounding box center [1372, 488] width 104 height 20
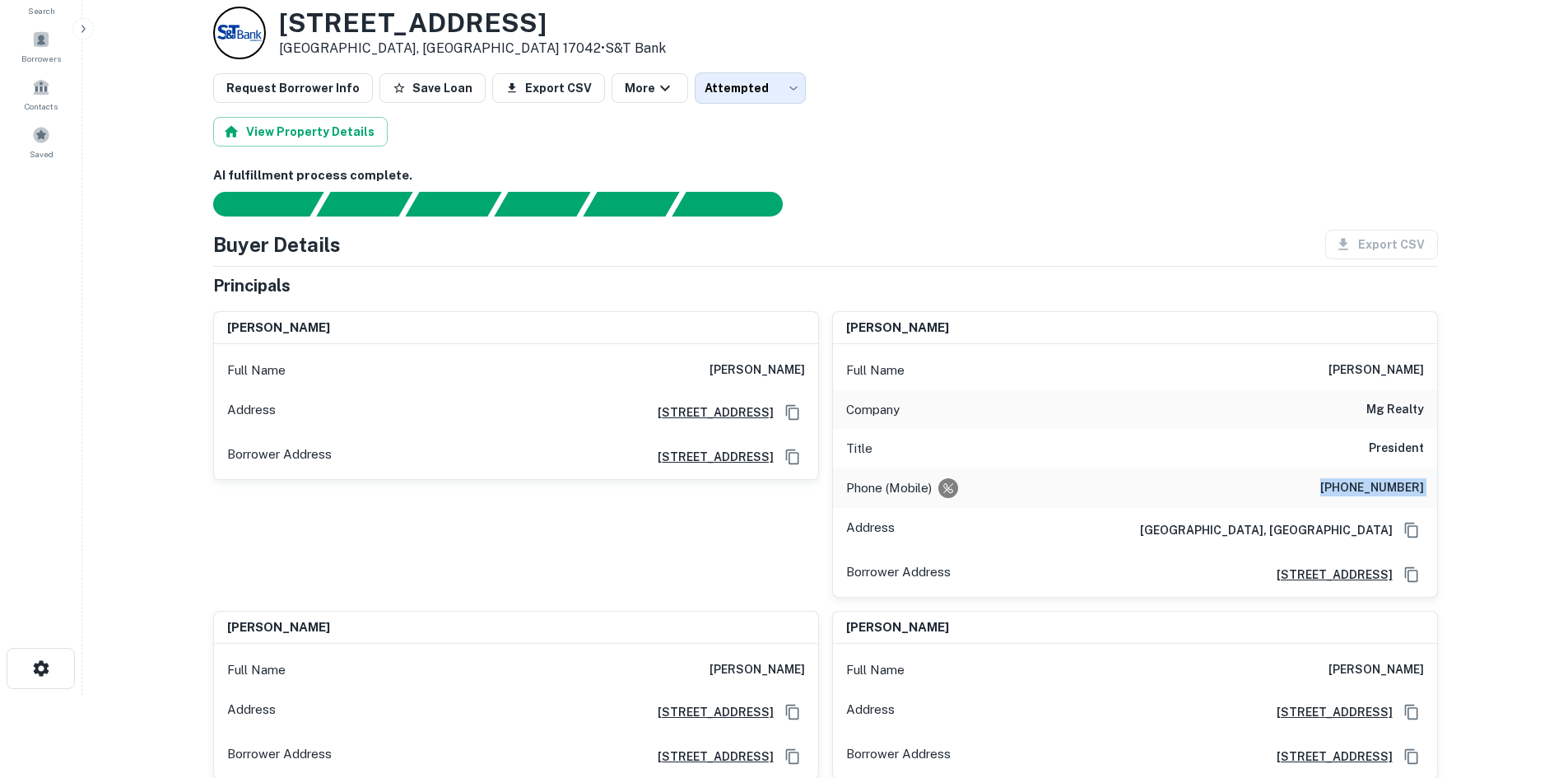
copy h6 "(717) 542-3659"
click at [448, 556] on div "todd m. rutter Full Name todd m. rutter Address 2295 Susquehanna Trail, Suite C…" at bounding box center [509, 448] width 619 height 300
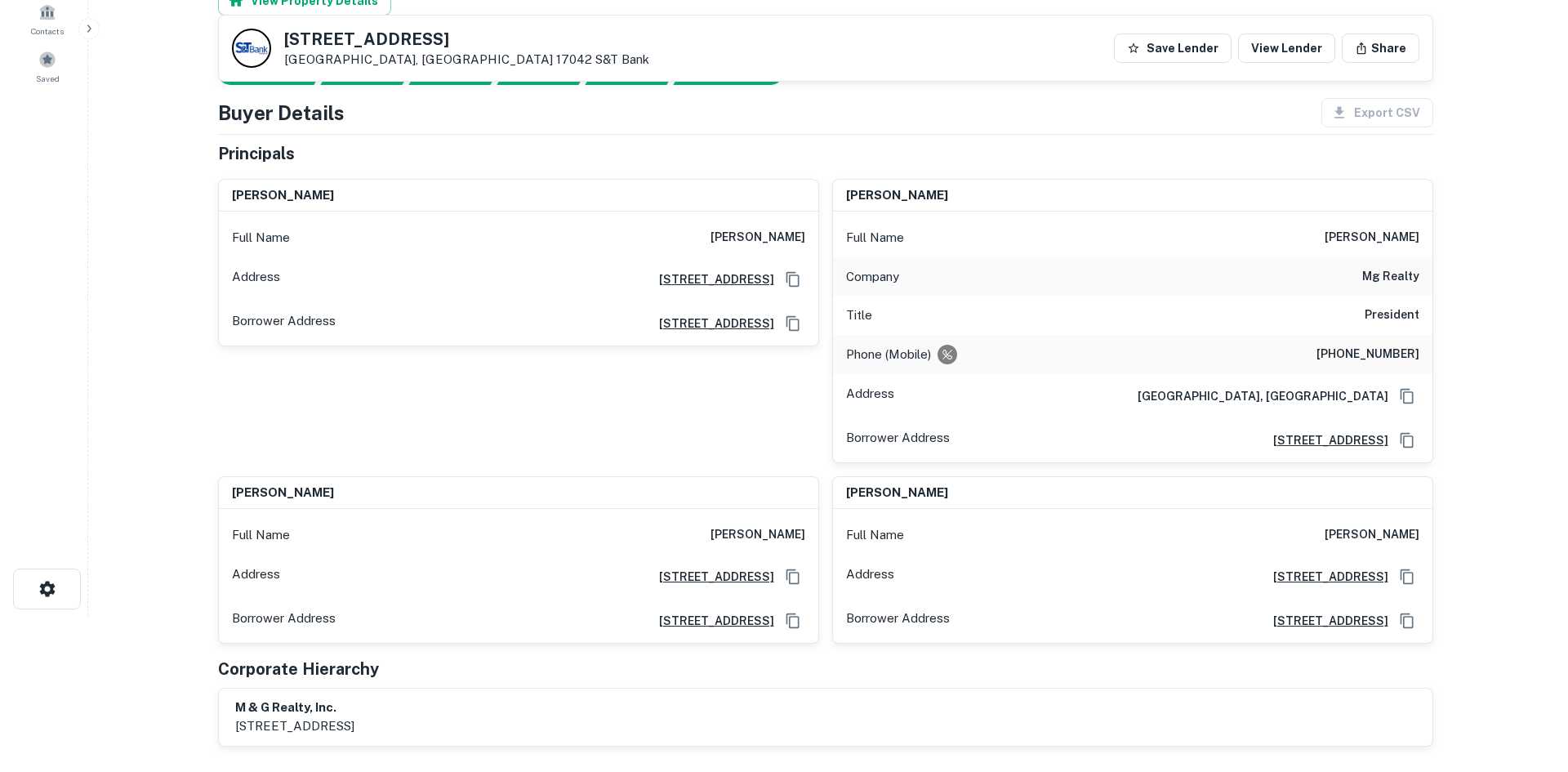
scroll to position [0, 0]
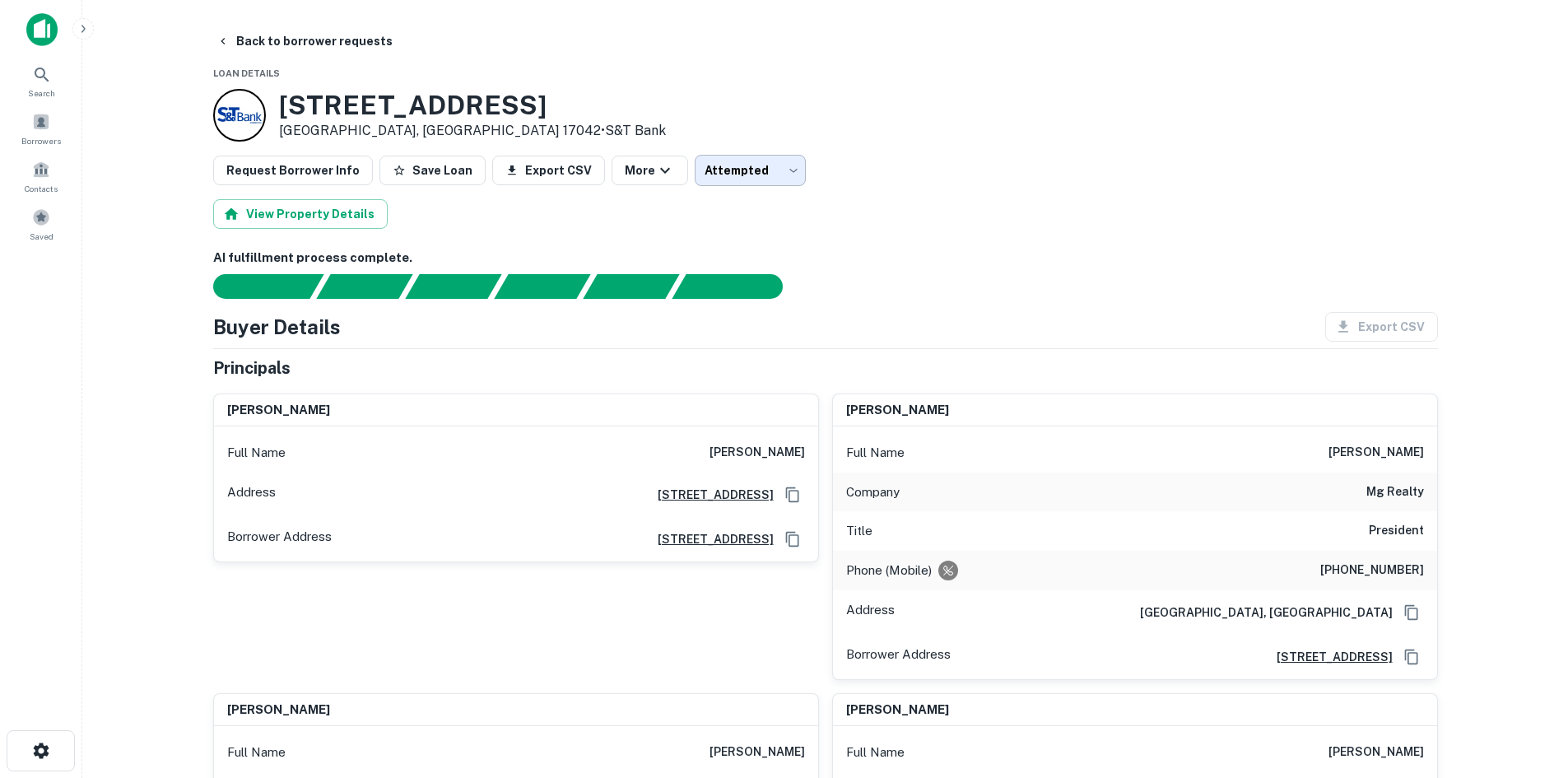
click at [714, 176] on body "Search Borrowers Contacts Saved Back to borrower requests Loan Details 1655 W C…" at bounding box center [784, 389] width 1568 height 778
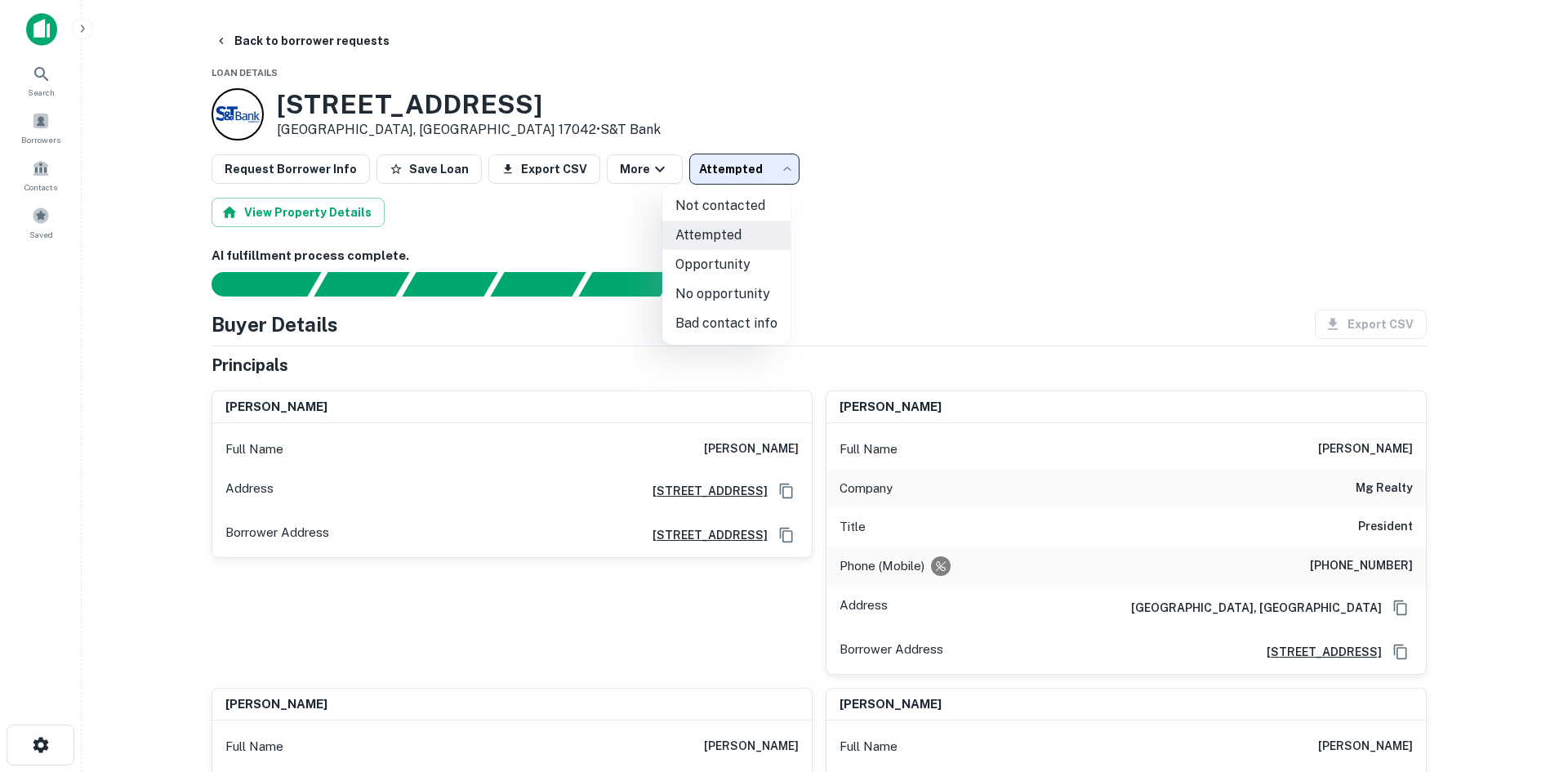
click at [924, 222] on div at bounding box center [784, 386] width 1568 height 772
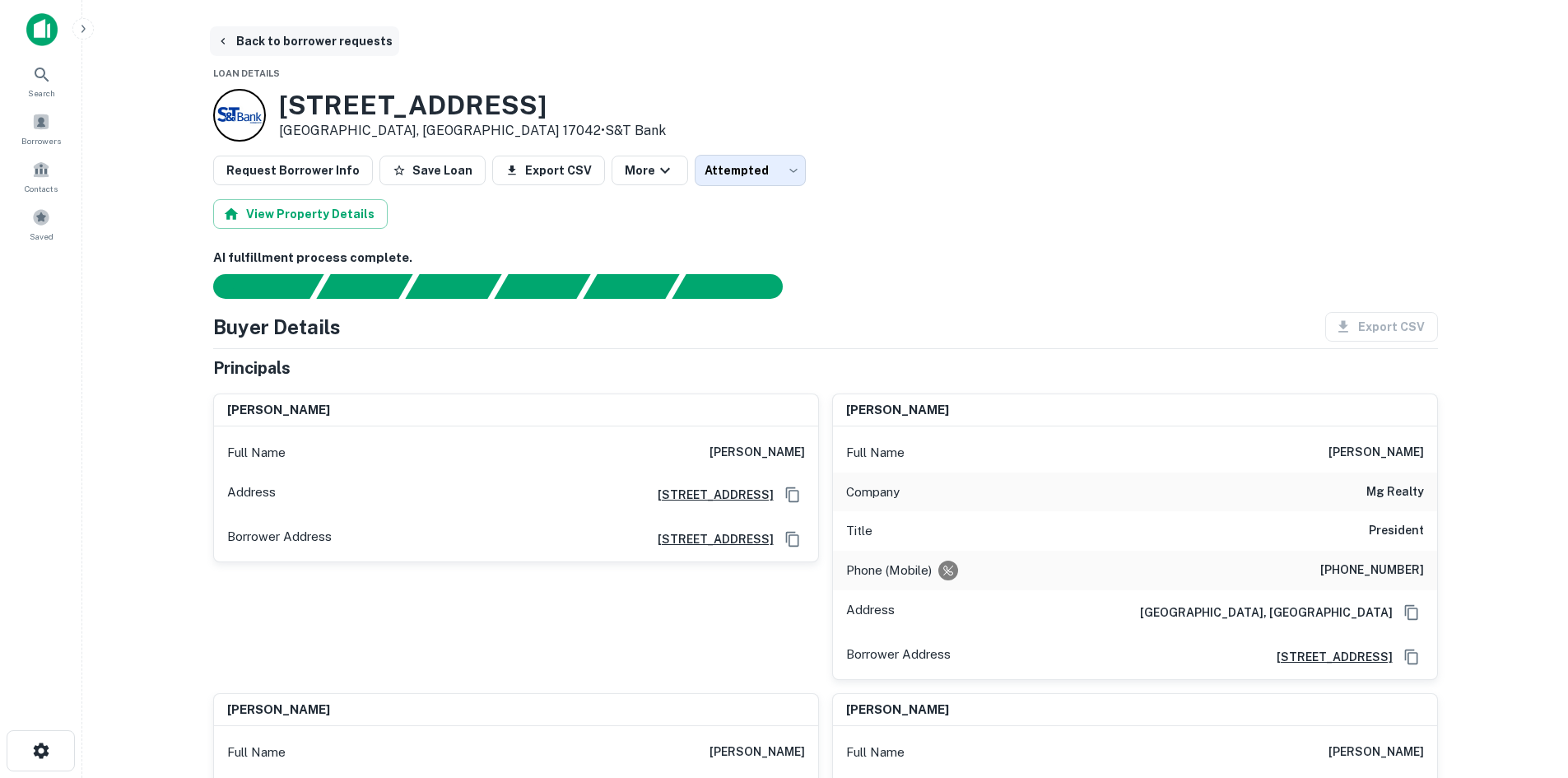
drag, startPoint x: 374, startPoint y: 42, endPoint x: 330, endPoint y: 32, distance: 45.1
click at [374, 42] on button "Back to borrower requests" at bounding box center [305, 42] width 190 height 30
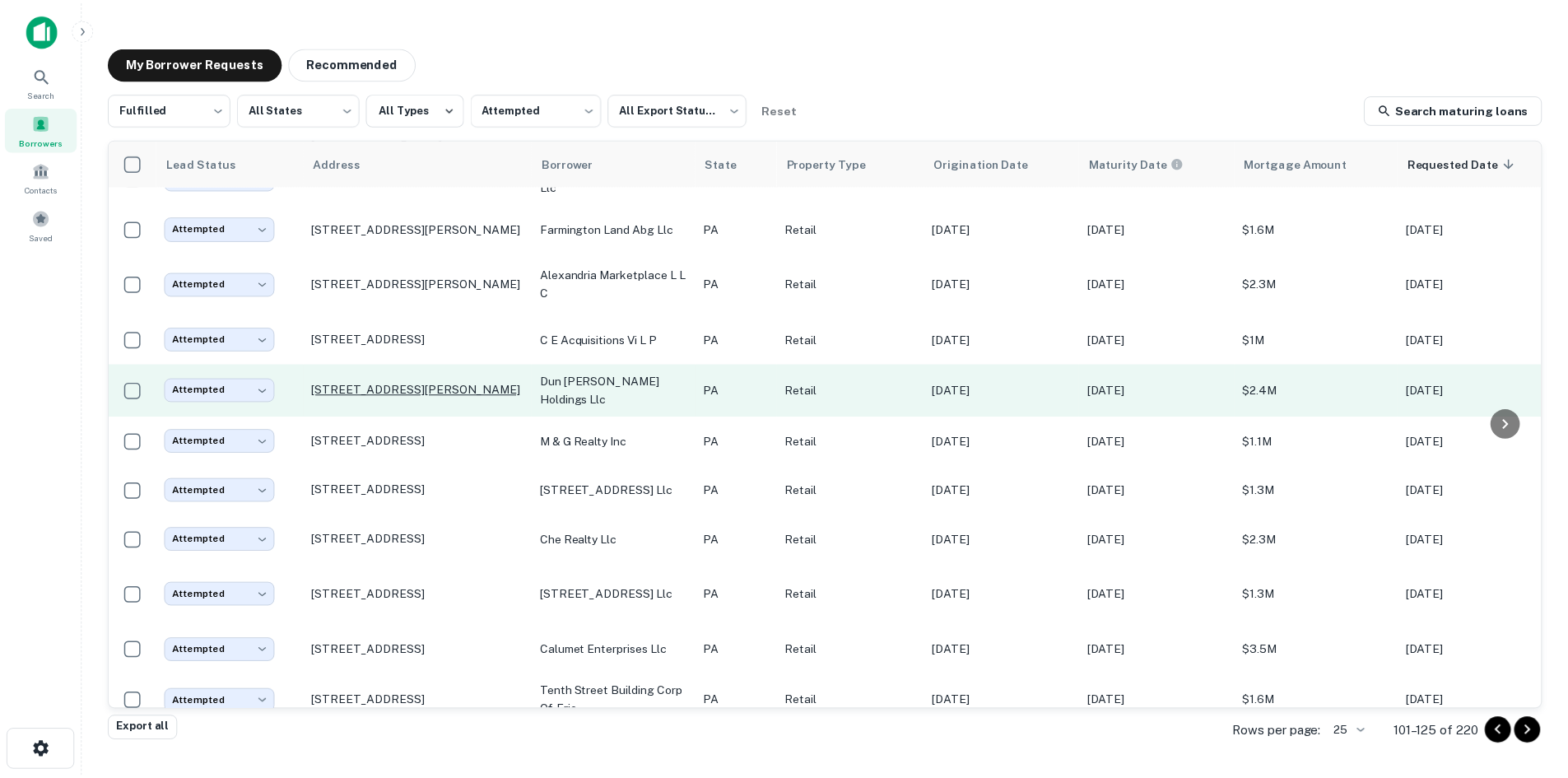
scroll to position [763, 0]
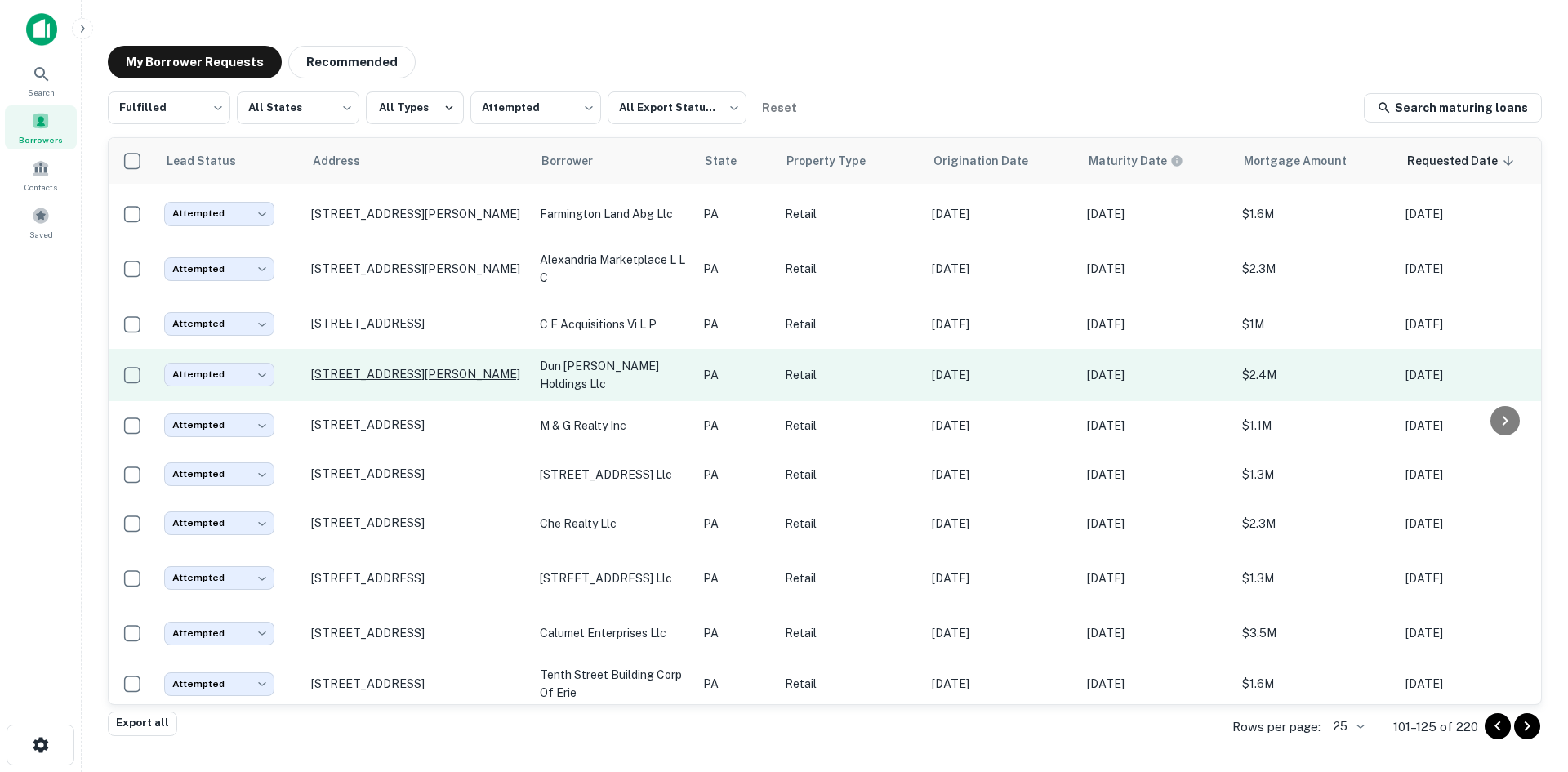
click at [467, 367] on p "[STREET_ADDRESS][PERSON_NAME]" at bounding box center [417, 374] width 212 height 15
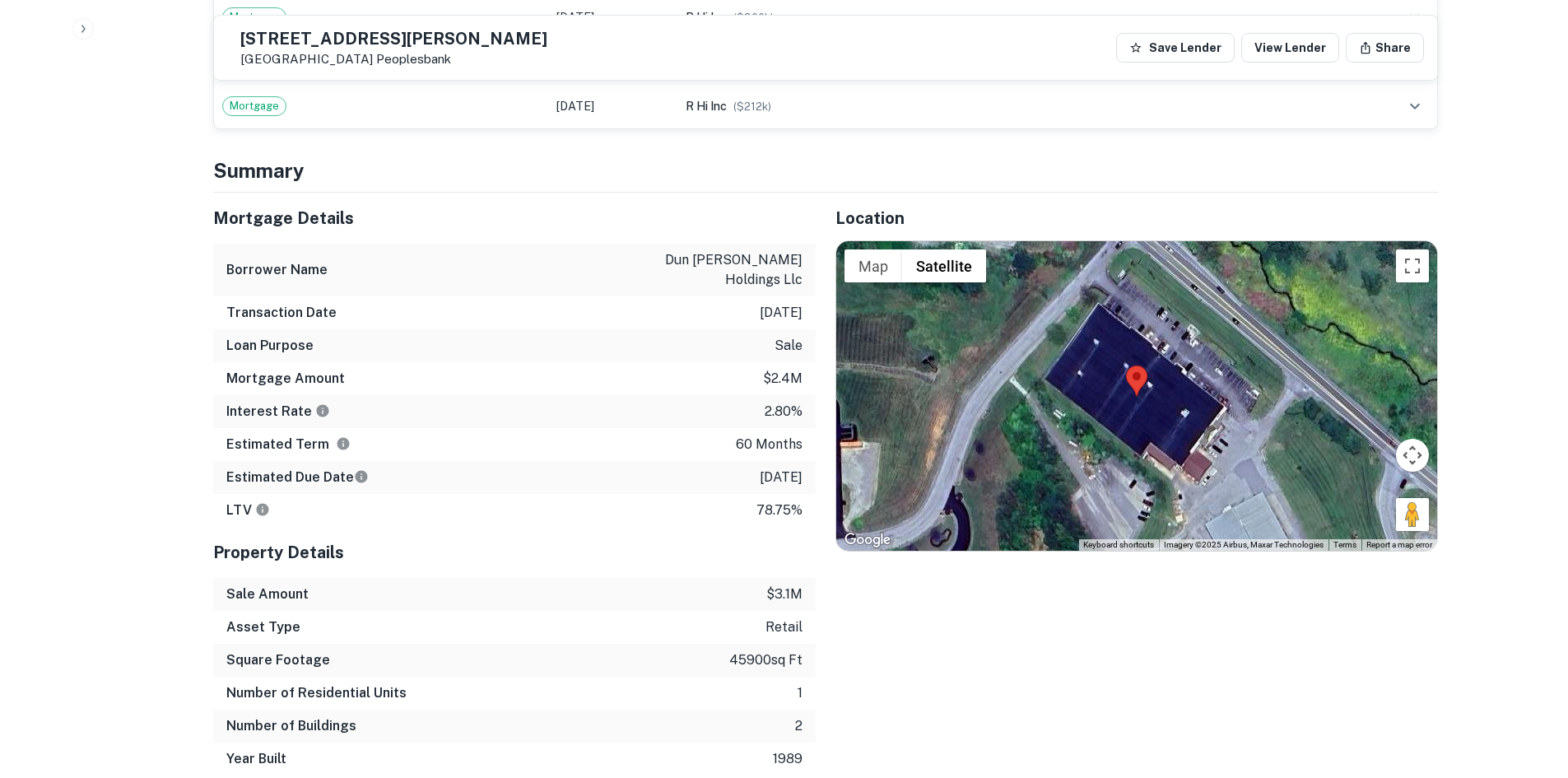
scroll to position [1235, 0]
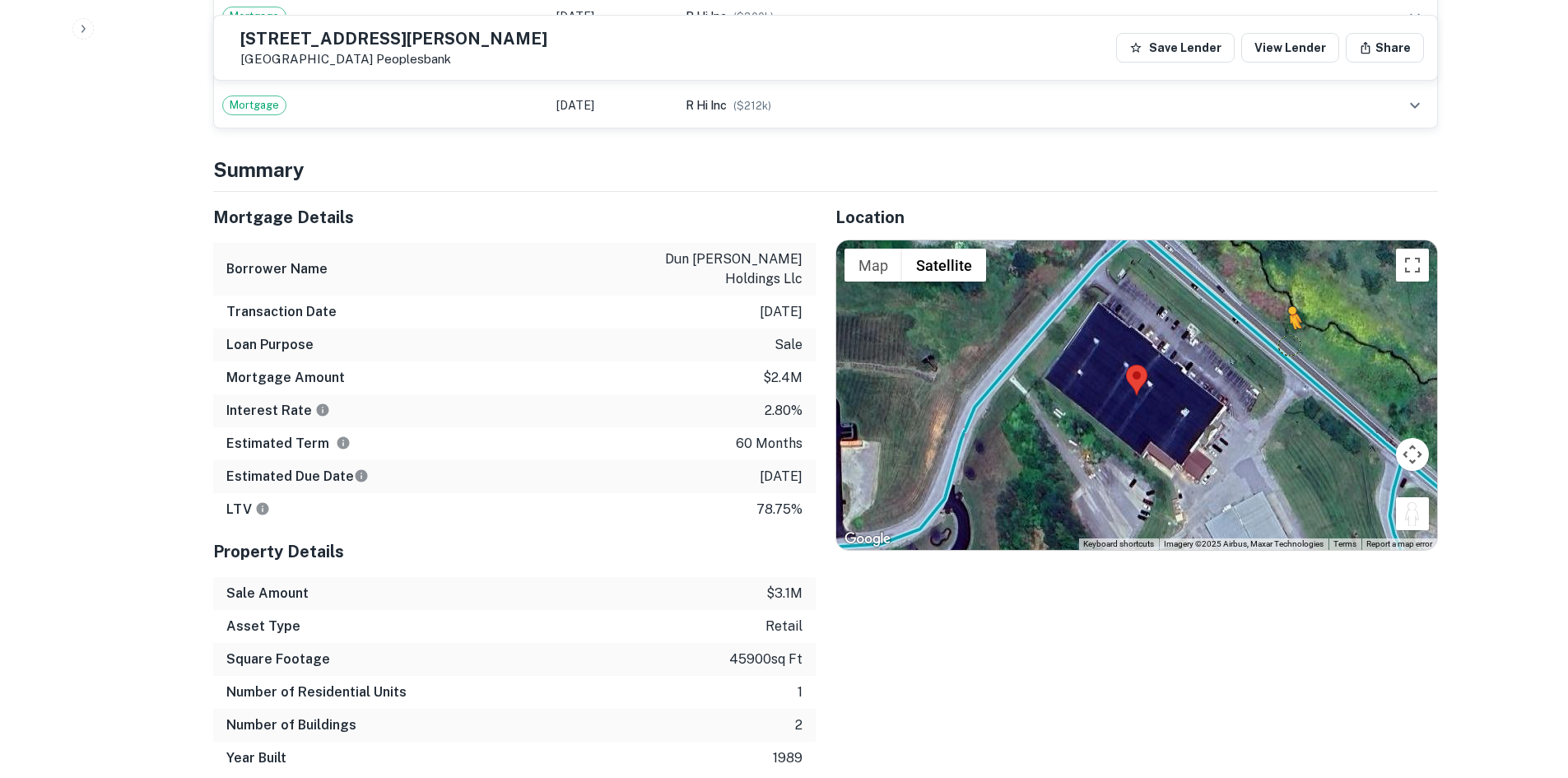
drag, startPoint x: 1428, startPoint y: 492, endPoint x: 1288, endPoint y: 330, distance: 214.1
click at [1288, 330] on div "To activate drag with keyboard, press Alt + Enter. Once in keyboard drag state,…" at bounding box center [1137, 395] width 601 height 310
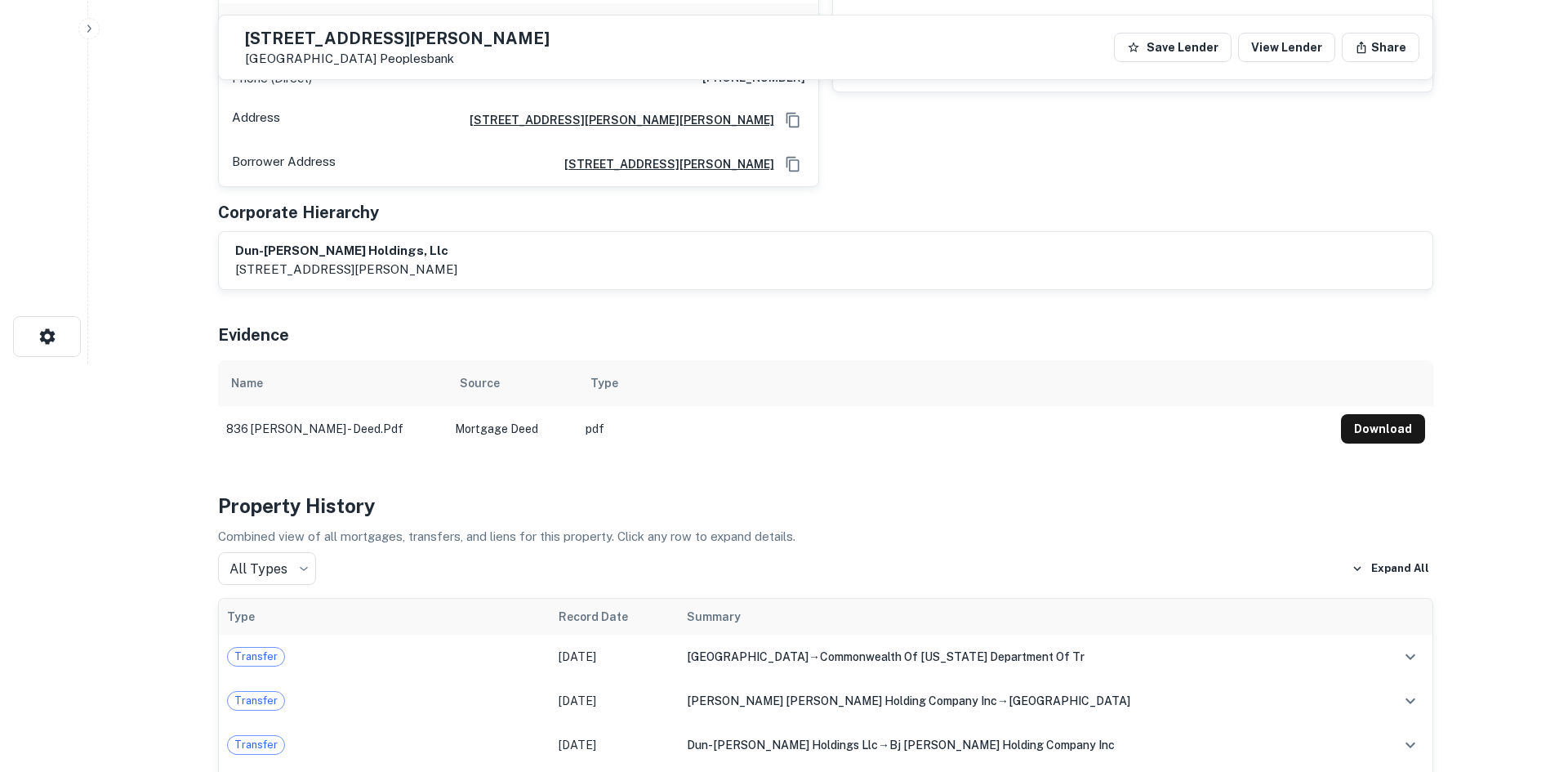
scroll to position [0, 0]
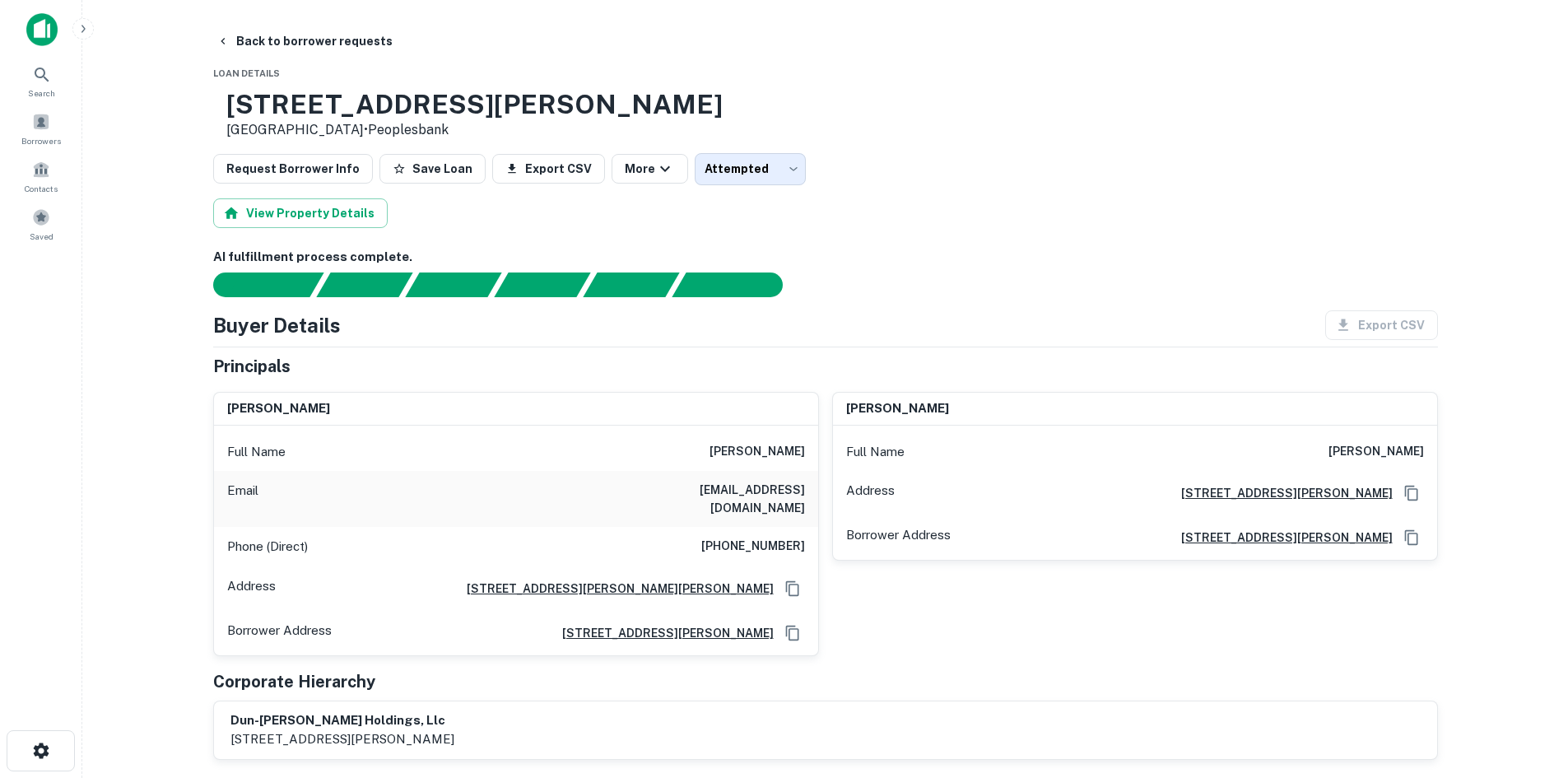
click at [785, 537] on h6 "(717) 324-3395" at bounding box center [753, 547] width 104 height 20
copy h6 "(717) 324-3395"
click at [708, 156] on body "Search Borrowers Contacts Saved Back to borrower requests Loan Details 836 E FO…" at bounding box center [784, 389] width 1568 height 778
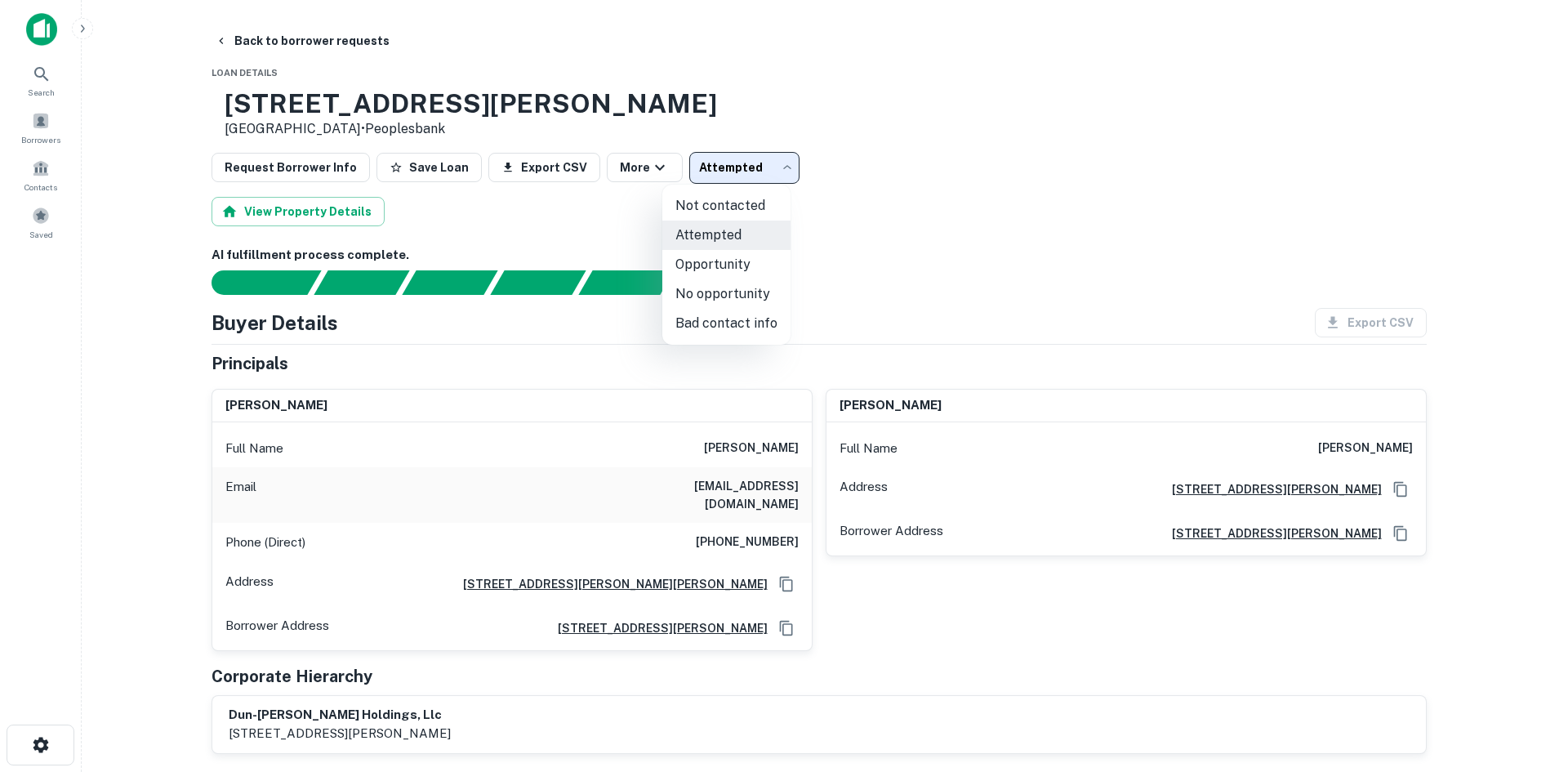
drag, startPoint x: 876, startPoint y: 182, endPoint x: 309, endPoint y: 63, distance: 579.4
click at [869, 182] on div at bounding box center [784, 386] width 1568 height 772
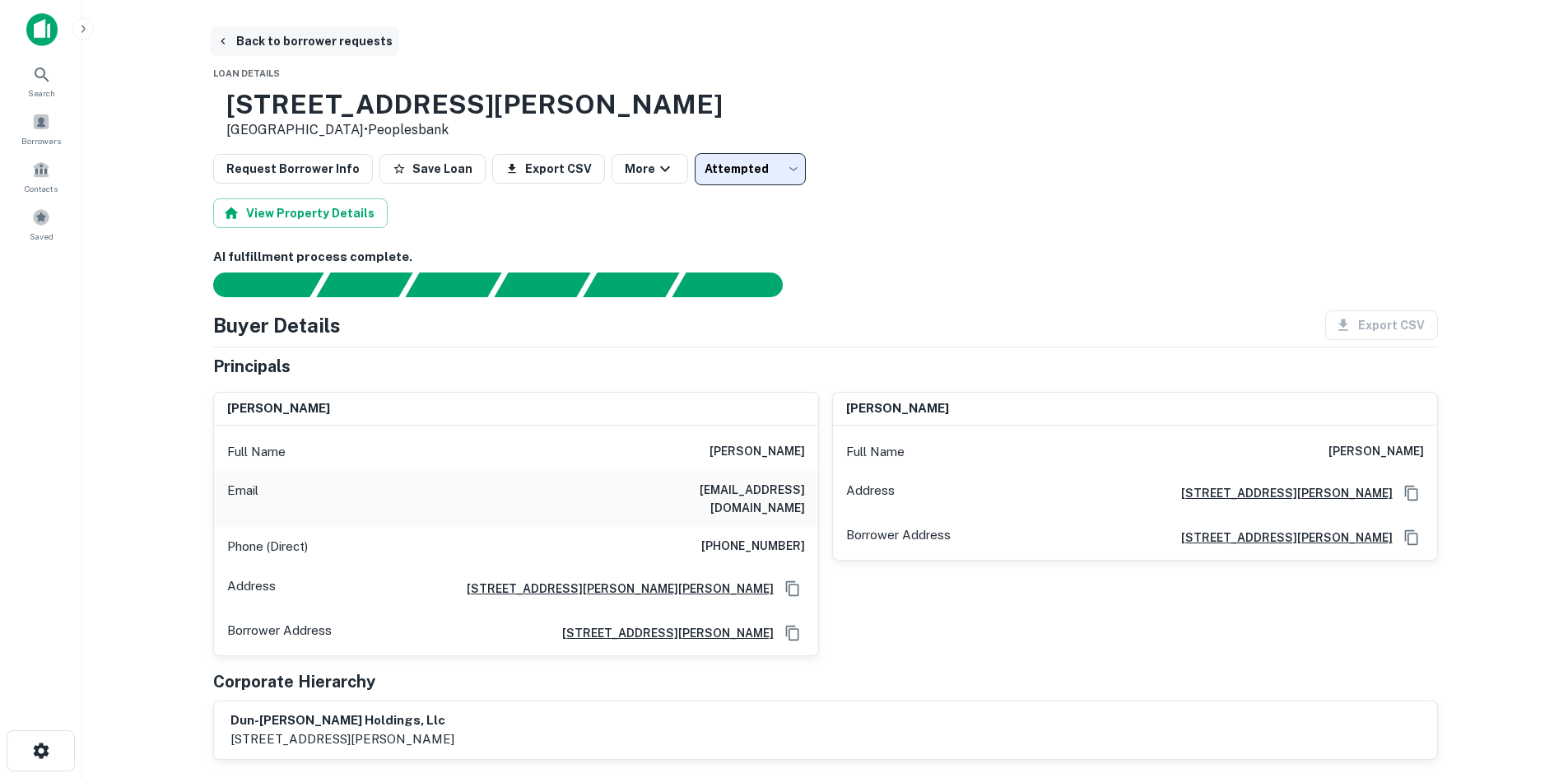
click at [312, 28] on button "Back to borrower requests" at bounding box center [305, 42] width 190 height 30
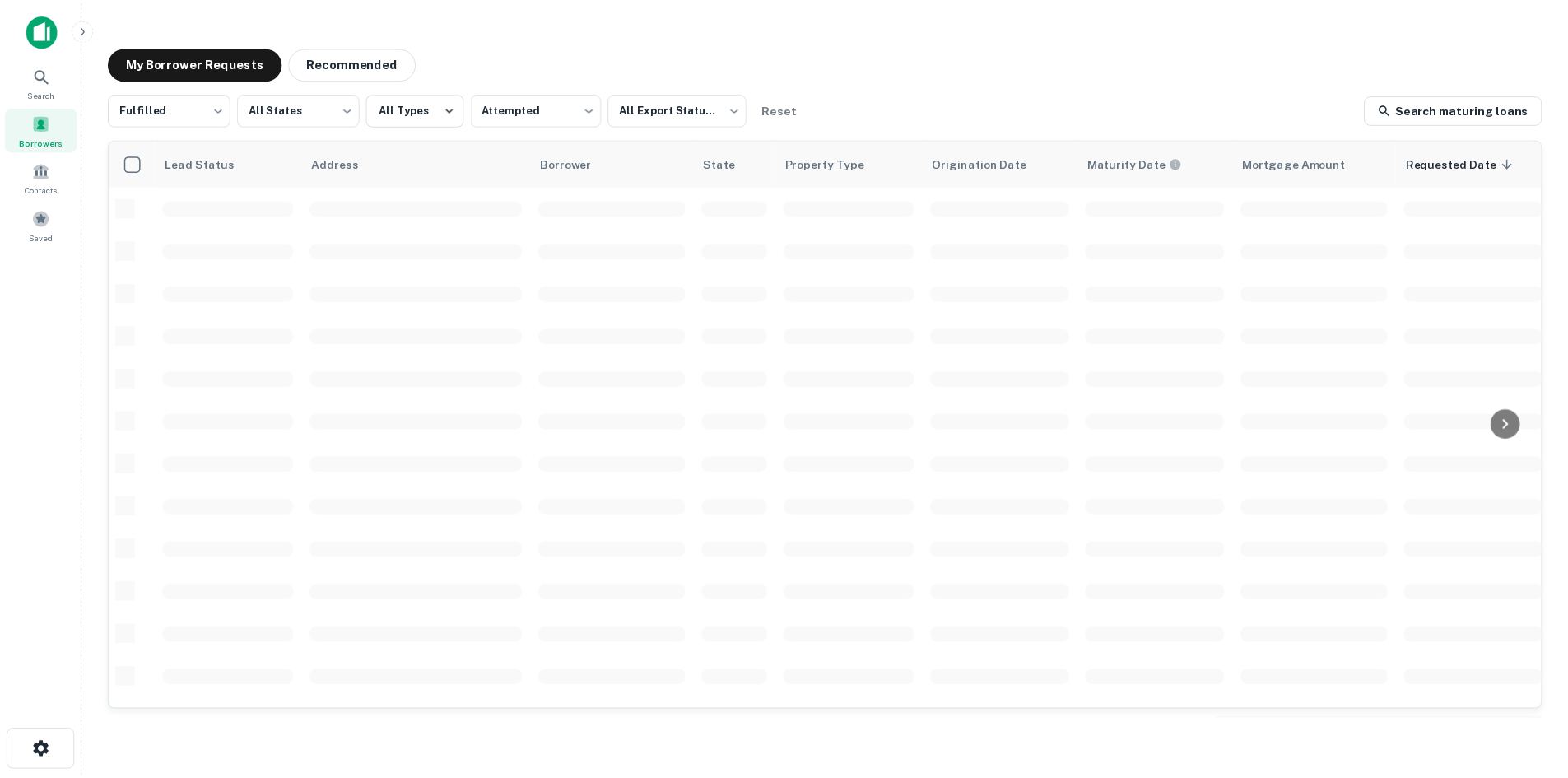
scroll to position [558, 0]
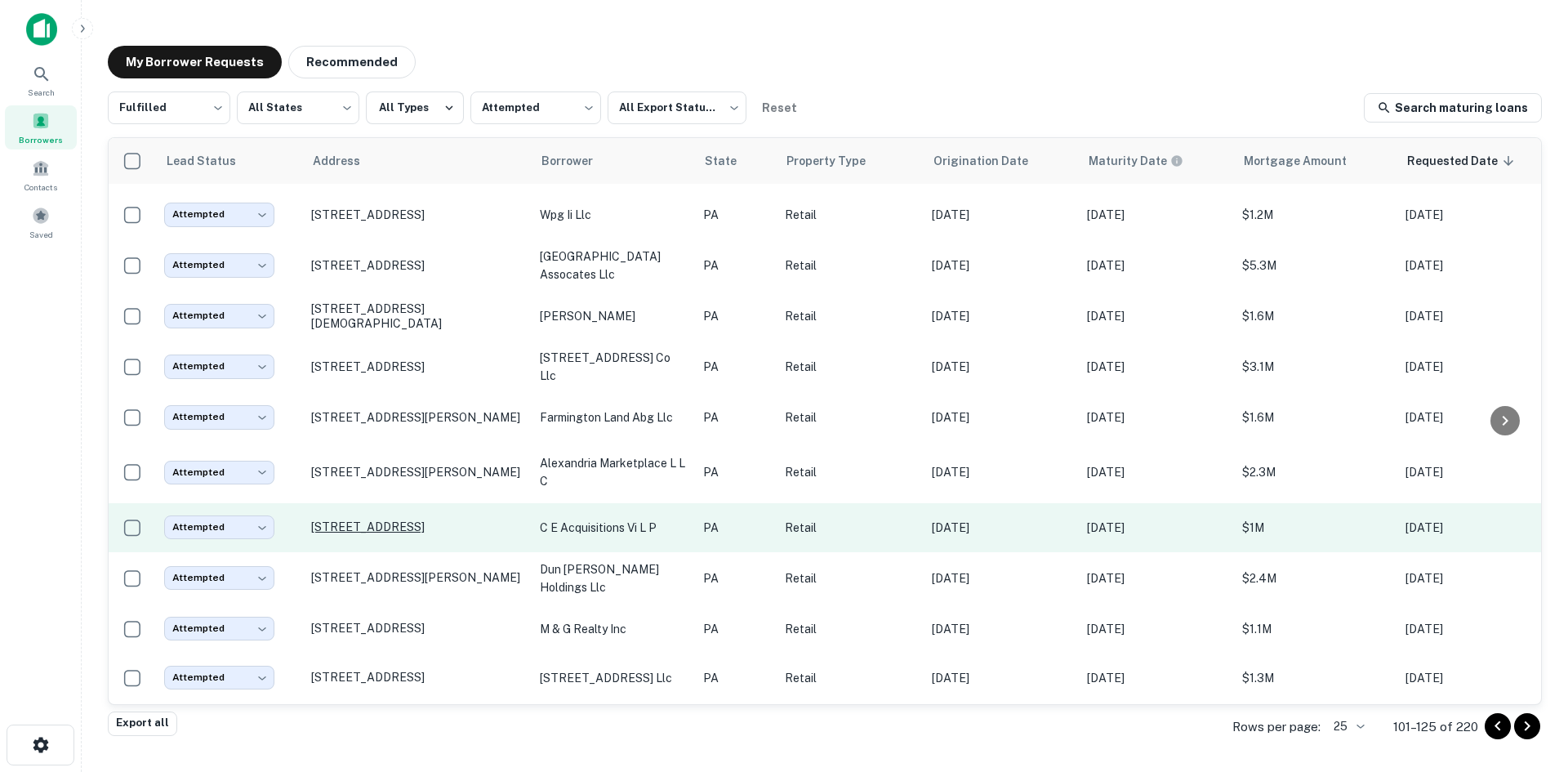
click at [448, 519] on p "[STREET_ADDRESS]" at bounding box center [417, 527] width 212 height 15
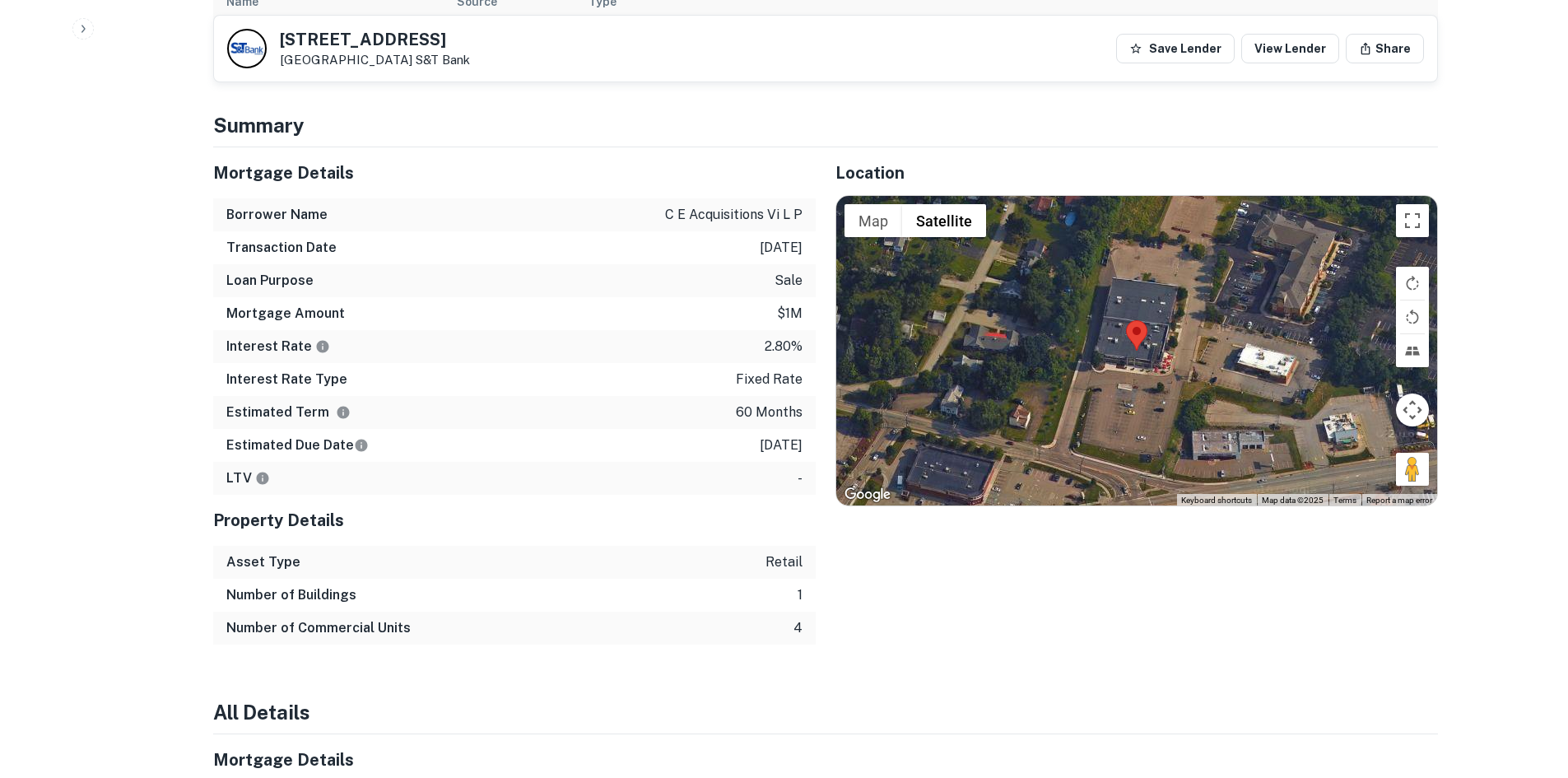
scroll to position [988, 0]
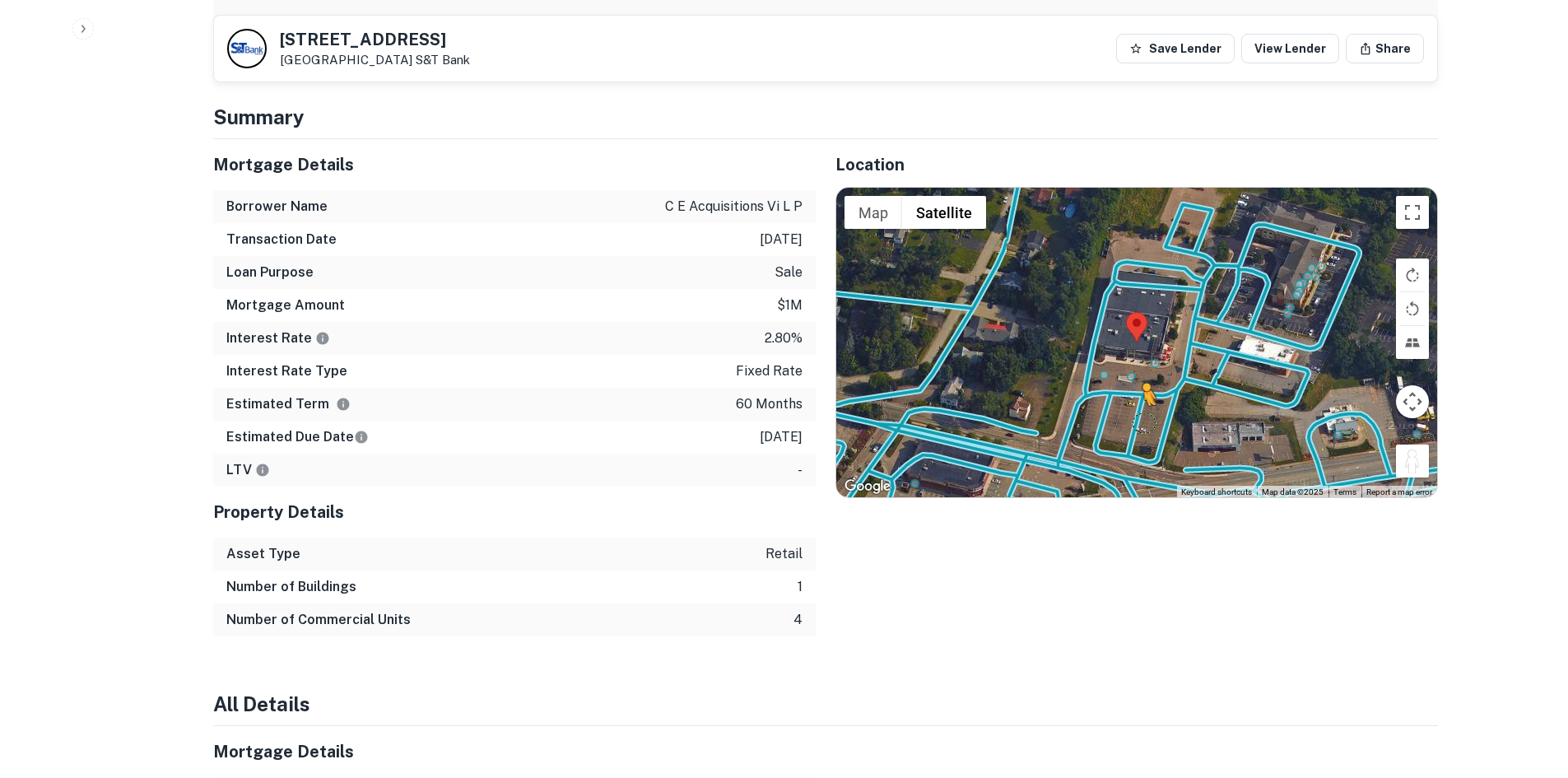
drag, startPoint x: 1423, startPoint y: 458, endPoint x: 1138, endPoint y: 402, distance: 290.4
click at [1138, 402] on div "To activate drag with keyboard, press Alt + Enter. Once in keyboard drag state,…" at bounding box center [1137, 343] width 601 height 310
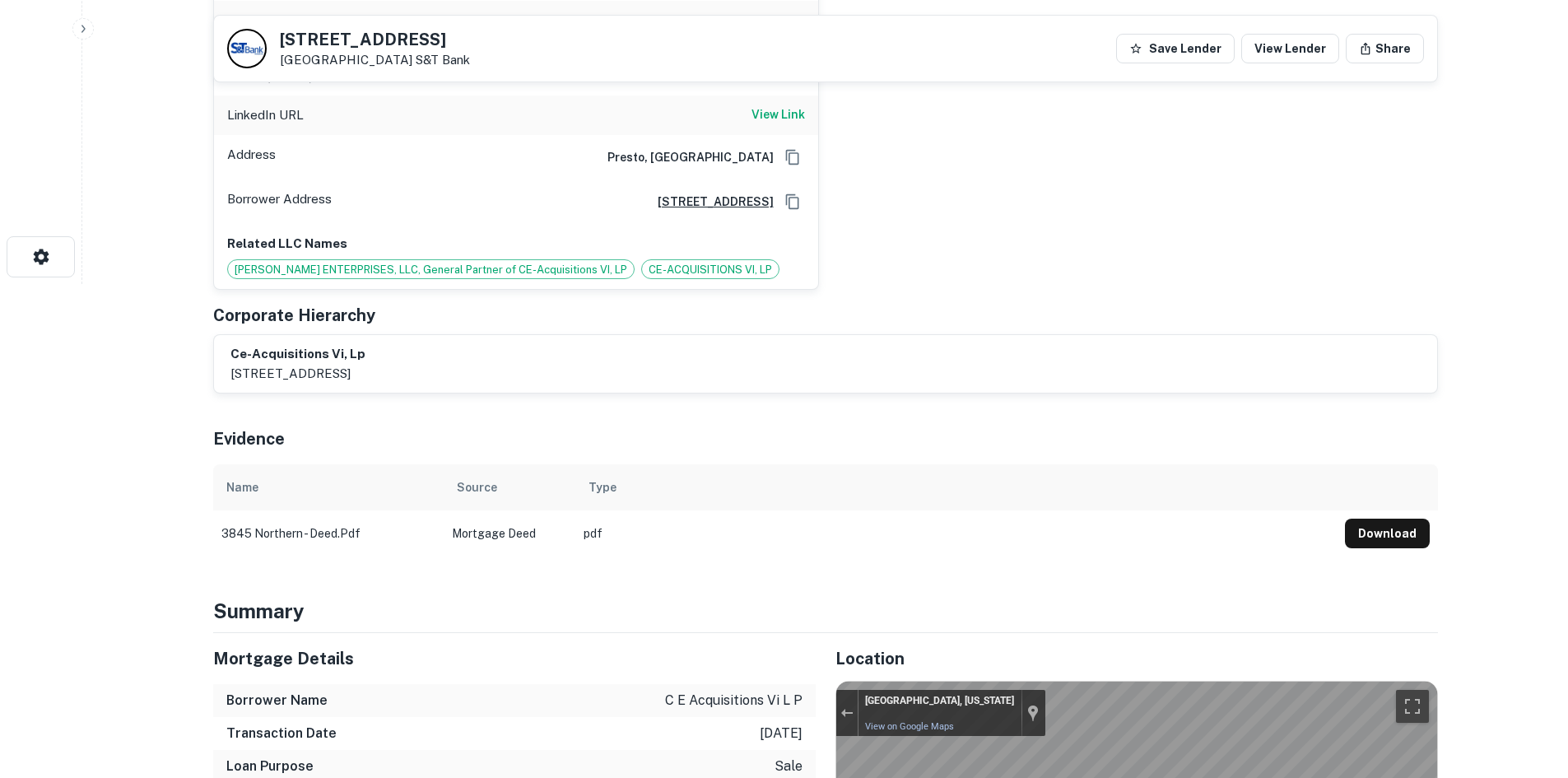
scroll to position [0, 0]
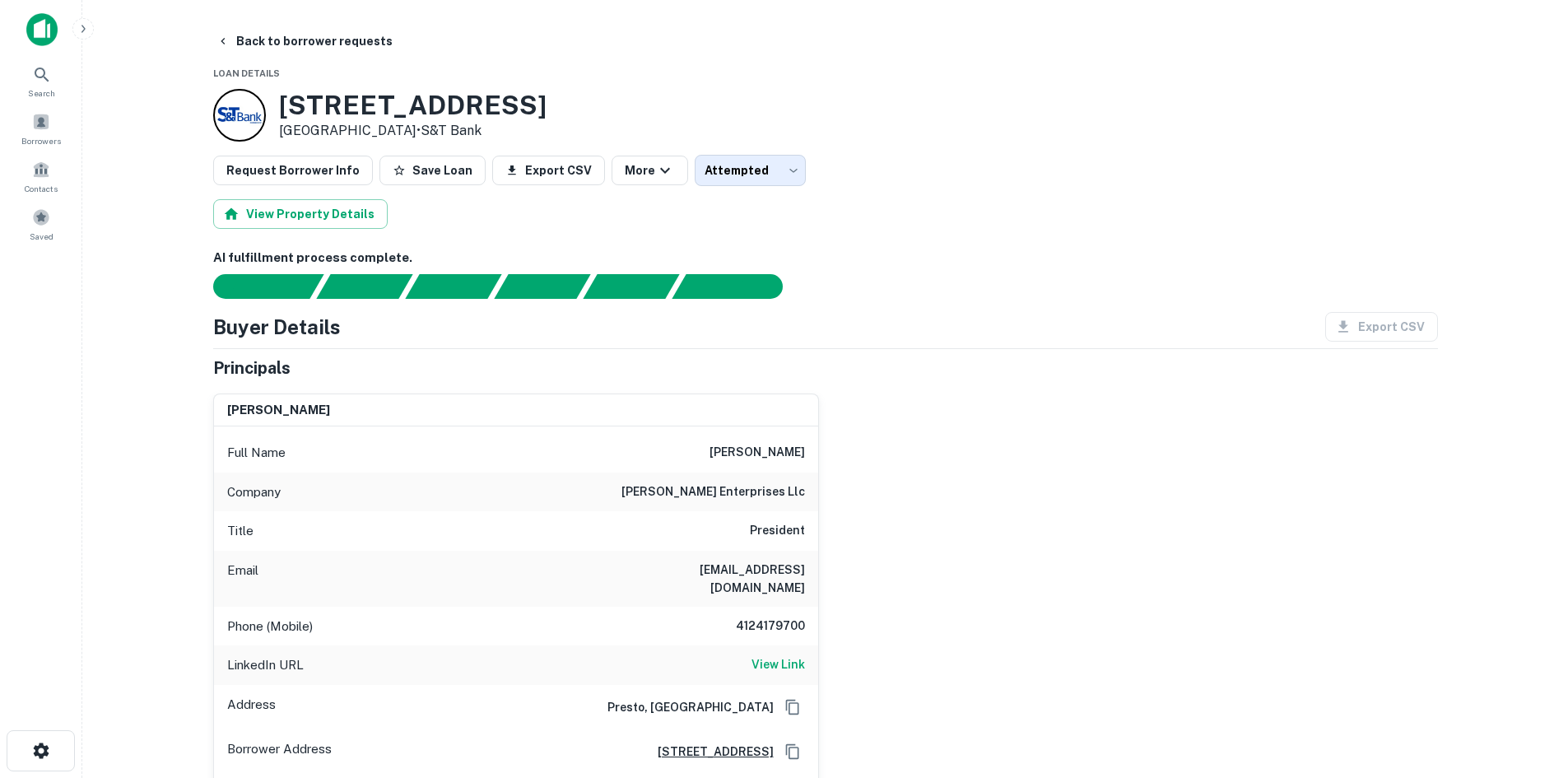
click at [770, 617] on h6 "4124179700" at bounding box center [756, 627] width 99 height 20
copy h6 "4124179700"
click at [305, 44] on button "Back to borrower requests" at bounding box center [305, 42] width 190 height 30
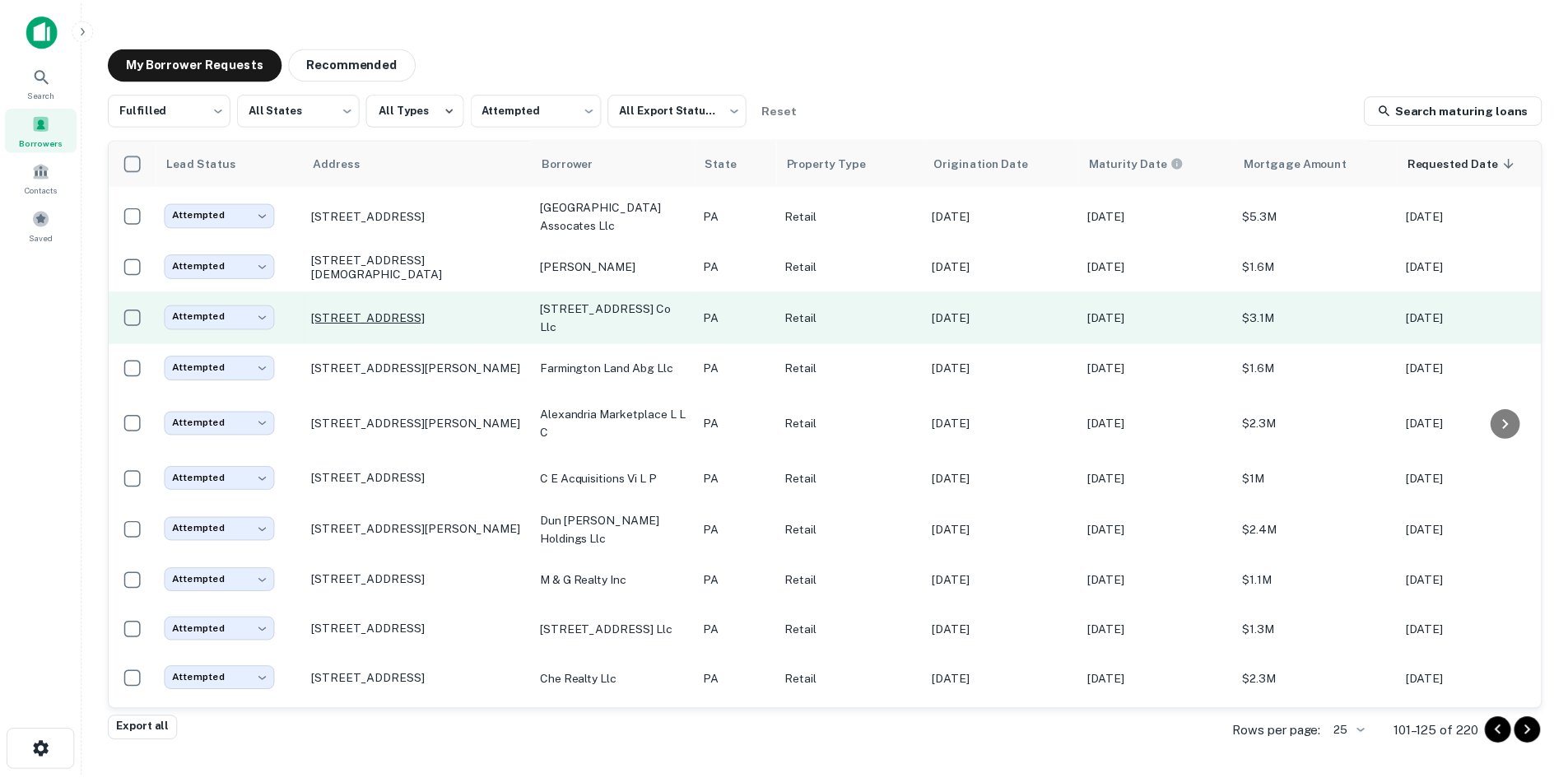
scroll to position [763, 0]
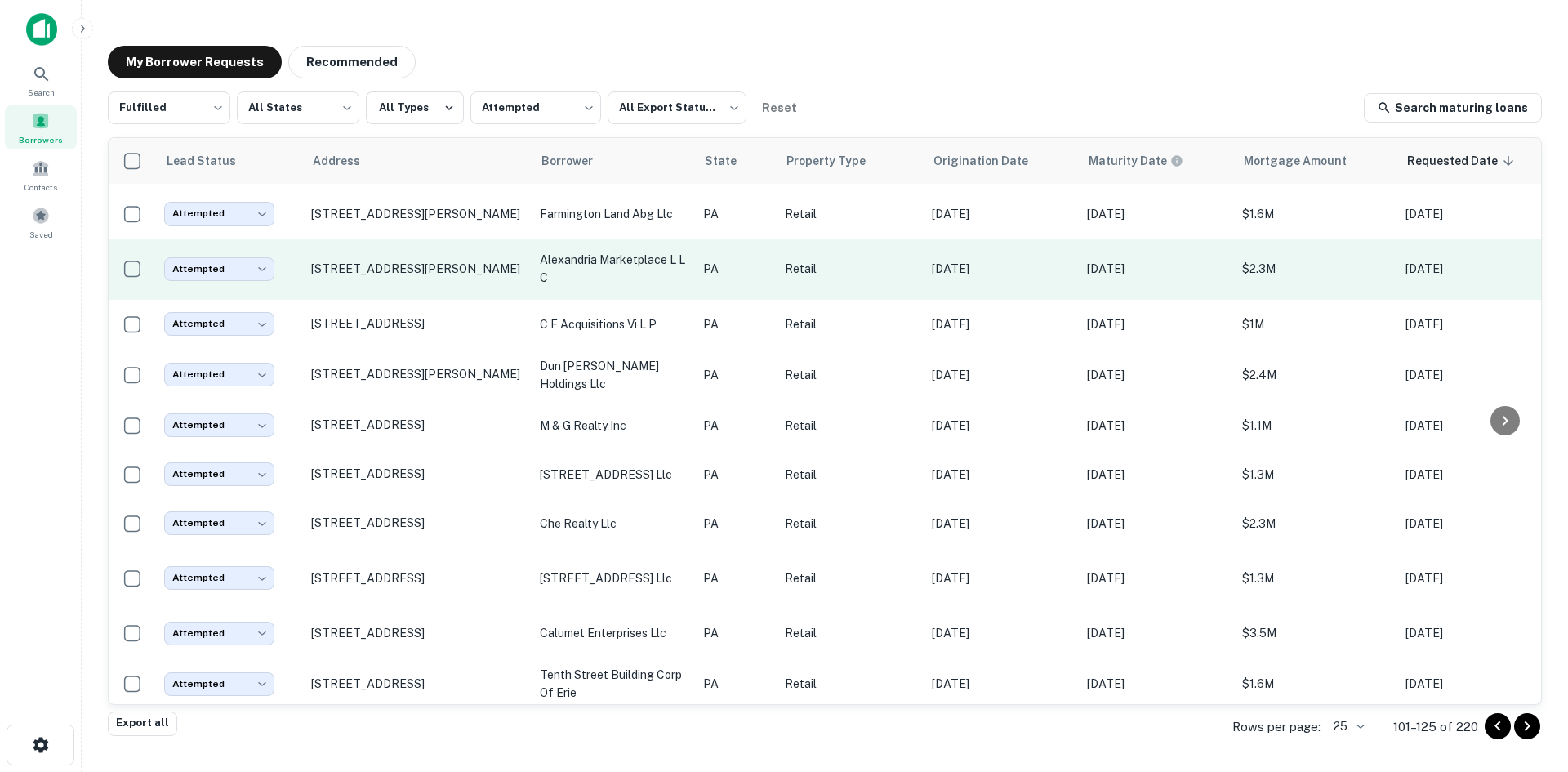
click at [436, 262] on p "[STREET_ADDRESS][PERSON_NAME]" at bounding box center [417, 269] width 212 height 15
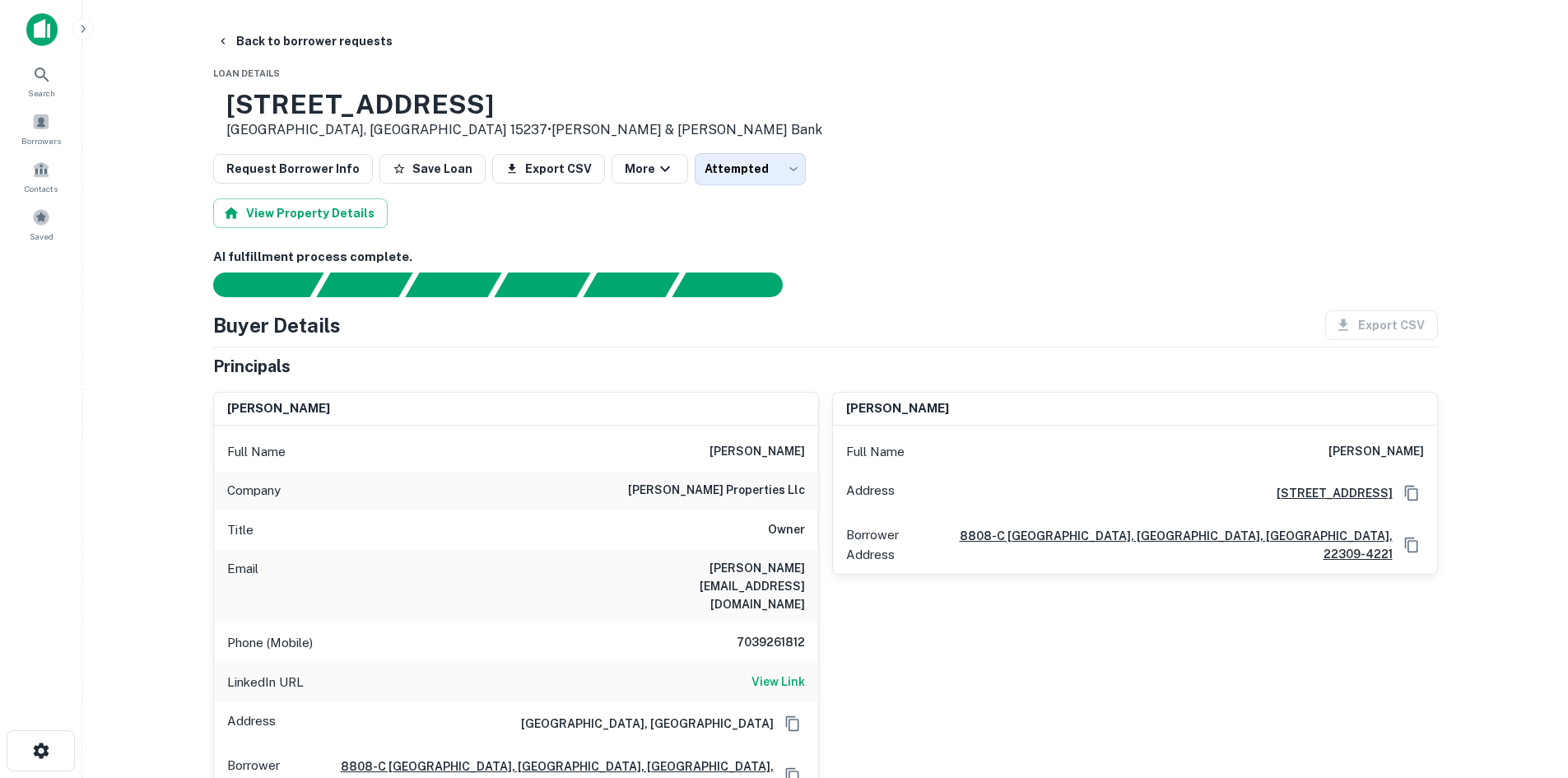
scroll to position [82, 0]
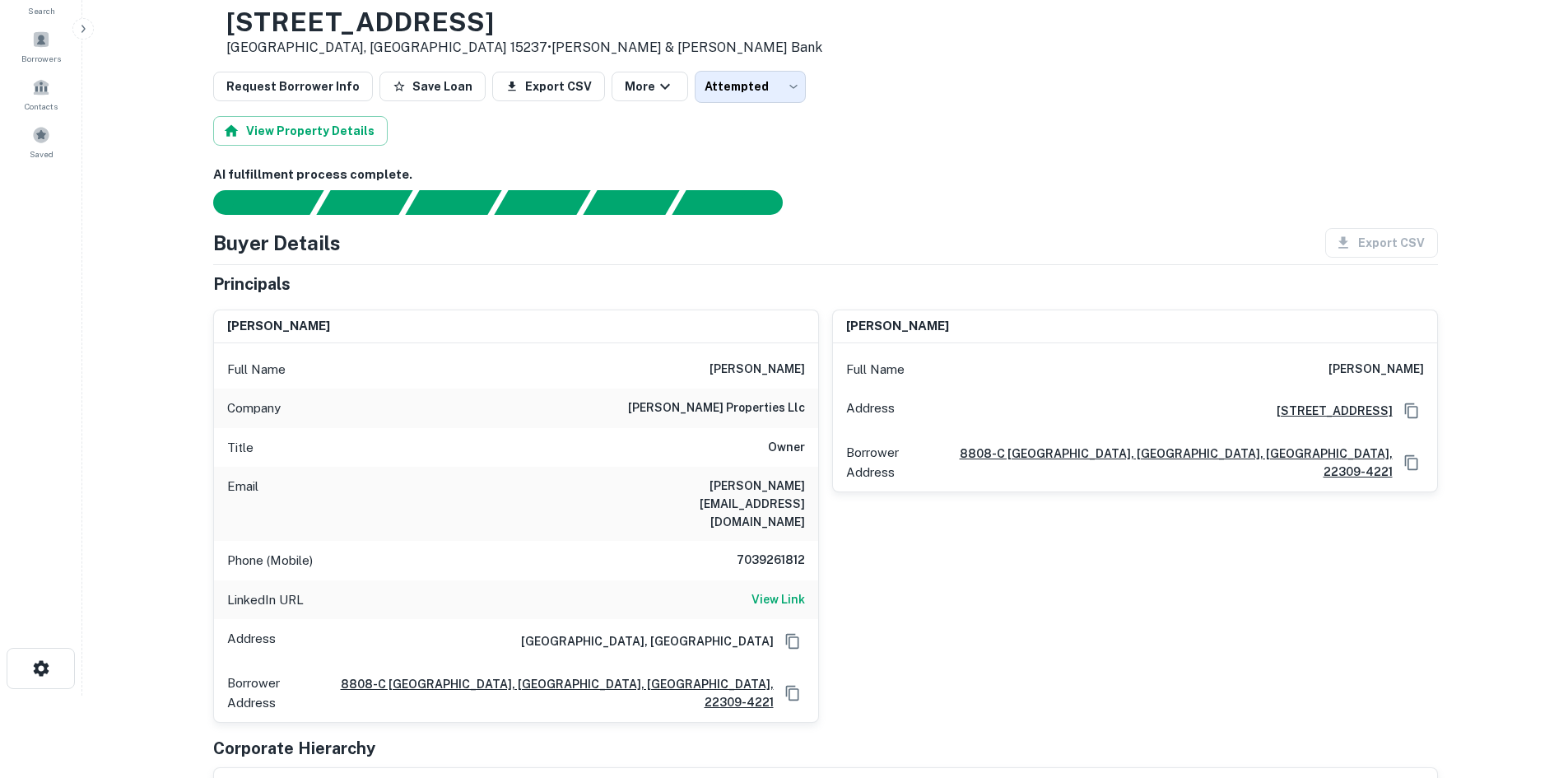
click at [779, 551] on h6 "7039261812" at bounding box center [756, 561] width 99 height 20
copy h6 "7039261812"
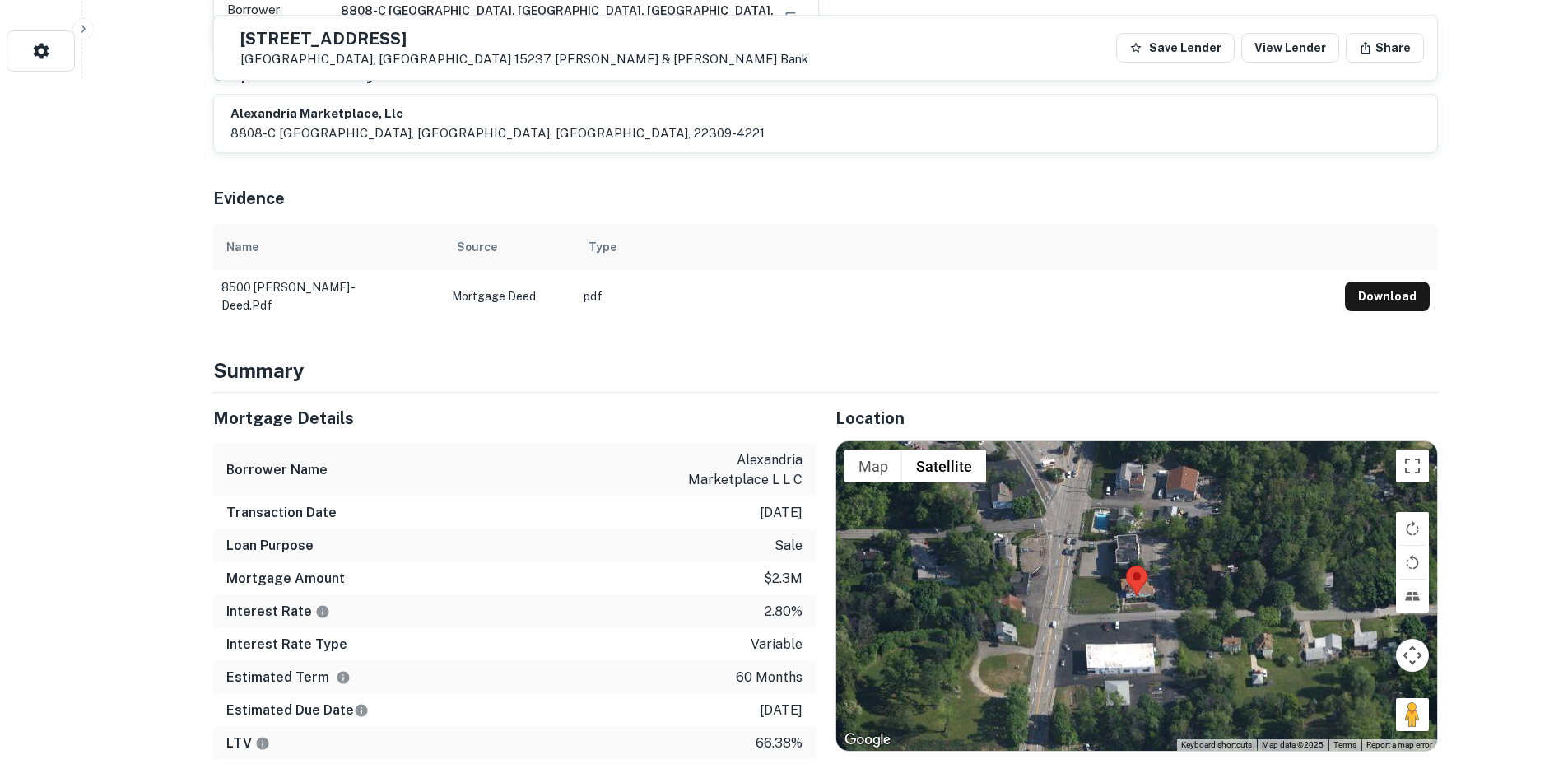
scroll to position [741, 0]
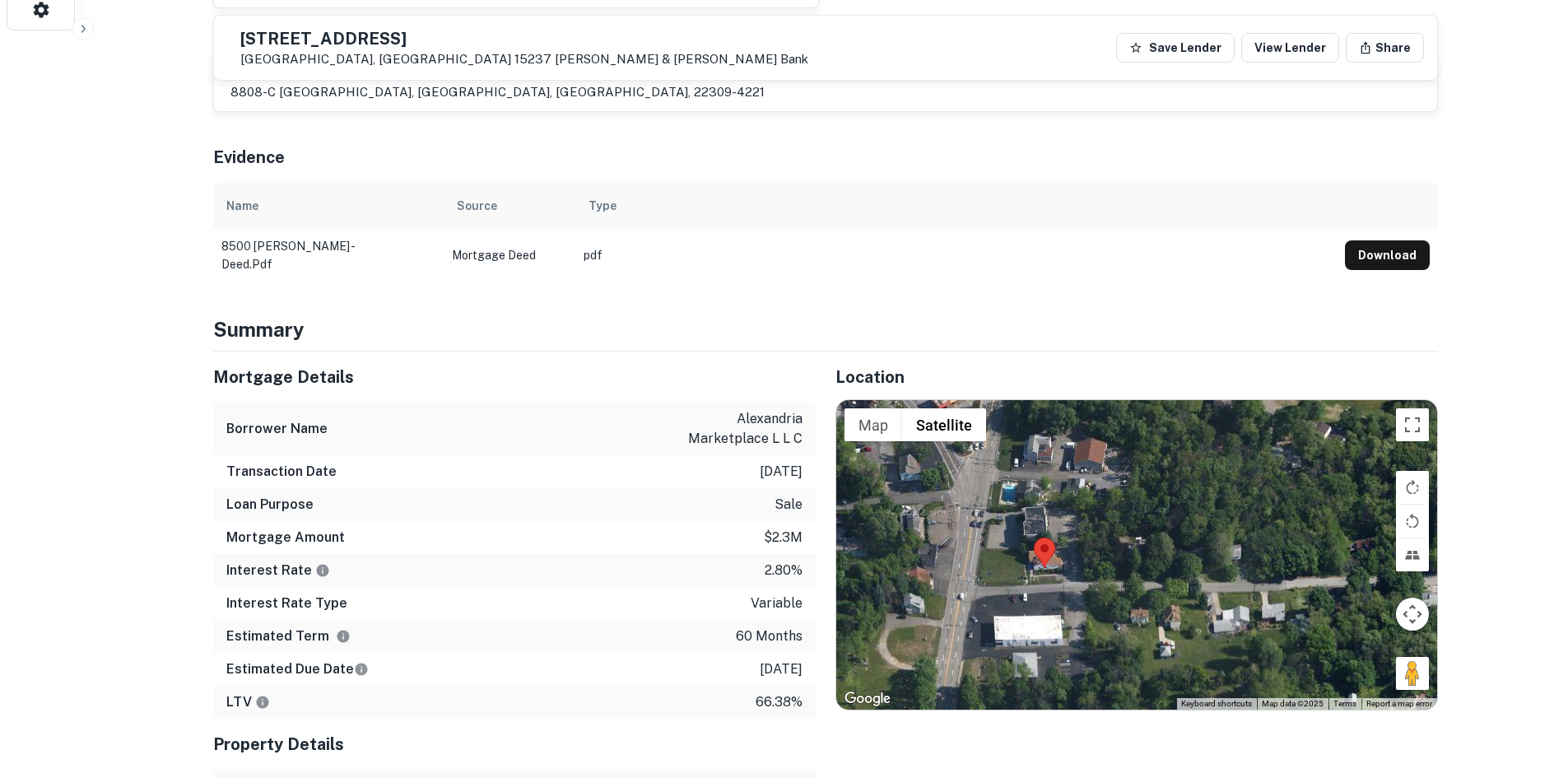
drag, startPoint x: 1394, startPoint y: 625, endPoint x: 1394, endPoint y: 644, distance: 19.0
click at [1369, 651] on div "Map Terrain Satellite Labels Keyboard shortcuts Map Data Map data ©2025 Map dat…" at bounding box center [1137, 555] width 601 height 310
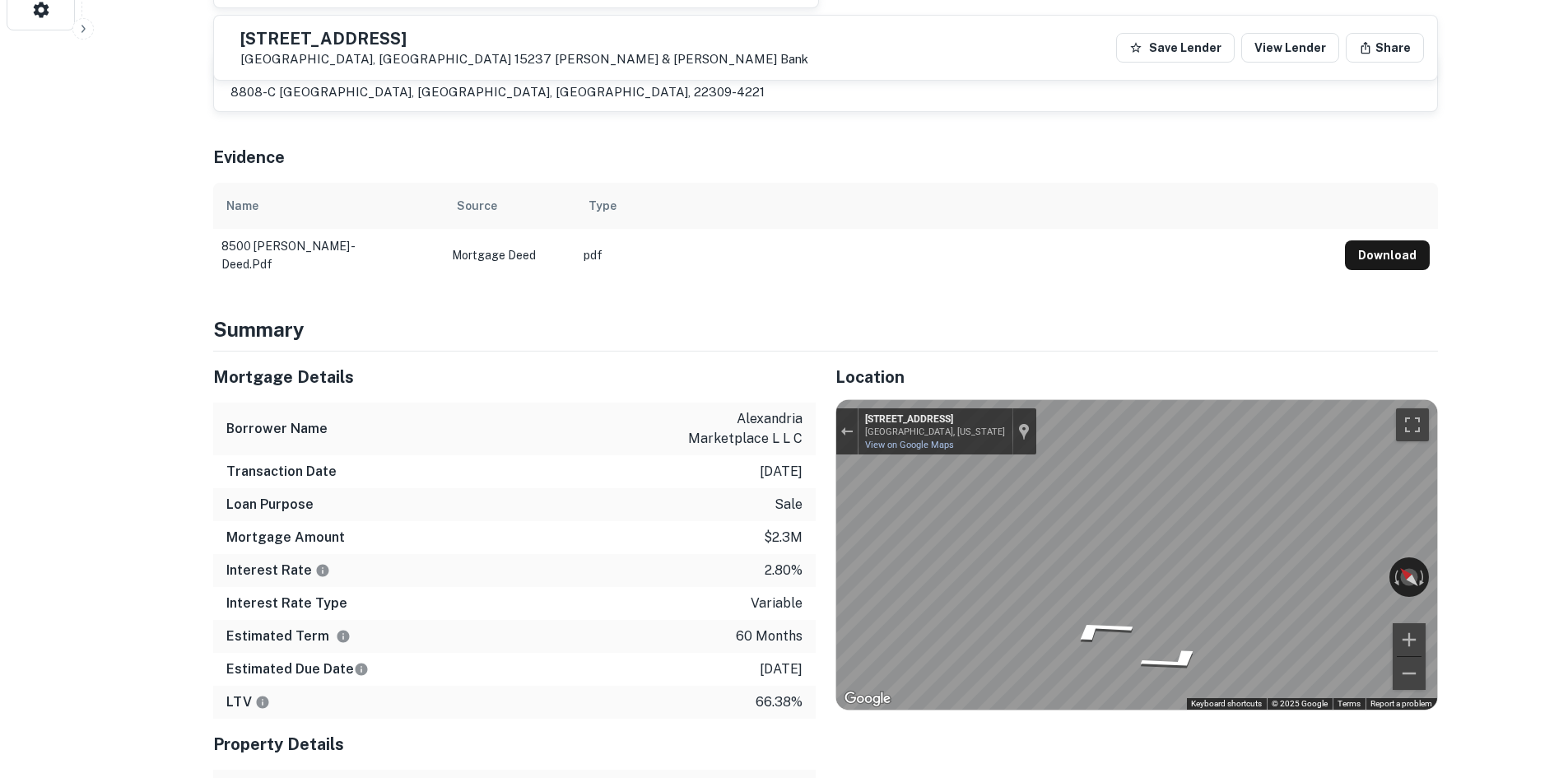
click at [633, 587] on div "Interest Rate Type variable" at bounding box center [514, 603] width 603 height 33
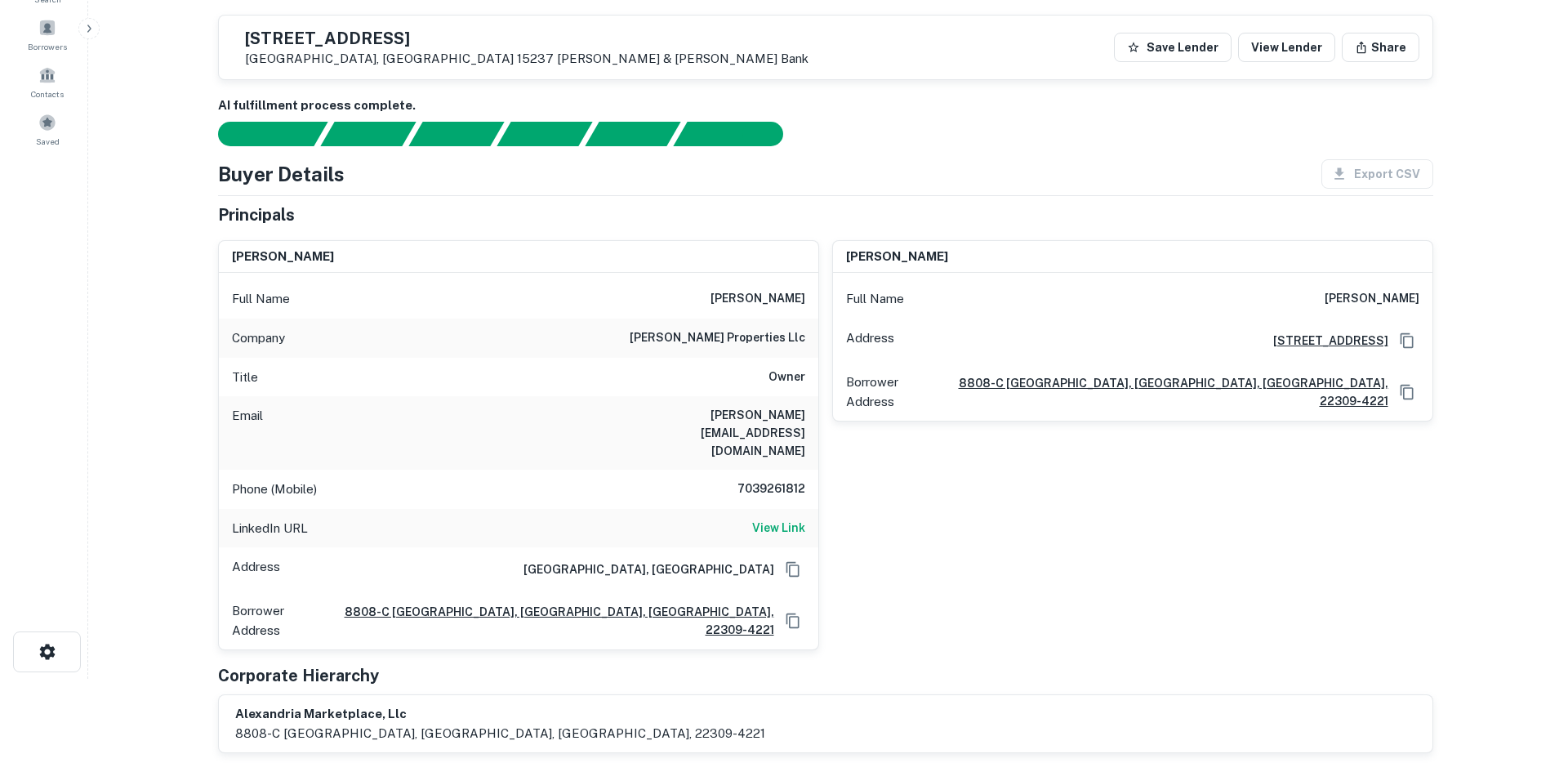
scroll to position [0, 0]
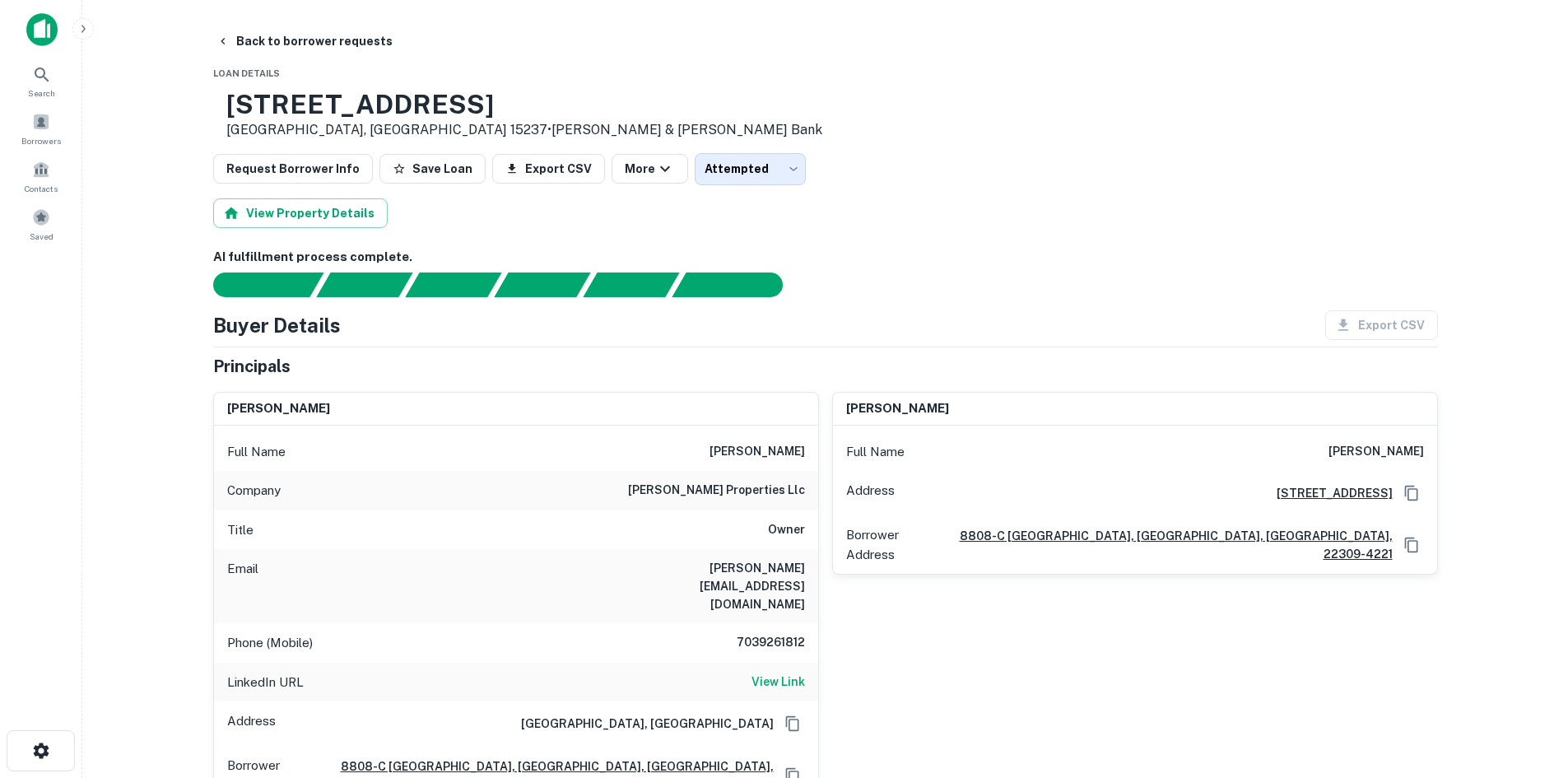
click at [350, 14] on main "Back to borrower requests Loan Details 8500 Perry Hwy Pittsburgh, PA 15237 • Bu…" at bounding box center [825, 389] width 1486 height 778
click at [332, 40] on button "Back to borrower requests" at bounding box center [305, 42] width 190 height 30
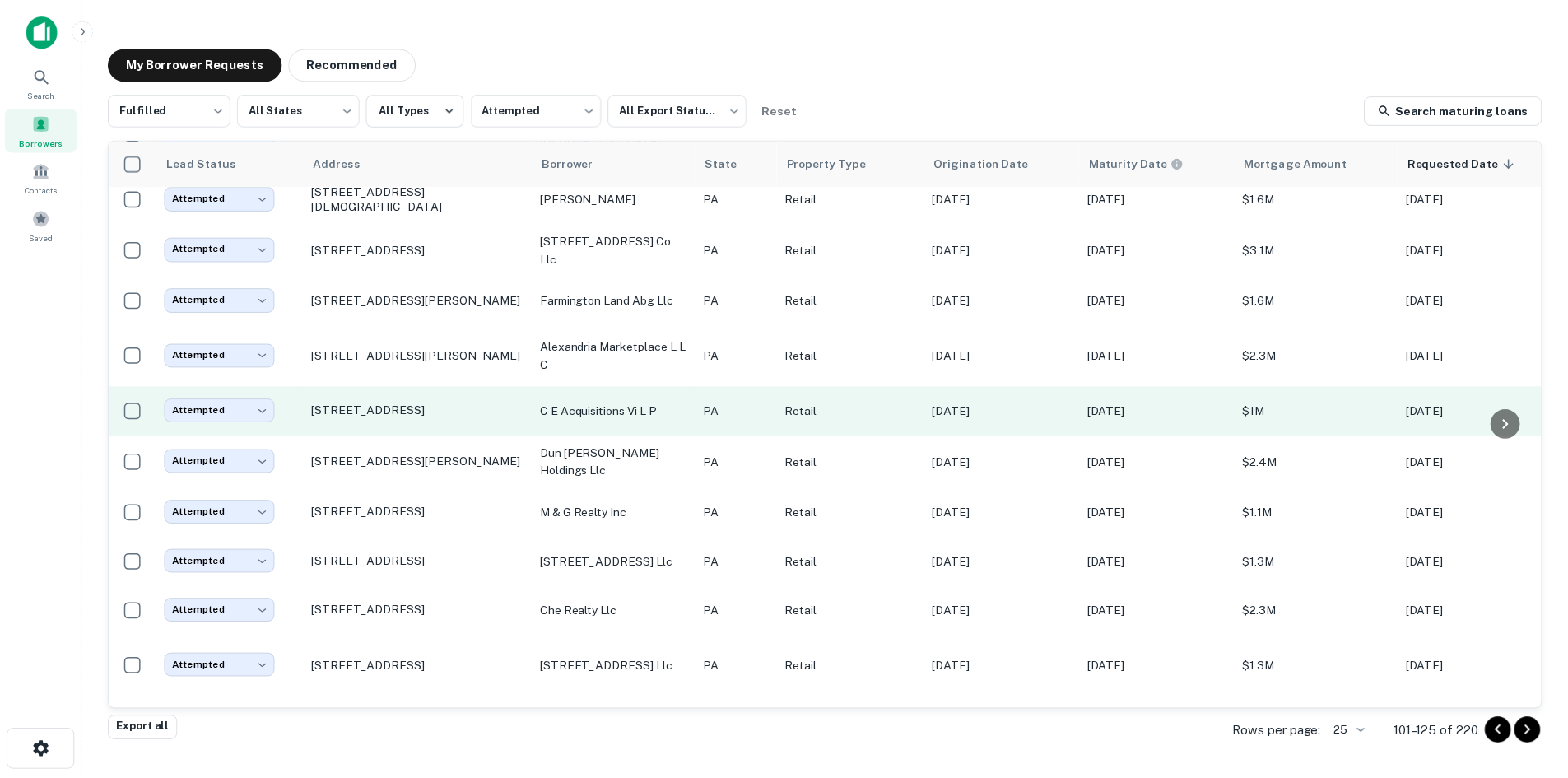
scroll to position [598, 0]
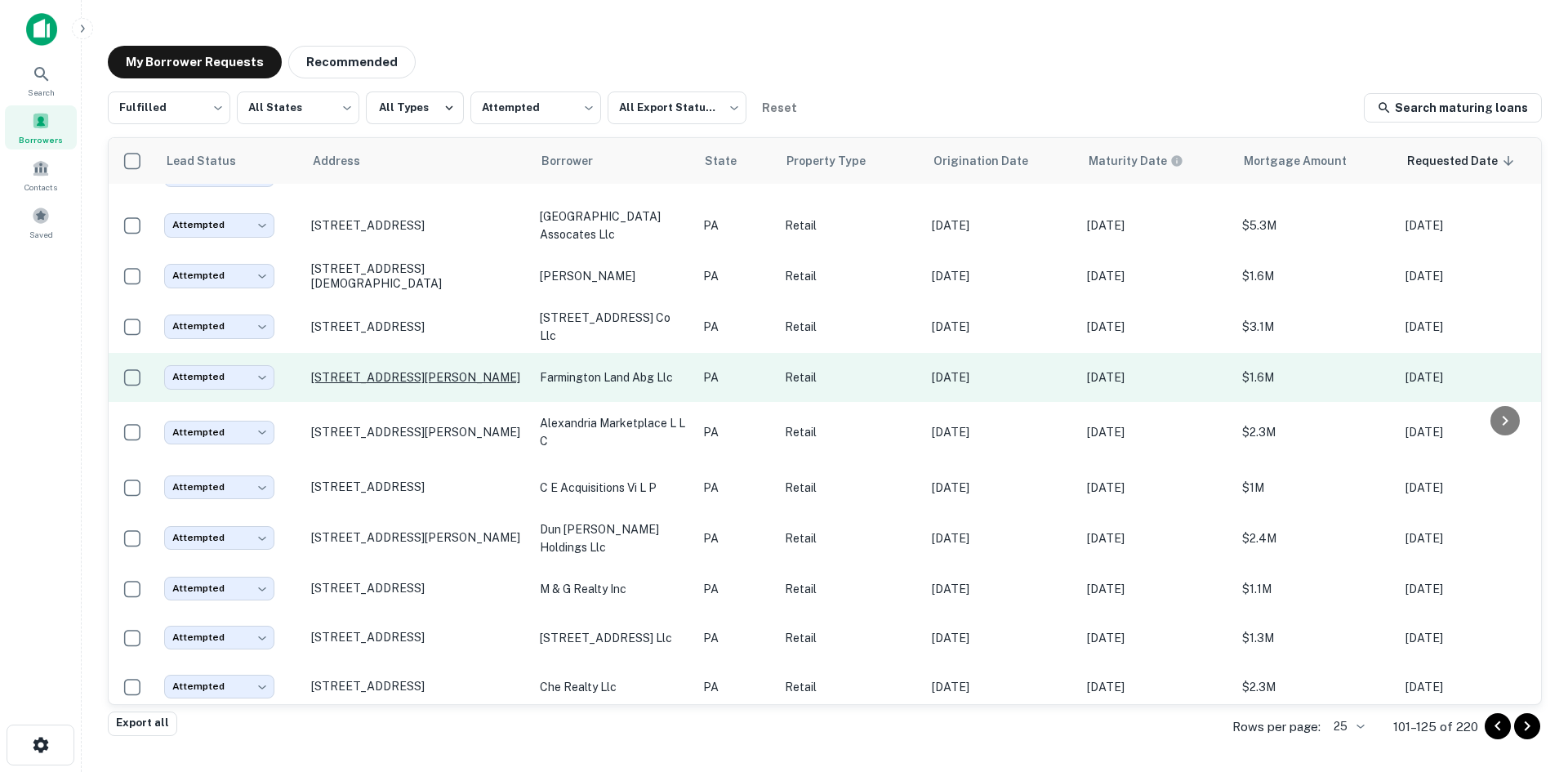
click at [460, 370] on p "[STREET_ADDRESS][PERSON_NAME]" at bounding box center [417, 377] width 212 height 15
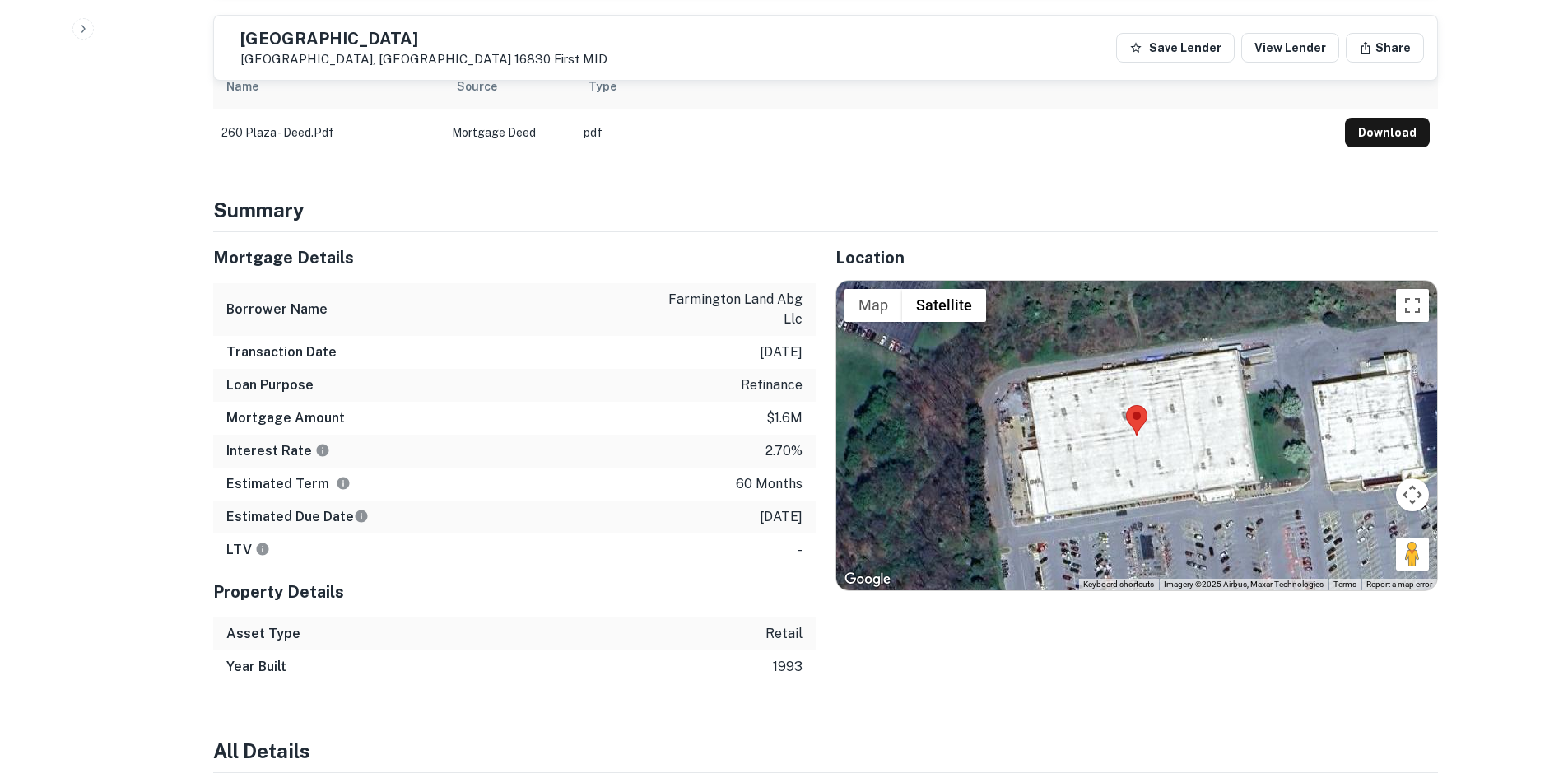
scroll to position [905, 0]
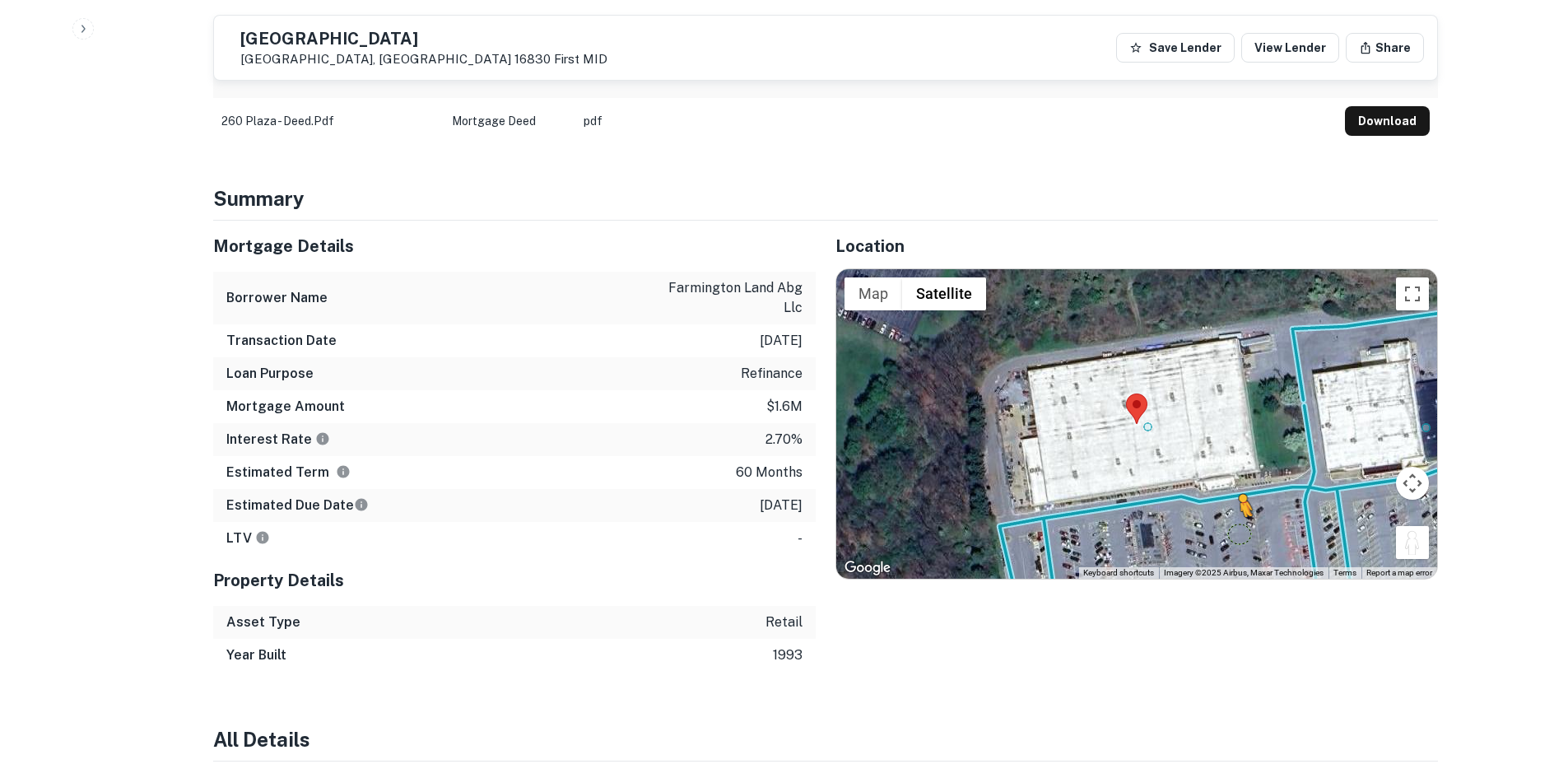
drag, startPoint x: 1427, startPoint y: 528, endPoint x: 1205, endPoint y: 520, distance: 222.1
click at [1205, 520] on div "To activate drag with keyboard, press Alt + Enter. Once in keyboard drag state,…" at bounding box center [1137, 424] width 601 height 310
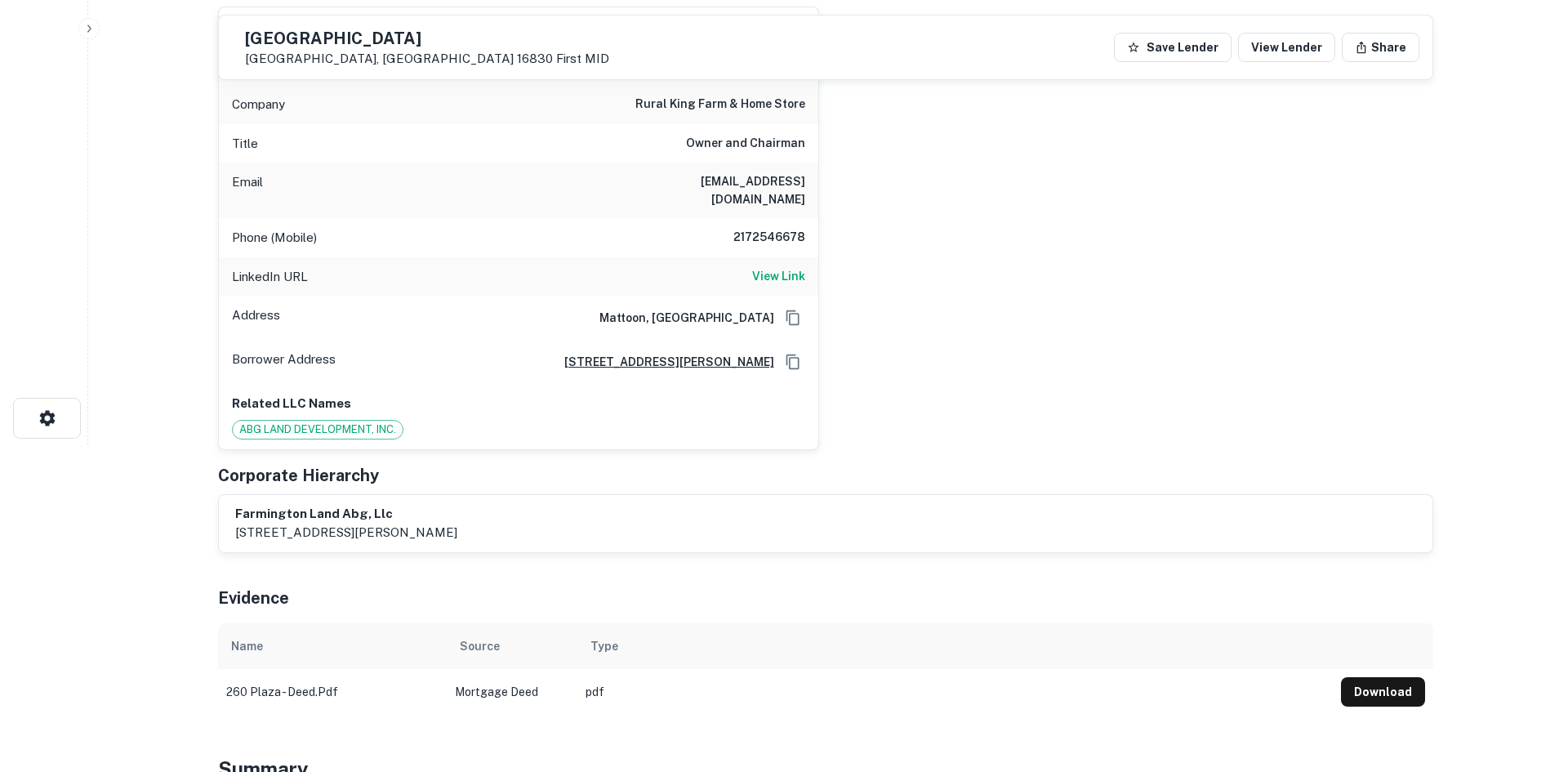
scroll to position [0, 0]
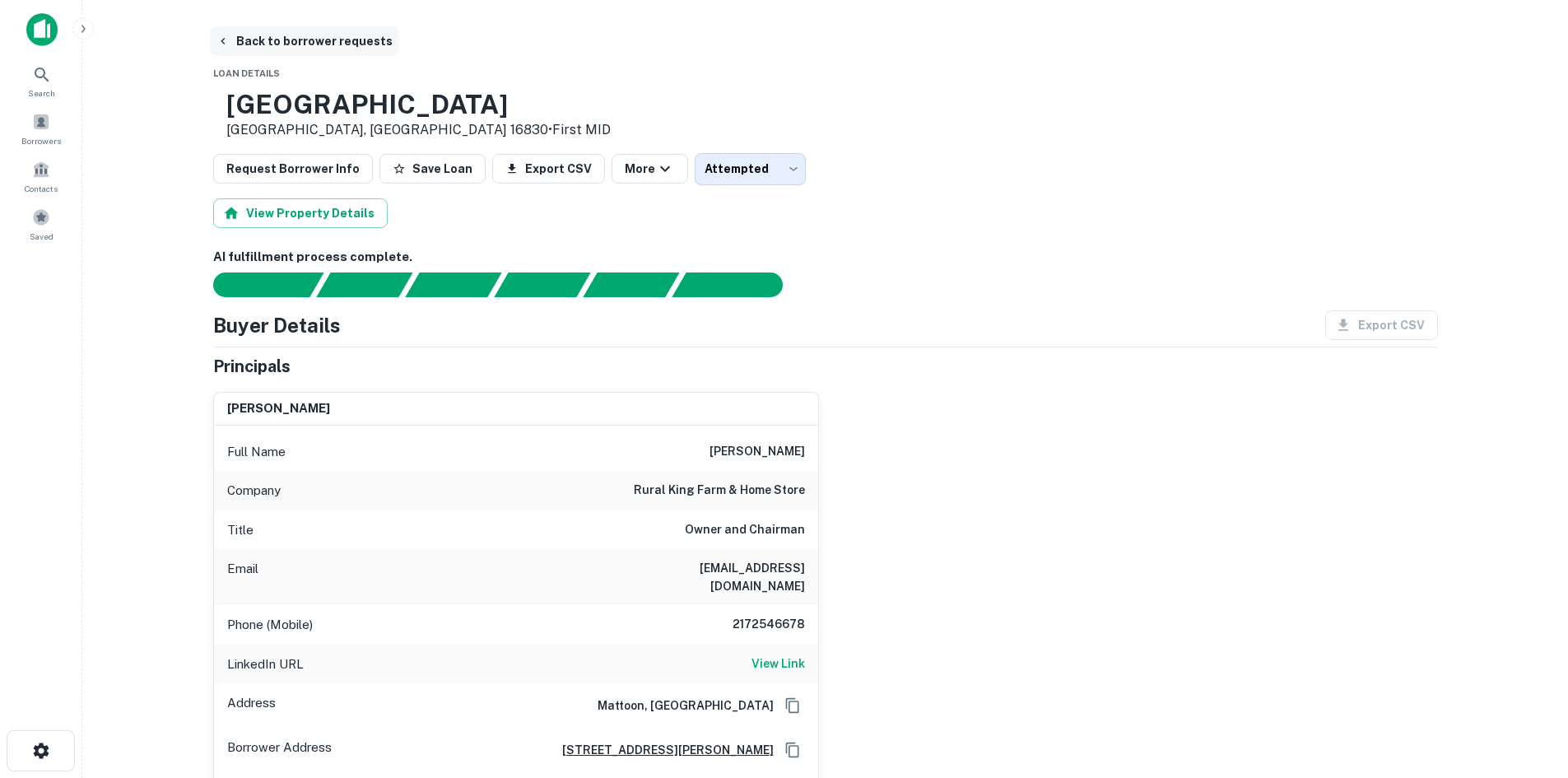
drag, startPoint x: 299, startPoint y: 66, endPoint x: 299, endPoint y: 51, distance: 15.0
click at [299, 51] on button "Back to borrower requests" at bounding box center [305, 42] width 190 height 30
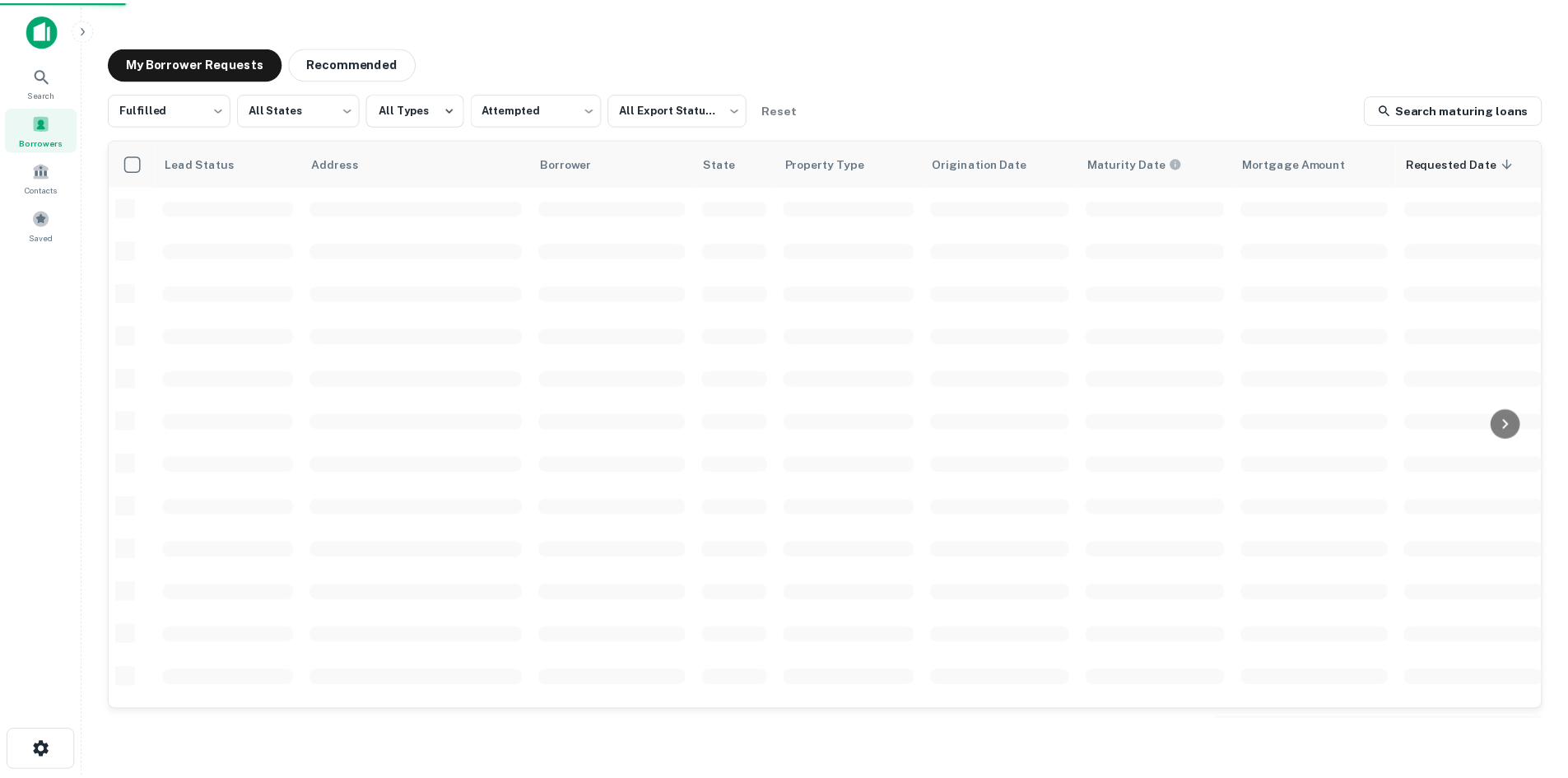
scroll to position [558, 0]
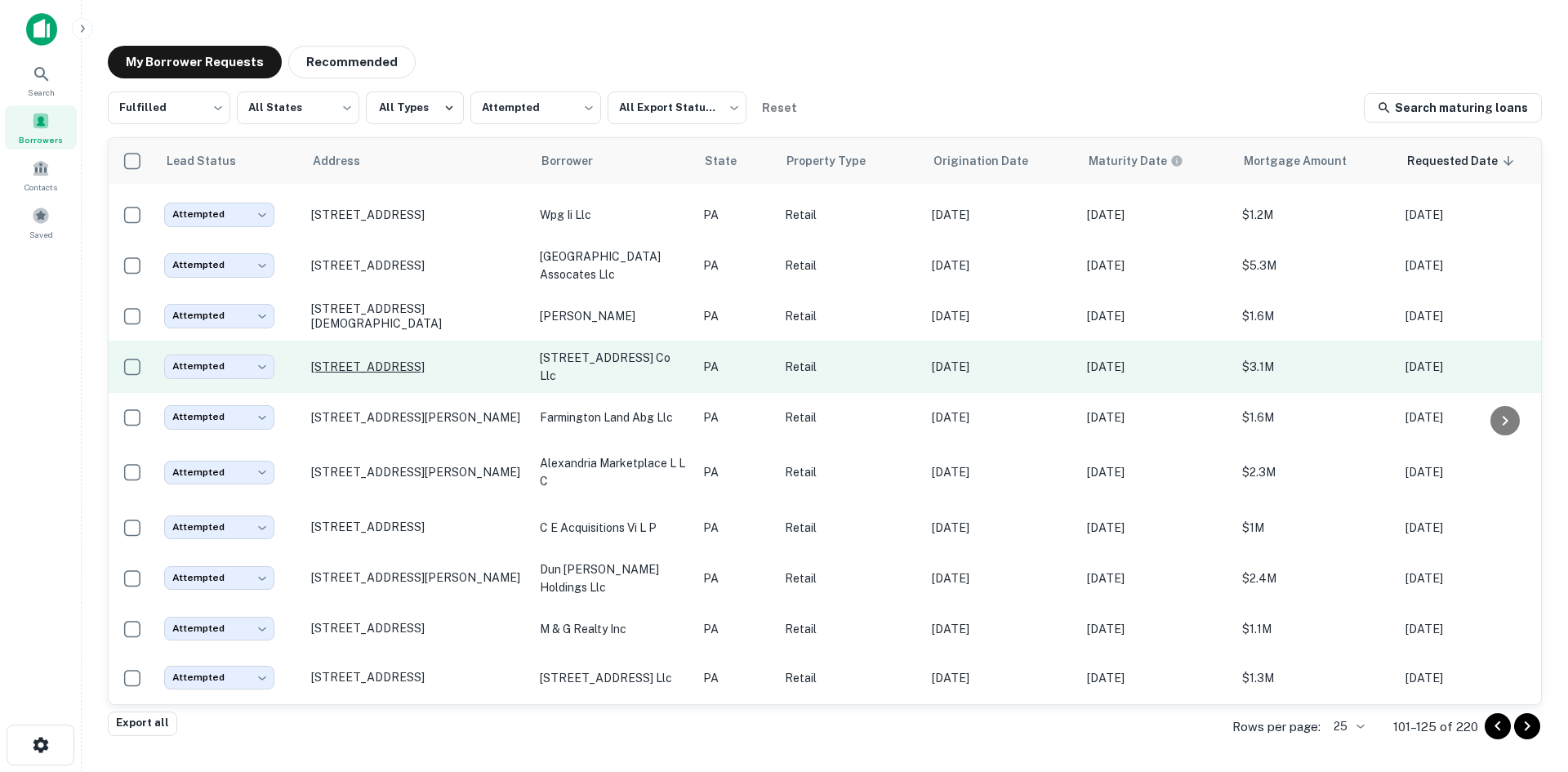
click at [410, 363] on p "[STREET_ADDRESS]" at bounding box center [417, 367] width 212 height 15
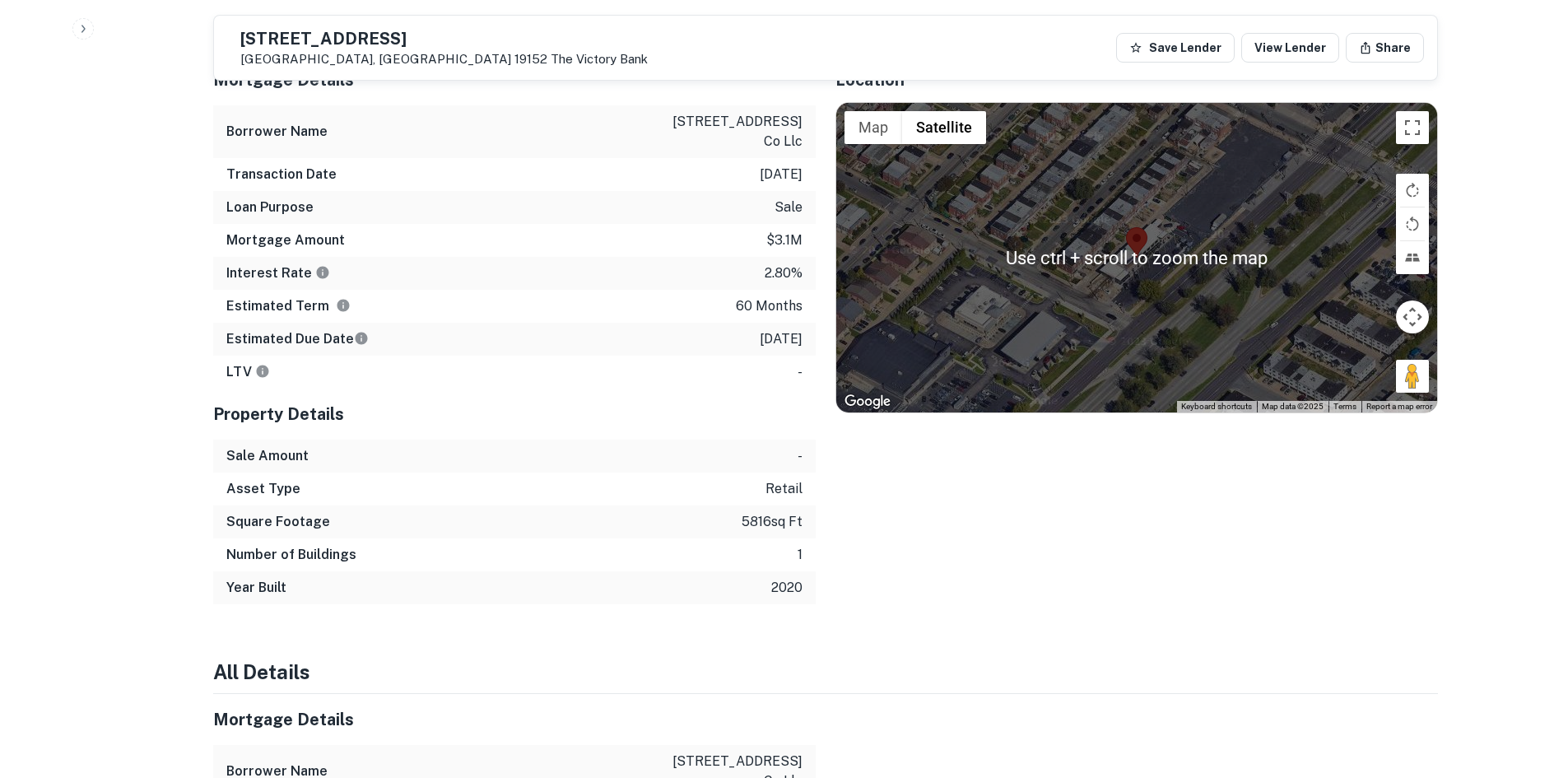
scroll to position [1014, 0]
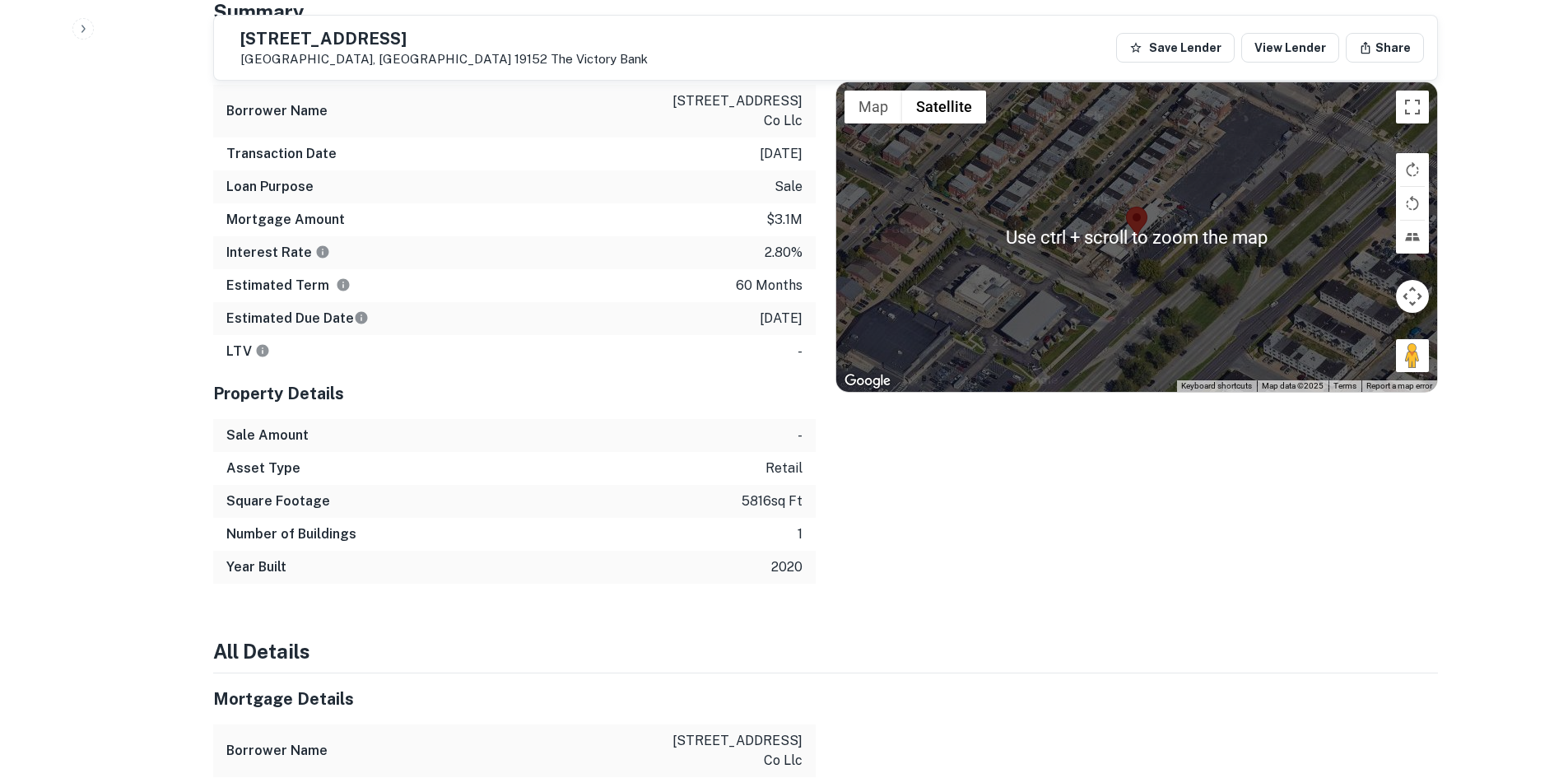
click at [1220, 250] on div "Use ctrl + scroll to zoom the map Map Terrain Satellite Labels Keyboard shortcu…" at bounding box center [1137, 237] width 601 height 310
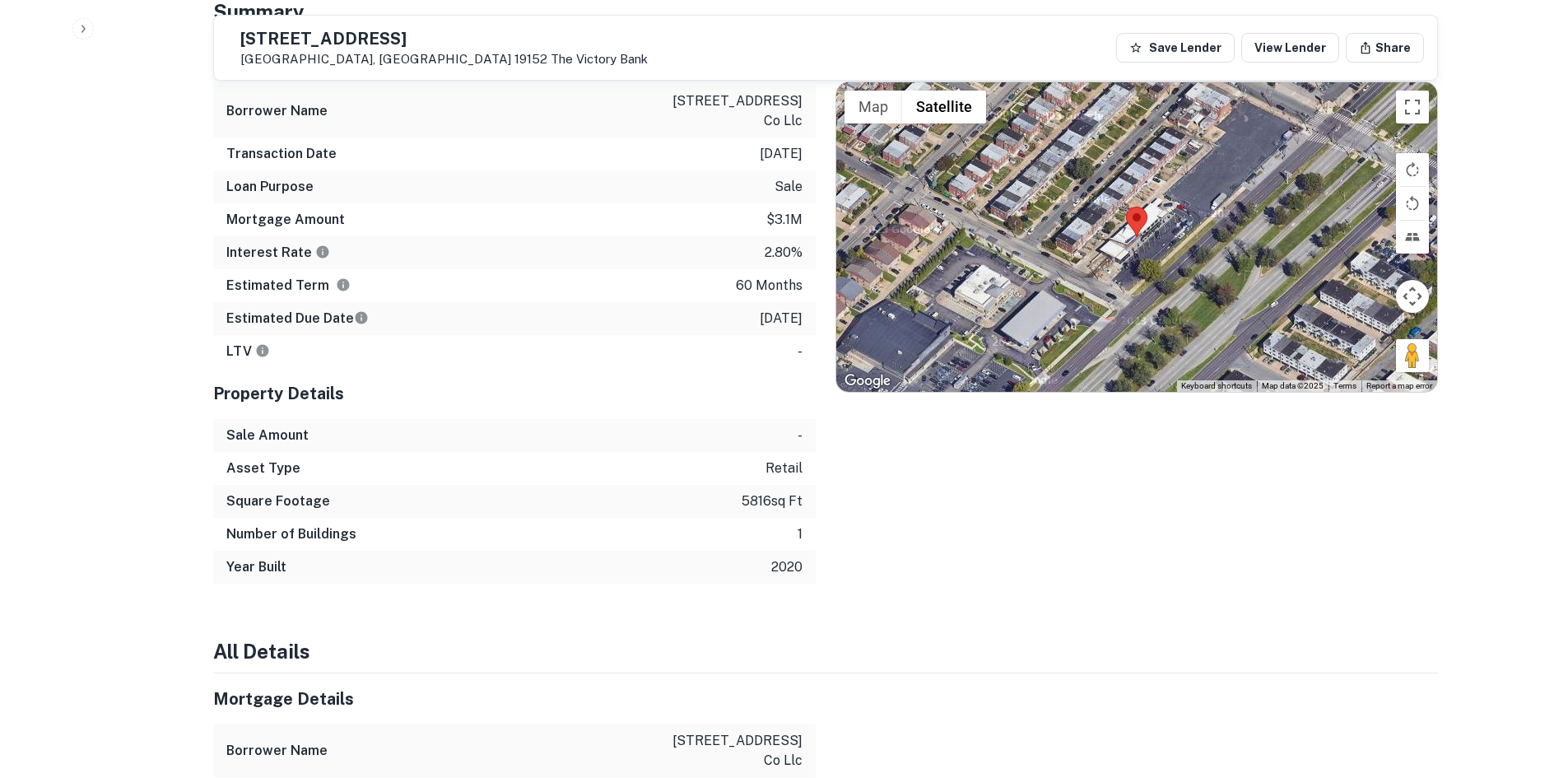
drag, startPoint x: 1411, startPoint y: 340, endPoint x: 1218, endPoint y: 249, distance: 213.4
click at [1218, 249] on div "Use ctrl + scroll to zoom the map Map Terrain Satellite Labels Keyboard shortcu…" at bounding box center [1137, 237] width 601 height 310
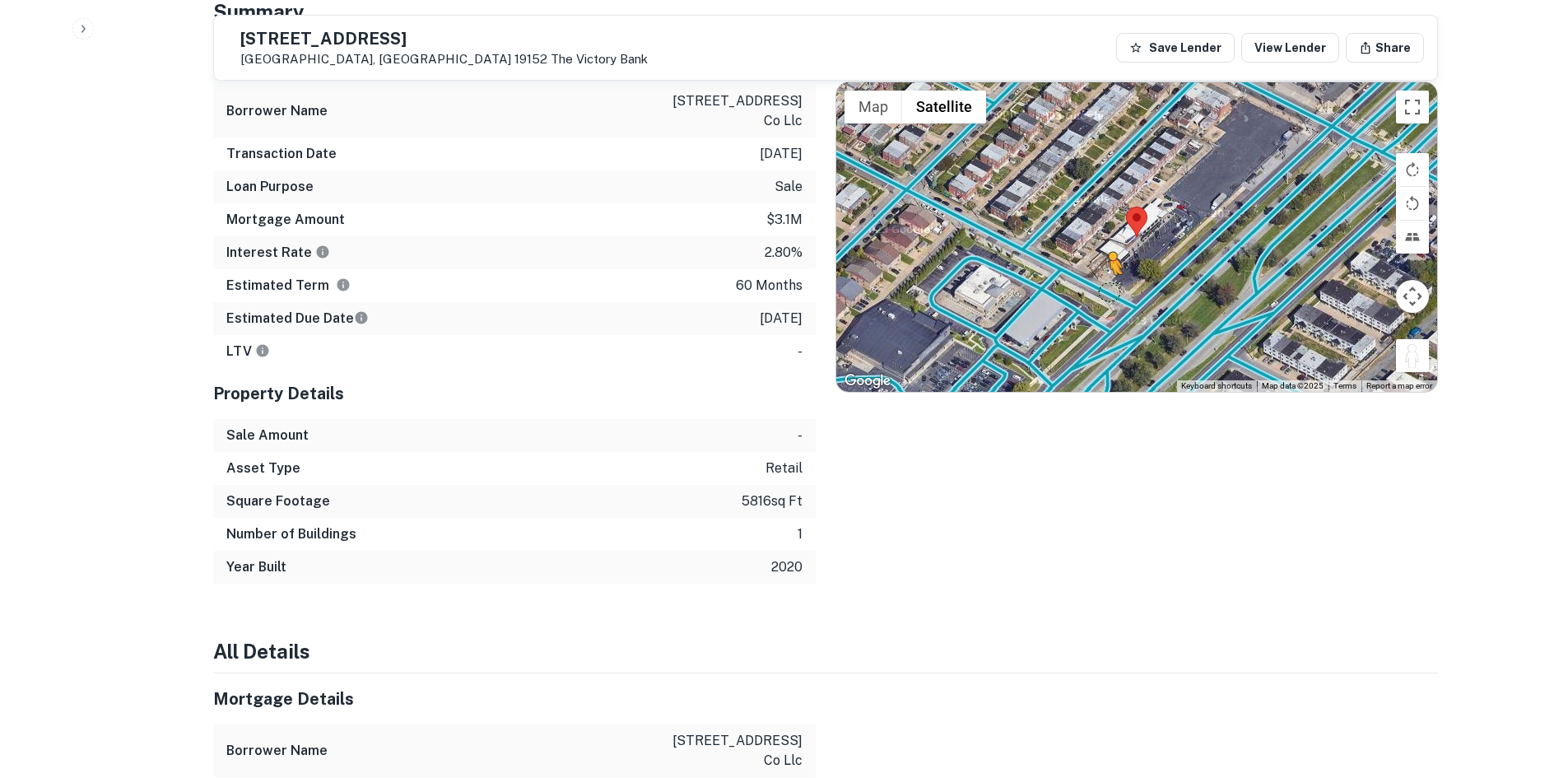
drag, startPoint x: 1407, startPoint y: 354, endPoint x: 1106, endPoint y: 278, distance: 310.4
click at [1106, 278] on div "To activate drag with keyboard, press Alt + Enter. Once in keyboard drag state,…" at bounding box center [1137, 237] width 601 height 310
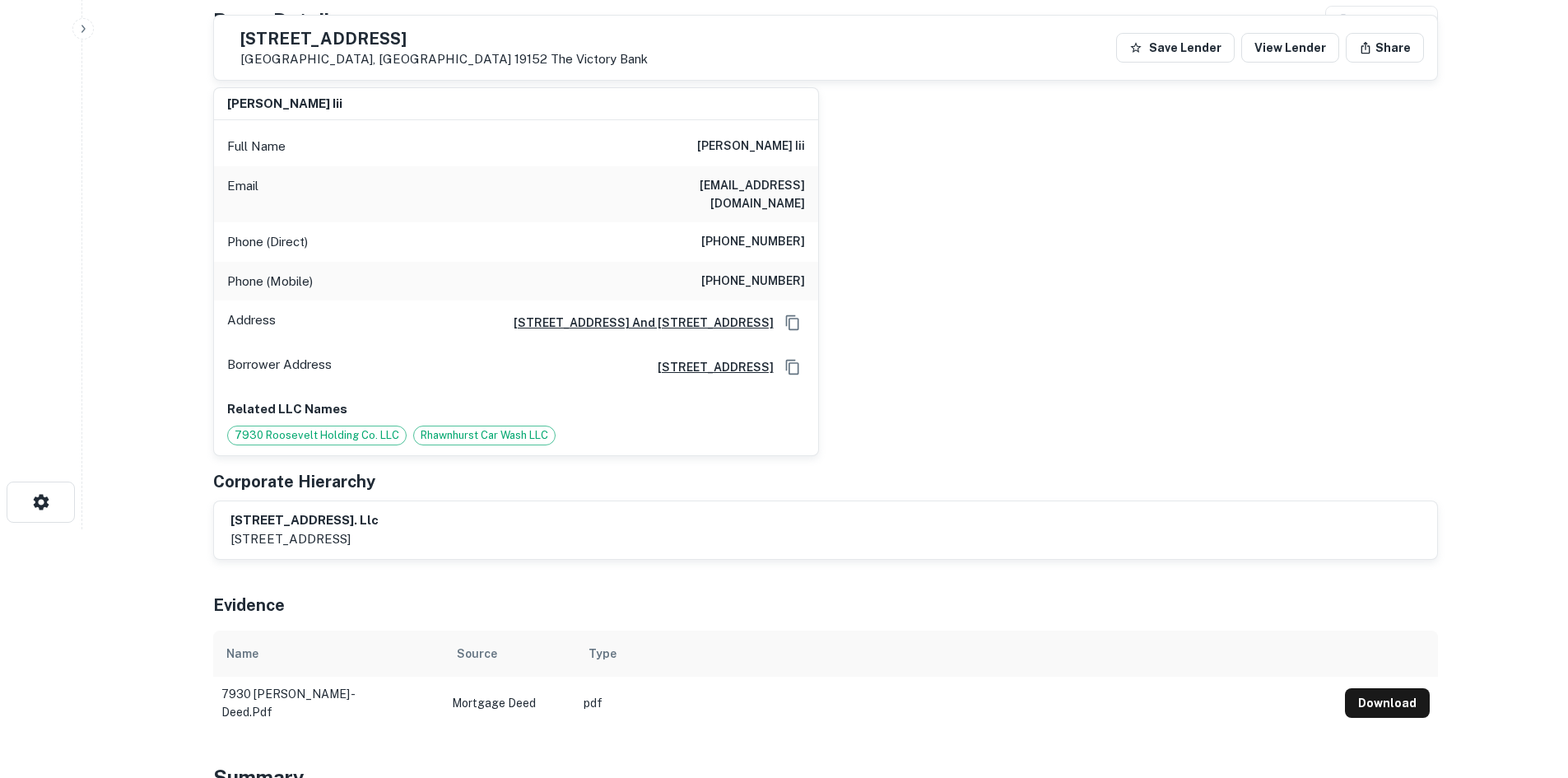
scroll to position [0, 0]
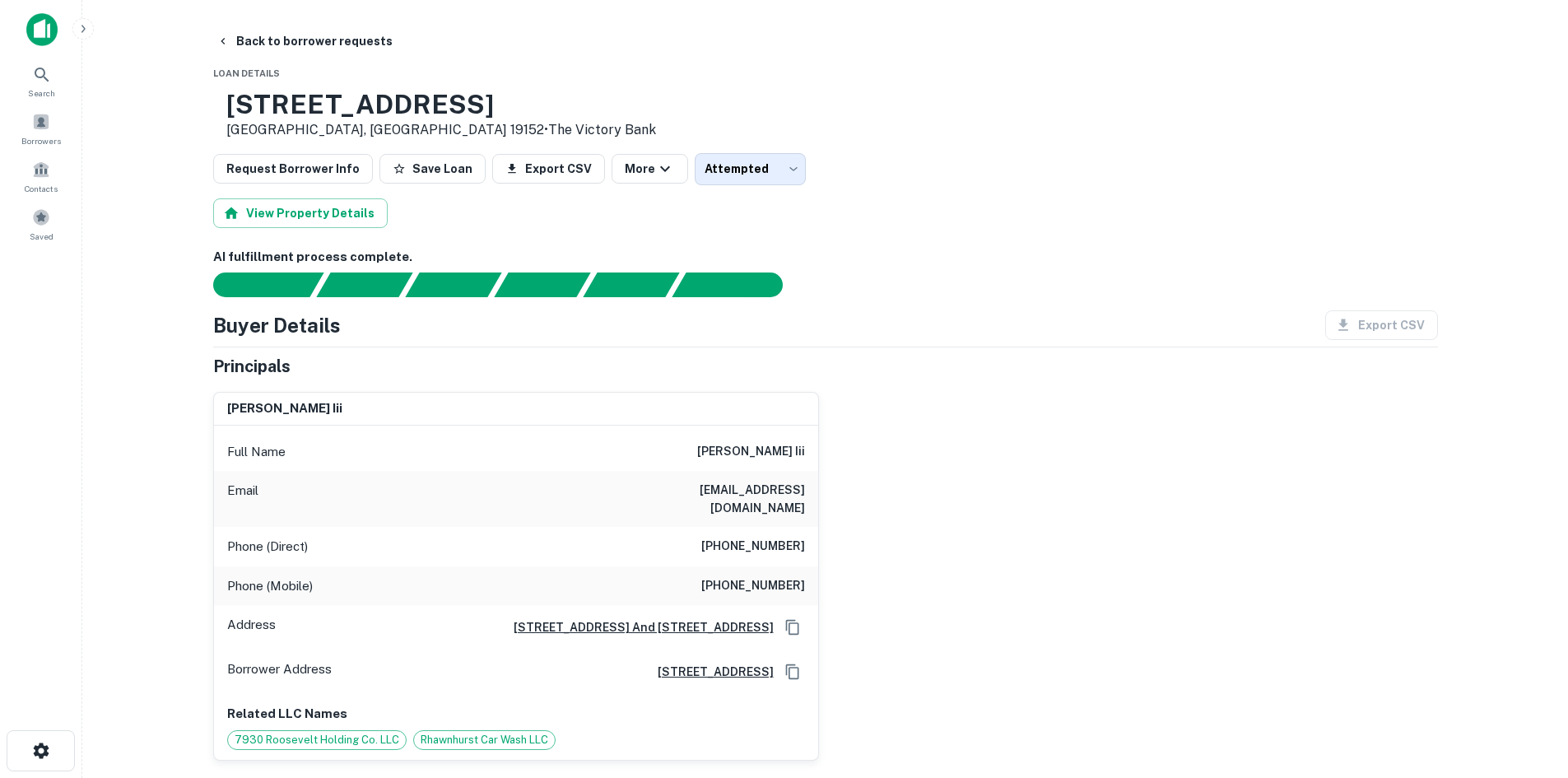
click at [767, 538] on h6 "(610) 458-0566" at bounding box center [753, 547] width 104 height 20
copy h6 "(610) 458-0566"
click at [712, 576] on h6 "(610) 291-1989" at bounding box center [753, 586] width 104 height 20
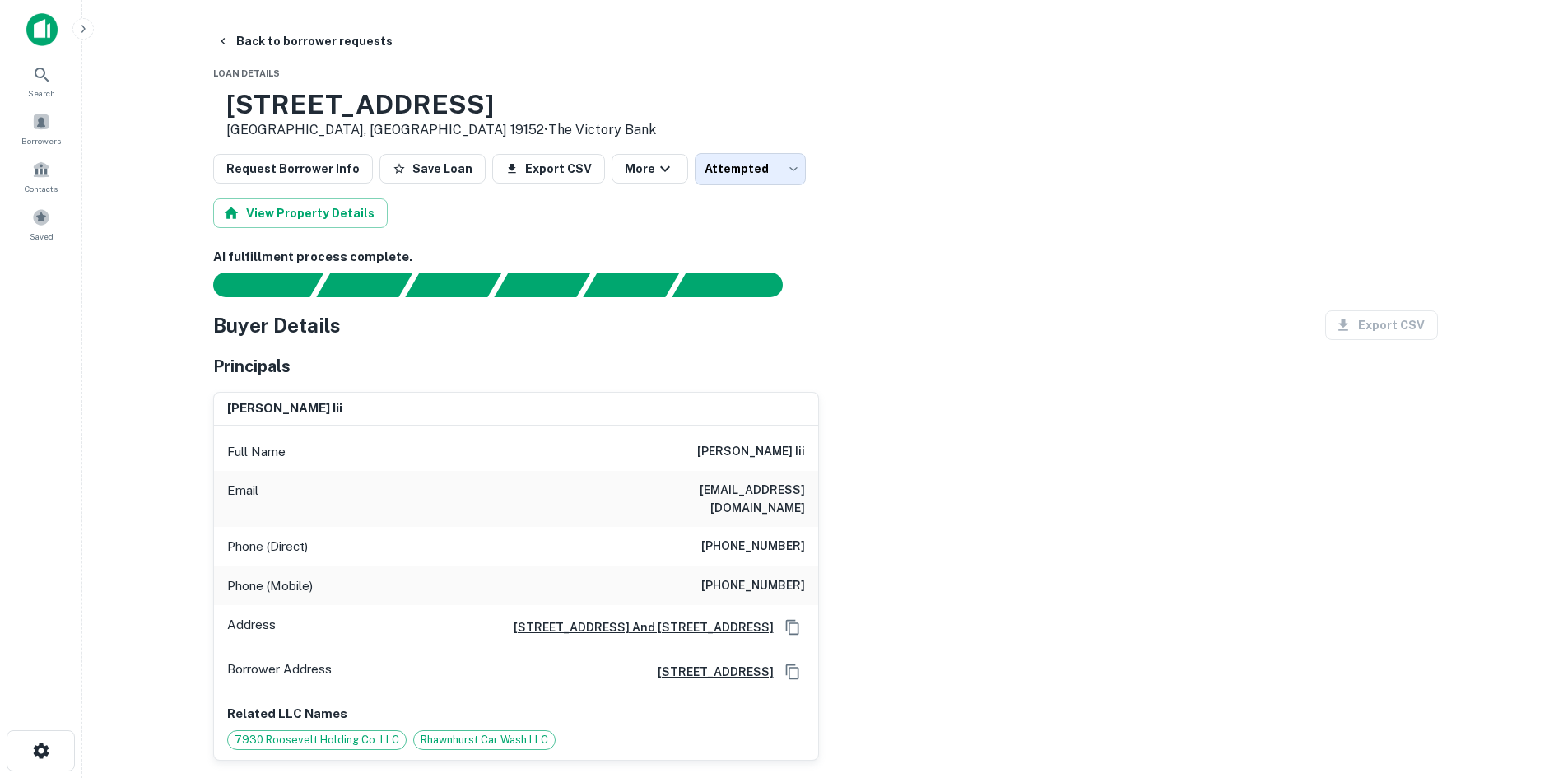
click at [734, 576] on h6 "(610) 291-1989" at bounding box center [753, 586] width 104 height 20
copy h6 "(610) 291-1989"
click at [305, 35] on button "Back to borrower requests" at bounding box center [305, 42] width 190 height 30
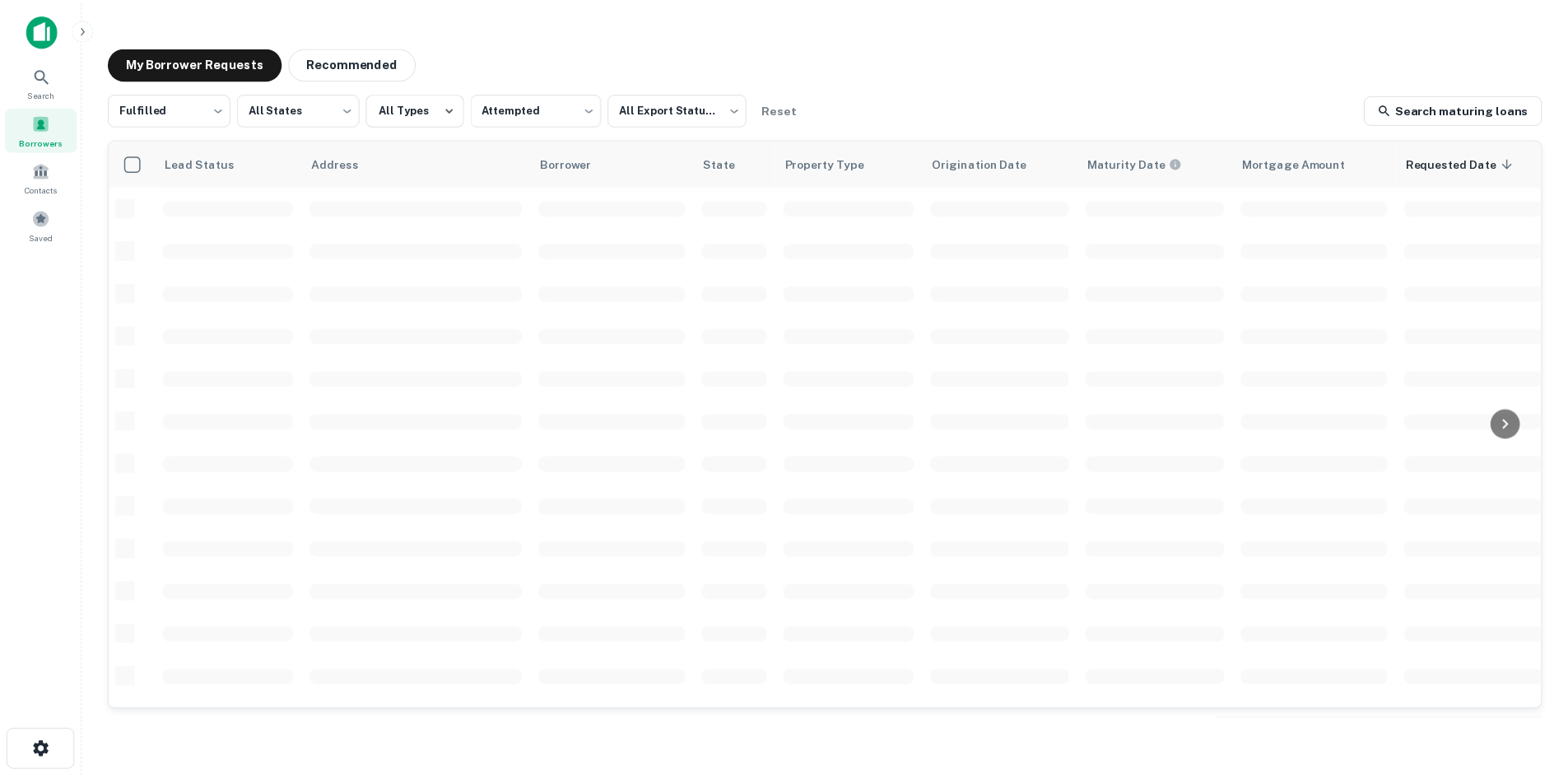
scroll to position [558, 0]
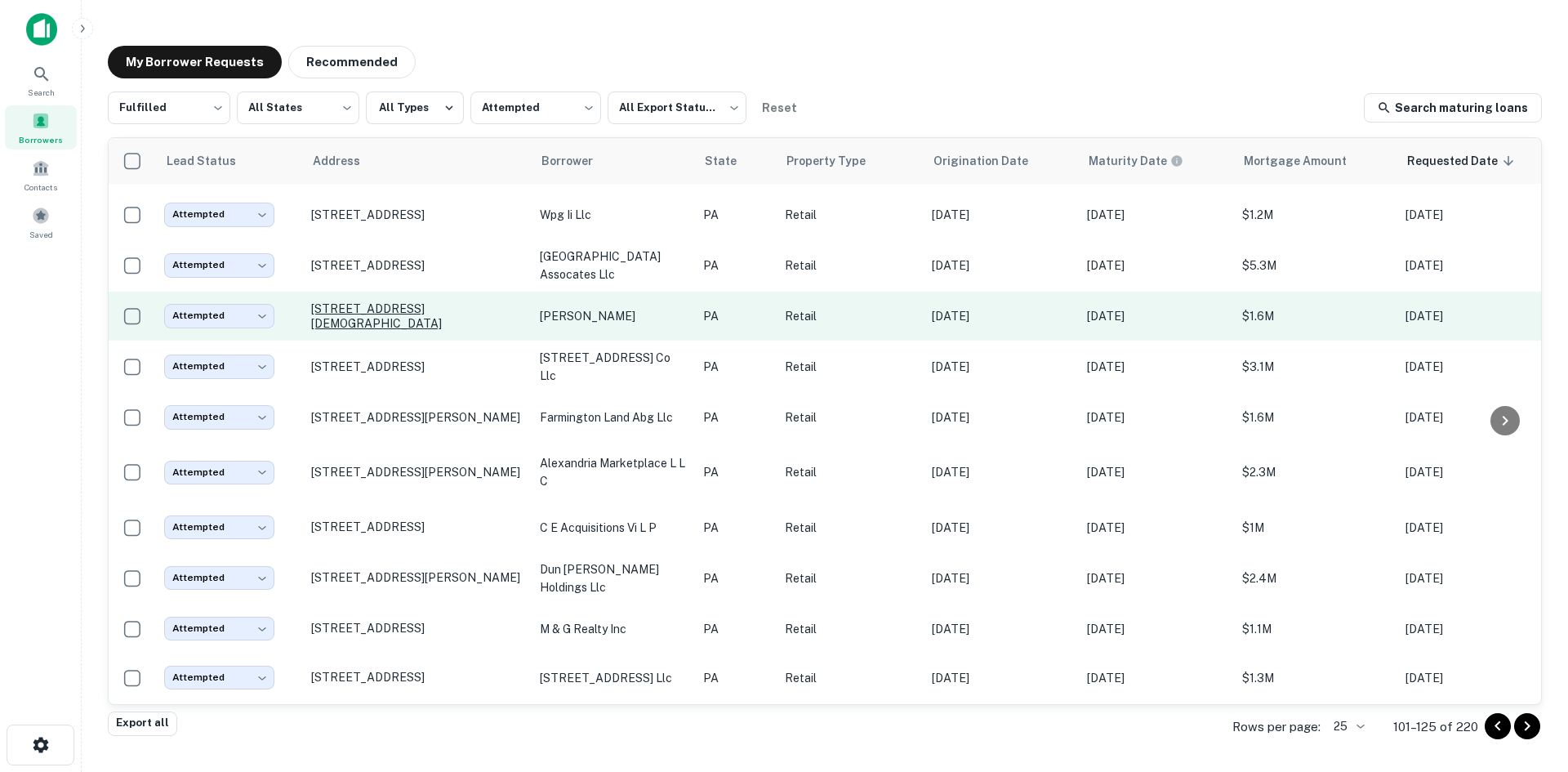
click at [424, 315] on p "[STREET_ADDRESS][DEMOGRAPHIC_DATA]" at bounding box center [417, 316] width 212 height 30
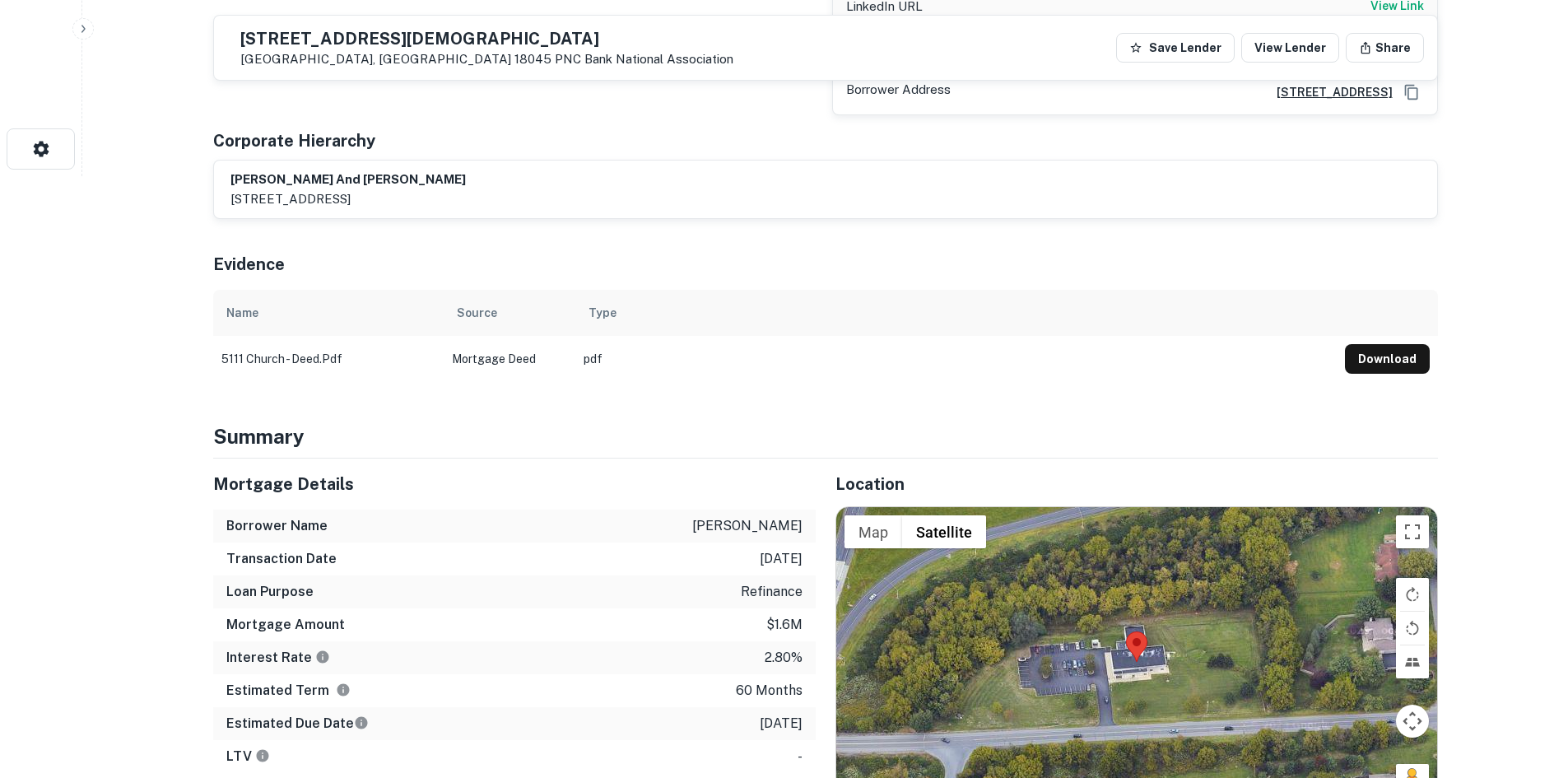
scroll to position [823, 0]
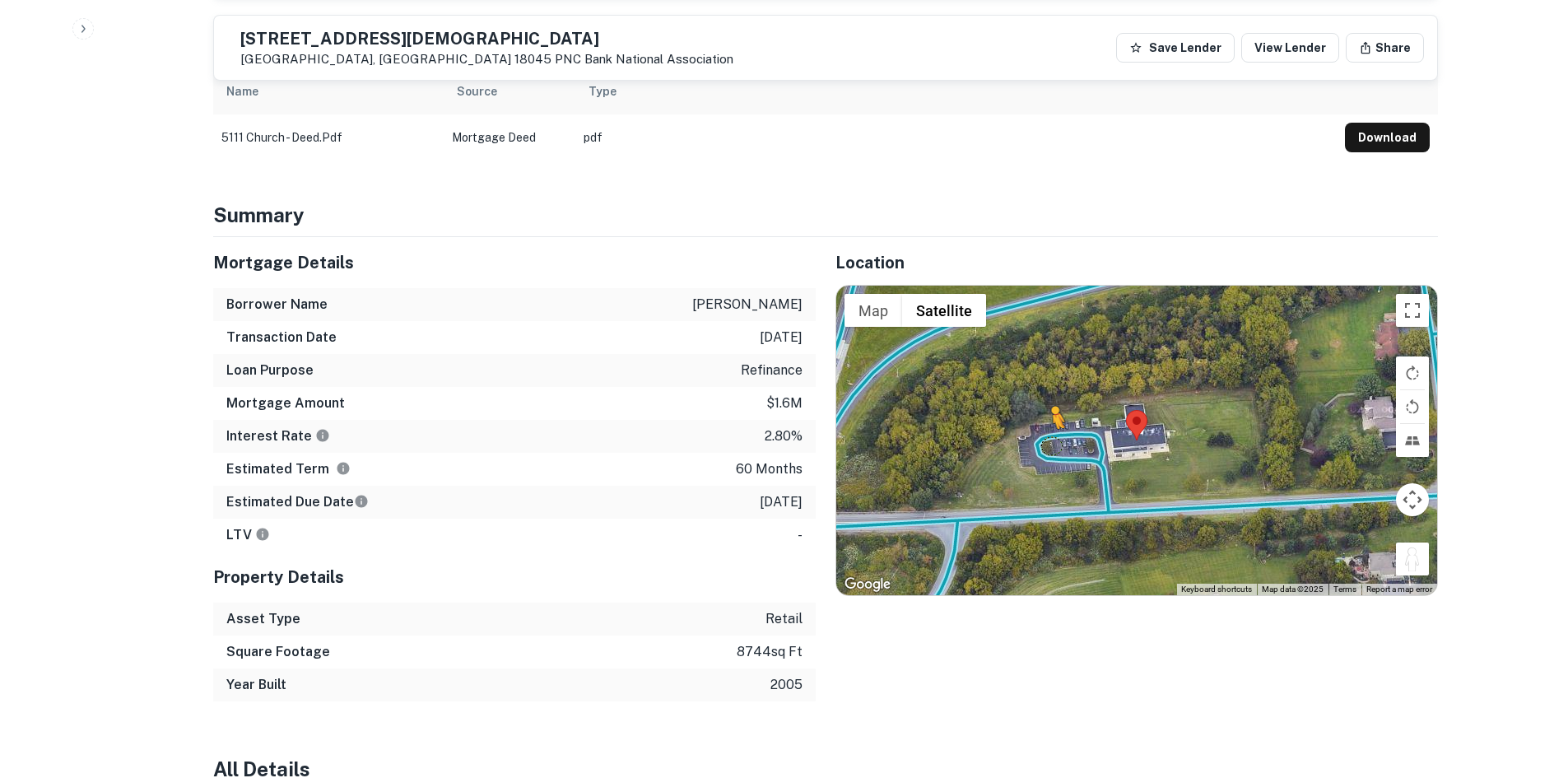
drag, startPoint x: 1402, startPoint y: 563, endPoint x: 1052, endPoint y: 446, distance: 369.0
click at [1052, 446] on div "To activate drag with keyboard, press Alt + Enter. Once in keyboard drag state,…" at bounding box center [1137, 440] width 601 height 310
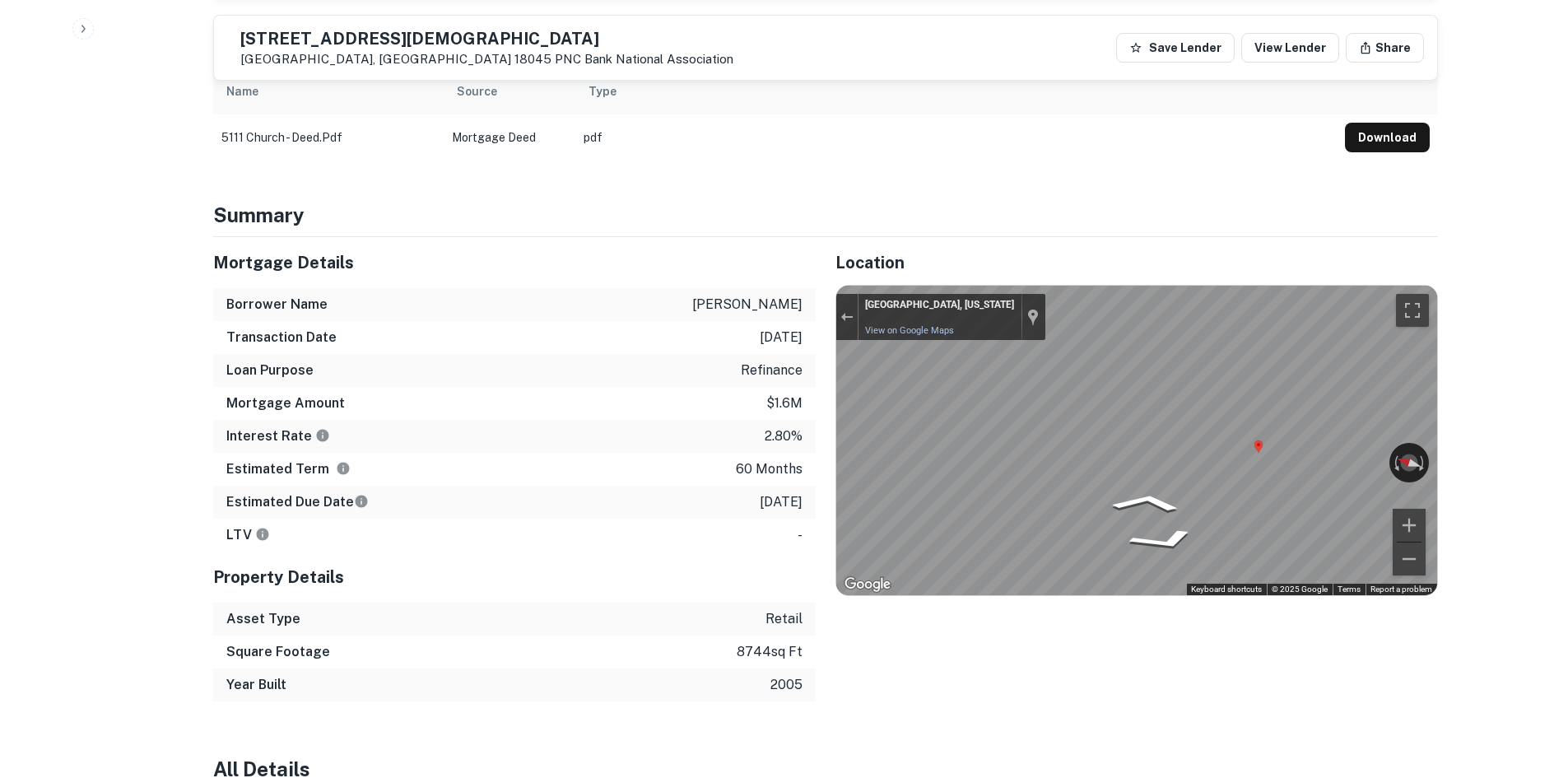
click at [709, 453] on div "Mortgage Details Borrower Name cummings clifford g Transaction Date 12/28/2020 …" at bounding box center [816, 469] width 1245 height 464
click at [1001, 462] on div "← Move left → Move right ↑ Move up ↓ Move down + Zoom in - Zoom out Easton, Pen…" at bounding box center [1137, 440] width 601 height 310
click at [1355, 458] on div "Rotate the view" at bounding box center [1335, 458] width 92 height 19
click at [1089, 543] on icon "Go West, Church Rd" at bounding box center [1076, 535] width 97 height 37
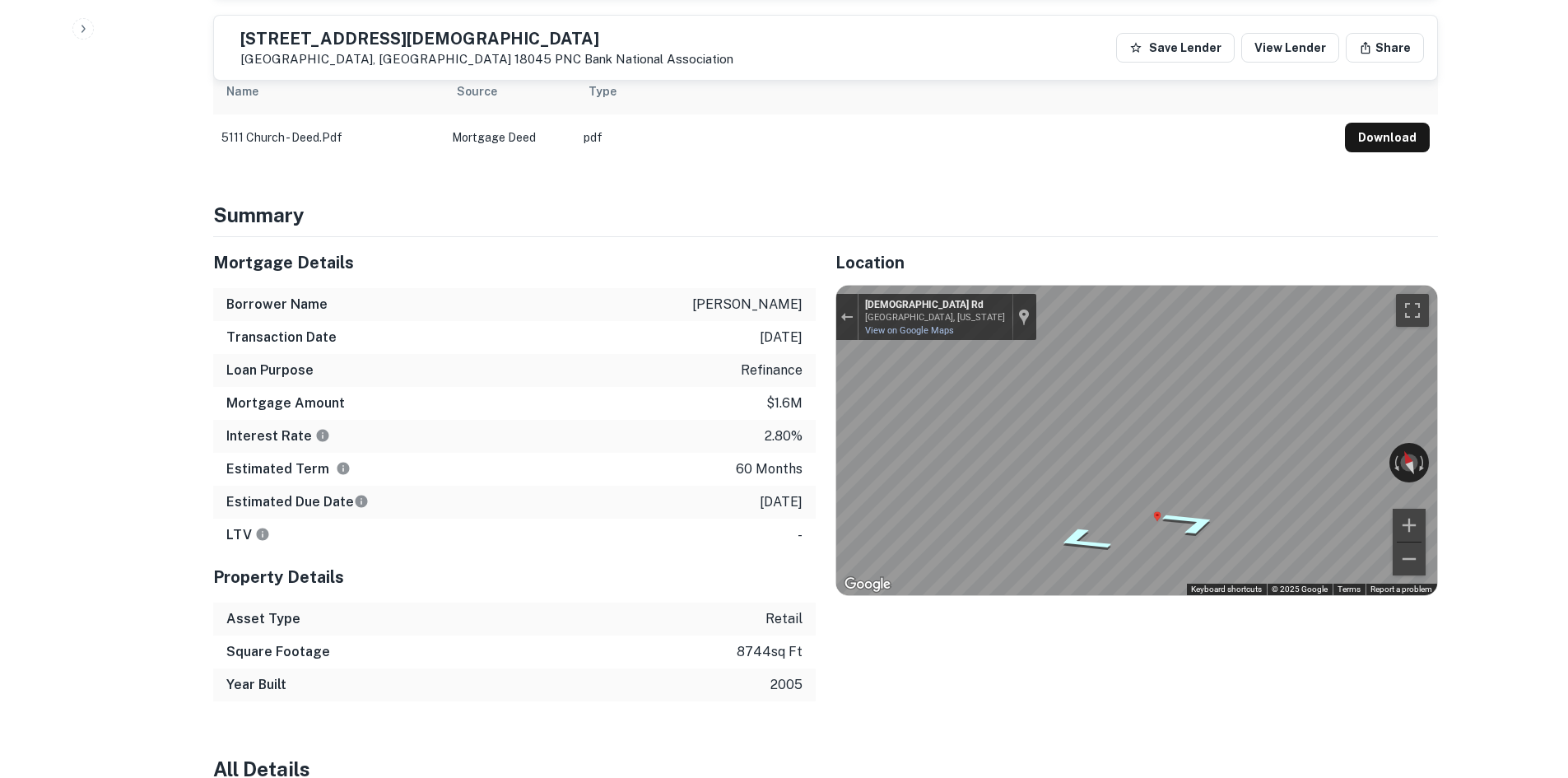
click at [1187, 528] on icon "Go East, Church Rd" at bounding box center [1191, 523] width 111 height 38
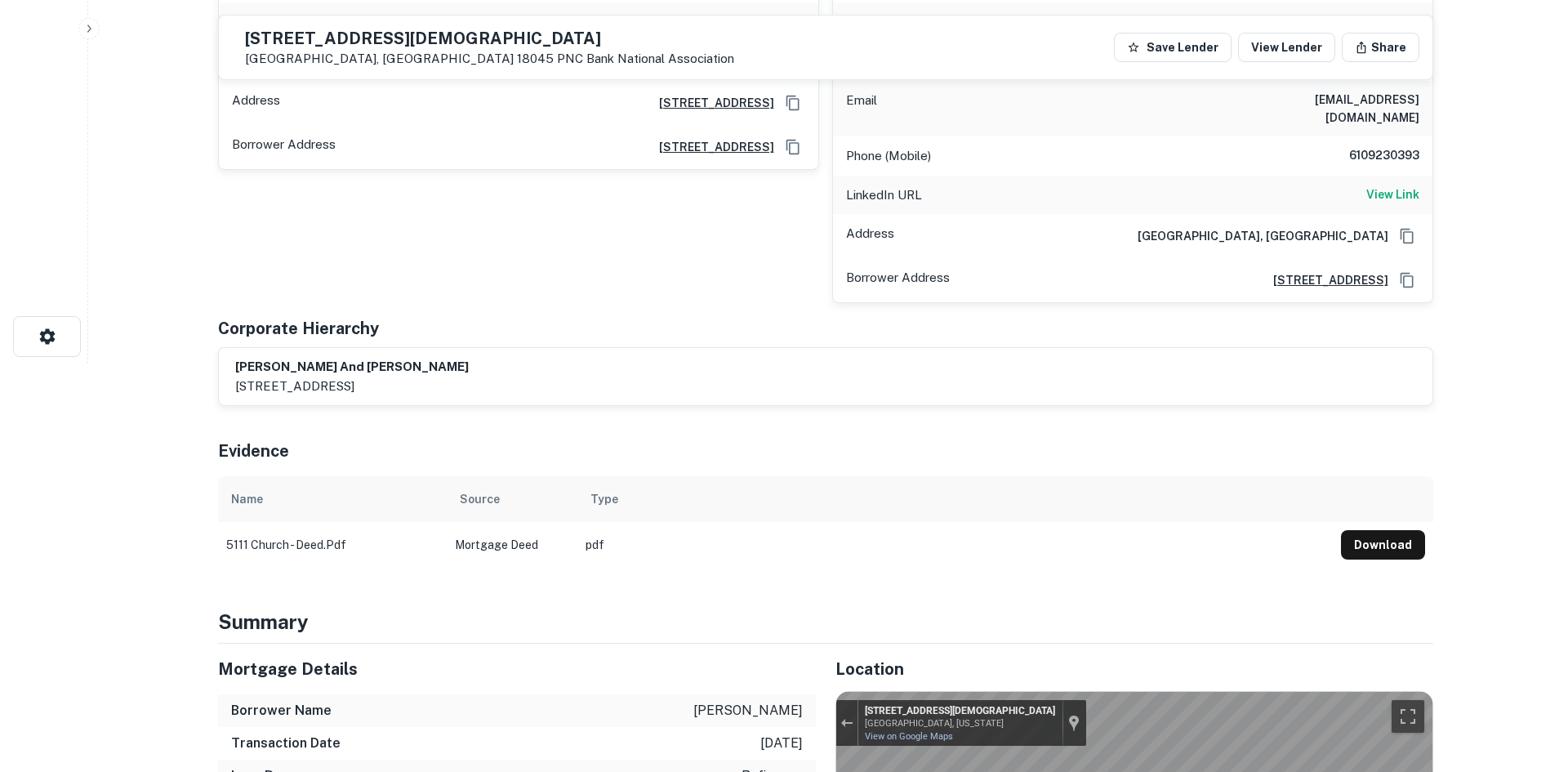
scroll to position [0, 0]
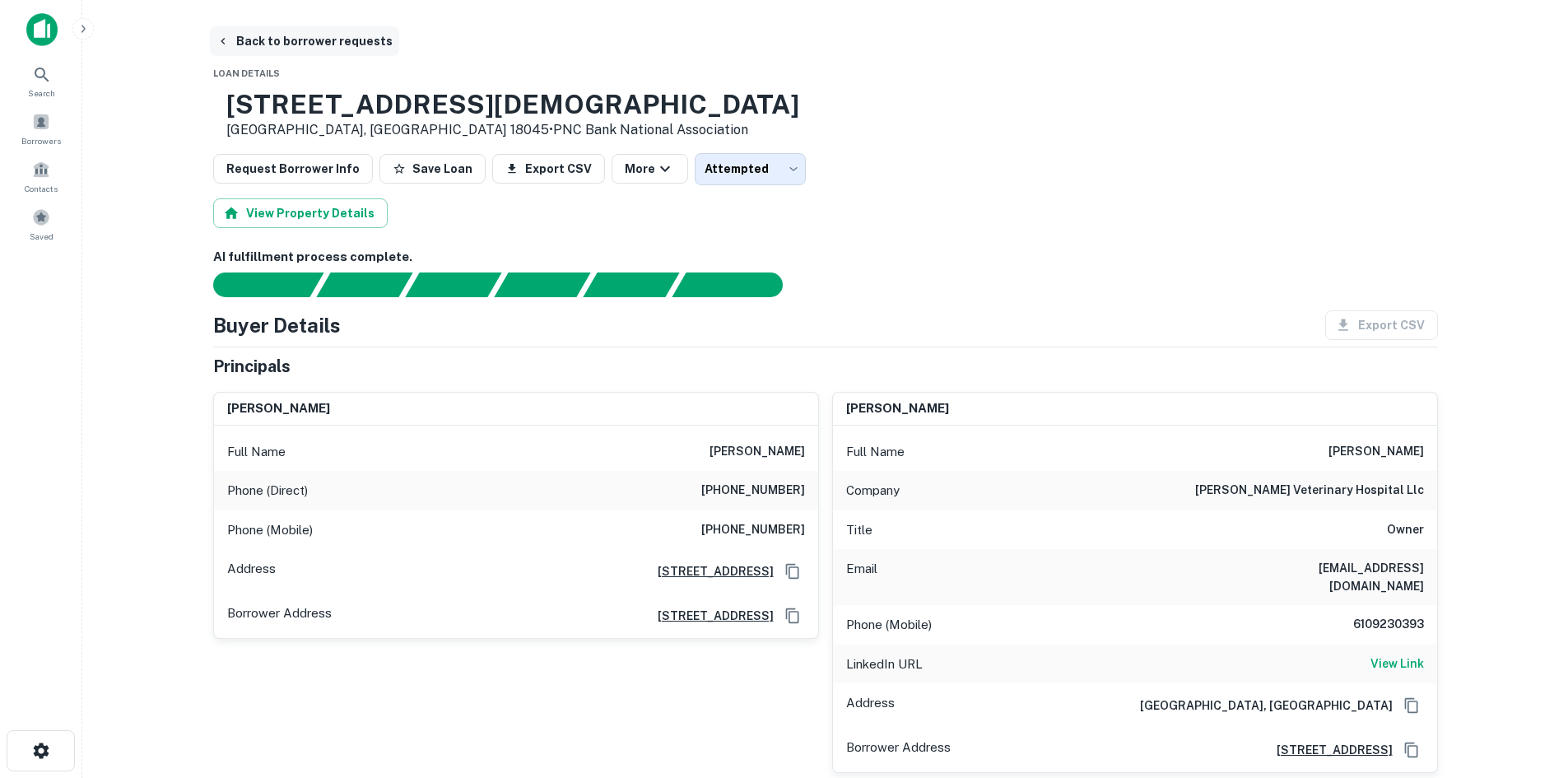
click at [321, 44] on button "Back to borrower requests" at bounding box center [305, 42] width 190 height 30
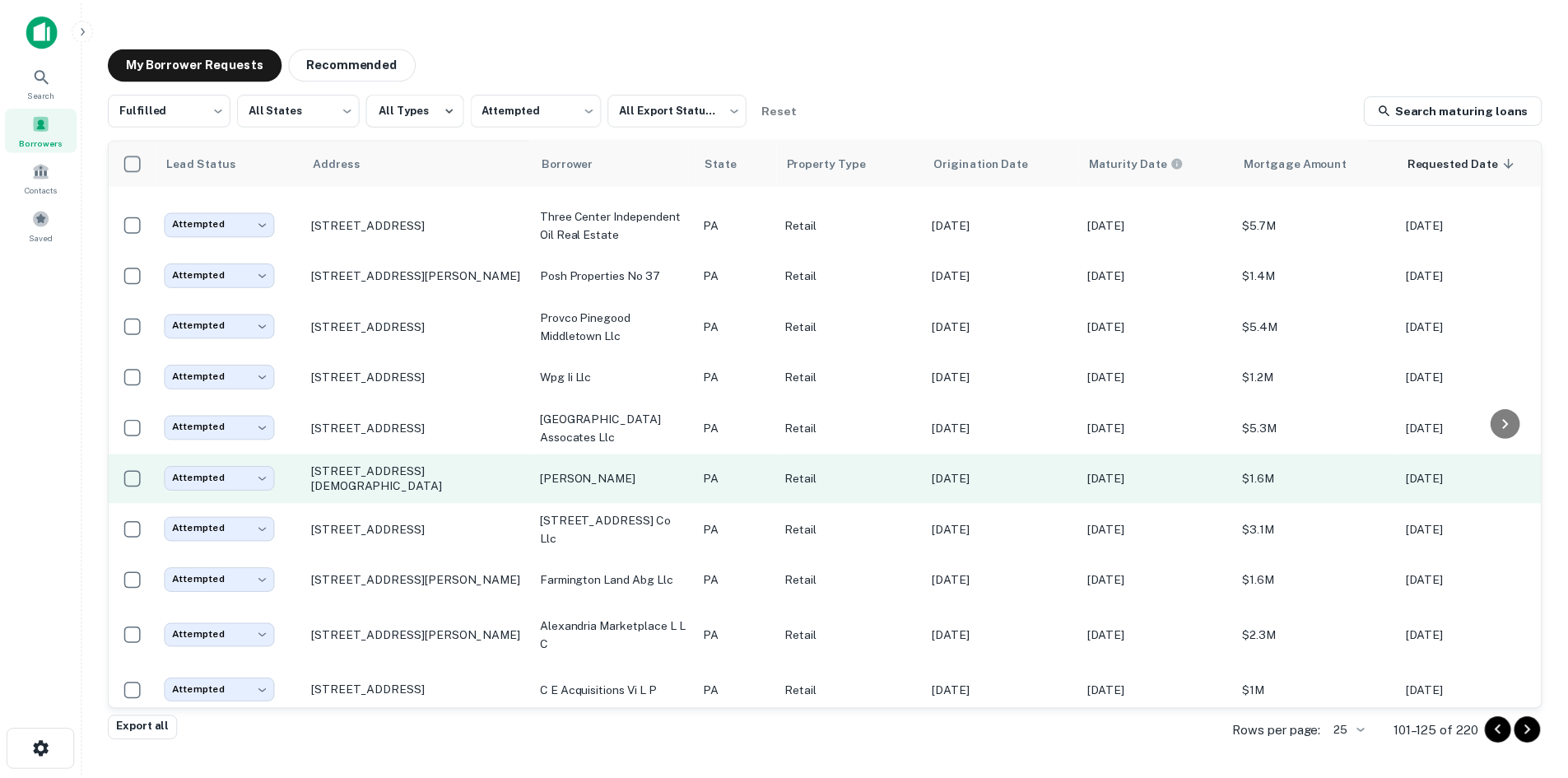
scroll to position [394, 0]
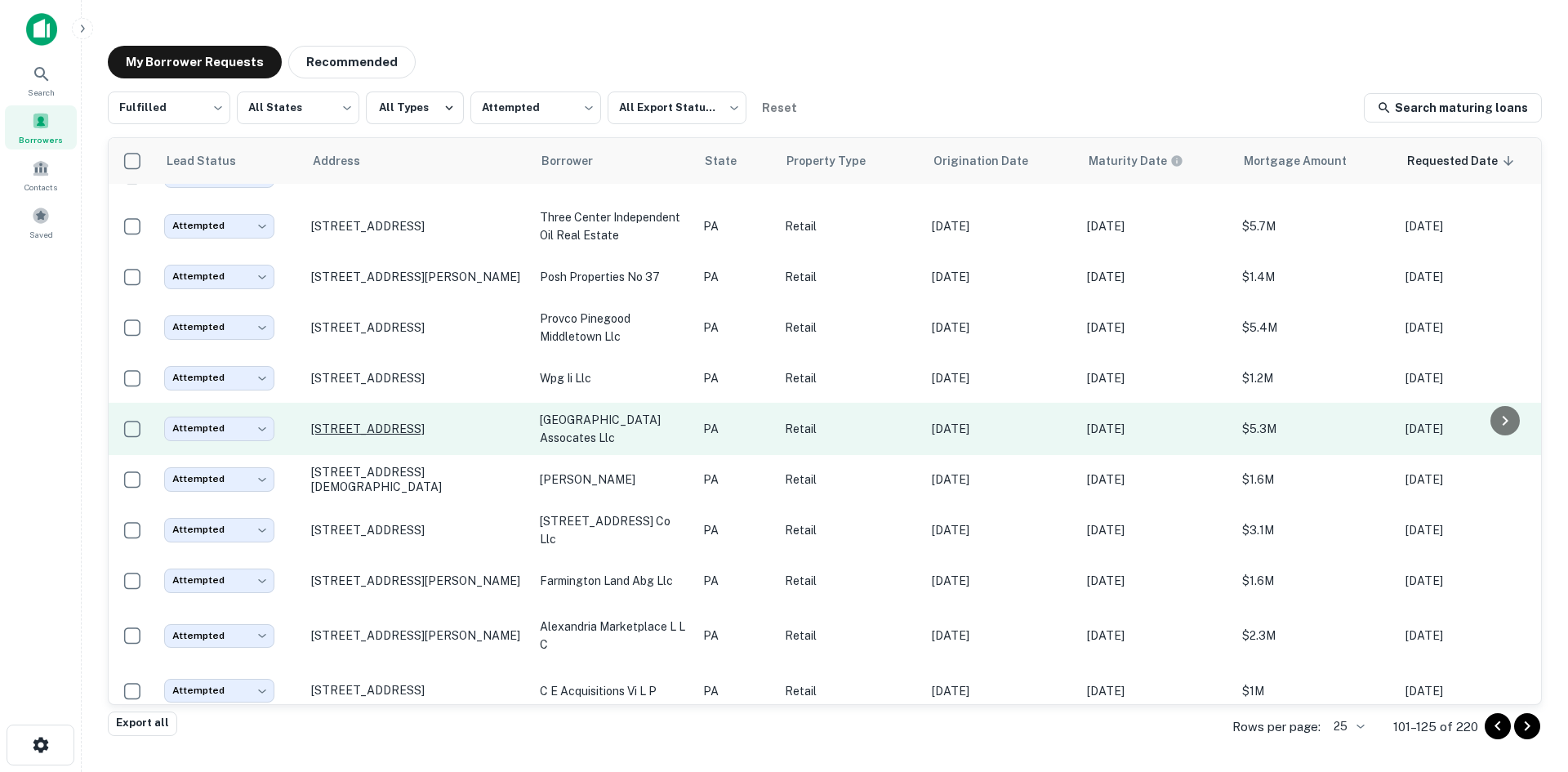
click at [438, 424] on p "[STREET_ADDRESS]" at bounding box center [417, 429] width 212 height 15
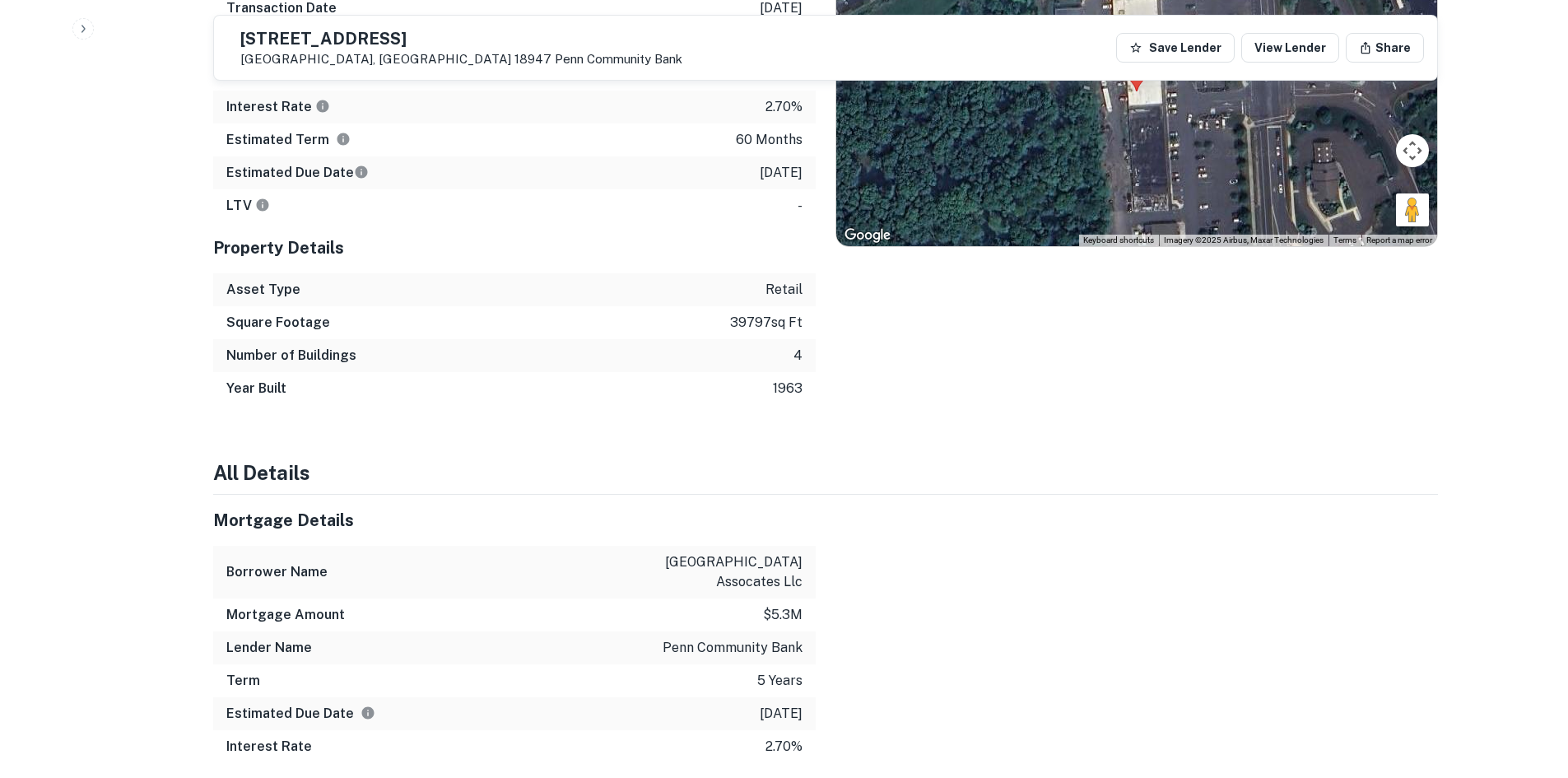
scroll to position [1070, 0]
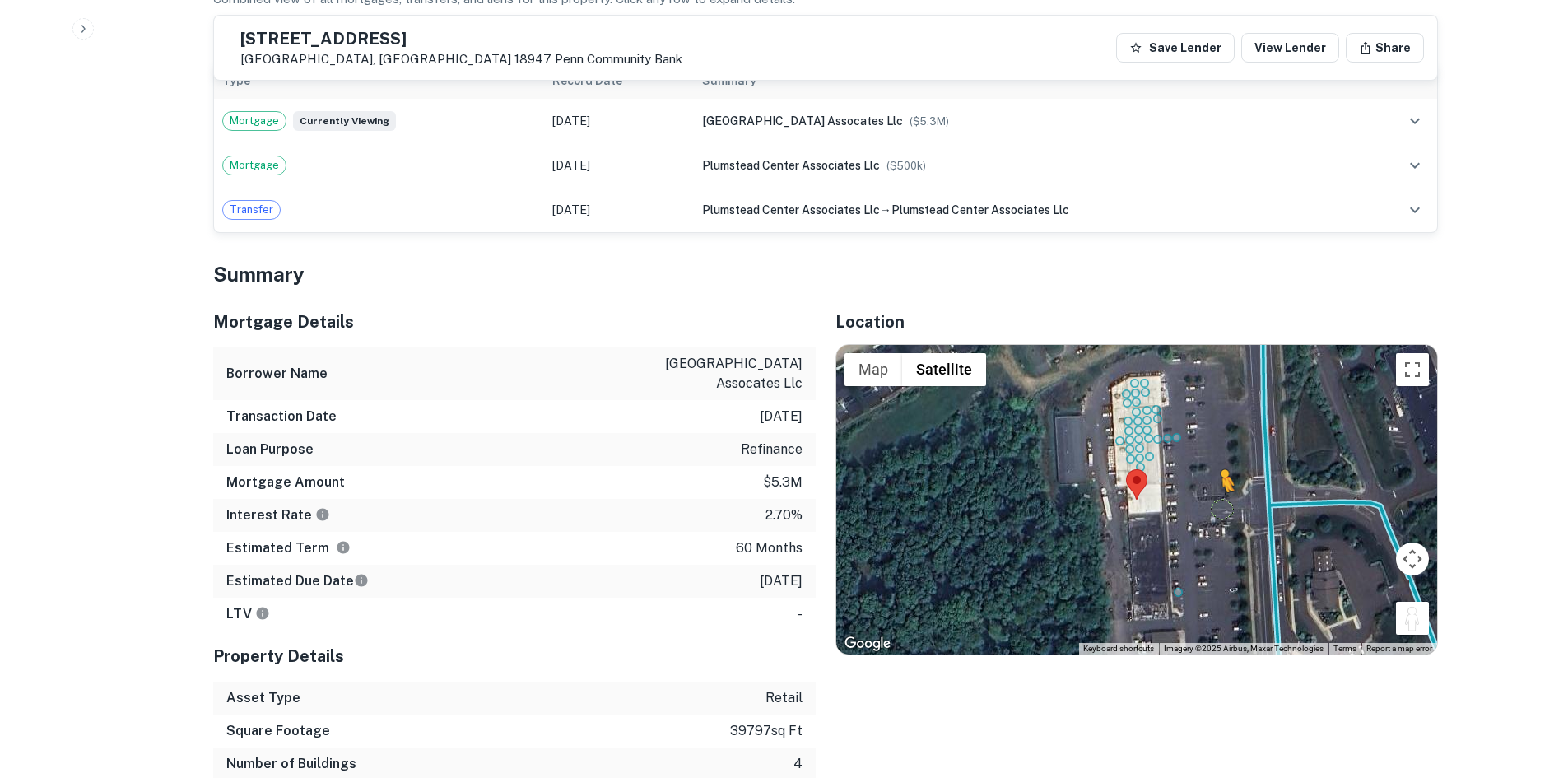
drag, startPoint x: 1412, startPoint y: 612, endPoint x: 1218, endPoint y: 485, distance: 231.9
click at [1218, 485] on div "To activate drag with keyboard, press Alt + Enter. Once in keyboard drag state,…" at bounding box center [1137, 499] width 601 height 310
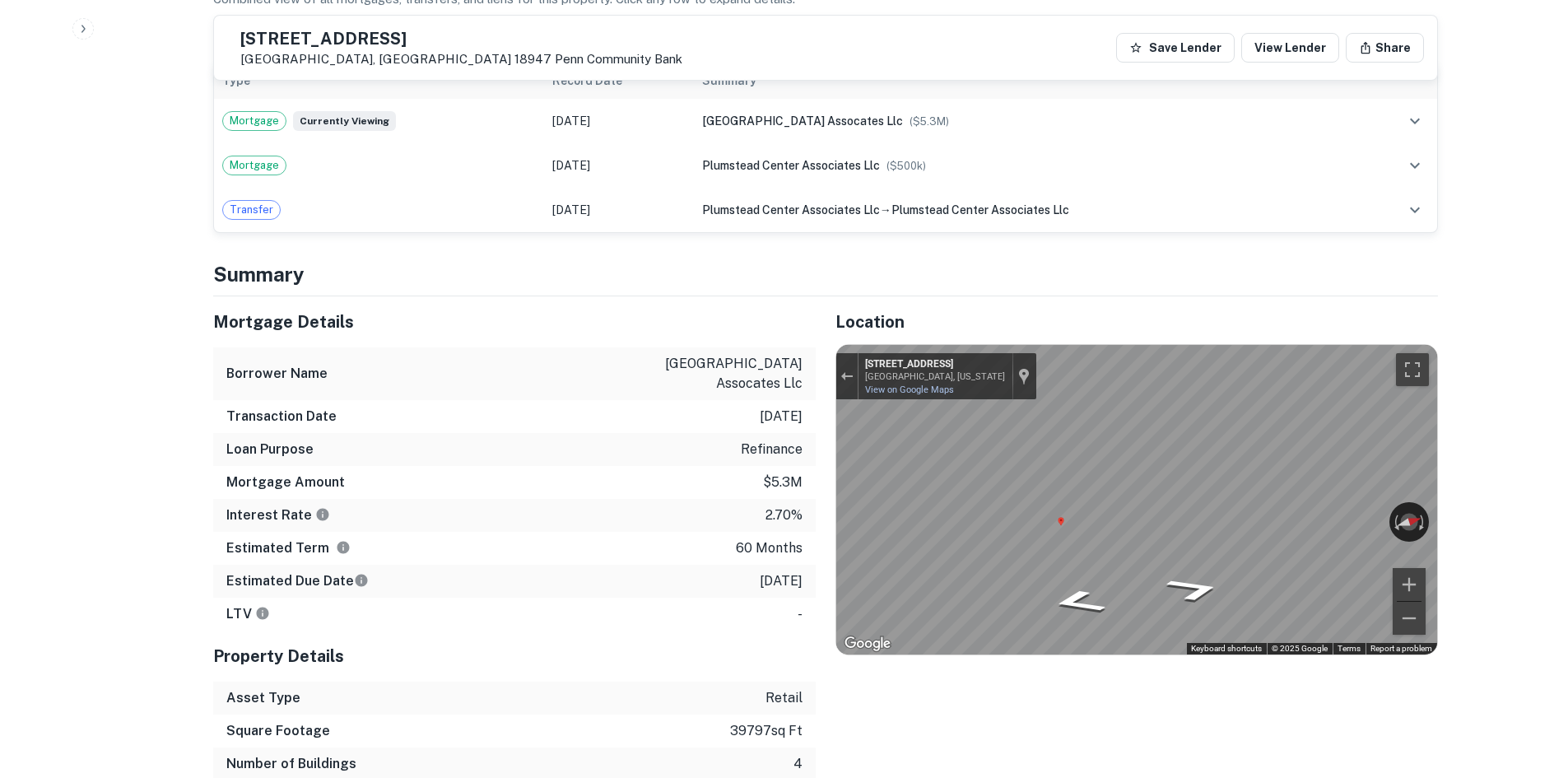
click at [1445, 477] on div "Back to borrower requests 5764 Easton Rd Pipersville, PA 18947 Penn Community B…" at bounding box center [825, 772] width 1264 height 3632
click at [1362, 508] on div "Rotate the view" at bounding box center [1335, 517] width 92 height 19
click at [1075, 583] on icon "Go South, PA-611" at bounding box center [1075, 591] width 92 height 36
click at [1075, 583] on icon "Go South, PA-611" at bounding box center [1075, 592] width 92 height 36
click at [846, 371] on div "Exit the Street View" at bounding box center [846, 376] width 12 height 10
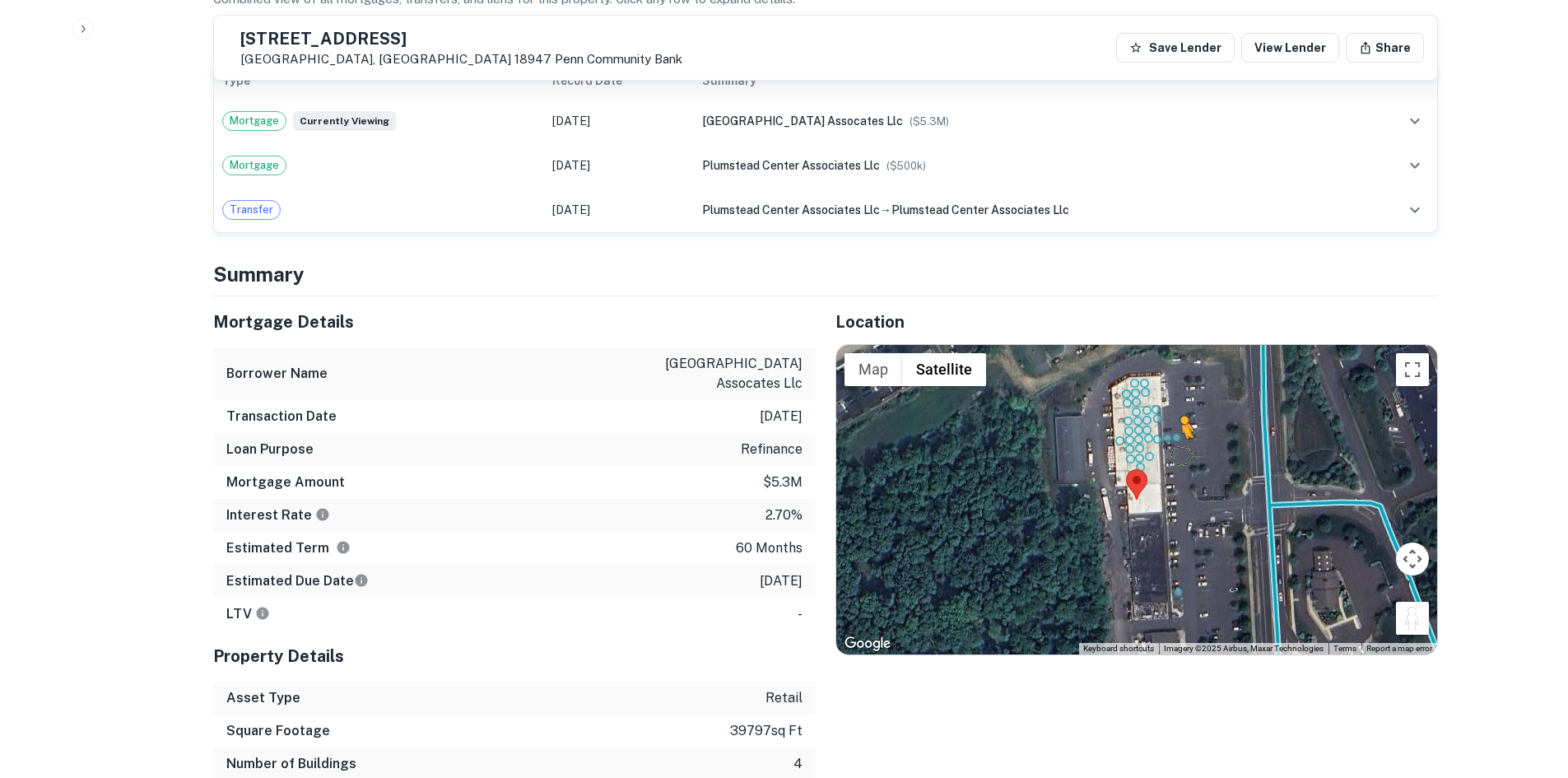
drag, startPoint x: 1409, startPoint y: 600, endPoint x: 1179, endPoint y: 434, distance: 283.6
click at [1179, 434] on div "To activate drag with keyboard, press Alt + Enter. Once in keyboard drag state,…" at bounding box center [1137, 499] width 601 height 310
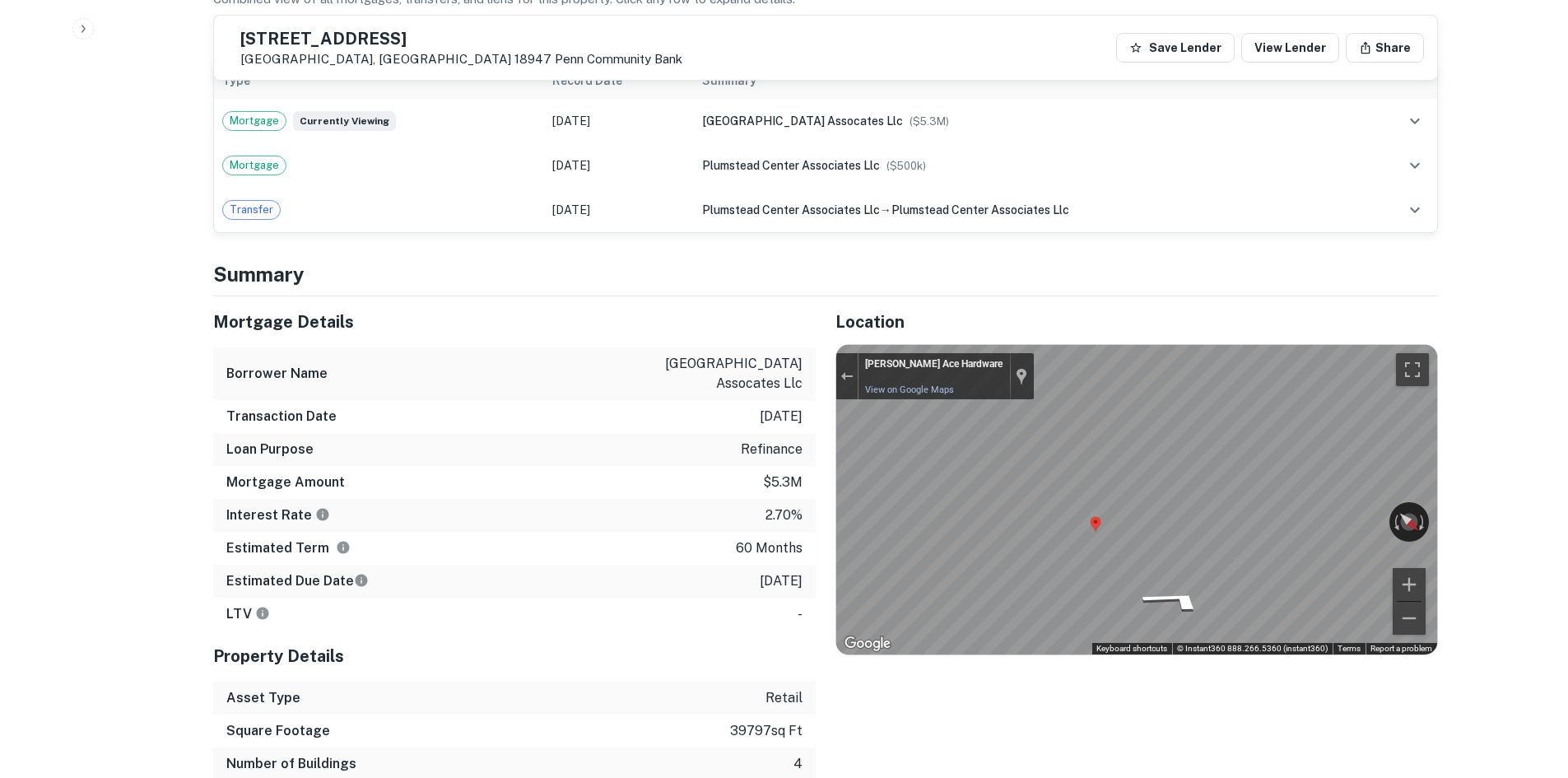
click at [687, 449] on div "Mortgage Details Borrower Name plumstead center assocates llc Transaction Date …" at bounding box center [816, 554] width 1245 height 517
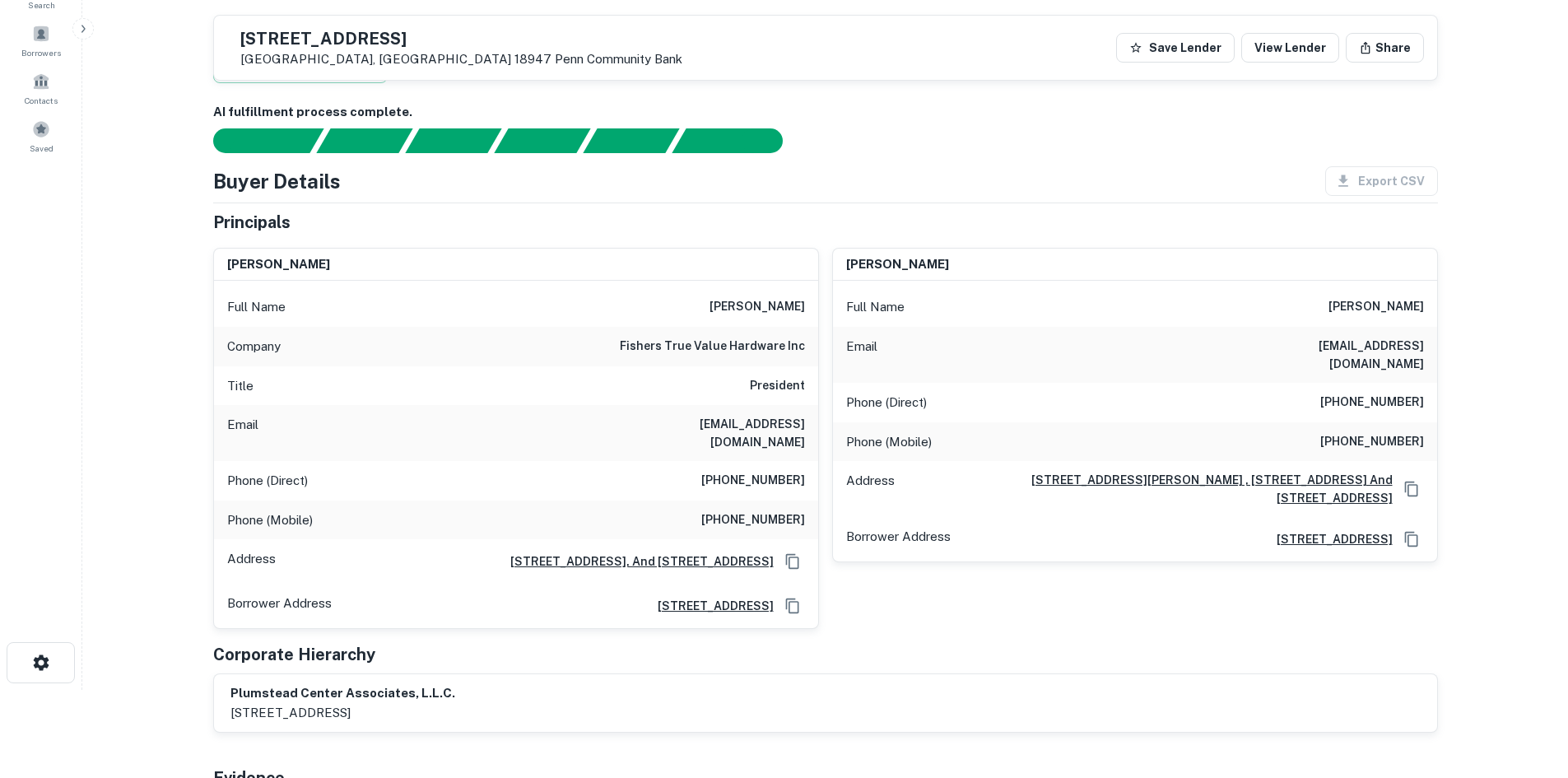
scroll to position [82, 0]
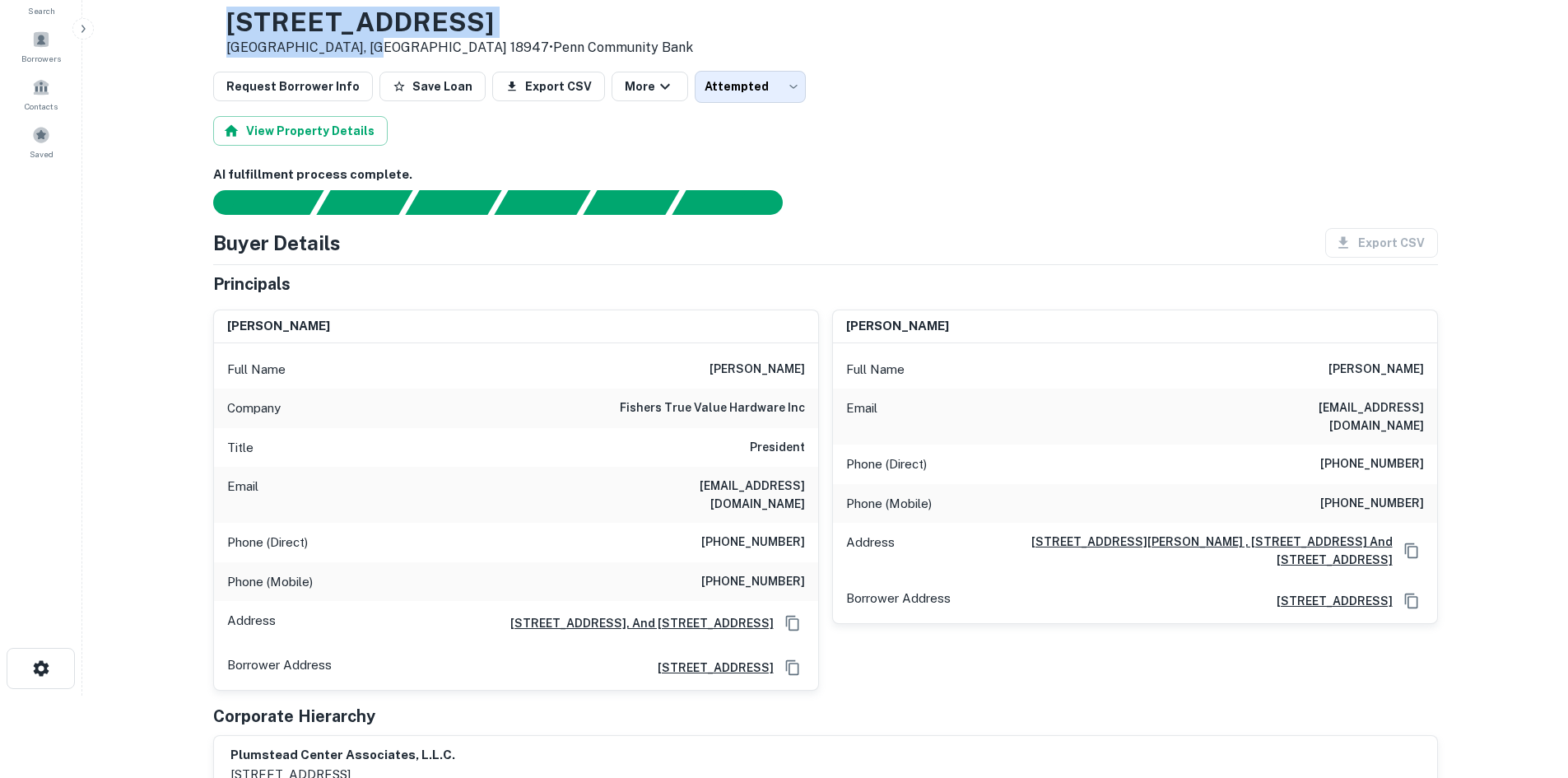
drag, startPoint x: 277, startPoint y: 22, endPoint x: 409, endPoint y: 57, distance: 136.6
click at [409, 57] on div "5764 Easton Rd Pipersville, PA 18947 • Penn Community Bank" at bounding box center [453, 32] width 480 height 51
click at [984, 190] on div "AI fulfillment process complete." at bounding box center [826, 191] width 1225 height 50
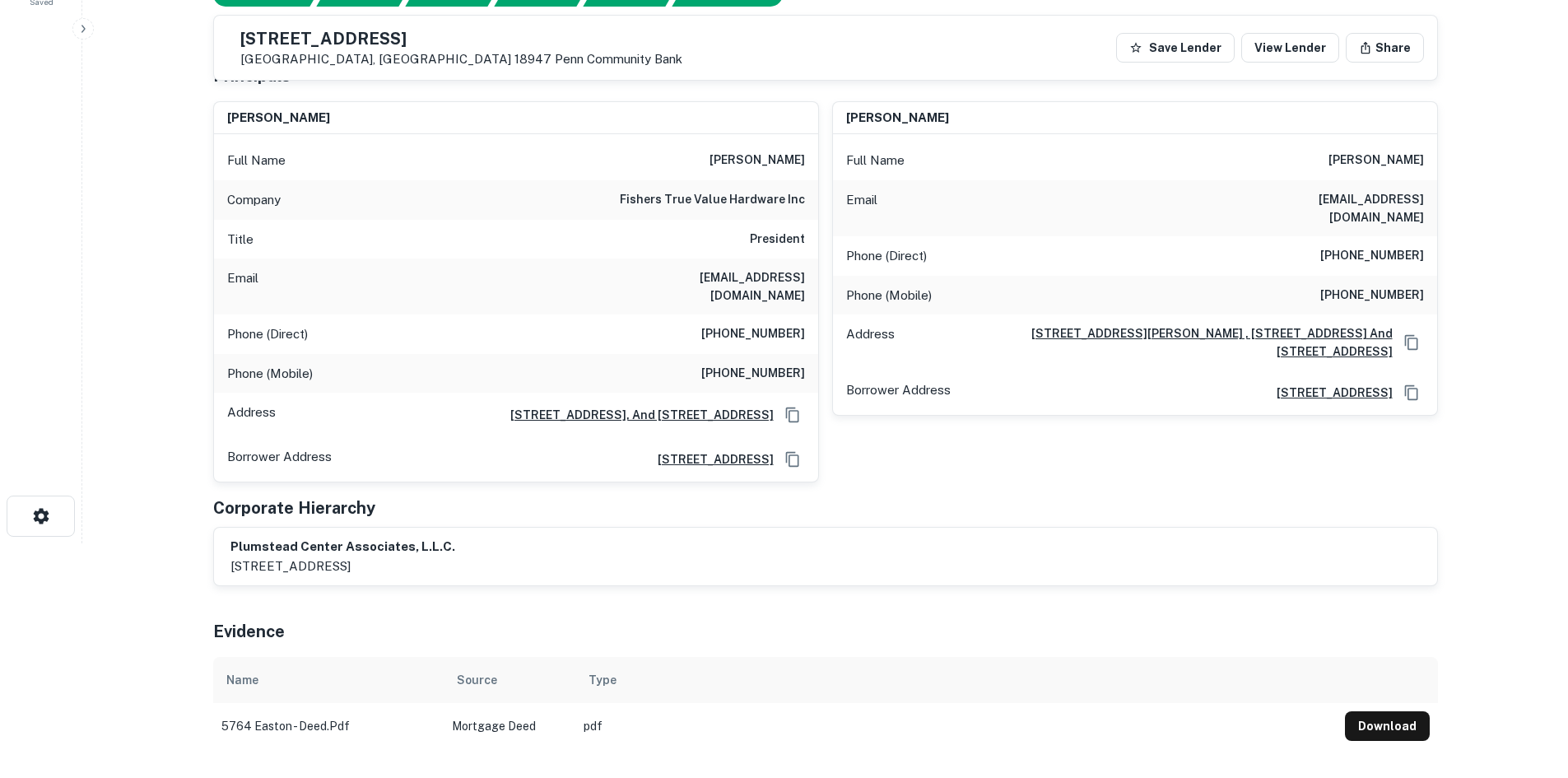
scroll to position [0, 0]
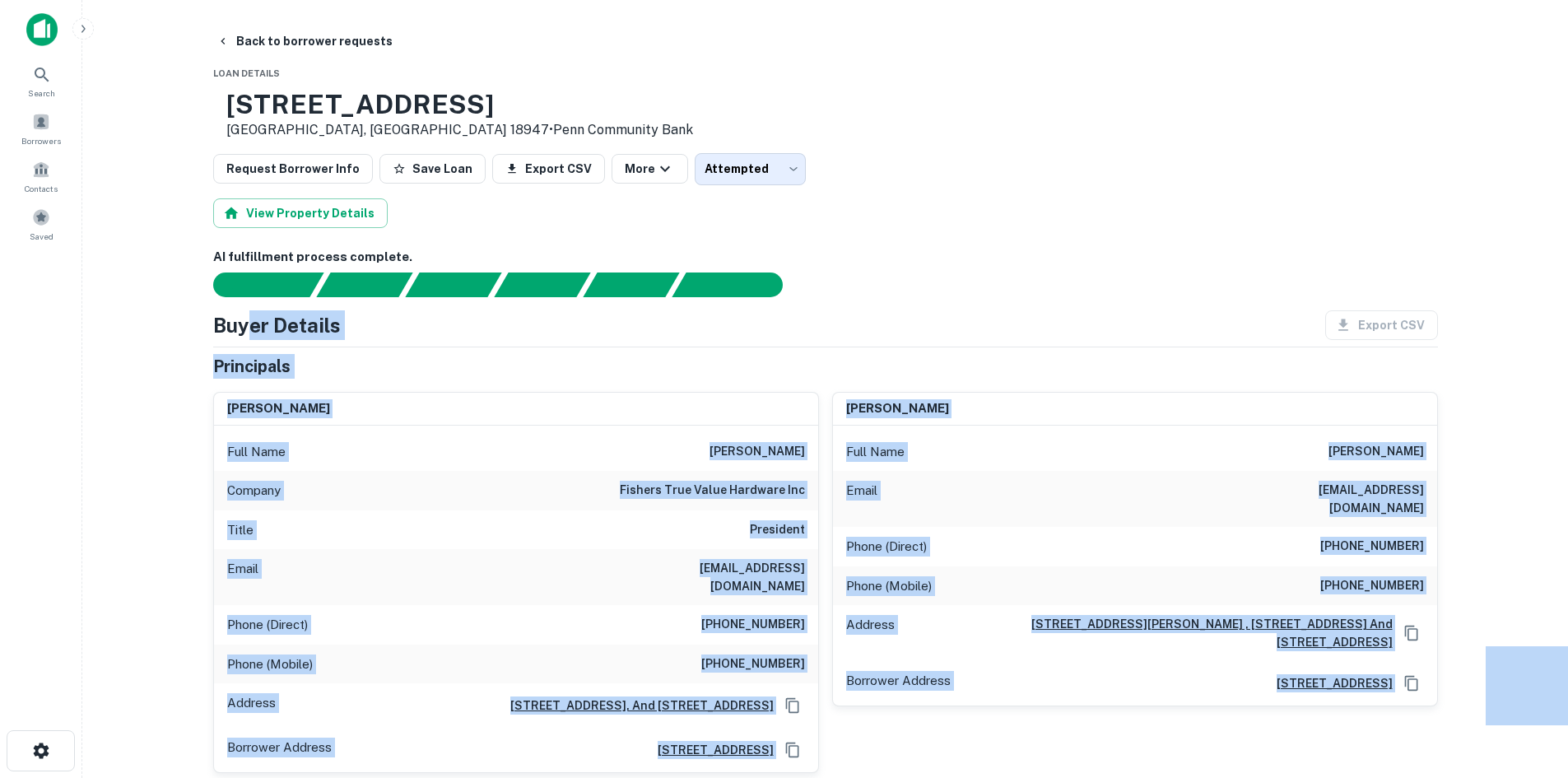
drag, startPoint x: 208, startPoint y: 270, endPoint x: 252, endPoint y: 331, distance: 75.2
click at [309, 335] on h4 "Buyer Details" at bounding box center [276, 325] width 127 height 30
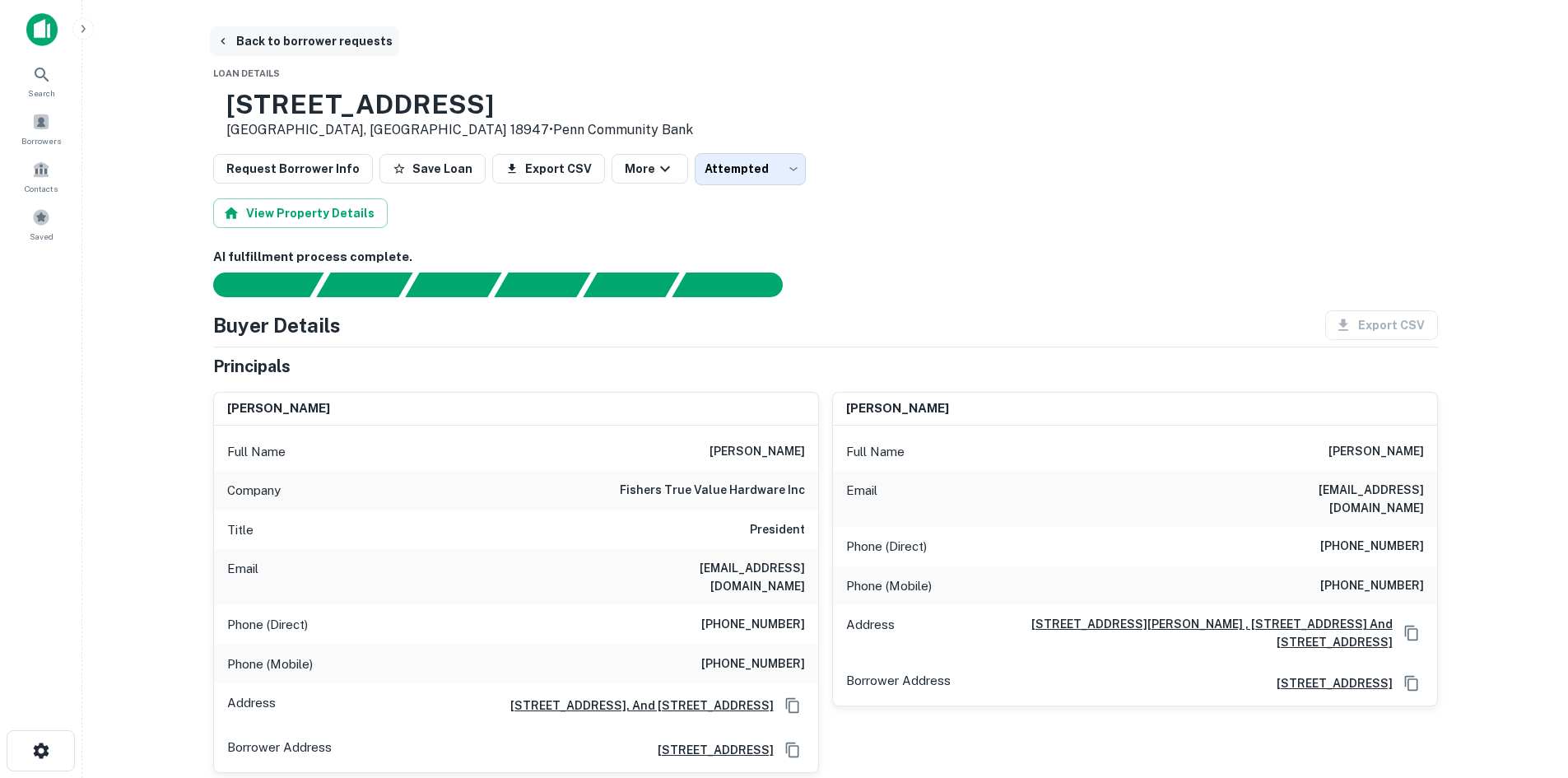
click at [350, 39] on button "Back to borrower requests" at bounding box center [305, 42] width 190 height 30
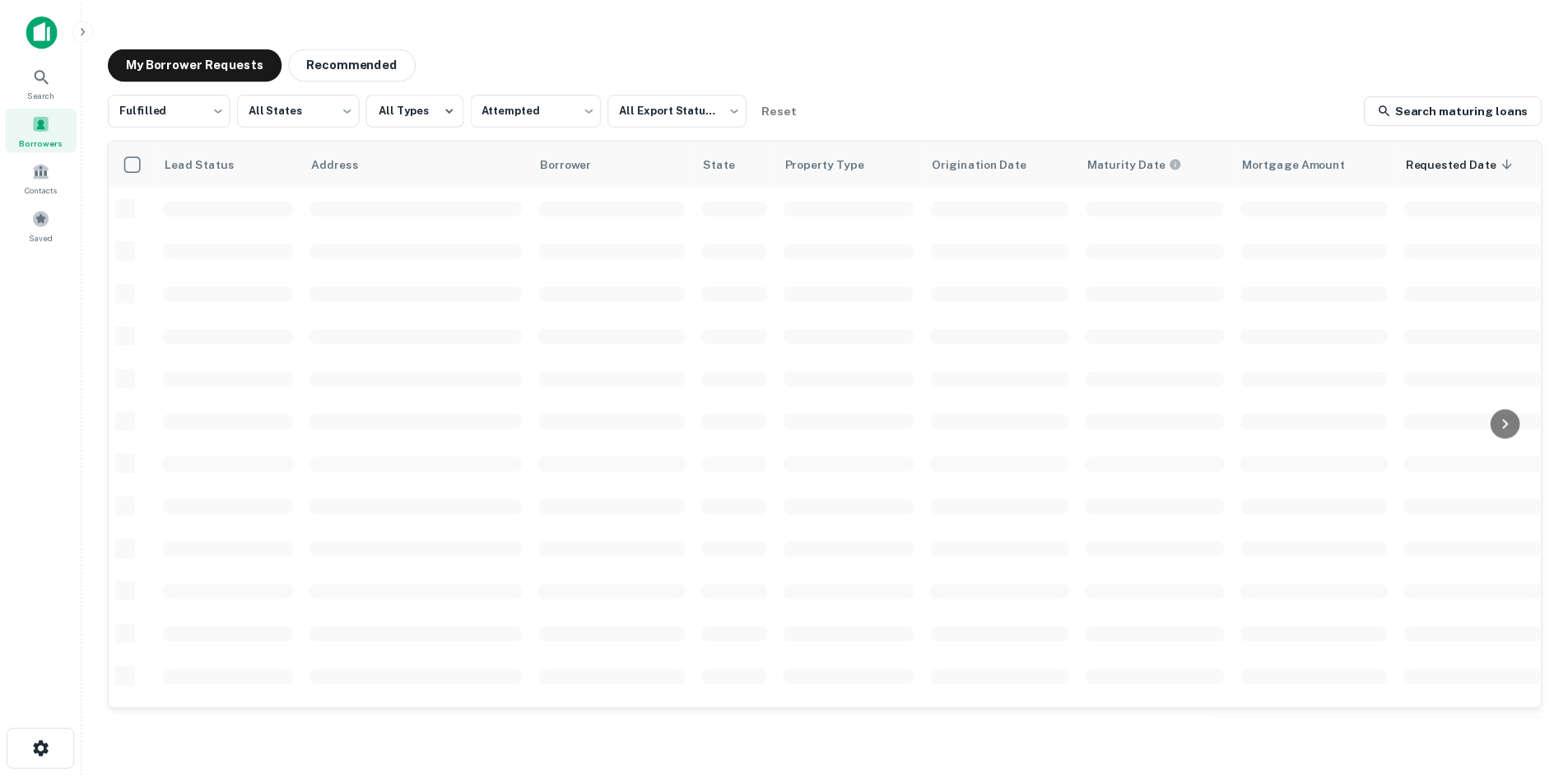
scroll to position [394, 0]
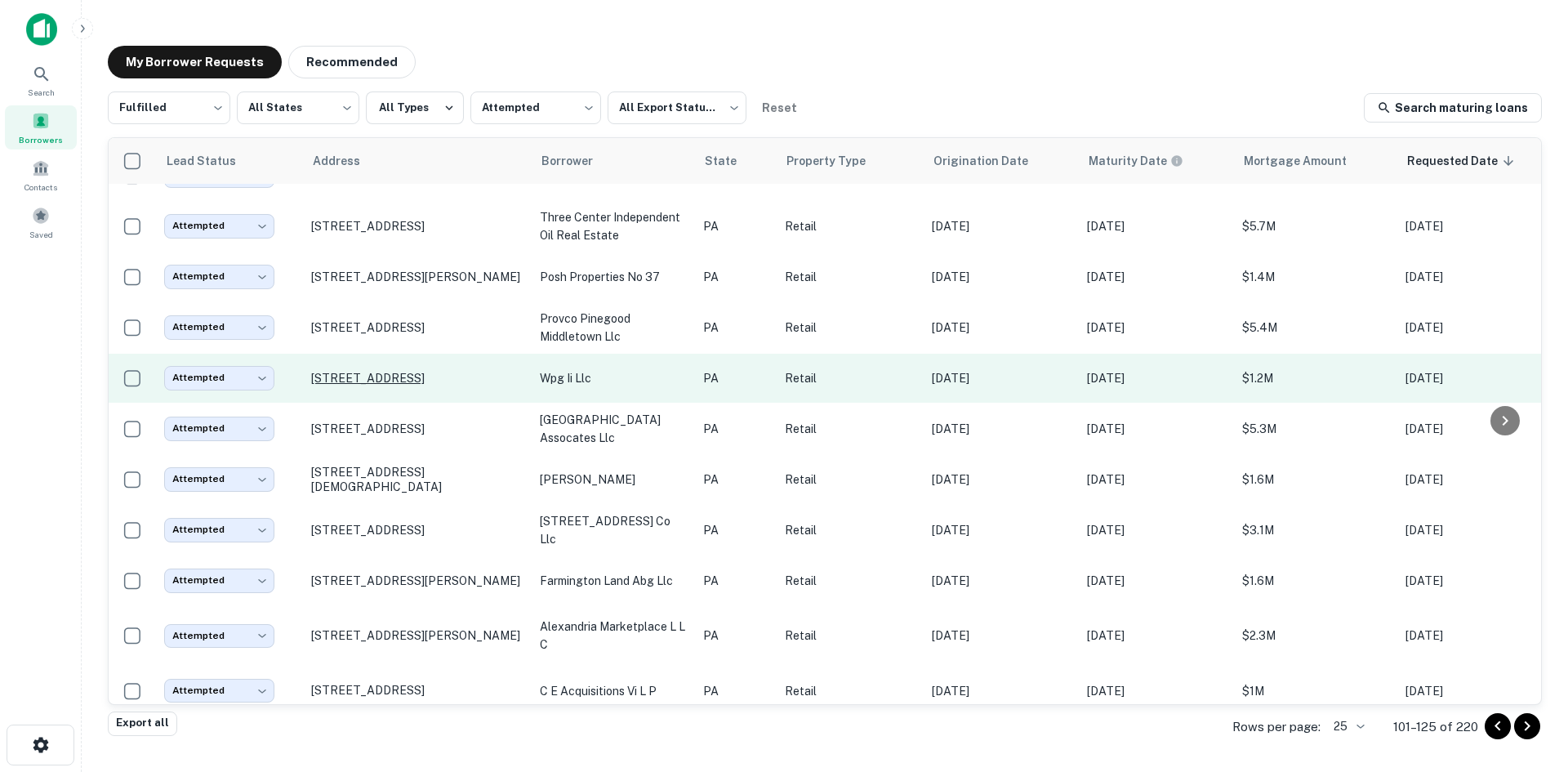
click at [470, 377] on p "[STREET_ADDRESS]" at bounding box center [417, 378] width 212 height 15
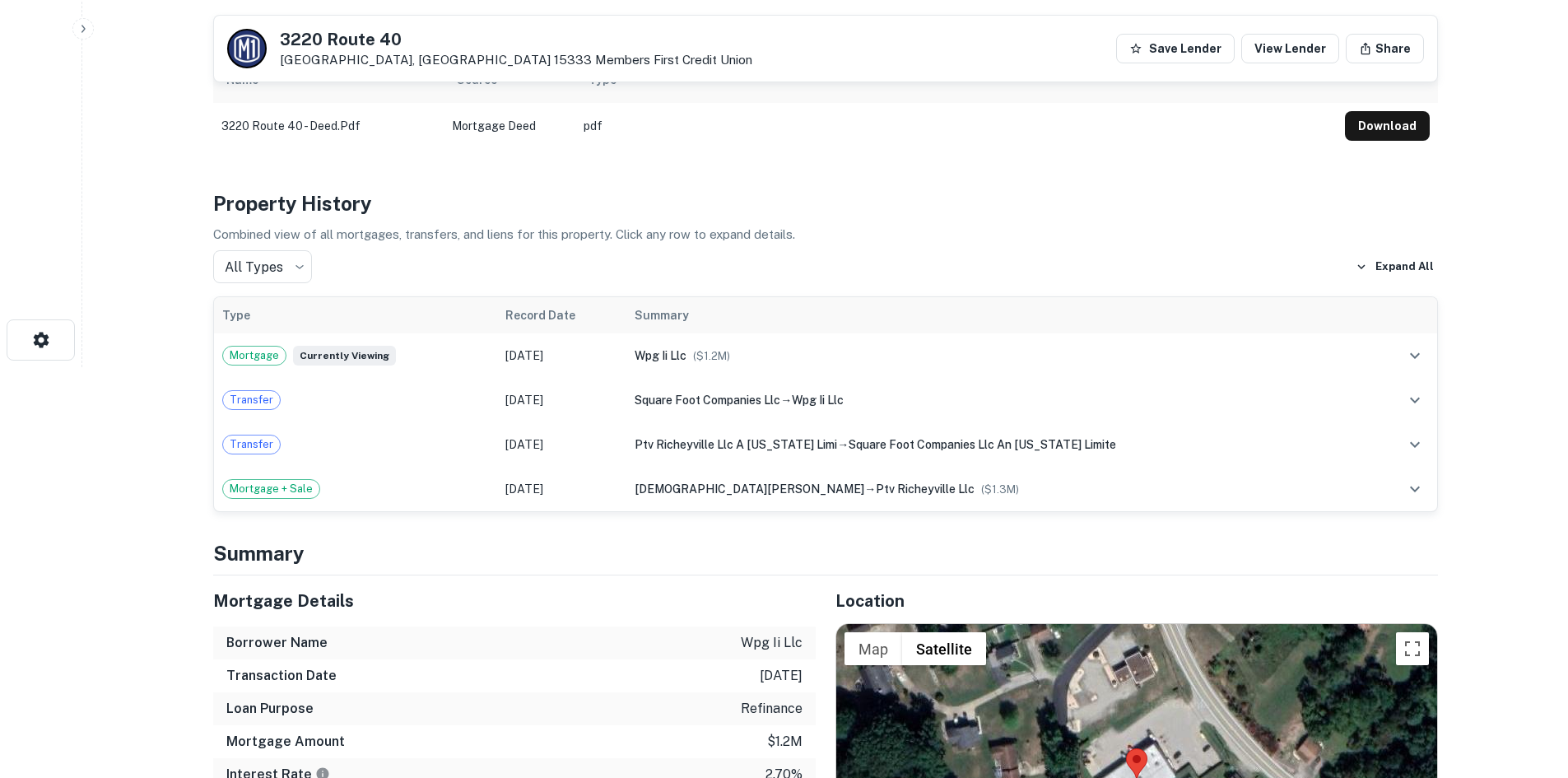
scroll to position [658, 0]
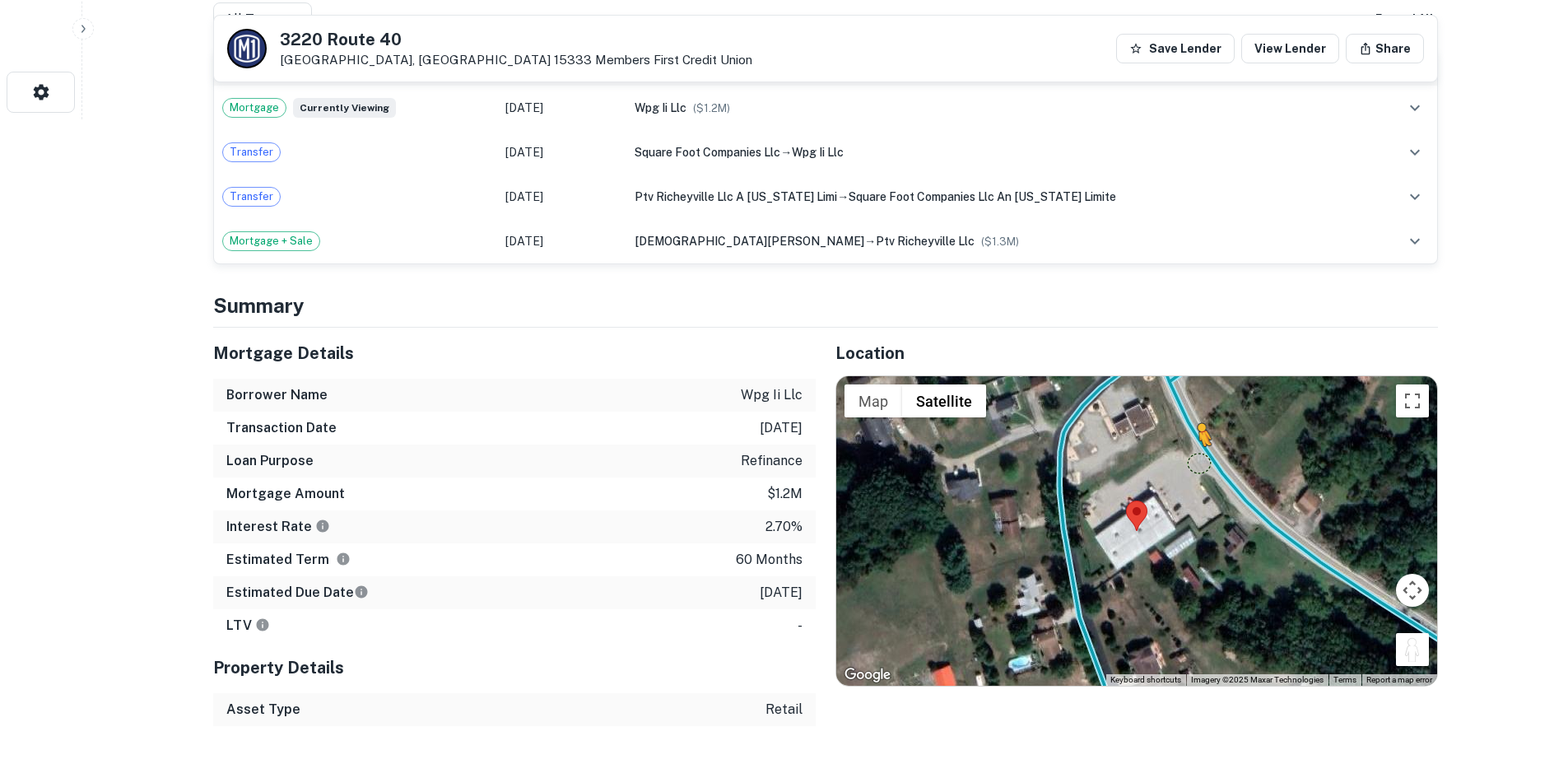
drag, startPoint x: 1416, startPoint y: 654, endPoint x: 1195, endPoint y: 460, distance: 294.1
click at [1195, 460] on div "To activate drag with keyboard, press Alt + Enter. Once in keyboard drag state,…" at bounding box center [1137, 531] width 601 height 310
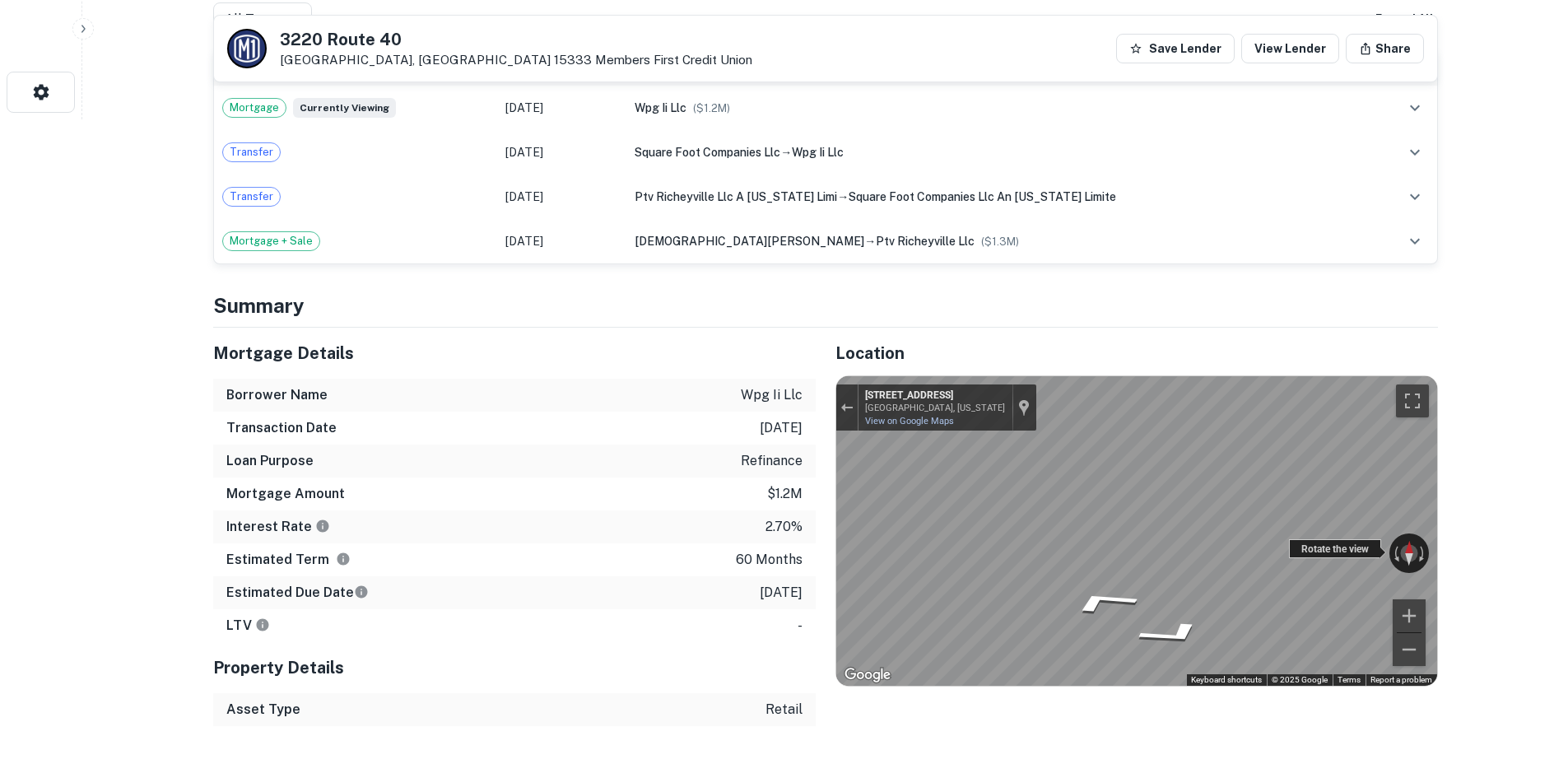
click at [1363, 540] on div "← Move left → Move right ↑ Move up ↓ Move down + Zoom in - Zoom out 3161 Nation…" at bounding box center [1137, 531] width 601 height 310
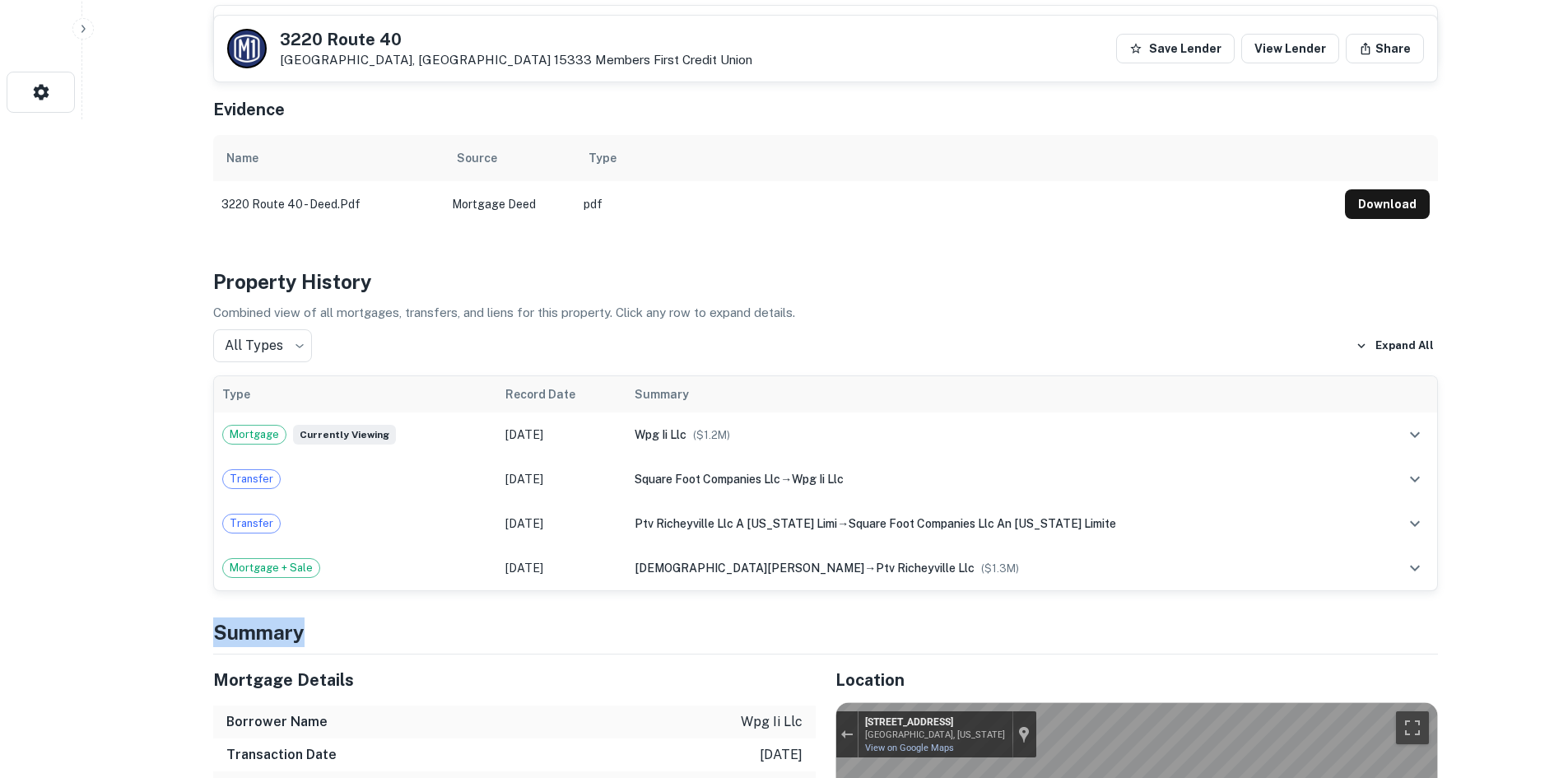
drag, startPoint x: 1059, startPoint y: 517, endPoint x: 1294, endPoint y: 562, distance: 239.3
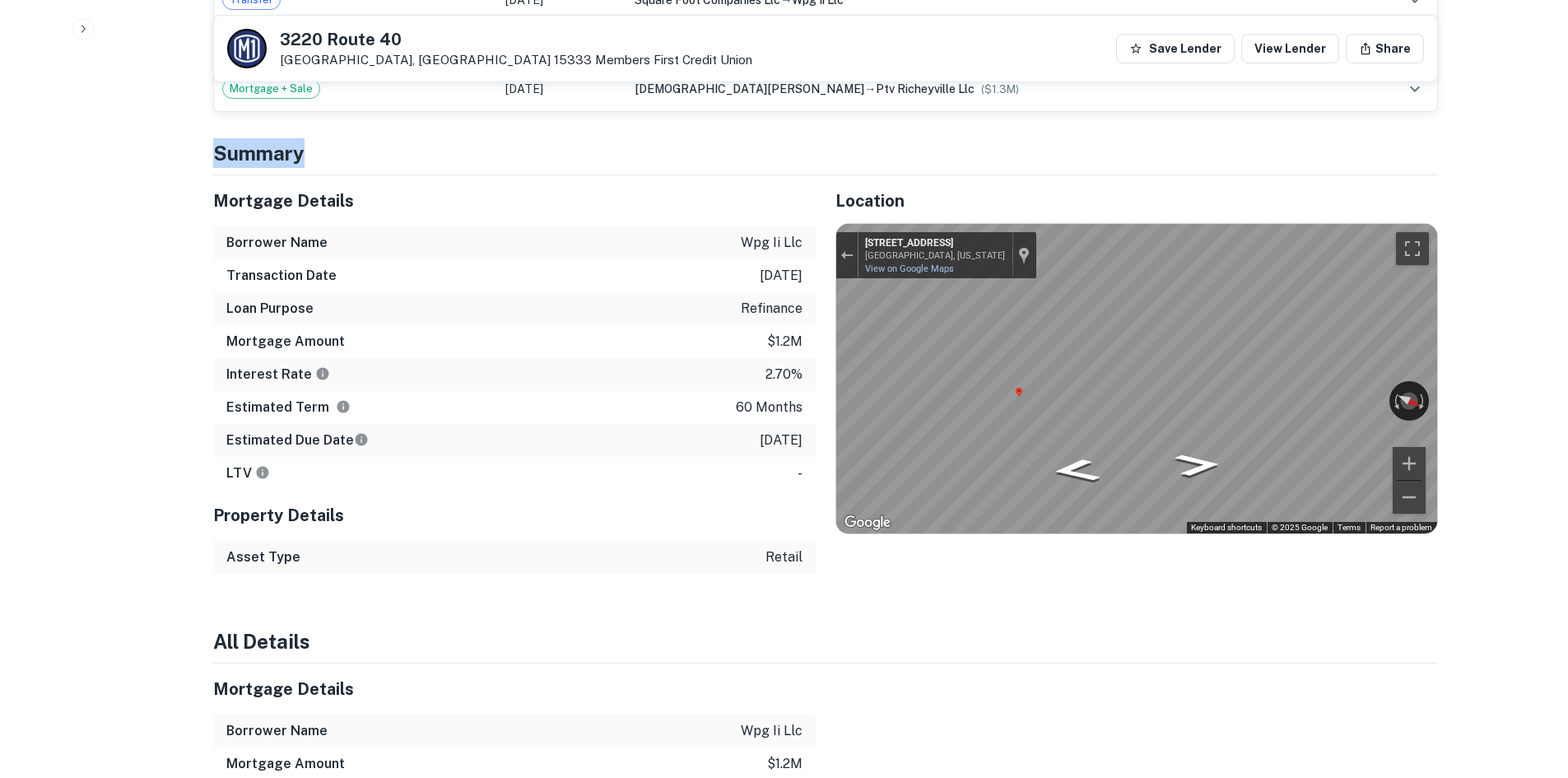
scroll to position [1152, 0]
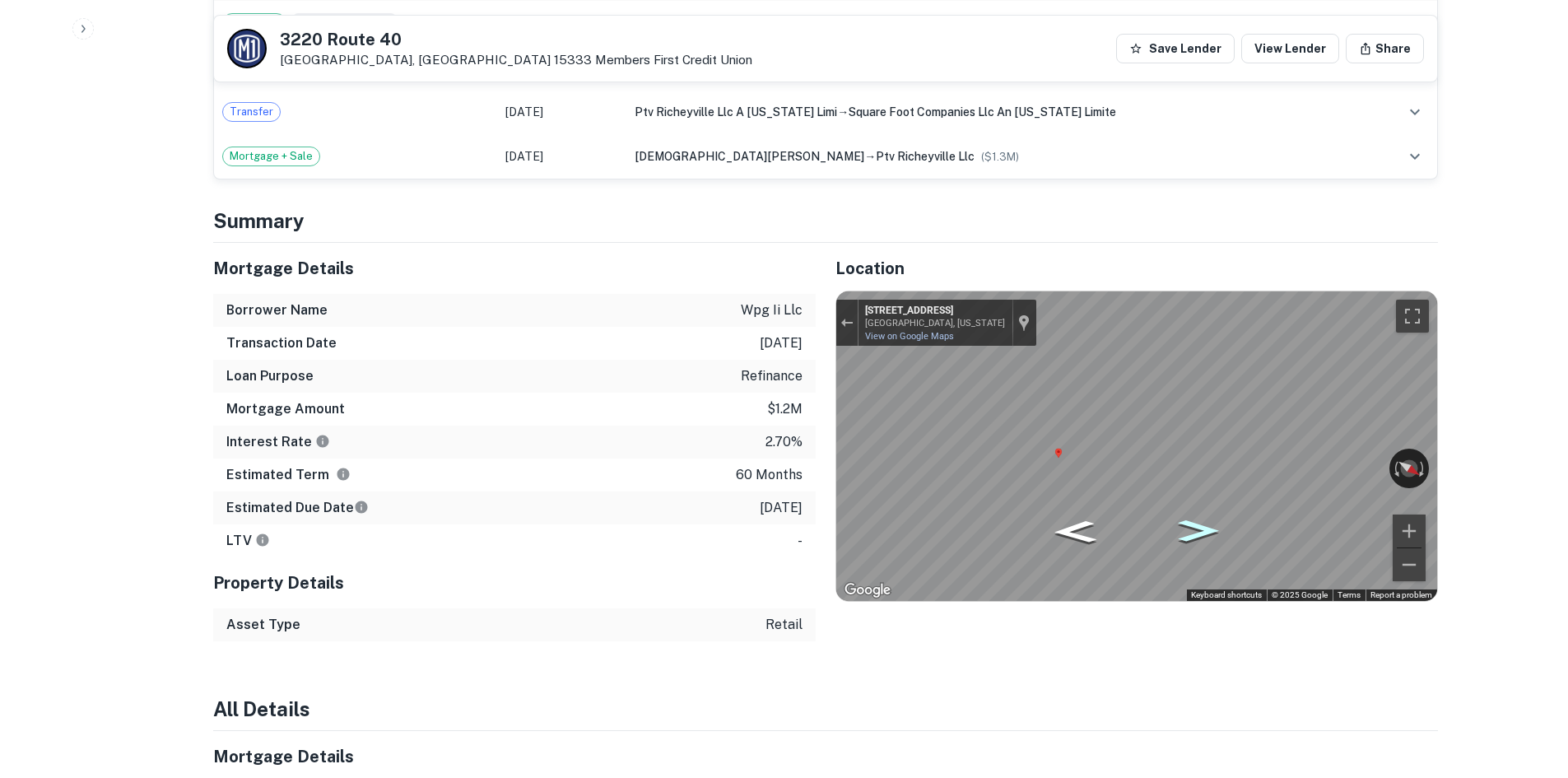
click at [1213, 514] on icon "Go Northwest, National Pike" at bounding box center [1198, 530] width 75 height 32
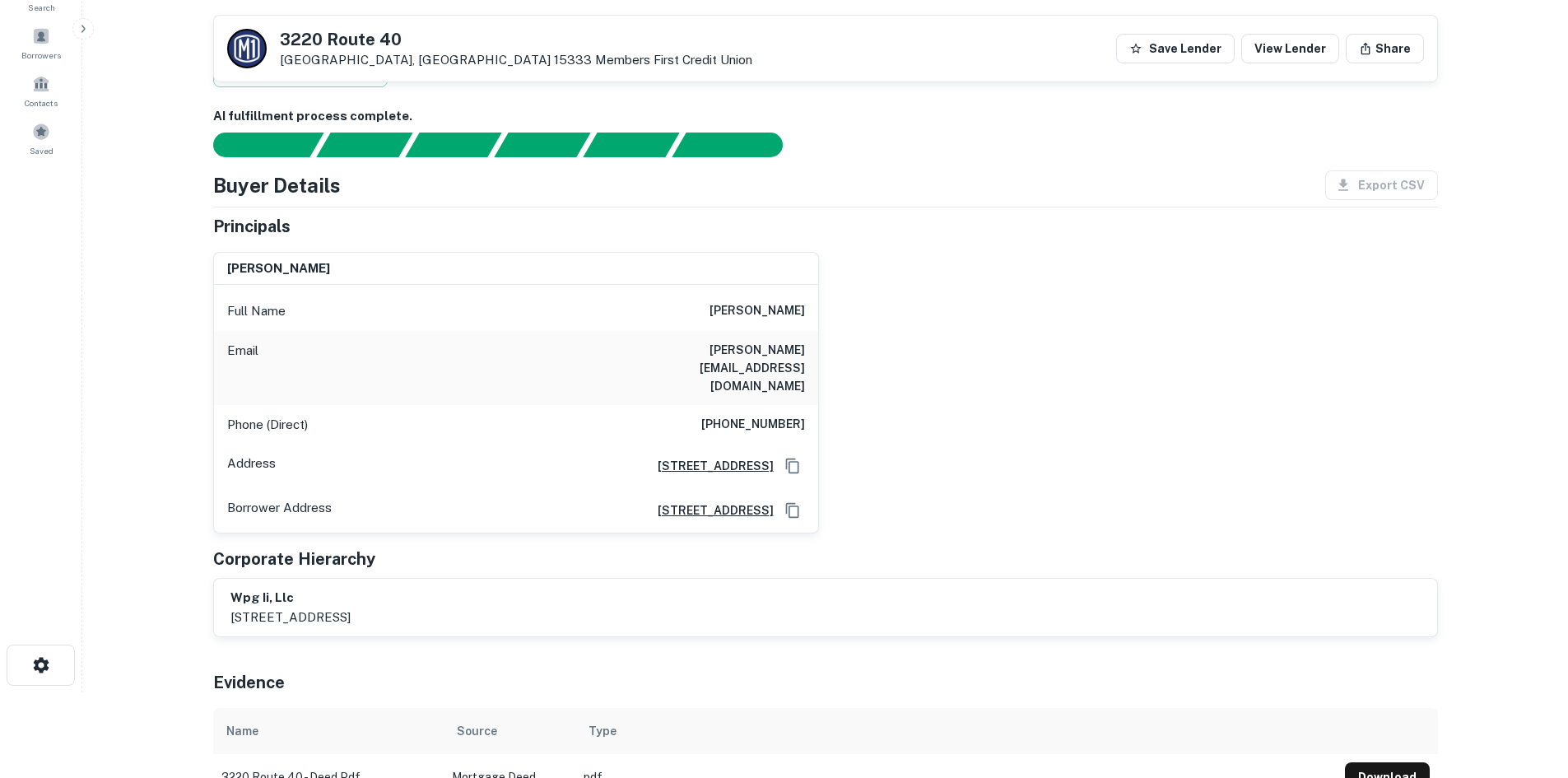
scroll to position [82, 0]
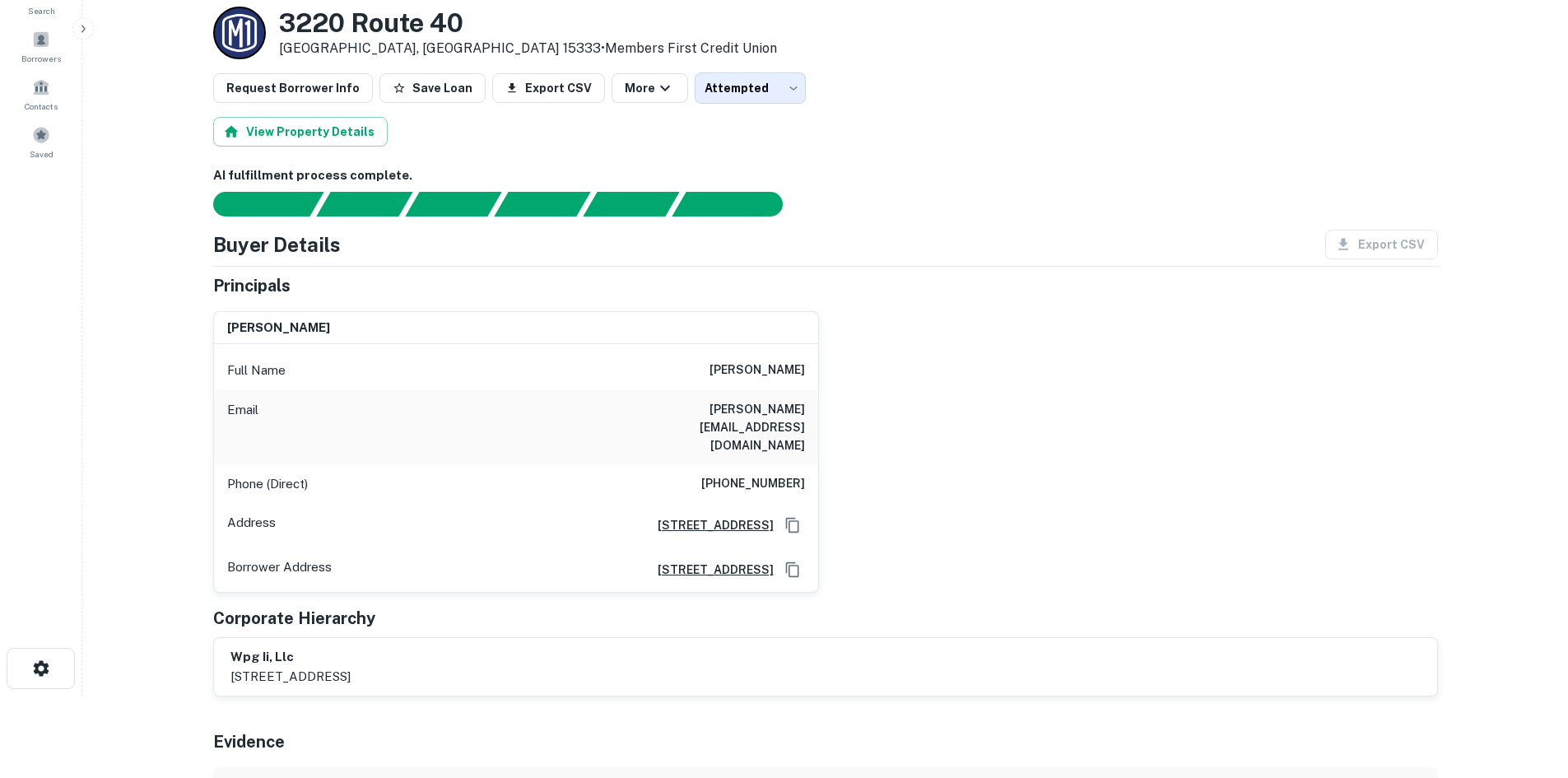
click at [1091, 481] on div "brian s wainwright Full Name brian s wainwright Email brianwainwright@att.net P…" at bounding box center [819, 445] width 1238 height 295
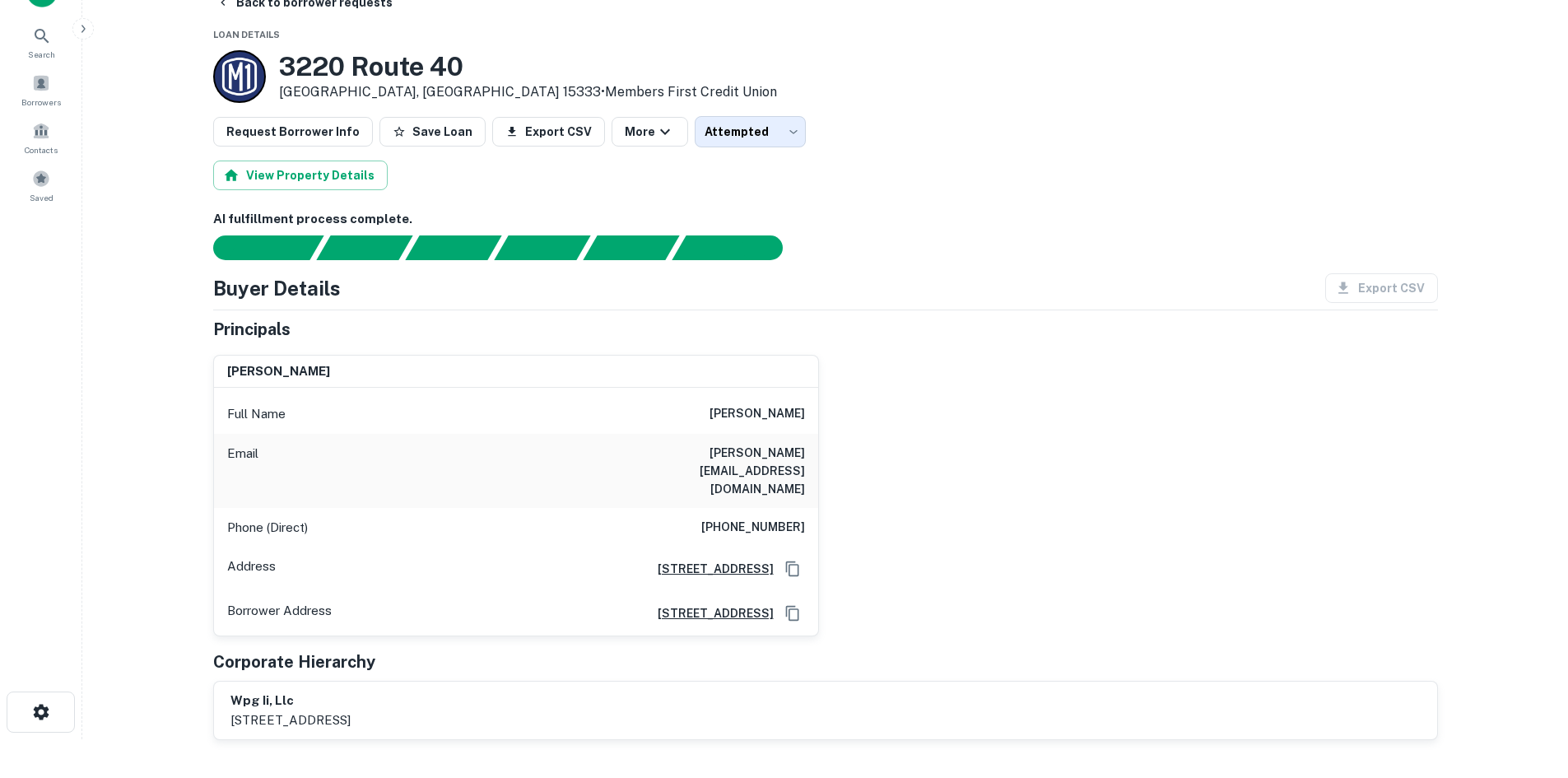
scroll to position [0, 0]
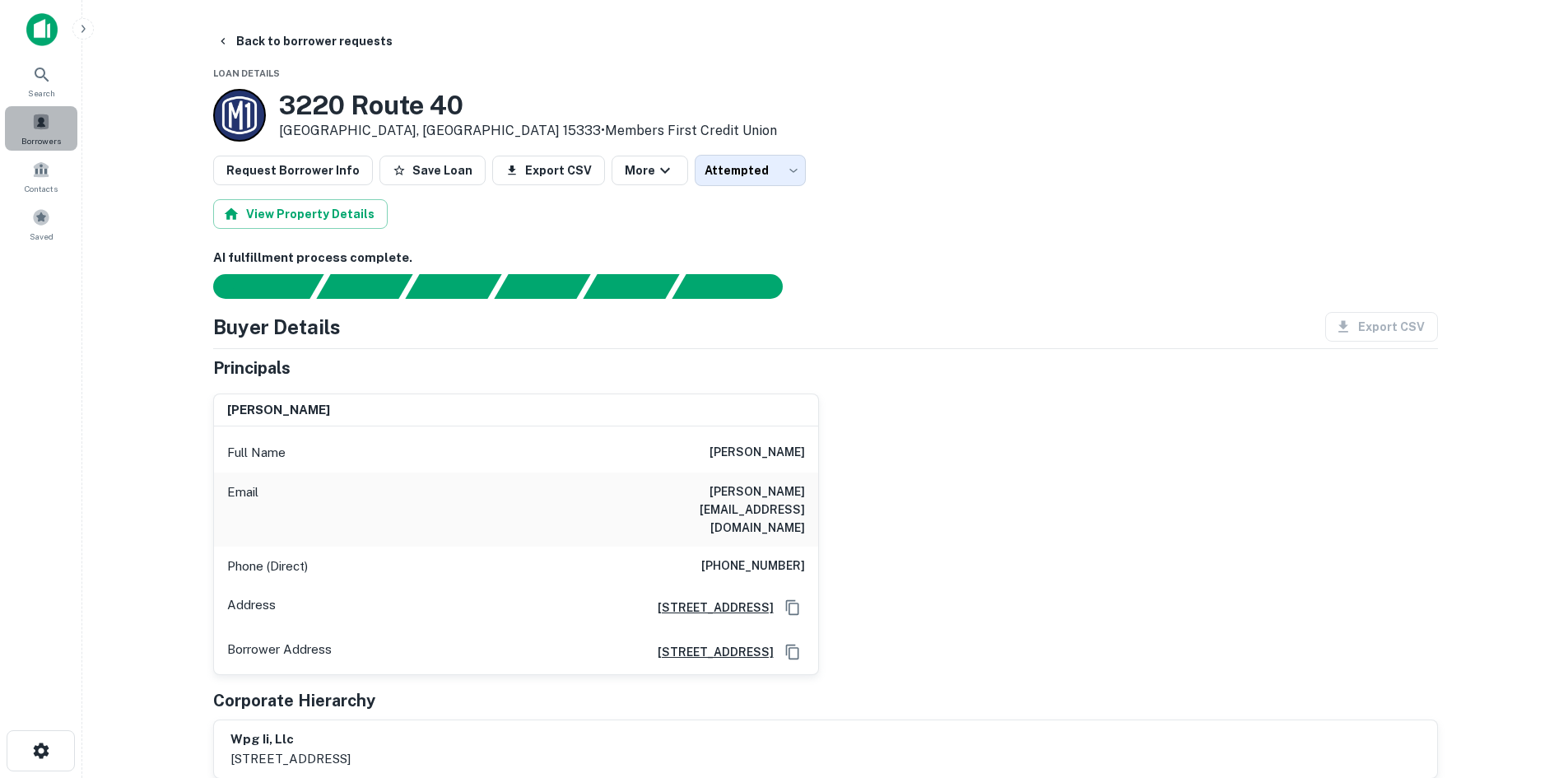
click at [28, 140] on span "Borrowers" at bounding box center [41, 141] width 39 height 13
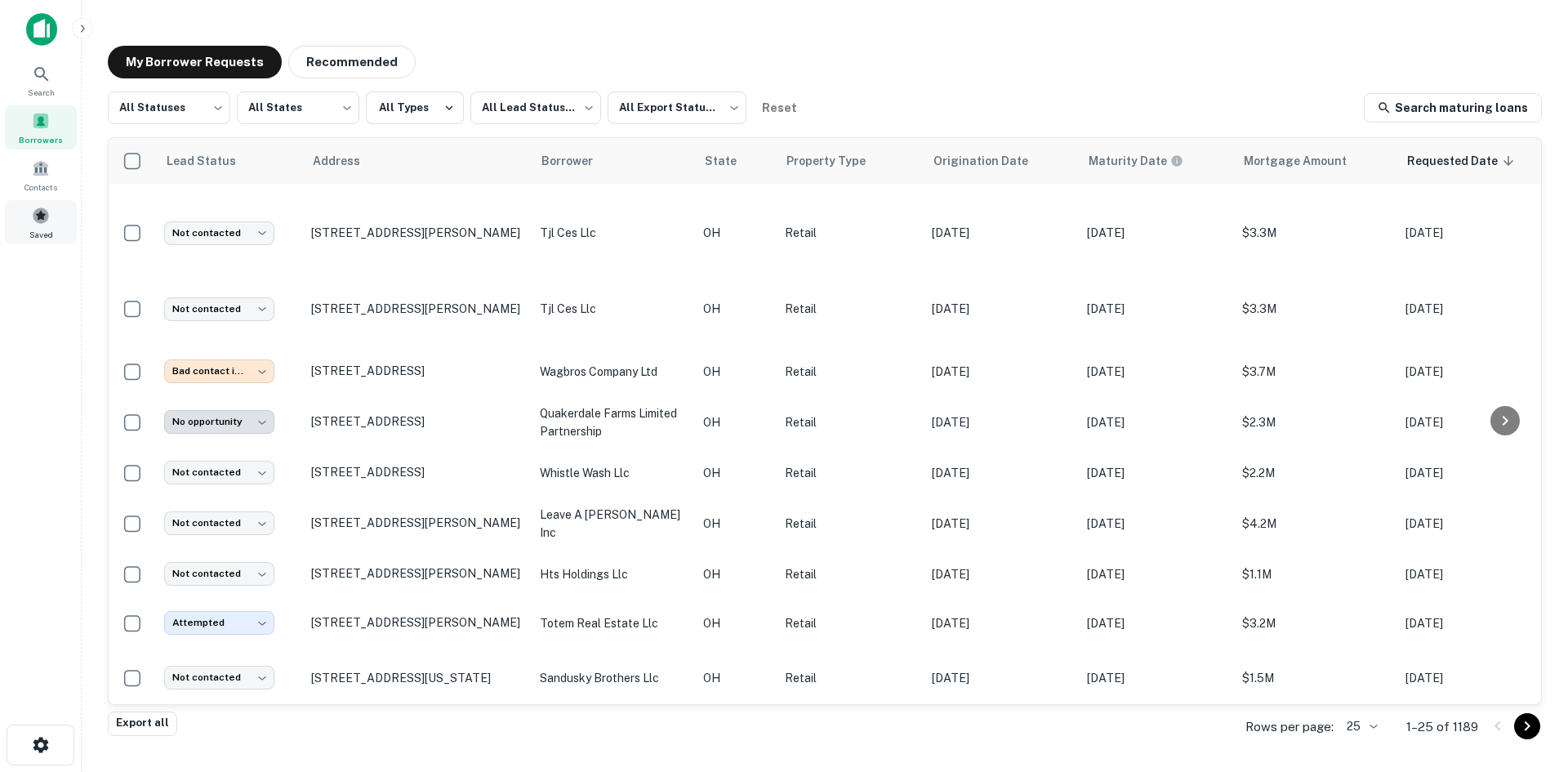
click at [14, 229] on div "Saved" at bounding box center [40, 221] width 72 height 44
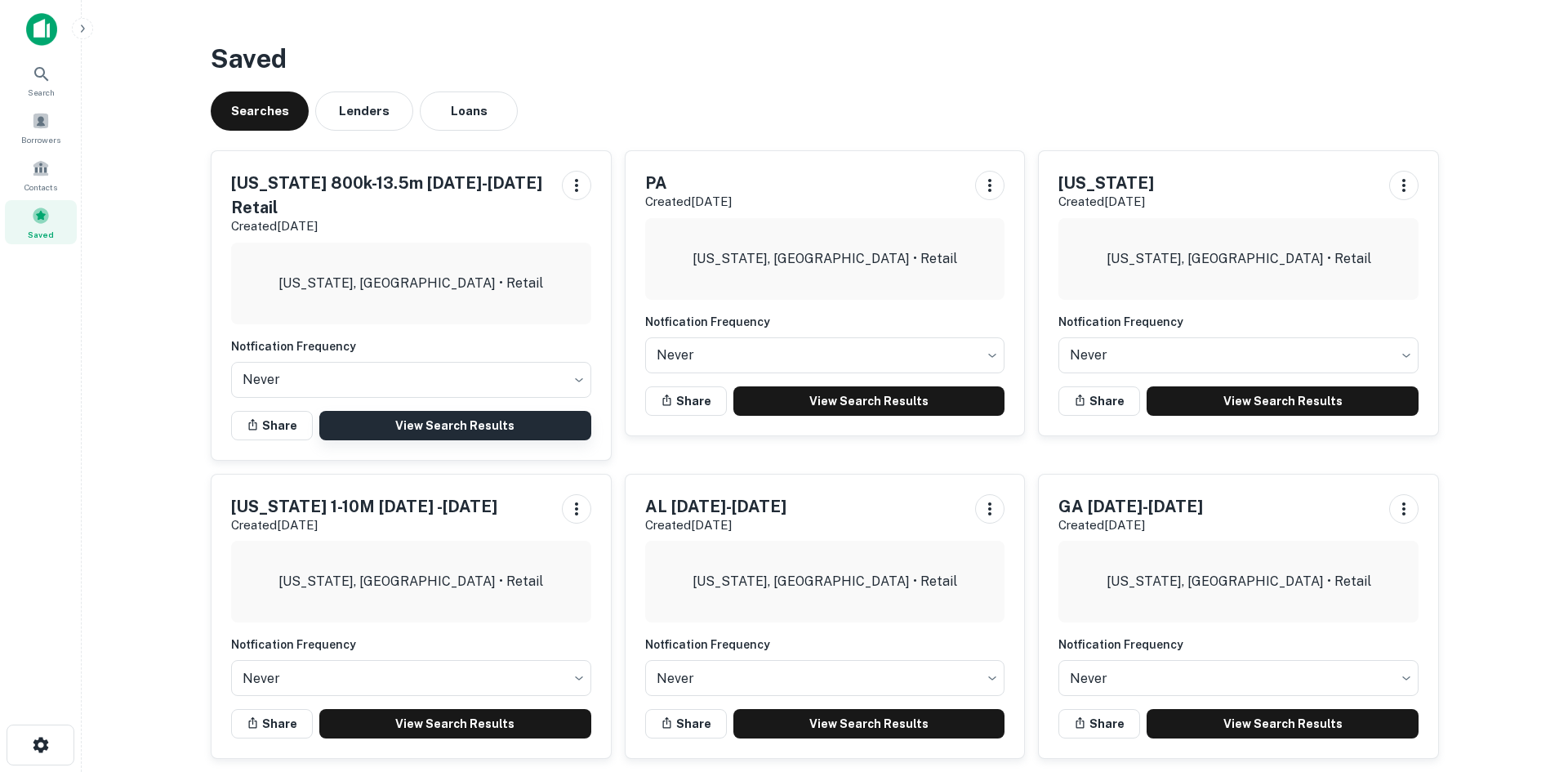
click at [481, 411] on link "View Search Results" at bounding box center [455, 426] width 272 height 30
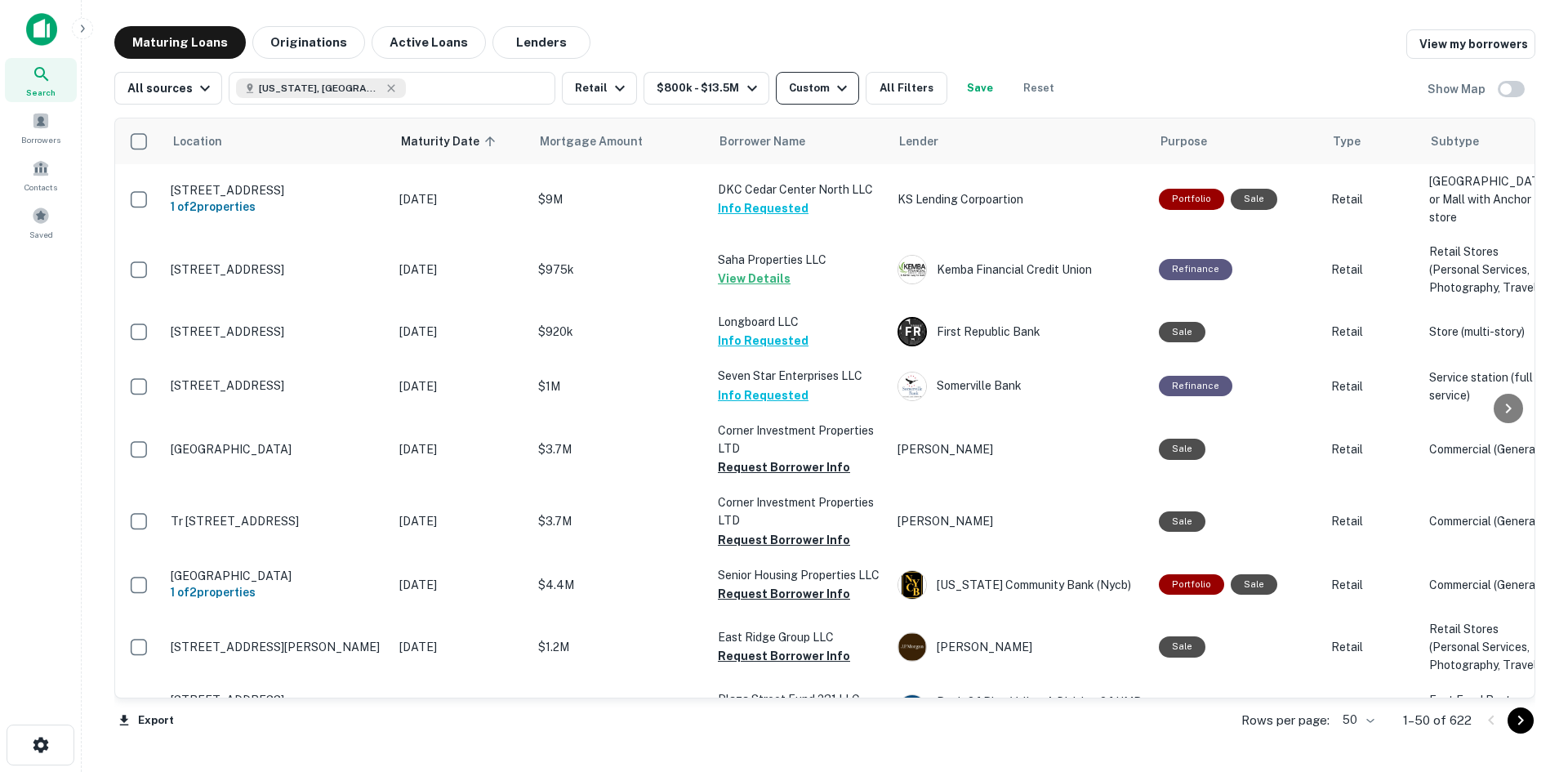
click at [789, 85] on div "Custom" at bounding box center [821, 88] width 63 height 20
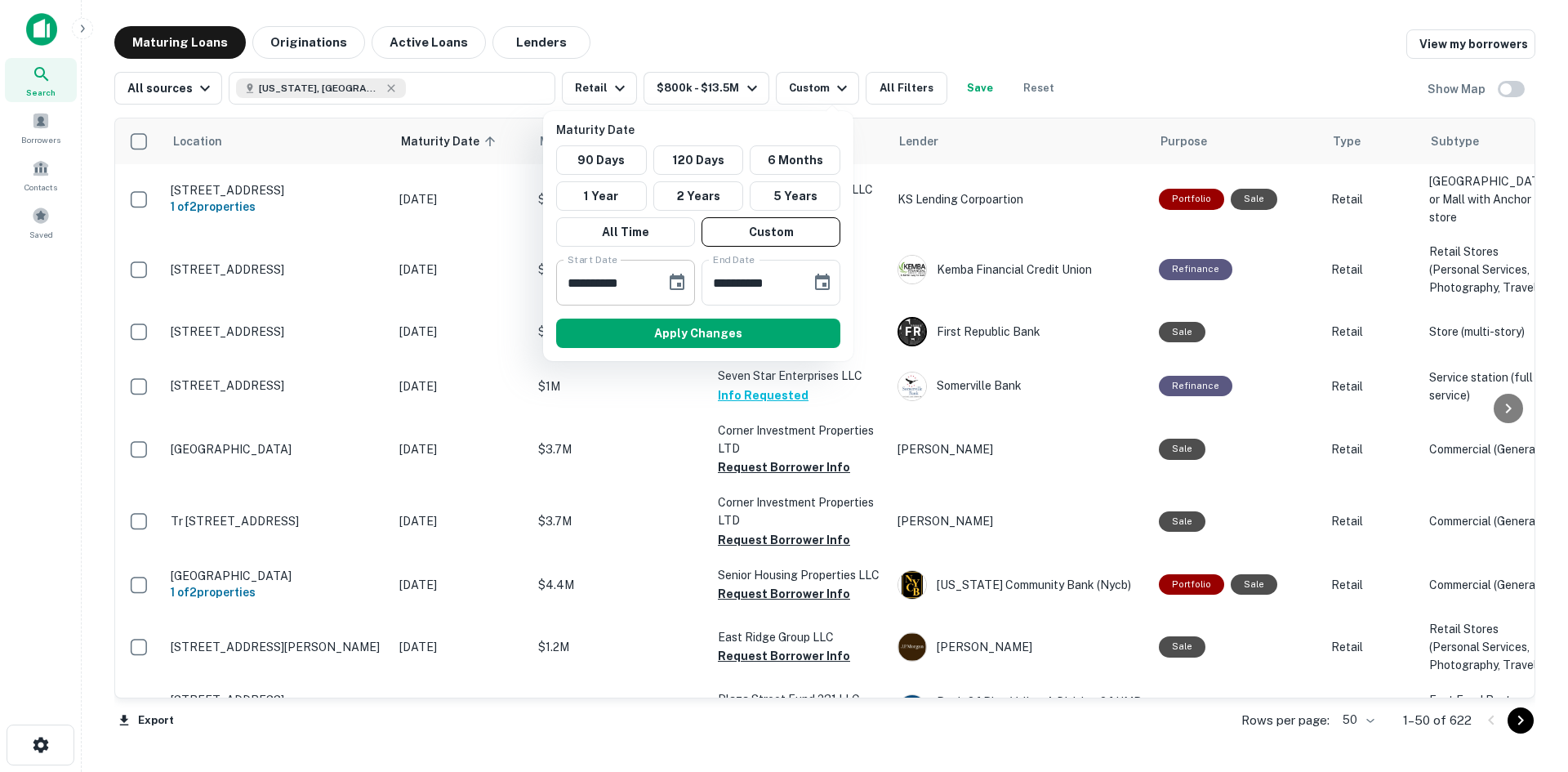
click at [680, 283] on icon "Choose date, selected date is Dec 31, 2025" at bounding box center [677, 282] width 15 height 17
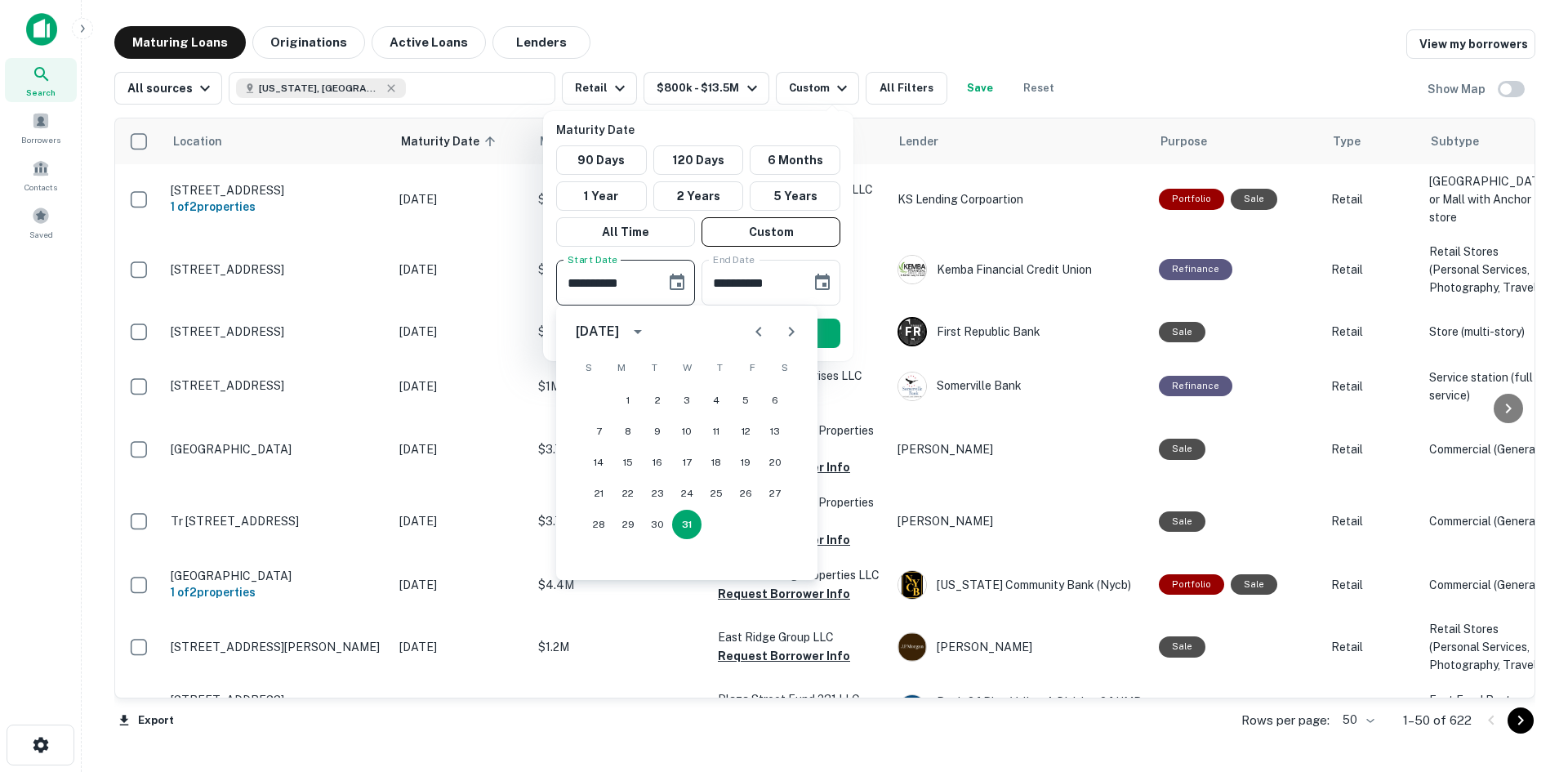
click at [800, 345] on div at bounding box center [775, 332] width 65 height 33
click at [791, 327] on icon "Next month" at bounding box center [792, 332] width 20 height 20
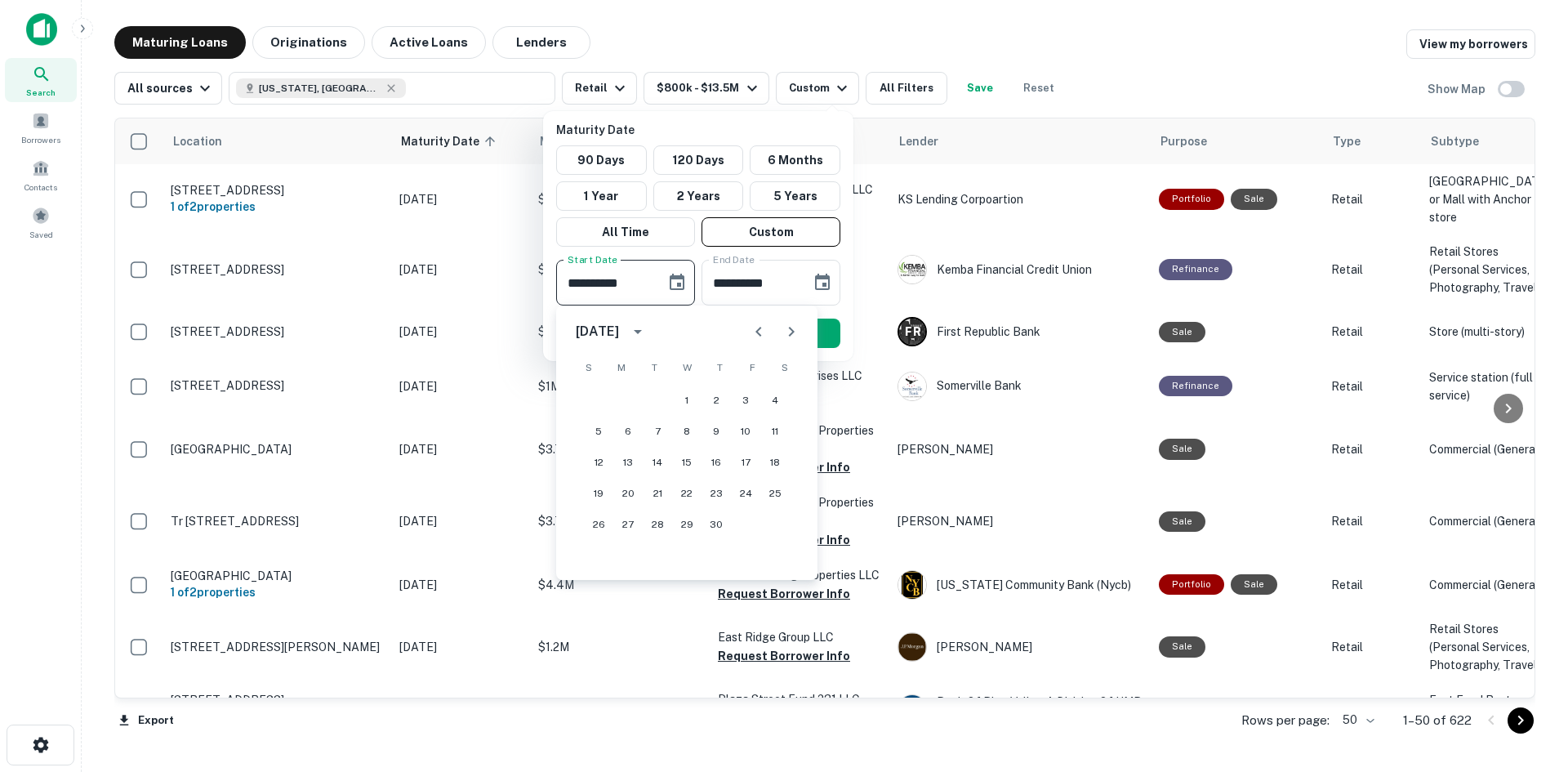
click at [791, 327] on icon "Next month" at bounding box center [792, 332] width 20 height 20
click at [763, 324] on icon "Previous month" at bounding box center [759, 332] width 20 height 20
click at [598, 551] on button "31" at bounding box center [599, 556] width 30 height 30
type input "**********"
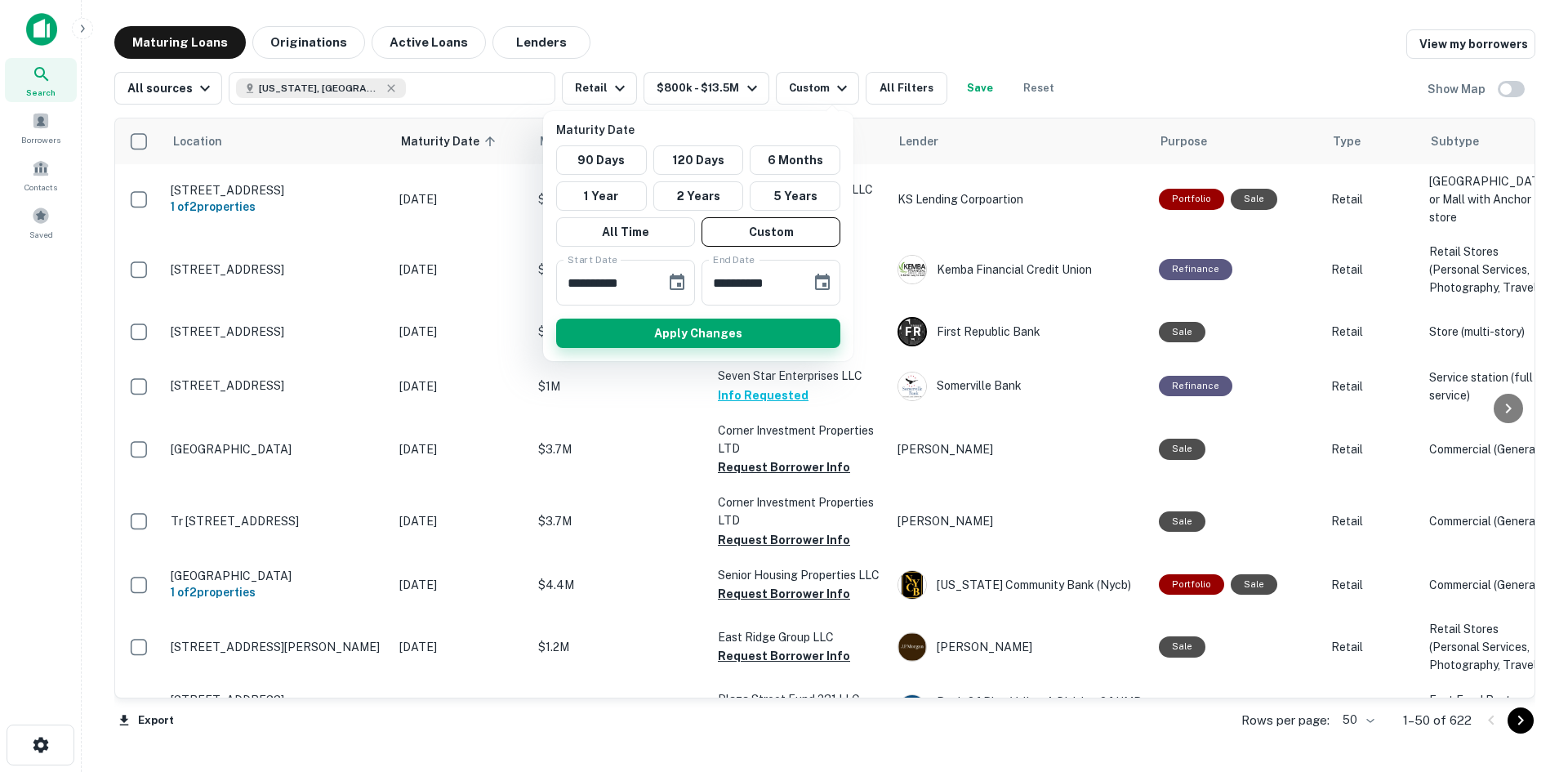
click at [703, 323] on button "Apply Changes" at bounding box center [699, 334] width 284 height 30
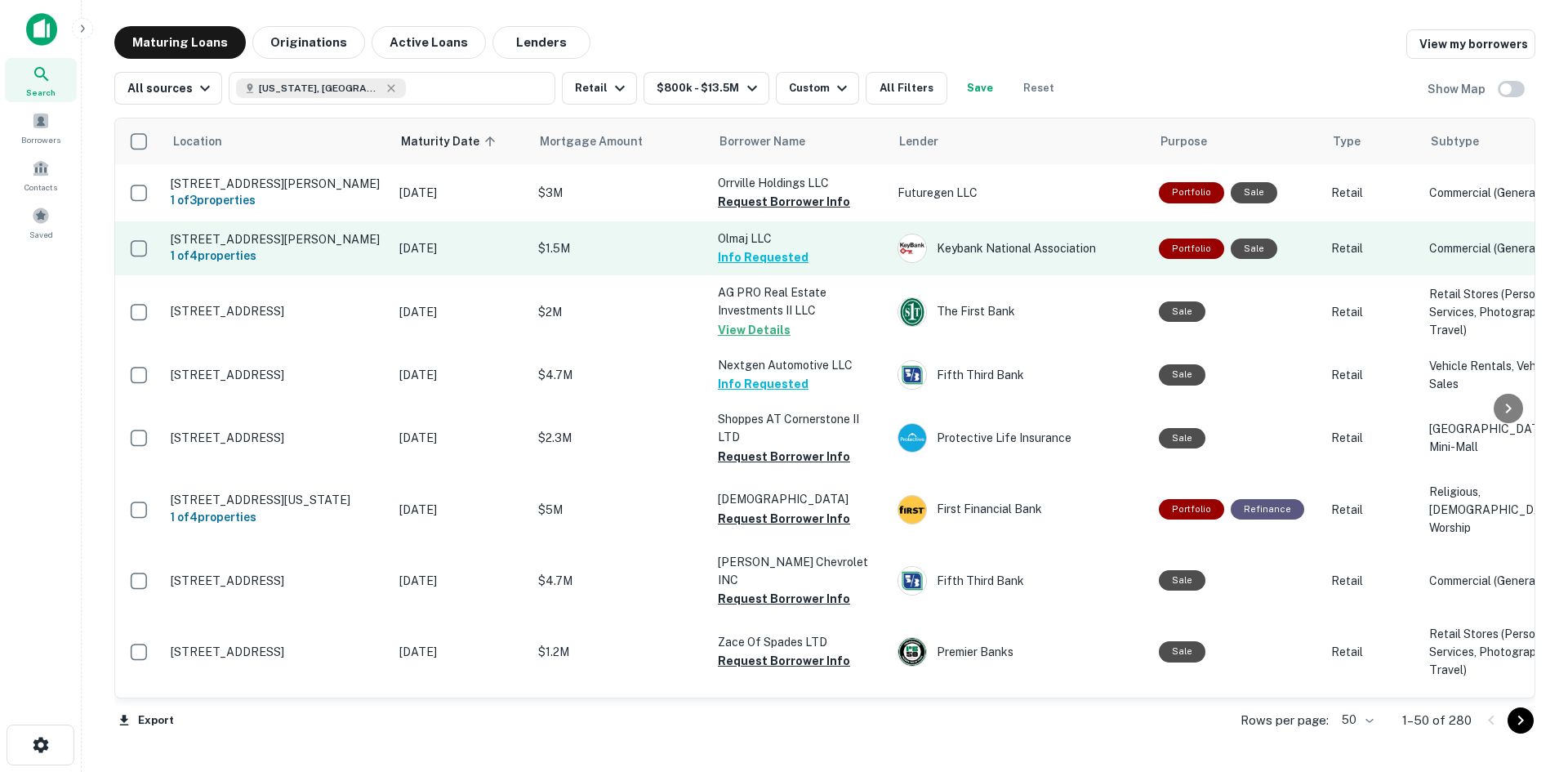
scroll to position [82, 0]
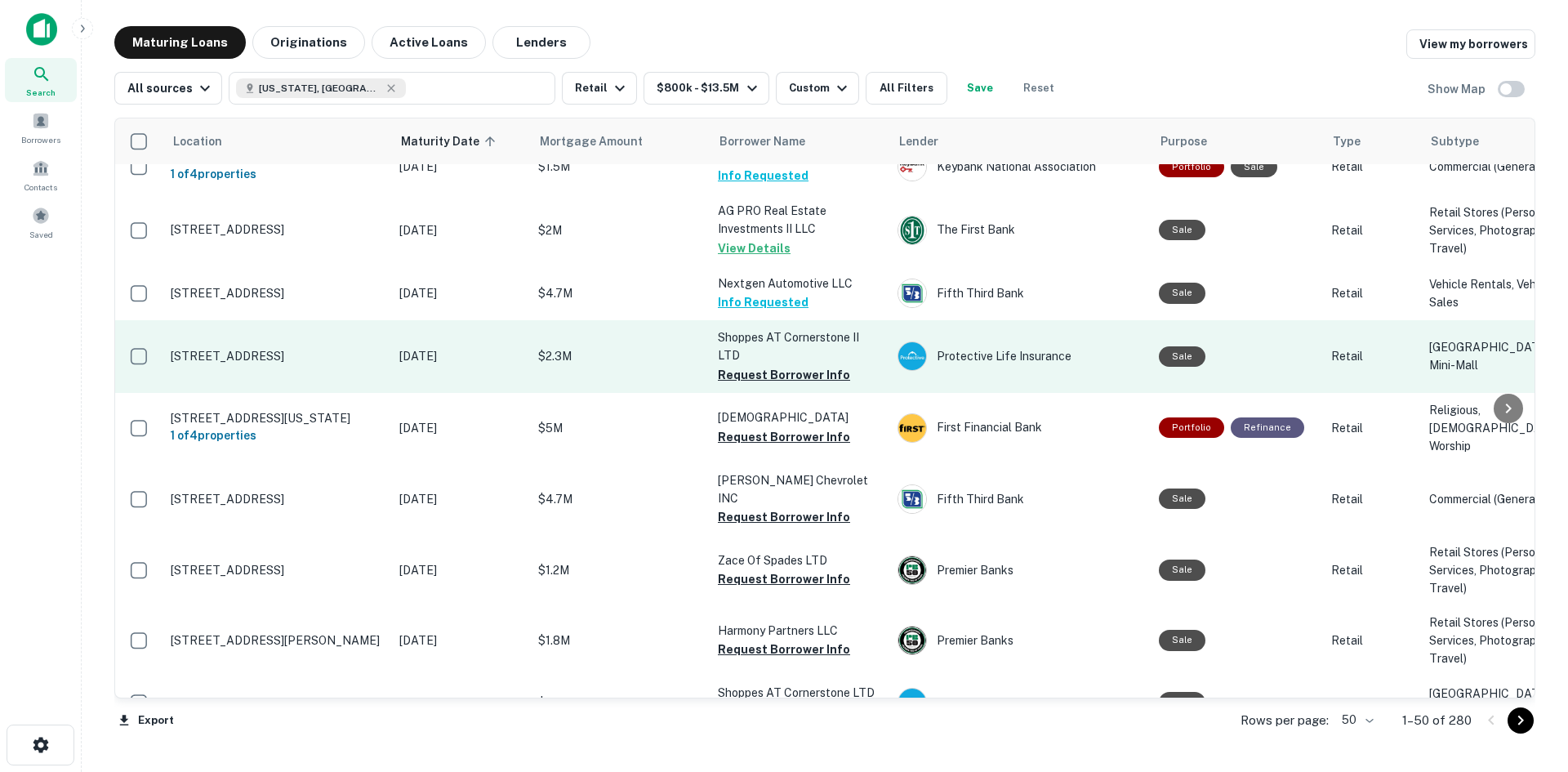
drag, startPoint x: 799, startPoint y: 419, endPoint x: 651, endPoint y: 426, distance: 148.2
click at [799, 385] on button "Request Borrower Info" at bounding box center [784, 375] width 132 height 20
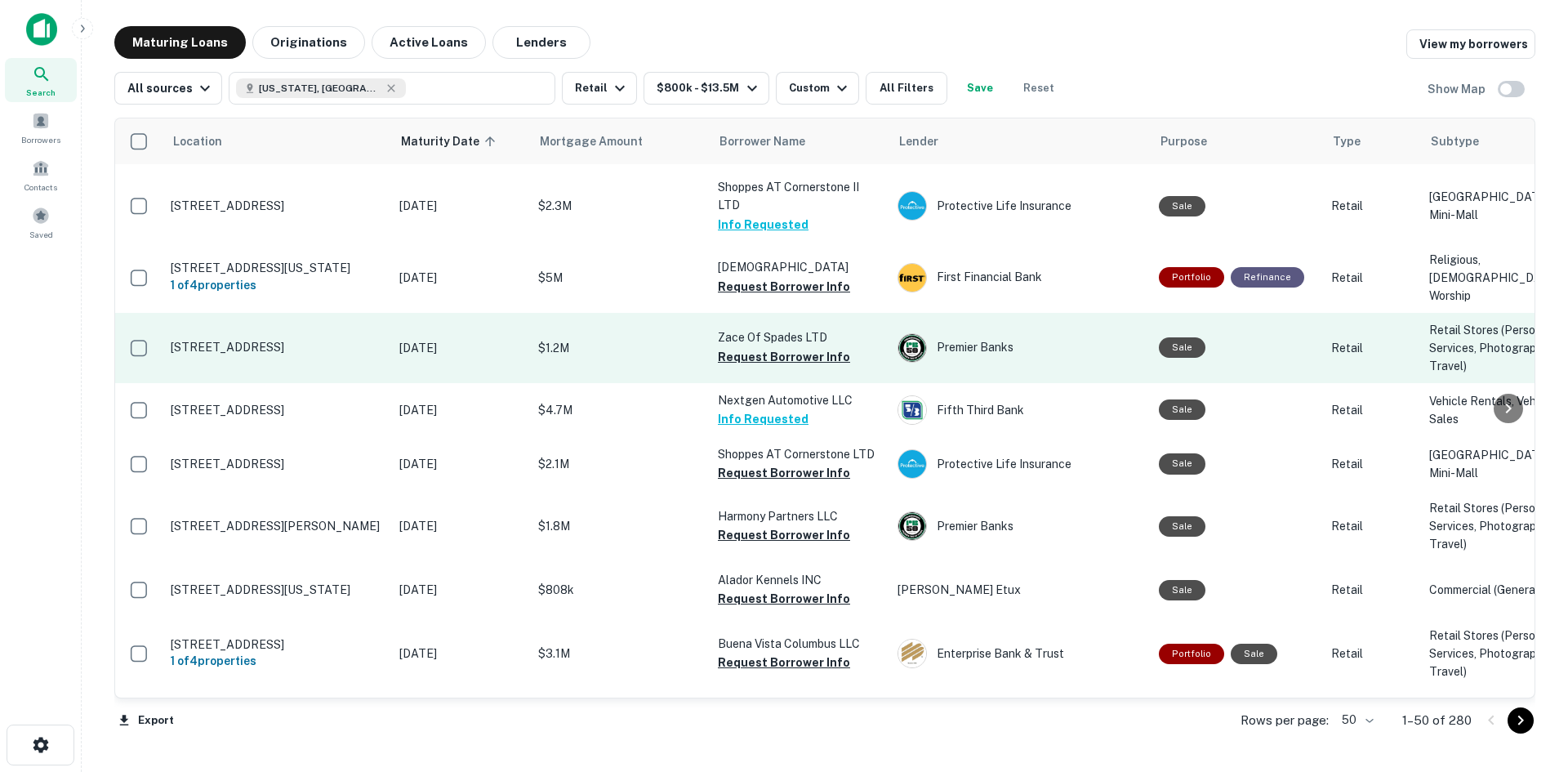
scroll to position [327, 0]
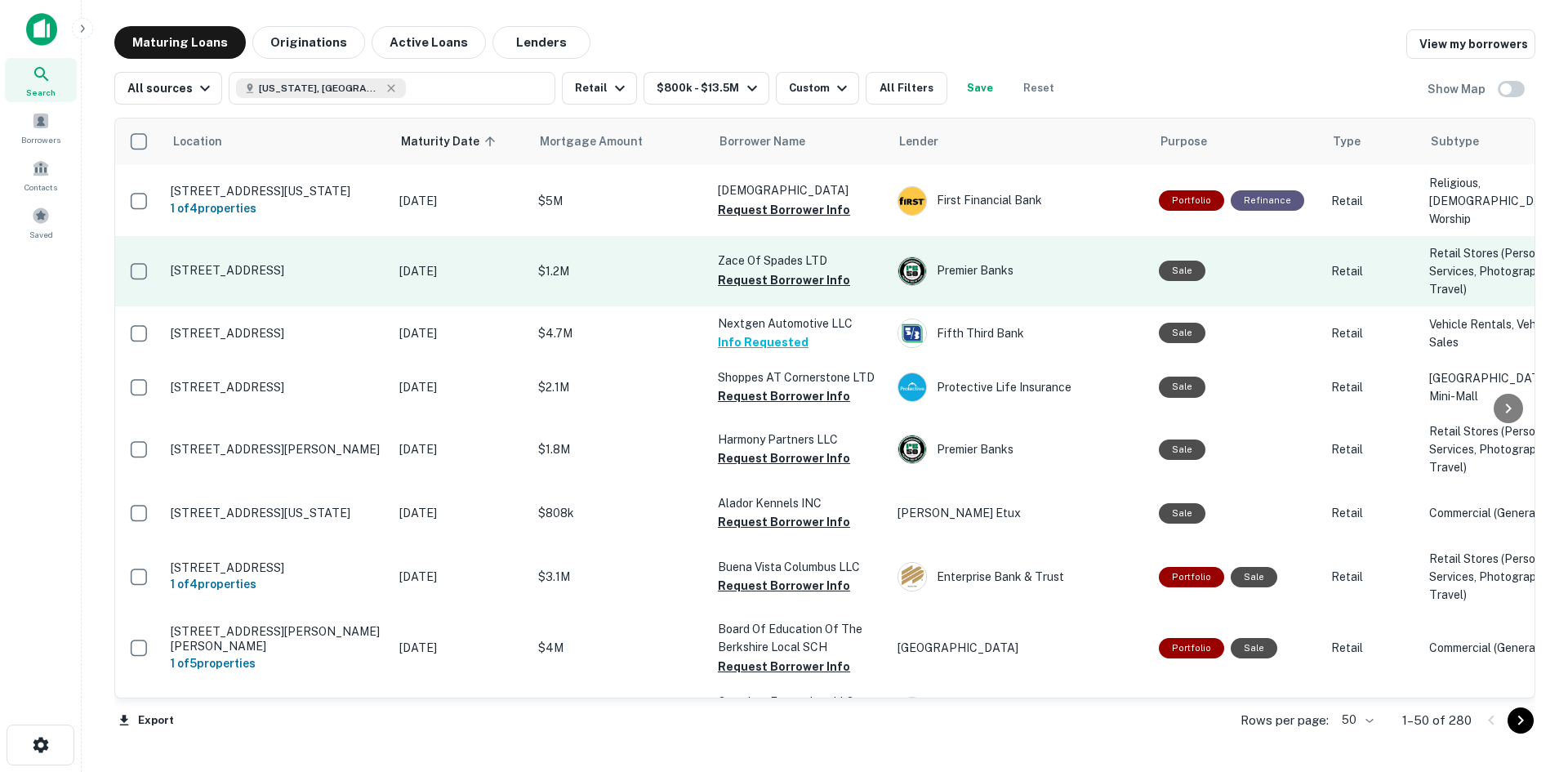
click at [715, 306] on td "Zace Of Spades LTD Request Borrower Info" at bounding box center [800, 271] width 180 height 70
click at [747, 290] on button "Request Borrower Info" at bounding box center [784, 280] width 132 height 20
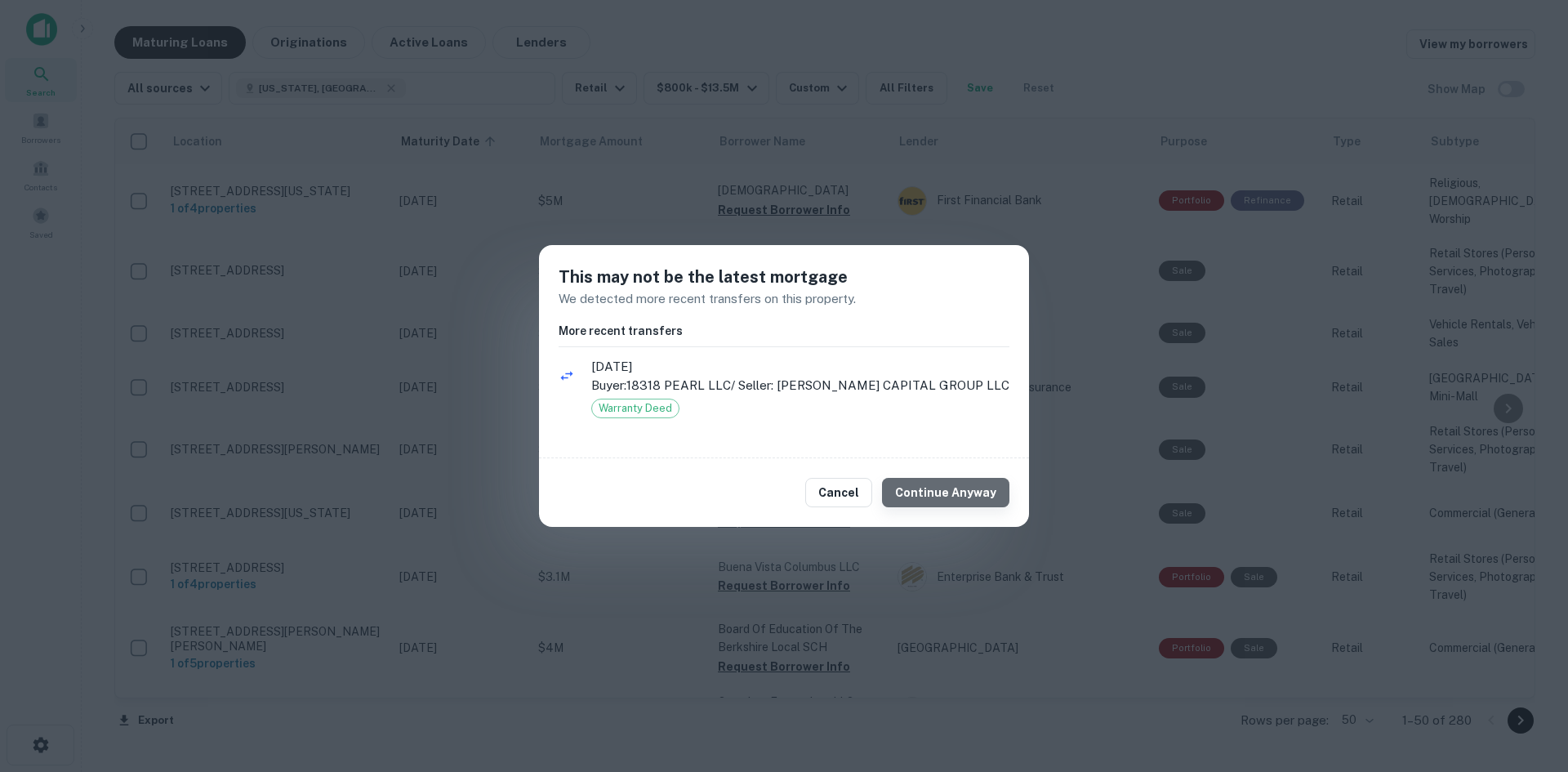
click at [992, 507] on button "Continue Anyway" at bounding box center [945, 493] width 127 height 30
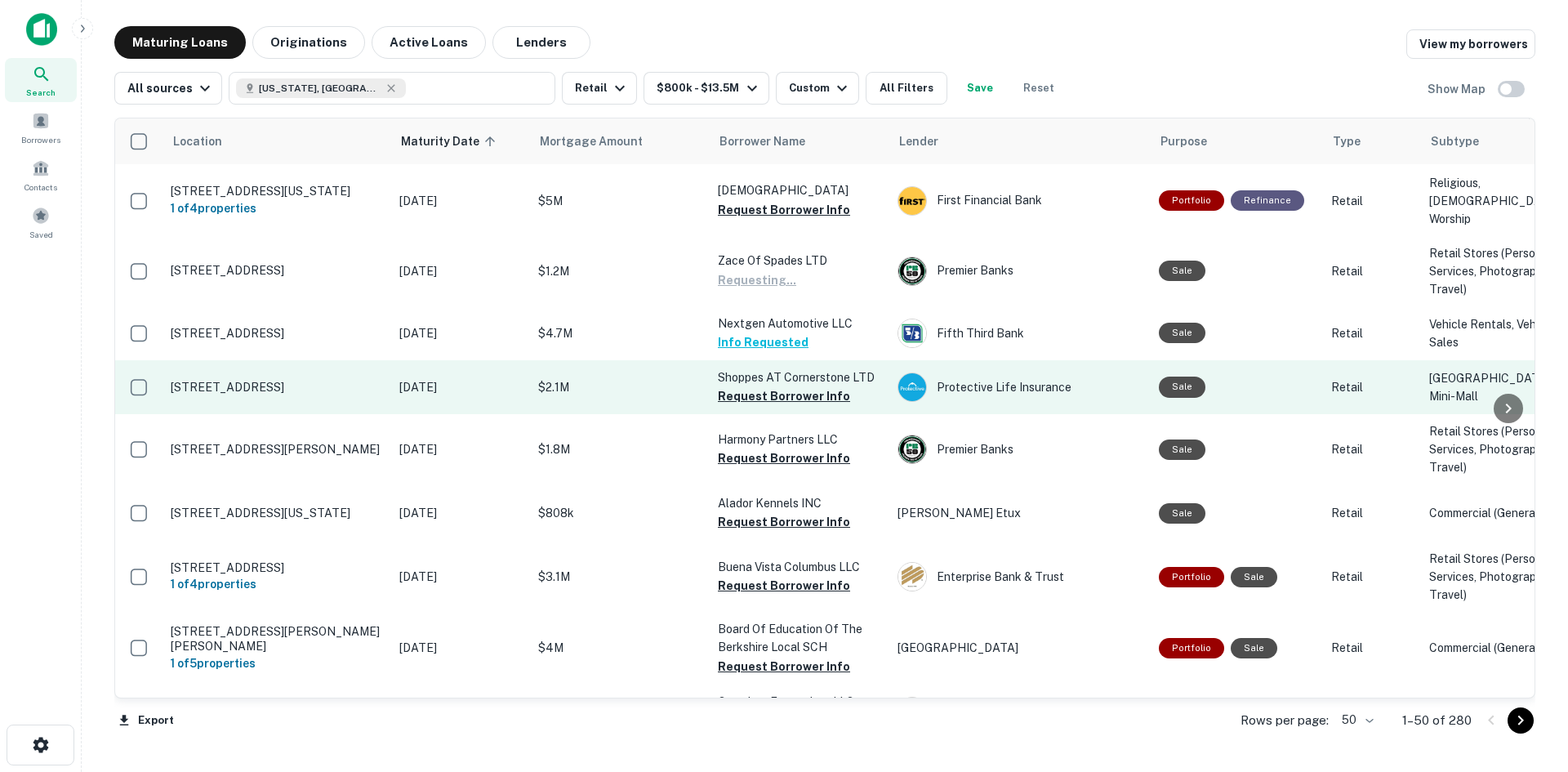
scroll to position [409, 0]
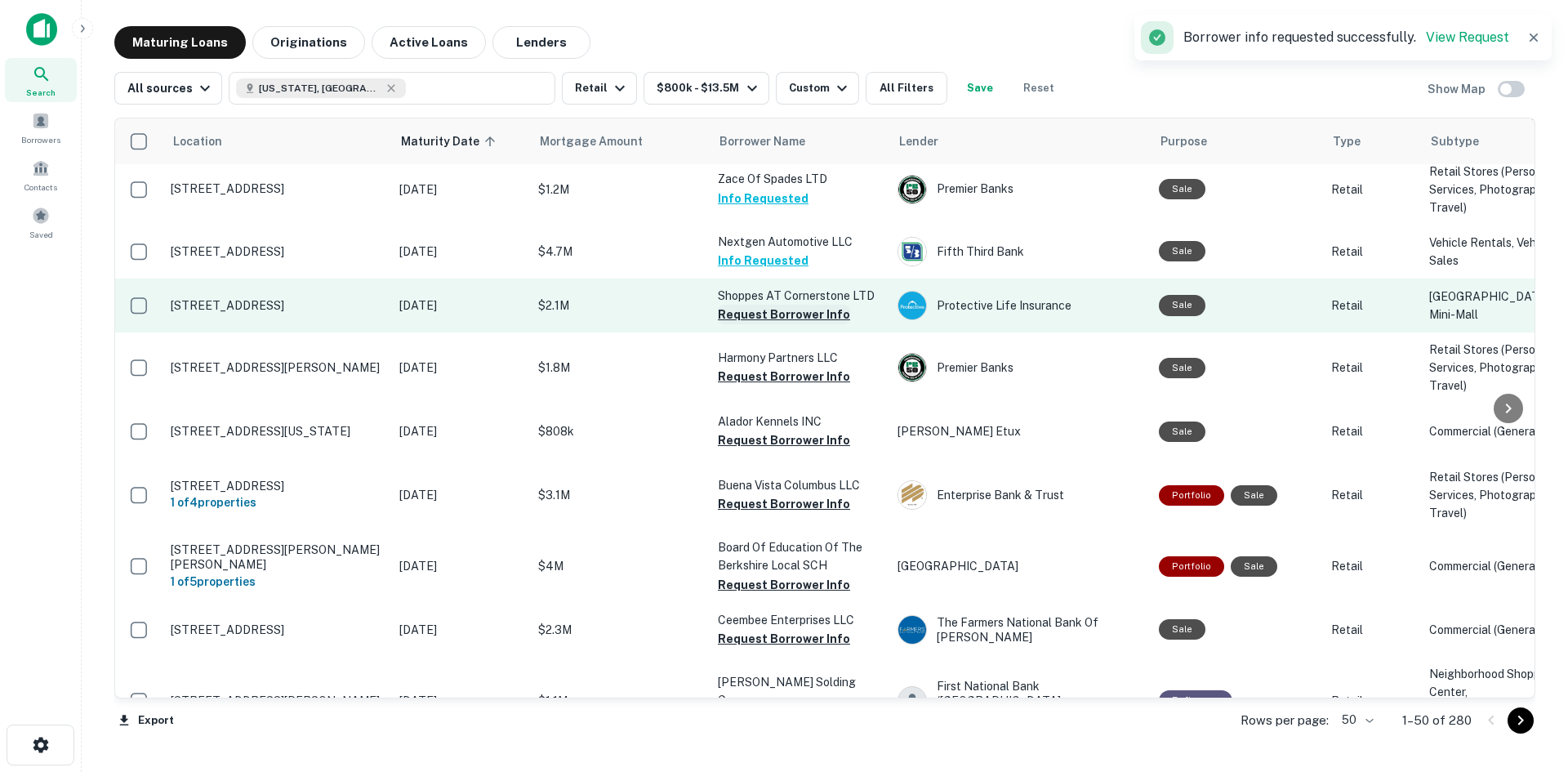
click at [727, 324] on button "Request Borrower Info" at bounding box center [784, 315] width 132 height 20
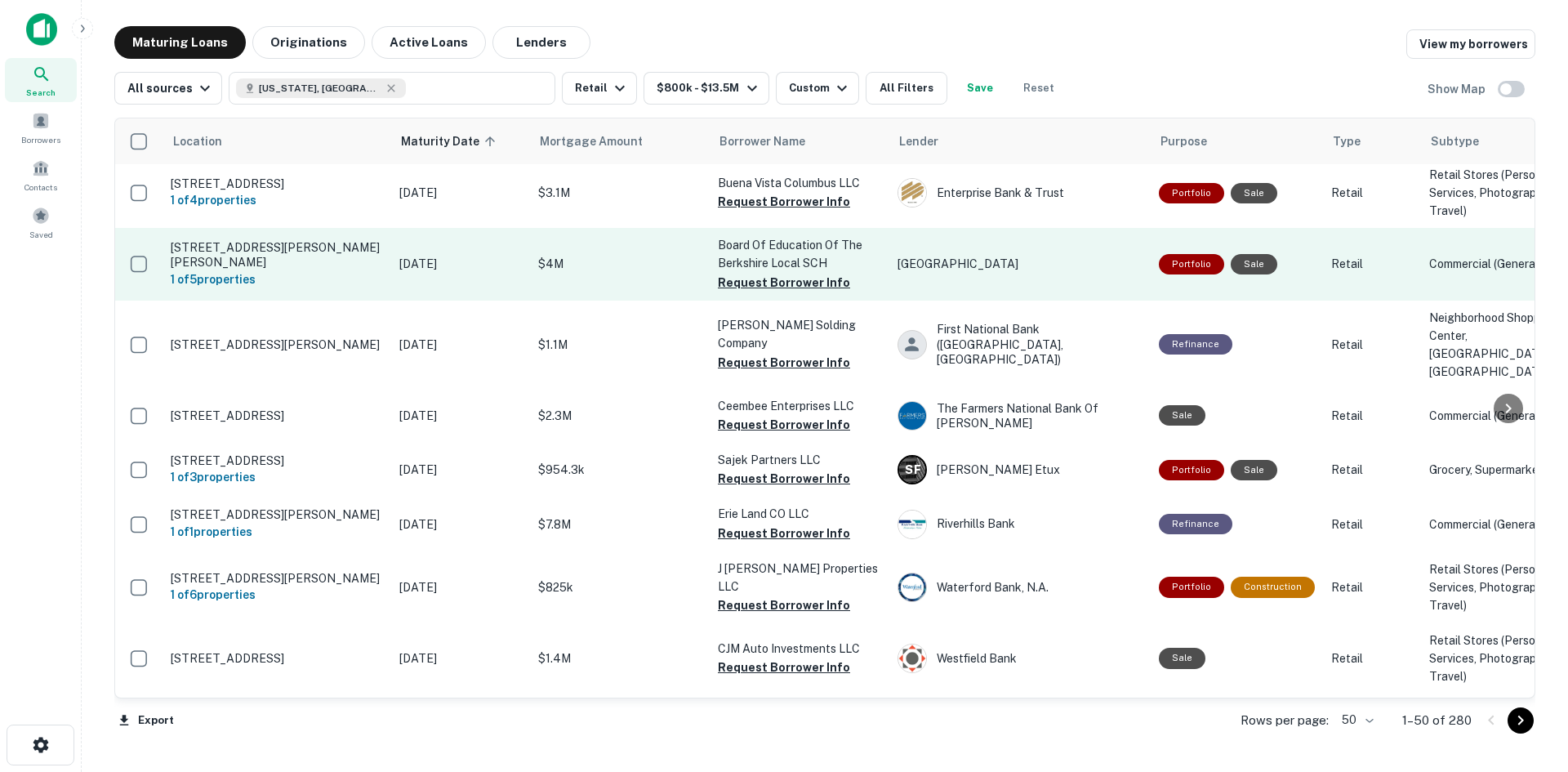
scroll to position [735, 0]
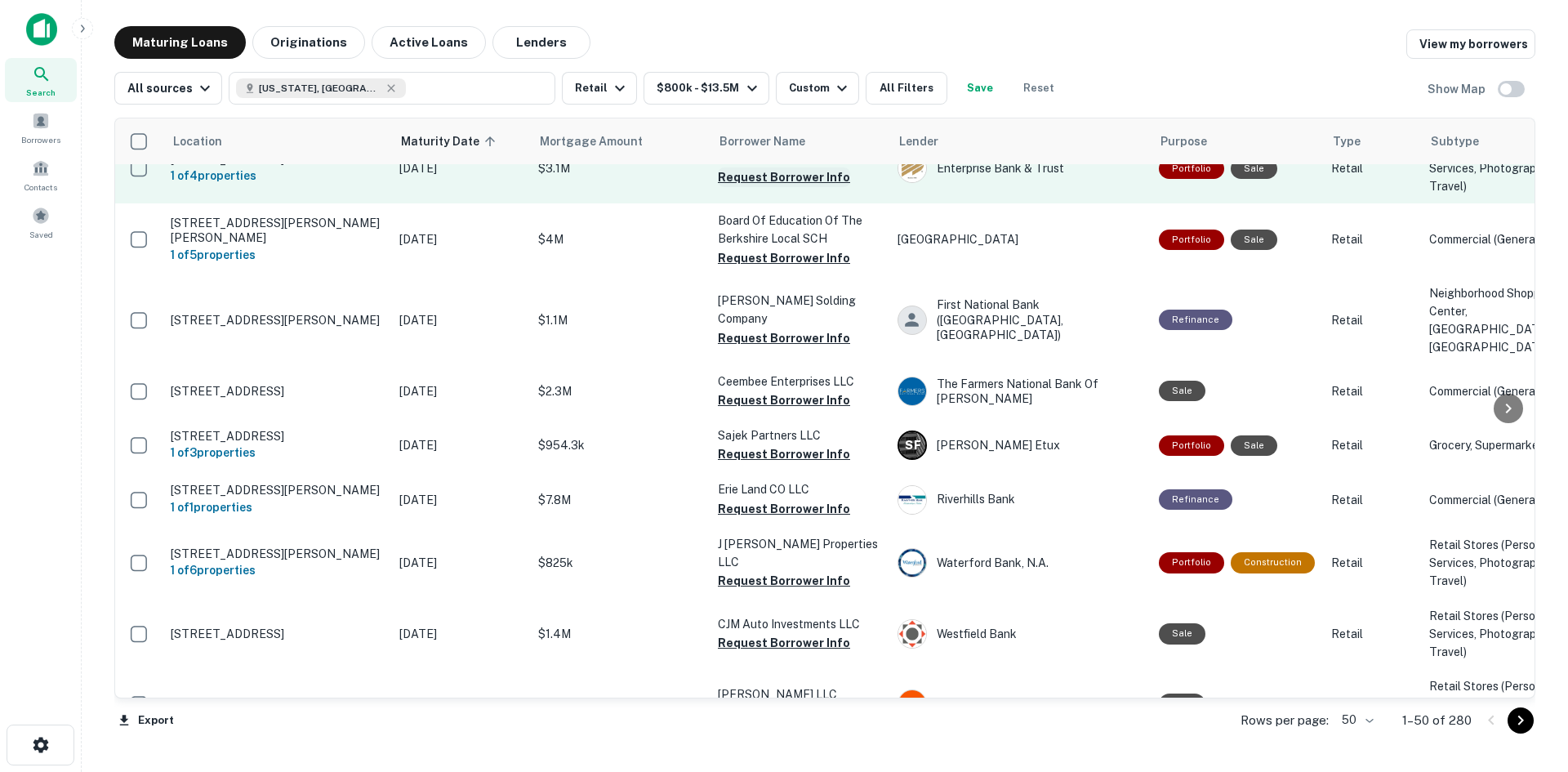
click at [766, 187] on button "Request Borrower Info" at bounding box center [784, 178] width 132 height 20
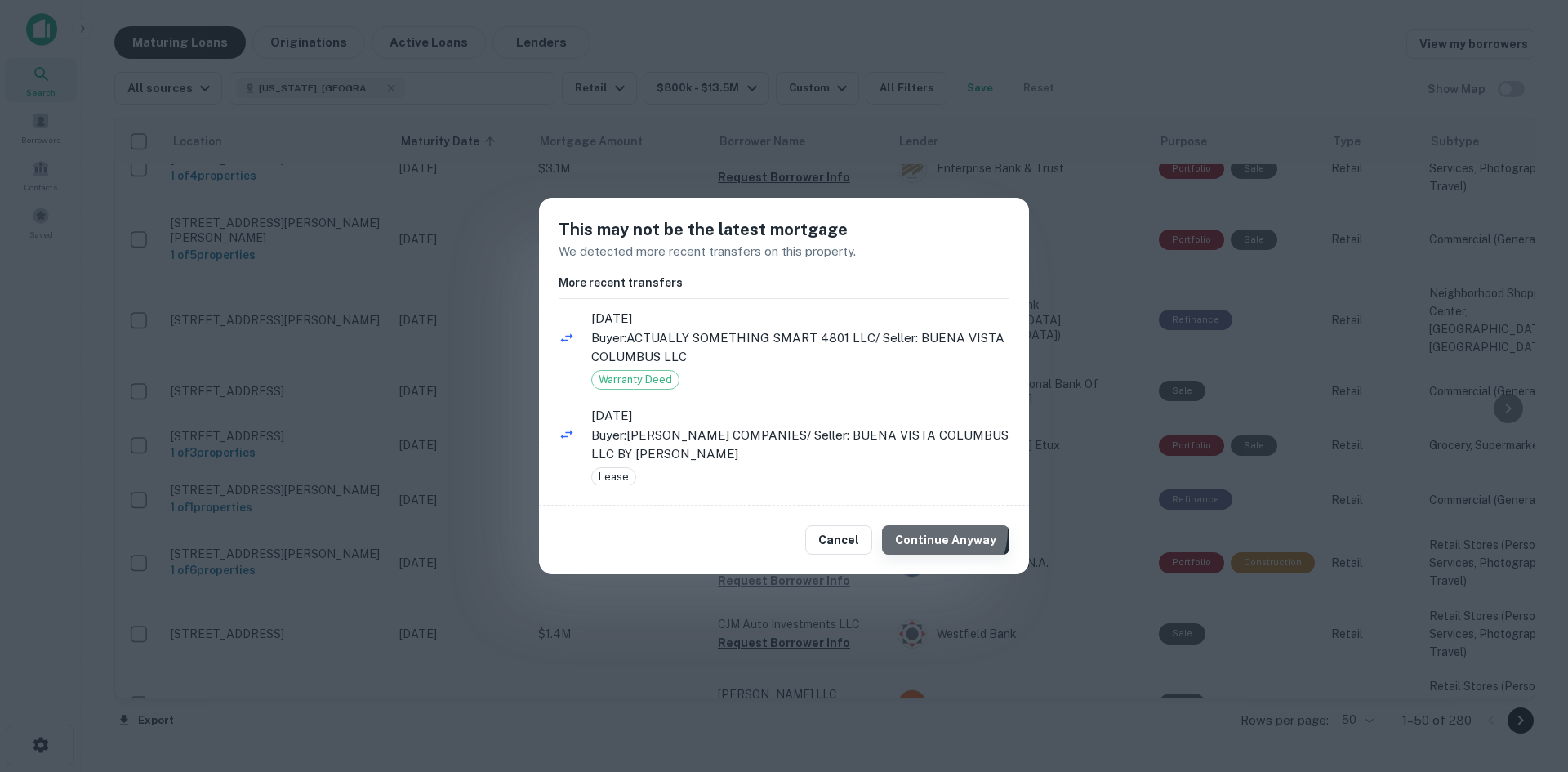
click at [934, 530] on button "Continue Anyway" at bounding box center [945, 540] width 127 height 30
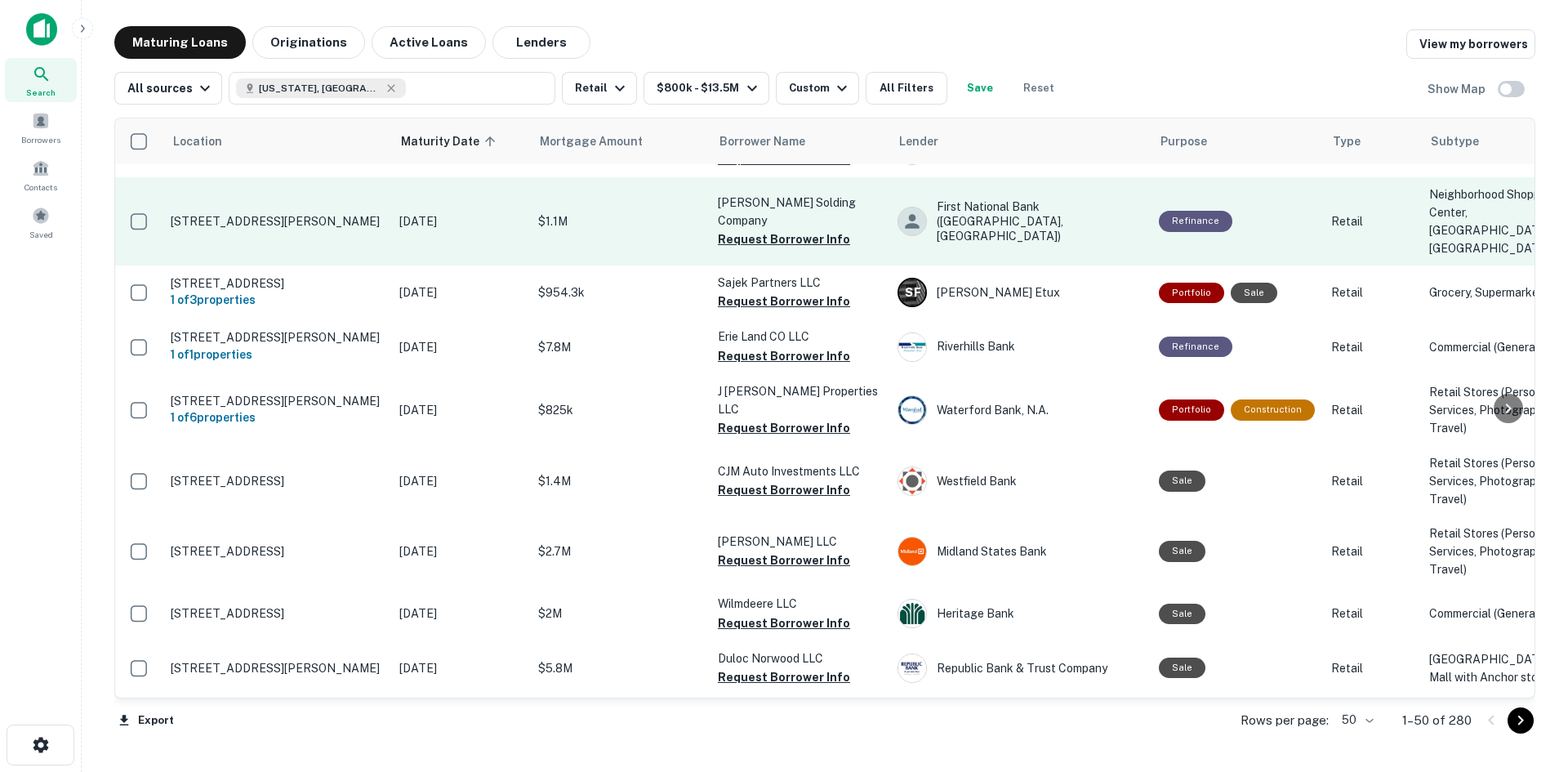
scroll to position [898, 0]
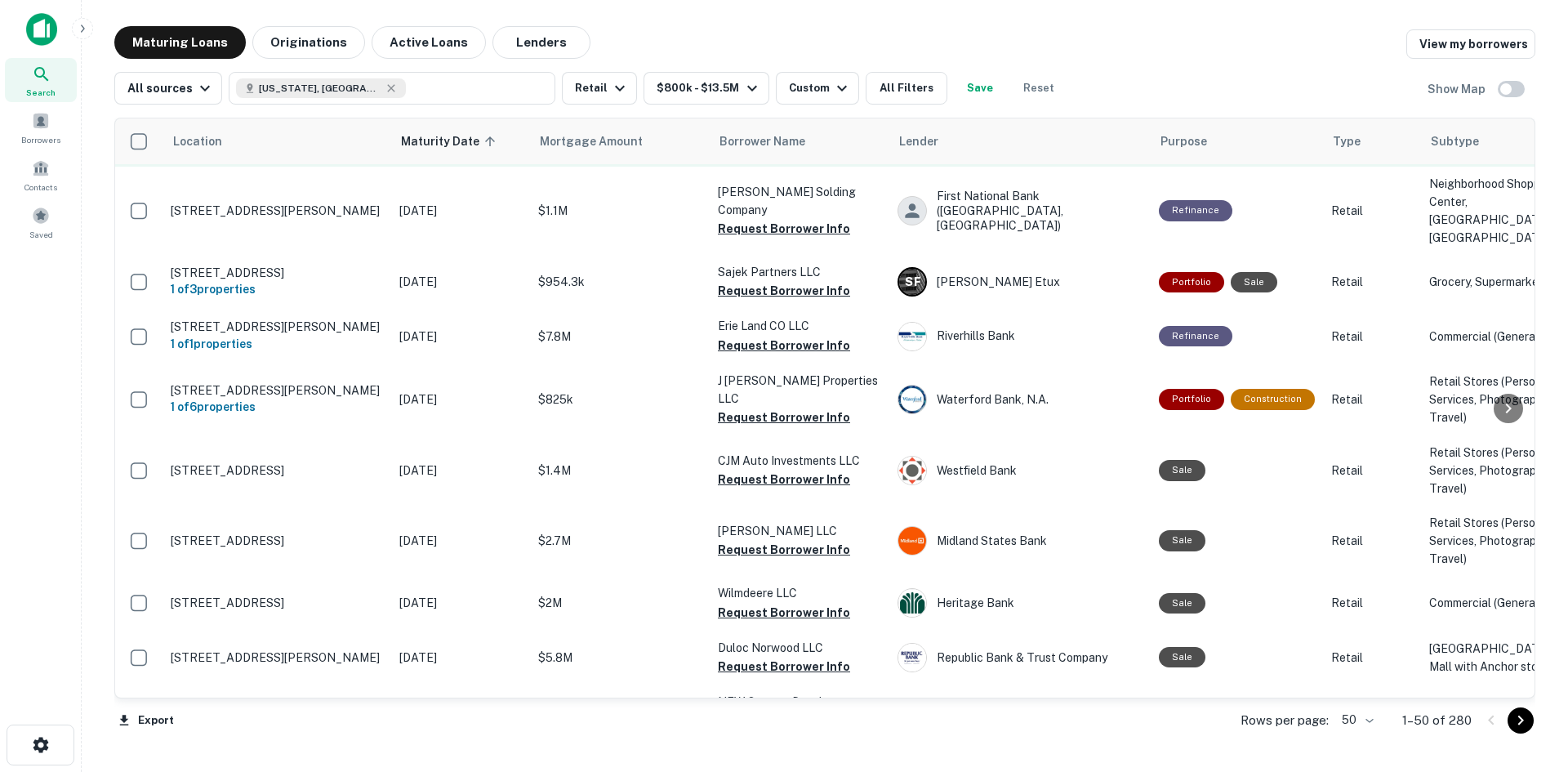
click at [754, 159] on button "Request Borrower Info" at bounding box center [784, 149] width 132 height 20
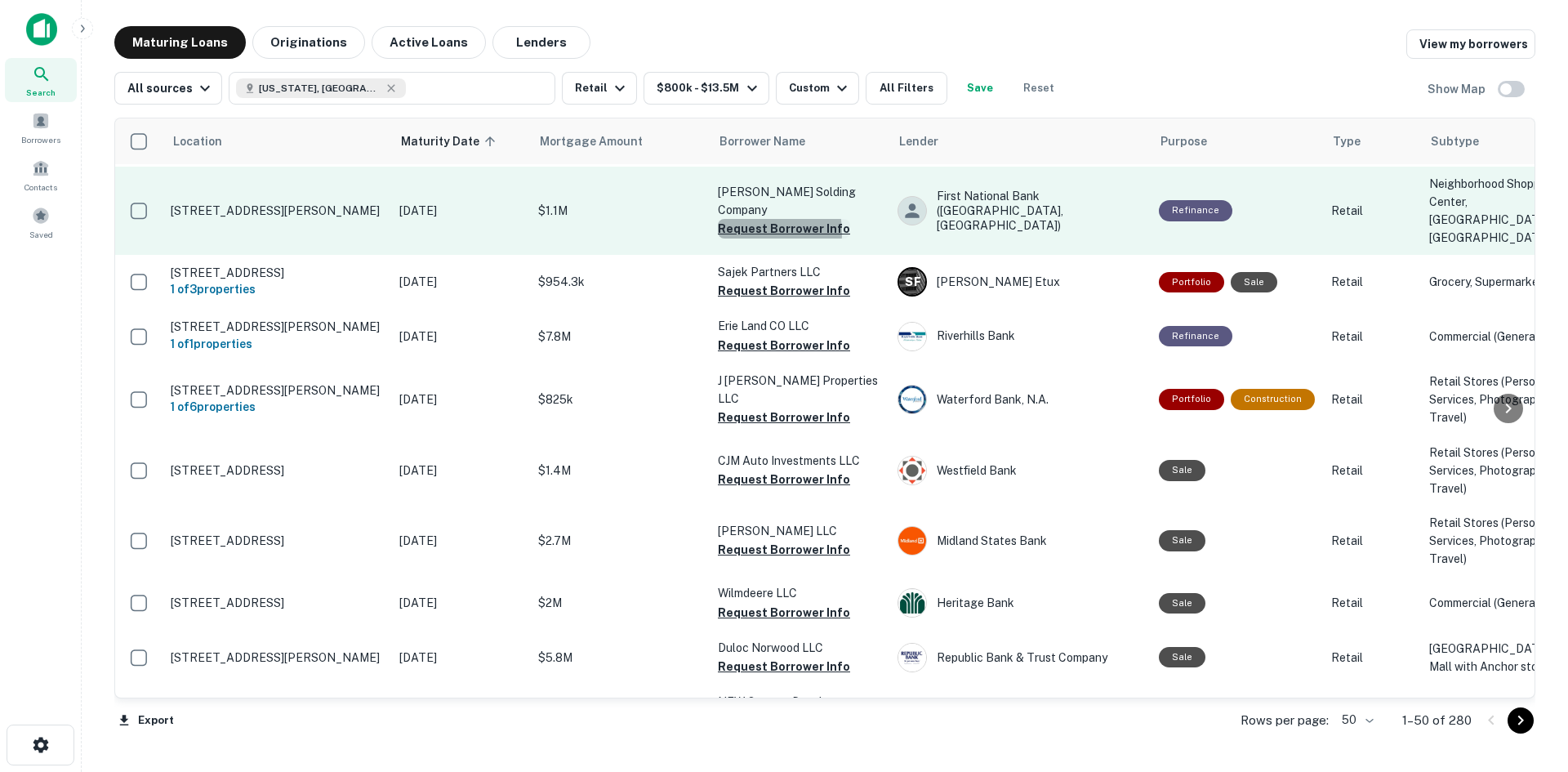
click at [754, 239] on button "Request Borrower Info" at bounding box center [784, 229] width 132 height 20
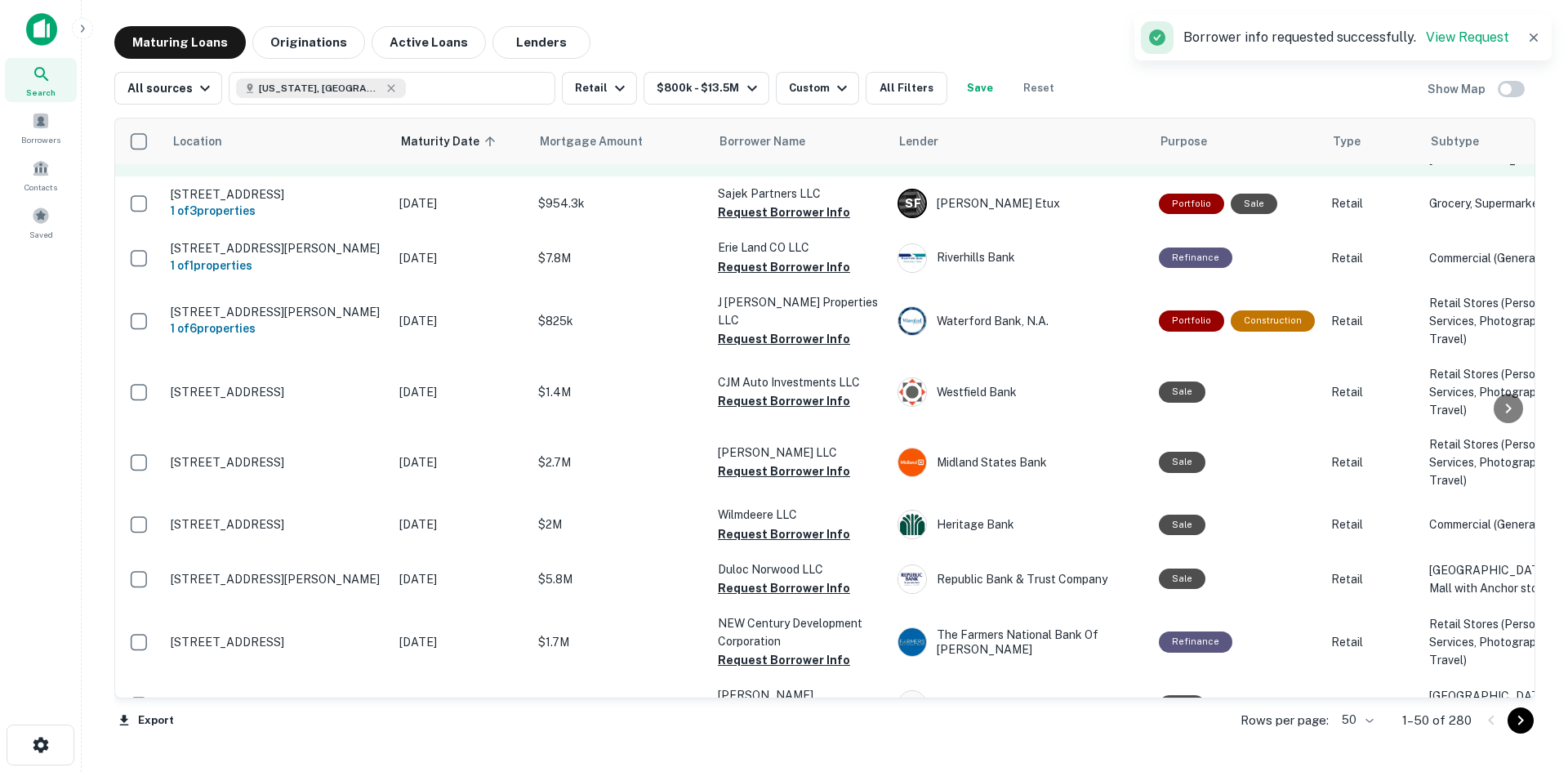
scroll to position [1062, 0]
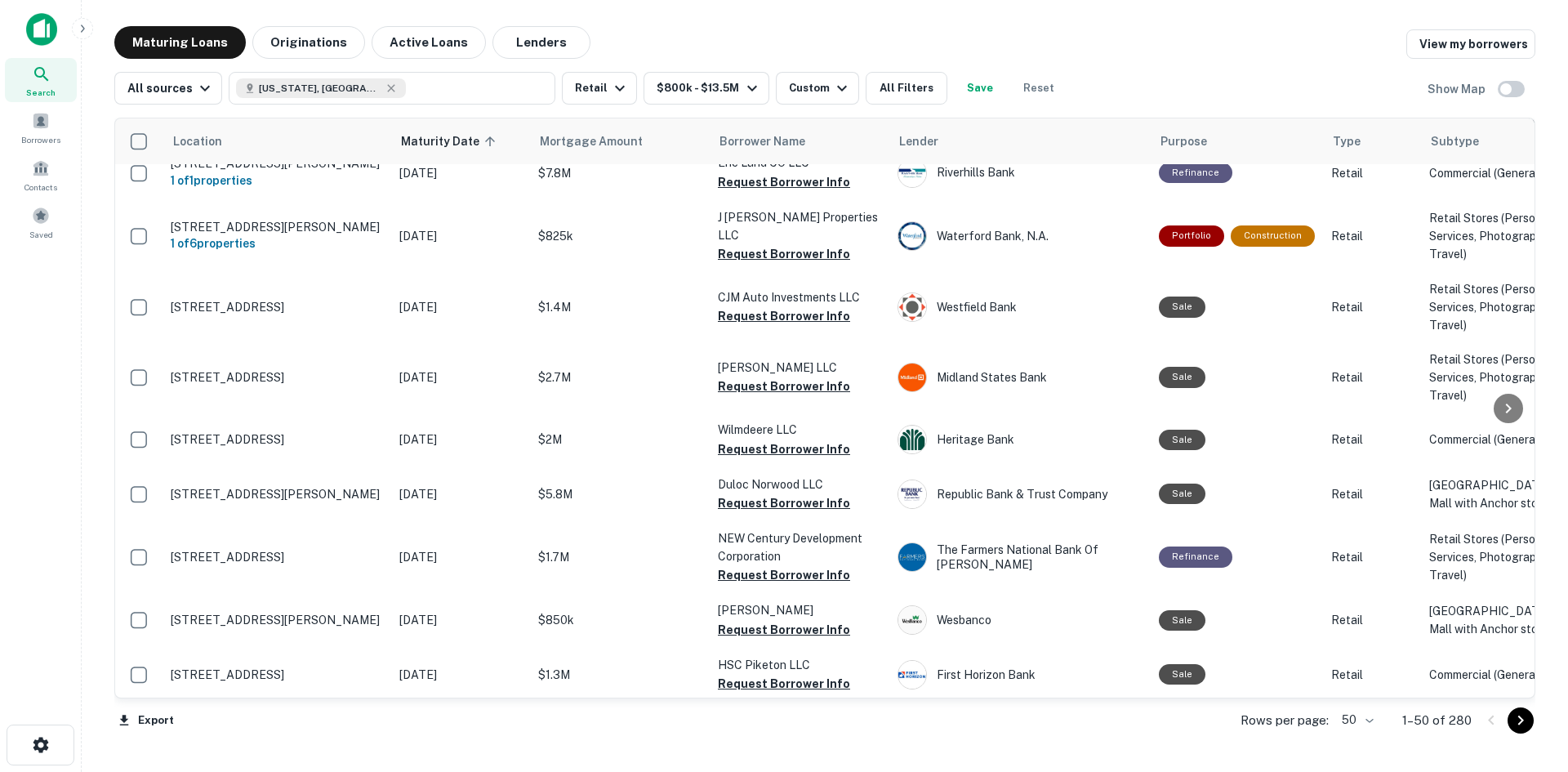
drag, startPoint x: 652, startPoint y: 264, endPoint x: 548, endPoint y: 274, distance: 104.5
click at [808, 137] on button "Request Borrower Info" at bounding box center [784, 127] width 132 height 20
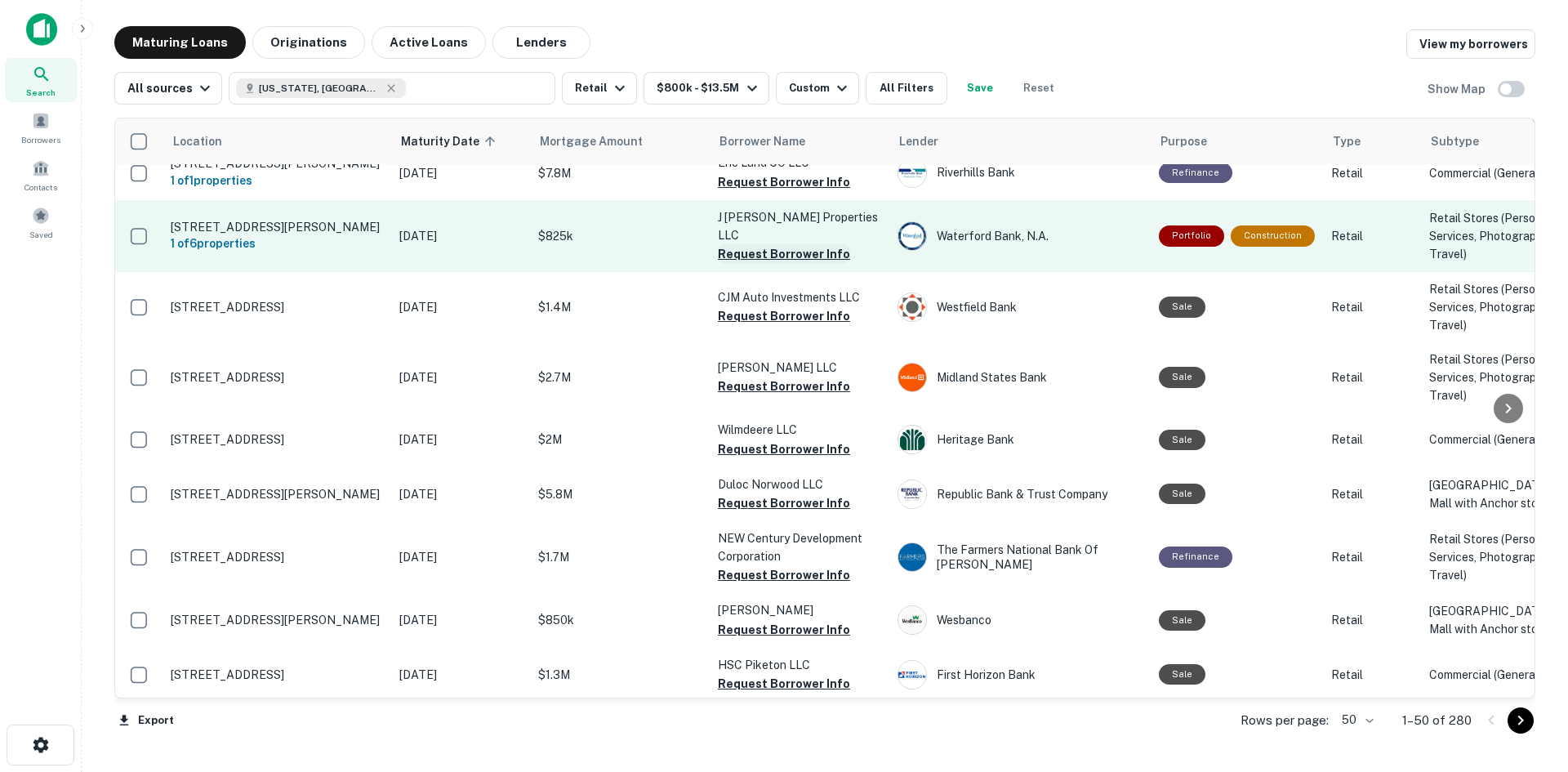
click at [784, 264] on button "Request Borrower Info" at bounding box center [784, 254] width 132 height 20
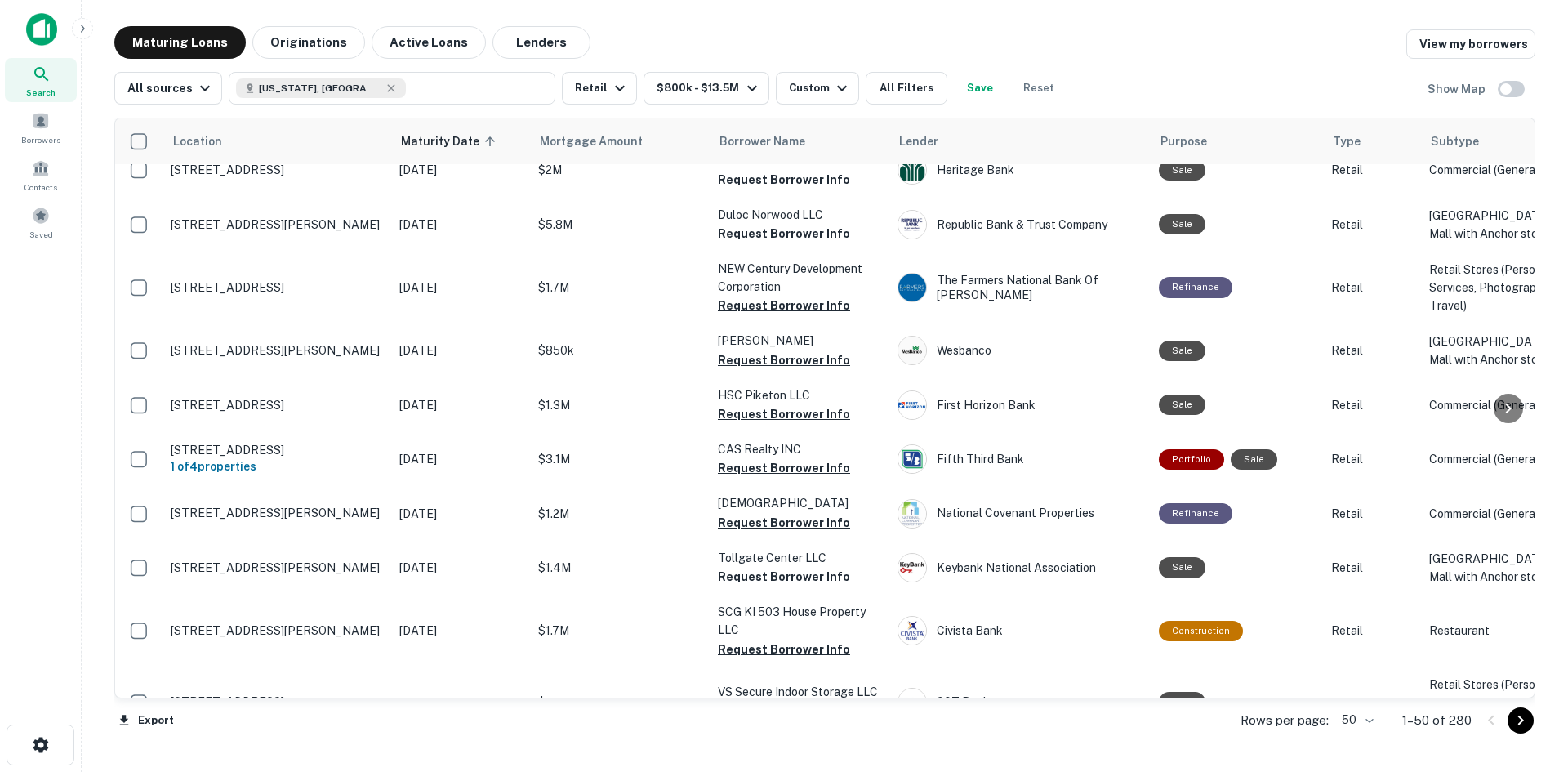
scroll to position [1307, 0]
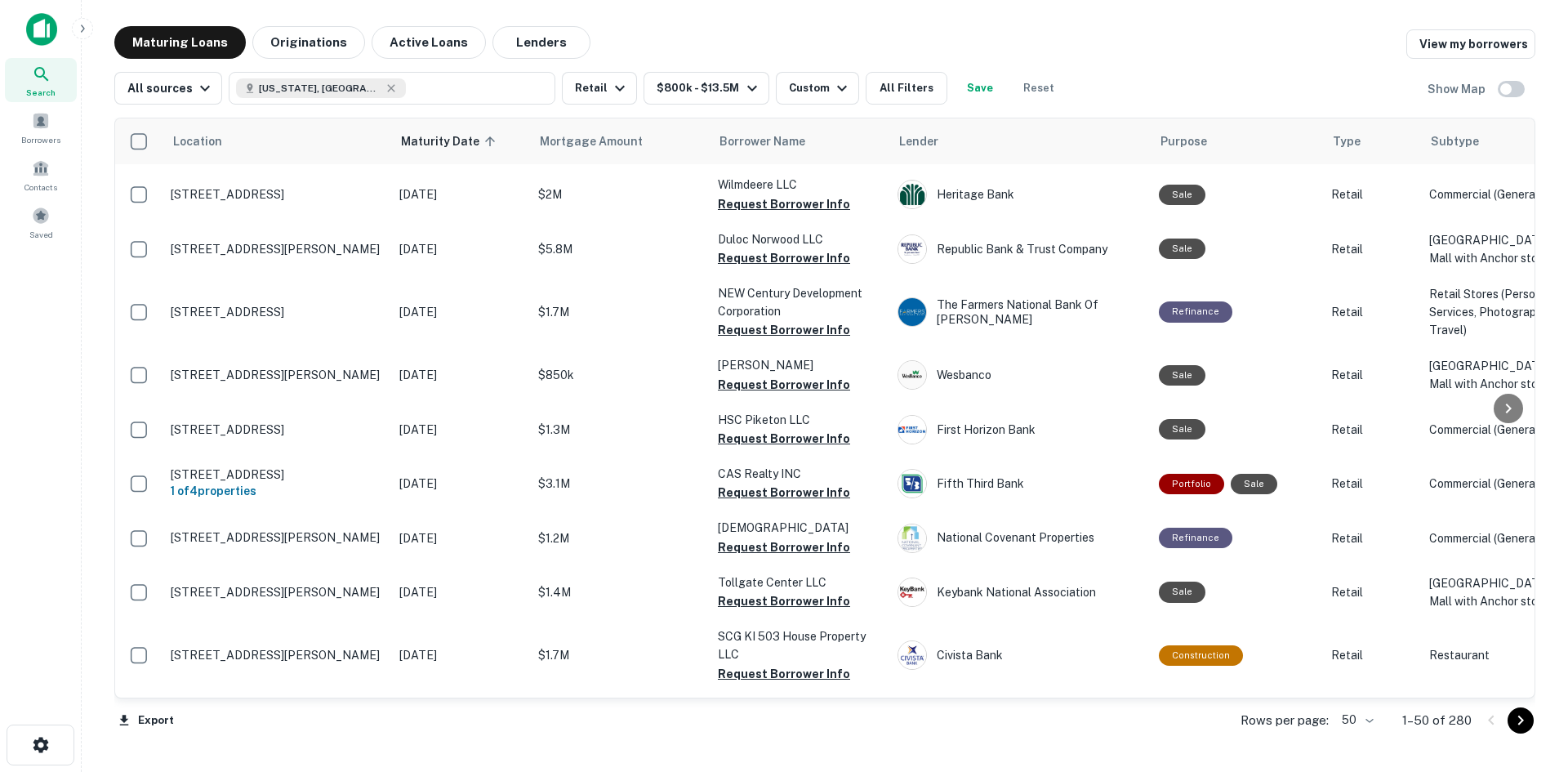
click at [809, 81] on button "Request Borrower Info" at bounding box center [784, 71] width 132 height 20
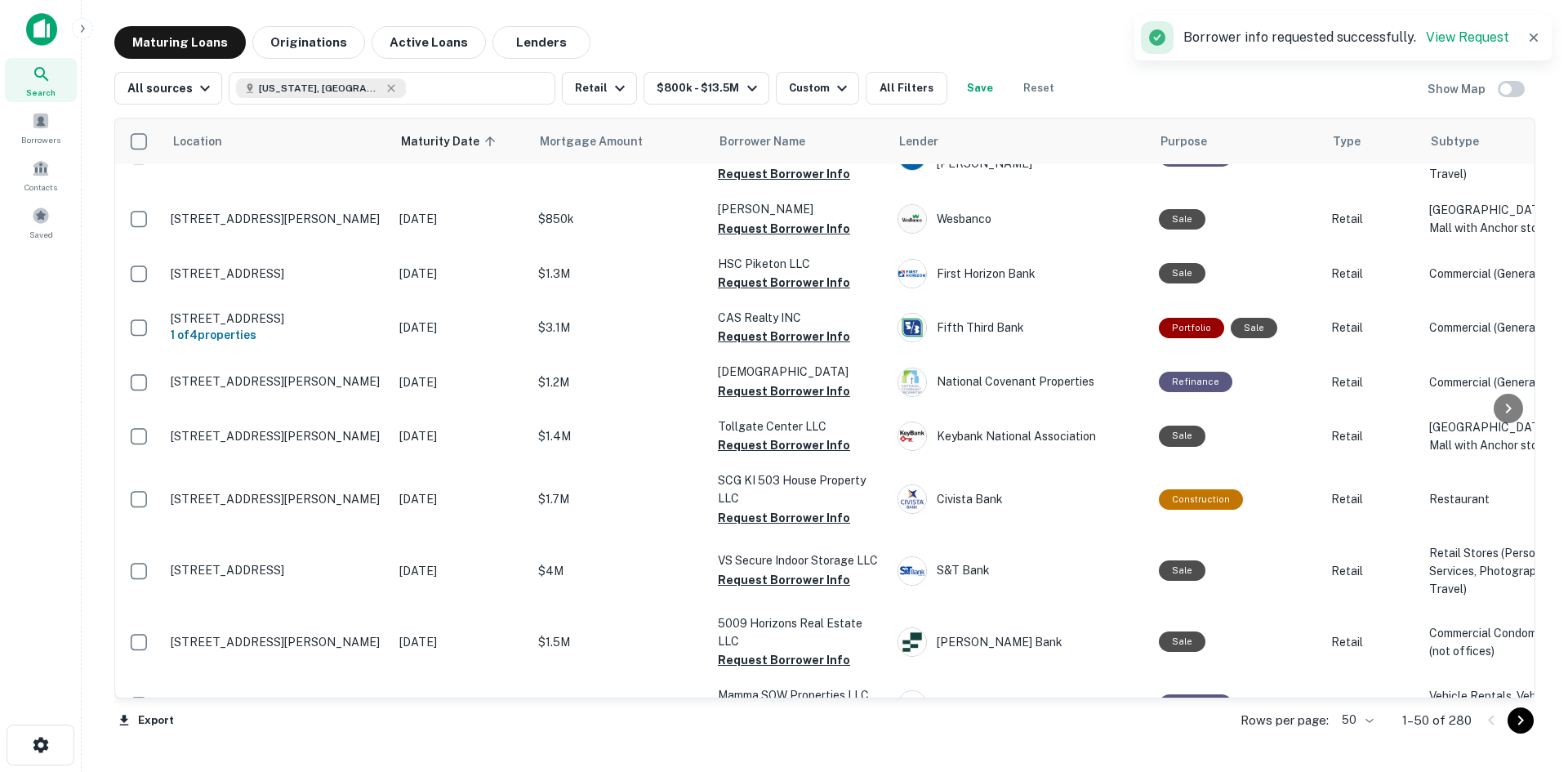
scroll to position [1471, 0]
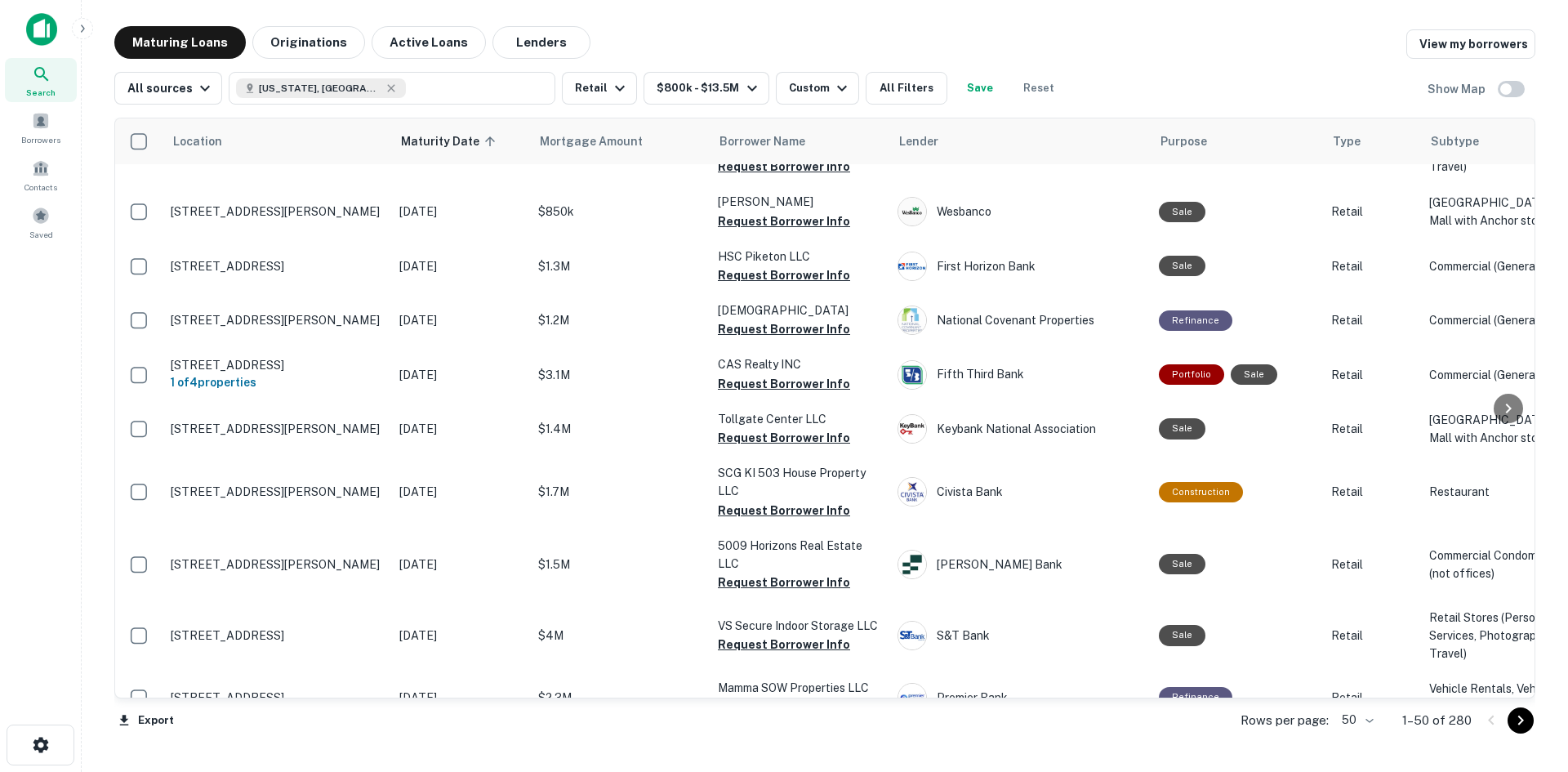
click at [826, 50] on button "Request Borrower Info" at bounding box center [784, 41] width 132 height 20
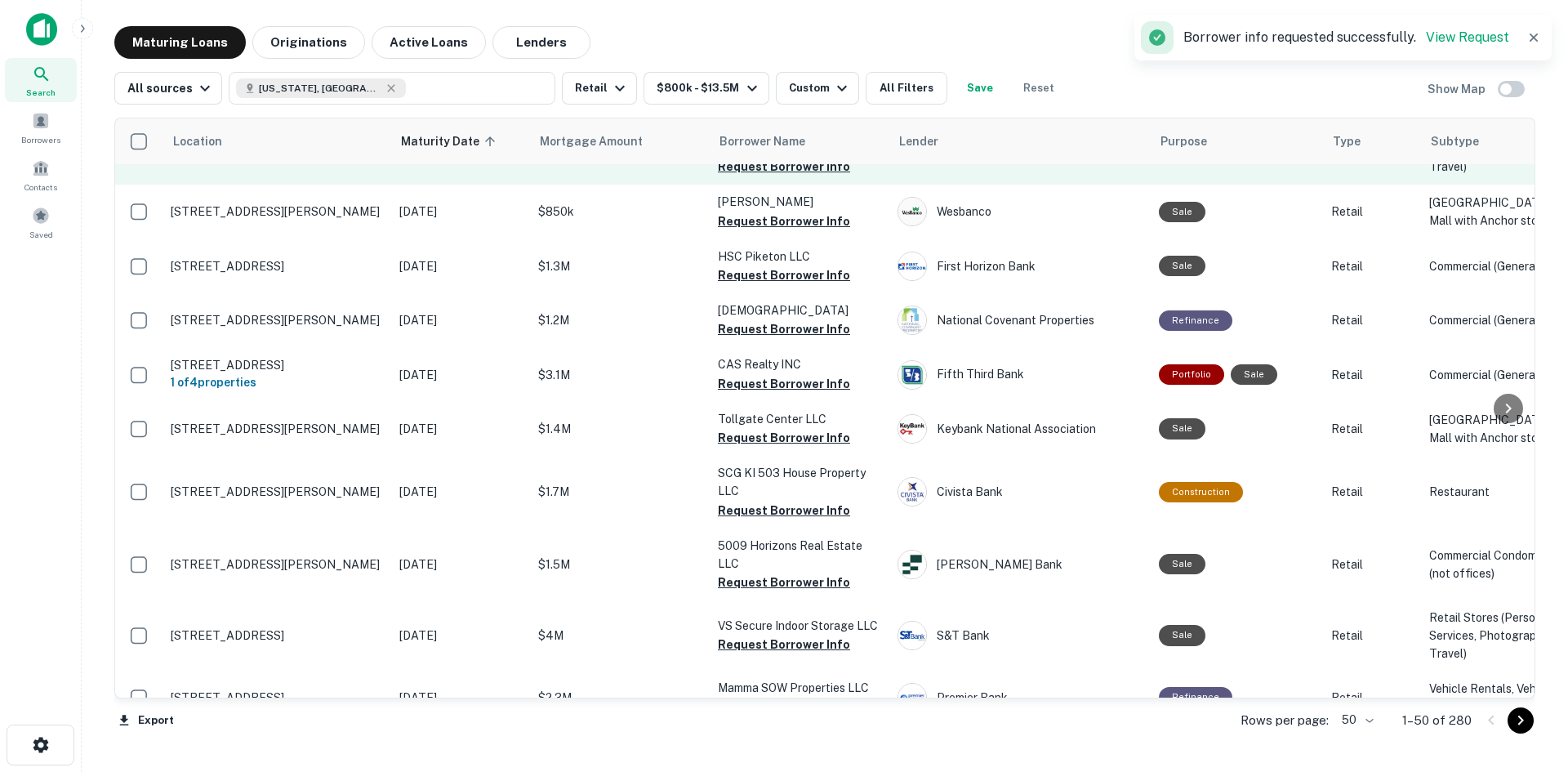
scroll to position [1551, 0]
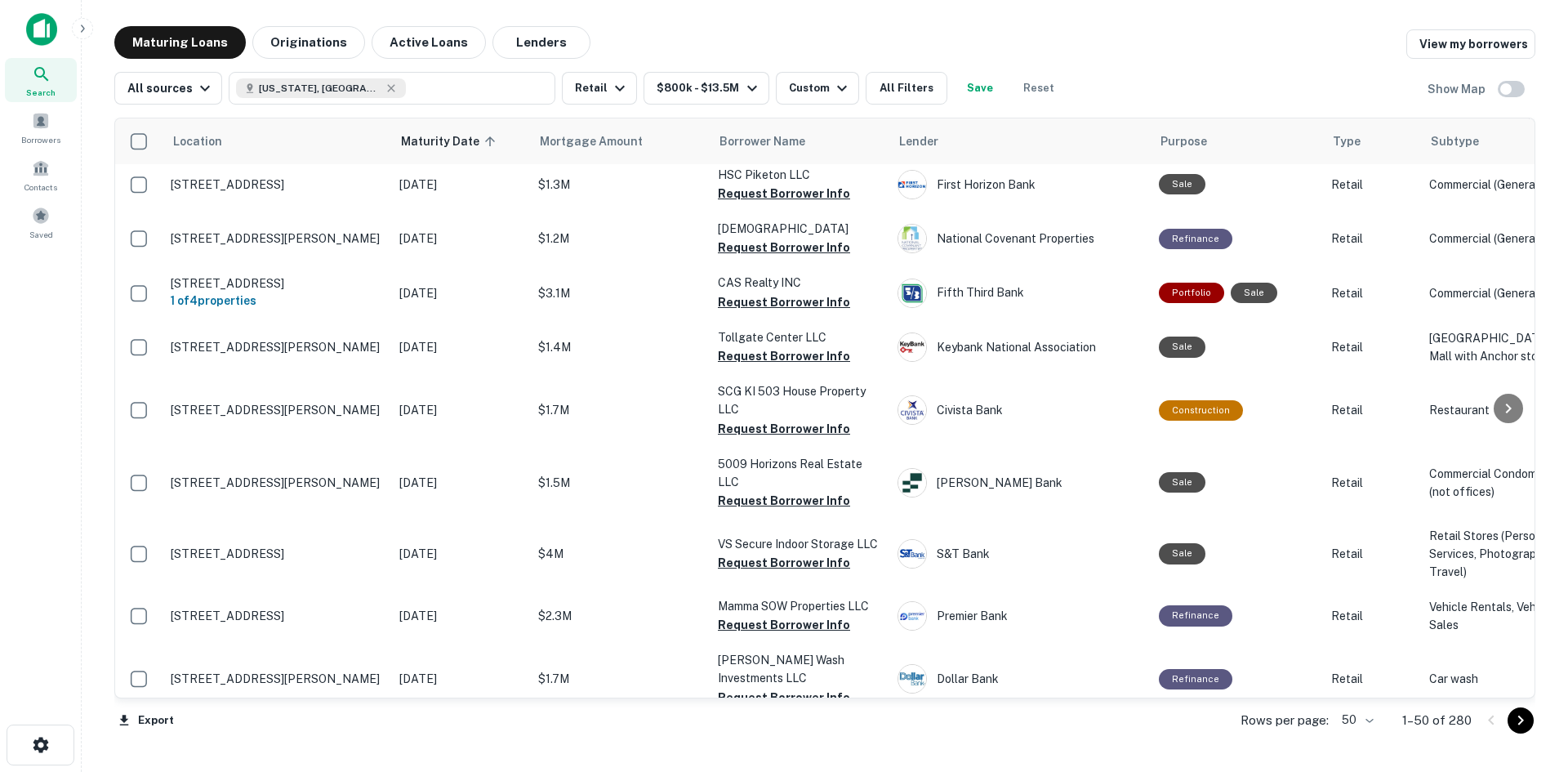
click at [741, 23] on button "Request Borrower Info" at bounding box center [784, 13] width 132 height 20
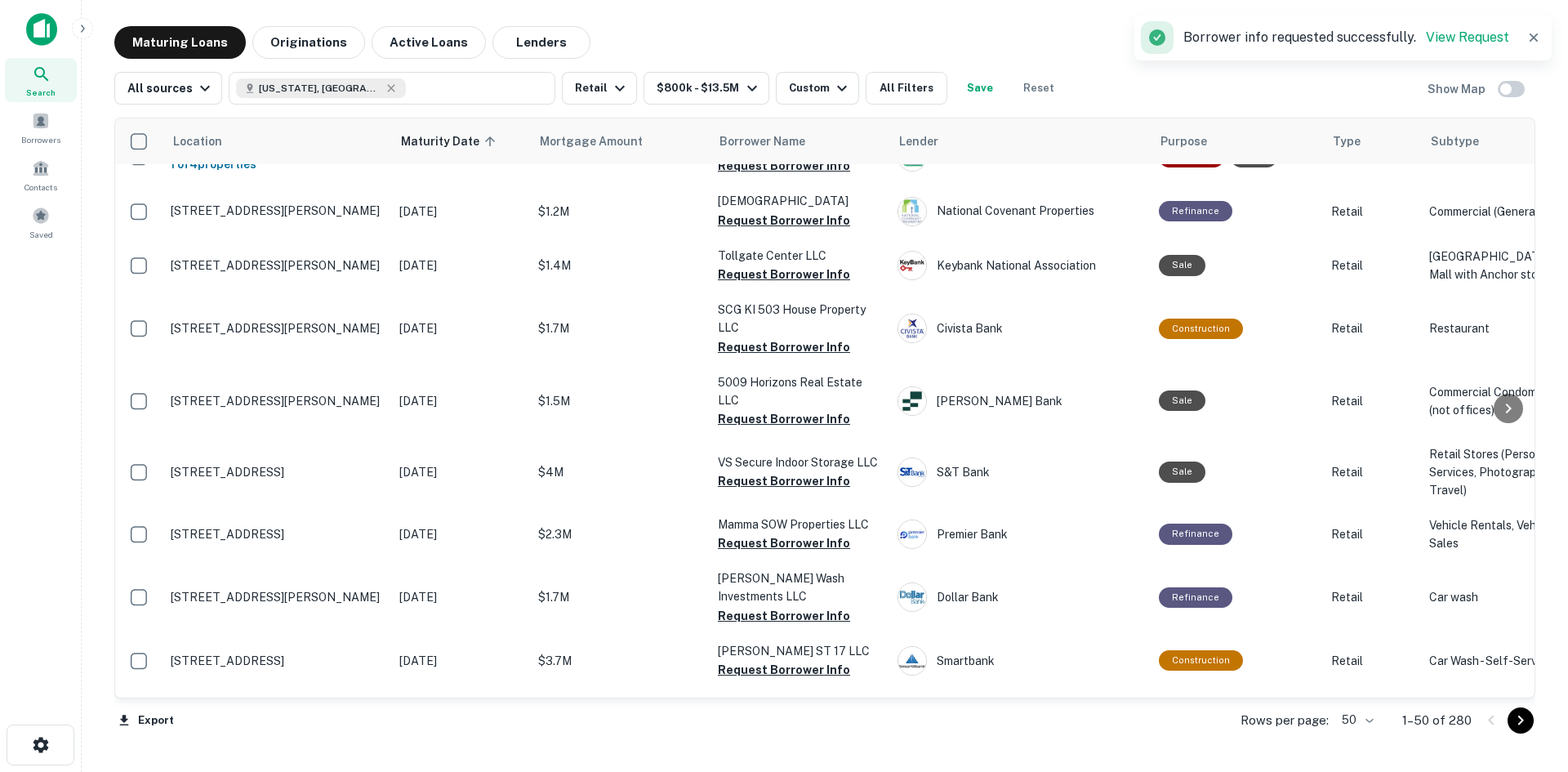
scroll to position [1715, 0]
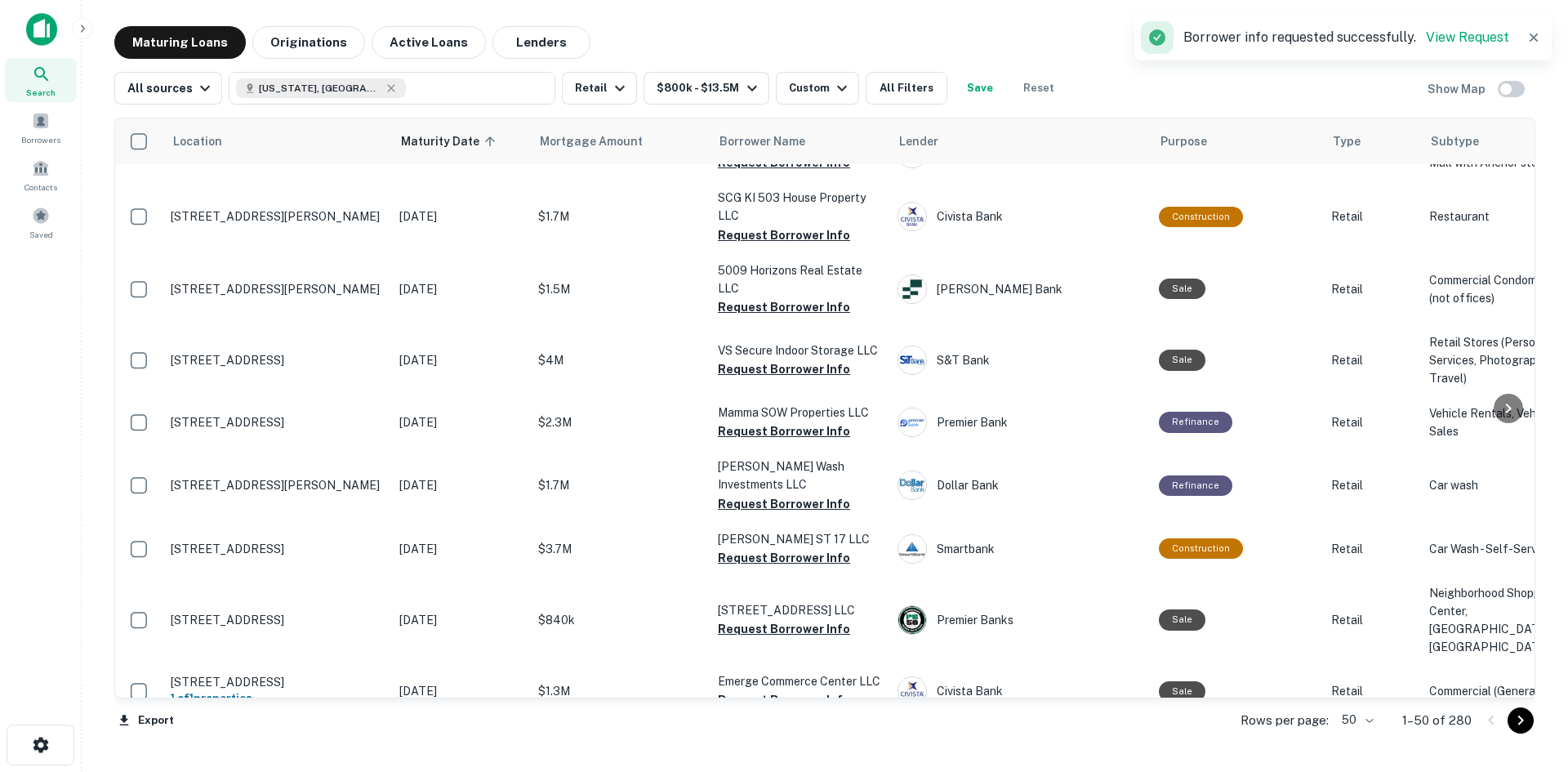
scroll to position [1797, 0]
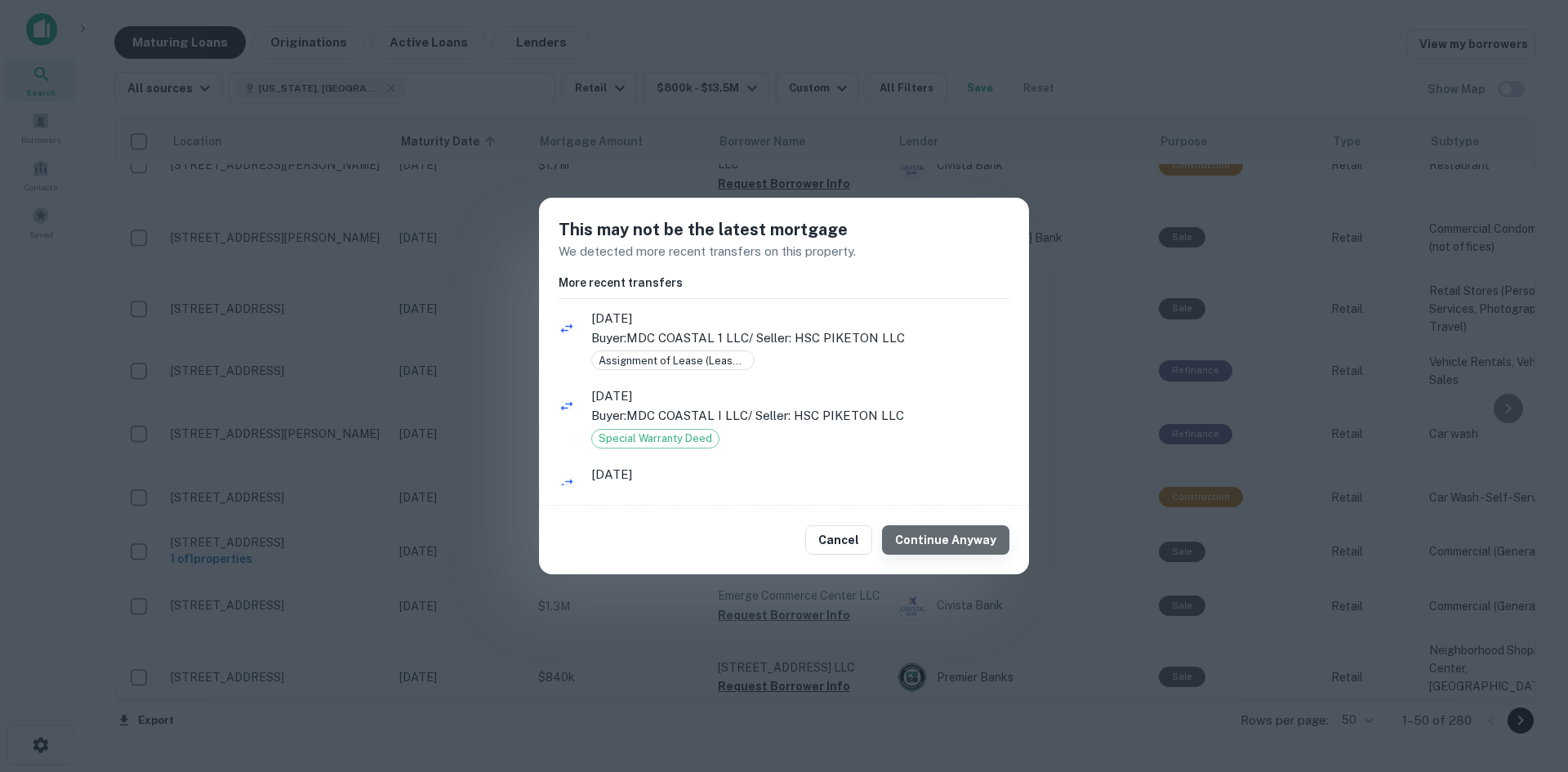
click at [973, 529] on button "Continue Anyway" at bounding box center [945, 540] width 127 height 30
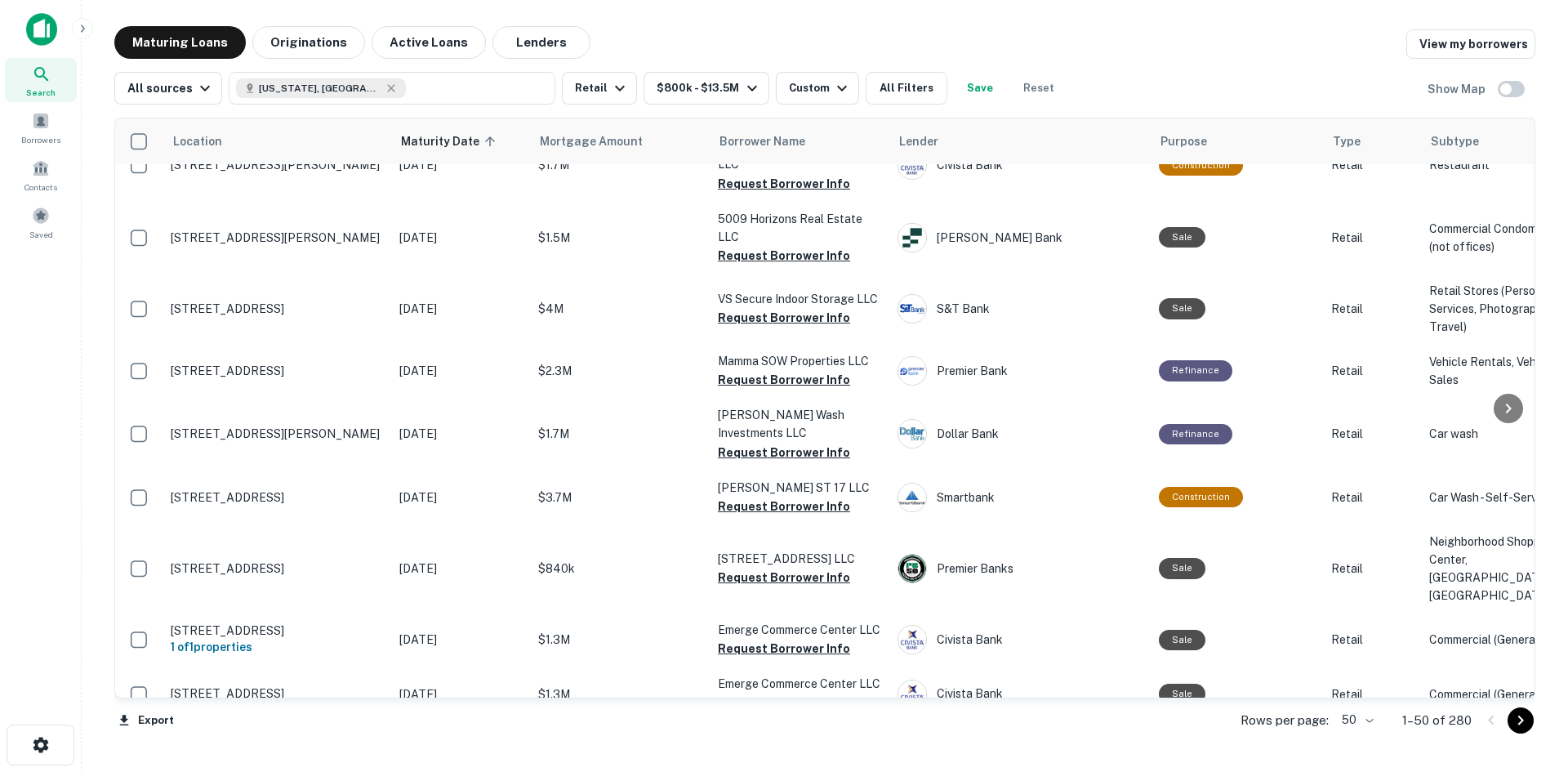
click at [807, 67] on button "Request Borrower Info" at bounding box center [784, 57] width 132 height 20
click at [771, 121] on button "Request Borrower Info" at bounding box center [784, 111] width 132 height 20
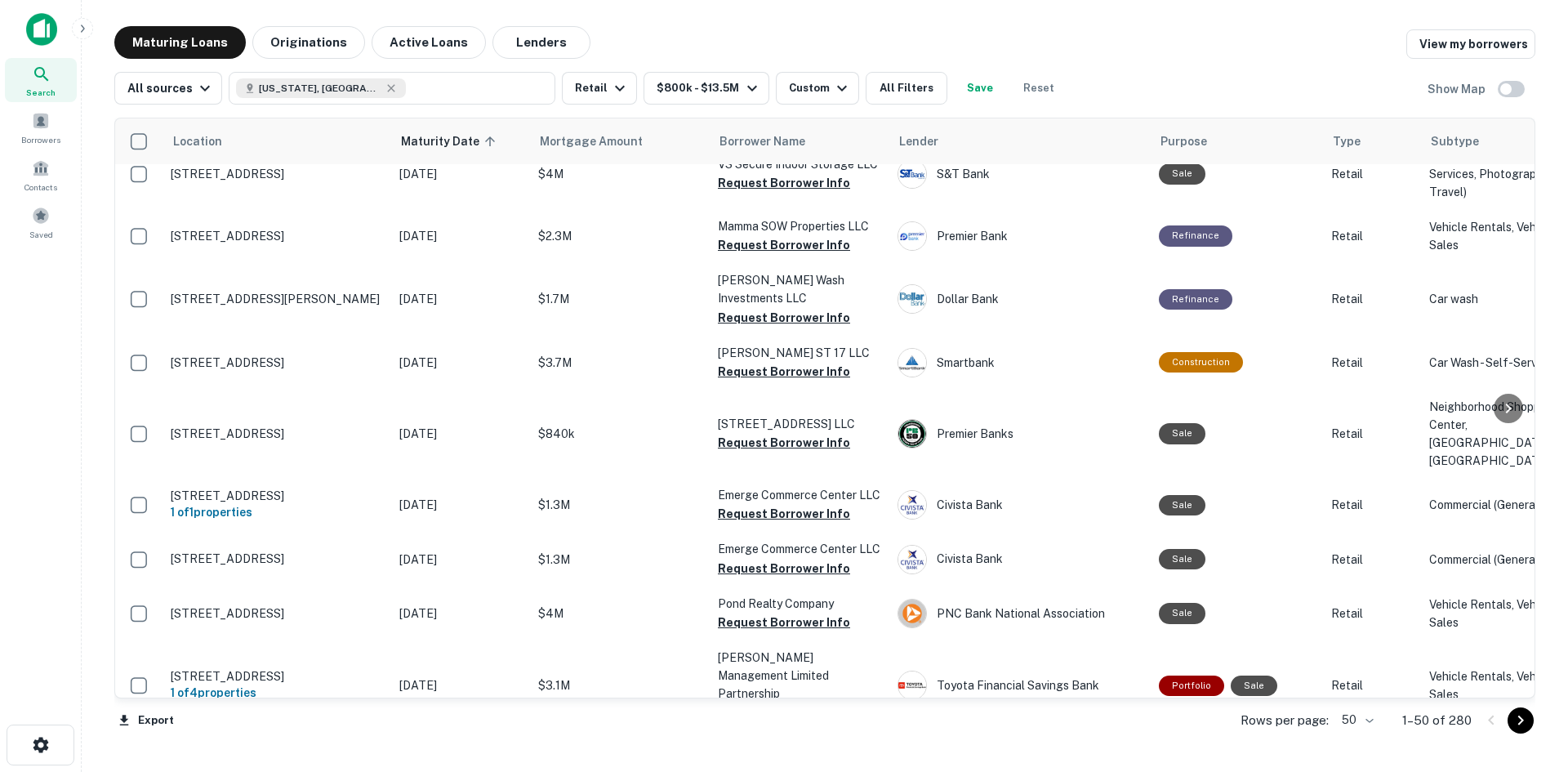
scroll to position [1960, 0]
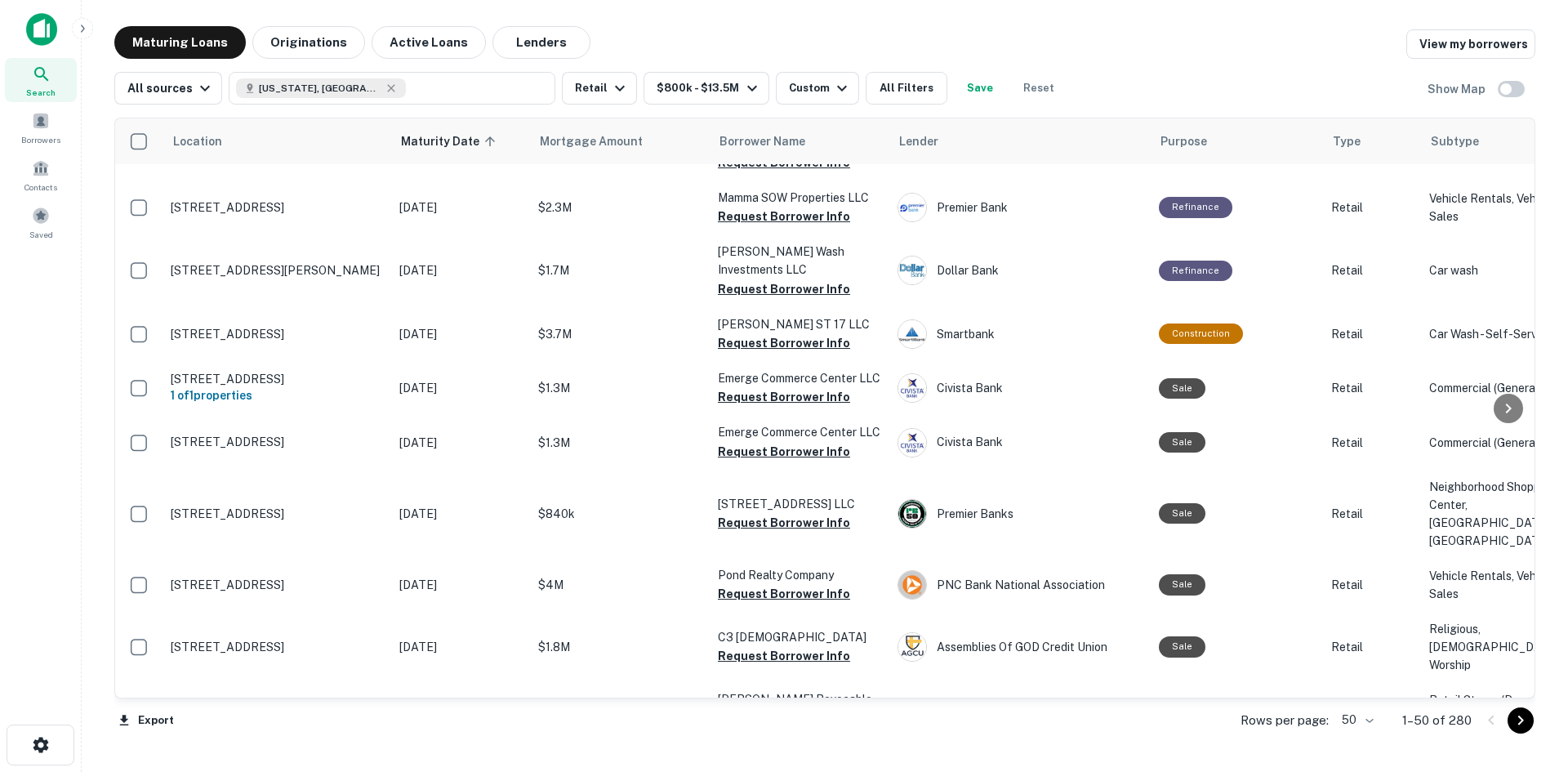
click at [244, 9] on p "503 W Lakeshore Dr Kelleys Island, OH 43438" at bounding box center [277, 2] width 212 height 15
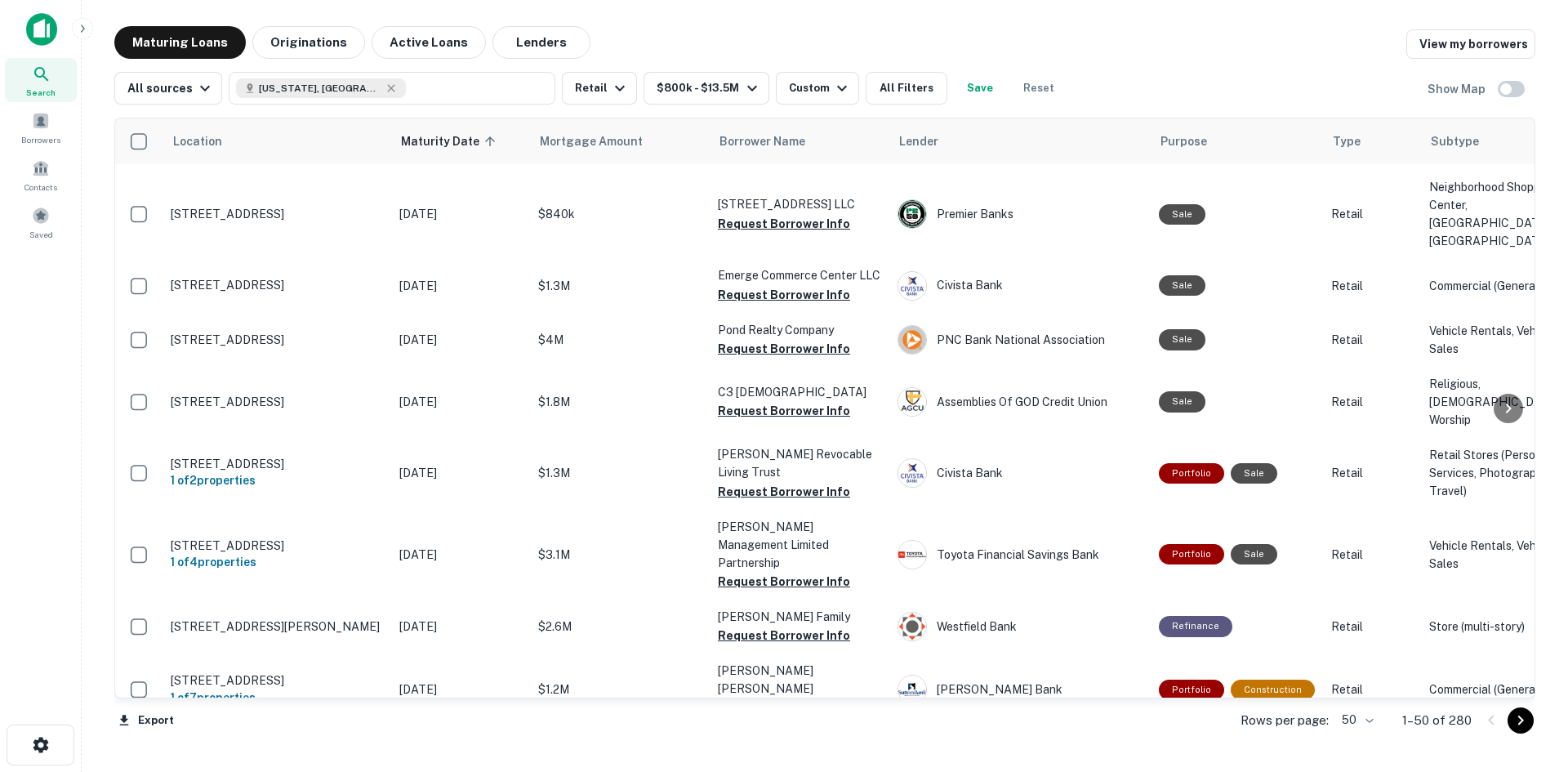
scroll to position [2124, 0]
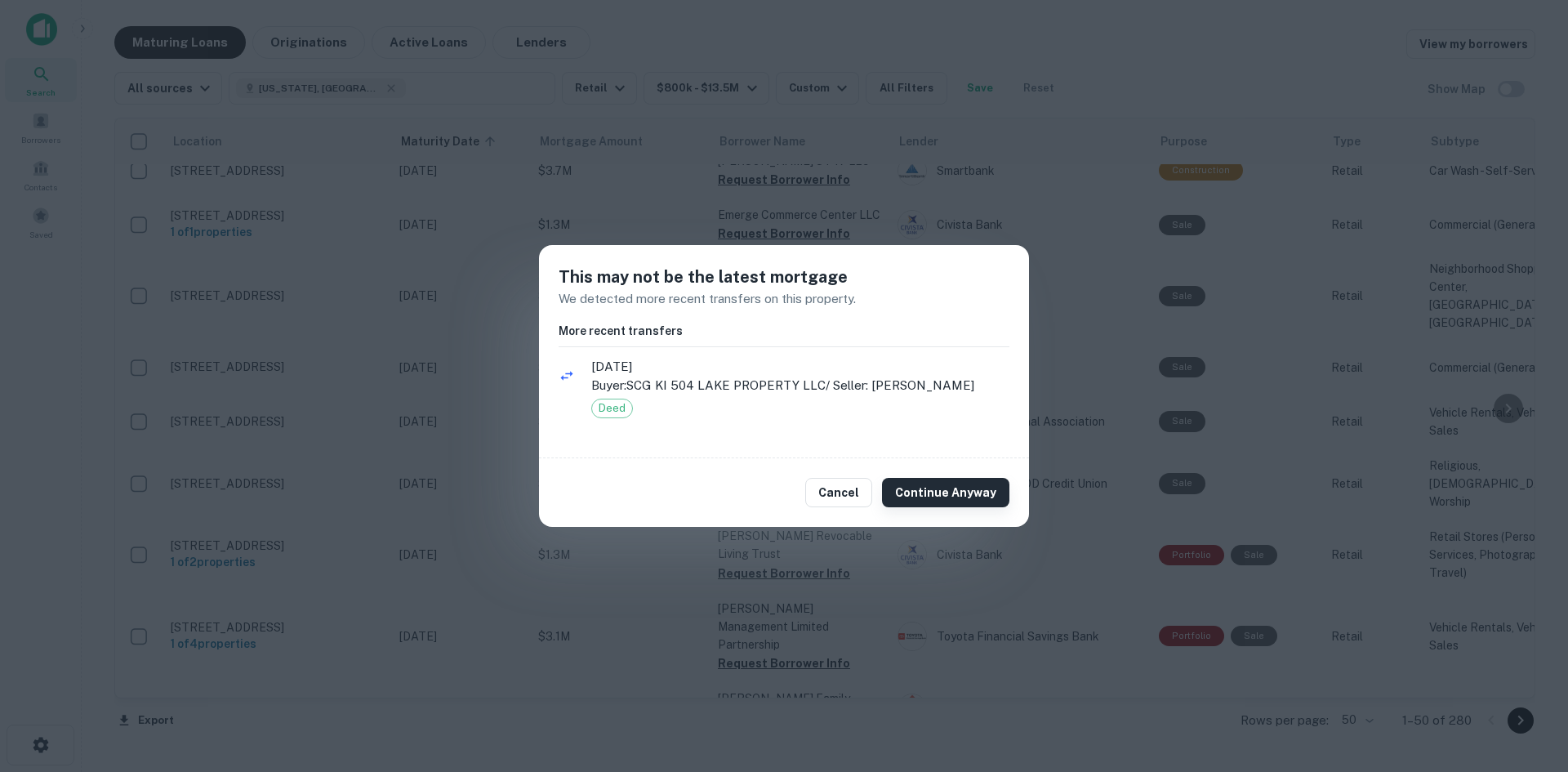
click at [917, 481] on button "Continue Anyway" at bounding box center [945, 493] width 127 height 30
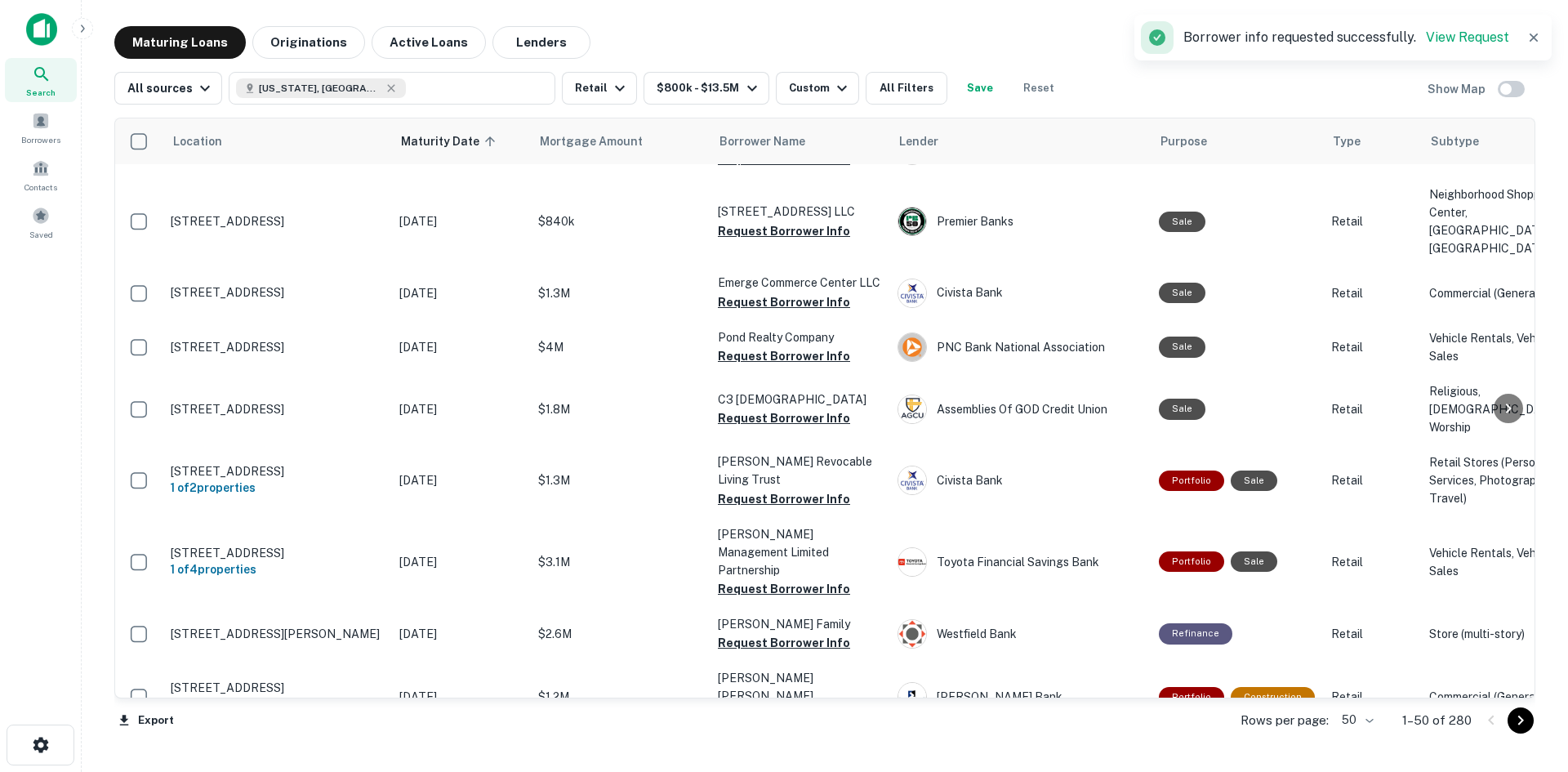
scroll to position [2205, 0]
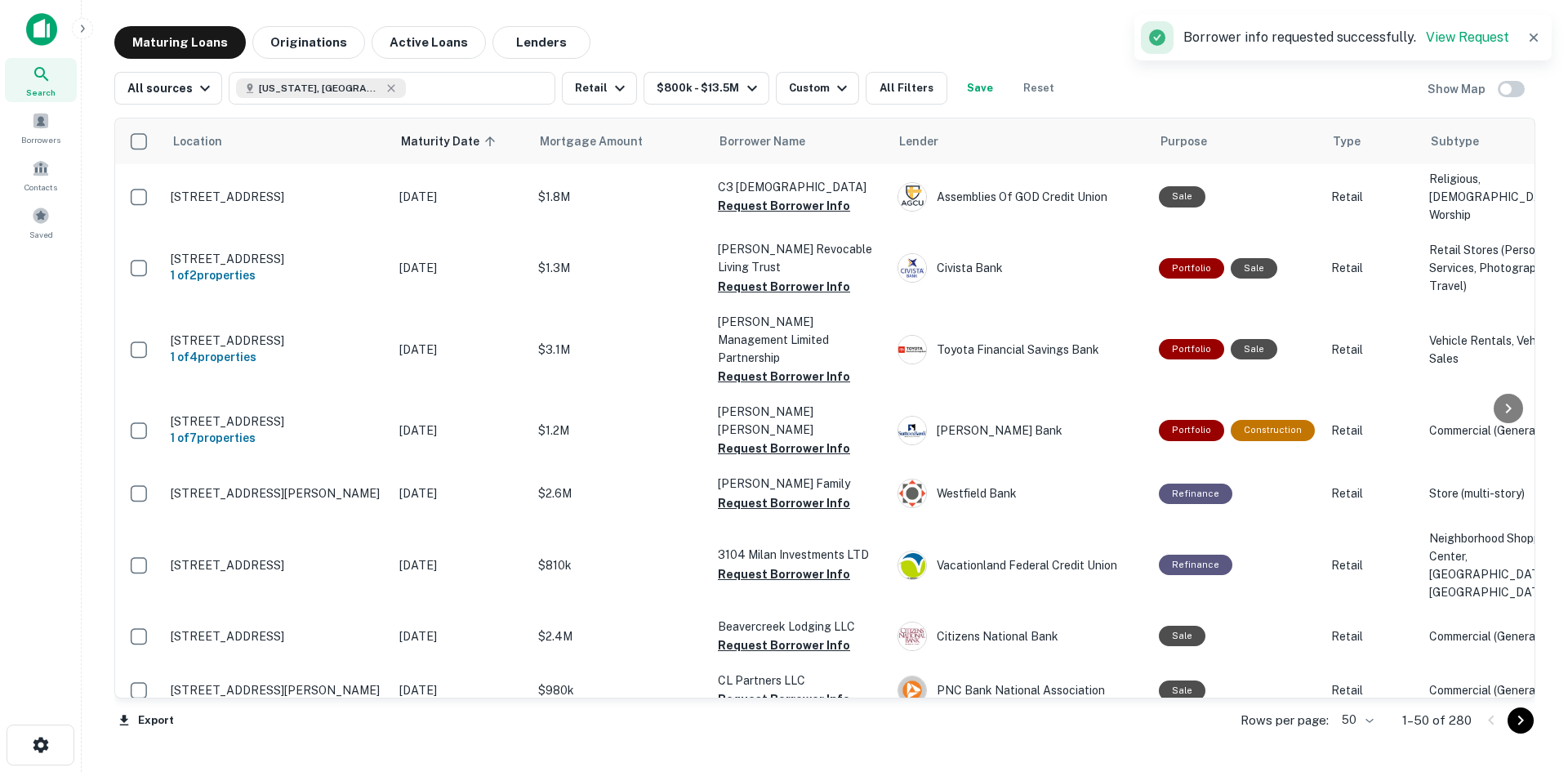
scroll to position [2369, 0]
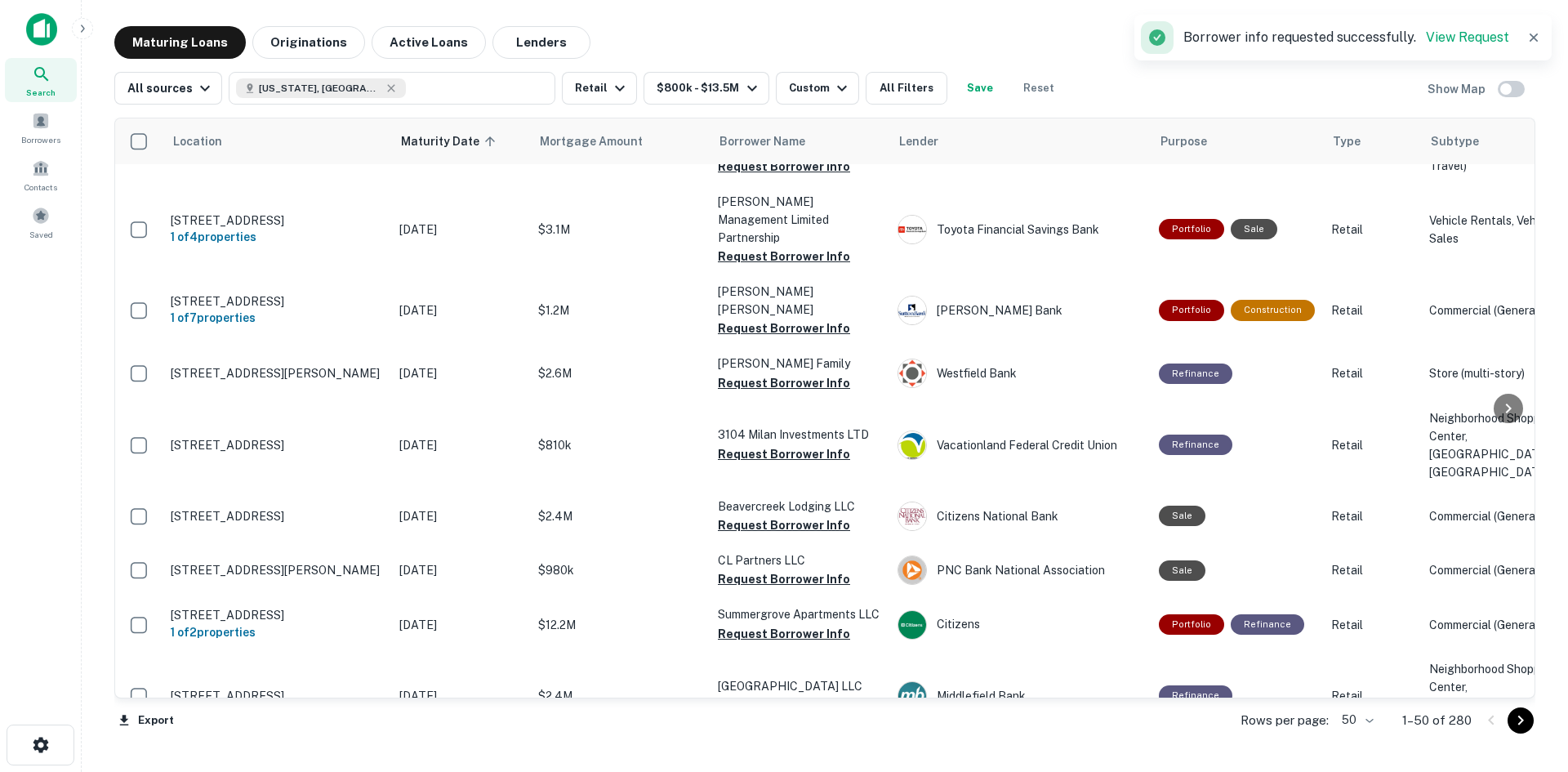
scroll to position [2531, 0]
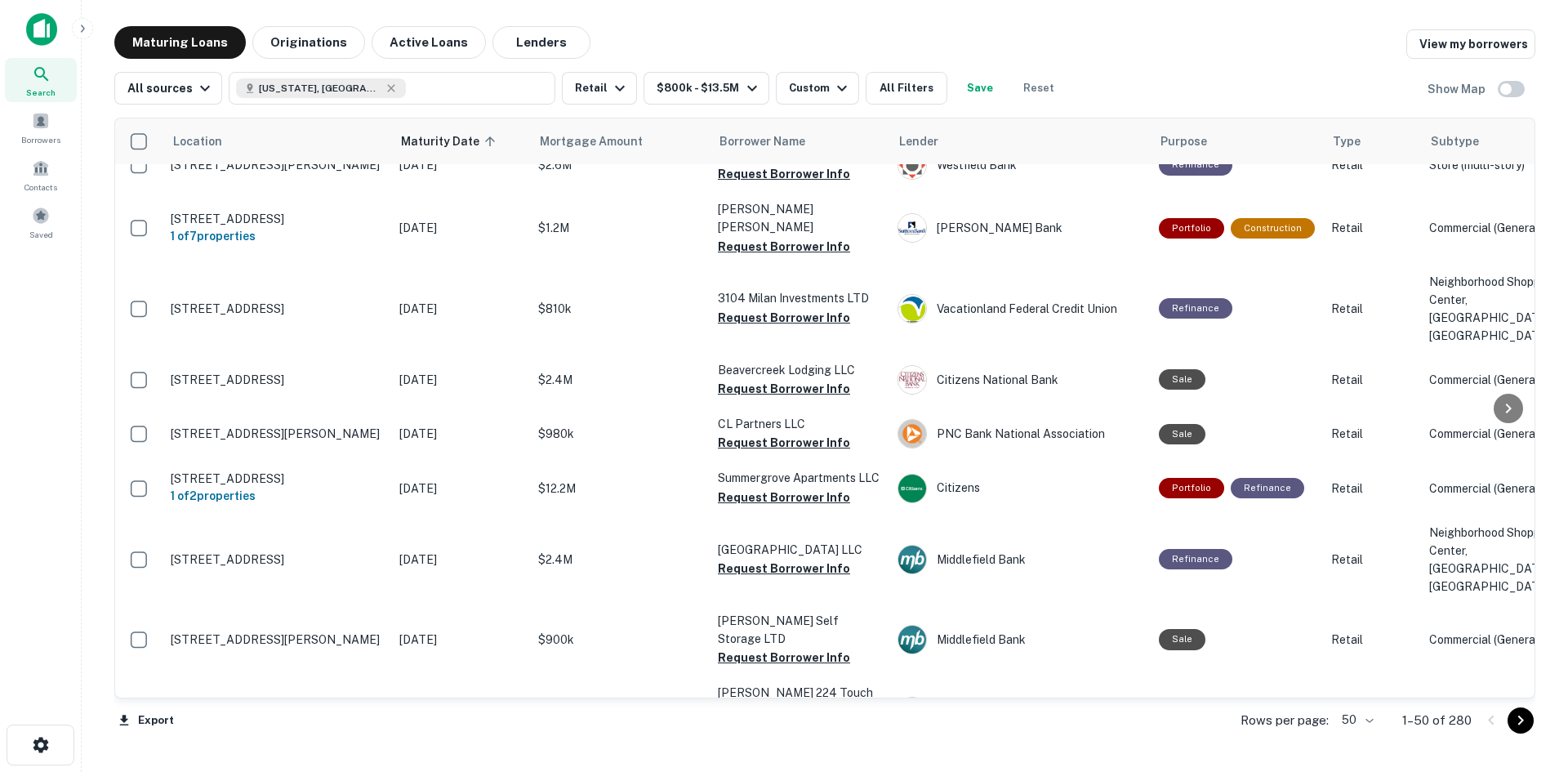
scroll to position [2695, 0]
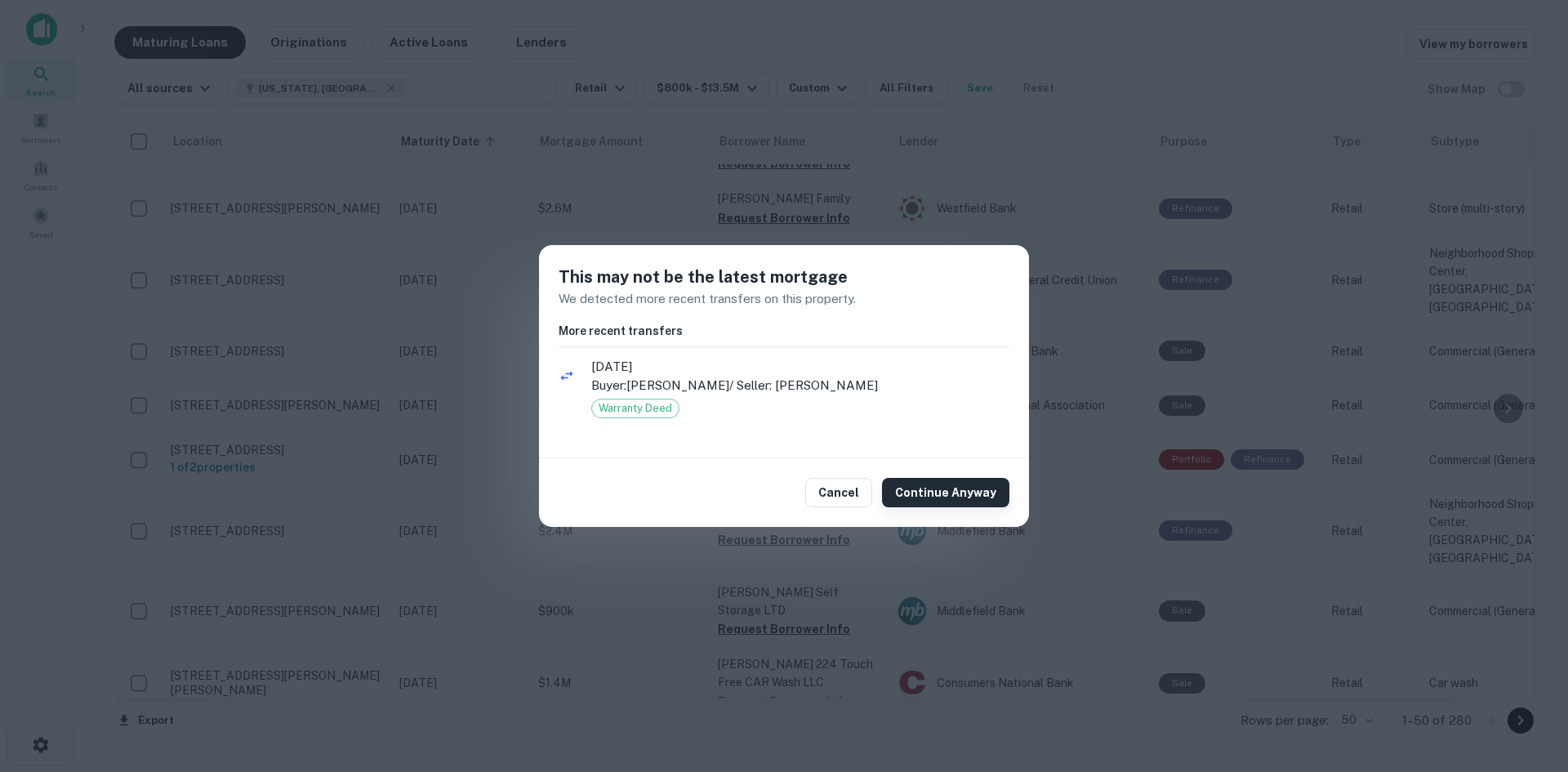
click at [918, 489] on button "Continue Anyway" at bounding box center [945, 493] width 127 height 30
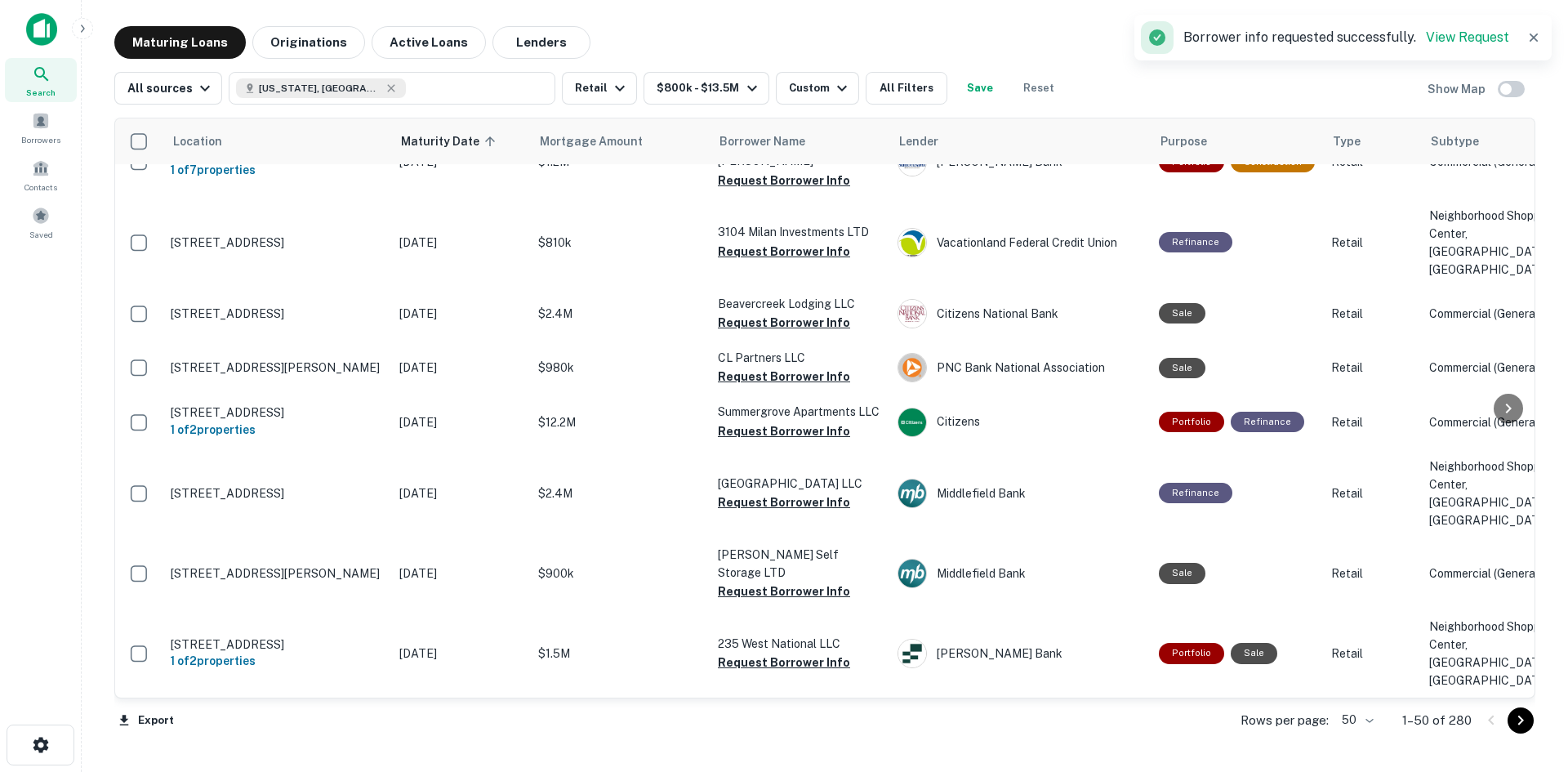
scroll to position [2858, 0]
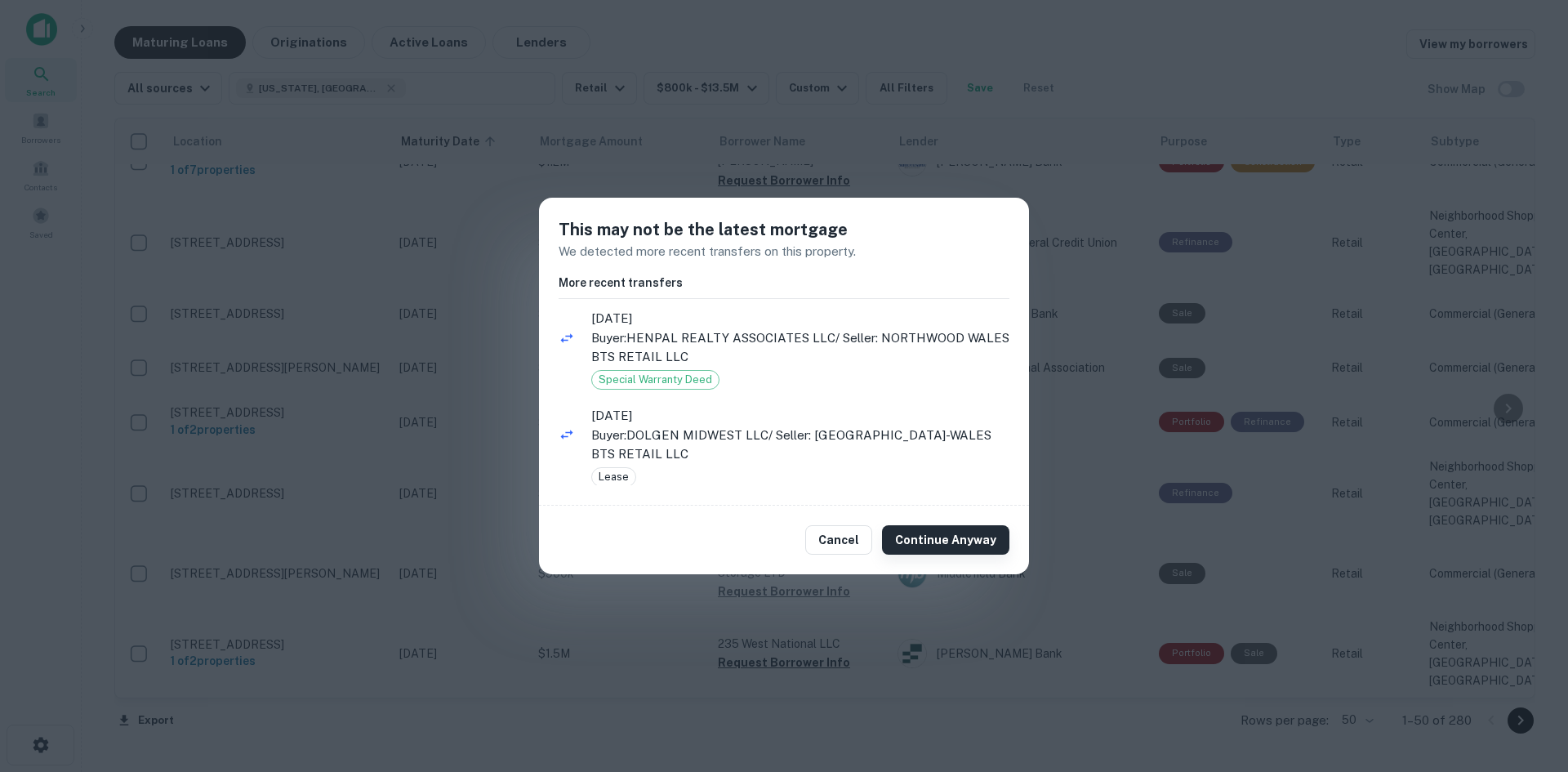
click at [959, 529] on button "Continue Anyway" at bounding box center [945, 540] width 127 height 30
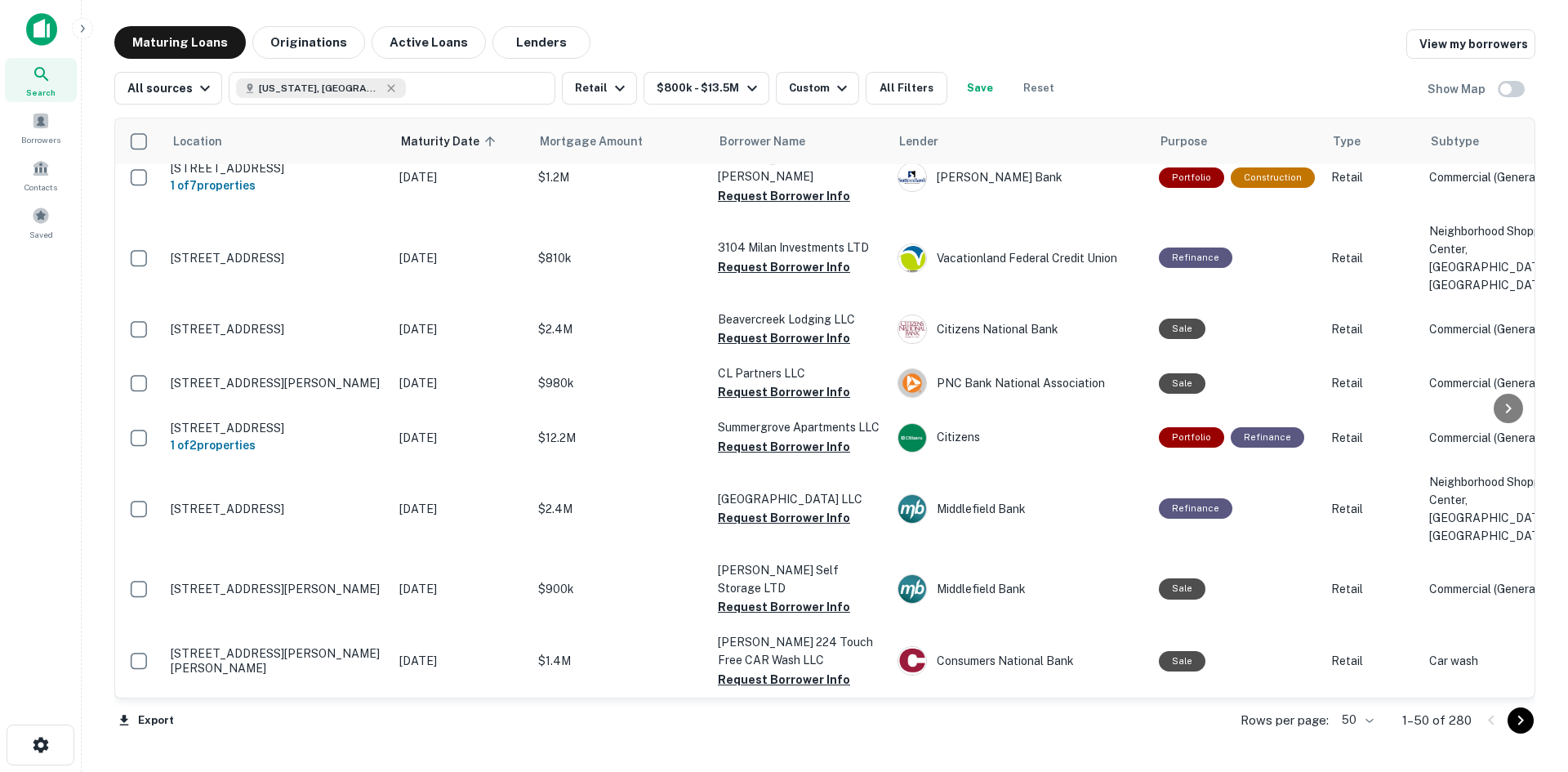
click at [759, 79] on button "Request Borrower Info" at bounding box center [784, 69] width 132 height 20
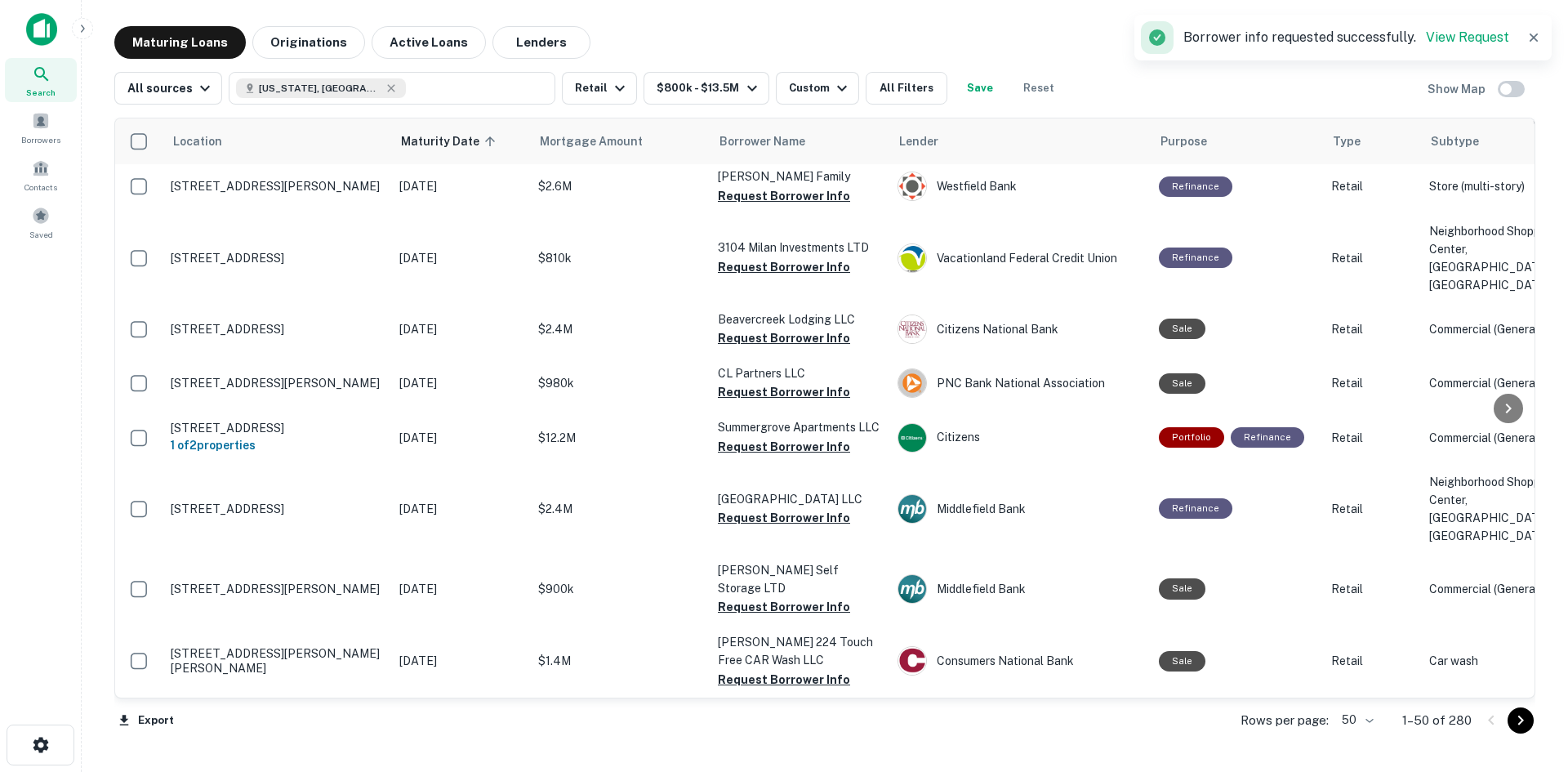
scroll to position [3022, 0]
click at [781, 151] on button "Request Borrower Info" at bounding box center [784, 141] width 132 height 20
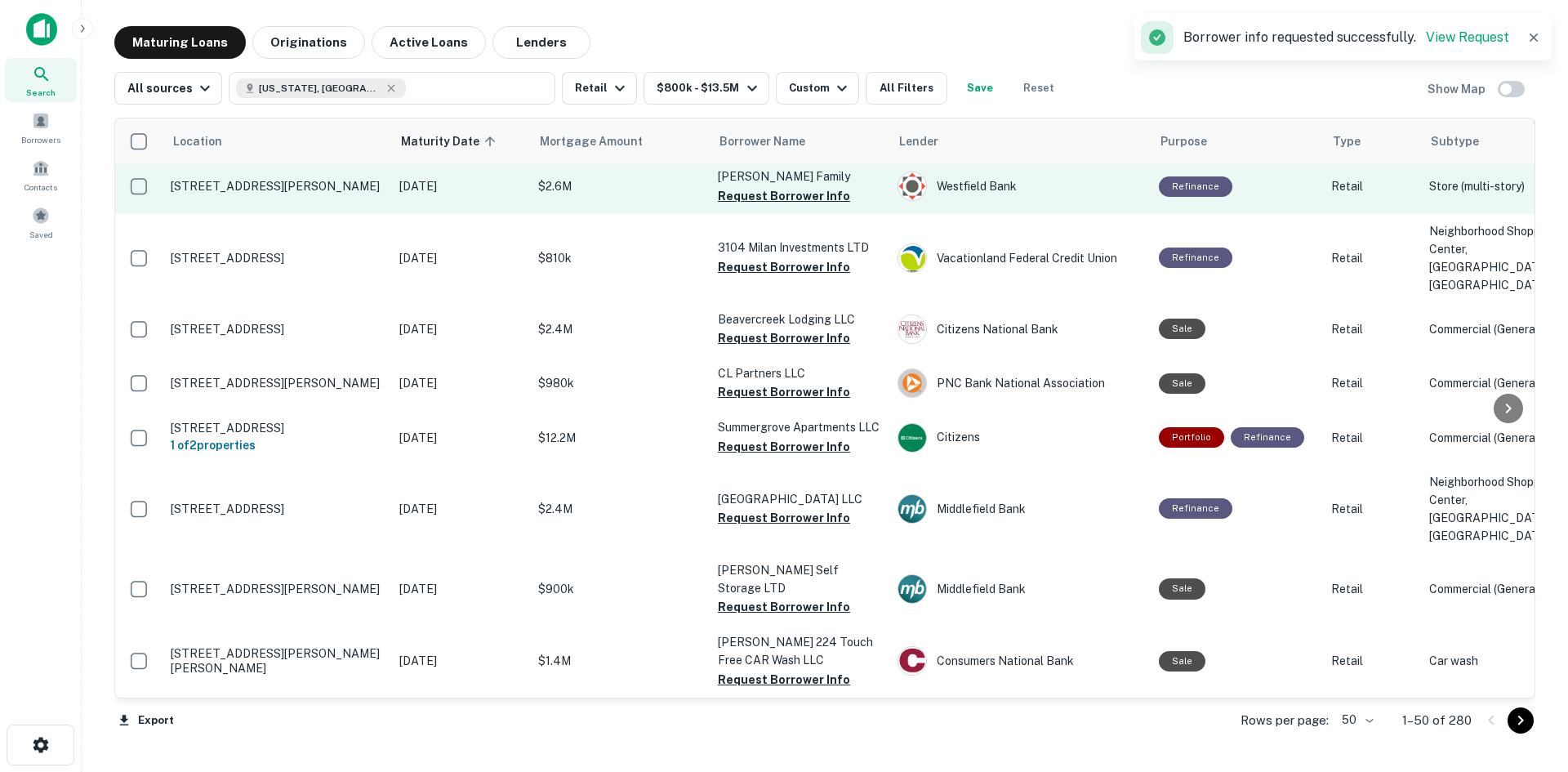
scroll to position [3104, 0]
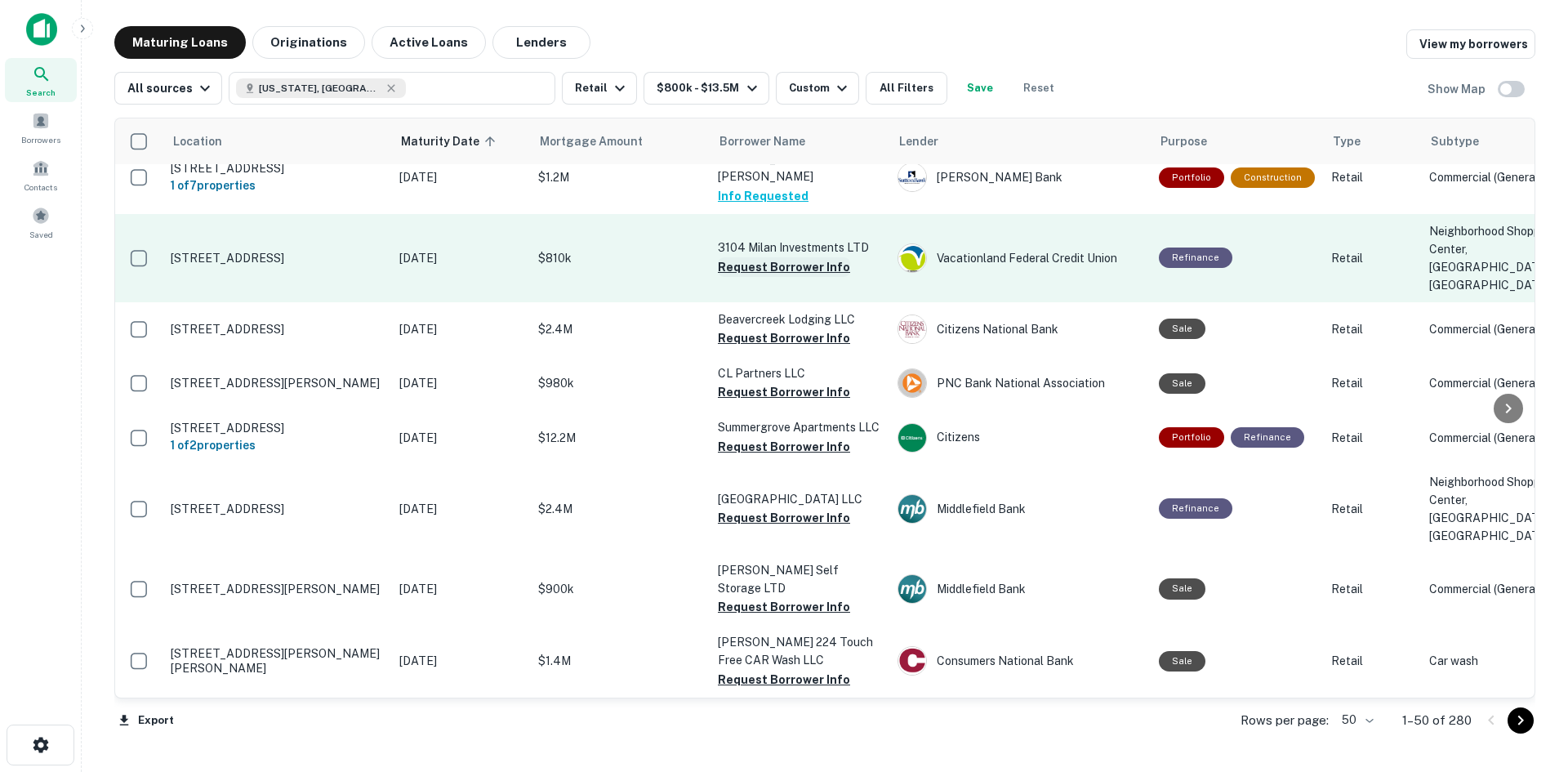
click at [793, 277] on button "Request Borrower Info" at bounding box center [784, 268] width 132 height 20
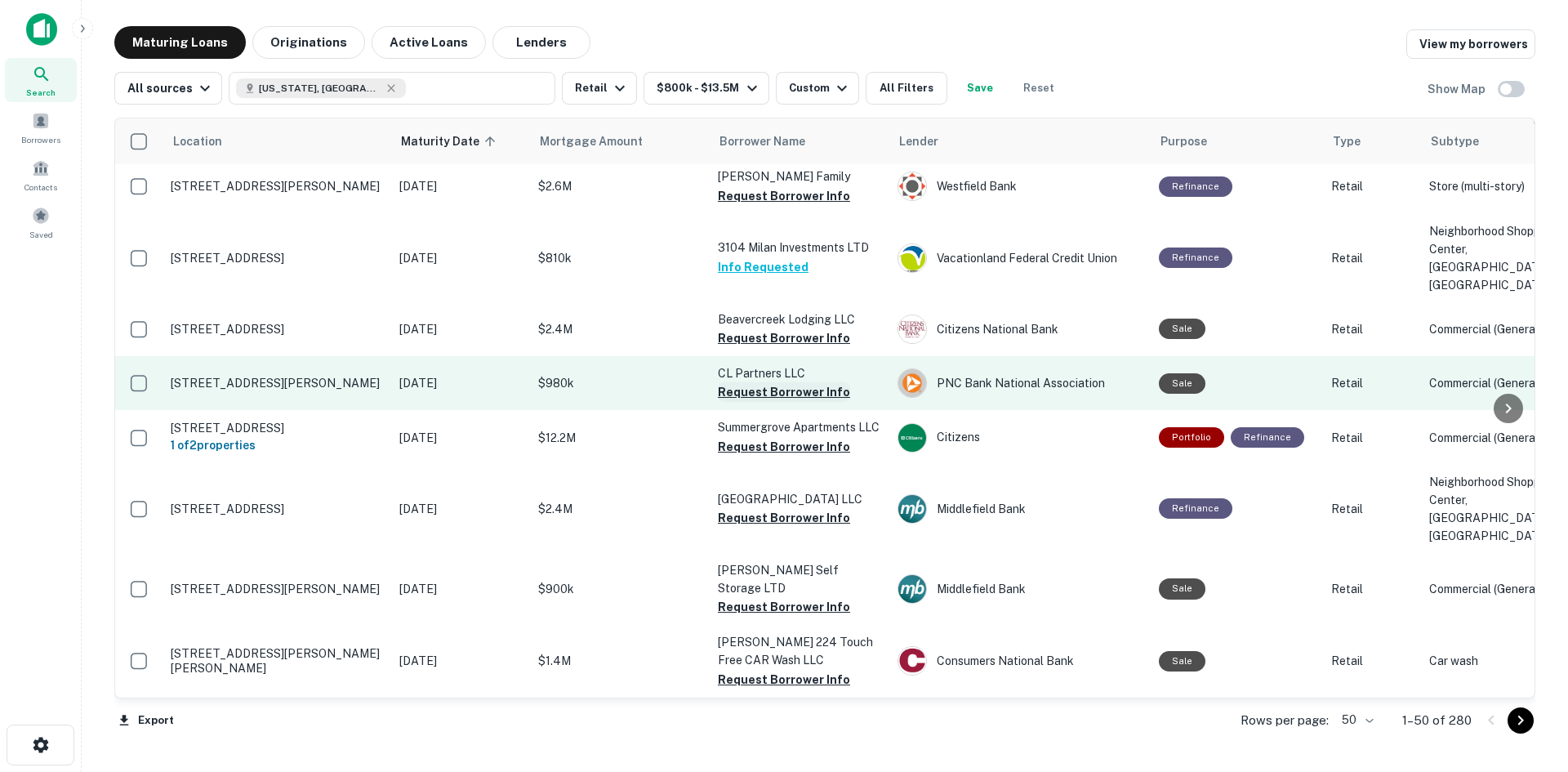
click at [770, 383] on button "Request Borrower Info" at bounding box center [784, 392] width 132 height 20
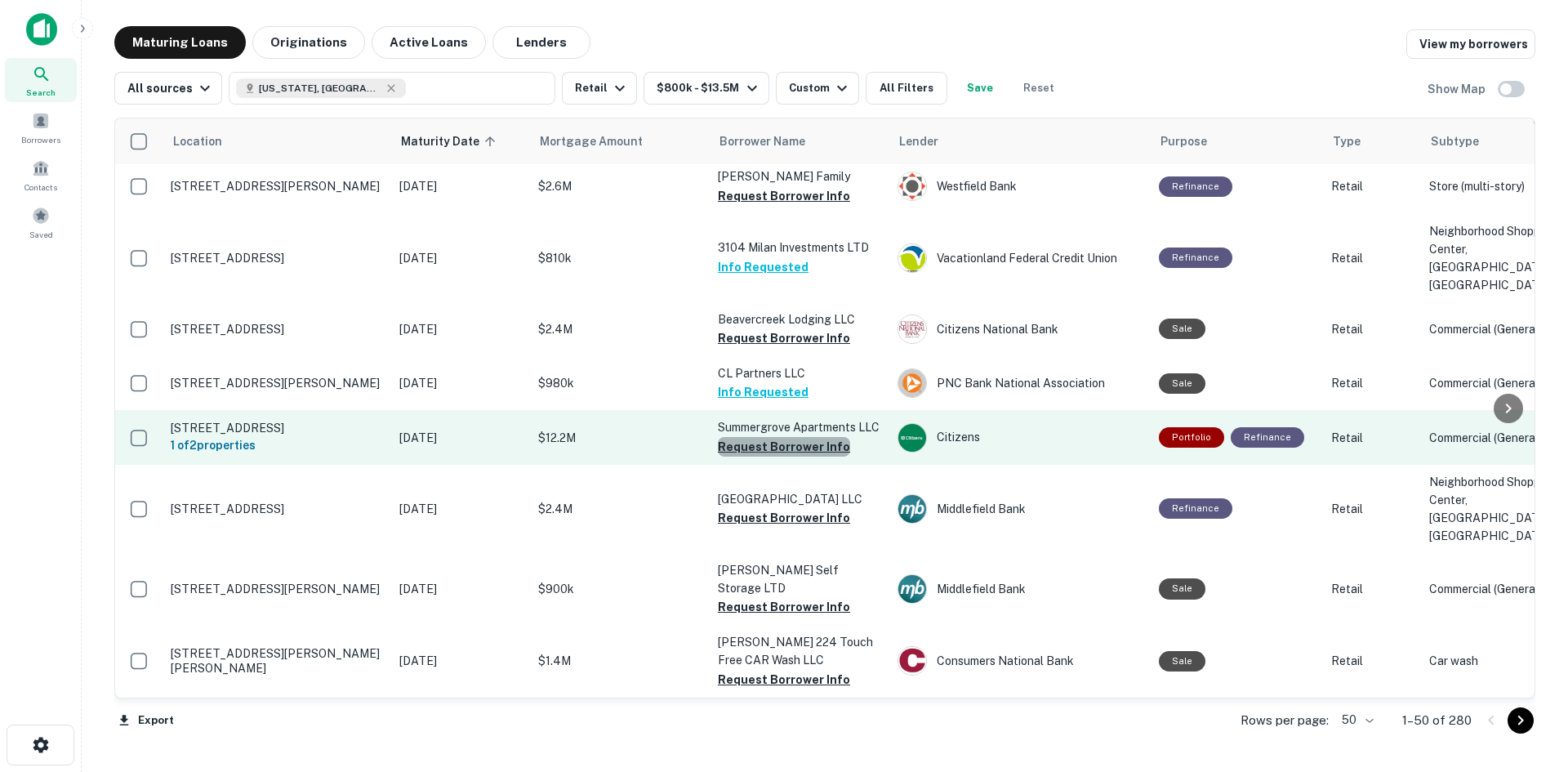
click at [803, 445] on button "Request Borrower Info" at bounding box center [784, 447] width 132 height 20
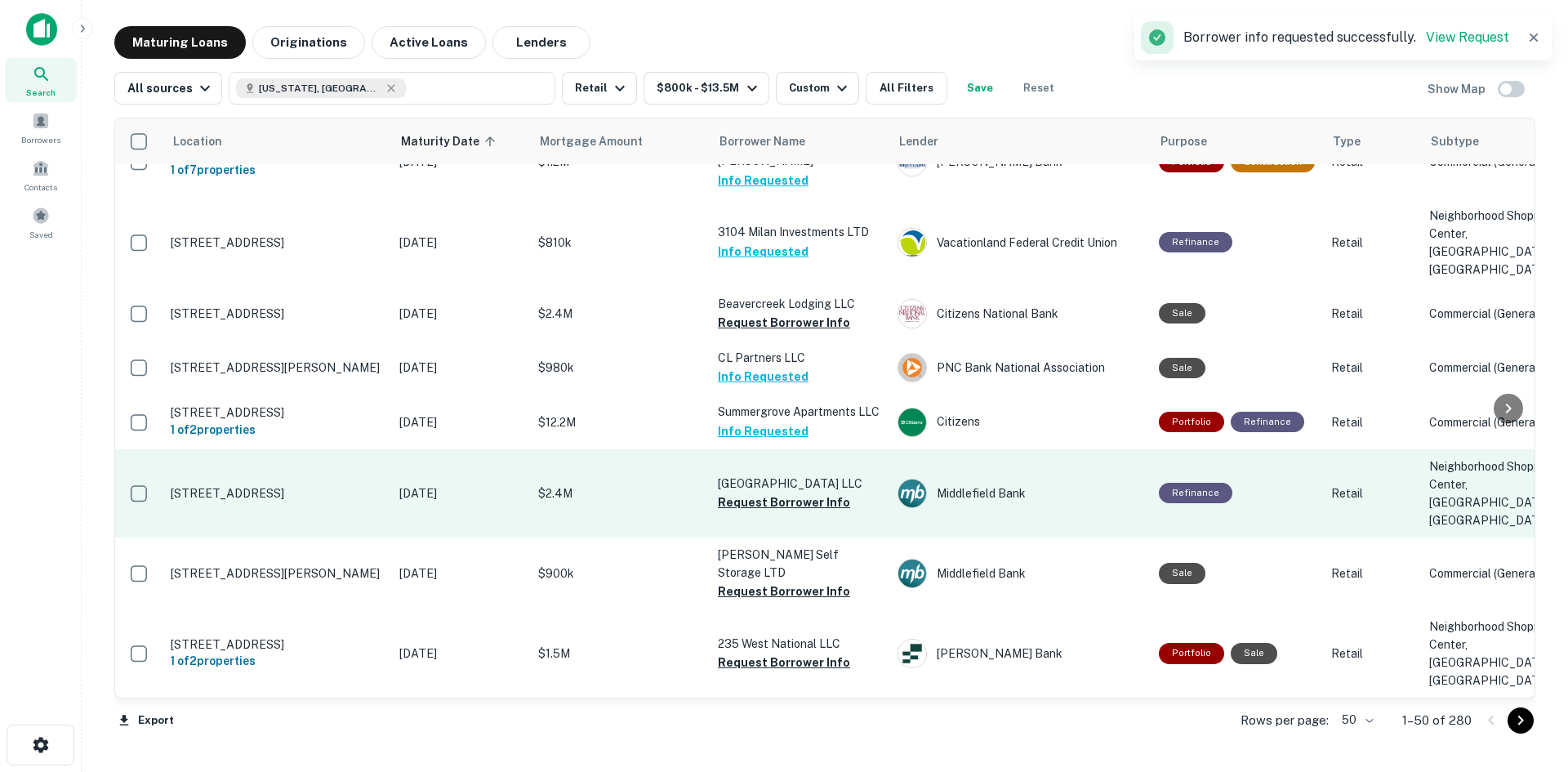
scroll to position [3235, 0]
click at [787, 491] on p "South Park Plaza LLC" at bounding box center [799, 484] width 163 height 18
click at [787, 512] on button "Request Borrower Info" at bounding box center [784, 502] width 132 height 20
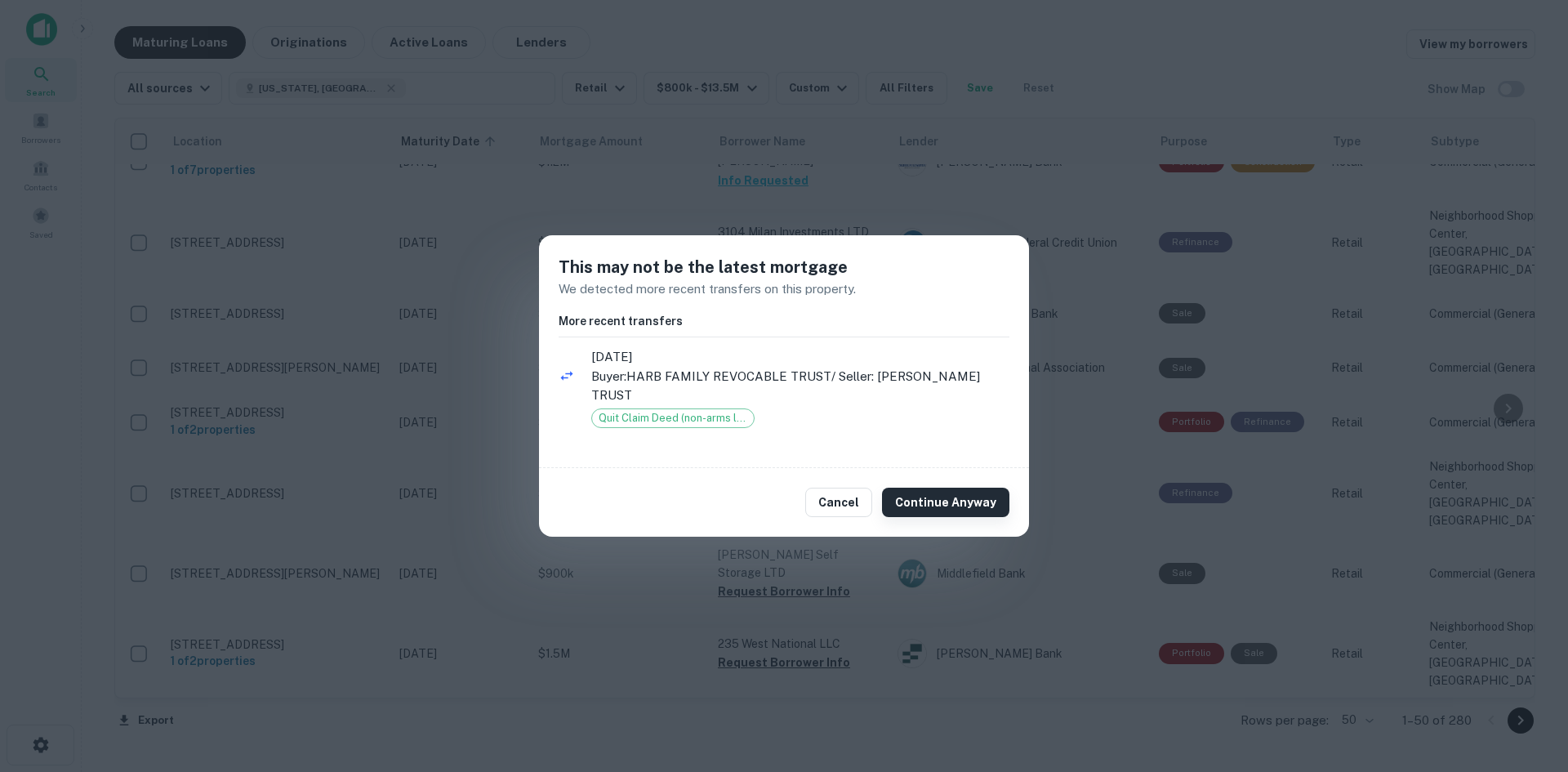
click at [950, 488] on button "Continue Anyway" at bounding box center [945, 503] width 127 height 30
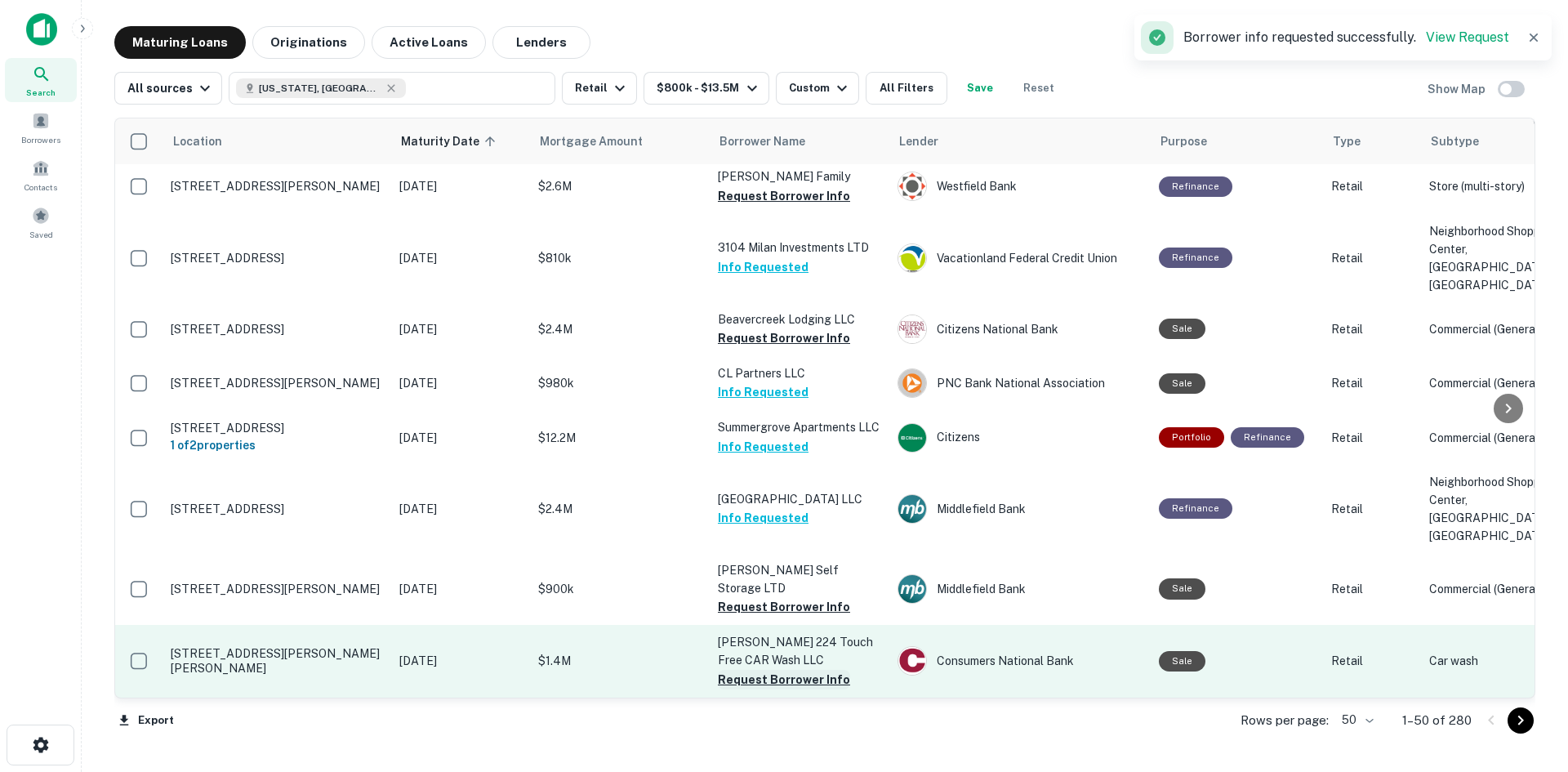
scroll to position [3218, 0]
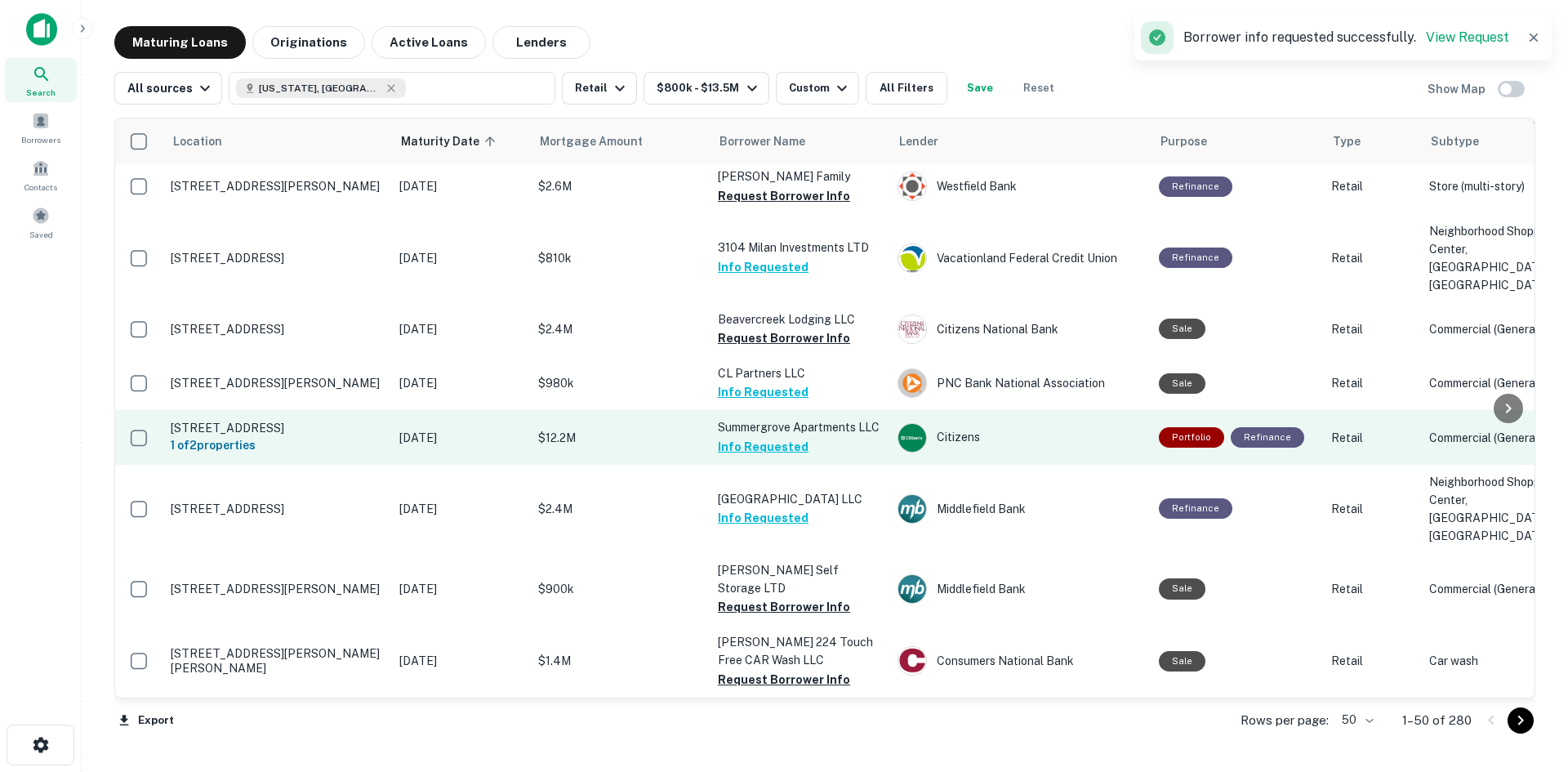
drag, startPoint x: 542, startPoint y: 646, endPoint x: 619, endPoint y: 433, distance: 226.5
click at [619, 433] on p "$12.2M" at bounding box center [620, 438] width 163 height 18
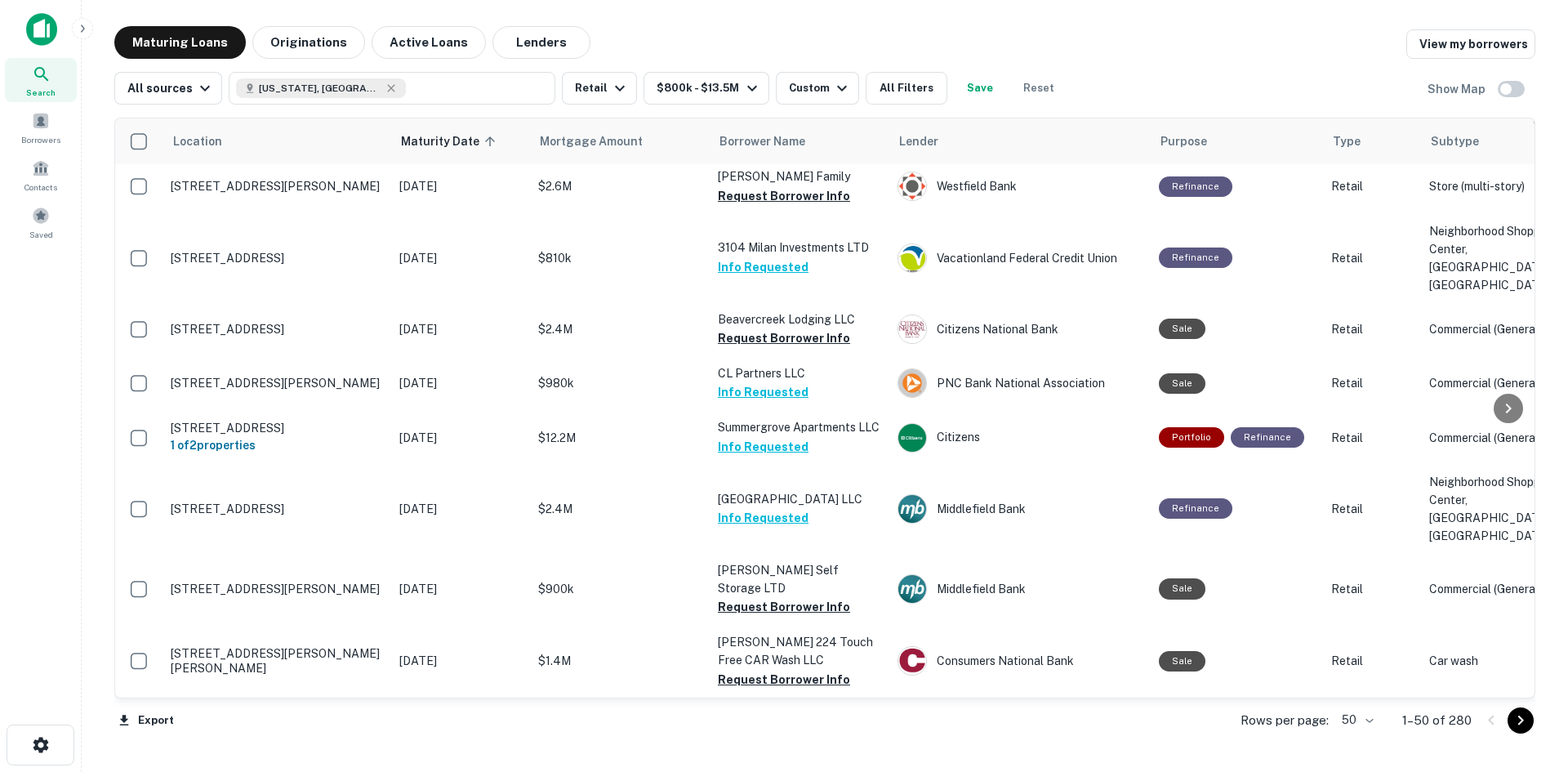
scroll to position [3218, 0]
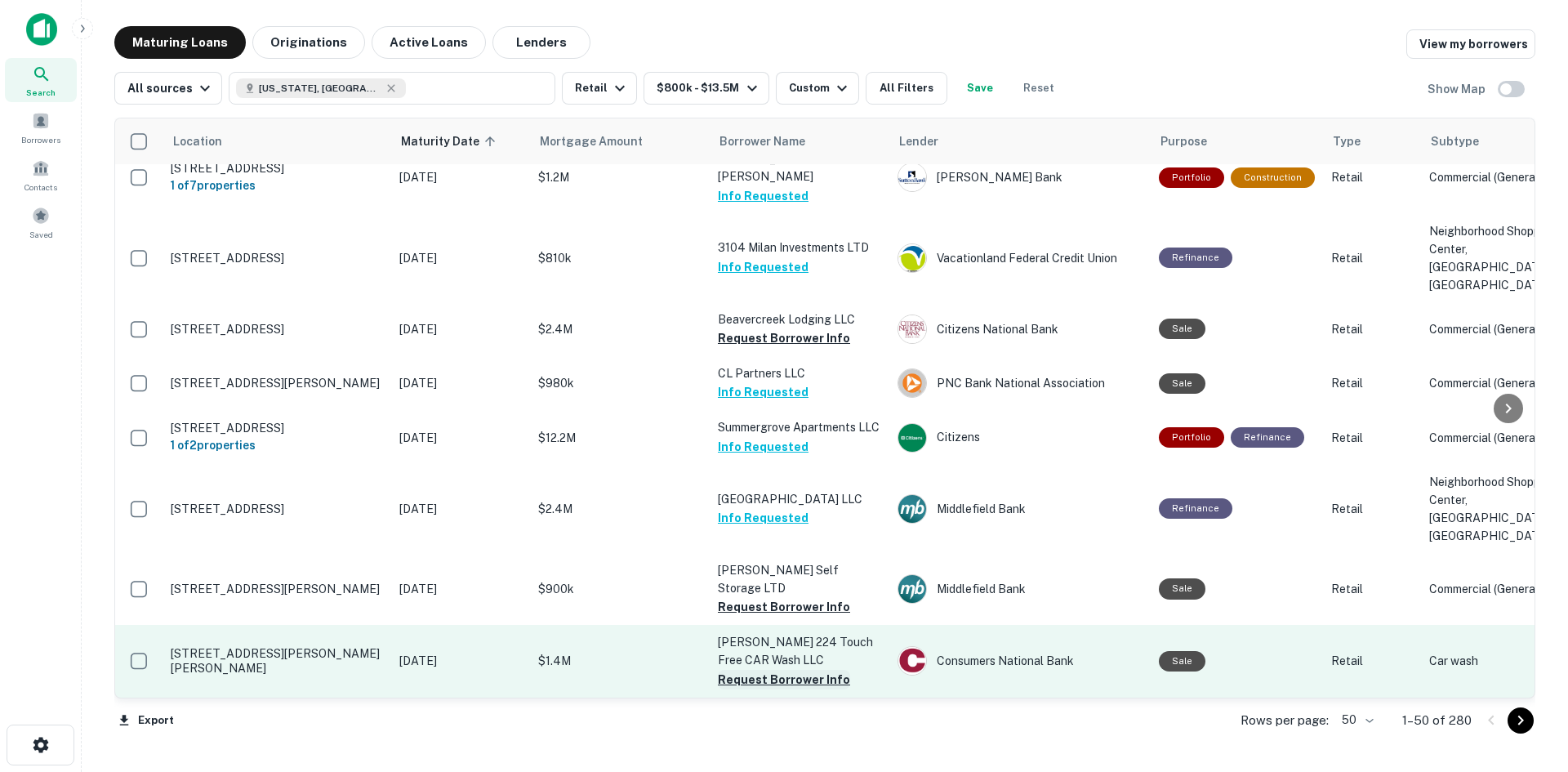
click at [828, 670] on button "Request Borrower Info" at bounding box center [784, 680] width 132 height 20
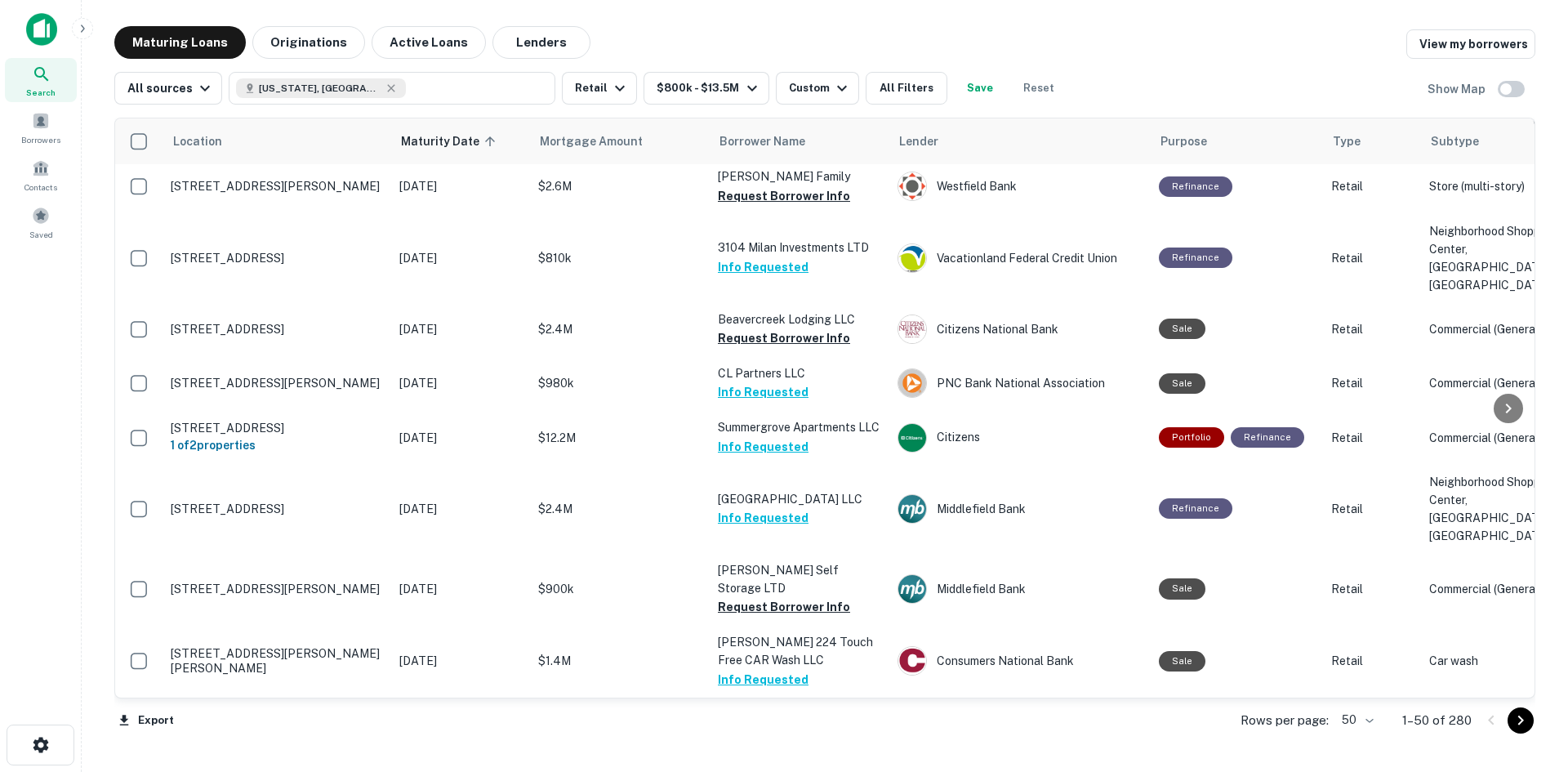
click at [1005, 33] on div "Maturing Loans Originations Active Loans Lenders View my borrowers" at bounding box center [824, 43] width 1421 height 33
click at [1523, 725] on icon "Go to next page" at bounding box center [1521, 721] width 20 height 20
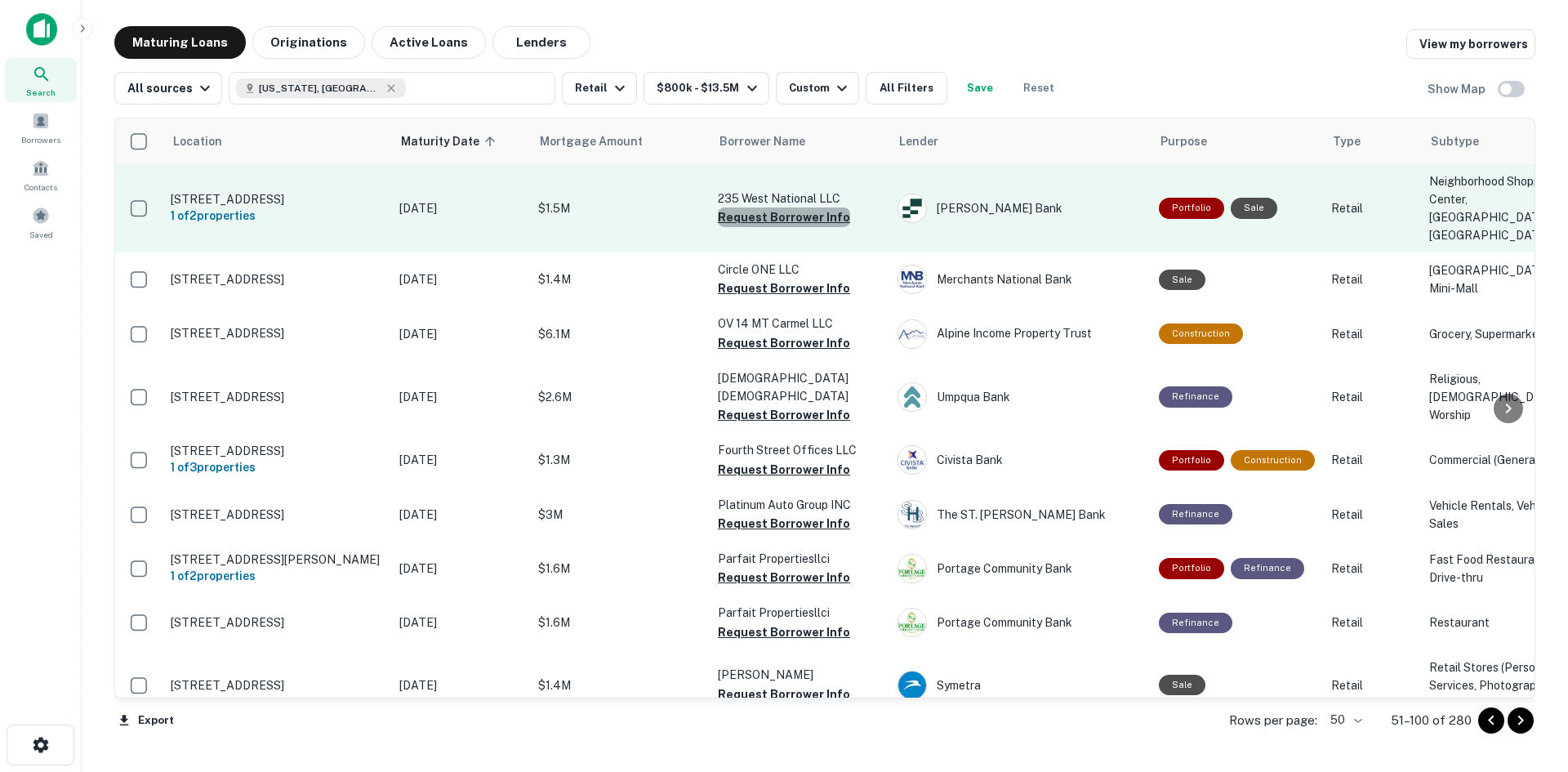
click at [823, 213] on button "Request Borrower Info" at bounding box center [784, 217] width 132 height 20
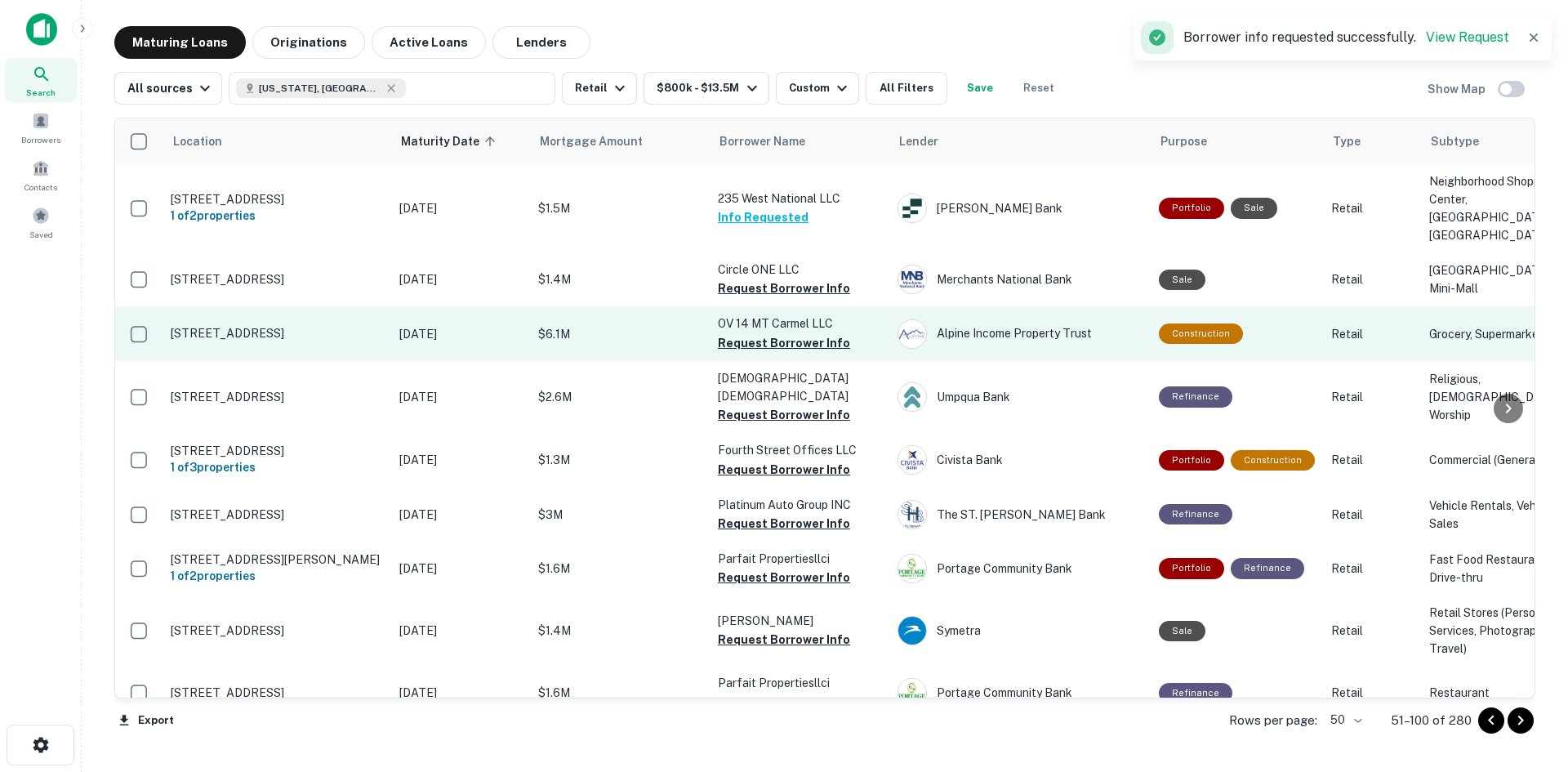
drag, startPoint x: 797, startPoint y: 311, endPoint x: 703, endPoint y: 343, distance: 99.3
click at [797, 298] on button "Request Borrower Info" at bounding box center [784, 288] width 132 height 20
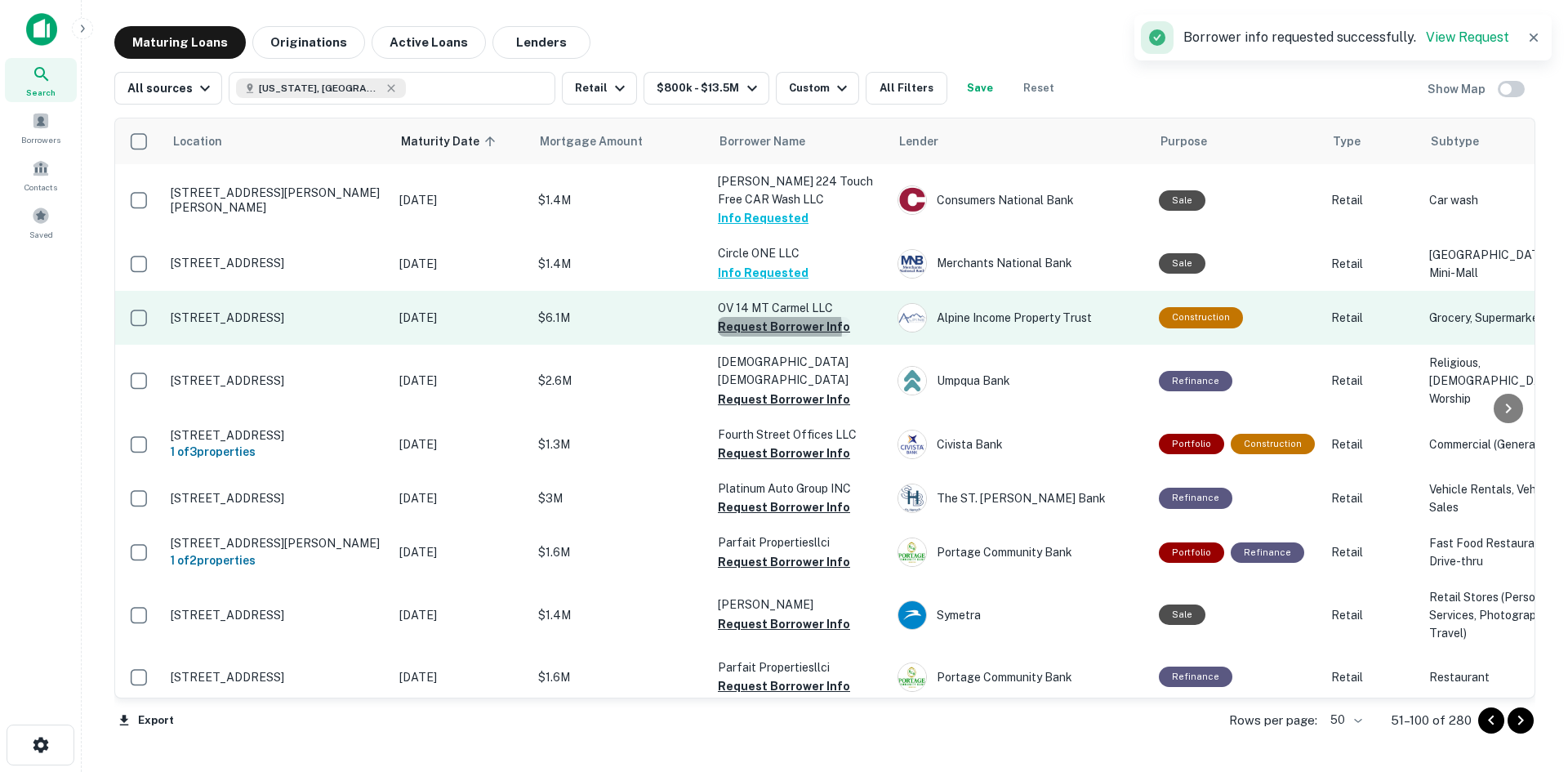
click at [761, 337] on button "Request Borrower Info" at bounding box center [784, 327] width 132 height 20
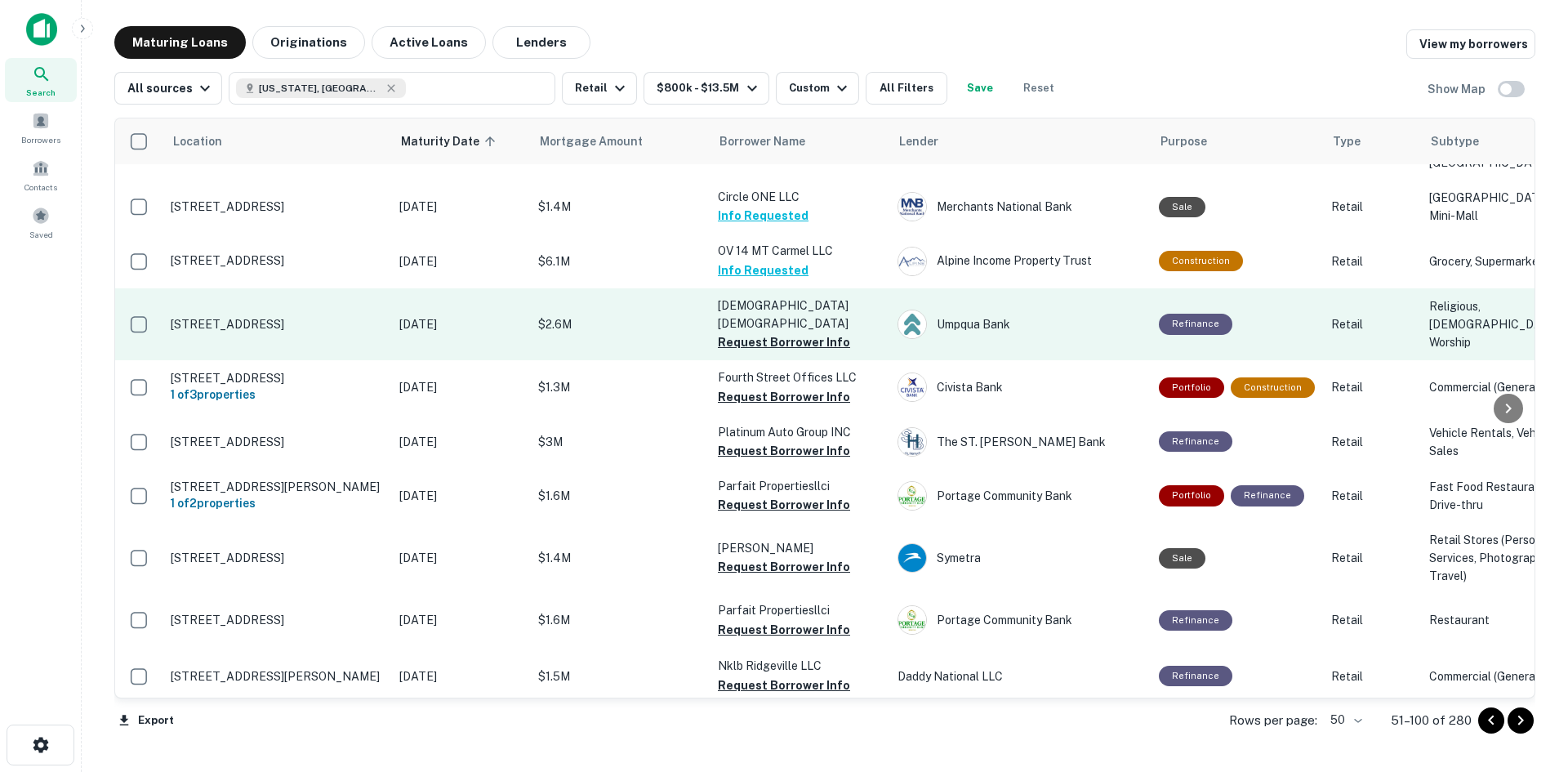
scroll to position [163, 0]
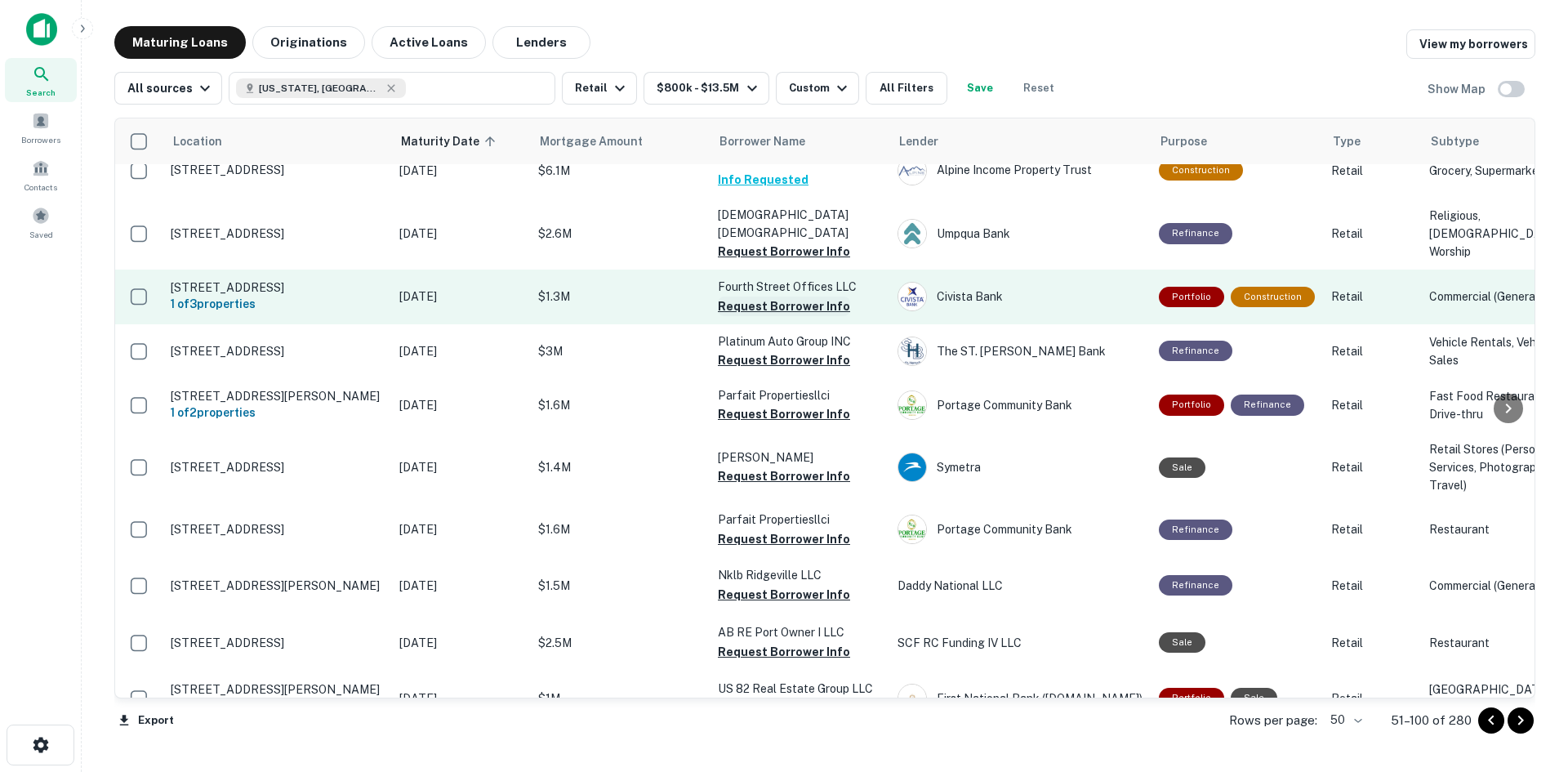
click at [778, 316] on button "Request Borrower Info" at bounding box center [784, 306] width 132 height 20
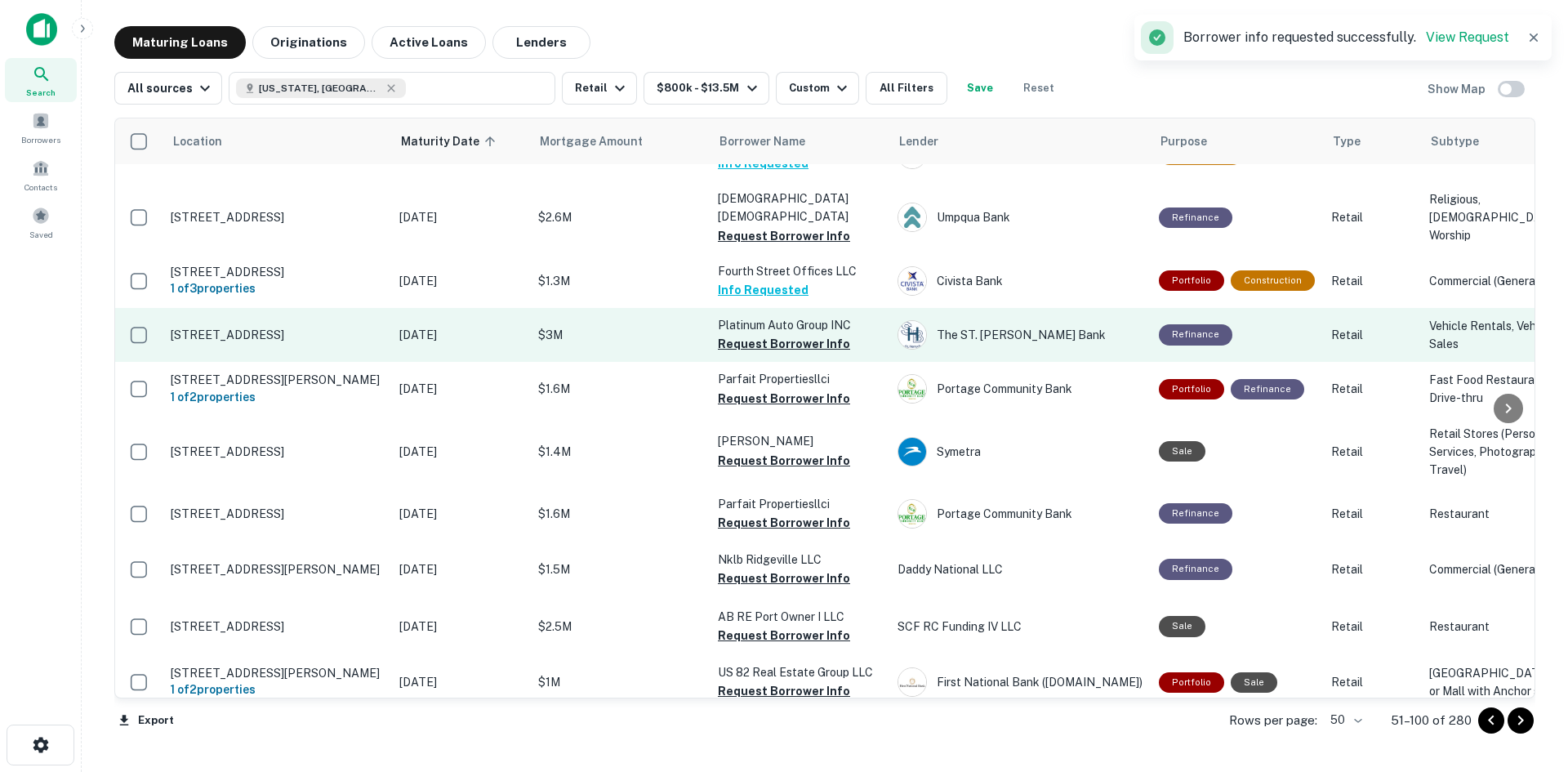
scroll to position [147, 0]
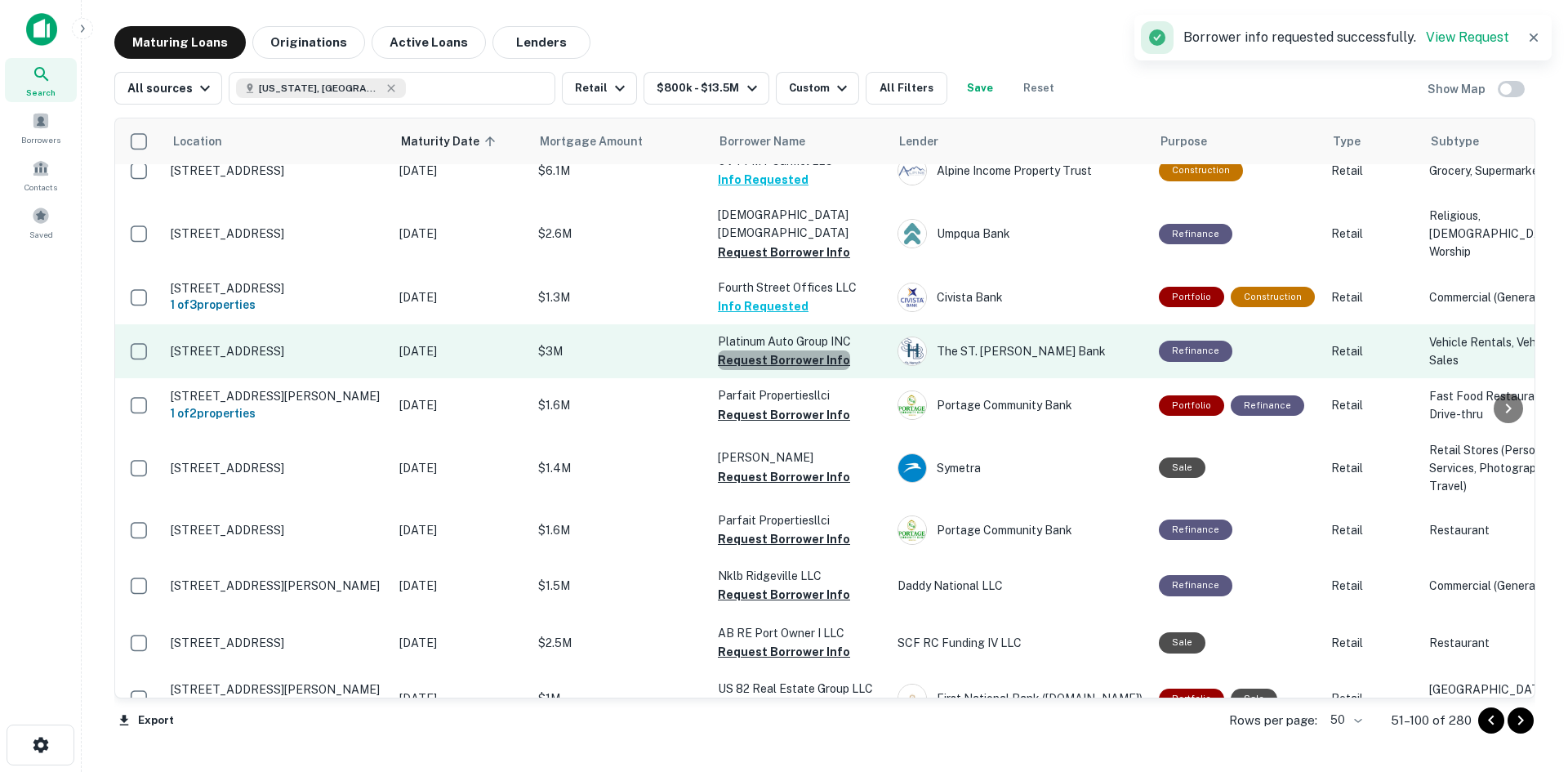
click at [807, 370] on button "Request Borrower Info" at bounding box center [784, 360] width 132 height 20
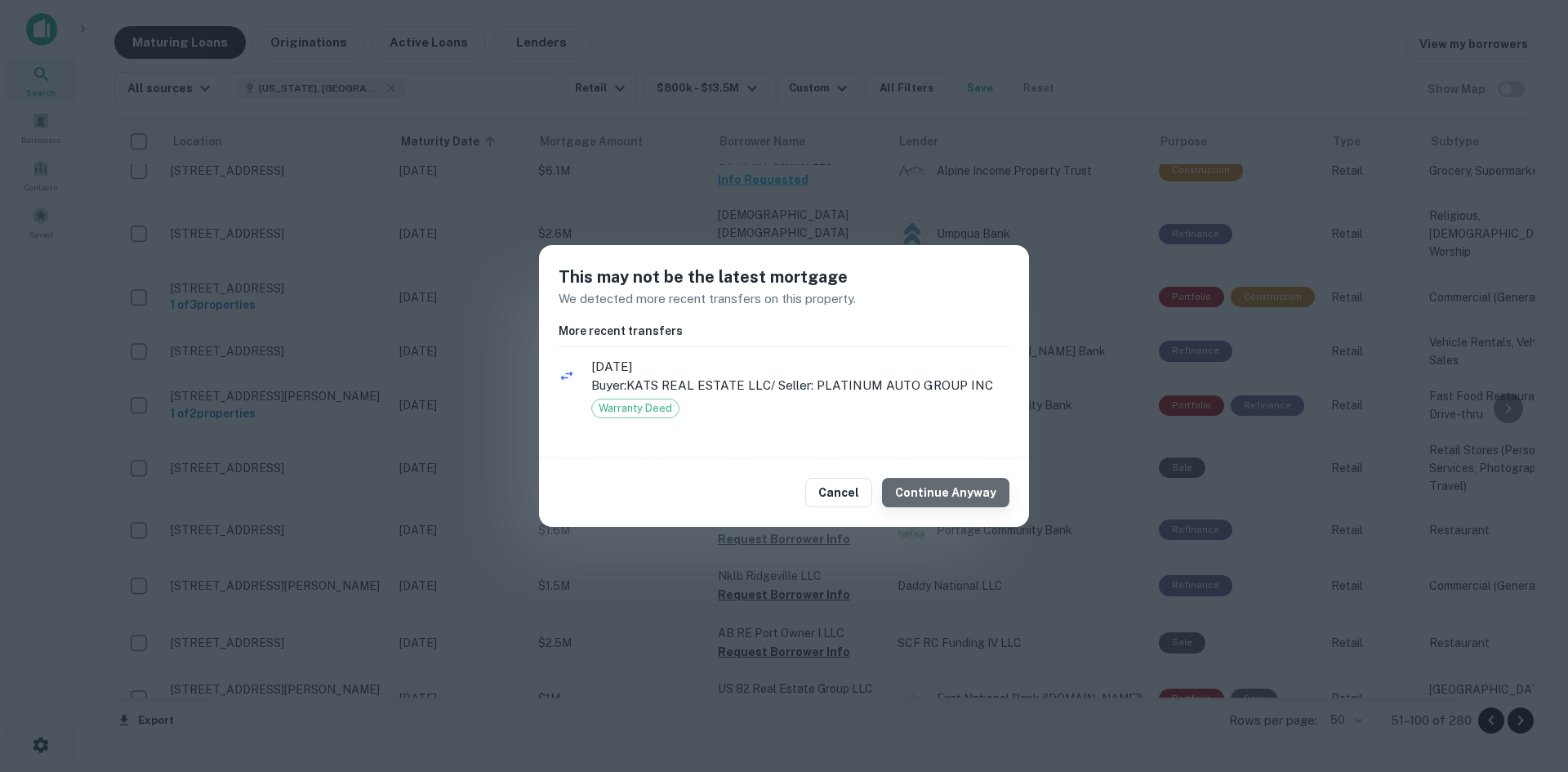
click at [960, 487] on button "Continue Anyway" at bounding box center [945, 493] width 127 height 30
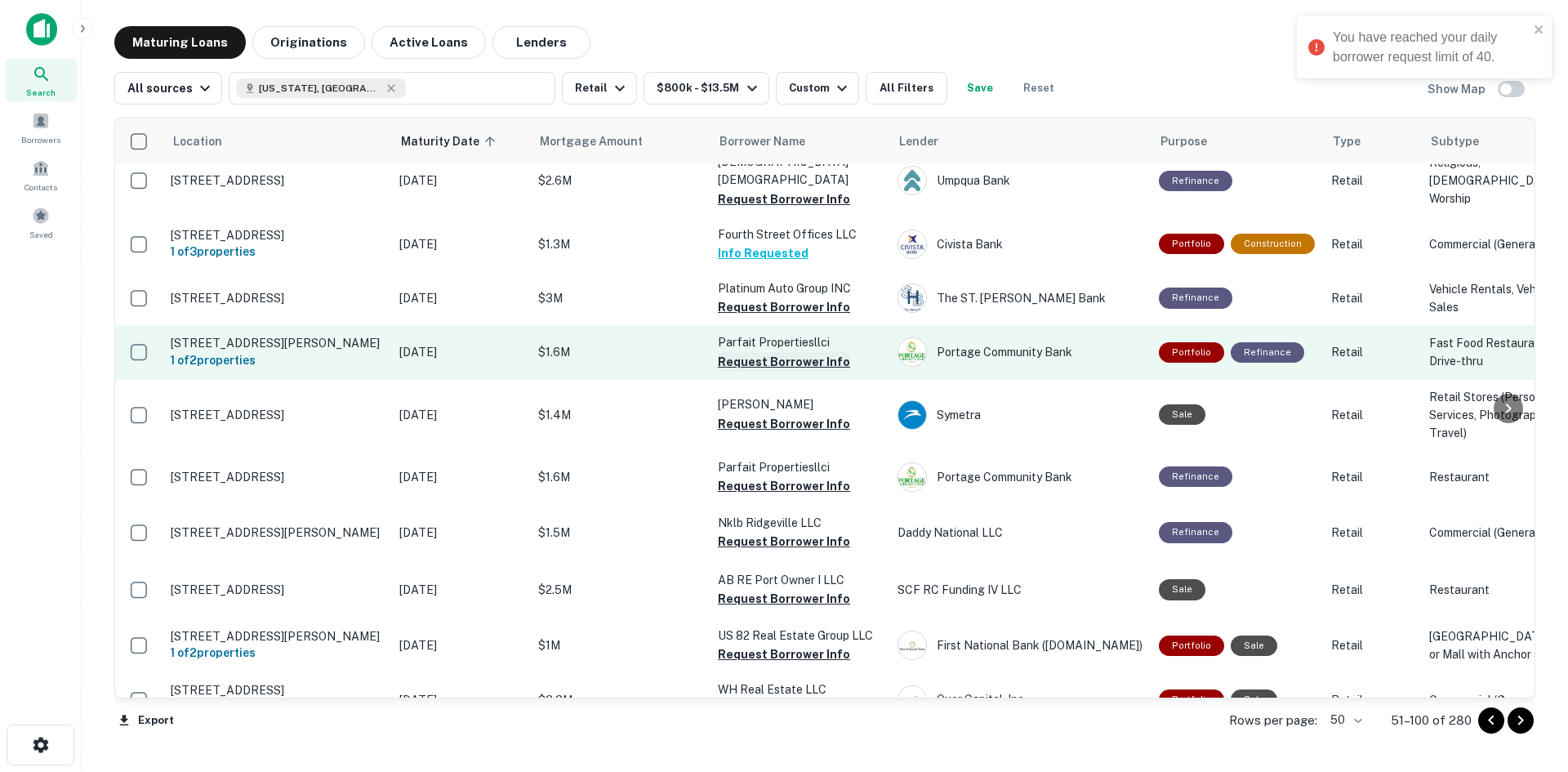
scroll to position [229, 0]
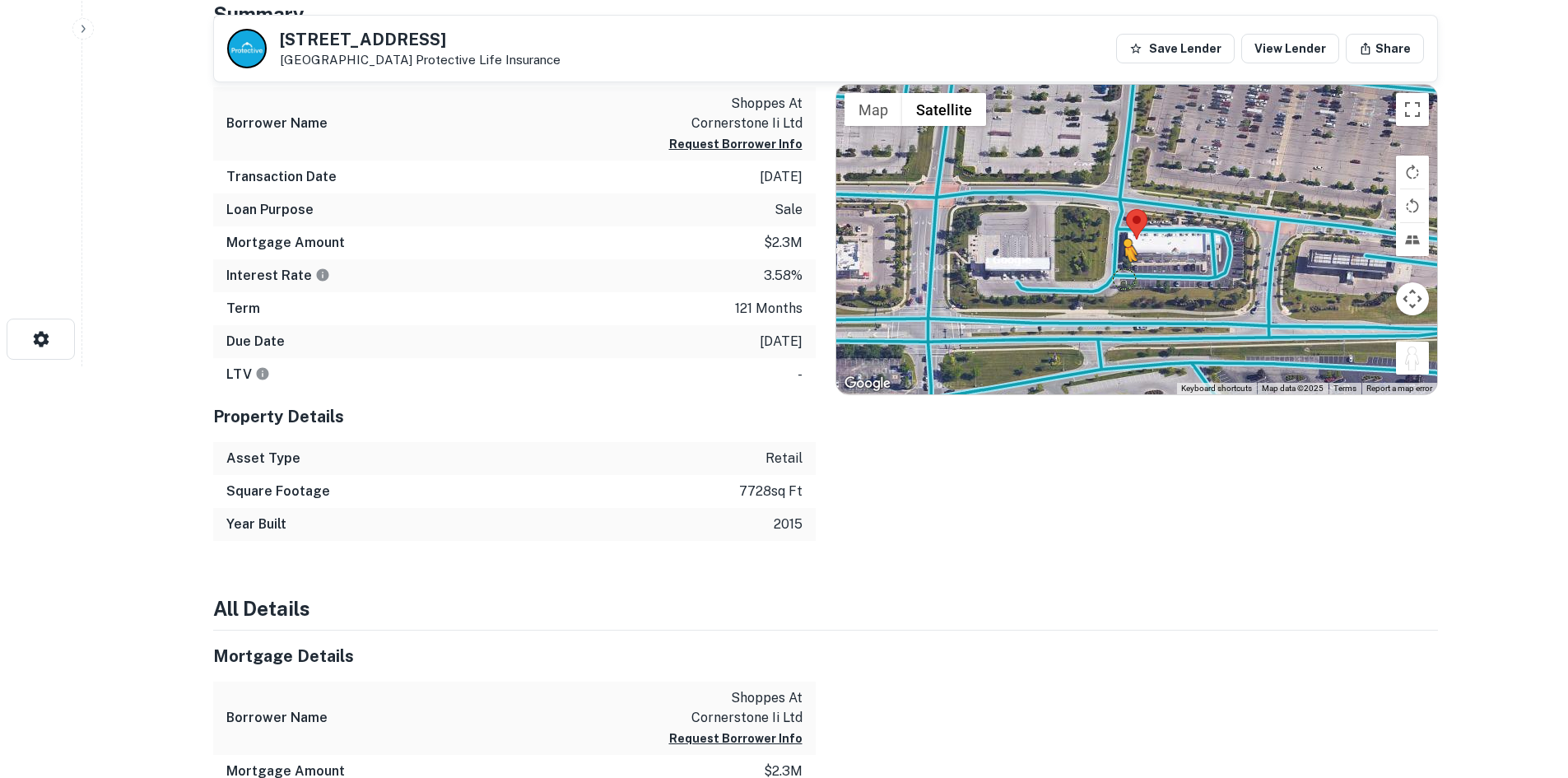
drag, startPoint x: 1415, startPoint y: 355, endPoint x: 1120, endPoint y: 275, distance: 305.7
click at [1120, 275] on div "To activate drag with keyboard, press Alt + Enter. Once in keyboard drag state,…" at bounding box center [1137, 240] width 601 height 310
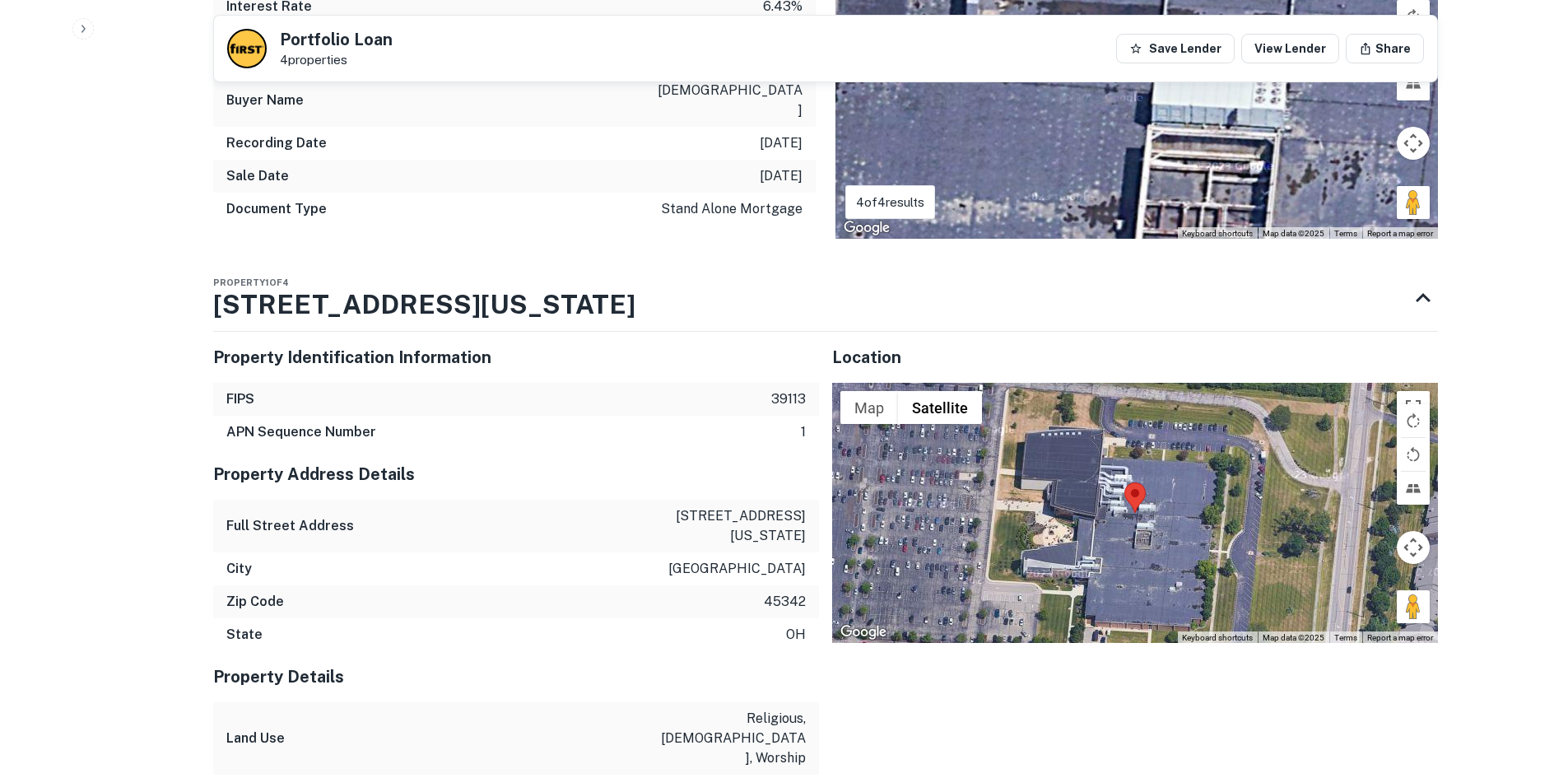
scroll to position [1317, 0]
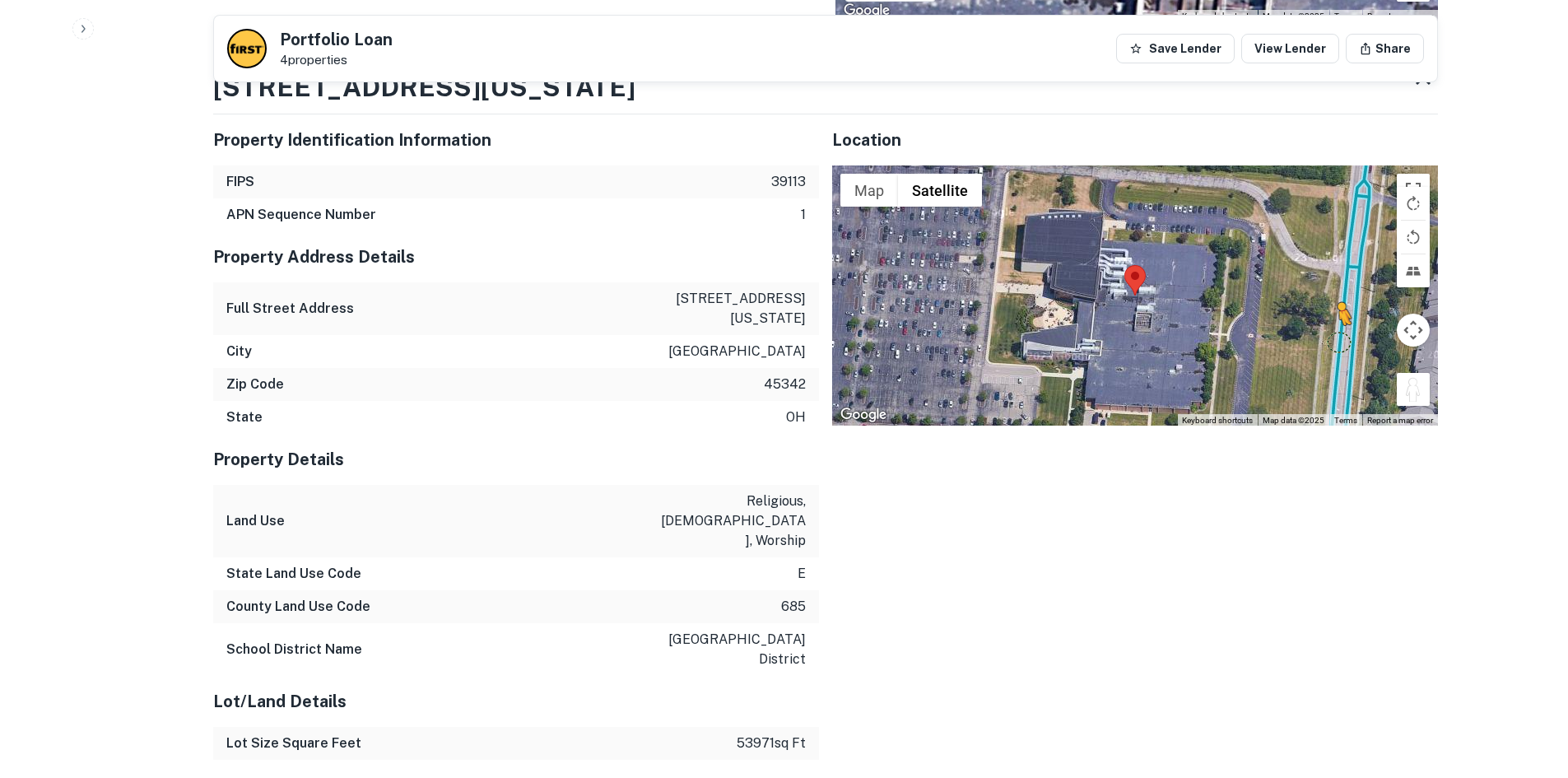
drag, startPoint x: 1421, startPoint y: 385, endPoint x: 1333, endPoint y: 341, distance: 98.4
click at [1333, 341] on div "To activate drag with keyboard, press Alt + Enter. Once in keyboard drag state,…" at bounding box center [1135, 295] width 606 height 260
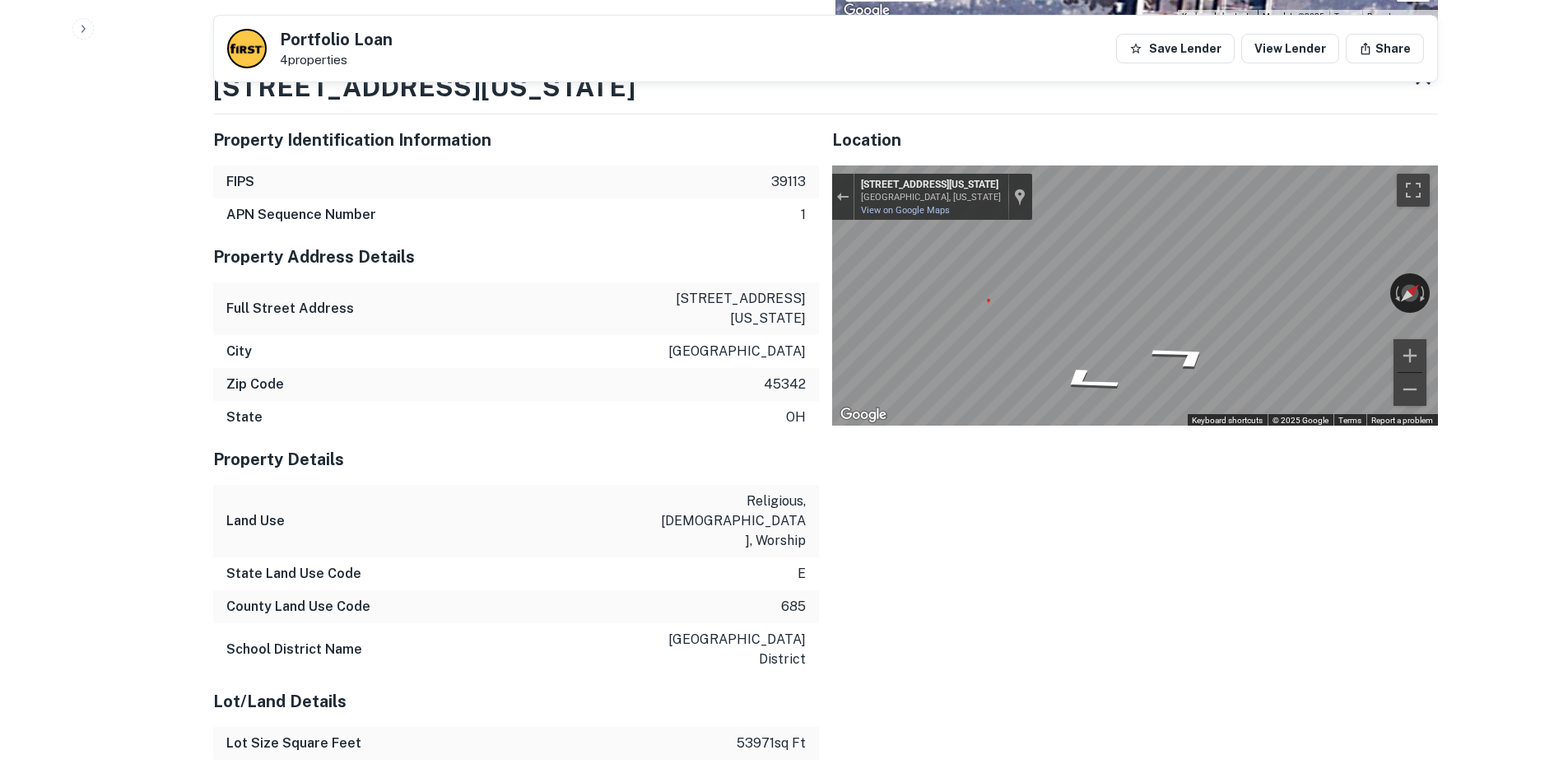
click at [1451, 373] on div "Back to search Portfolio Loan 4 properties Save Lender View Lender Share Buyer …" at bounding box center [825, 255] width 1264 height 3092
click at [1047, 389] on icon "Go South, Washington Church Rd" at bounding box center [1073, 388] width 78 height 30
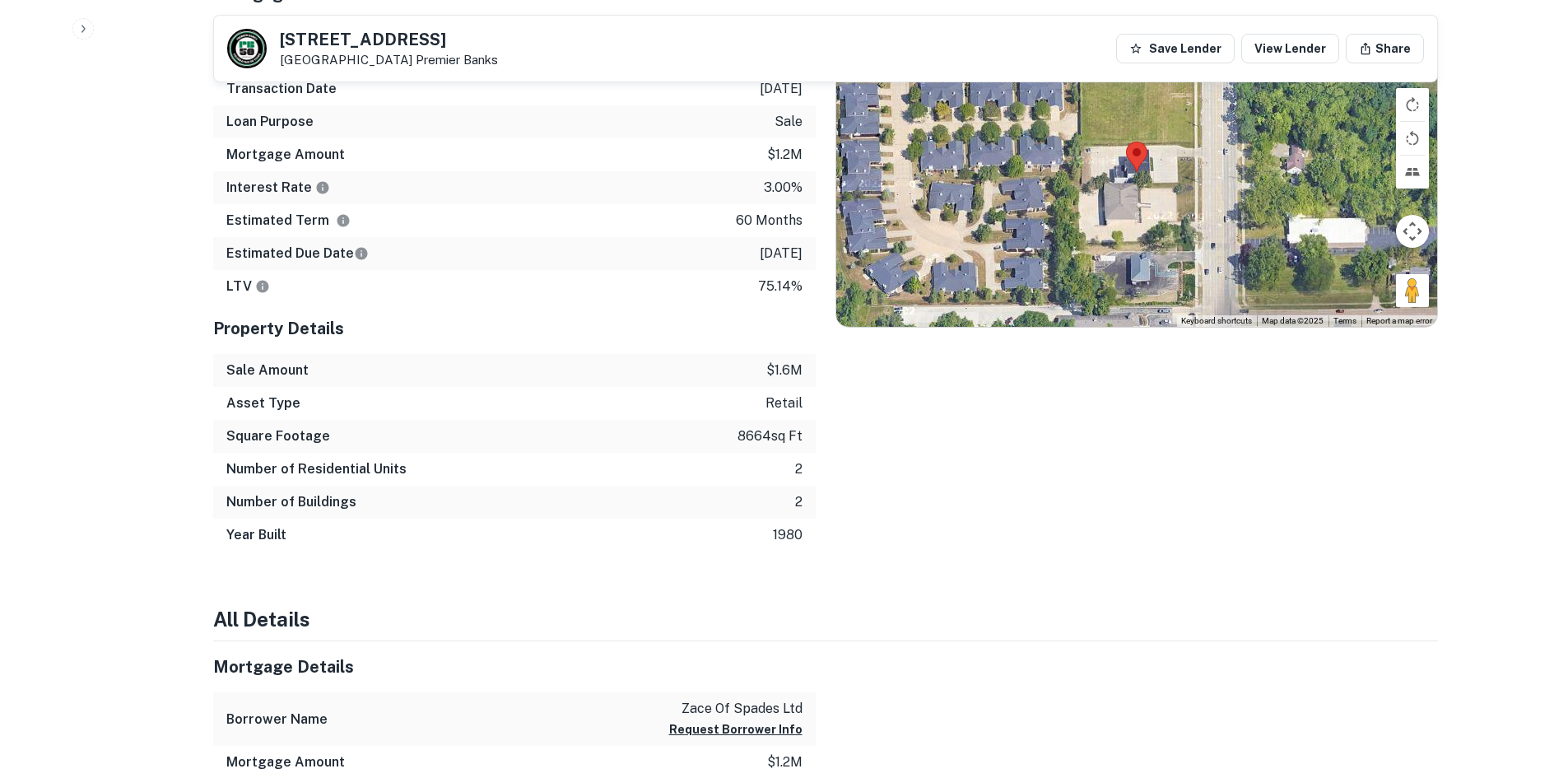
scroll to position [665, 0]
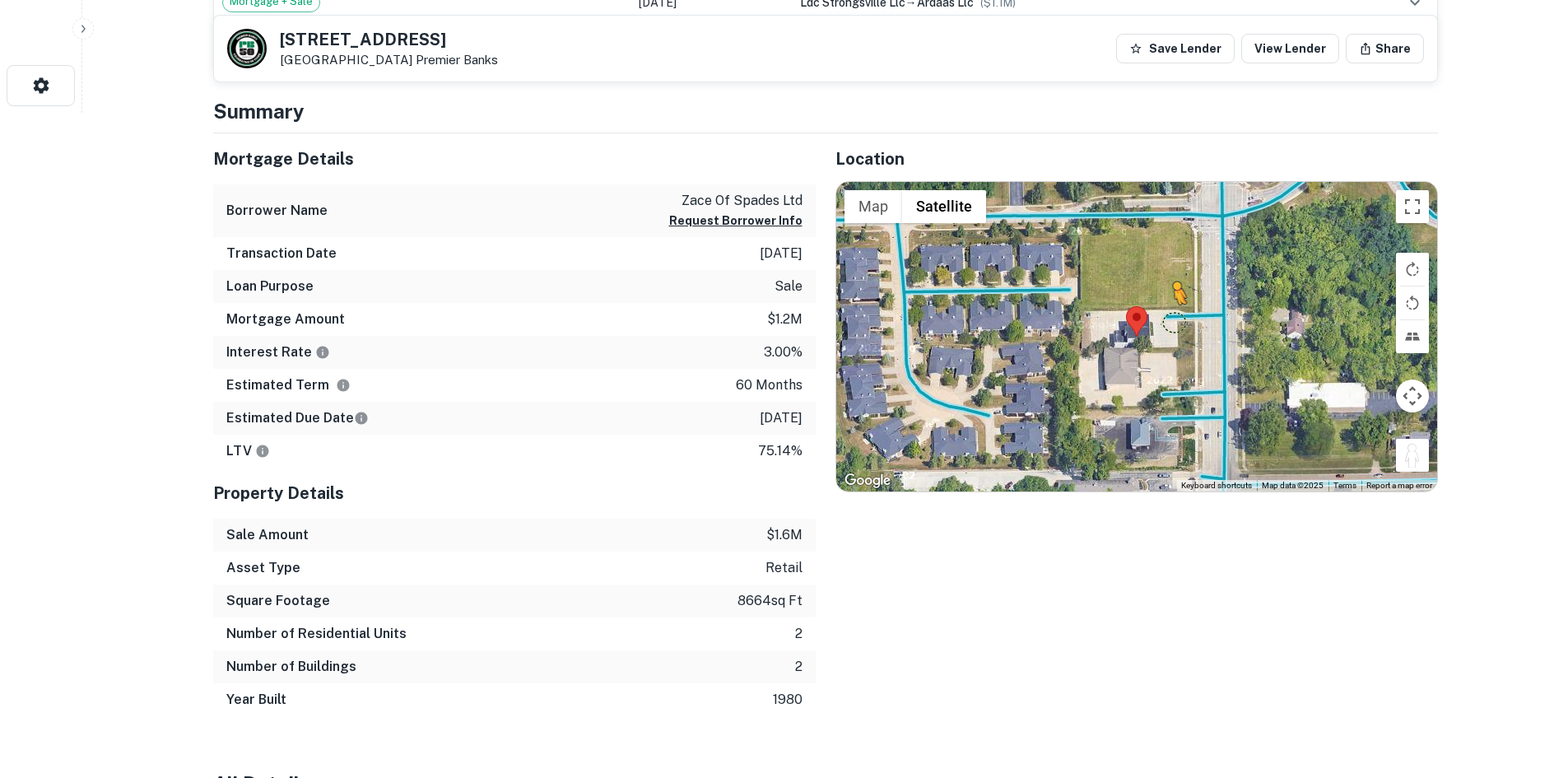
drag, startPoint x: 1414, startPoint y: 458, endPoint x: 1161, endPoint y: 315, distance: 290.6
click at [1161, 315] on div "To activate drag with keyboard, press Alt + Enter. Once in keyboard drag state,…" at bounding box center [1137, 337] width 601 height 310
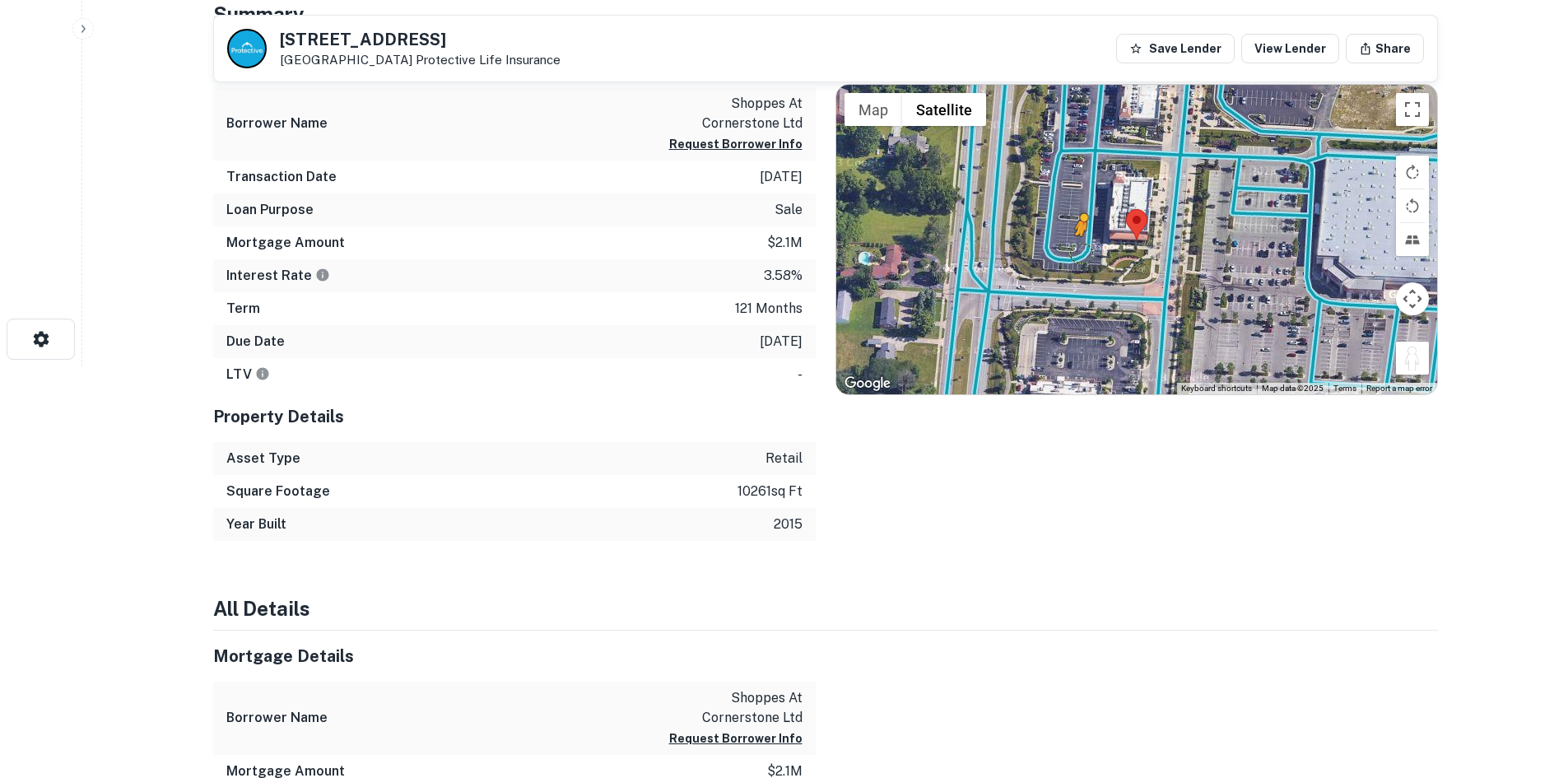
drag, startPoint x: 1407, startPoint y: 354, endPoint x: 1080, endPoint y: 255, distance: 341.7
click at [1080, 255] on div "To activate drag with keyboard, press Alt + Enter. Once in keyboard drag state,…" at bounding box center [1137, 240] width 601 height 310
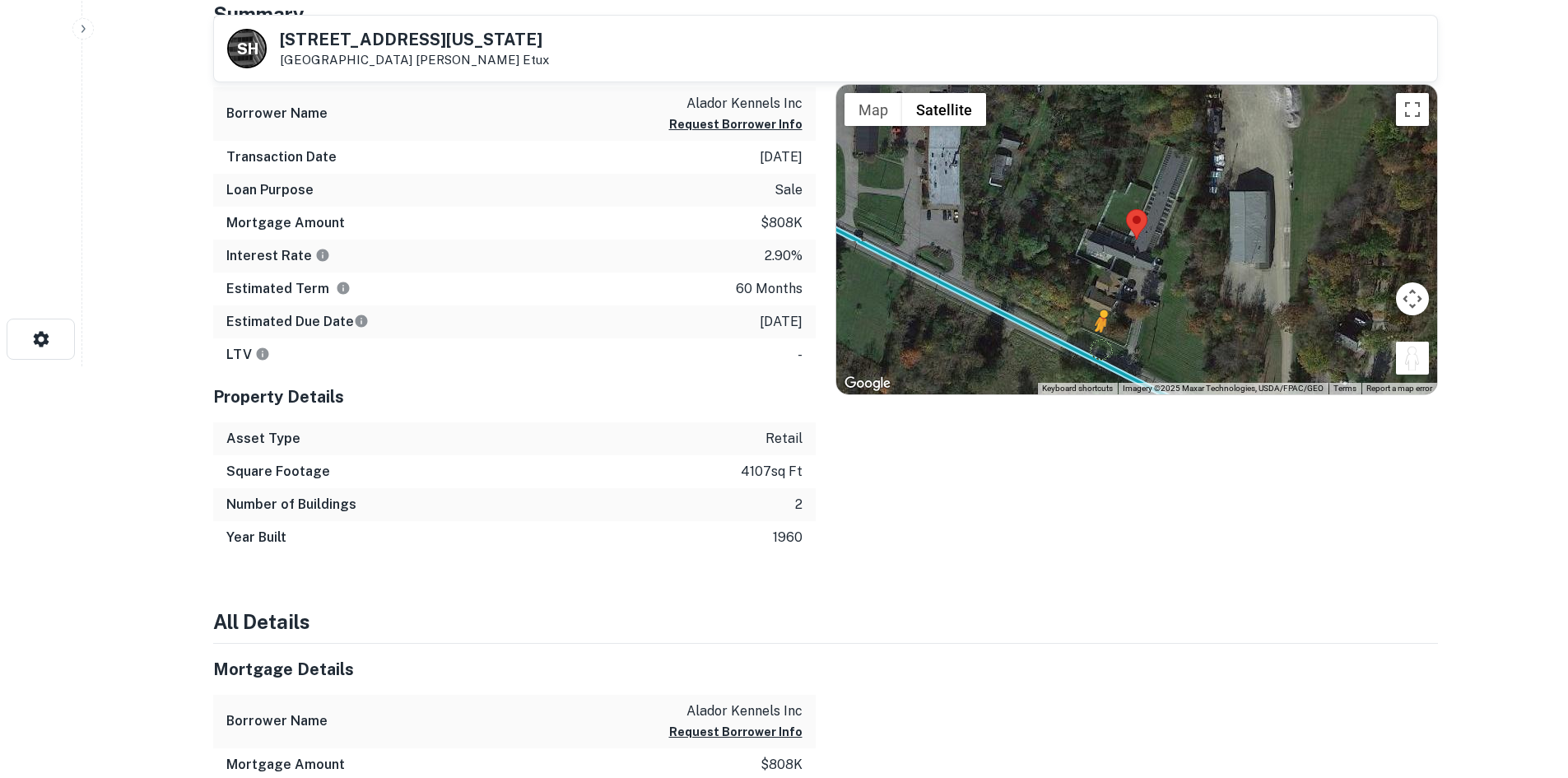
drag, startPoint x: 1404, startPoint y: 351, endPoint x: 1095, endPoint y: 340, distance: 309.2
click at [1097, 343] on div "To activate drag with keyboard, press Alt + Enter. Once in keyboard drag state,…" at bounding box center [1137, 240] width 601 height 310
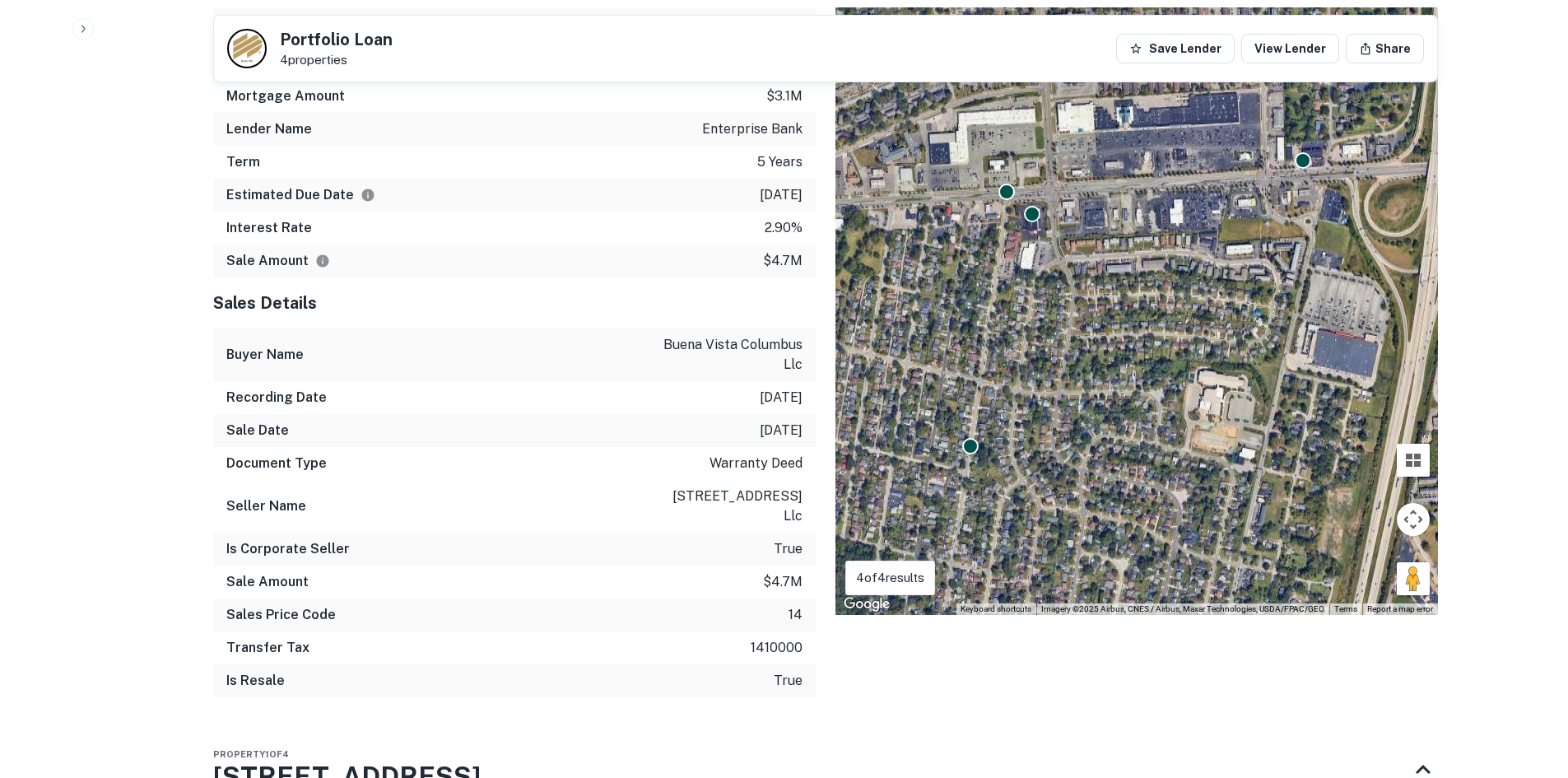
scroll to position [1482, 0]
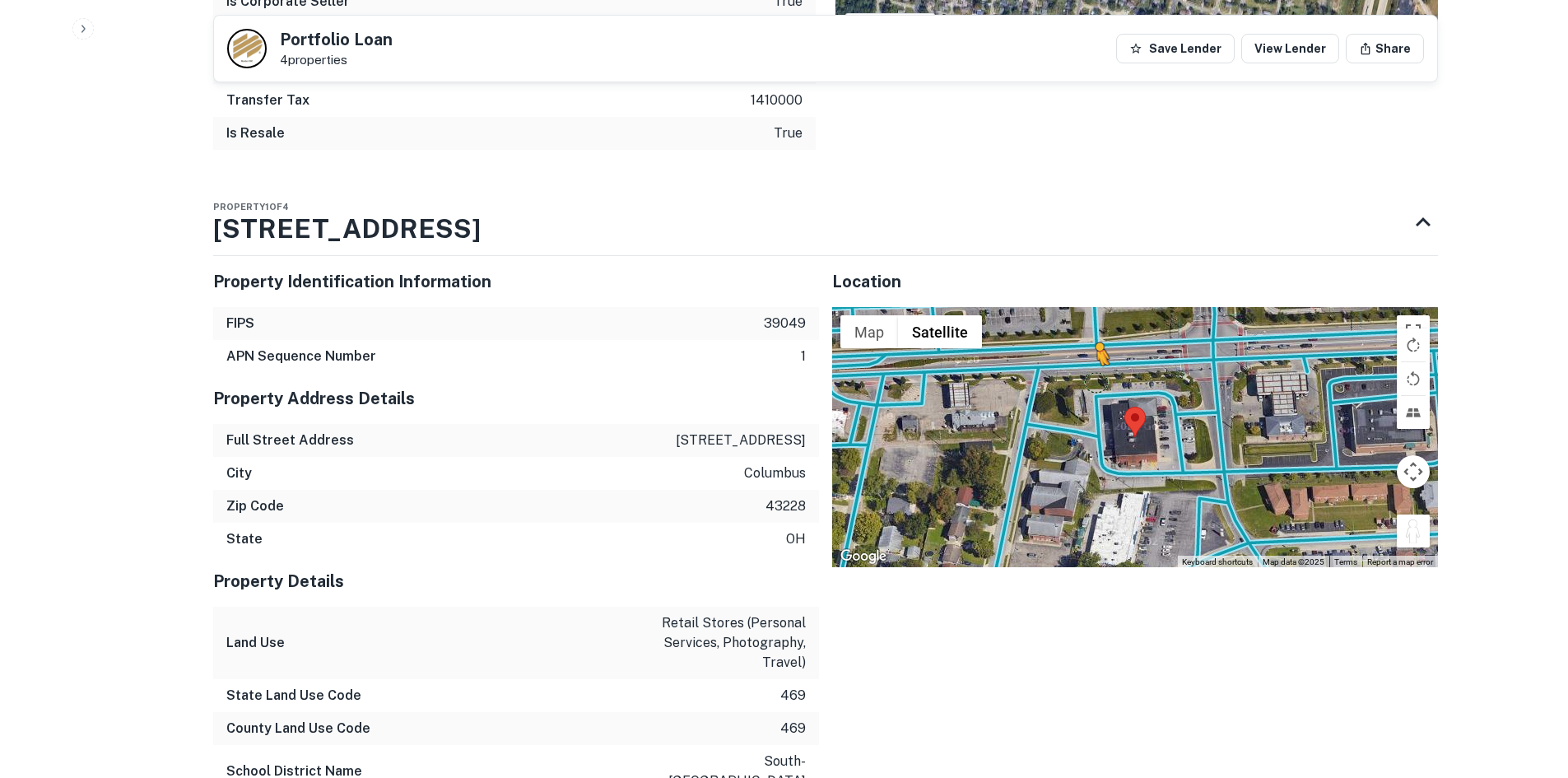
drag, startPoint x: 1412, startPoint y: 528, endPoint x: 1097, endPoint y: 396, distance: 341.5
click at [1097, 396] on div "To activate drag with keyboard, press Alt + Enter. Once in keyboard drag state,…" at bounding box center [1135, 437] width 606 height 260
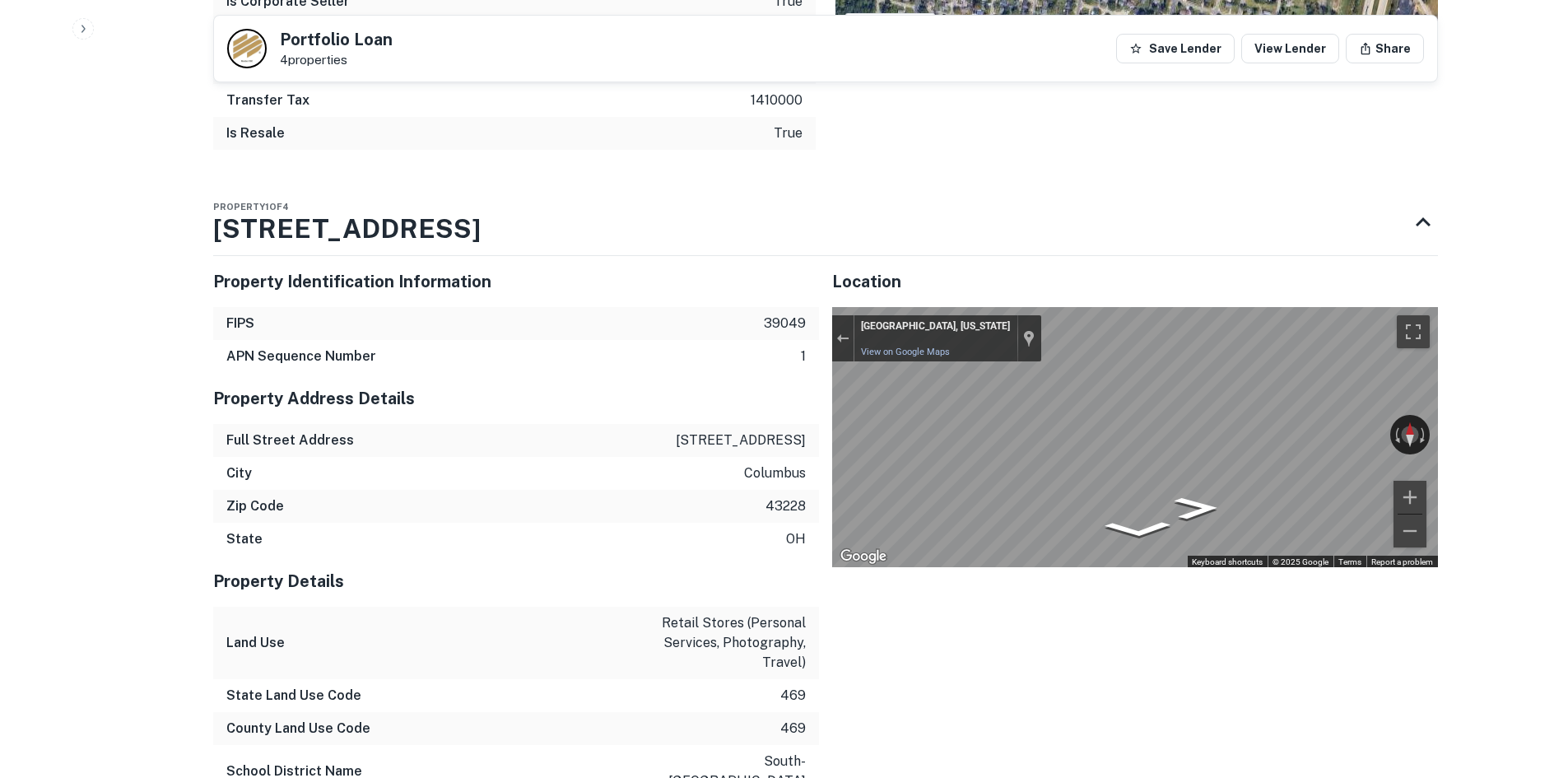
drag, startPoint x: 1289, startPoint y: 439, endPoint x: 816, endPoint y: 435, distance: 473.0
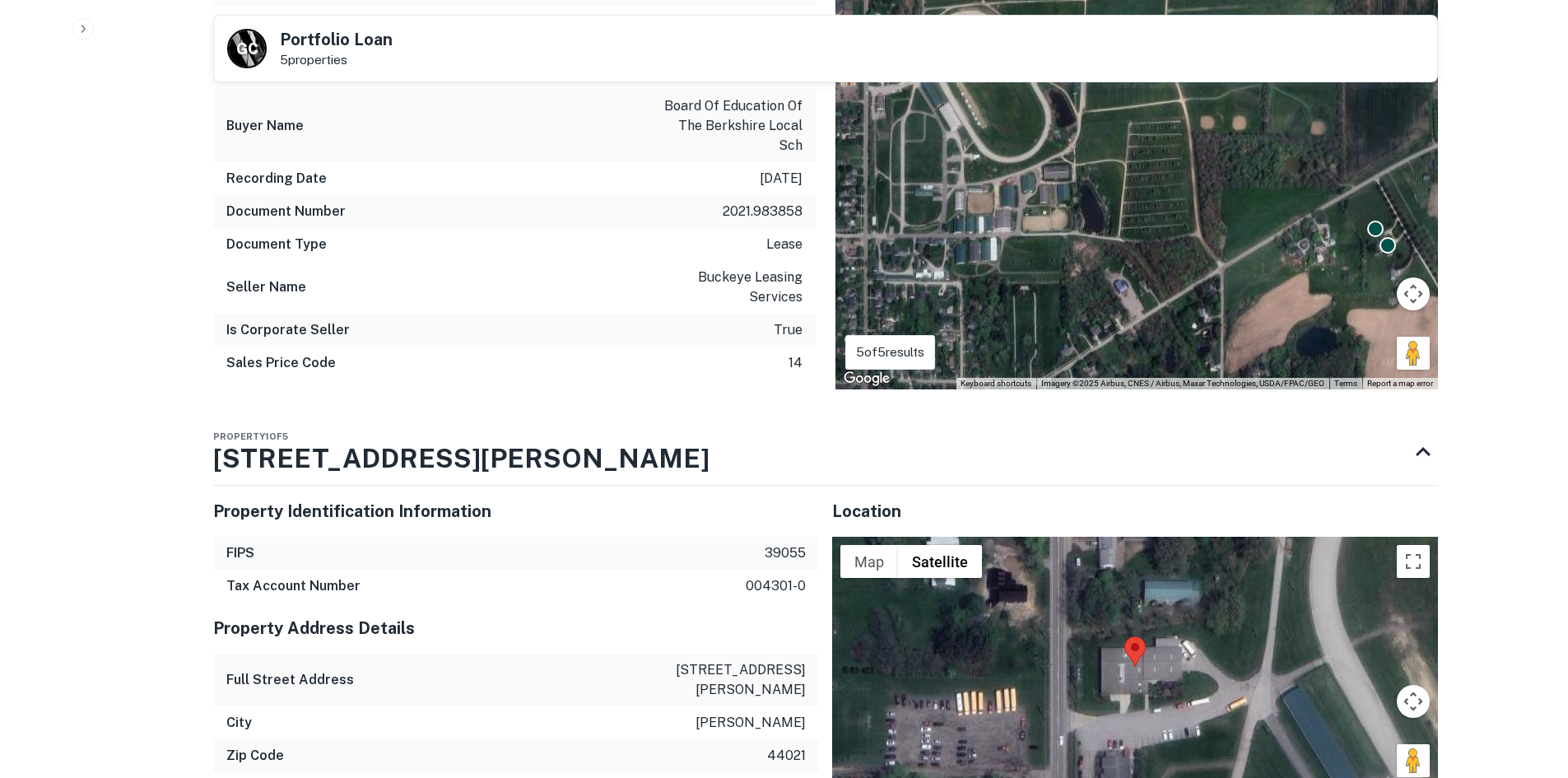
scroll to position [1400, 0]
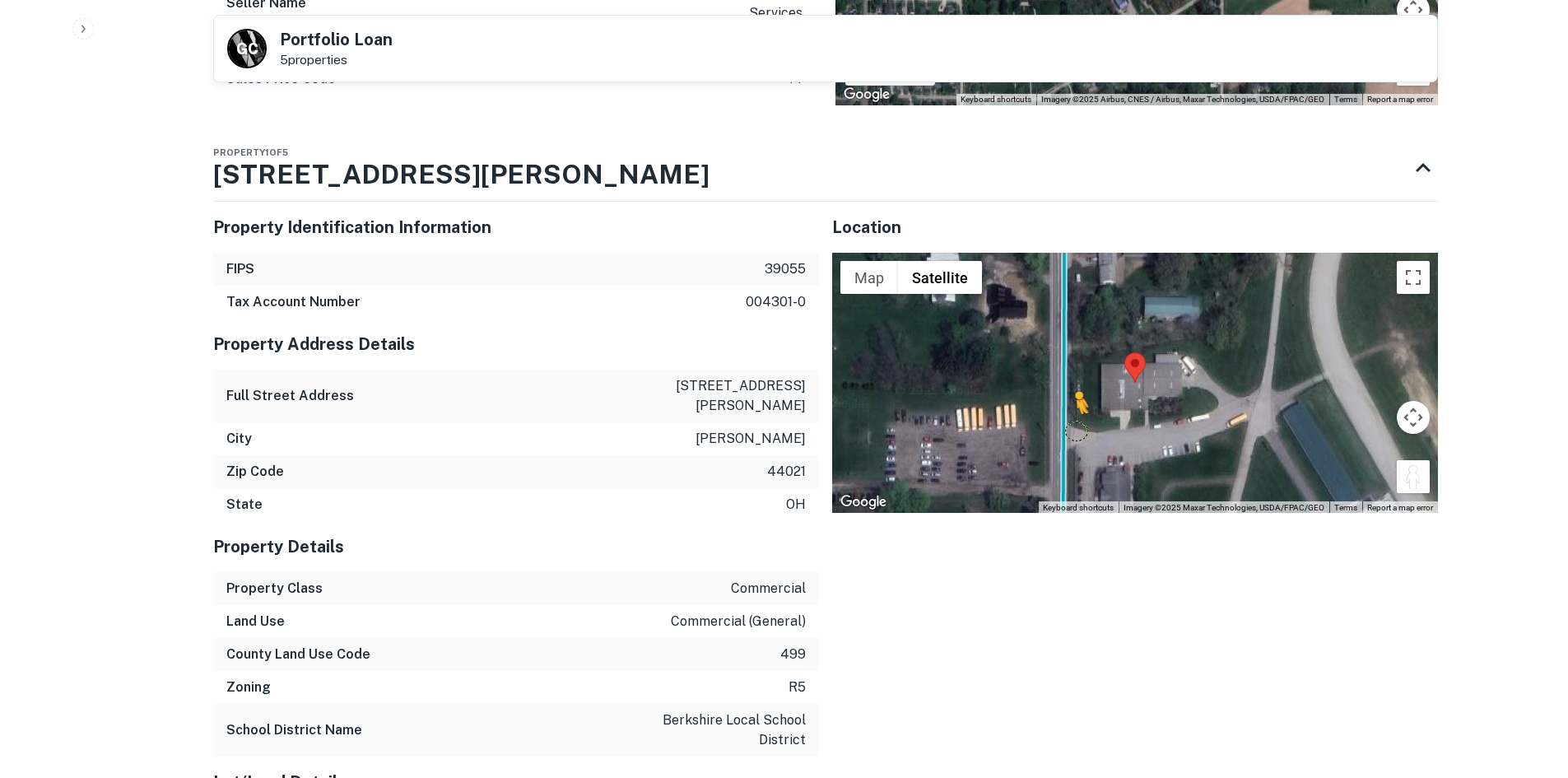
drag, startPoint x: 1427, startPoint y: 435, endPoint x: 1064, endPoint y: 380, distance: 367.1
click at [1064, 380] on div "To activate drag with keyboard, press Alt + Enter. Once in keyboard drag state,…" at bounding box center [1135, 383] width 606 height 260
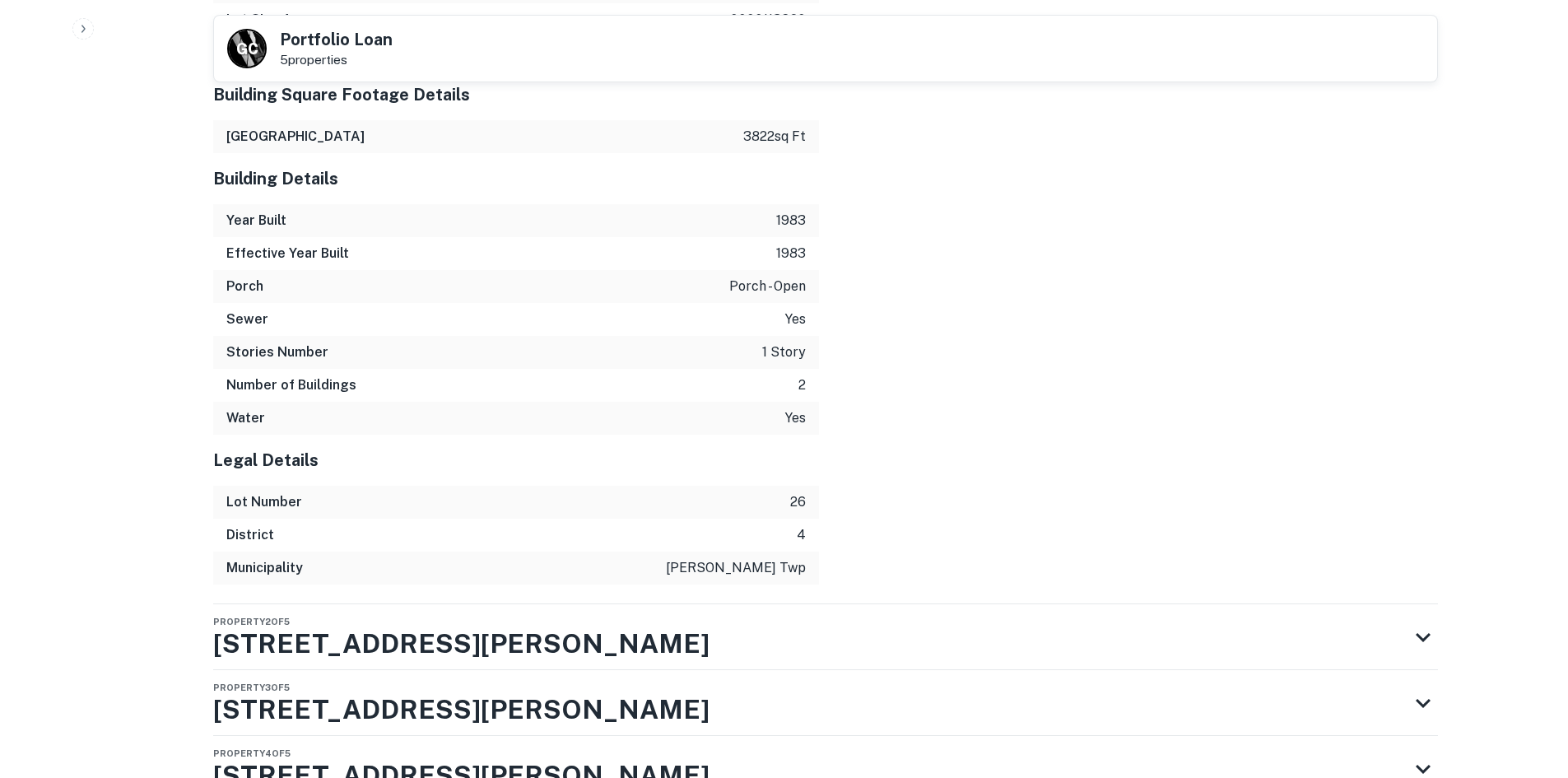
scroll to position [2346, 0]
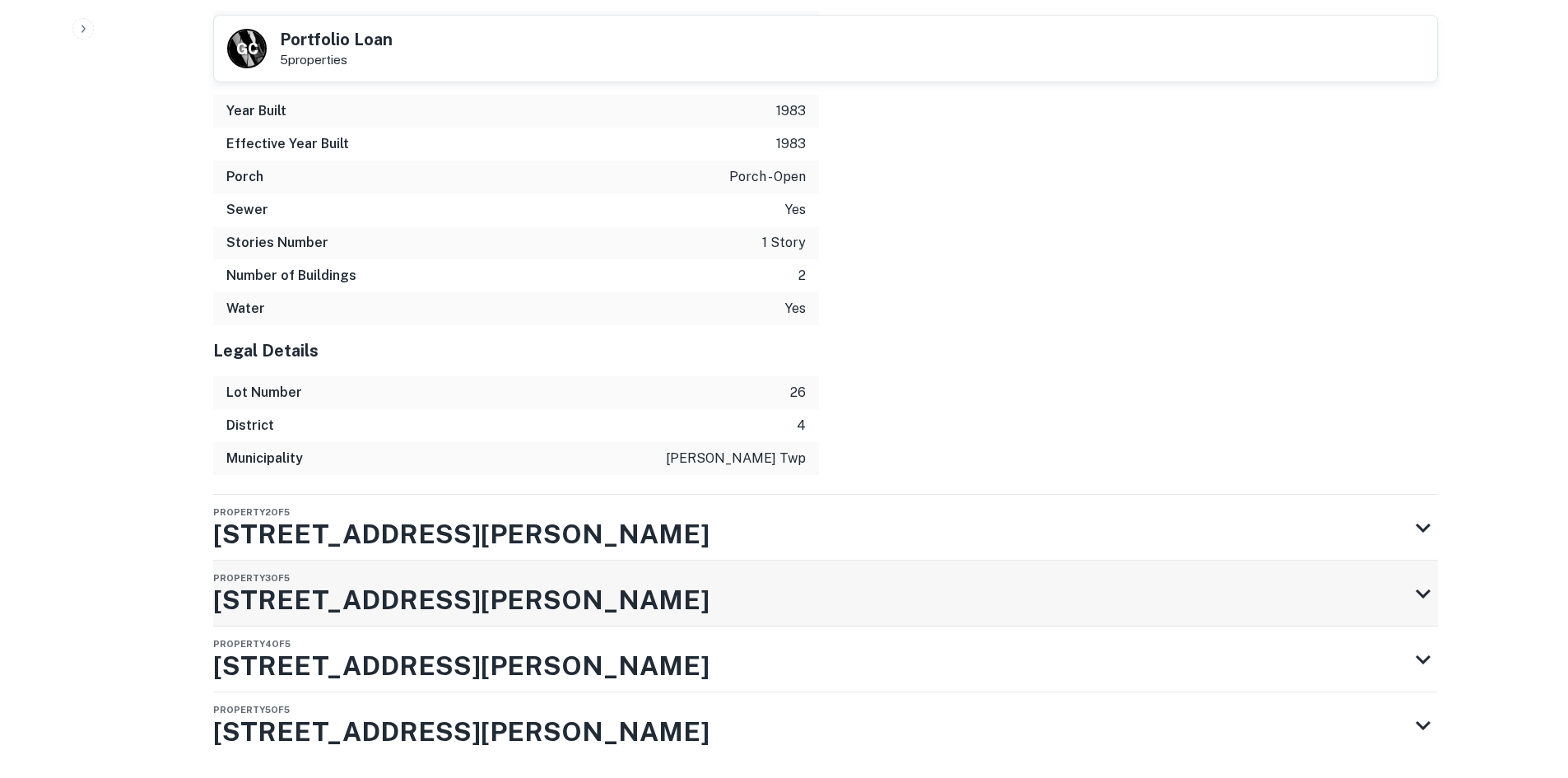
click at [538, 561] on div "Property 3 of 5 [STREET_ADDRESS][PERSON_NAME]" at bounding box center [811, 593] width 1195 height 66
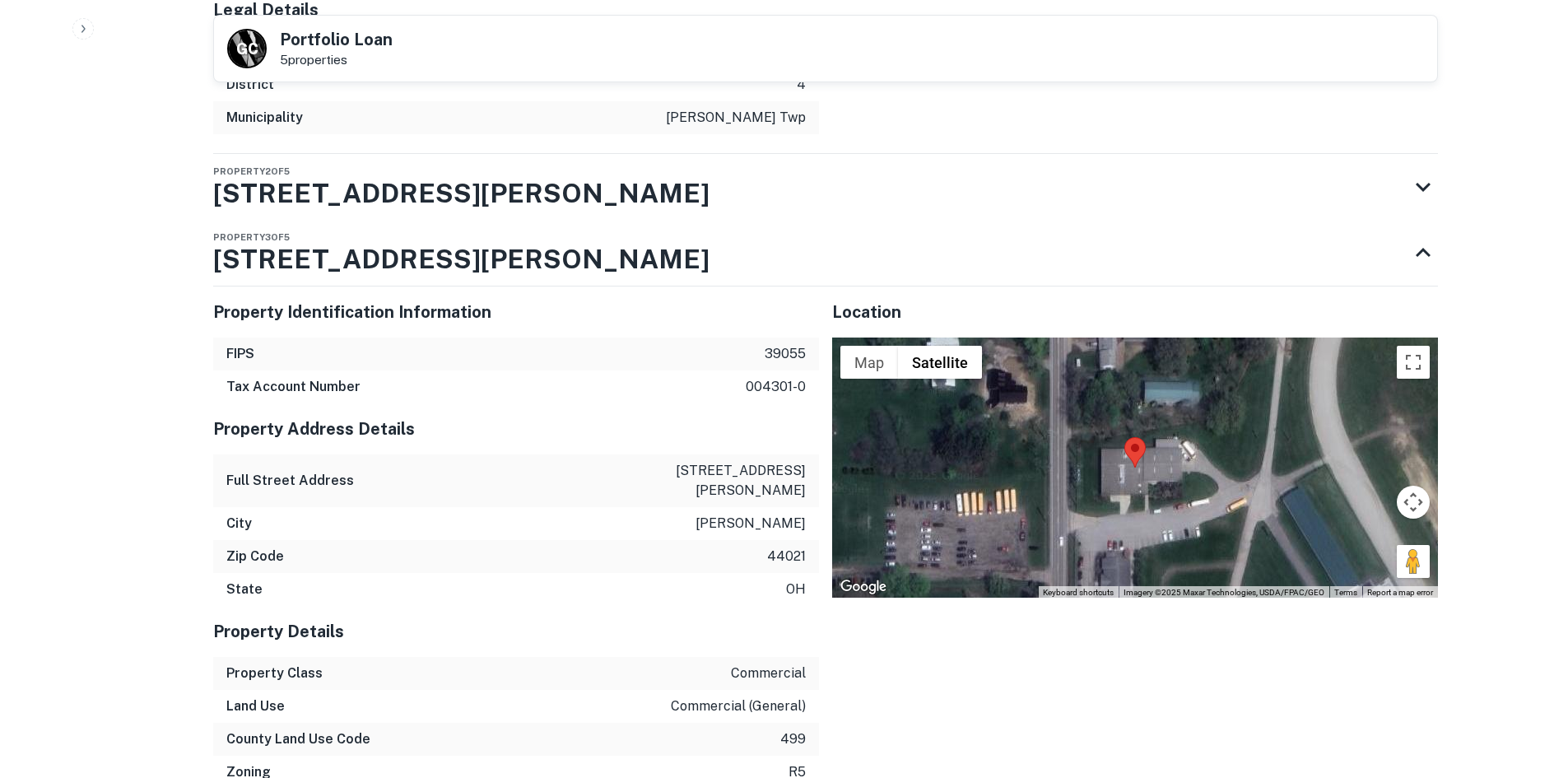
scroll to position [2475, 0]
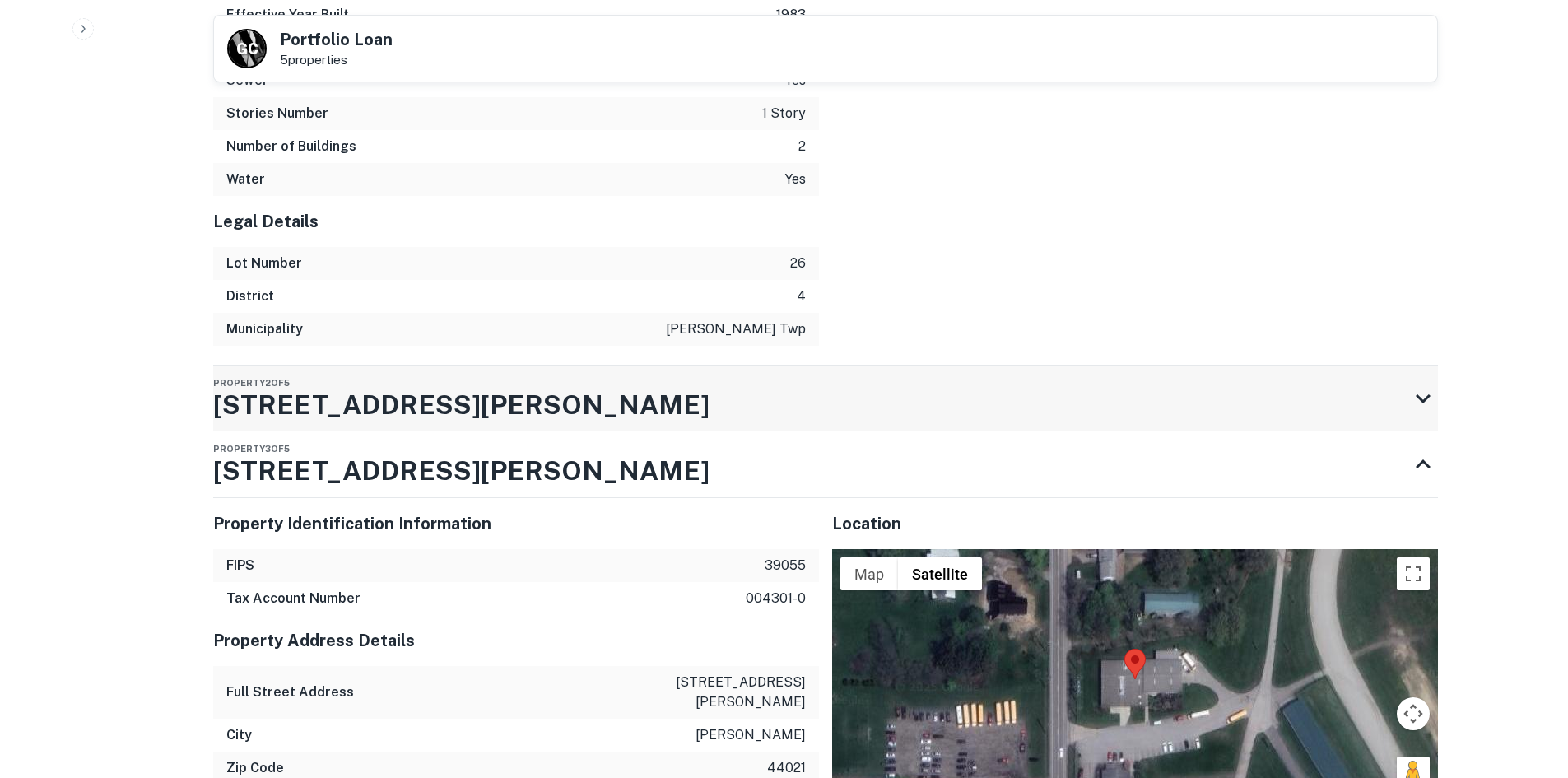
click at [598, 365] on div "Property 2 of 5 [STREET_ADDRESS][PERSON_NAME]" at bounding box center [811, 398] width 1195 height 66
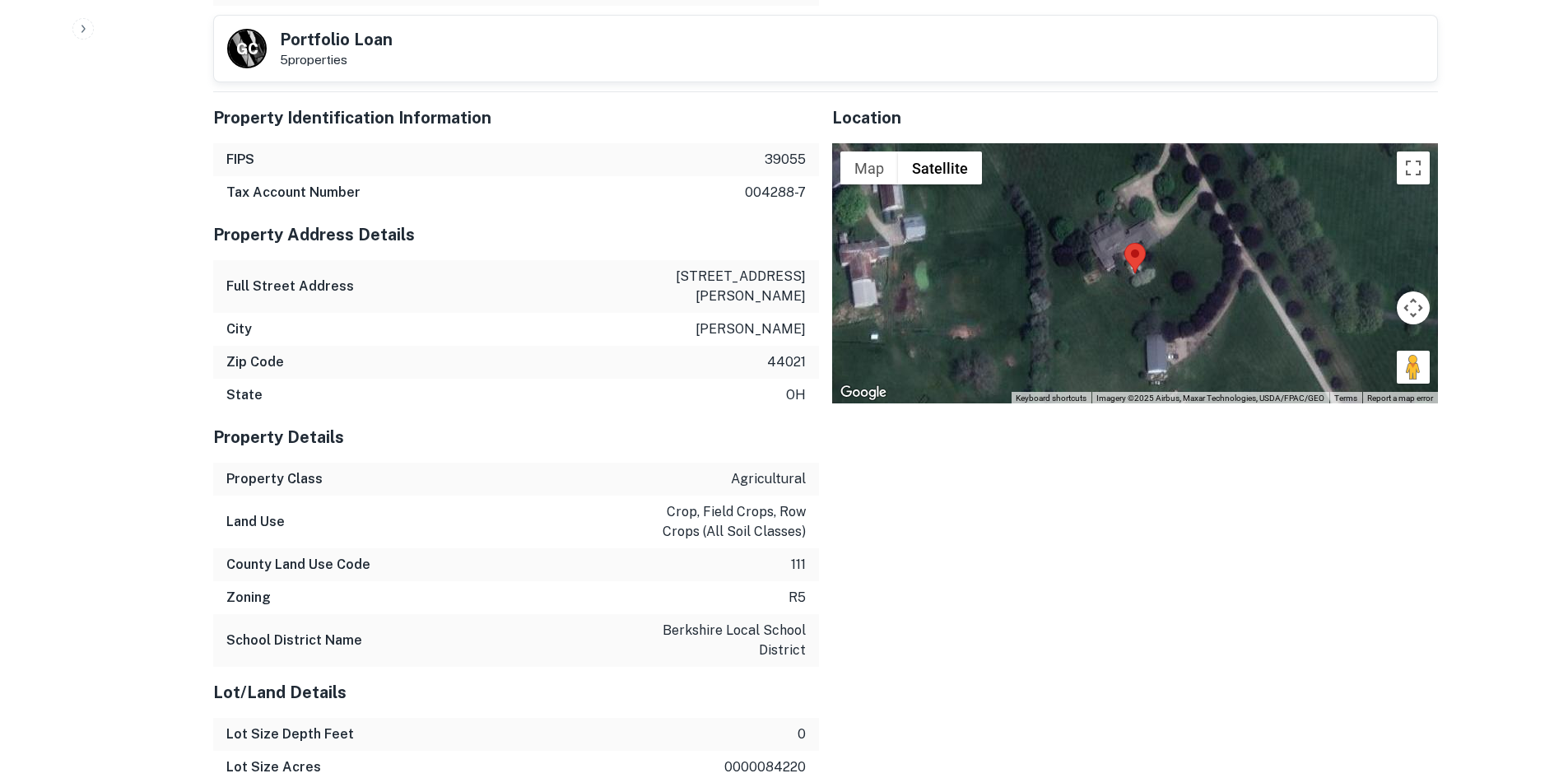
scroll to position [2722, 0]
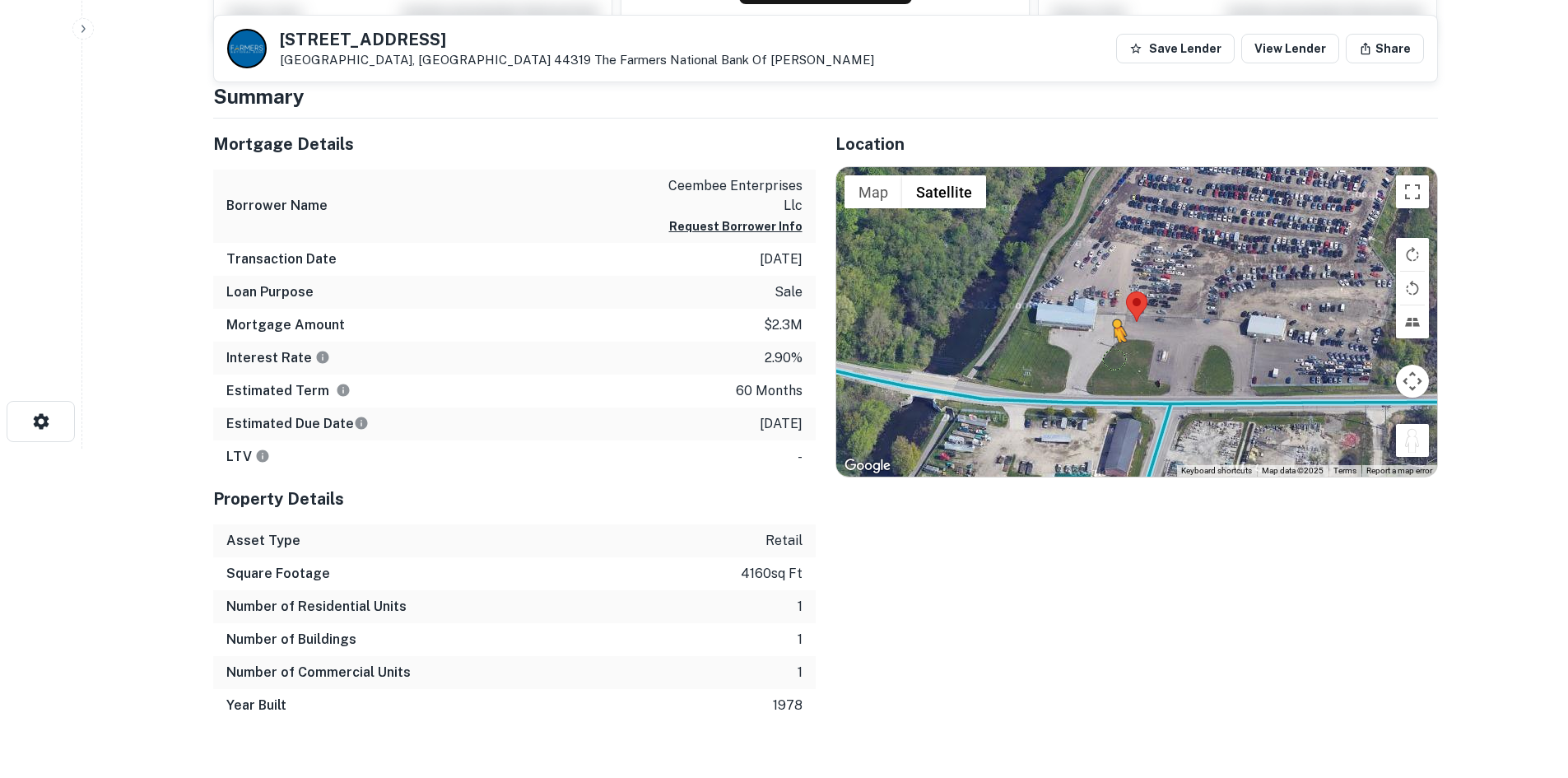
drag, startPoint x: 1410, startPoint y: 443, endPoint x: 1084, endPoint y: 394, distance: 329.7
click at [1084, 394] on div "To activate drag with keyboard, press Alt + Enter. Once in keyboard drag state,…" at bounding box center [1137, 322] width 601 height 310
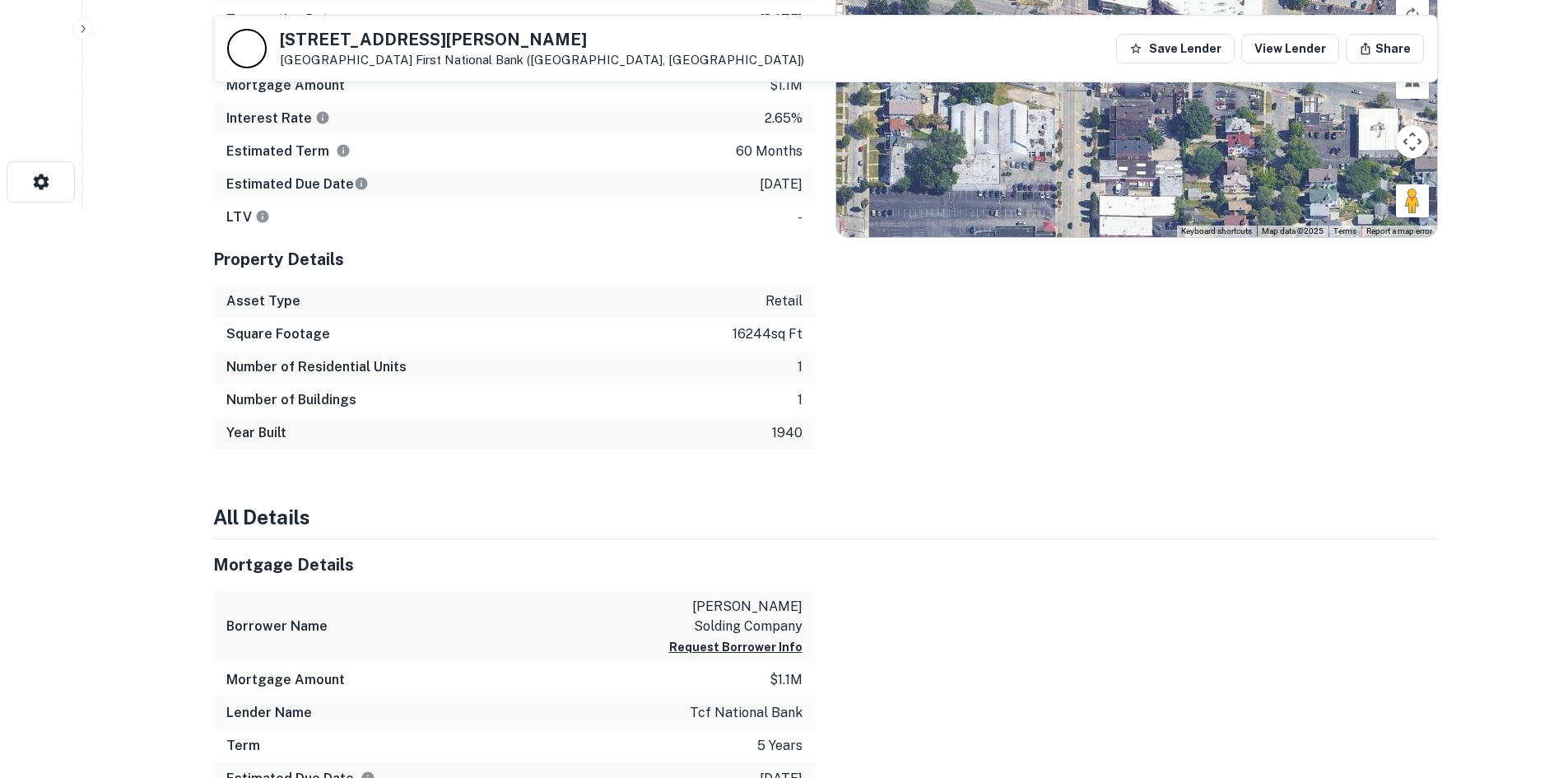
scroll to position [330, 0]
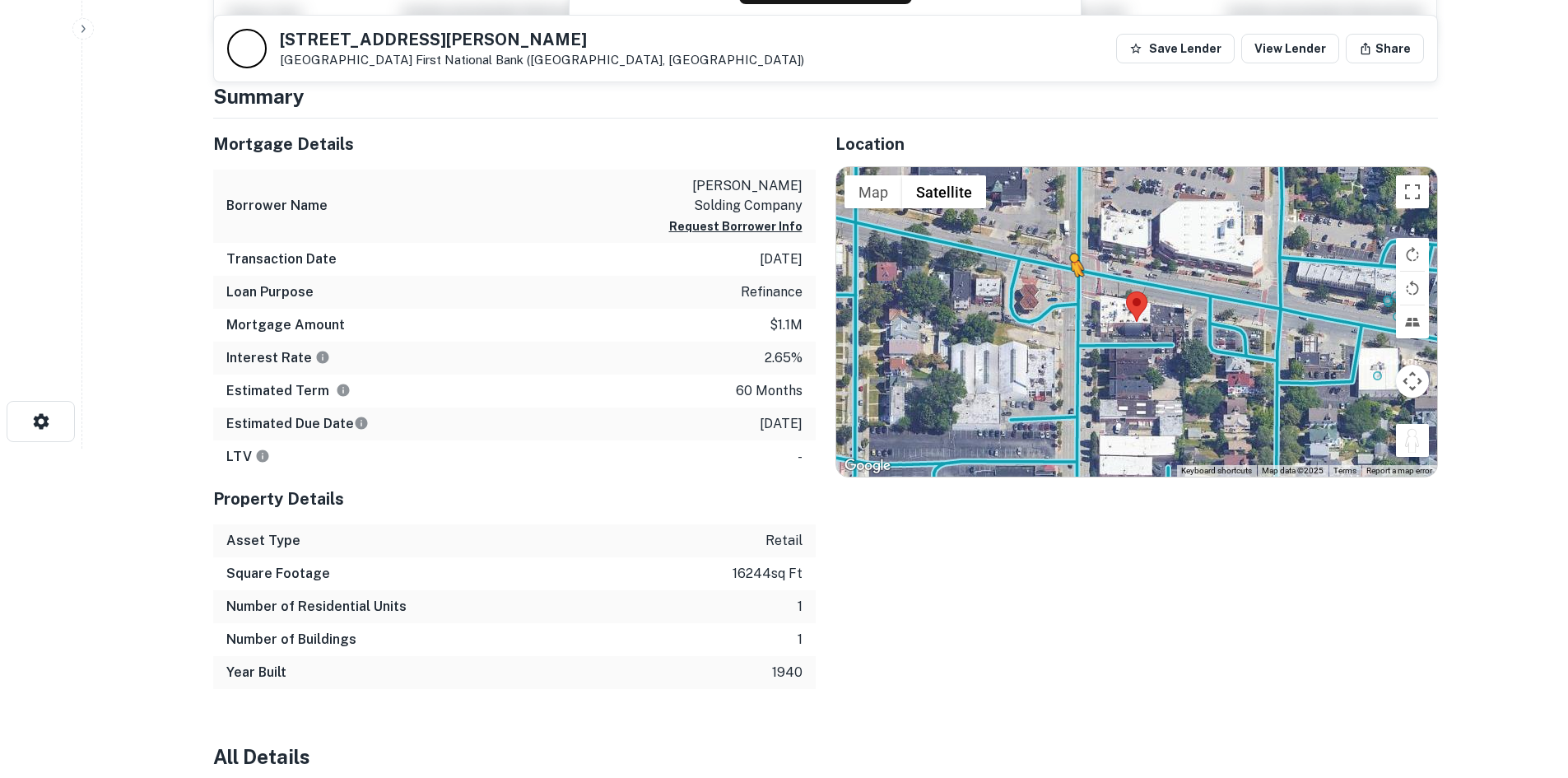
drag, startPoint x: 1409, startPoint y: 447, endPoint x: 1077, endPoint y: 286, distance: 369.0
click at [1077, 286] on div "To activate drag with keyboard, press Alt + Enter. Once in keyboard drag state,…" at bounding box center [1137, 322] width 601 height 310
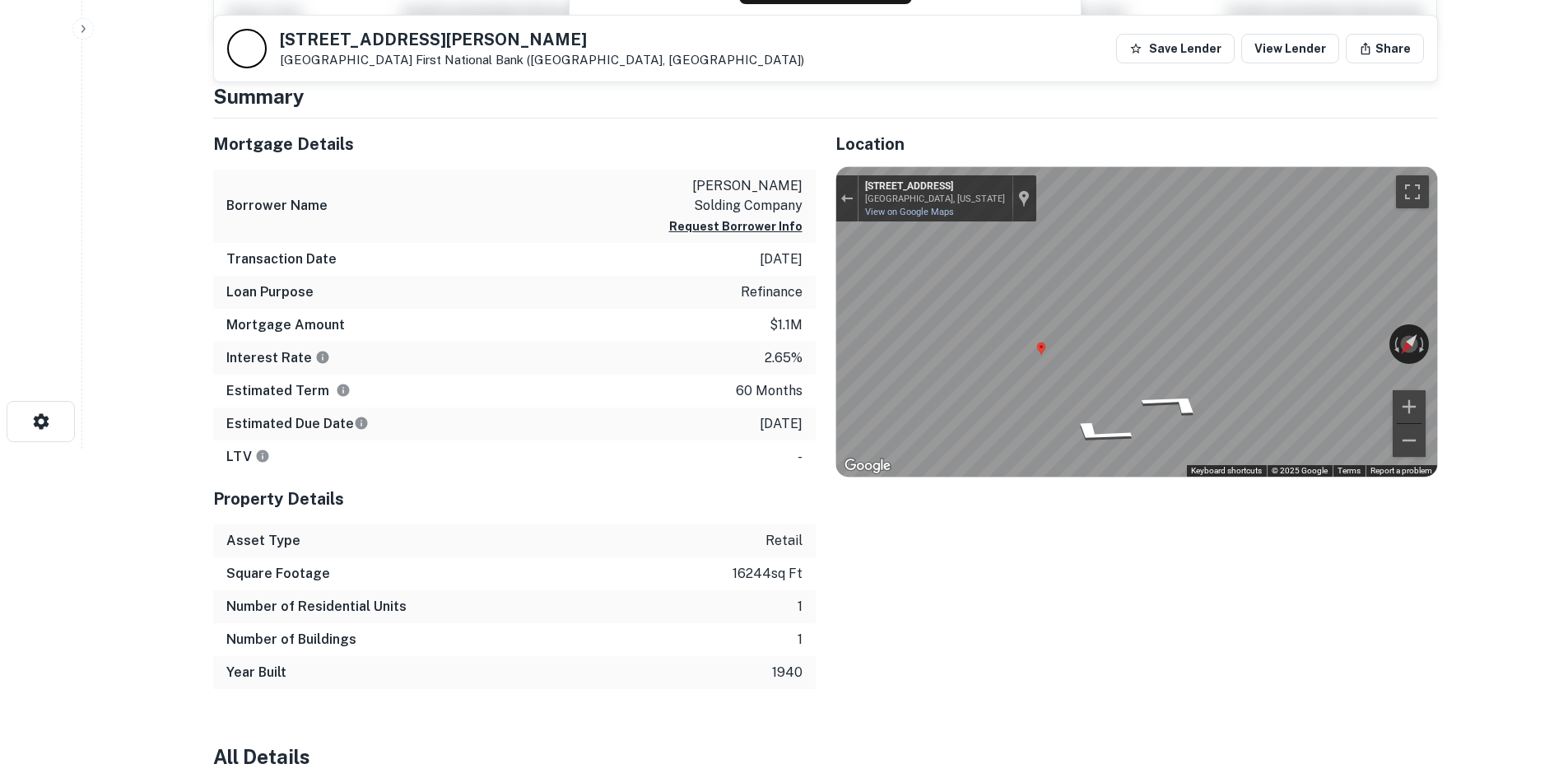
click at [722, 340] on div "Mortgage Details Borrower Name [PERSON_NAME] solding company Request Borrower I…" at bounding box center [816, 404] width 1245 height 571
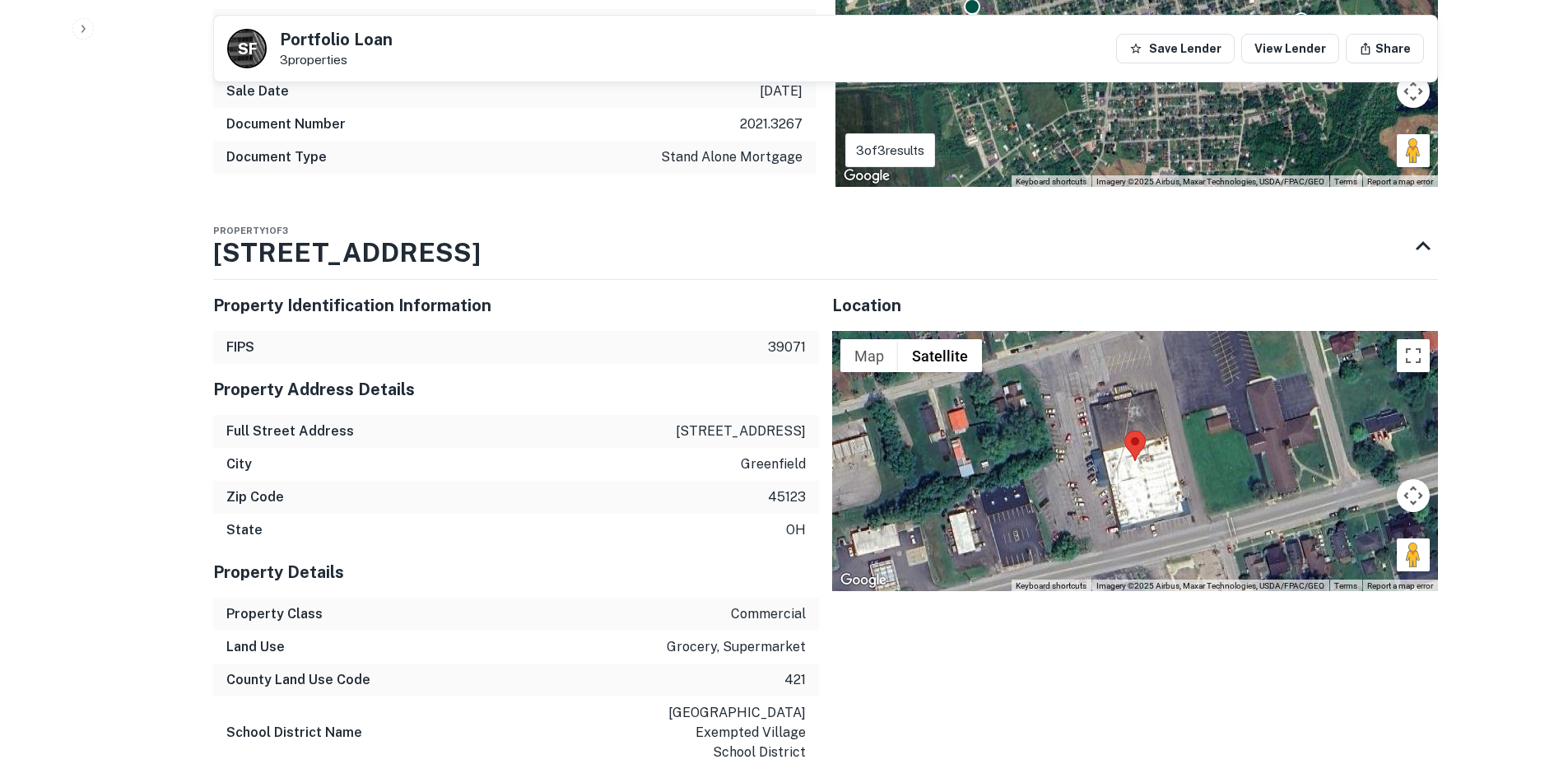
scroll to position [1070, 0]
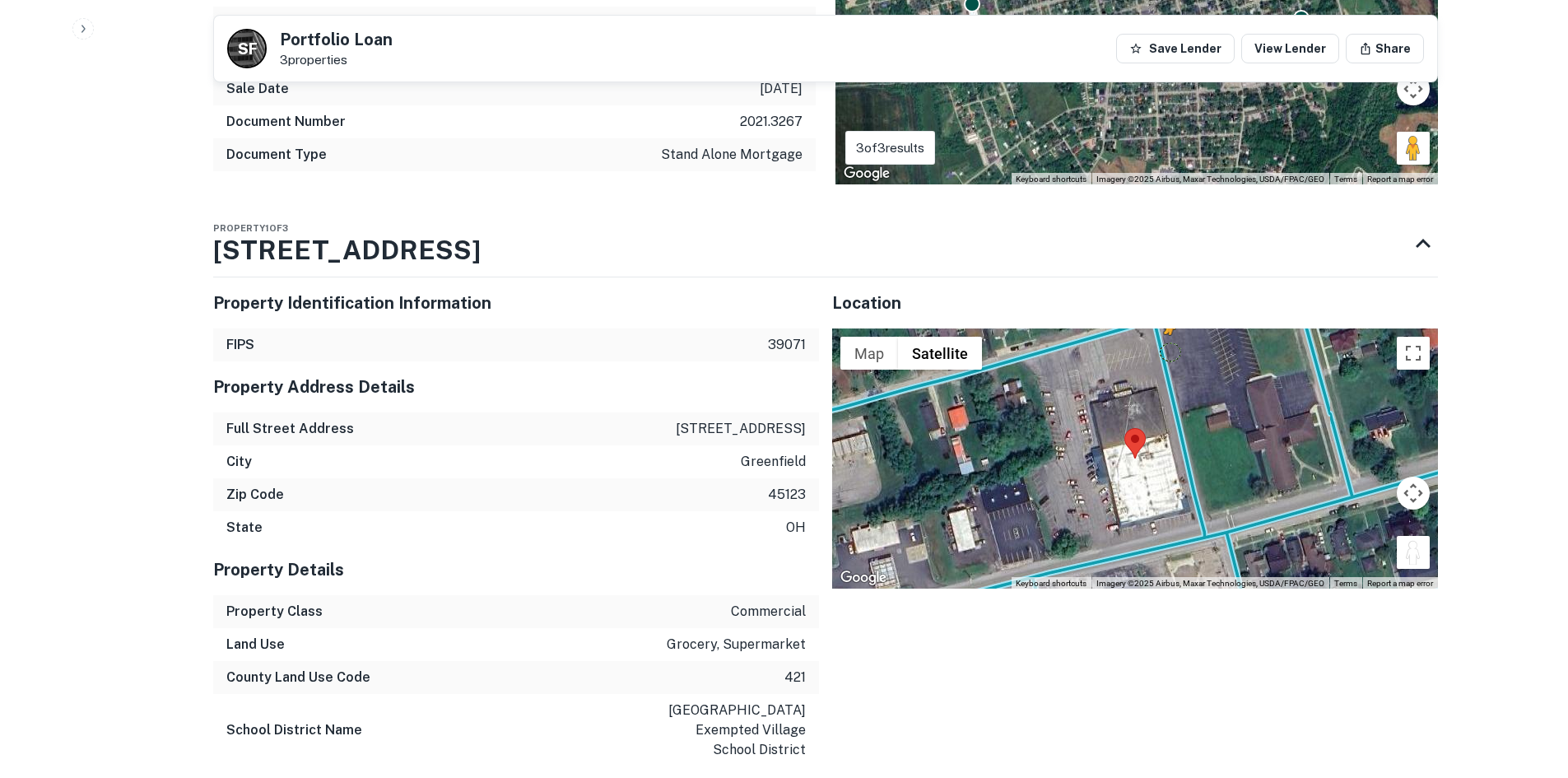
drag, startPoint x: 1398, startPoint y: 562, endPoint x: 1169, endPoint y: 347, distance: 314.1
click at [1169, 347] on div "To activate drag with keyboard, press Alt + Enter. Once in keyboard drag state,…" at bounding box center [1135, 458] width 606 height 260
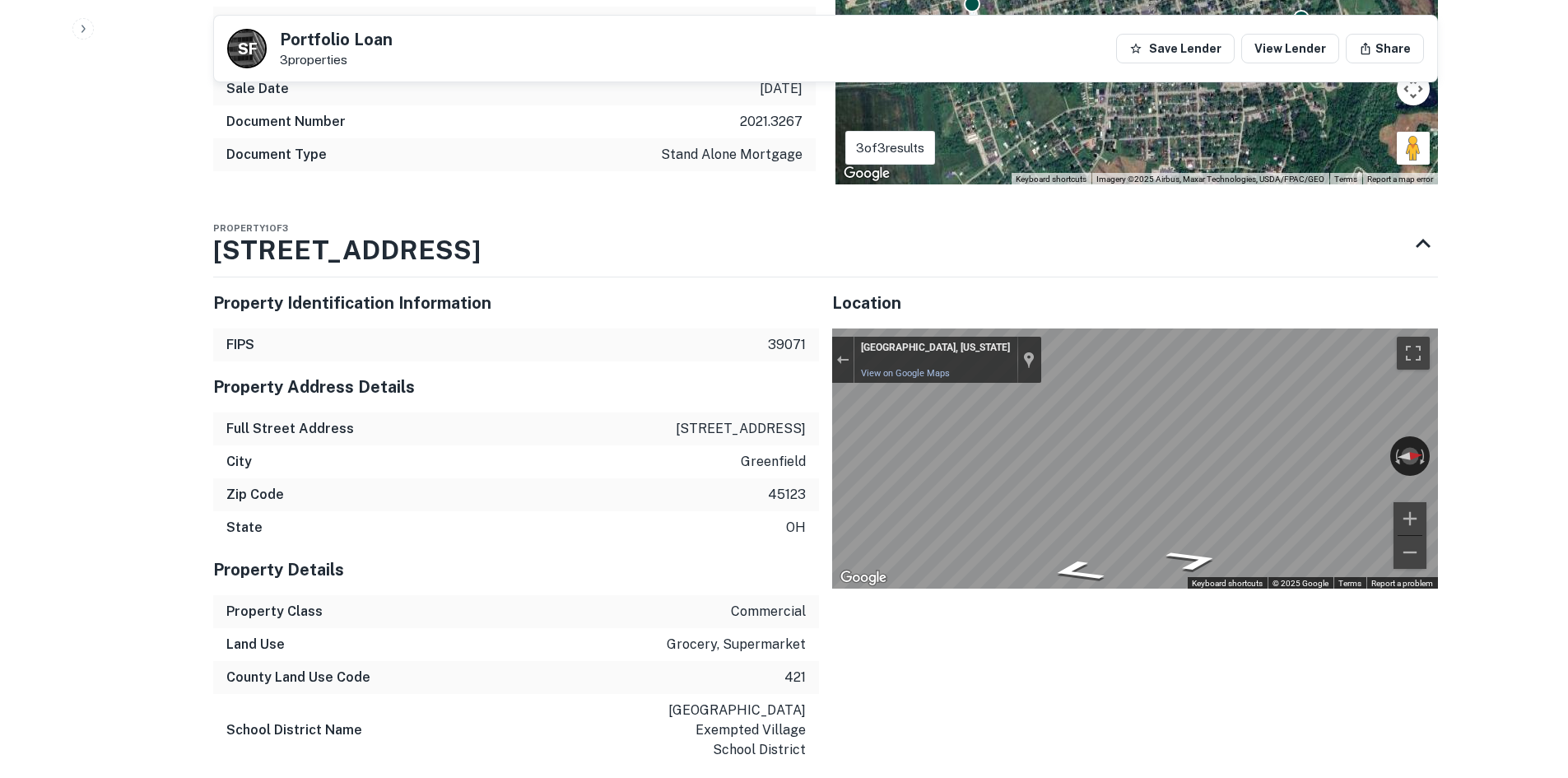
click at [1393, 450] on div "← Move left → Move right ↑ Move up ↓ Move down + Zoom in - Zoom out [GEOGRAPHIC…" at bounding box center [1135, 458] width 606 height 260
click at [1069, 533] on icon "Go South, Jefferson St" at bounding box center [1080, 533] width 112 height 37
click at [1213, 521] on icon "Go North" at bounding box center [1196, 524] width 77 height 34
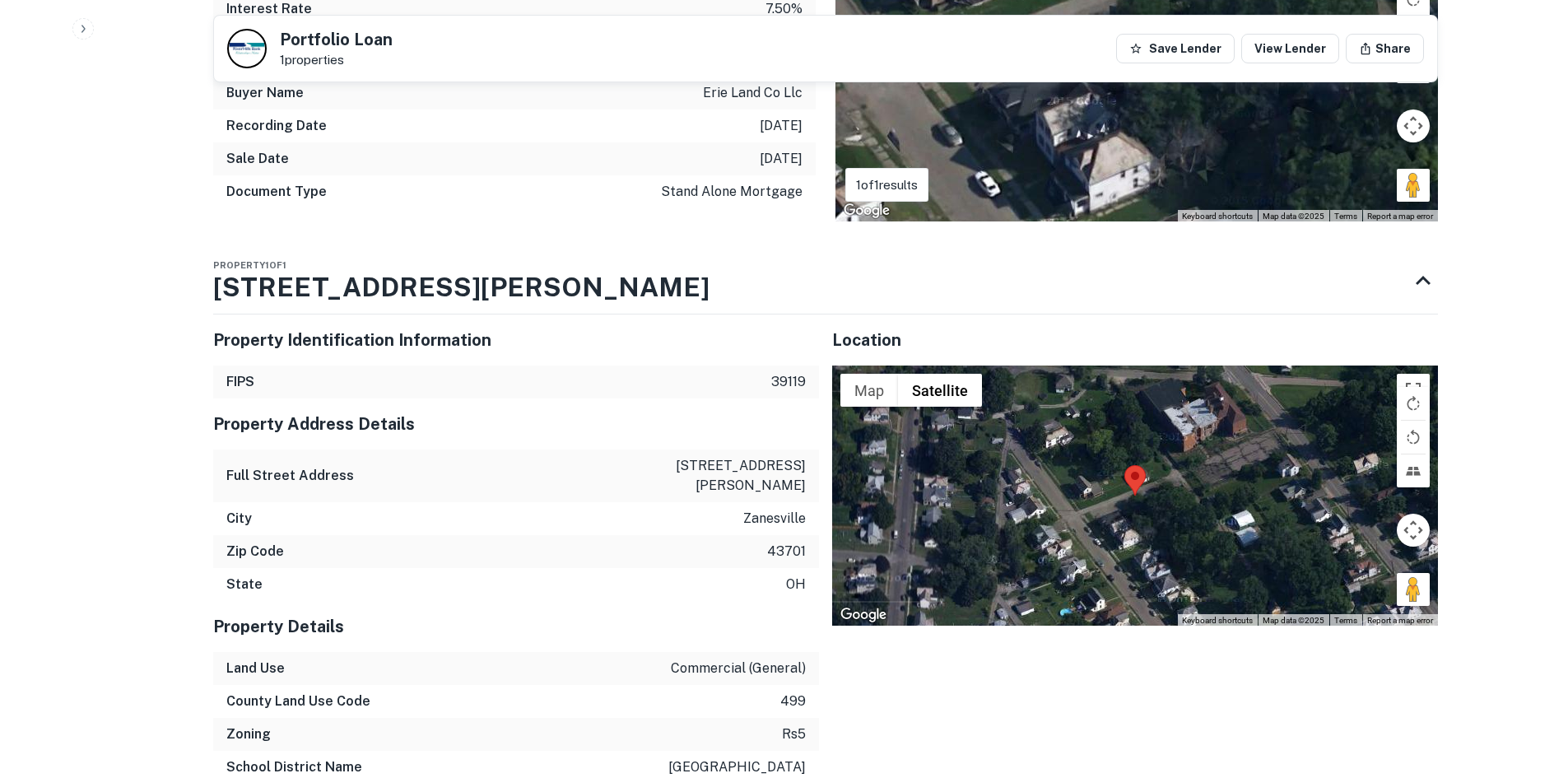
scroll to position [1070, 0]
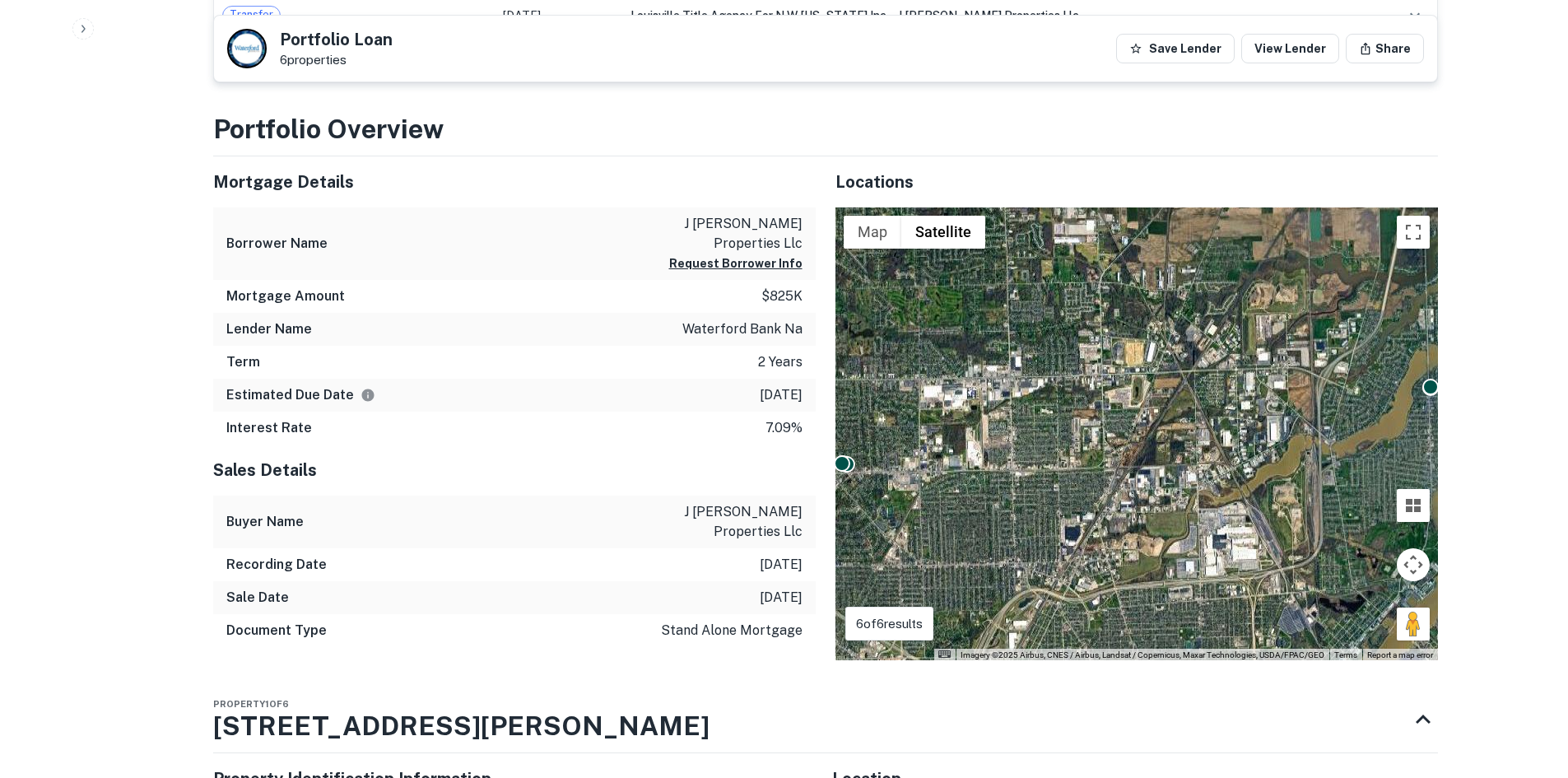
scroll to position [1235, 0]
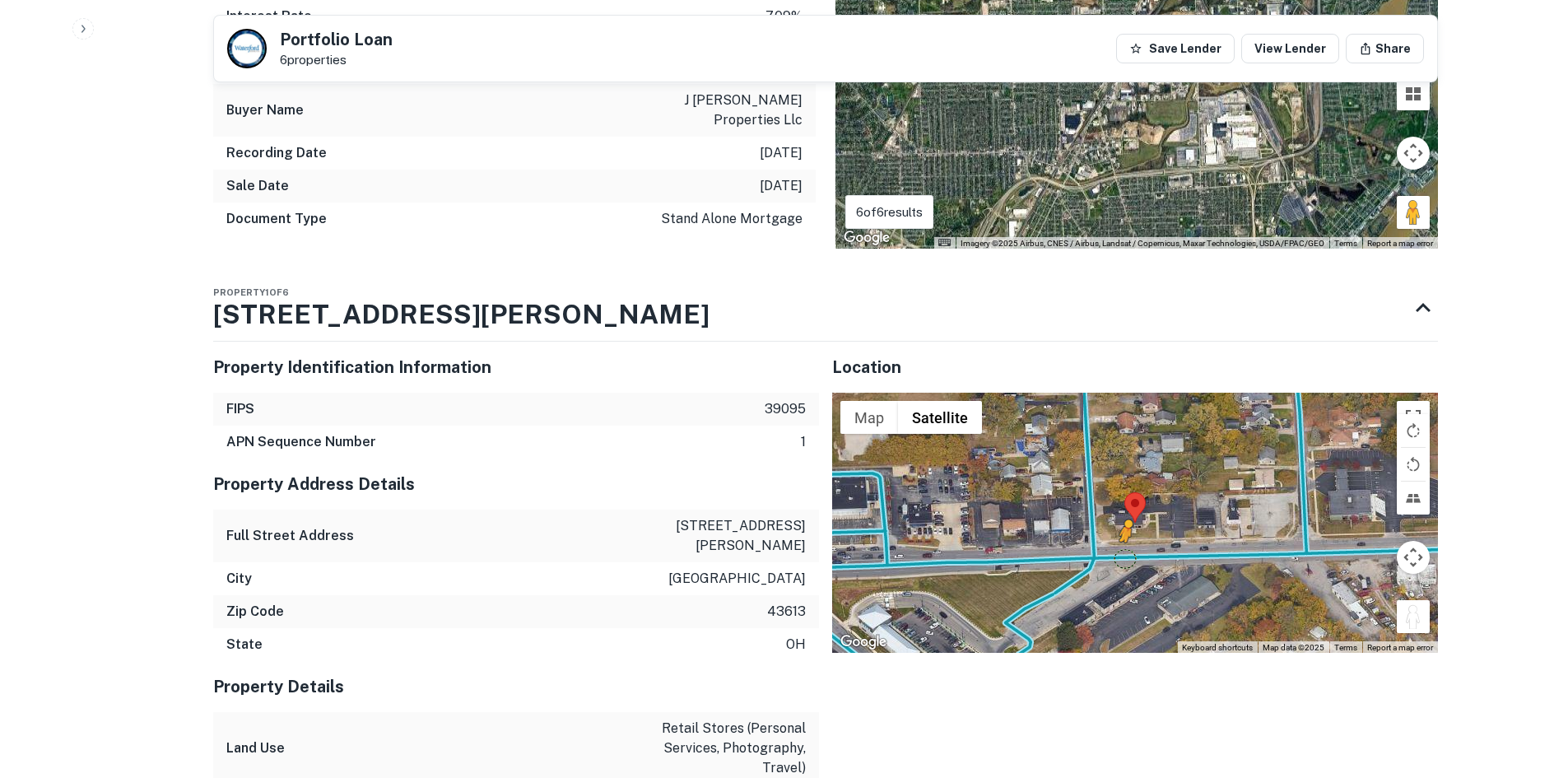
drag, startPoint x: 1407, startPoint y: 581, endPoint x: 1125, endPoint y: 518, distance: 289.0
click at [1125, 518] on div "To activate drag with keyboard, press Alt + Enter. Once in keyboard drag state,…" at bounding box center [1135, 523] width 606 height 260
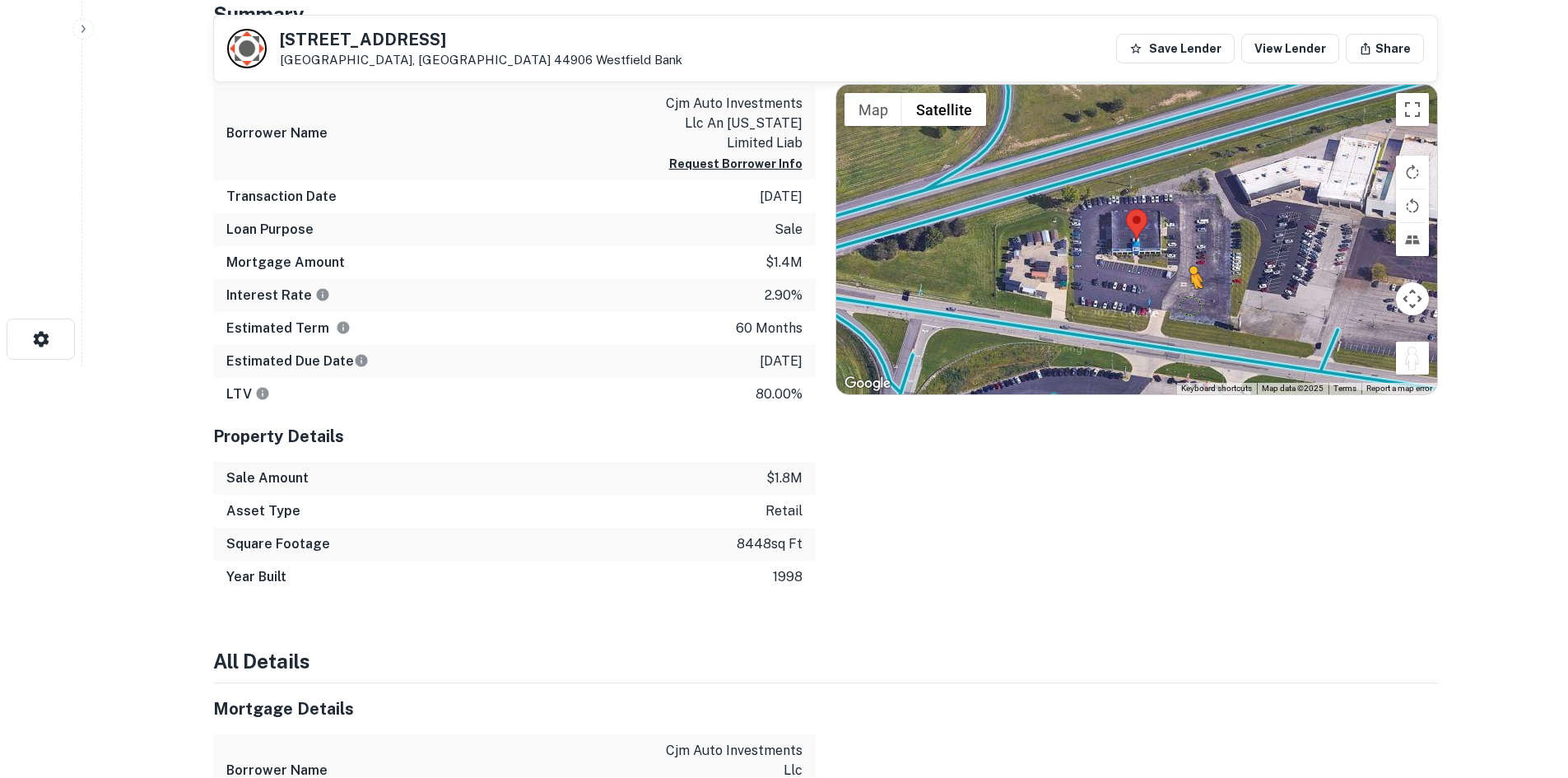
drag, startPoint x: 1412, startPoint y: 361, endPoint x: 1104, endPoint y: 328, distance: 309.8
click at [1105, 328] on div "To activate drag with keyboard, press Alt + Enter. Once in keyboard drag state,…" at bounding box center [1137, 240] width 601 height 310
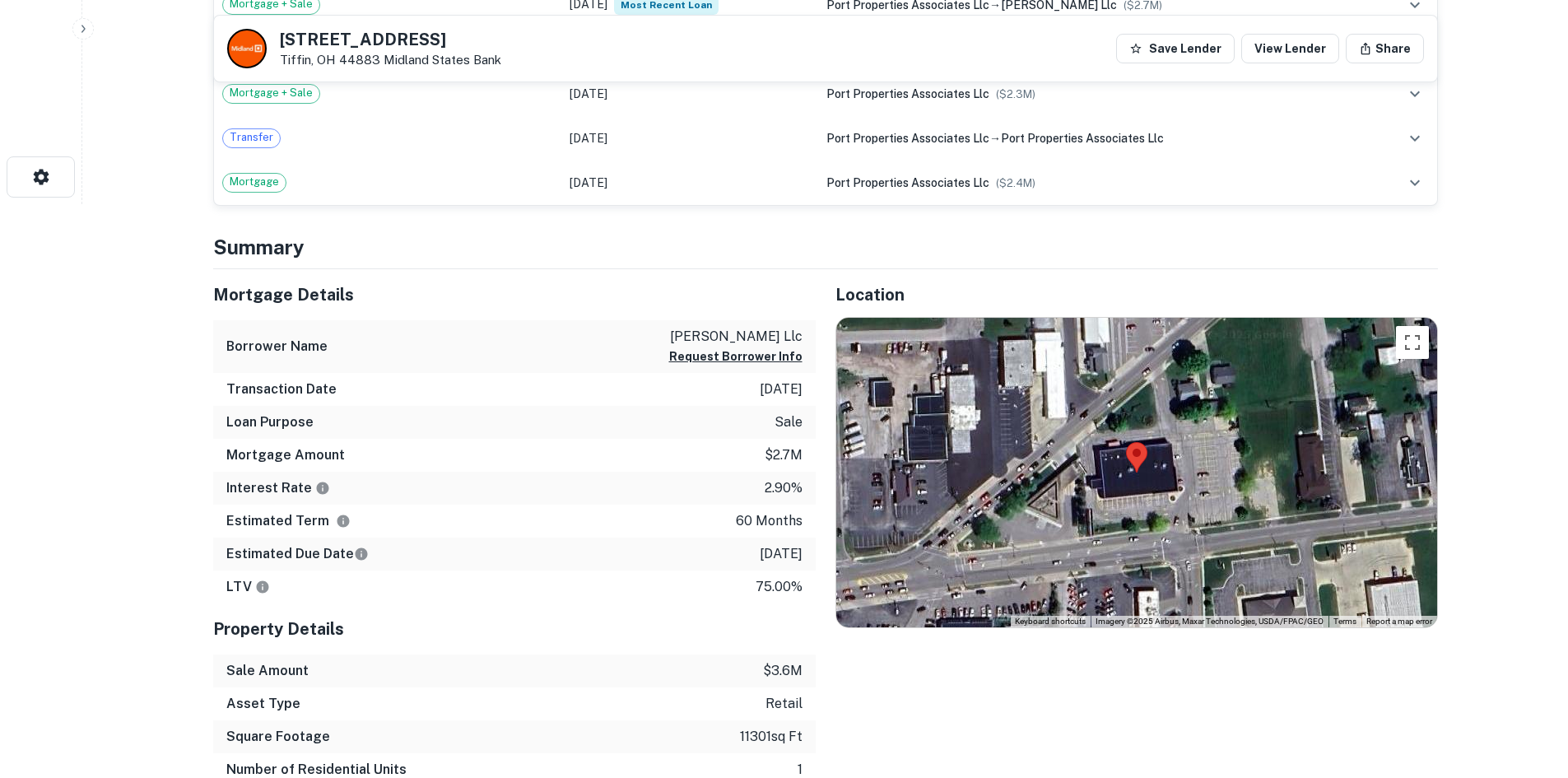
scroll to position [576, 0]
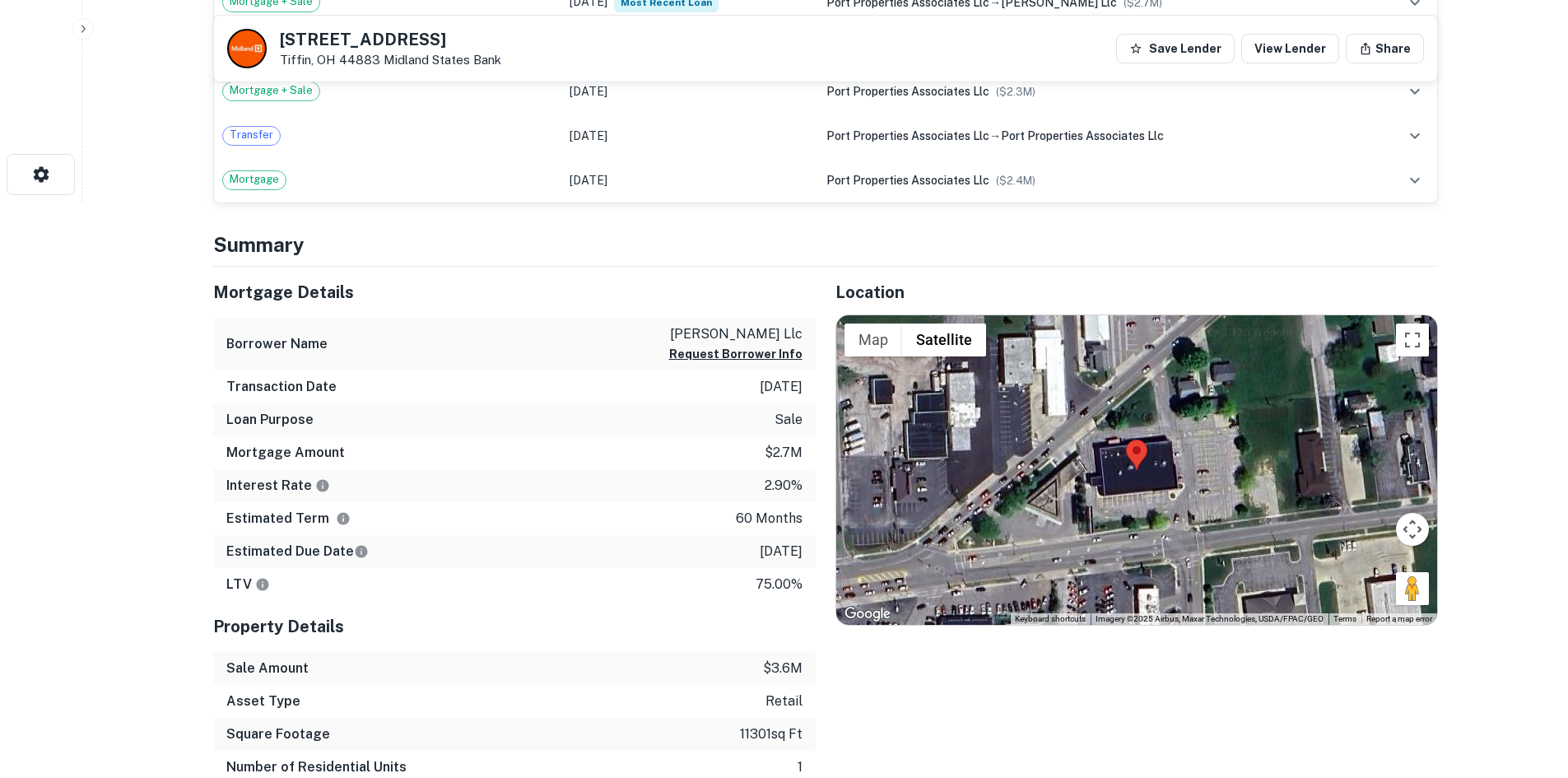
drag, startPoint x: 1403, startPoint y: 599, endPoint x: 1412, endPoint y: 602, distance: 9.5
click at [1167, 513] on div "Map Terrain Satellite Labels Keyboard shortcuts Map Data Imagery ©2025 Airbus, …" at bounding box center [1137, 470] width 601 height 310
drag, startPoint x: 1400, startPoint y: 586, endPoint x: 1198, endPoint y: 478, distance: 229.1
click at [1198, 478] on div "Map Terrain Satellite Labels Keyboard shortcuts Map Data Imagery ©2025 Airbus, …" at bounding box center [1137, 470] width 601 height 310
drag, startPoint x: 1424, startPoint y: 582, endPoint x: 1263, endPoint y: 513, distance: 175.2
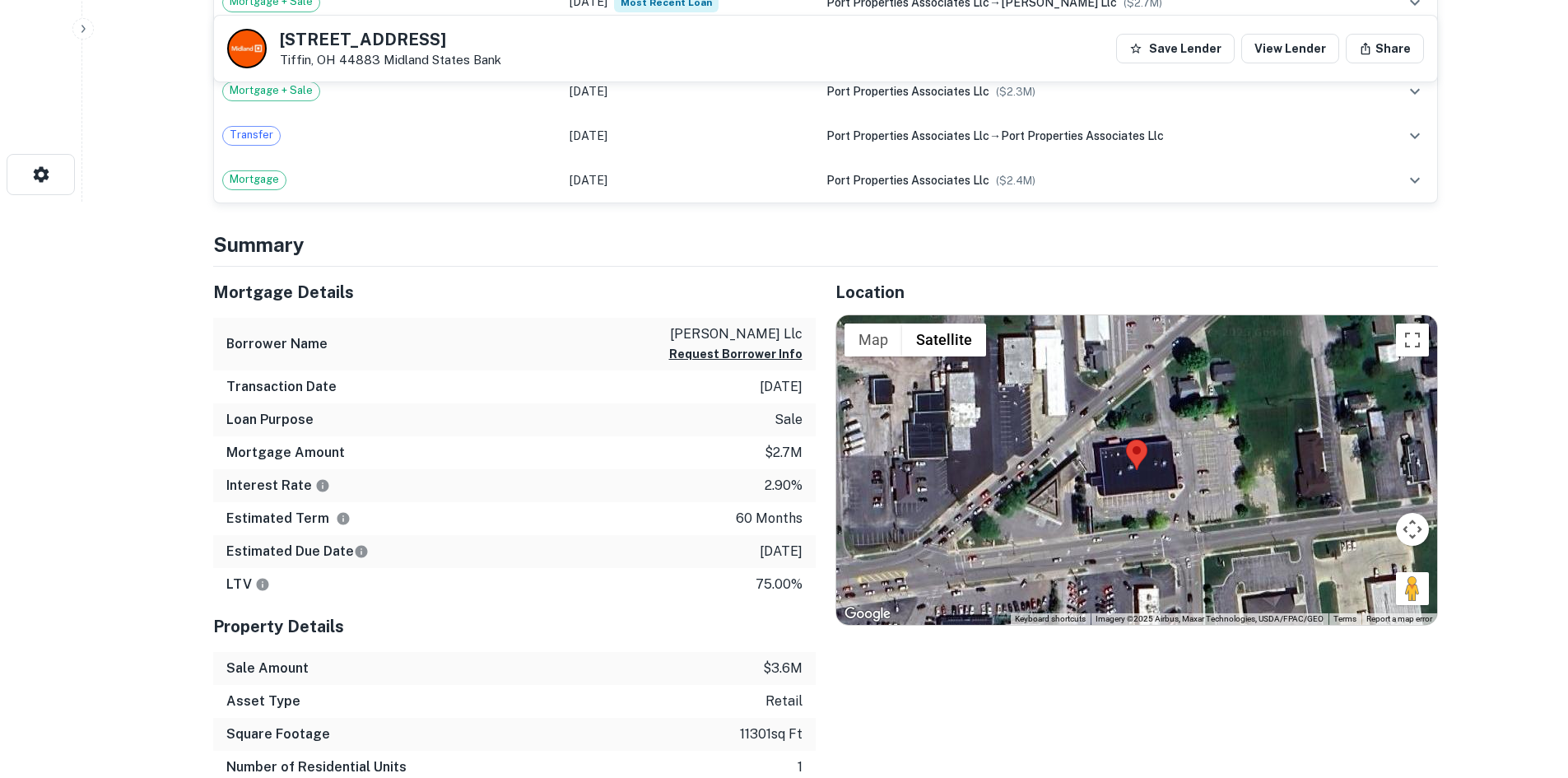
click at [1156, 468] on div "Map Terrain Satellite Labels Keyboard shortcuts Map Data Imagery ©2025 Airbus, …" at bounding box center [1137, 470] width 601 height 310
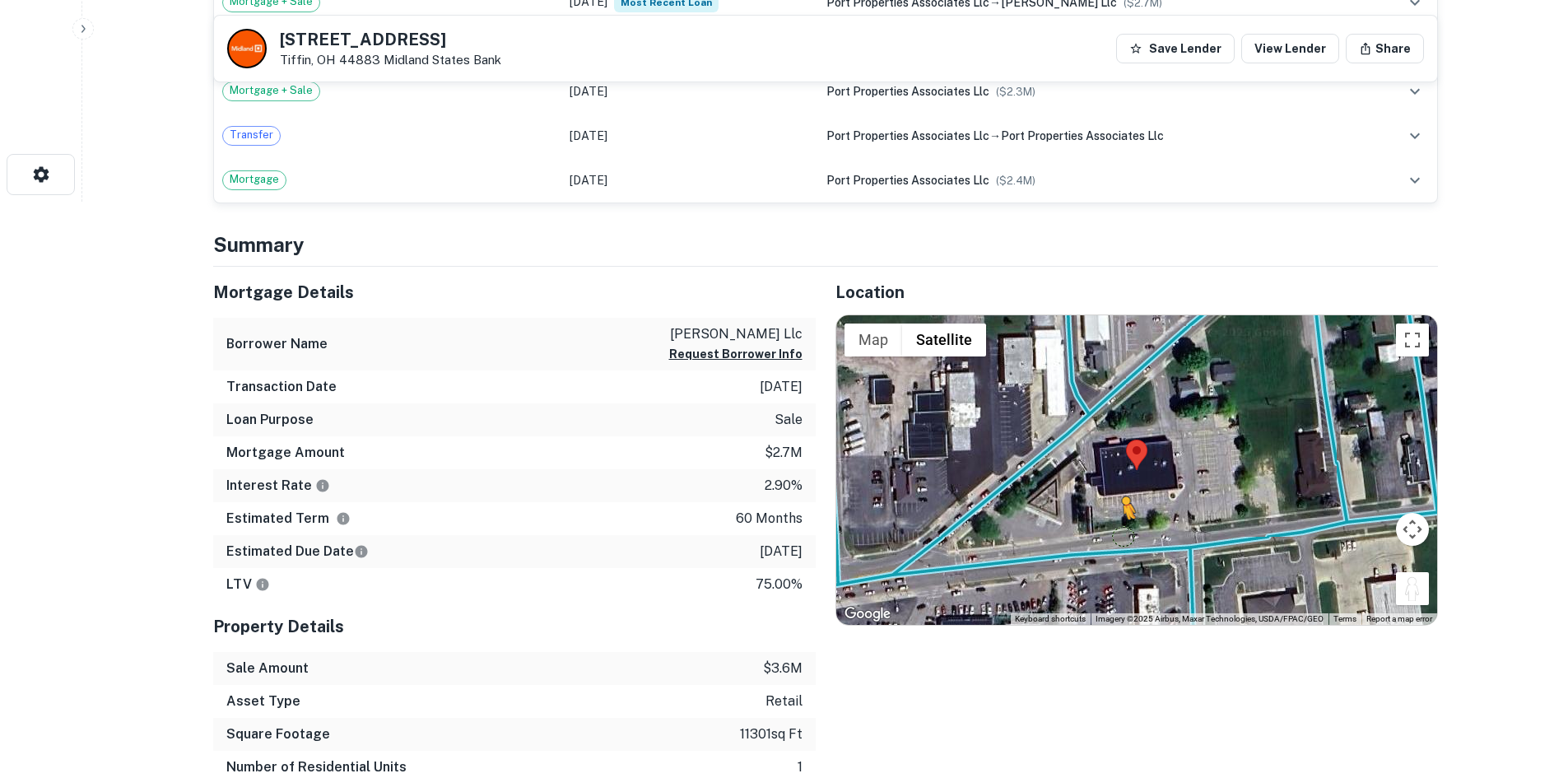
drag, startPoint x: 1416, startPoint y: 590, endPoint x: 1119, endPoint y: 538, distance: 301.5
click at [1119, 538] on div "To activate drag with keyboard, press Alt + Enter. Once in keyboard drag state,…" at bounding box center [1137, 470] width 601 height 310
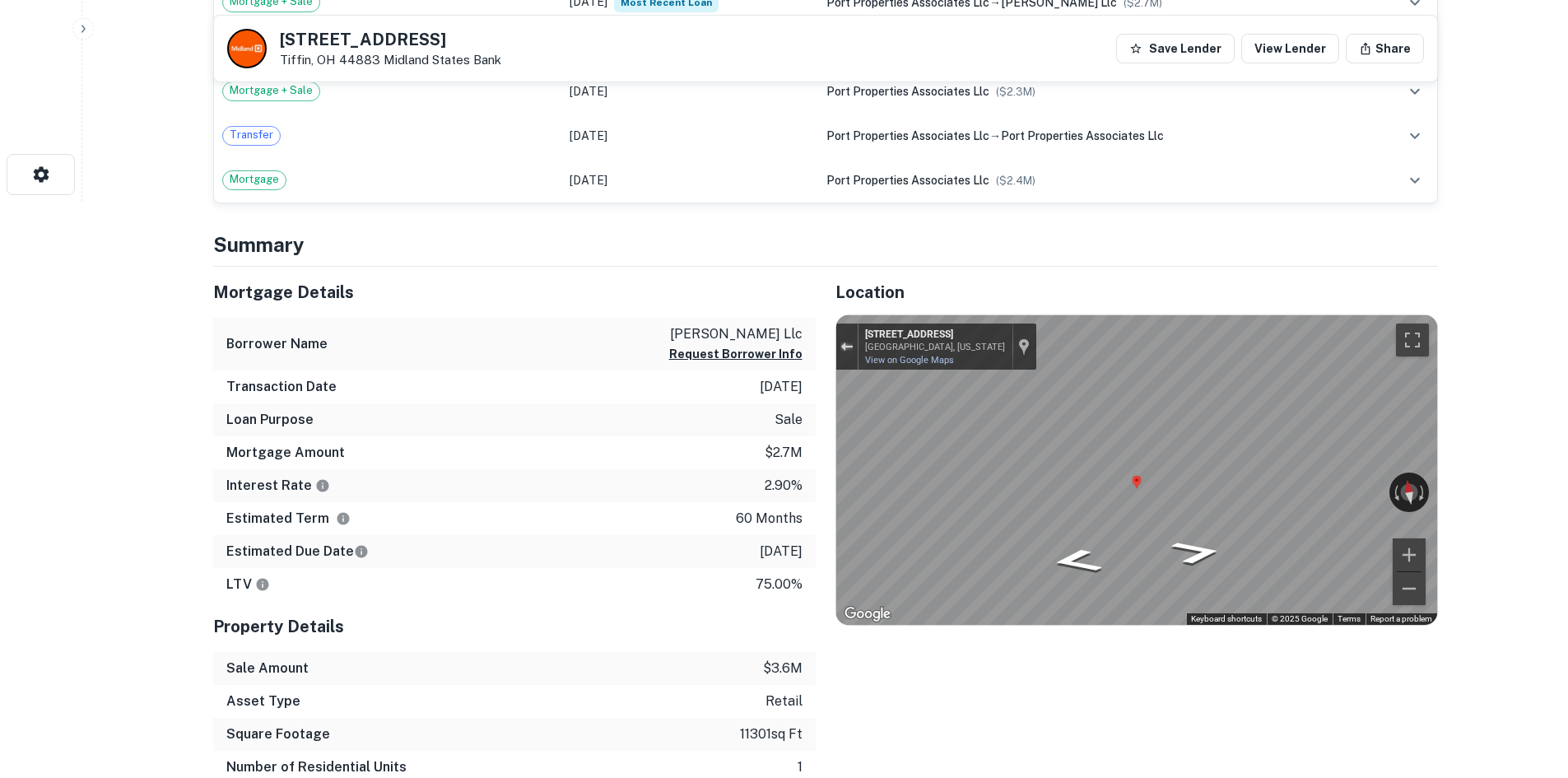
click at [843, 344] on div "Exit the Street View" at bounding box center [846, 347] width 12 height 10
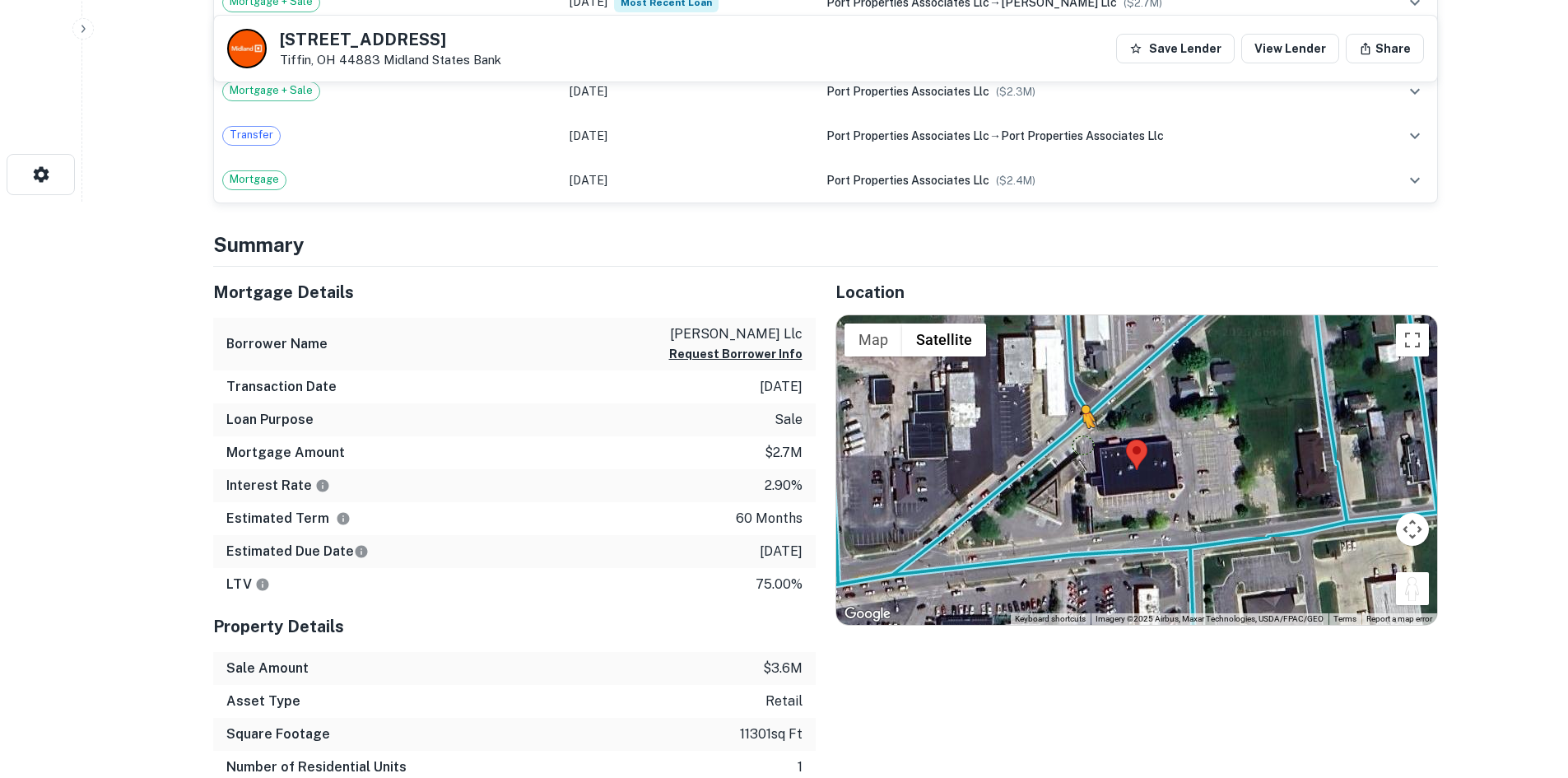
drag, startPoint x: 1411, startPoint y: 595, endPoint x: 1078, endPoint y: 437, distance: 368.6
click at [1078, 437] on div "To activate drag with keyboard, press Alt + Enter. Once in keyboard drag state,…" at bounding box center [1137, 470] width 601 height 310
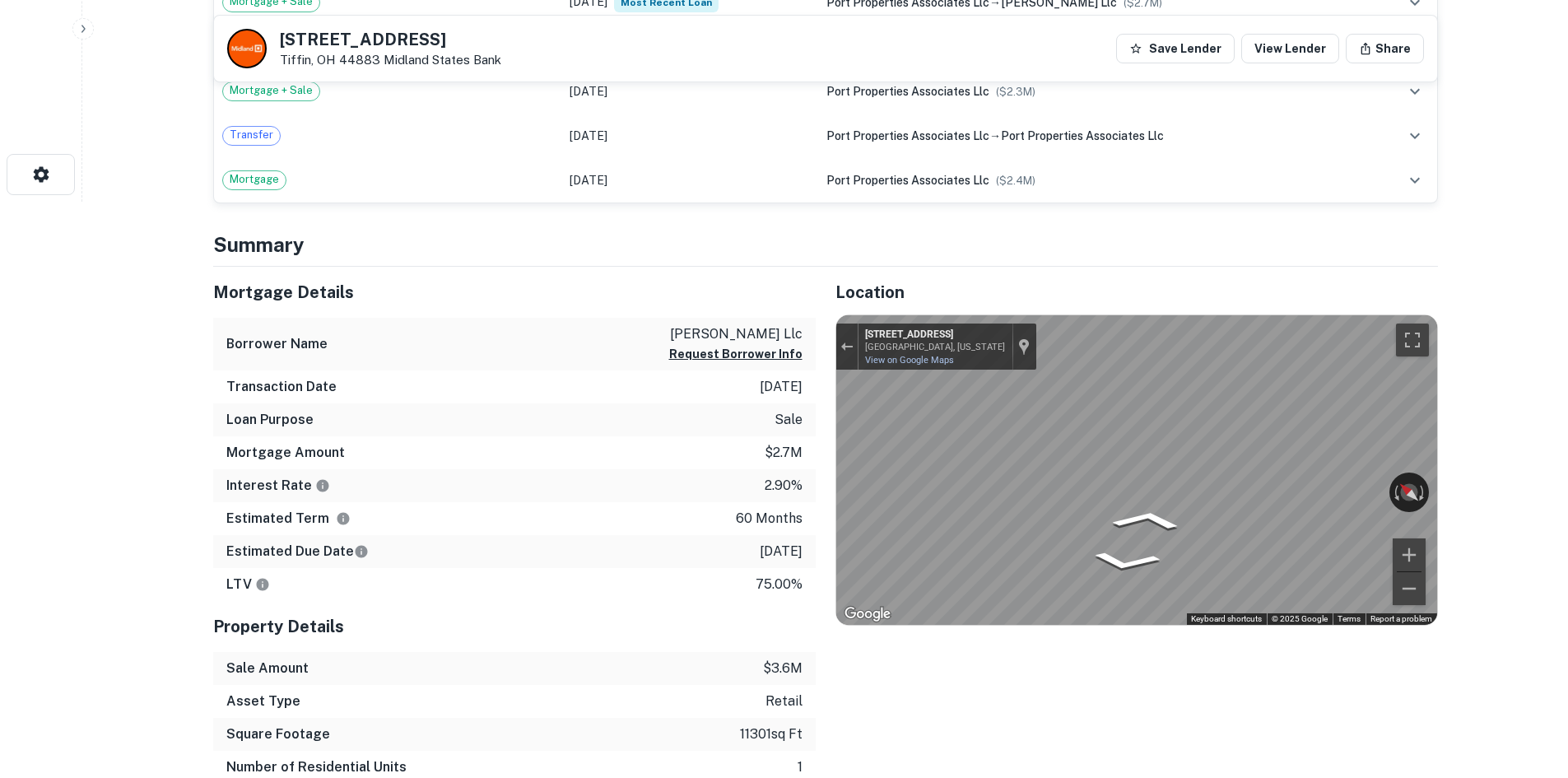
click at [740, 473] on div "Mortgage Details Borrower Name [PERSON_NAME] llc Request Borrower Info Transact…" at bounding box center [816, 542] width 1245 height 551
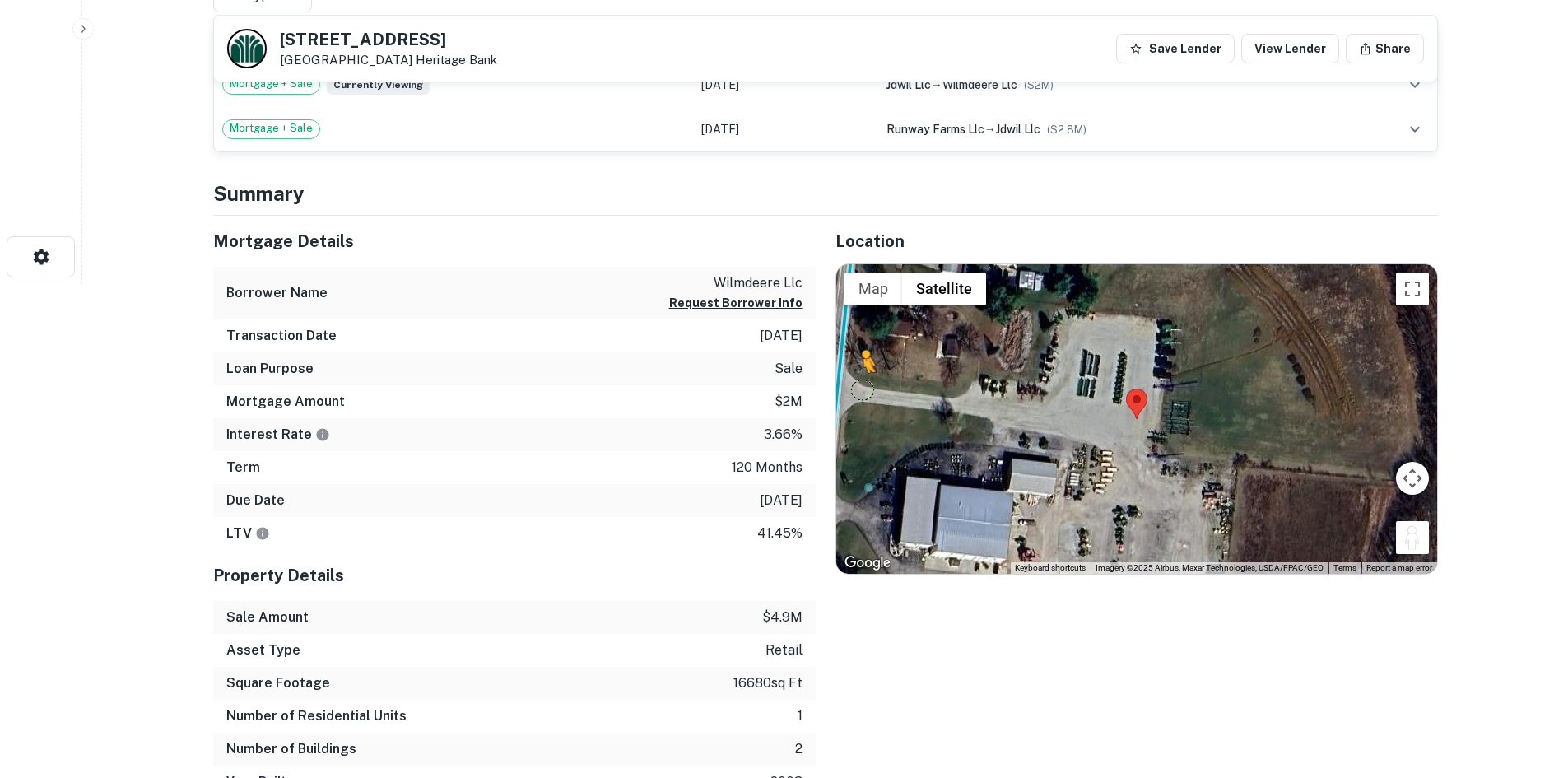
drag, startPoint x: 1408, startPoint y: 526, endPoint x: 853, endPoint y: 389, distance: 571.7
click at [853, 389] on div "To activate drag with keyboard, press Alt + Enter. Once in keyboard drag state,…" at bounding box center [1137, 419] width 601 height 310
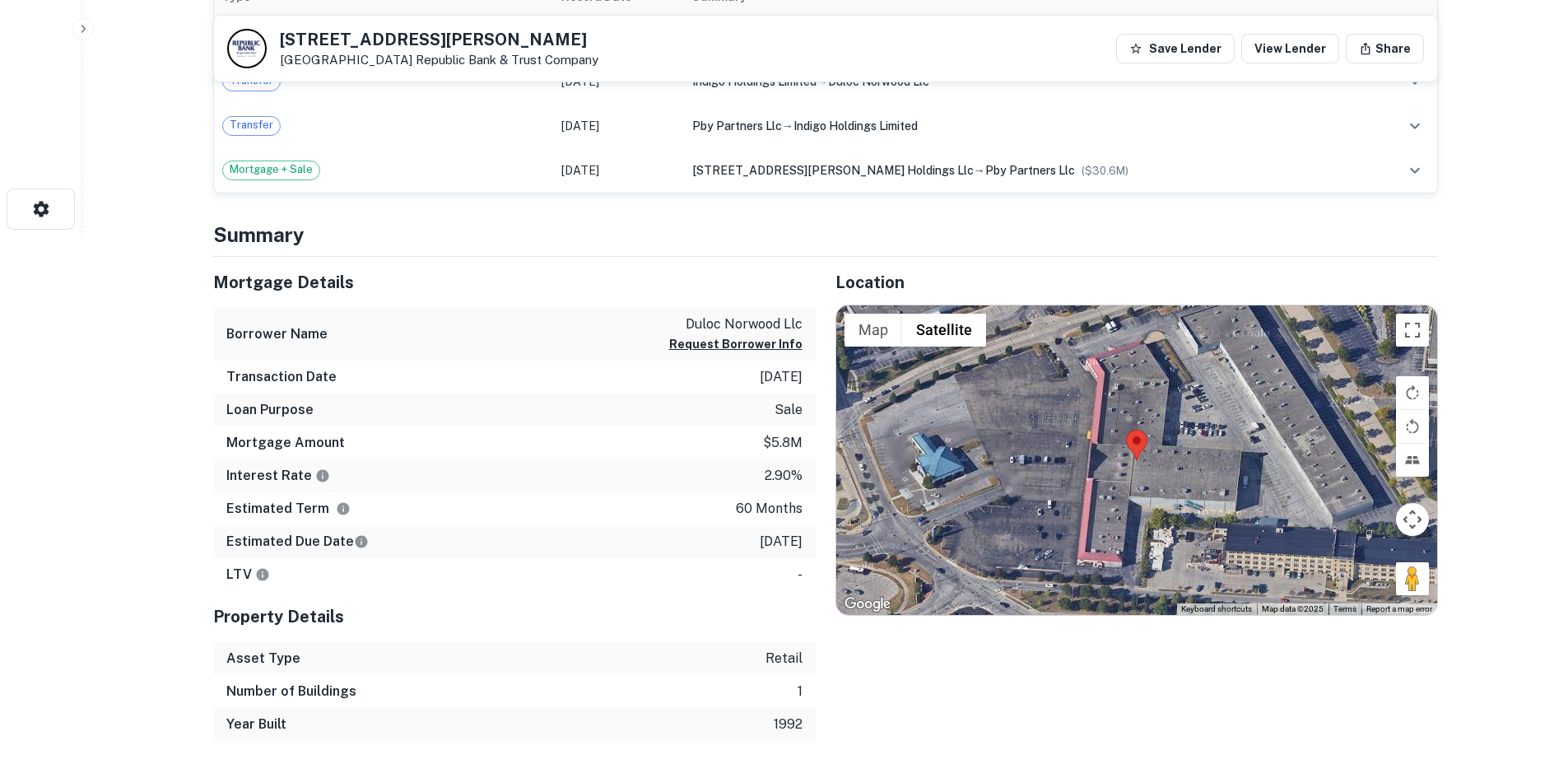
scroll to position [576, 0]
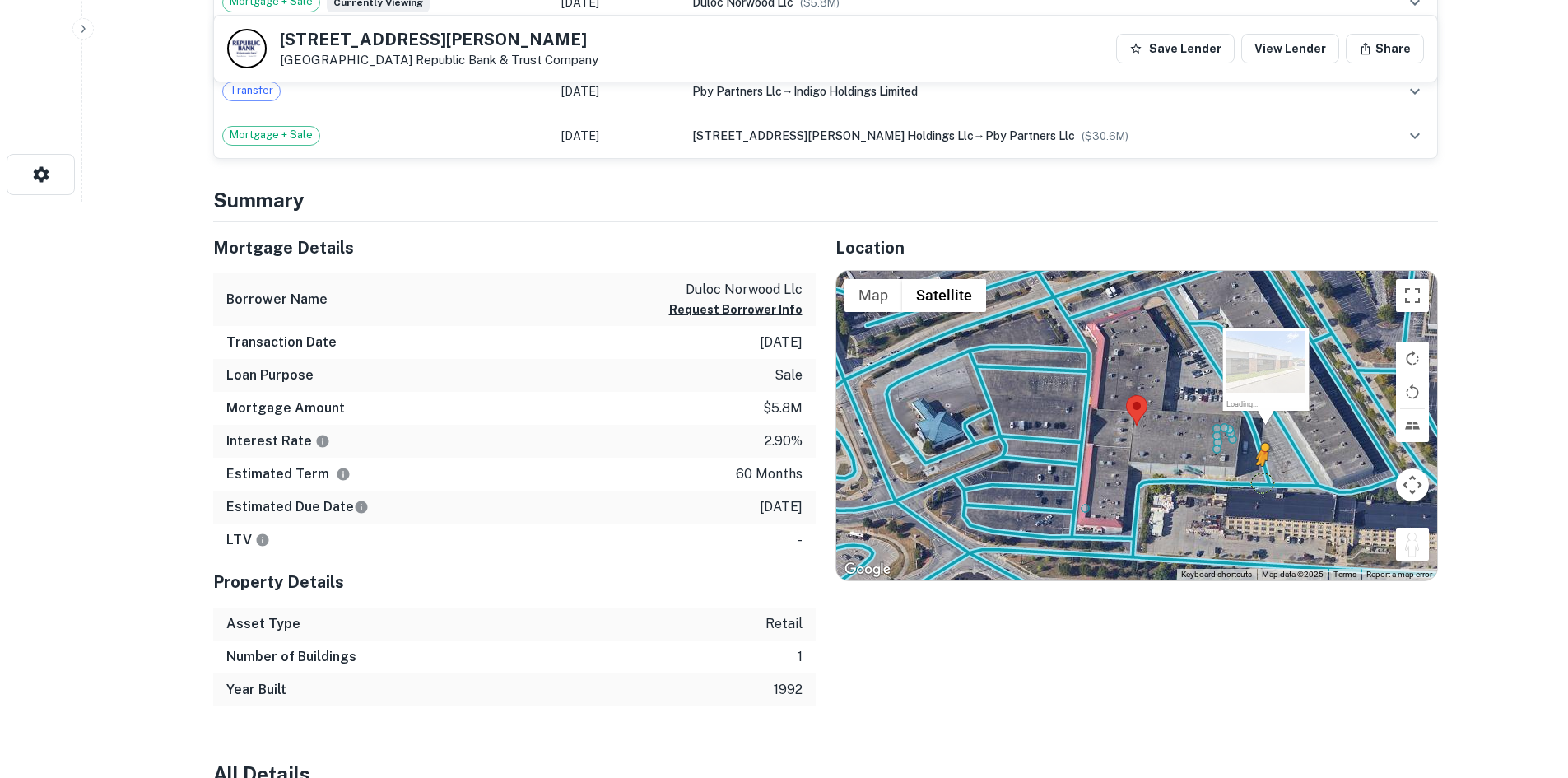
drag, startPoint x: 1408, startPoint y: 548, endPoint x: 1258, endPoint y: 473, distance: 167.7
click at [1258, 475] on div "To activate drag with keyboard, press Alt + Enter. Once in keyboard drag state,…" at bounding box center [1137, 425] width 601 height 310
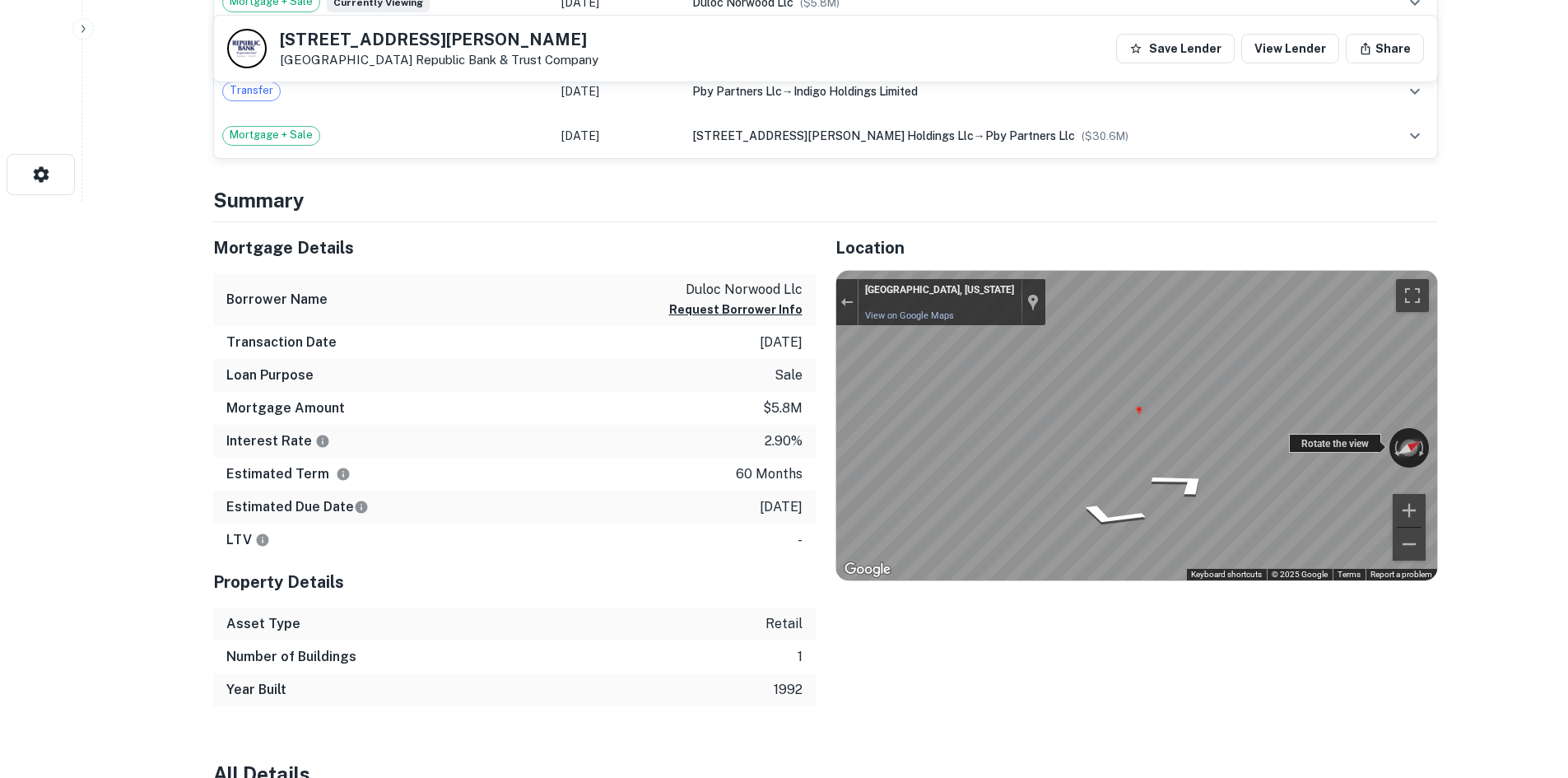
click at [1416, 452] on div "← Move left → Move right ↑ Move up ↓ Move down + Zoom in - Zoom out [GEOGRAPHIC…" at bounding box center [1137, 425] width 601 height 310
drag, startPoint x: 851, startPoint y: 304, endPoint x: 886, endPoint y: 310, distance: 35.5
click at [851, 304] on div "Exit the Street View" at bounding box center [846, 302] width 12 height 10
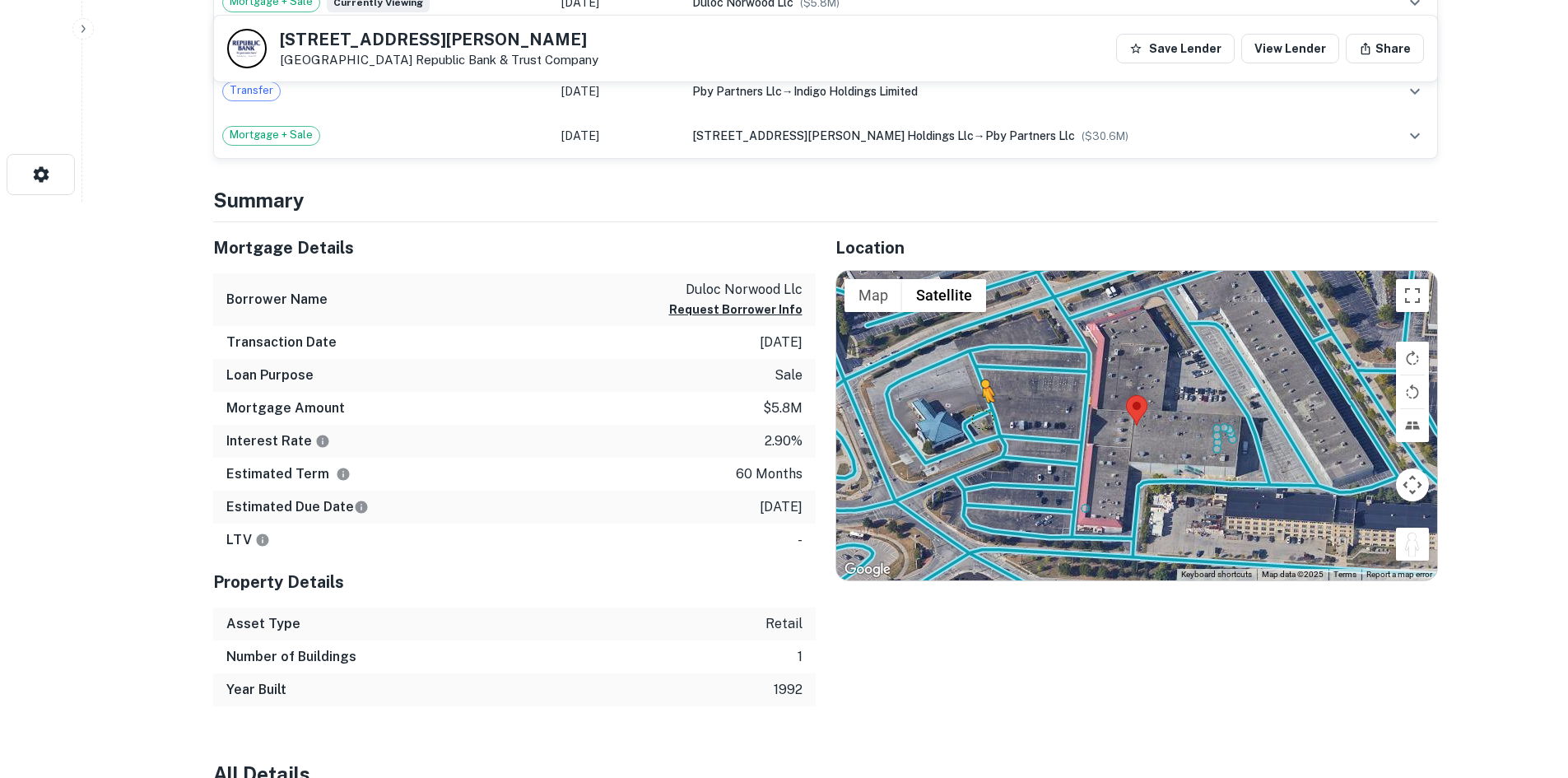
drag, startPoint x: 1400, startPoint y: 539, endPoint x: 975, endPoint y: 418, distance: 441.9
click at [975, 418] on div "To activate drag with keyboard, press Alt + Enter. Once in keyboard drag state,…" at bounding box center [1137, 425] width 601 height 310
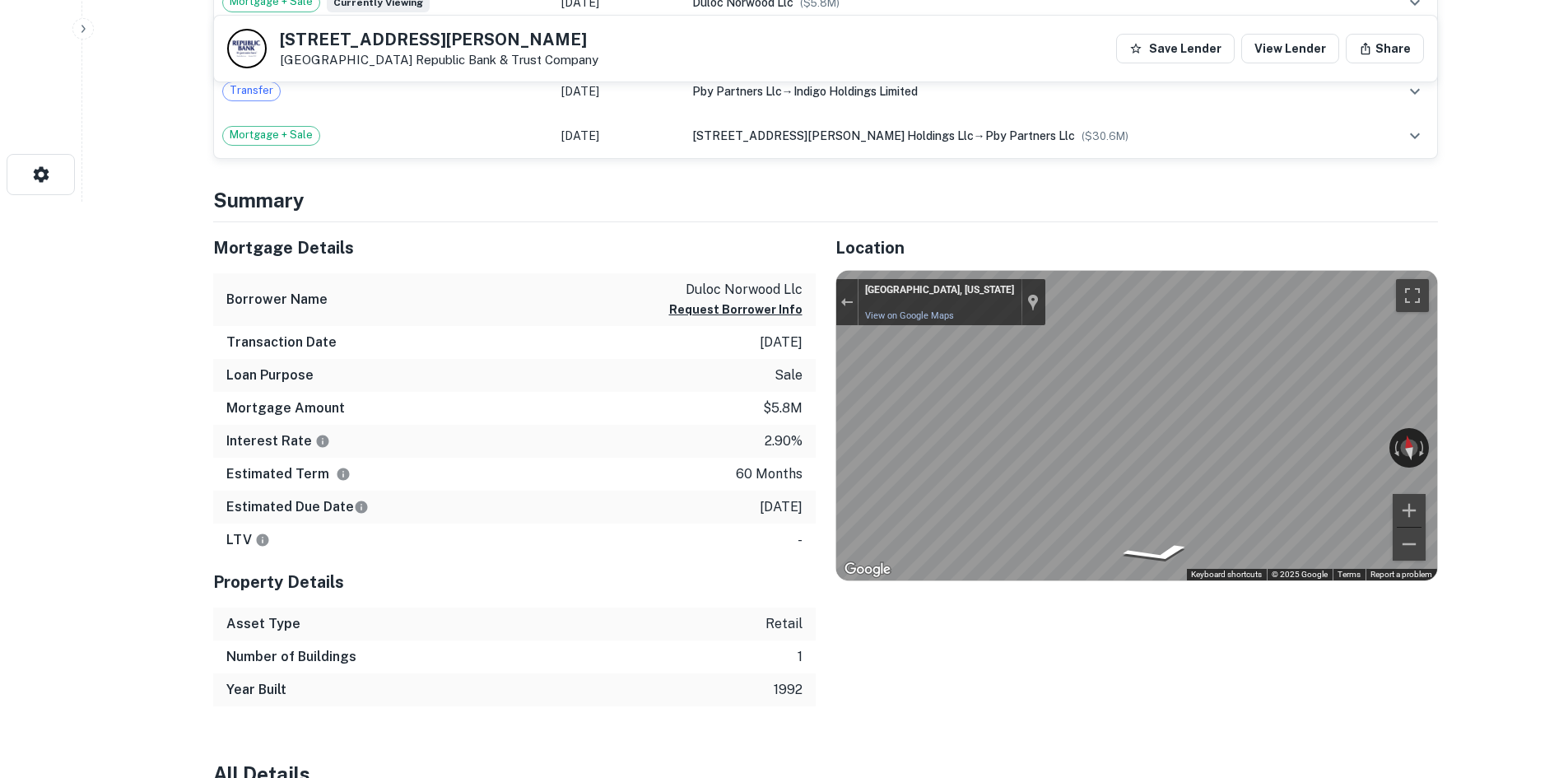
click at [752, 439] on div "Mortgage Details Borrower Name duloc norwood llc Request Borrower Info Transact…" at bounding box center [816, 464] width 1245 height 485
click at [1424, 446] on div "← Move left → Move right ↑ Move up ↓ Move down + Zoom in - Zoom out [GEOGRAPHIC…" at bounding box center [1137, 425] width 601 height 310
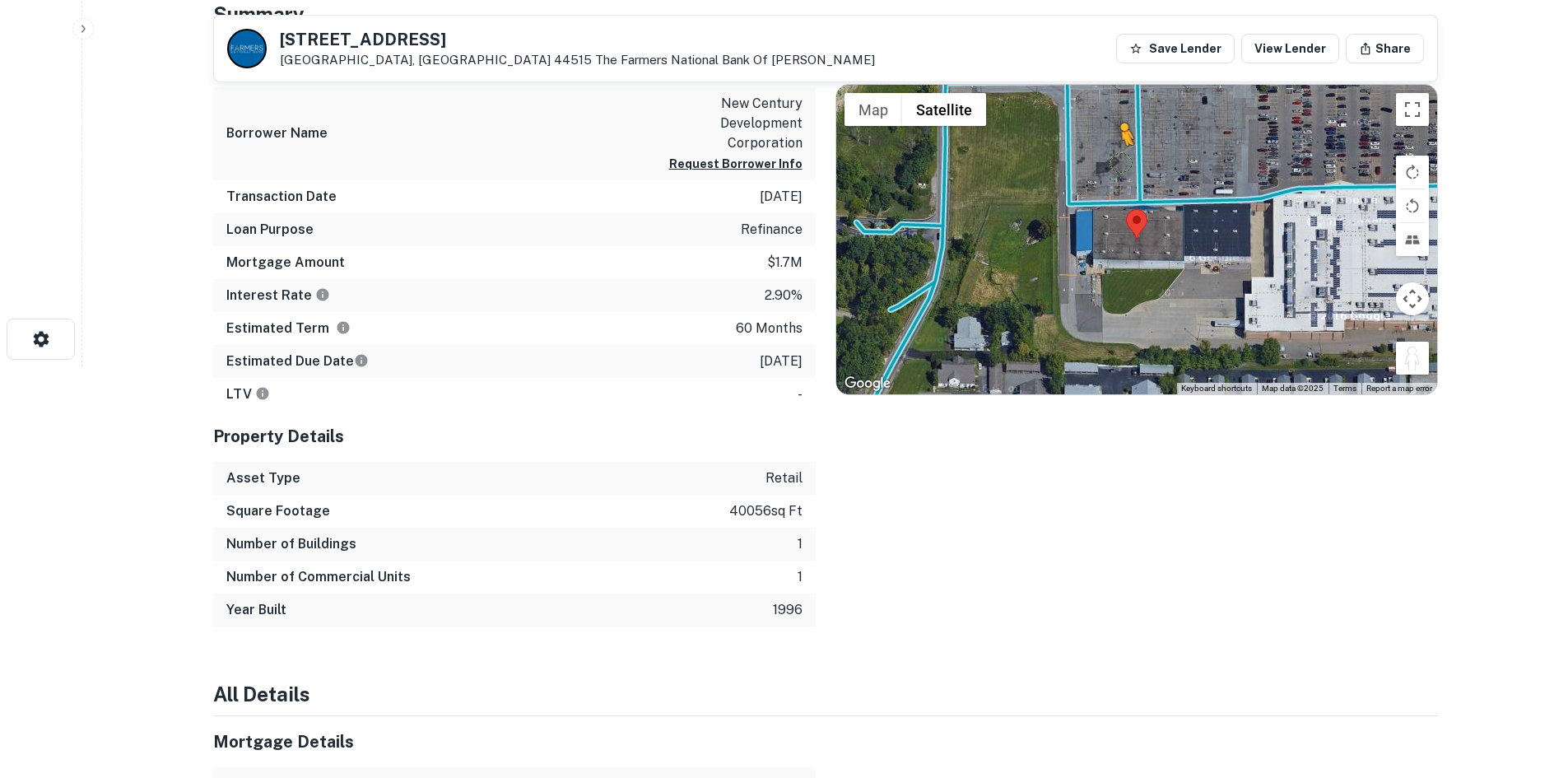
drag, startPoint x: 1408, startPoint y: 355, endPoint x: 1119, endPoint y: 161, distance: 348.1
click at [1119, 161] on div "To activate drag with keyboard, press Alt + Enter. Once in keyboard drag state,…" at bounding box center [1137, 240] width 601 height 310
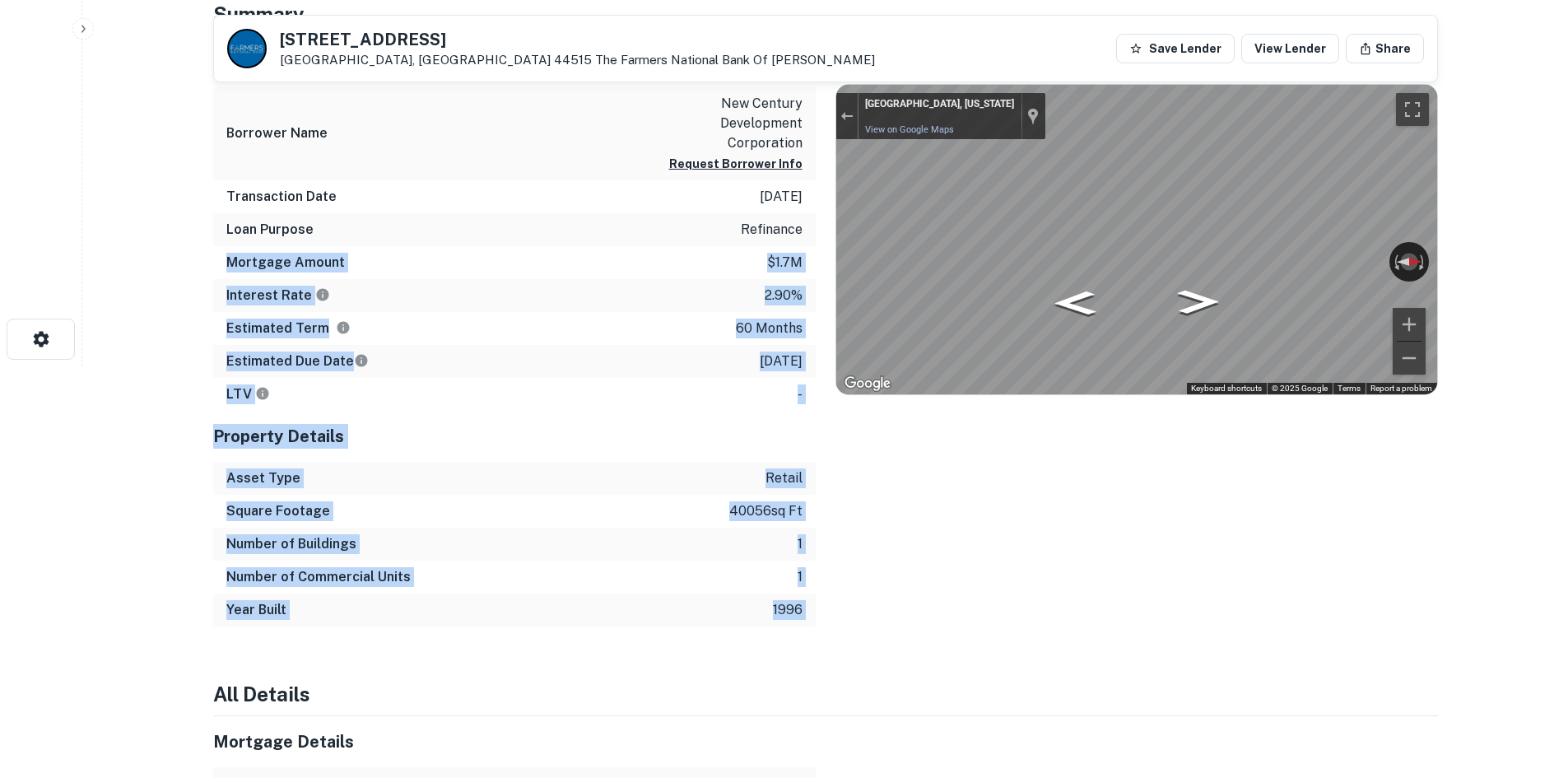
click at [1357, 235] on div "Mortgage Details Borrower Name new century development corporation Request Borr…" at bounding box center [816, 331] width 1245 height 590
drag, startPoint x: 832, startPoint y: 241, endPoint x: 1580, endPoint y: 233, distance: 748.0
click at [785, 295] on p "2.90%" at bounding box center [784, 295] width 38 height 20
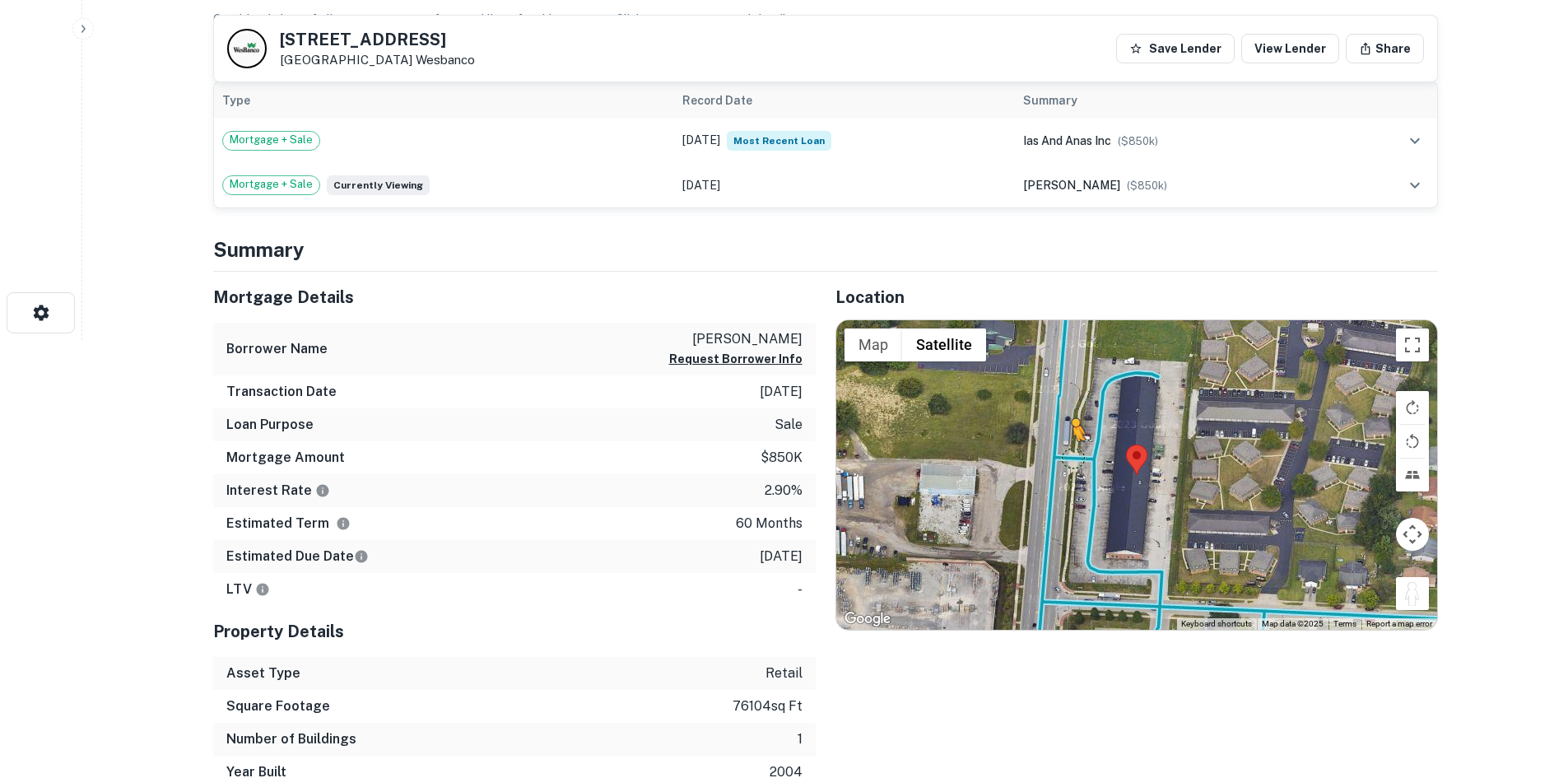
drag, startPoint x: 1421, startPoint y: 593, endPoint x: 1072, endPoint y: 458, distance: 374.2
click at [1072, 458] on div "To activate drag with keyboard, press Alt + Enter. Once in keyboard drag state,…" at bounding box center [1137, 475] width 601 height 310
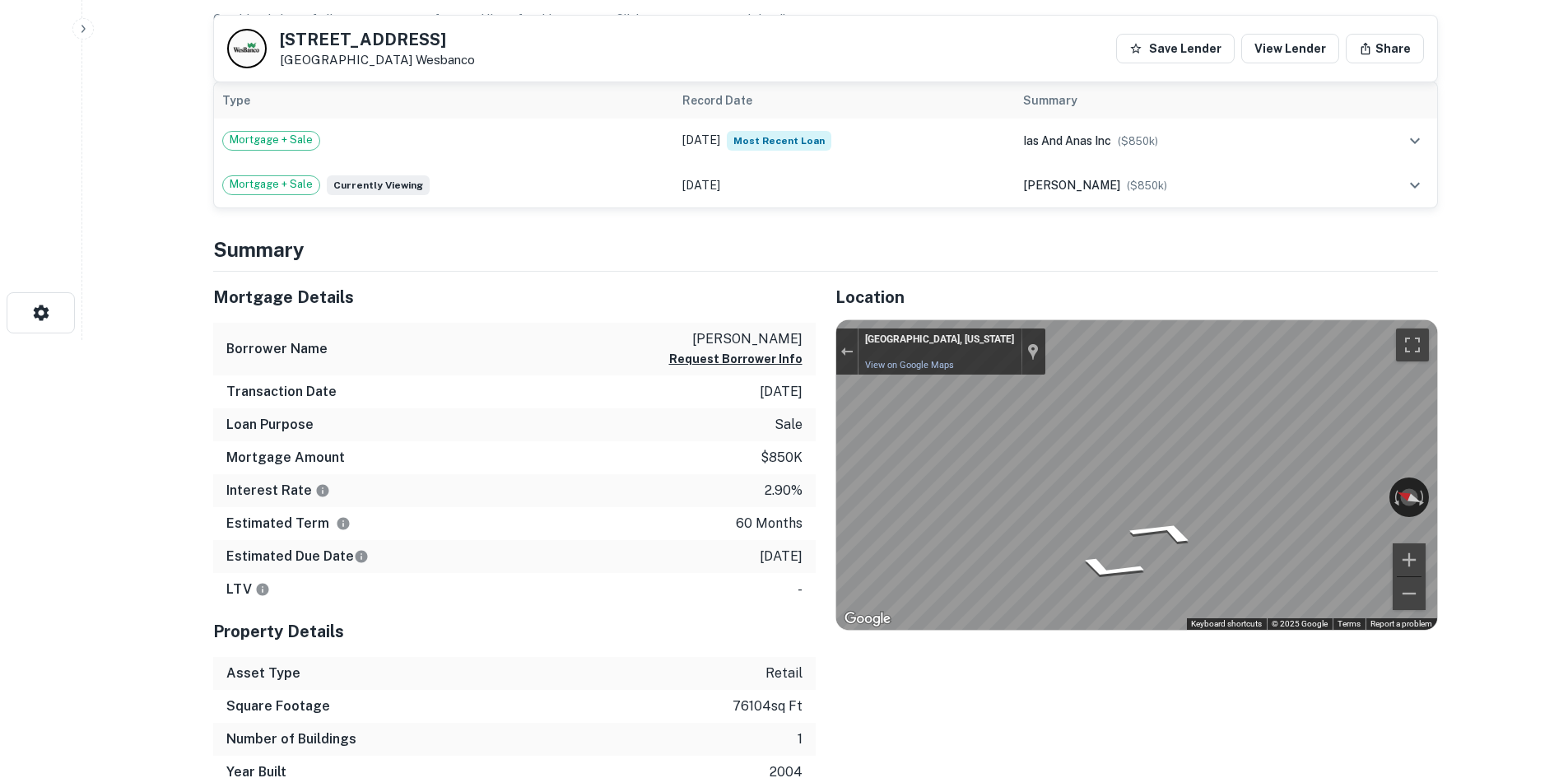
click at [723, 437] on div "Mortgage Details Borrower Name husein sarrie taleb Request Borrower Info Transa…" at bounding box center [816, 530] width 1245 height 518
click at [682, 435] on div "Mortgage Details Borrower Name husein sarrie taleb Request Borrower Info Transa…" at bounding box center [816, 530] width 1245 height 518
click at [674, 486] on div "Mortgage Details Borrower Name husein sarrie taleb Request Borrower Info Transa…" at bounding box center [816, 530] width 1245 height 518
click at [595, 463] on div "Mortgage Details Borrower Name husein sarrie taleb Request Borrower Info Transa…" at bounding box center [816, 530] width 1245 height 518
click at [722, 417] on div "Mortgage Details Borrower Name husein sarrie taleb Request Borrower Info Transa…" at bounding box center [816, 530] width 1245 height 518
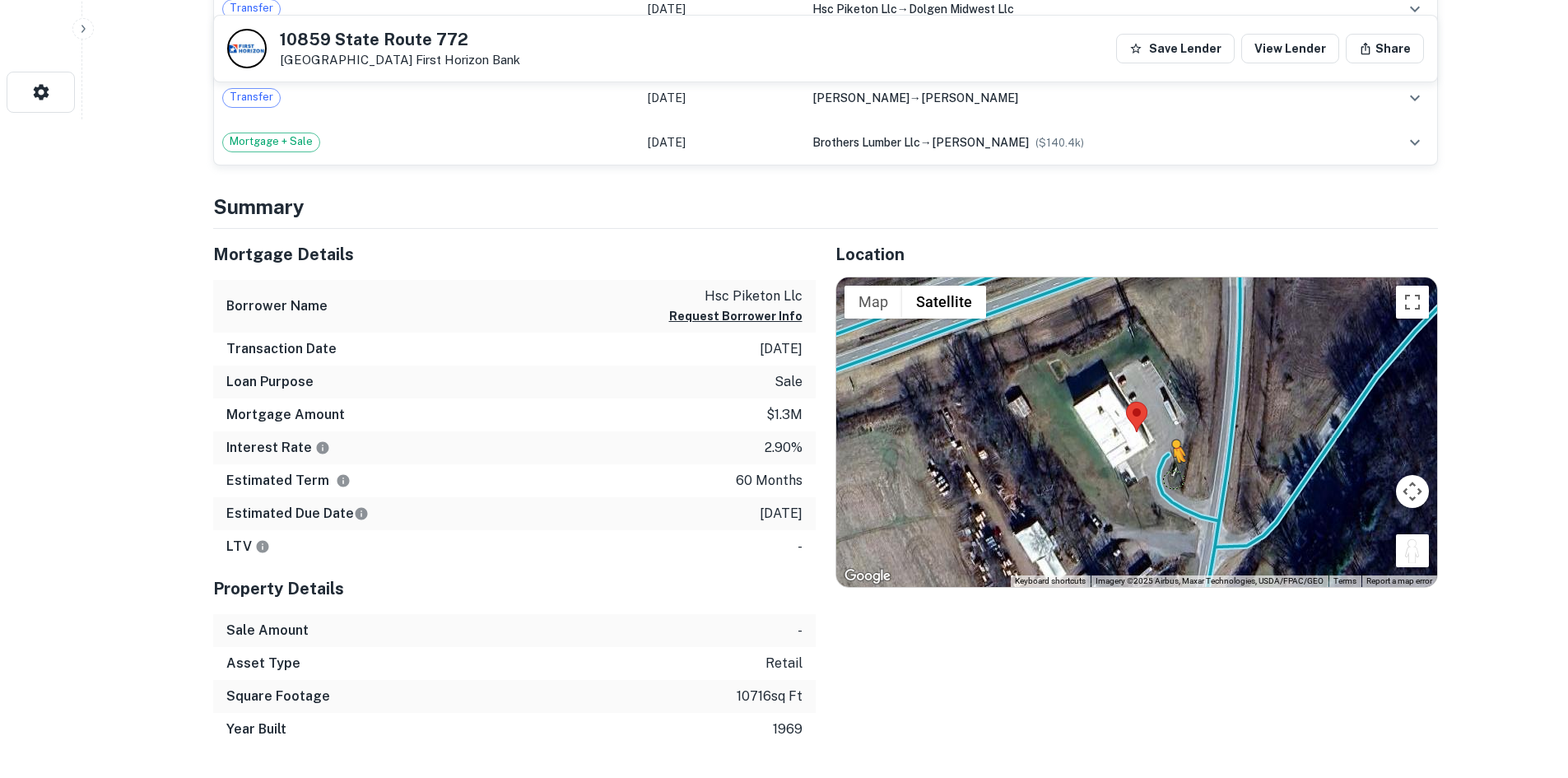
drag, startPoint x: 1410, startPoint y: 562, endPoint x: 1158, endPoint y: 455, distance: 273.8
click at [1158, 456] on div "To activate drag with keyboard, press Alt + Enter. Once in keyboard drag state,…" at bounding box center [1137, 432] width 601 height 310
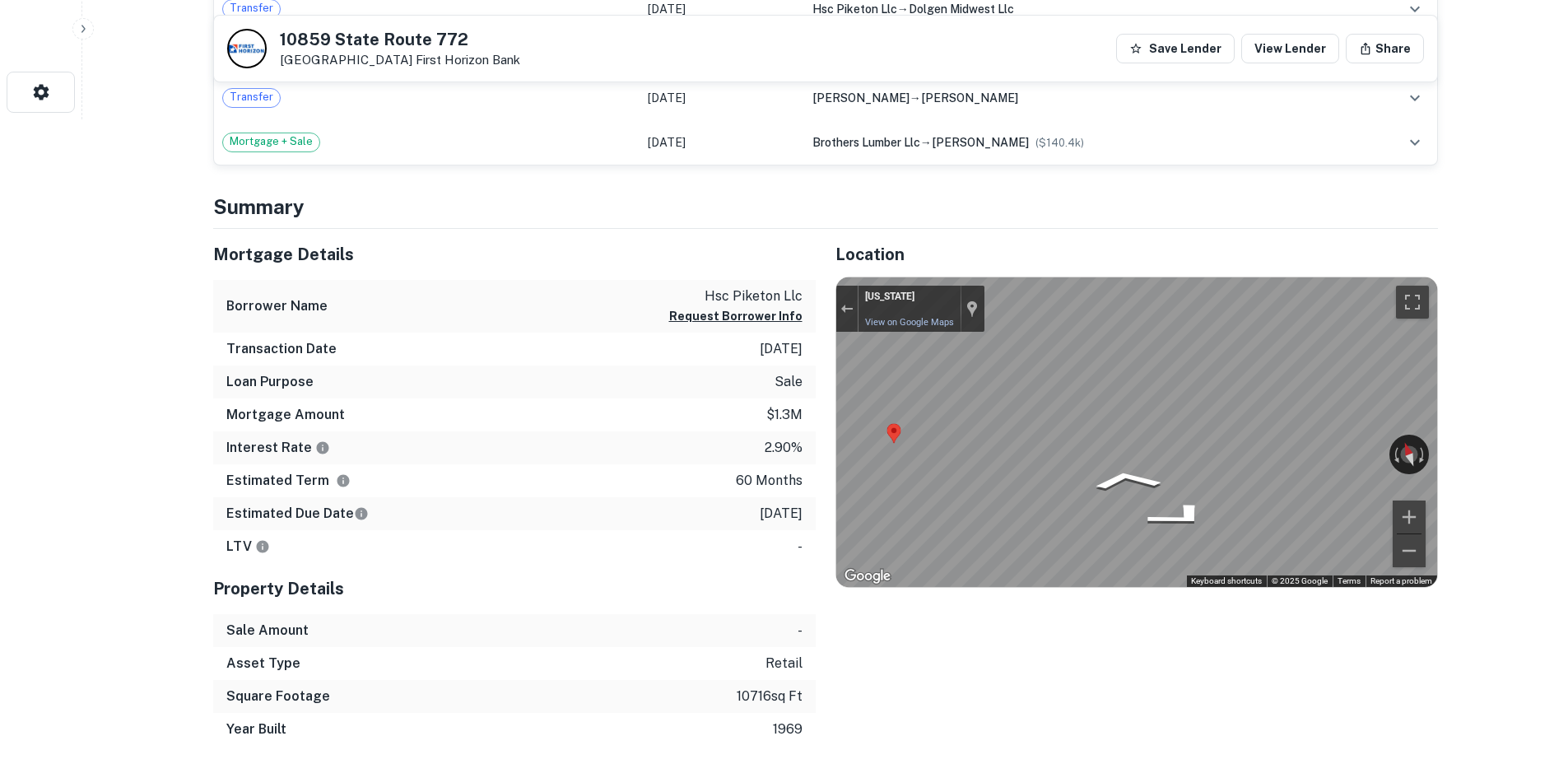
click at [806, 431] on div "Mortgage Details Borrower Name hsc piketon llc Request Borrower Info Transactio…" at bounding box center [816, 488] width 1245 height 518
drag, startPoint x: 1288, startPoint y: 445, endPoint x: 514, endPoint y: 416, distance: 774.5
click at [514, 416] on div "Mortgage Details Borrower Name hsc piketon llc Request Borrower Info Transactio…" at bounding box center [816, 488] width 1245 height 518
click at [633, 405] on div "Mortgage Details Borrower Name hsc piketon llc Request Borrower Info Transactio…" at bounding box center [816, 488] width 1245 height 518
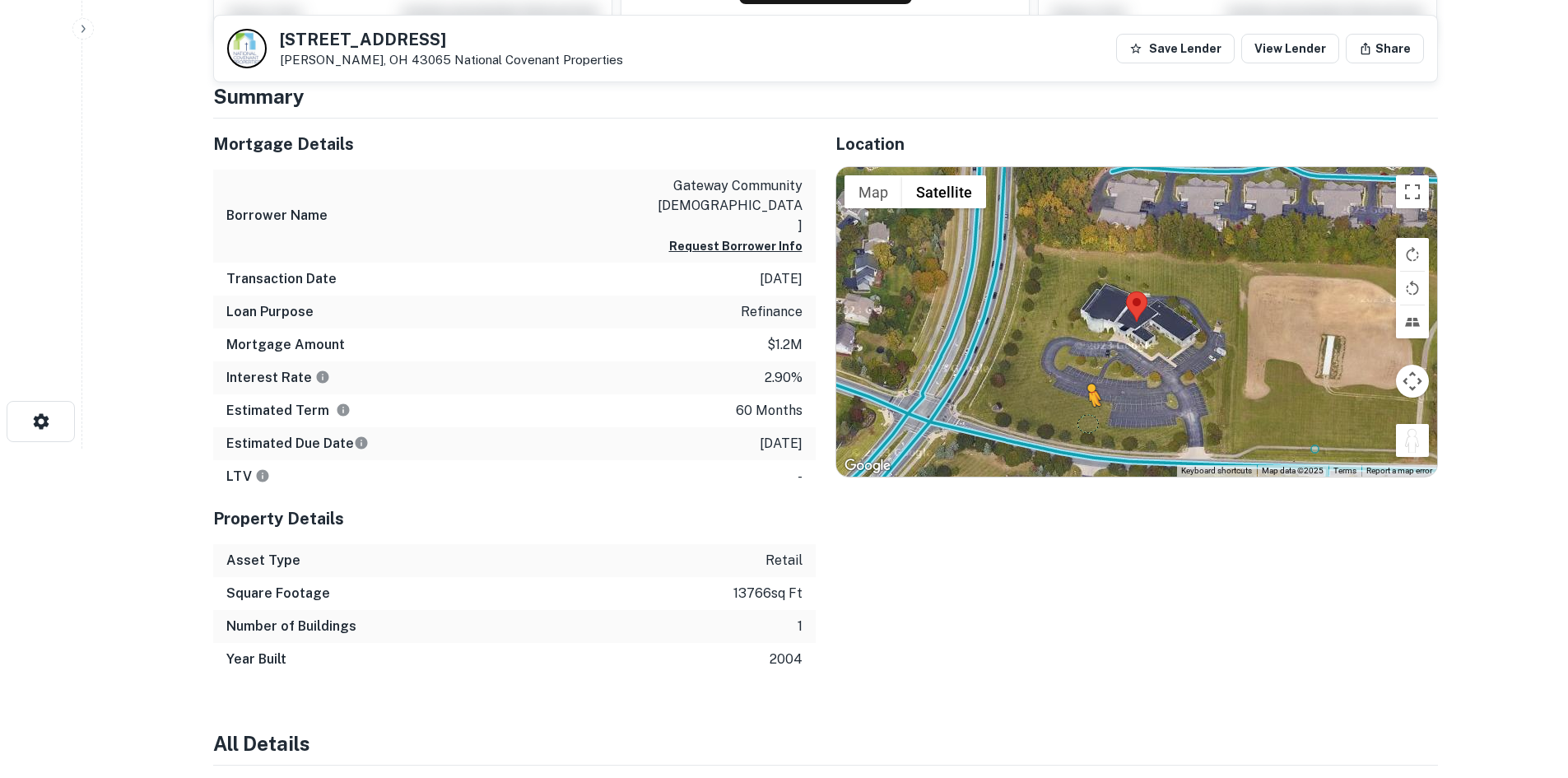
drag, startPoint x: 1404, startPoint y: 445, endPoint x: 1089, endPoint y: 421, distance: 315.9
click at [1089, 421] on div "To activate drag with keyboard, press Alt + Enter. Once in keyboard drag state,…" at bounding box center [1137, 322] width 601 height 310
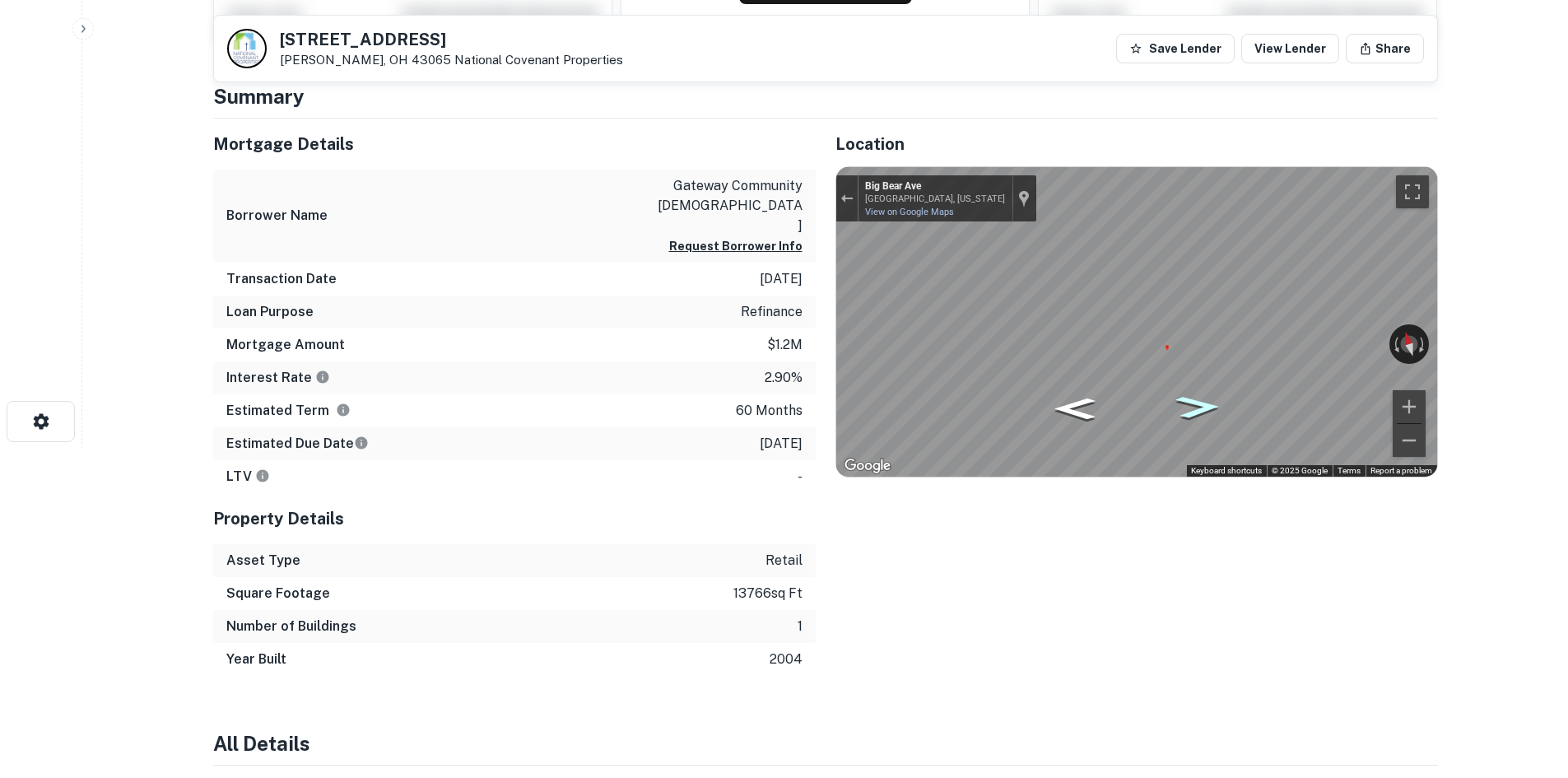
click at [1203, 404] on icon "Go East, Big Bear Ave" at bounding box center [1198, 407] width 83 height 33
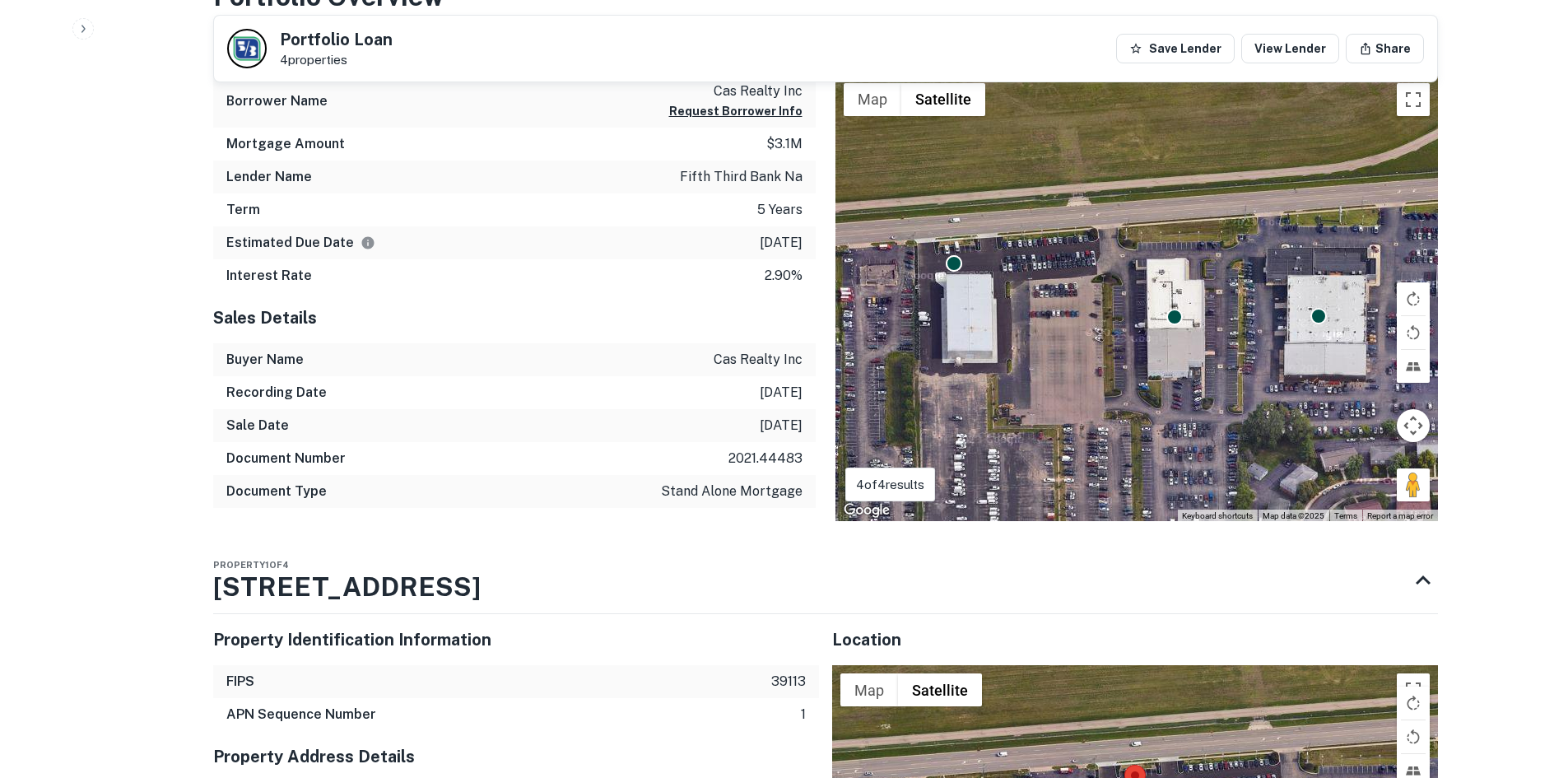
scroll to position [741, 0]
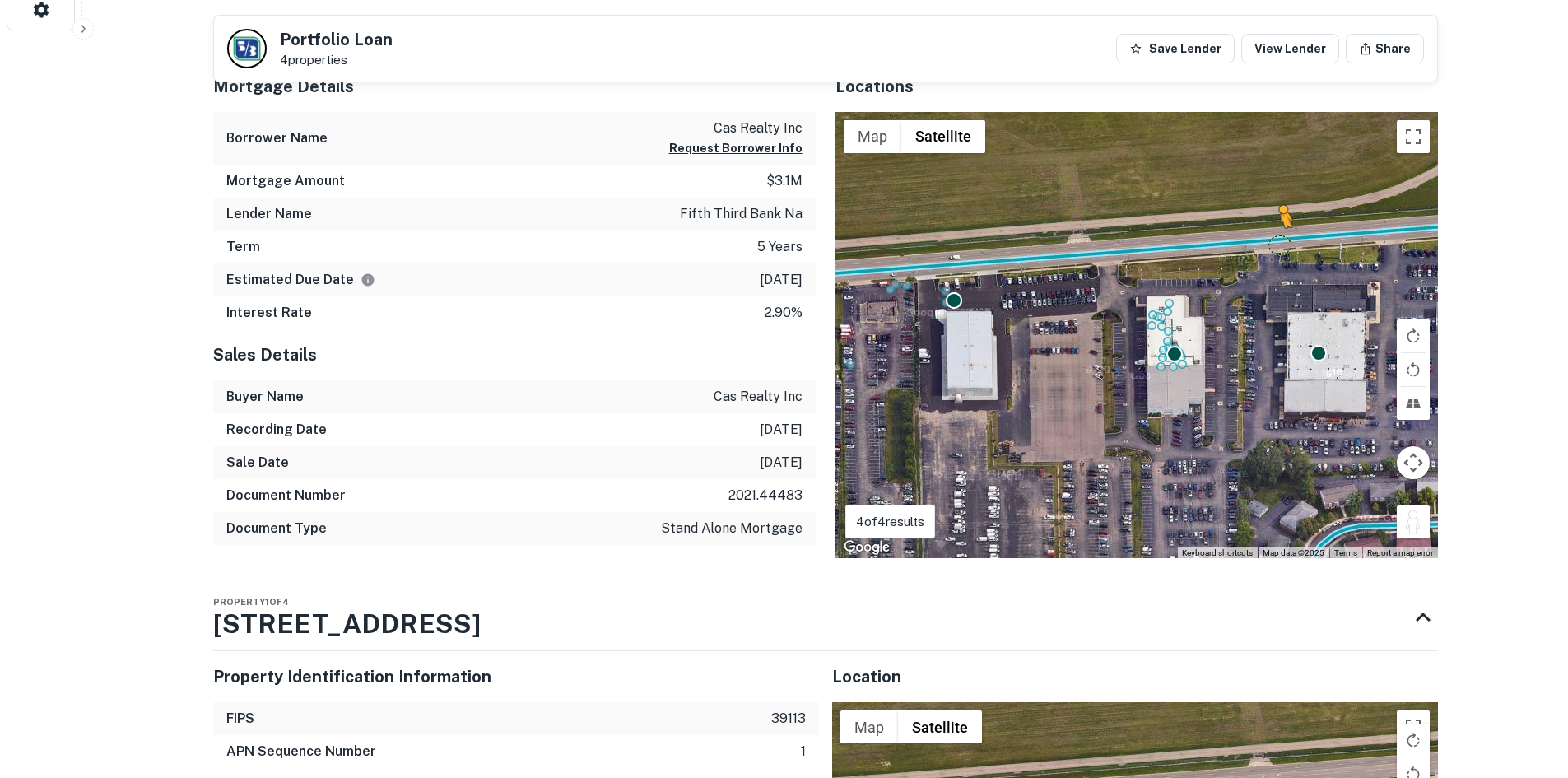
drag, startPoint x: 1408, startPoint y: 525, endPoint x: 1278, endPoint y: 239, distance: 314.2
click at [1278, 239] on div "To activate drag with keyboard, press Alt + Enter. Once in keyboard drag state,…" at bounding box center [1137, 335] width 603 height 447
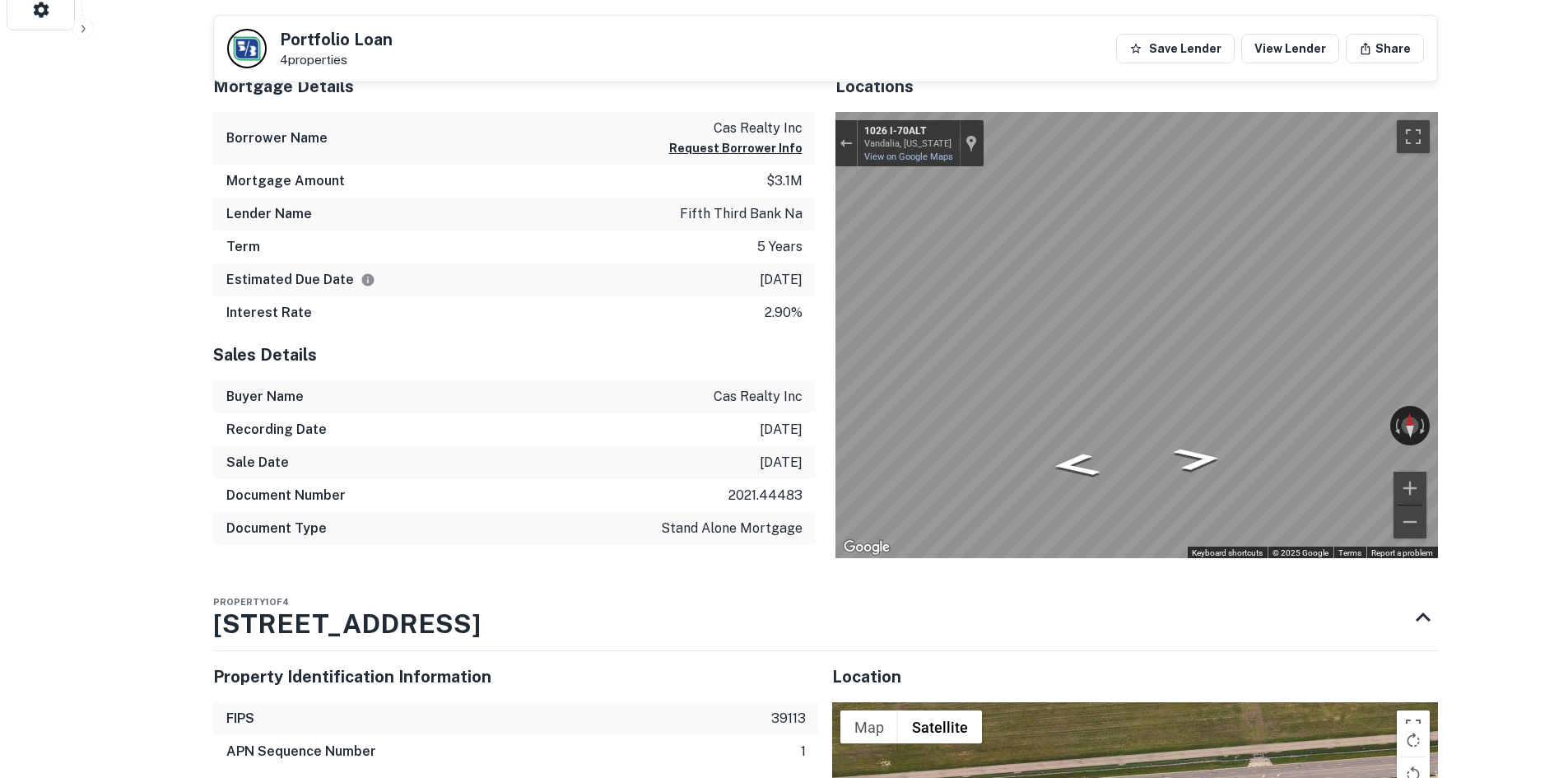
click at [623, 363] on div "Mortgage Details Borrower Name cas realty inc Request Borrower Info Mortgage Am…" at bounding box center [816, 310] width 1245 height 498
click at [824, 315] on div "Locations ← Move left → Move right ↑ Move up ↓ Move down + Zoom in - Zoom out H…" at bounding box center [1127, 310] width 623 height 498
click at [1298, 423] on div "Rotate the view" at bounding box center [1336, 421] width 92 height 19
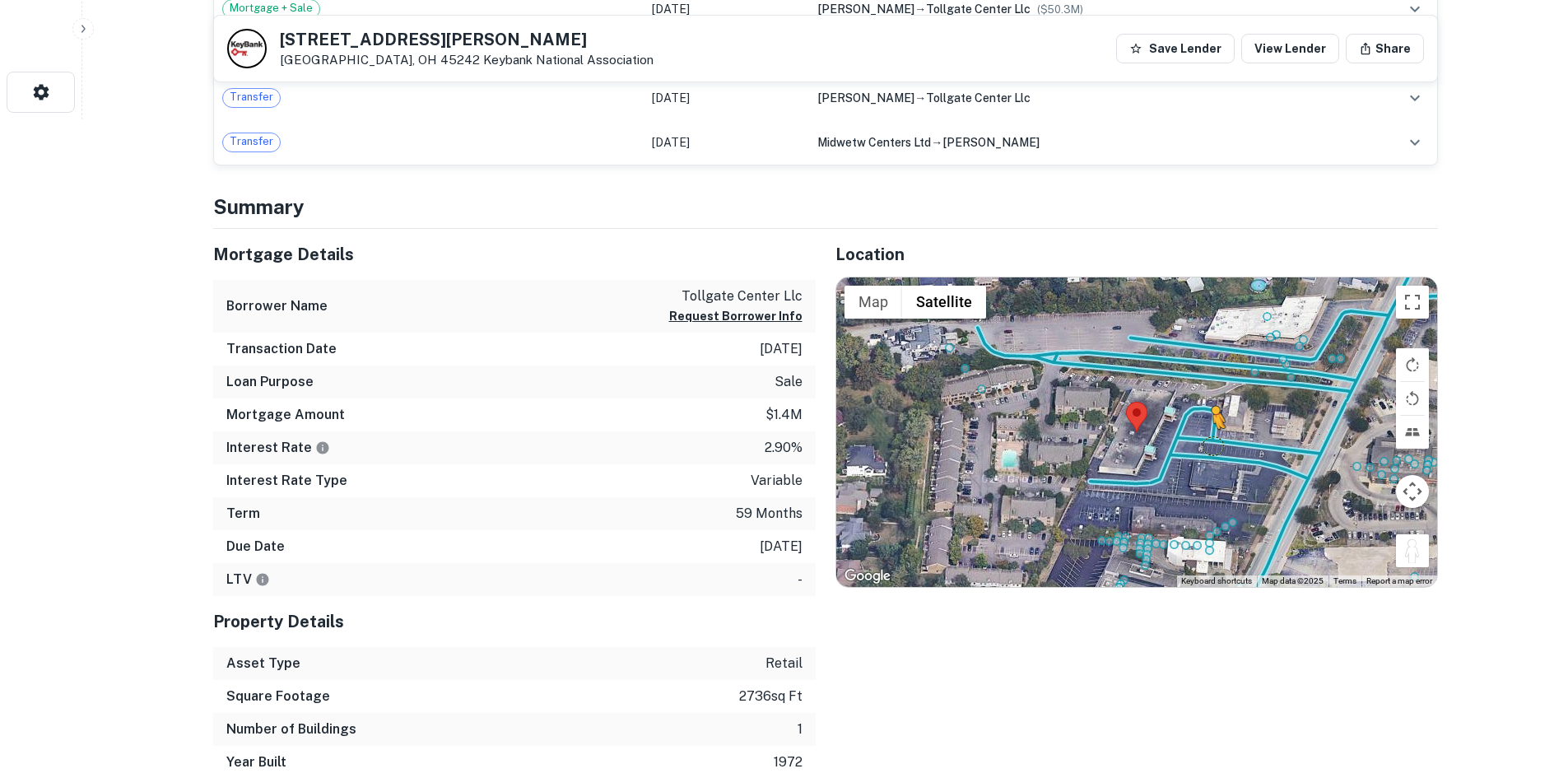
drag, startPoint x: 1411, startPoint y: 556, endPoint x: 1200, endPoint y: 444, distance: 238.9
click at [1202, 444] on div "To activate drag with keyboard, press Alt + Enter. Once in keyboard drag state,…" at bounding box center [1137, 432] width 601 height 310
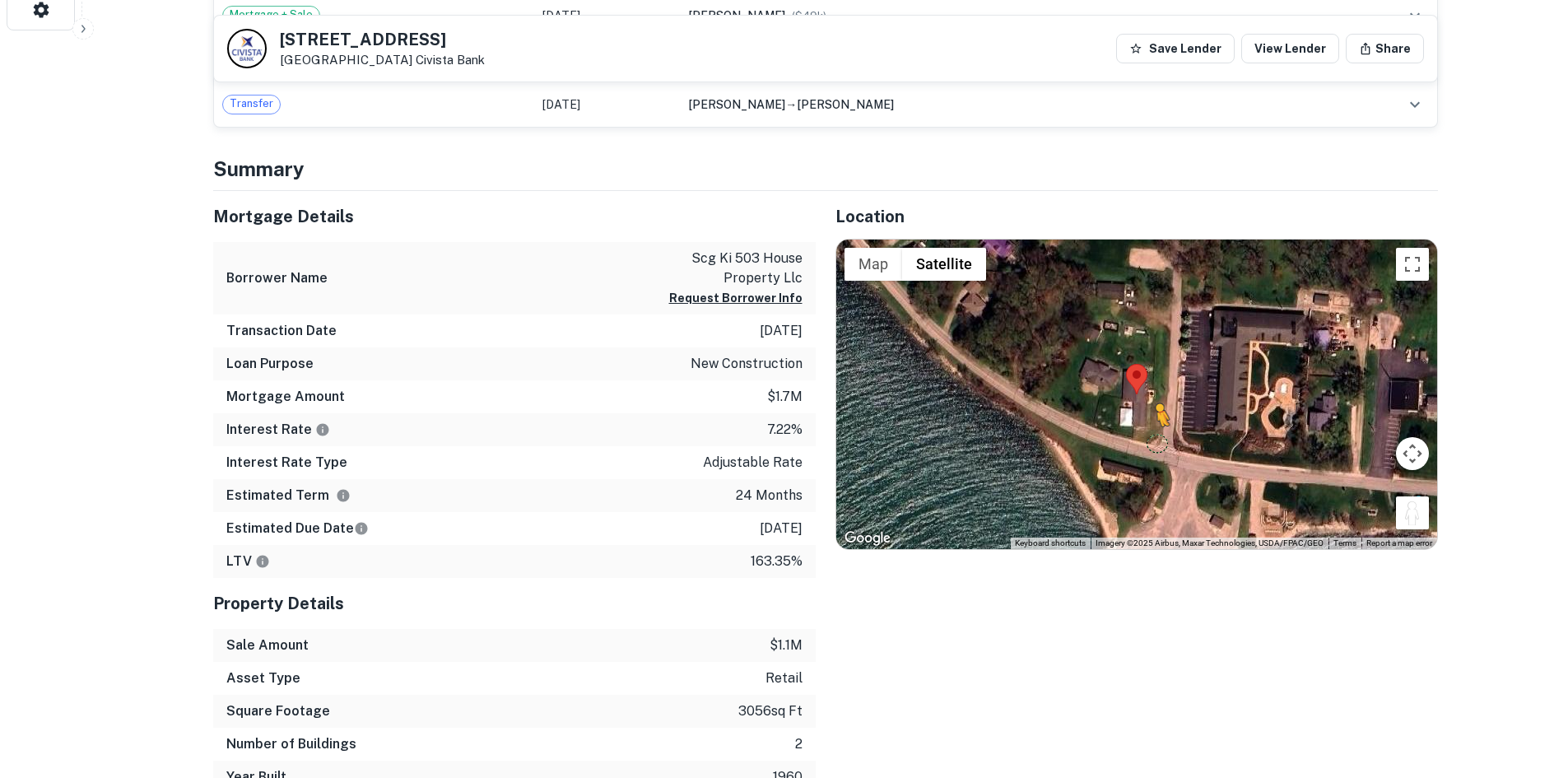
drag, startPoint x: 1423, startPoint y: 516, endPoint x: 1157, endPoint y: 443, distance: 275.8
click at [1157, 443] on div "To activate drag with keyboard, press Alt + Enter. Once in keyboard drag state,…" at bounding box center [1137, 394] width 601 height 310
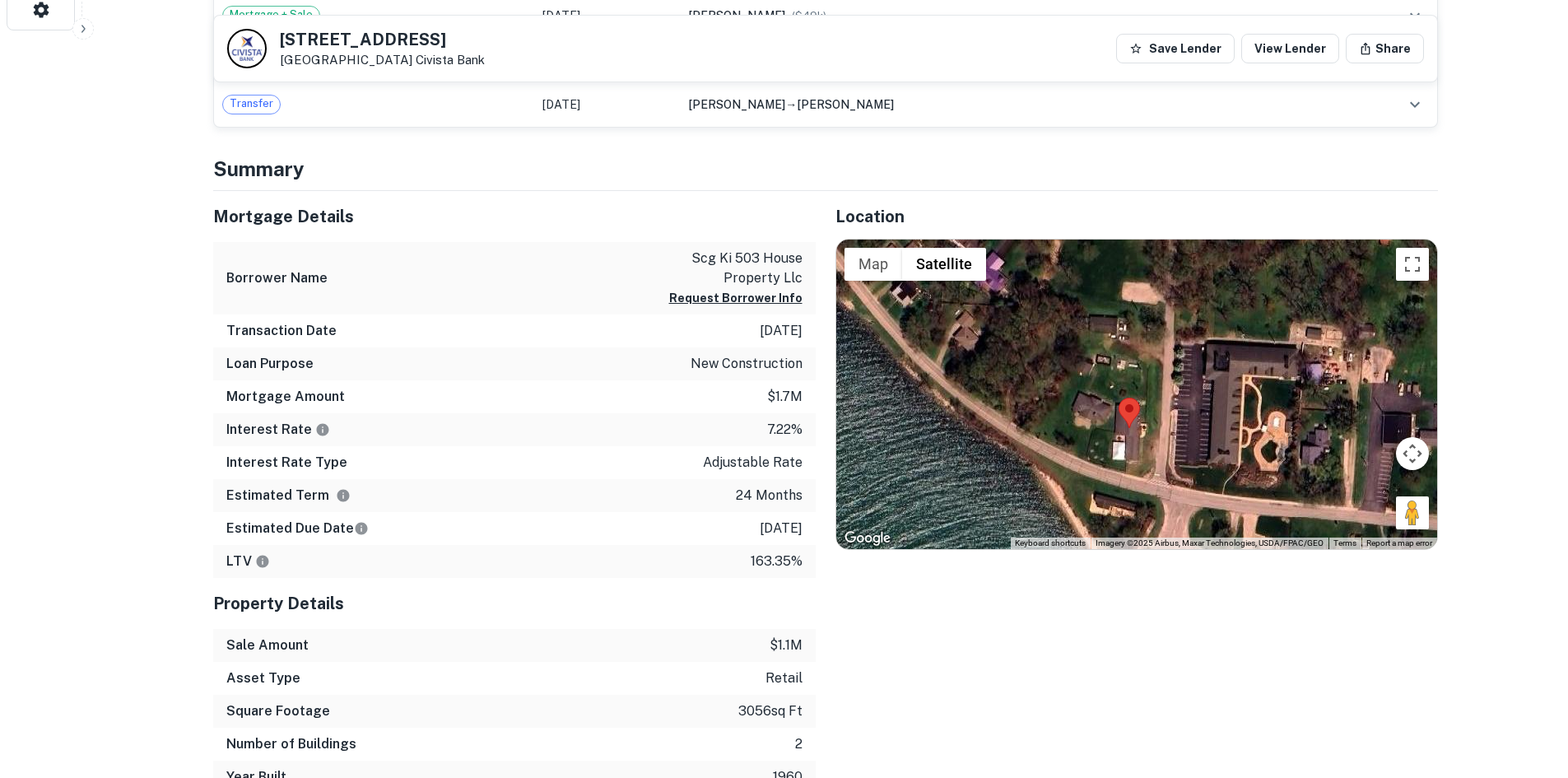
drag, startPoint x: 1166, startPoint y: 448, endPoint x: 1159, endPoint y: 491, distance: 43.6
click at [1159, 491] on div "No data available." at bounding box center [1137, 394] width 601 height 310
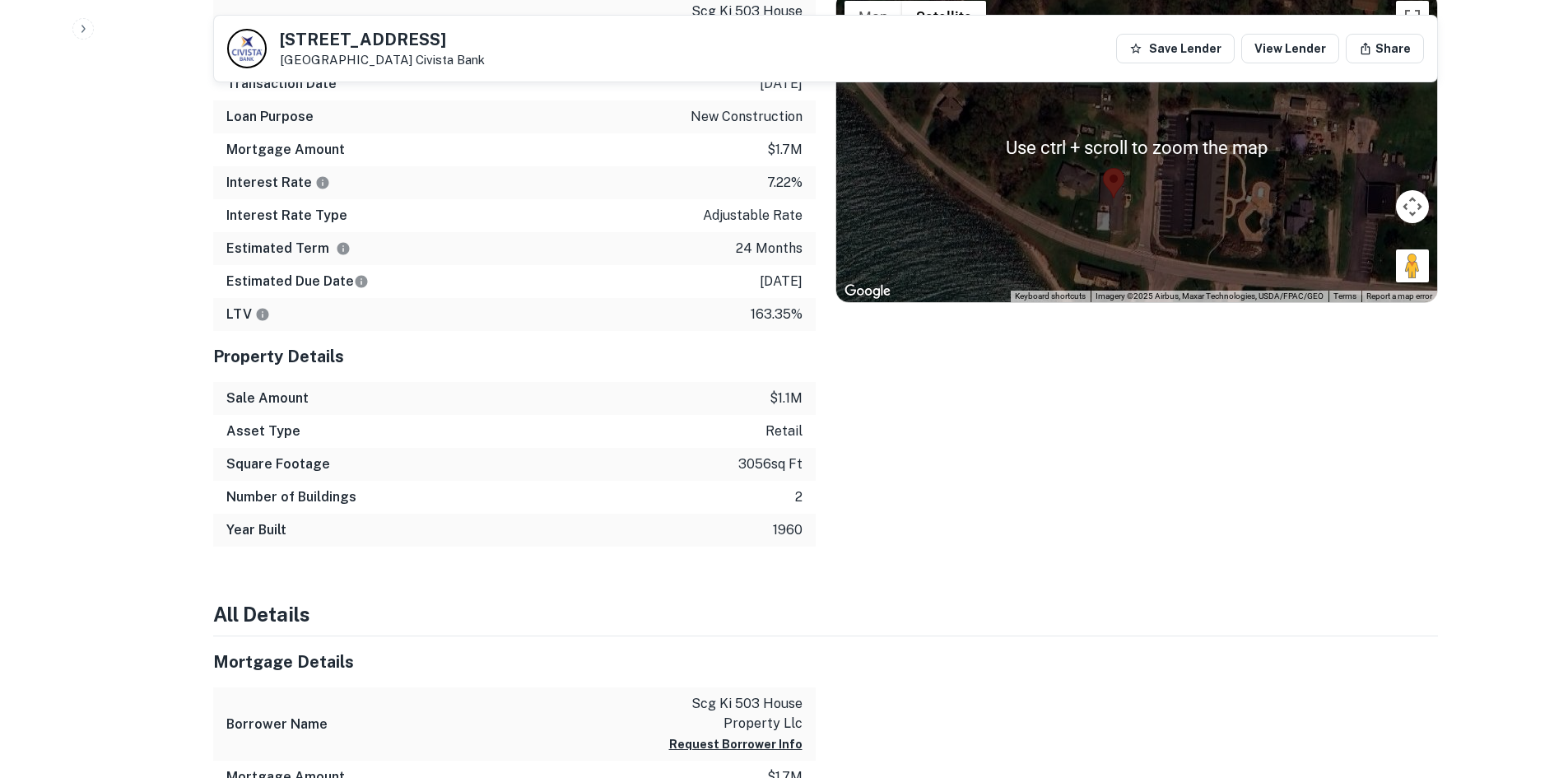
scroll to position [741, 0]
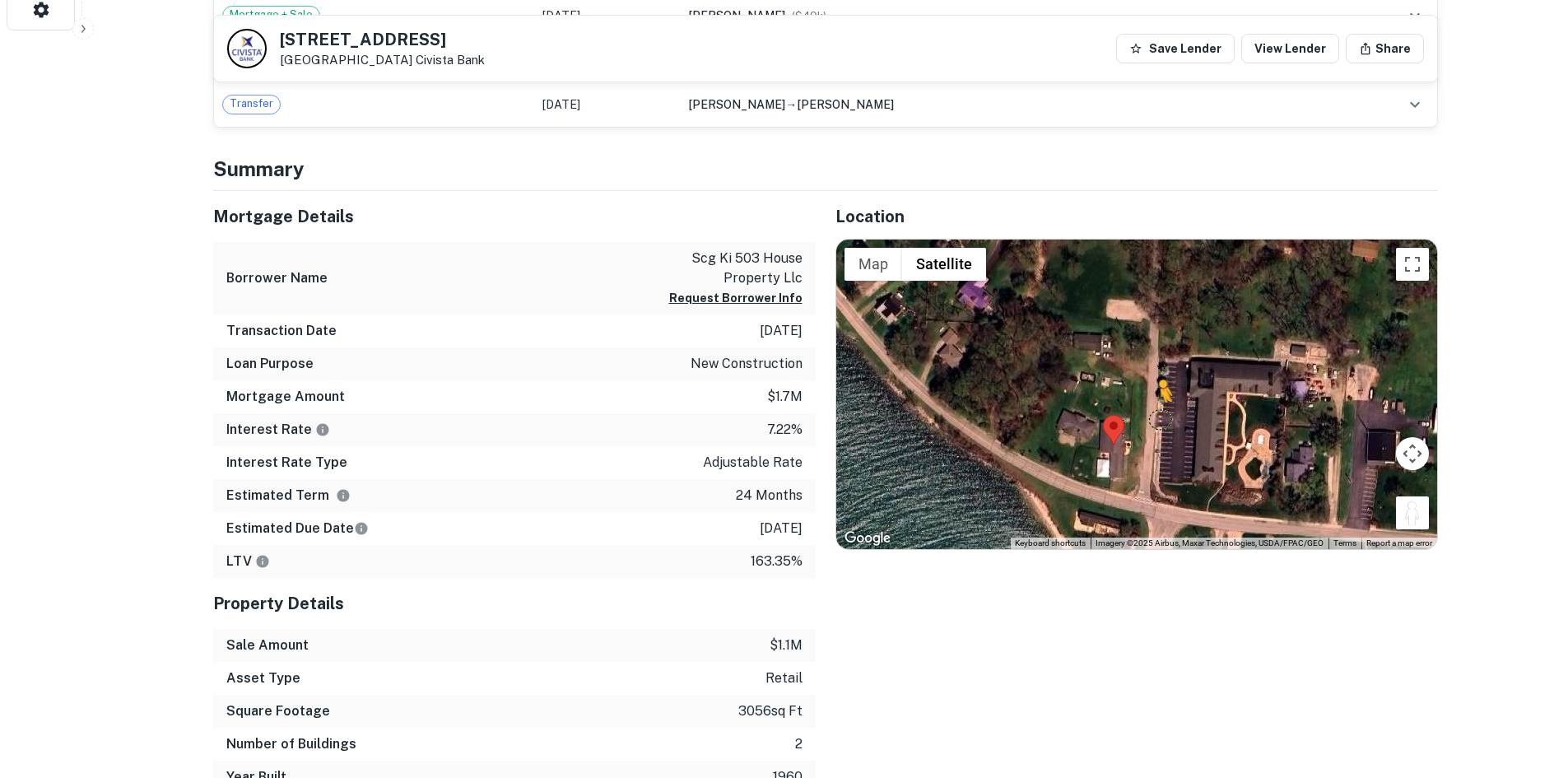
drag, startPoint x: 1397, startPoint y: 514, endPoint x: 1149, endPoint y: 426, distance: 263.2
click at [1149, 426] on div "To activate drag with keyboard, press Alt + Enter. Once in keyboard drag state,…" at bounding box center [1137, 394] width 601 height 310
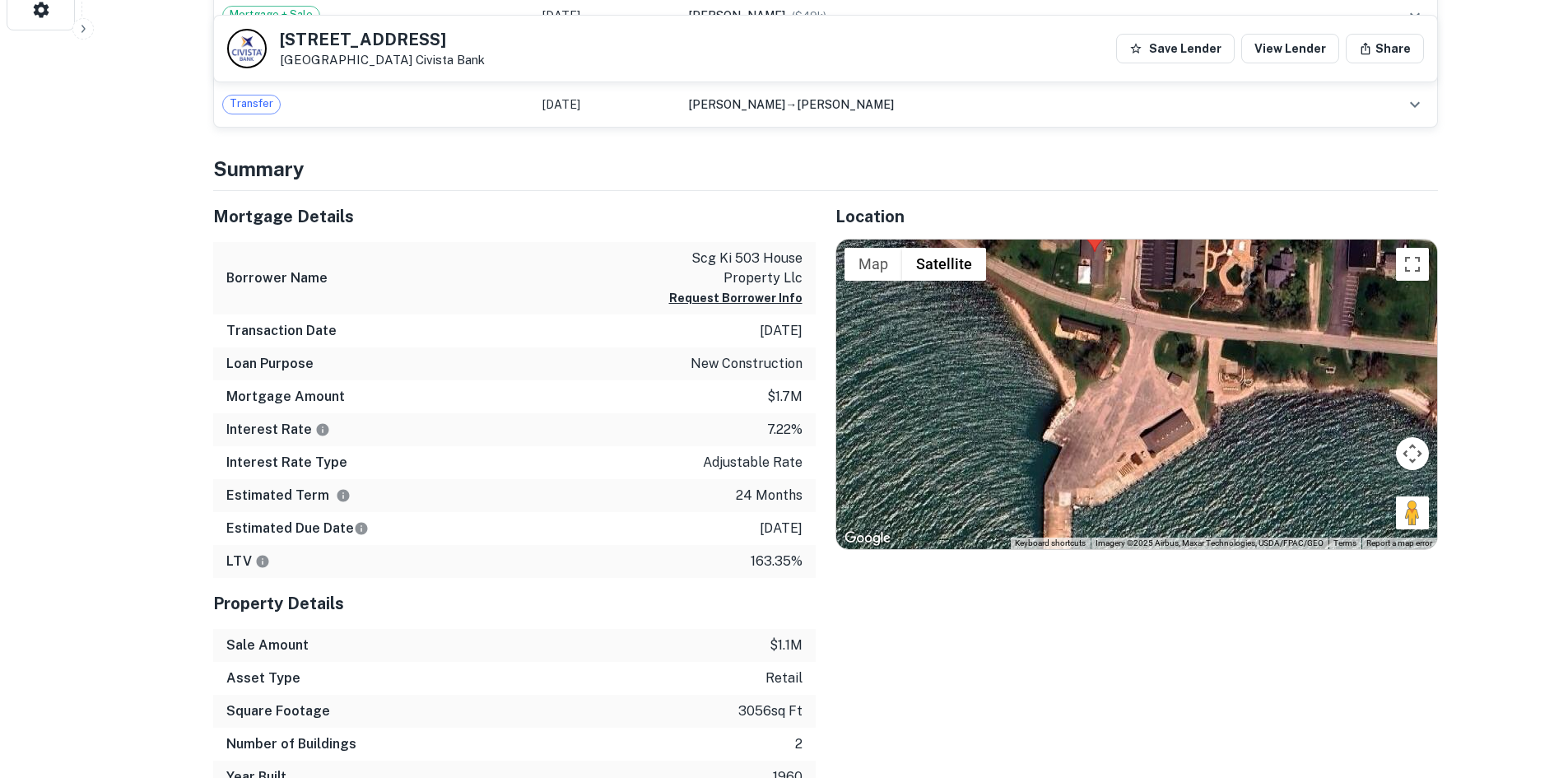
drag, startPoint x: 992, startPoint y: 493, endPoint x: 974, endPoint y: 292, distance: 201.8
click at [974, 292] on div "No data available." at bounding box center [1137, 394] width 601 height 310
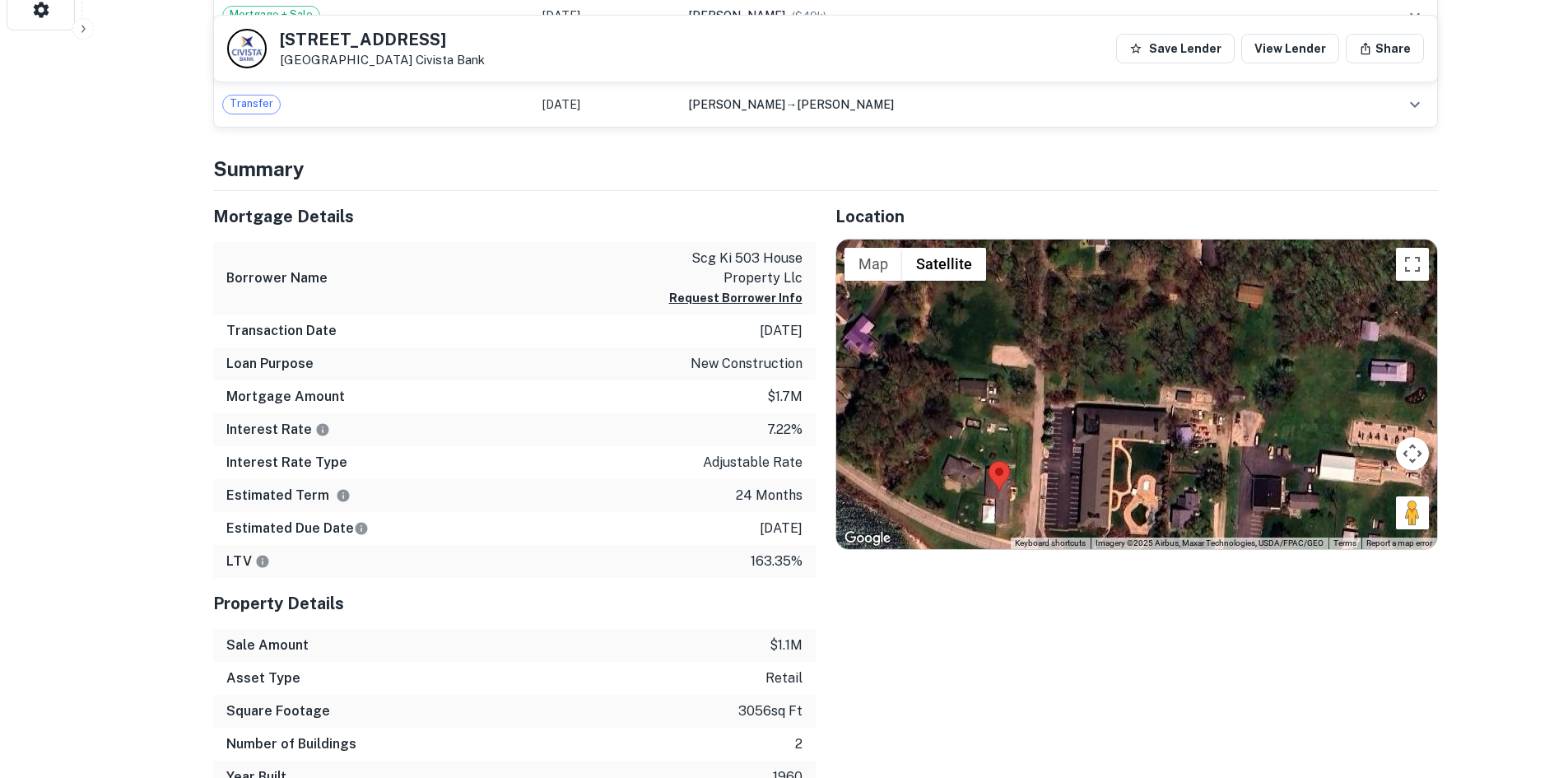
drag, startPoint x: 1192, startPoint y: 358, endPoint x: 1095, endPoint y: 608, distance: 268.2
click at [1095, 608] on div "Location ← Move left → Move right ↑ Move up ↓ Move down + Zoom in - Zoom out Ho…" at bounding box center [1127, 492] width 623 height 603
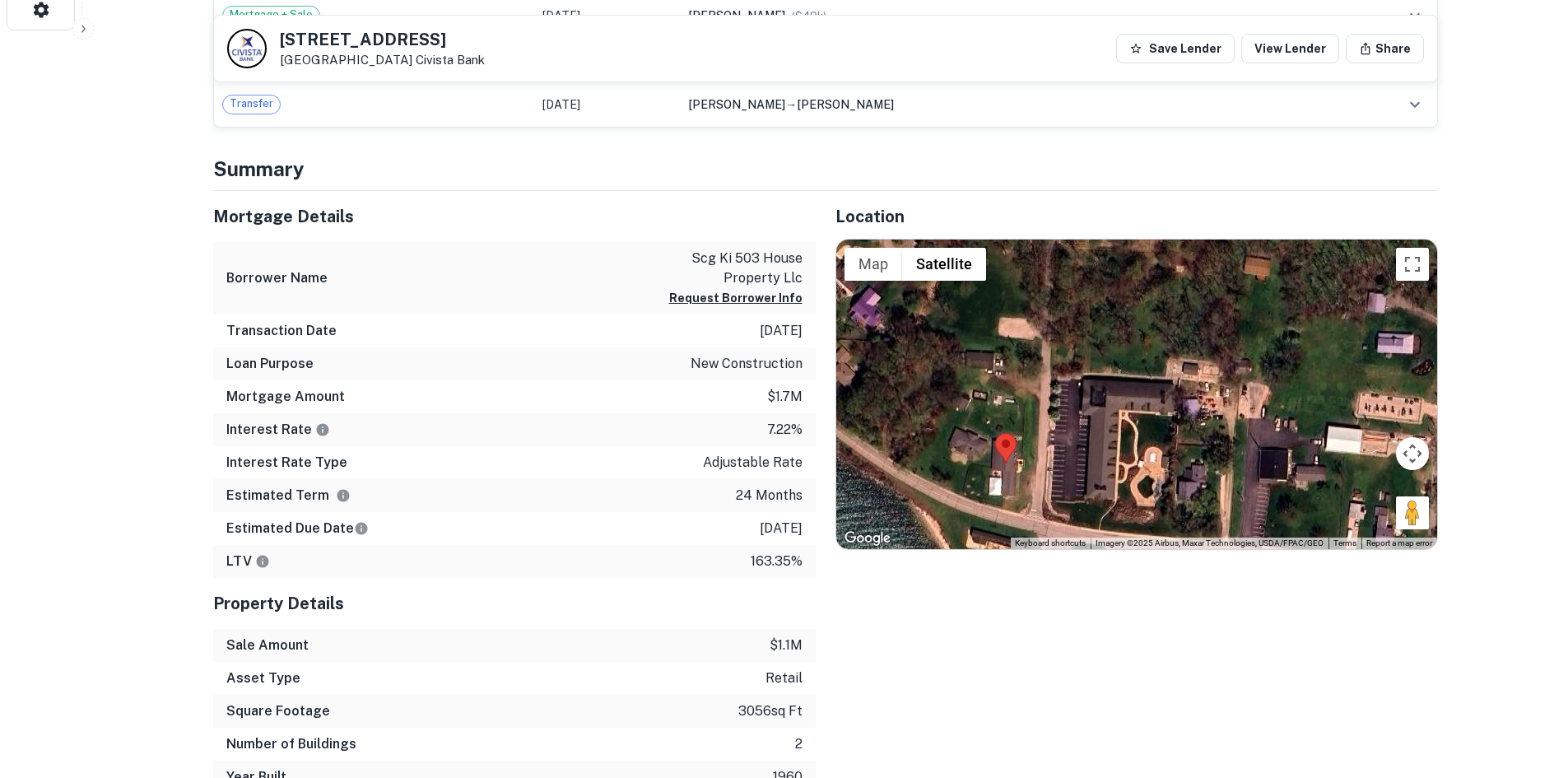
drag, startPoint x: 1063, startPoint y: 459, endPoint x: 1116, endPoint y: 298, distance: 169.5
click at [1116, 298] on div "No data available." at bounding box center [1137, 394] width 601 height 310
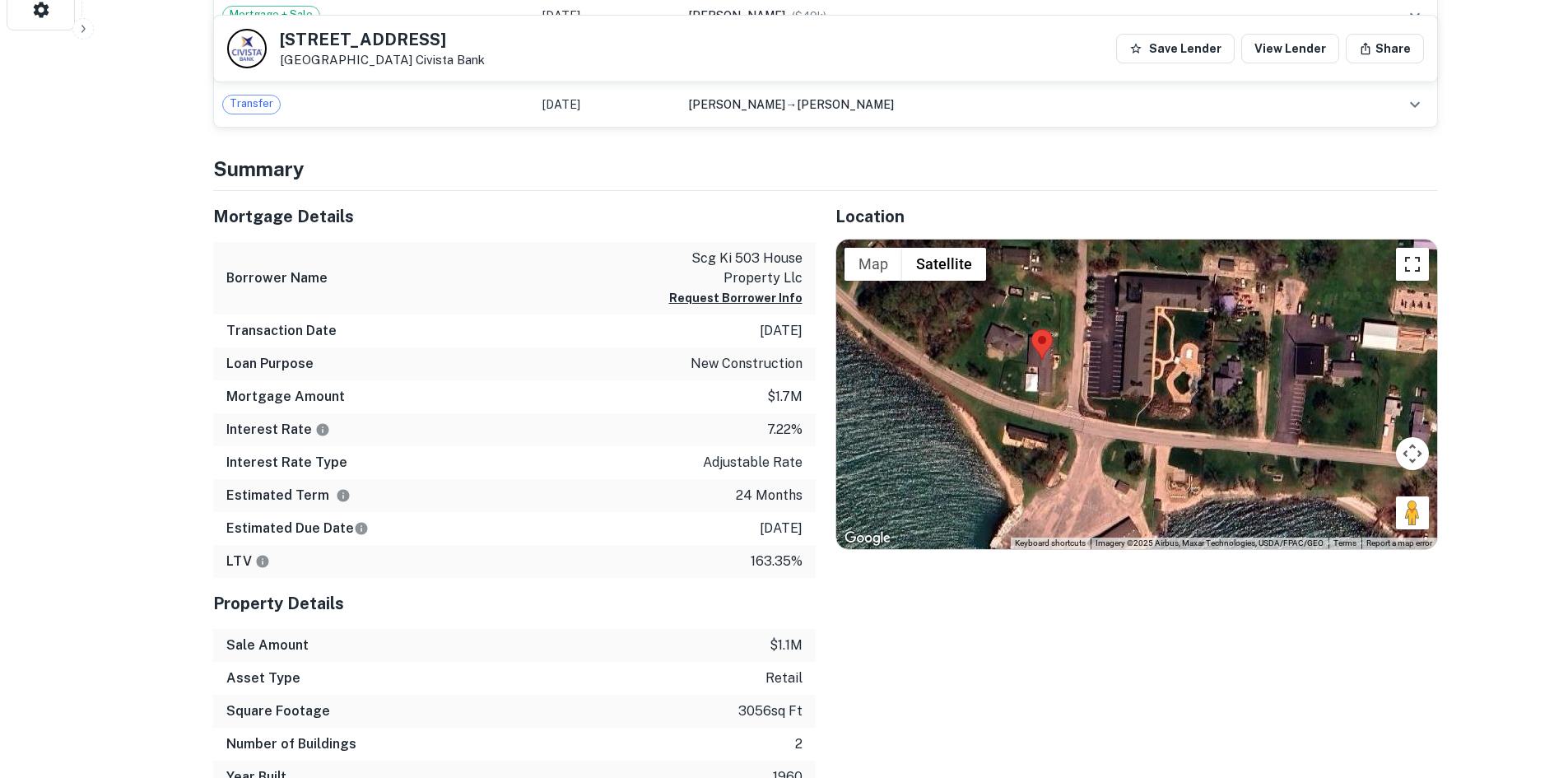
click at [1422, 265] on button "Toggle fullscreen view" at bounding box center [1413, 265] width 33 height 33
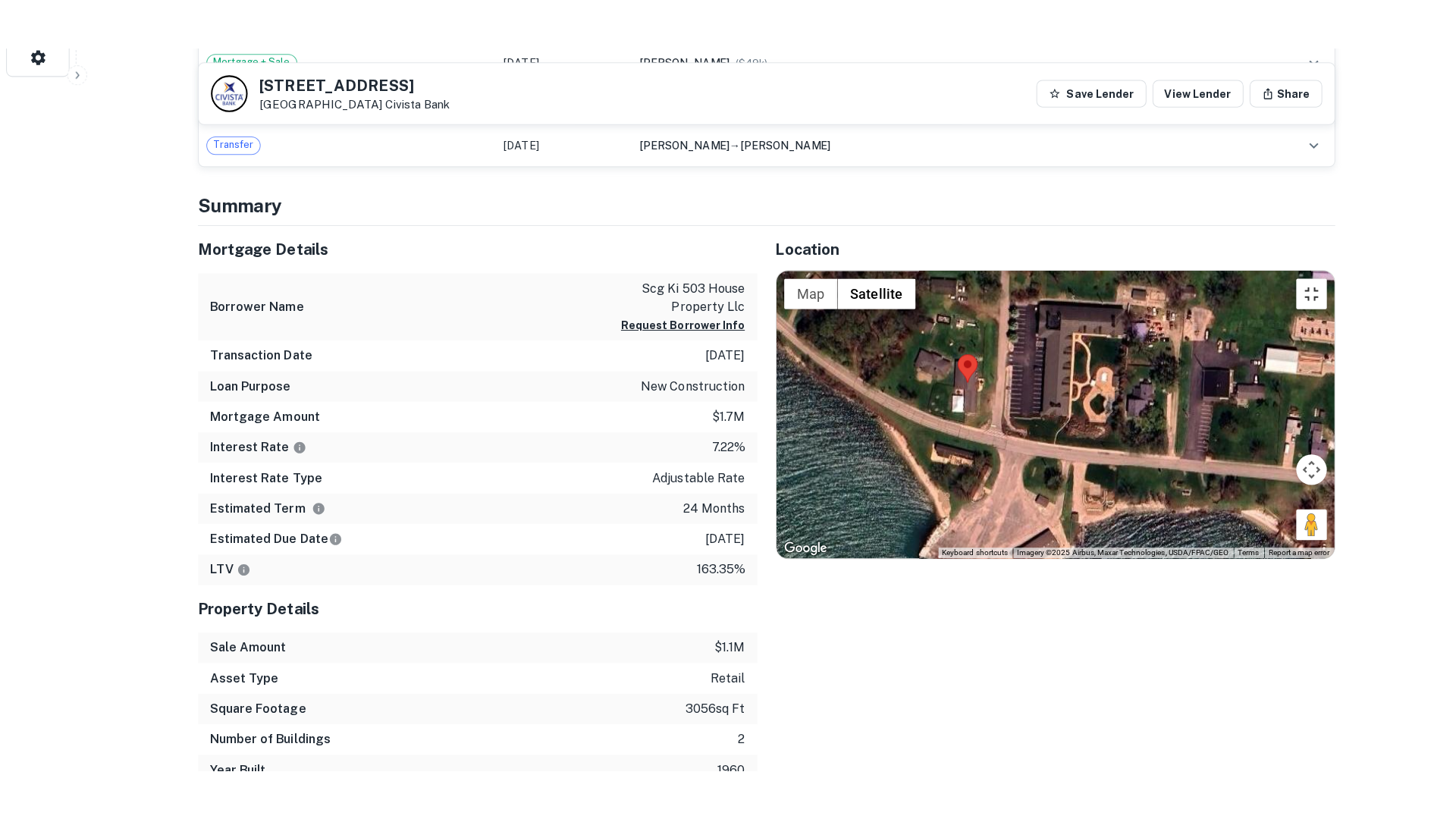
scroll to position [785, 0]
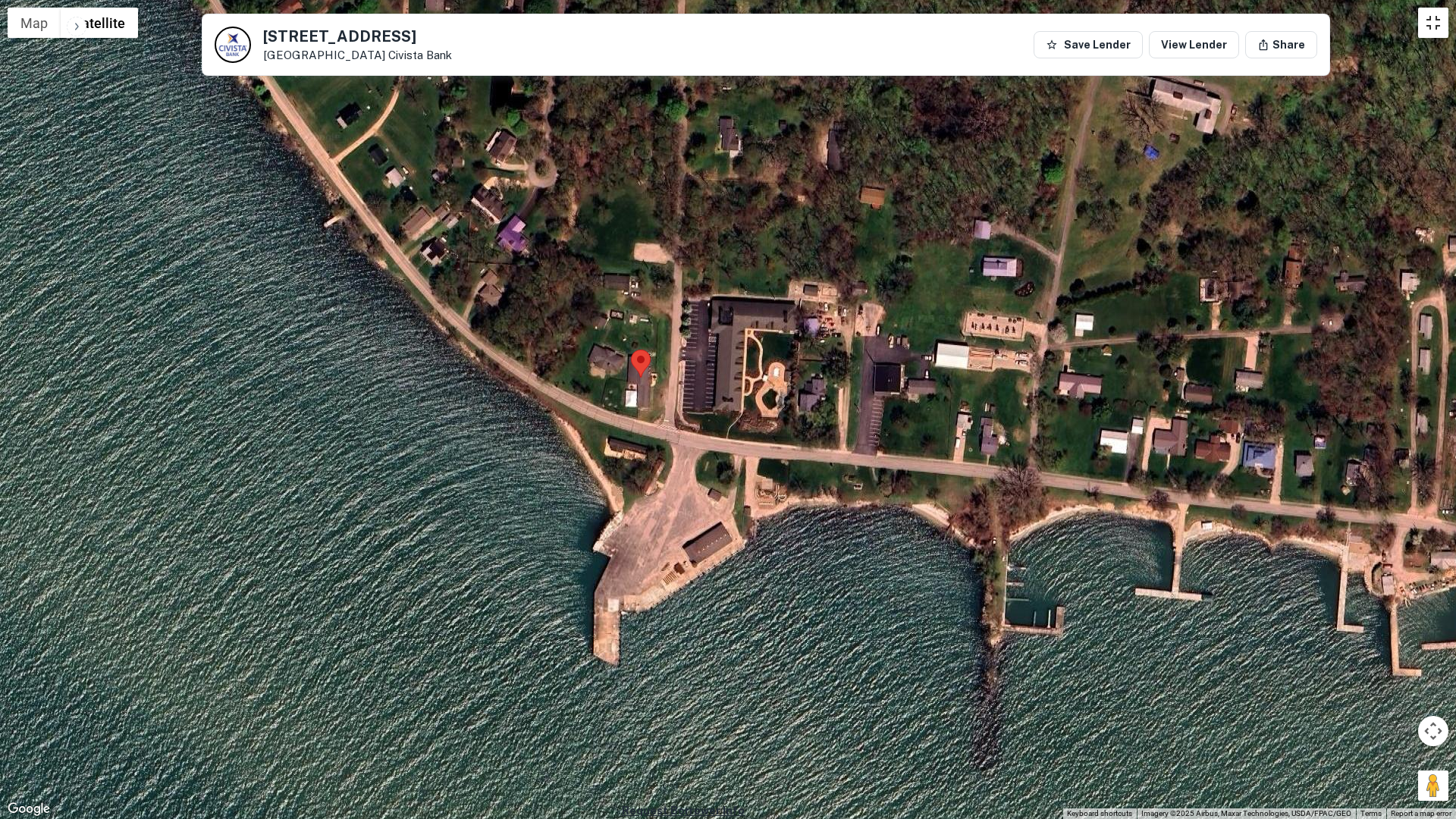
click at [1434, 24] on button "Toggle fullscreen view" at bounding box center [1434, 23] width 31 height 31
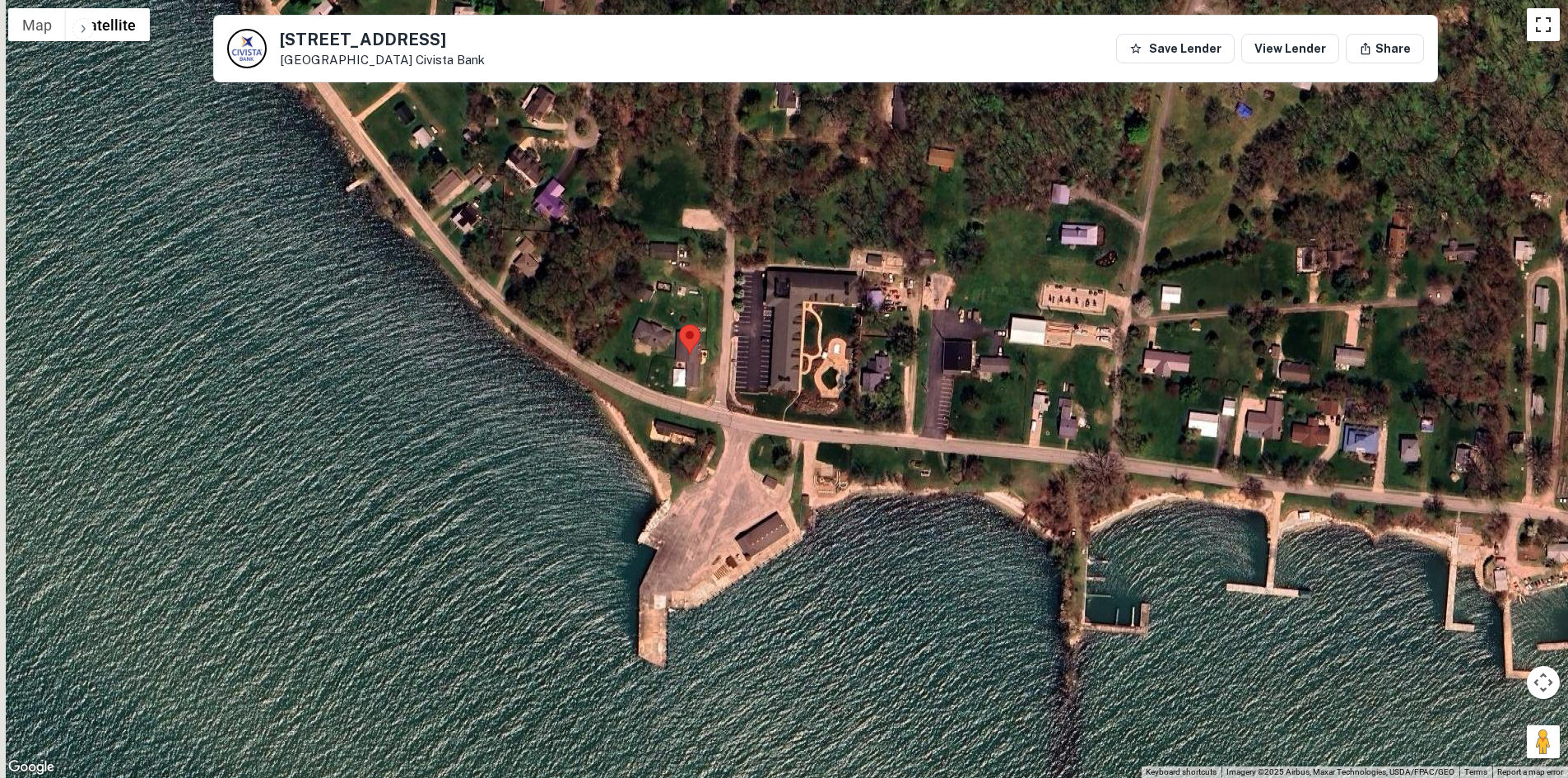
scroll to position [2684, 0]
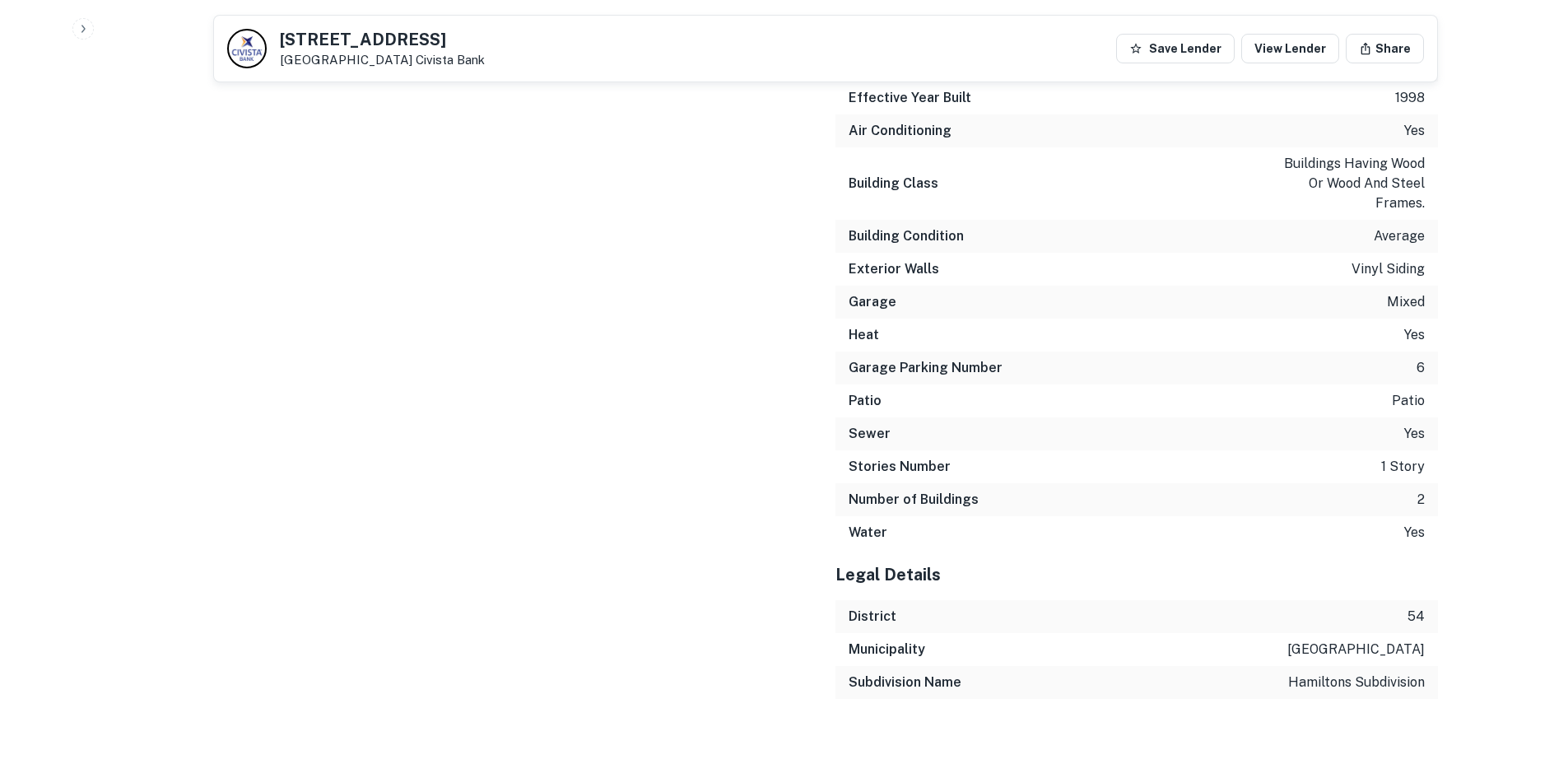
drag, startPoint x: 420, startPoint y: 57, endPoint x: 279, endPoint y: 40, distance: 142.0
click at [280, 40] on div "503 W LAKESHORE DR Kelleys Island, OH 43438 Civista Bank" at bounding box center [382, 50] width 205 height 37
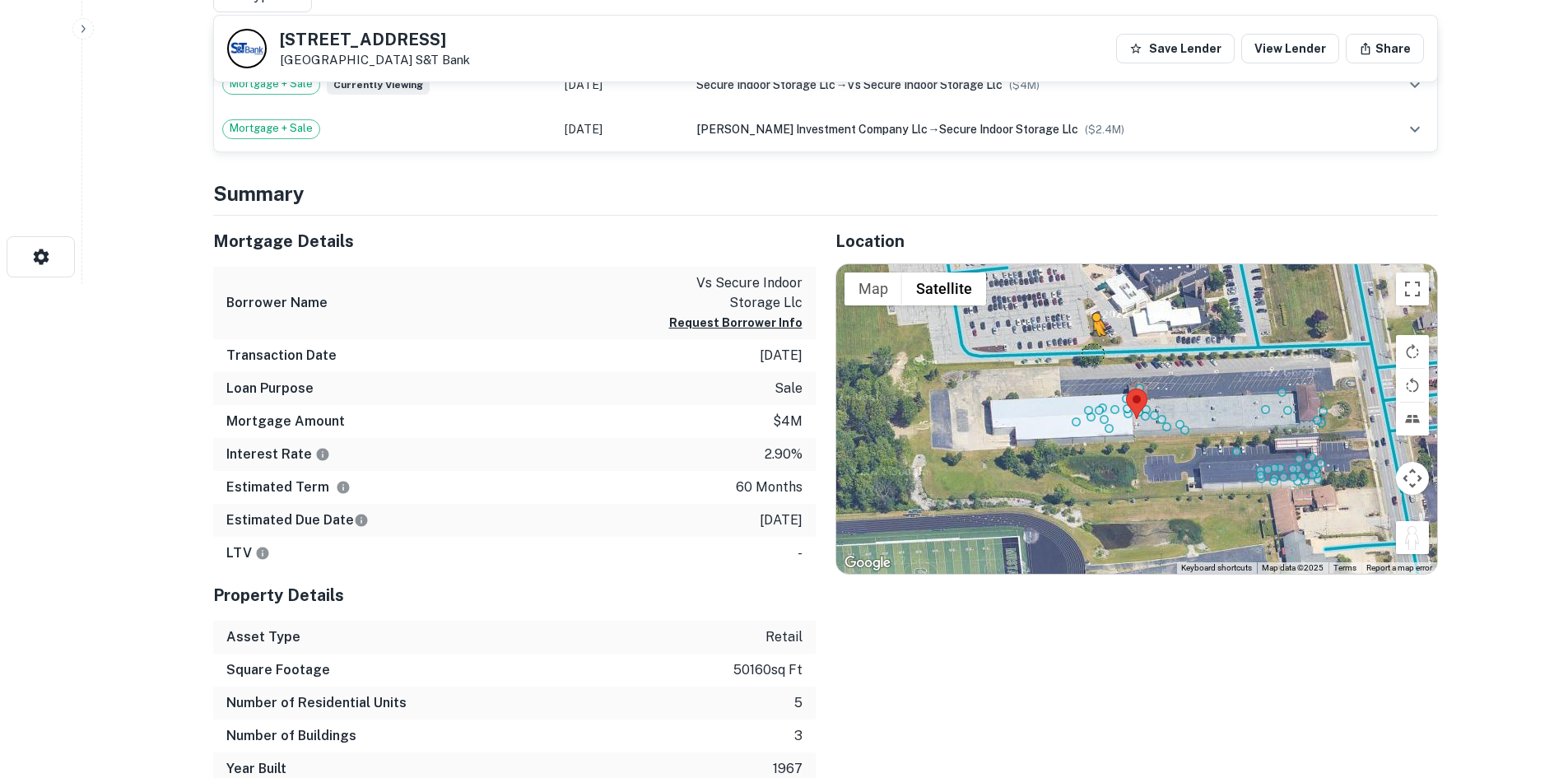
drag, startPoint x: 1401, startPoint y: 541, endPoint x: 1094, endPoint y: 351, distance: 361.0
click at [1094, 351] on div "To activate drag with keyboard, press Alt + Enter. Once in keyboard drag state,…" at bounding box center [1137, 419] width 601 height 310
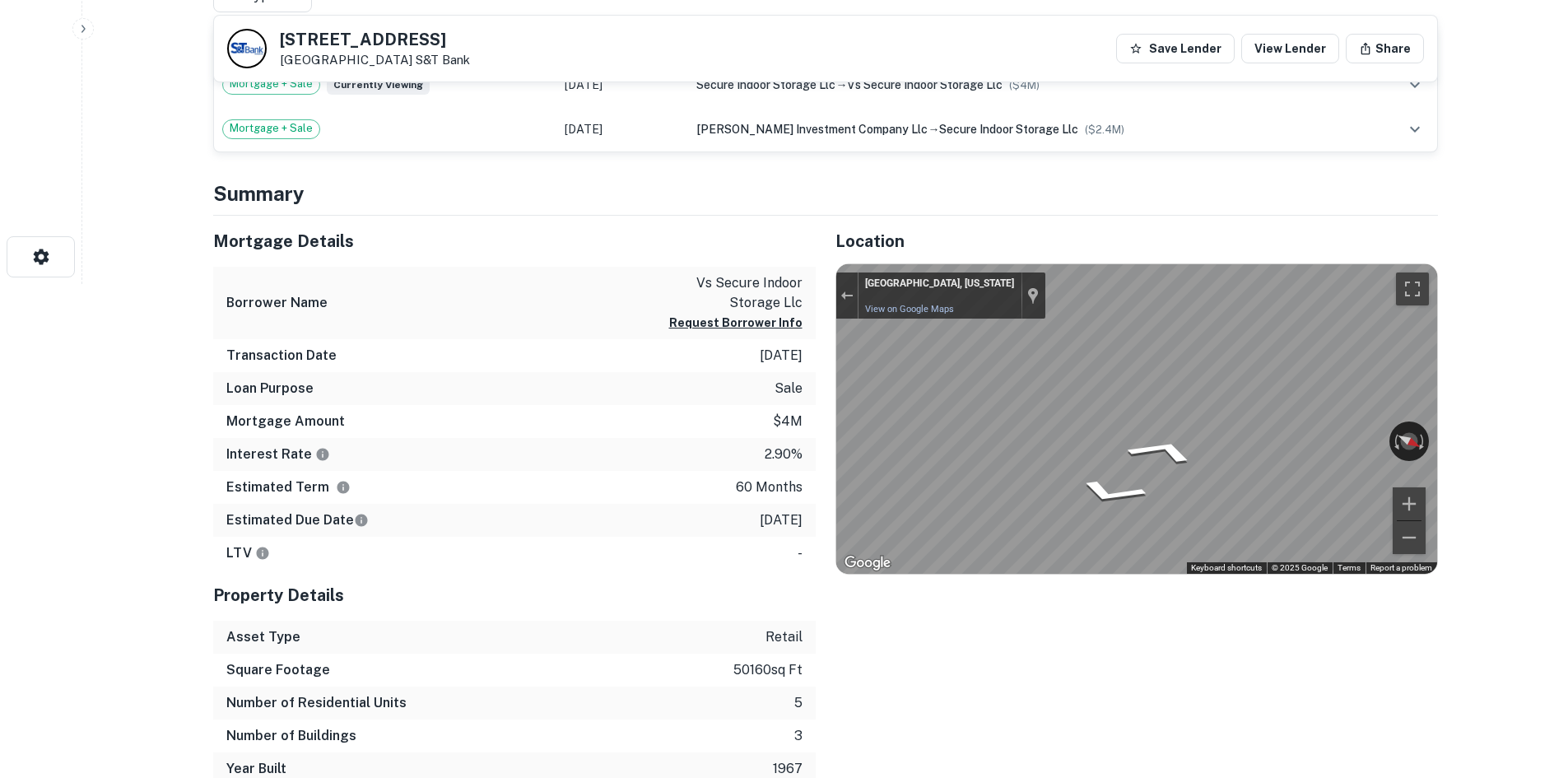
click at [1188, 460] on icon "Go West" at bounding box center [1190, 467] width 113 height 43
click at [1187, 458] on icon "Go West" at bounding box center [1190, 467] width 113 height 43
click at [1206, 458] on icon "Go West" at bounding box center [1198, 461] width 87 height 41
click at [826, 389] on div "Location ← Move left → Move right ↑ Move up ↓ Move down + Zoom in - Zoom out Ho…" at bounding box center [1127, 501] width 623 height 571
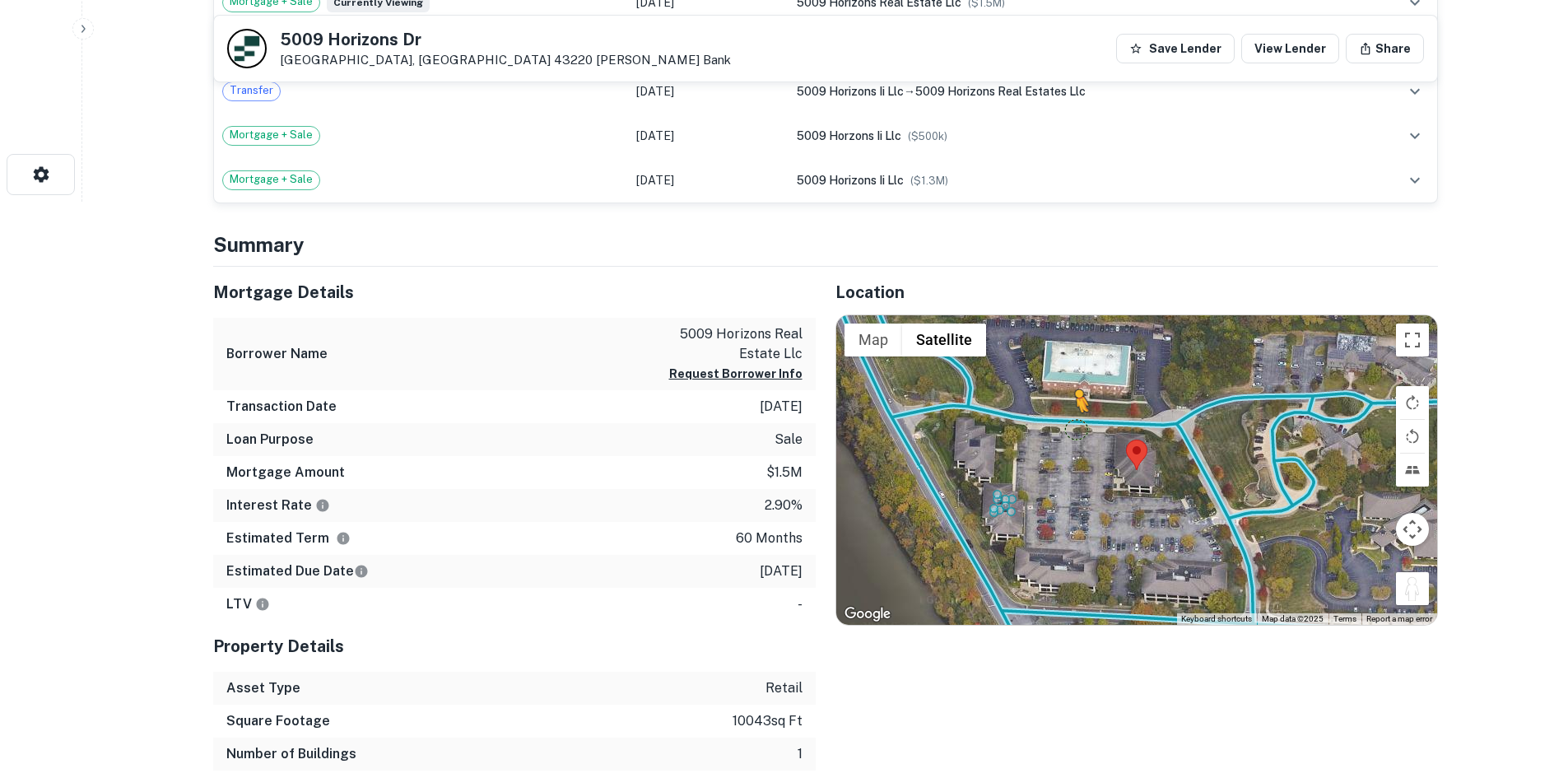
drag, startPoint x: 1411, startPoint y: 587, endPoint x: 1070, endPoint y: 423, distance: 378.4
click at [1070, 423] on div "To activate drag with keyboard, press Alt + Enter. Once in keyboard drag state,…" at bounding box center [1137, 470] width 601 height 310
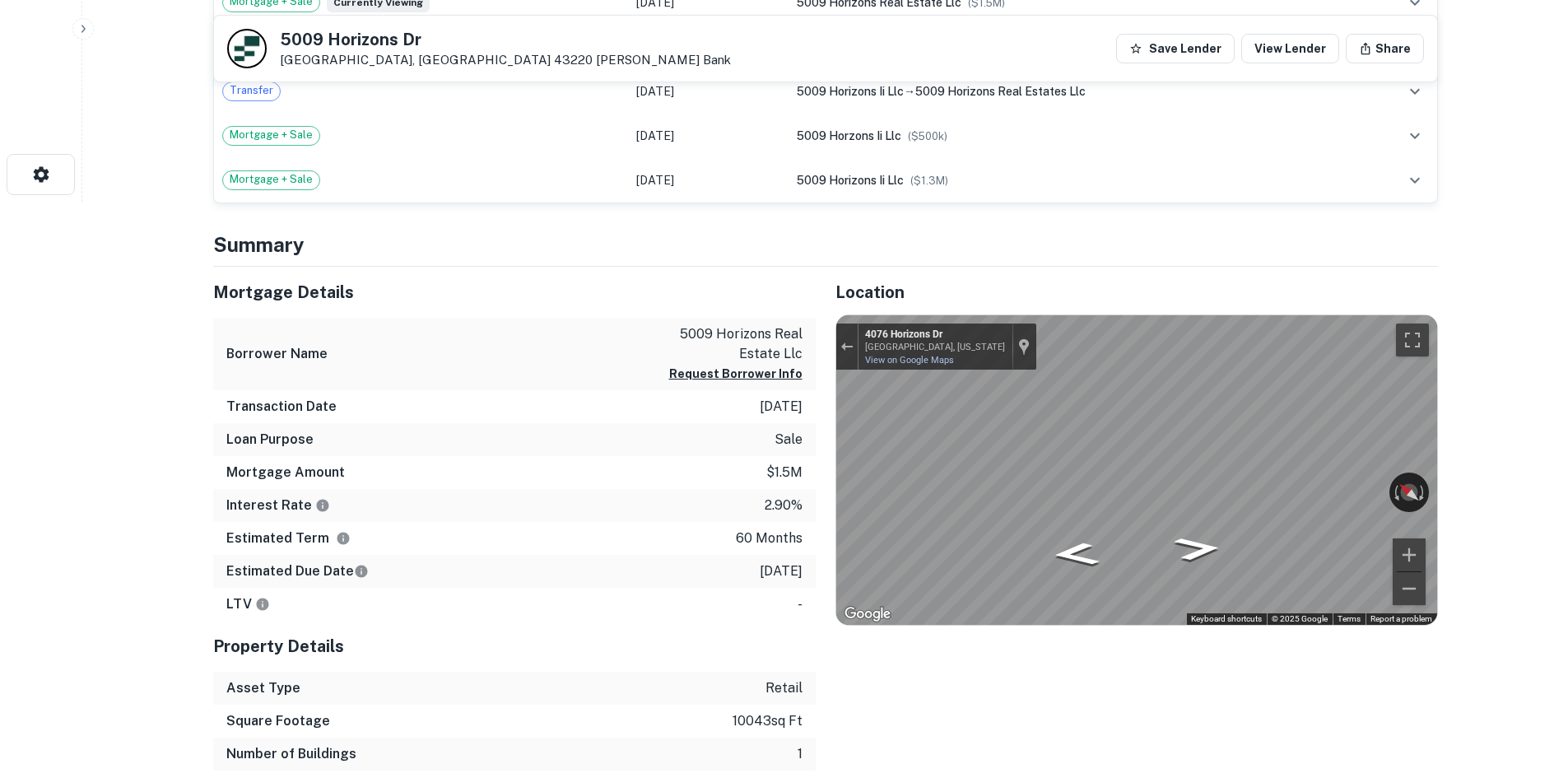
click at [798, 448] on div "Mortgage Details Borrower Name 5009 horizons real estate llc Request Borrower I…" at bounding box center [816, 535] width 1245 height 538
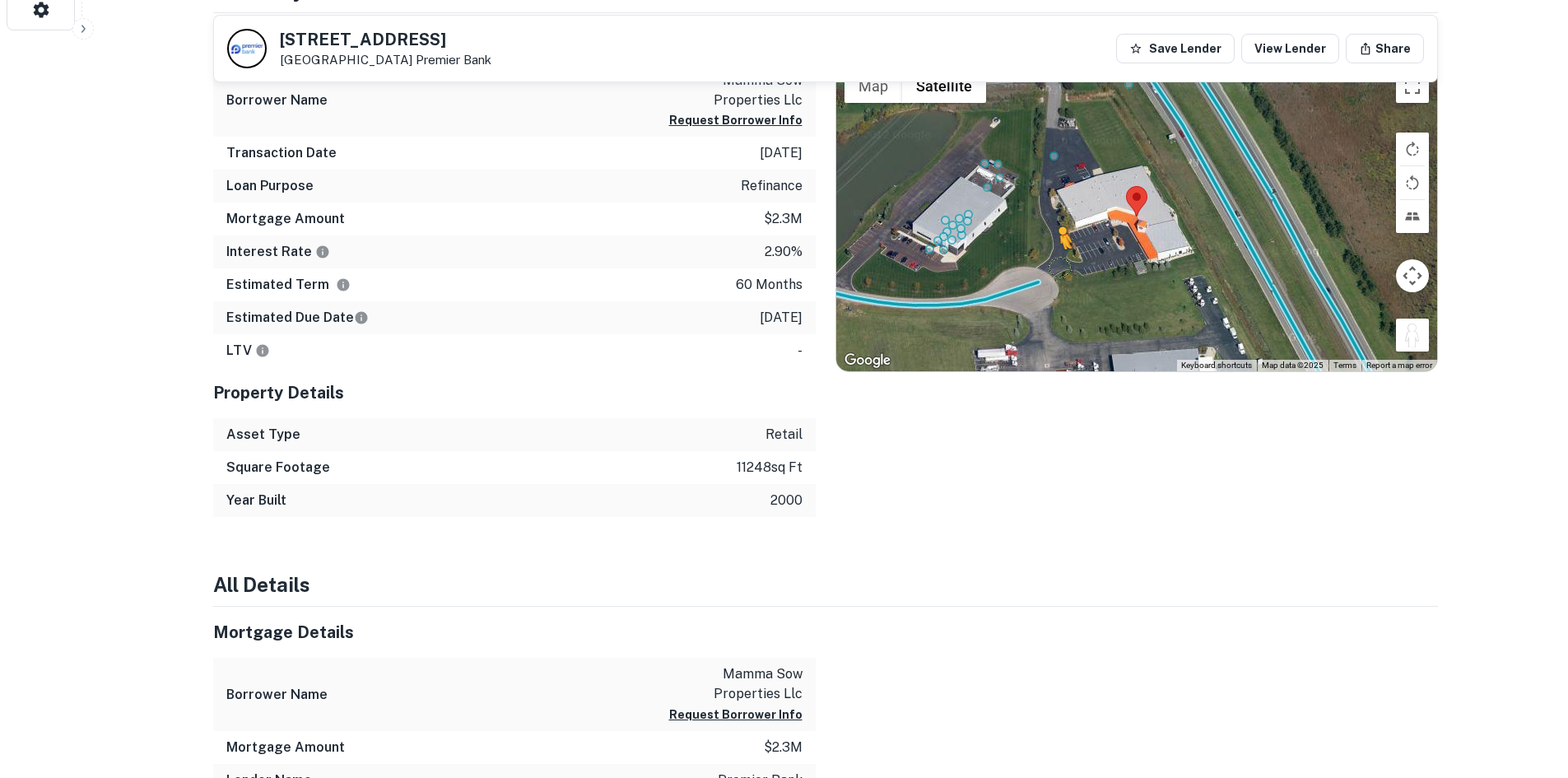
drag, startPoint x: 1409, startPoint y: 338, endPoint x: 1043, endPoint y: 270, distance: 372.3
click at [1043, 270] on div "To activate drag with keyboard, press Alt + Enter. Once in keyboard drag state,…" at bounding box center [1137, 216] width 601 height 310
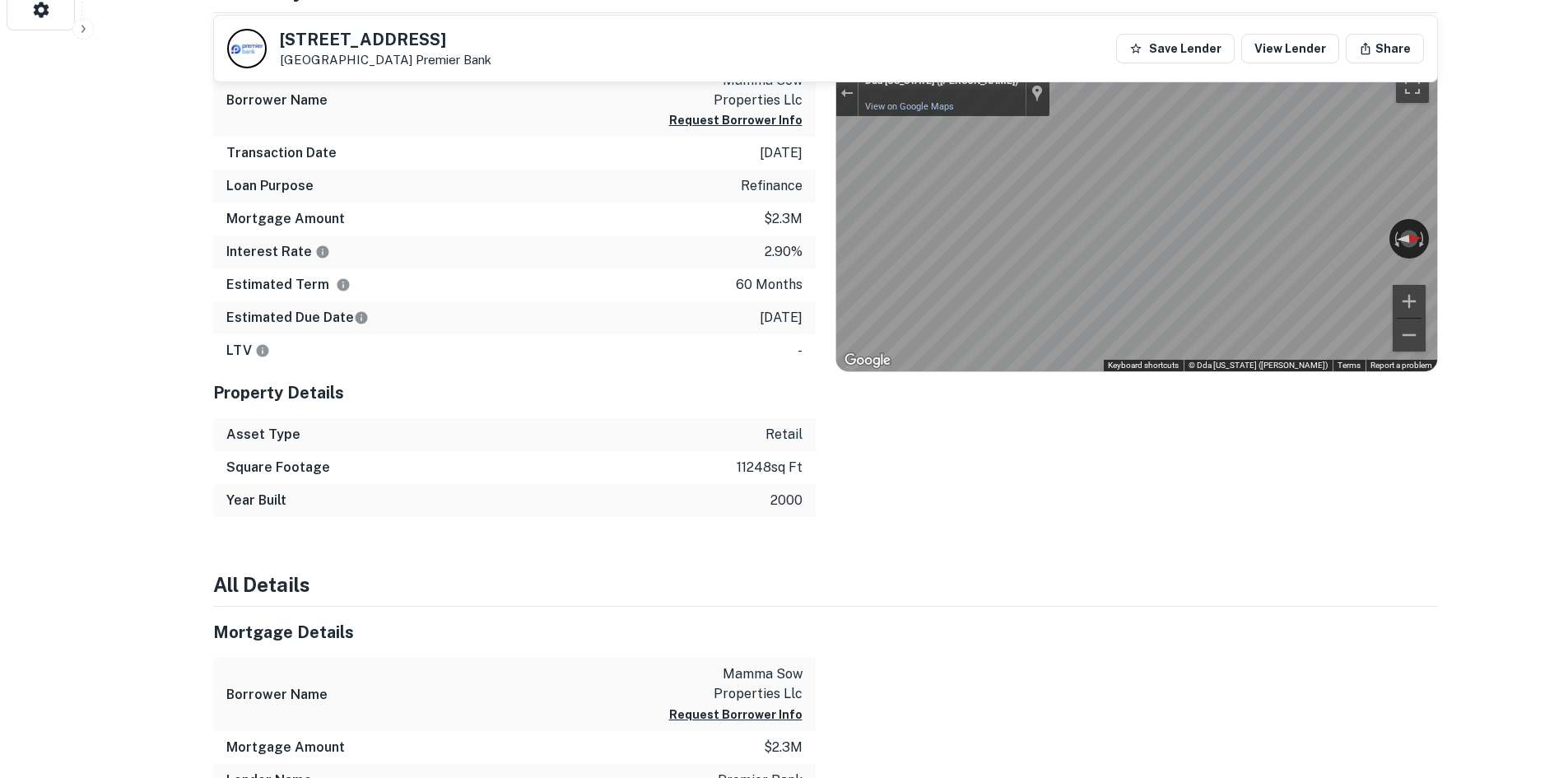
click at [1446, 174] on div "[STREET_ADDRESS] Premier Bank Save Lender View Lender Share View Property Detai…" at bounding box center [825, 706] width 1264 height 2843
click at [1382, 401] on div "Location ← Move left → Move right ↑ Move up ↓ Move down + Zoom in - Zoom out Ho…" at bounding box center [1127, 265] width 623 height 504
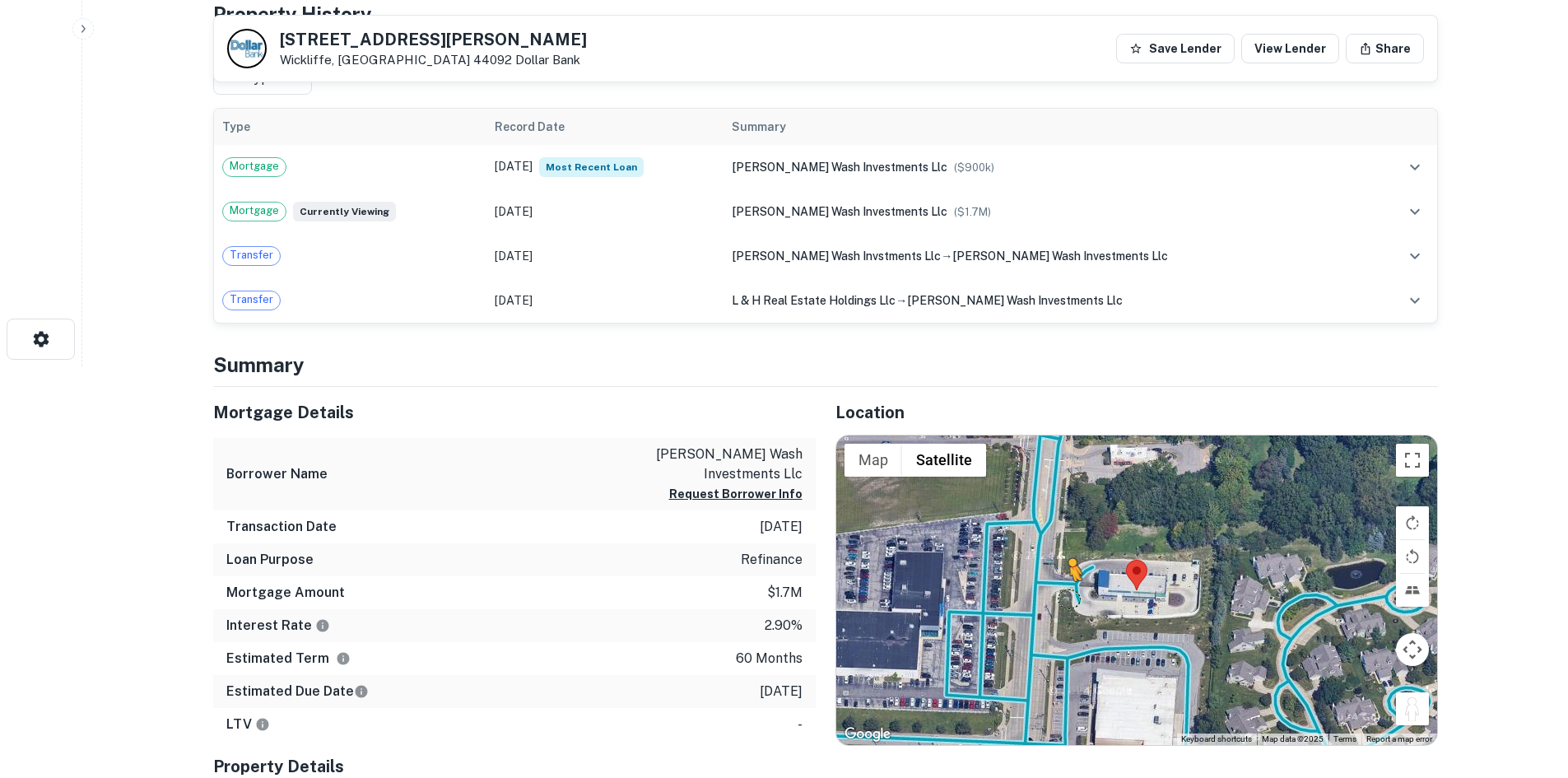
drag, startPoint x: 1422, startPoint y: 716, endPoint x: 1064, endPoint y: 589, distance: 379.9
click at [1064, 589] on div "To activate drag with keyboard, press Alt + Enter. Once in keyboard drag state,…" at bounding box center [1137, 590] width 601 height 310
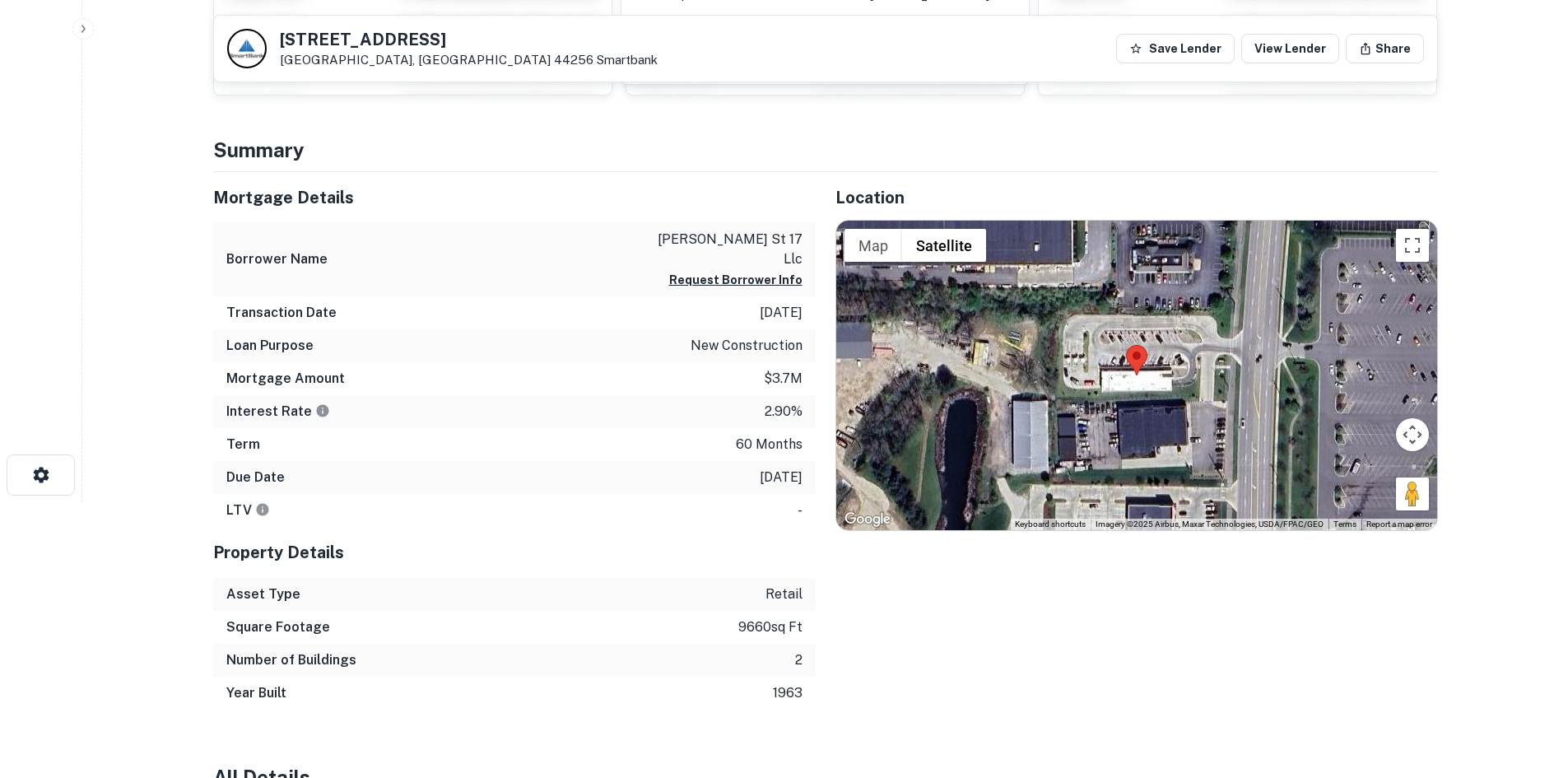
scroll to position [273, 0]
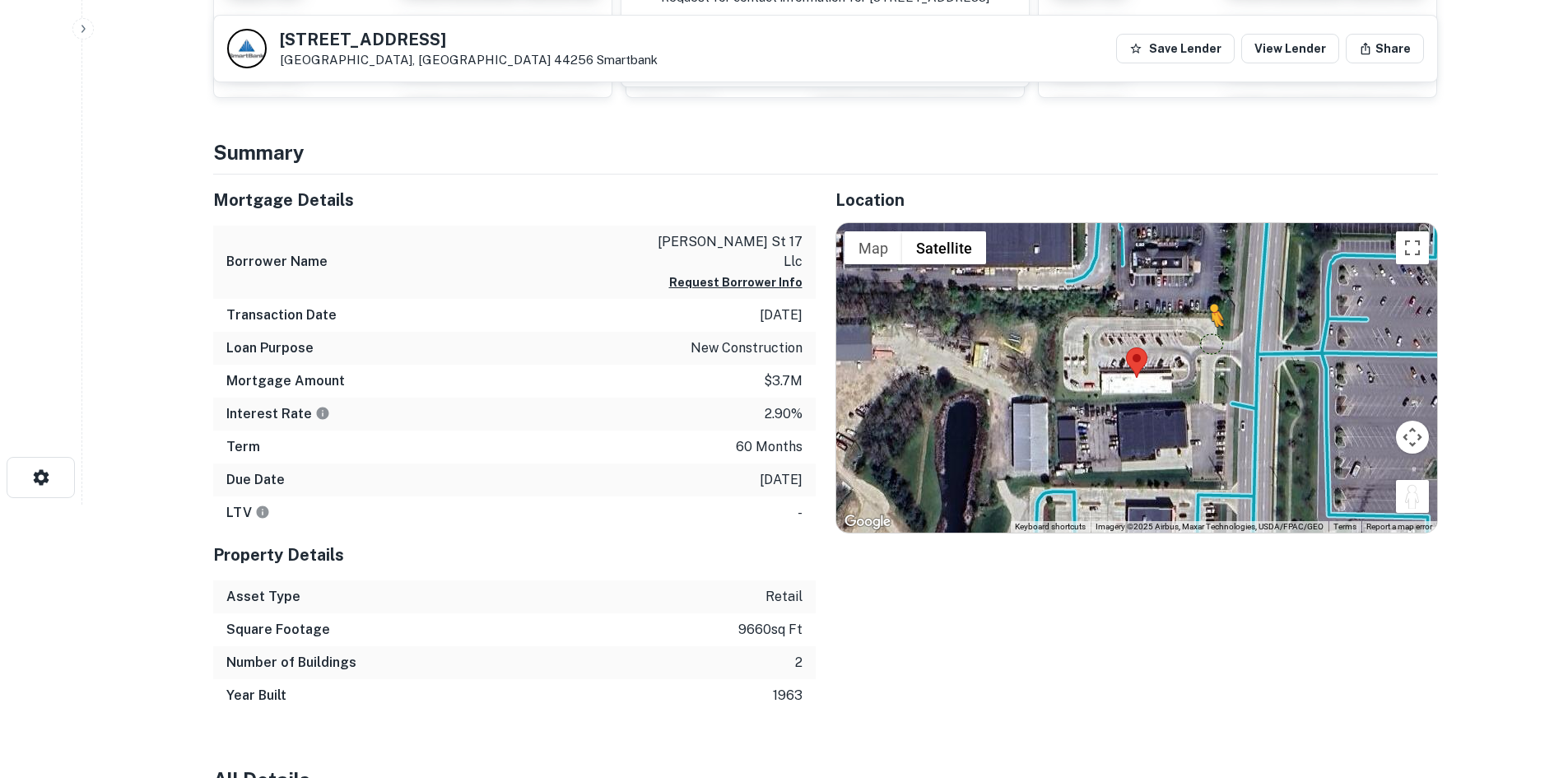
drag, startPoint x: 1422, startPoint y: 495, endPoint x: 1210, endPoint y: 343, distance: 260.9
click at [1210, 343] on div "To activate drag with keyboard, press Alt + Enter. Once in keyboard drag state,…" at bounding box center [1137, 378] width 601 height 310
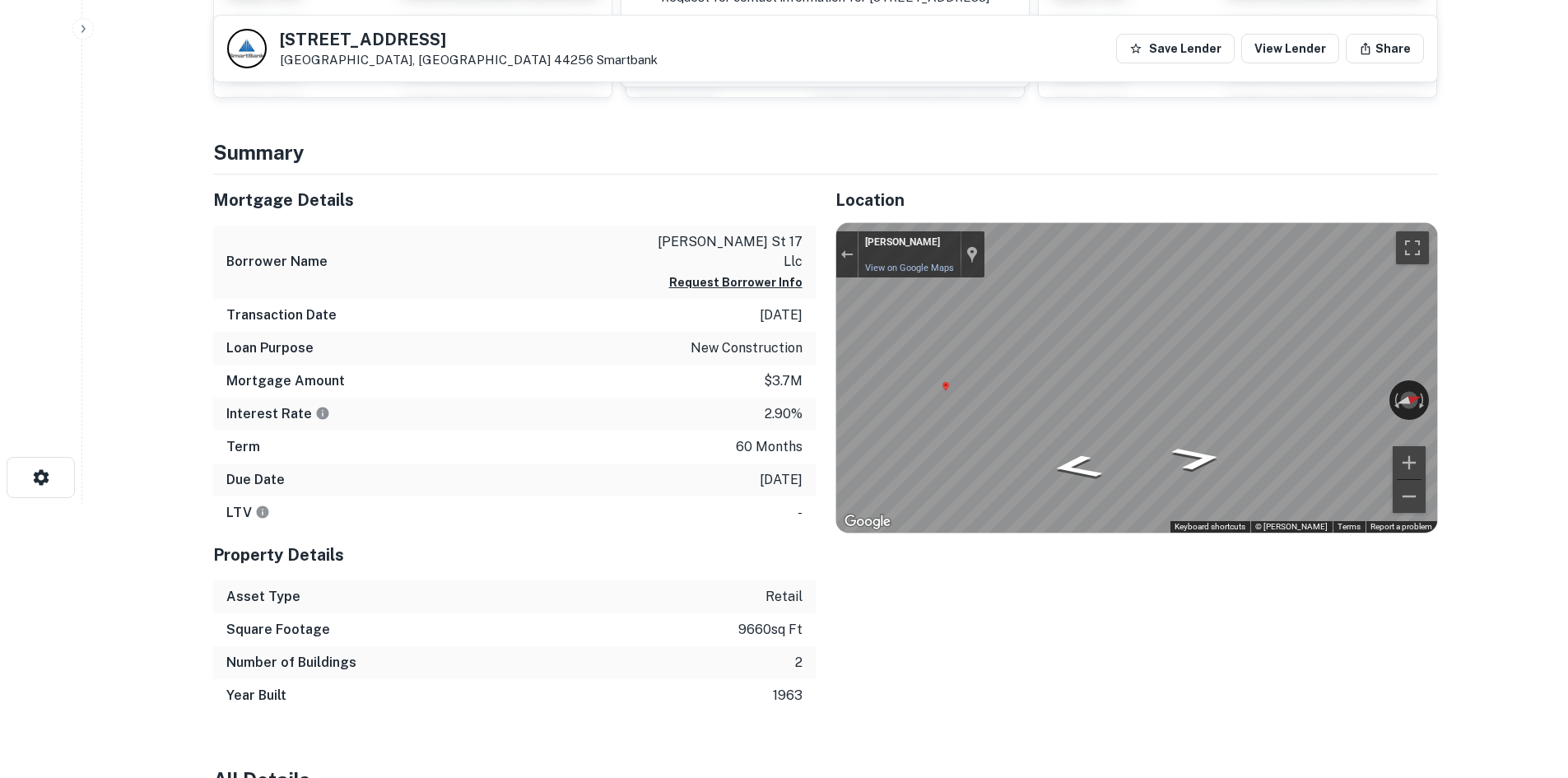
click at [1509, 356] on main "[STREET_ADDRESS] Smartbank Save Lender View Lender Share View Property Details …" at bounding box center [825, 116] width 1486 height 778
click at [1402, 390] on div "← Move left → Move right ↑ Move up ↓ Move down + Zoom in - Zoom out [PERSON_NAM…" at bounding box center [1137, 378] width 601 height 310
click at [1427, 392] on div "← Move left → Move right ↑ Move up ↓ Move down + Zoom in - Zoom out [PERSON_NAM…" at bounding box center [1137, 378] width 601 height 310
click at [912, 406] on div "← Move left → Move right ↑ Move up ↓ Move down + Zoom in - Zoom out [STREET_ADD…" at bounding box center [1137, 378] width 601 height 310
drag, startPoint x: 1351, startPoint y: 391, endPoint x: 747, endPoint y: 329, distance: 607.2
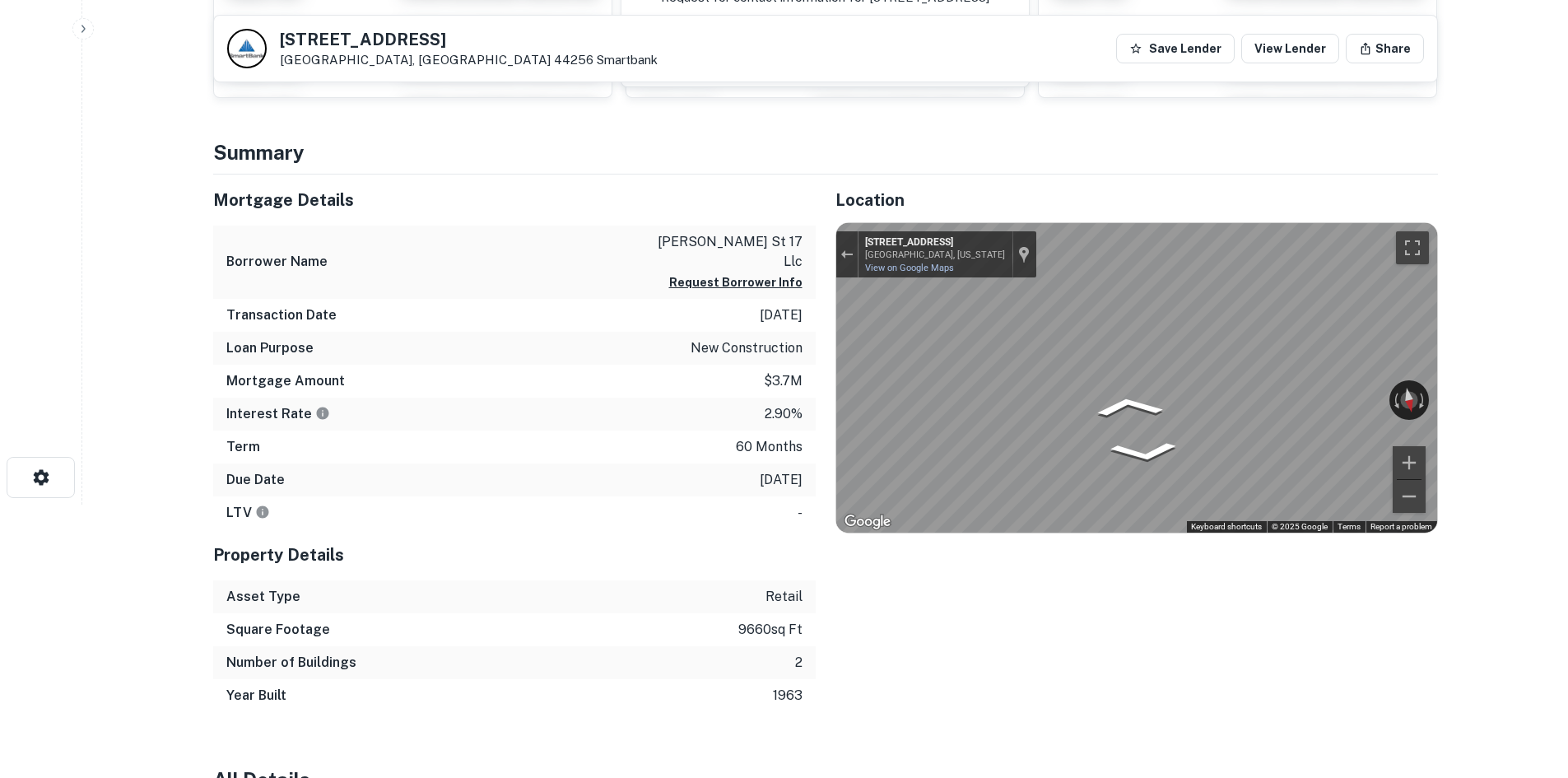
click at [747, 329] on div "Mortgage Details Borrower Name [PERSON_NAME] st 17 llc Request Borrower Info Tr…" at bounding box center [816, 444] width 1245 height 538
click at [652, 357] on div "Mortgage Details Borrower Name [PERSON_NAME] st 17 llc Request Borrower Info Tr…" at bounding box center [816, 444] width 1245 height 538
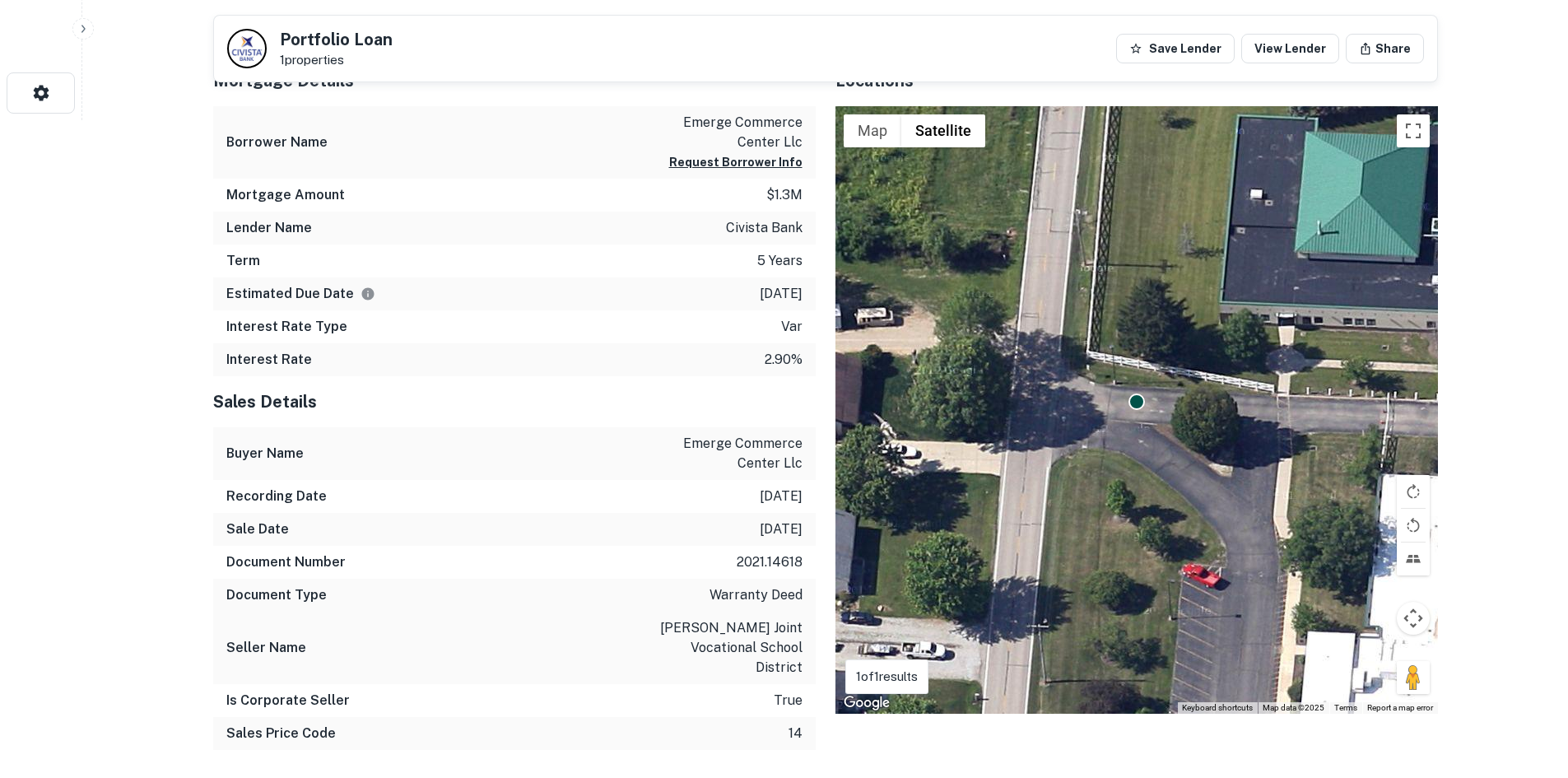
scroll to position [658, 0]
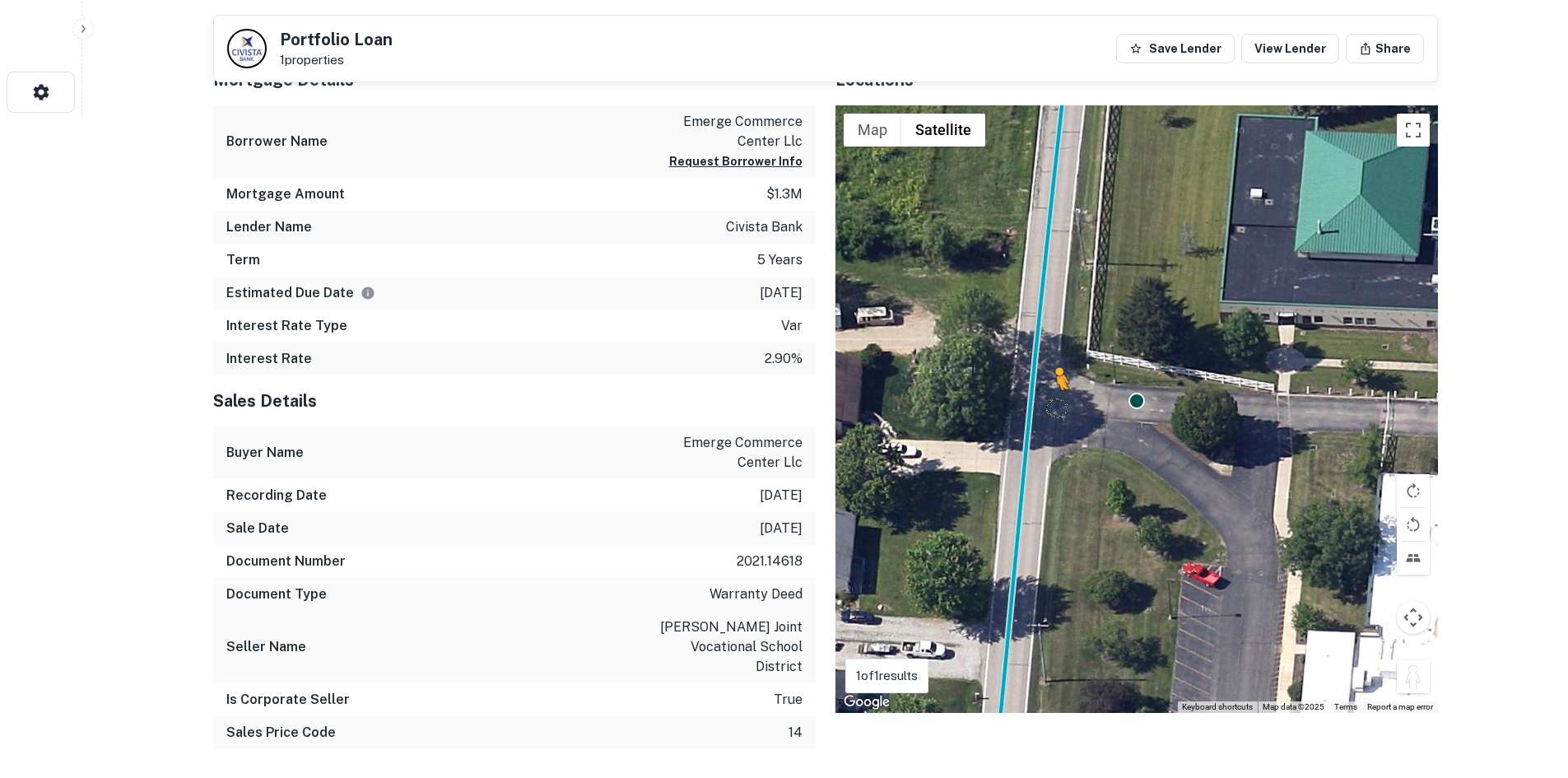
drag, startPoint x: 1421, startPoint y: 672, endPoint x: 1049, endPoint y: 409, distance: 455.6
click at [1049, 409] on div "To activate drag with keyboard, press Alt + Enter. Once in keyboard drag state,…" at bounding box center [1137, 409] width 603 height 607
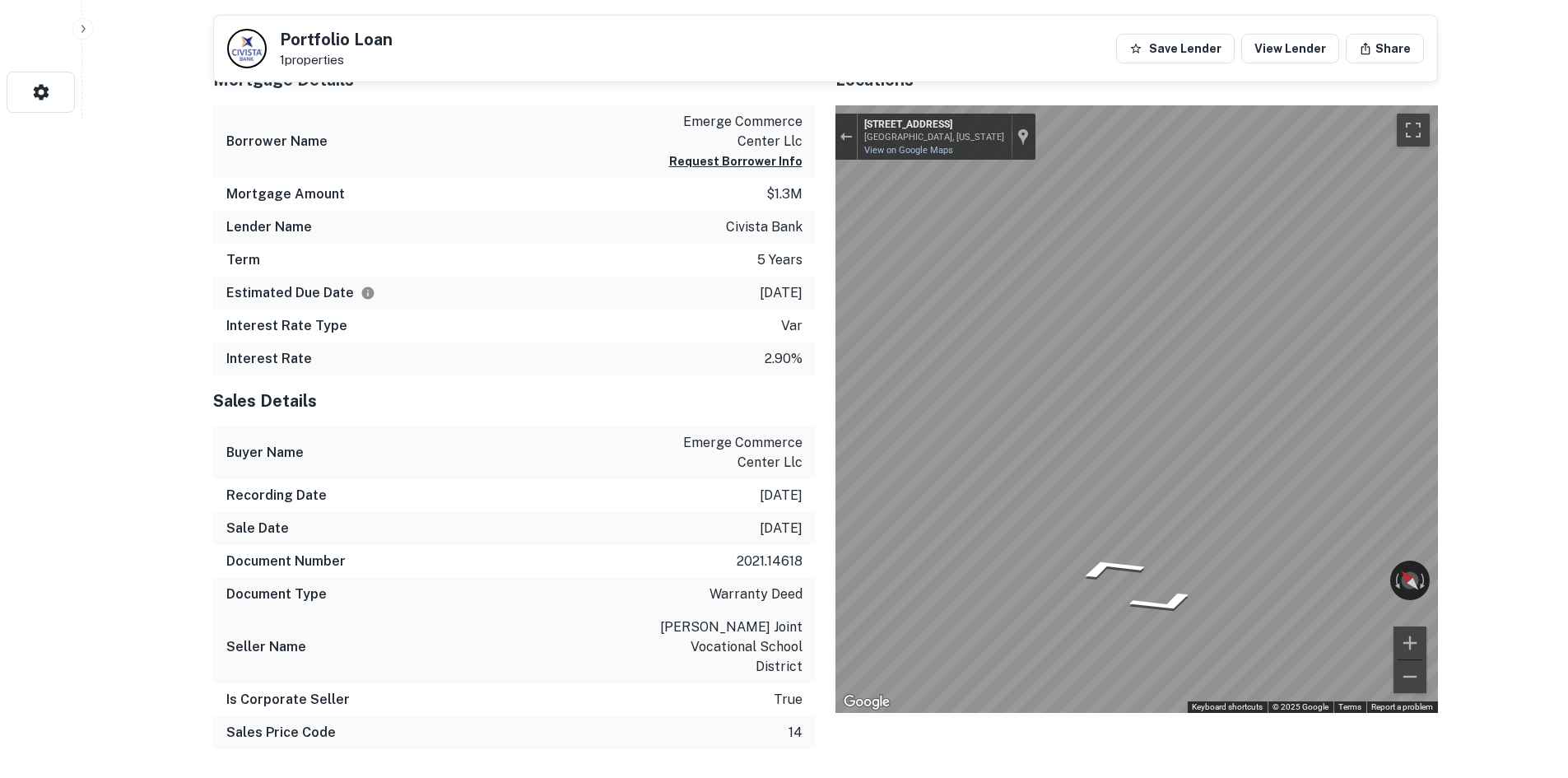
click at [653, 428] on div "Mortgage Details Borrower Name emerge commerce center llc Request Borrower Info…" at bounding box center [816, 409] width 1245 height 709
click at [732, 419] on div "Mortgage Details Borrower Name emerge commerce center llc Request Borrower Info…" at bounding box center [816, 409] width 1245 height 709
click at [796, 438] on div "Mortgage Details Borrower Name emerge commerce center llc Request Borrower Info…" at bounding box center [816, 409] width 1245 height 709
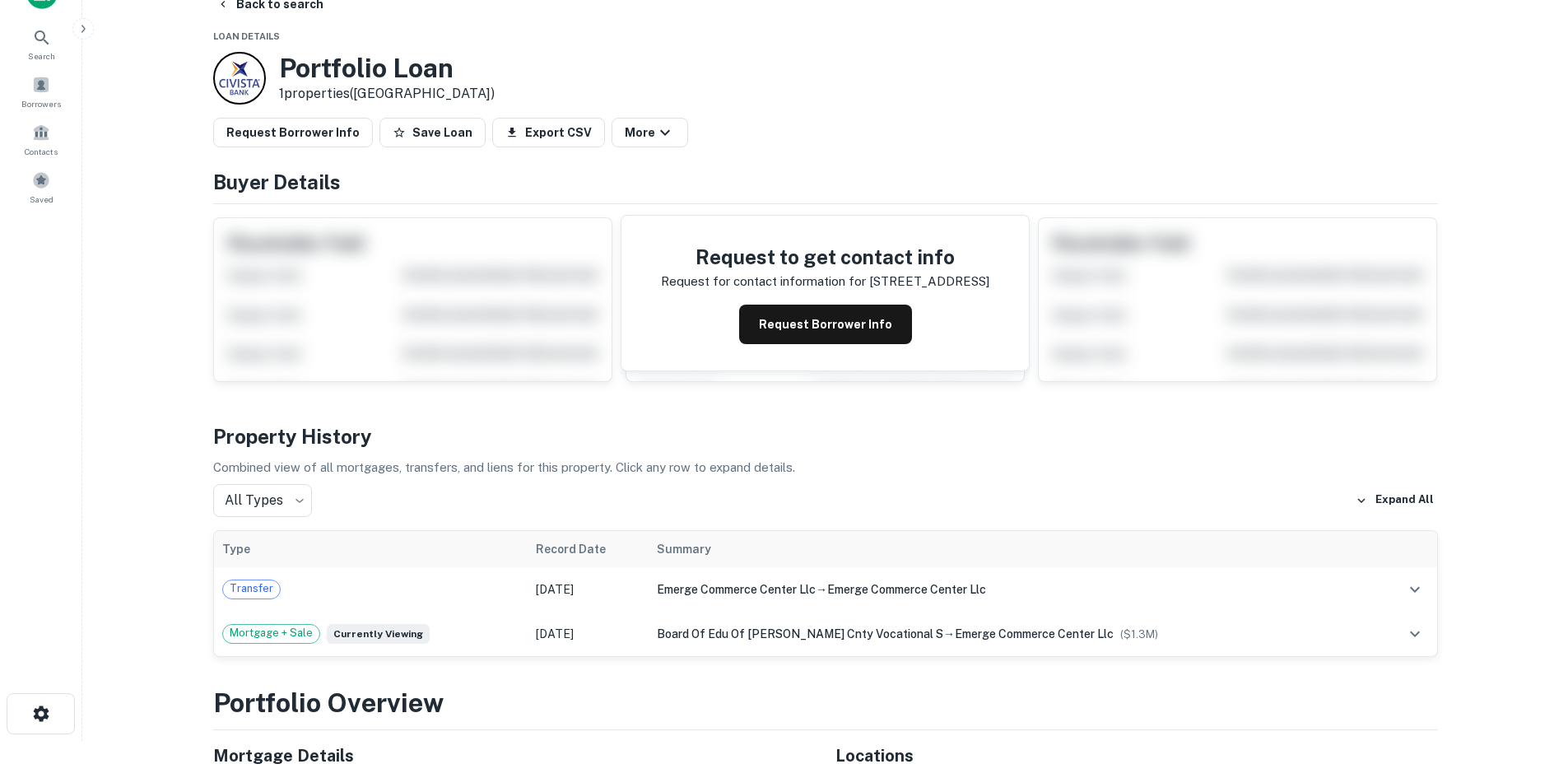
scroll to position [0, 0]
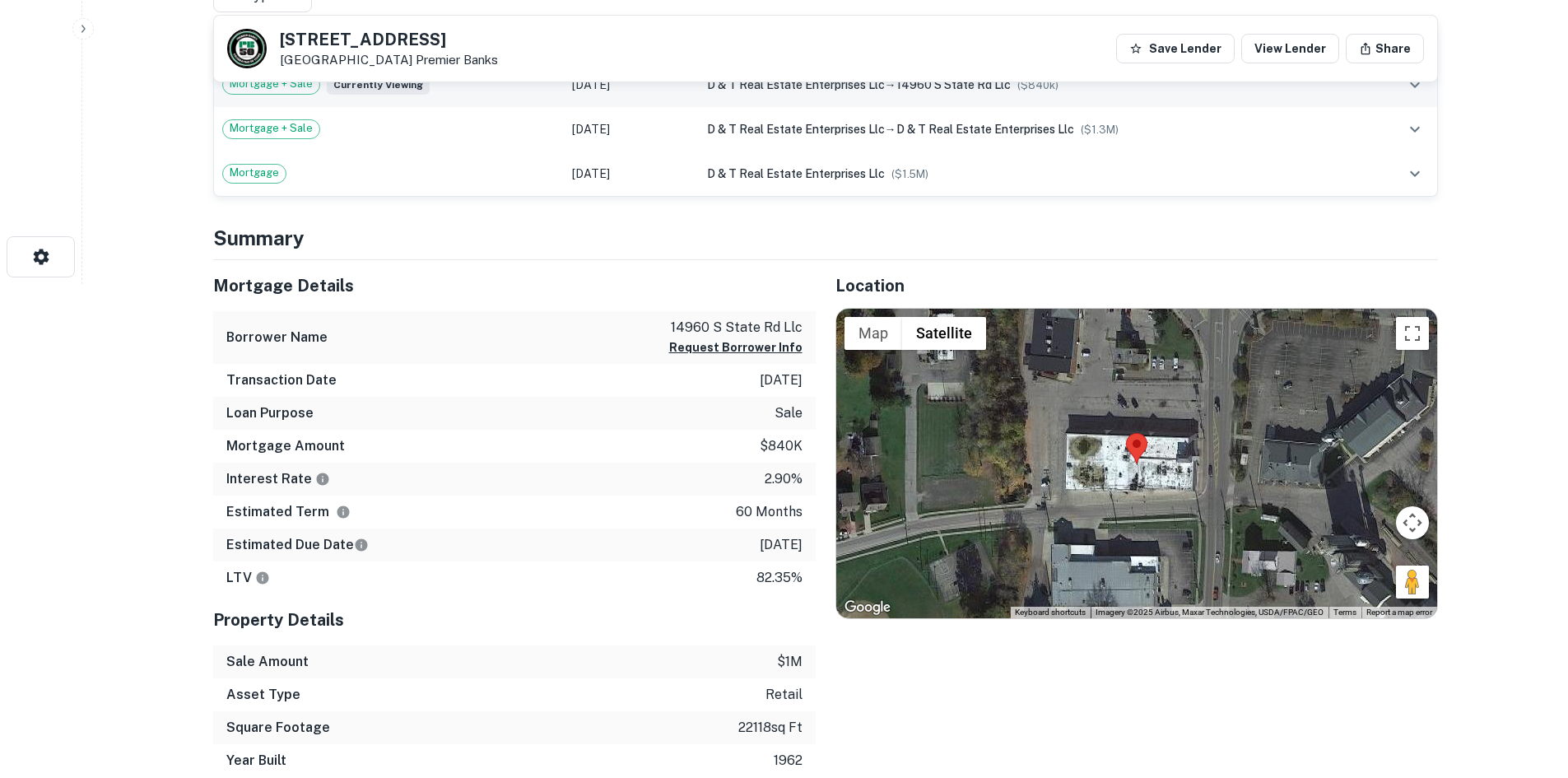
scroll to position [576, 0]
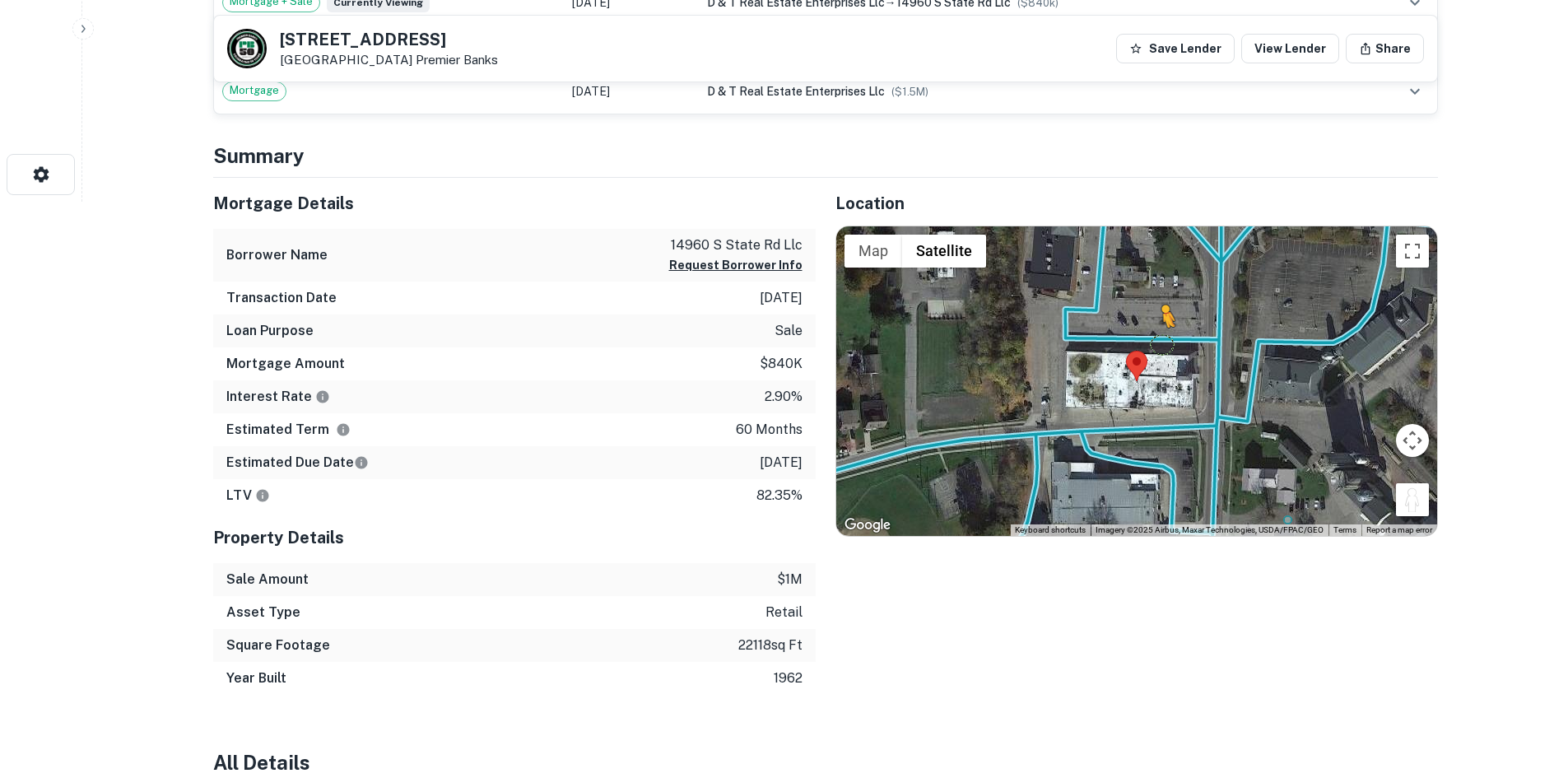
drag, startPoint x: 1411, startPoint y: 509, endPoint x: 1159, endPoint y: 340, distance: 303.4
click at [1159, 340] on div "To activate drag with keyboard, press Alt + Enter. Once in keyboard drag state,…" at bounding box center [1137, 381] width 601 height 310
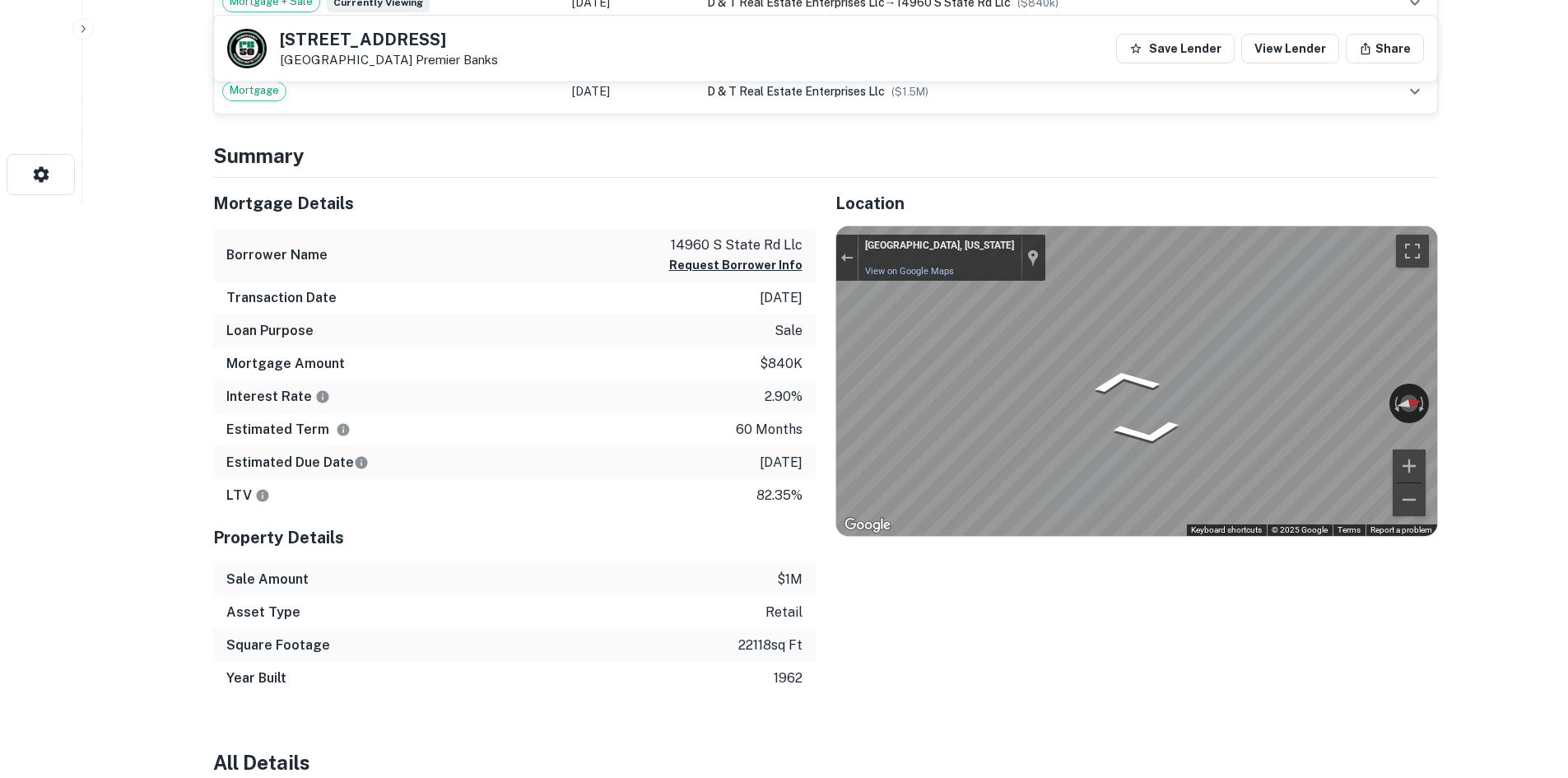
click at [1401, 401] on div "← Move left → Move right ↑ Move up ↓ Move down + Zoom in - Zoom out [GEOGRAPHIC…" at bounding box center [1137, 381] width 601 height 310
click at [558, 378] on div "Mortgage Details Borrower Name [STREET_ADDRESS] llc Request Borrower Info Trans…" at bounding box center [816, 437] width 1245 height 518
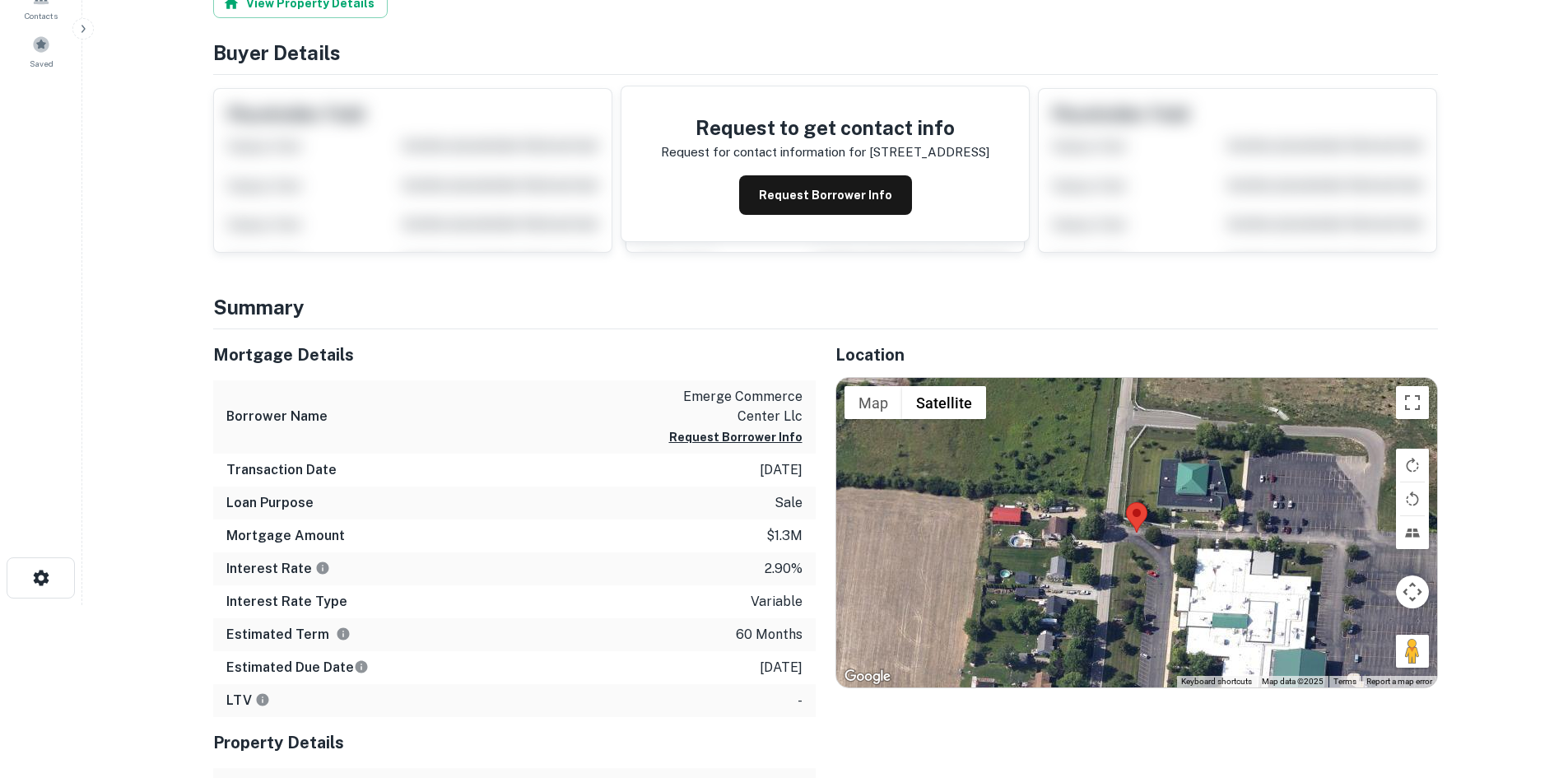
scroll to position [191, 0]
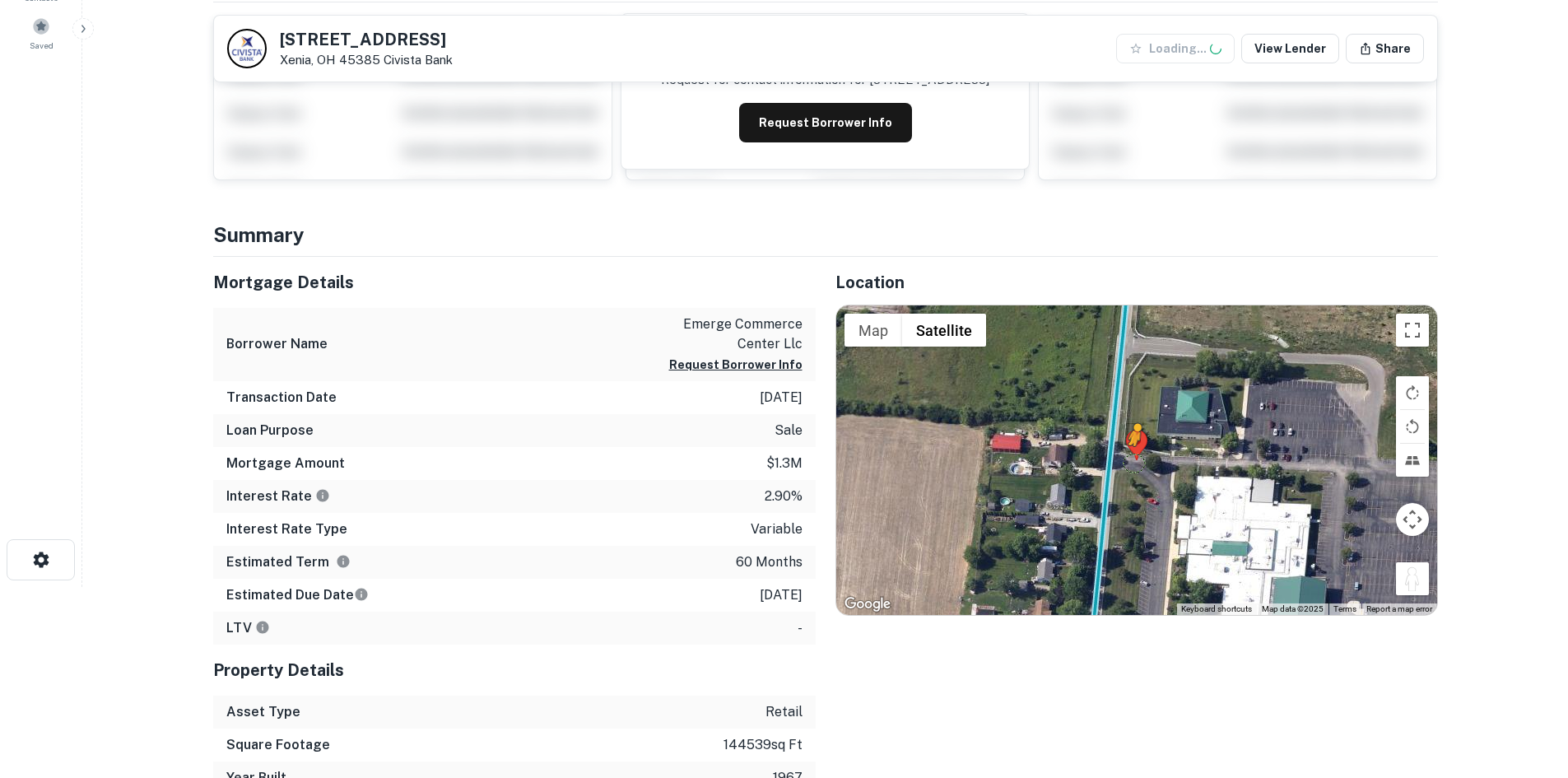
drag, startPoint x: 1419, startPoint y: 582, endPoint x: 1123, endPoint y: 448, distance: 324.9
click at [1128, 455] on div "To activate drag with keyboard, press Alt + Enter. Once in keyboard drag state,…" at bounding box center [1137, 460] width 601 height 310
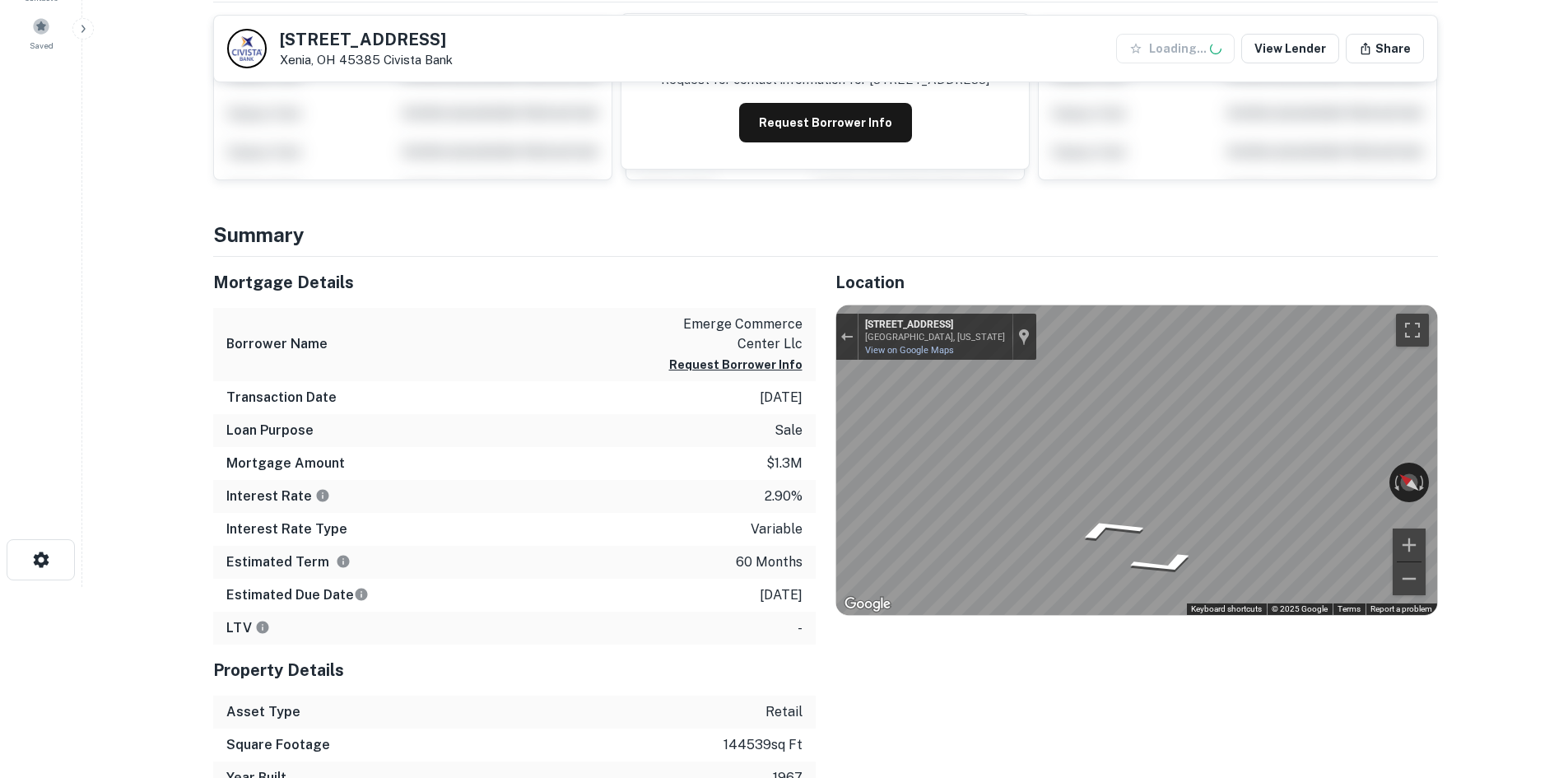
click at [722, 438] on div "Mortgage Details Borrower Name emerge commerce center llc Request Borrower Info…" at bounding box center [816, 526] width 1245 height 538
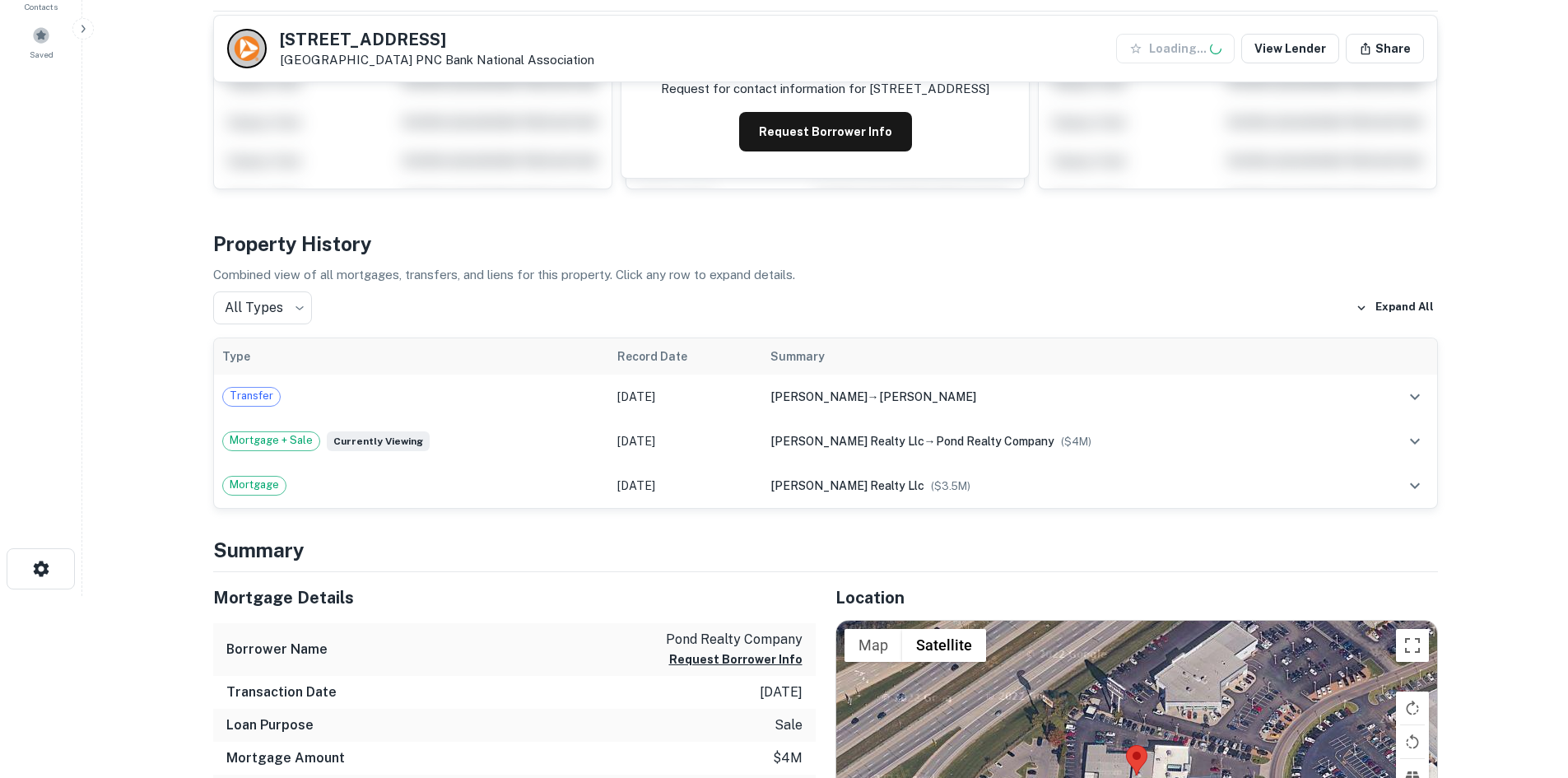
scroll to position [576, 0]
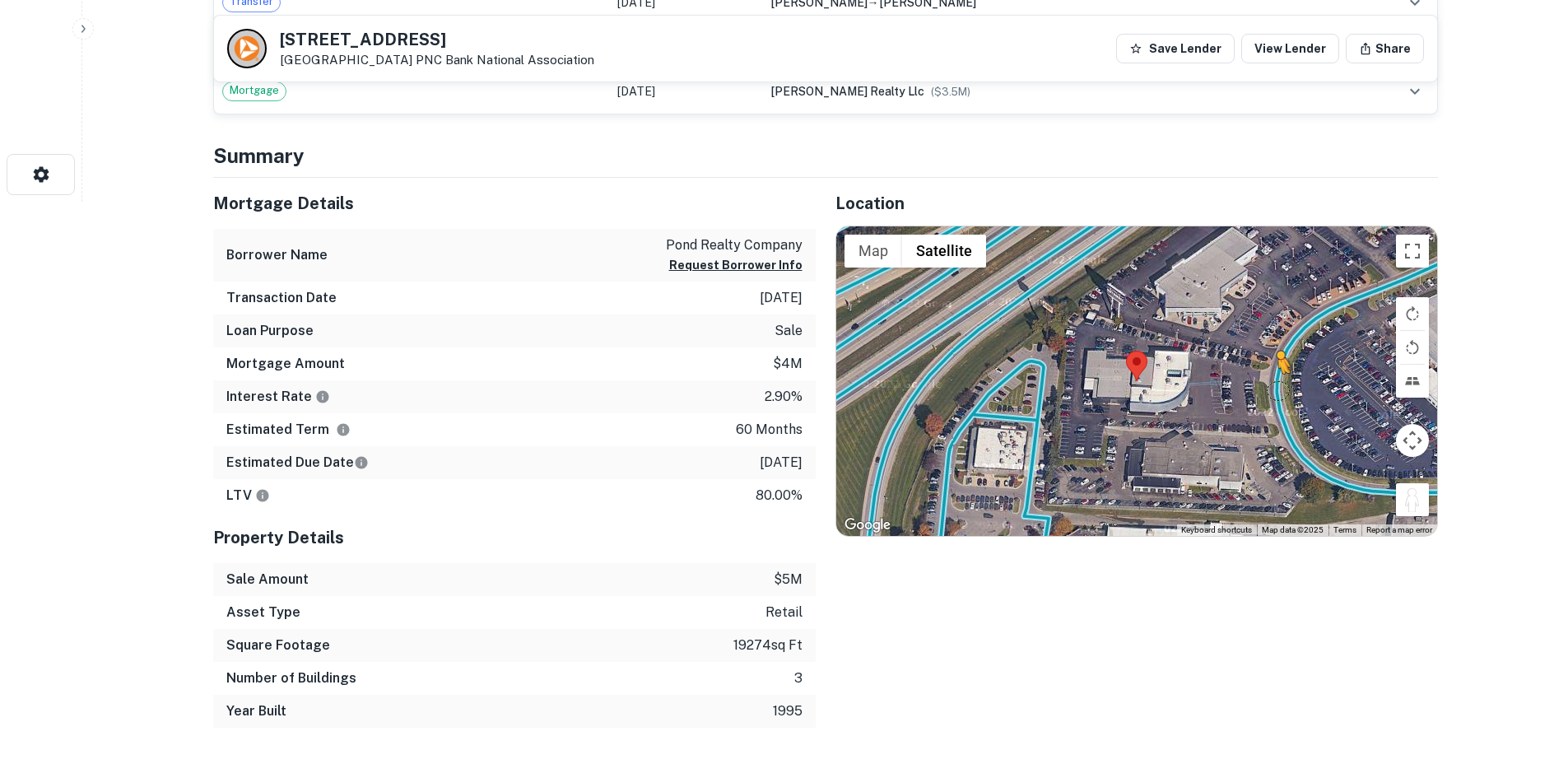
drag, startPoint x: 1414, startPoint y: 493, endPoint x: 1258, endPoint y: 379, distance: 193.2
click at [1259, 379] on div "To activate drag with keyboard, press Alt + Enter. Once in keyboard drag state,…" at bounding box center [1137, 381] width 601 height 310
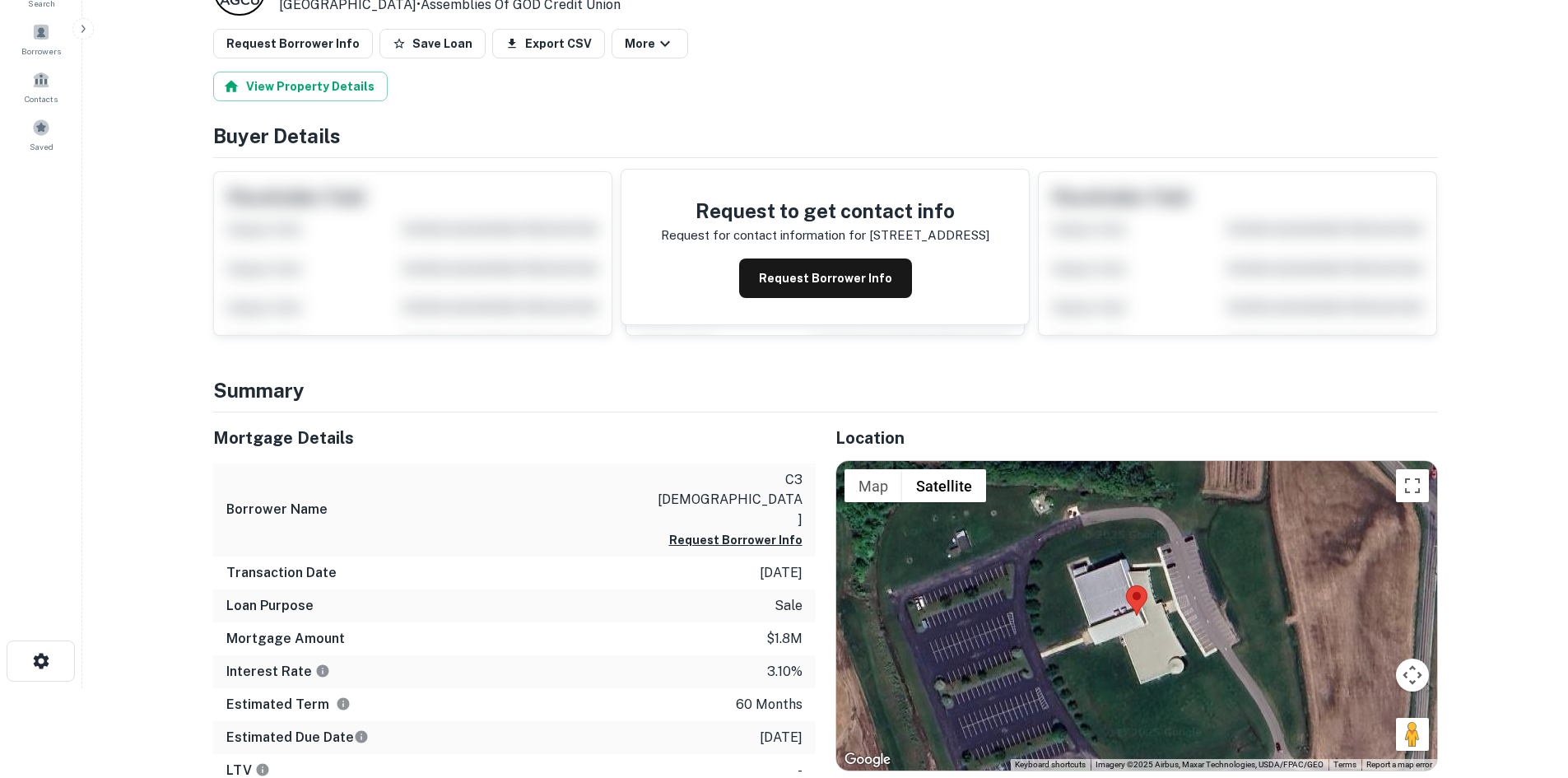
scroll to position [330, 0]
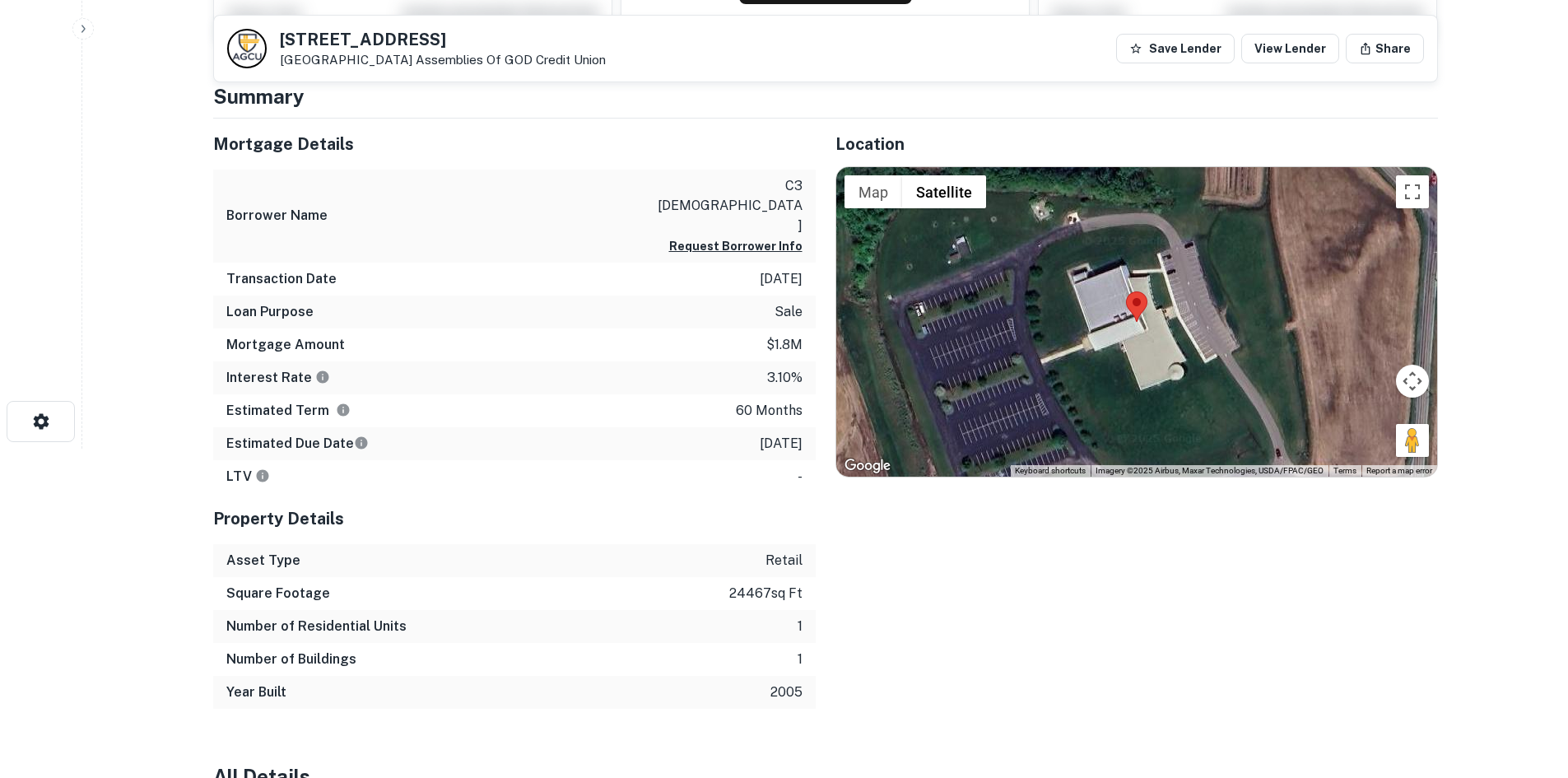
drag, startPoint x: 1397, startPoint y: 437, endPoint x: 1342, endPoint y: 307, distance: 141.2
click at [1342, 307] on div "Map Terrain Satellite Labels Keyboard shortcuts Map Data Imagery ©2025 Airbus, …" at bounding box center [1137, 322] width 601 height 310
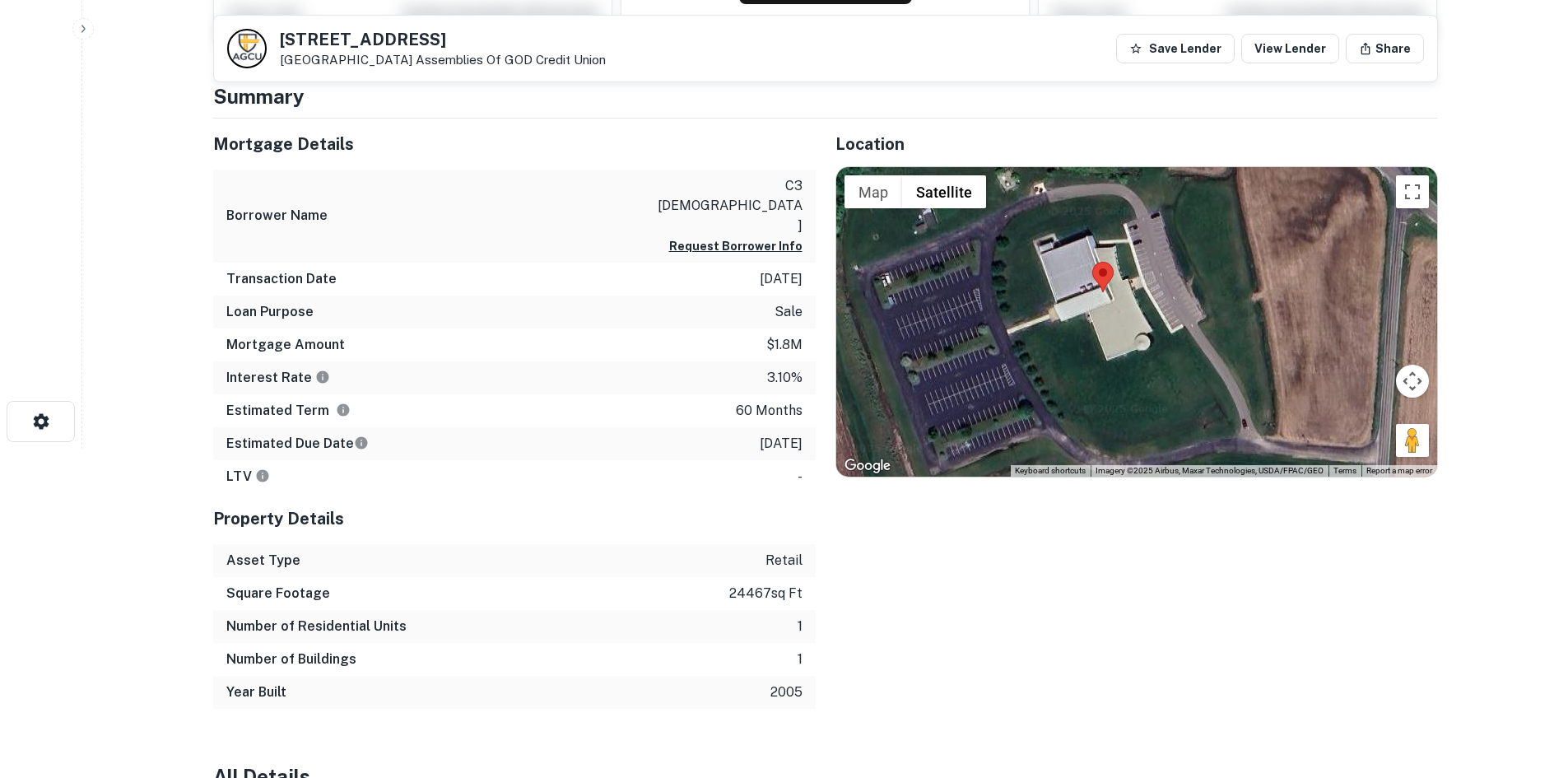
drag, startPoint x: 1291, startPoint y: 391, endPoint x: 1242, endPoint y: 349, distance: 64.5
click at [1242, 349] on div at bounding box center [1137, 322] width 601 height 310
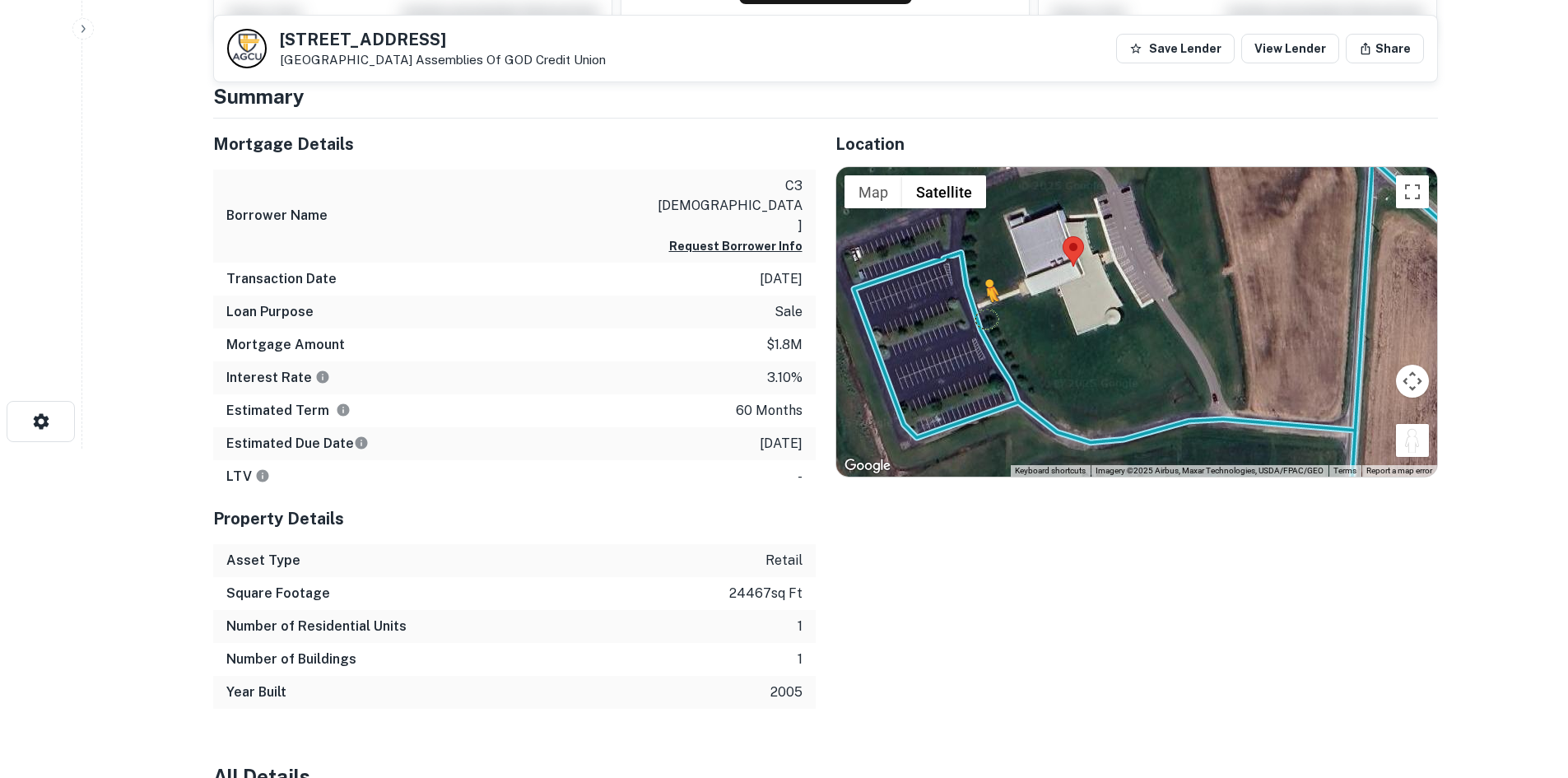
drag, startPoint x: 1428, startPoint y: 442, endPoint x: 974, endPoint y: 317, distance: 470.9
click at [974, 317] on div "To activate drag with keyboard, press Alt + Enter. Once in keyboard drag state,…" at bounding box center [1137, 322] width 601 height 310
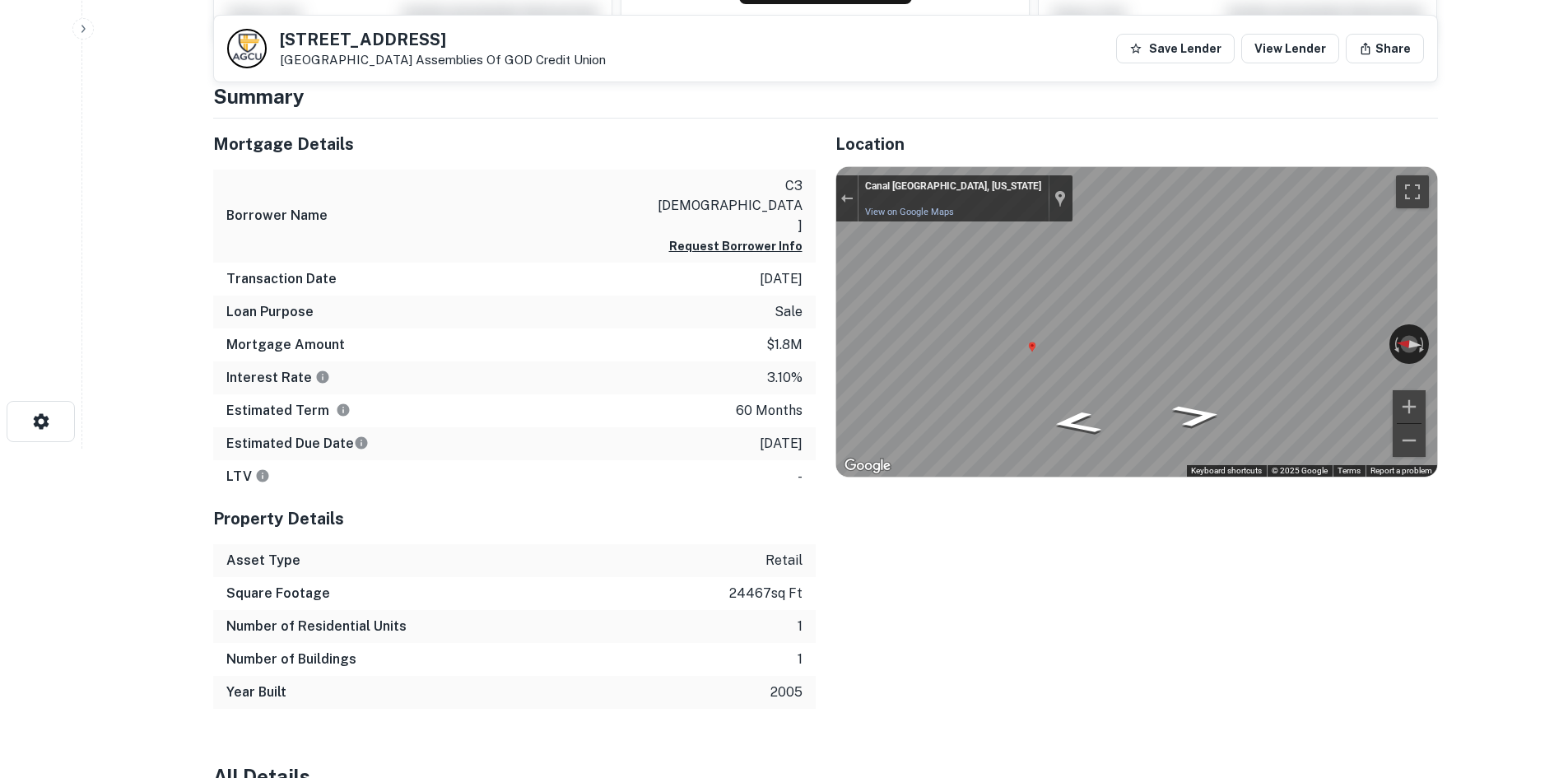
click at [521, 314] on div "Mortgage Details Borrower Name c3 [DEMOGRAPHIC_DATA] assembly of god Request Bo…" at bounding box center [816, 413] width 1245 height 590
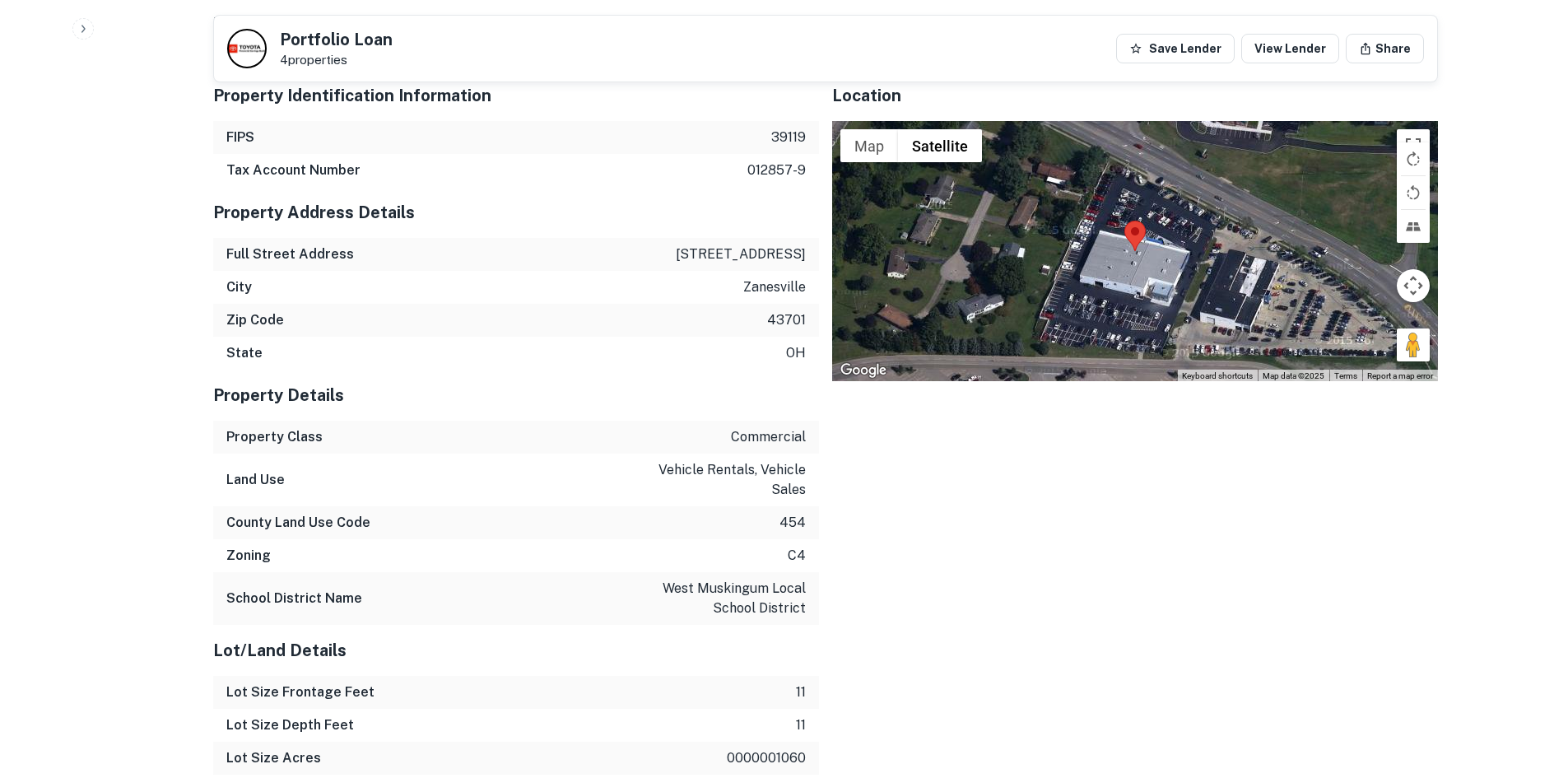
scroll to position [1400, 0]
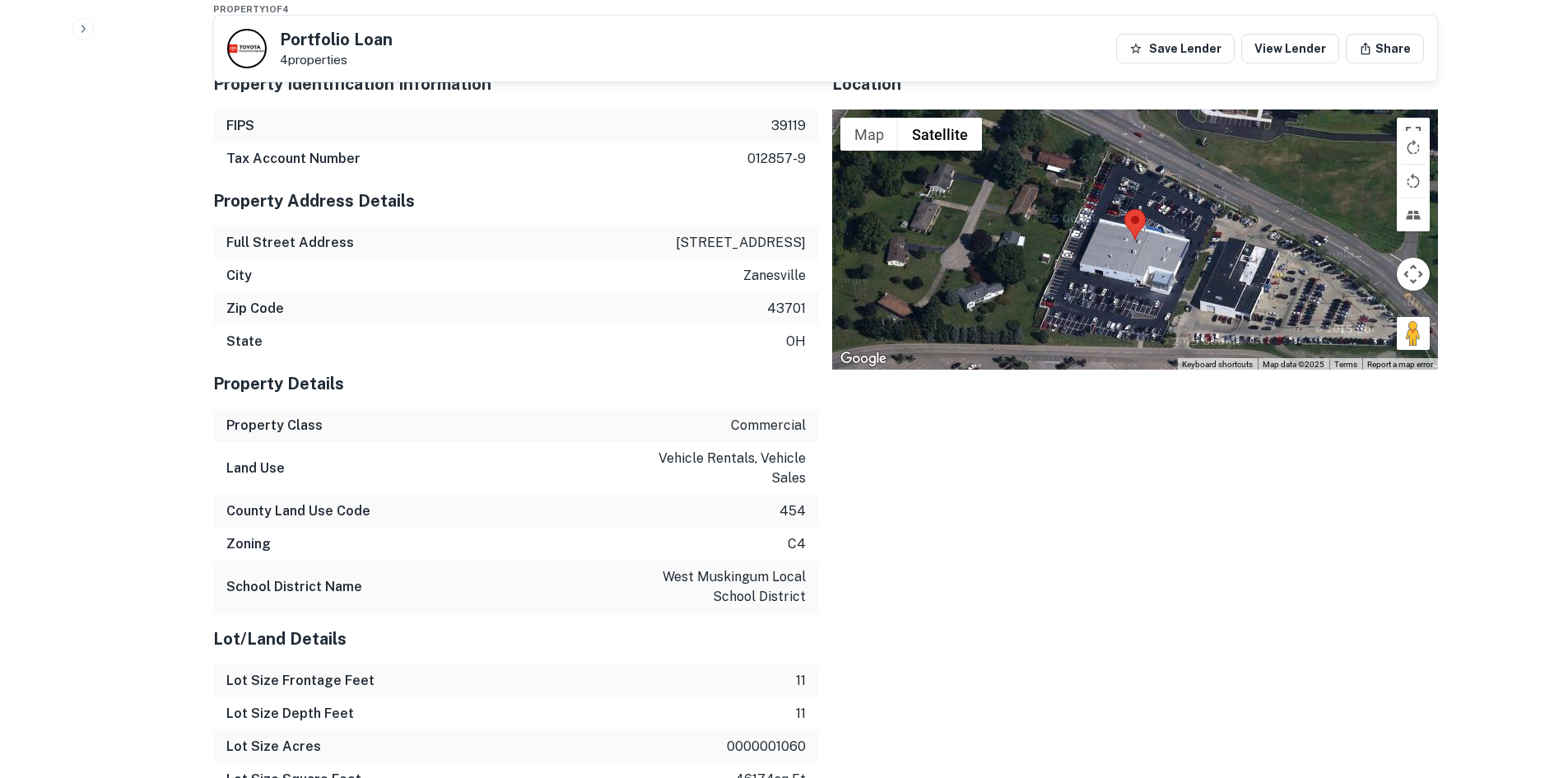
drag, startPoint x: 1412, startPoint y: 289, endPoint x: 1272, endPoint y: 191, distance: 170.9
click at [1217, 146] on div "Map Terrain Satellite Labels Keyboard shortcuts Map Data Map data ©2025 Map dat…" at bounding box center [1135, 240] width 606 height 260
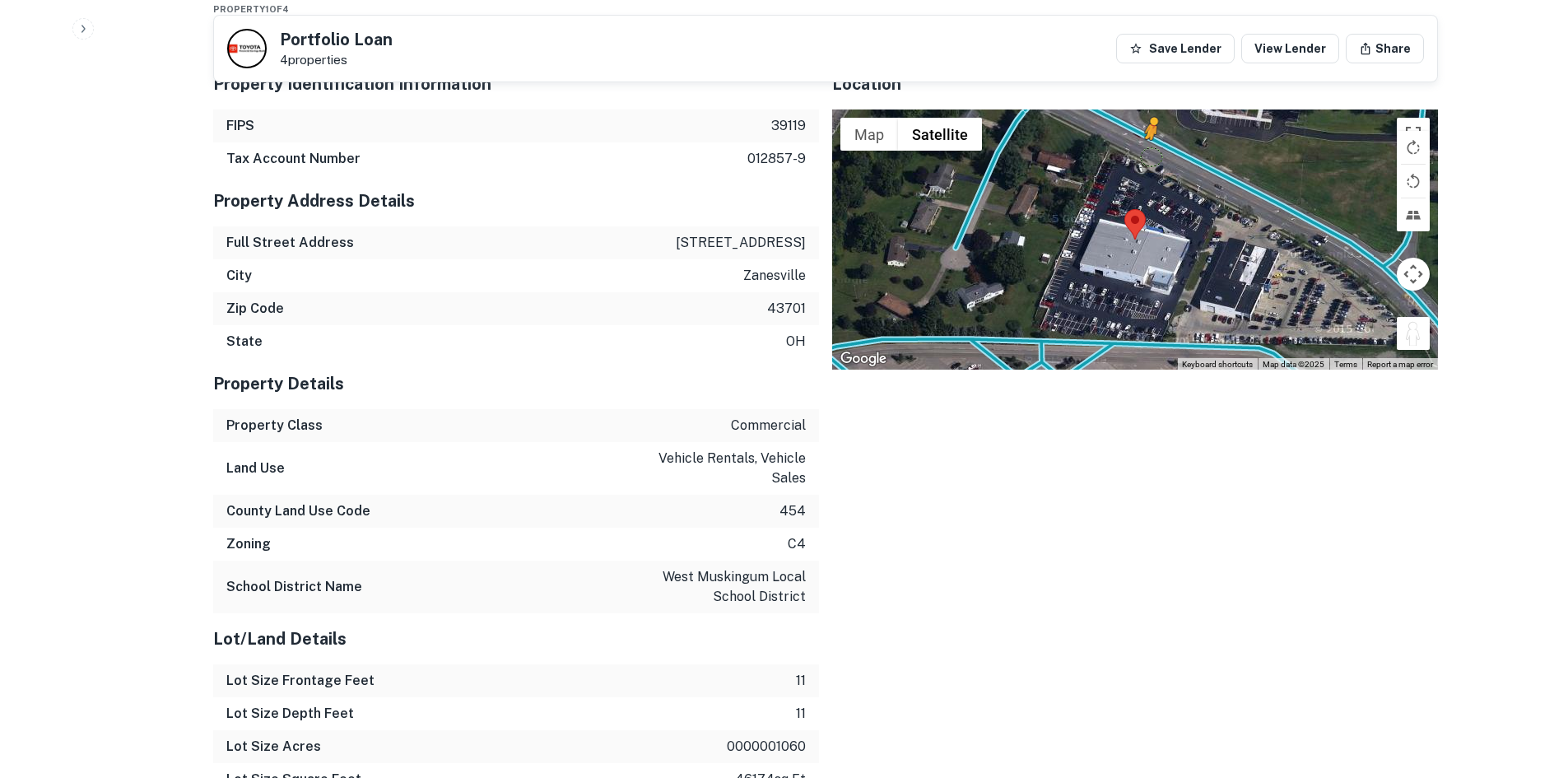
drag, startPoint x: 1412, startPoint y: 300, endPoint x: 1144, endPoint y: 102, distance: 333.2
click at [1144, 110] on div "To activate drag with keyboard, press Alt + Enter. Once in keyboard drag state,…" at bounding box center [1135, 240] width 606 height 260
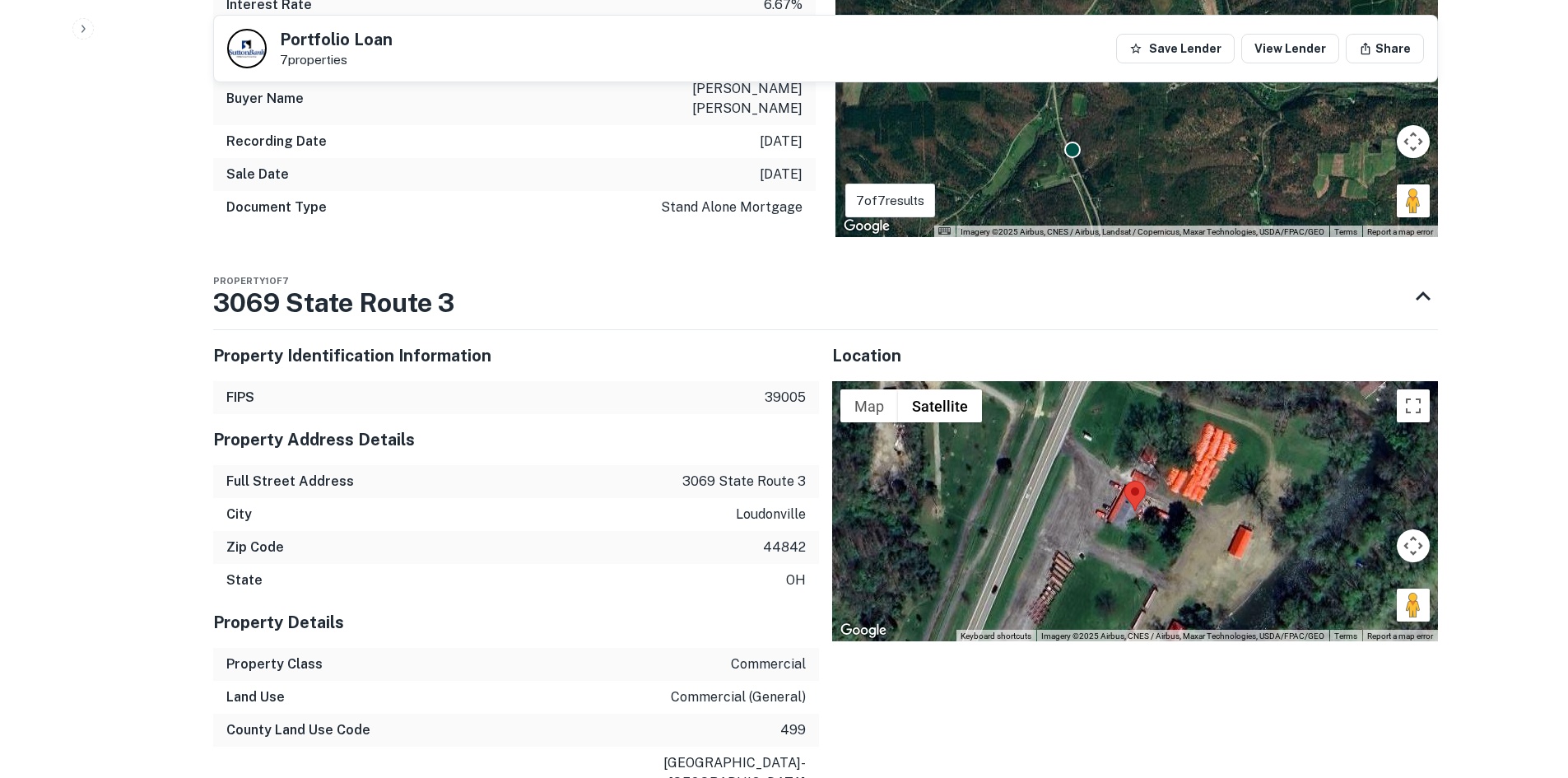
scroll to position [1317, 0]
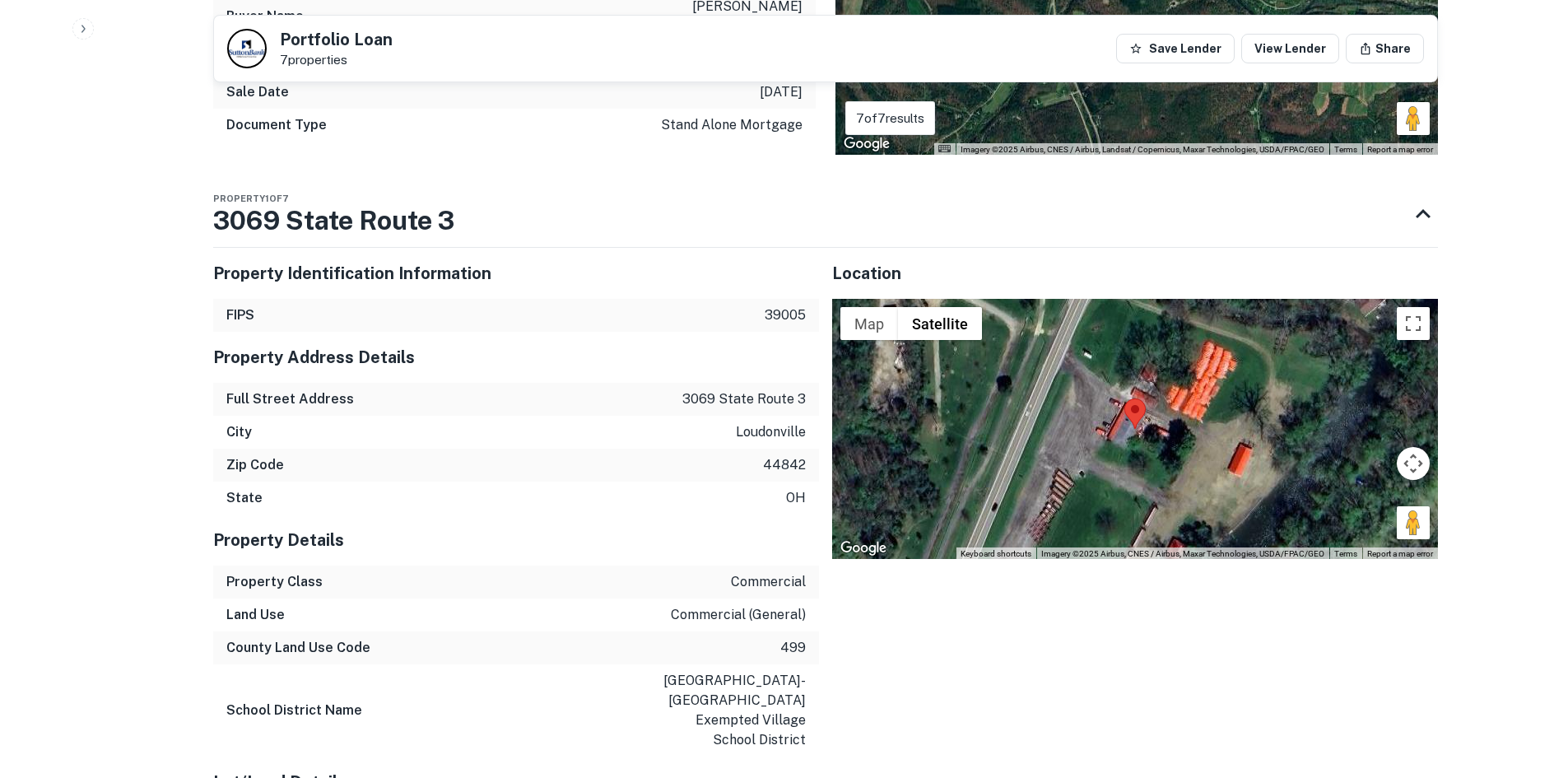
drag, startPoint x: 1407, startPoint y: 475, endPoint x: 1010, endPoint y: 368, distance: 411.2
click at [1010, 368] on div "Map Terrain Satellite Labels Keyboard shortcuts Map Data Imagery ©2025 Airbus, …" at bounding box center [1135, 429] width 606 height 260
drag, startPoint x: 1405, startPoint y: 489, endPoint x: 1005, endPoint y: 376, distance: 415.7
click at [1005, 376] on div "To activate drag with keyboard, press Alt + Enter. Once in keyboard drag state,…" at bounding box center [1135, 429] width 606 height 260
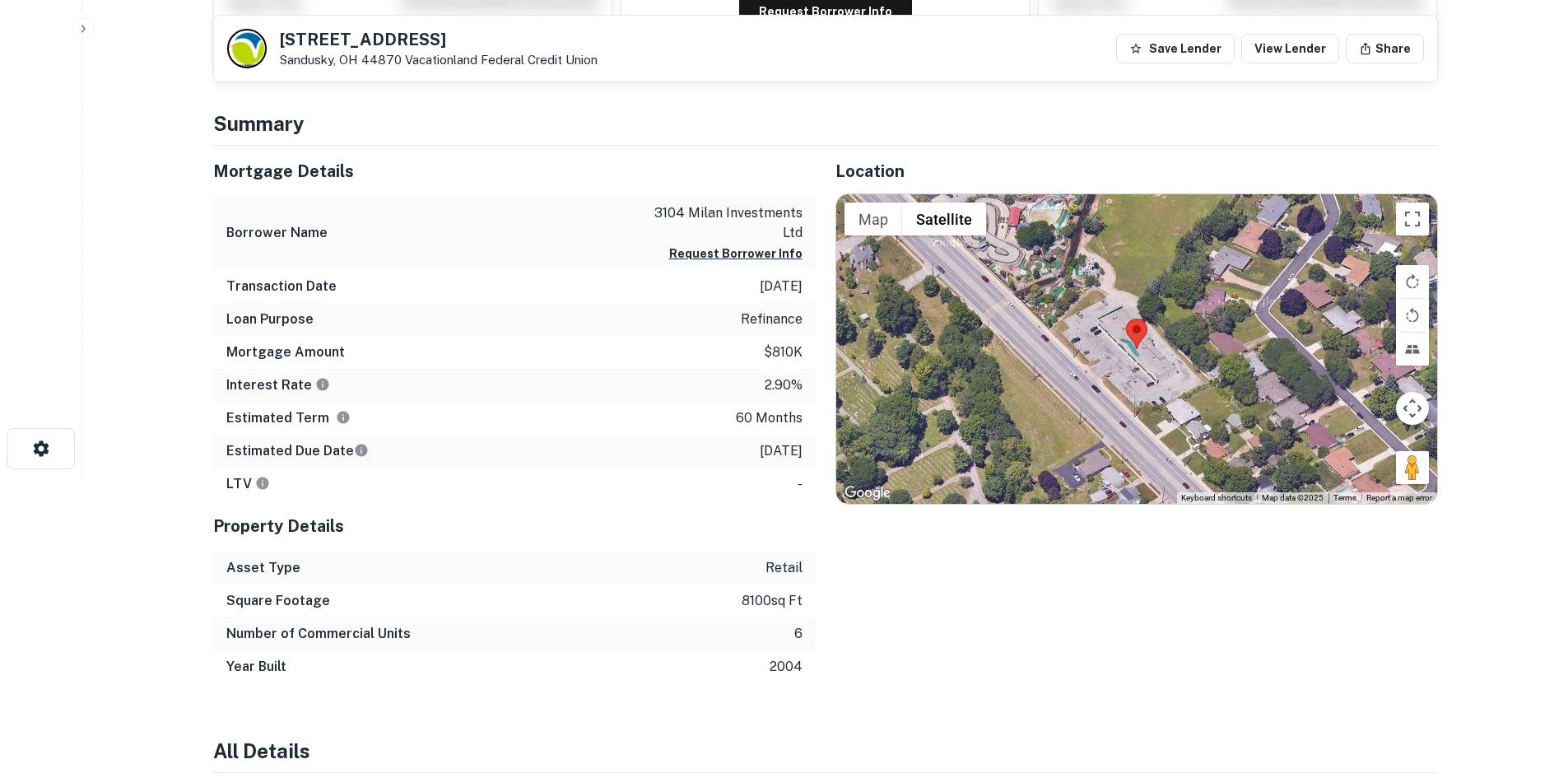
scroll to position [355, 0]
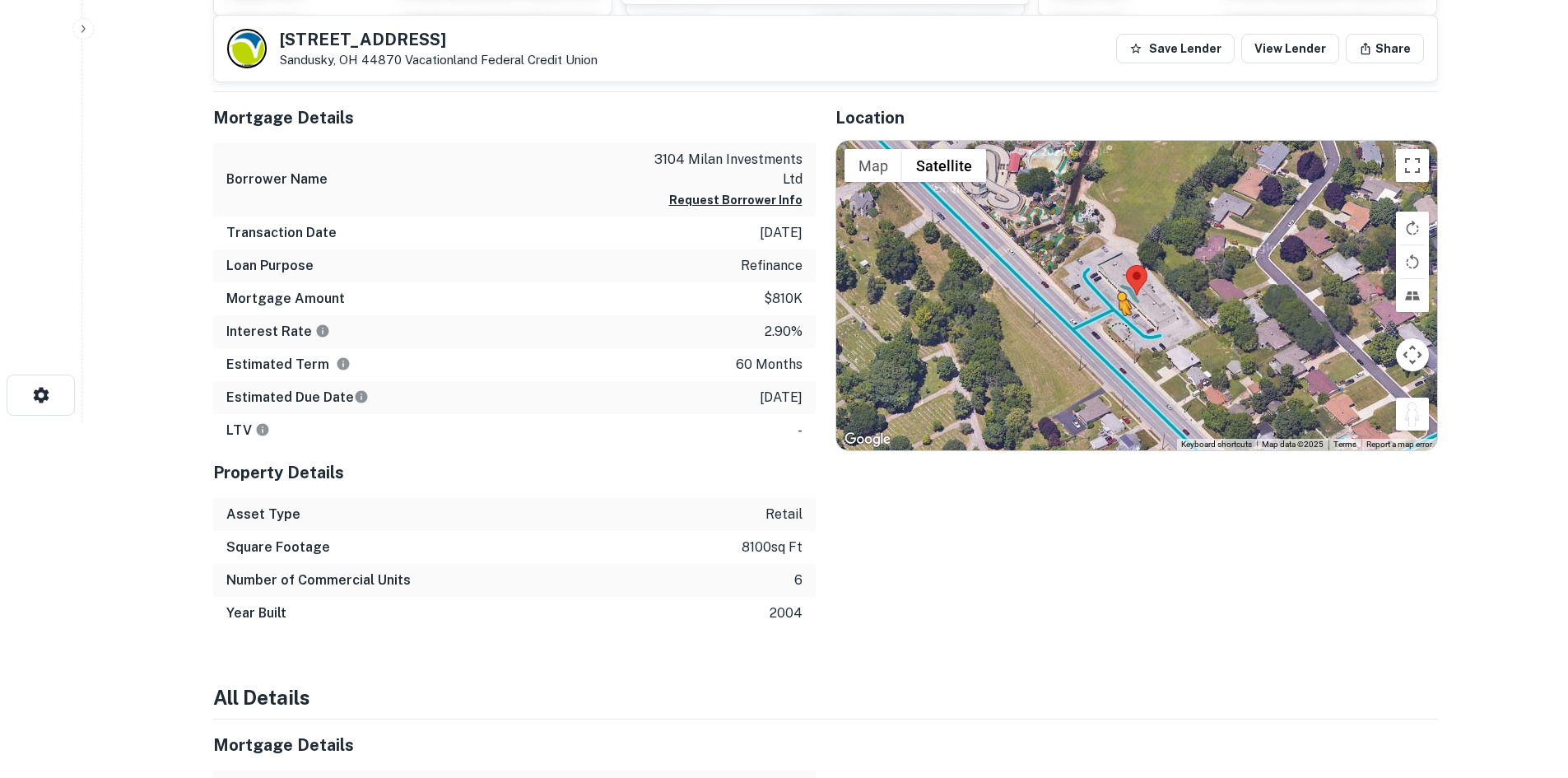
drag, startPoint x: 1417, startPoint y: 419, endPoint x: 1091, endPoint y: 328, distance: 338.5
click at [1091, 328] on div "To activate drag with keyboard, press Alt + Enter. Once in keyboard drag state,…" at bounding box center [1137, 295] width 601 height 310
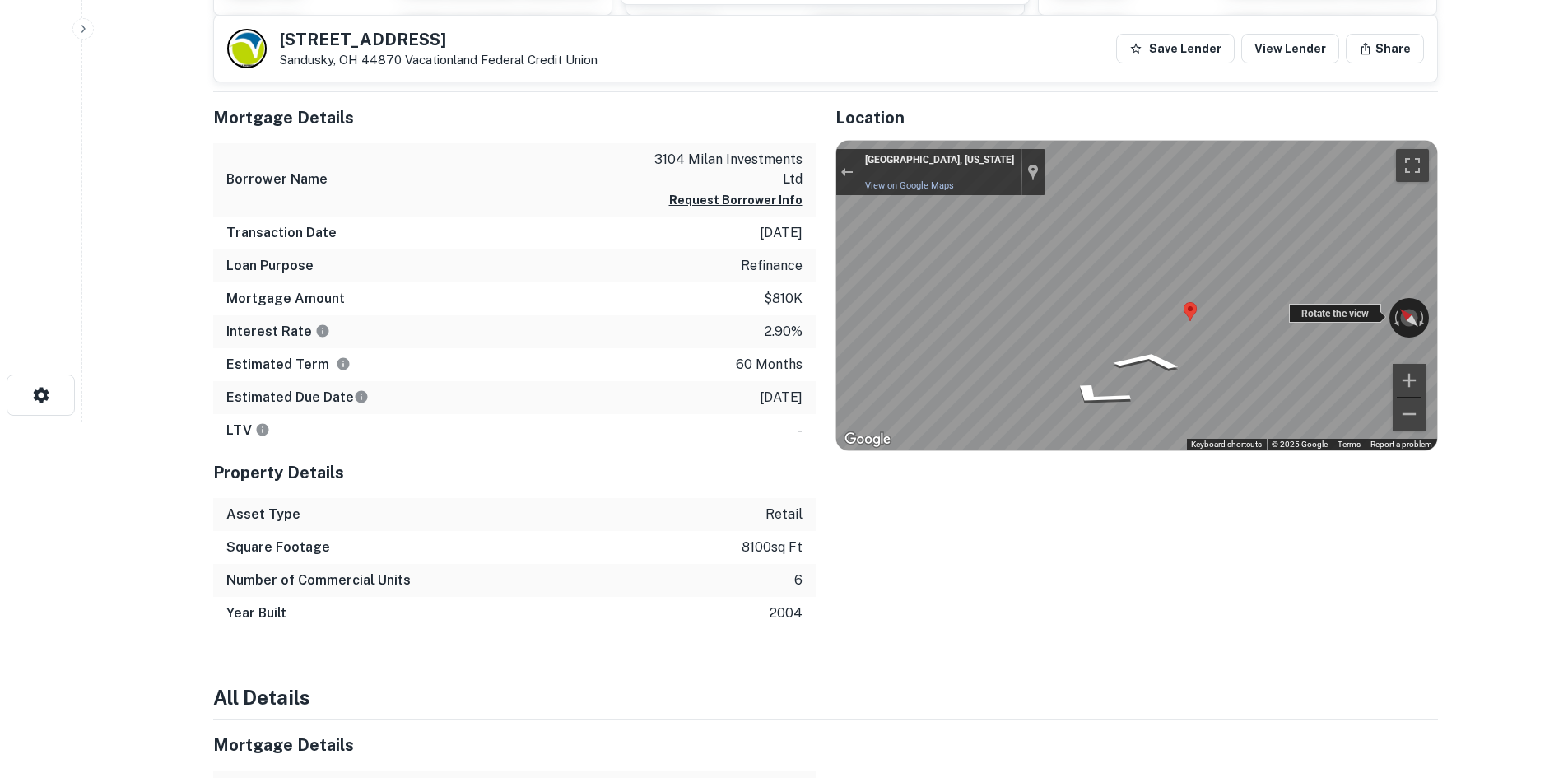
click at [976, 304] on div "← Move left → Move right ↑ Move up ↓ Move down + Zoom in - Zoom out [GEOGRAPHIC…" at bounding box center [1137, 295] width 601 height 310
drag, startPoint x: 1290, startPoint y: 310, endPoint x: 1489, endPoint y: 246, distance: 209.0
click at [1567, 304] on html "Search Borrowers Contacts Saved [STREET_ADDRESS] Vacationland Federal Credit Un…" at bounding box center [784, 33] width 1568 height 778
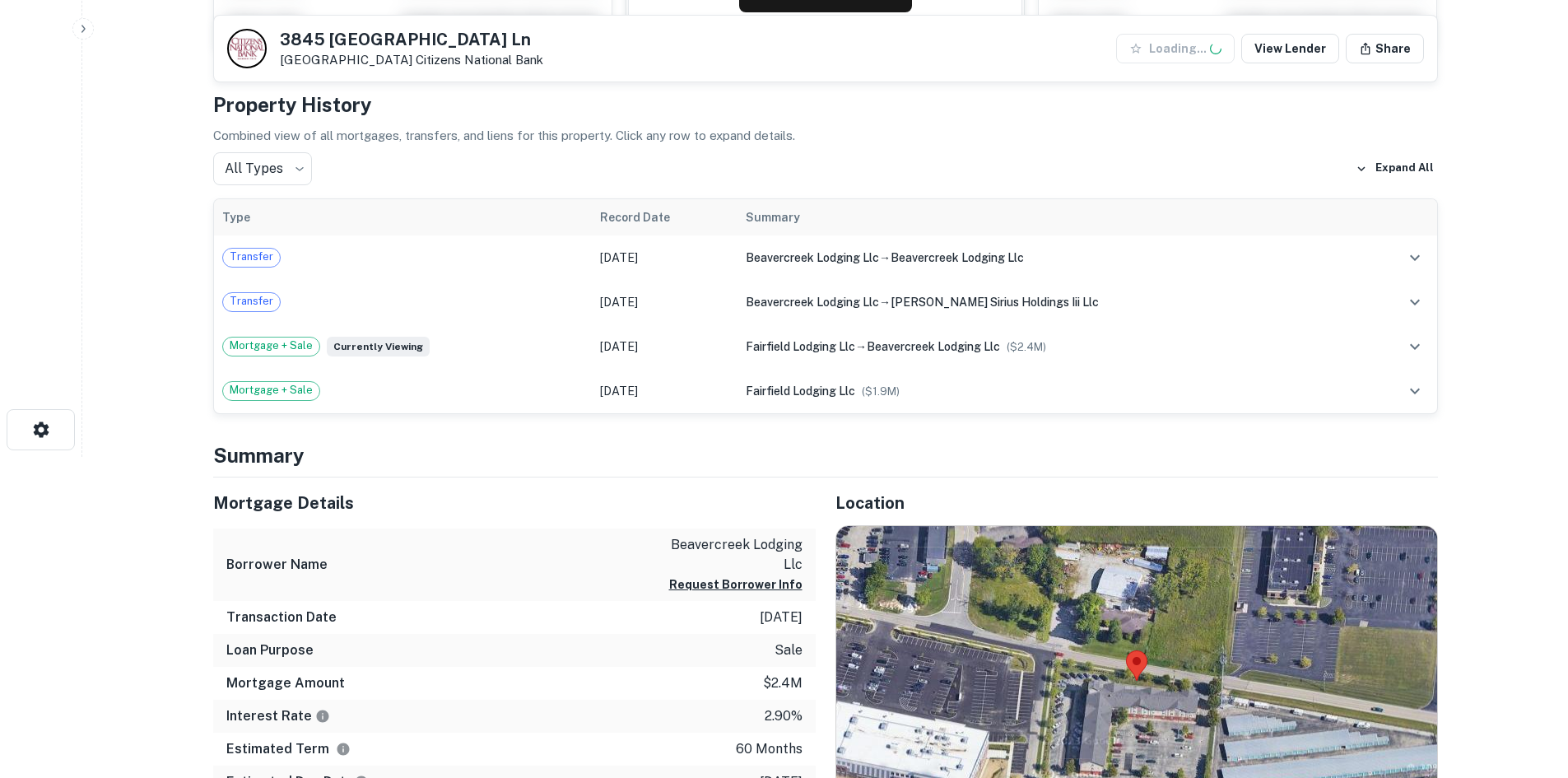
scroll to position [520, 0]
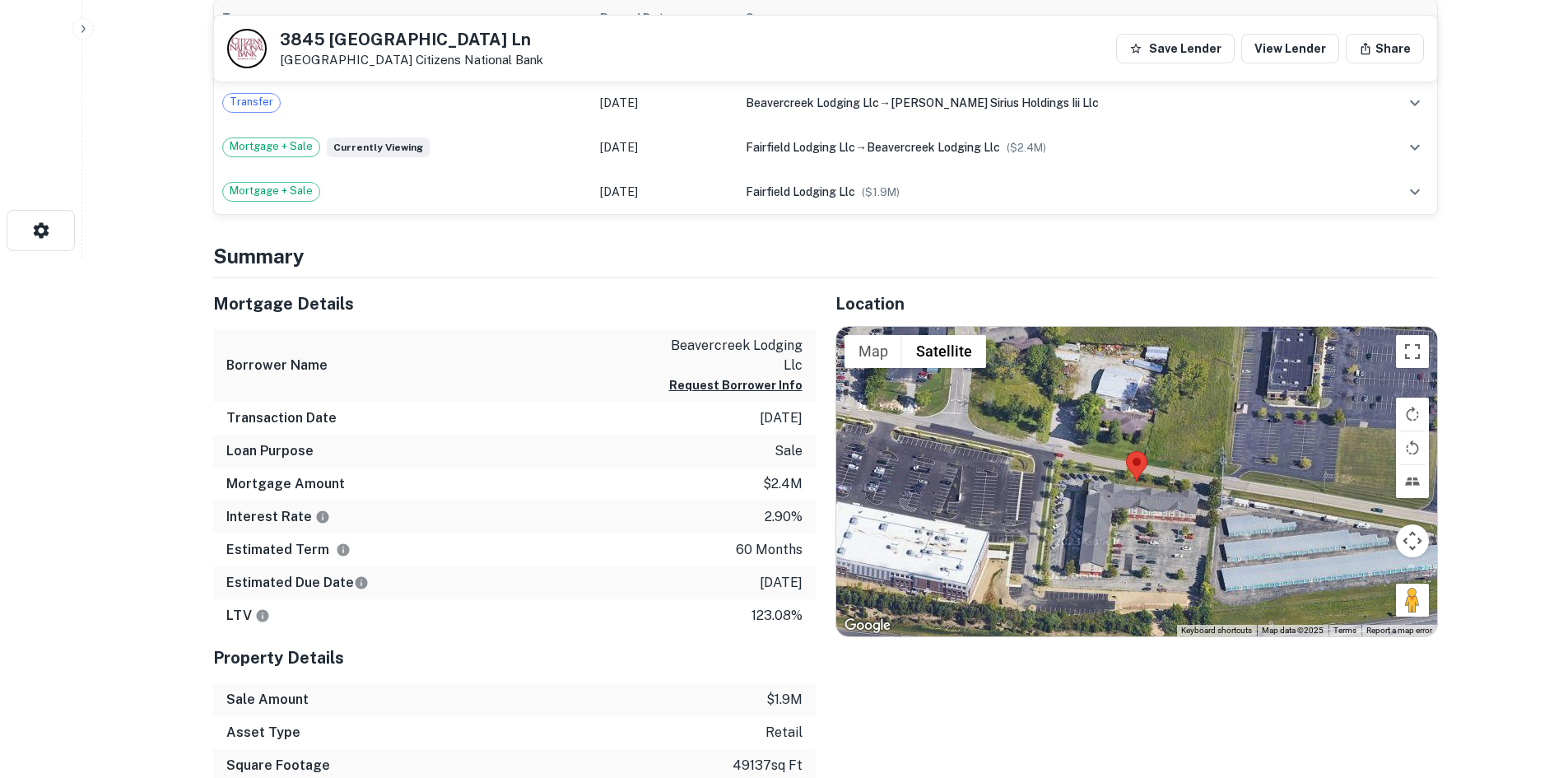
drag, startPoint x: 1421, startPoint y: 584, endPoint x: 1220, endPoint y: 480, distance: 226.3
click at [1220, 480] on div "Map Terrain Satellite Labels Keyboard shortcuts Map Data Map data ©2025 Map dat…" at bounding box center [1137, 482] width 601 height 310
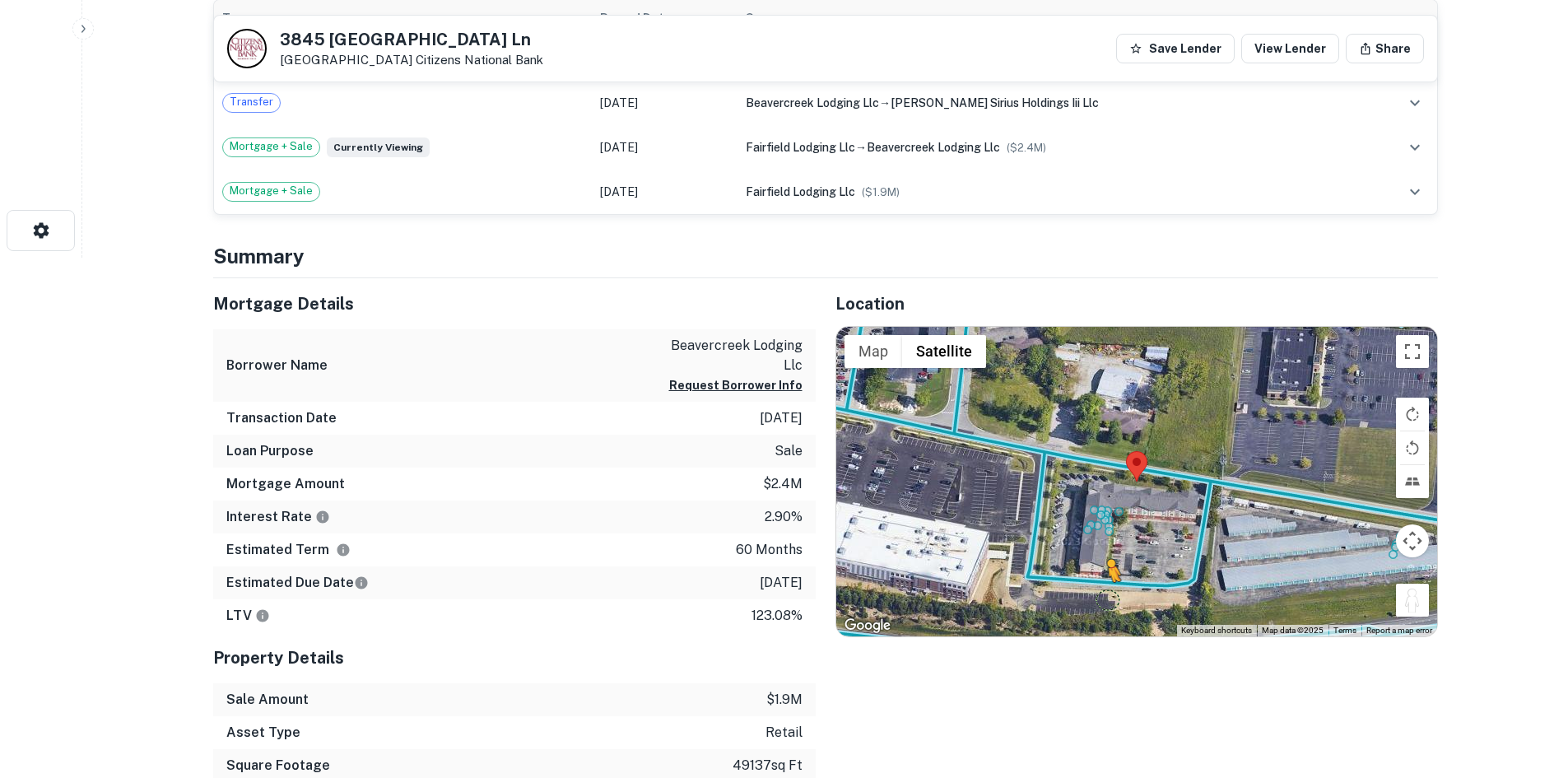
drag, startPoint x: 1403, startPoint y: 602, endPoint x: 1104, endPoint y: 590, distance: 299.2
click at [1104, 590] on div "To activate drag with keyboard, press Alt + Enter. Once in keyboard drag state,…" at bounding box center [1137, 482] width 601 height 310
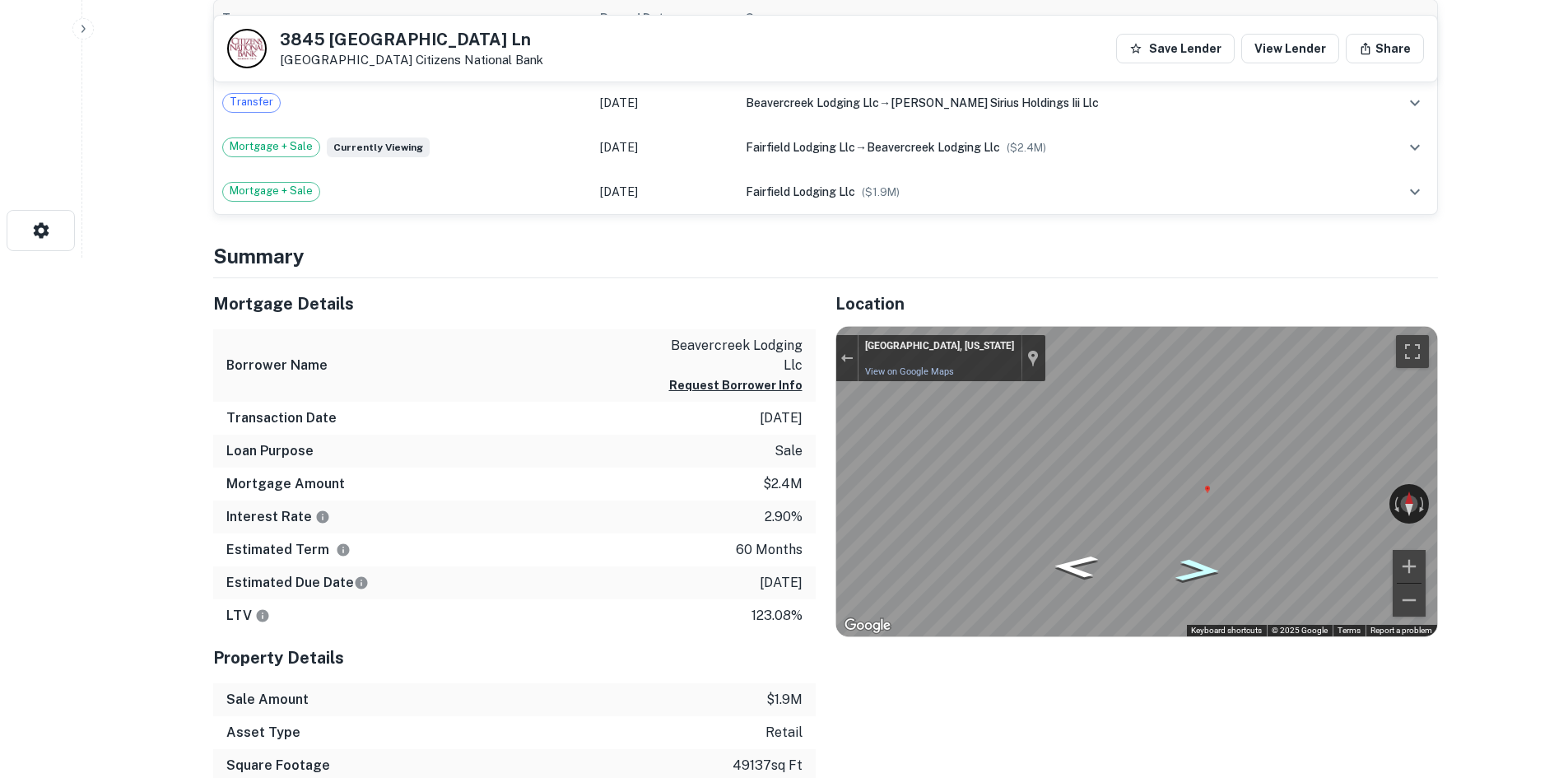
click at [1170, 580] on icon "Go East" at bounding box center [1198, 570] width 83 height 34
click at [1170, 580] on icon "Go East" at bounding box center [1198, 570] width 84 height 34
click at [1170, 580] on icon "Go East" at bounding box center [1198, 570] width 80 height 33
click at [1170, 580] on icon "Go East" at bounding box center [1198, 570] width 84 height 34
click at [849, 365] on button "Exit the Street View" at bounding box center [847, 357] width 22 height 22
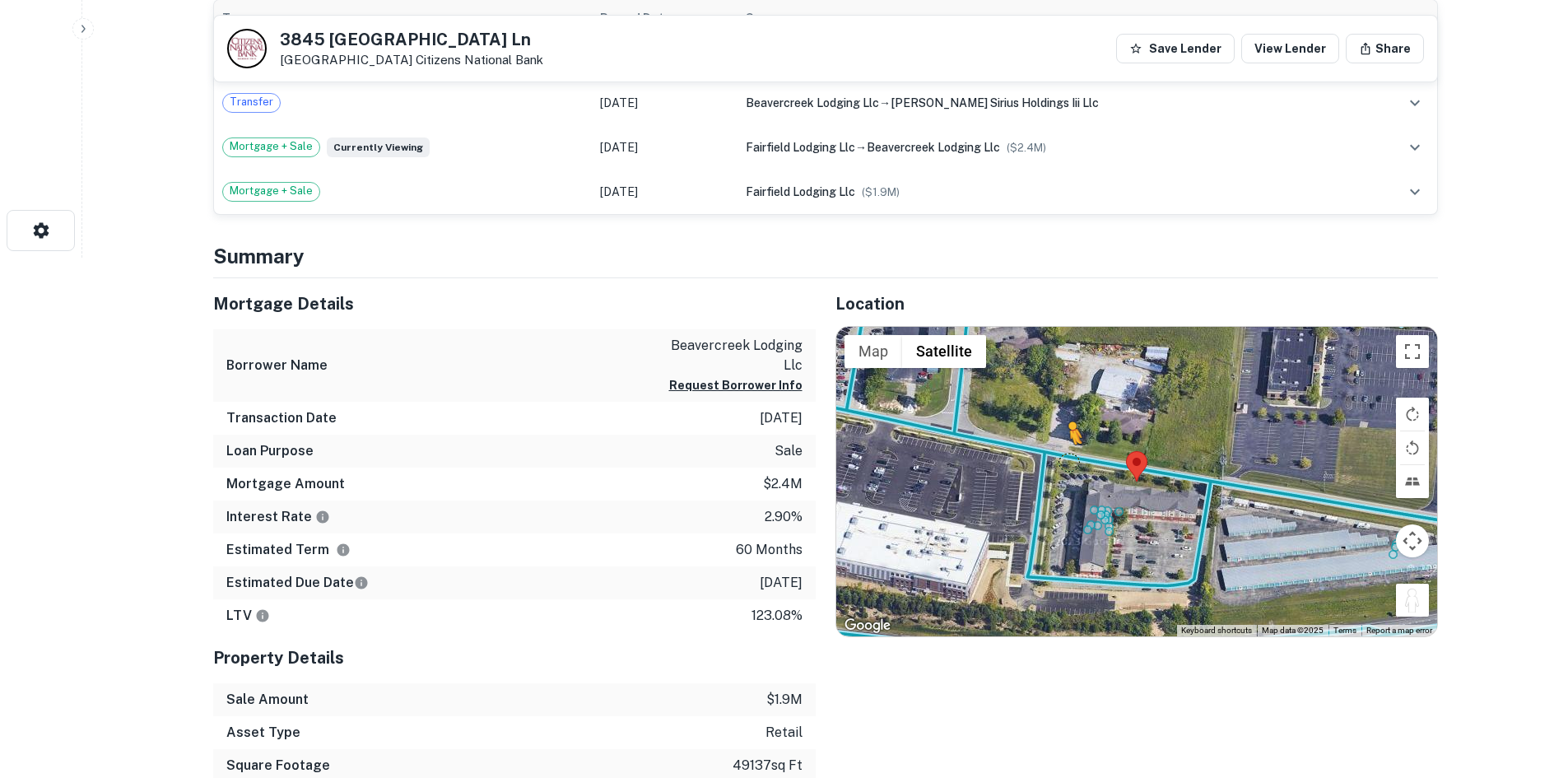
drag, startPoint x: 1398, startPoint y: 608, endPoint x: 1069, endPoint y: 460, distance: 360.8
click at [1069, 460] on div "To activate drag with keyboard, press Alt + Enter. Once in keyboard drag state,…" at bounding box center [1137, 482] width 601 height 310
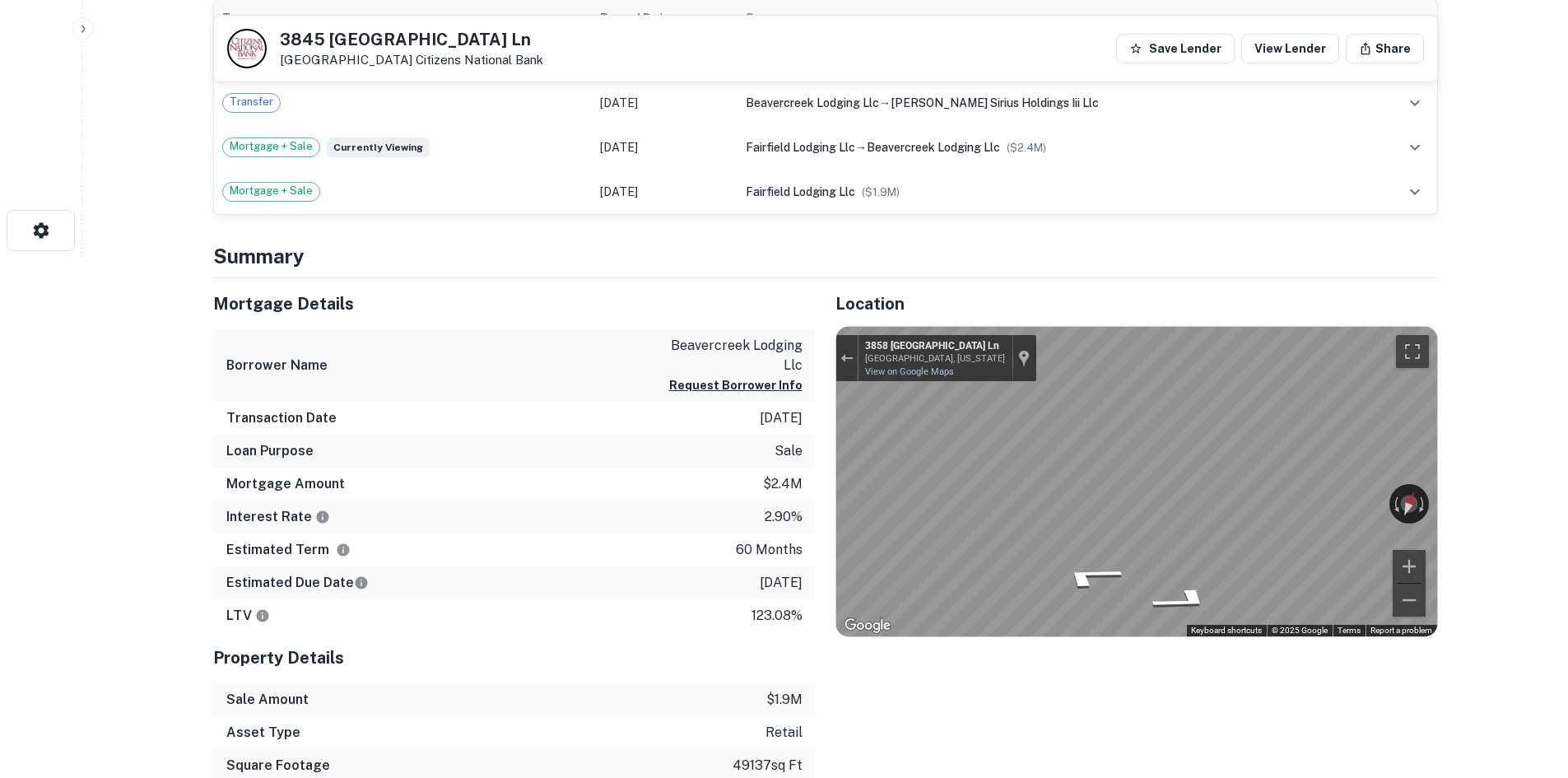
click at [529, 502] on div "Mortgage Details Borrower Name beavercreek lodging llc Request Borrower Info Tr…" at bounding box center [816, 547] width 1245 height 538
click at [1118, 458] on div "← Move left → Move right ↑ Move up ↓ Move down + Zoom in - Zoom out 3858 [GEOGR…" at bounding box center [1137, 482] width 601 height 310
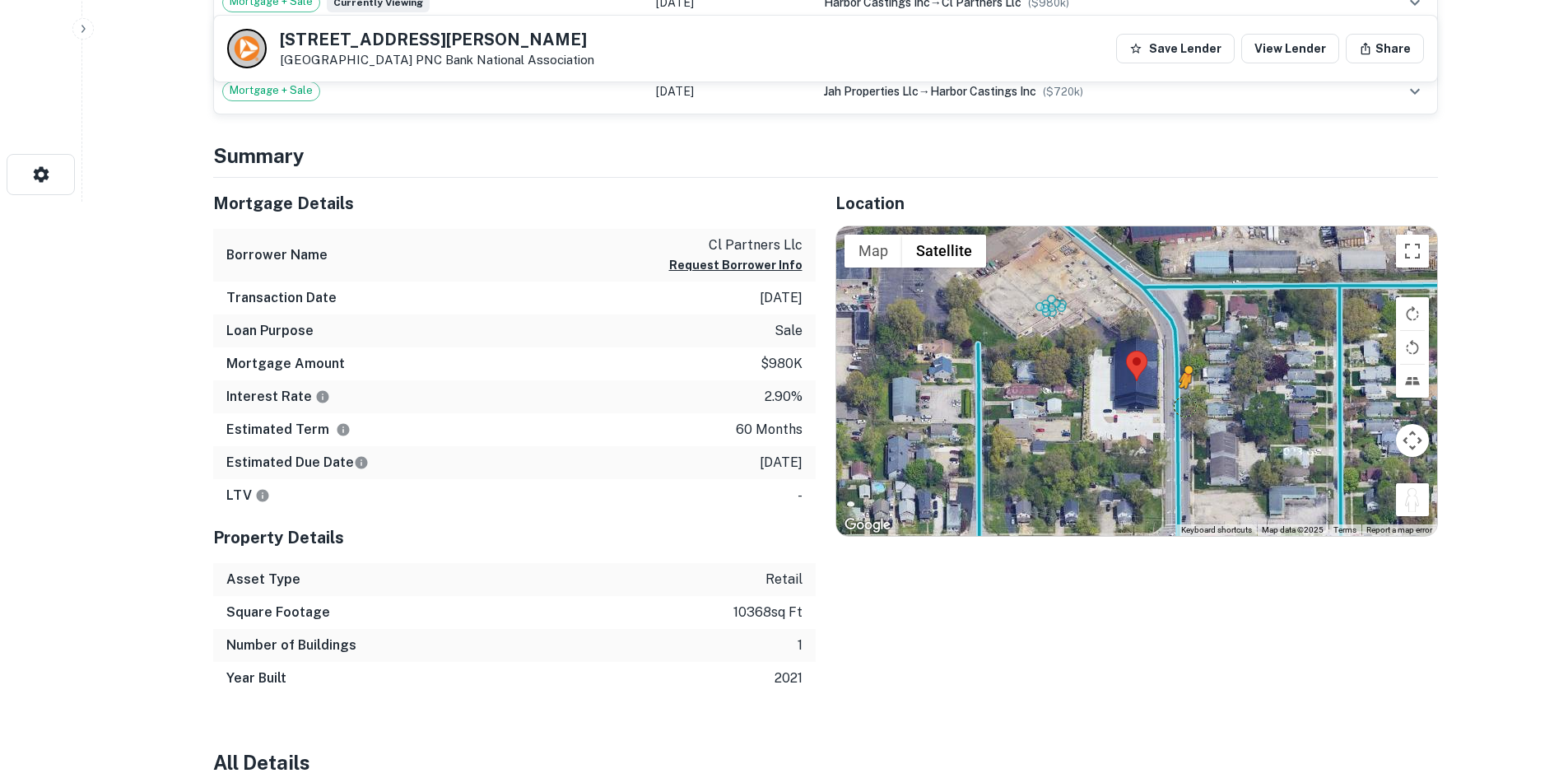
drag, startPoint x: 1406, startPoint y: 508, endPoint x: 1183, endPoint y: 404, distance: 246.1
click at [1183, 404] on div "To activate drag with keyboard, press Alt + Enter. Once in keyboard drag state,…" at bounding box center [1137, 381] width 601 height 310
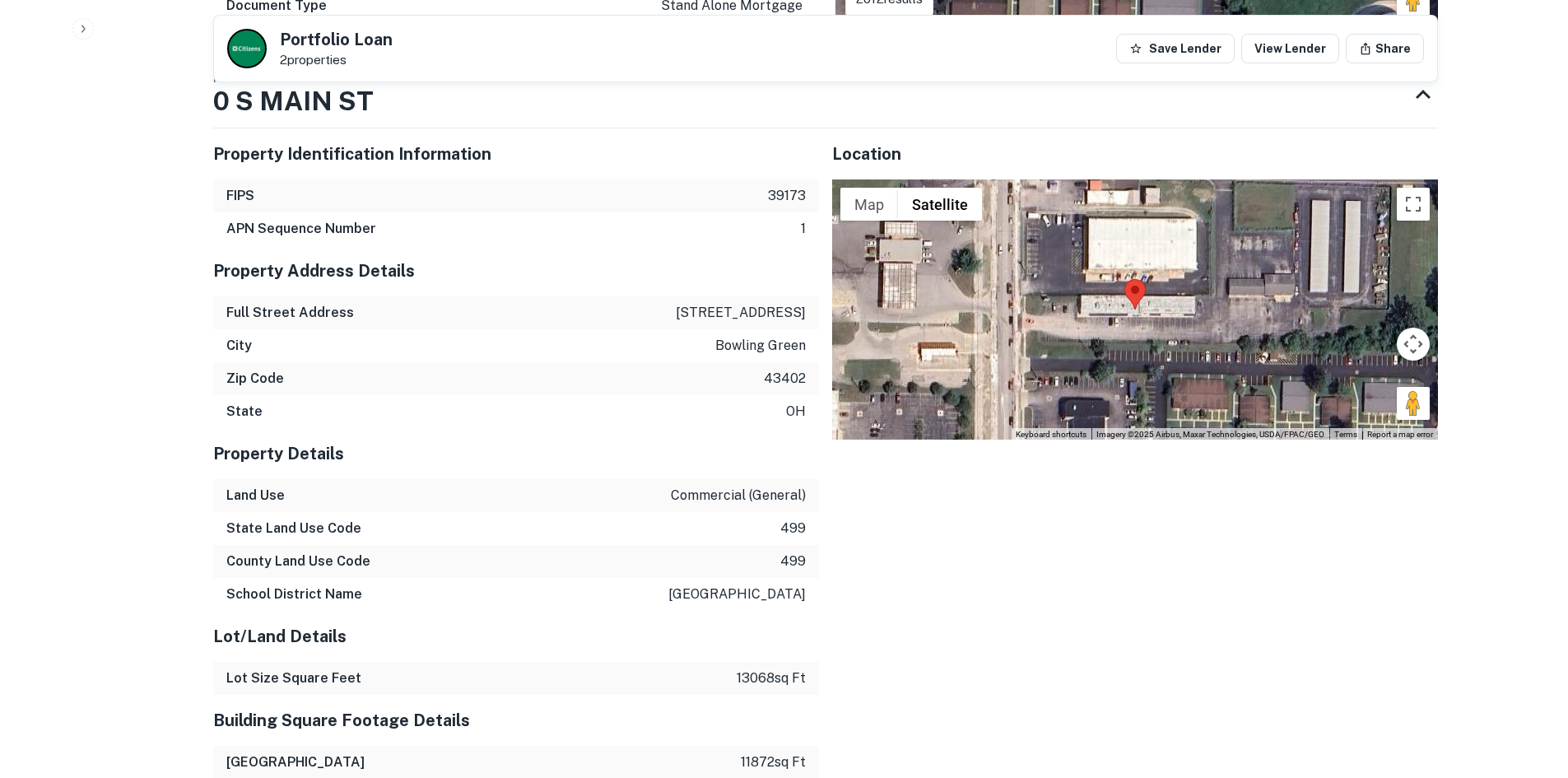
scroll to position [1261, 0]
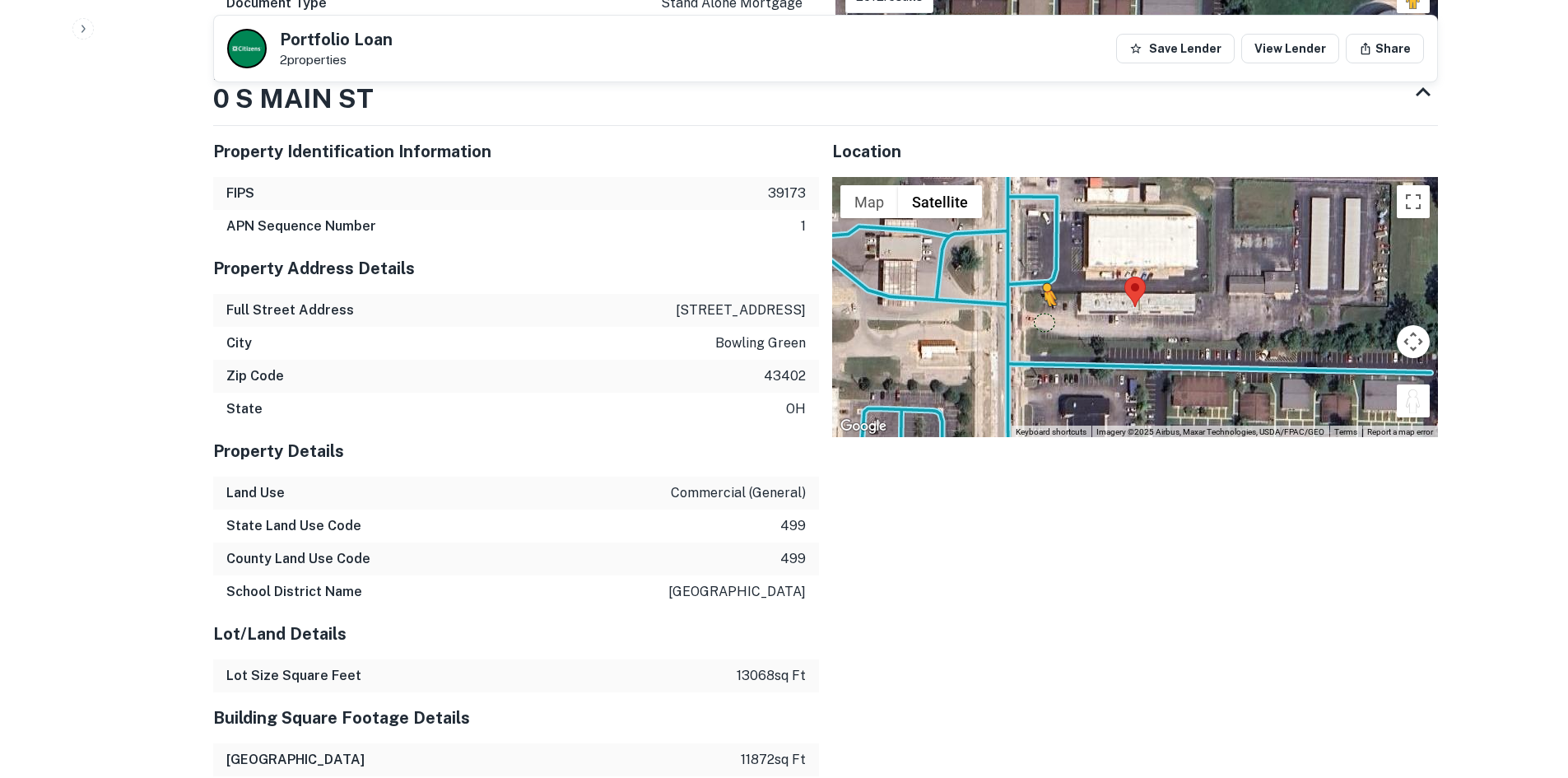
drag, startPoint x: 1423, startPoint y: 404, endPoint x: 1016, endPoint y: 314, distance: 416.8
click at [1016, 314] on div "To activate drag with keyboard, press Alt + Enter. Once in keyboard drag state,…" at bounding box center [1135, 307] width 606 height 260
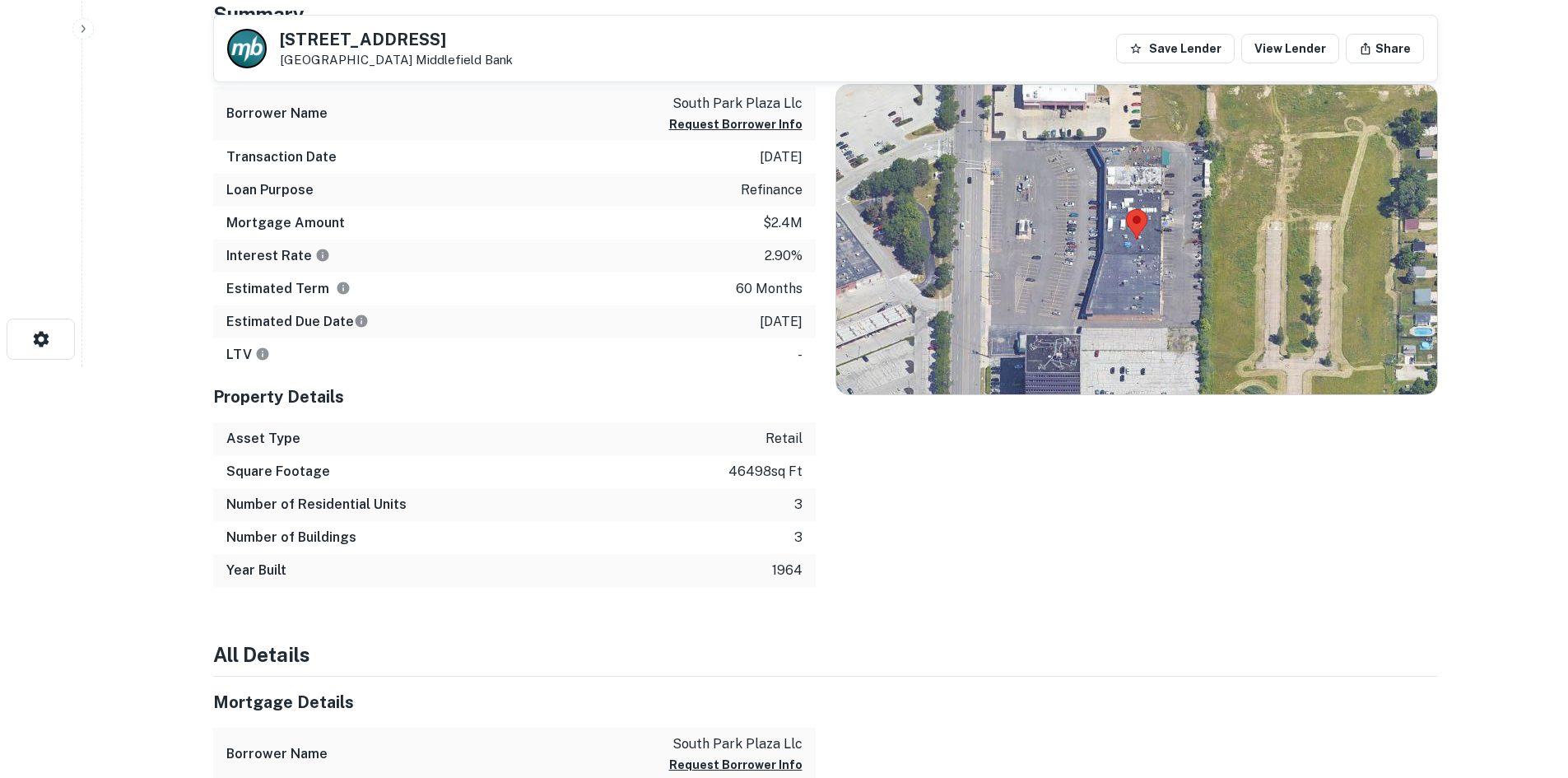
scroll to position [412, 0]
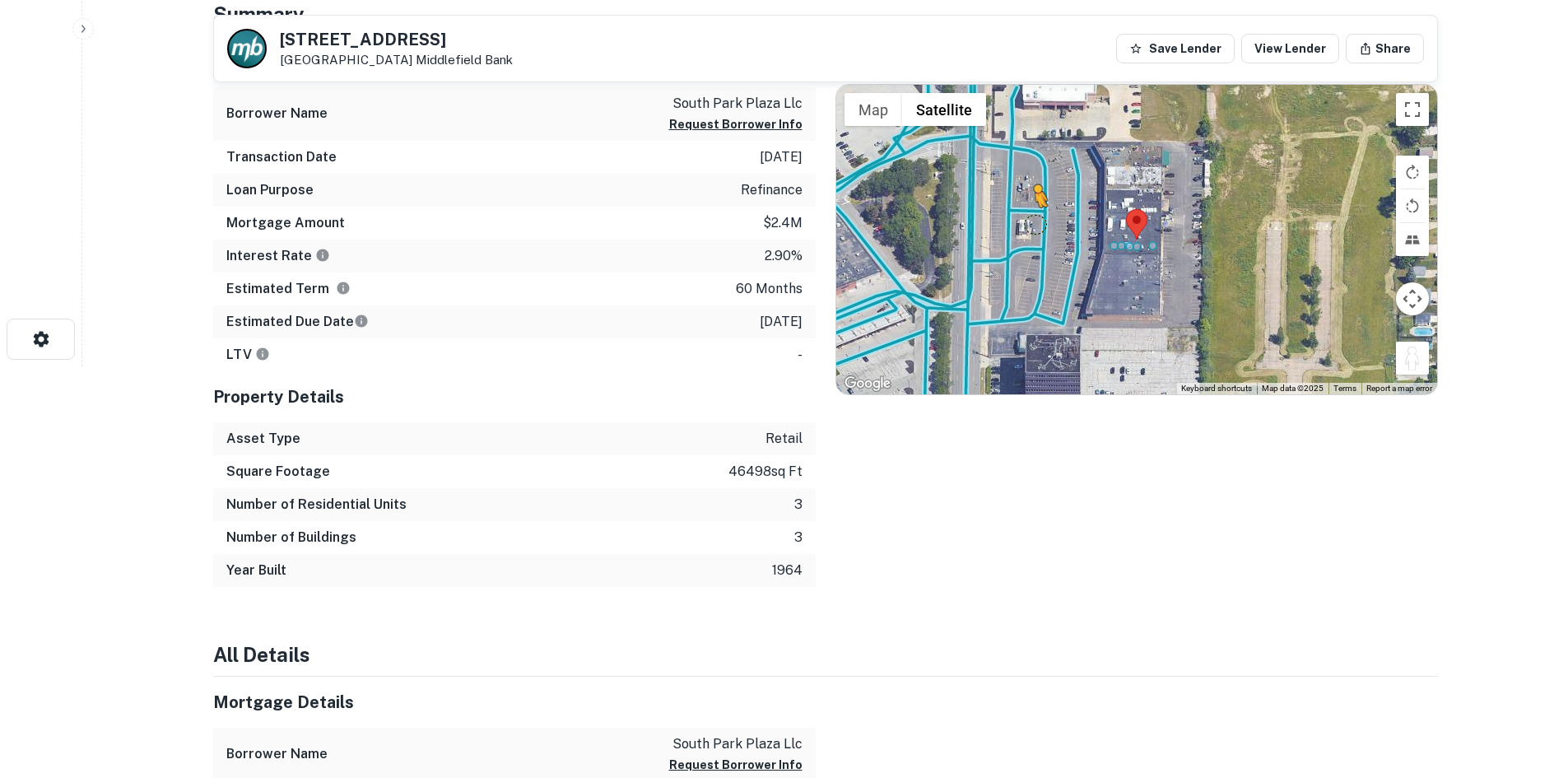
drag, startPoint x: 1417, startPoint y: 363, endPoint x: 1033, endPoint y: 224, distance: 408.4
click at [1033, 224] on div "To activate drag with keyboard, press Alt + Enter. Once in keyboard drag state,…" at bounding box center [1137, 240] width 601 height 310
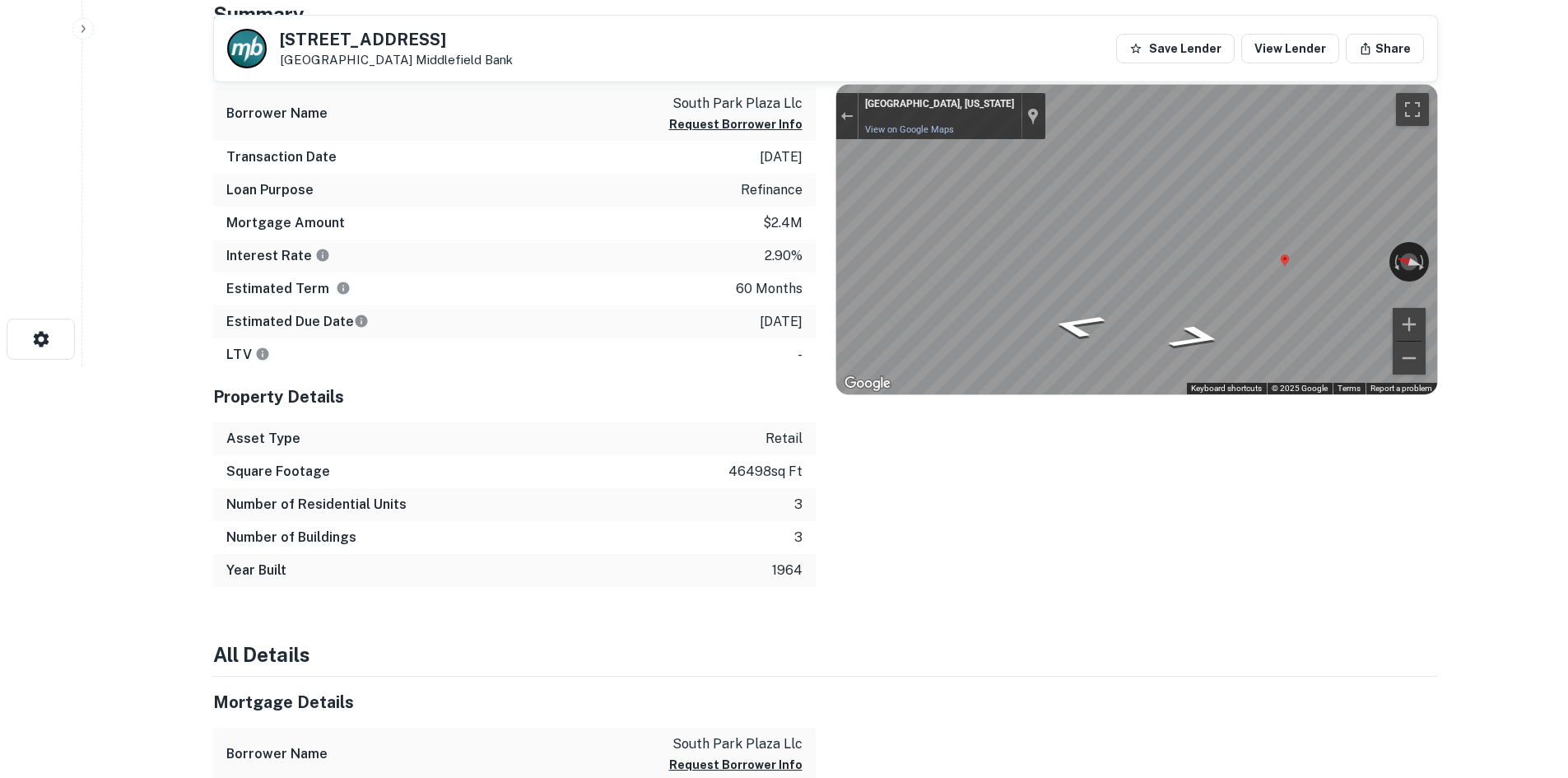
click at [829, 246] on div "Location ← Move left → Move right ↑ Move up ↓ Move down + Zoom in - Zoom out Ho…" at bounding box center [1127, 312] width 623 height 551
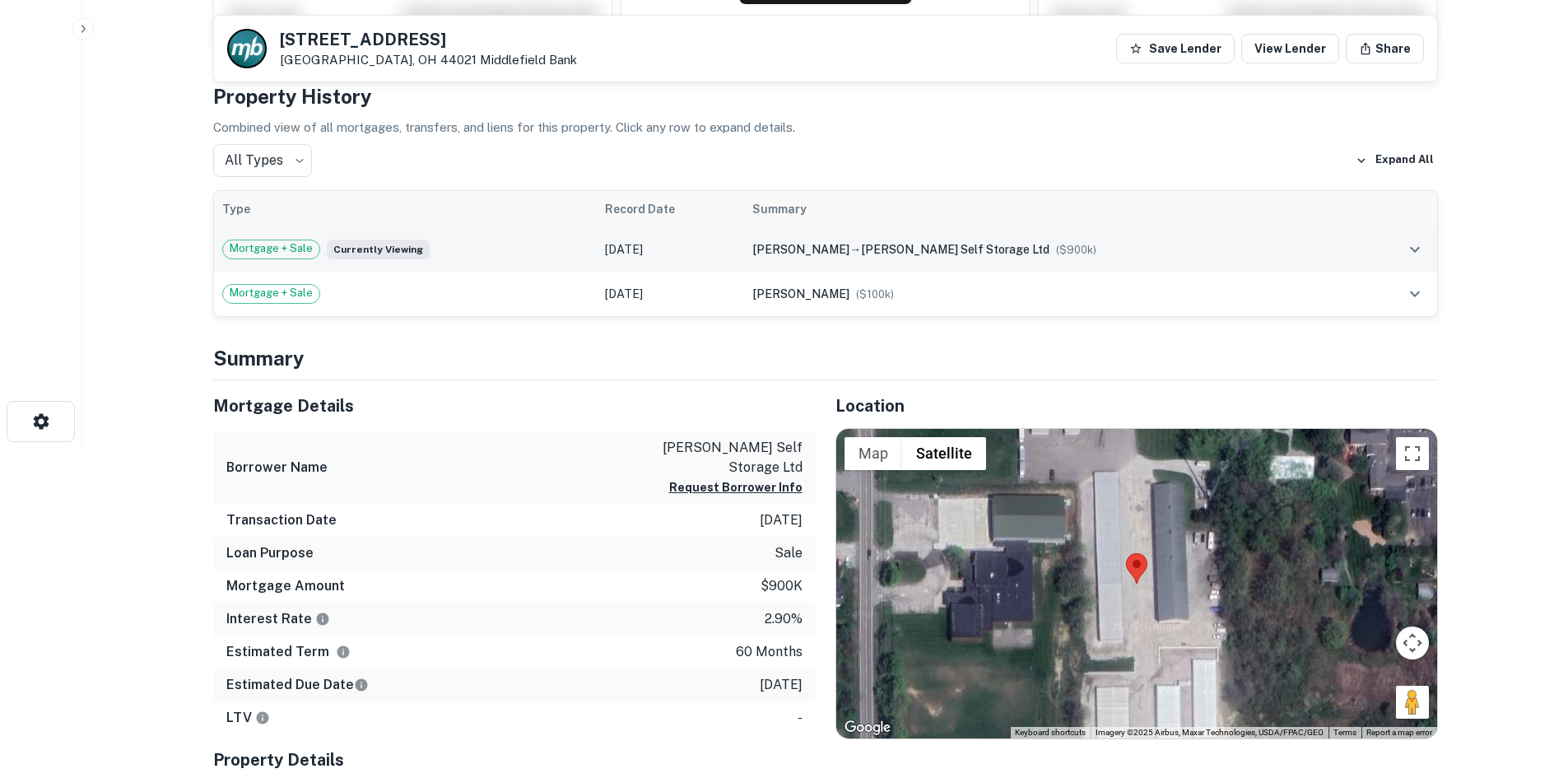
scroll to position [658, 0]
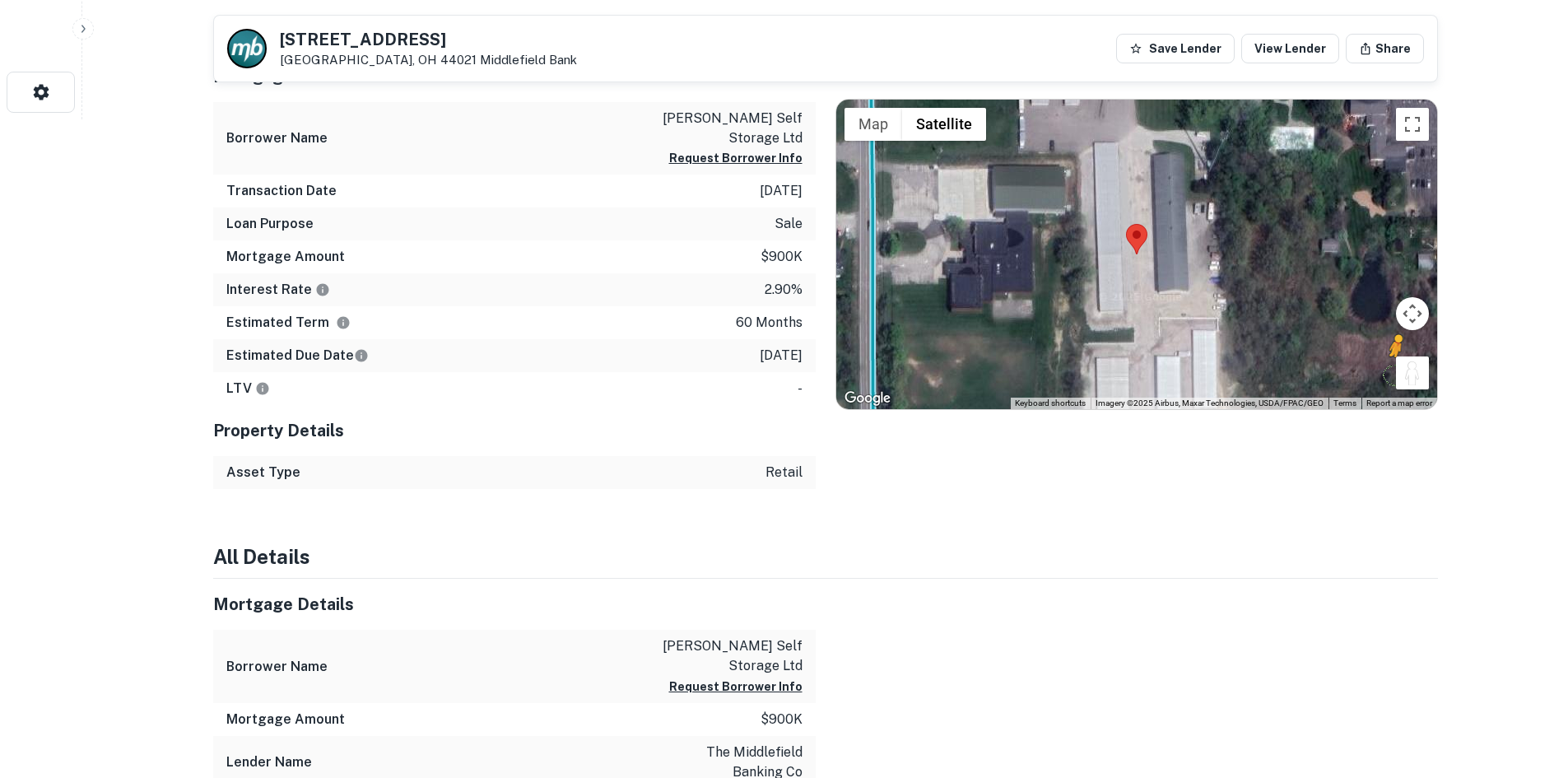
click at [1397, 372] on button "Drag Pegman onto the map to open Street View" at bounding box center [1413, 373] width 33 height 33
drag, startPoint x: 1416, startPoint y: 370, endPoint x: 849, endPoint y: 265, distance: 576.6
click at [849, 265] on div "To activate drag with keyboard, press Alt + Enter. Once in keyboard drag state,…" at bounding box center [1137, 255] width 601 height 310
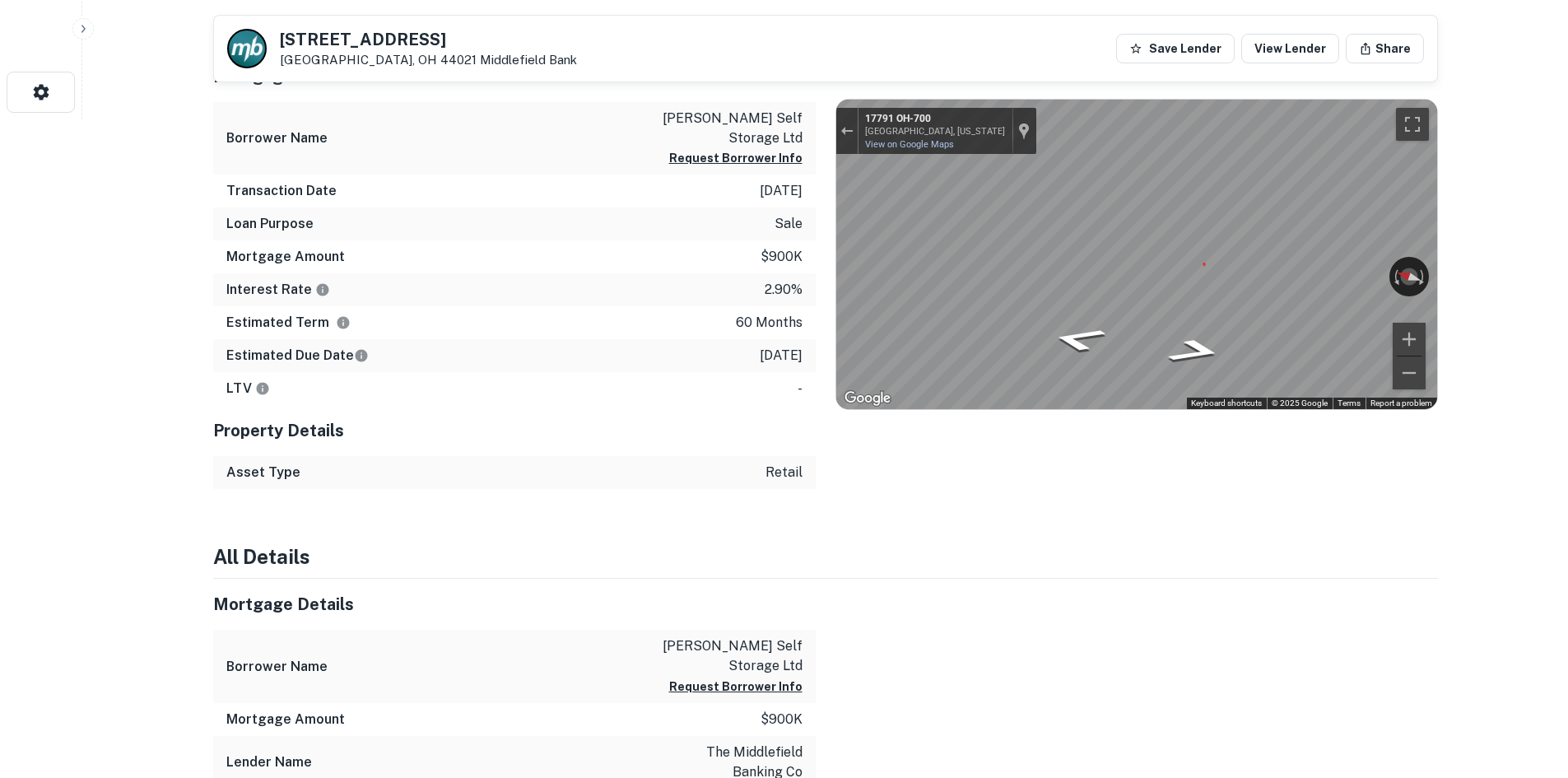
click at [808, 229] on div "Mortgage Details Borrower Name [PERSON_NAME] self storage ltd Request Borrower …" at bounding box center [816, 270] width 1245 height 439
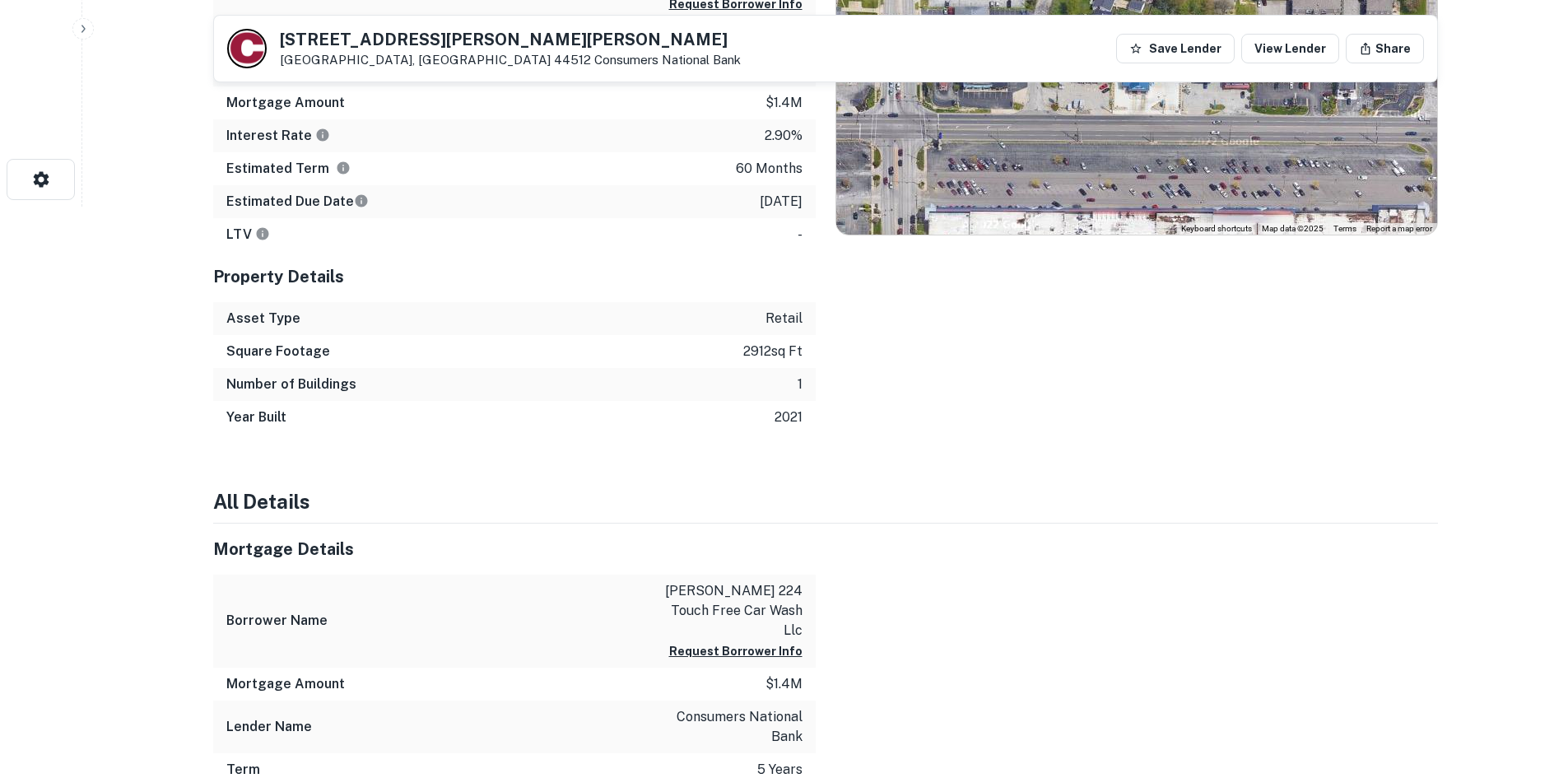
scroll to position [330, 0]
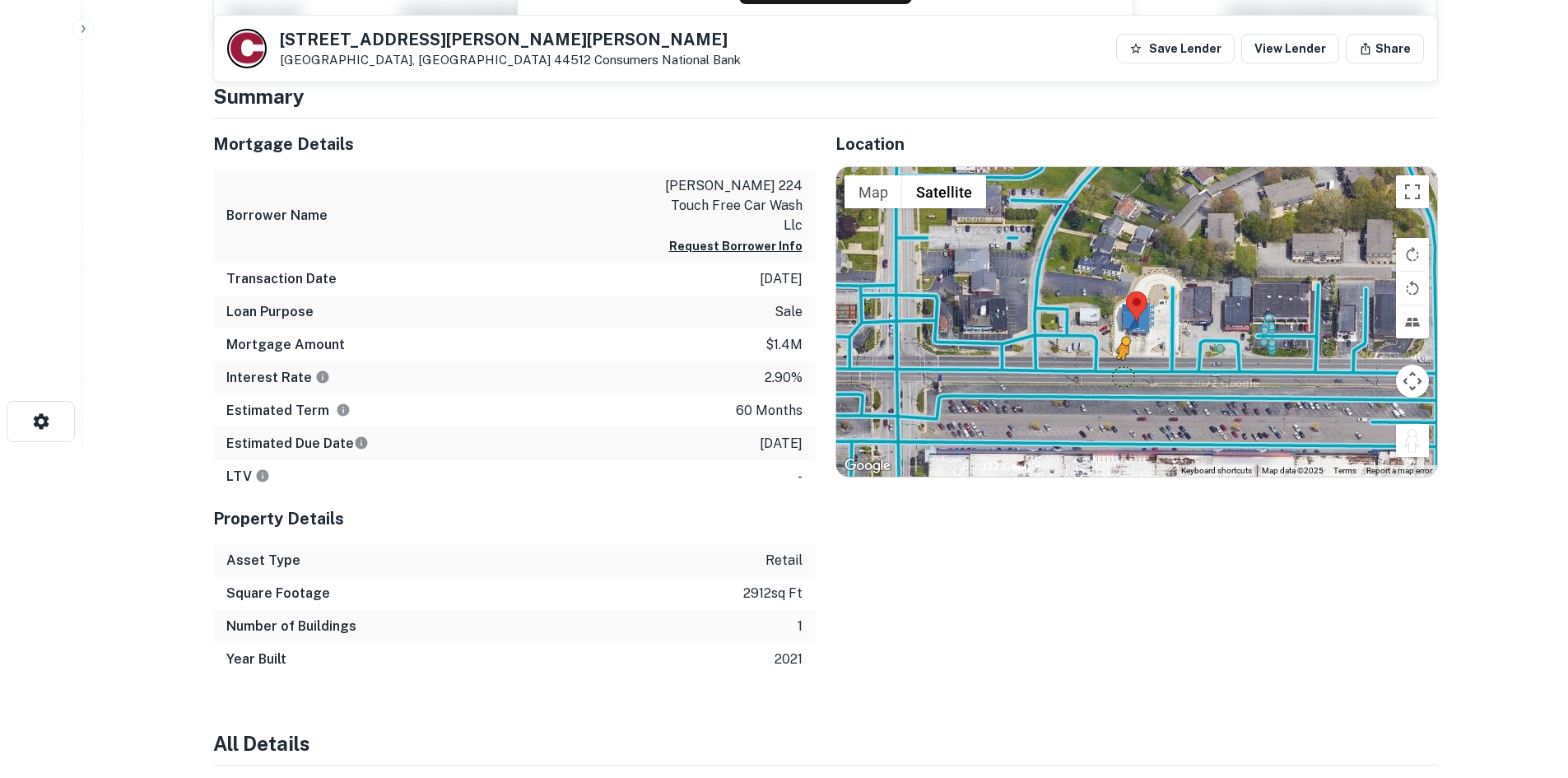
drag, startPoint x: 1406, startPoint y: 449, endPoint x: 1122, endPoint y: 374, distance: 293.7
click at [1122, 374] on div "To activate drag with keyboard, press Alt + Enter. Once in keyboard drag state,…" at bounding box center [1137, 322] width 601 height 310
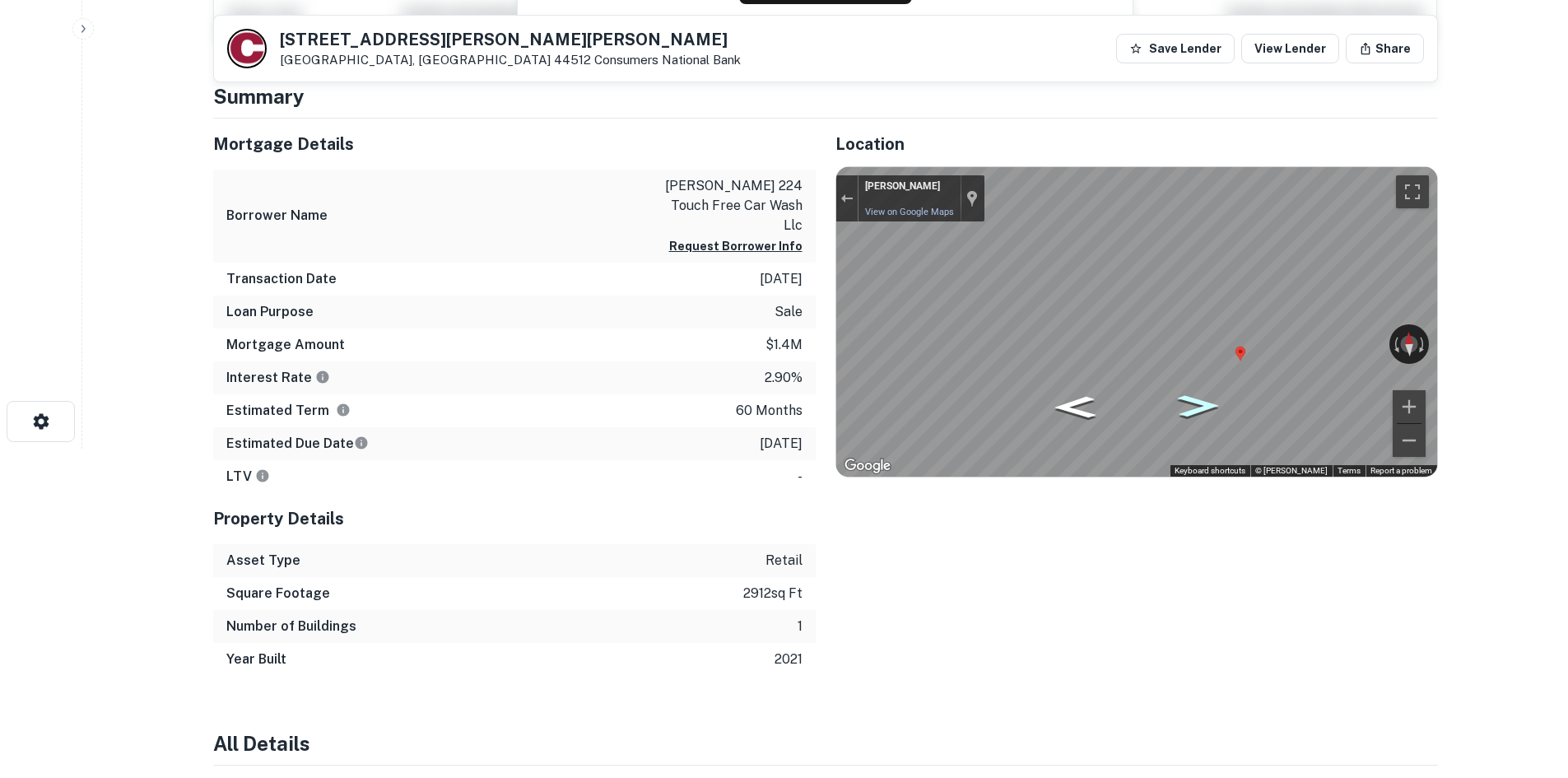
click at [1187, 397] on icon "Go East" at bounding box center [1198, 405] width 77 height 32
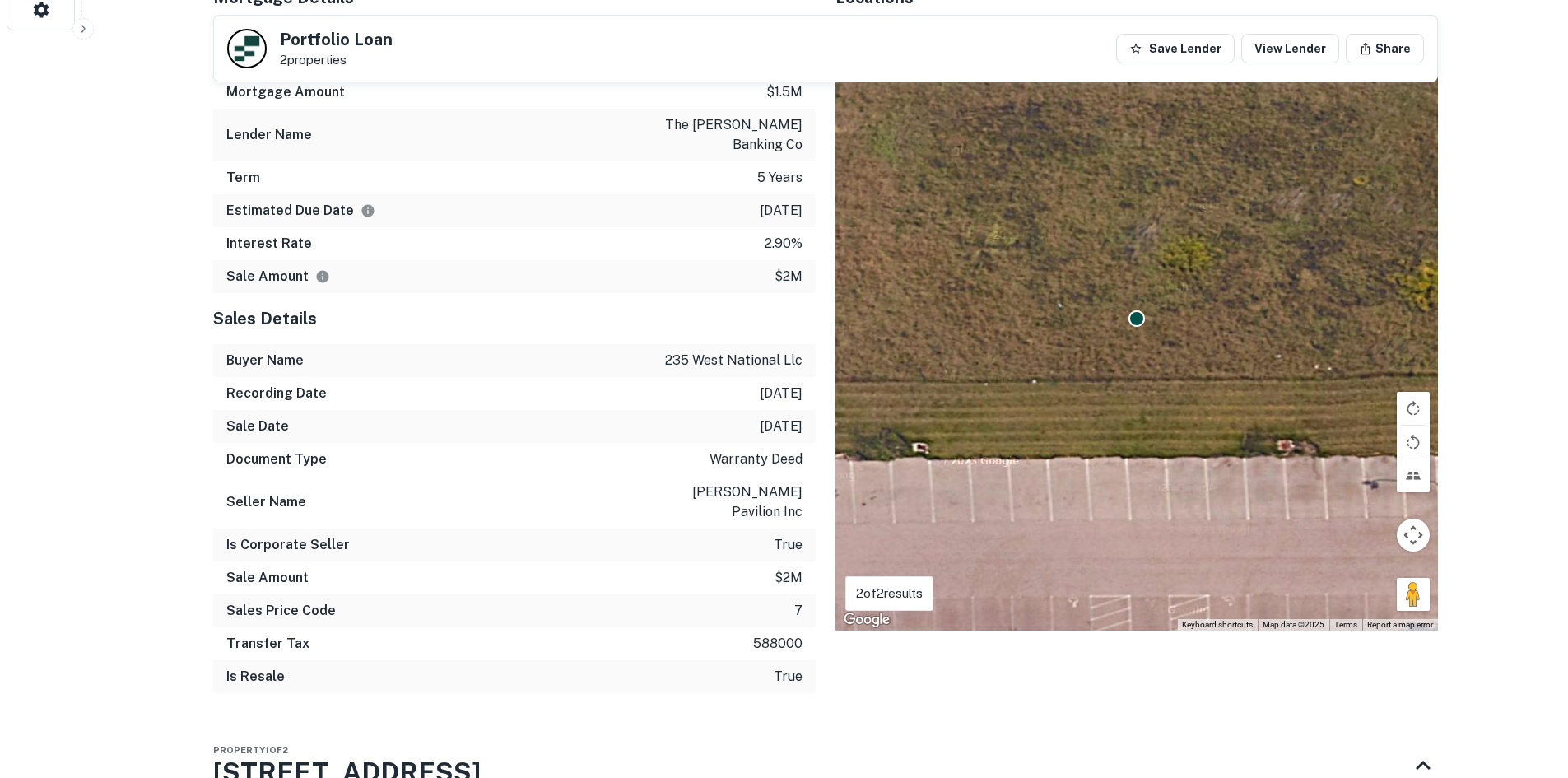
scroll to position [1317, 0]
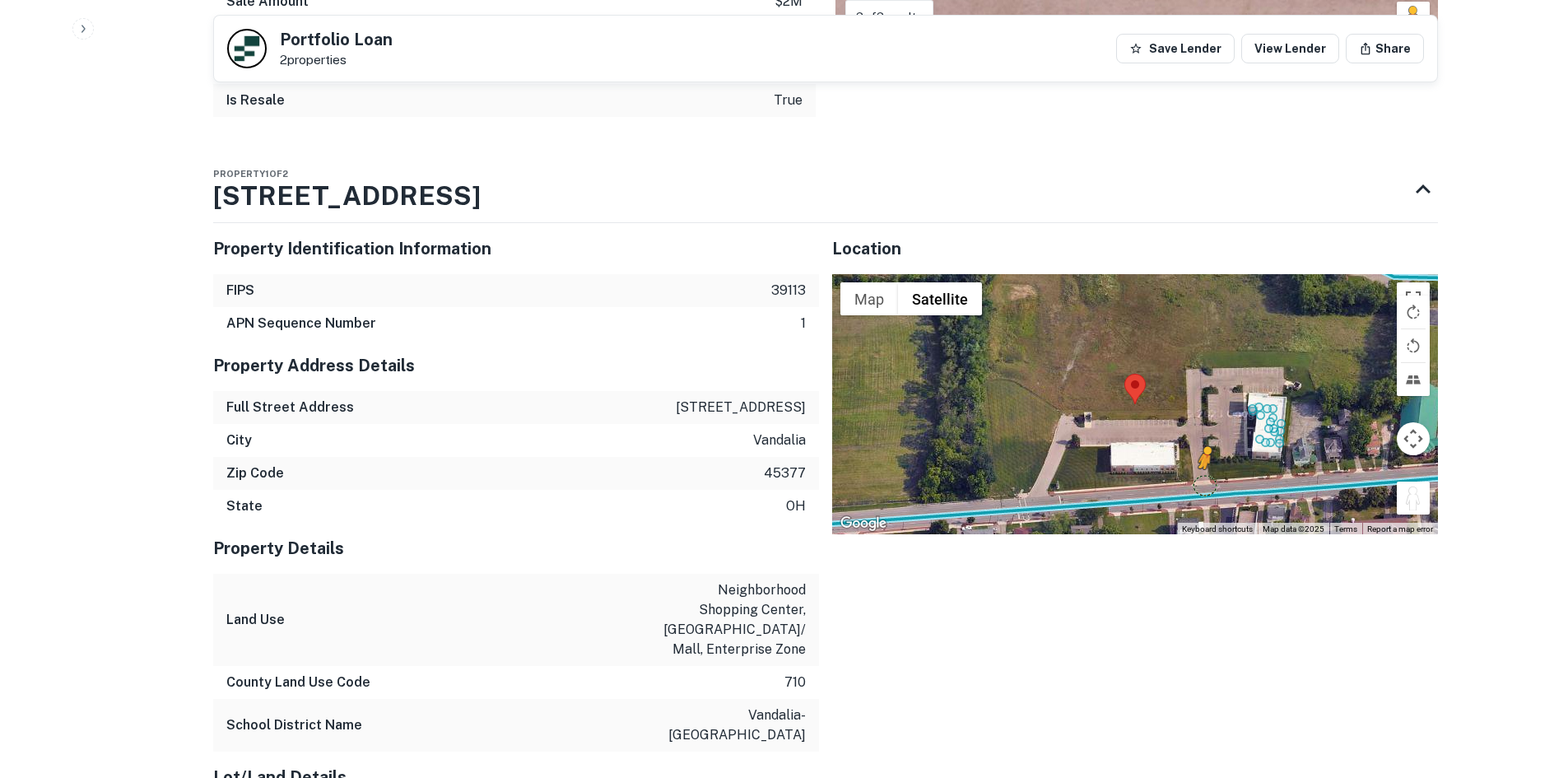
drag, startPoint x: 1404, startPoint y: 479, endPoint x: 1210, endPoint y: 464, distance: 194.6
click at [1210, 464] on div "To activate drag with keyboard, press Alt + Enter. Once in keyboard drag state,…" at bounding box center [1135, 404] width 606 height 260
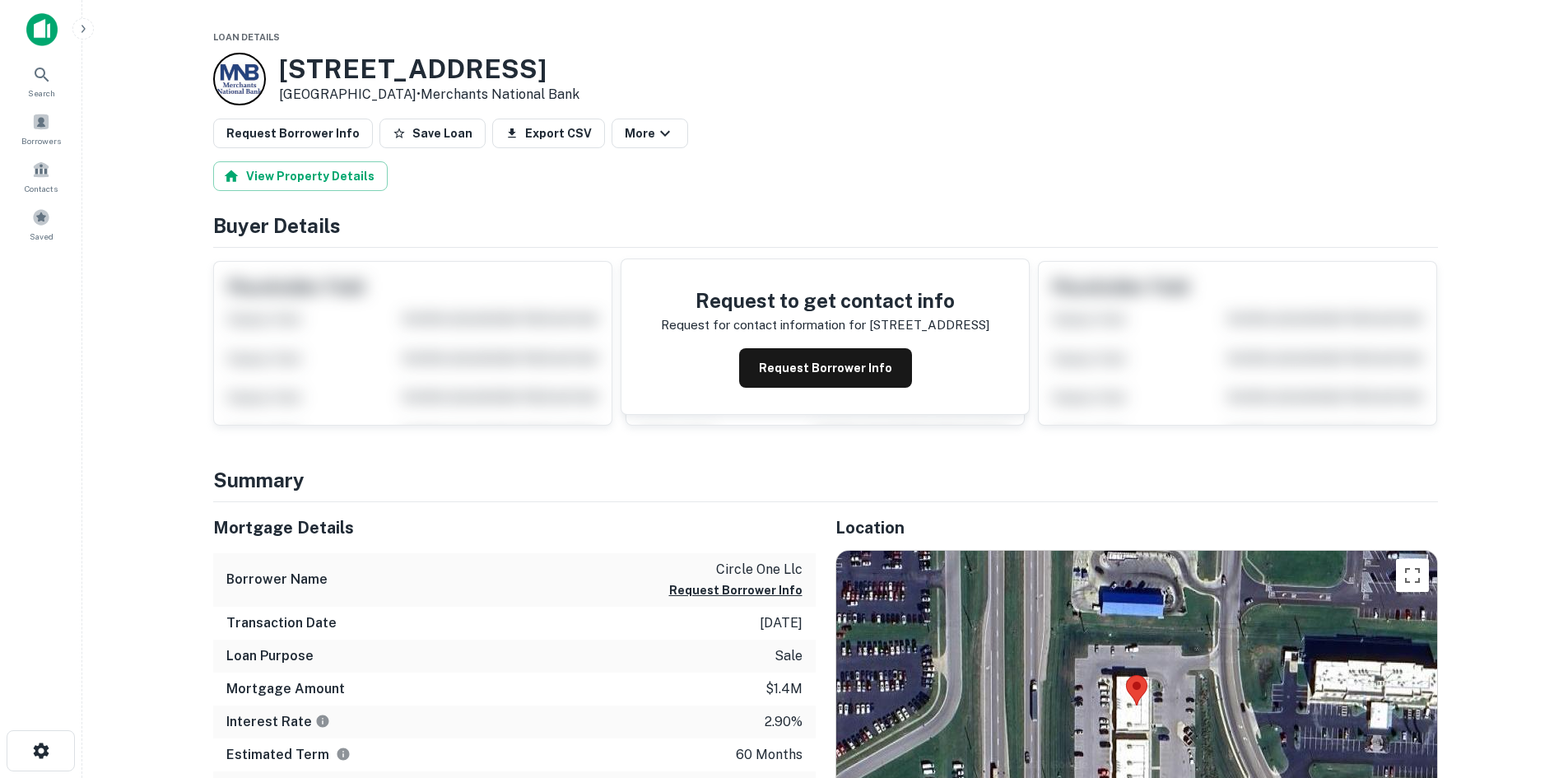
scroll to position [330, 0]
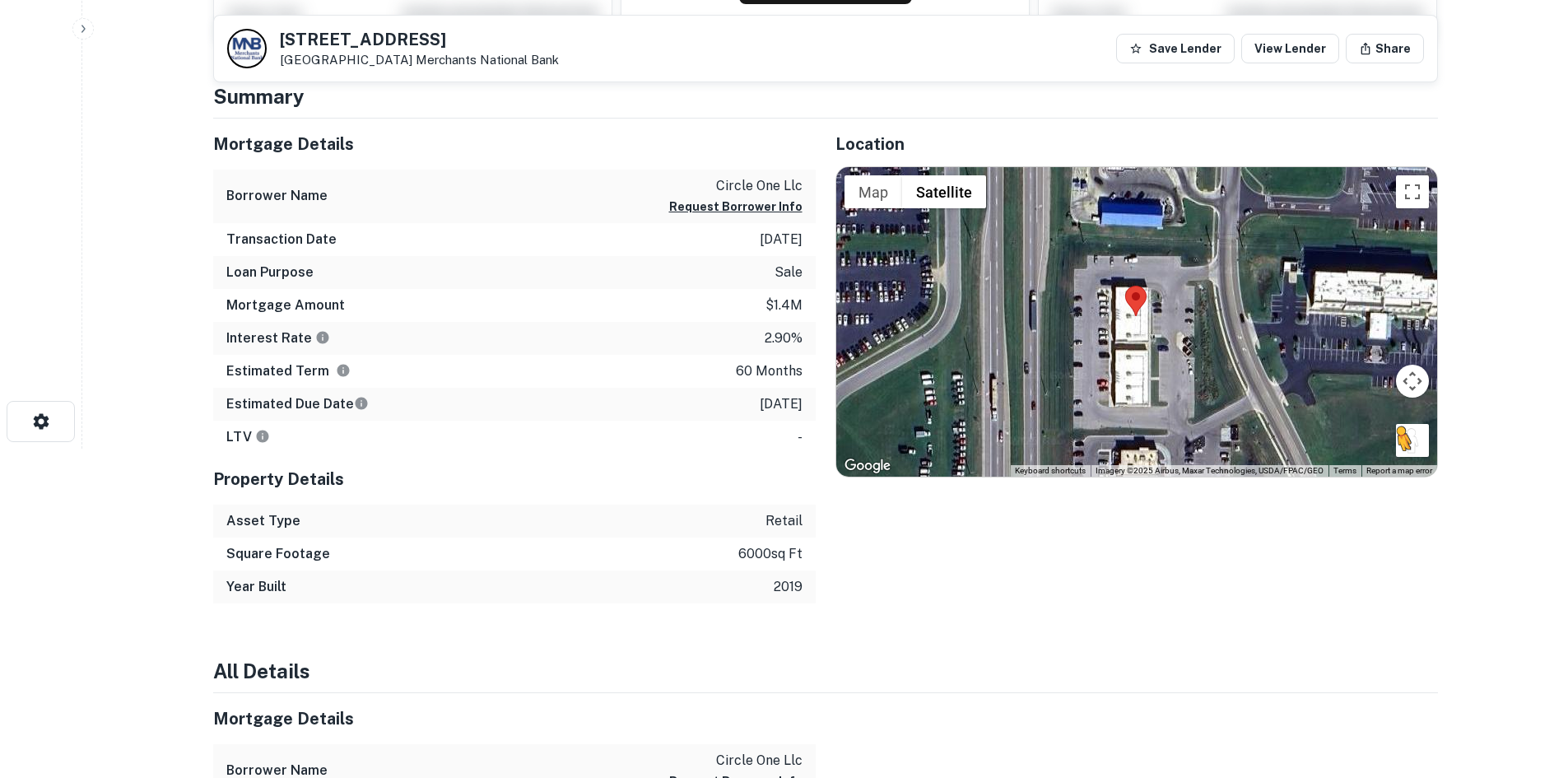
drag, startPoint x: 1416, startPoint y: 457, endPoint x: 1415, endPoint y: 448, distance: 9.1
click at [1415, 448] on div "To activate drag with keyboard, press Alt + Enter. Once in keyboard drag state,…" at bounding box center [1137, 322] width 601 height 310
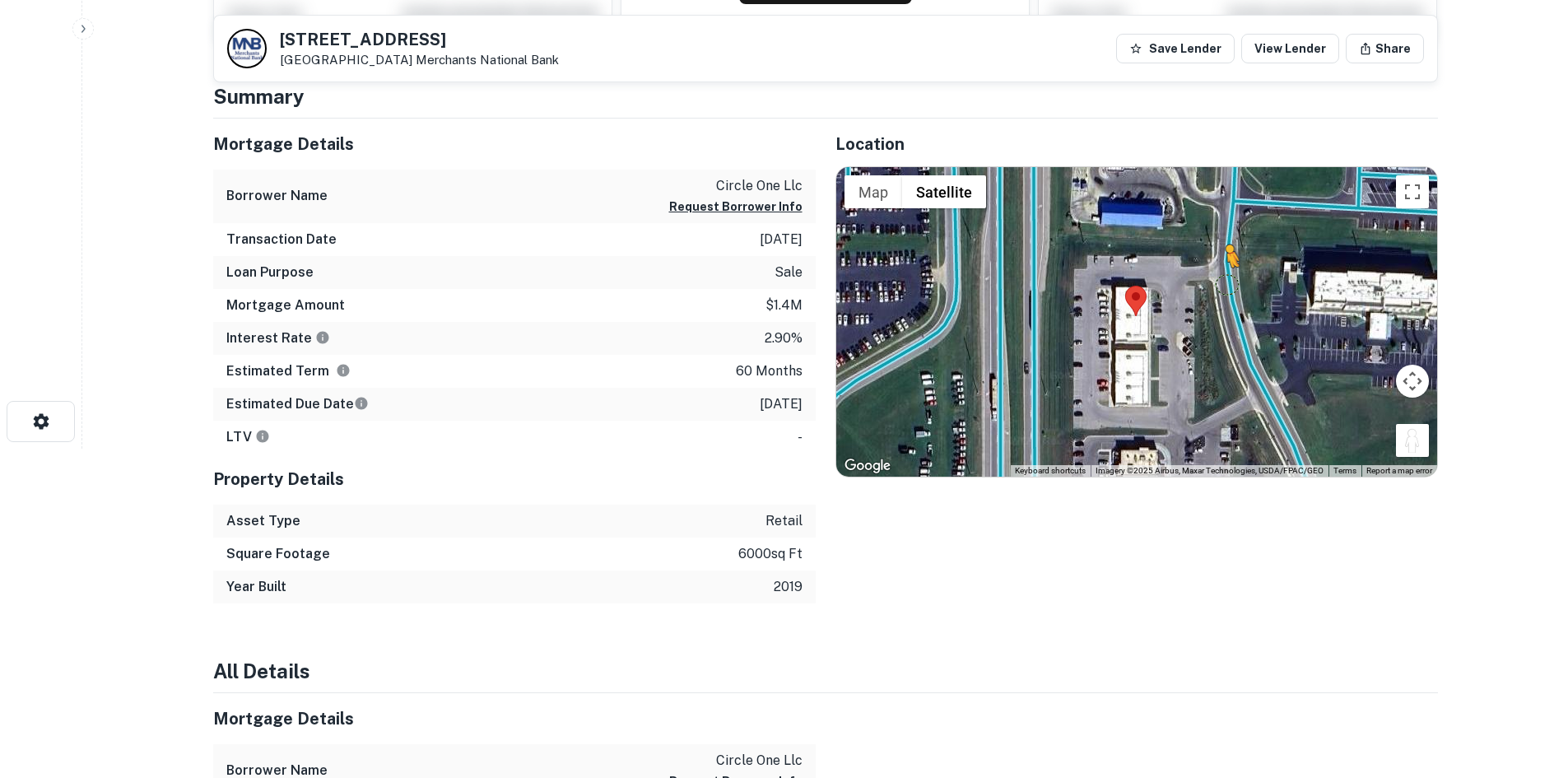
drag, startPoint x: 1411, startPoint y: 439, endPoint x: 1224, endPoint y: 275, distance: 248.7
click at [1224, 275] on div "To activate drag with keyboard, press Alt + Enter. Once in keyboard drag state,…" at bounding box center [1137, 322] width 601 height 310
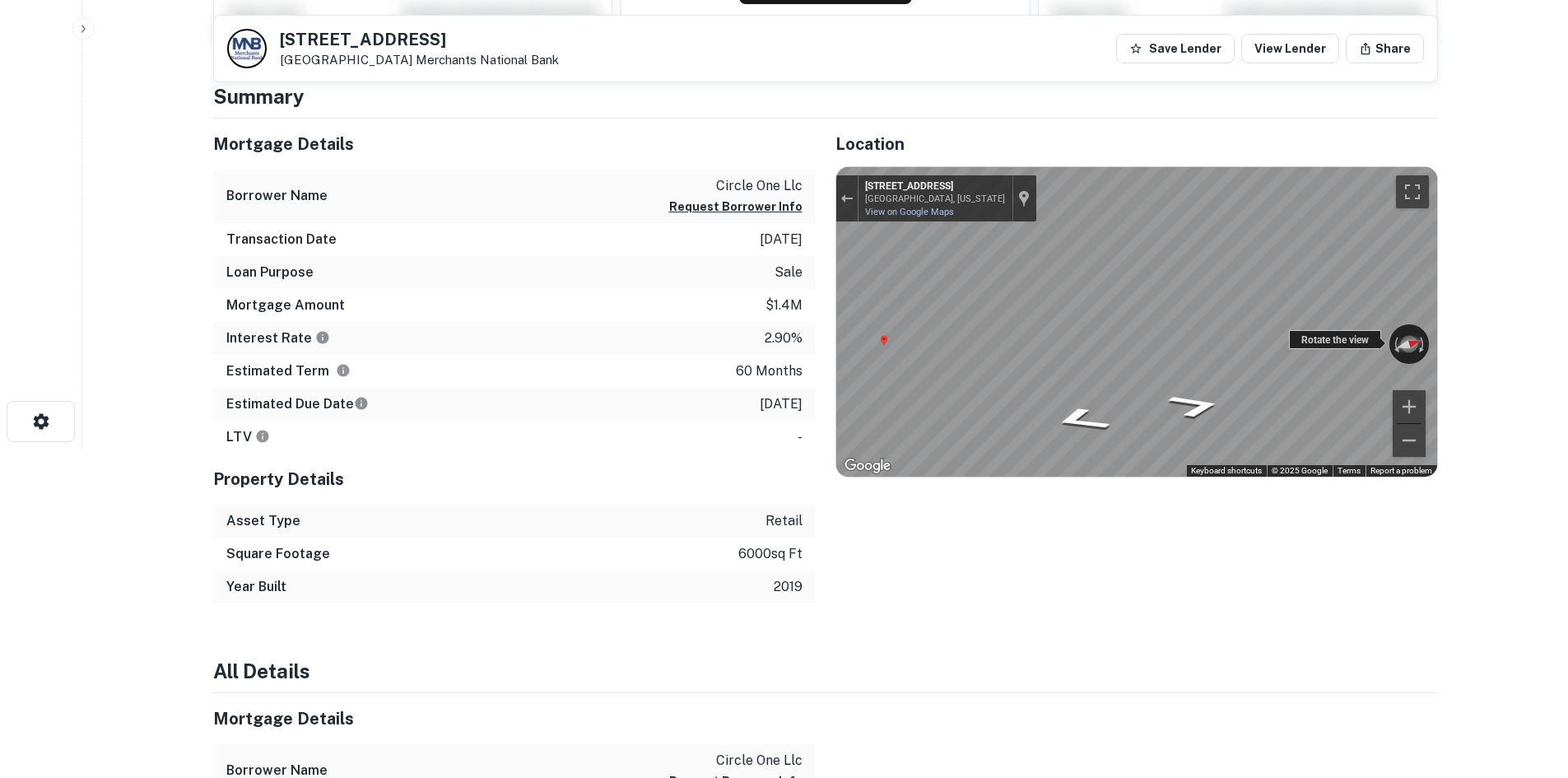
click at [1402, 348] on div "← Move left → Move right ↑ Move up ↓ Move down + Zoom in - Zoom out [STREET_ADD…" at bounding box center [1137, 322] width 601 height 310
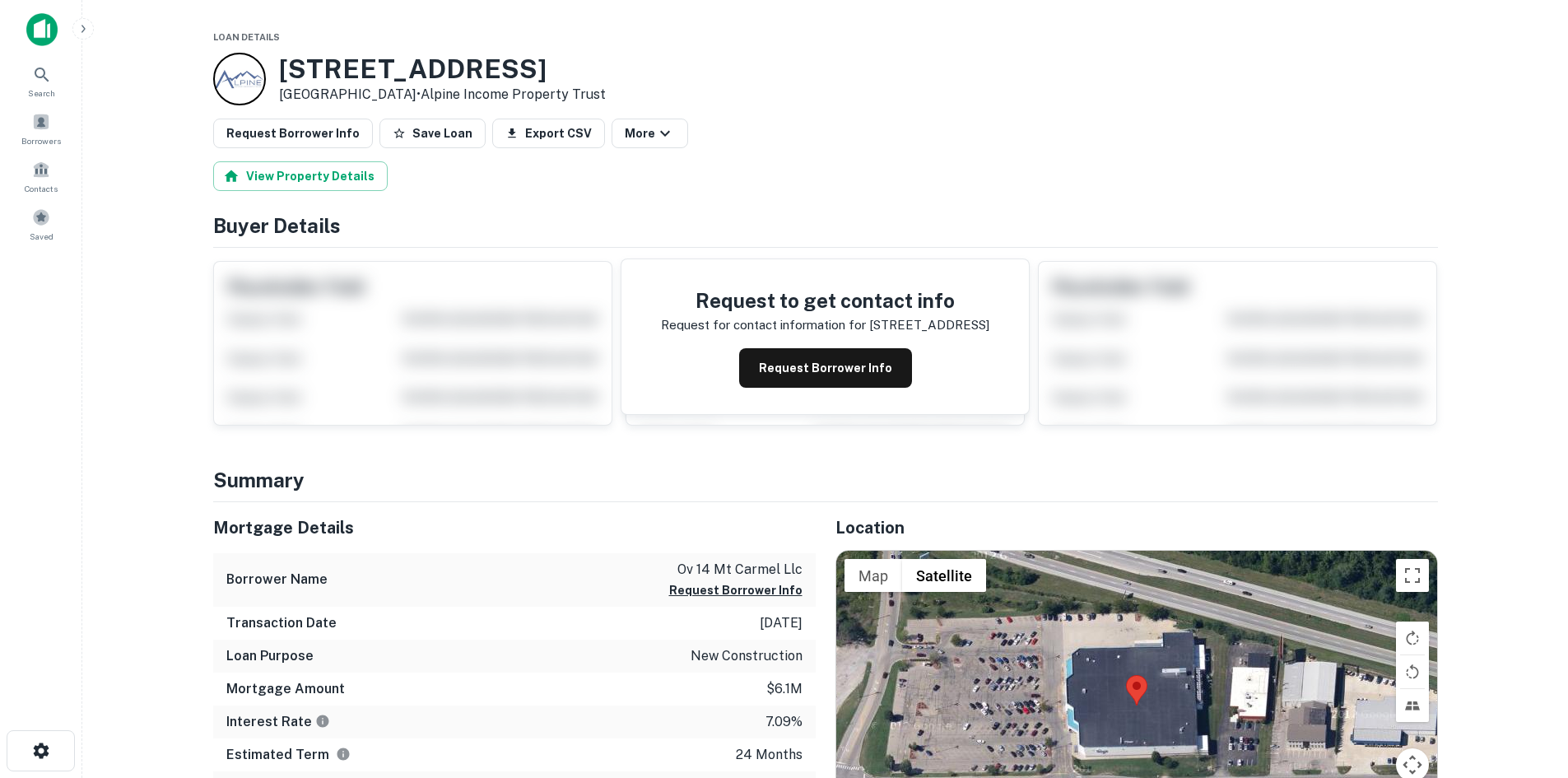
scroll to position [412, 0]
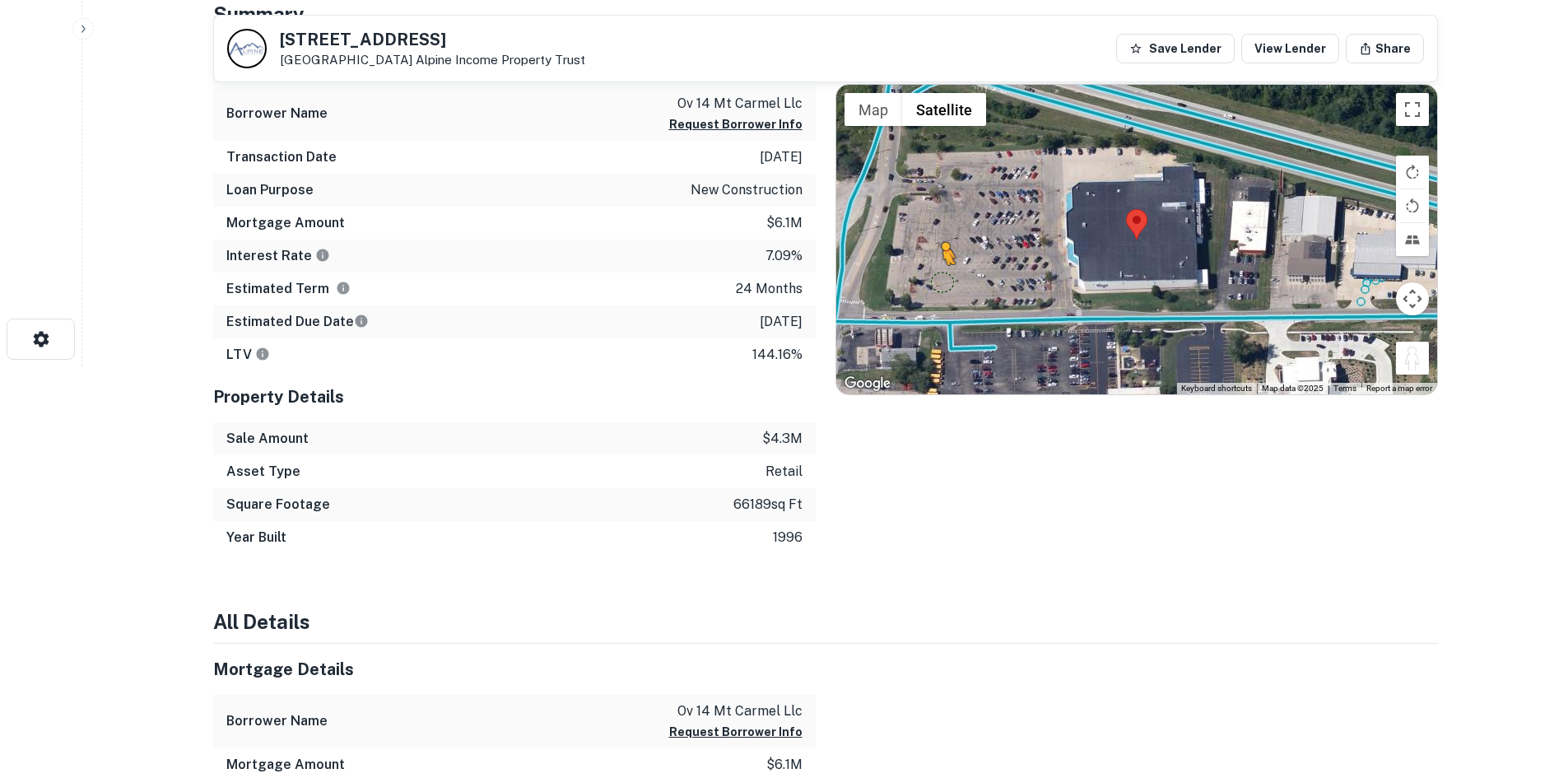
drag, startPoint x: 1423, startPoint y: 354, endPoint x: 942, endPoint y: 281, distance: 486.5
click at [942, 281] on div "To activate drag with keyboard, press Alt + Enter. Once in keyboard drag state,…" at bounding box center [1137, 240] width 601 height 310
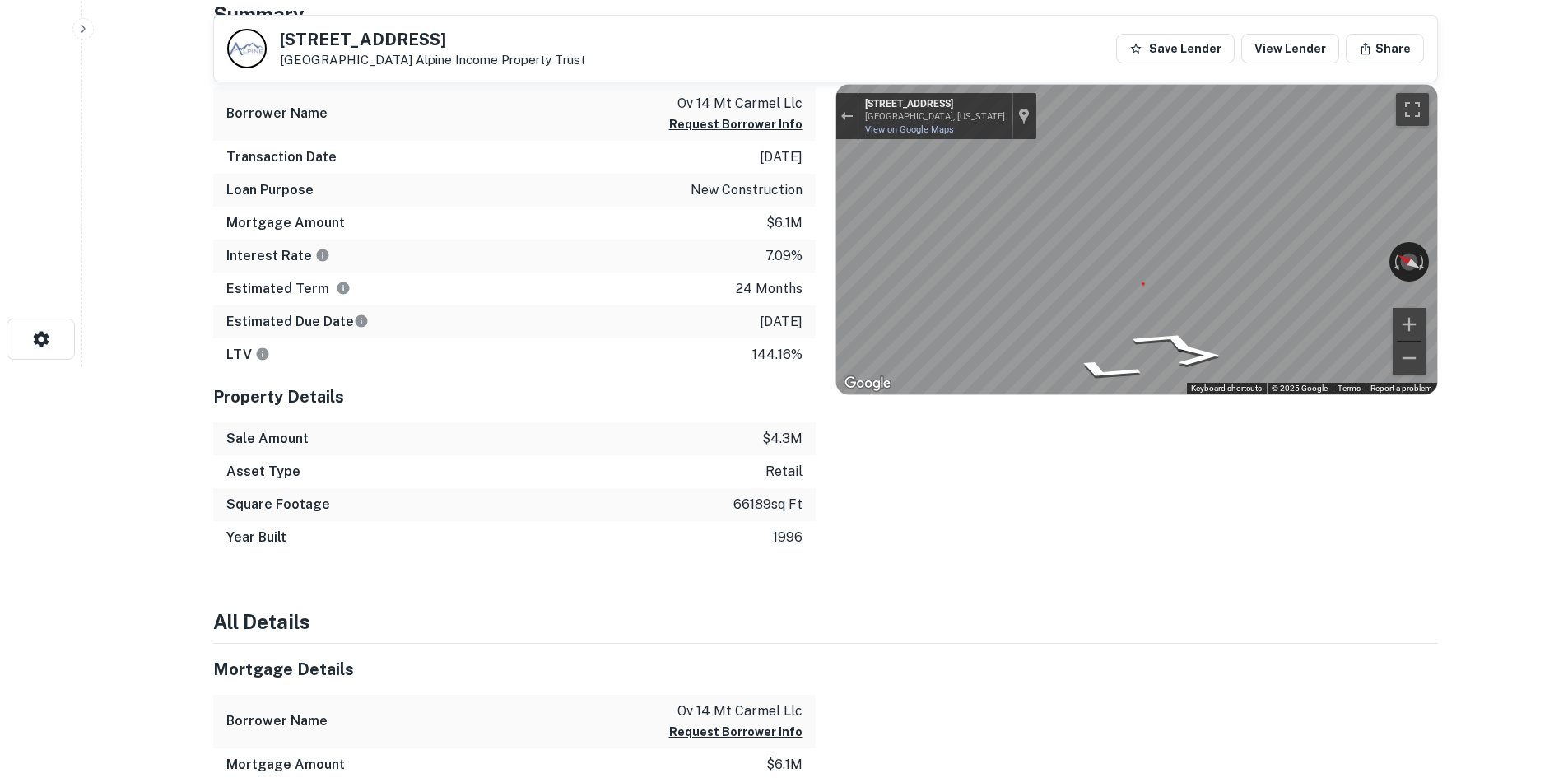
click at [742, 230] on div "Mortgage Details Borrower Name ov 14 mt carmel llc Request Borrower Info Transa…" at bounding box center [816, 295] width 1245 height 518
click at [712, 243] on div "Mortgage Details Borrower Name ov 14 mt carmel llc Request Borrower Info Transa…" at bounding box center [816, 295] width 1245 height 518
click at [523, 126] on div "Mortgage Details Borrower Name ov 14 mt carmel llc Request Borrower Info Transa…" at bounding box center [816, 295] width 1245 height 518
click at [613, 199] on div "Mortgage Details Borrower Name ov 14 mt carmel llc Request Borrower Info Transa…" at bounding box center [816, 295] width 1245 height 518
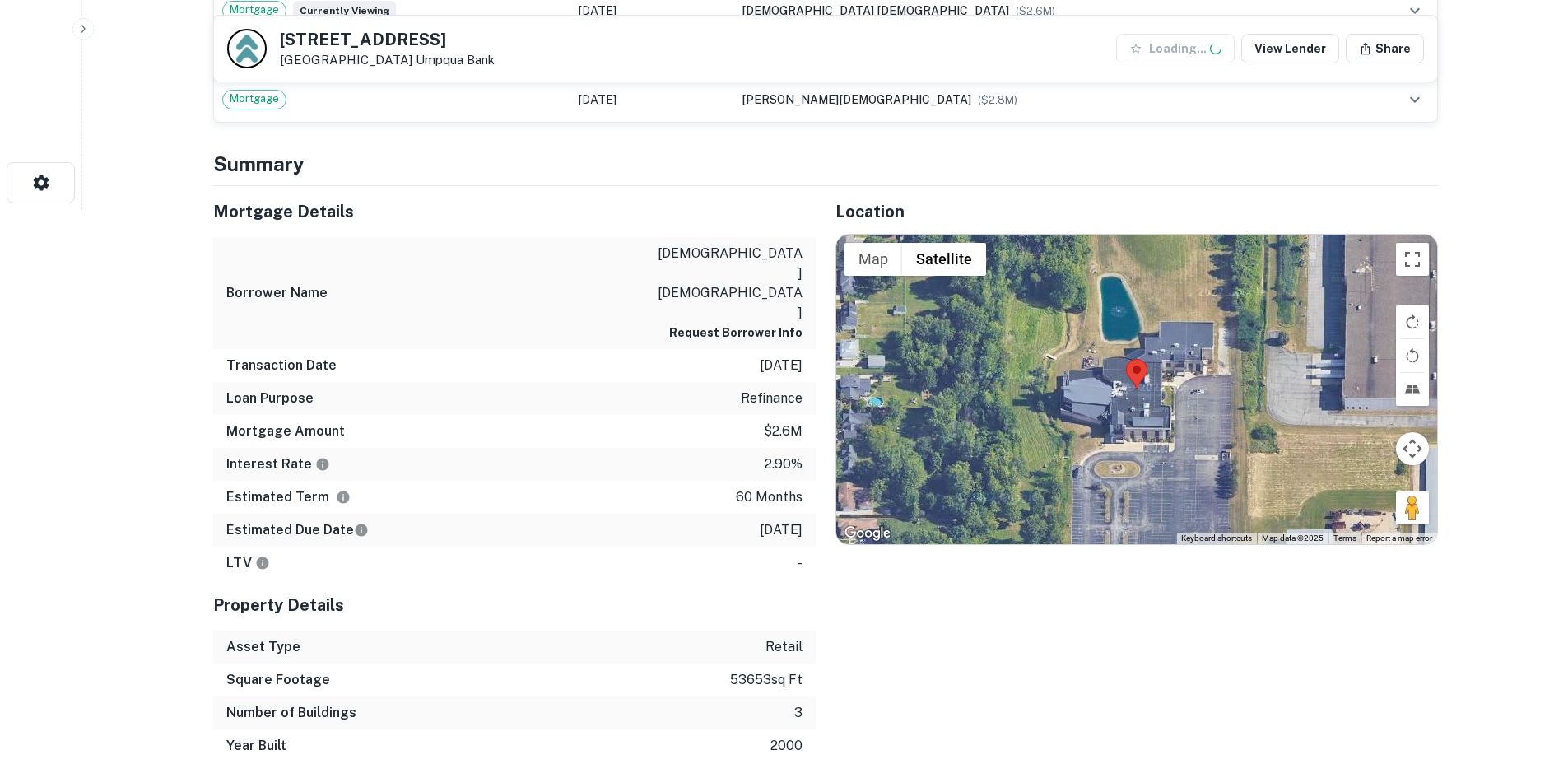
scroll to position [576, 0]
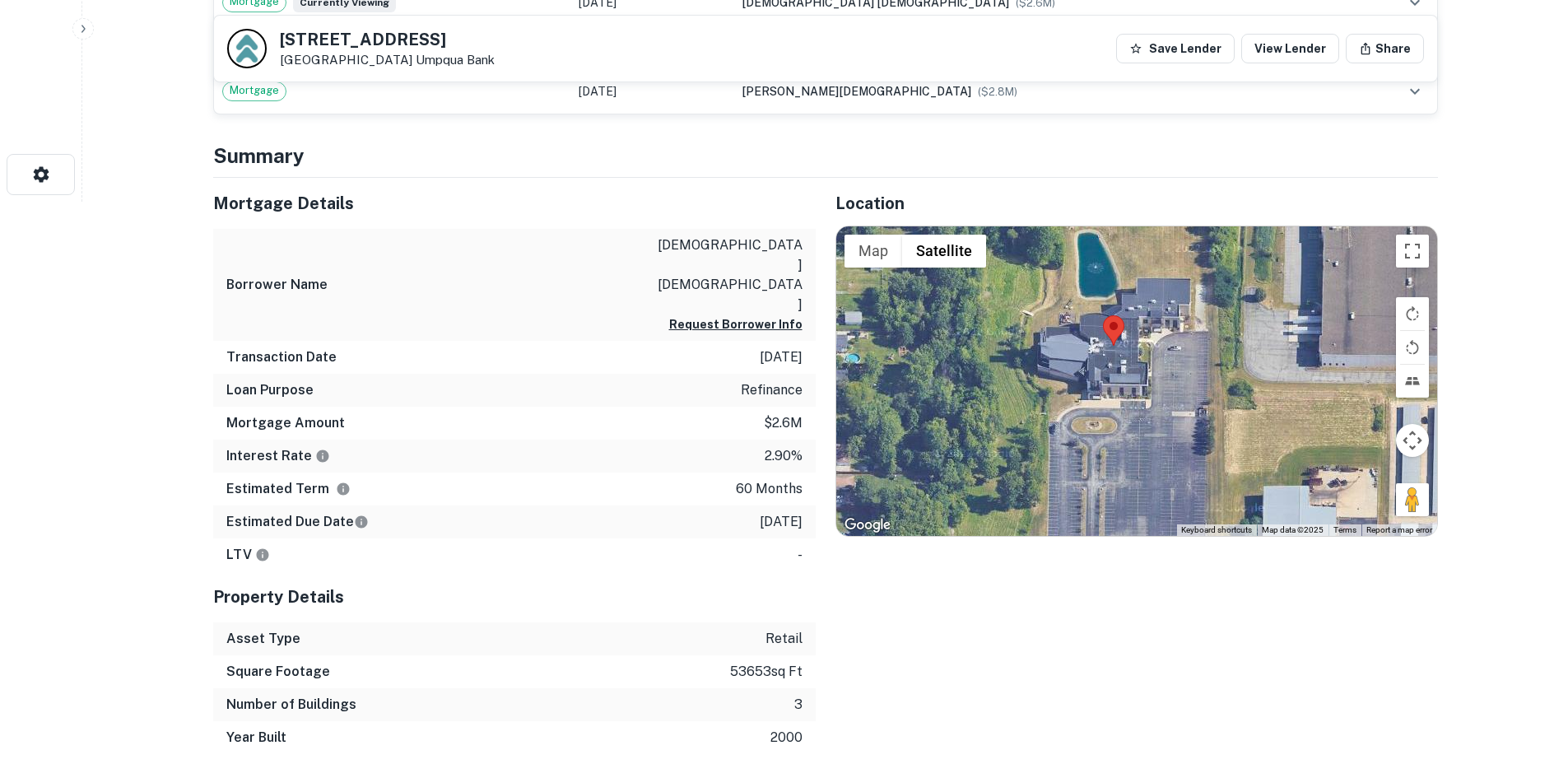
drag, startPoint x: 1412, startPoint y: 517, endPoint x: 1388, endPoint y: 479, distance: 44.9
click at [1388, 479] on div at bounding box center [1137, 381] width 601 height 310
drag, startPoint x: 1418, startPoint y: 498, endPoint x: 1165, endPoint y: 372, distance: 282.6
click at [1166, 372] on div "To activate drag with keyboard, press Alt + Enter. Once in keyboard drag state,…" at bounding box center [1137, 381] width 601 height 310
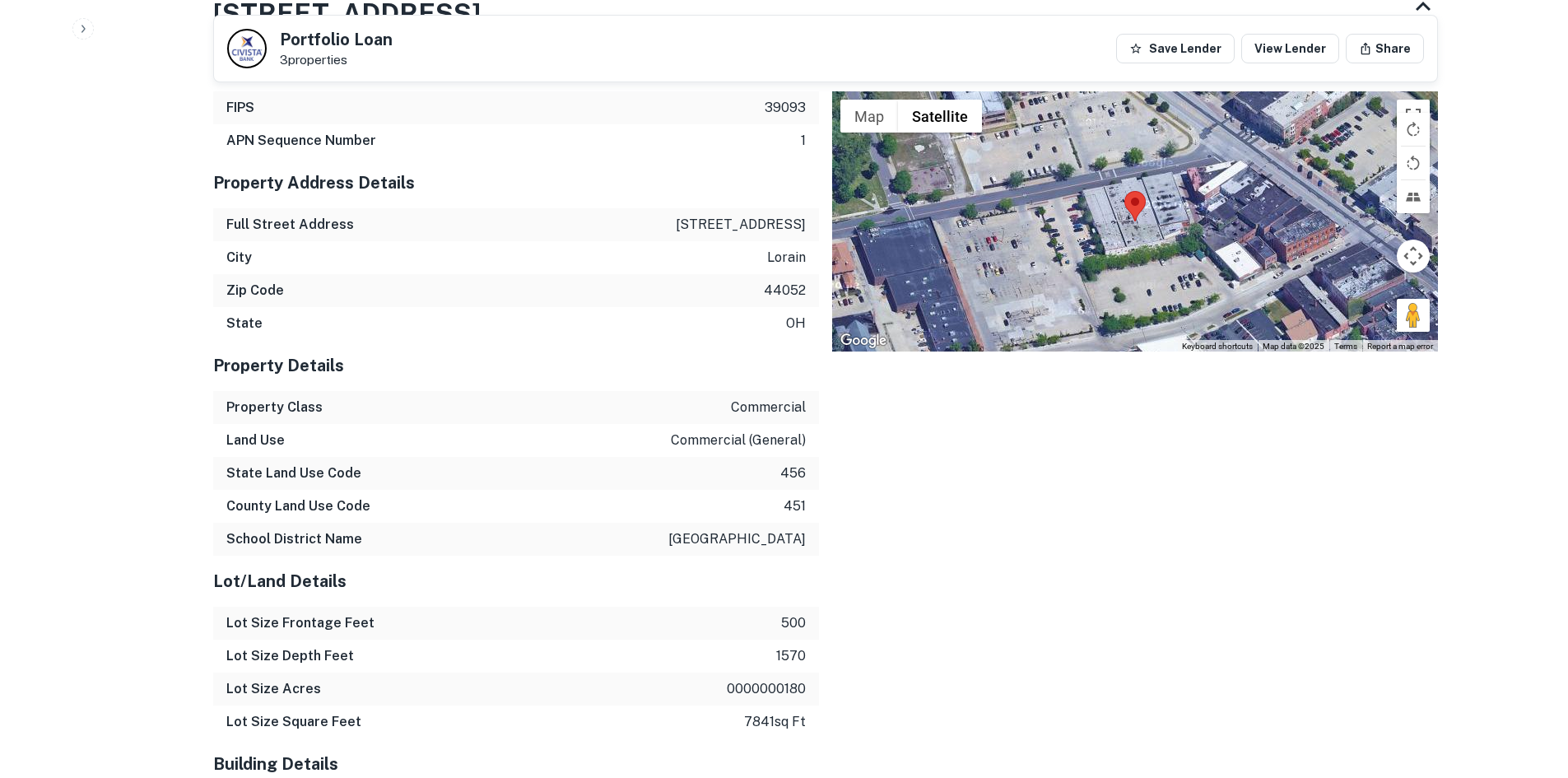
scroll to position [1317, 0]
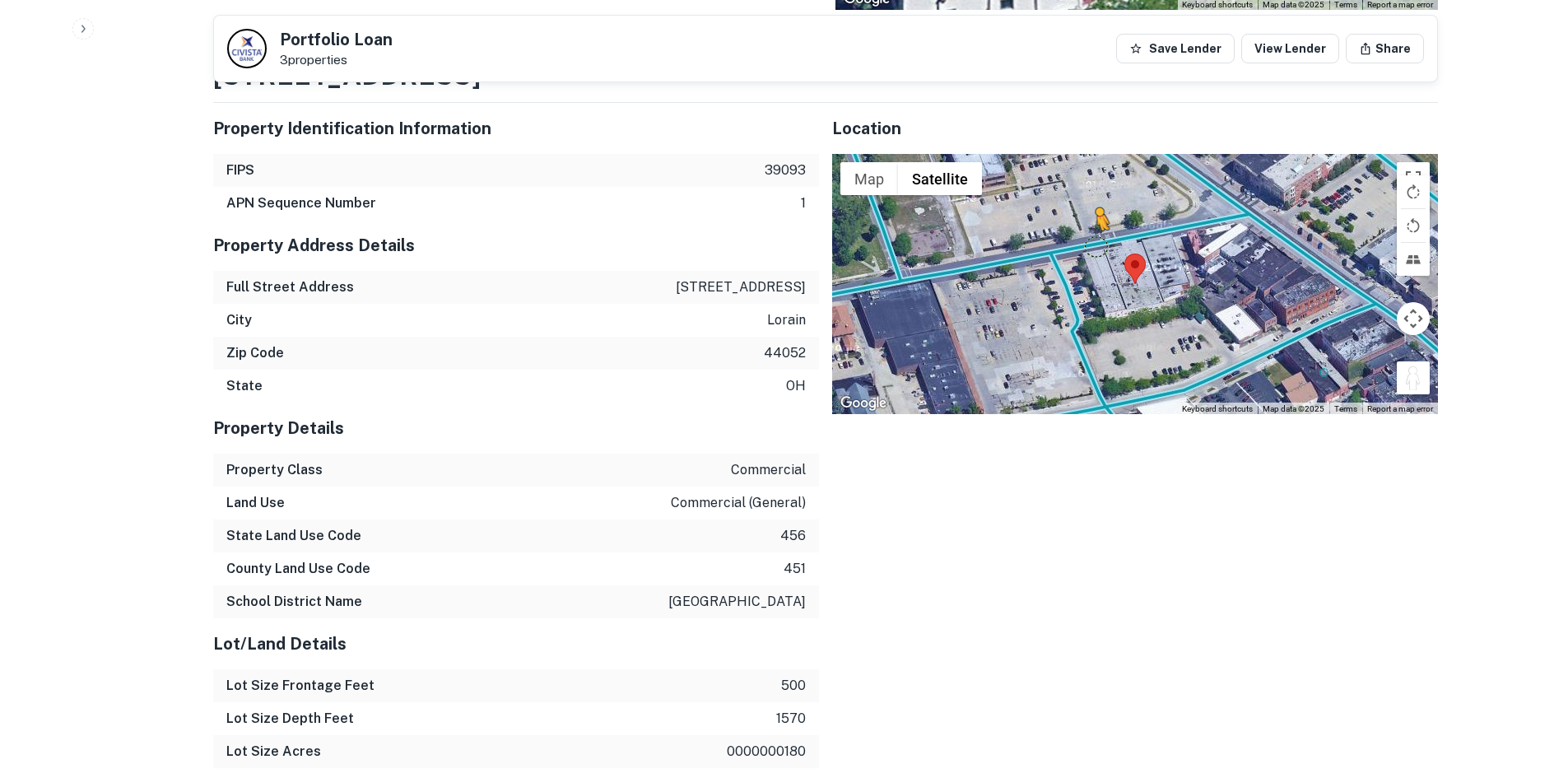
drag, startPoint x: 1416, startPoint y: 373, endPoint x: 1097, endPoint y: 247, distance: 343.0
click at [1097, 247] on div "To activate drag with keyboard, press Alt + Enter. Once in keyboard drag state,…" at bounding box center [1135, 284] width 606 height 260
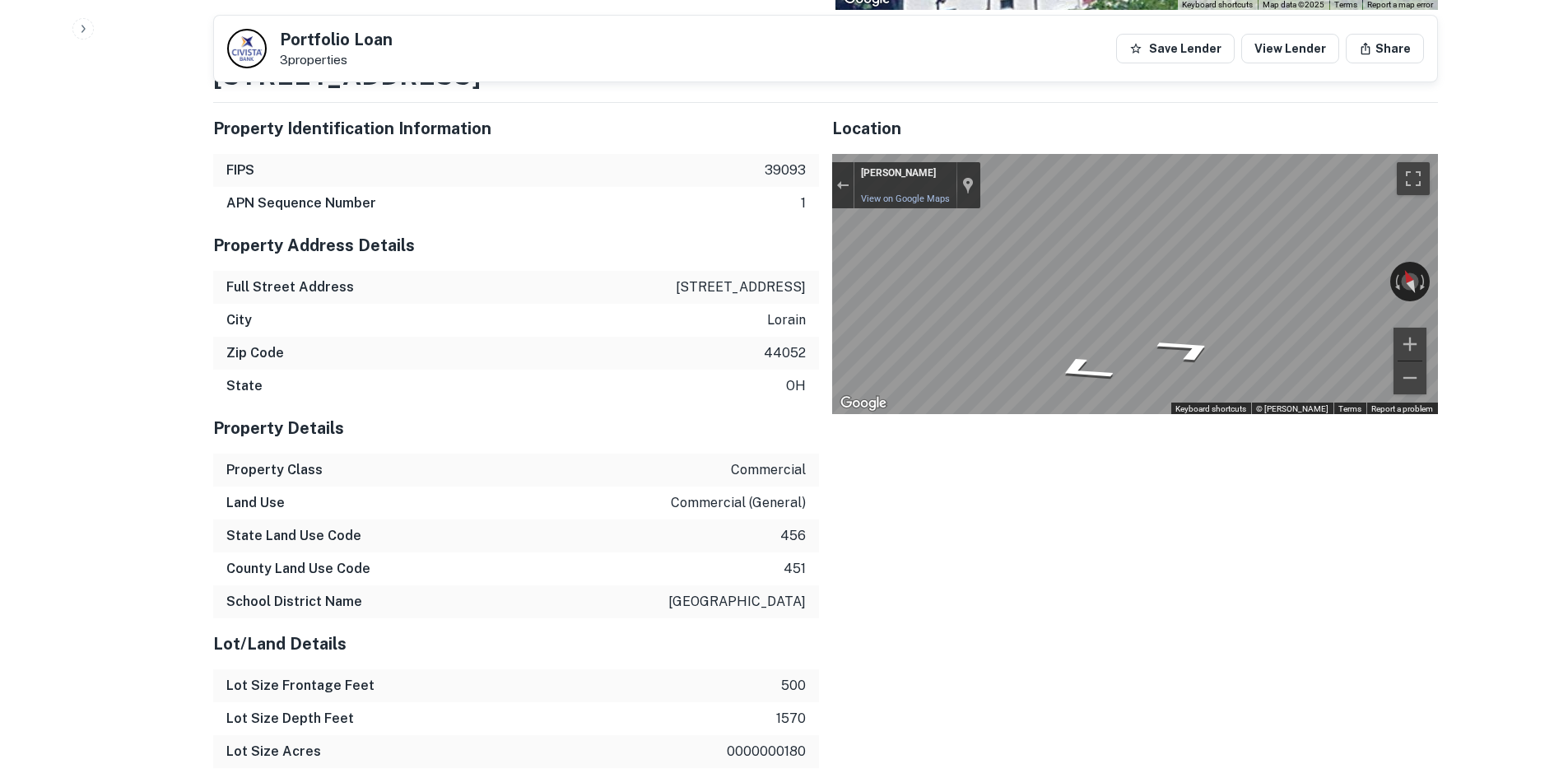
click at [770, 285] on div "Property Identification Information FIPS 39093 APN Sequence Number 1 Property A…" at bounding box center [819, 638] width 1238 height 1097
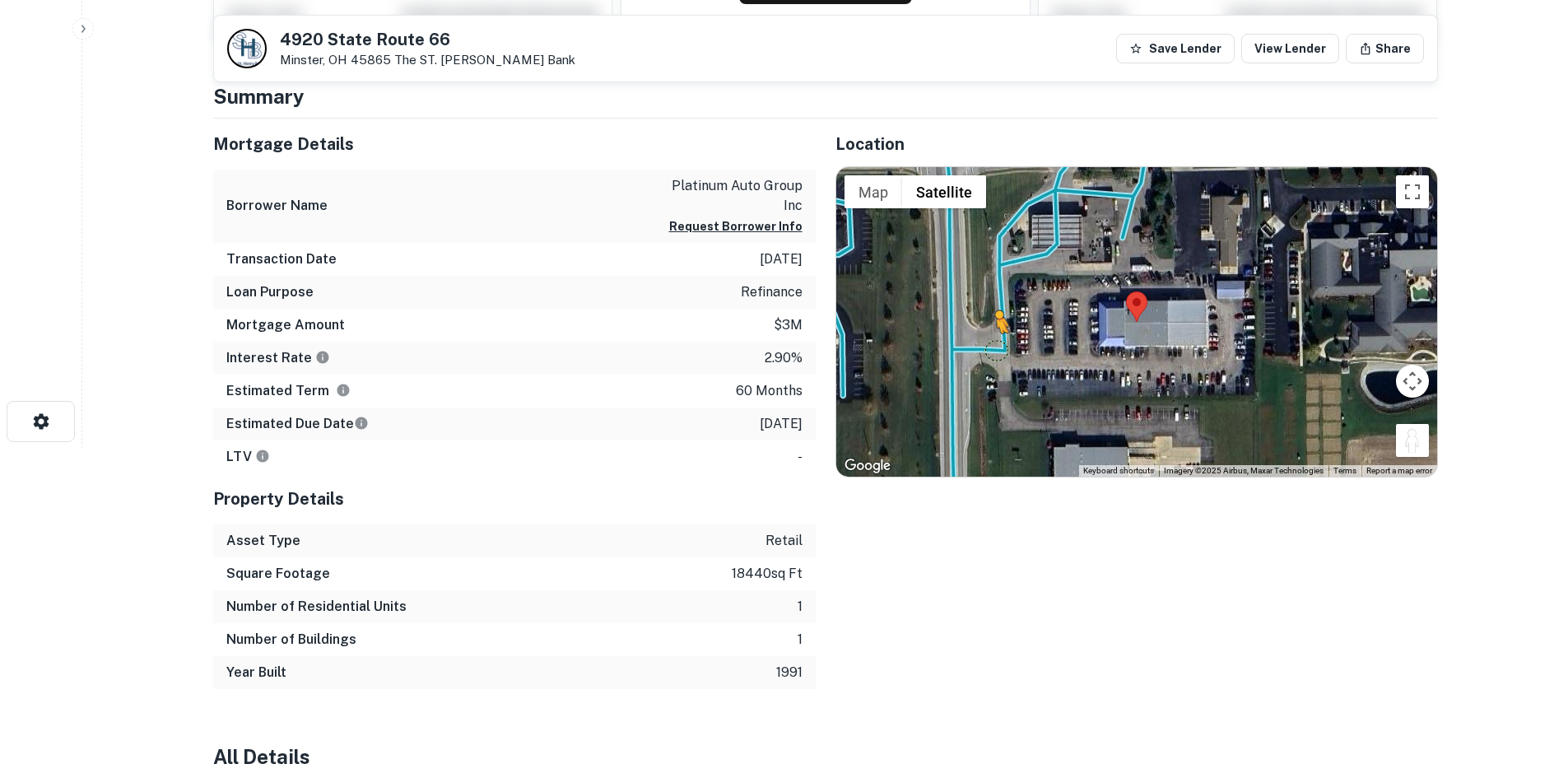
drag, startPoint x: 1403, startPoint y: 447, endPoint x: 995, endPoint y: 348, distance: 419.8
click at [995, 348] on div "To activate drag with keyboard, press Alt + Enter. Once in keyboard drag state,…" at bounding box center [1137, 322] width 601 height 310
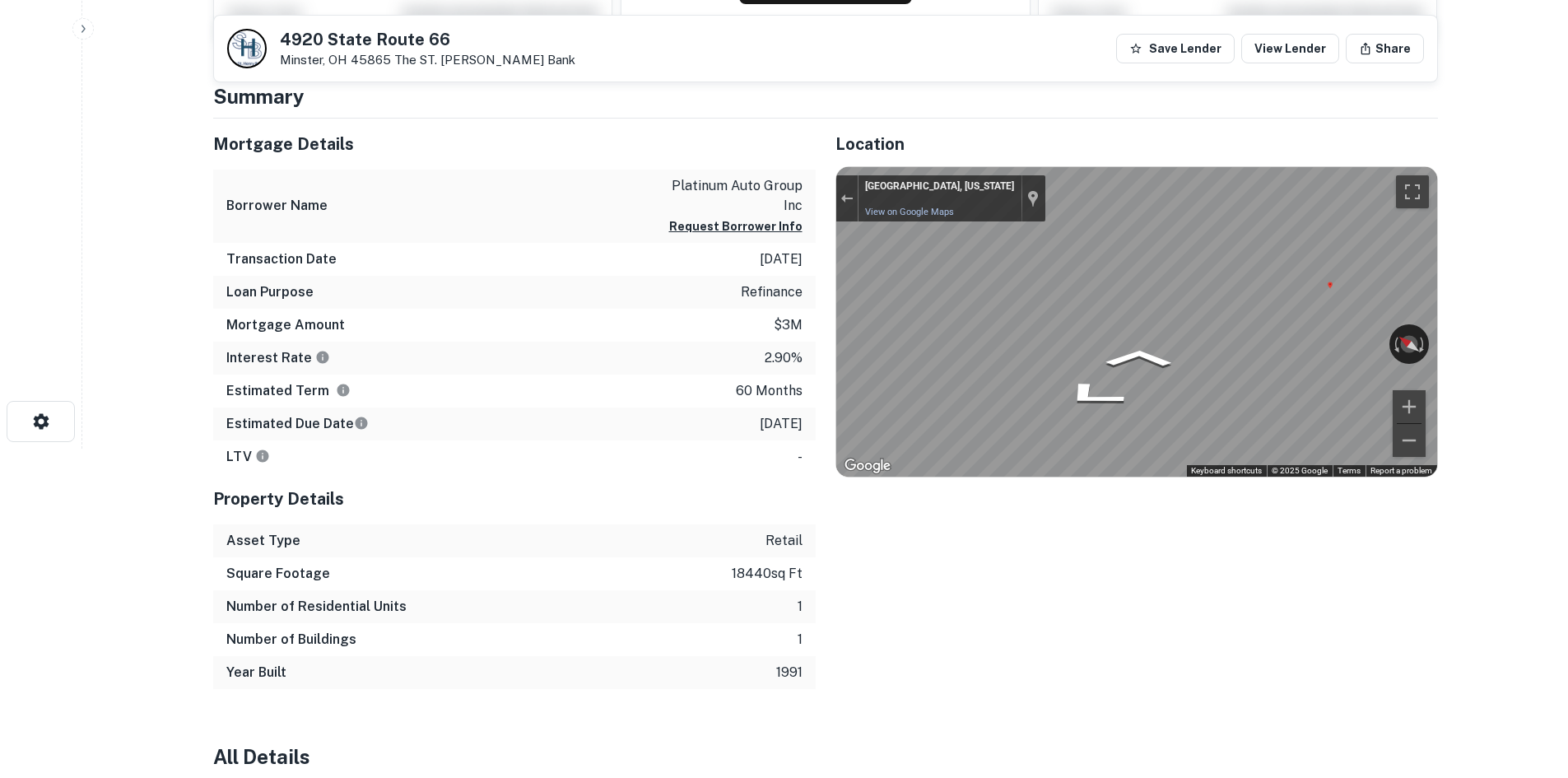
click at [688, 267] on div "Mortgage Details Borrower Name platinum auto group inc Request Borrower Info Tr…" at bounding box center [816, 404] width 1245 height 571
